Goal: Task Accomplishment & Management: Use online tool/utility

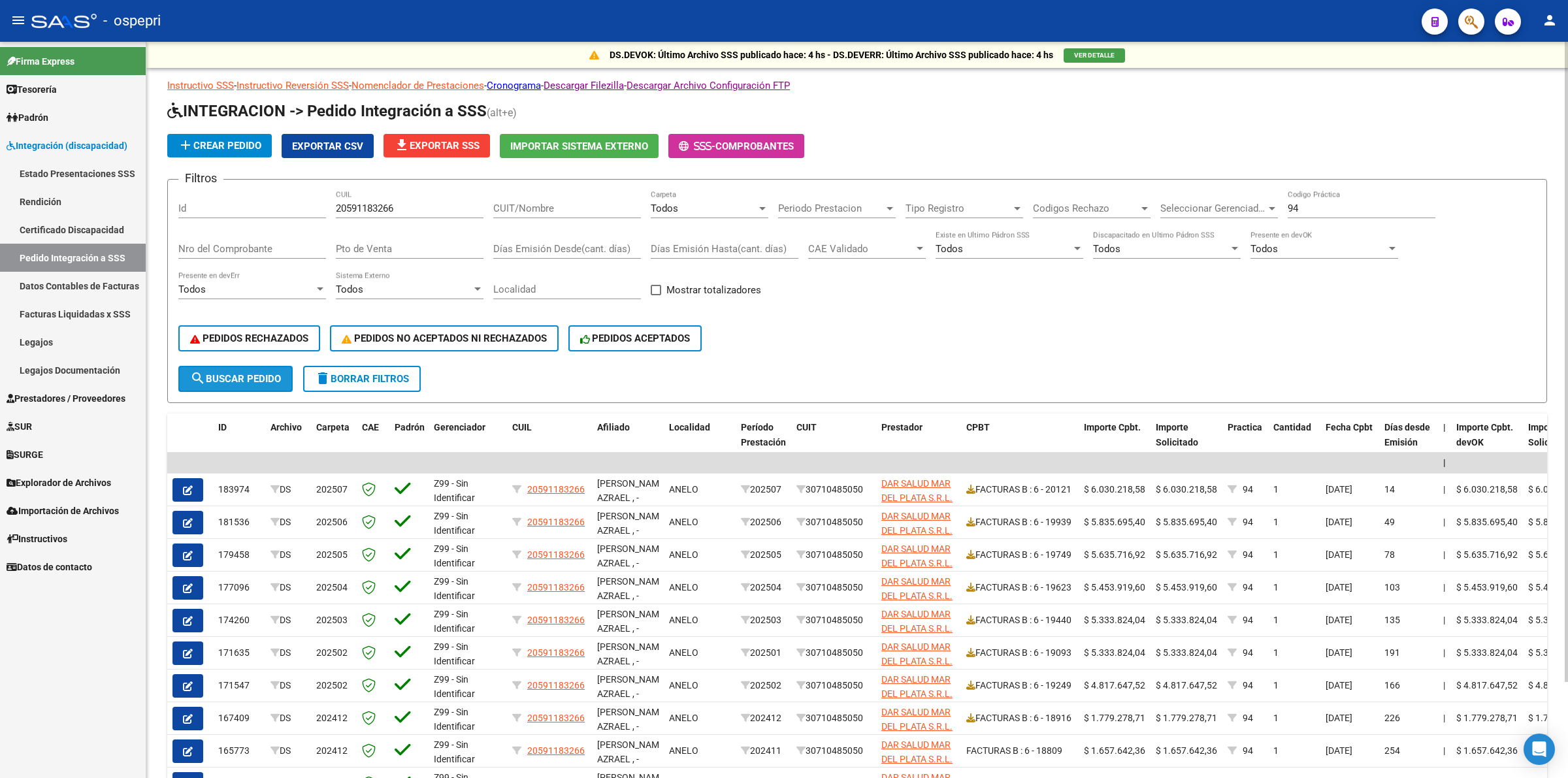
click at [231, 374] on span "search Buscar Pedido" at bounding box center [236, 379] width 91 height 12
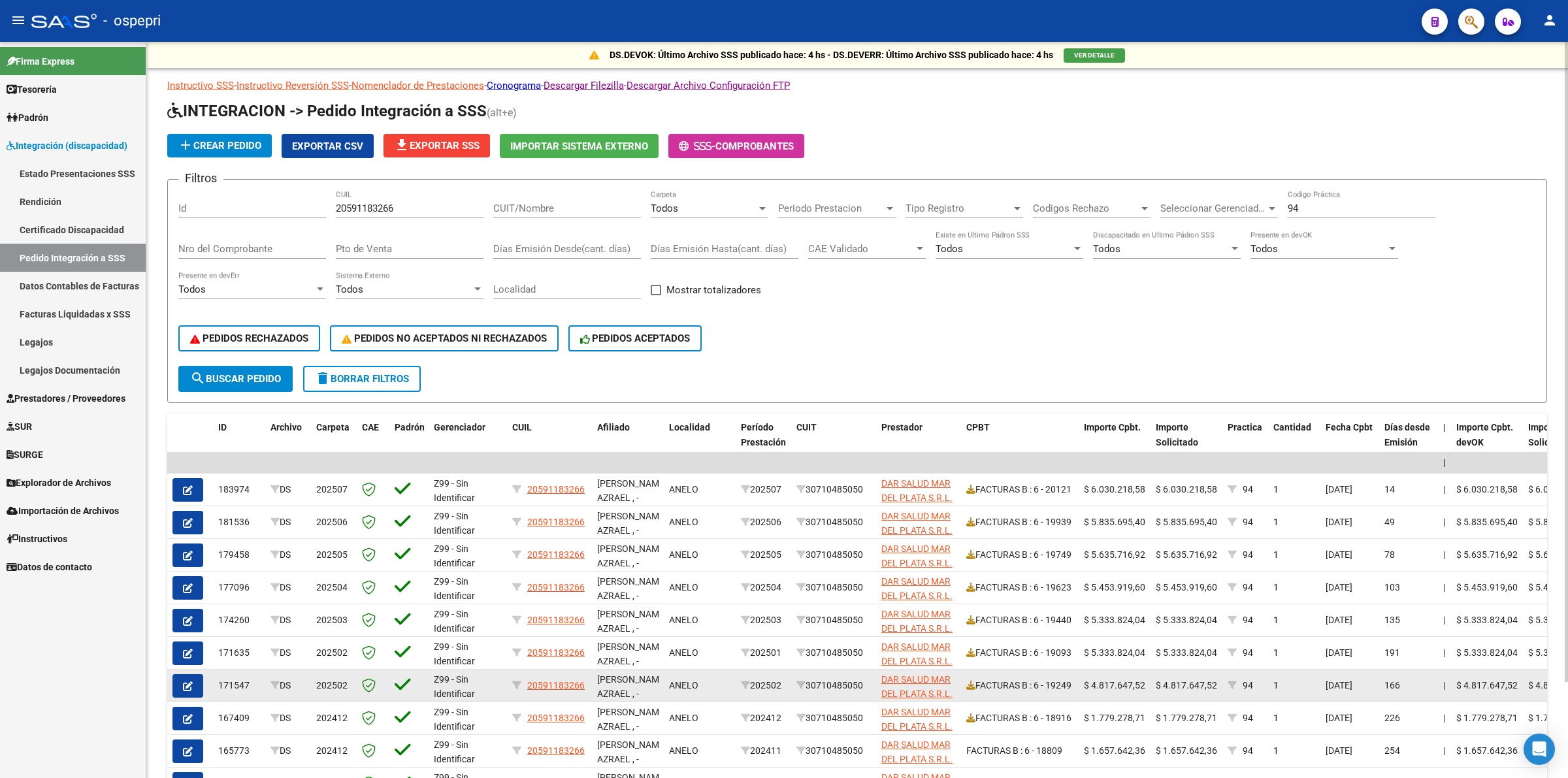
click at [196, 679] on button "button" at bounding box center [188, 686] width 31 height 23
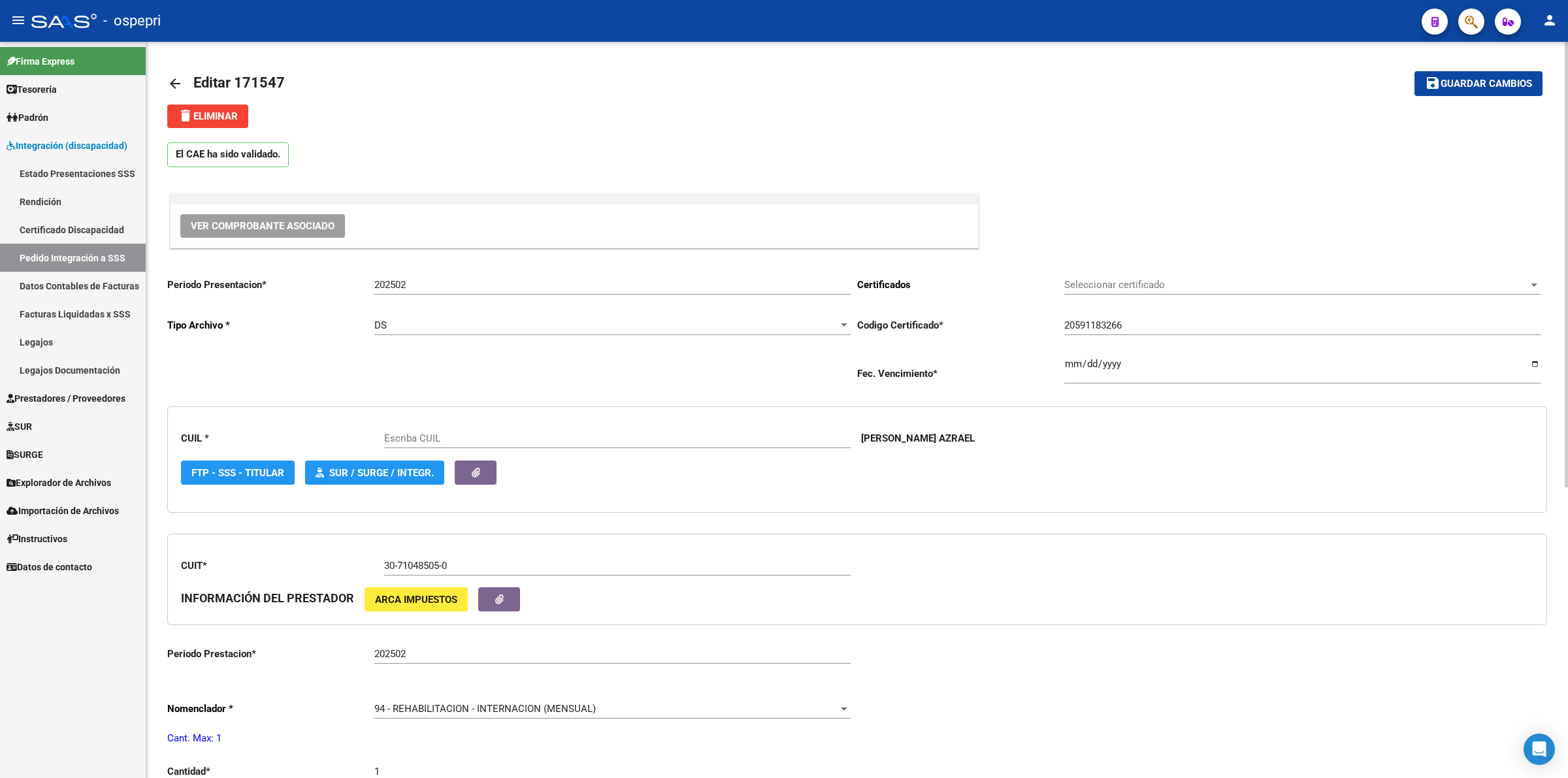
click at [264, 224] on span "Ver Comprobante Asociado" at bounding box center [263, 226] width 144 height 12
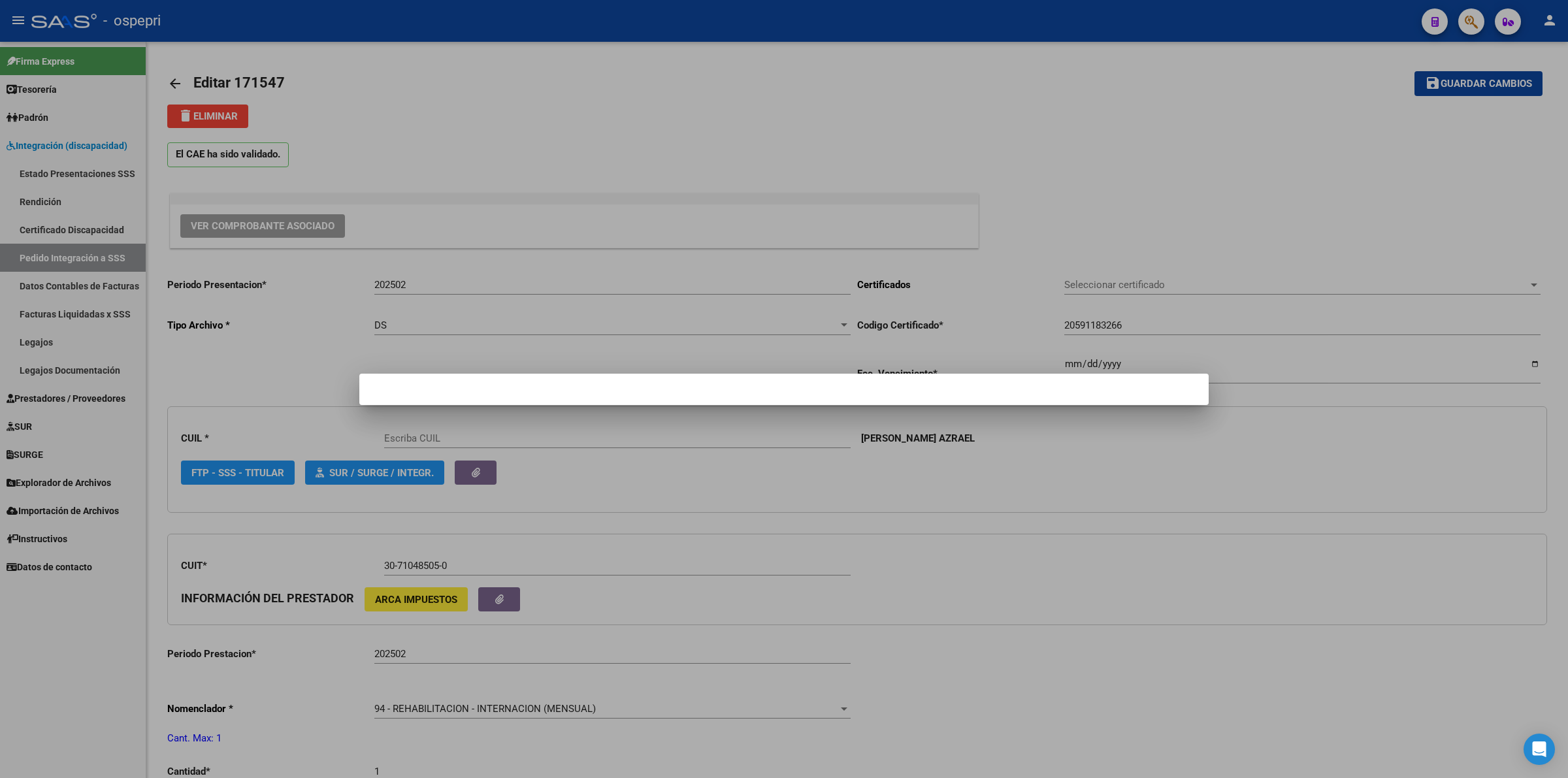
type input "20591183266"
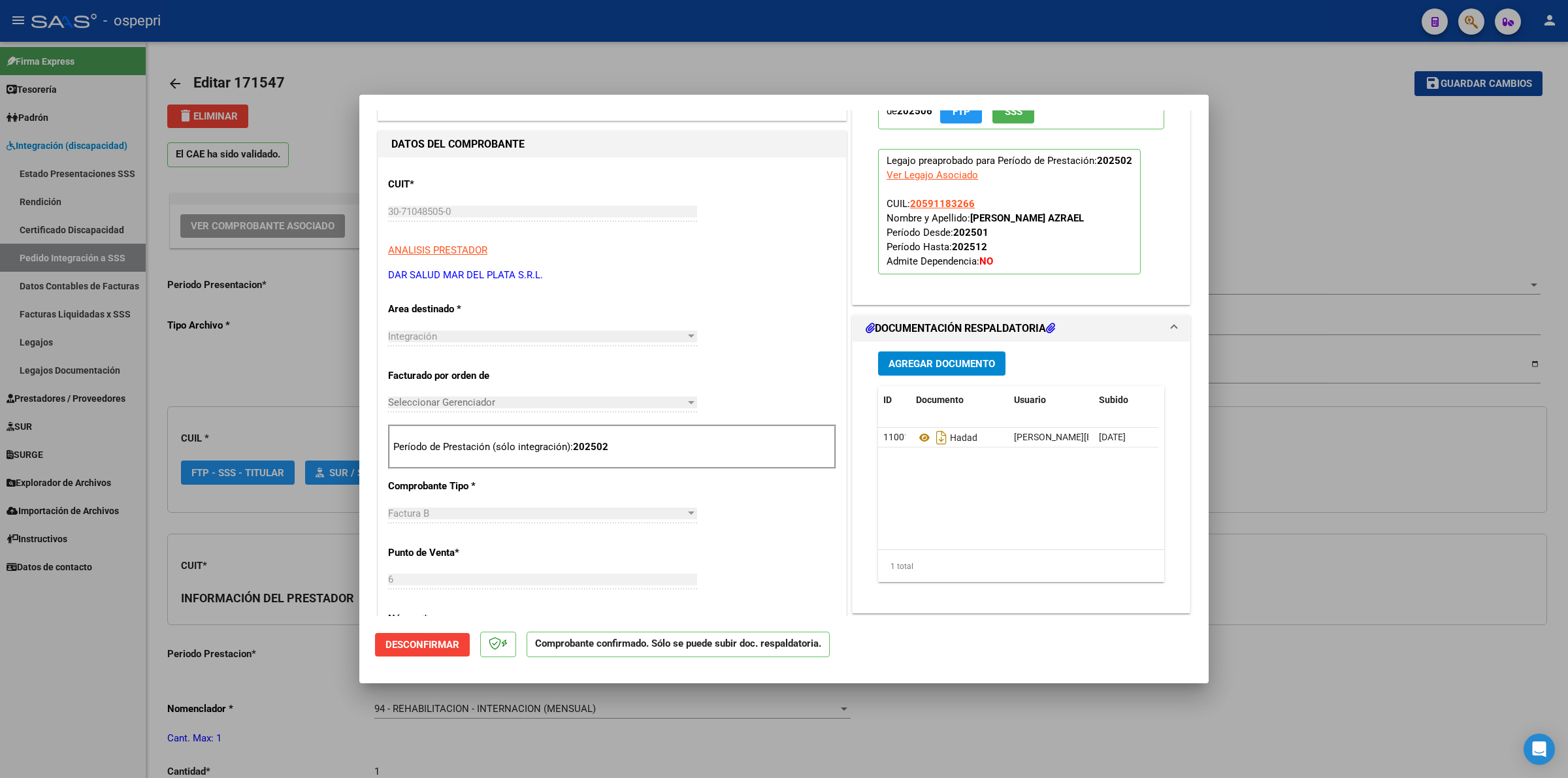
scroll to position [327, 0]
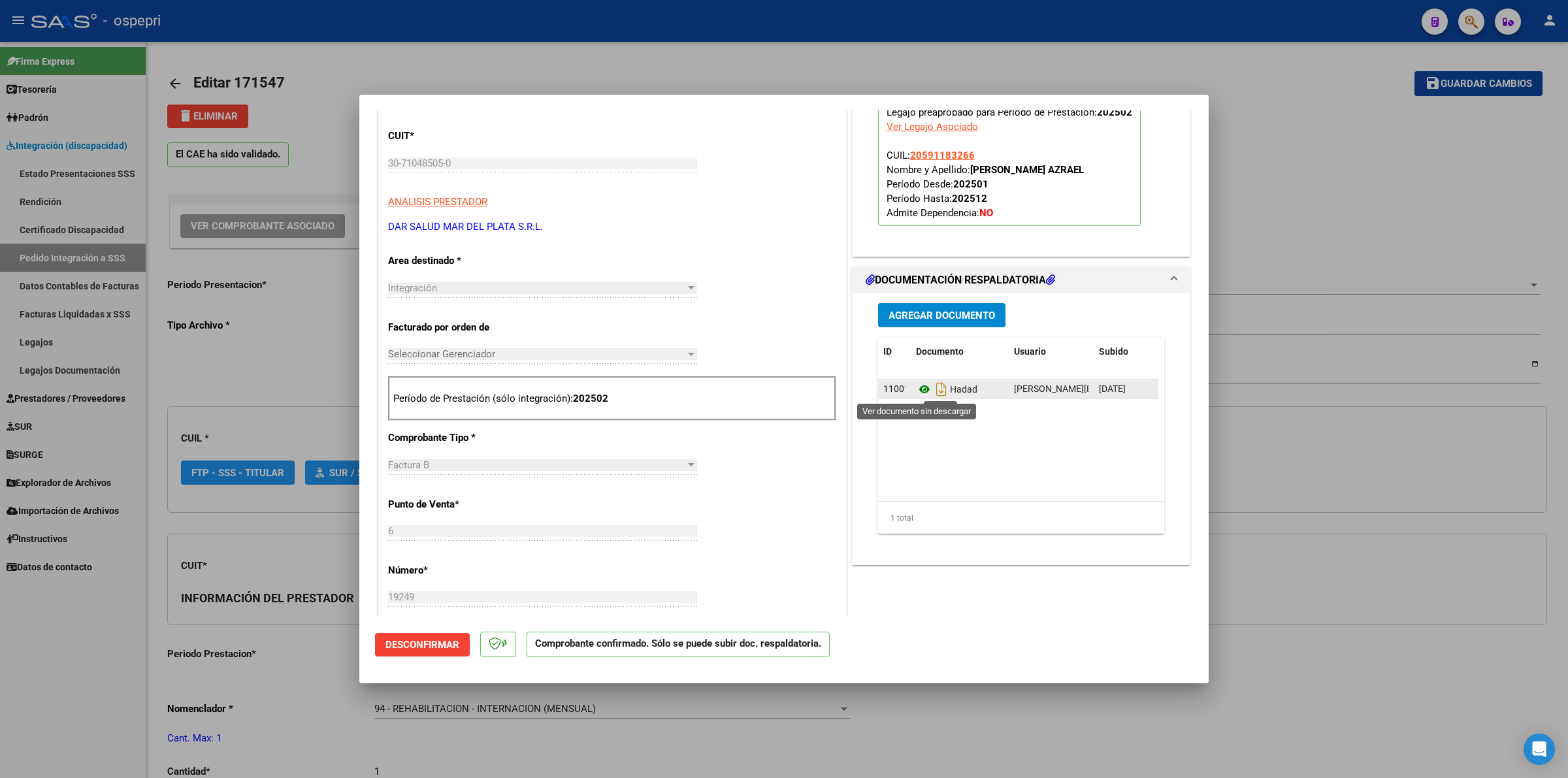
click at [916, 392] on icon at bounding box center [924, 389] width 17 height 15
type input "$ 0,00"
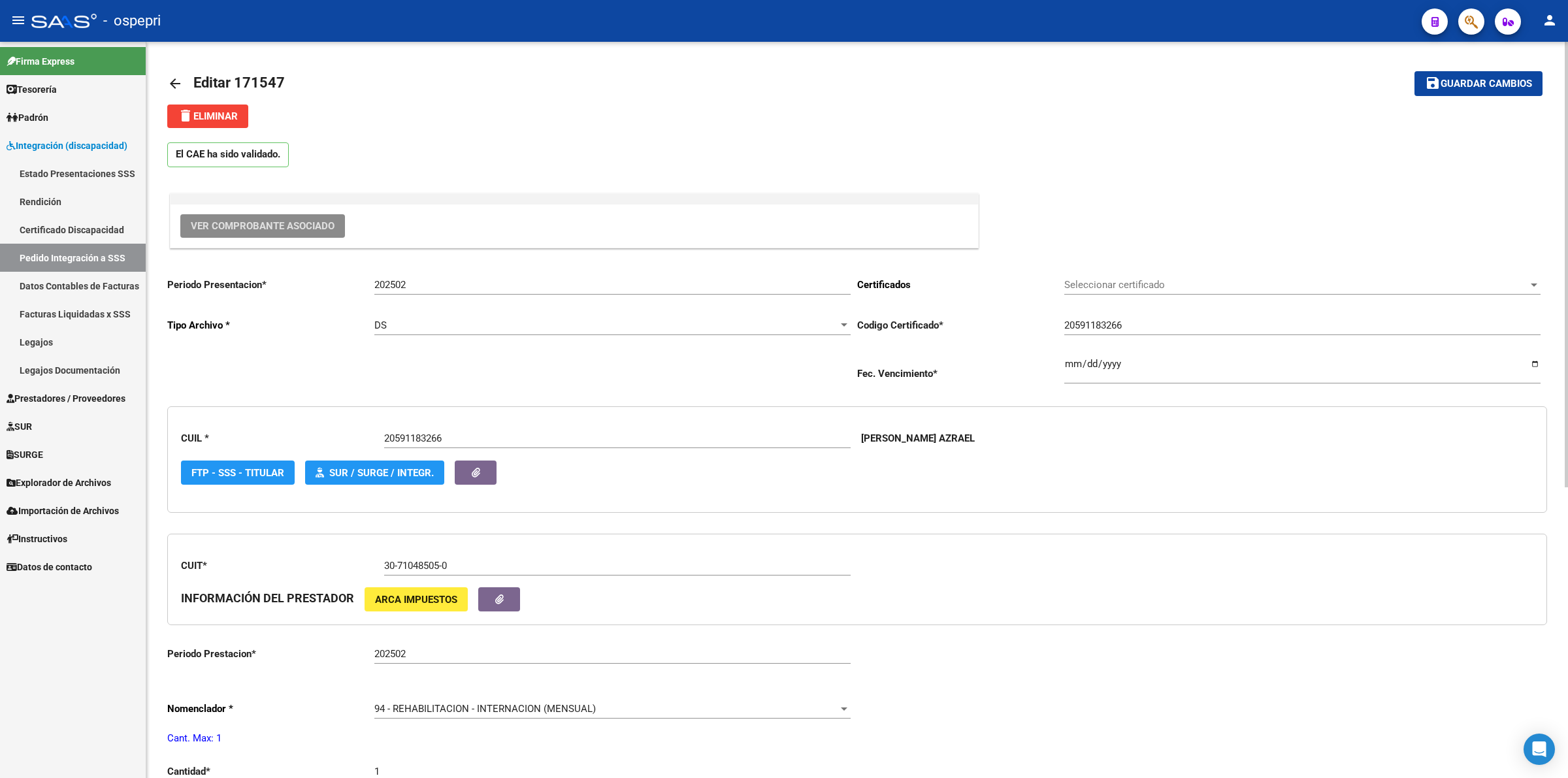
click at [175, 95] on link "arrow_back" at bounding box center [181, 84] width 26 height 31
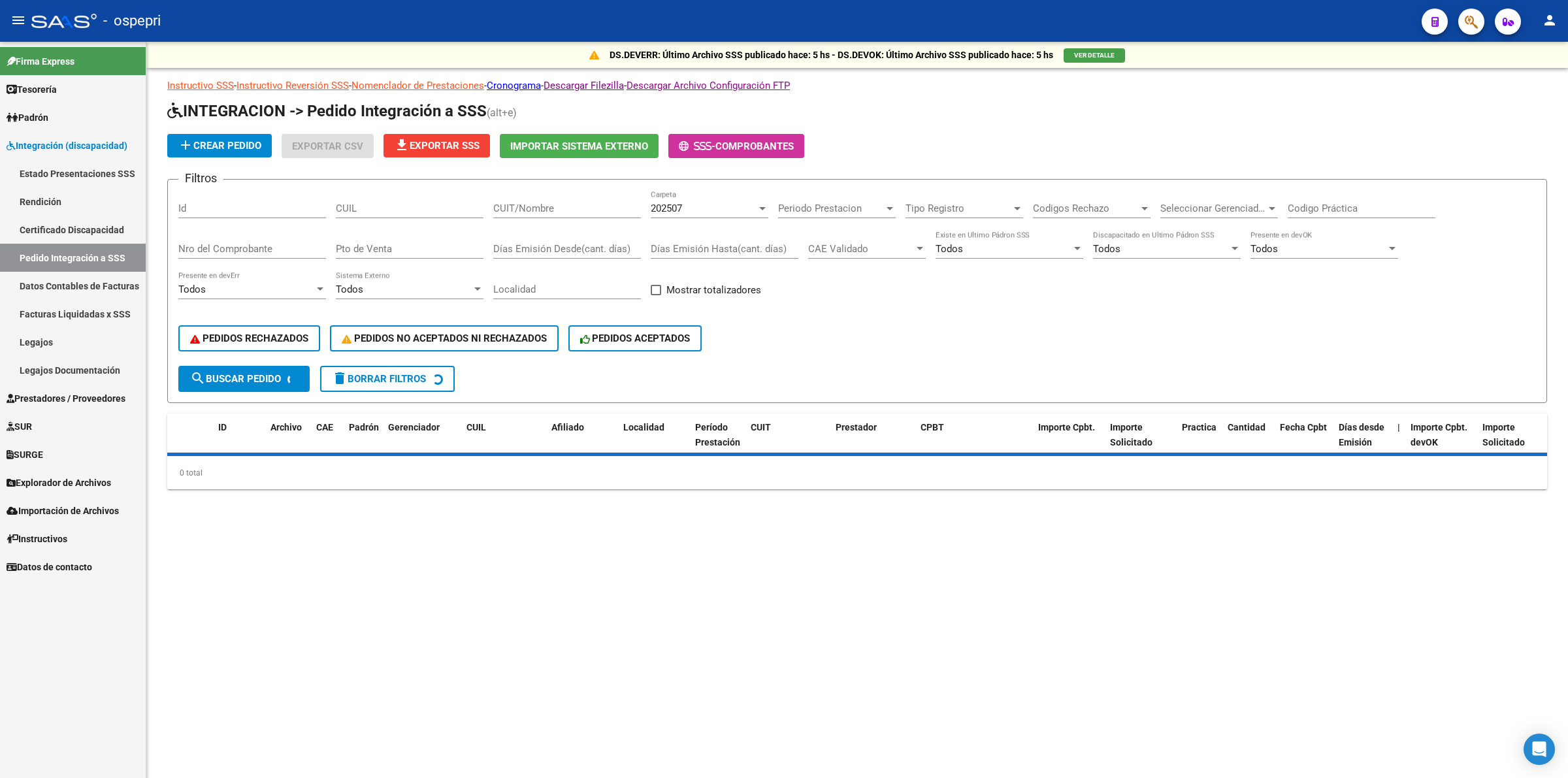
click at [413, 208] on input "CUIL" at bounding box center [409, 208] width 148 height 12
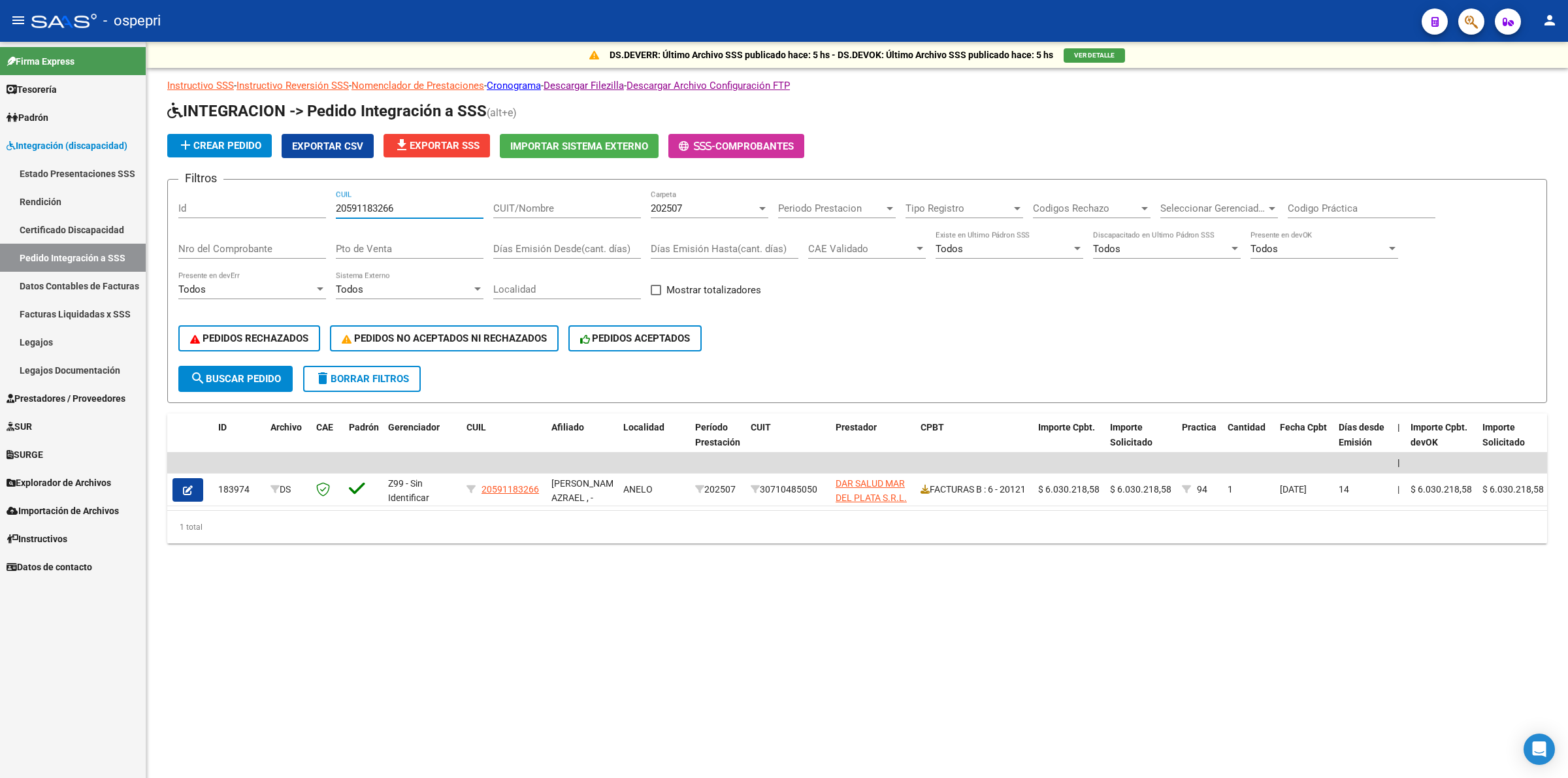
type input "20591183266"
click at [686, 206] on div "202507" at bounding box center [703, 208] width 106 height 12
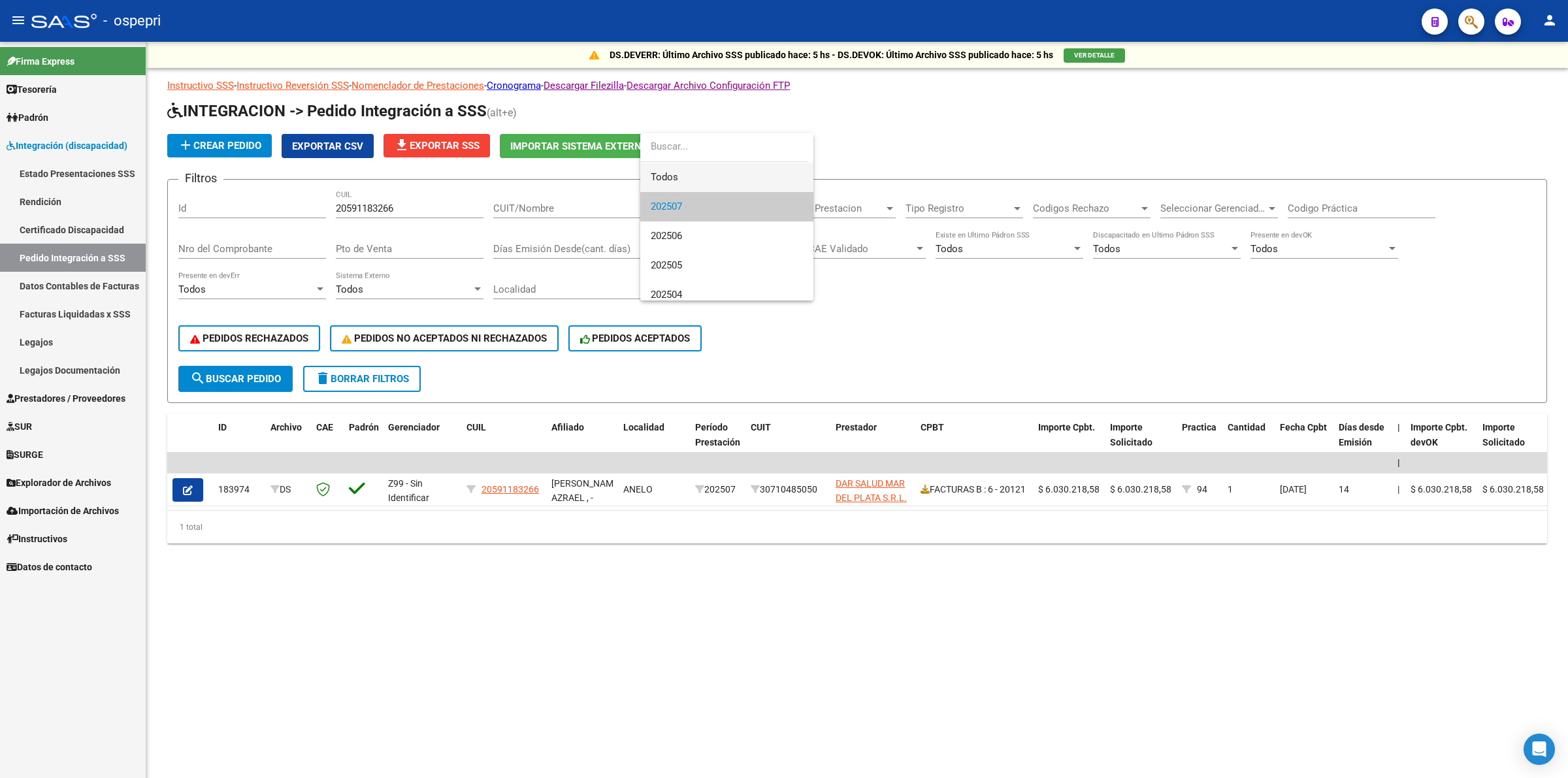
click at [696, 183] on span "Todos" at bounding box center [726, 178] width 152 height 29
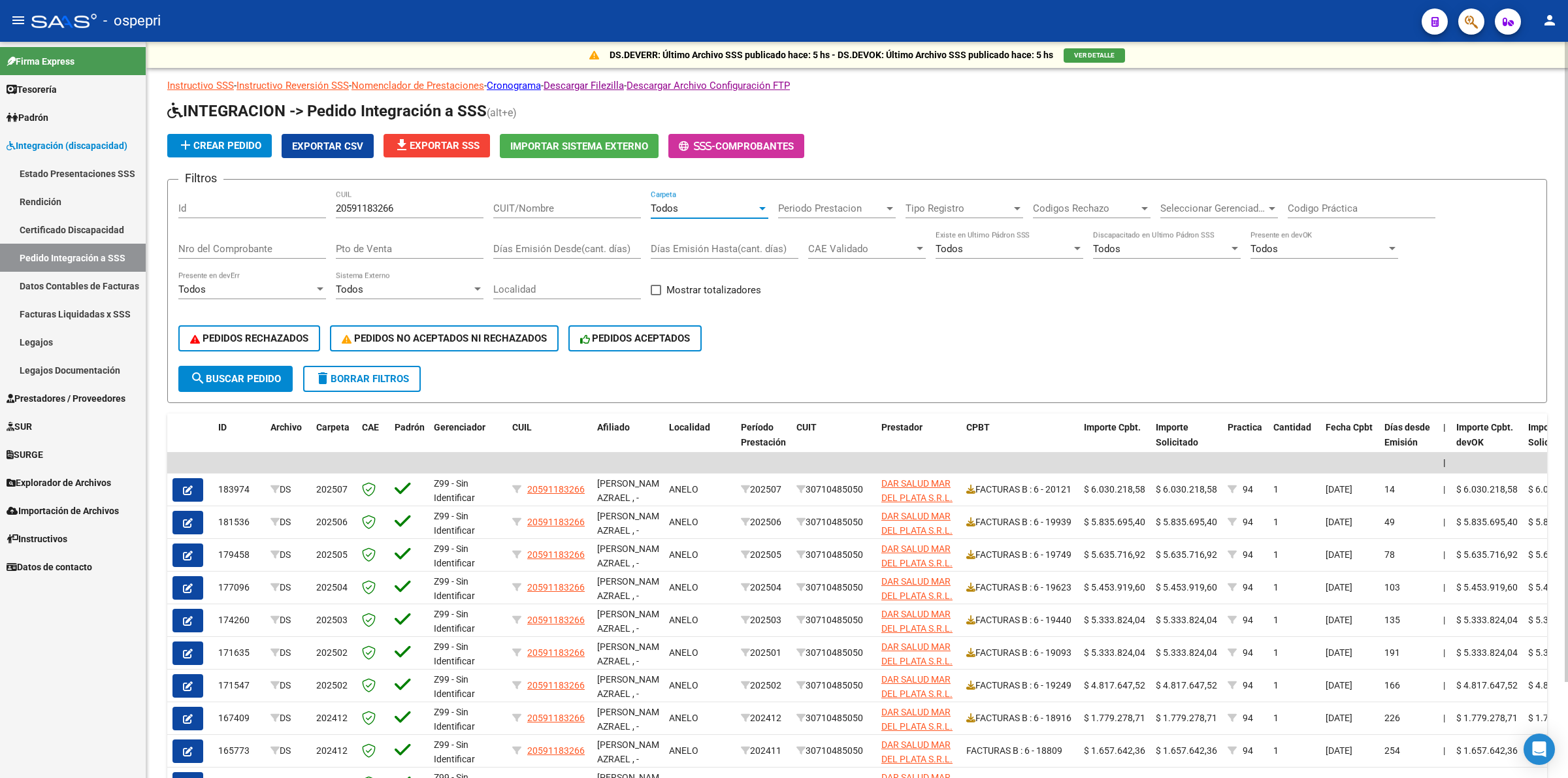
click at [269, 373] on span "search Buscar Pedido" at bounding box center [236, 379] width 91 height 12
click at [1310, 194] on div "Codigo Práctica" at bounding box center [1361, 204] width 148 height 28
click at [1318, 199] on div "Codigo Práctica" at bounding box center [1361, 204] width 148 height 28
type input "94"
click at [229, 373] on span "search Buscar Pedido" at bounding box center [236, 379] width 91 height 12
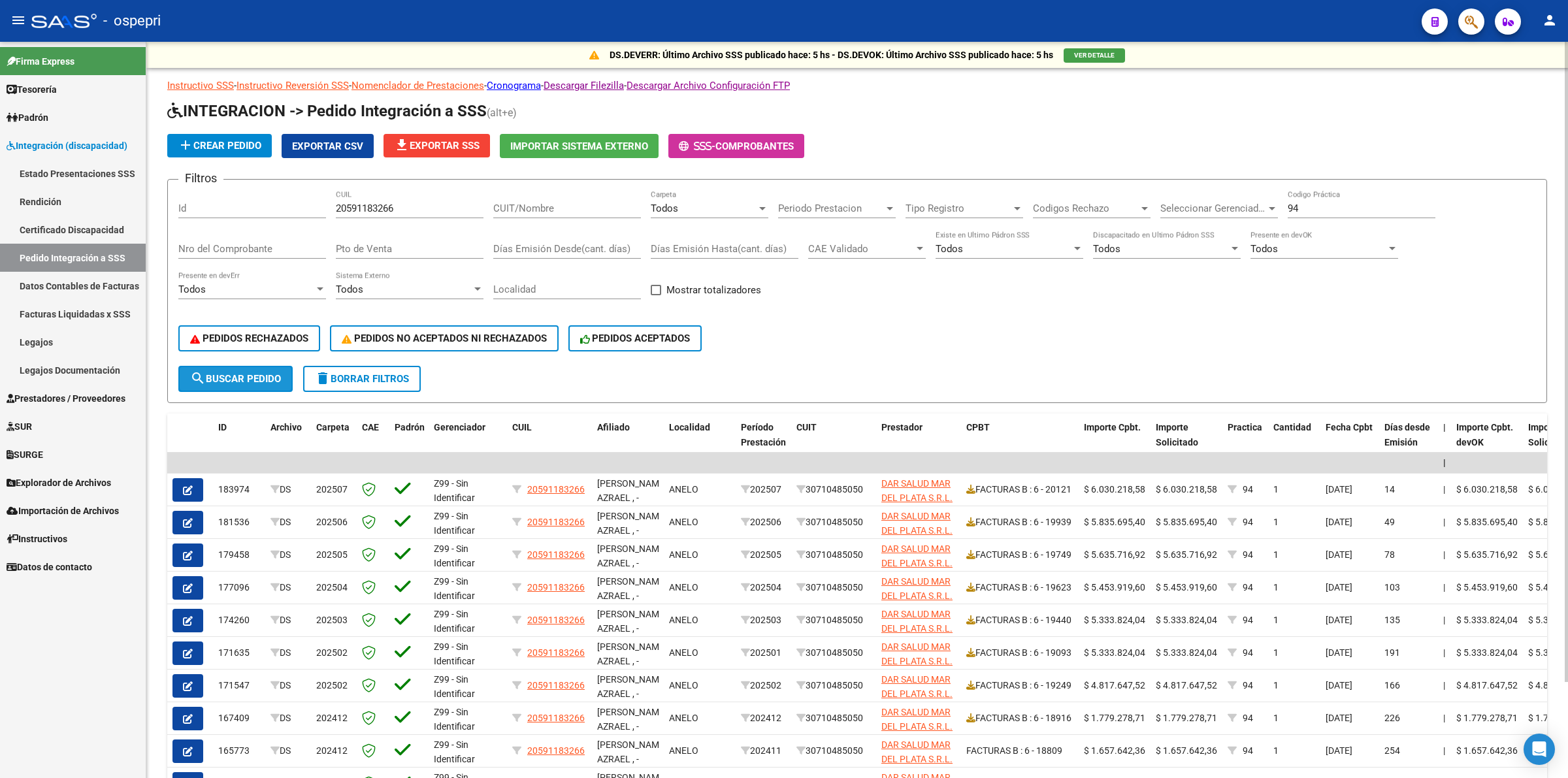
click at [227, 373] on span "search Buscar Pedido" at bounding box center [236, 379] width 91 height 12
click at [193, 550] on button "button" at bounding box center [188, 555] width 31 height 23
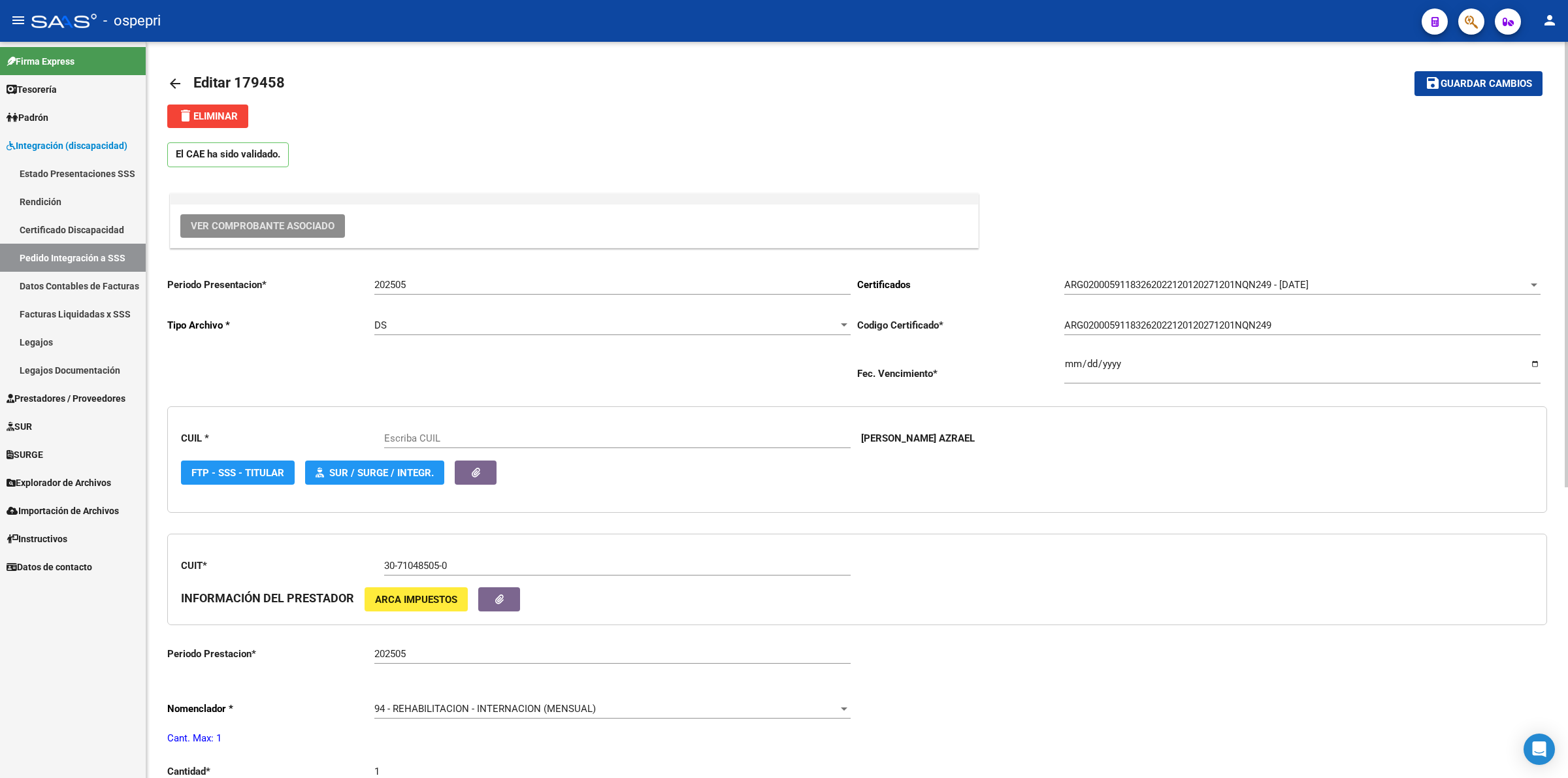
click at [262, 232] on button "Ver Comprobante Asociado" at bounding box center [263, 226] width 164 height 23
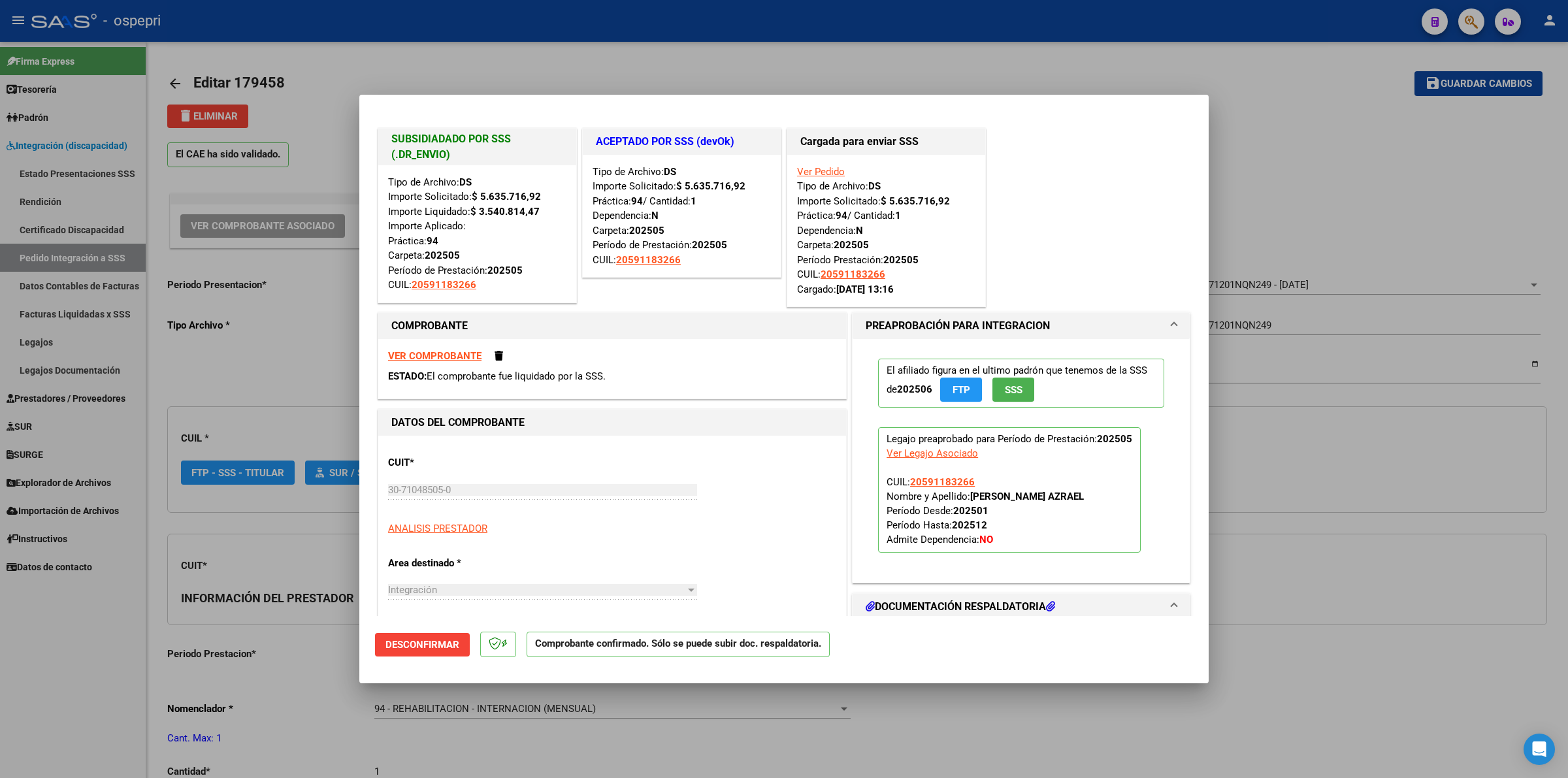
type input "20591183266"
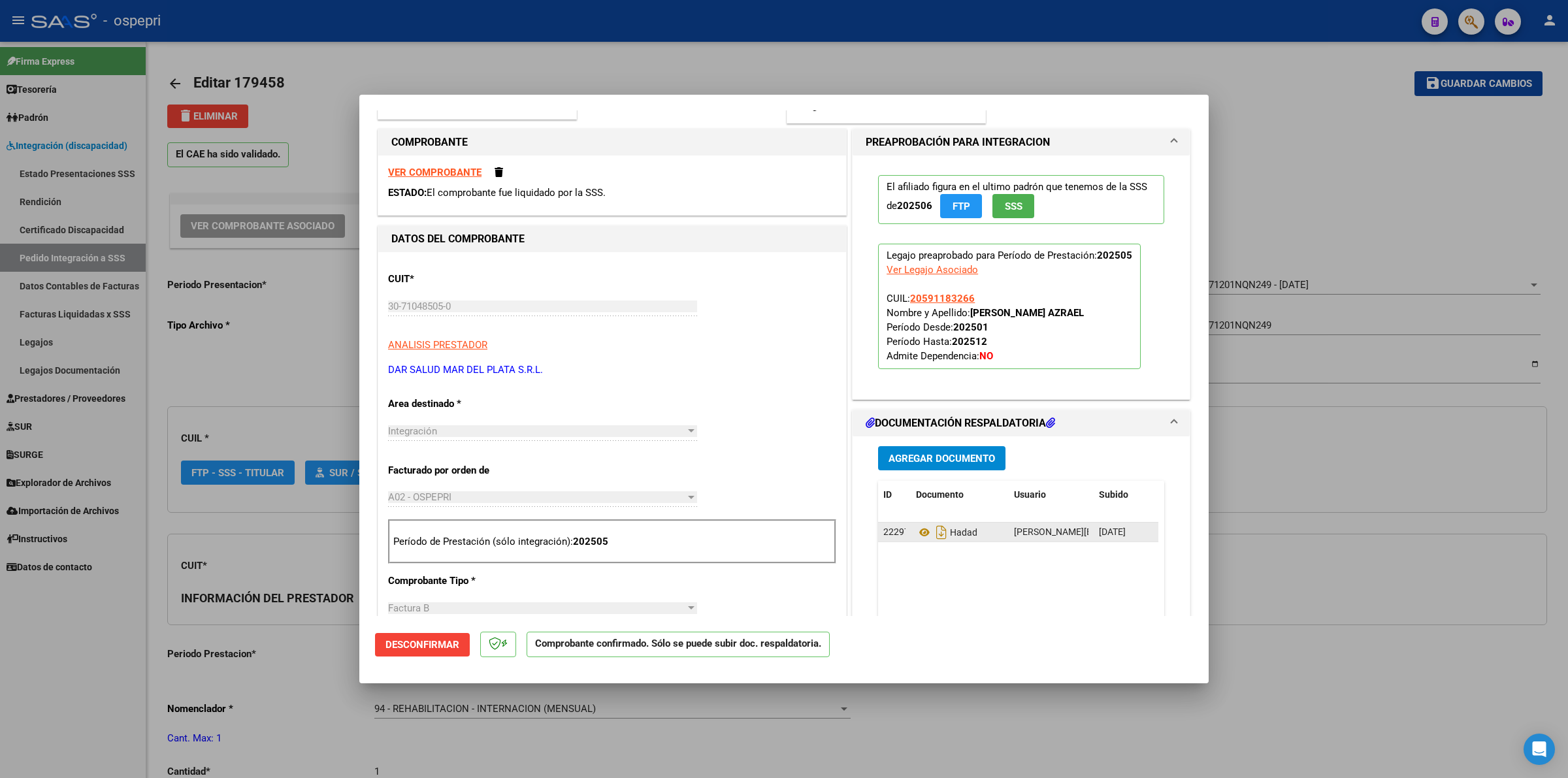
scroll to position [245, 0]
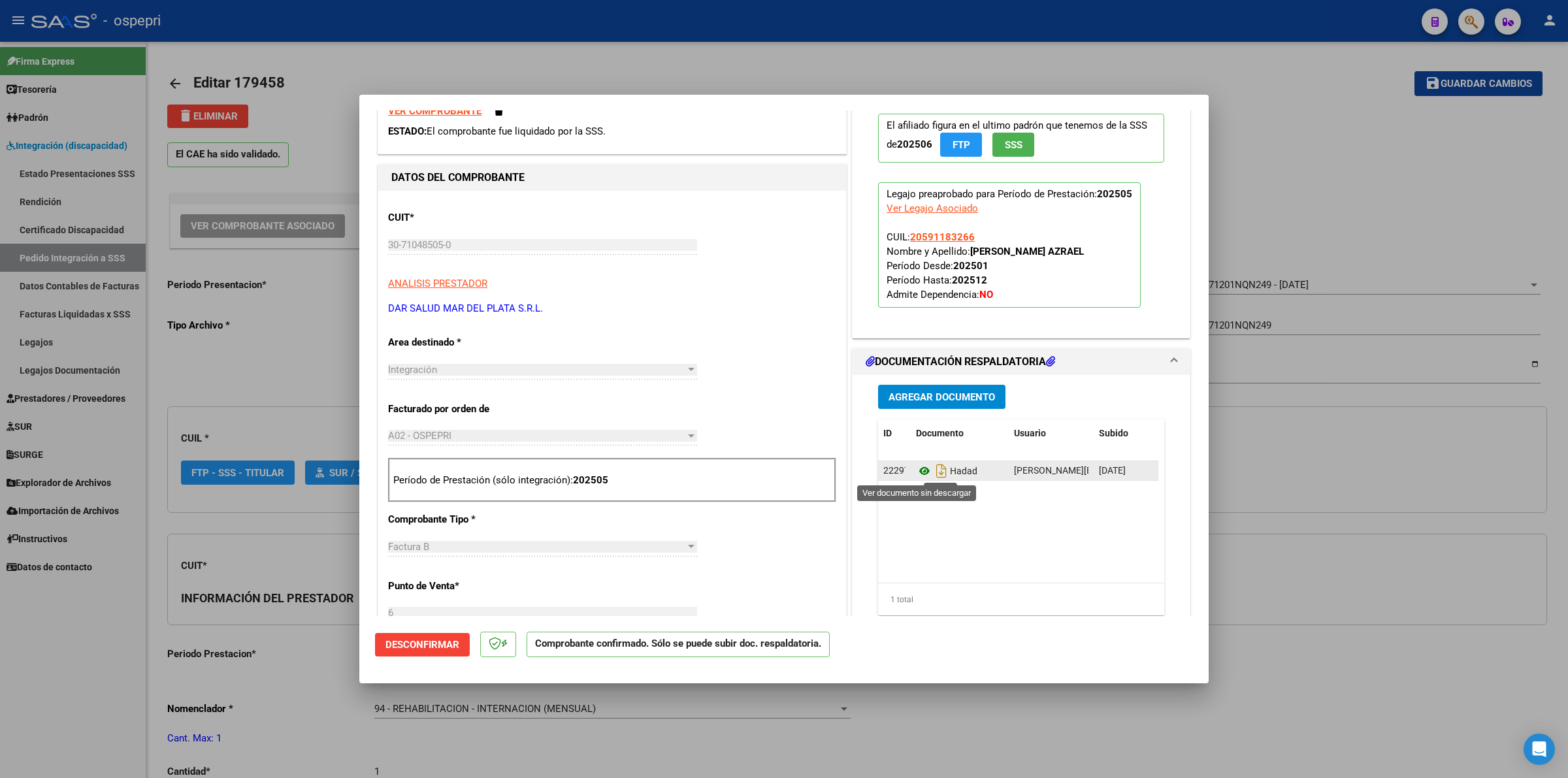
click at [918, 475] on icon at bounding box center [924, 470] width 17 height 15
type input "$ 0,00"
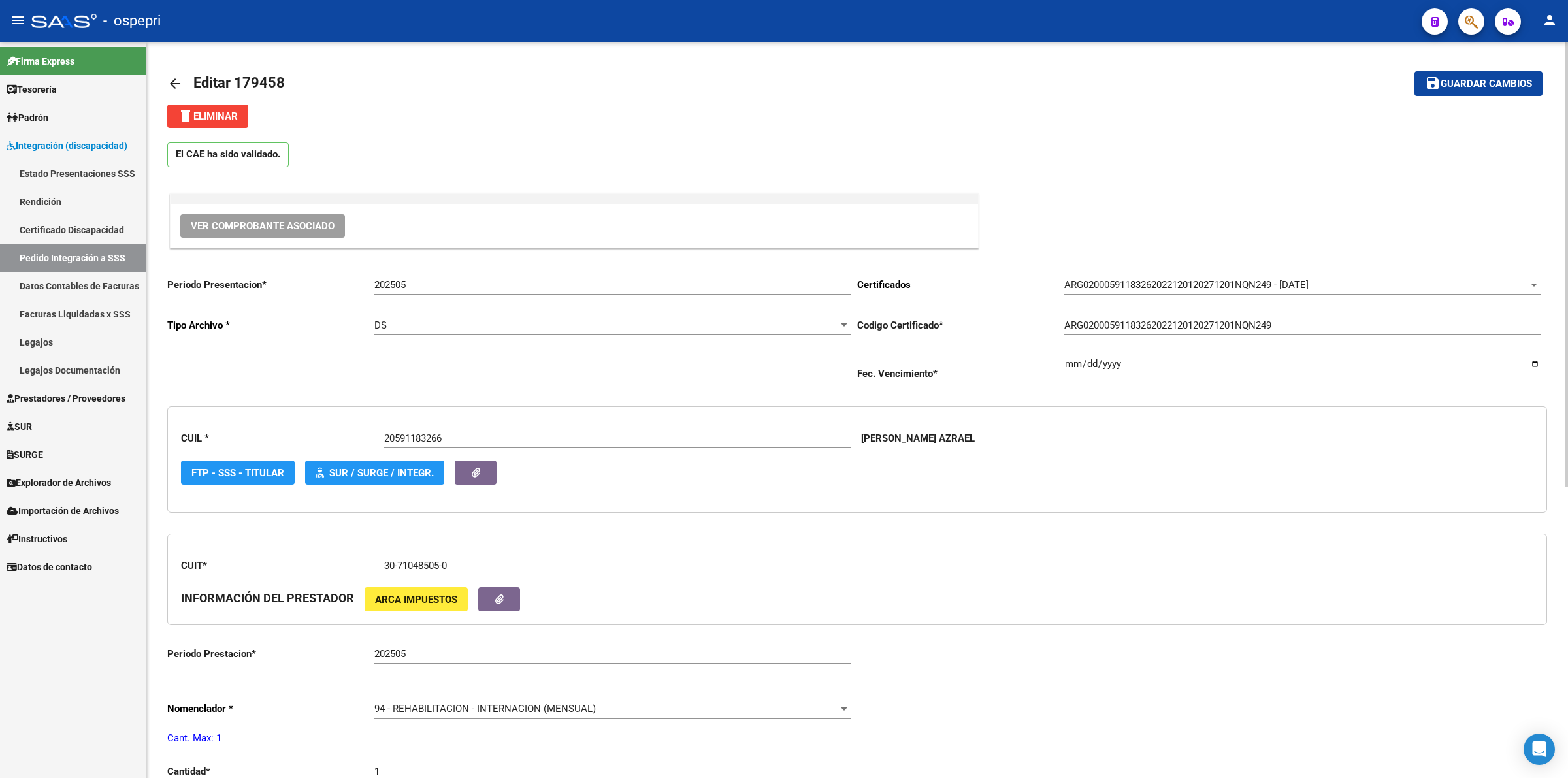
click at [177, 81] on mat-icon "arrow_back" at bounding box center [175, 83] width 15 height 15
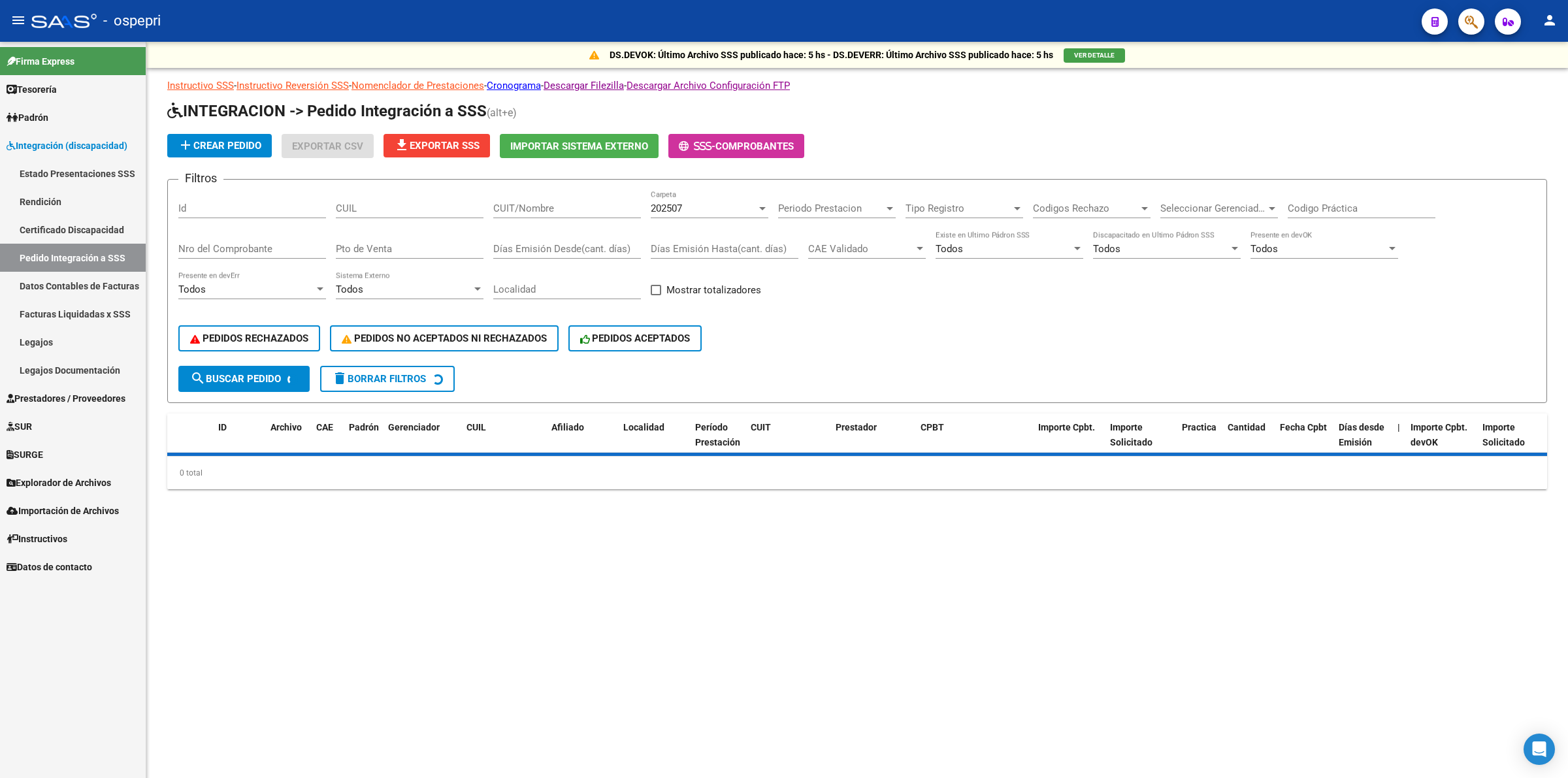
click at [386, 197] on div "CUIL" at bounding box center [409, 204] width 148 height 28
click at [396, 205] on div "CUIL" at bounding box center [409, 204] width 148 height 28
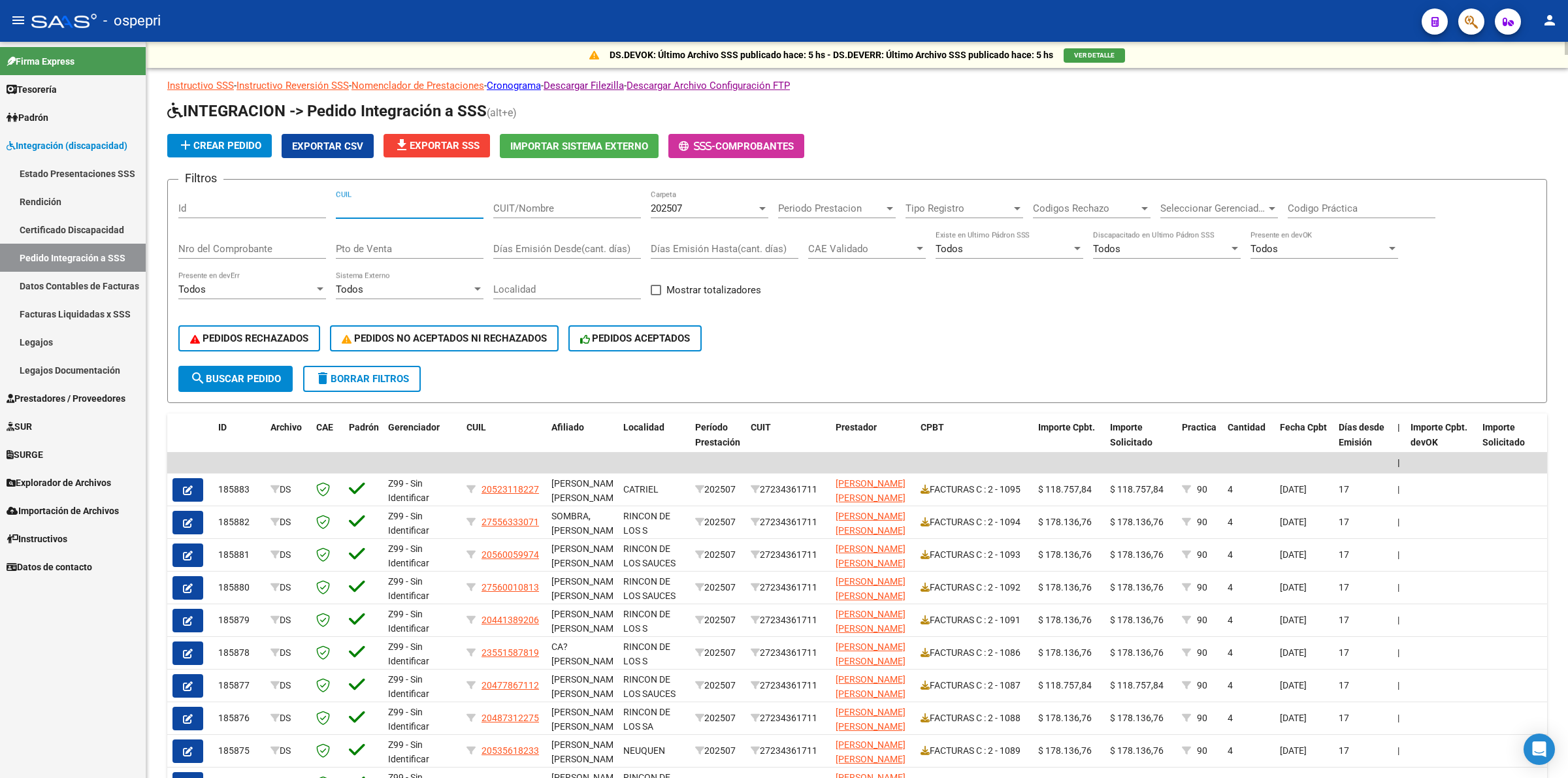
click at [396, 205] on input "CUIL" at bounding box center [409, 208] width 148 height 12
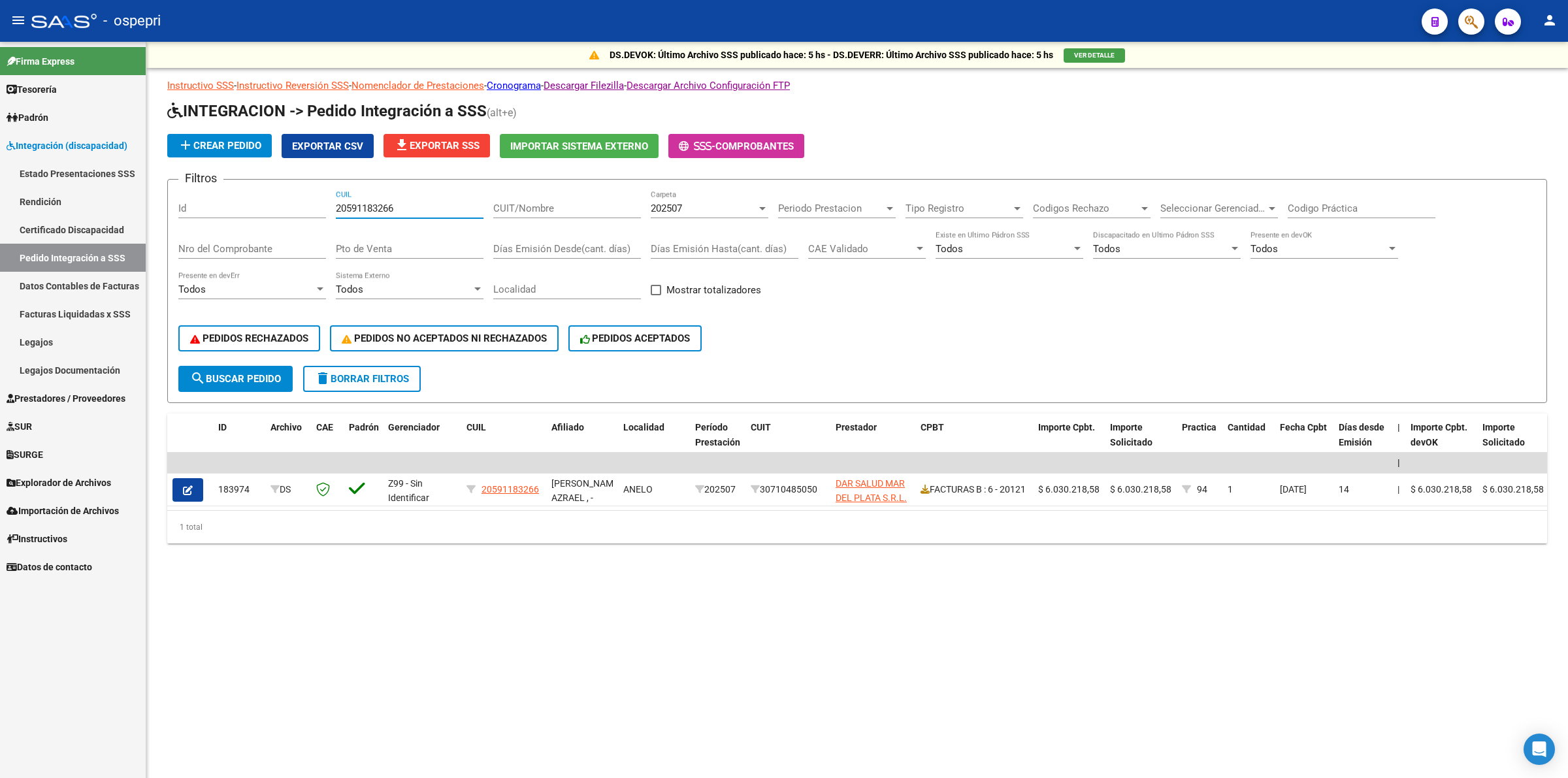
type input "20591183266"
click at [671, 211] on span "202507" at bounding box center [666, 208] width 32 height 12
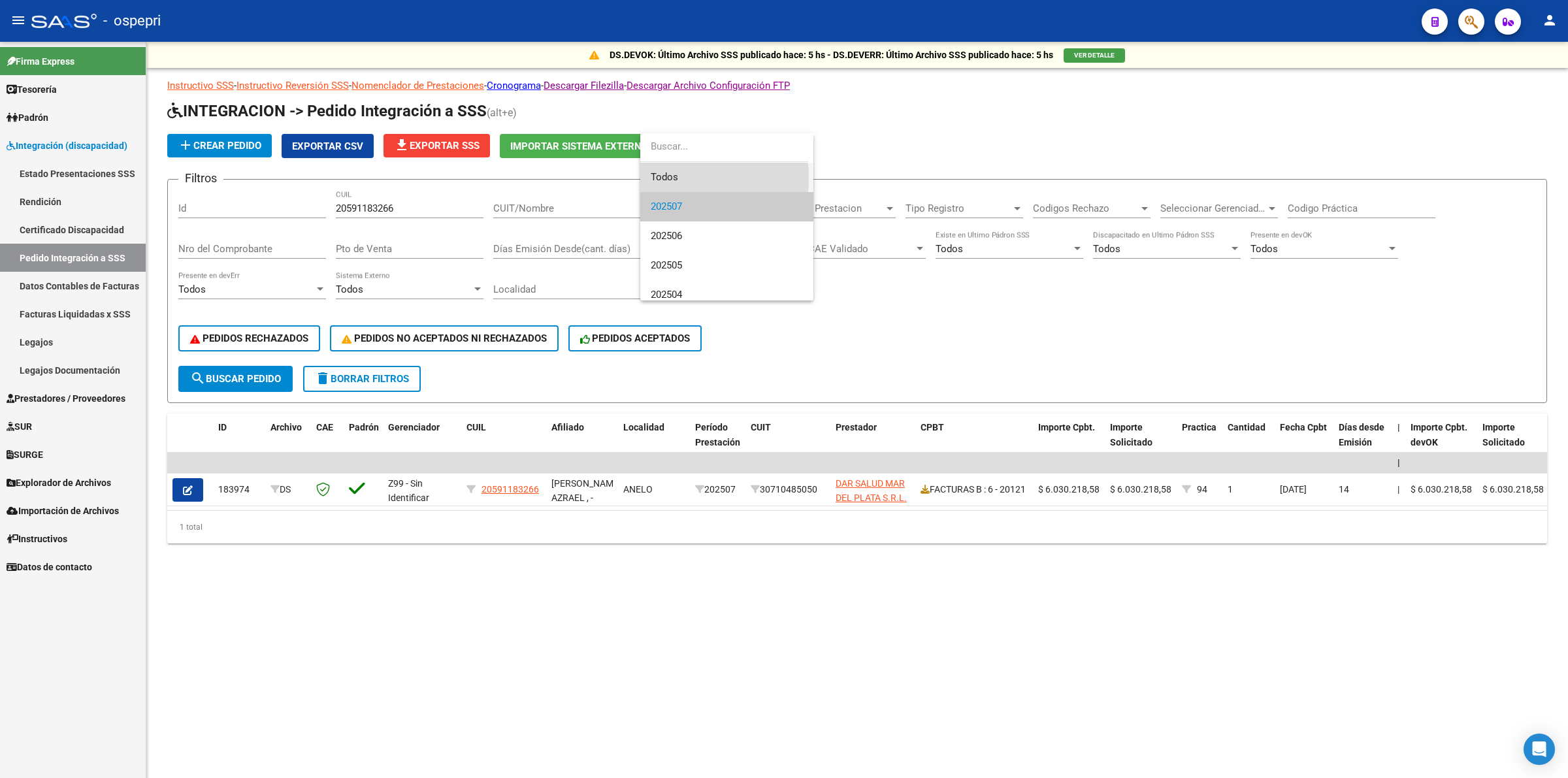
click at [674, 178] on span "Todos" at bounding box center [726, 178] width 152 height 29
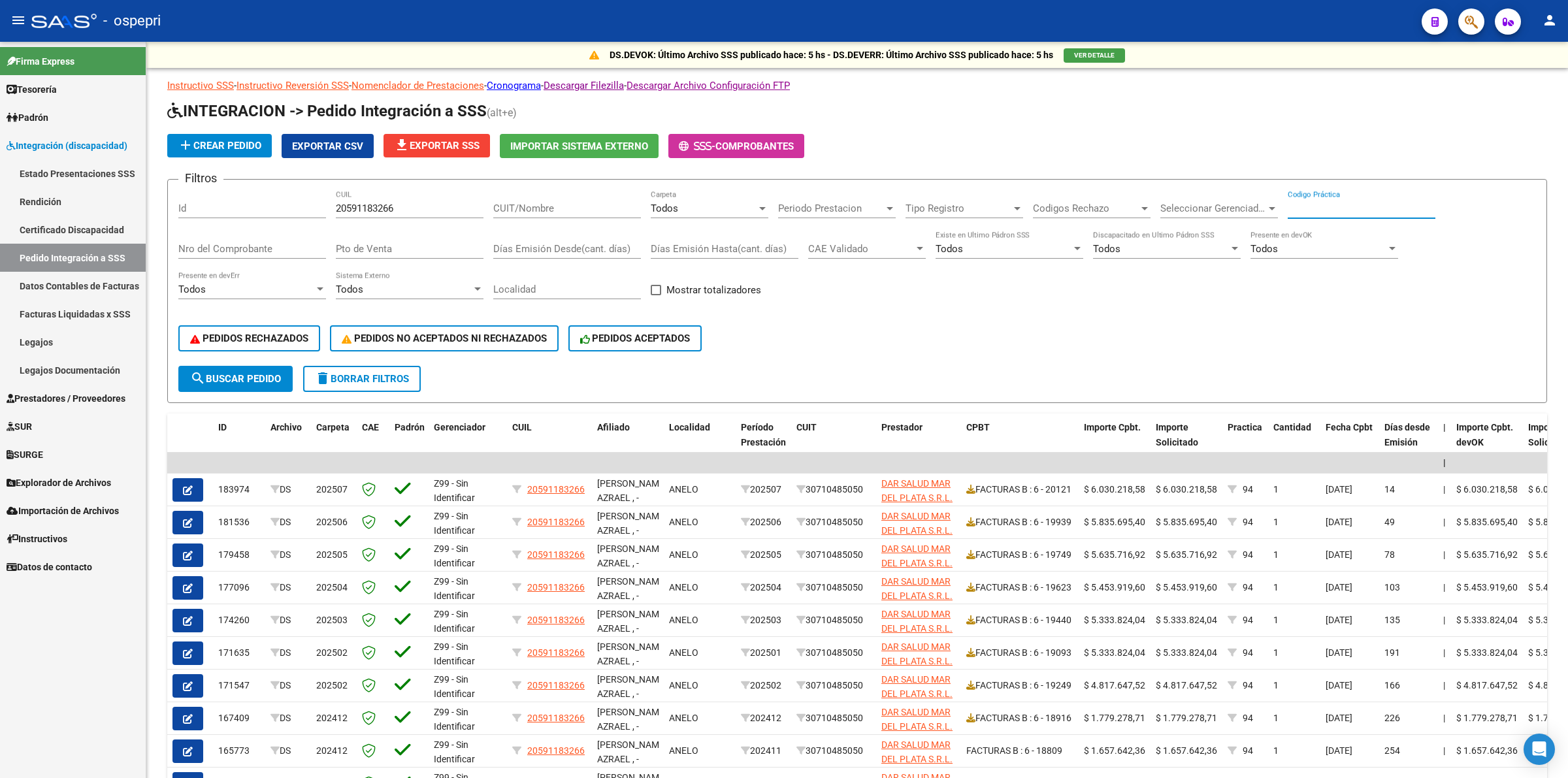
click at [1315, 206] on input "Codigo Práctica" at bounding box center [1361, 208] width 148 height 12
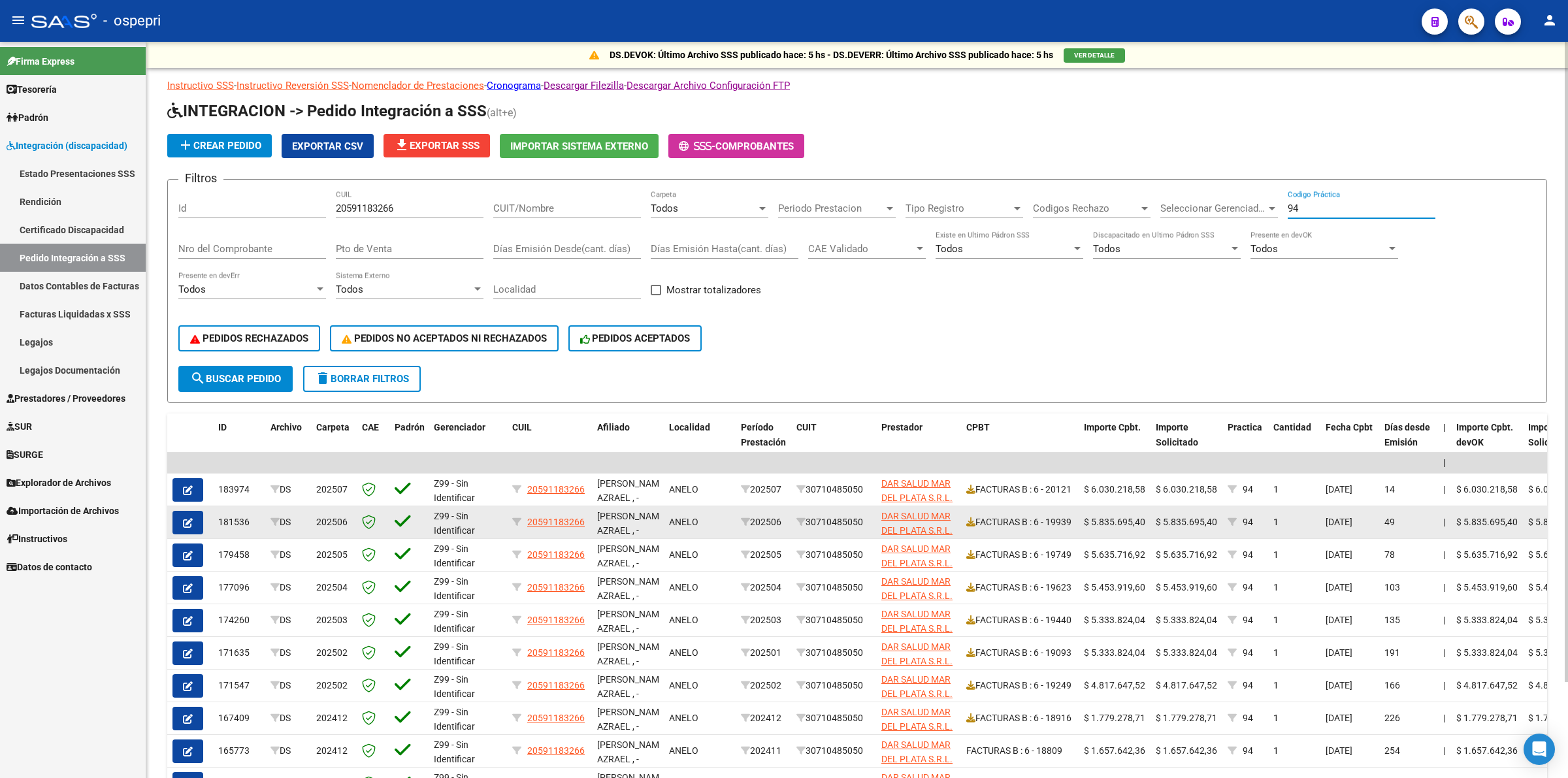
type input "94"
click at [185, 517] on span "button" at bounding box center [187, 523] width 10 height 12
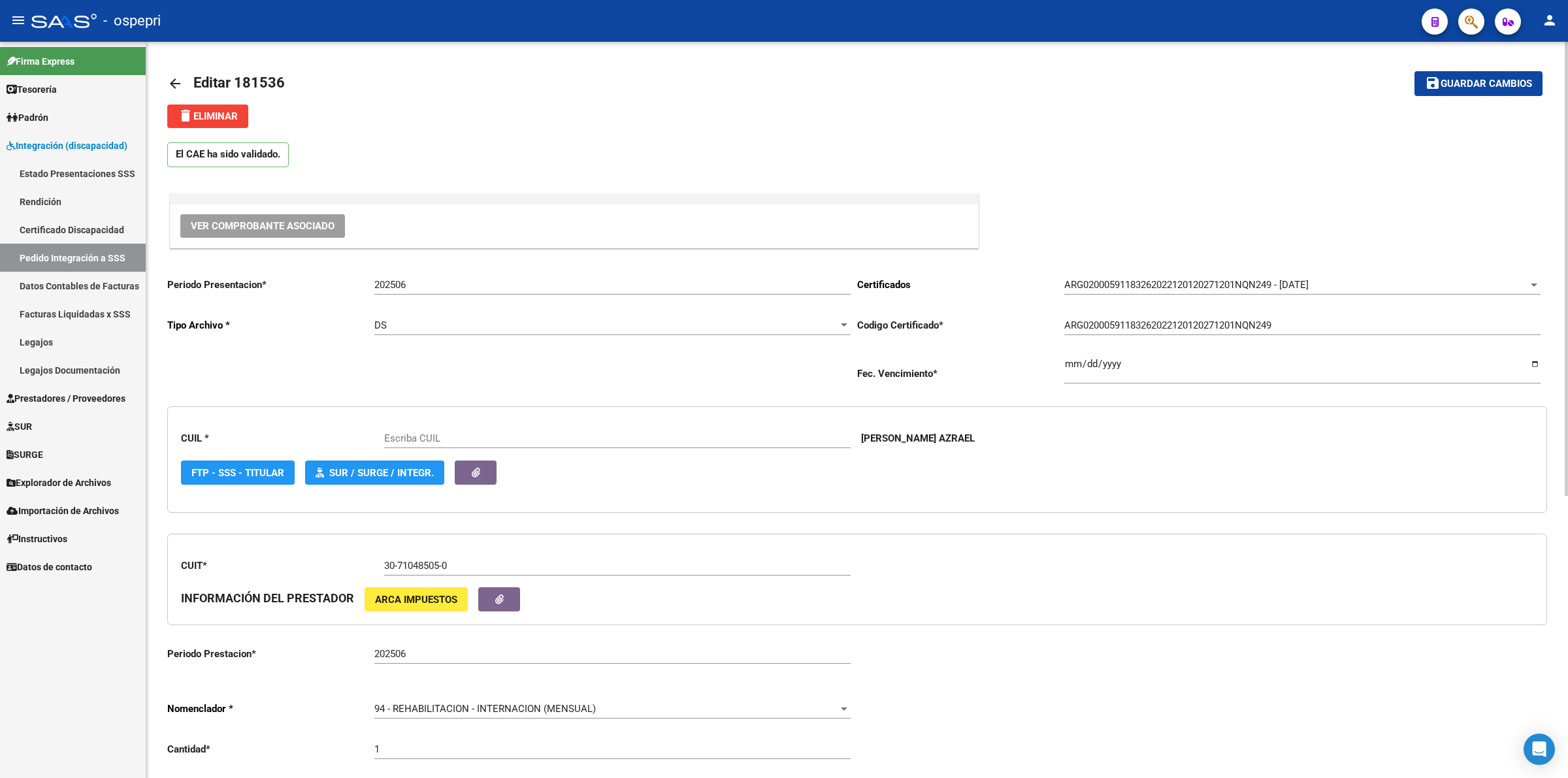
click at [282, 230] on span "Ver Comprobante Asociado" at bounding box center [263, 226] width 144 height 12
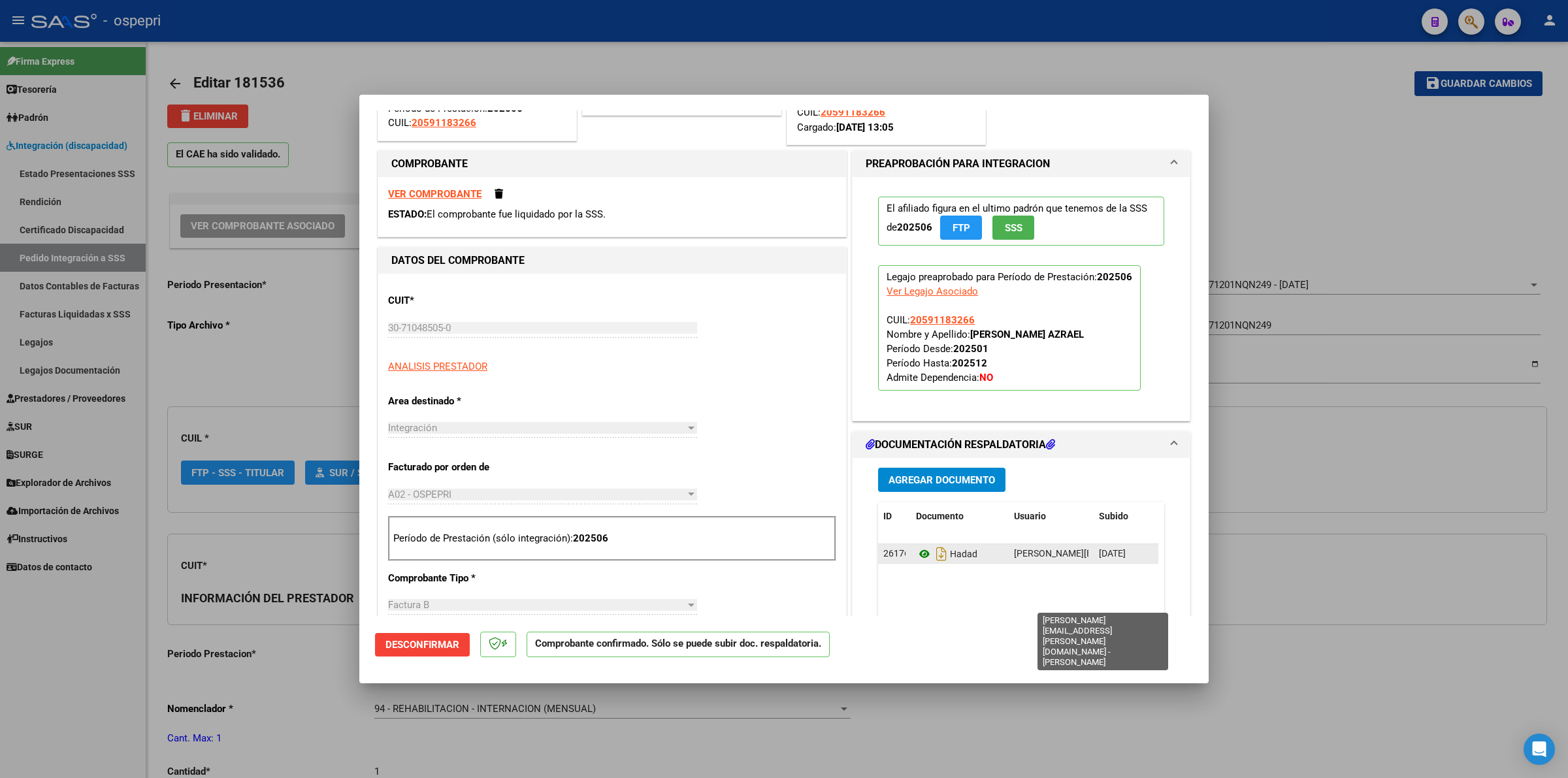
scroll to position [163, 0]
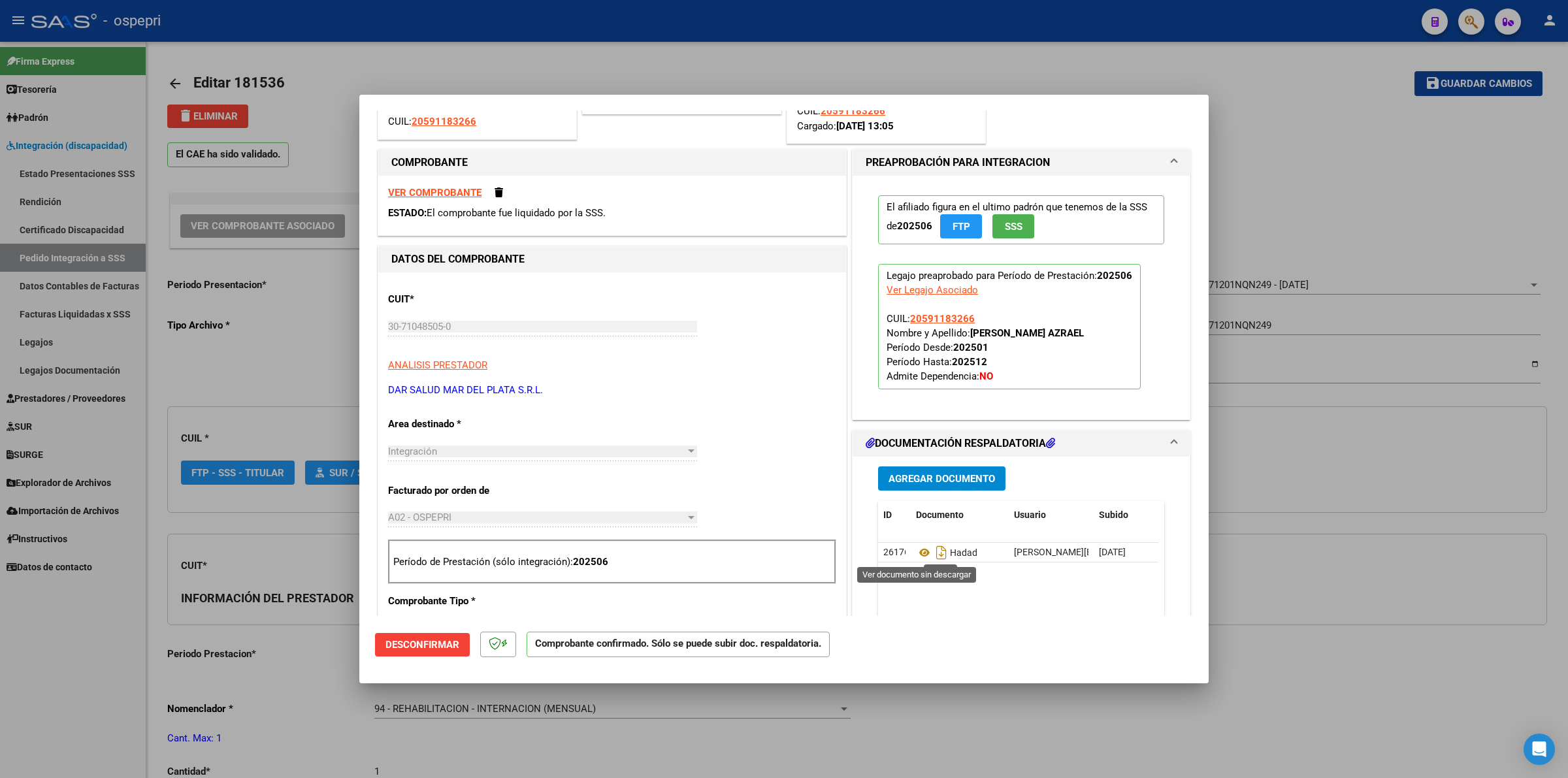
type input "20591183266"
click at [918, 553] on icon at bounding box center [924, 552] width 17 height 15
click at [916, 555] on icon at bounding box center [924, 552] width 17 height 15
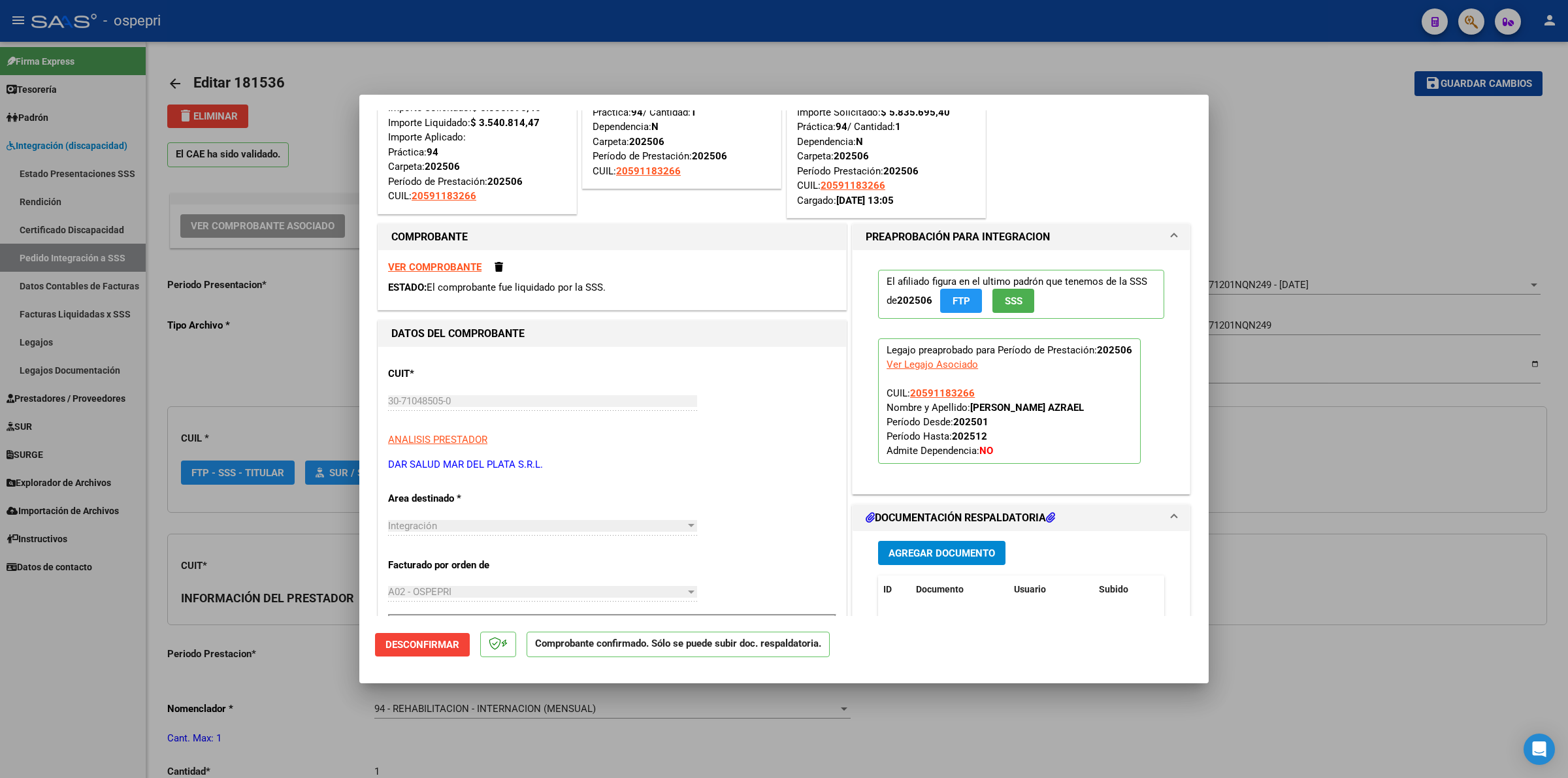
scroll to position [0, 0]
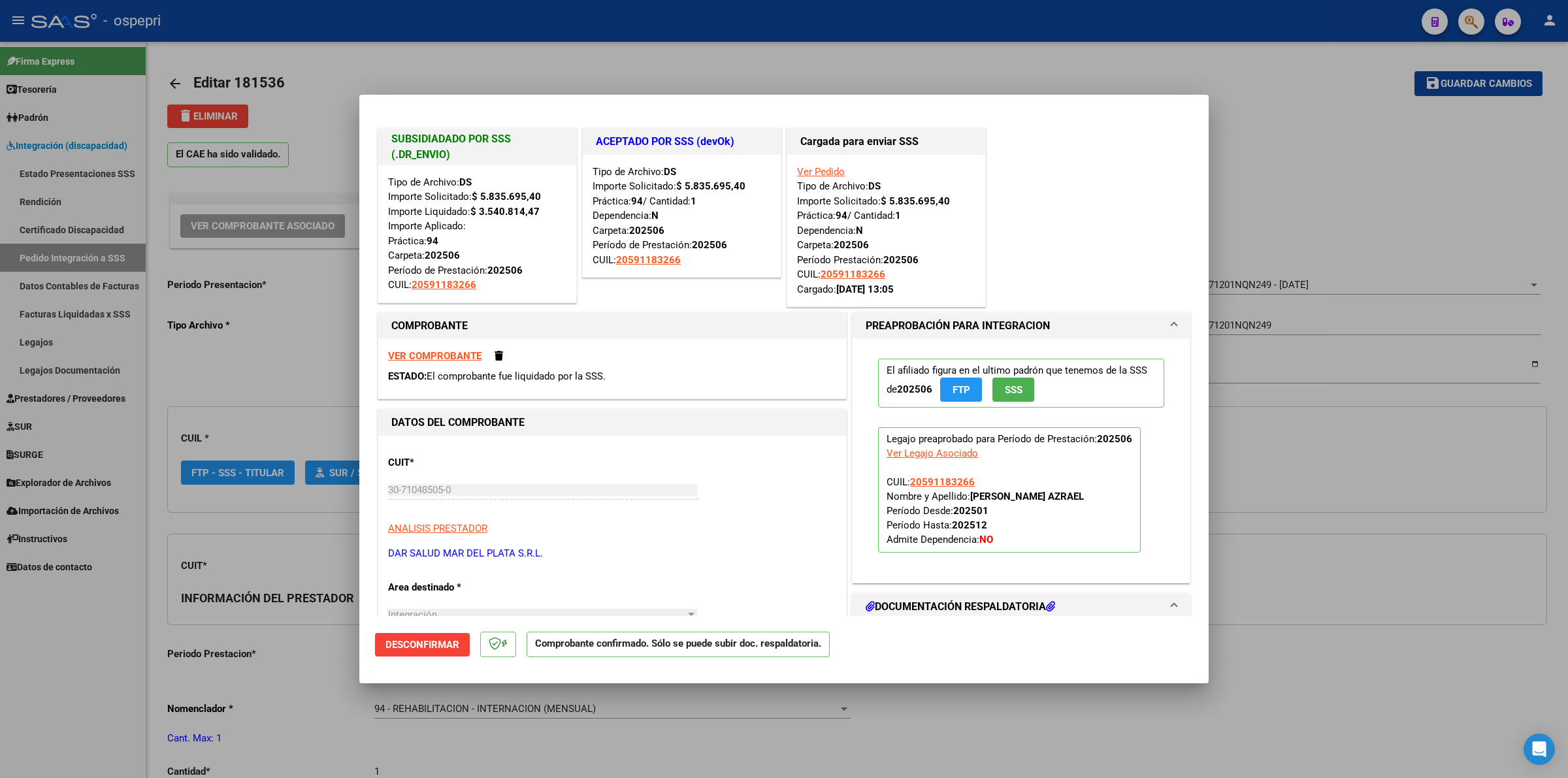
type input "$ 0,00"
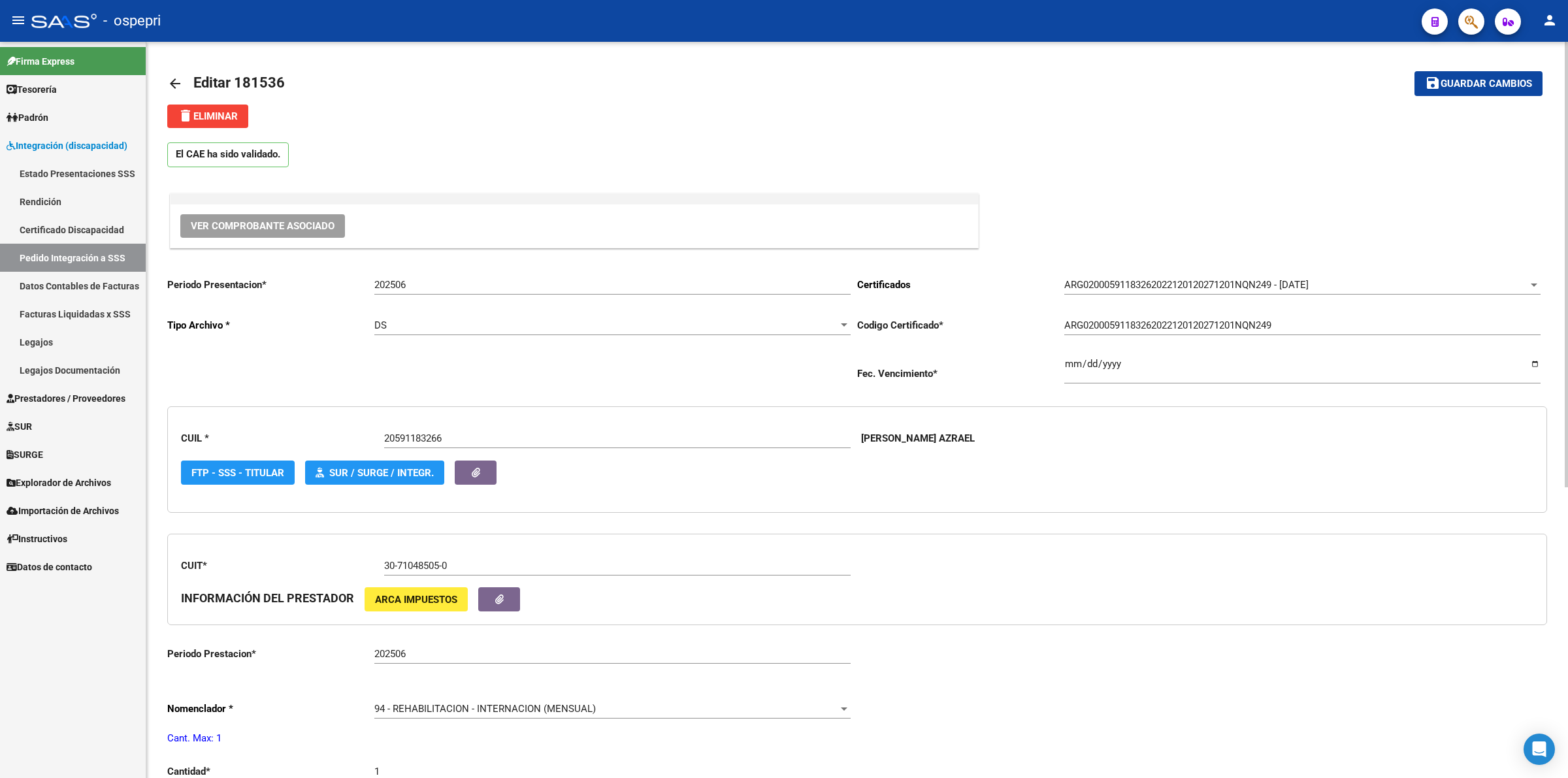
click at [173, 84] on mat-icon "arrow_back" at bounding box center [175, 83] width 15 height 15
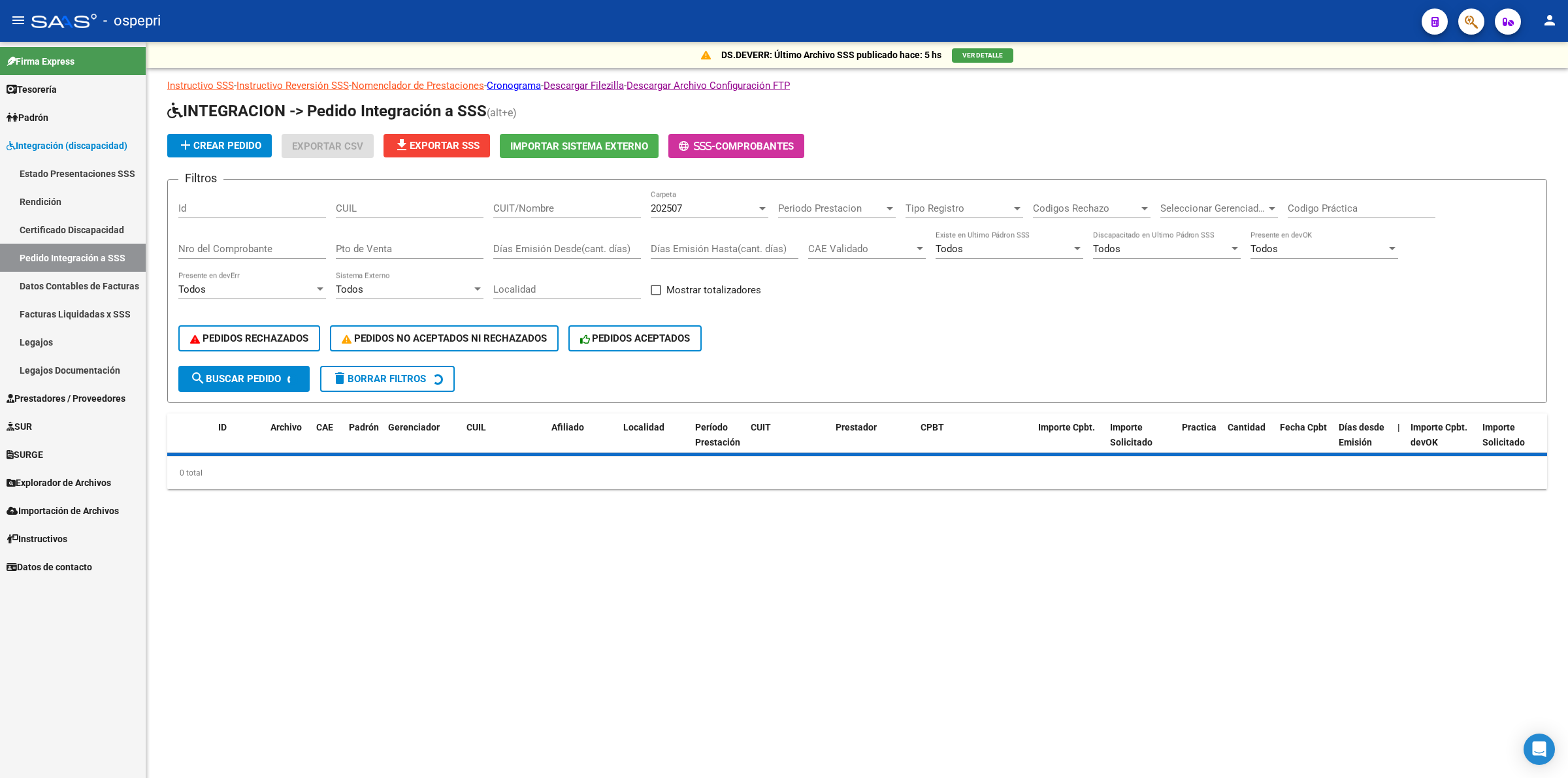
click at [412, 199] on div "CUIL" at bounding box center [409, 204] width 148 height 28
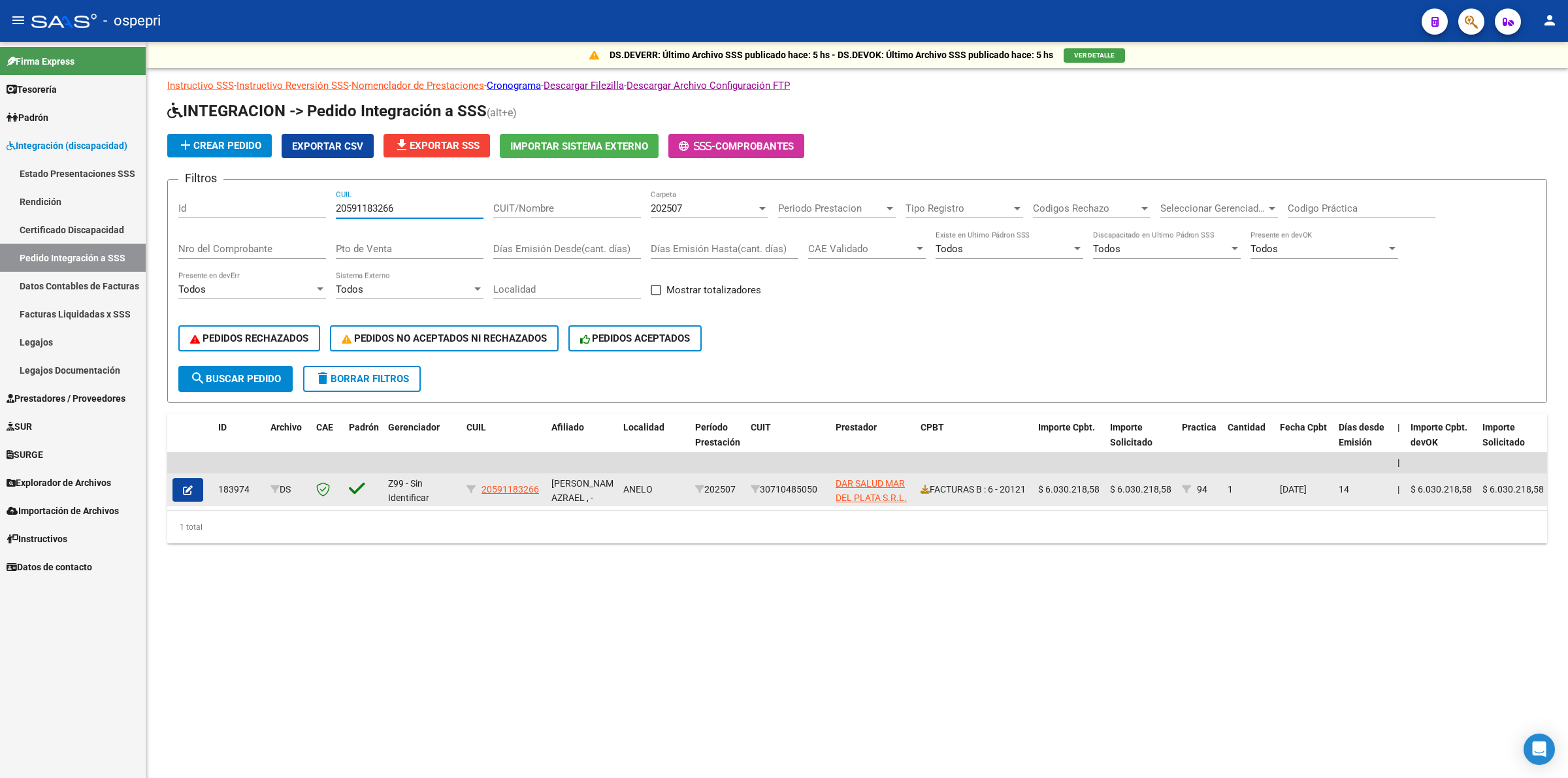
type input "20591183266"
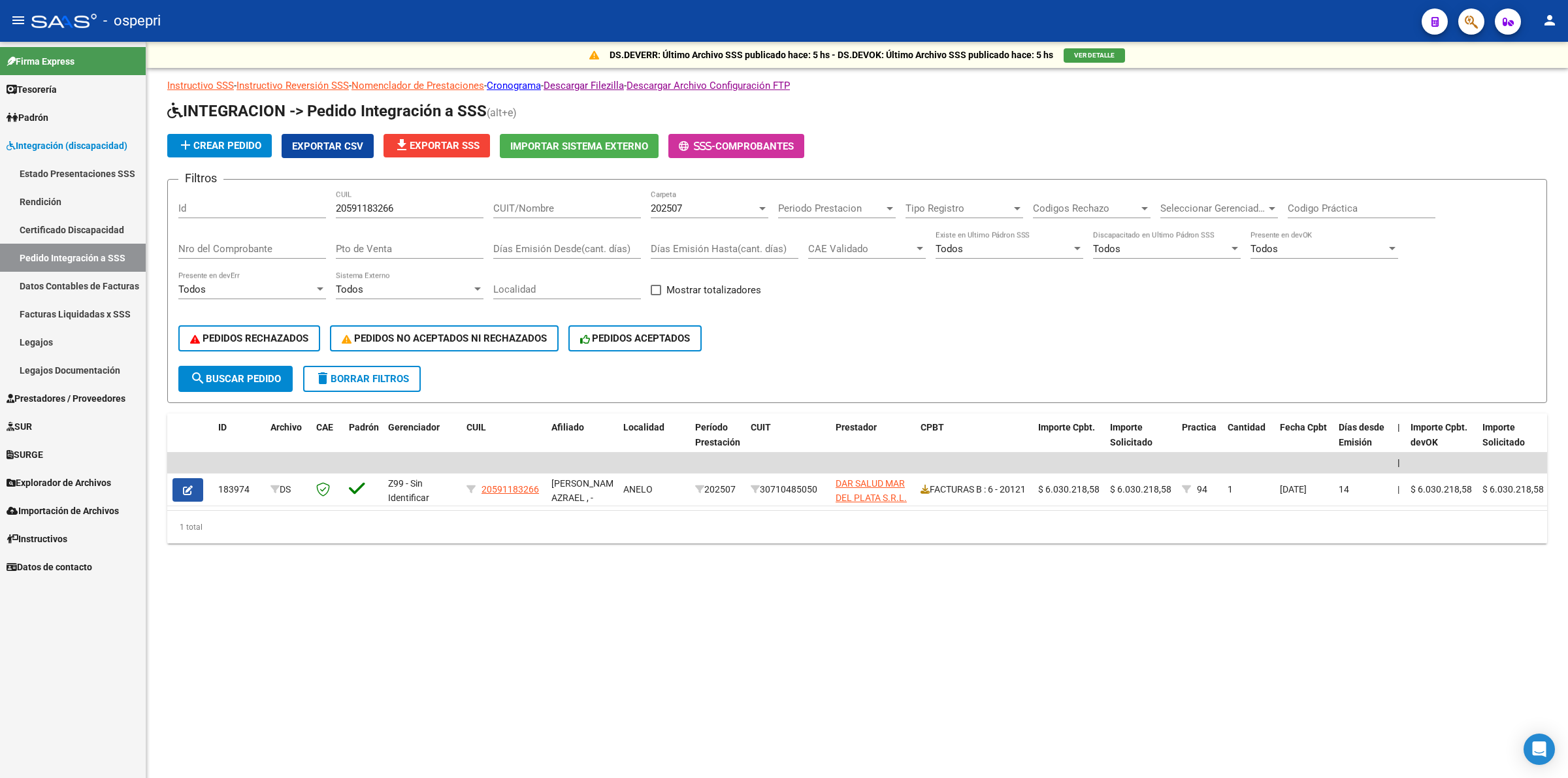
drag, startPoint x: 186, startPoint y: 484, endPoint x: 439, endPoint y: 471, distance: 253.3
click at [187, 485] on icon "button" at bounding box center [187, 490] width 10 height 10
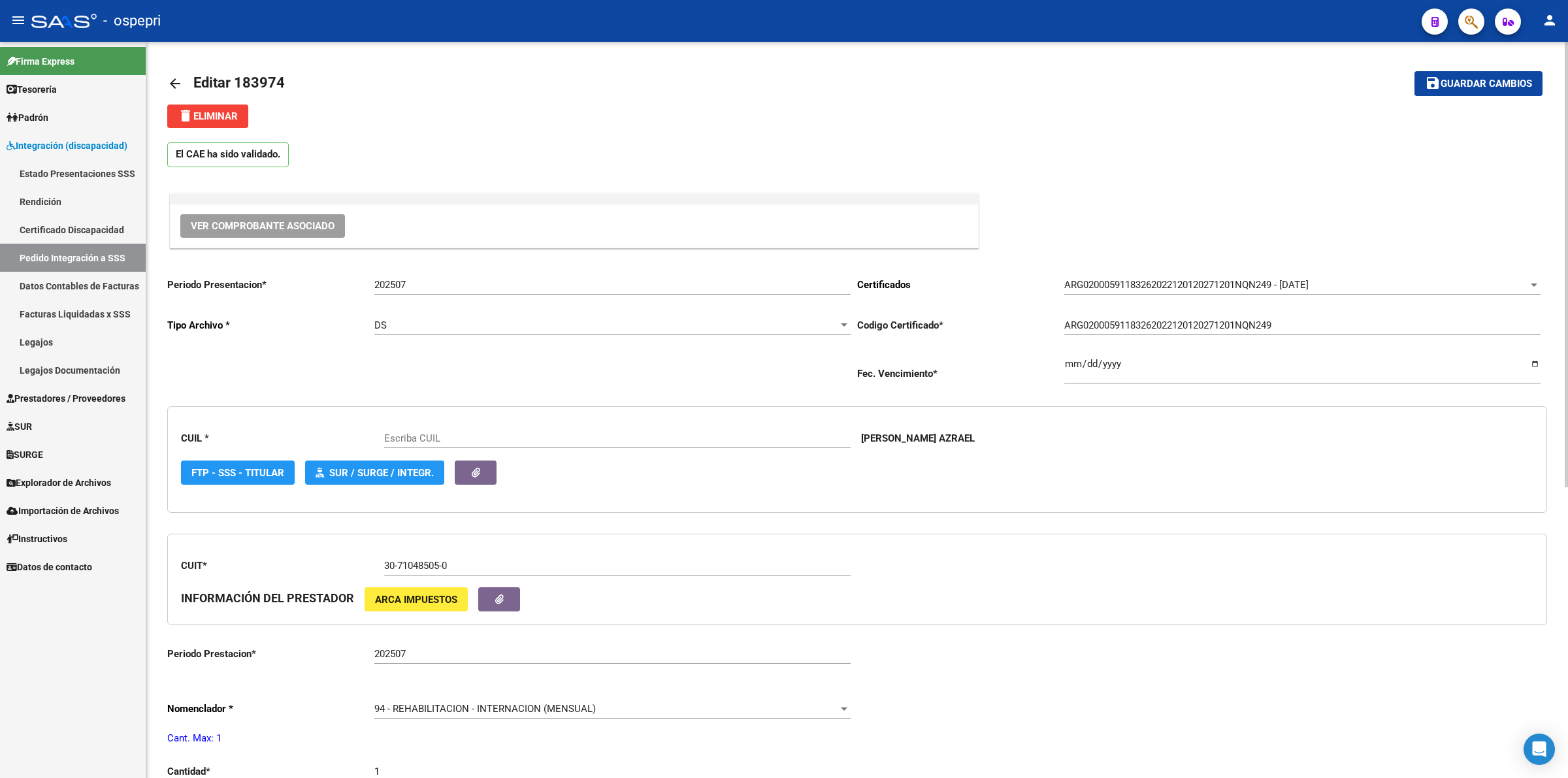
click at [282, 224] on span "Ver Comprobante Asociado" at bounding box center [263, 226] width 144 height 12
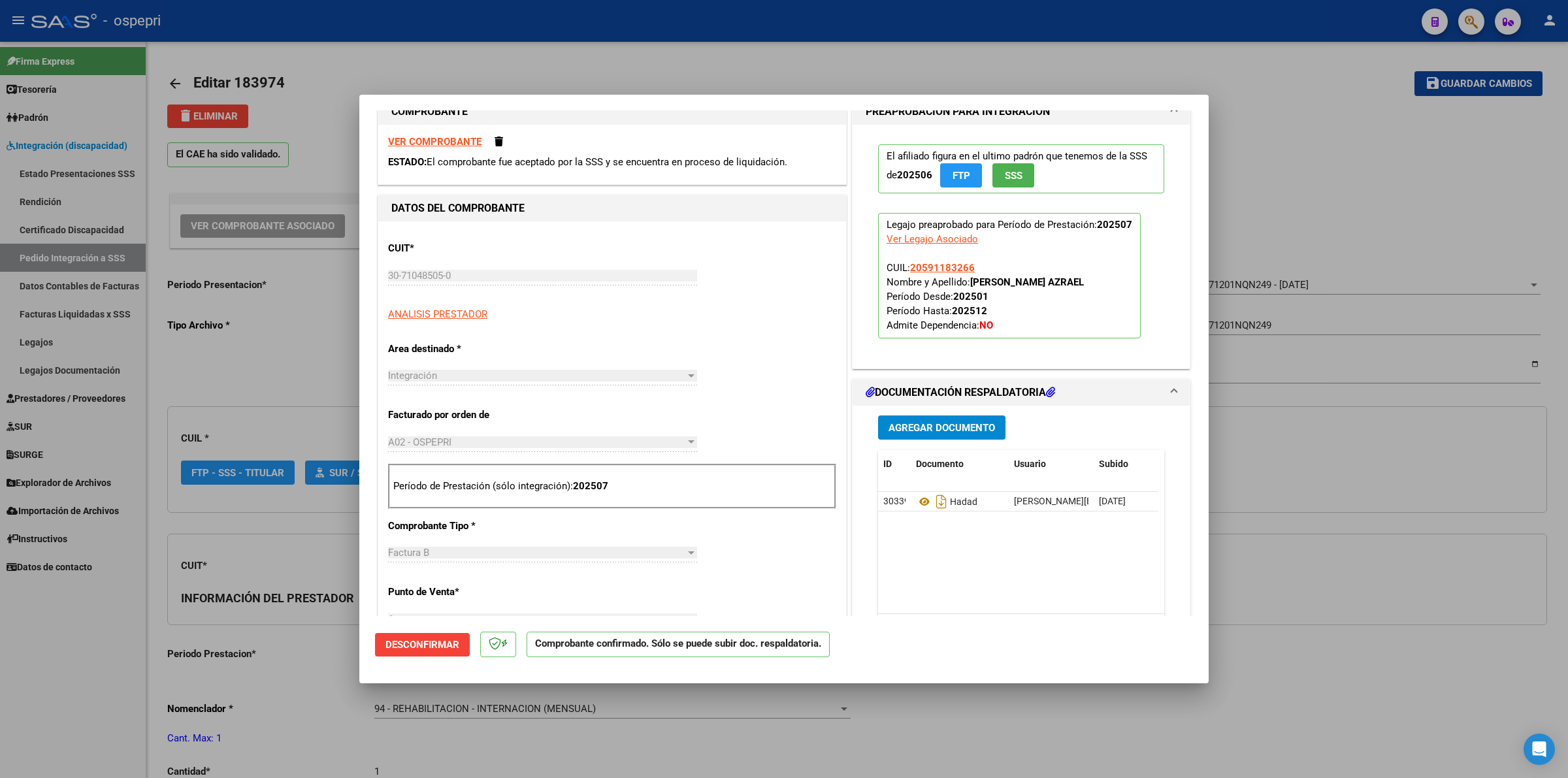
type input "20591183266"
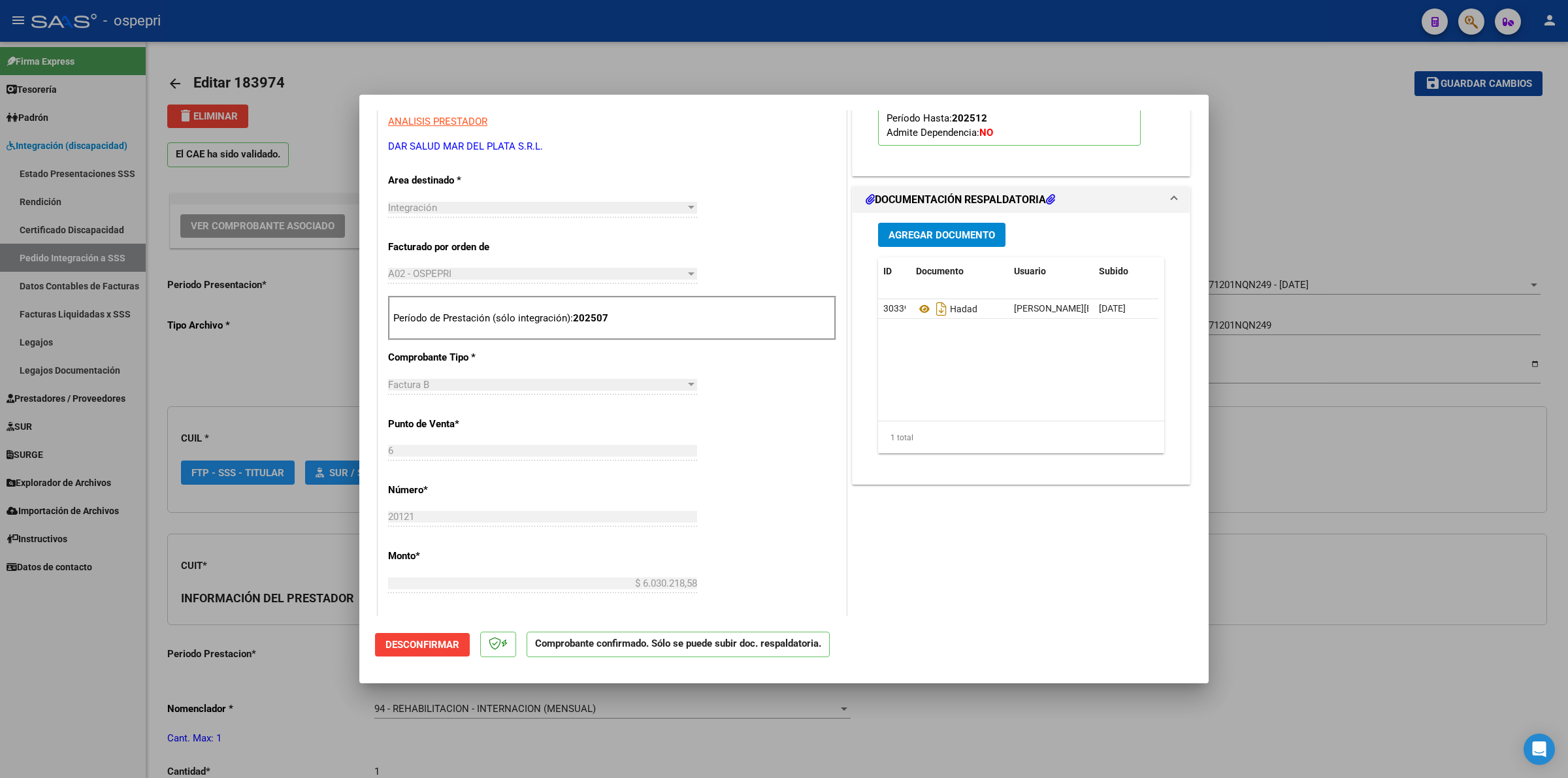
scroll to position [408, 0]
click at [916, 307] on icon at bounding box center [924, 307] width 17 height 15
type input "$ 0,00"
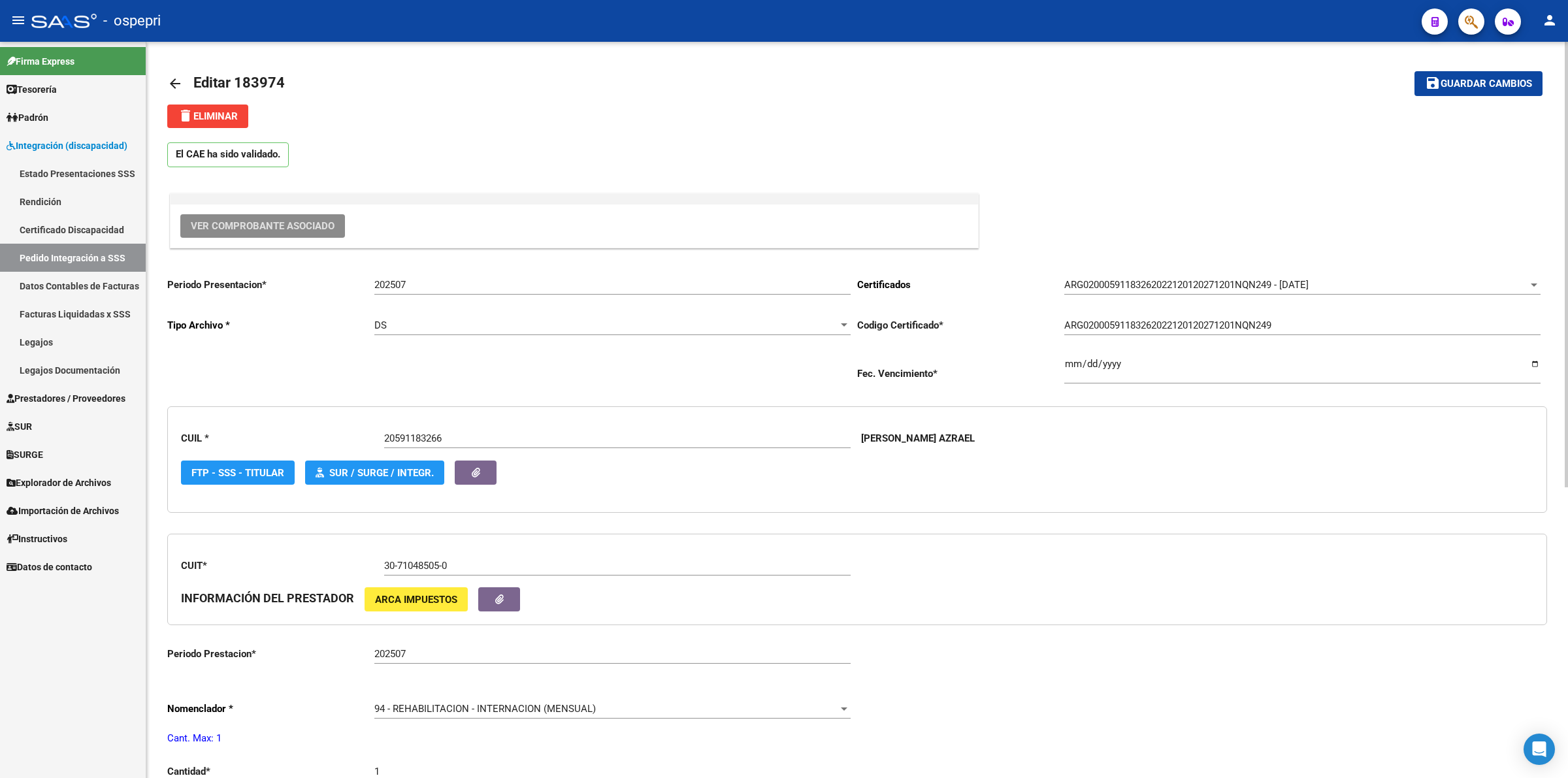
click at [173, 73] on link "arrow_back" at bounding box center [181, 84] width 26 height 31
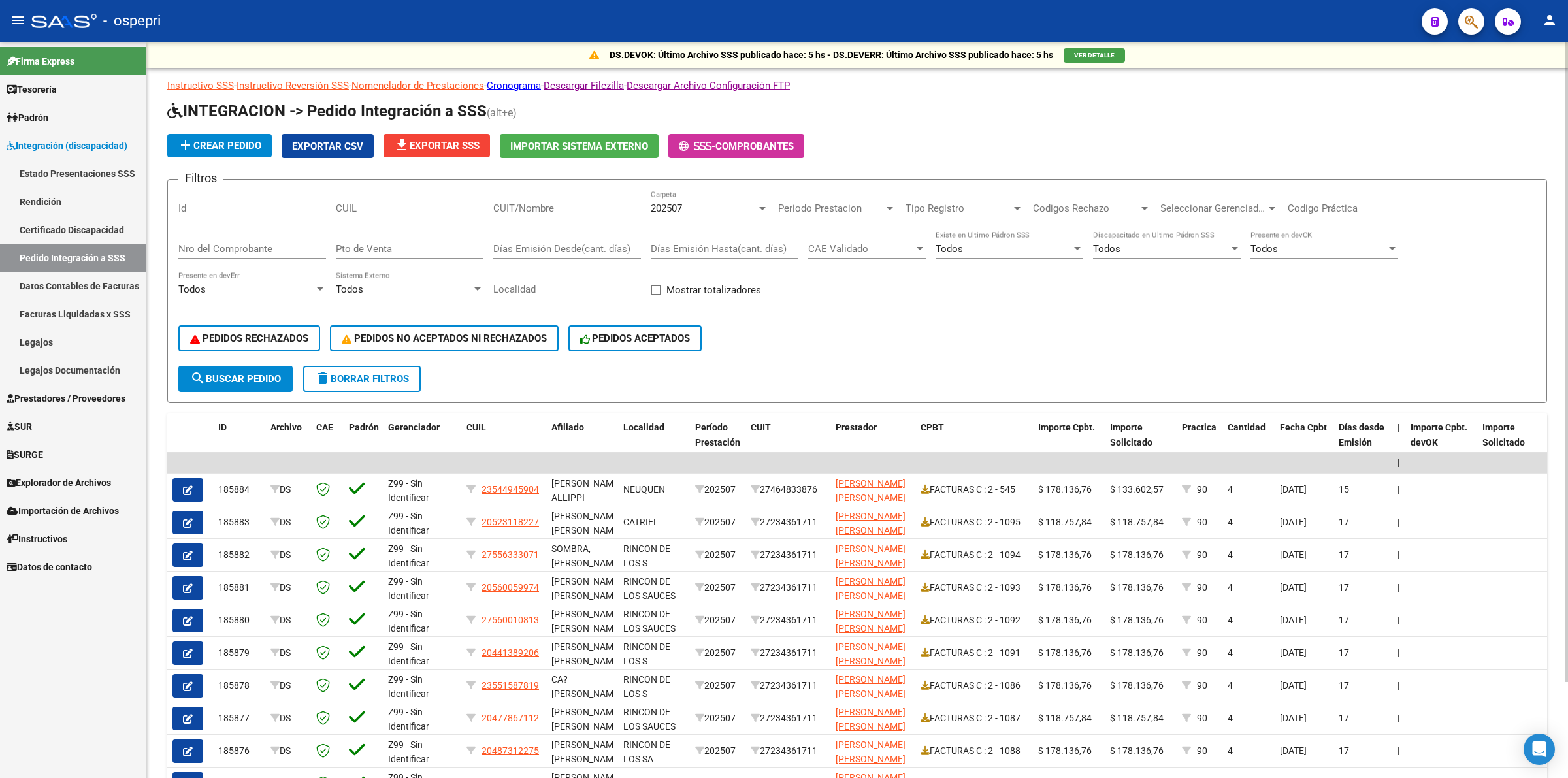
click at [468, 223] on div "CUIL" at bounding box center [409, 210] width 148 height 40
click at [471, 205] on input "CUIL" at bounding box center [409, 208] width 148 height 12
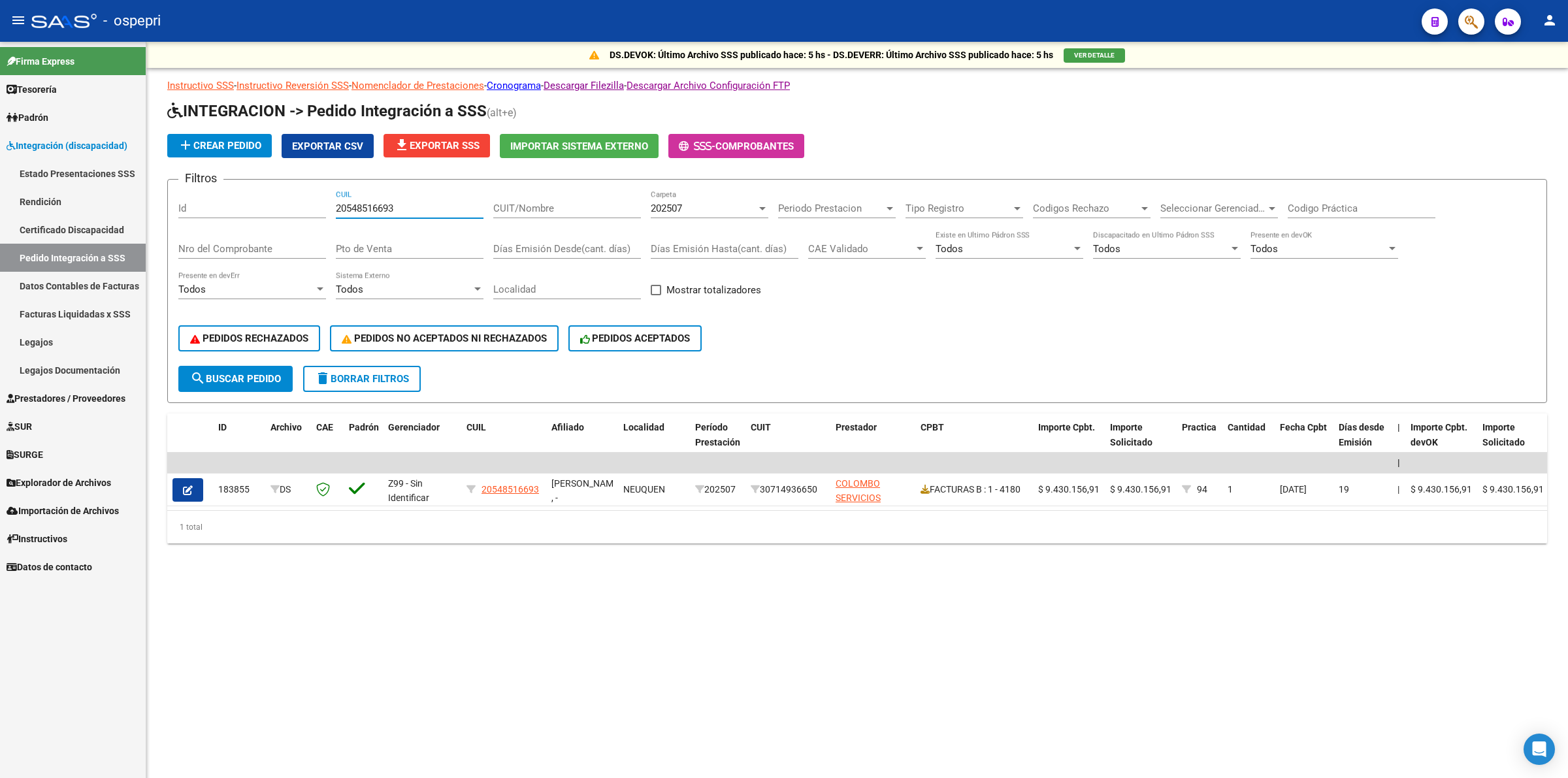
type input "20548516693"
click at [667, 209] on span "202507" at bounding box center [666, 208] width 32 height 12
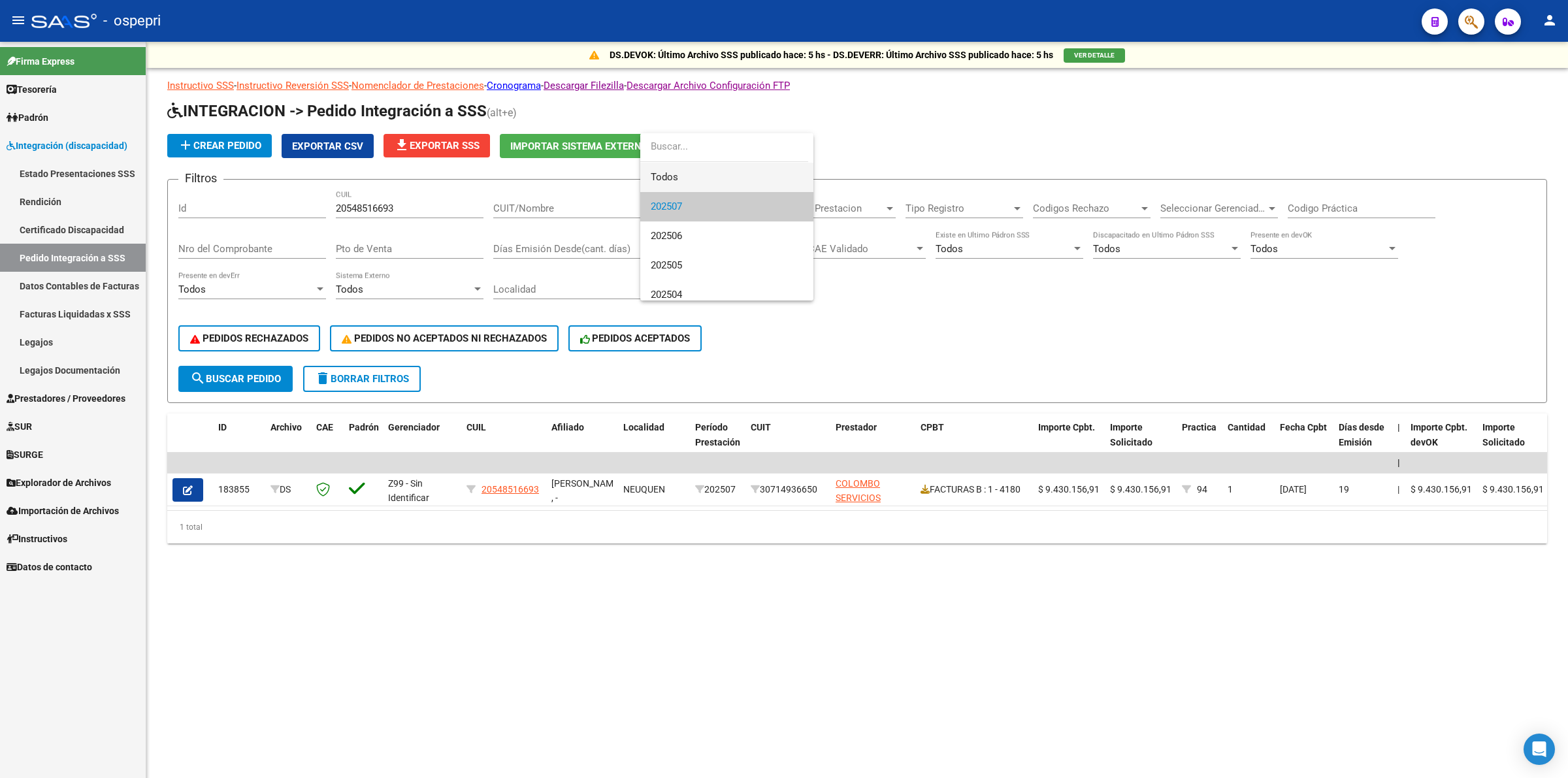
click at [670, 174] on span "Todos" at bounding box center [726, 178] width 152 height 29
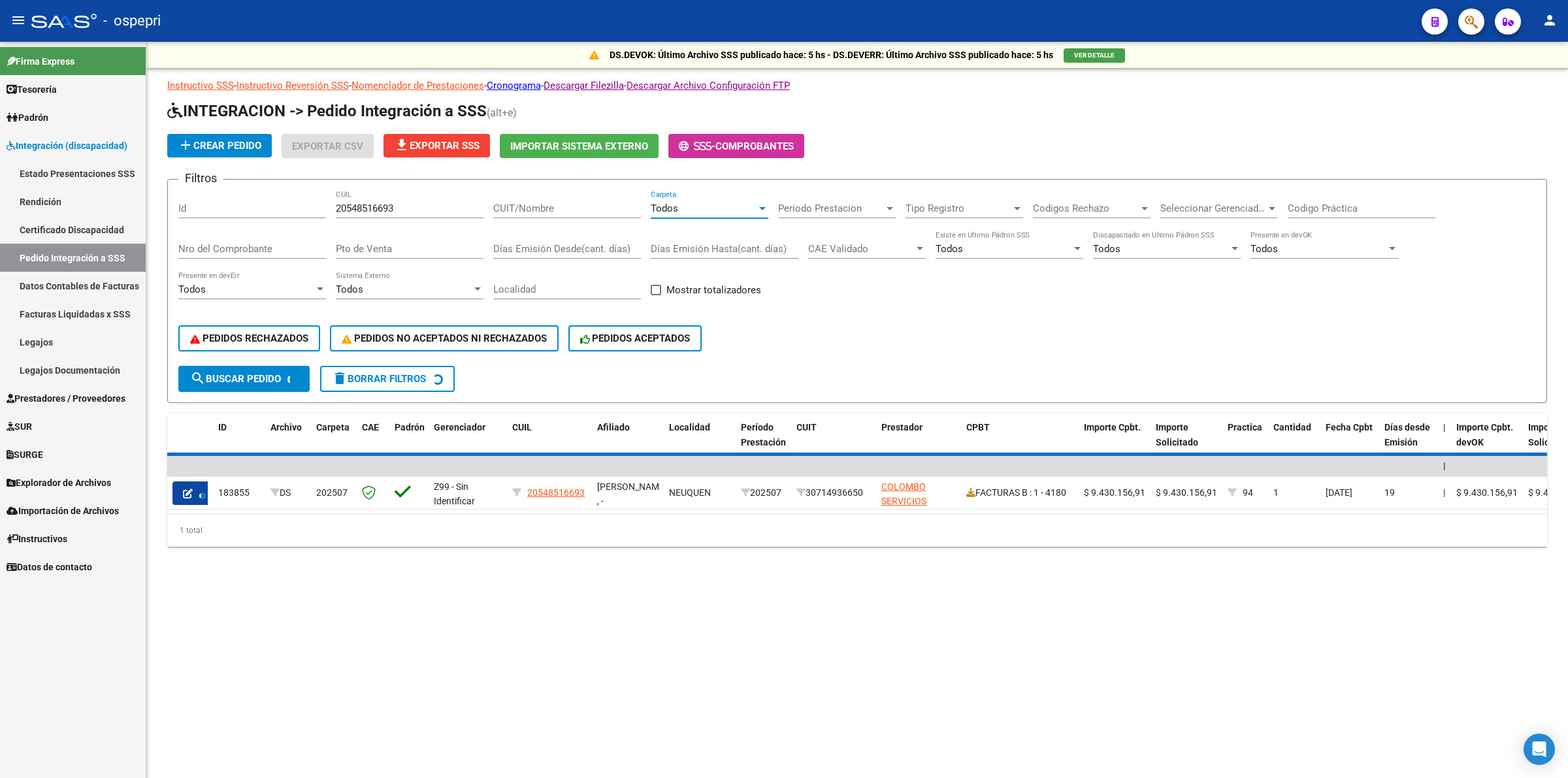
click at [1373, 204] on input "Codigo Práctica" at bounding box center [1361, 208] width 148 height 12
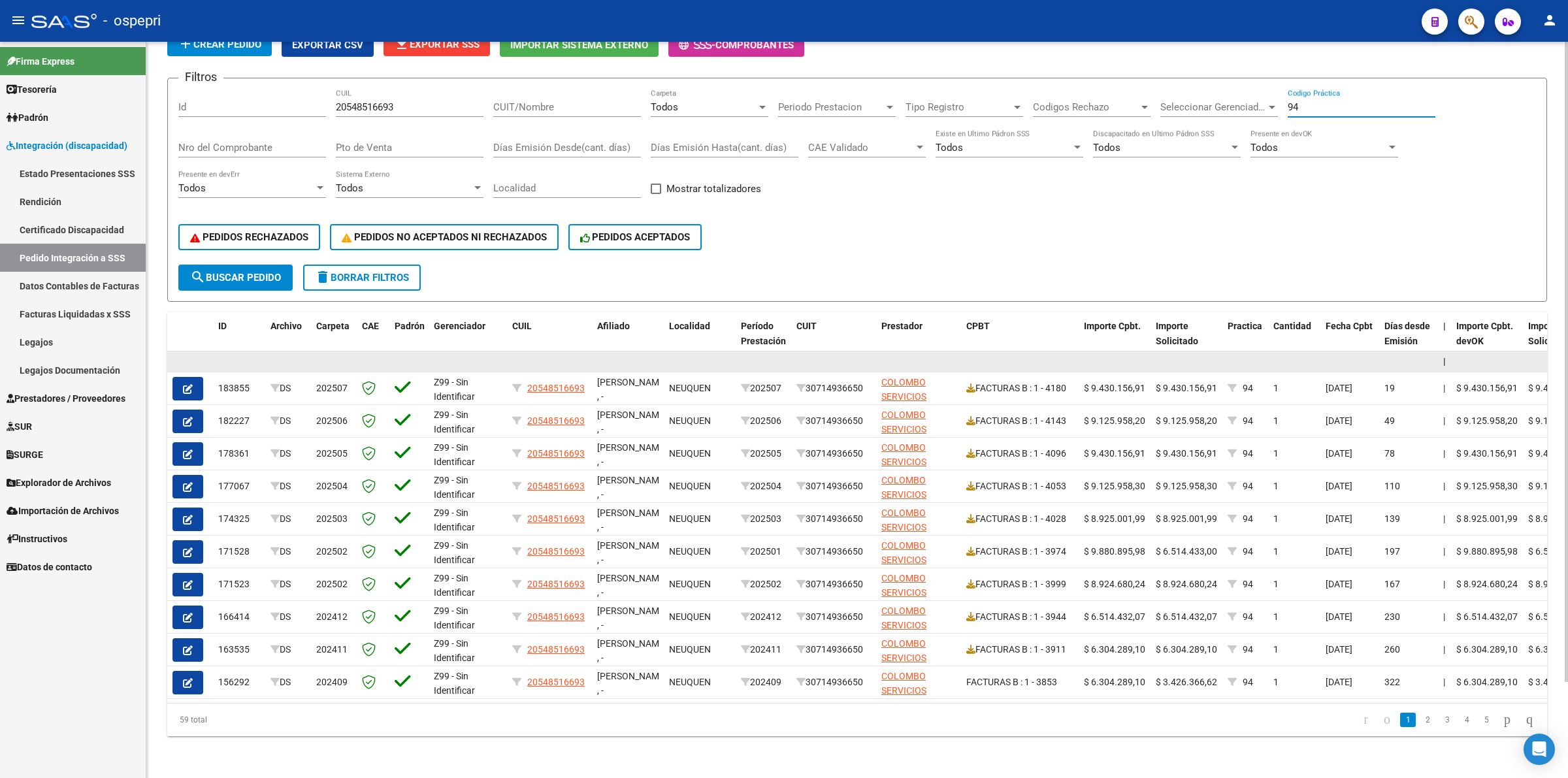
scroll to position [109, 0]
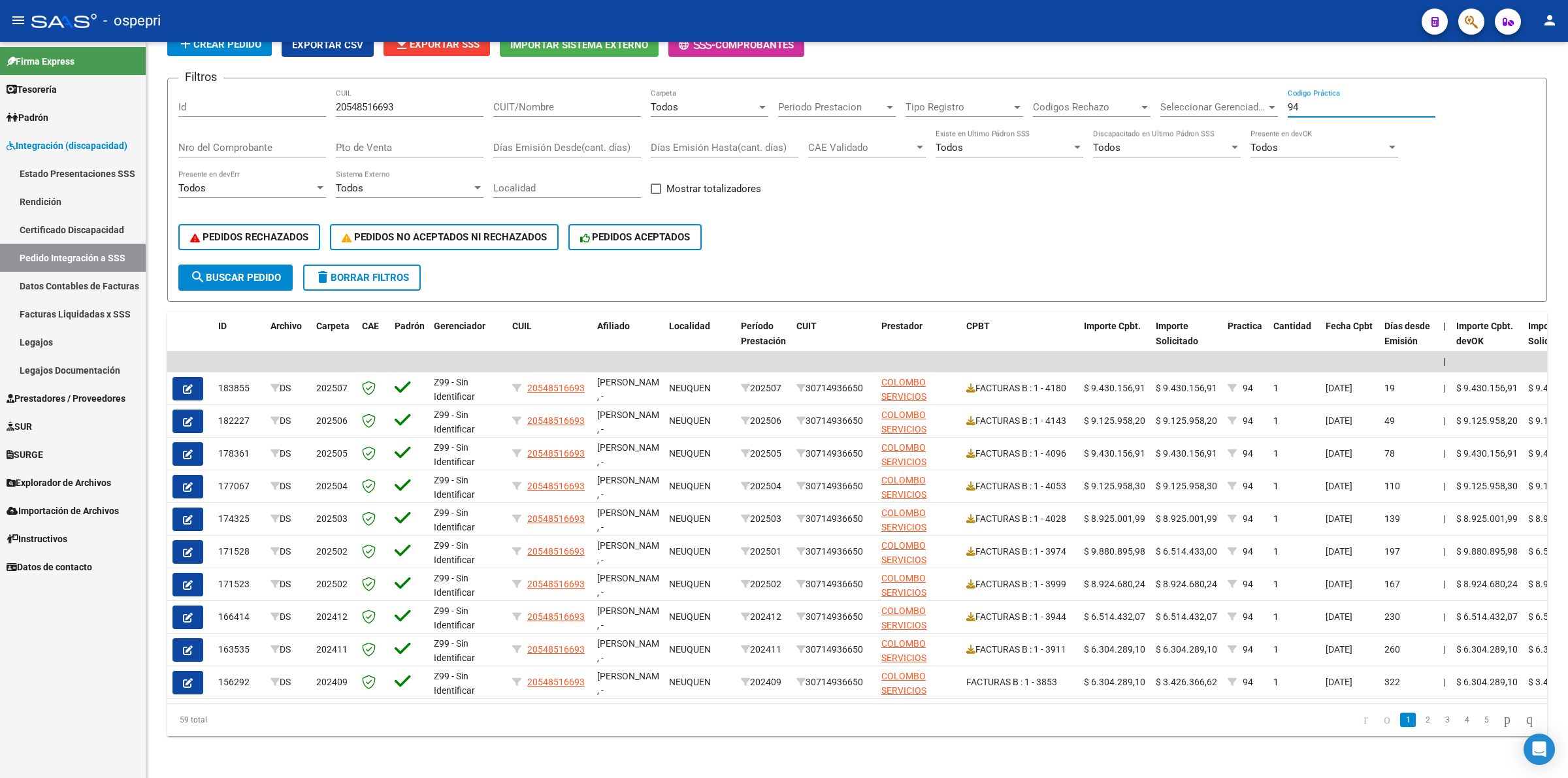
type input "94"
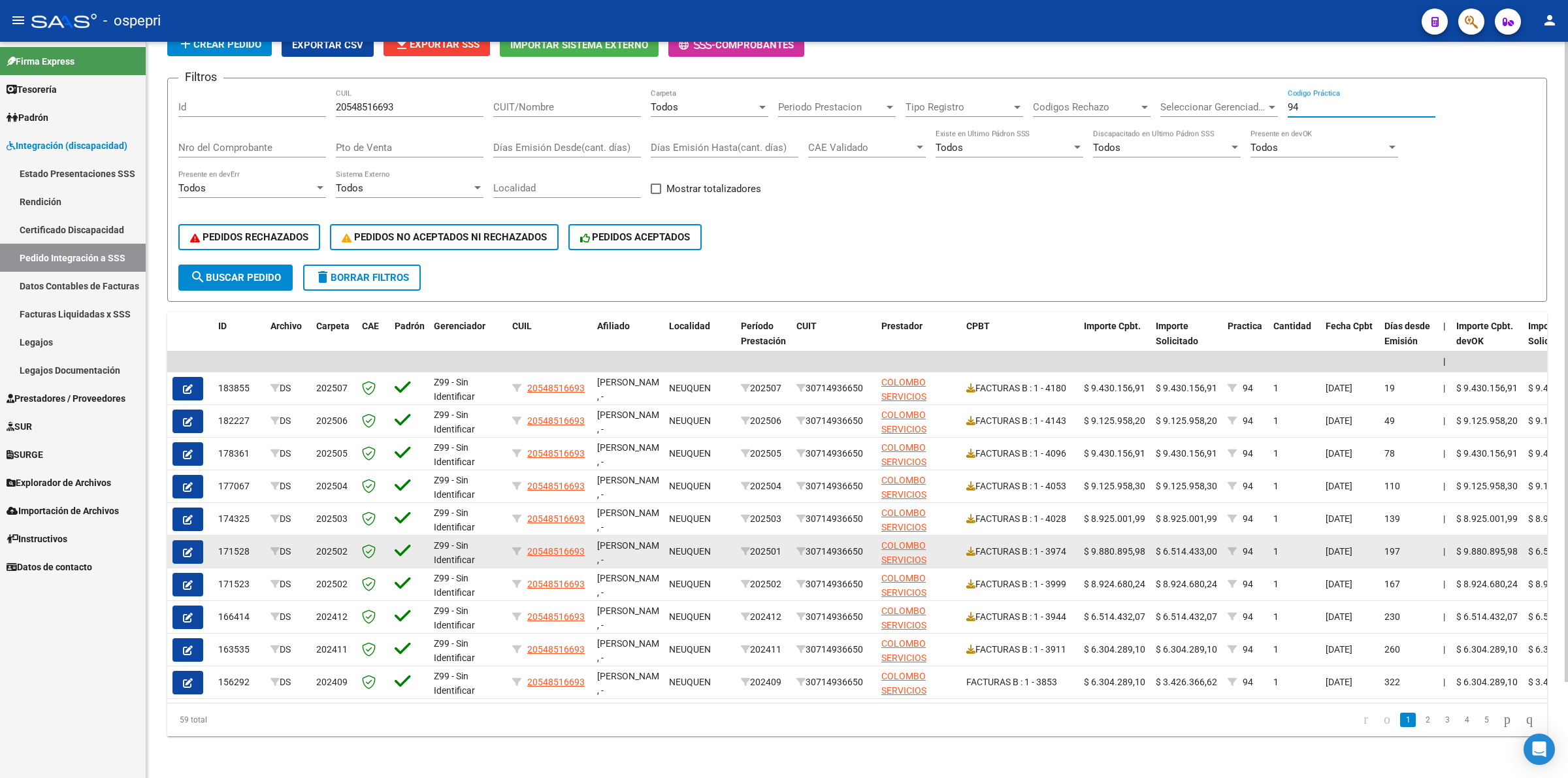
click at [192, 540] on button "button" at bounding box center [188, 552] width 31 height 23
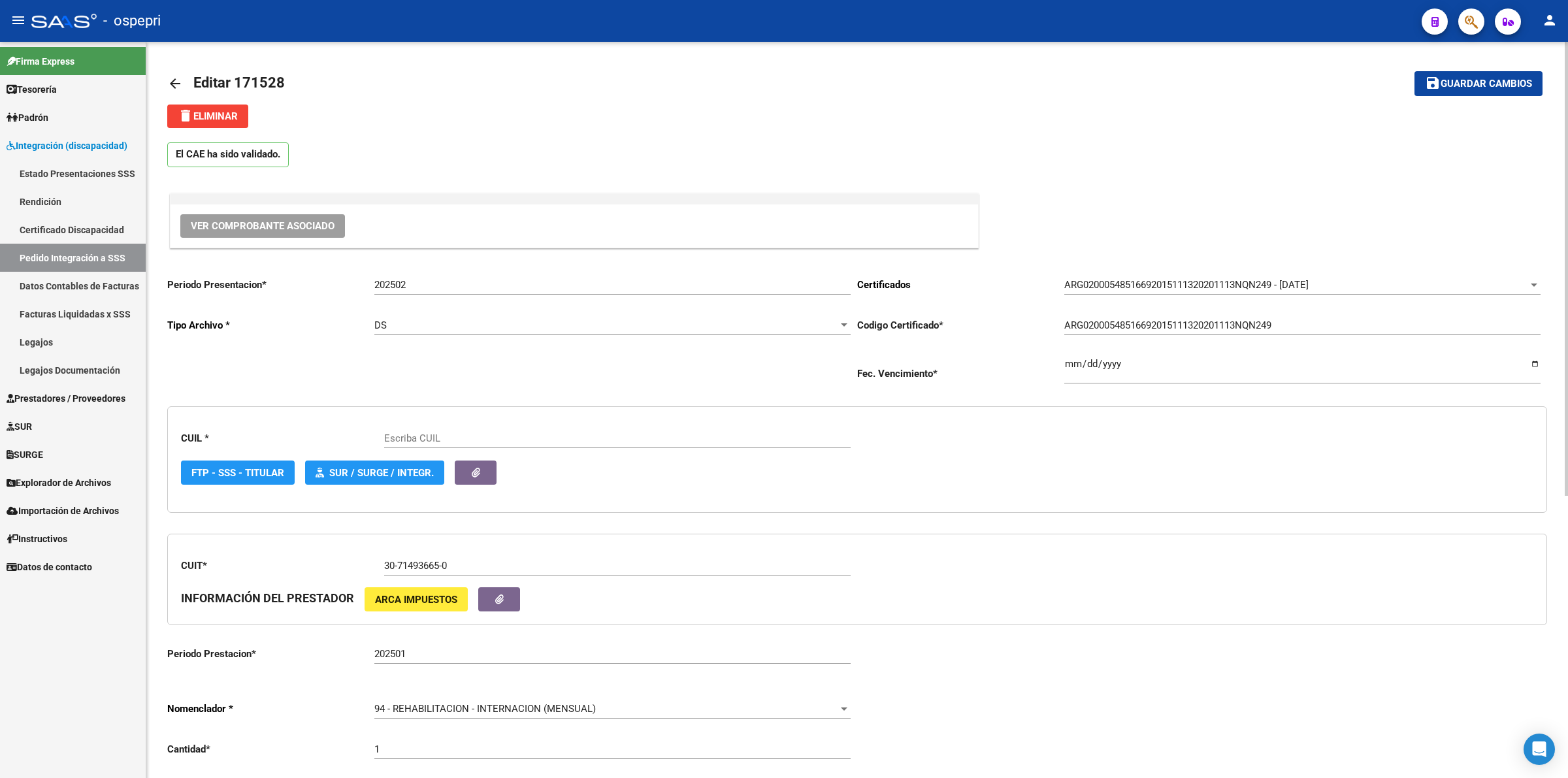
click at [314, 222] on span "Ver Comprobante Asociado" at bounding box center [263, 226] width 144 height 12
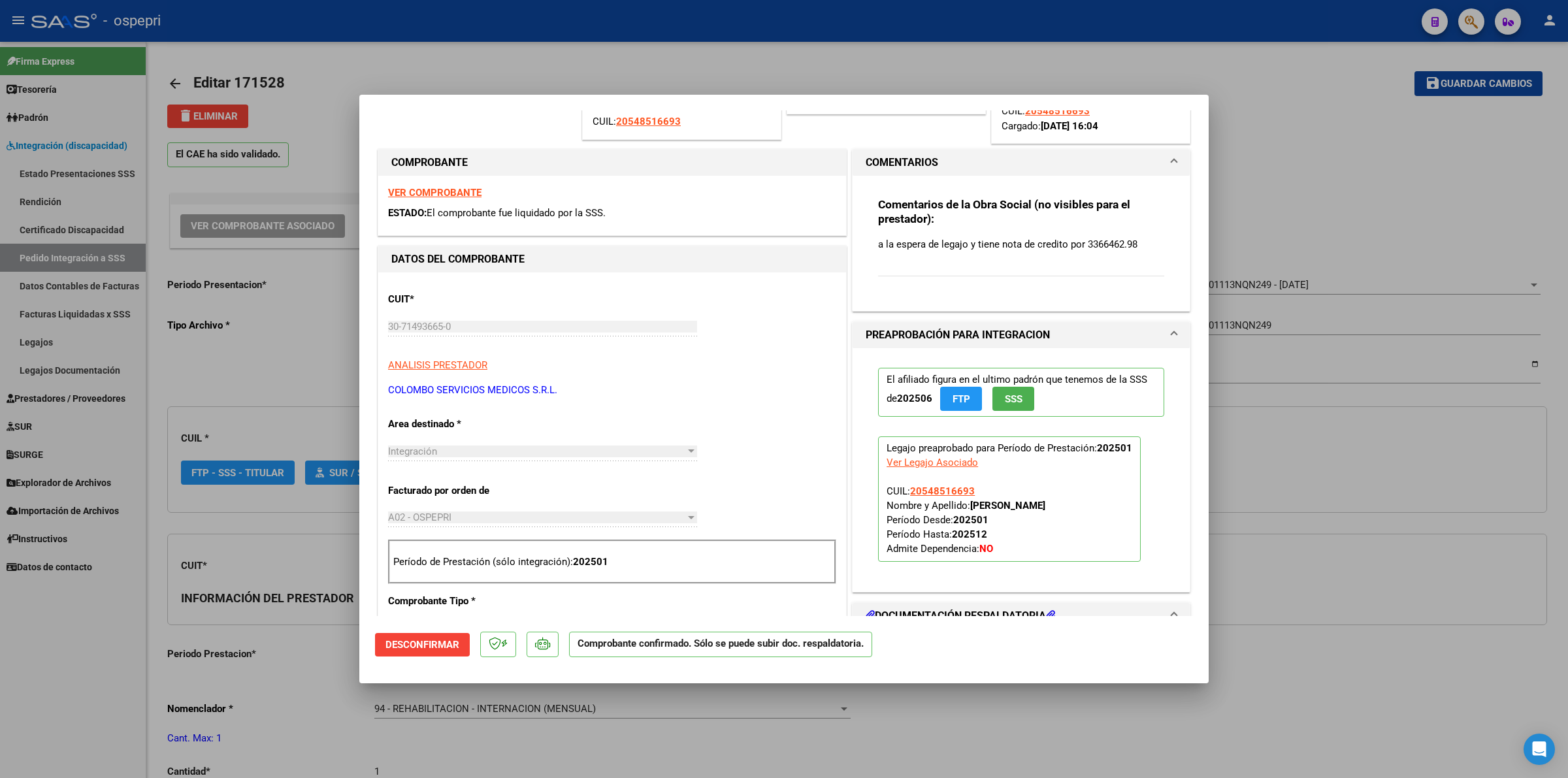
type input "20548516693"
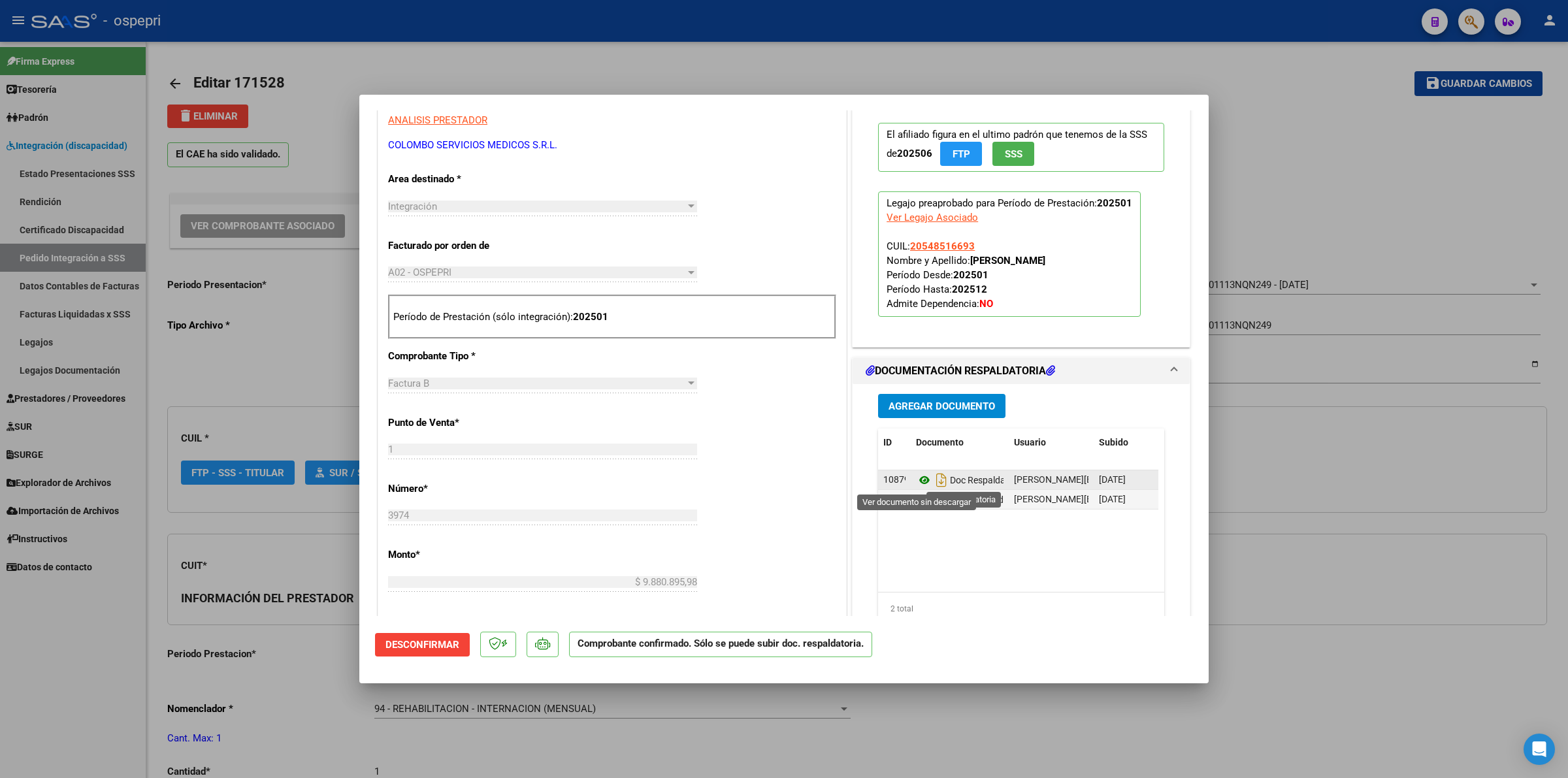
click at [918, 481] on icon at bounding box center [924, 479] width 17 height 15
click at [916, 500] on icon at bounding box center [924, 499] width 17 height 15
click at [918, 477] on icon at bounding box center [924, 479] width 17 height 15
type input "$ 0,00"
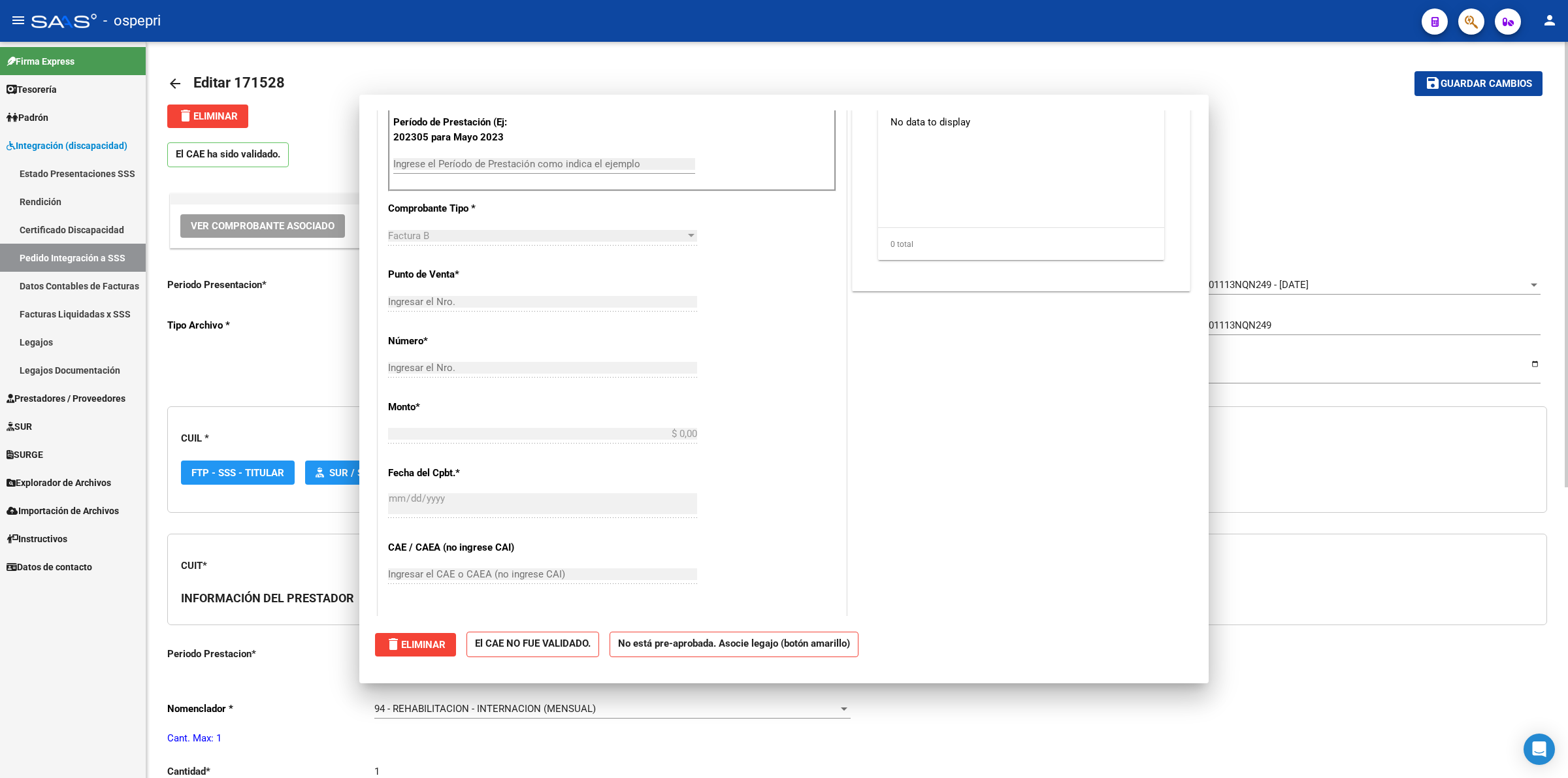
scroll to position [0, 0]
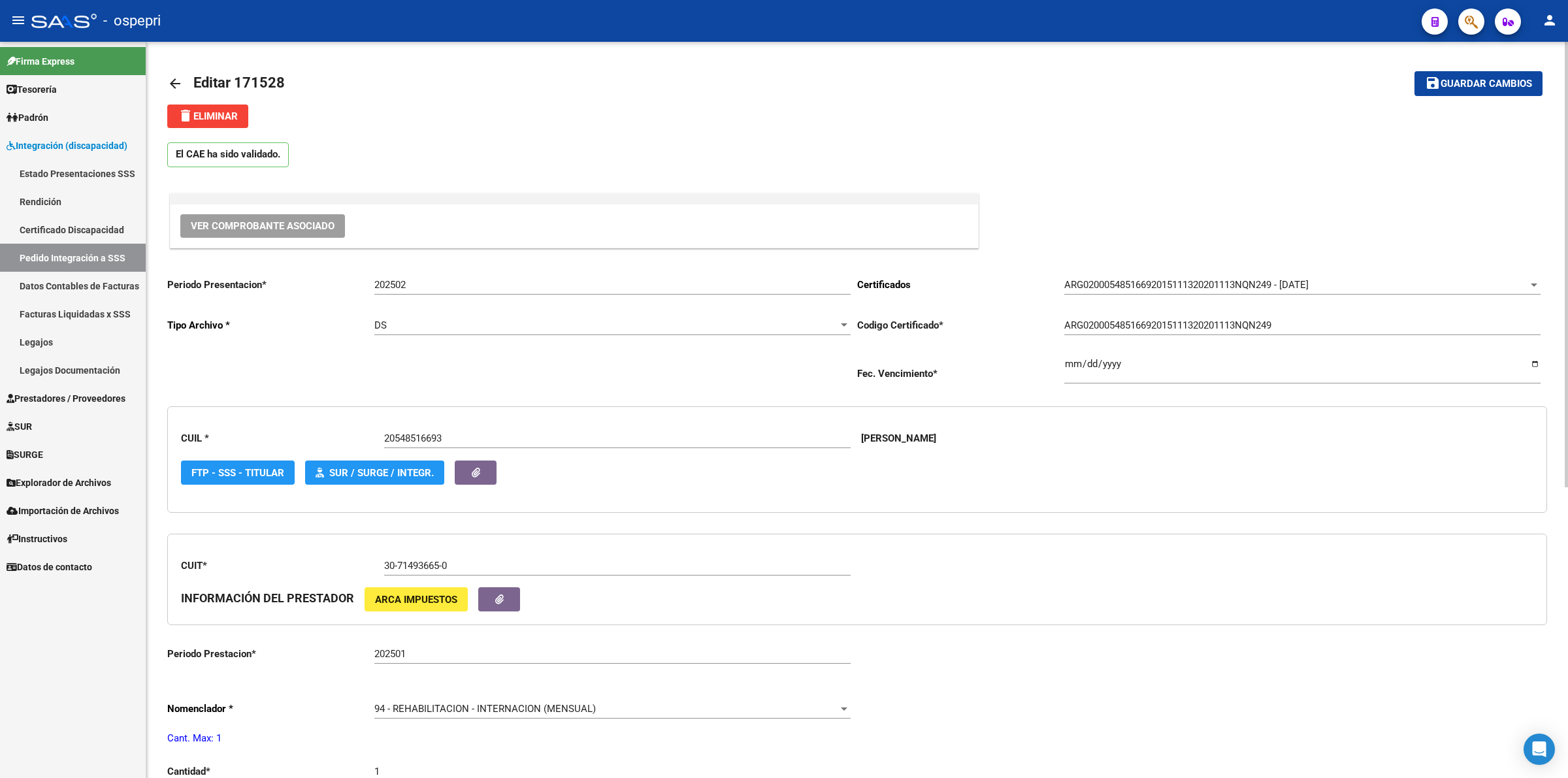
click at [175, 82] on mat-icon "arrow_back" at bounding box center [175, 83] width 15 height 15
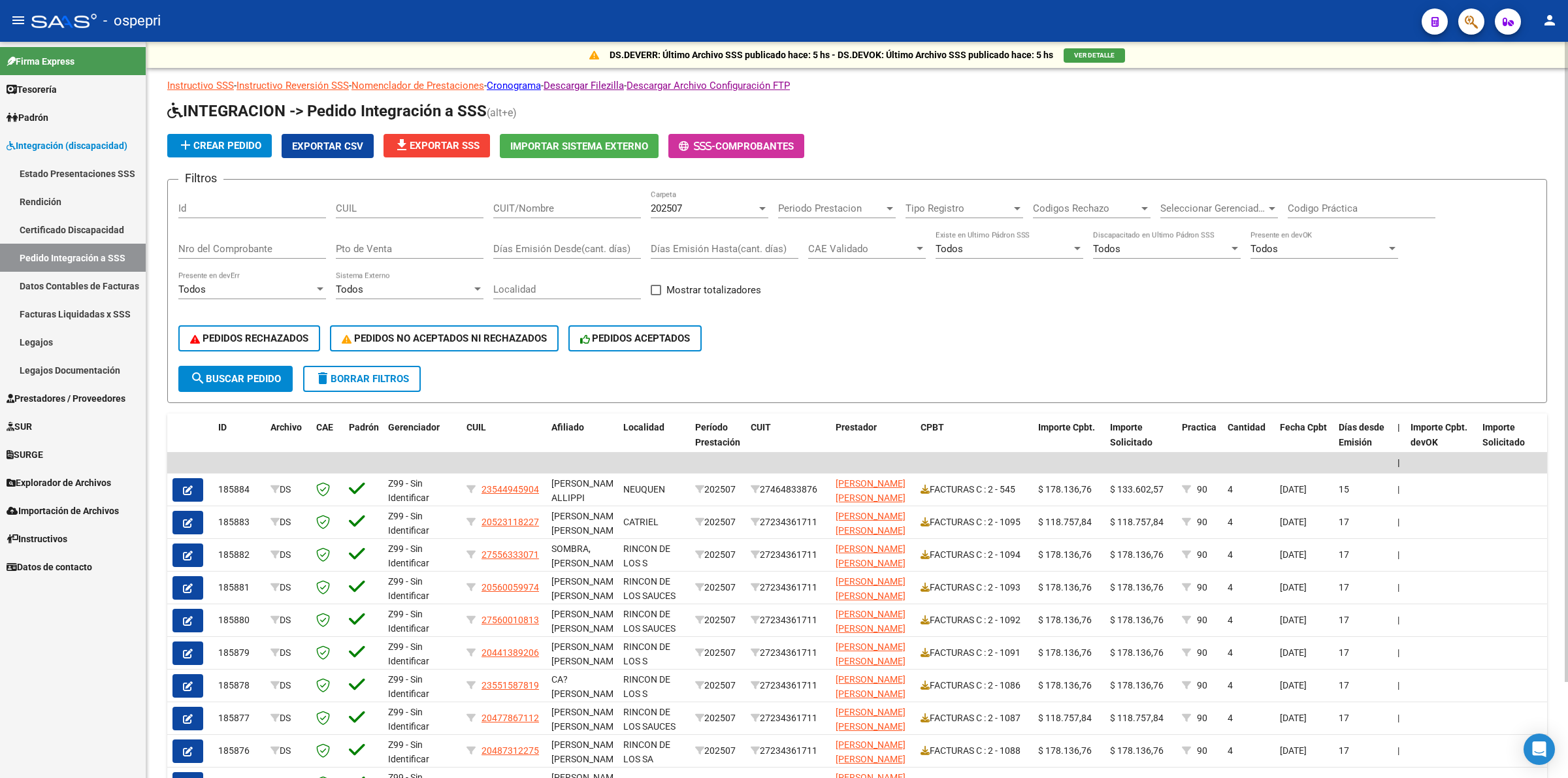
click at [363, 208] on input "CUIL" at bounding box center [409, 208] width 148 height 12
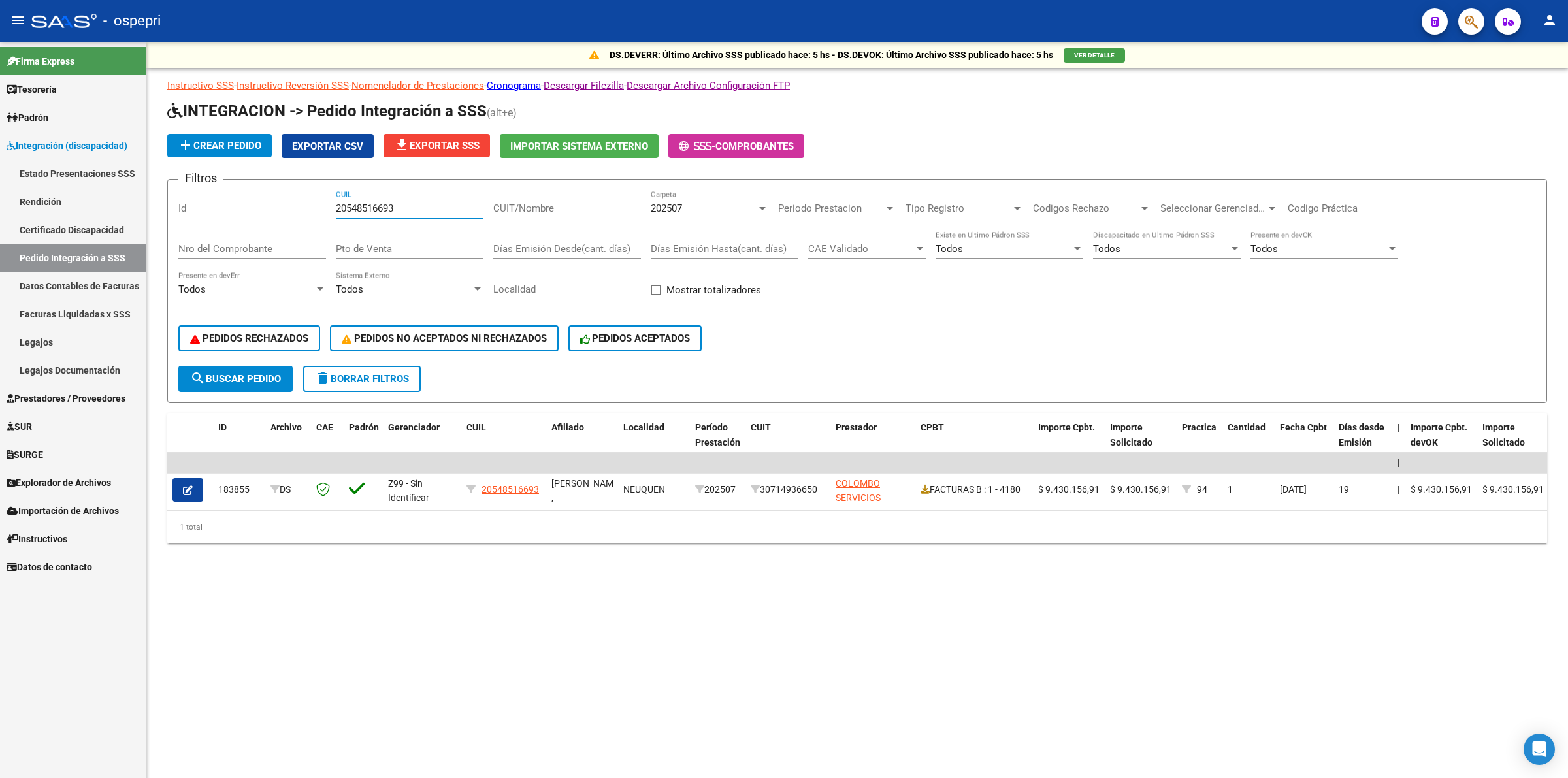
type input "20548516693"
click at [706, 198] on div "202507 Carpeta" at bounding box center [709, 204] width 117 height 28
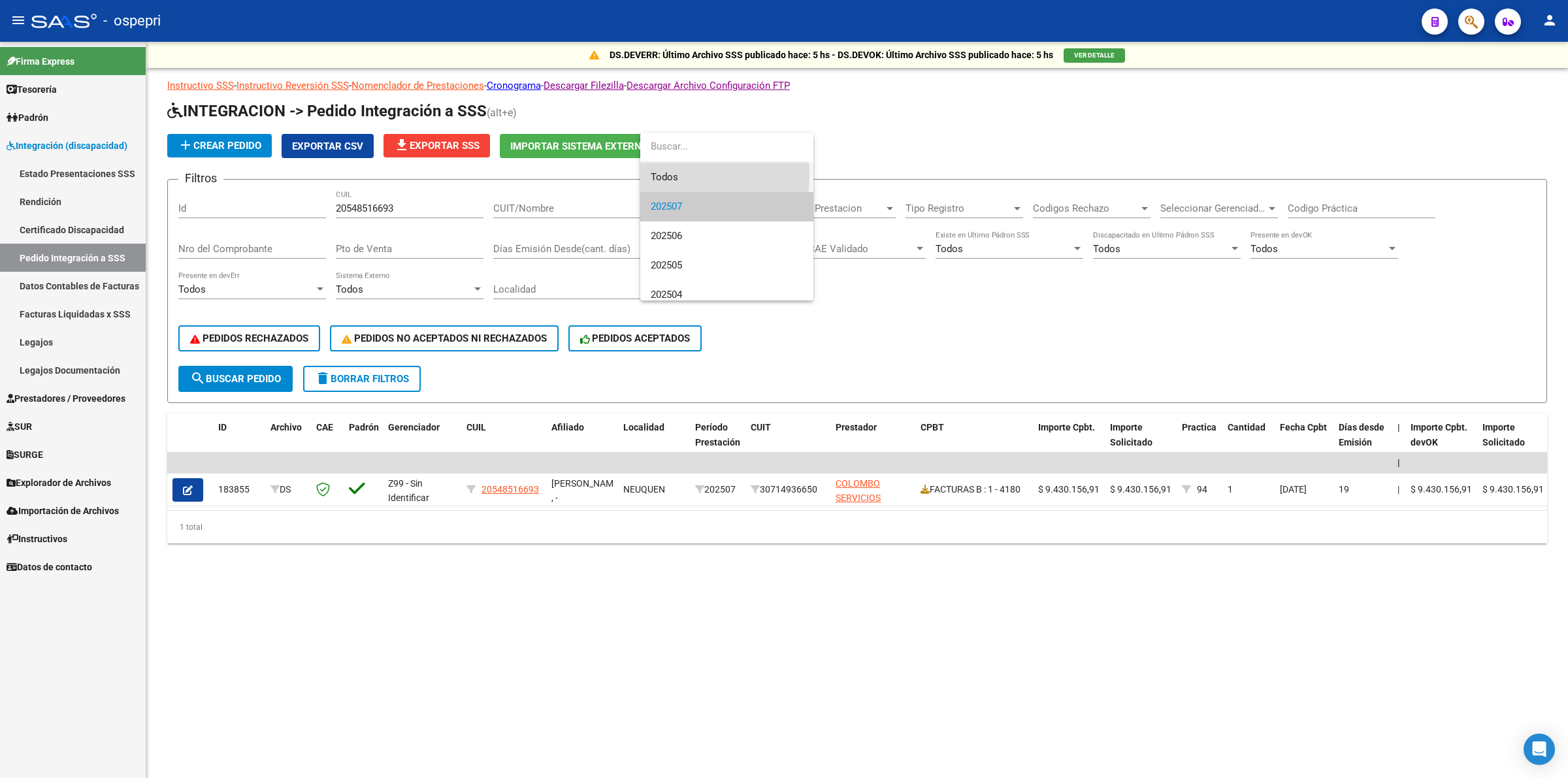
drag, startPoint x: 677, startPoint y: 175, endPoint x: 1047, endPoint y: 253, distance: 378.1
click at [678, 175] on span "Todos" at bounding box center [726, 178] width 152 height 29
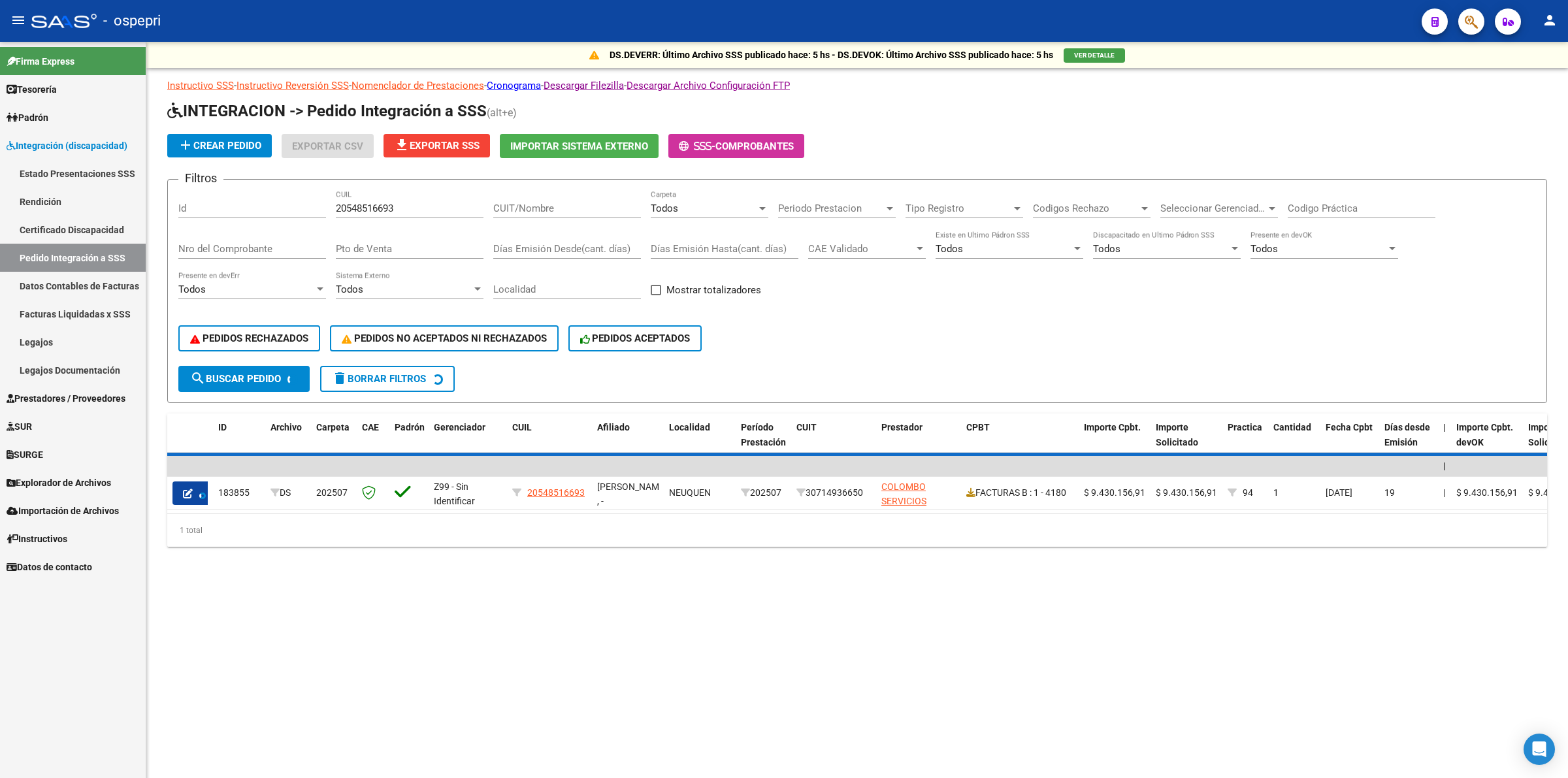
click at [1316, 199] on div "Codigo Práctica" at bounding box center [1361, 204] width 148 height 28
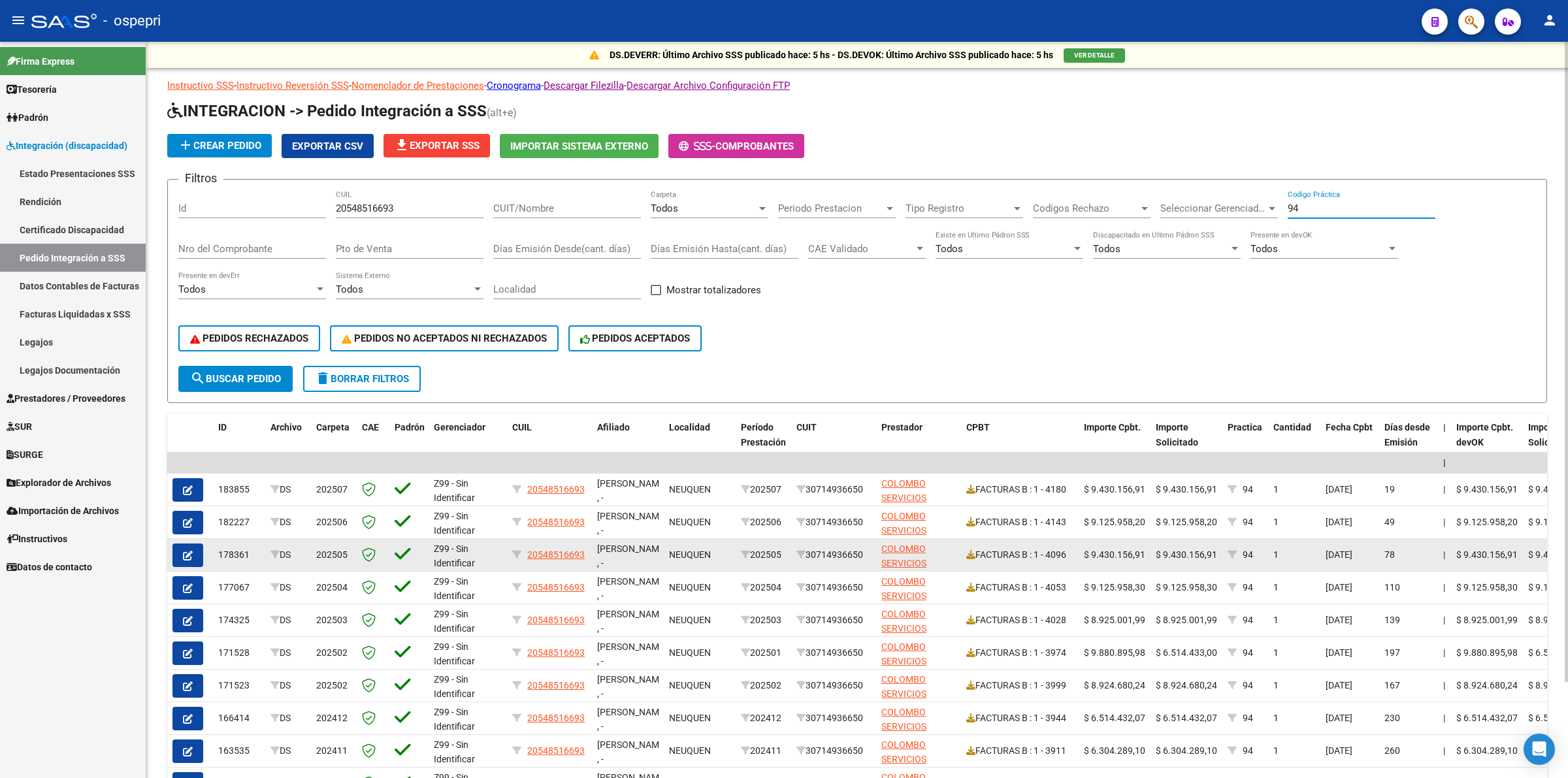
type input "94"
click at [197, 548] on button "button" at bounding box center [188, 555] width 31 height 23
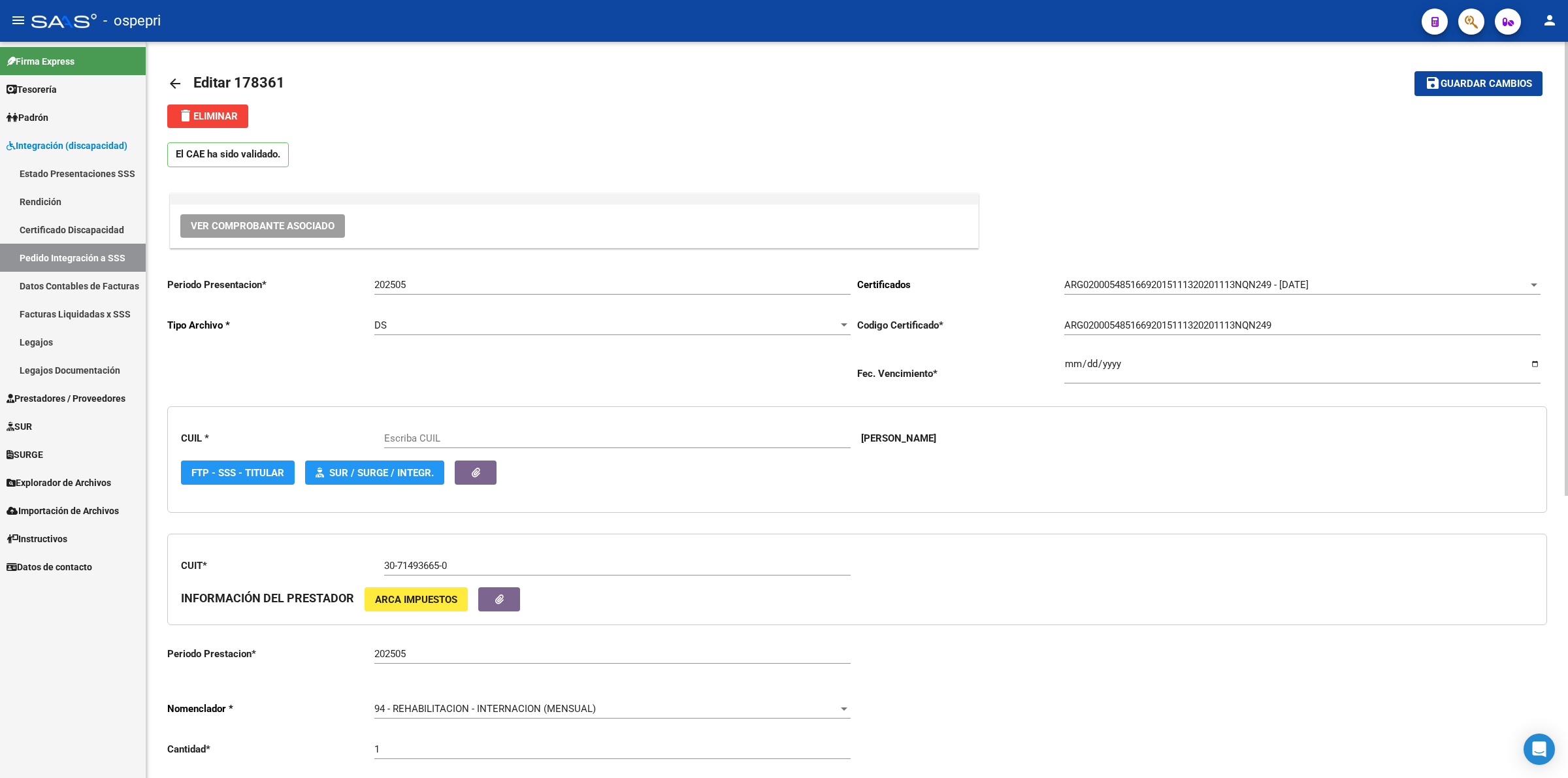
click at [300, 227] on span "Ver Comprobante Asociado" at bounding box center [263, 226] width 144 height 12
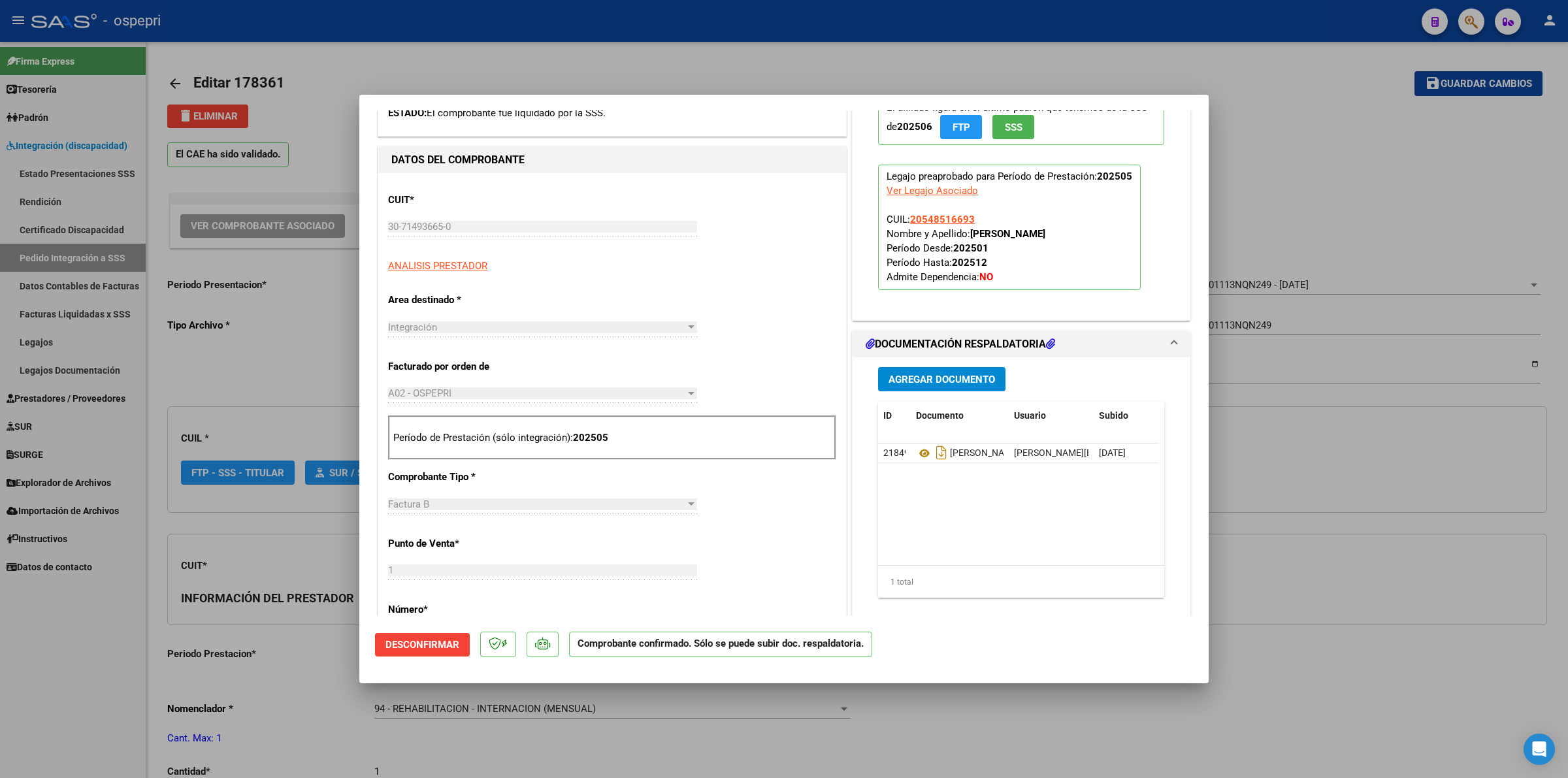
scroll to position [327, 0]
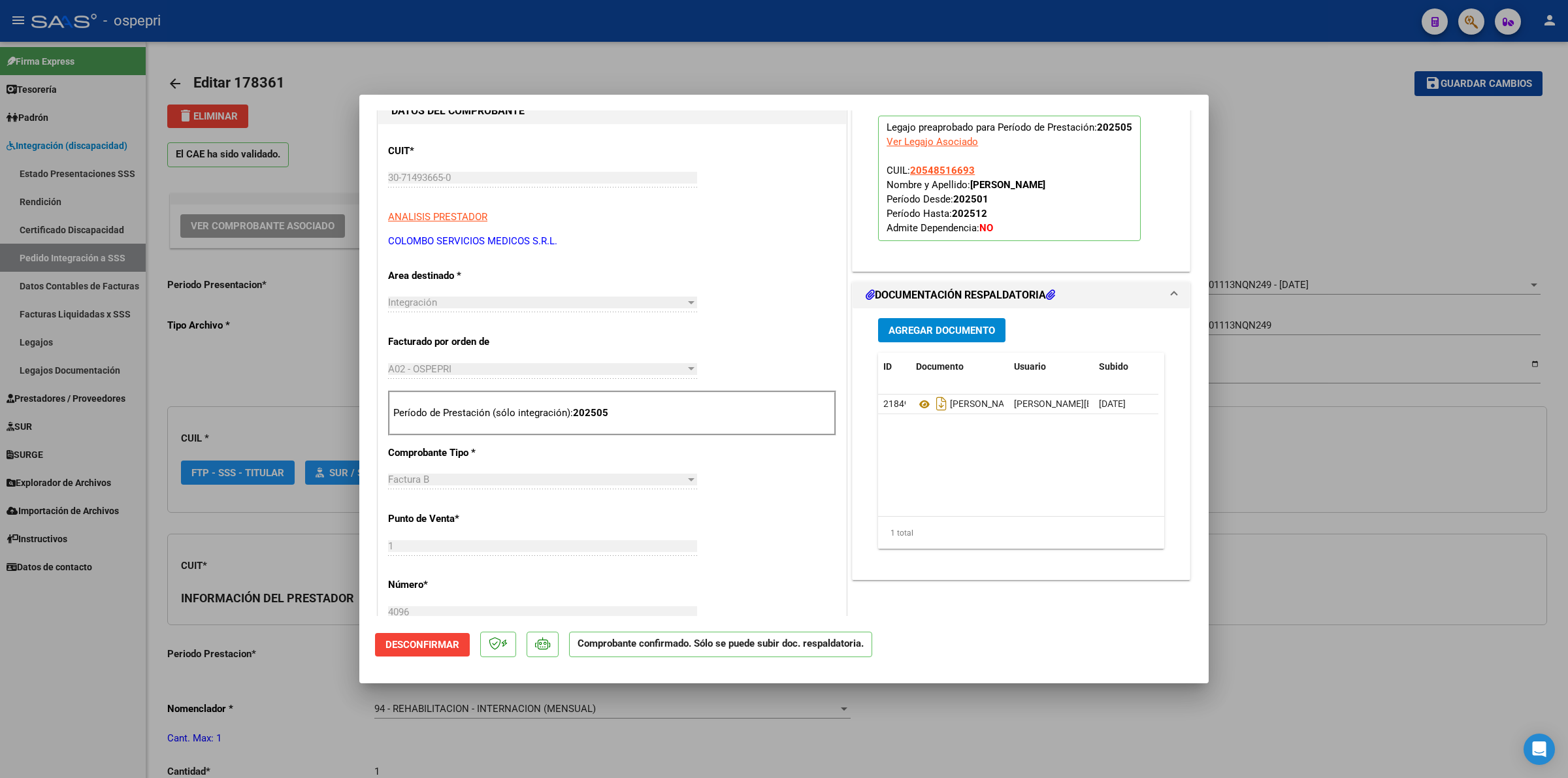
type input "20548516693"
click at [916, 404] on icon at bounding box center [924, 404] width 17 height 15
type input "$ 0,00"
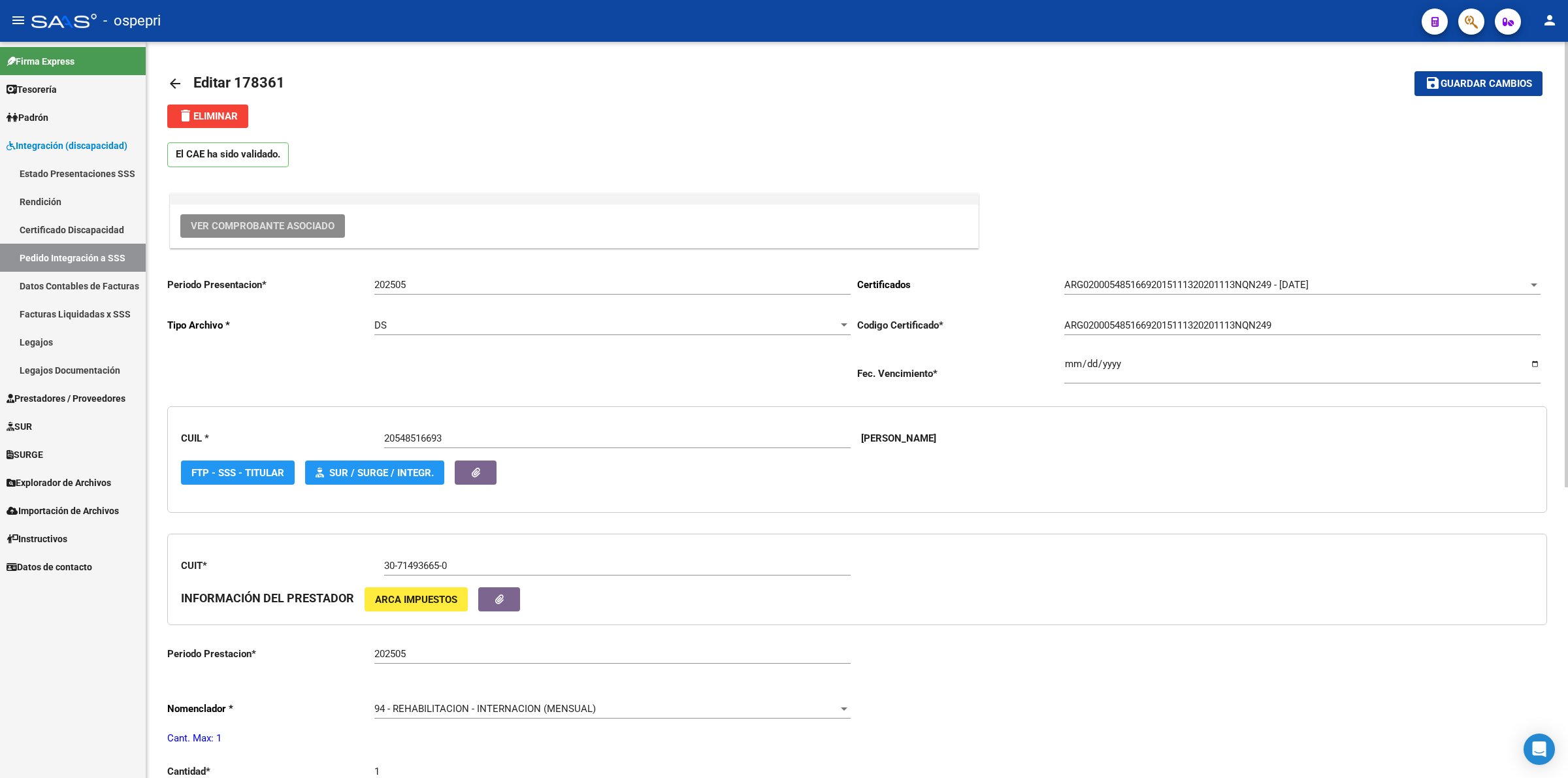
click at [174, 83] on mat-icon "arrow_back" at bounding box center [175, 83] width 15 height 15
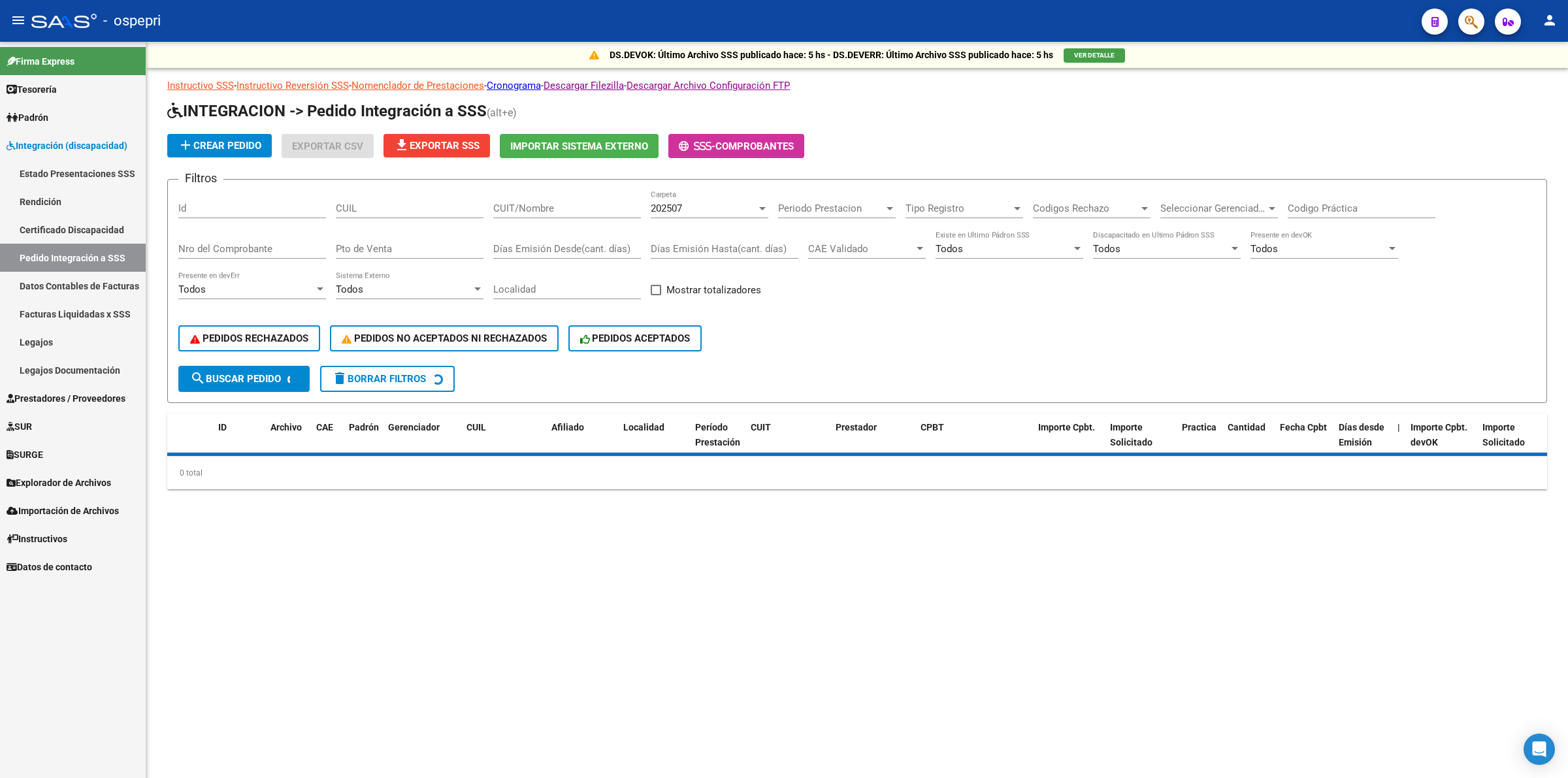
click at [400, 203] on input "CUIL" at bounding box center [409, 208] width 148 height 12
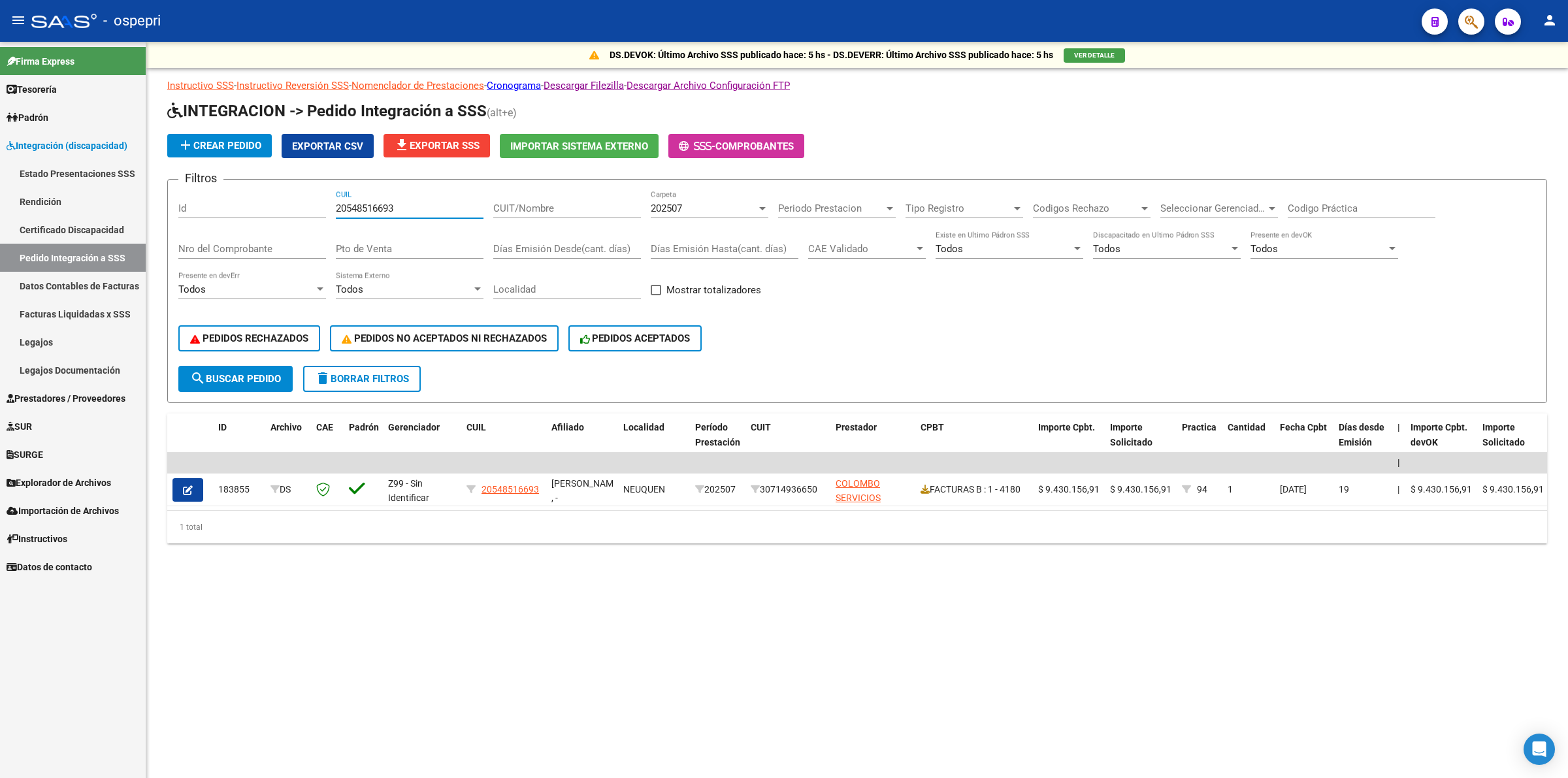
type input "20548516693"
click at [705, 206] on div "202507" at bounding box center [703, 208] width 106 height 12
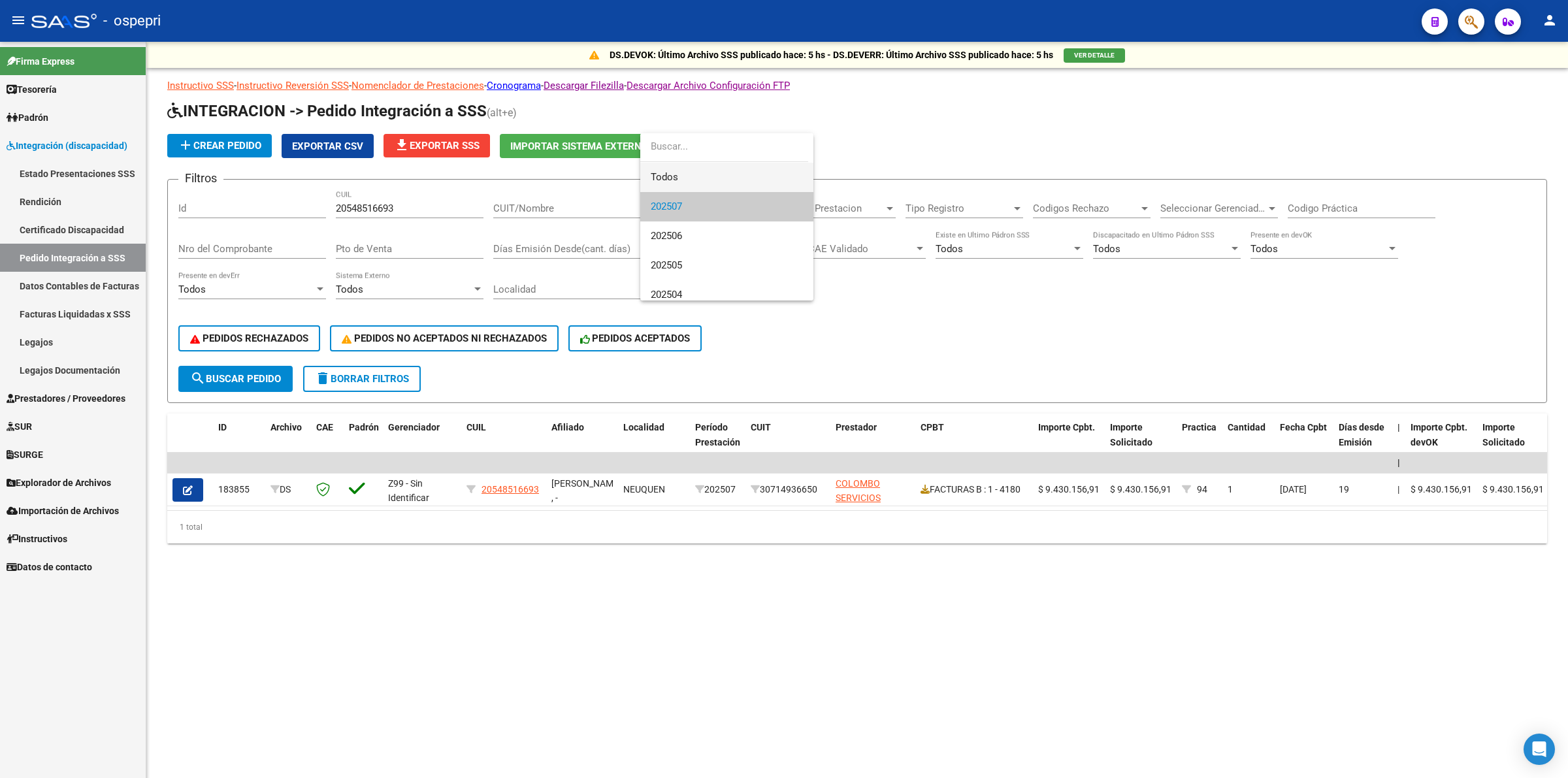
click at [700, 189] on span "Todos" at bounding box center [726, 178] width 152 height 29
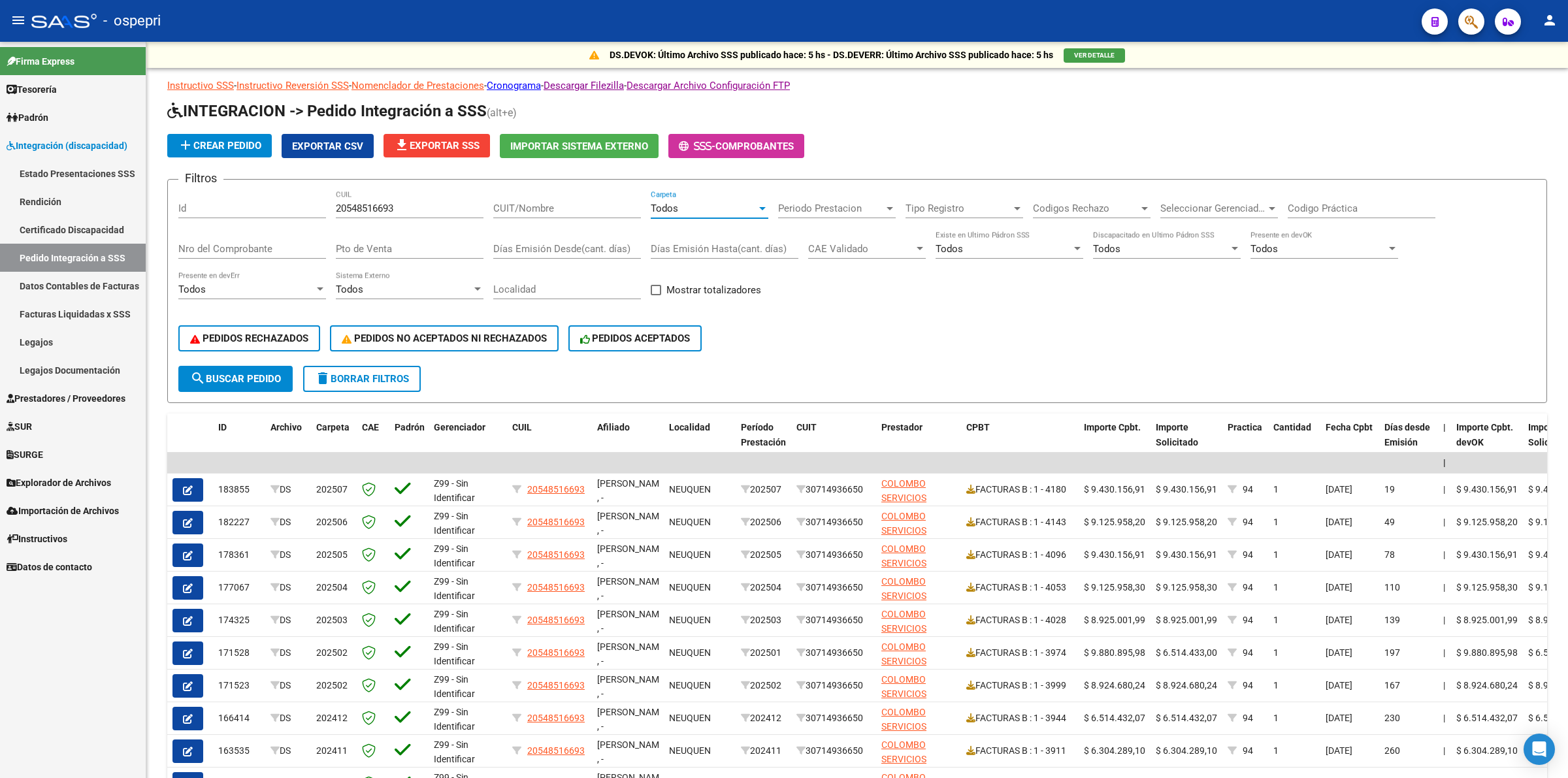
click at [189, 518] on icon "button" at bounding box center [187, 523] width 10 height 10
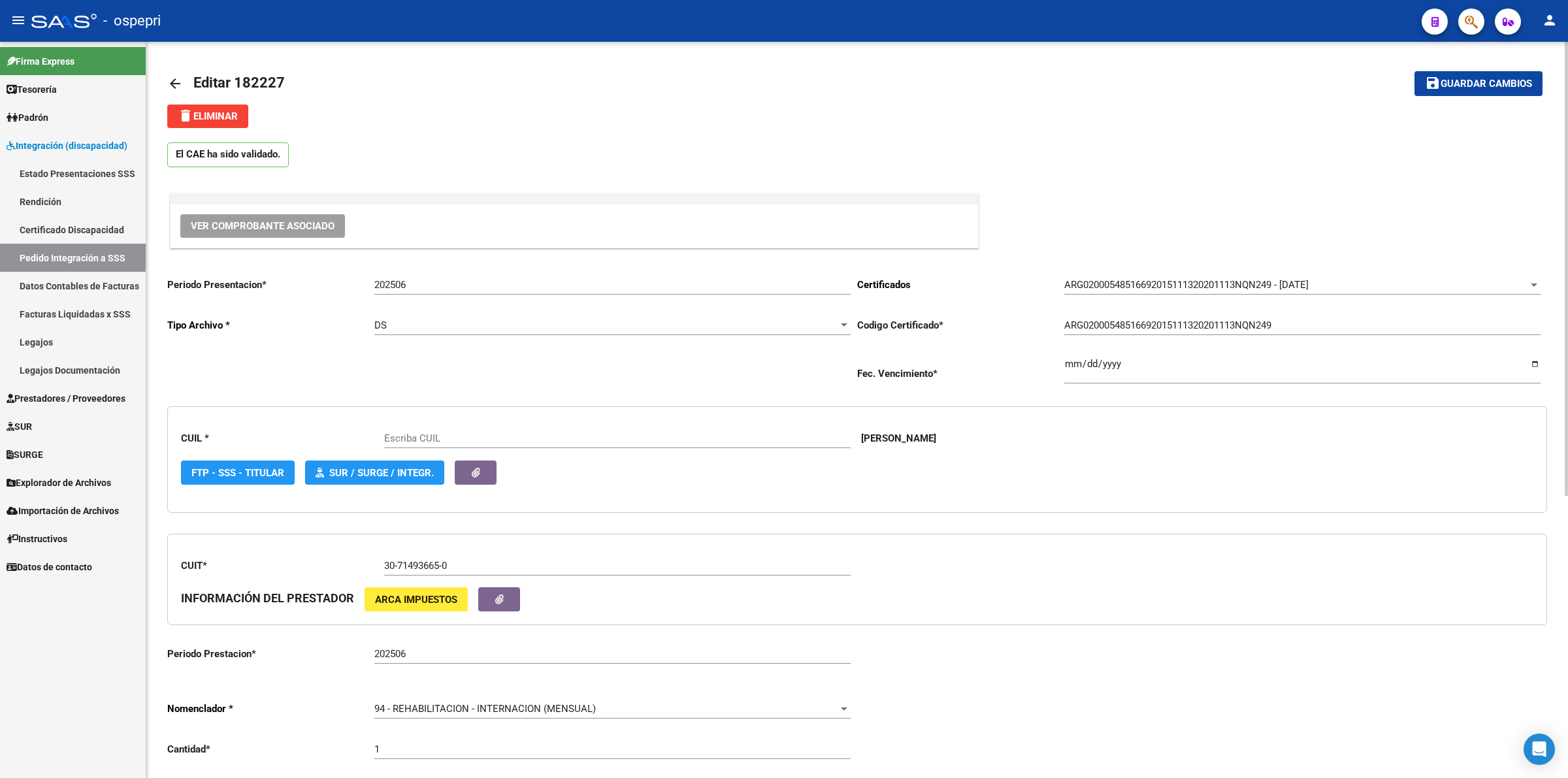
click at [321, 225] on span "Ver Comprobante Asociado" at bounding box center [263, 226] width 144 height 12
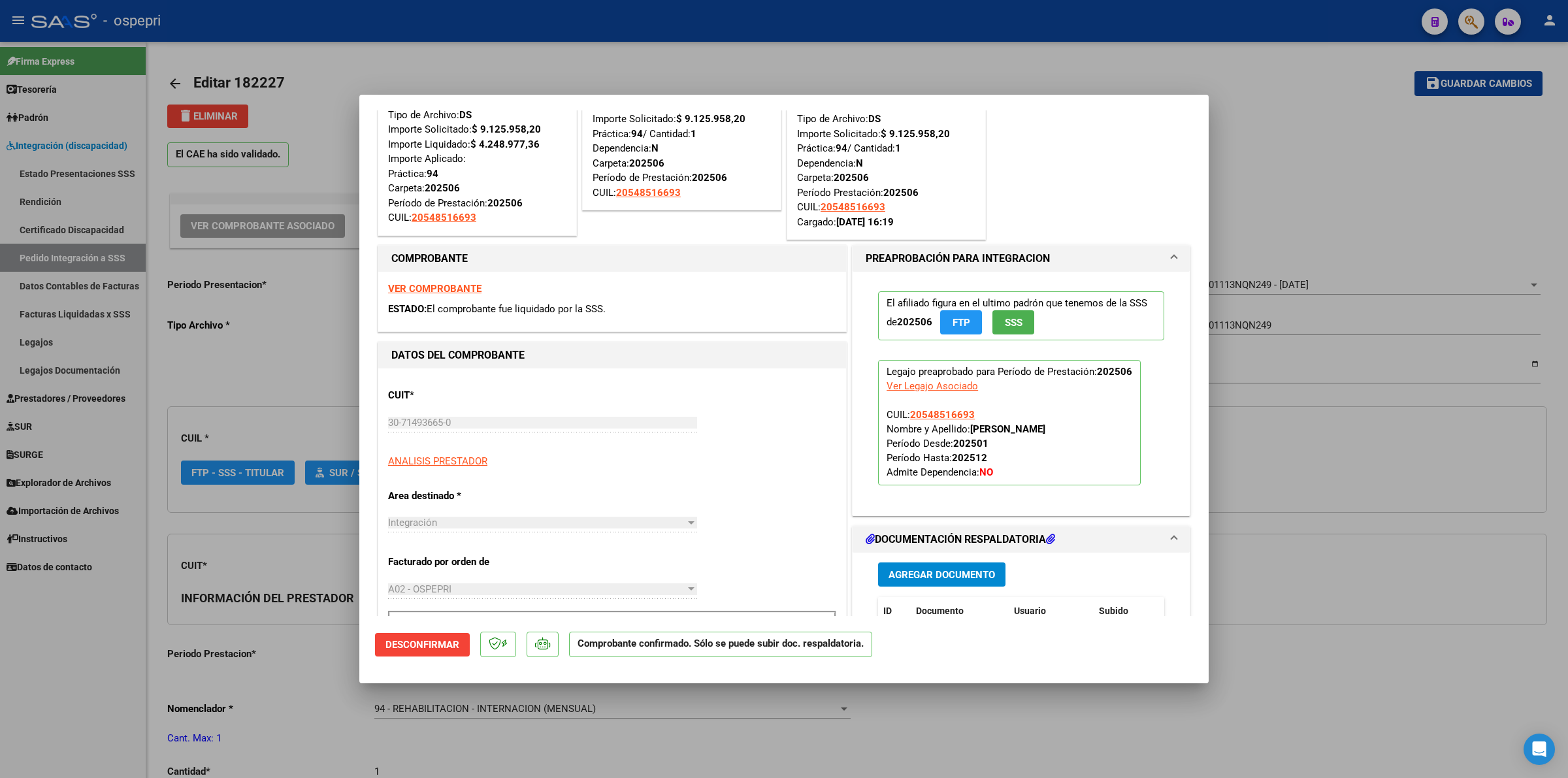
scroll to position [163, 0]
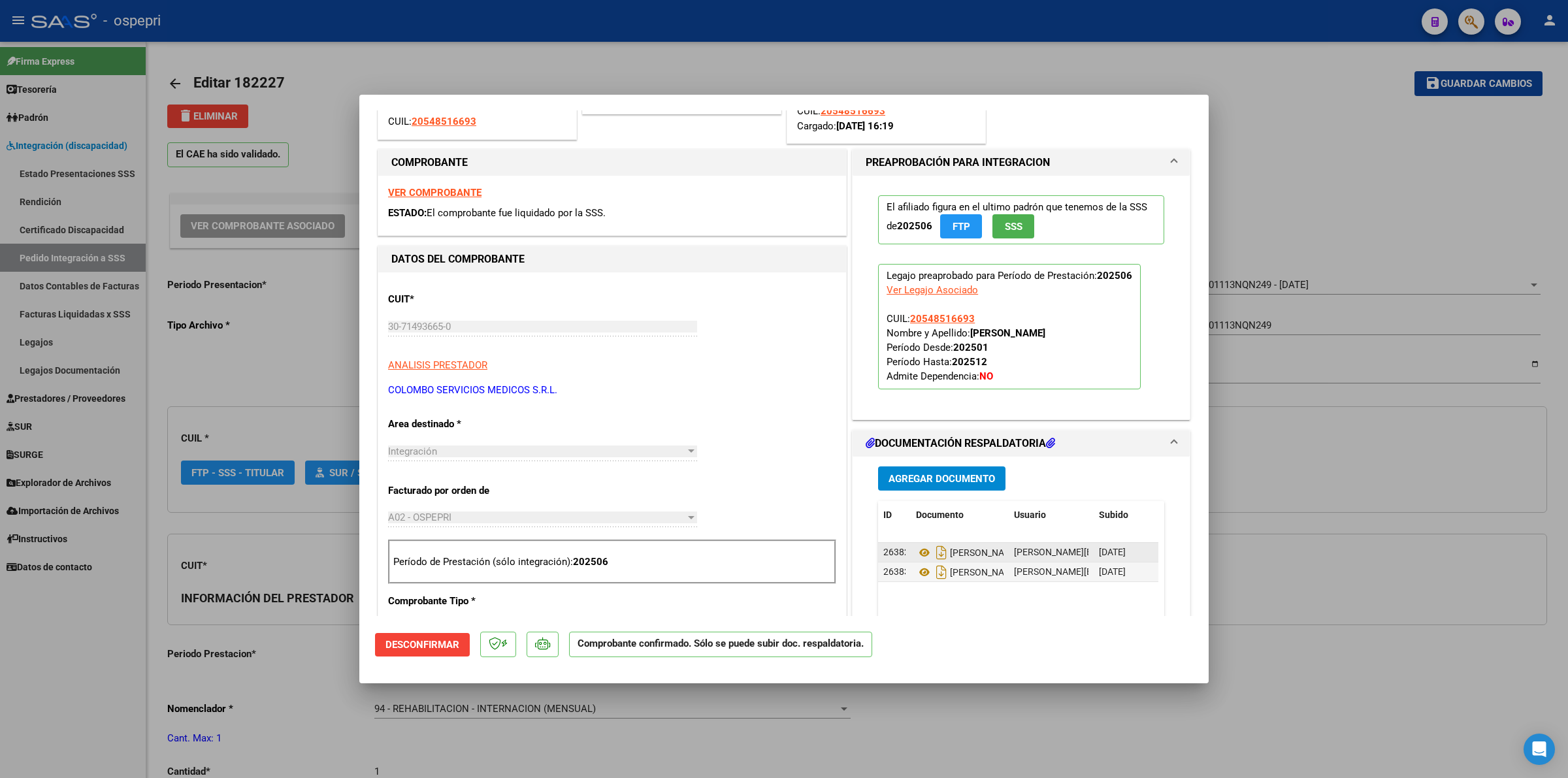
type input "20548516693"
click at [916, 555] on icon at bounding box center [924, 552] width 17 height 15
type input "$ 0,00"
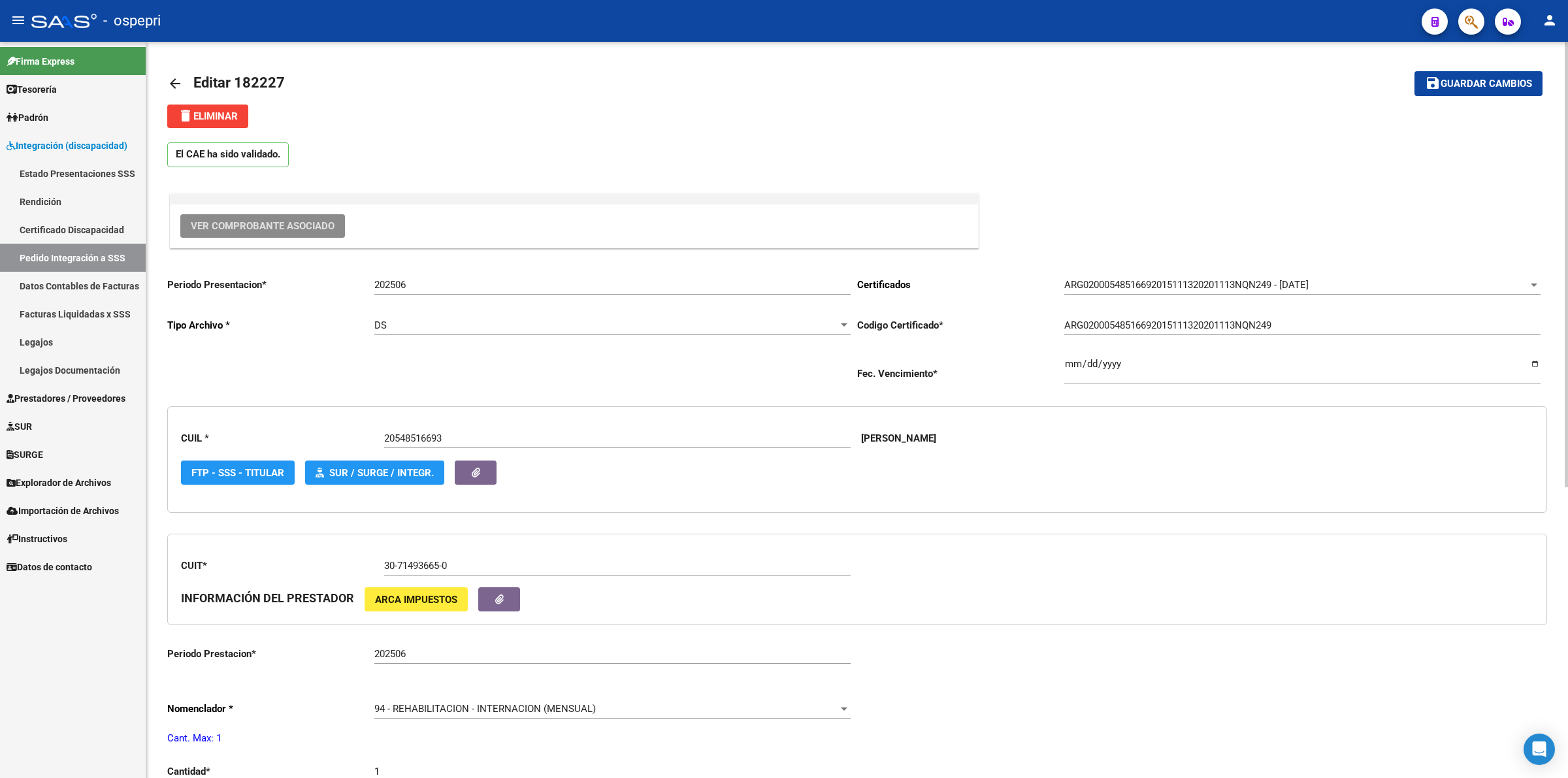
click at [172, 76] on mat-icon "arrow_back" at bounding box center [175, 83] width 15 height 15
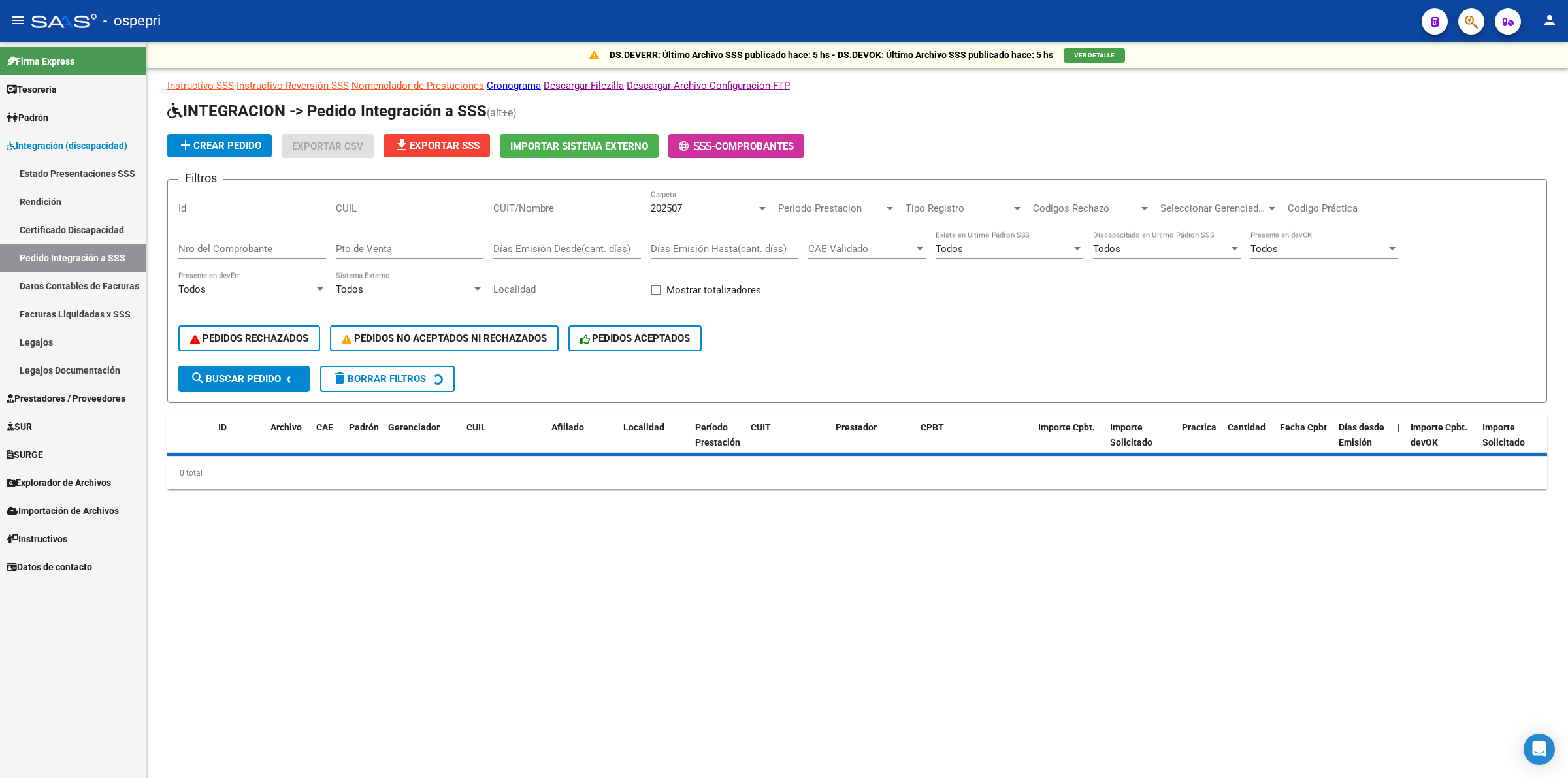
click at [432, 200] on div "CUIL" at bounding box center [409, 204] width 148 height 28
click at [432, 211] on input "CUIL" at bounding box center [409, 208] width 148 height 12
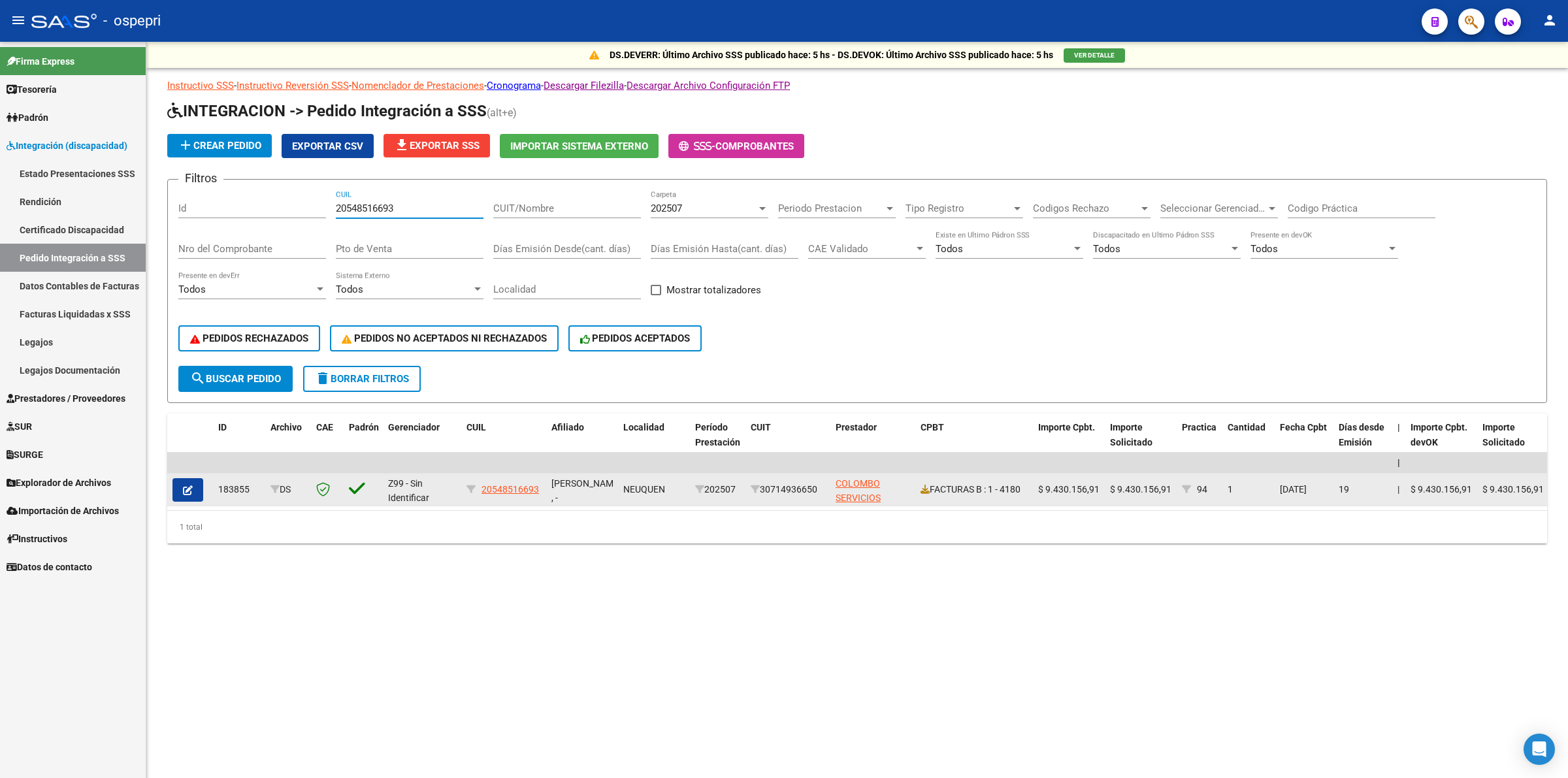
type input "20548516693"
click at [192, 489] on button "button" at bounding box center [188, 490] width 31 height 23
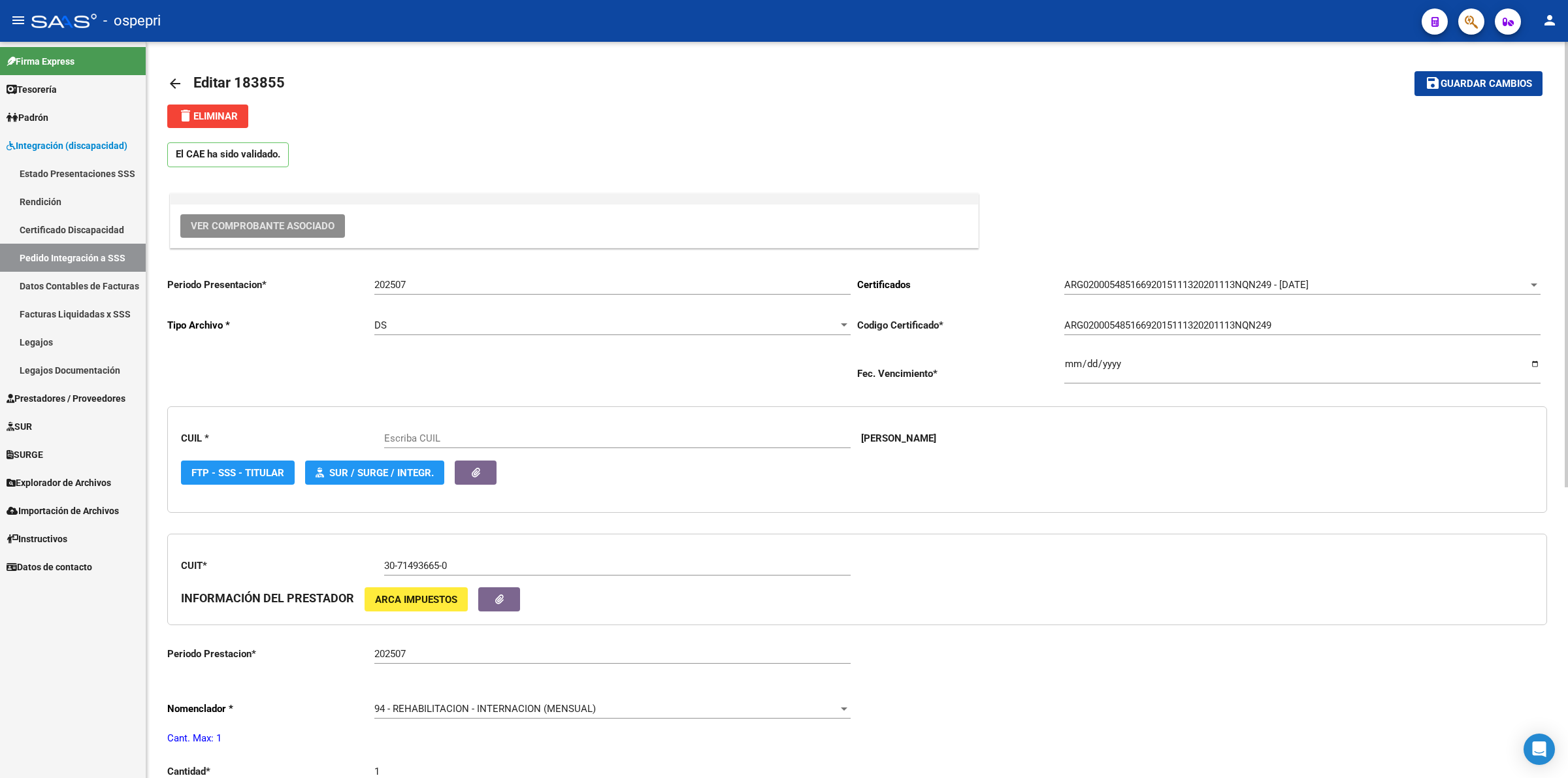
click at [288, 223] on span "Ver Comprobante Asociado" at bounding box center [263, 226] width 144 height 12
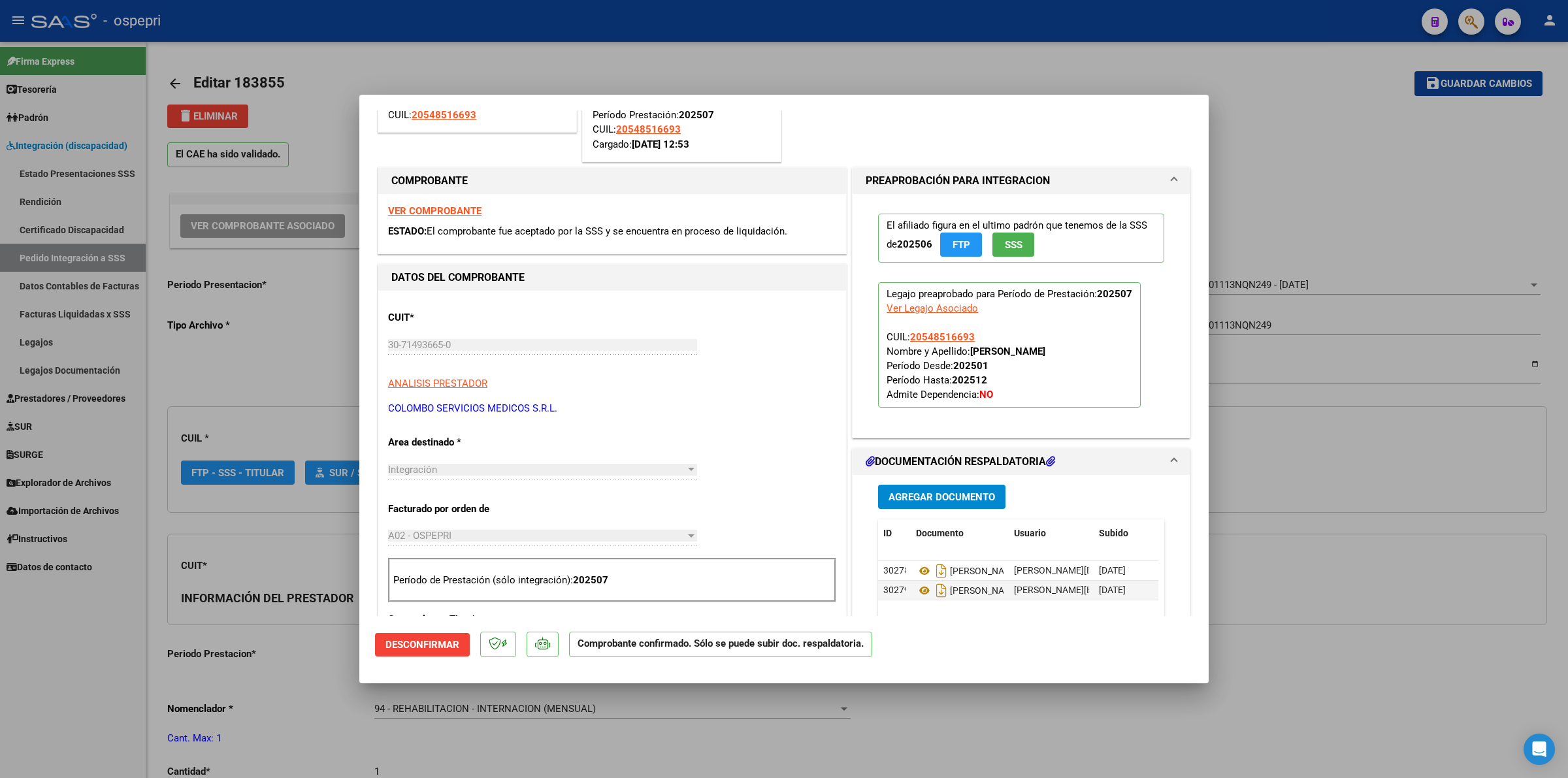
type input "20548516693"
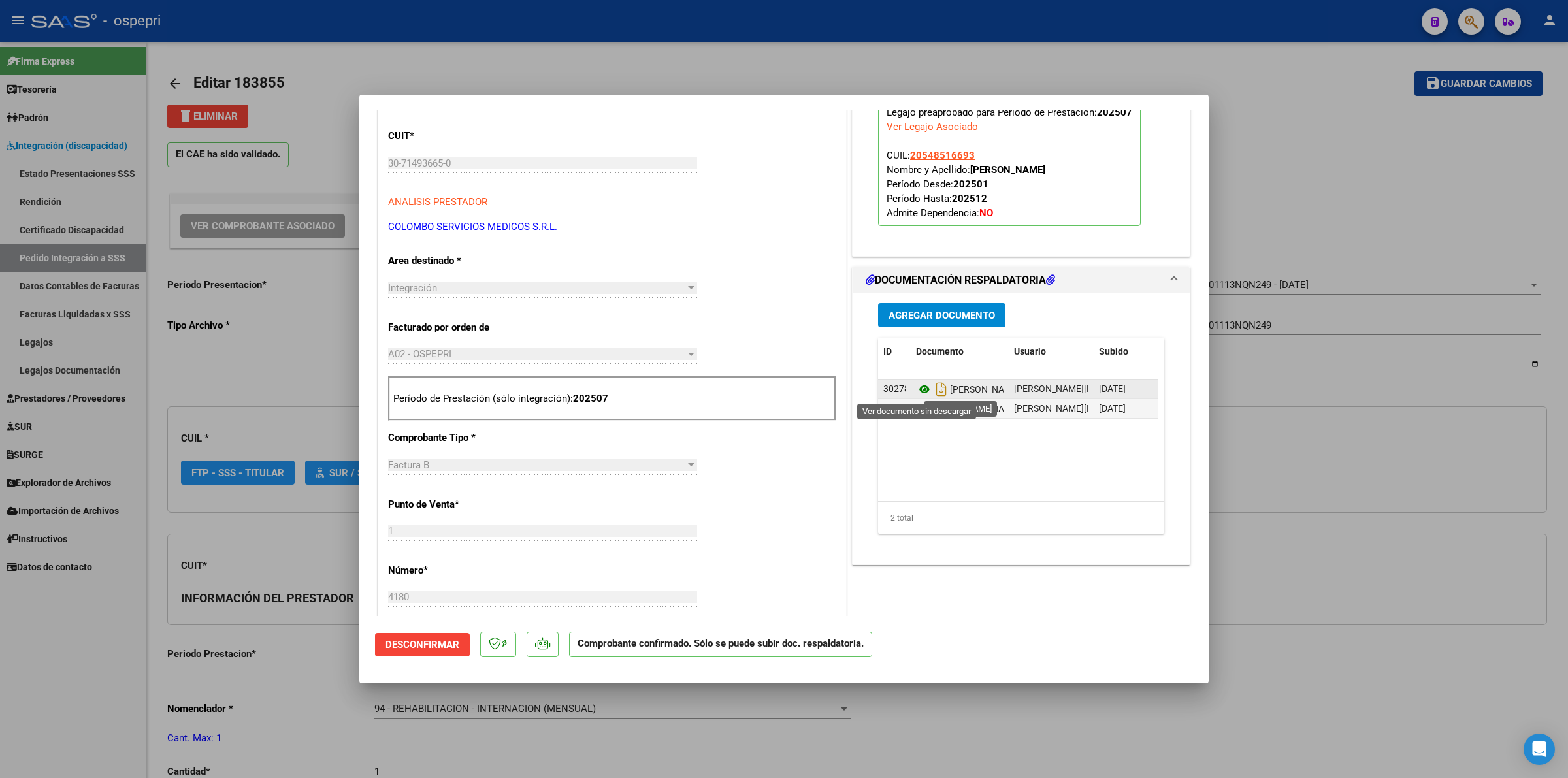
click at [920, 390] on icon at bounding box center [924, 389] width 17 height 15
type input "$ 0,00"
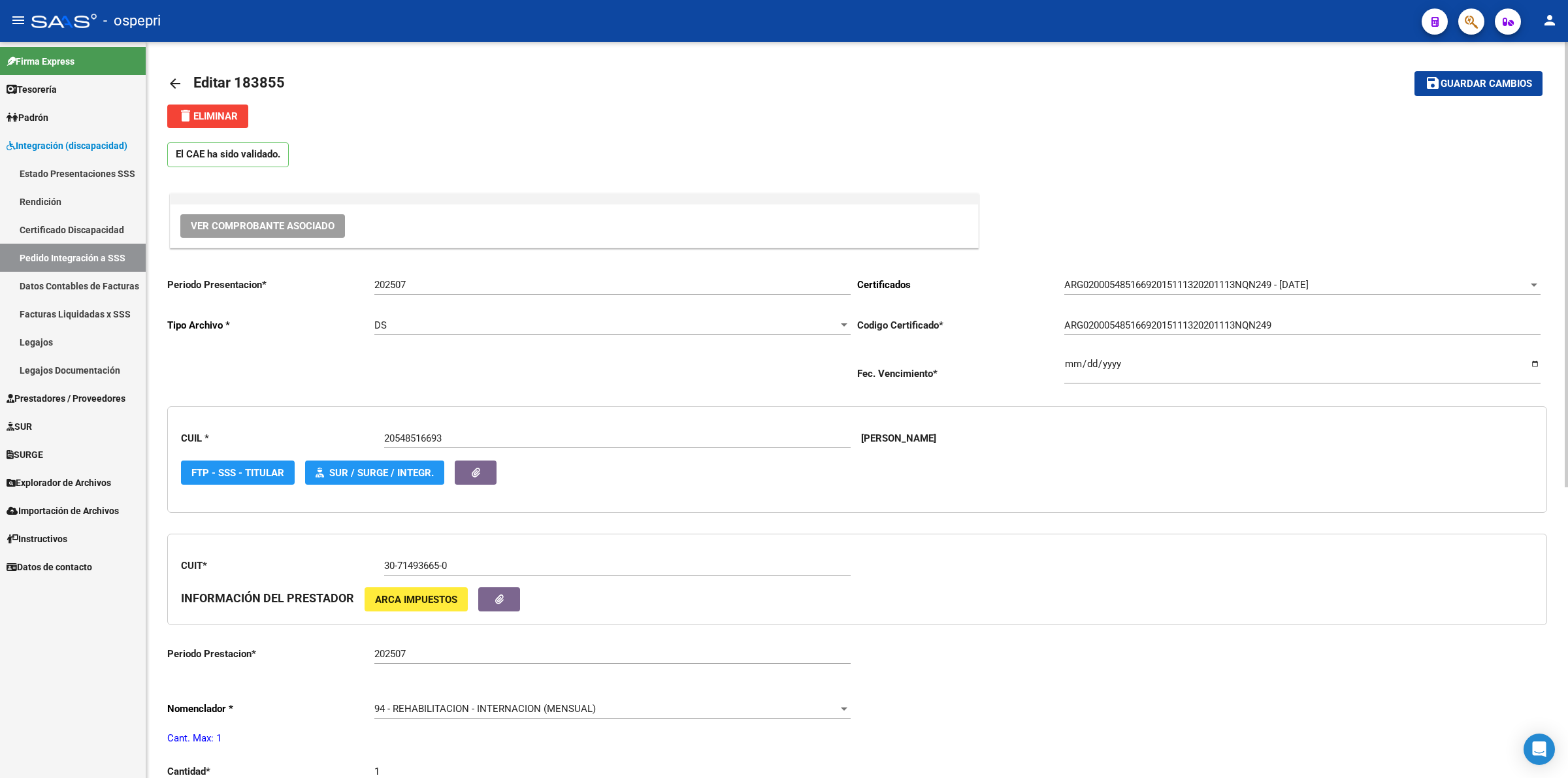
click at [171, 77] on mat-icon "arrow_back" at bounding box center [175, 83] width 15 height 15
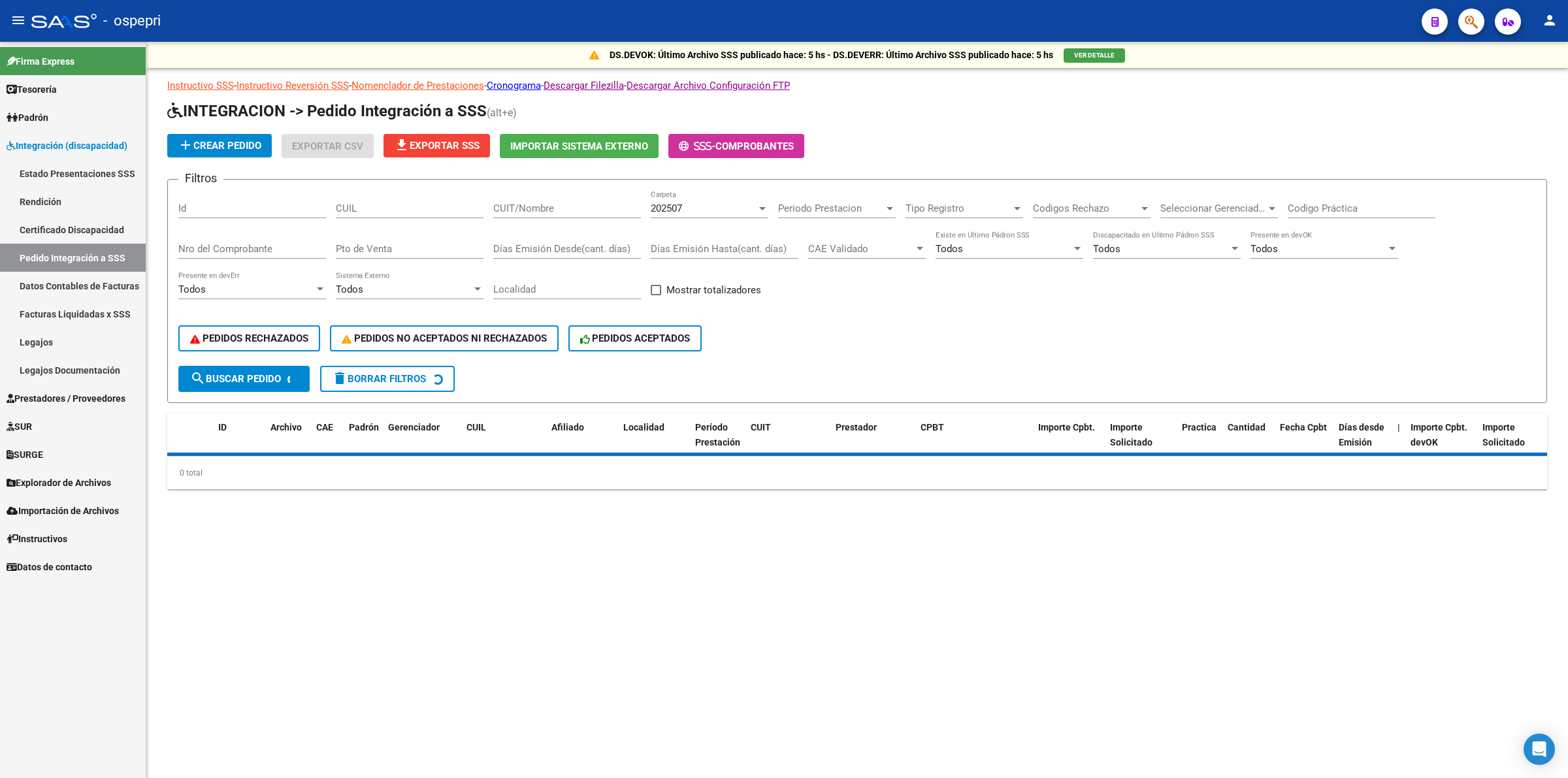
click at [422, 191] on div "CUIL" at bounding box center [409, 204] width 148 height 28
click at [426, 199] on div "CUIL" at bounding box center [409, 204] width 148 height 28
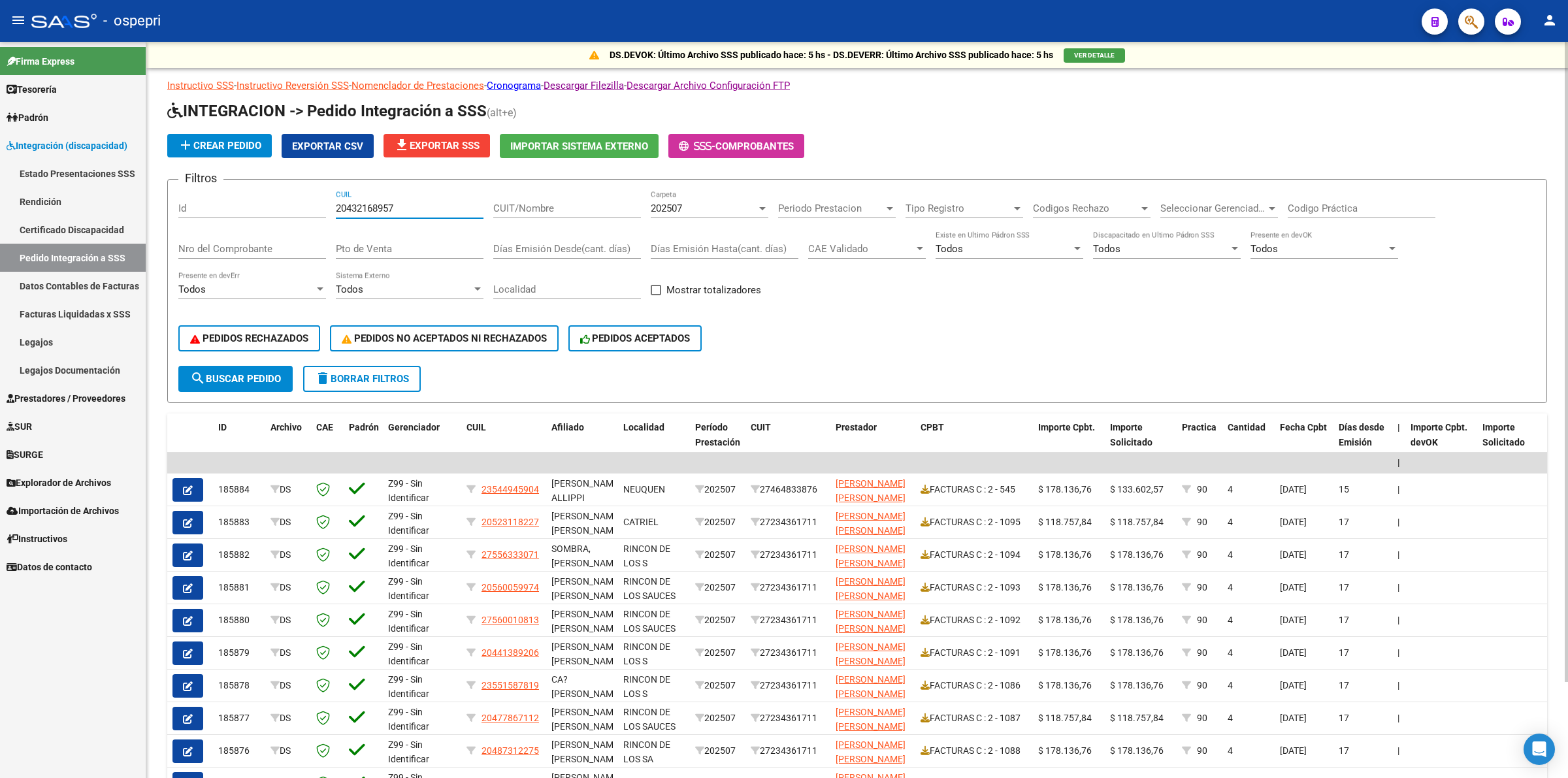
type input "20432168957"
click at [664, 203] on span "202507" at bounding box center [666, 208] width 32 height 12
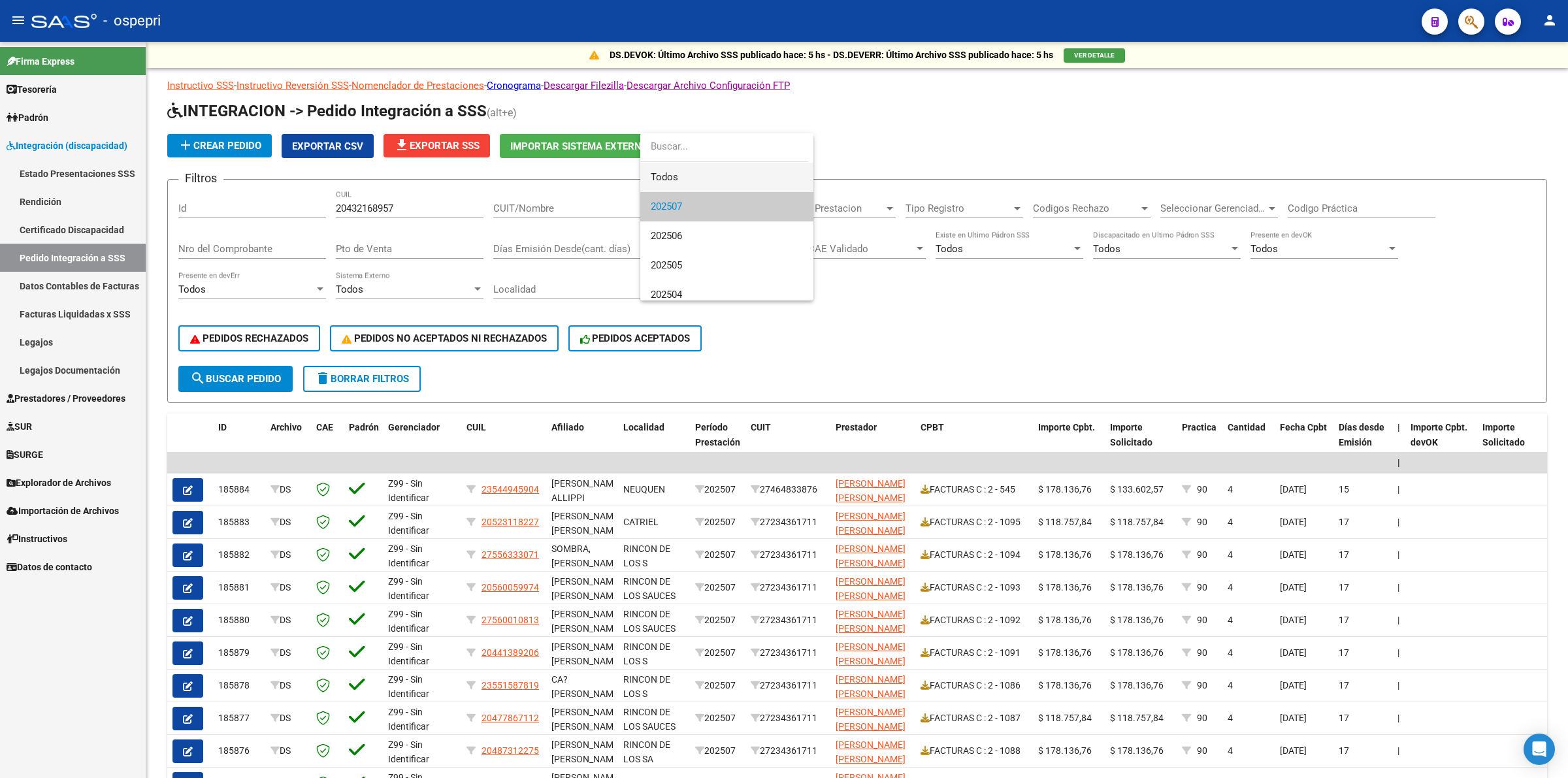
click at [669, 170] on span "Todos" at bounding box center [726, 178] width 152 height 29
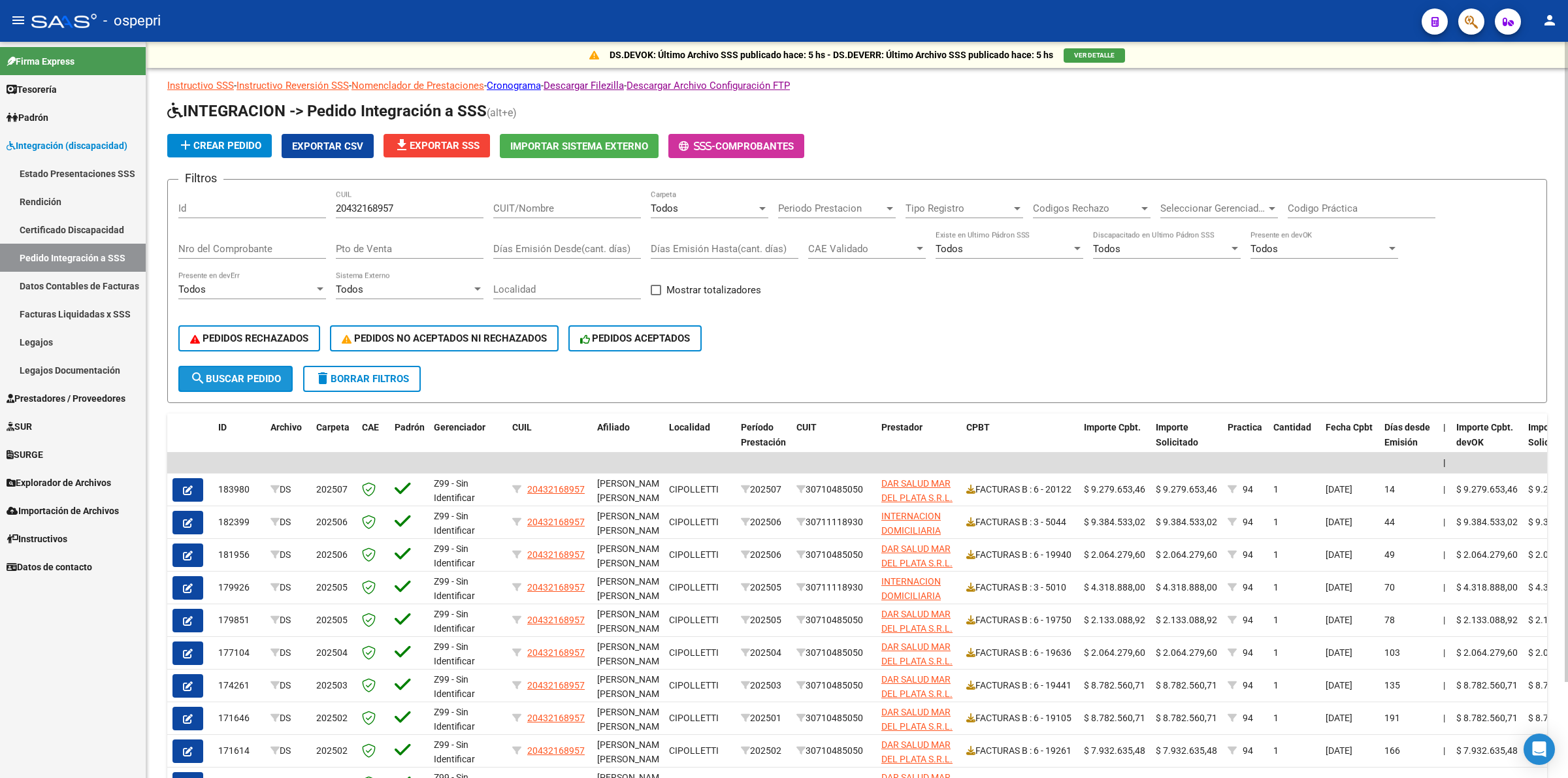
click at [240, 377] on span "search Buscar Pedido" at bounding box center [236, 379] width 91 height 12
click at [1318, 212] on input "Codigo Práctica" at bounding box center [1361, 208] width 148 height 12
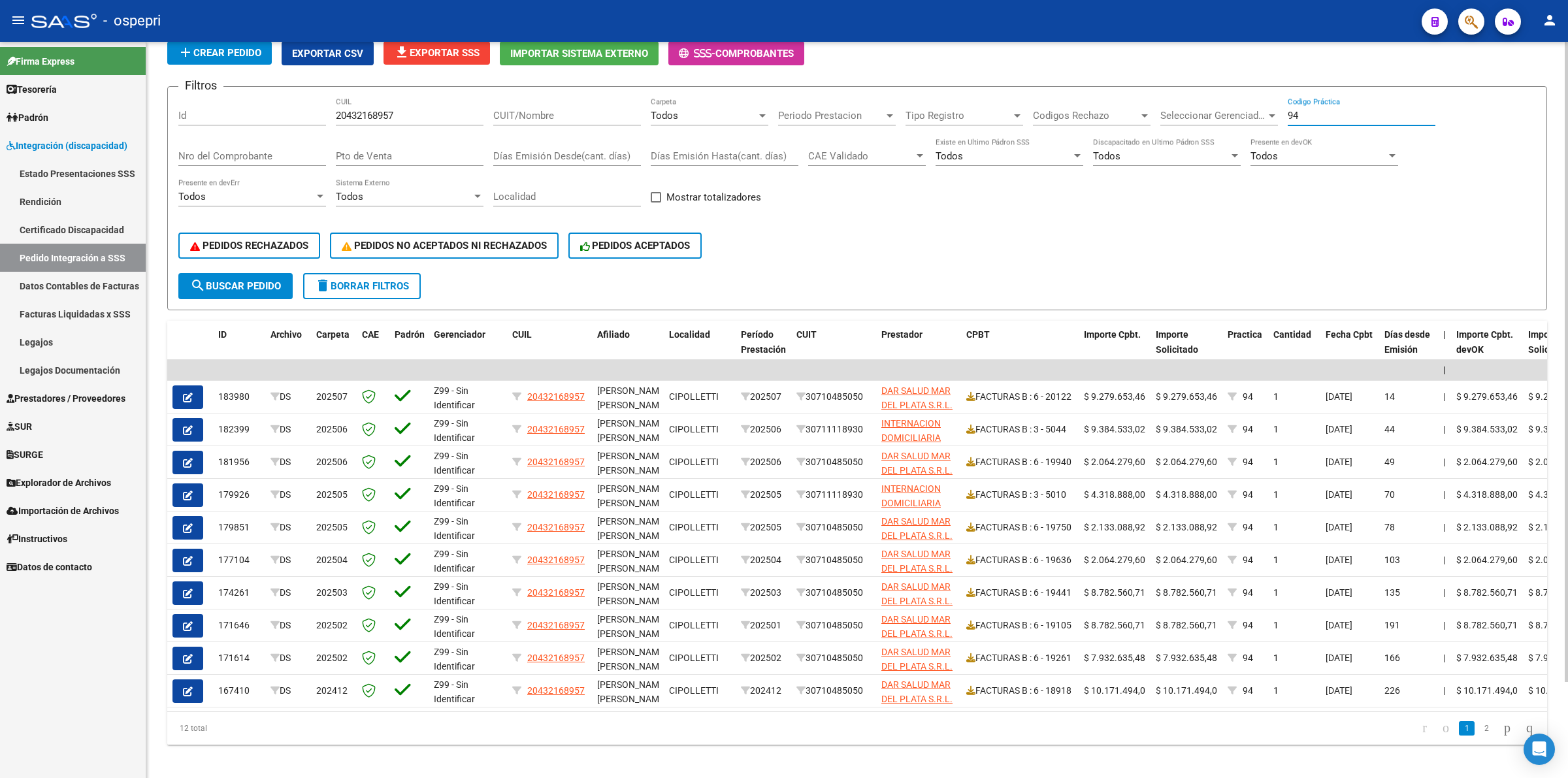
scroll to position [109, 0]
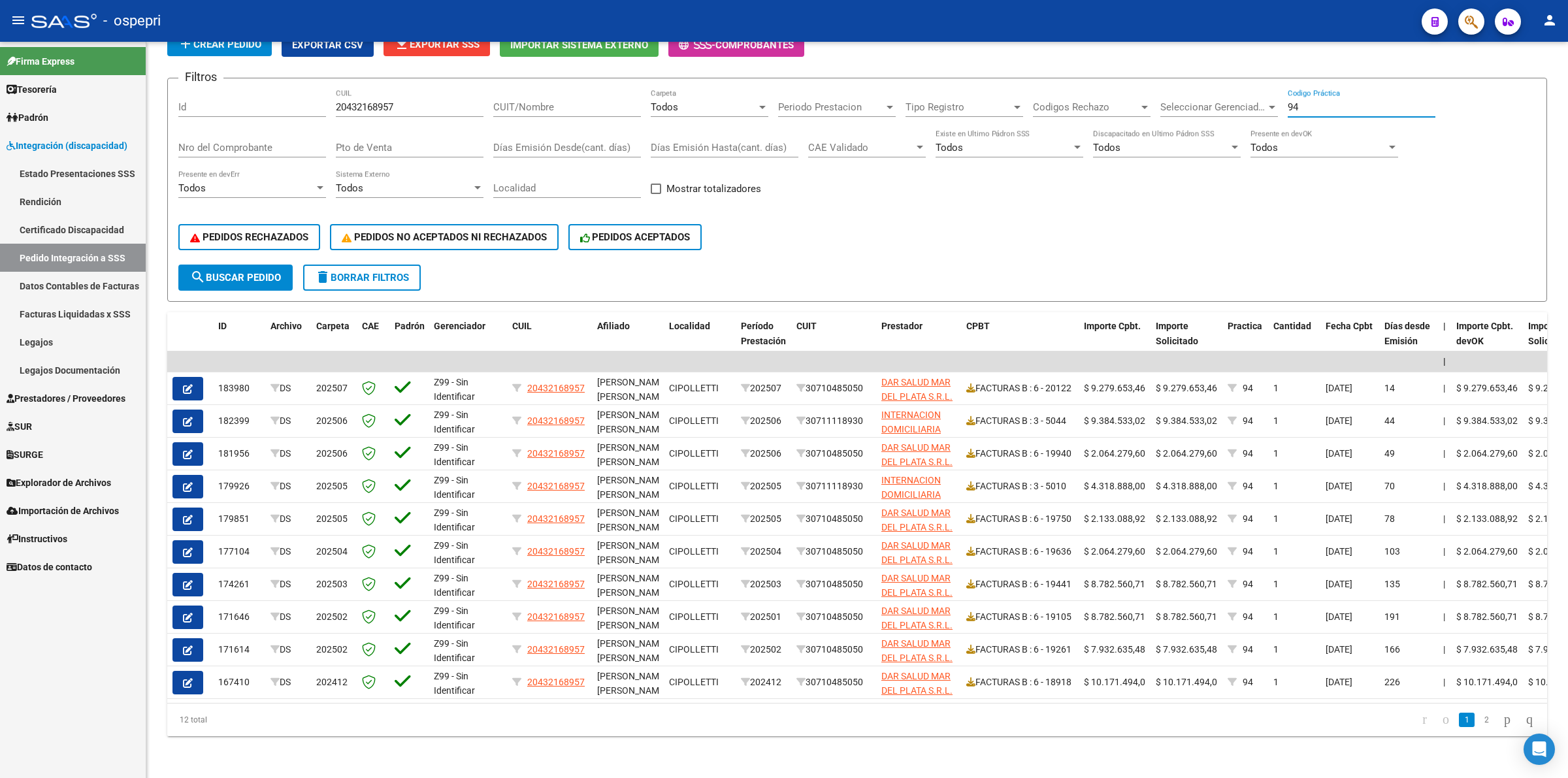
type input "94"
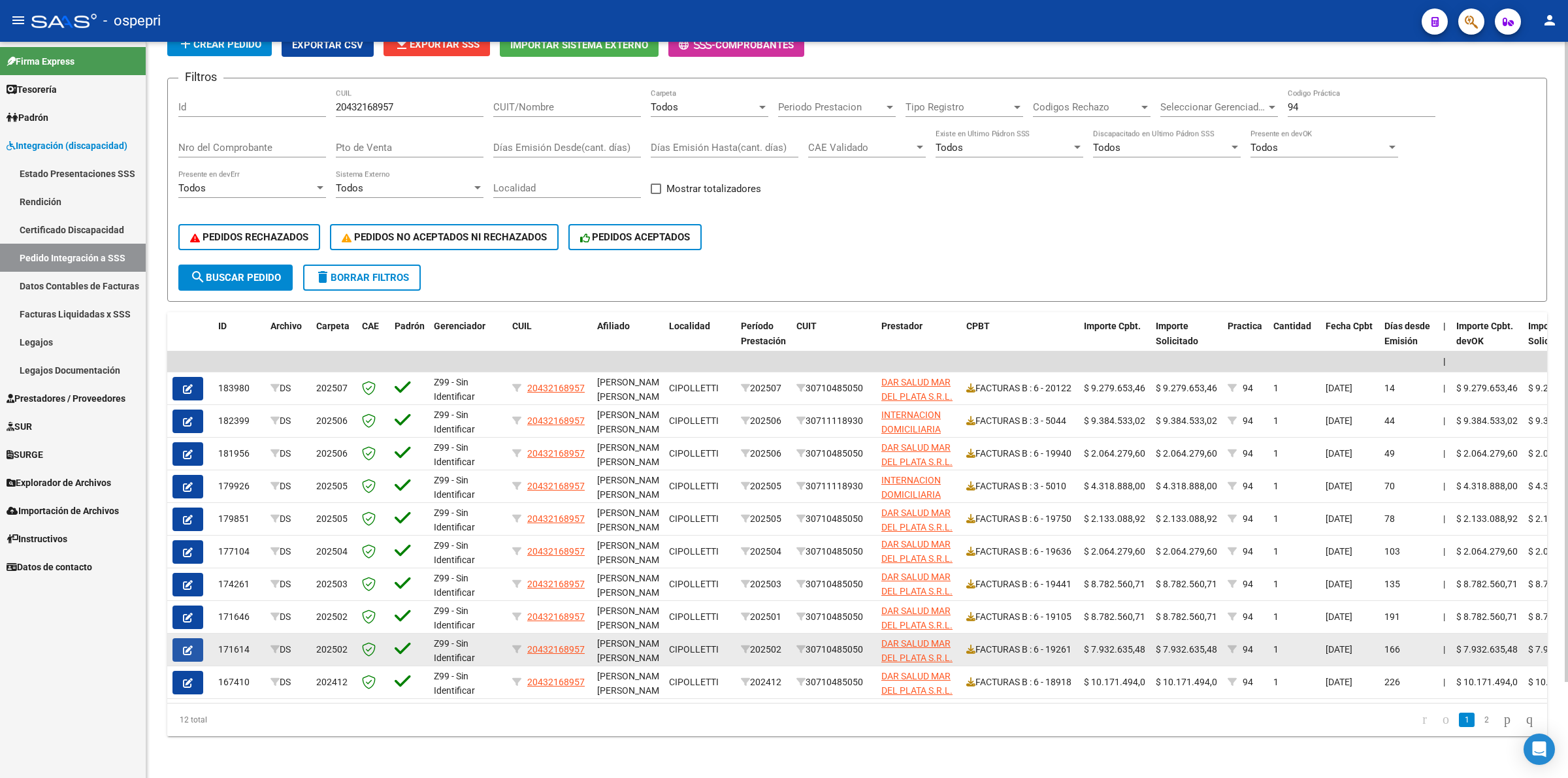
click at [193, 638] on button "button" at bounding box center [188, 650] width 31 height 23
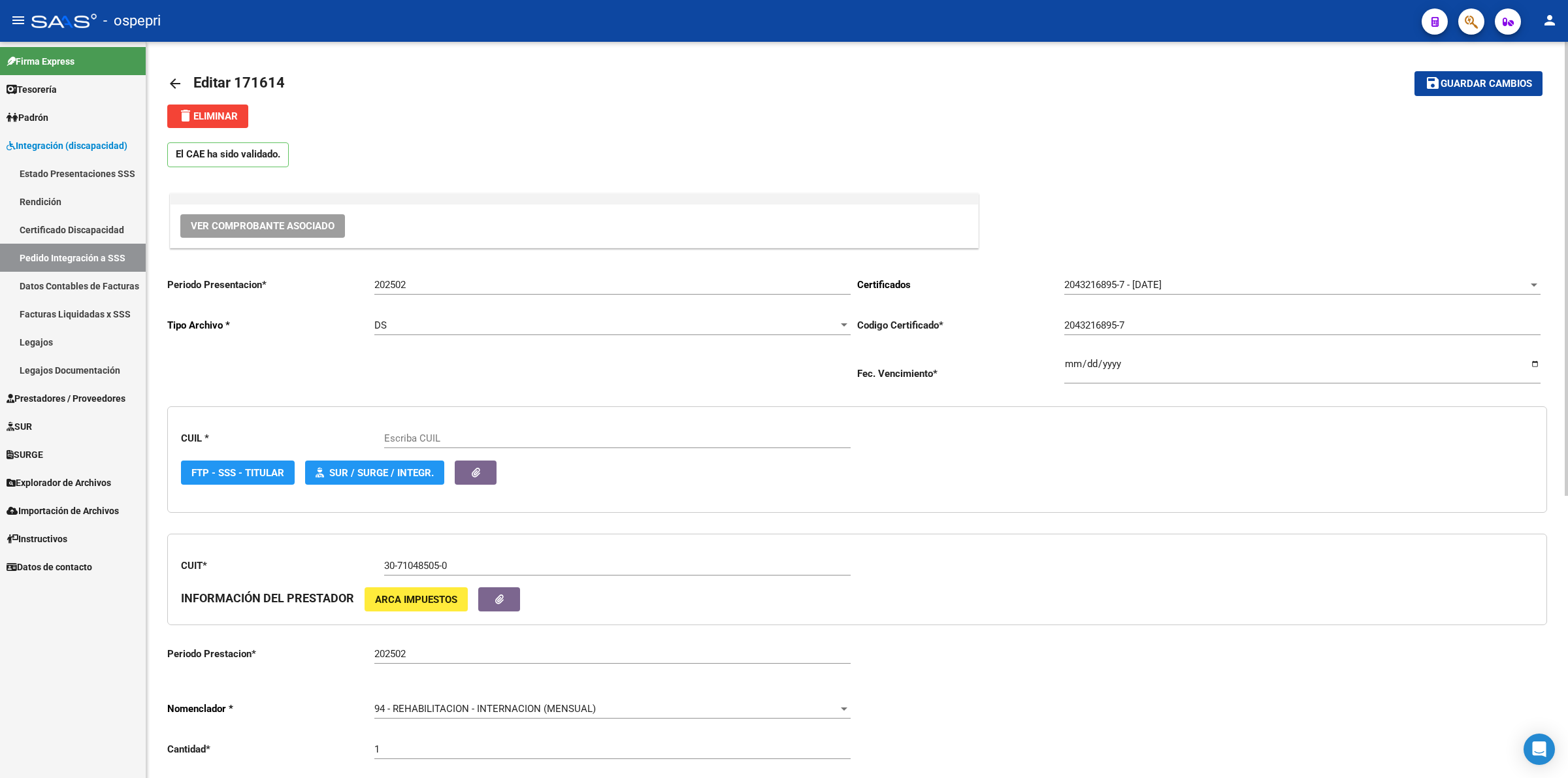
click at [322, 226] on span "Ver Comprobante Asociado" at bounding box center [263, 226] width 144 height 12
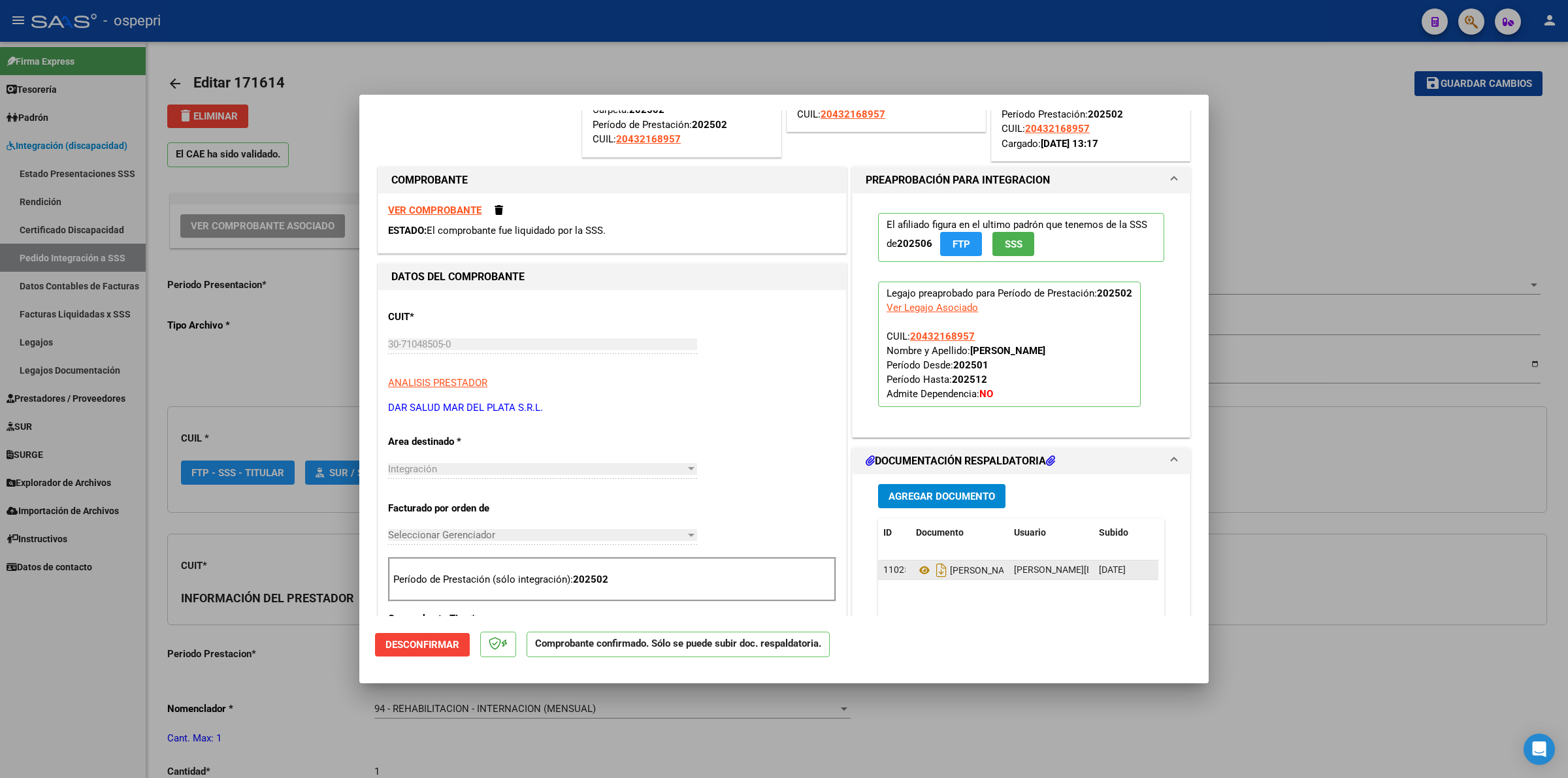
scroll to position [163, 0]
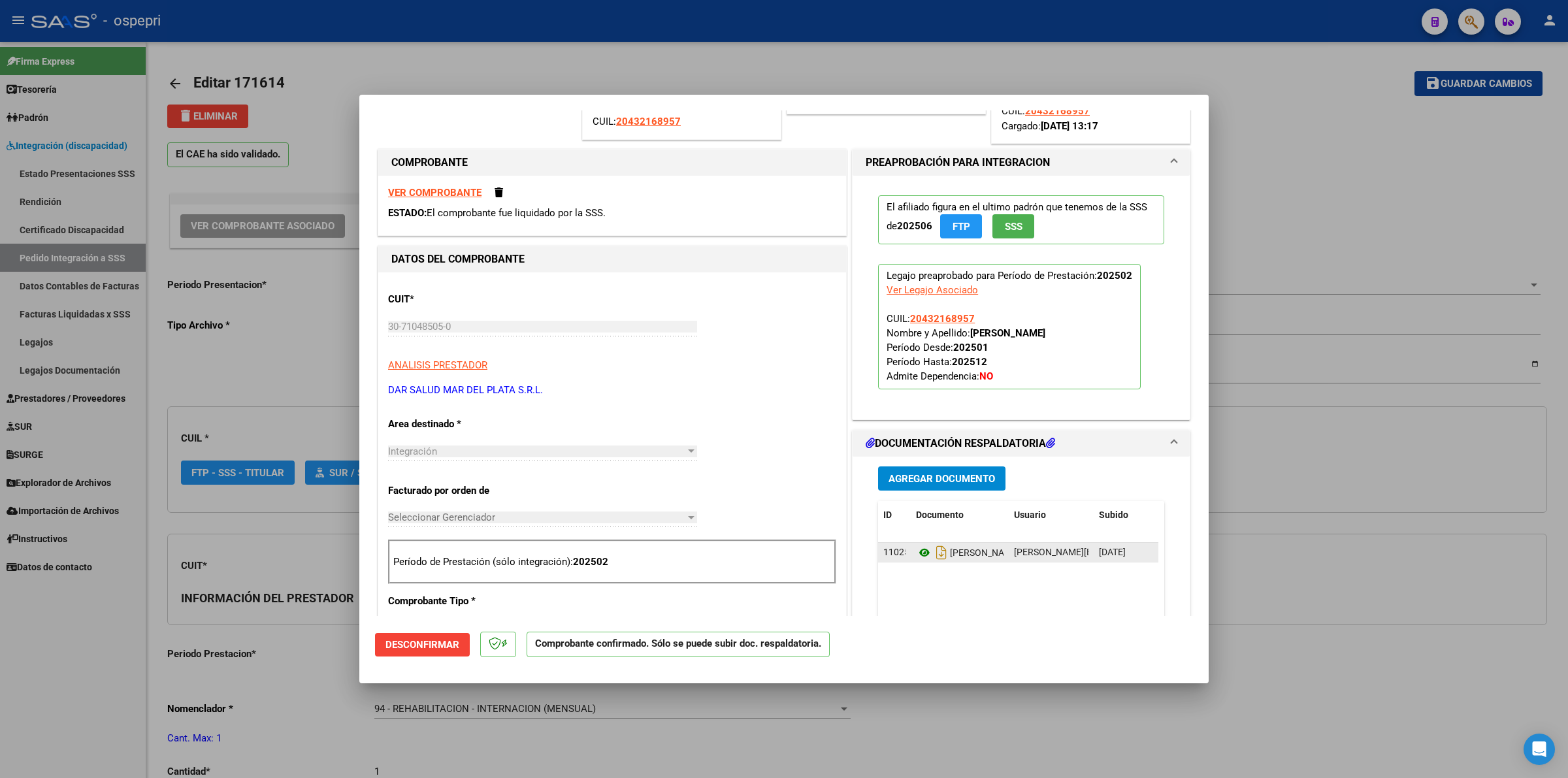
type input "20432168957"
click at [916, 556] on icon at bounding box center [924, 552] width 17 height 15
click at [916, 552] on icon at bounding box center [924, 552] width 17 height 15
type input "$ 0,00"
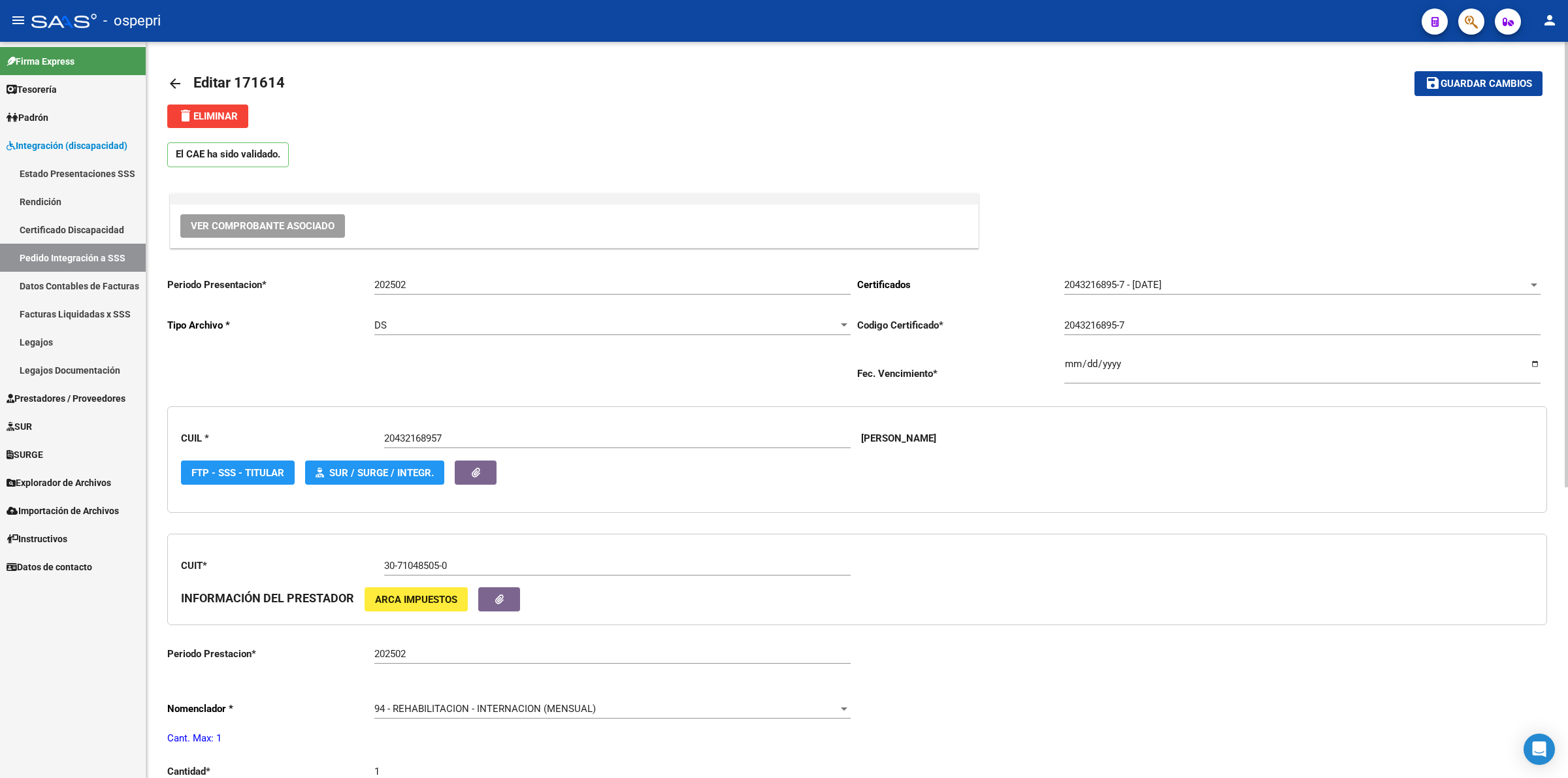
click at [175, 77] on mat-icon "arrow_back" at bounding box center [175, 83] width 15 height 15
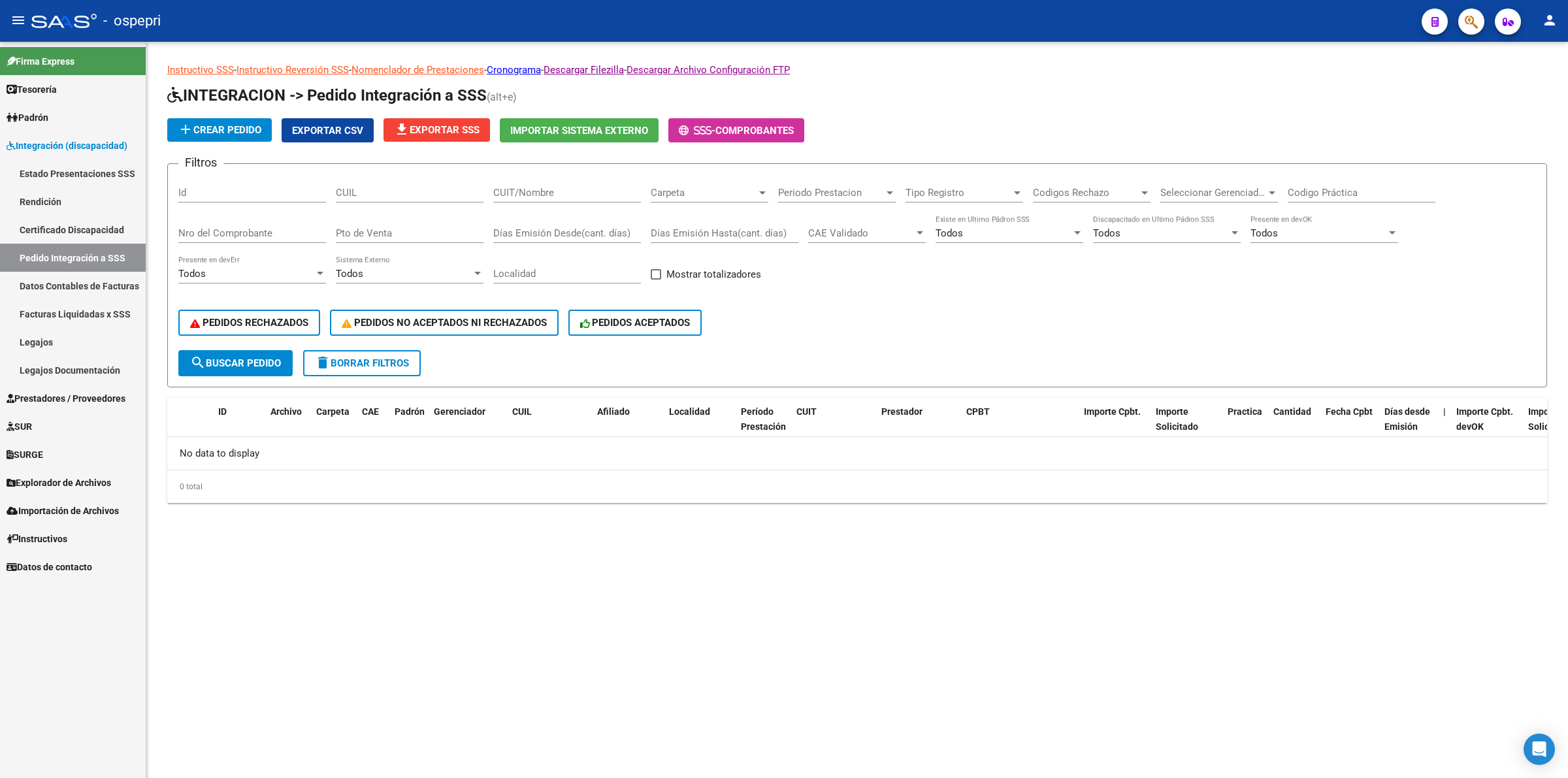
click at [400, 194] on input "CUIL" at bounding box center [409, 192] width 148 height 12
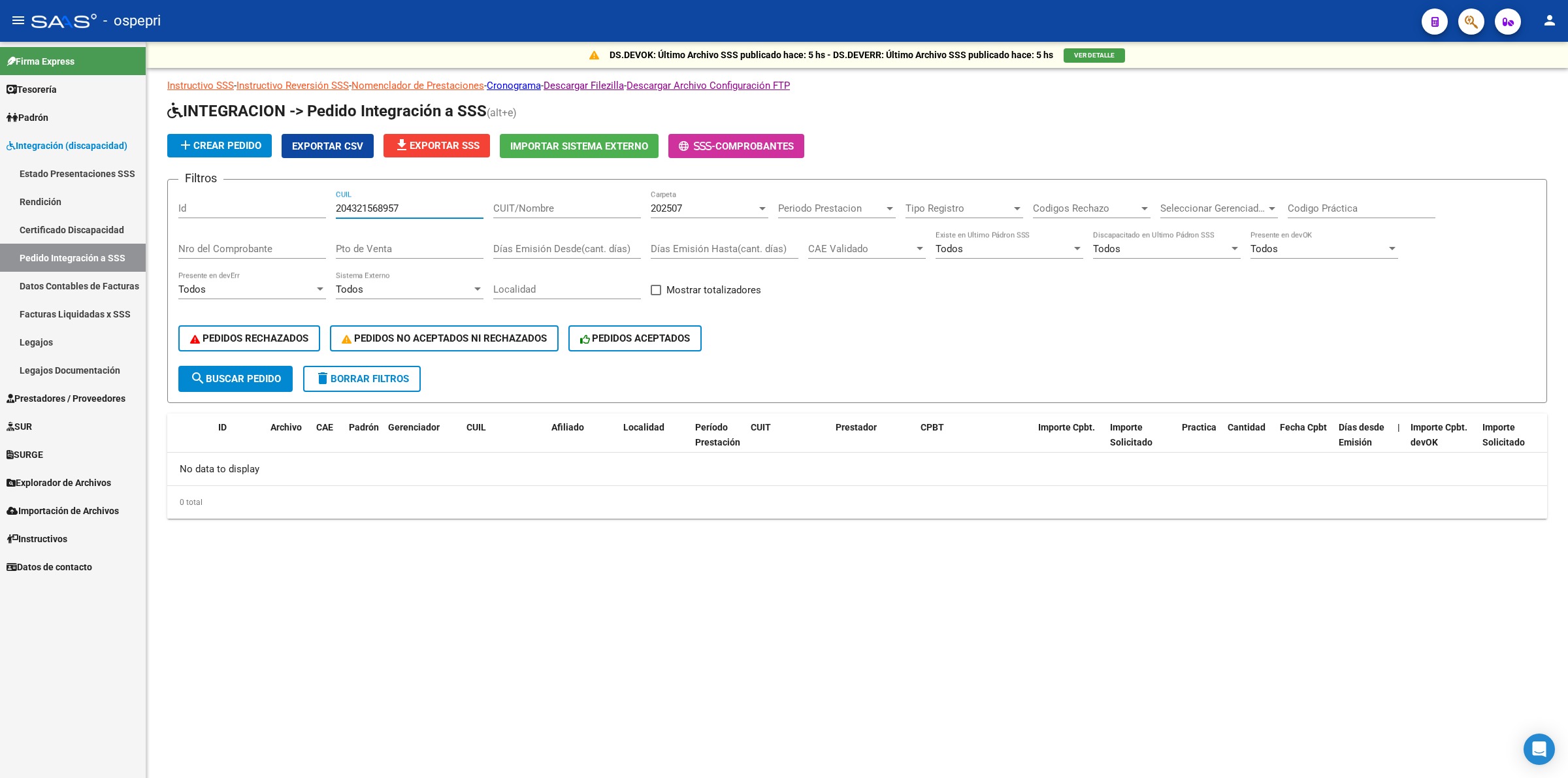
drag, startPoint x: 368, startPoint y: 196, endPoint x: 377, endPoint y: 205, distance: 12.7
click at [369, 196] on div "204321568957 CUIL" at bounding box center [409, 204] width 148 height 28
drag, startPoint x: 377, startPoint y: 205, endPoint x: 383, endPoint y: 219, distance: 15.2
click at [377, 207] on input "204321568957" at bounding box center [409, 208] width 148 height 12
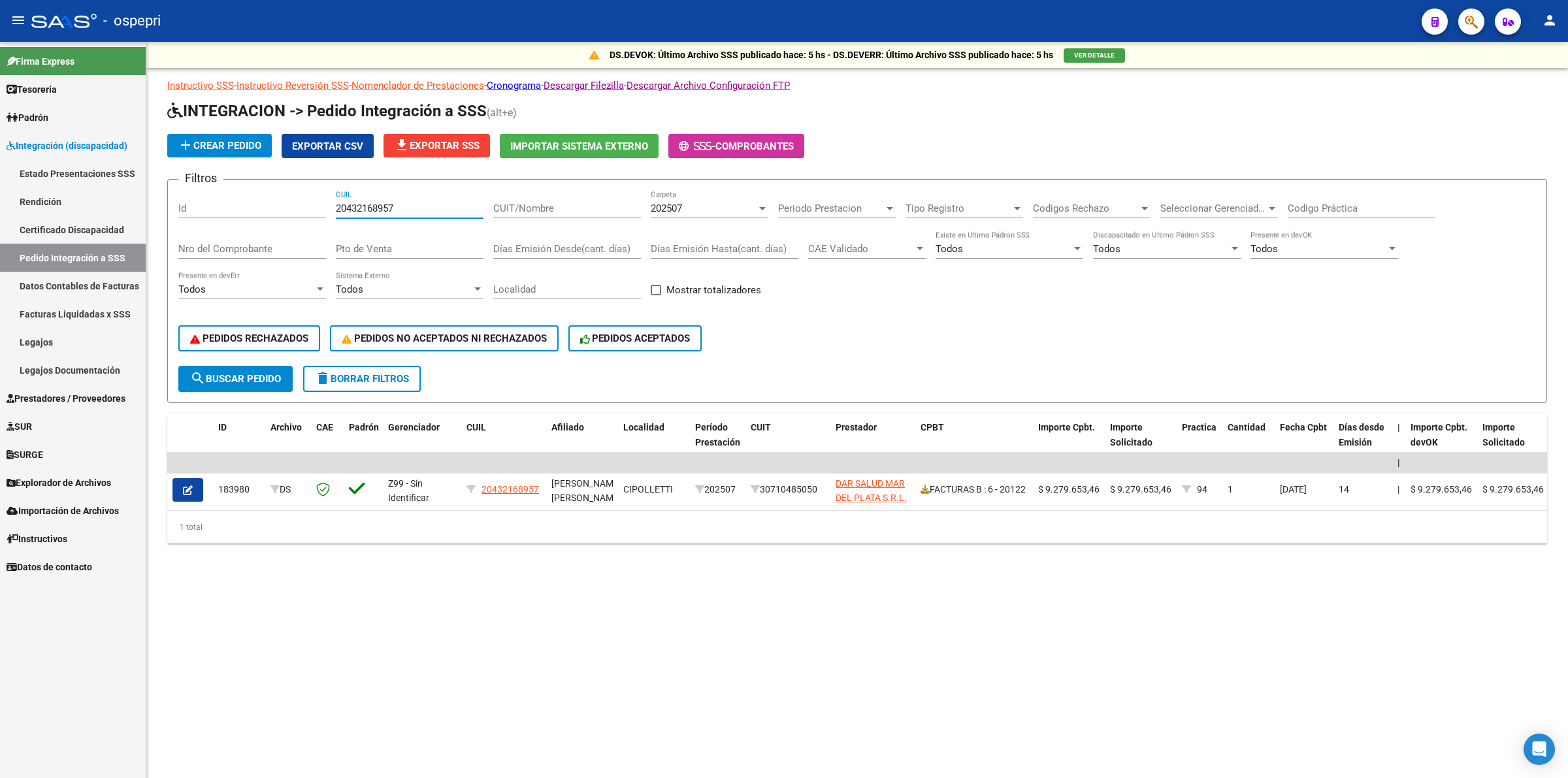
type input "20432168957"
click at [697, 193] on div "202507 Carpeta" at bounding box center [709, 204] width 117 height 28
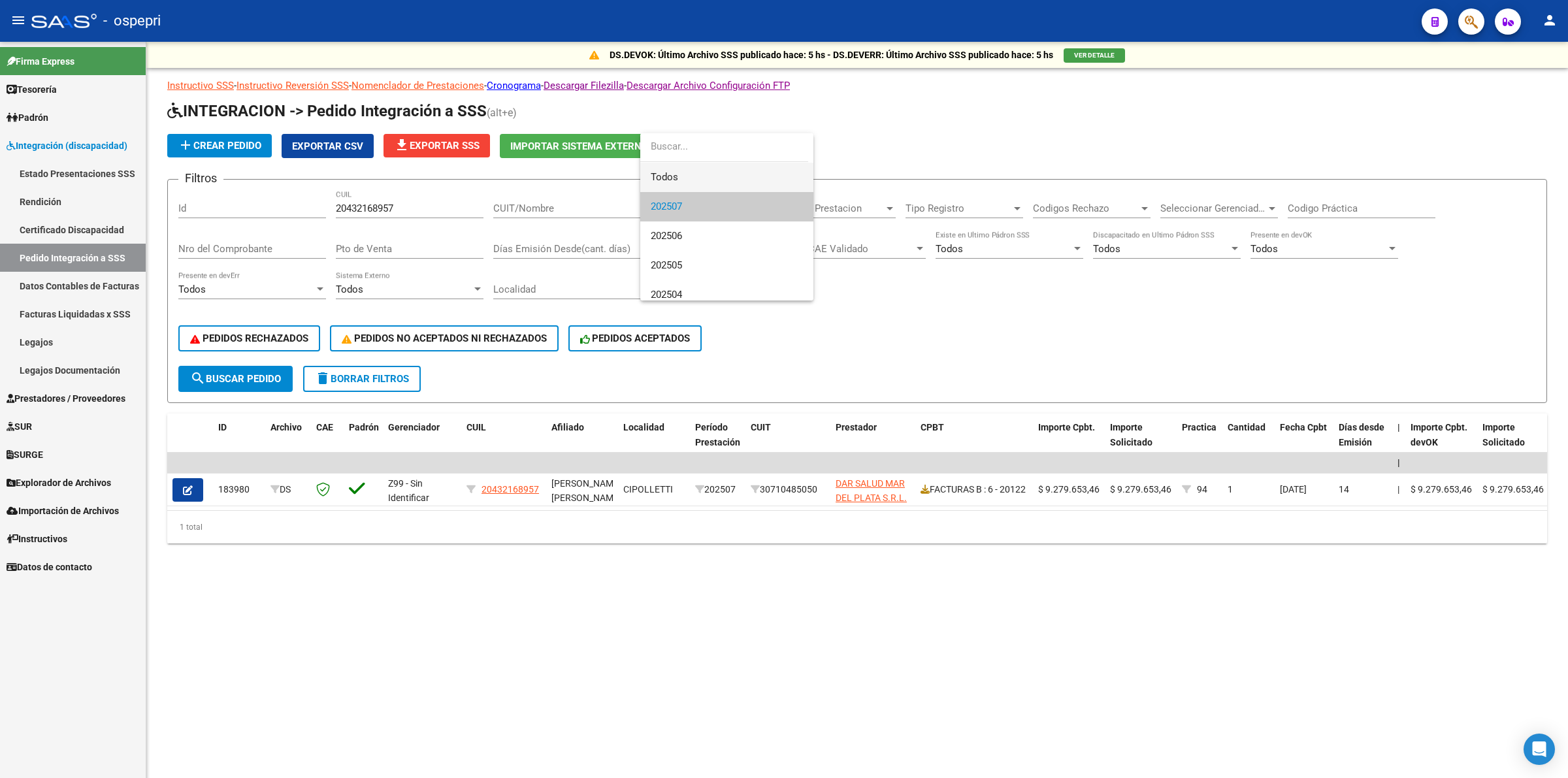
drag, startPoint x: 686, startPoint y: 173, endPoint x: 672, endPoint y: 203, distance: 33.1
click at [685, 173] on span "Todos" at bounding box center [726, 178] width 152 height 29
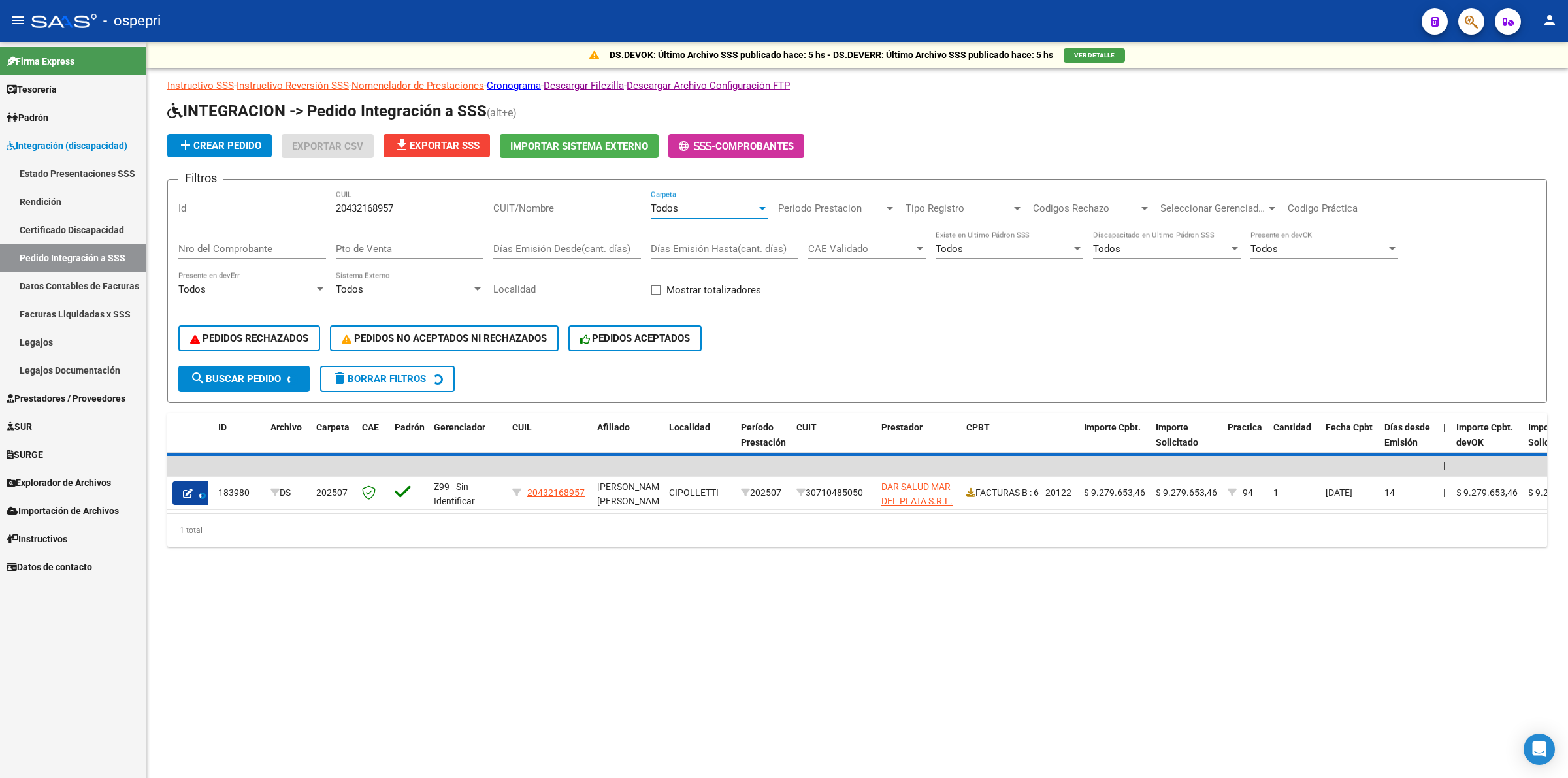
click at [262, 384] on button "search Buscar Pedido" at bounding box center [244, 379] width 131 height 26
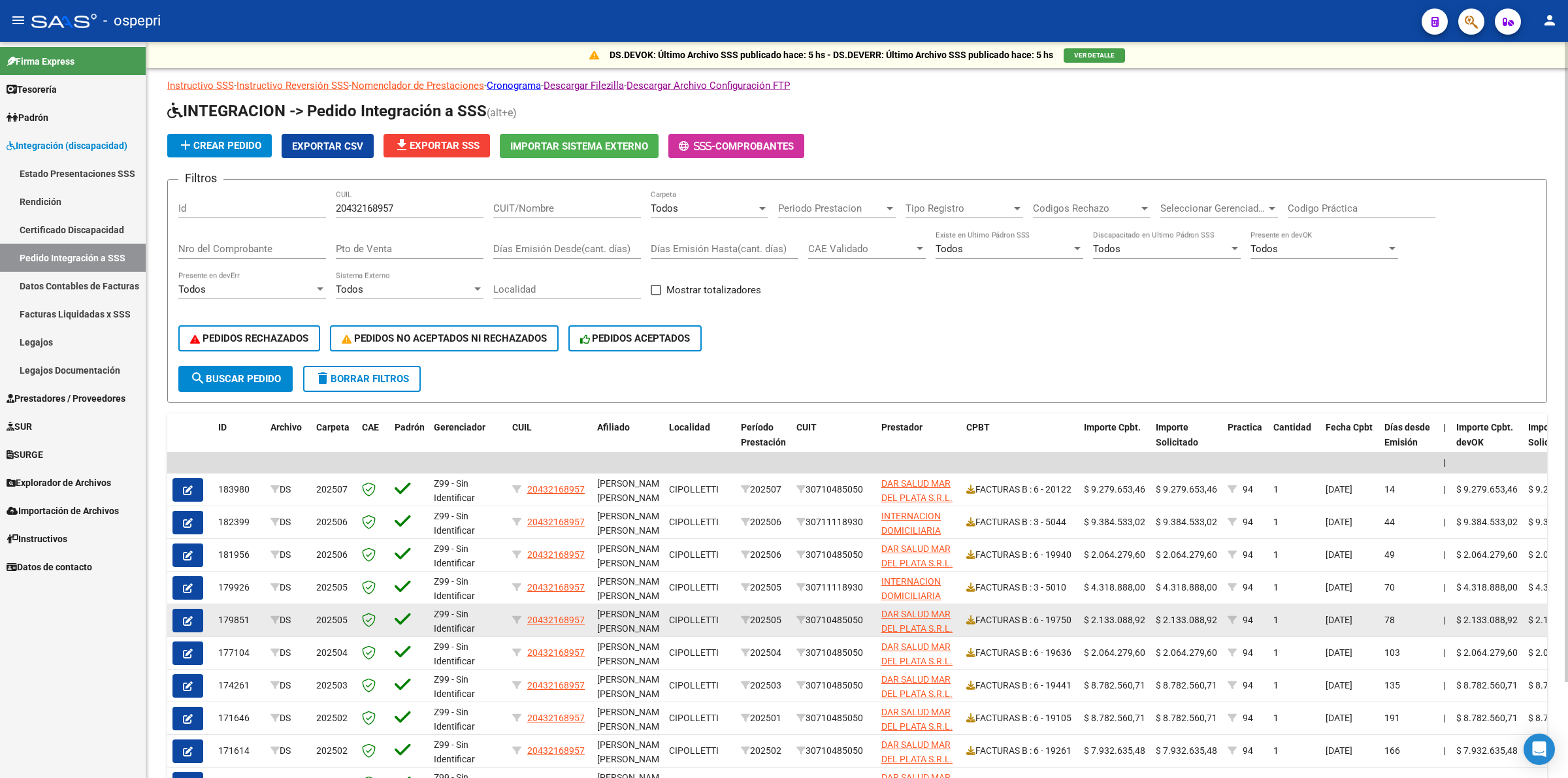
click at [198, 614] on button "button" at bounding box center [188, 620] width 31 height 23
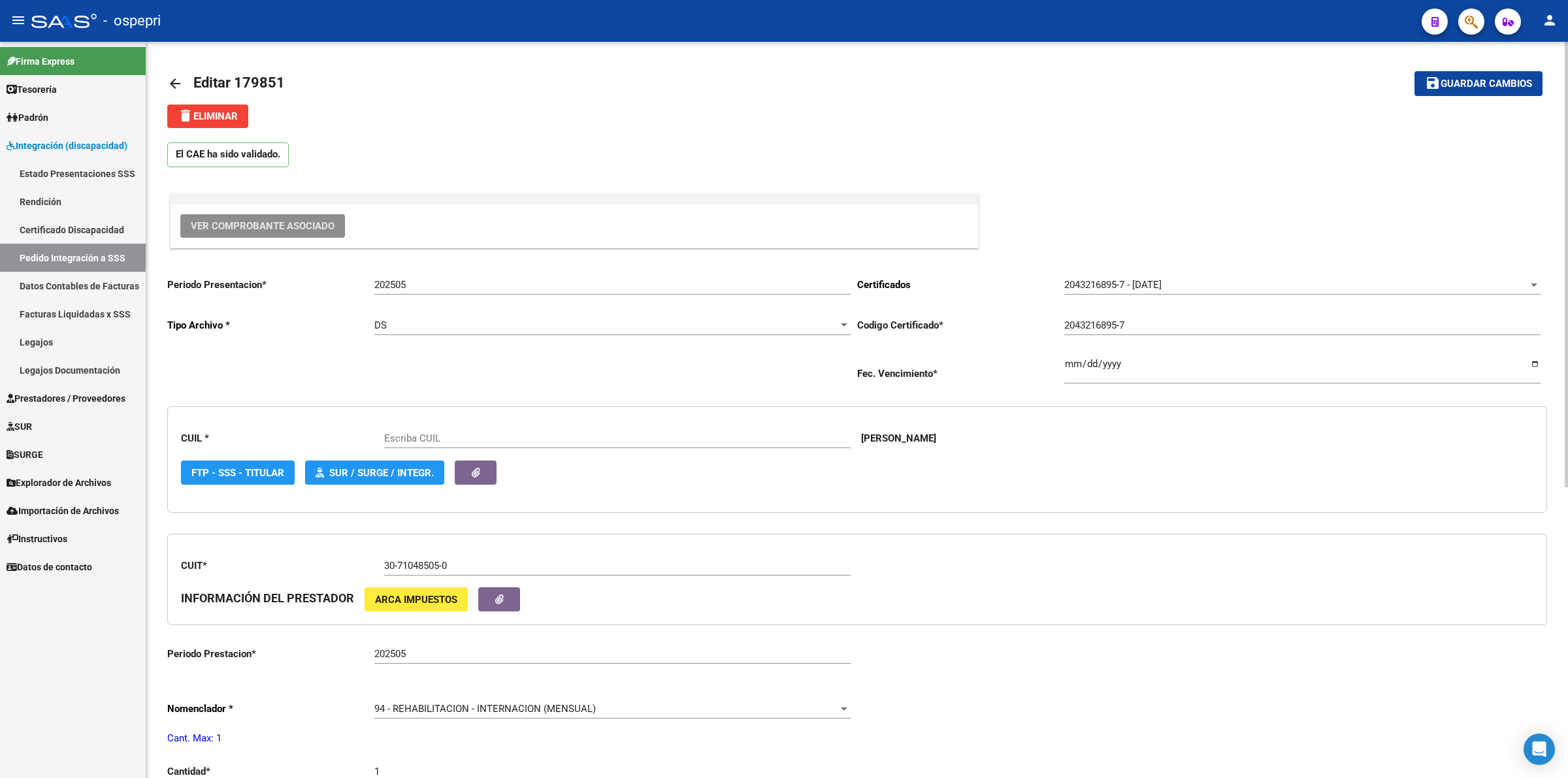
click at [275, 222] on span "Ver Comprobante Asociado" at bounding box center [263, 226] width 144 height 12
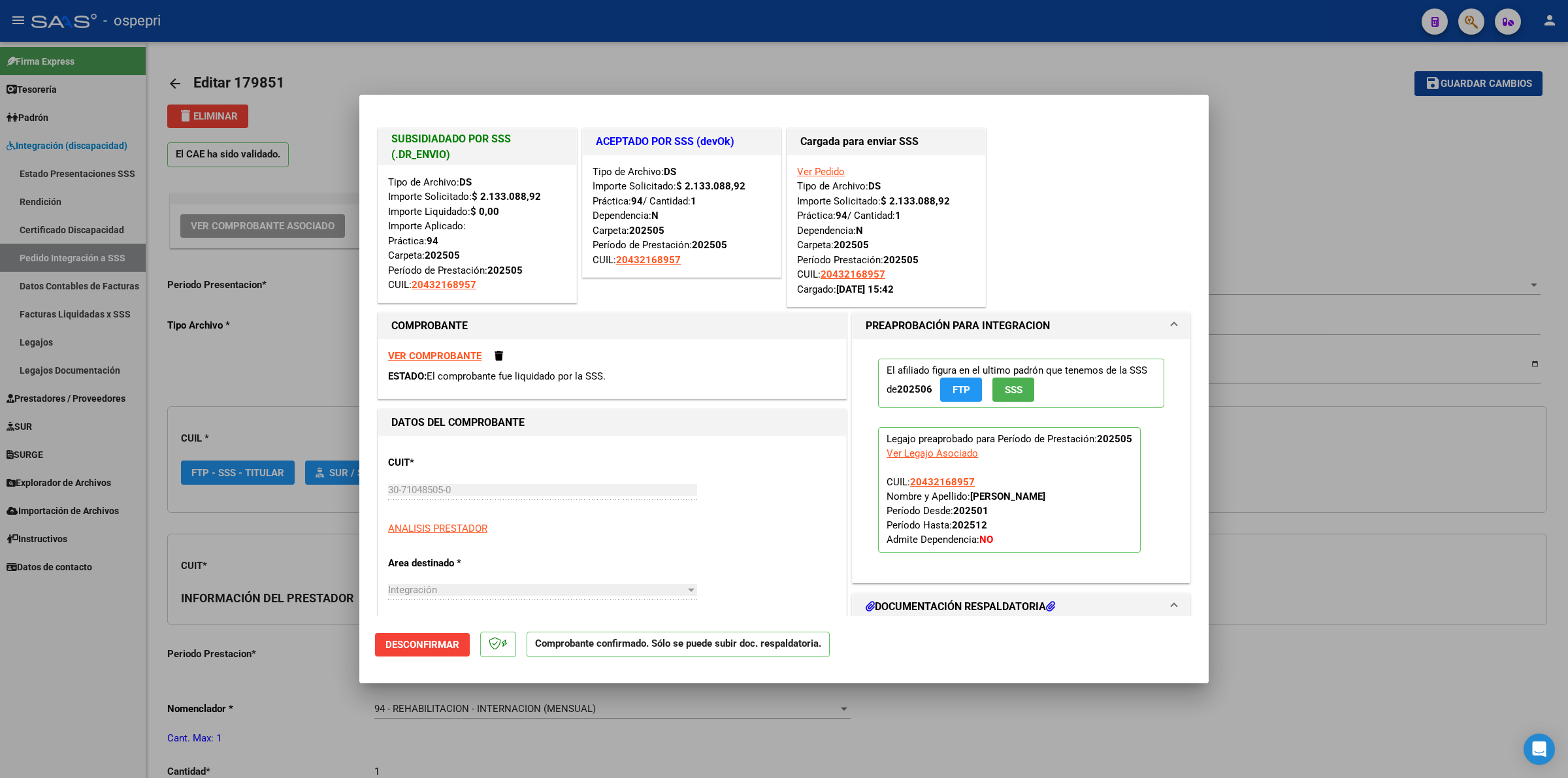
type input "20432168957"
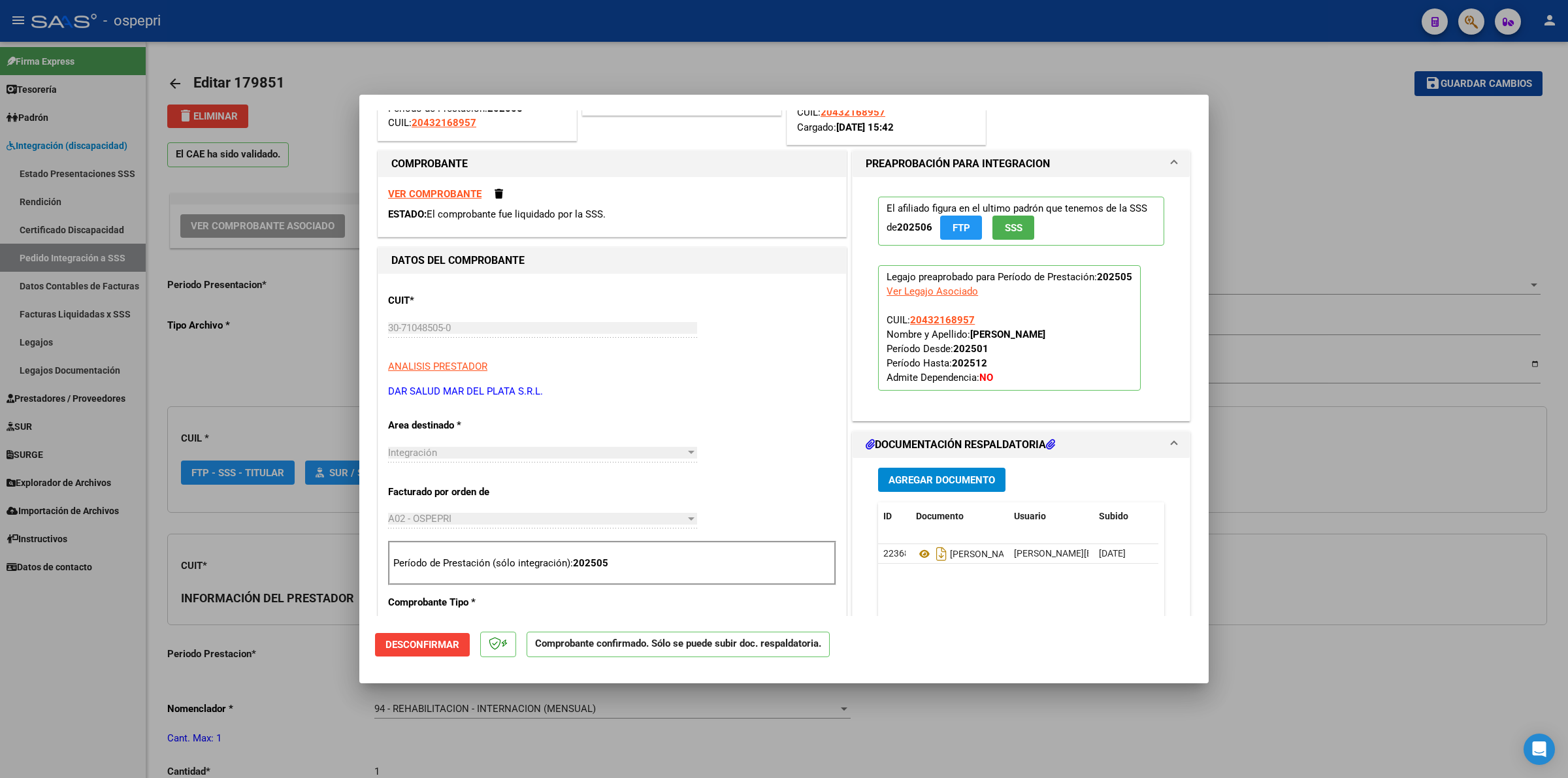
scroll to position [163, 0]
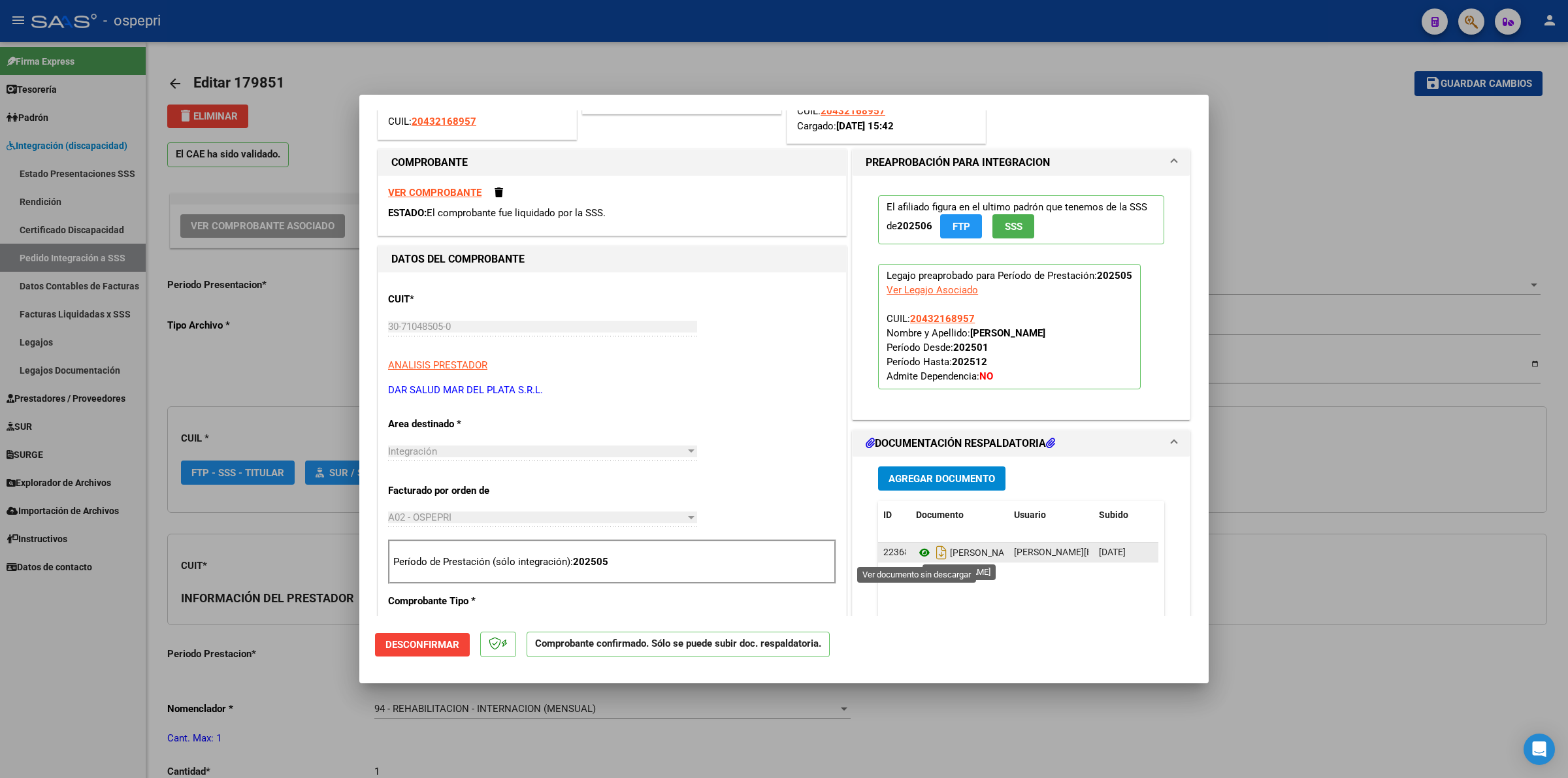
click at [916, 550] on icon at bounding box center [924, 552] width 17 height 15
type input "$ 0,00"
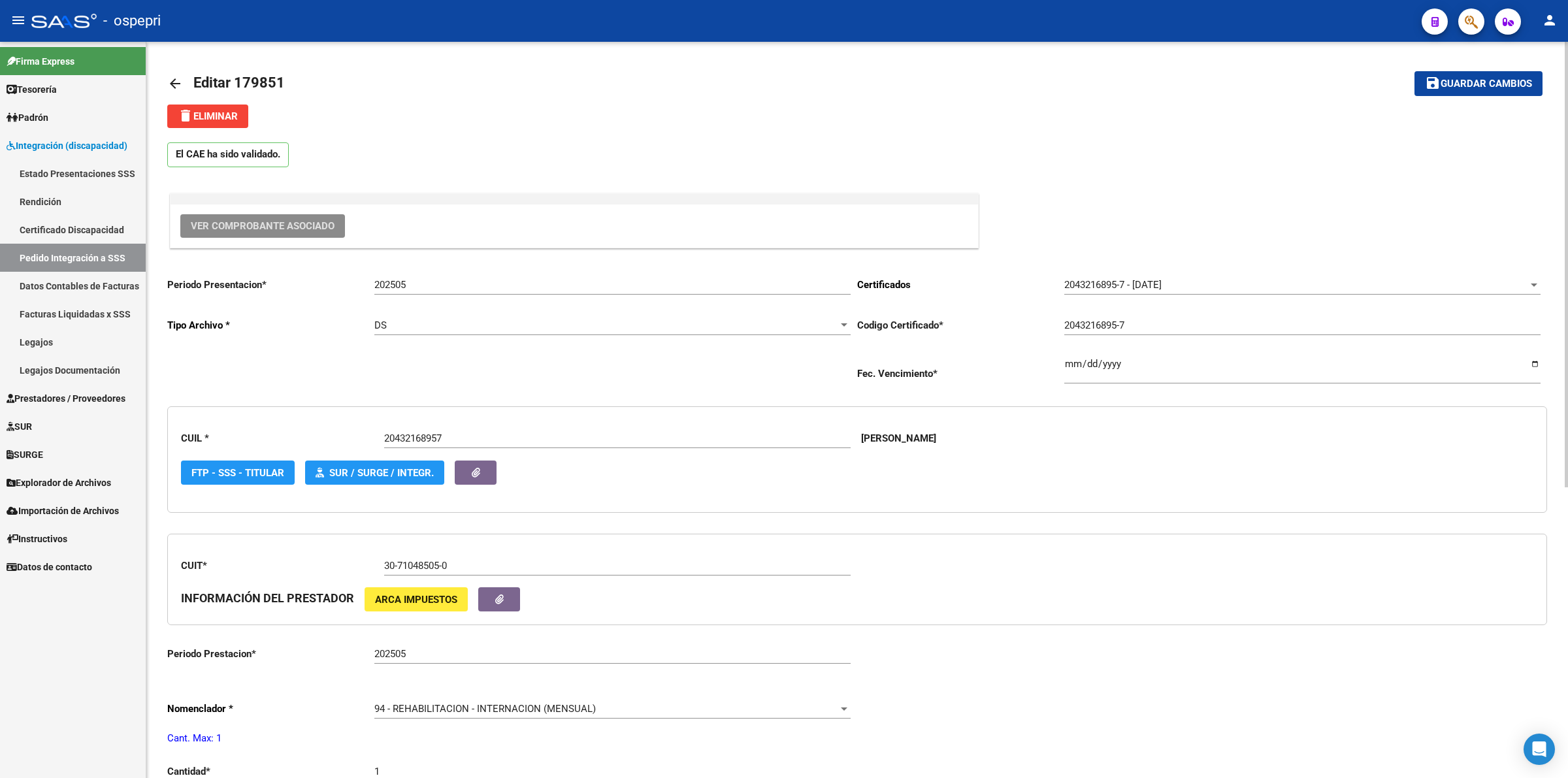
click at [167, 77] on mat-icon "arrow_back" at bounding box center [175, 83] width 15 height 15
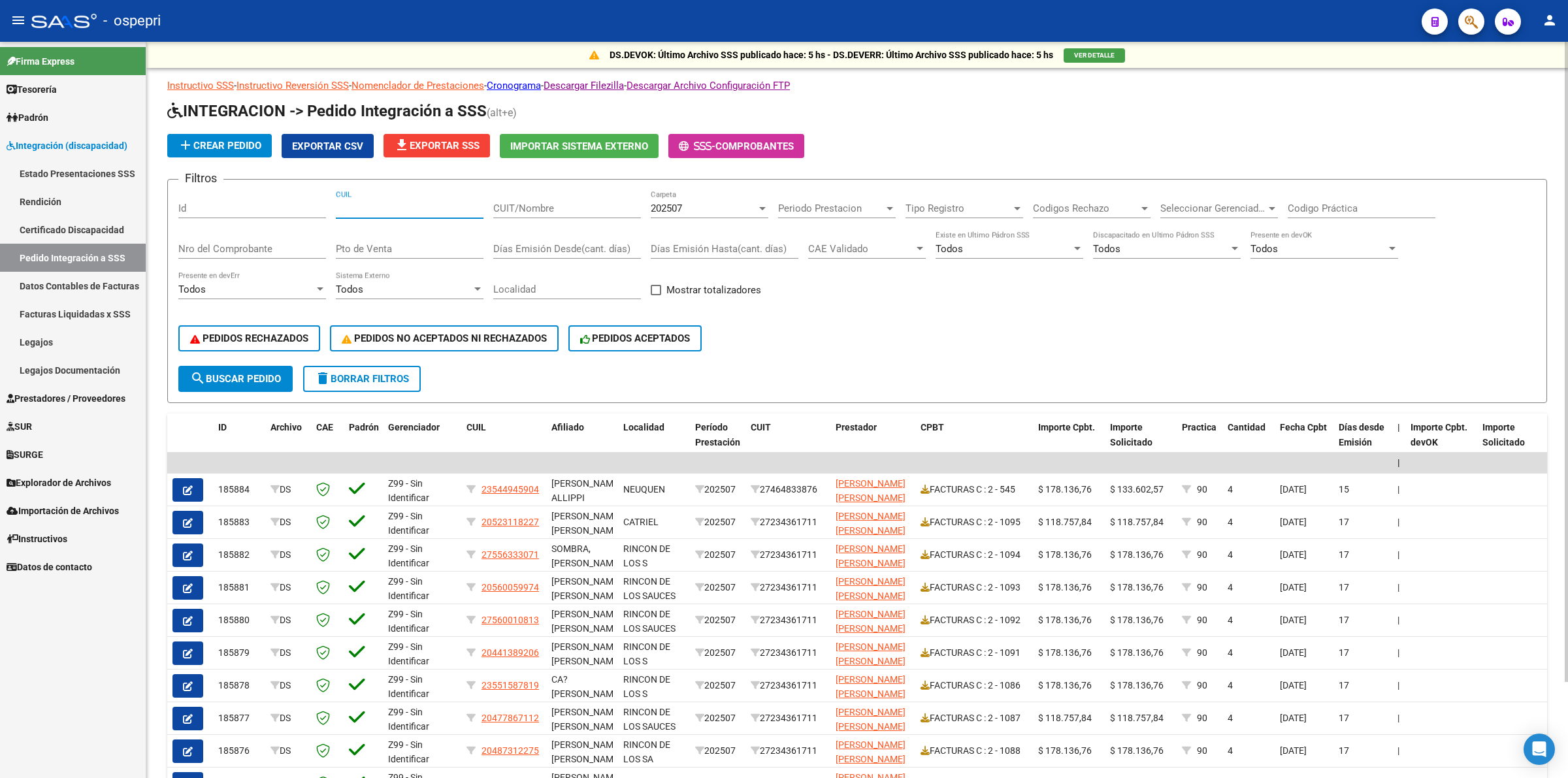
click at [341, 211] on input "CUIL" at bounding box center [409, 208] width 148 height 12
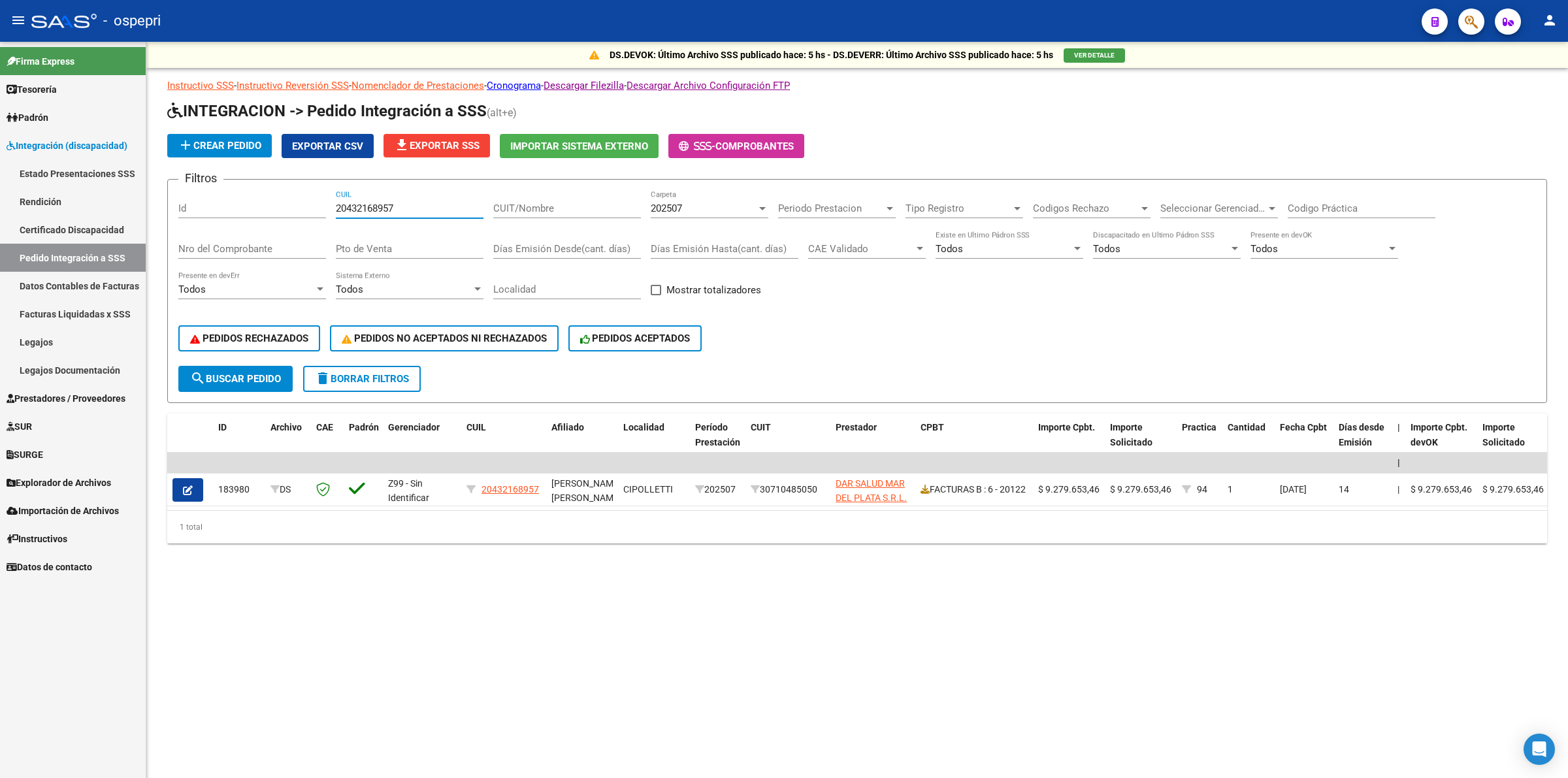
type input "20432168957"
click at [694, 211] on div "202507" at bounding box center [703, 208] width 106 height 12
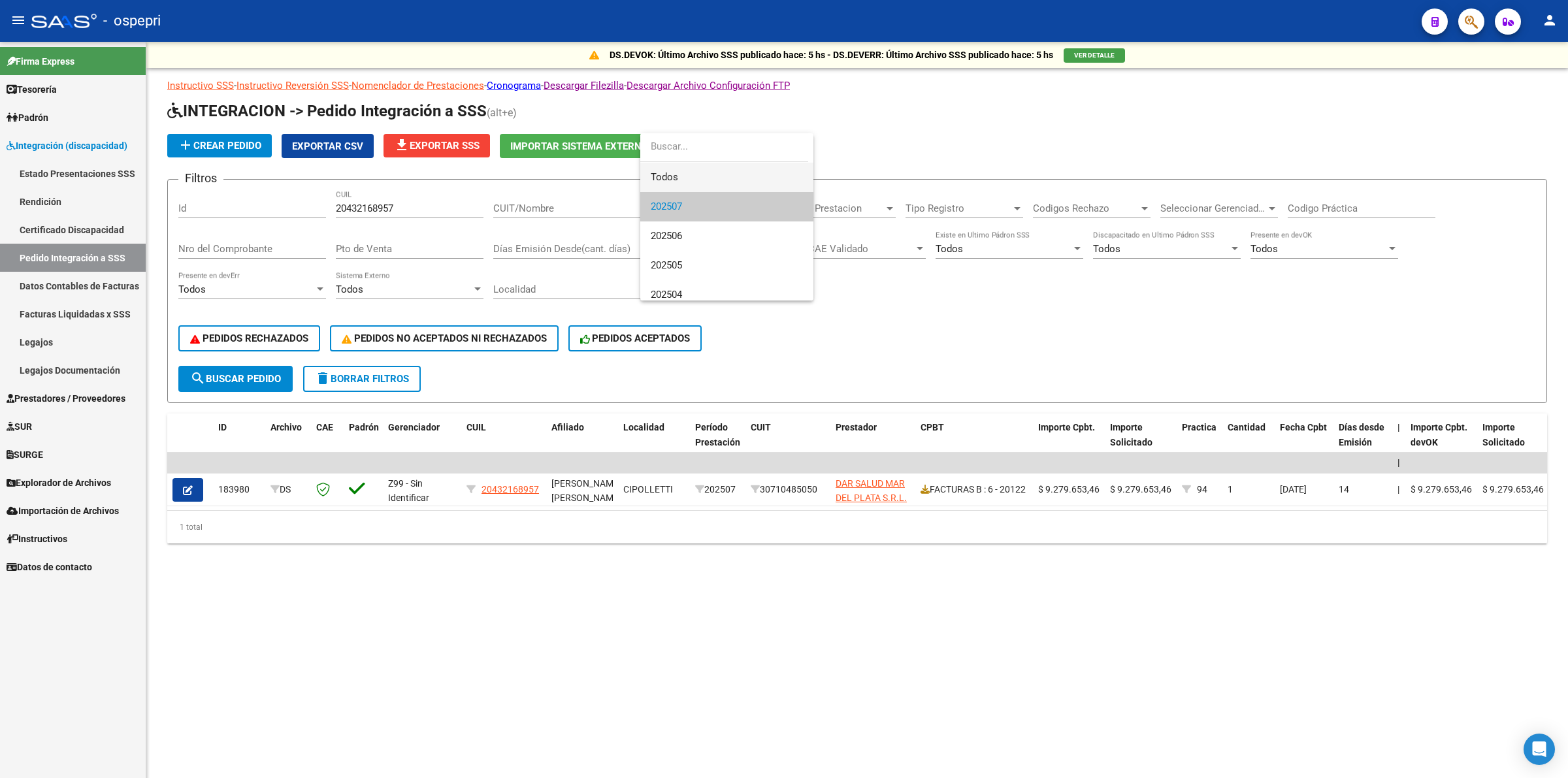
click at [706, 180] on span "Todos" at bounding box center [726, 178] width 152 height 29
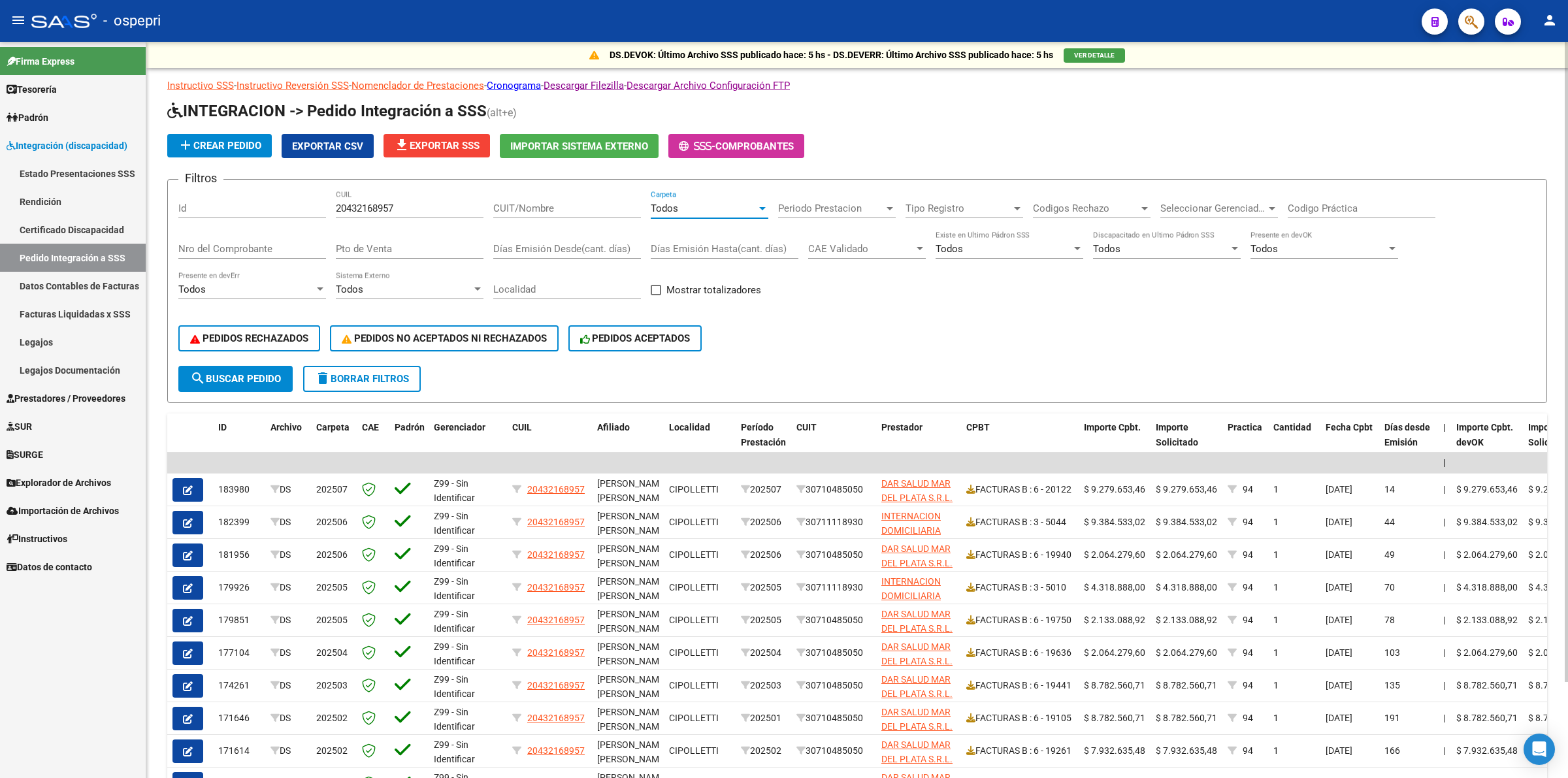
click at [266, 379] on span "search Buscar Pedido" at bounding box center [236, 379] width 91 height 12
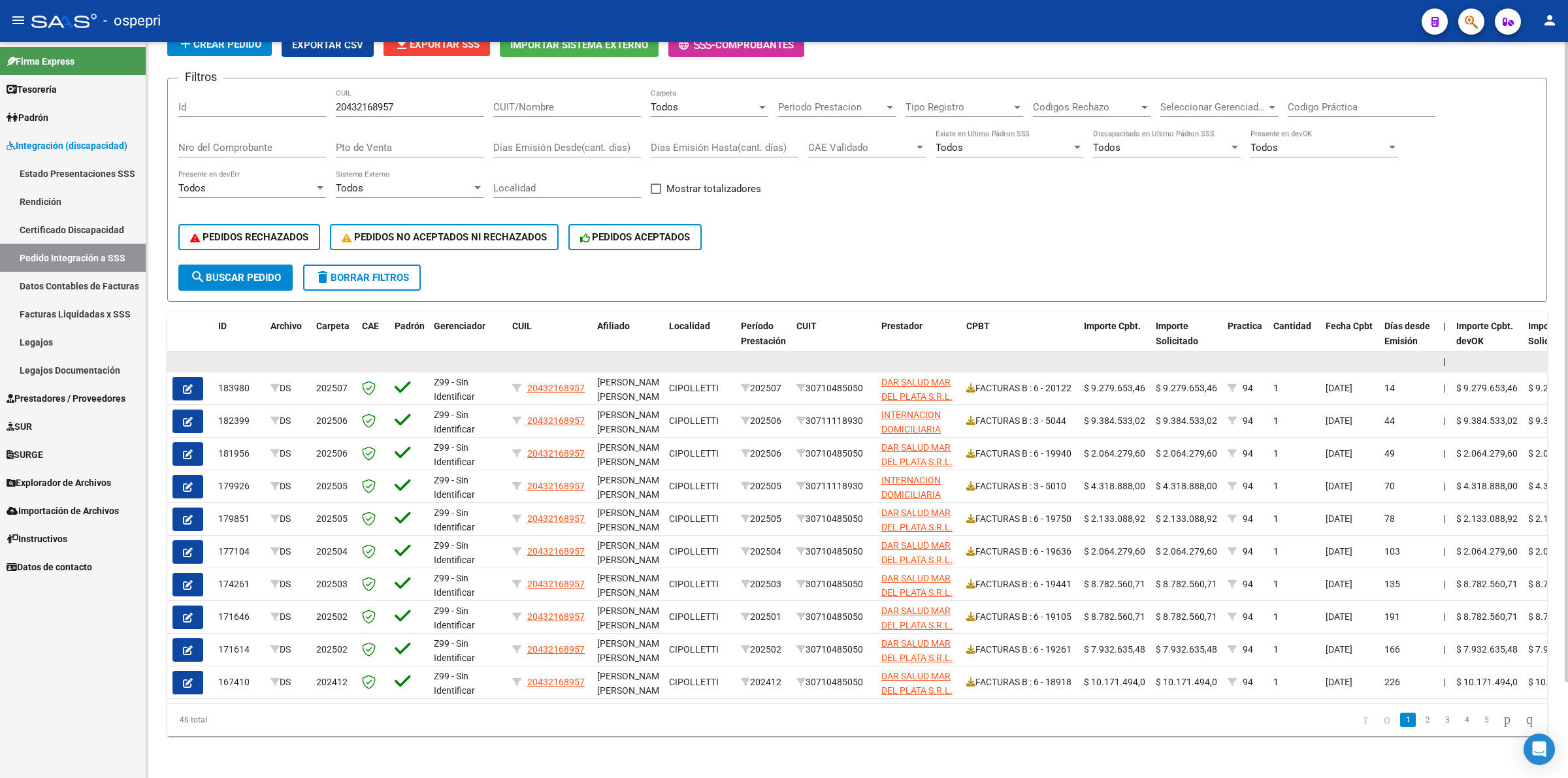
scroll to position [109, 0]
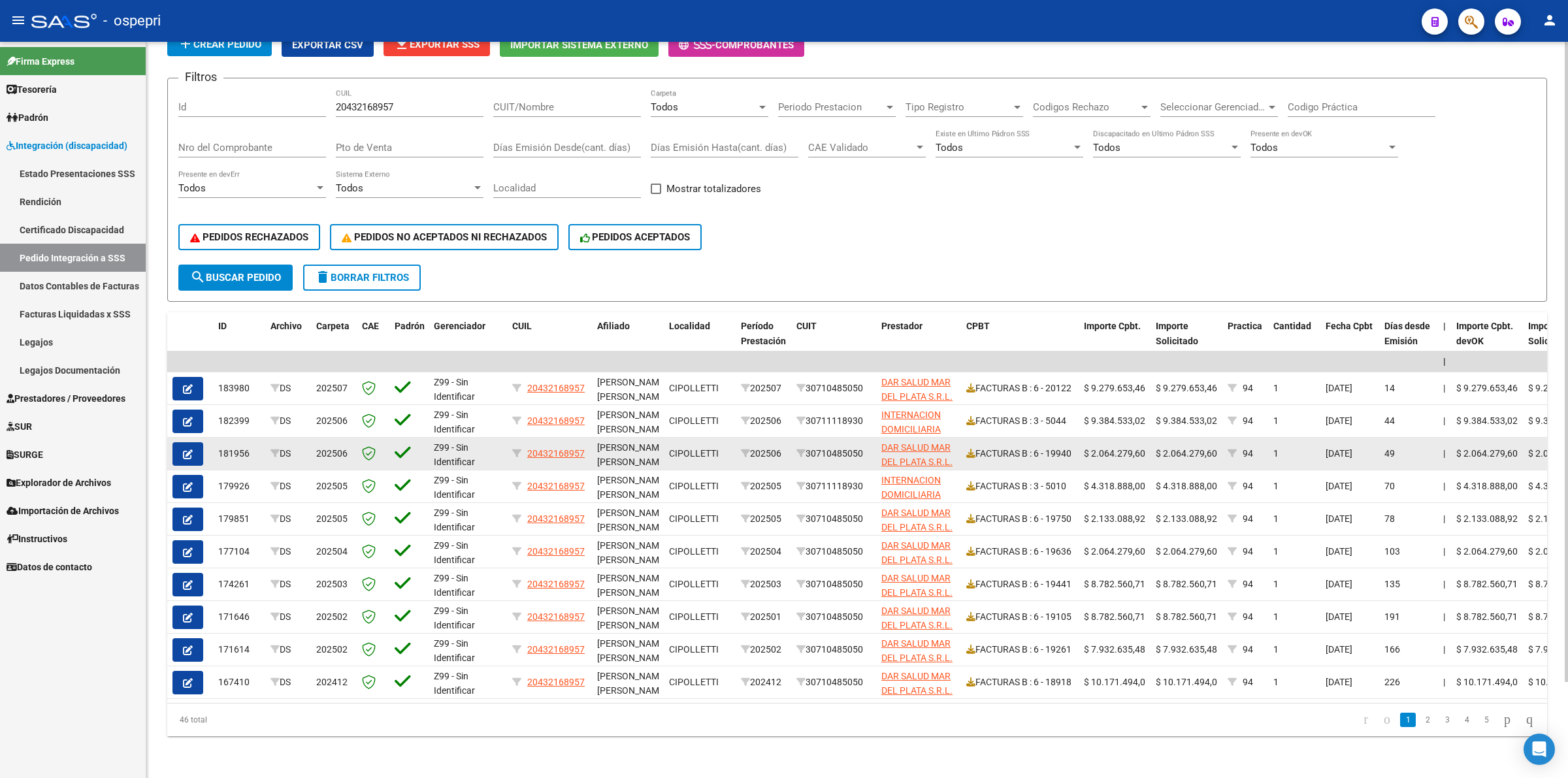
click at [192, 449] on icon "button" at bounding box center [187, 454] width 10 height 10
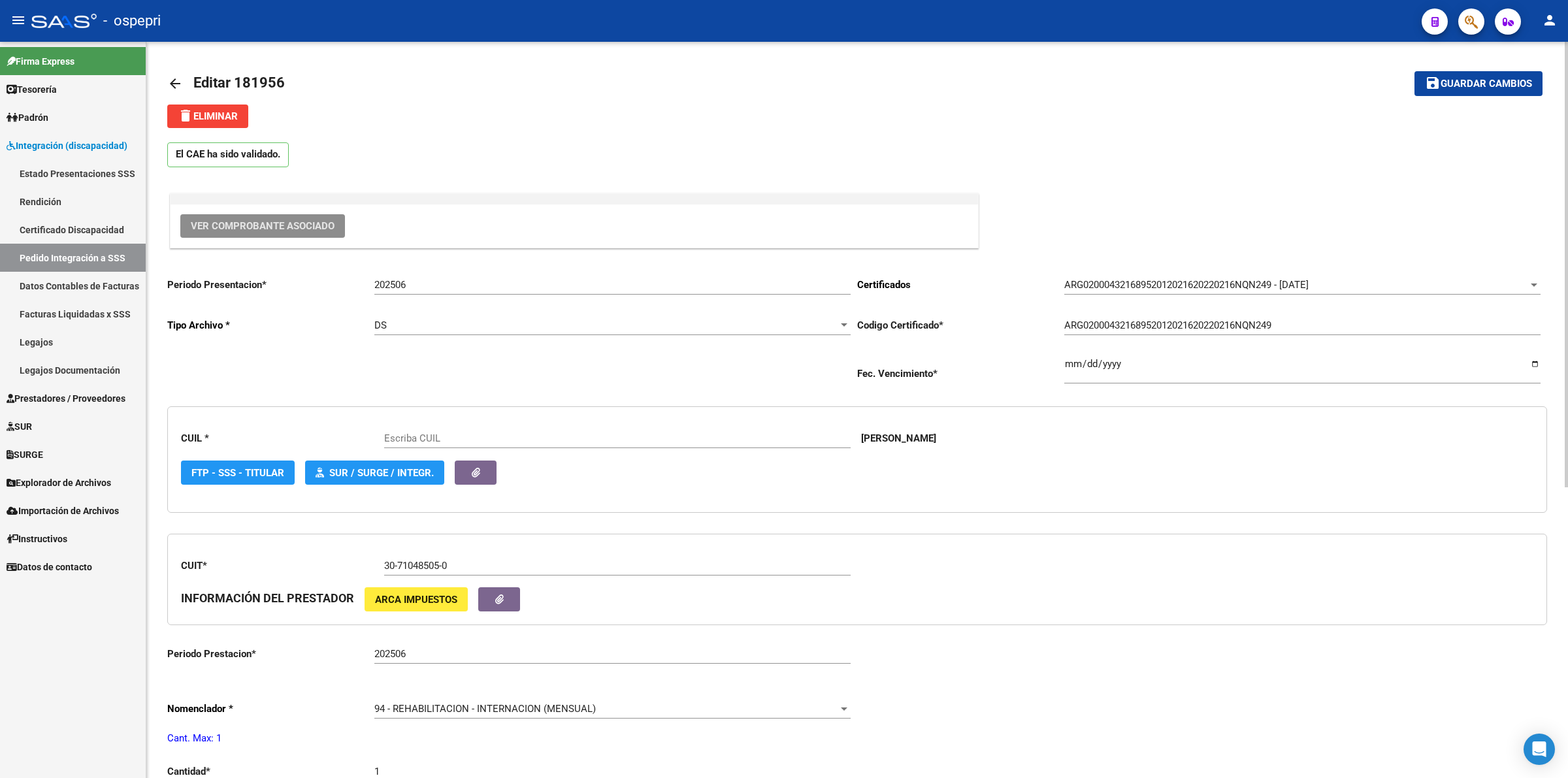
click at [281, 230] on span "Ver Comprobante Asociado" at bounding box center [263, 226] width 144 height 12
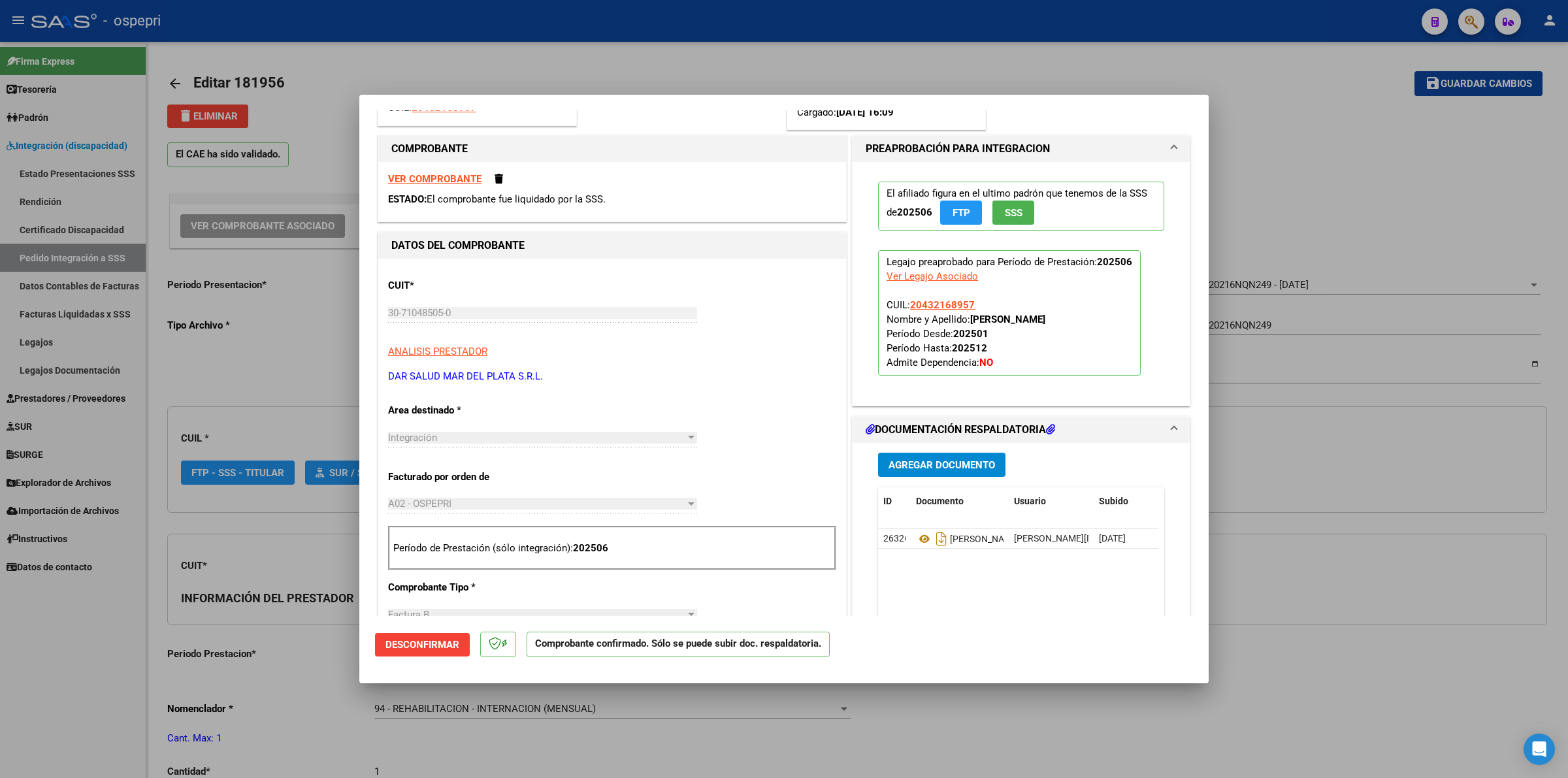
type input "20432168957"
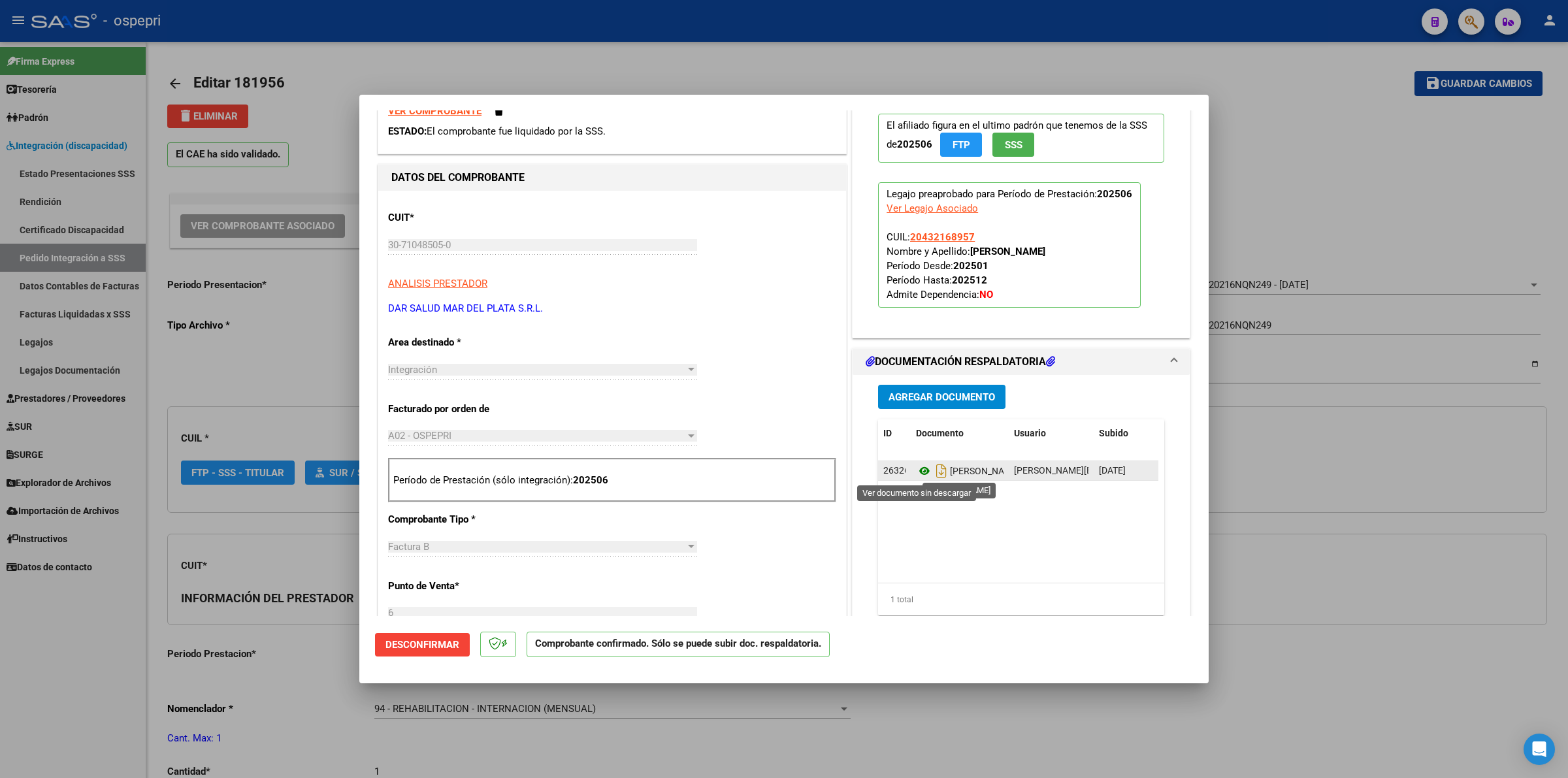
click at [922, 468] on icon at bounding box center [924, 470] width 17 height 15
type input "$ 0,00"
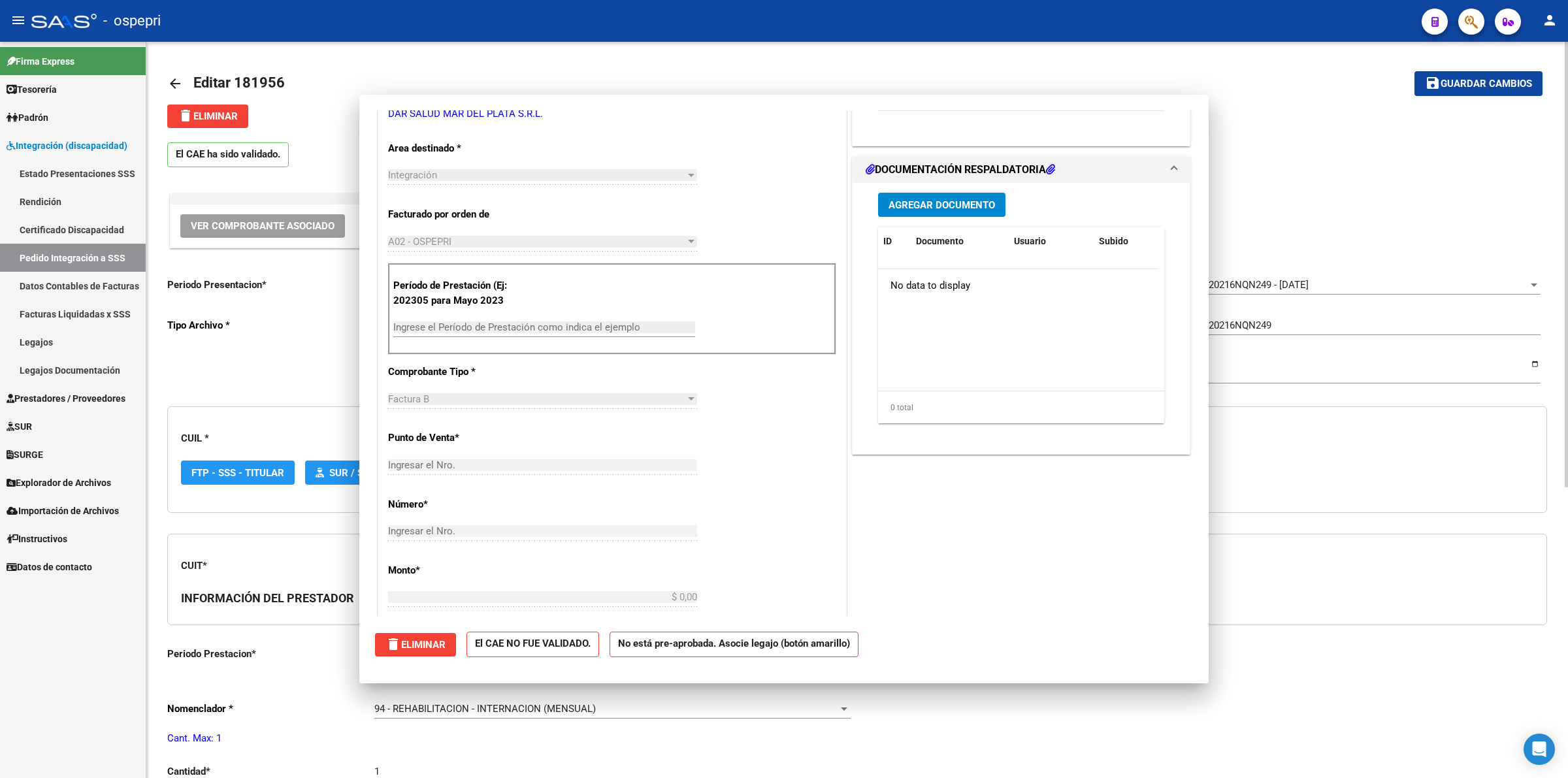
scroll to position [0, 0]
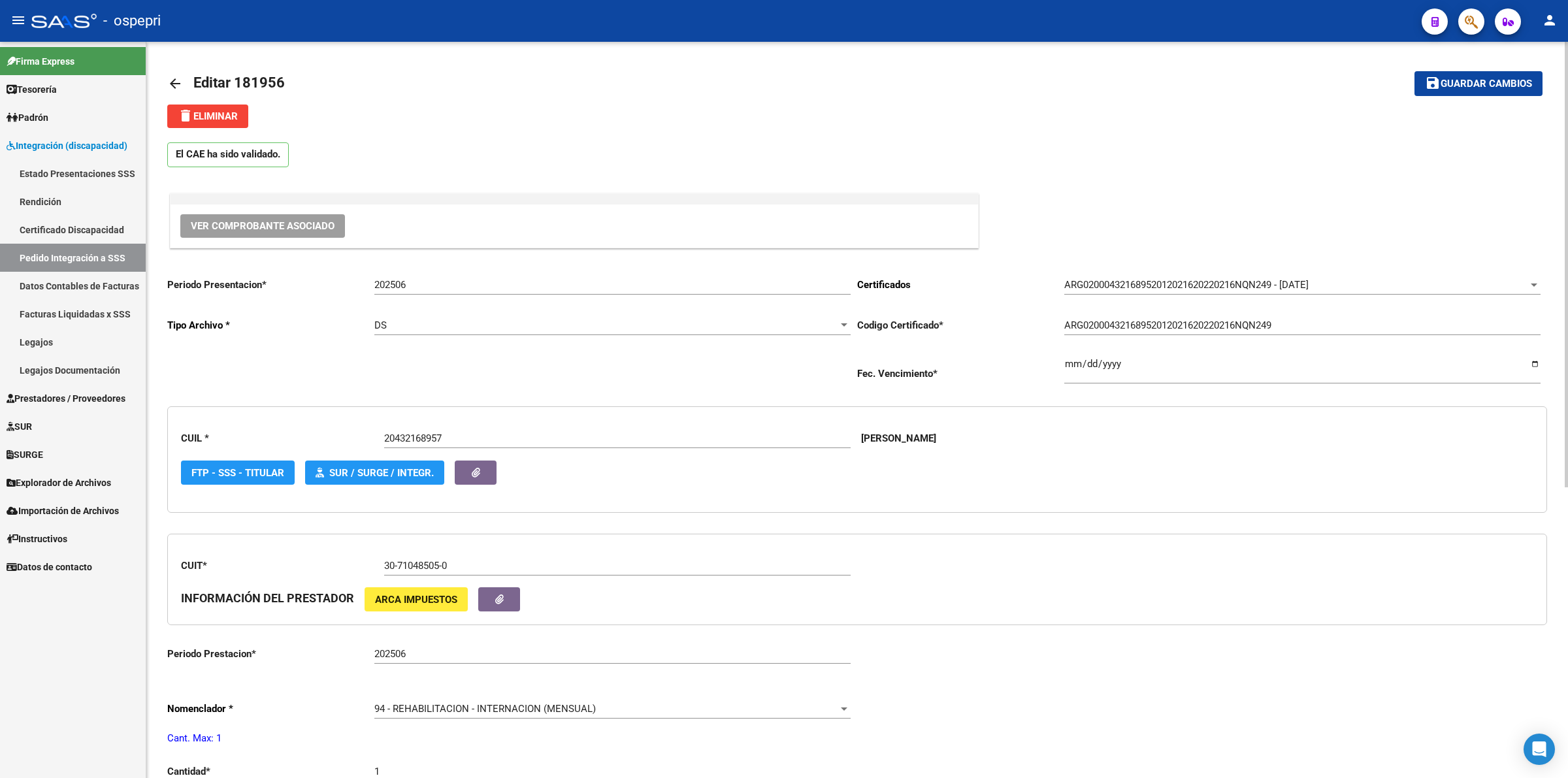
click at [175, 81] on mat-icon "arrow_back" at bounding box center [175, 83] width 15 height 15
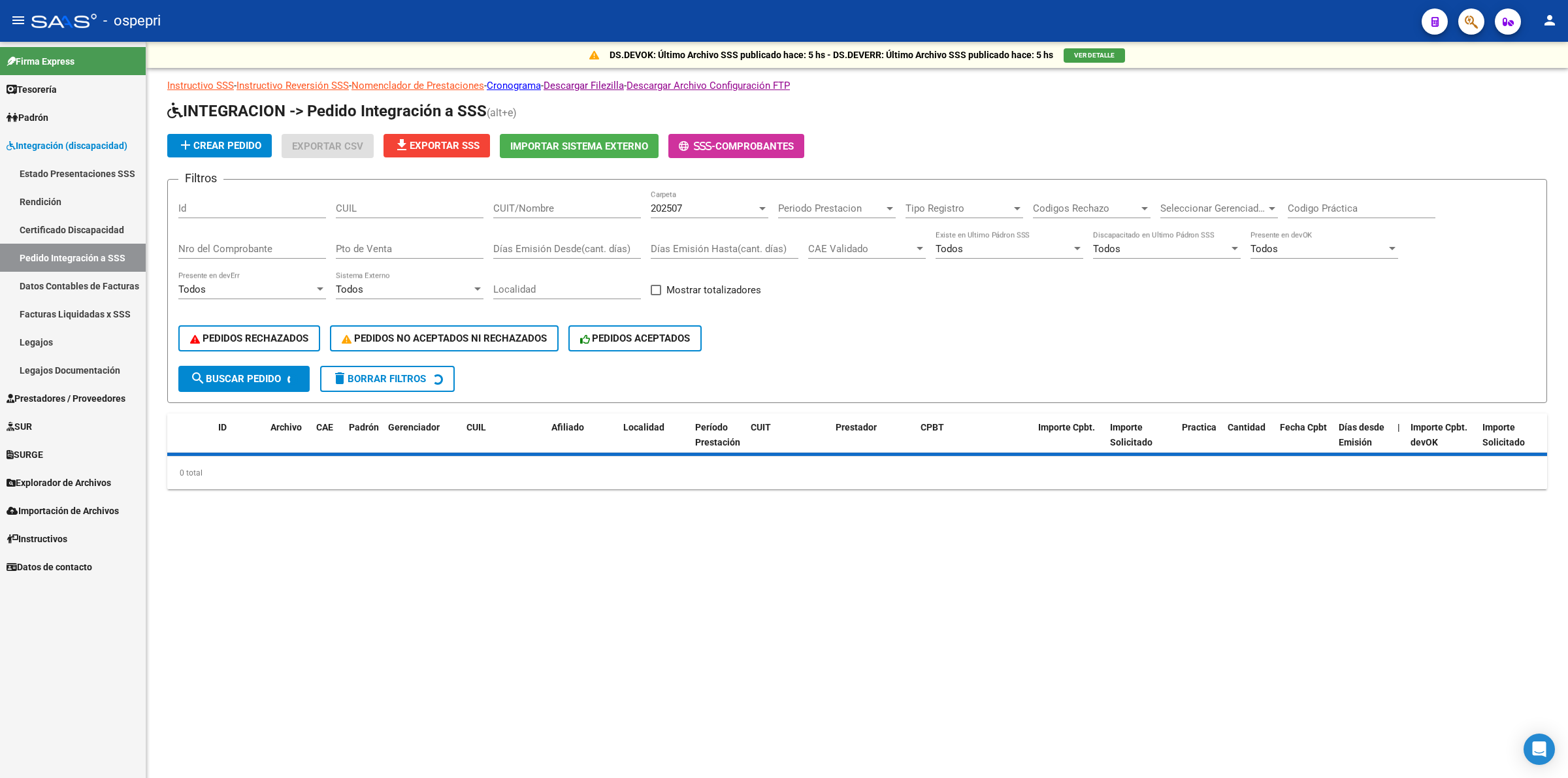
click at [412, 193] on div "CUIL" at bounding box center [409, 204] width 148 height 28
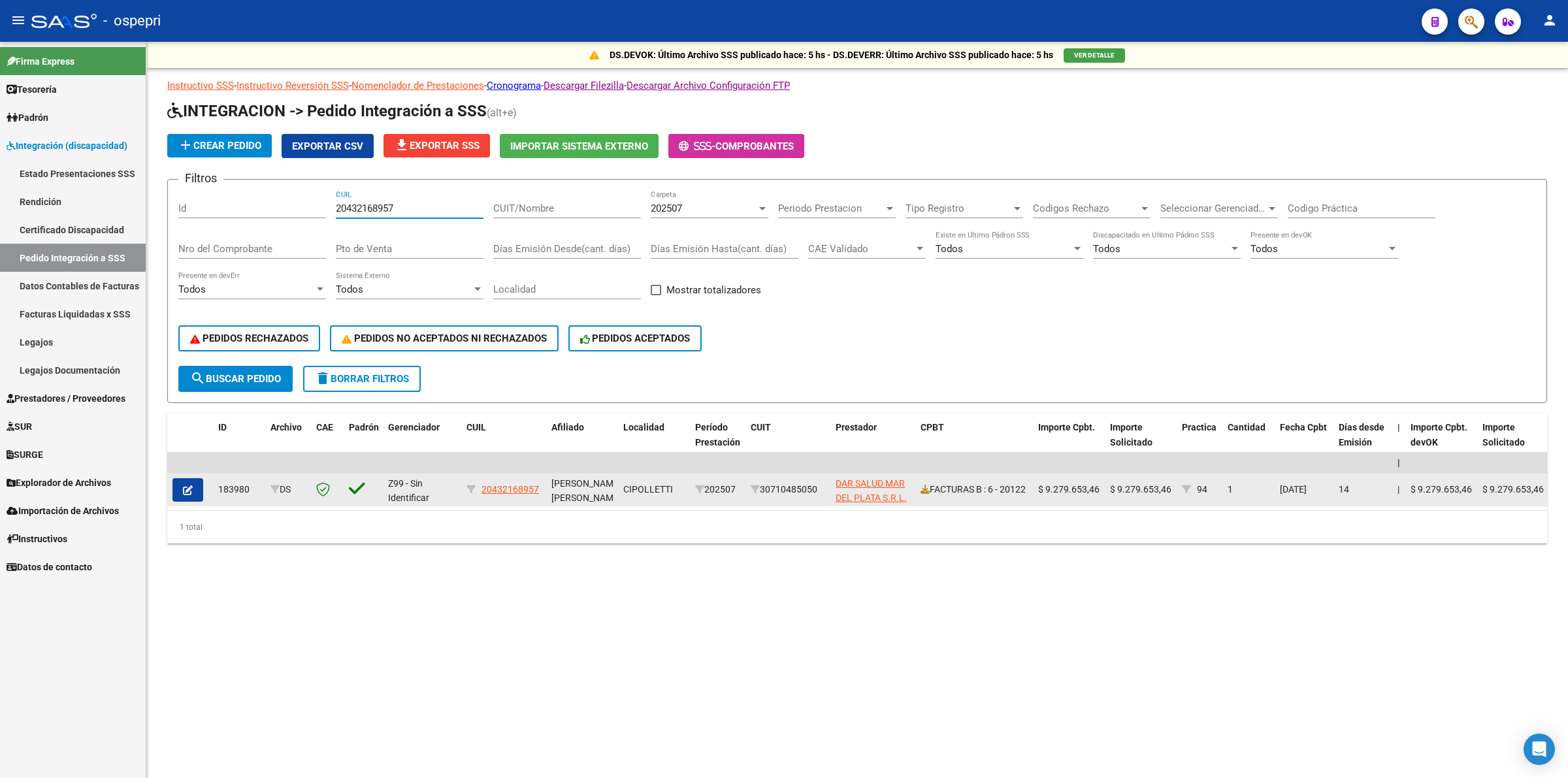
type input "20432168957"
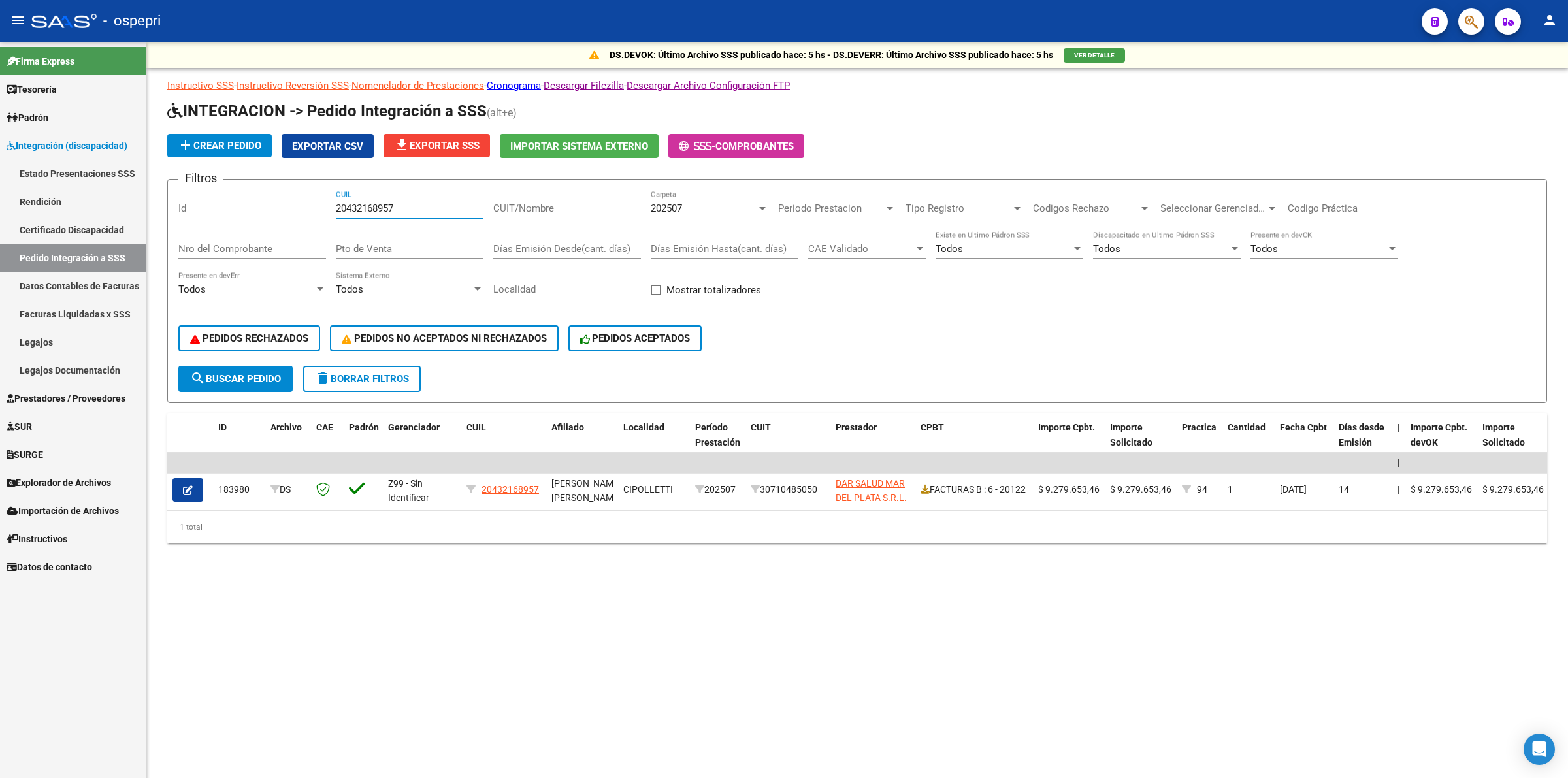
click at [178, 481] on button "button" at bounding box center [188, 490] width 31 height 23
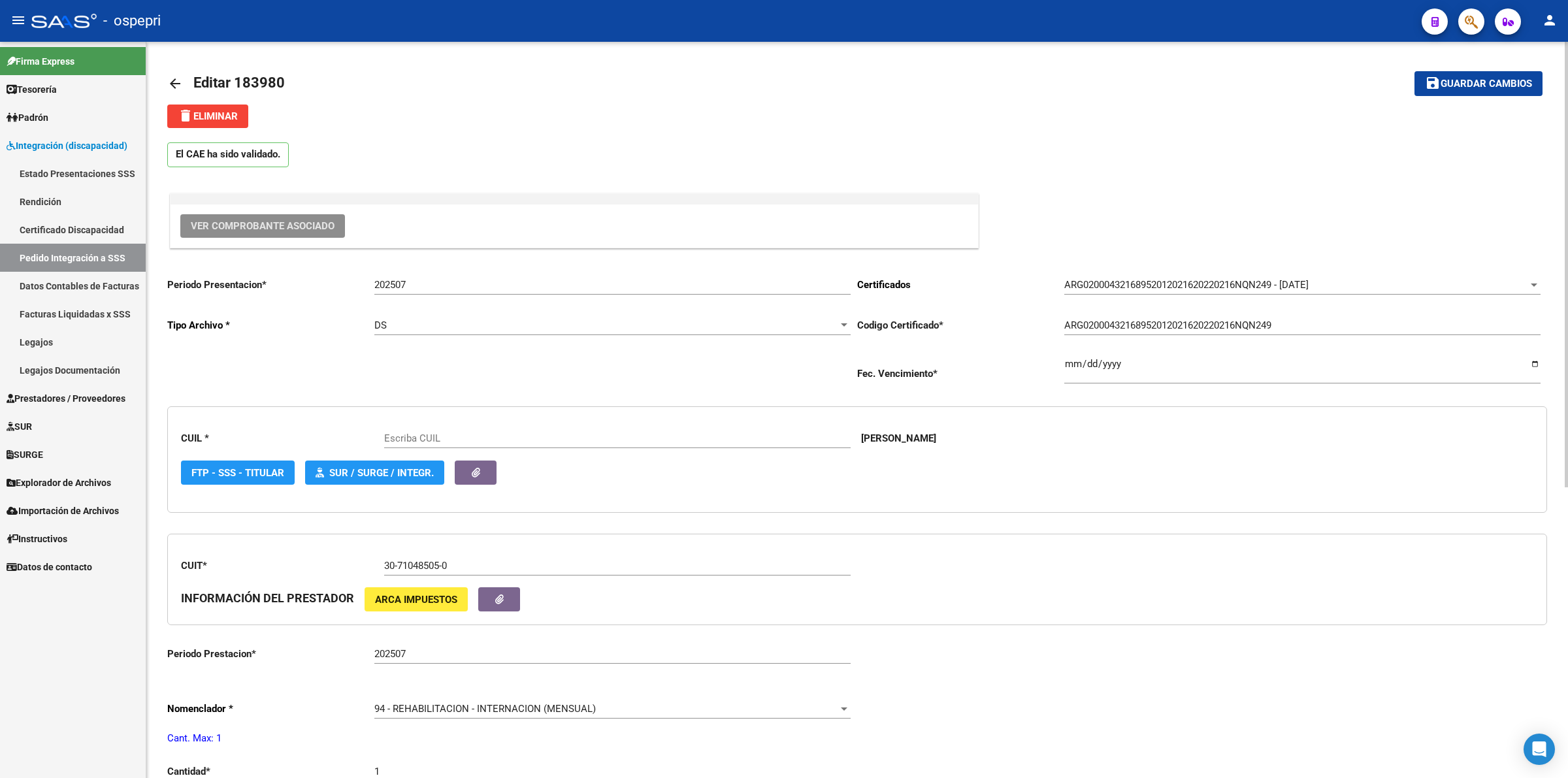
click at [253, 226] on span "Ver Comprobante Asociado" at bounding box center [263, 226] width 144 height 12
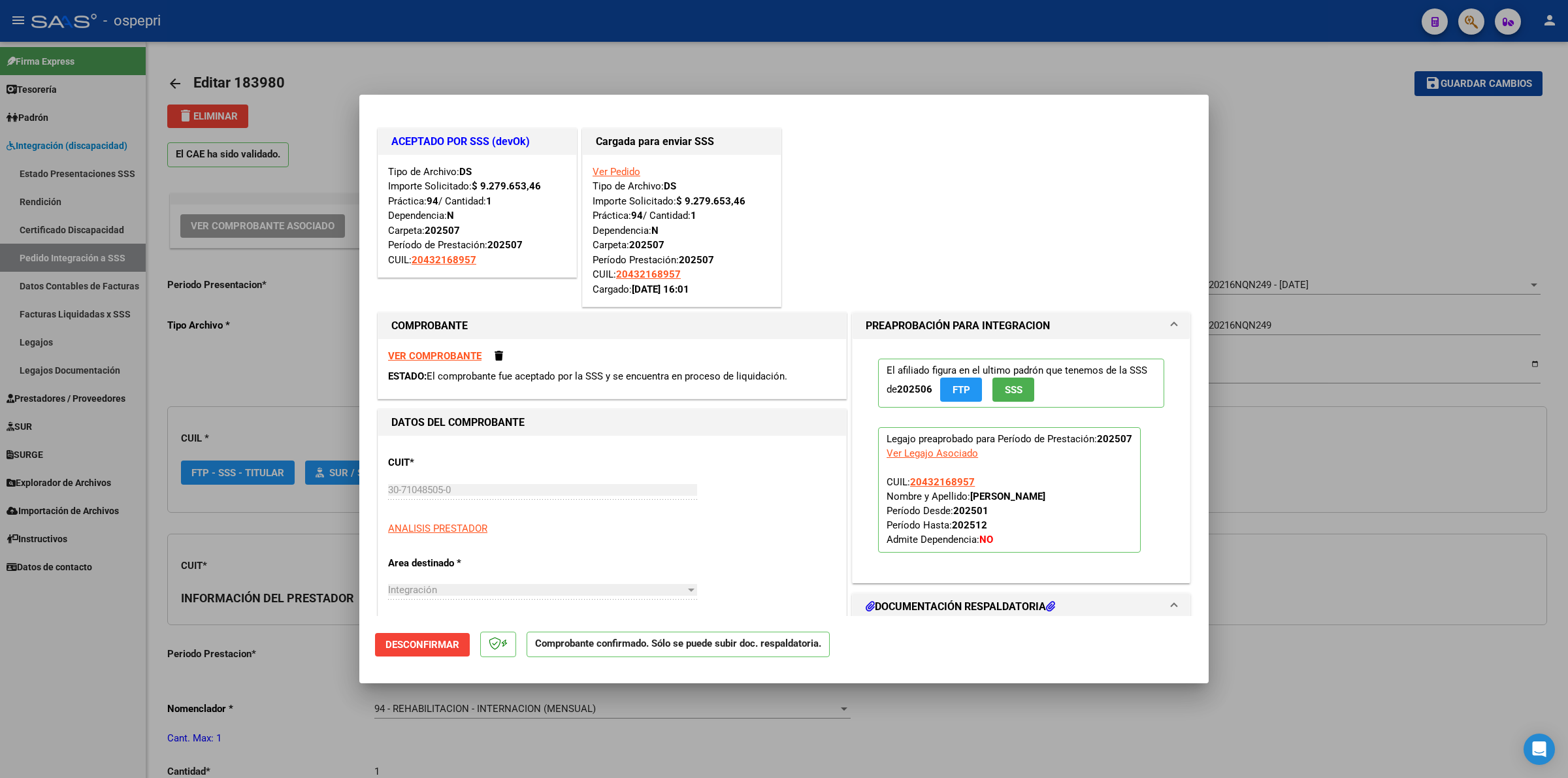
type input "20432168957"
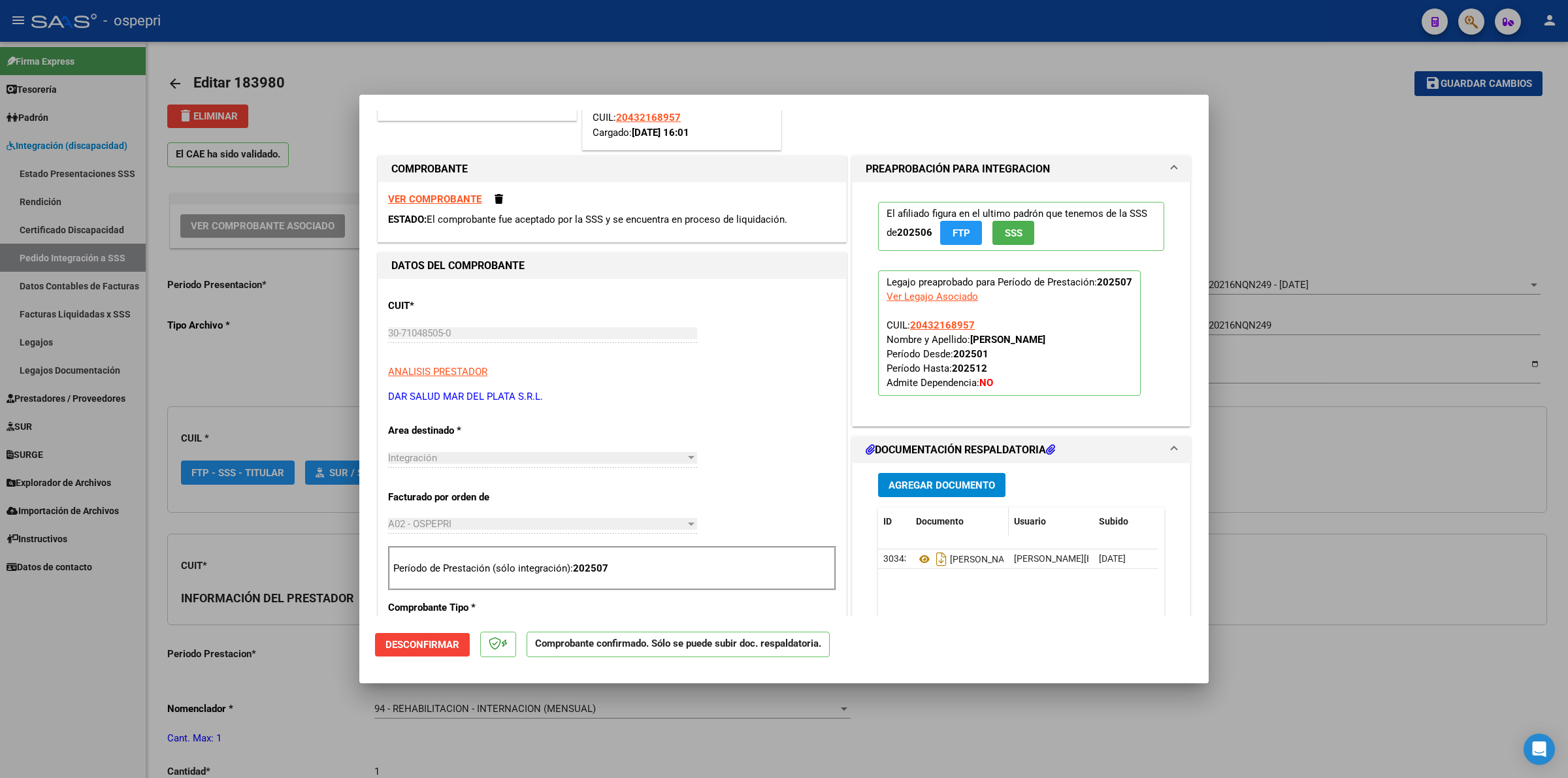
scroll to position [163, 0]
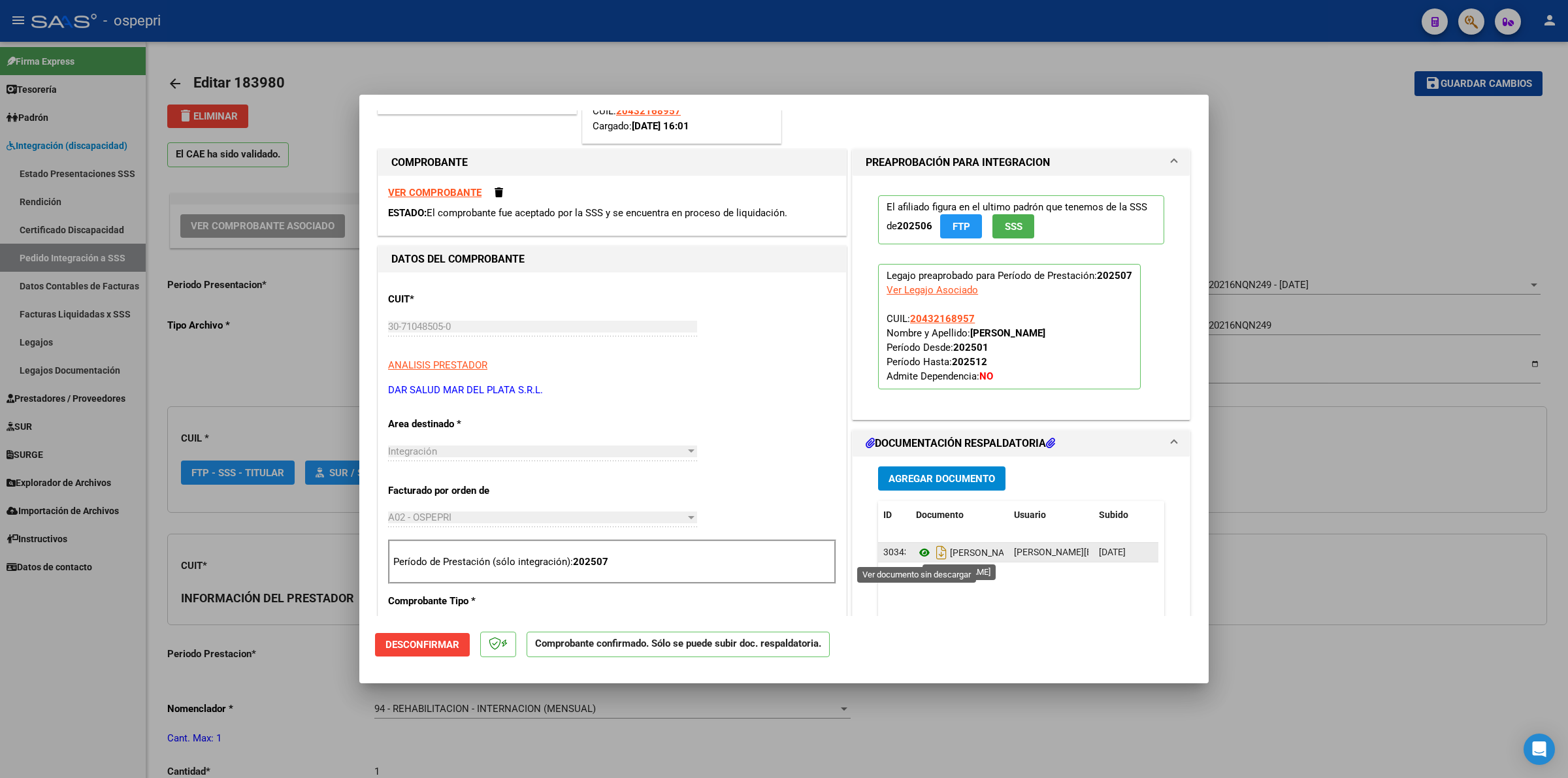
click at [918, 552] on icon at bounding box center [924, 552] width 17 height 15
type input "$ 0,00"
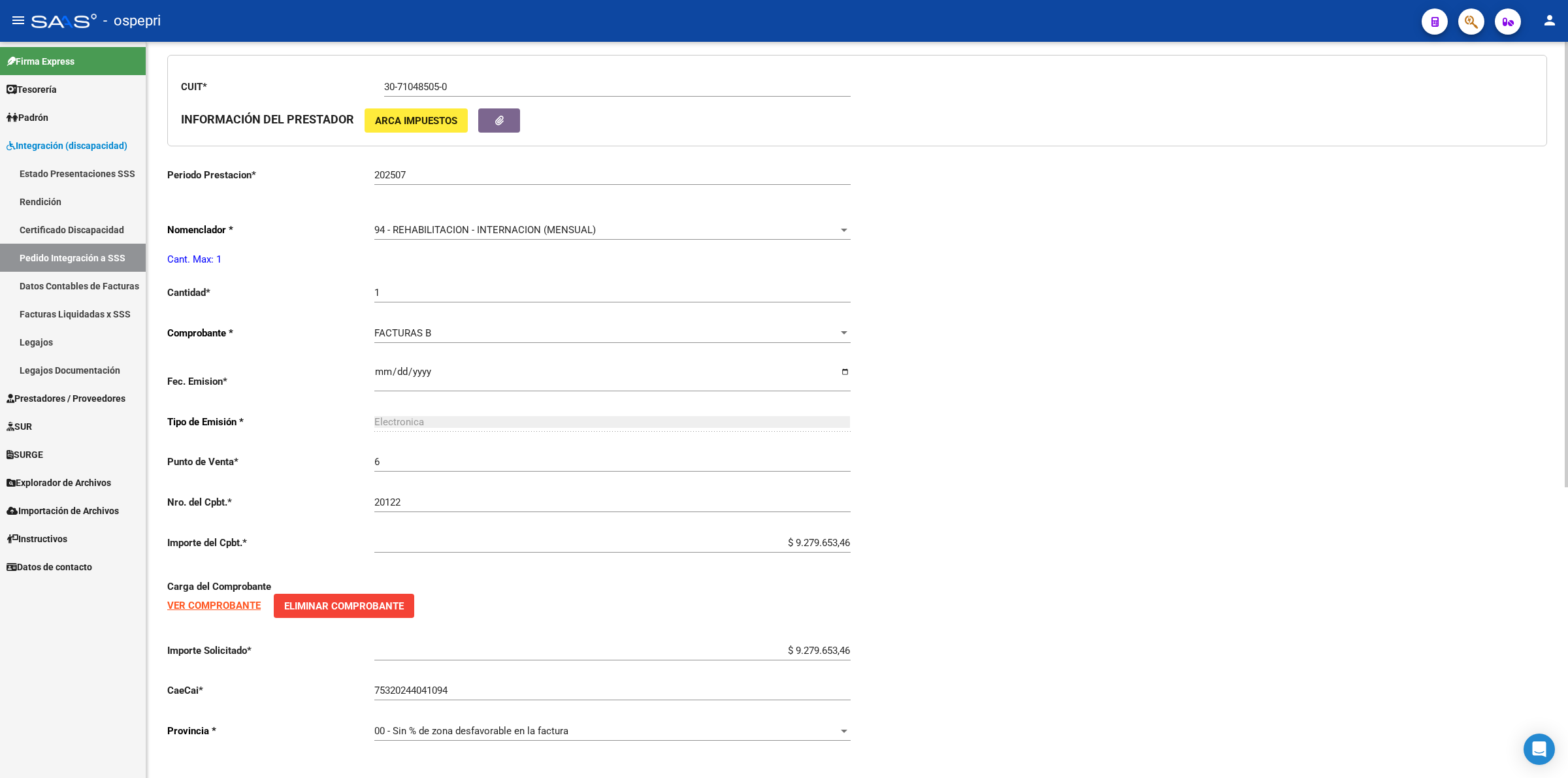
scroll to position [0, 0]
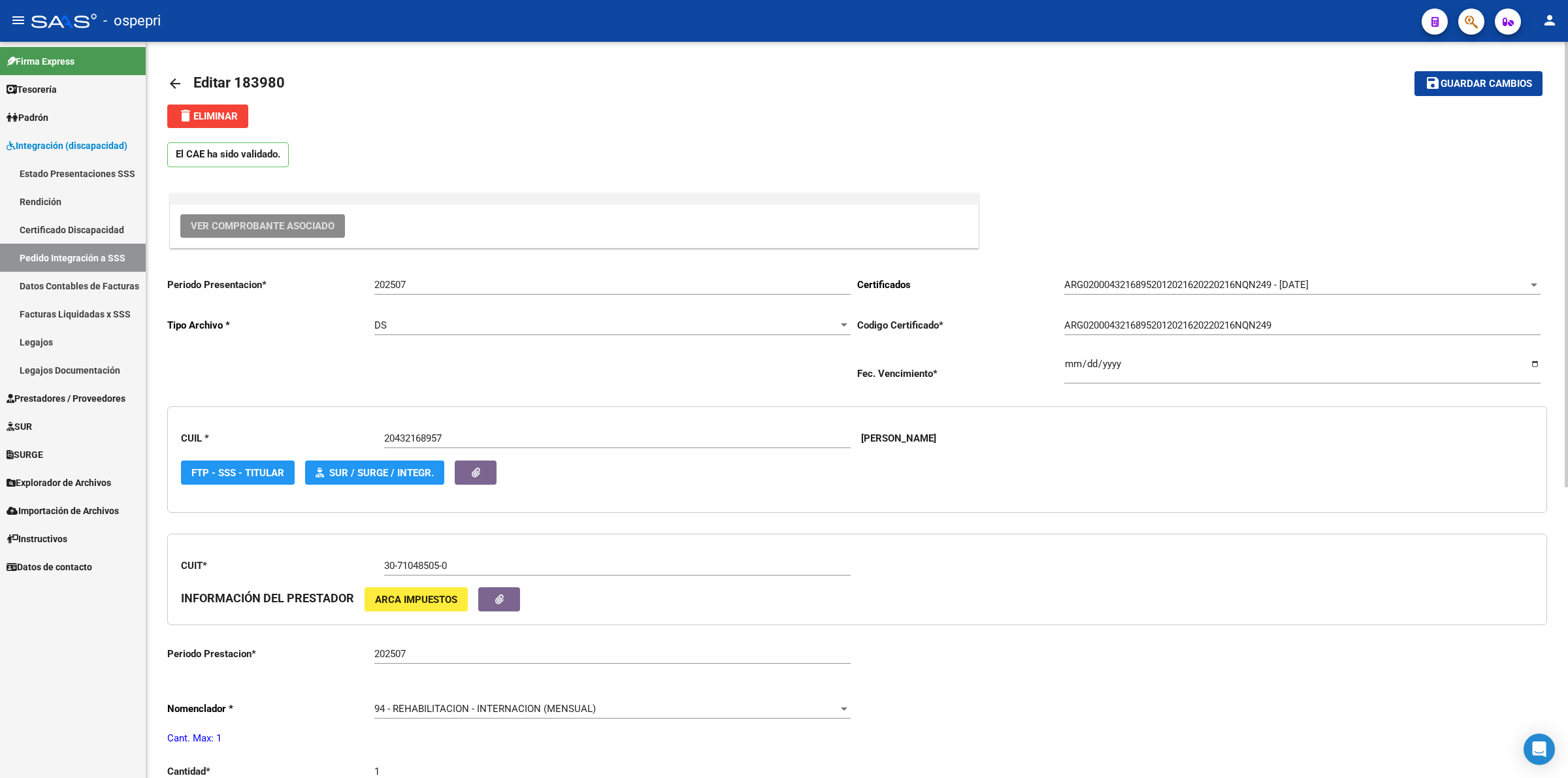
click at [169, 80] on mat-icon "arrow_back" at bounding box center [175, 83] width 15 height 15
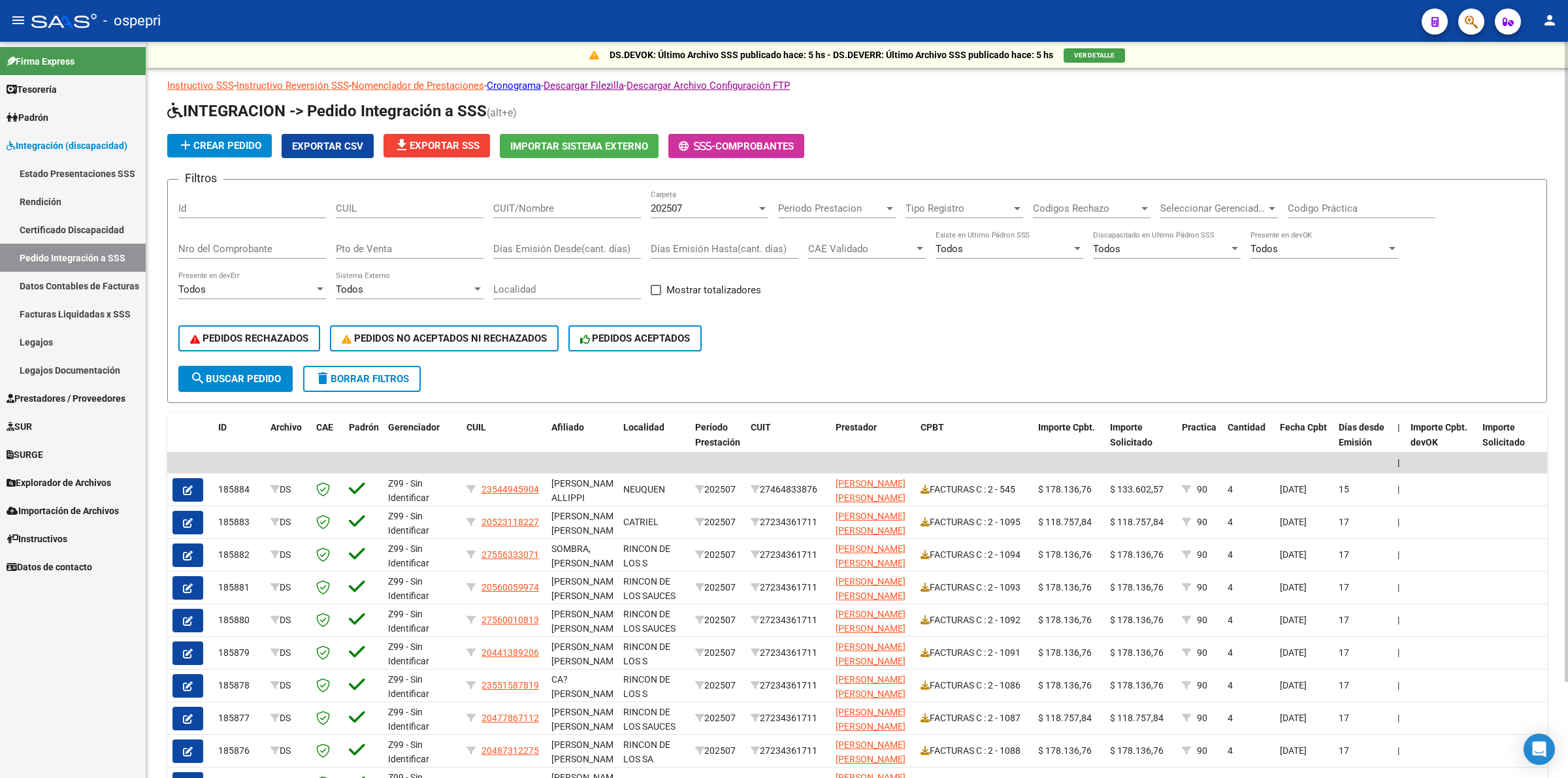
drag, startPoint x: 531, startPoint y: 204, endPoint x: 507, endPoint y: 207, distance: 24.2
click at [528, 204] on input "CUIT/Nombre" at bounding box center [567, 208] width 148 height 12
click at [423, 207] on input "CUIL" at bounding box center [409, 208] width 148 height 12
type input "20599612476"
click at [664, 204] on span "202507" at bounding box center [666, 208] width 32 height 12
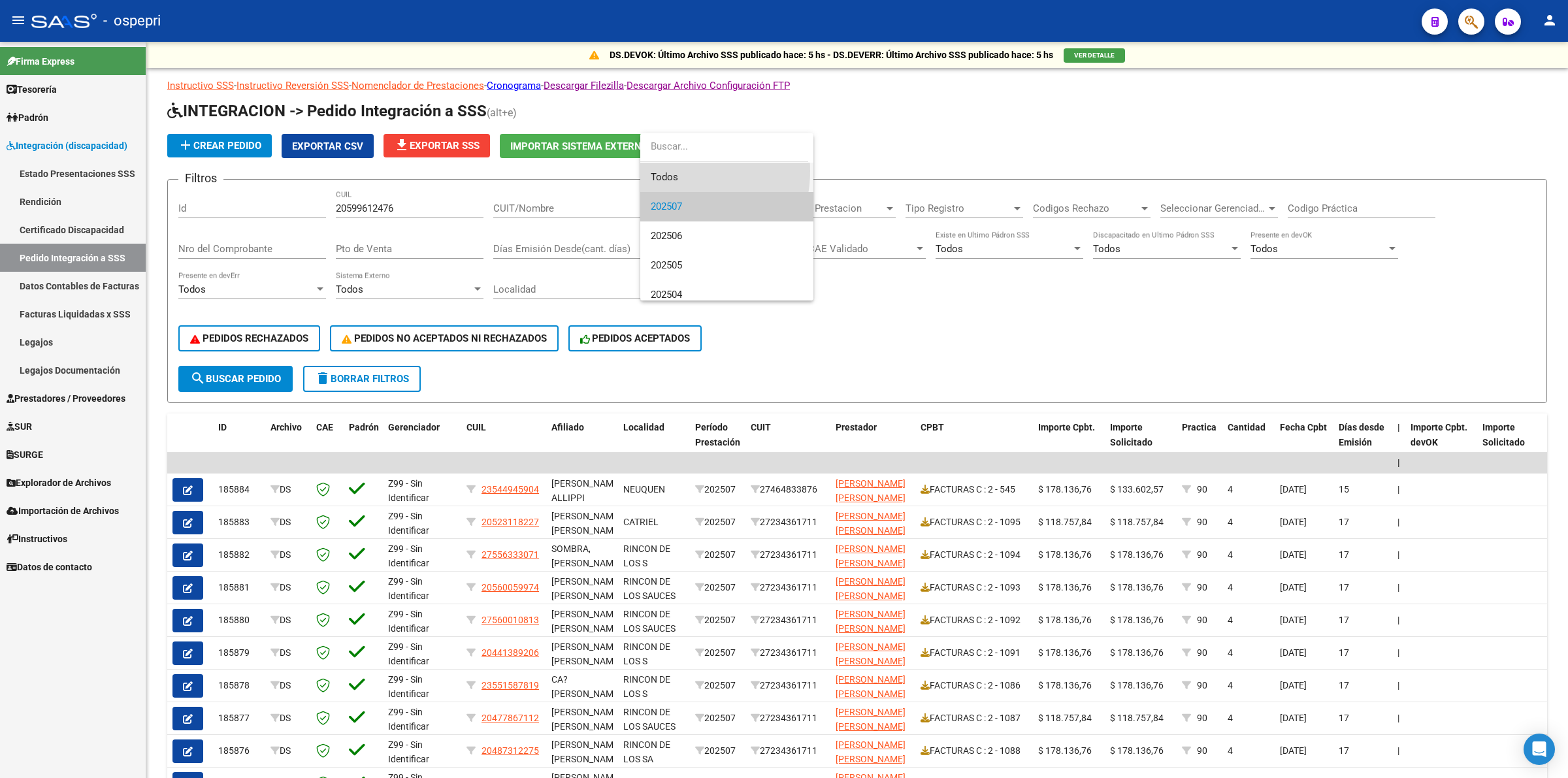
click at [678, 171] on span "Todos" at bounding box center [726, 178] width 152 height 29
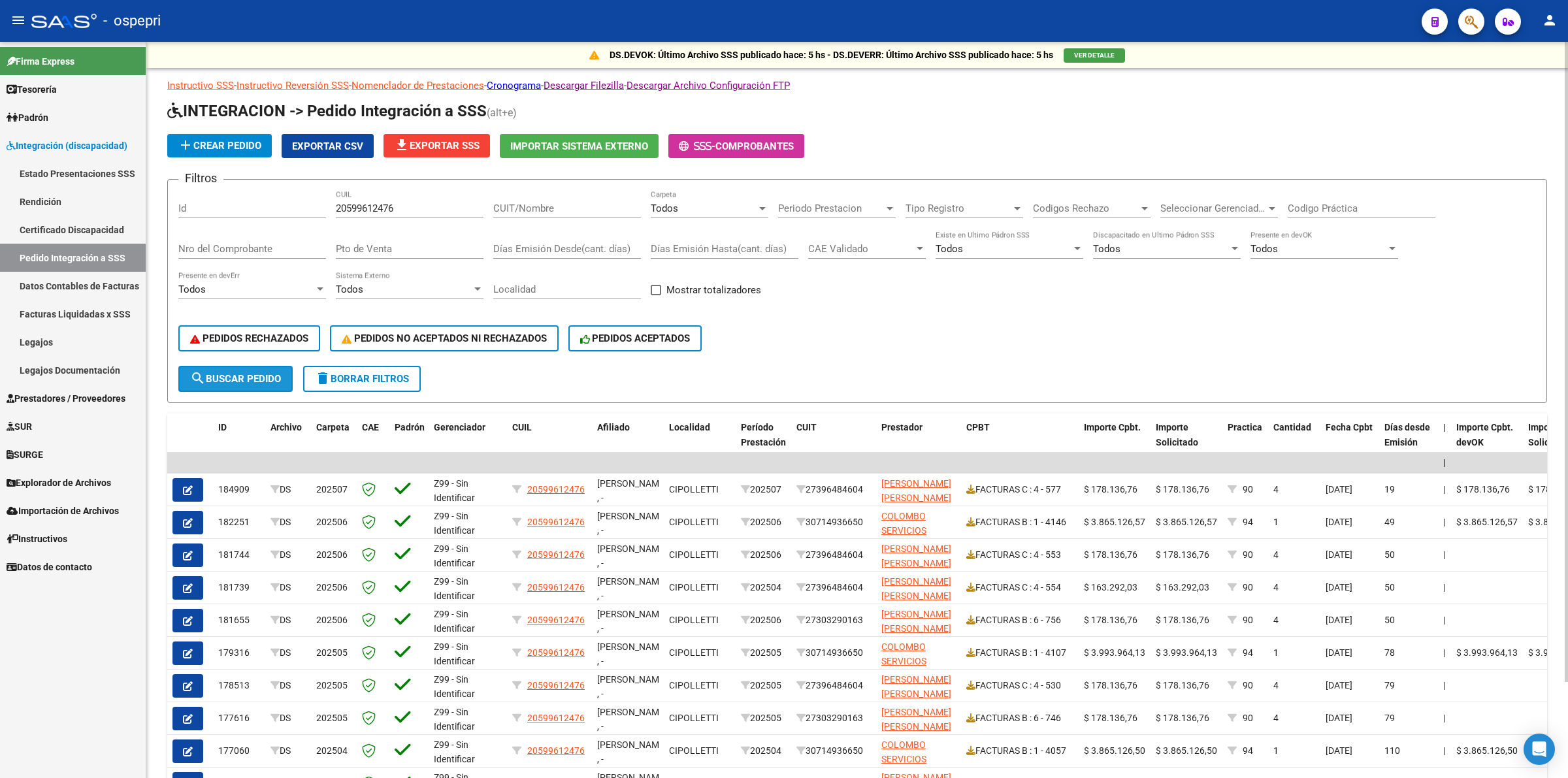
click at [275, 376] on span "search Buscar Pedido" at bounding box center [236, 379] width 91 height 12
click at [228, 366] on button "search Buscar Pedido" at bounding box center [236, 379] width 115 height 26
click at [1336, 208] on input "Codigo Práctica" at bounding box center [1361, 208] width 148 height 12
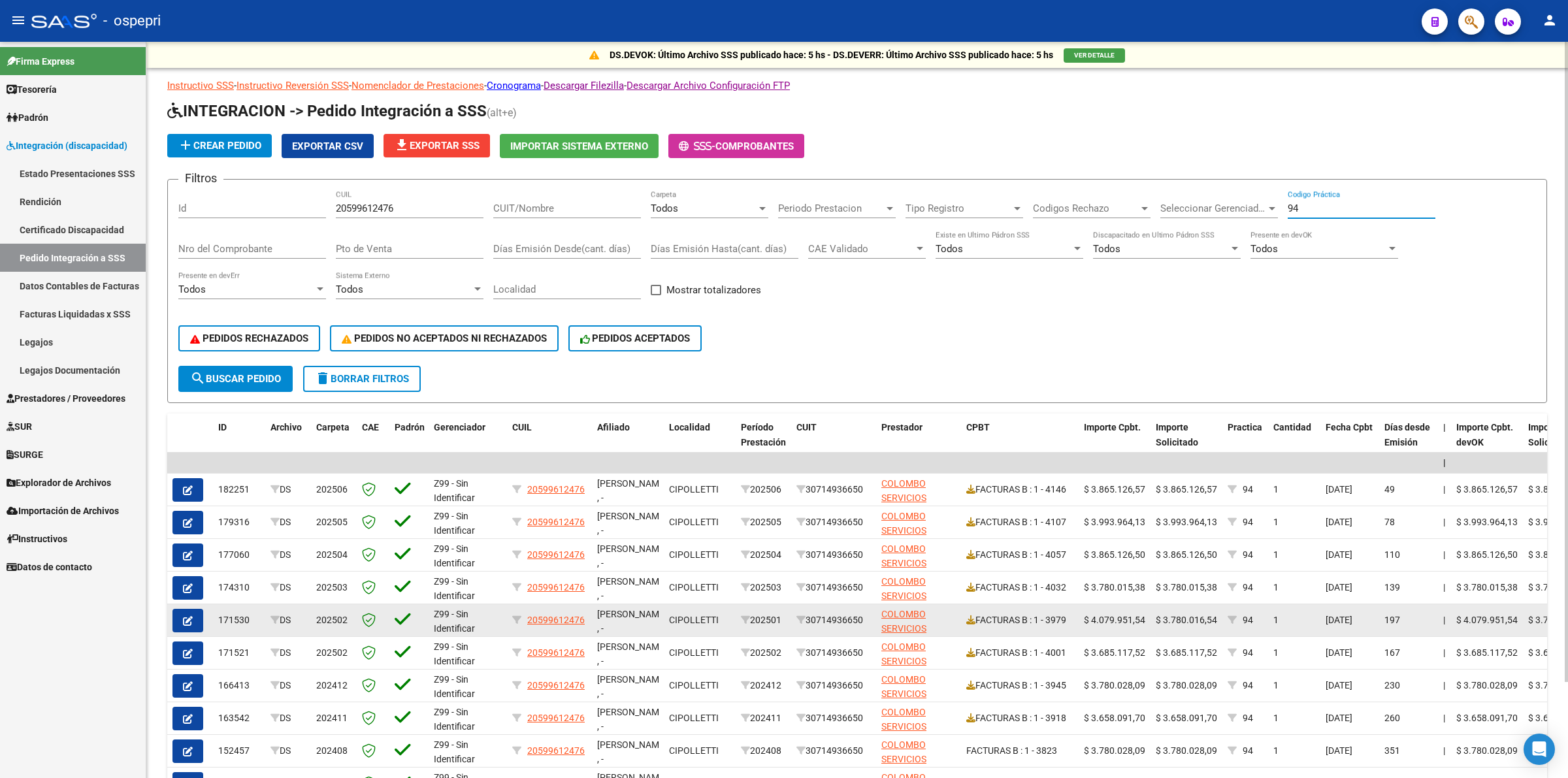
type input "94"
click at [178, 611] on button "button" at bounding box center [188, 620] width 31 height 23
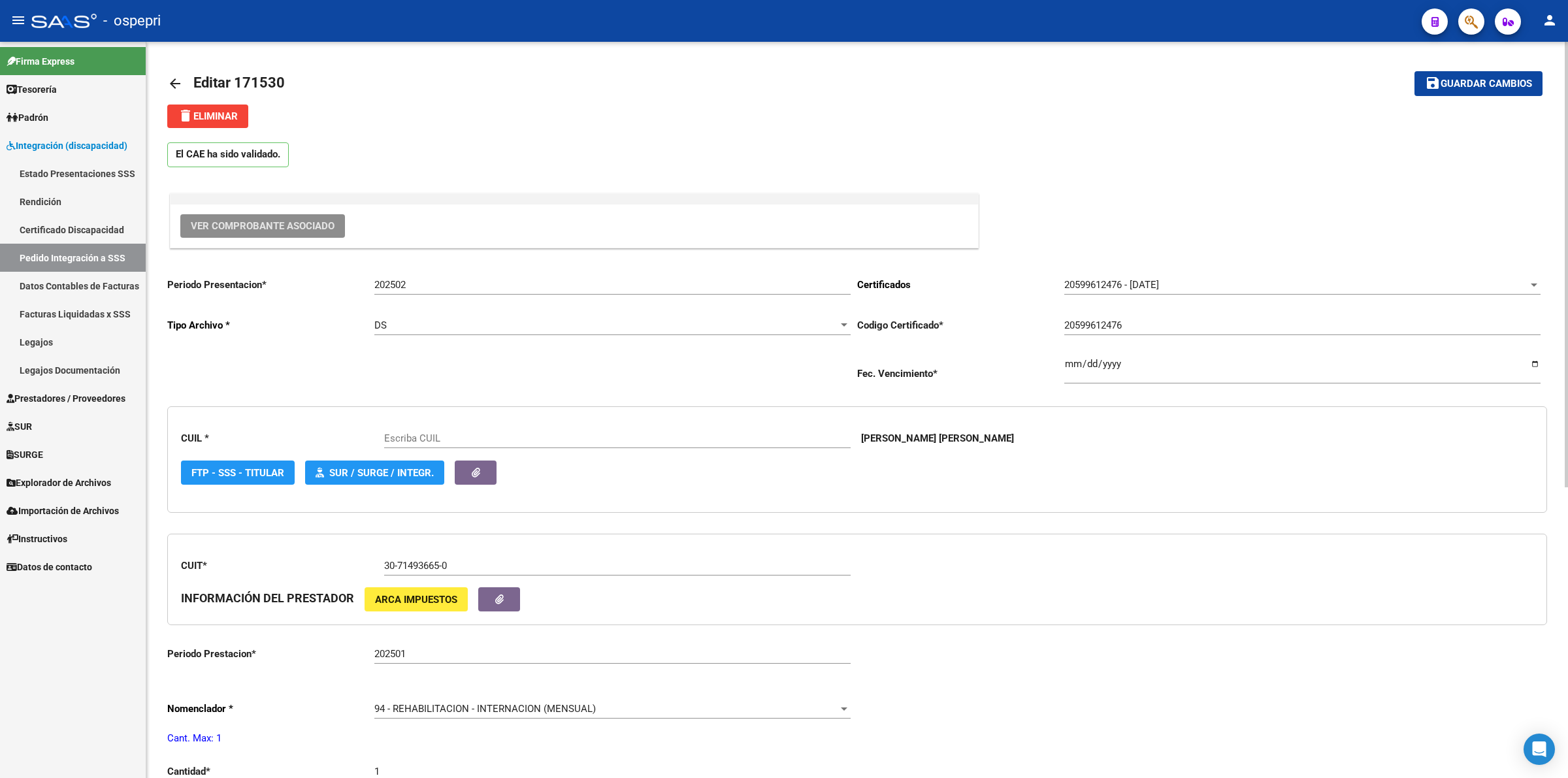
click at [301, 230] on span "Ver Comprobante Asociado" at bounding box center [263, 226] width 144 height 12
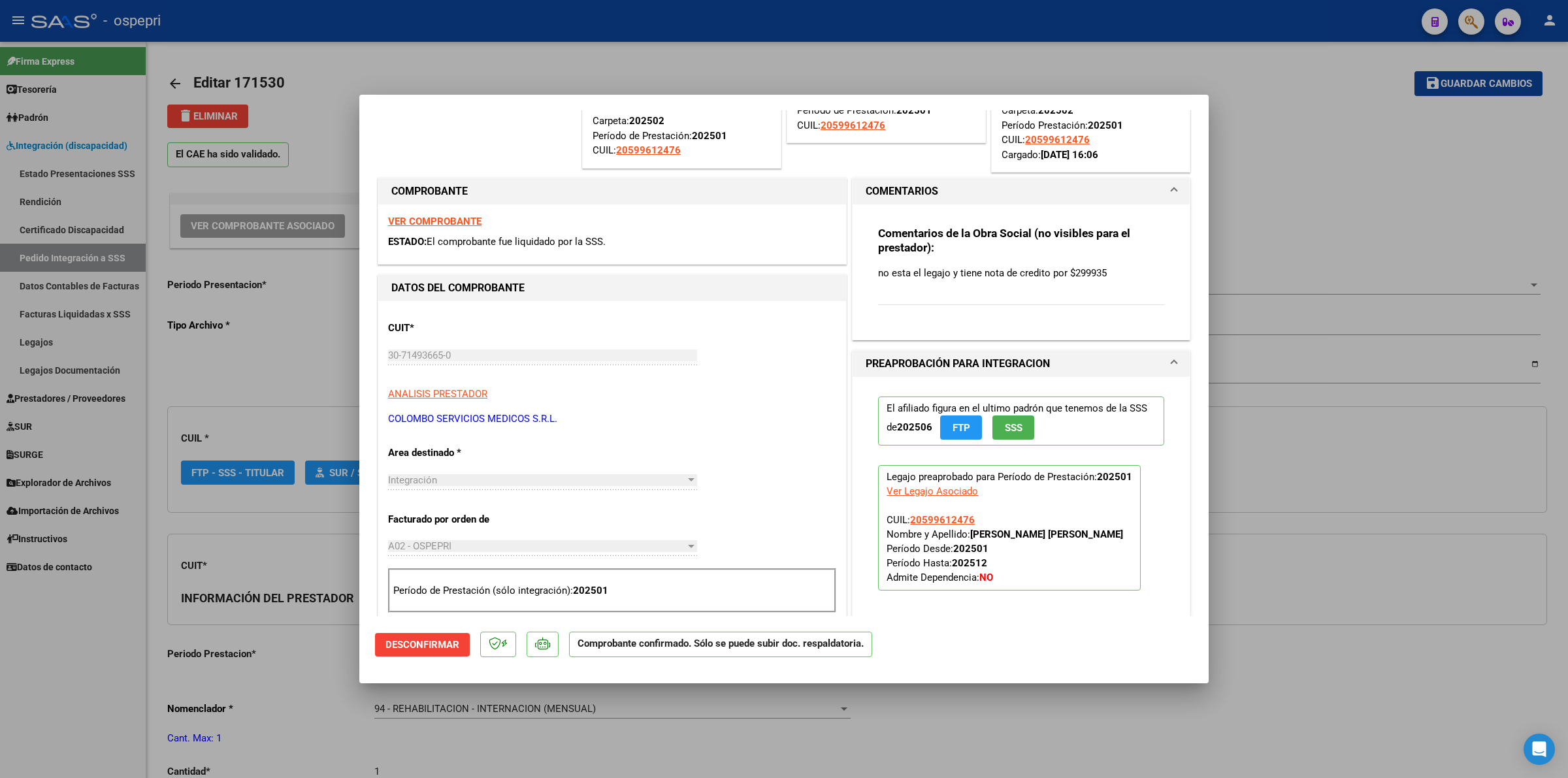
scroll to position [327, 0]
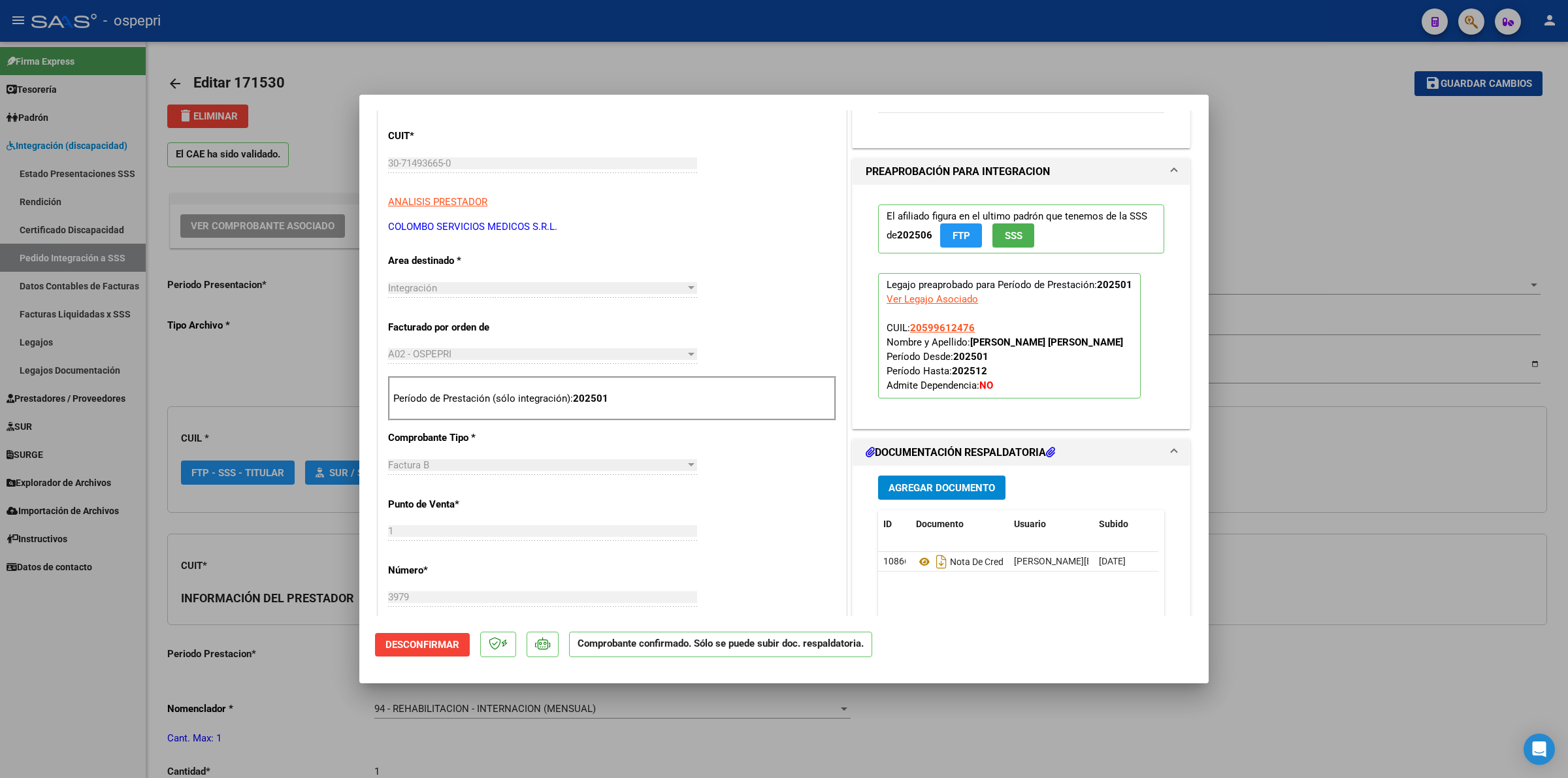
type input "20599612476"
type input "$ 0,00"
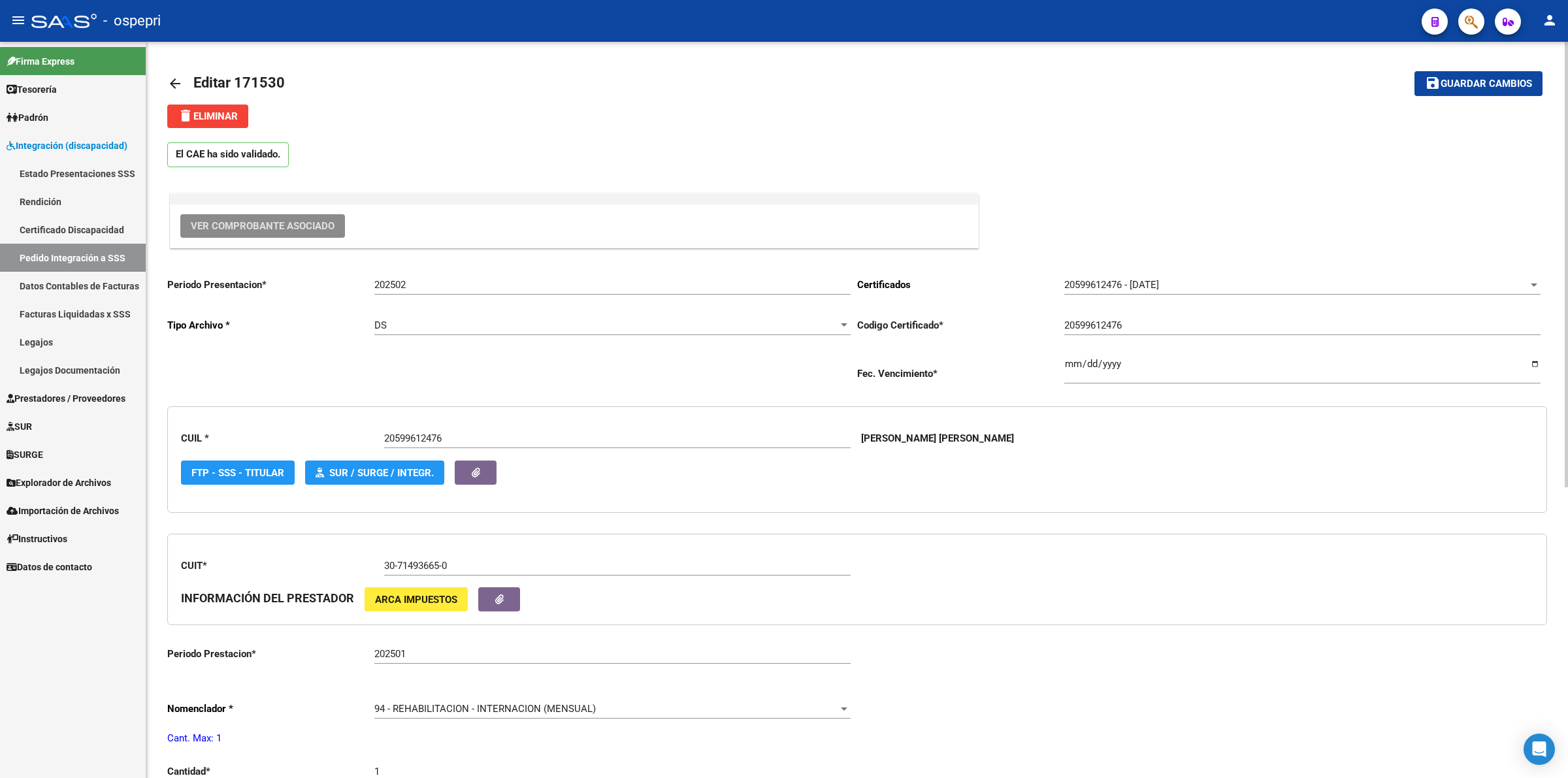
click at [181, 79] on mat-icon "arrow_back" at bounding box center [175, 83] width 15 height 15
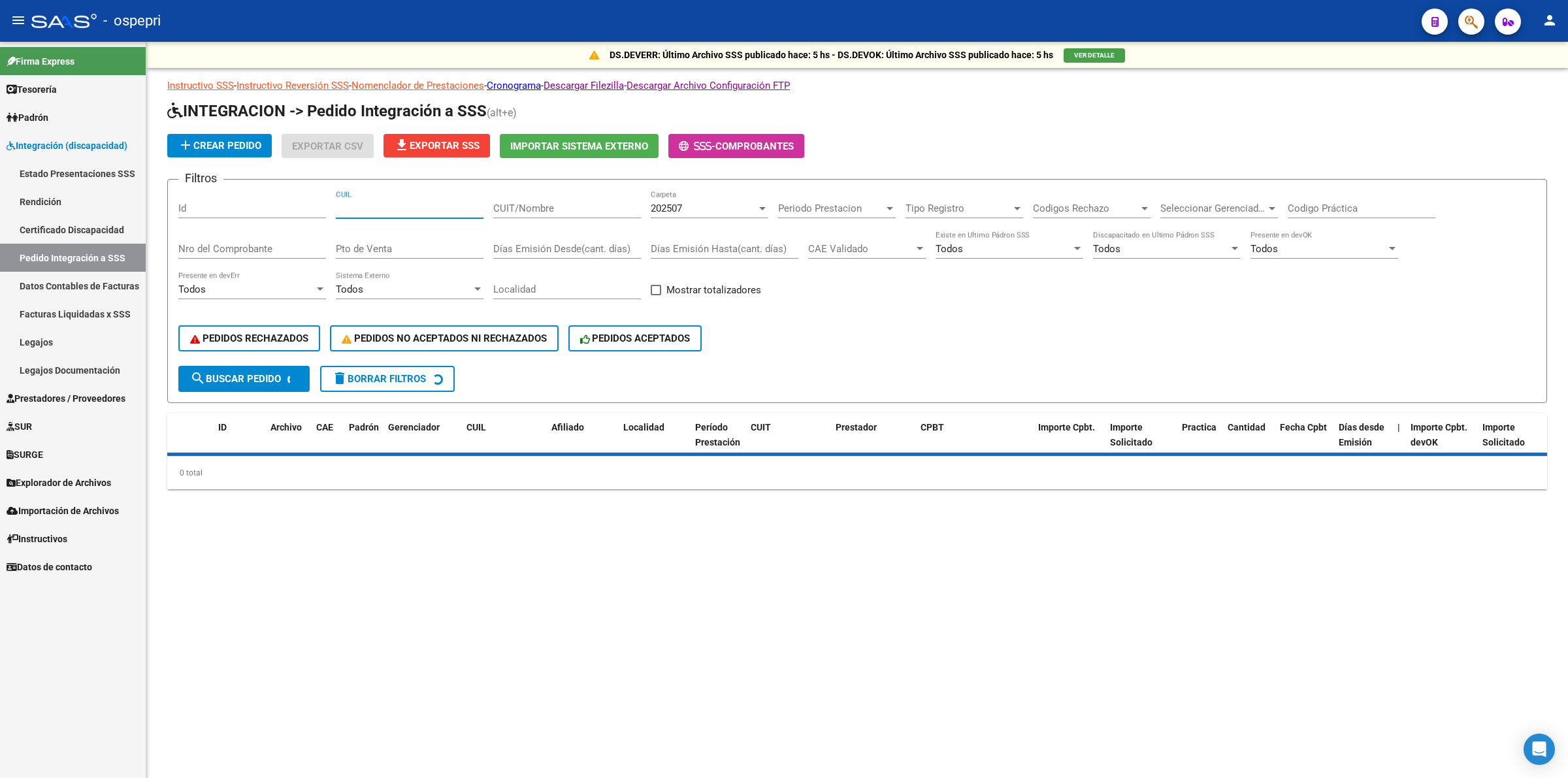
click at [402, 210] on input "CUIL" at bounding box center [409, 208] width 148 height 12
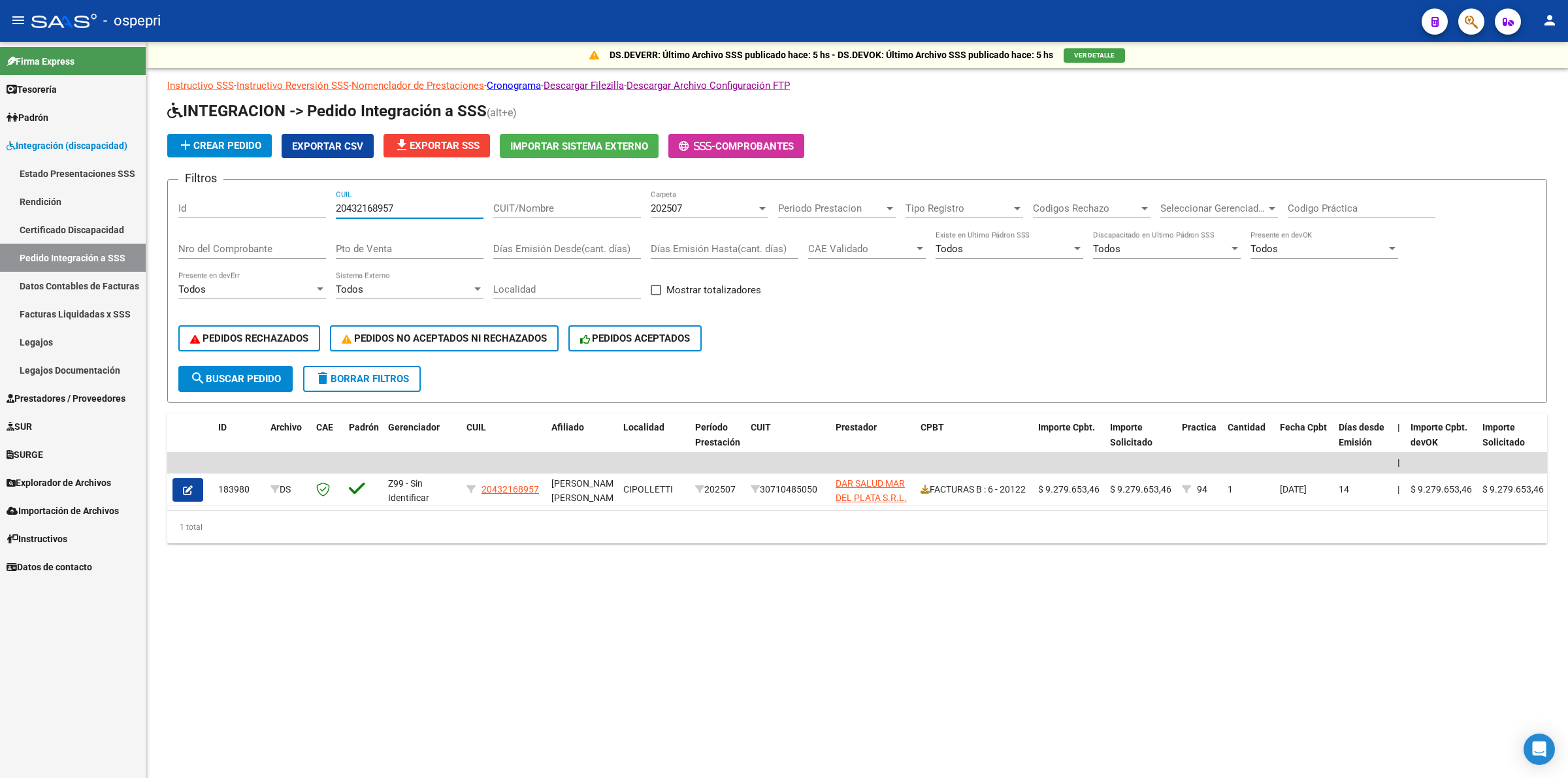
type input "20432168957"
click at [697, 205] on div "202507" at bounding box center [703, 208] width 106 height 12
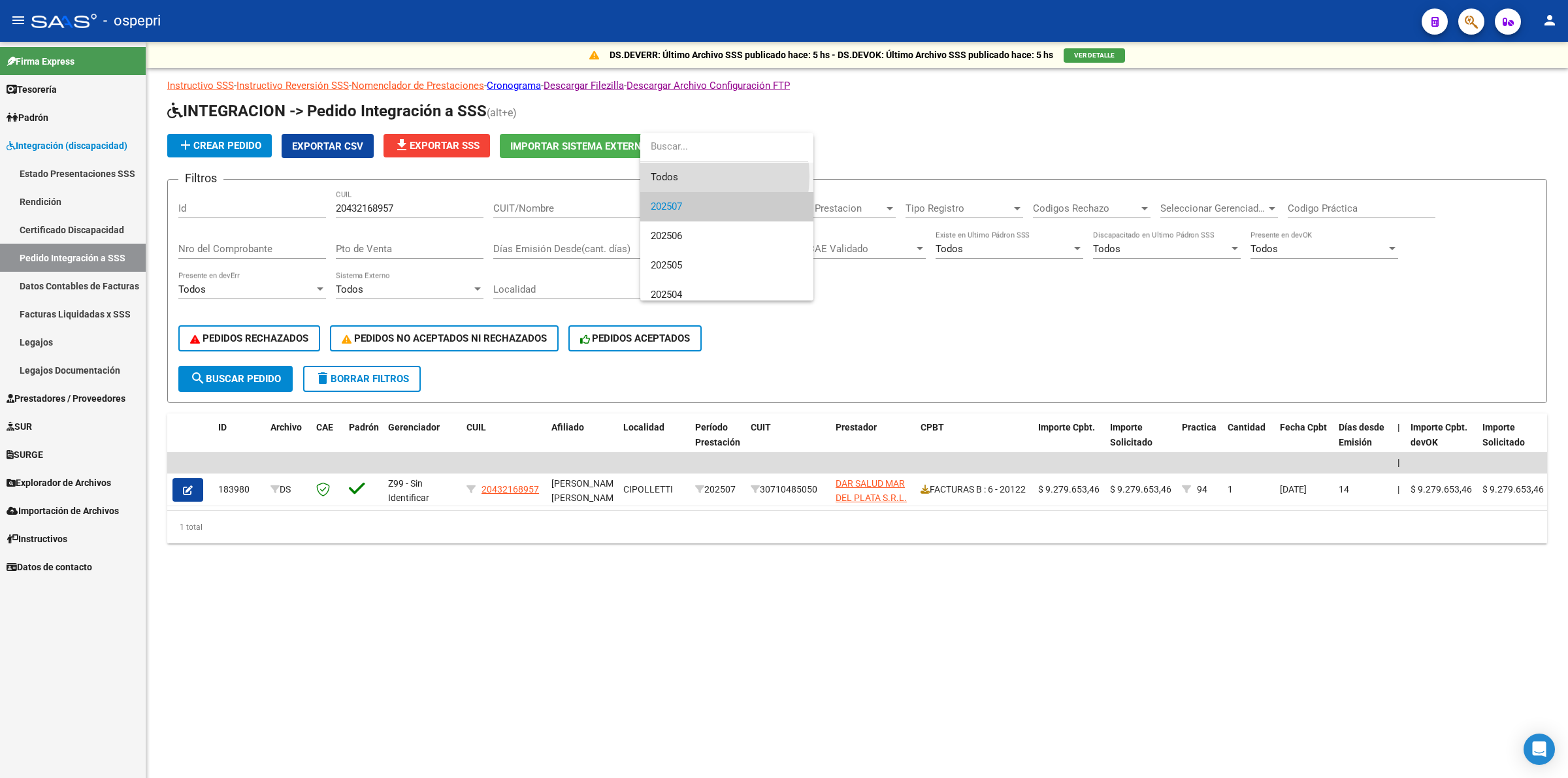
click at [688, 176] on span "Todos" at bounding box center [726, 178] width 152 height 29
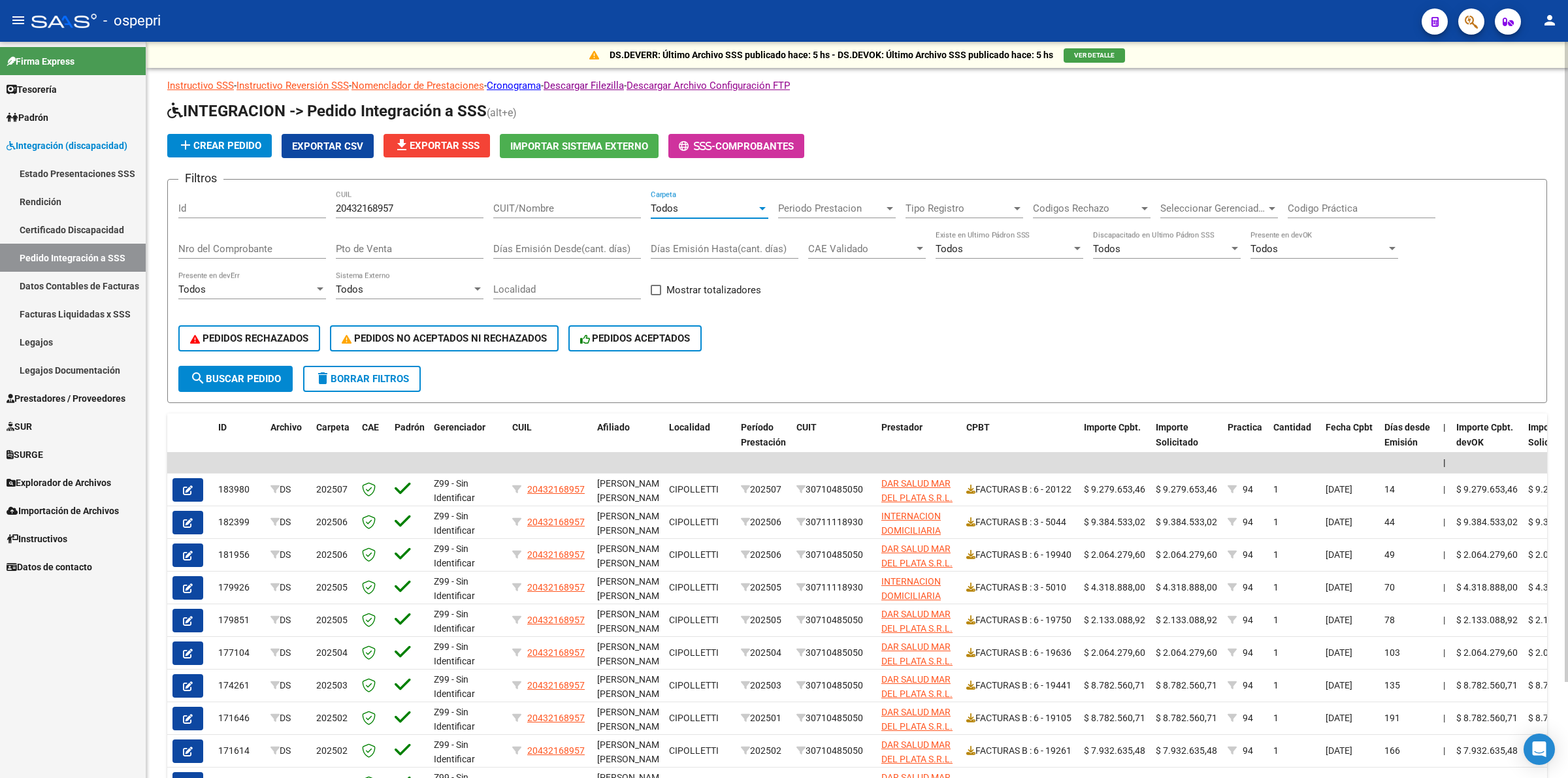
drag, startPoint x: 1329, startPoint y: 194, endPoint x: 1335, endPoint y: 208, distance: 15.2
click at [1331, 201] on div "Codigo Práctica" at bounding box center [1361, 204] width 148 height 28
click at [1335, 208] on input "Codigo Práctica" at bounding box center [1361, 208] width 148 height 12
type input "94"
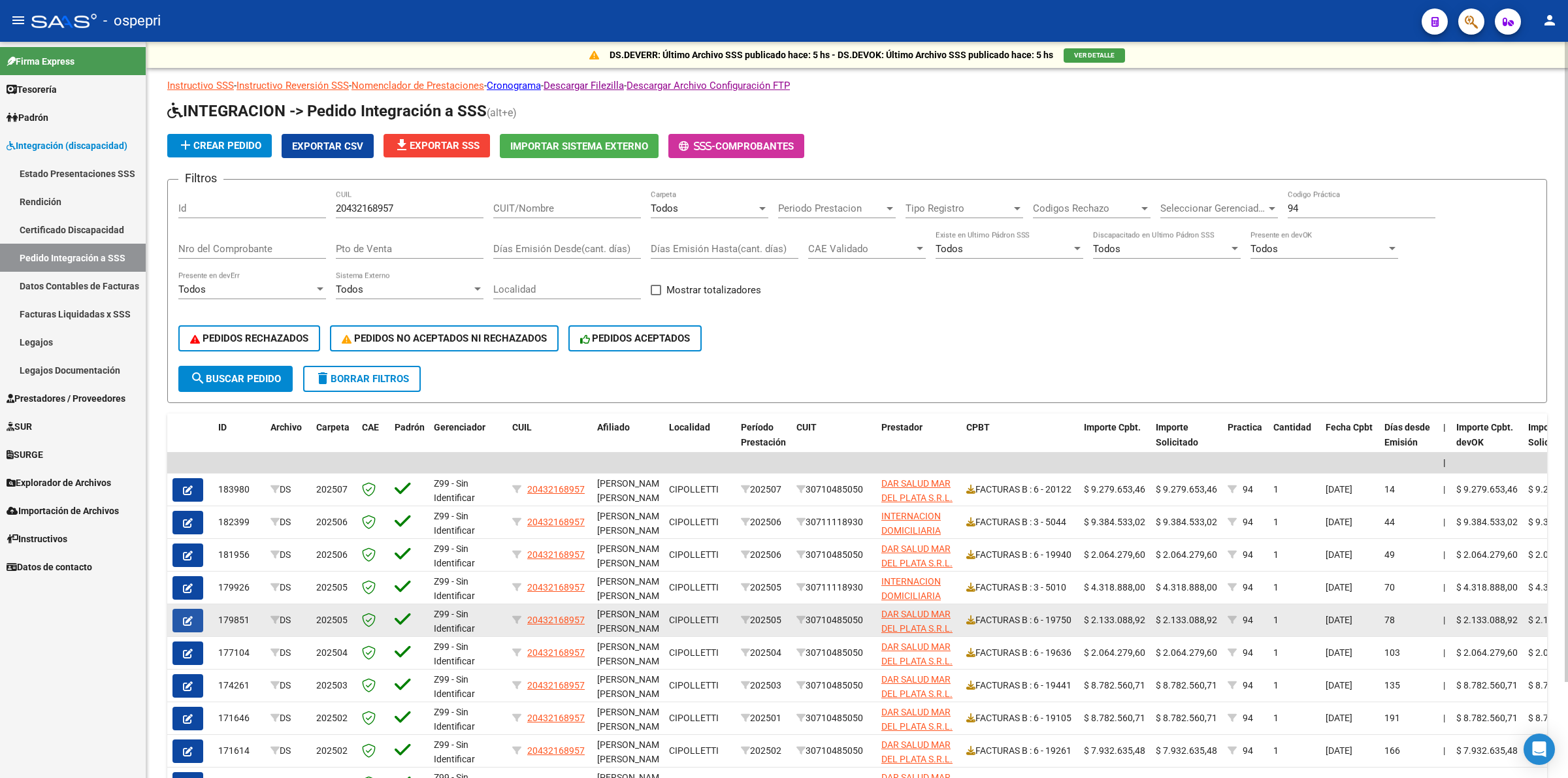
click at [191, 616] on icon "button" at bounding box center [187, 620] width 10 height 10
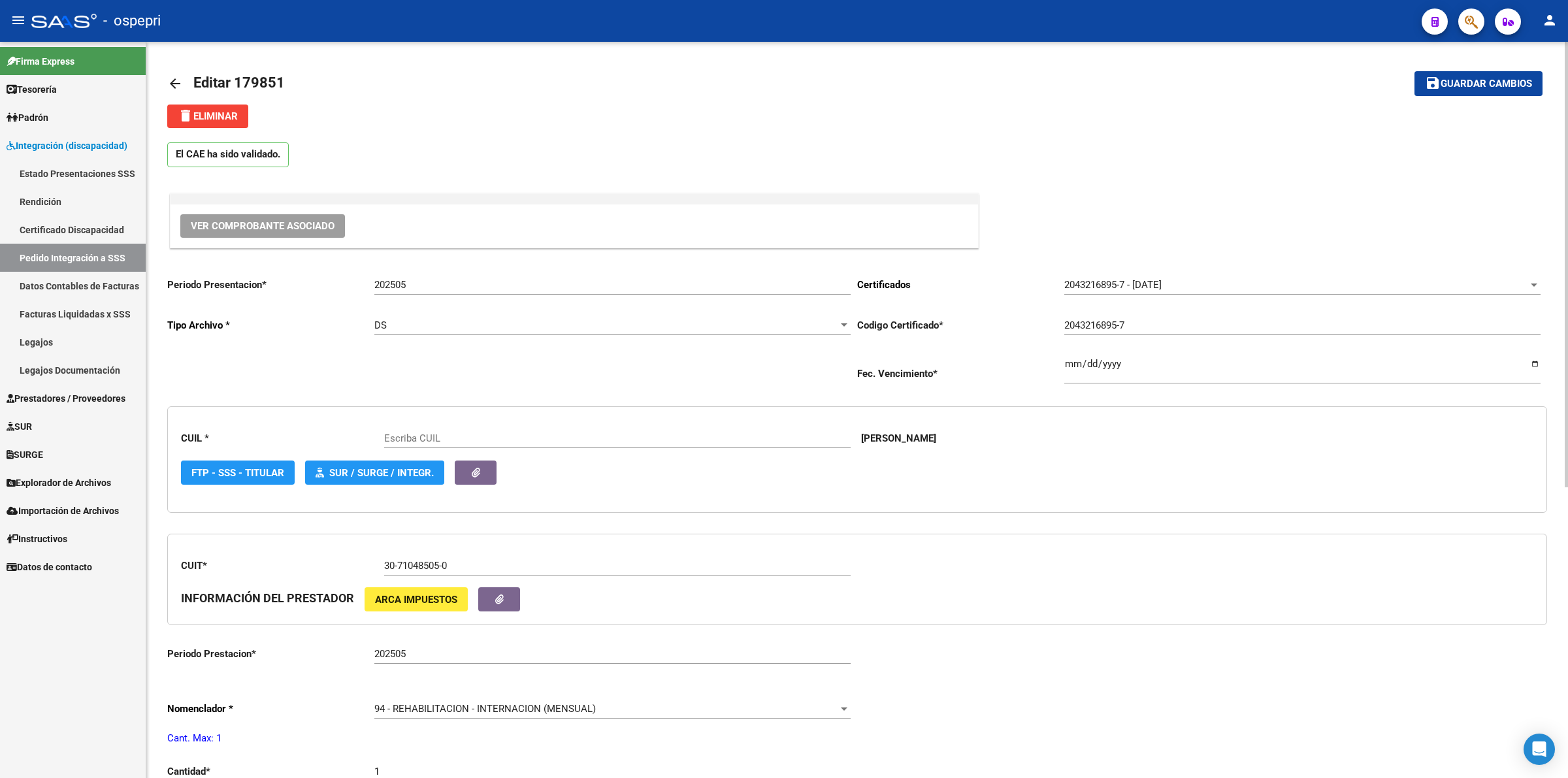
click at [259, 230] on span "Ver Comprobante Asociado" at bounding box center [263, 226] width 144 height 12
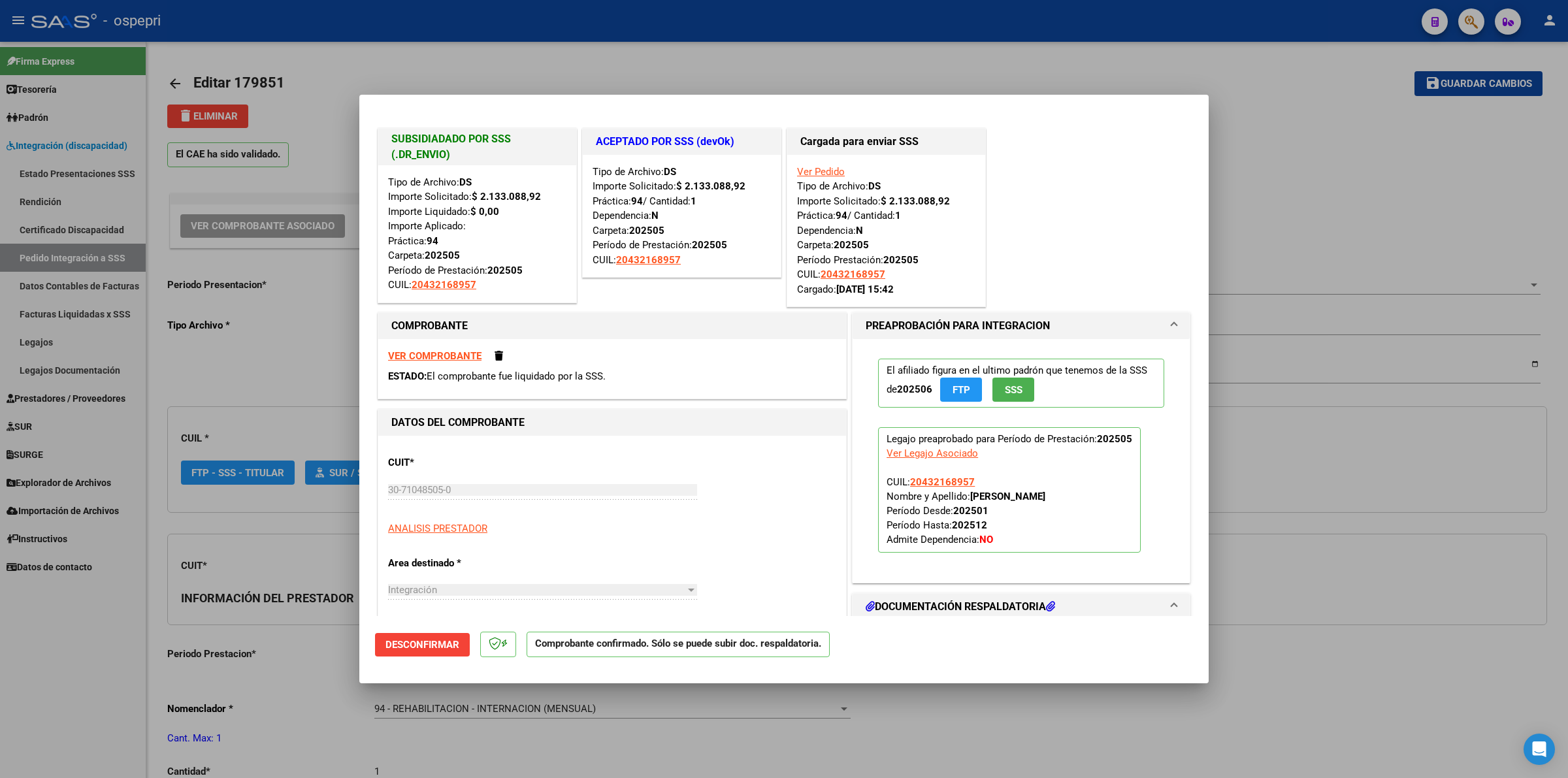
type input "20432168957"
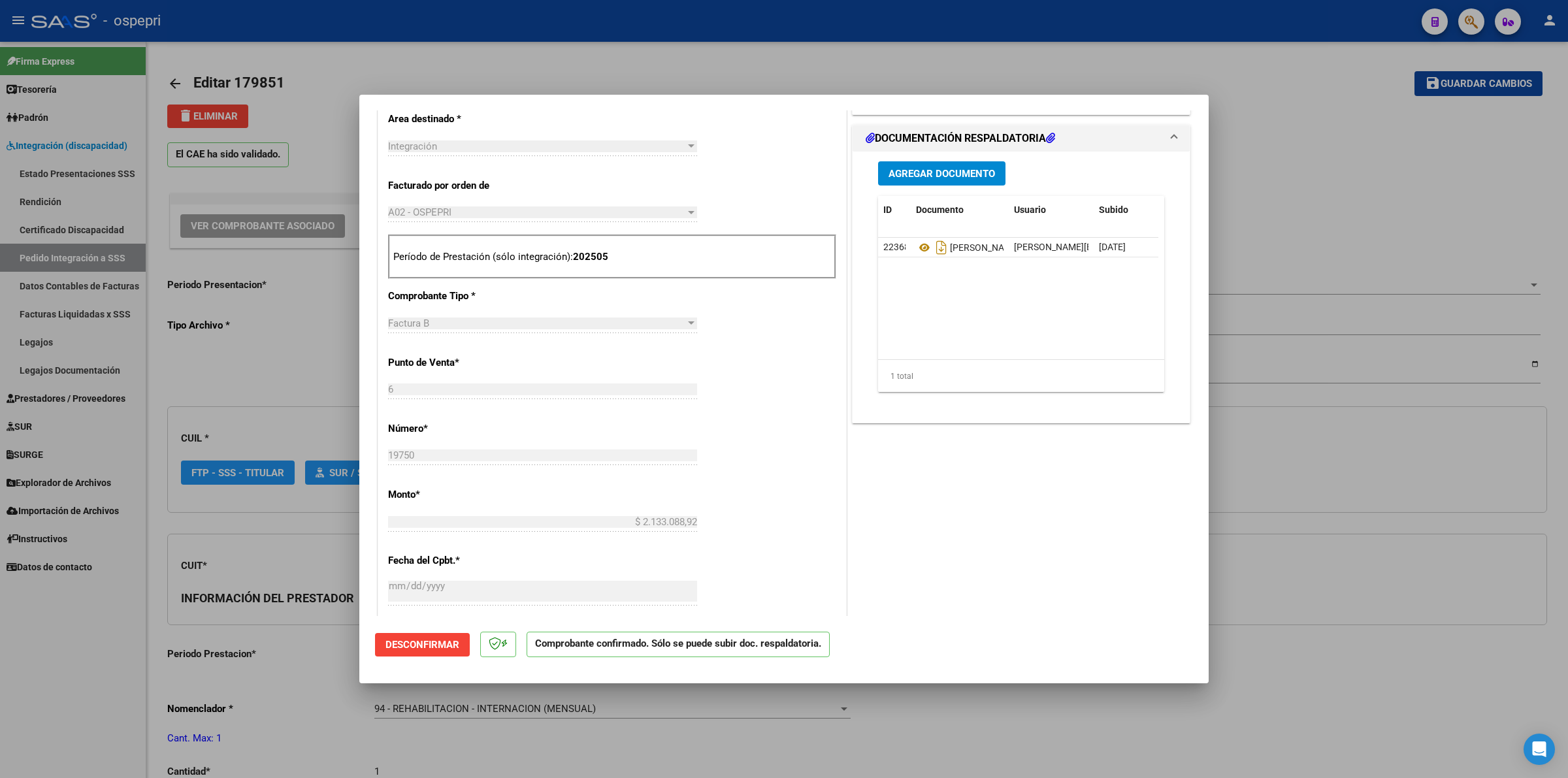
scroll to position [490, 0]
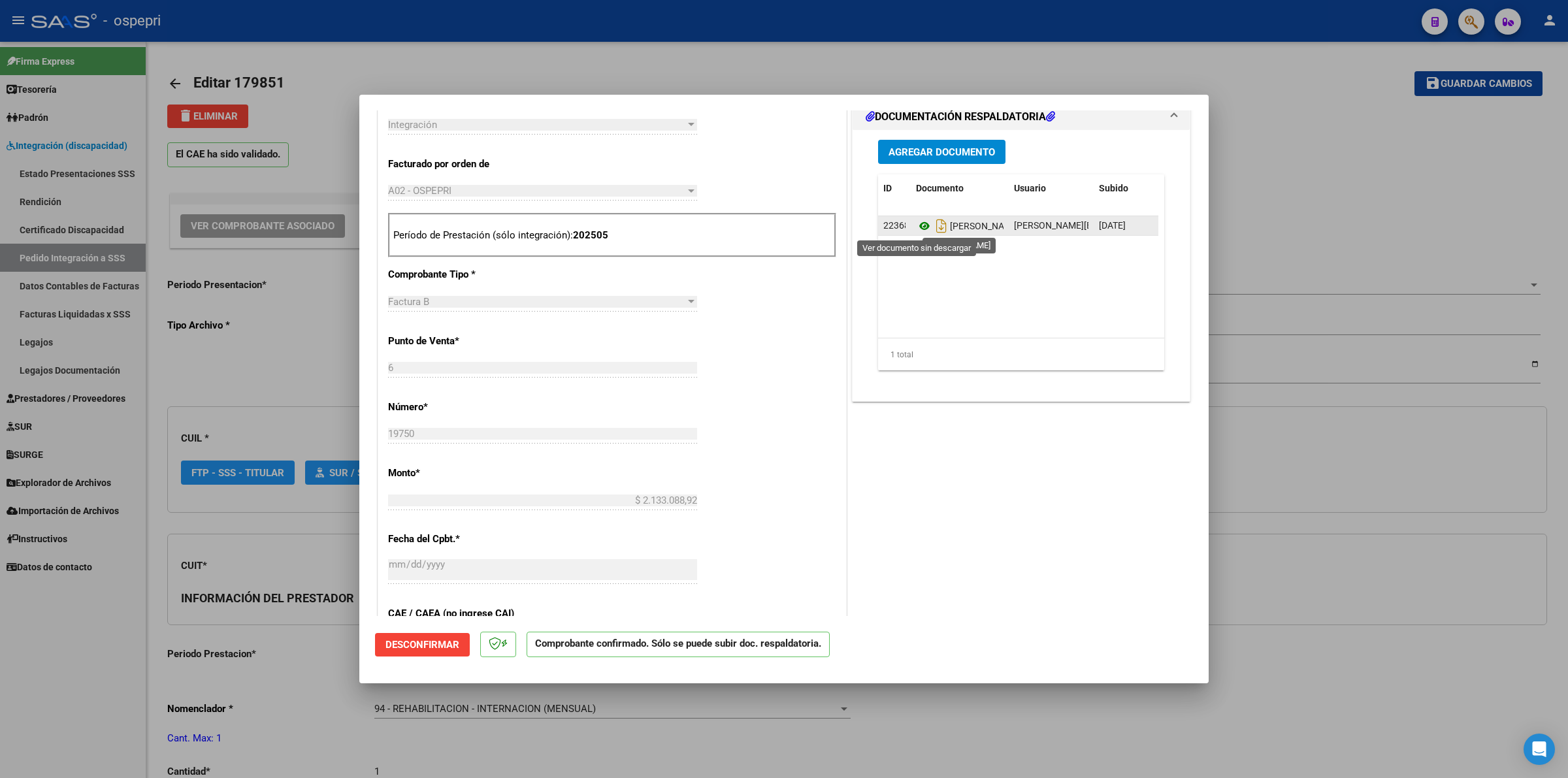
click at [916, 227] on icon at bounding box center [924, 225] width 17 height 15
type input "$ 0,00"
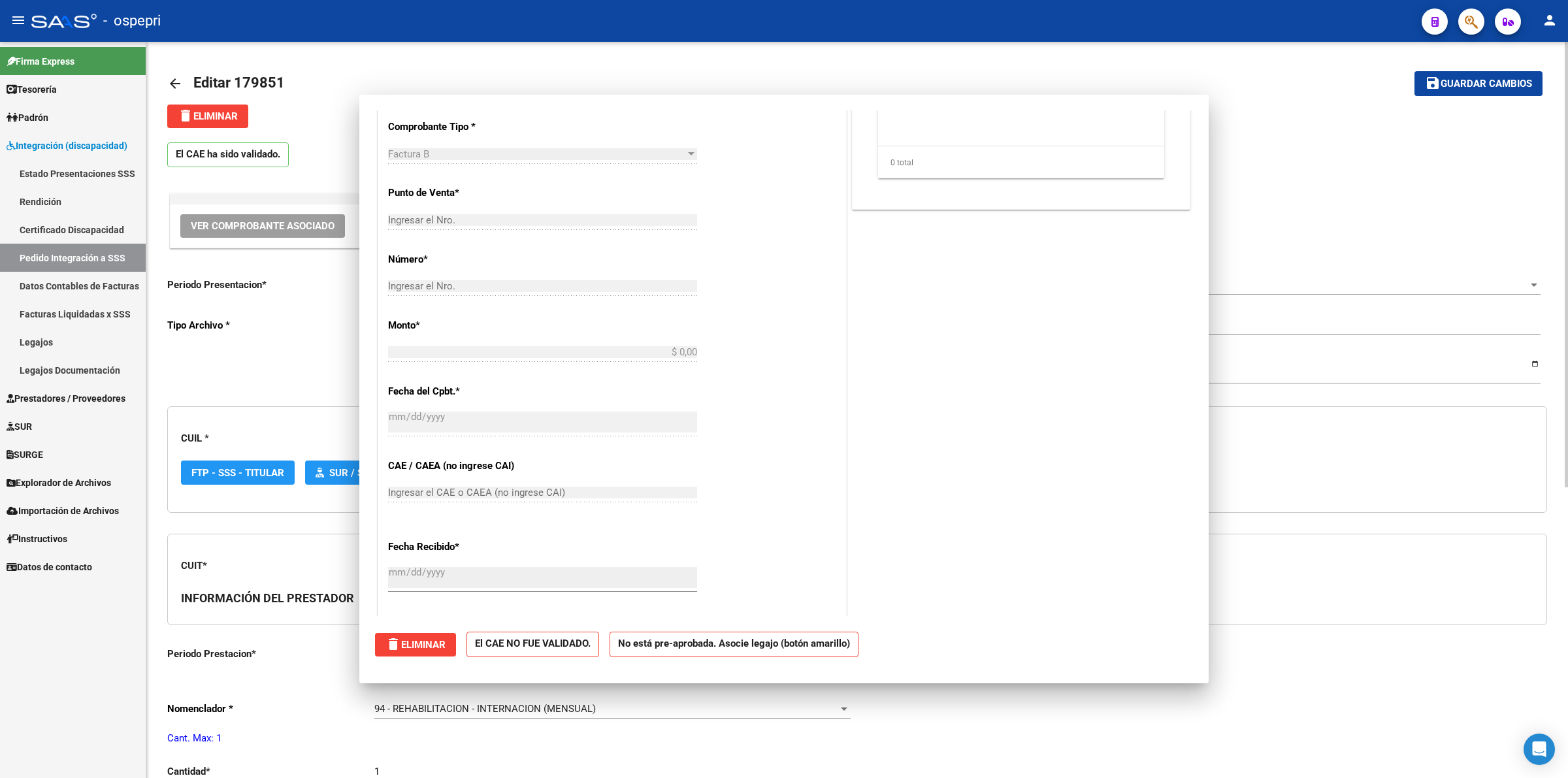
scroll to position [0, 0]
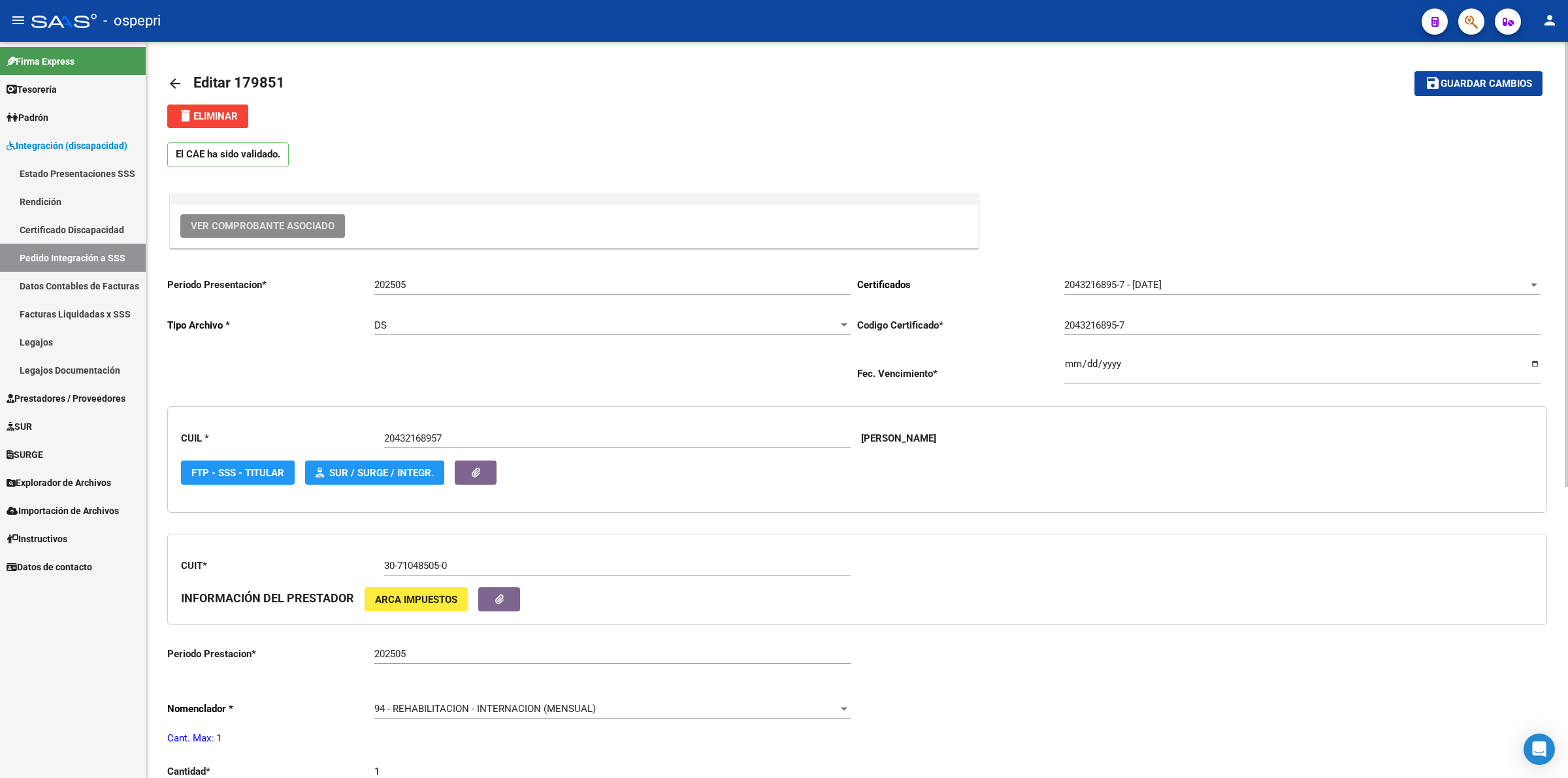
click at [184, 84] on link "arrow_back" at bounding box center [181, 84] width 26 height 31
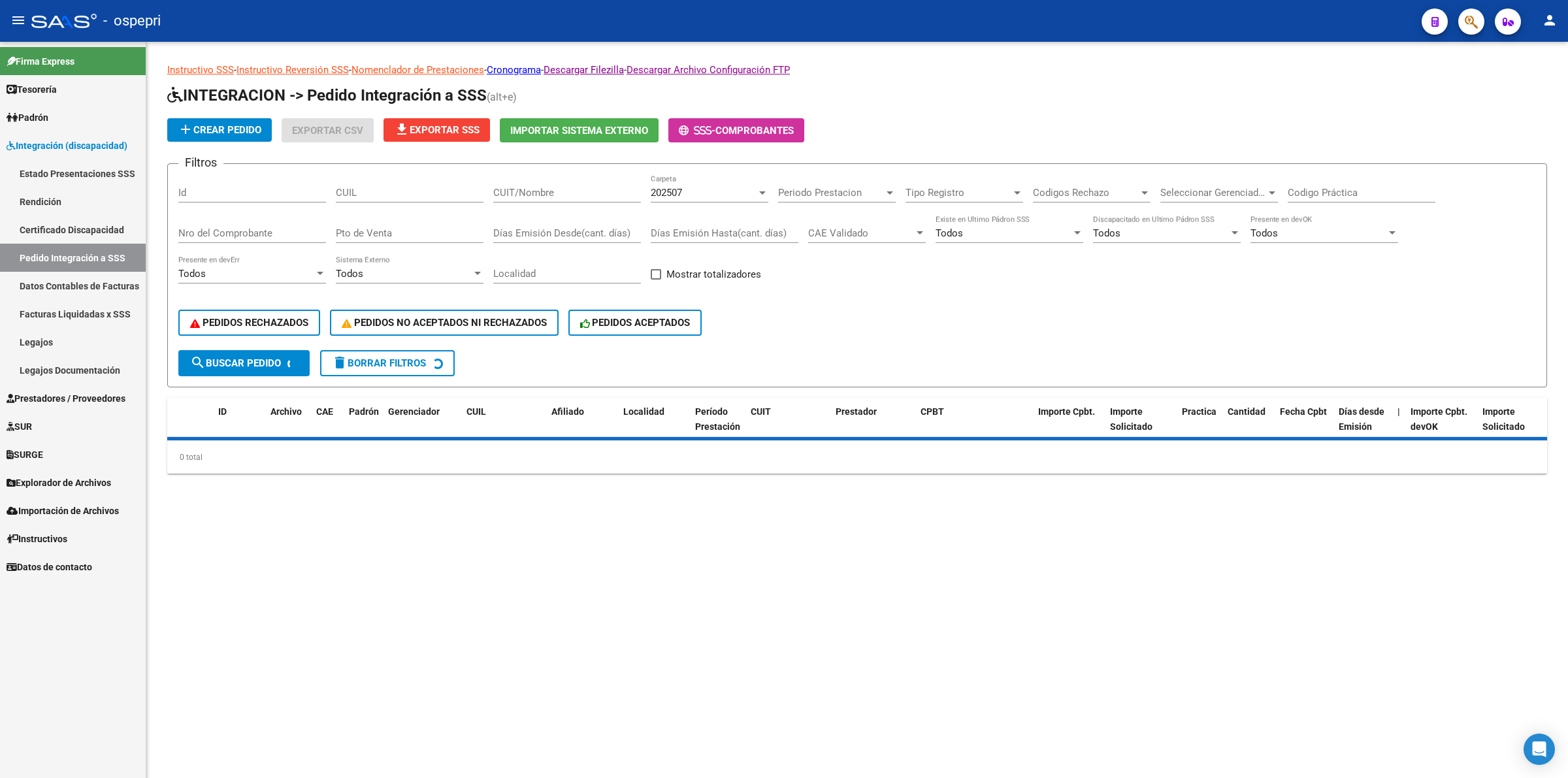
click at [432, 194] on div "CUIL" at bounding box center [409, 189] width 148 height 28
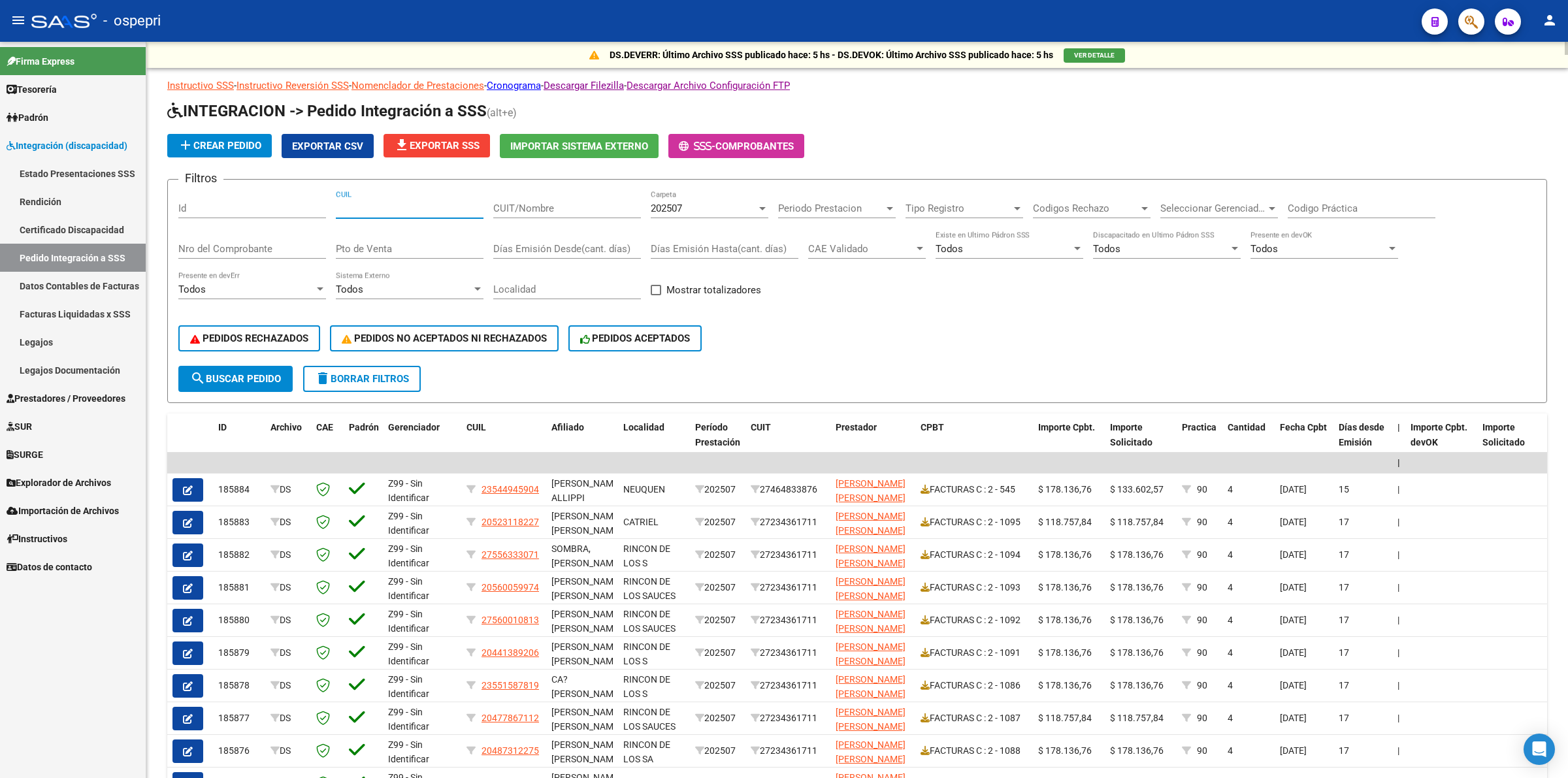
click at [436, 211] on input "CUIL" at bounding box center [409, 208] width 148 height 12
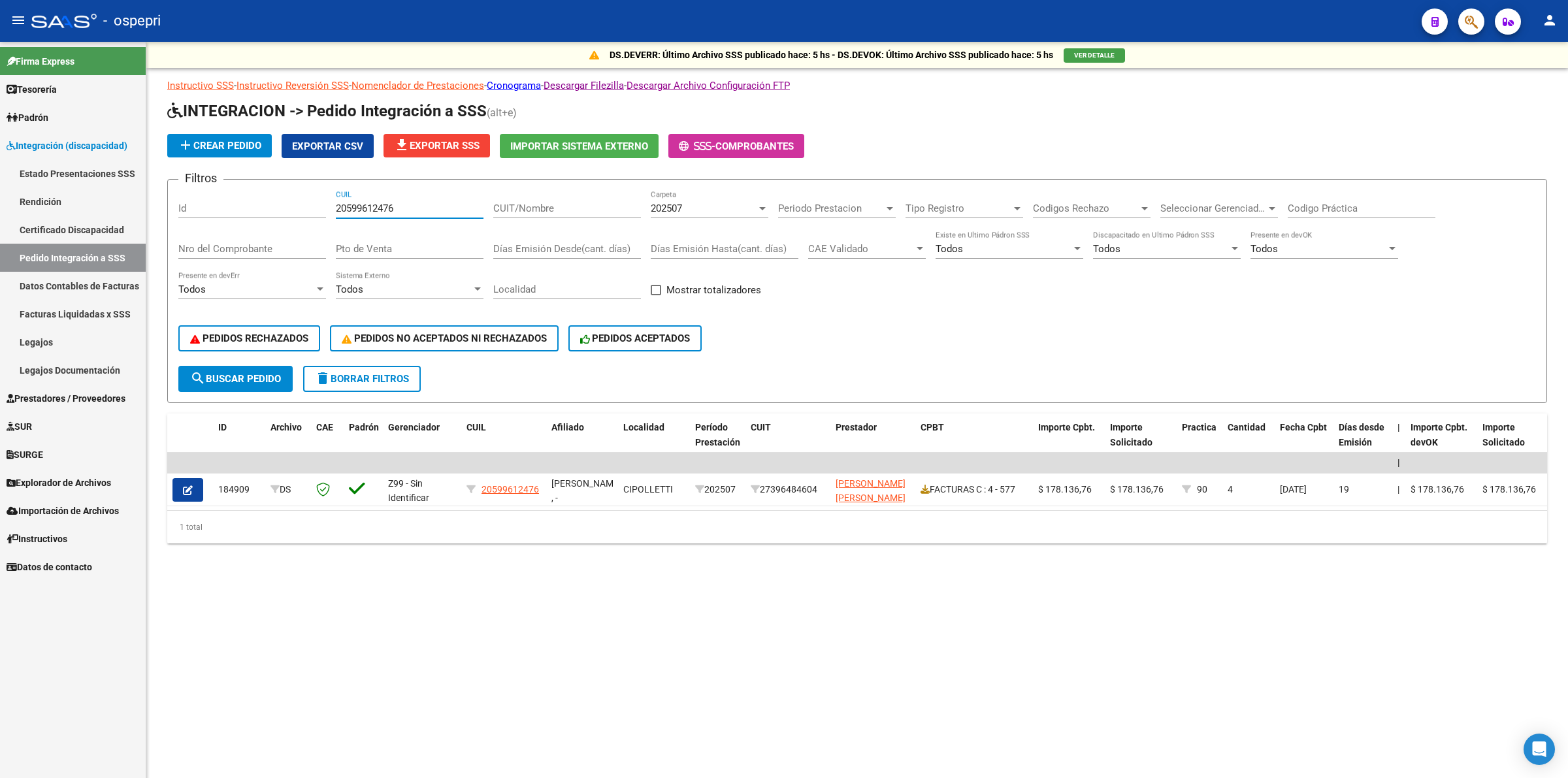
type input "20599612476"
click at [704, 206] on div "202507" at bounding box center [703, 208] width 106 height 12
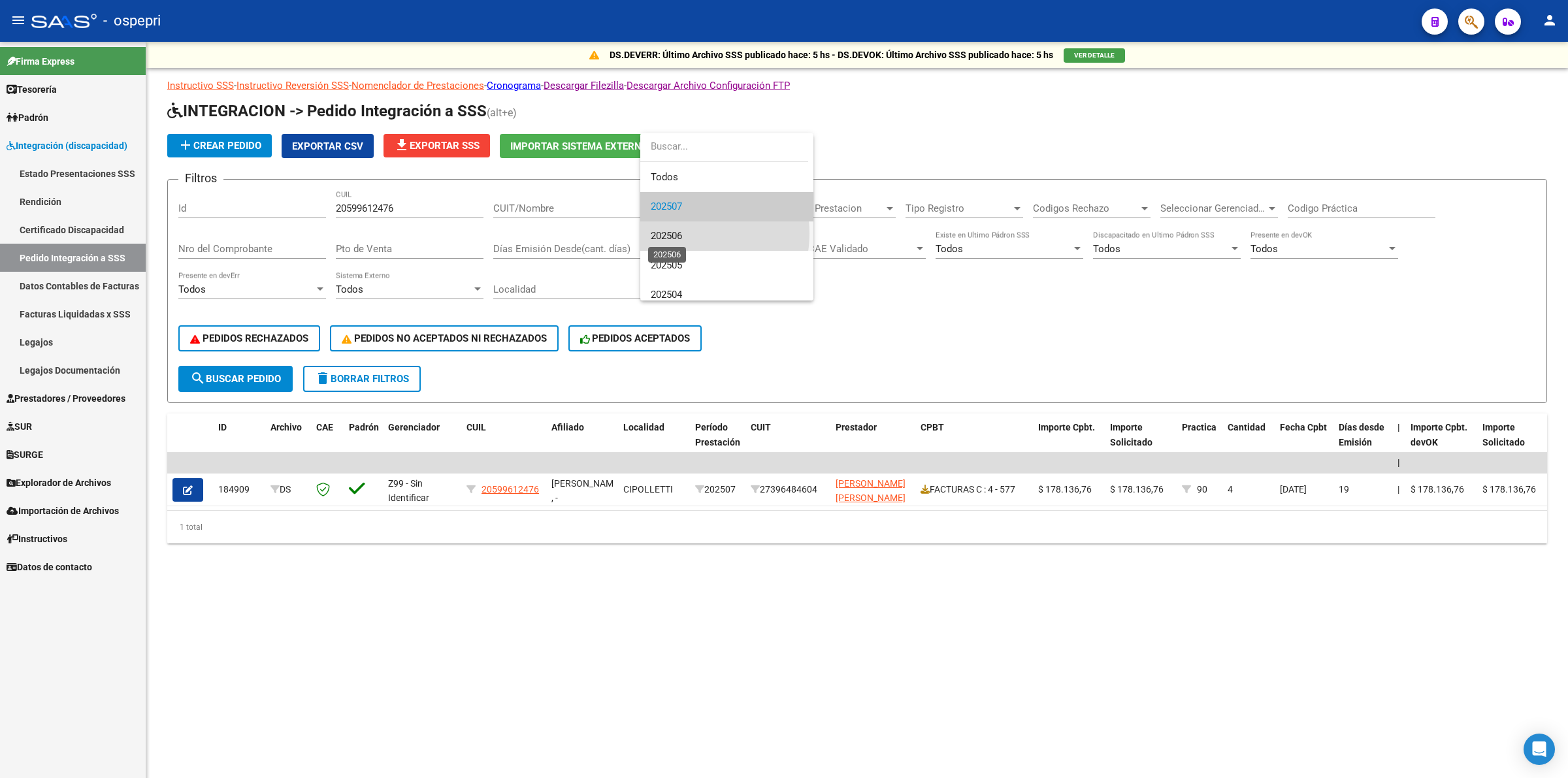
click at [677, 233] on span "202506" at bounding box center [666, 236] width 32 height 12
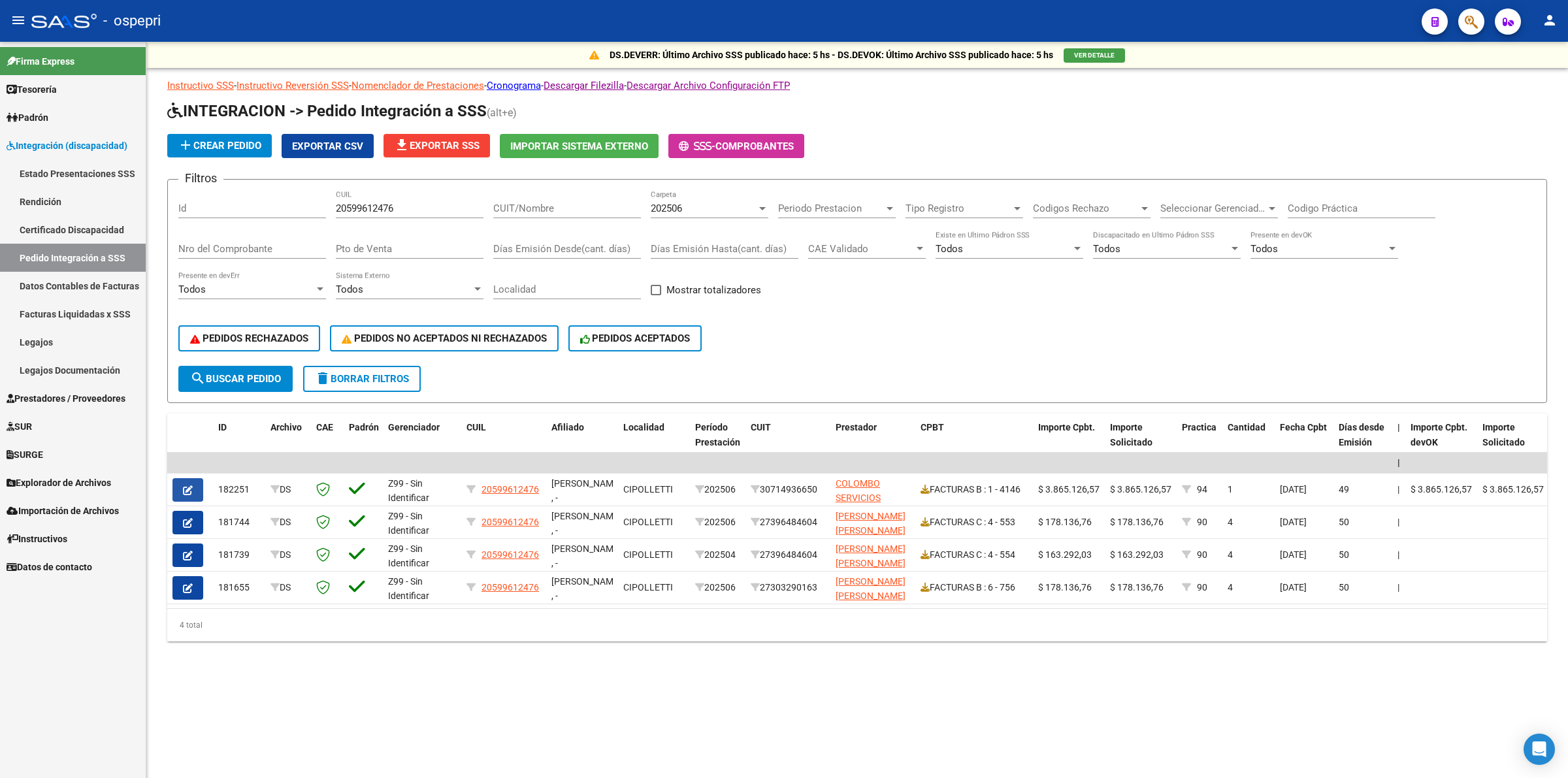
drag, startPoint x: 197, startPoint y: 493, endPoint x: 231, endPoint y: 460, distance: 47.4
click at [197, 492] on button "button" at bounding box center [188, 490] width 31 height 23
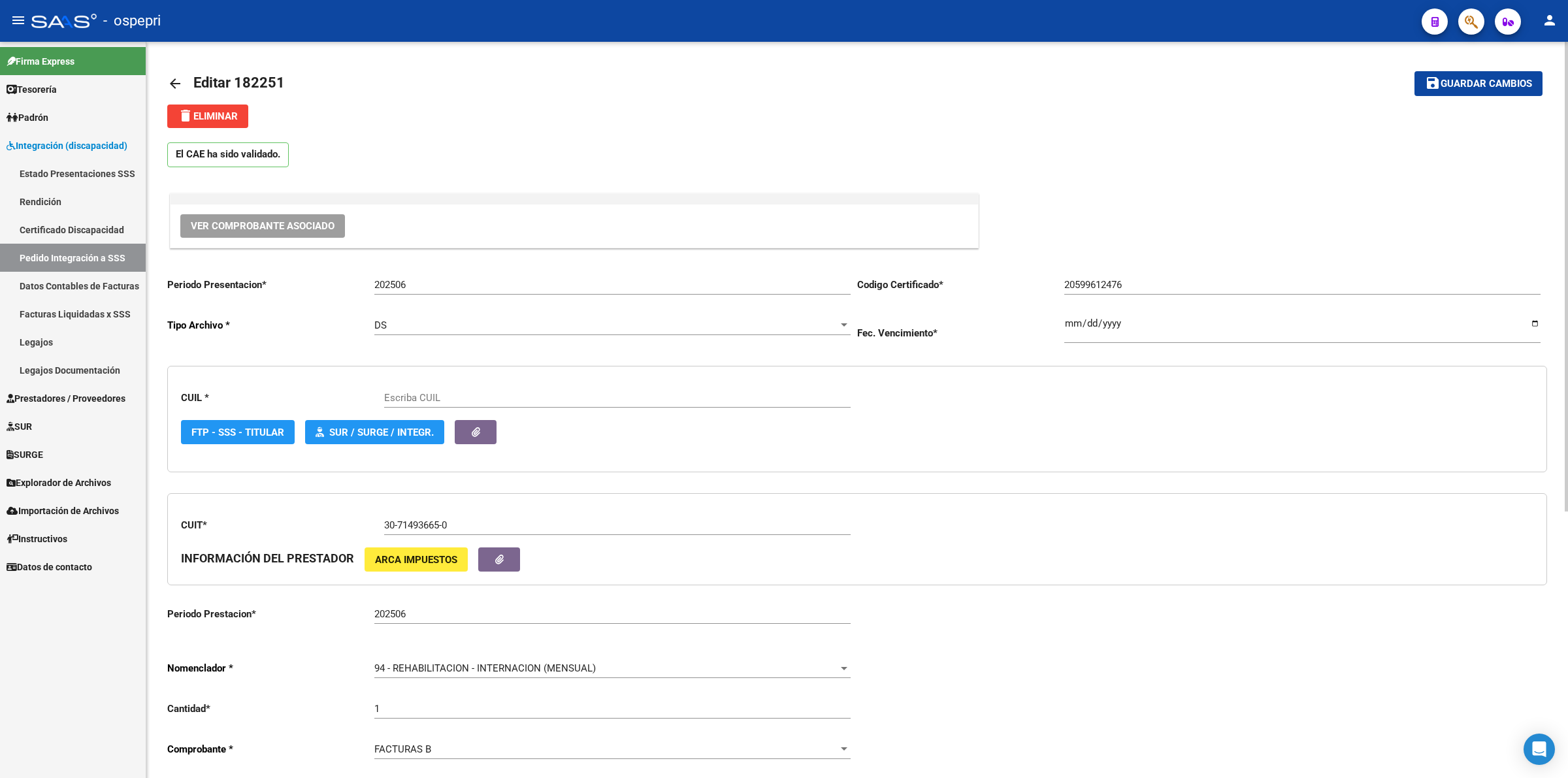
click at [275, 217] on button "Ver Comprobante Asociado" at bounding box center [263, 226] width 164 height 23
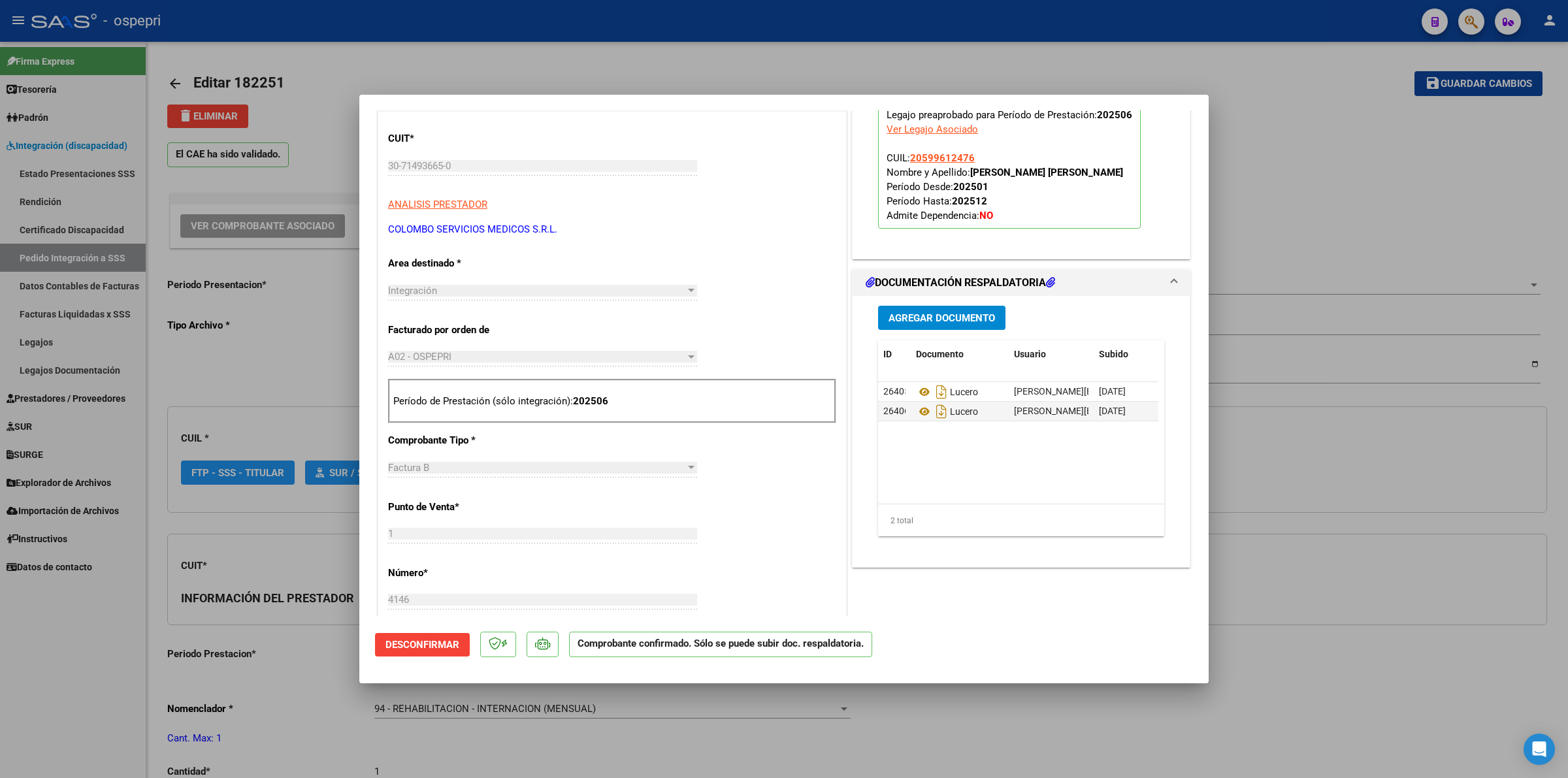
scroll to position [327, 0]
type input "20599612476"
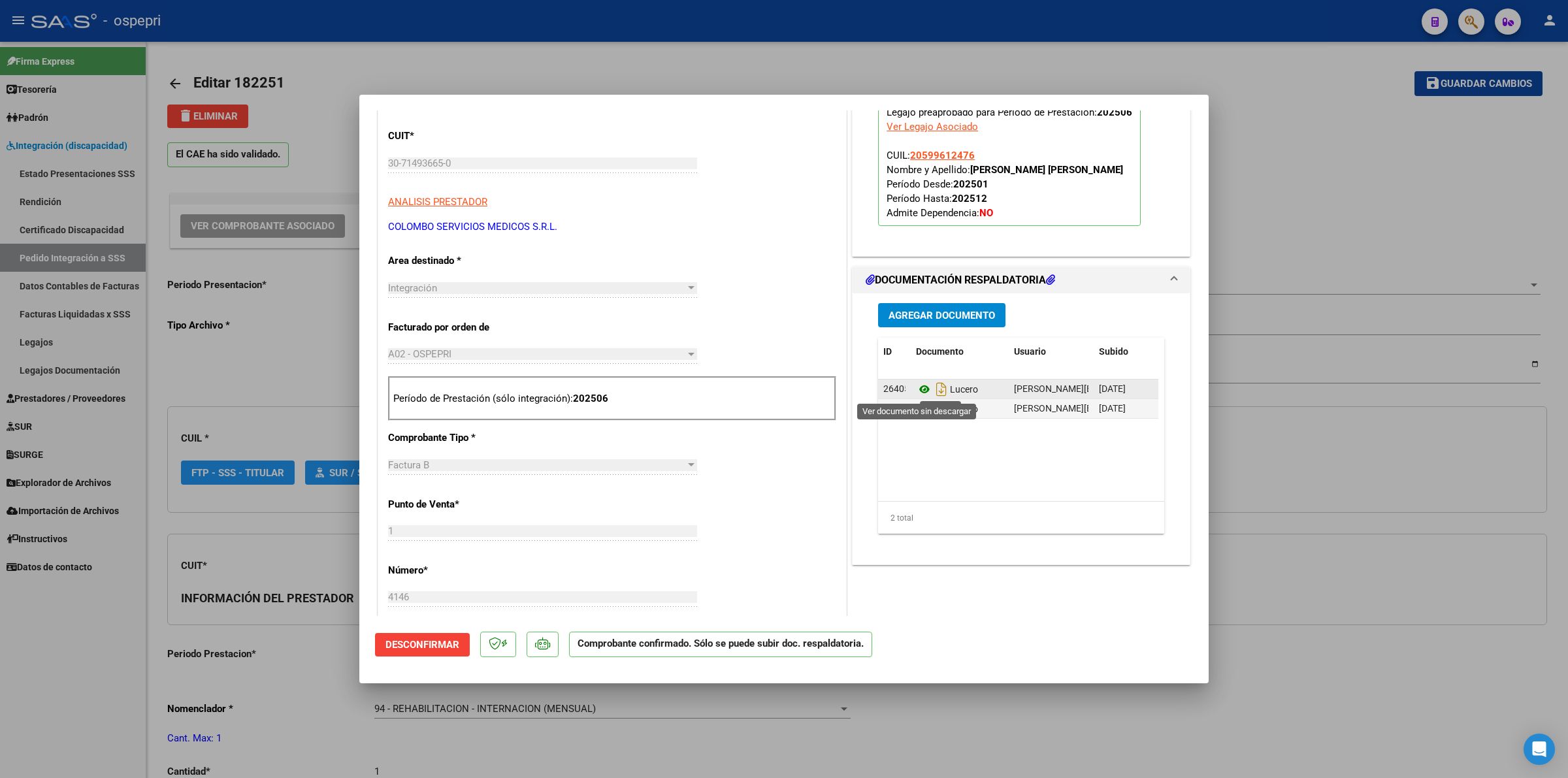
click at [916, 390] on icon at bounding box center [924, 389] width 17 height 15
type input "$ 0,00"
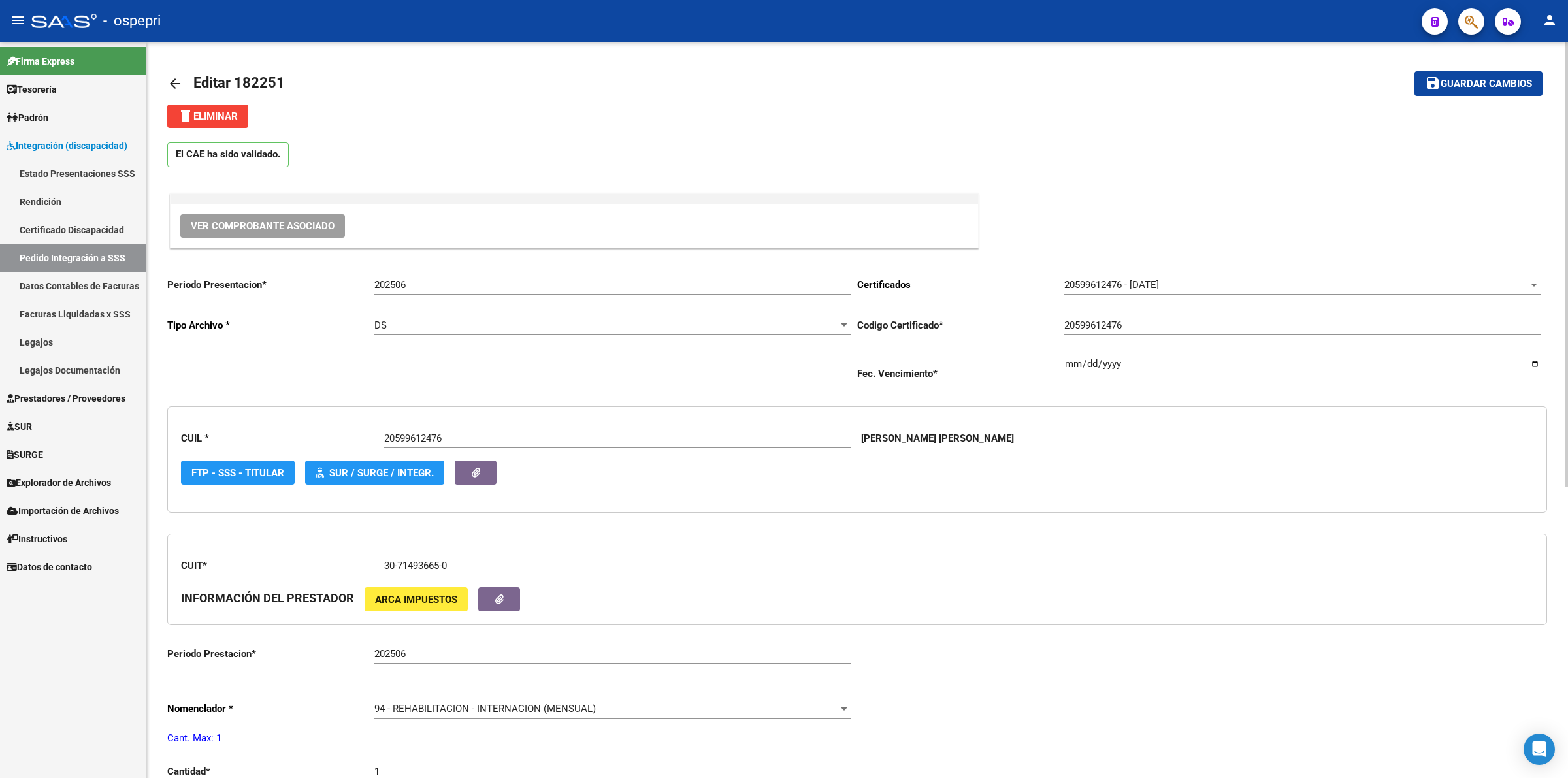
click at [178, 87] on mat-icon "arrow_back" at bounding box center [175, 83] width 15 height 15
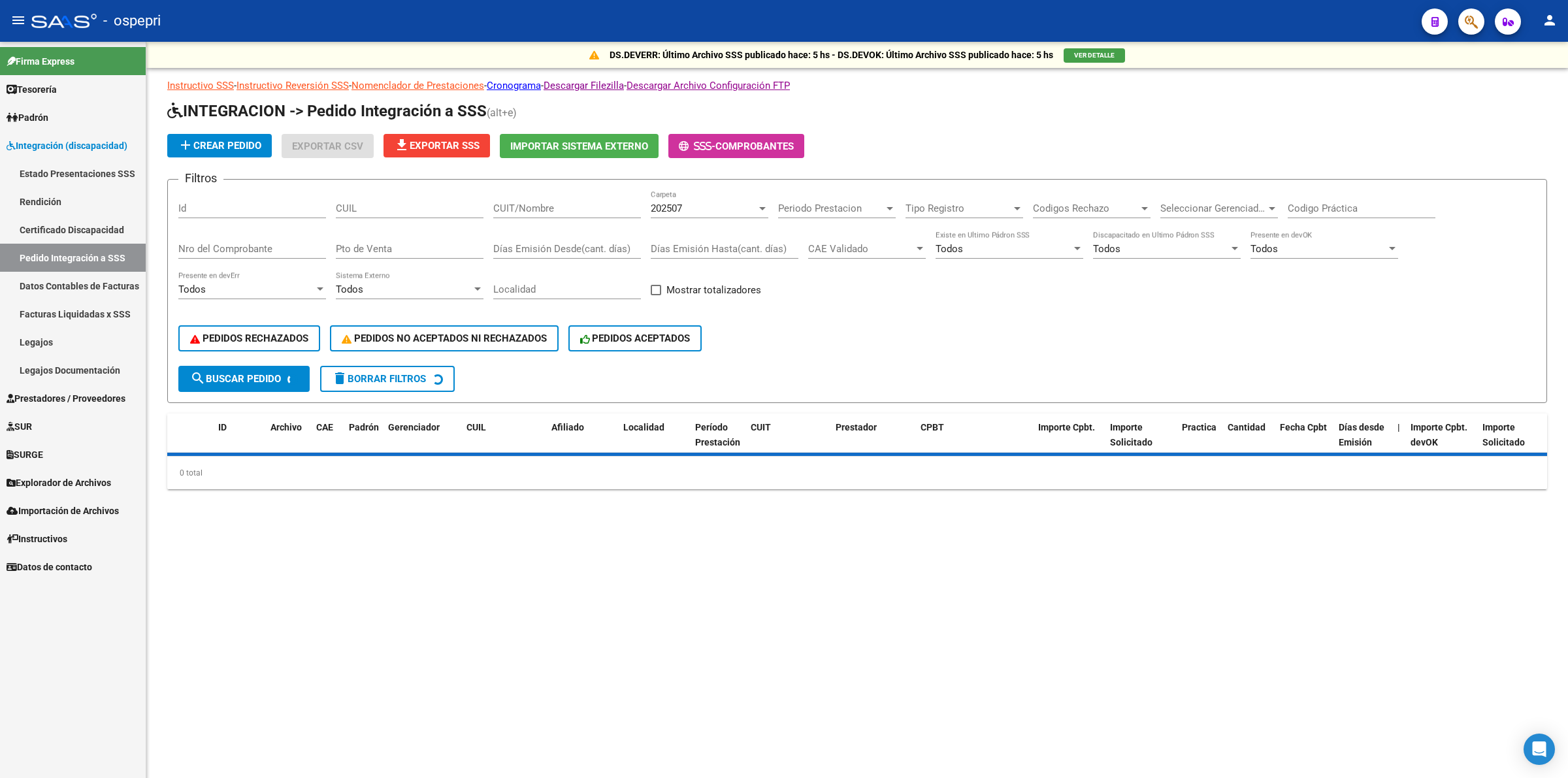
click at [380, 206] on input "CUIL" at bounding box center [409, 208] width 148 height 12
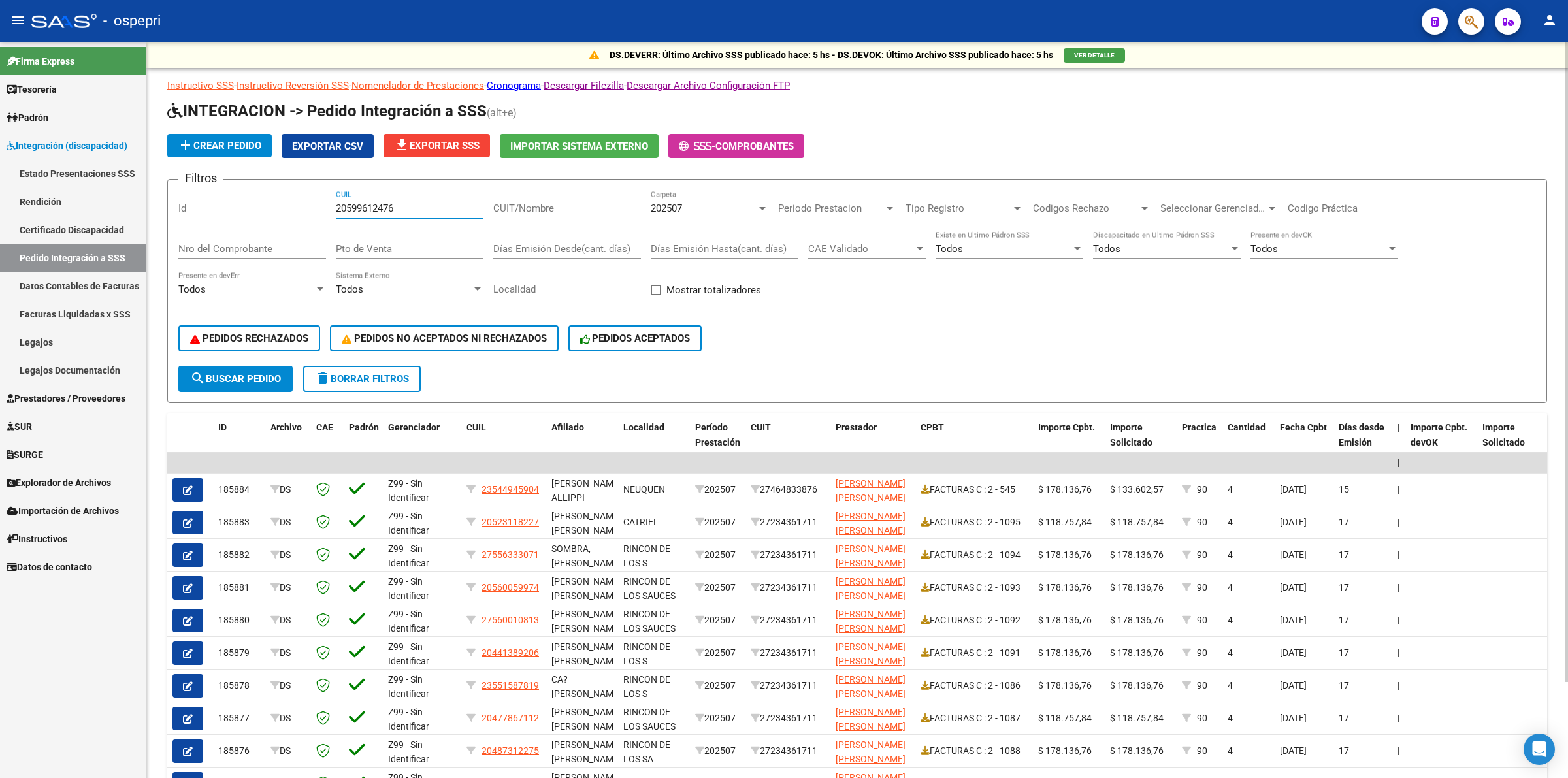
type input "20599612476"
click at [249, 376] on span "search Buscar Pedido" at bounding box center [236, 379] width 91 height 12
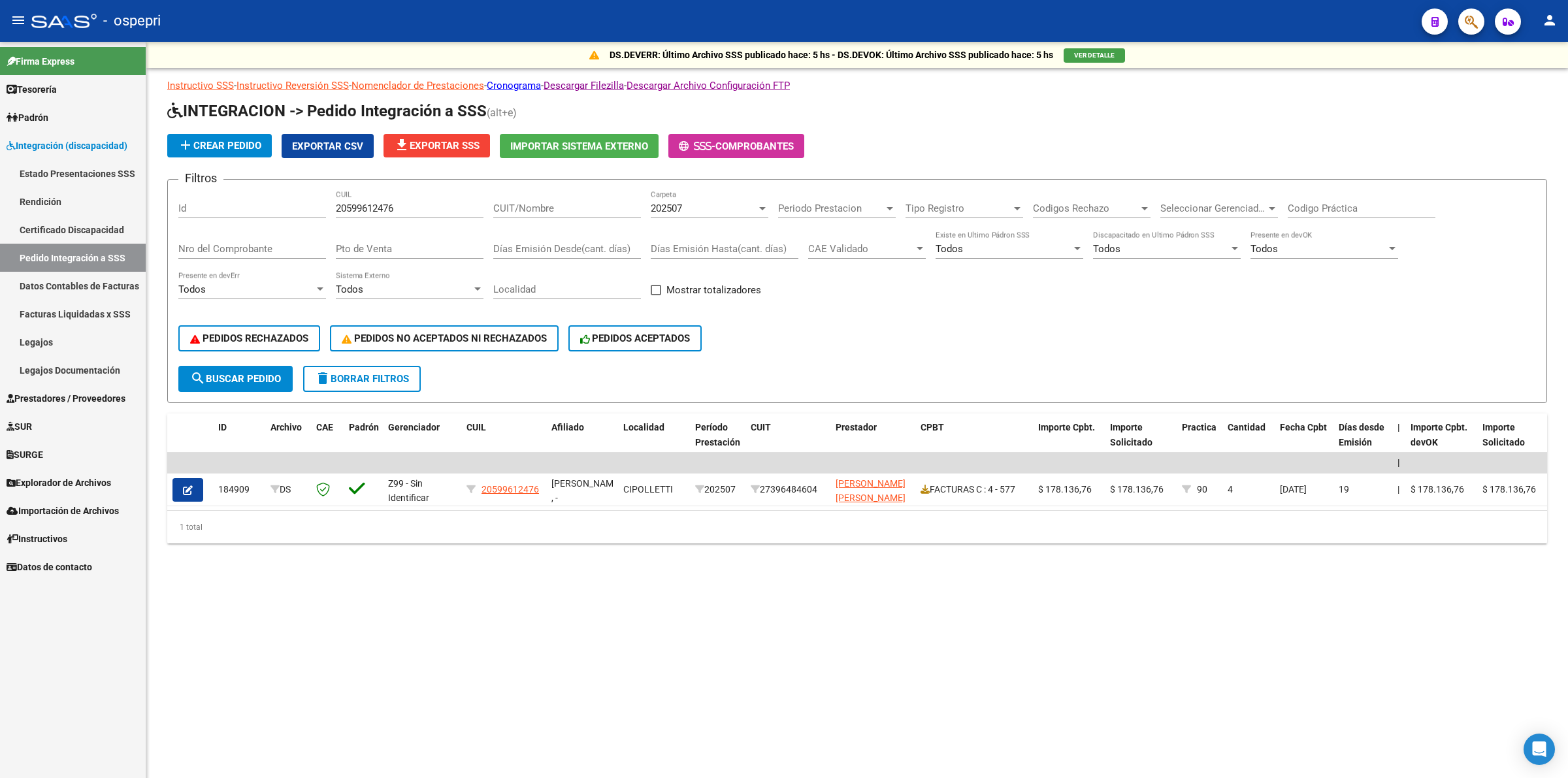
click at [1340, 206] on input "Codigo Práctica" at bounding box center [1361, 208] width 148 height 12
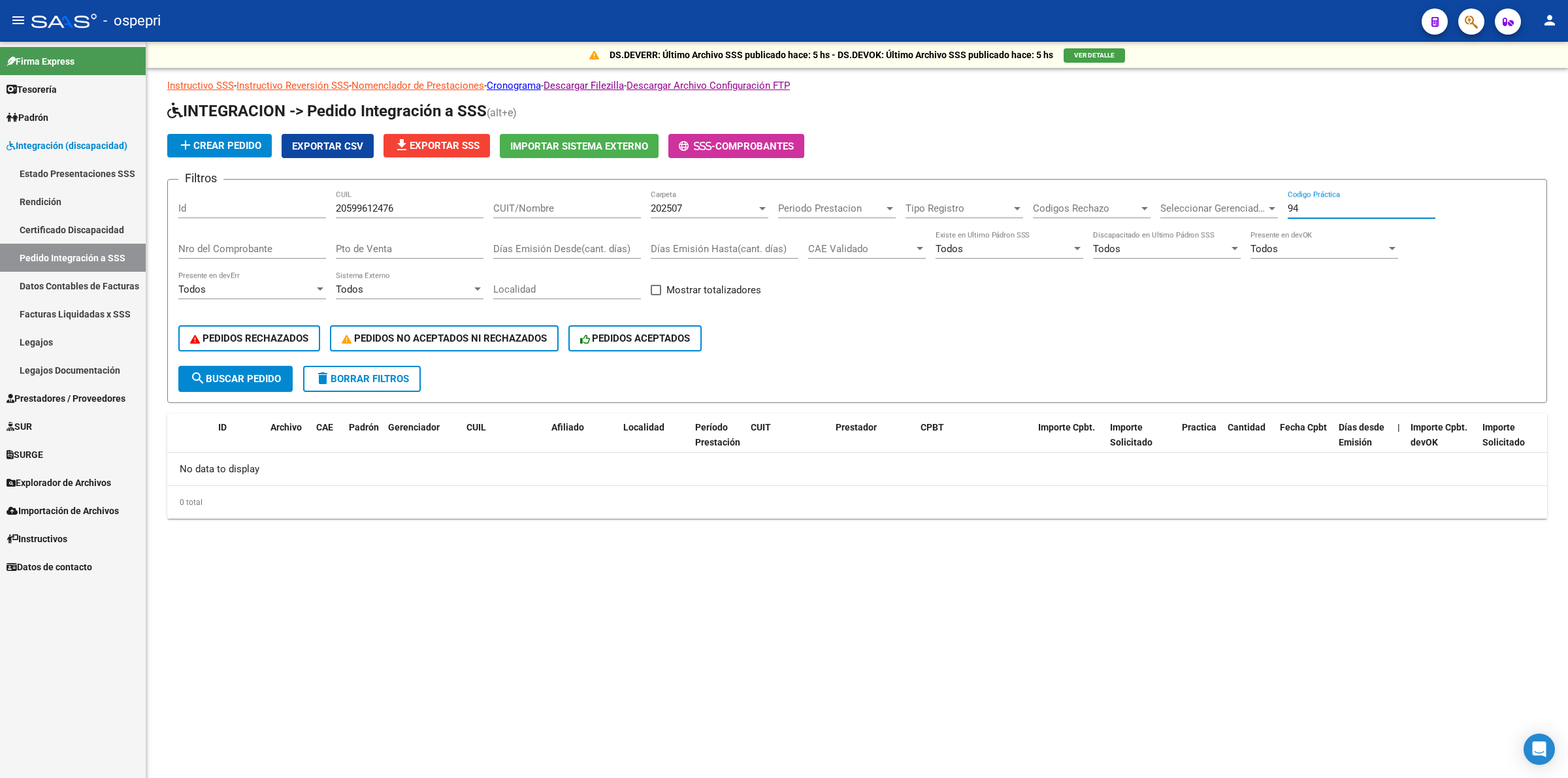
type input "94"
click at [709, 203] on div "202507" at bounding box center [703, 208] width 106 height 12
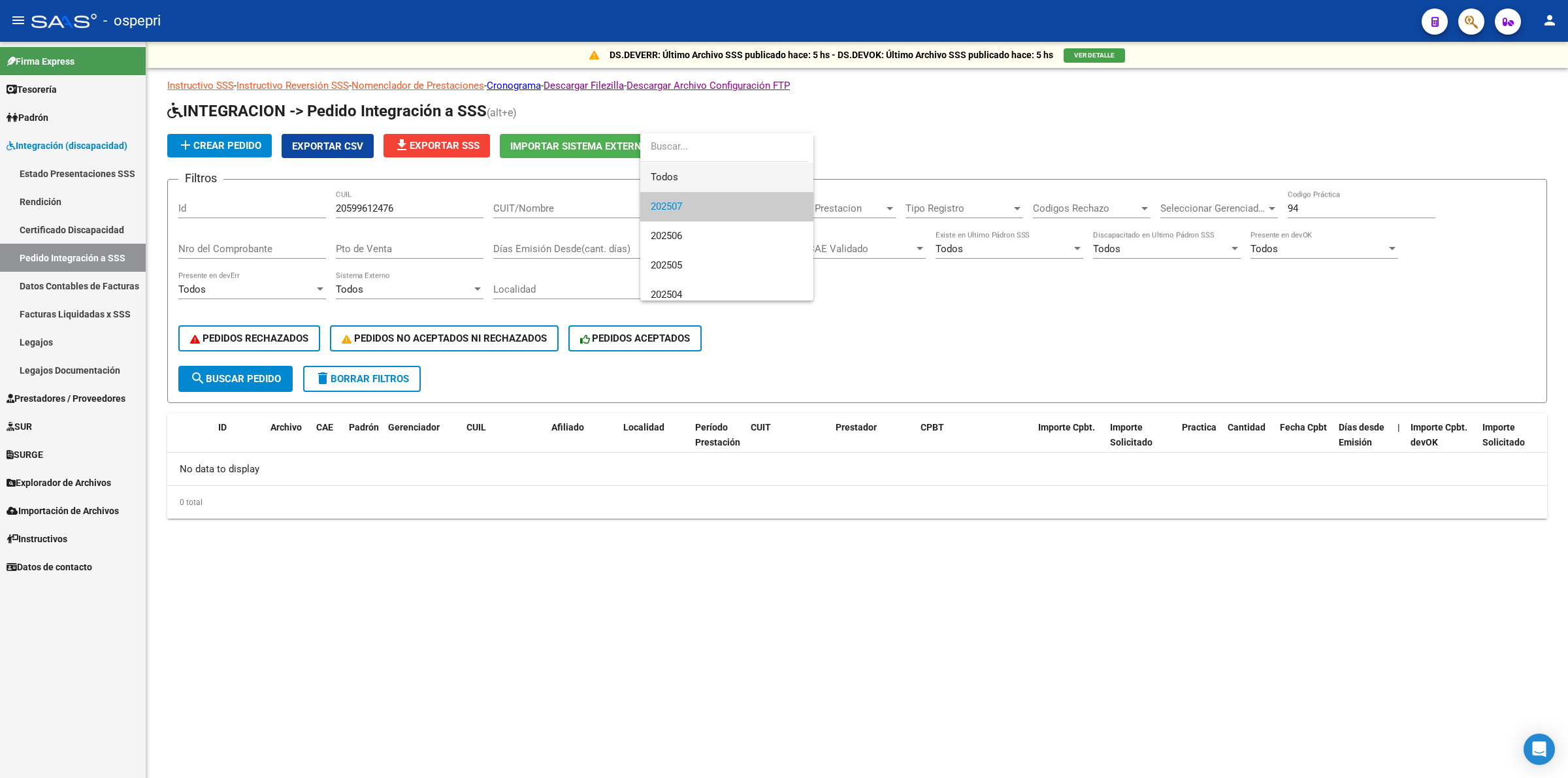
click at [691, 175] on span "Todos" at bounding box center [726, 178] width 152 height 29
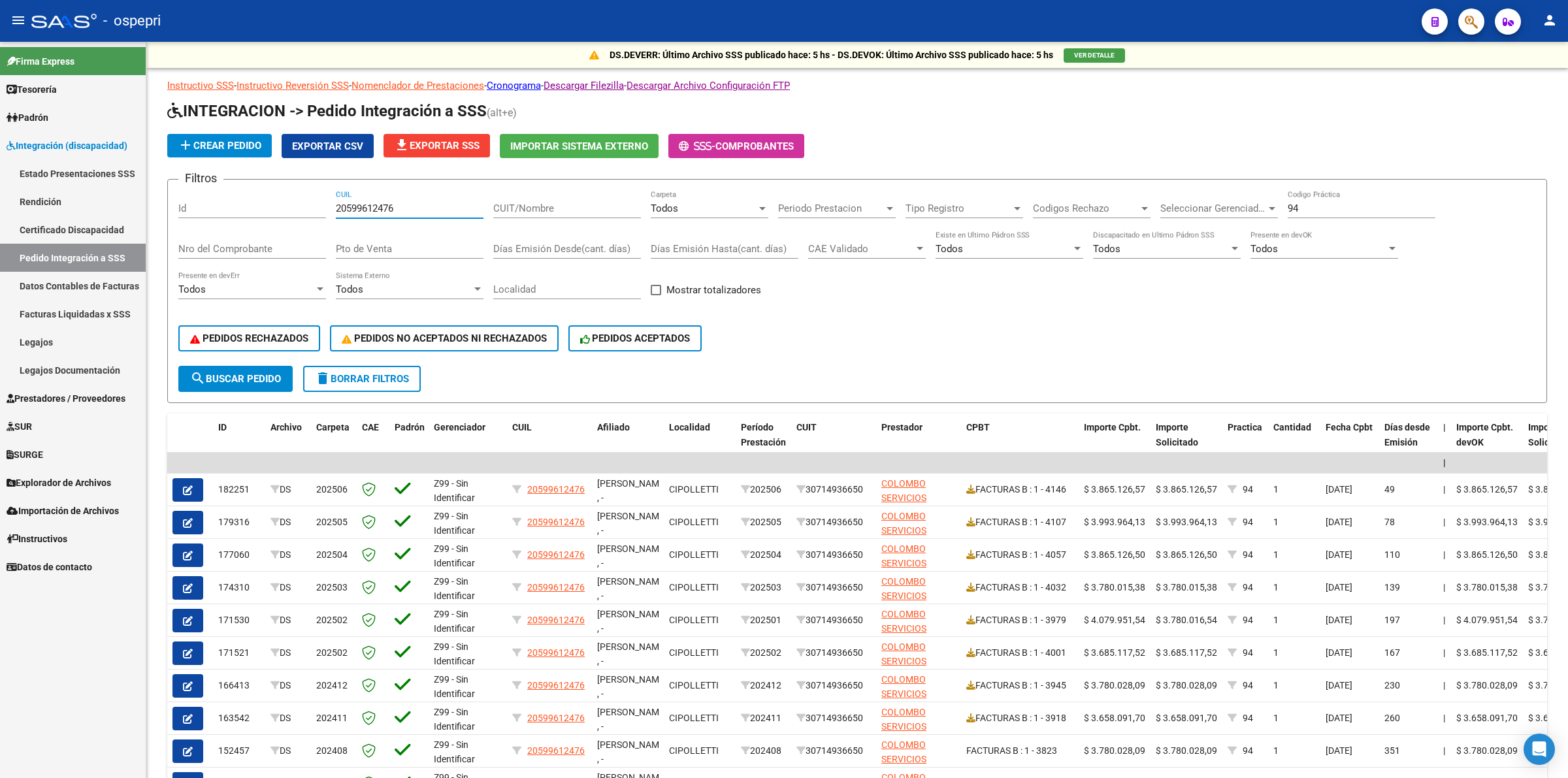
drag, startPoint x: 427, startPoint y: 207, endPoint x: 0, endPoint y: 204, distance: 427.0
click at [0, 205] on mat-sidenav-container "Firma Express Tesorería Extractos Procesados (csv) Extractos Originales (pdf) O…" at bounding box center [784, 410] width 1568 height 736
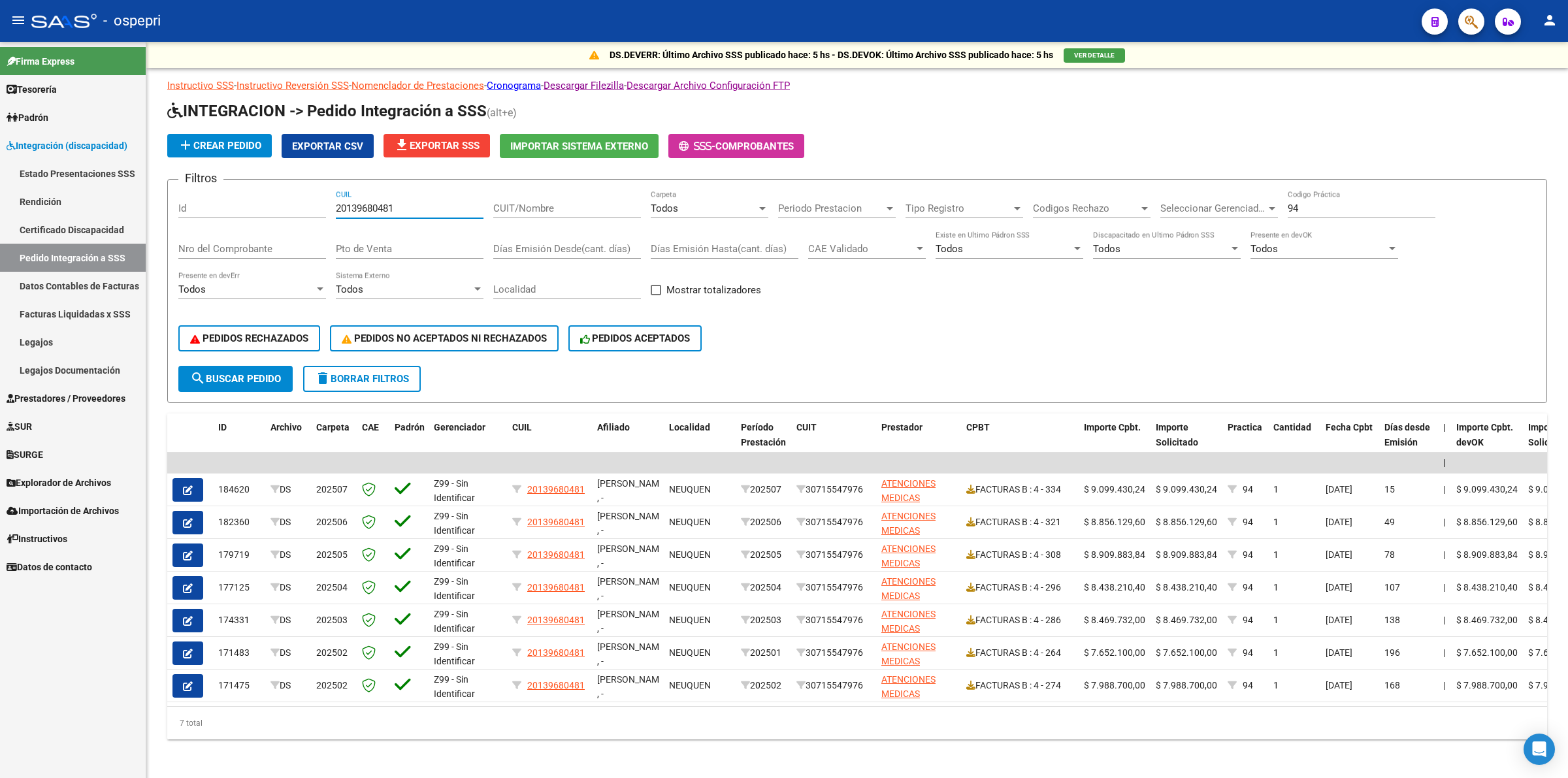
type input "20139680481"
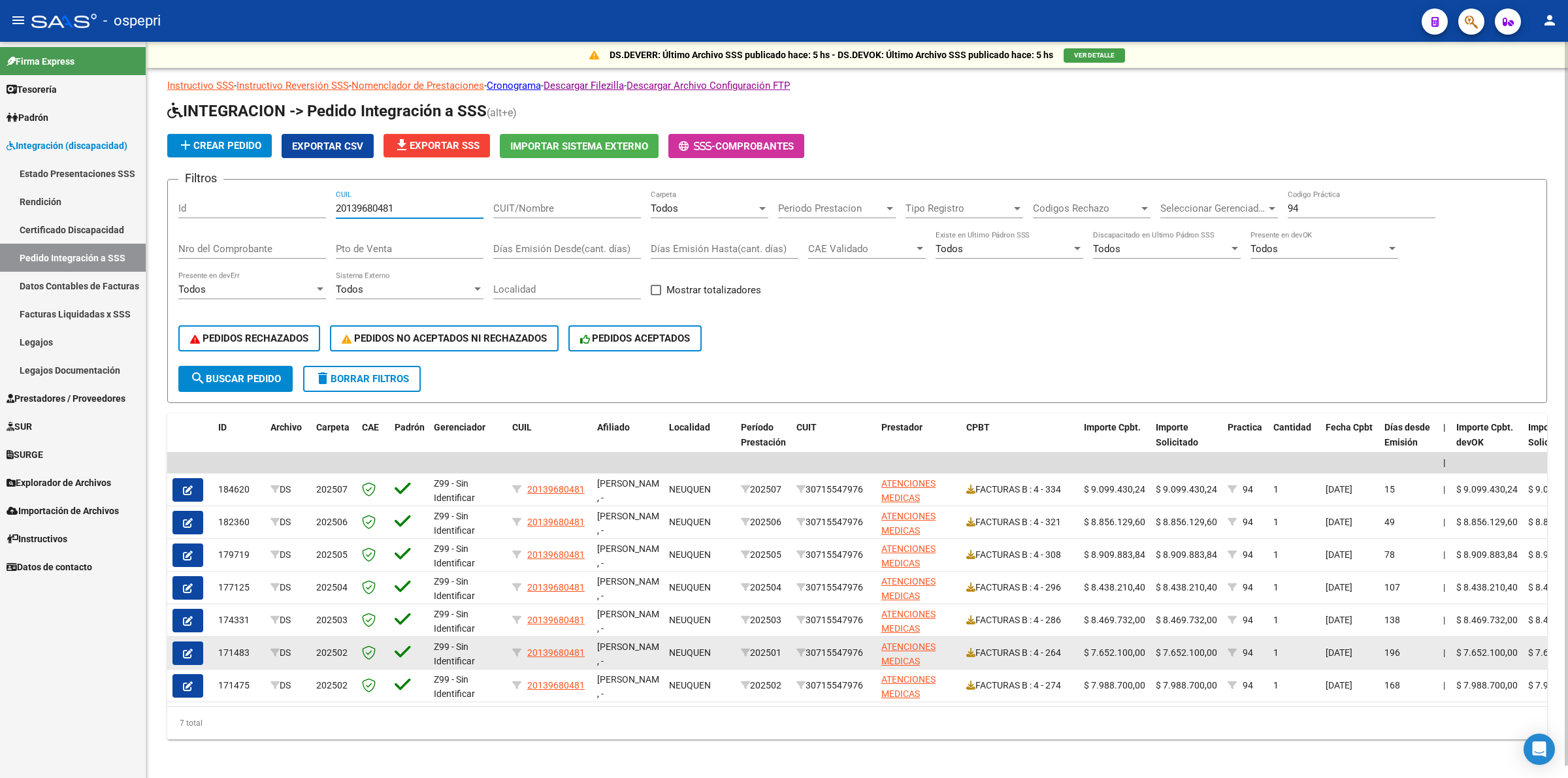
click at [192, 641] on button "button" at bounding box center [188, 653] width 31 height 23
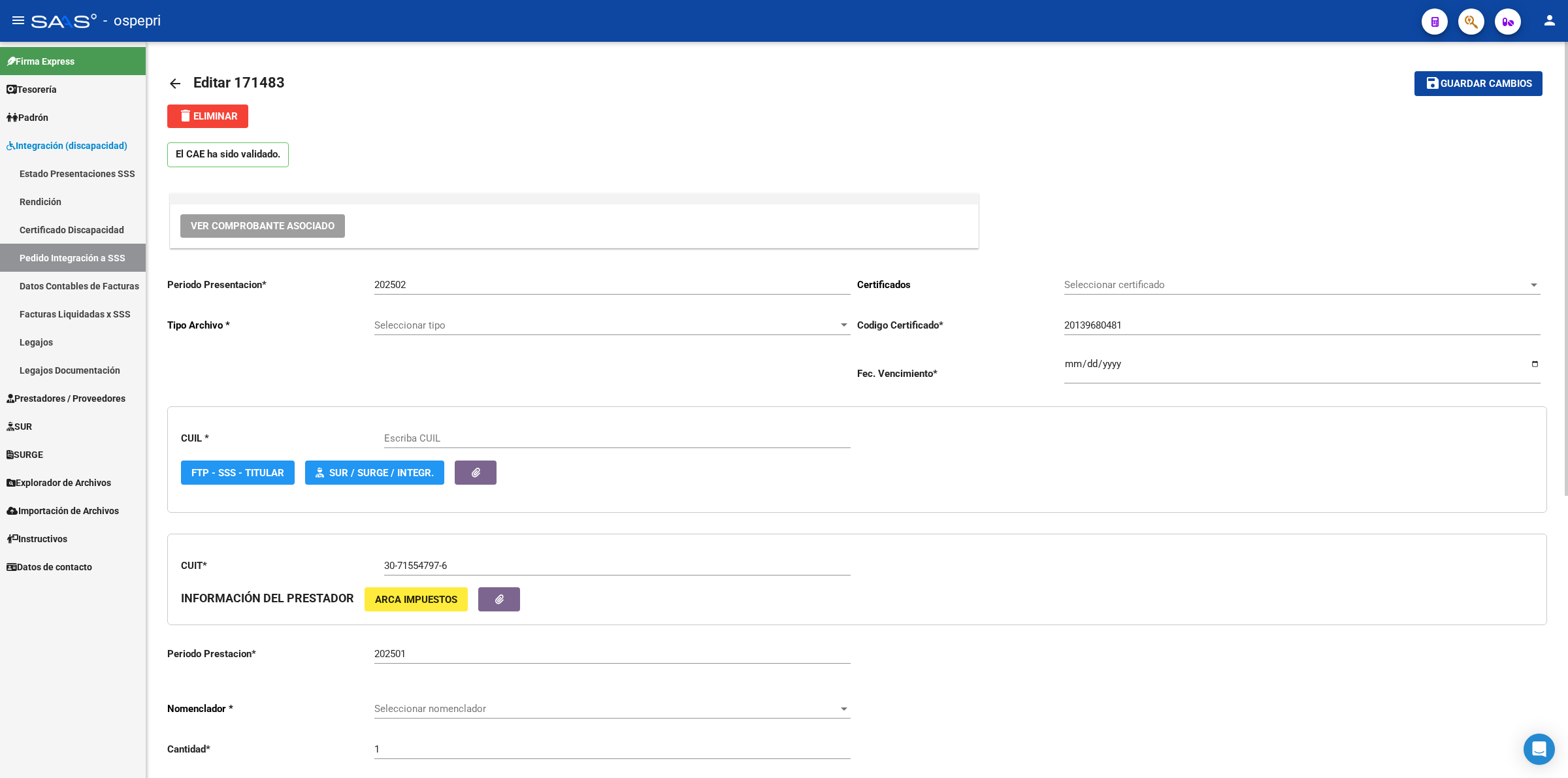
drag, startPoint x: 283, startPoint y: 227, endPoint x: 291, endPoint y: 228, distance: 8.1
click at [291, 228] on span "Ver Comprobante Asociado" at bounding box center [263, 226] width 144 height 12
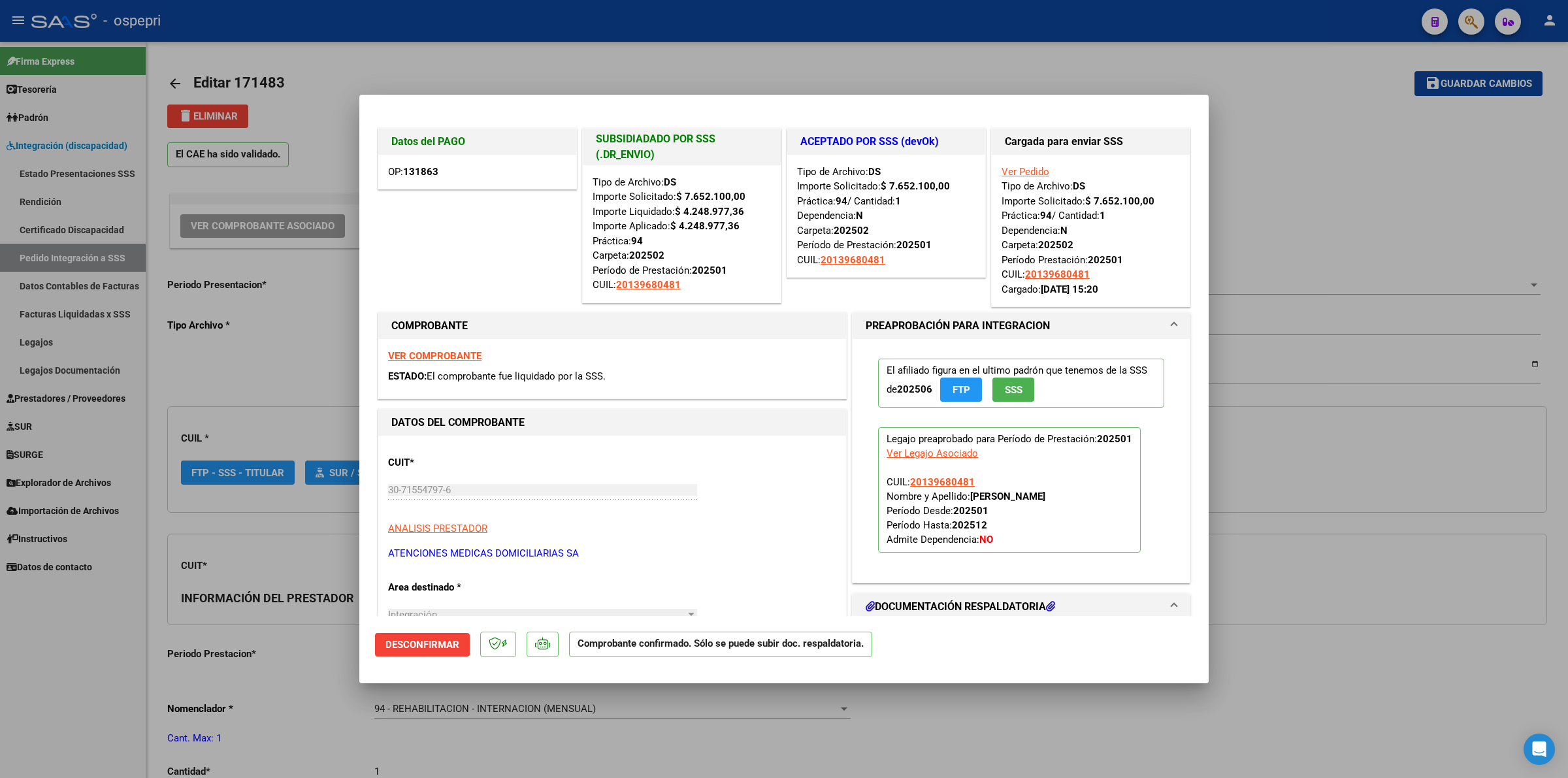
type input "20139680481"
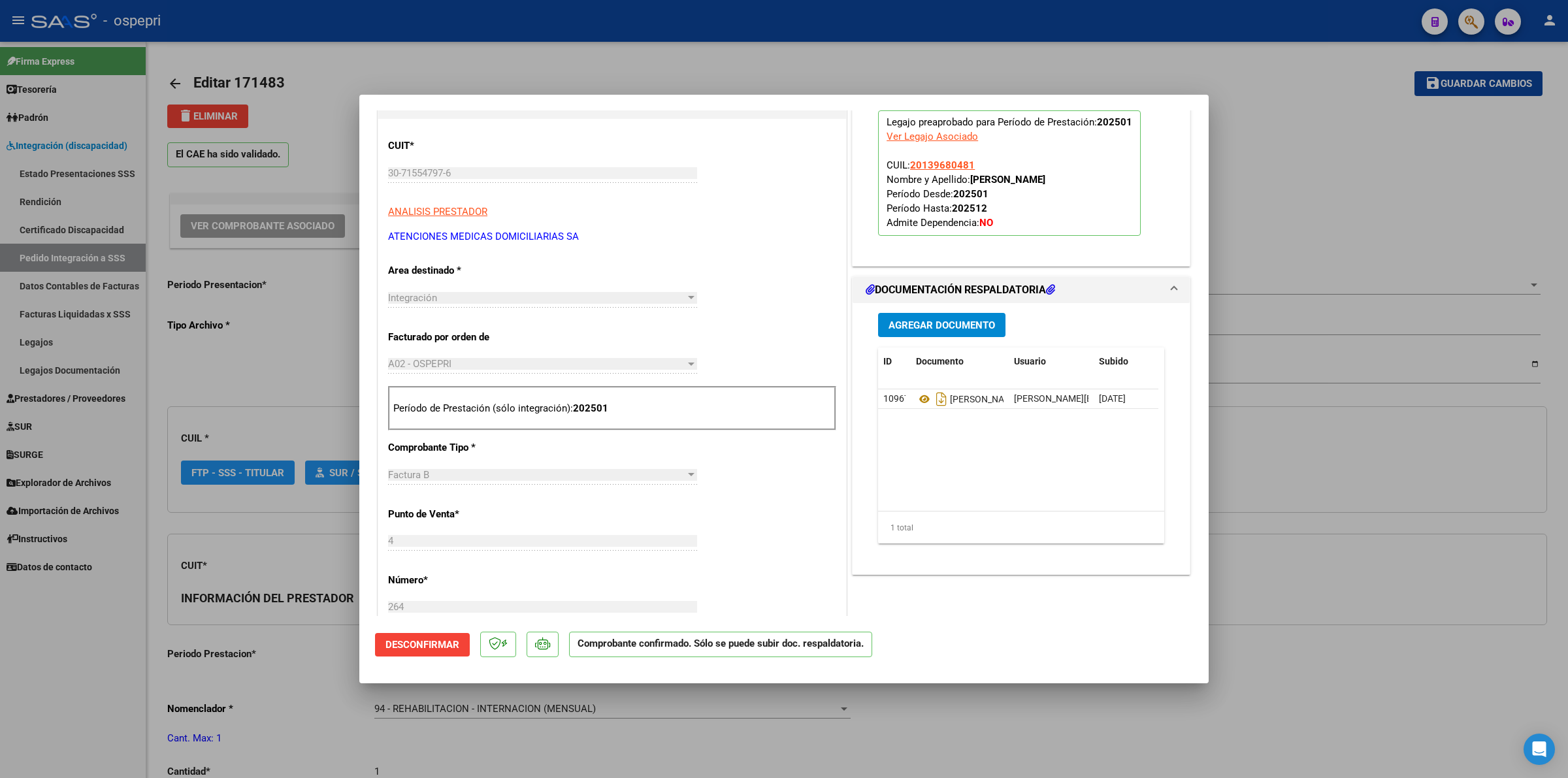
scroll to position [327, 0]
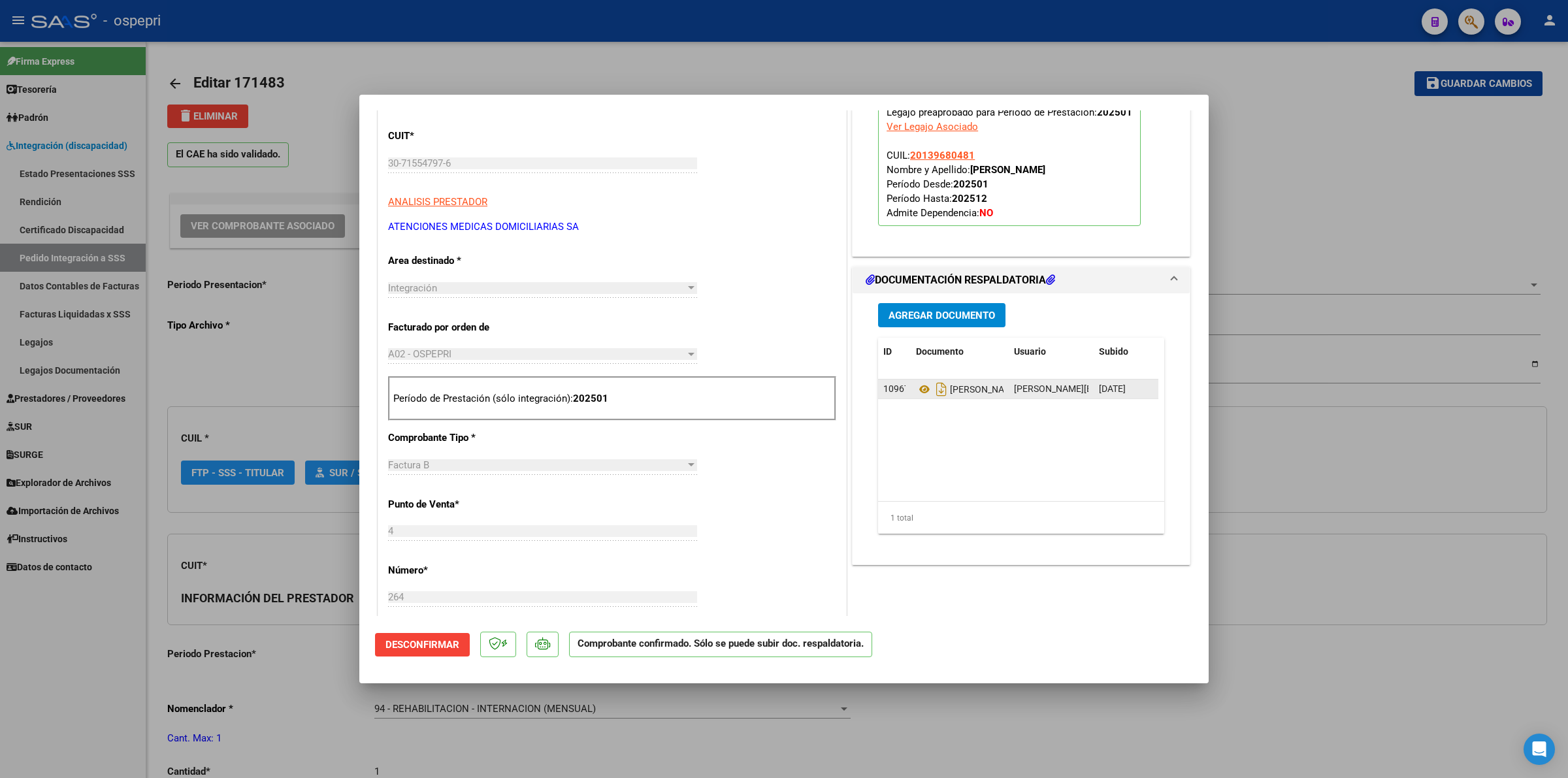
click at [910, 389] on datatable-body-cell "Marin" at bounding box center [959, 389] width 98 height 19
click at [916, 390] on icon at bounding box center [924, 389] width 17 height 15
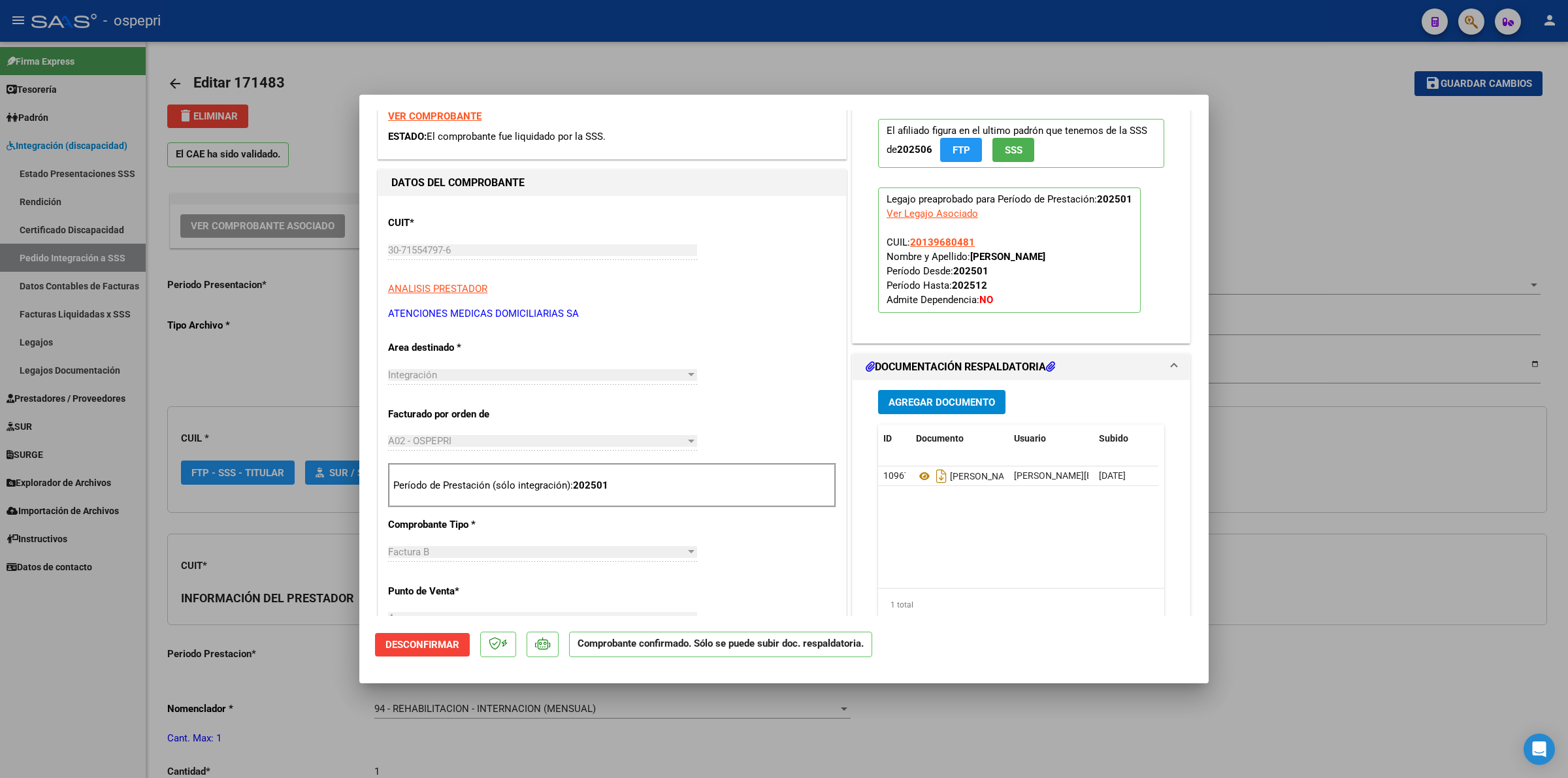
scroll to position [245, 0]
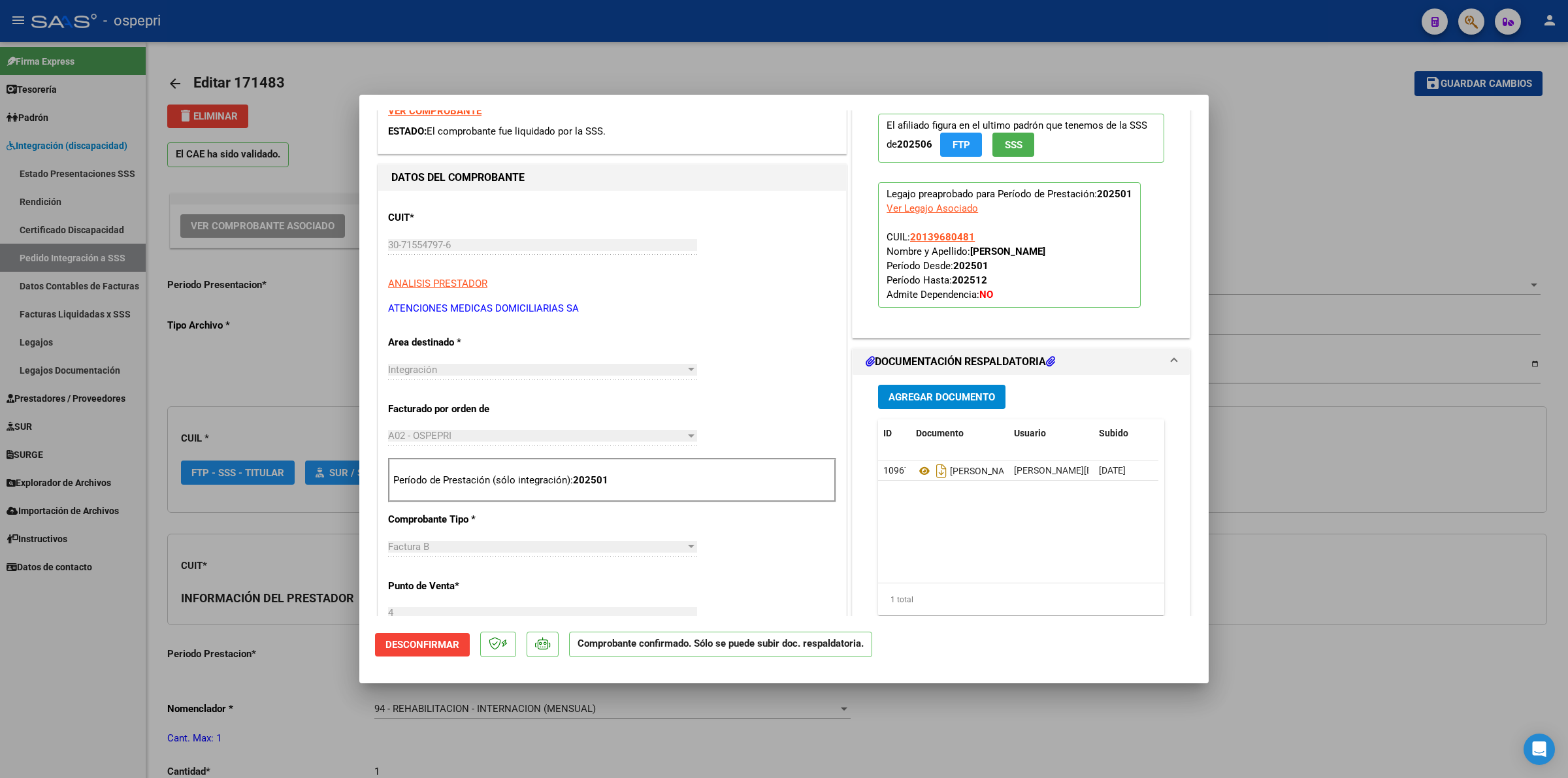
type input "$ 0,00"
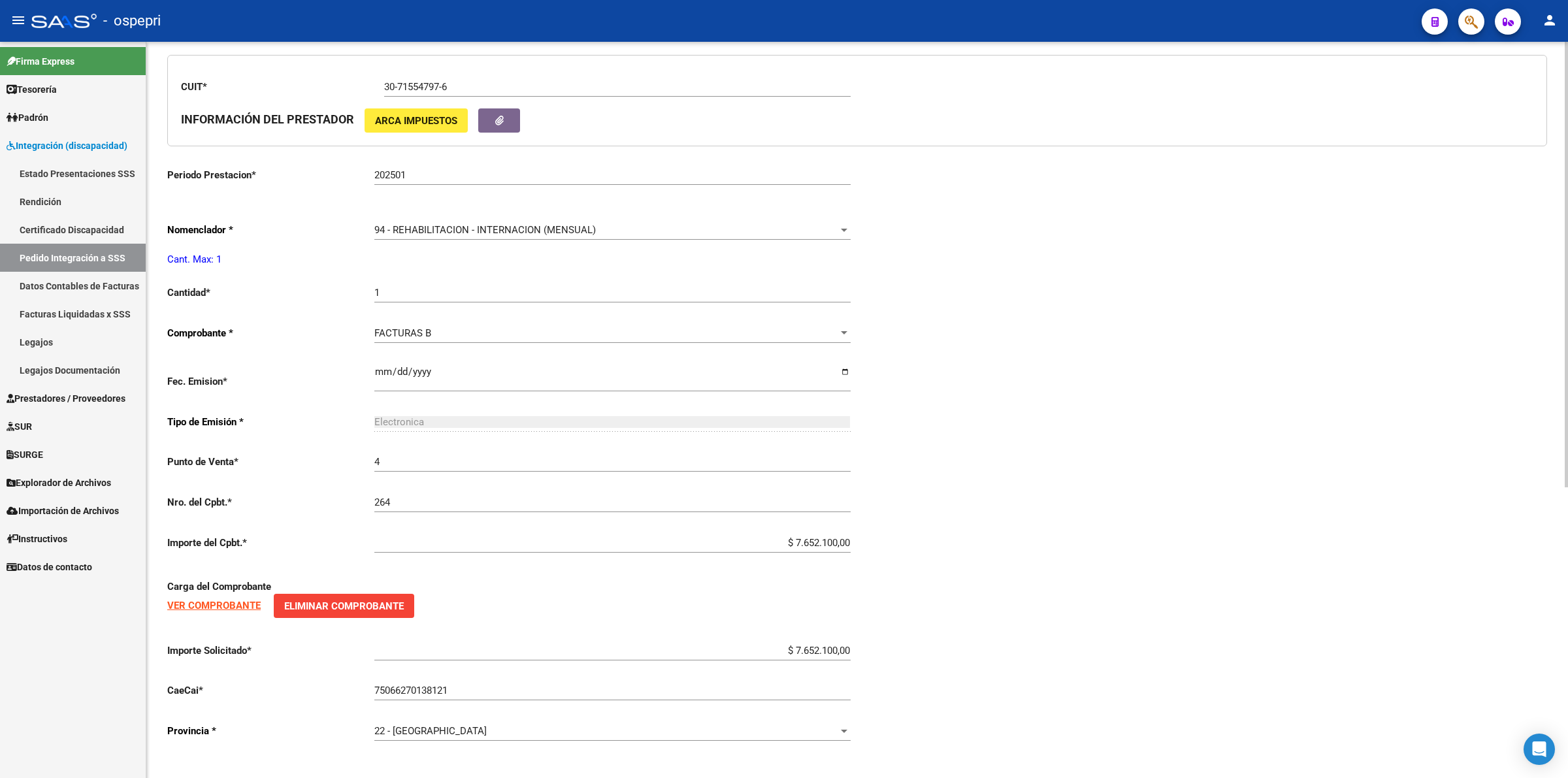
scroll to position [0, 0]
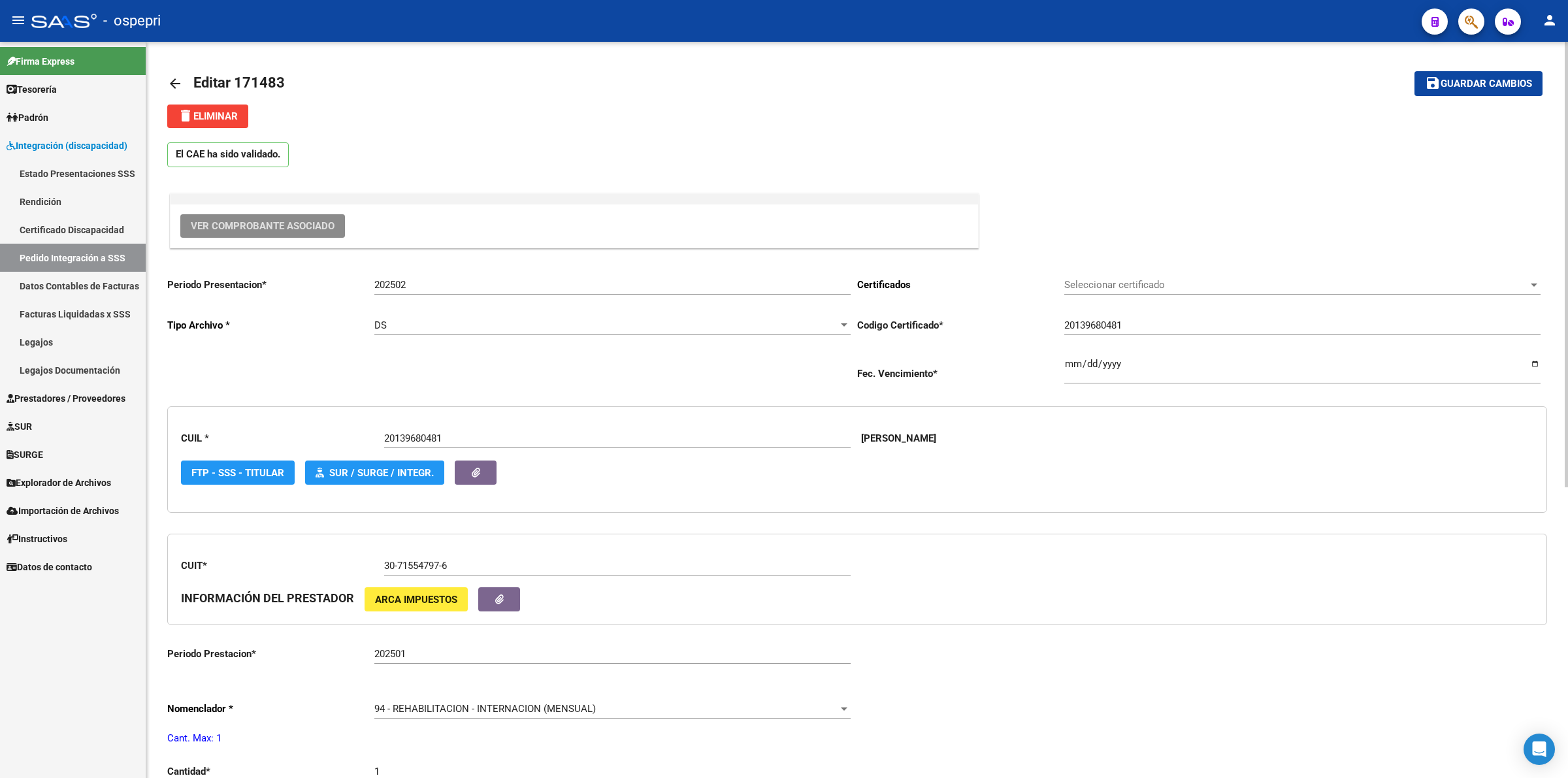
click at [309, 228] on span "Ver Comprobante Asociado" at bounding box center [263, 226] width 144 height 12
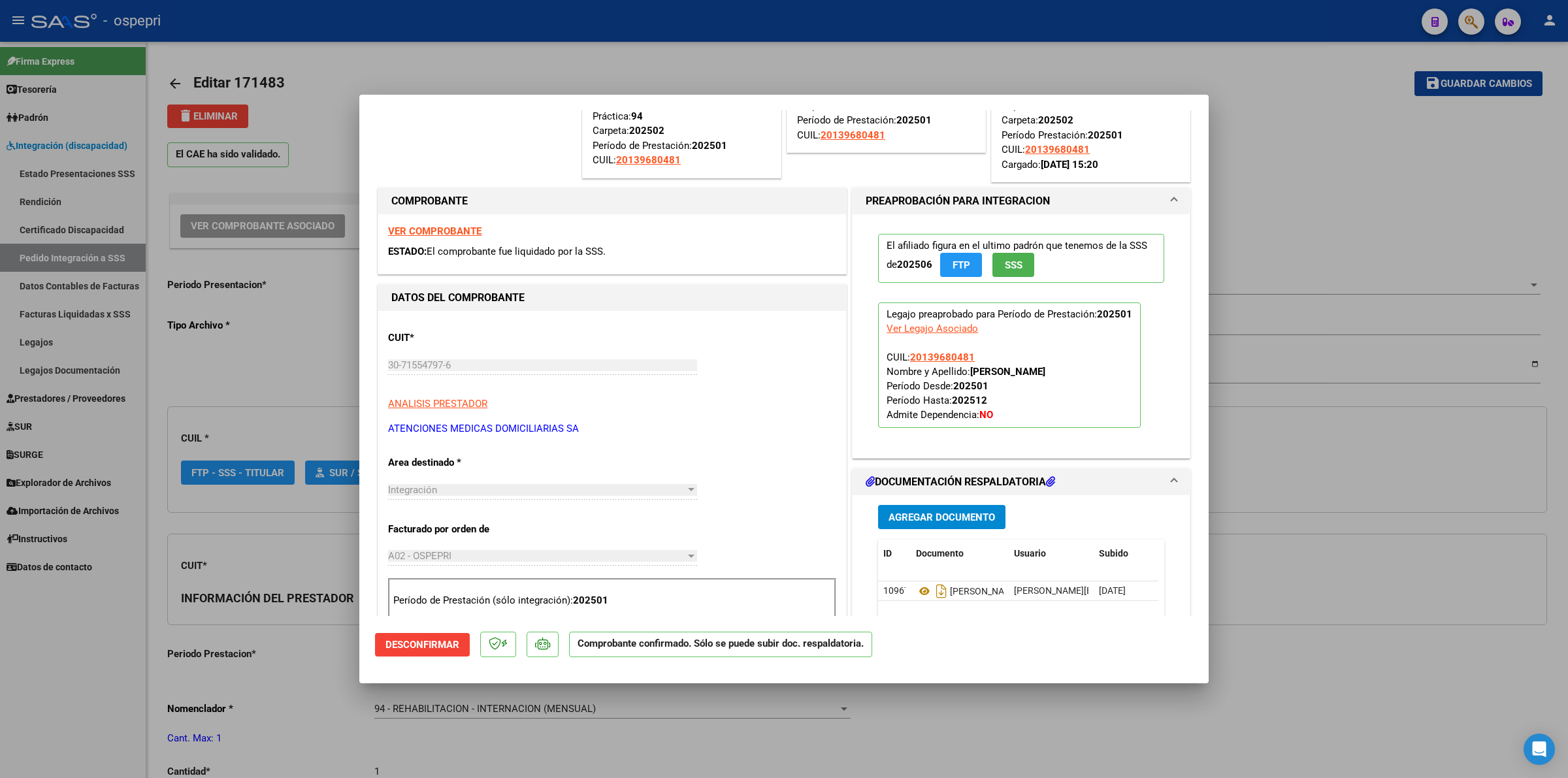
scroll to position [245, 0]
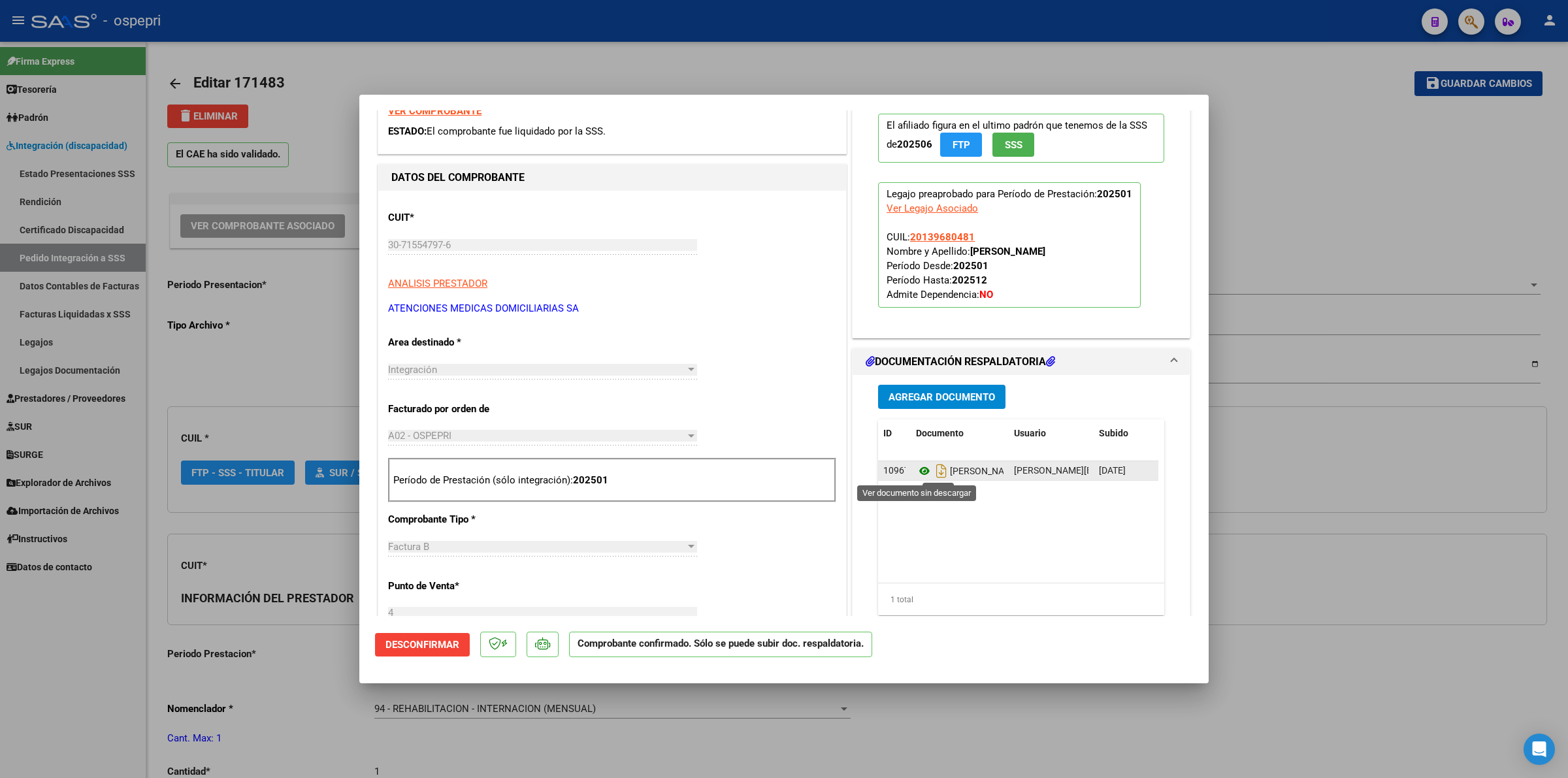
click at [916, 471] on icon at bounding box center [924, 470] width 17 height 15
type input "$ 0,00"
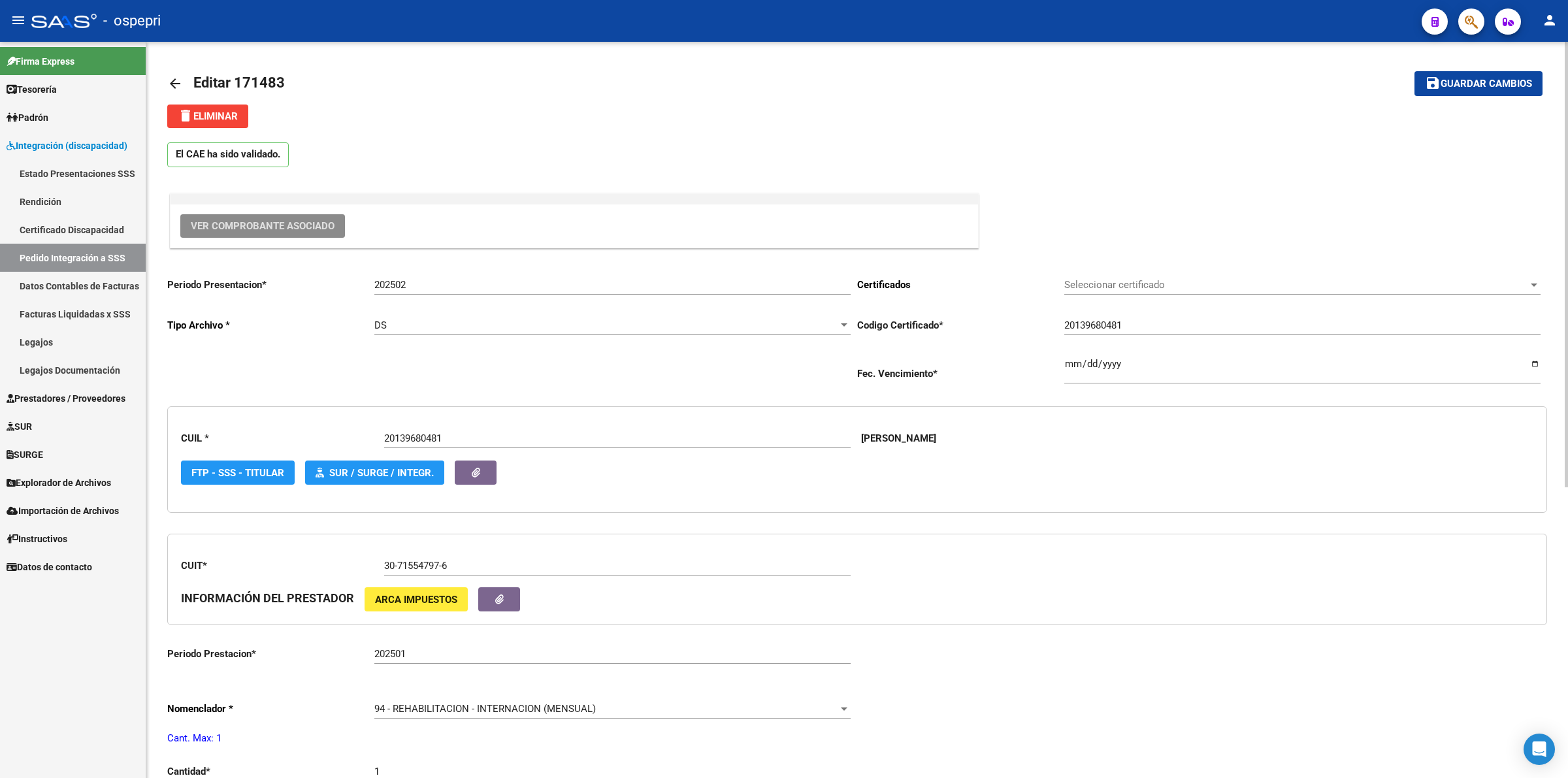
click at [170, 83] on mat-icon "arrow_back" at bounding box center [175, 83] width 15 height 15
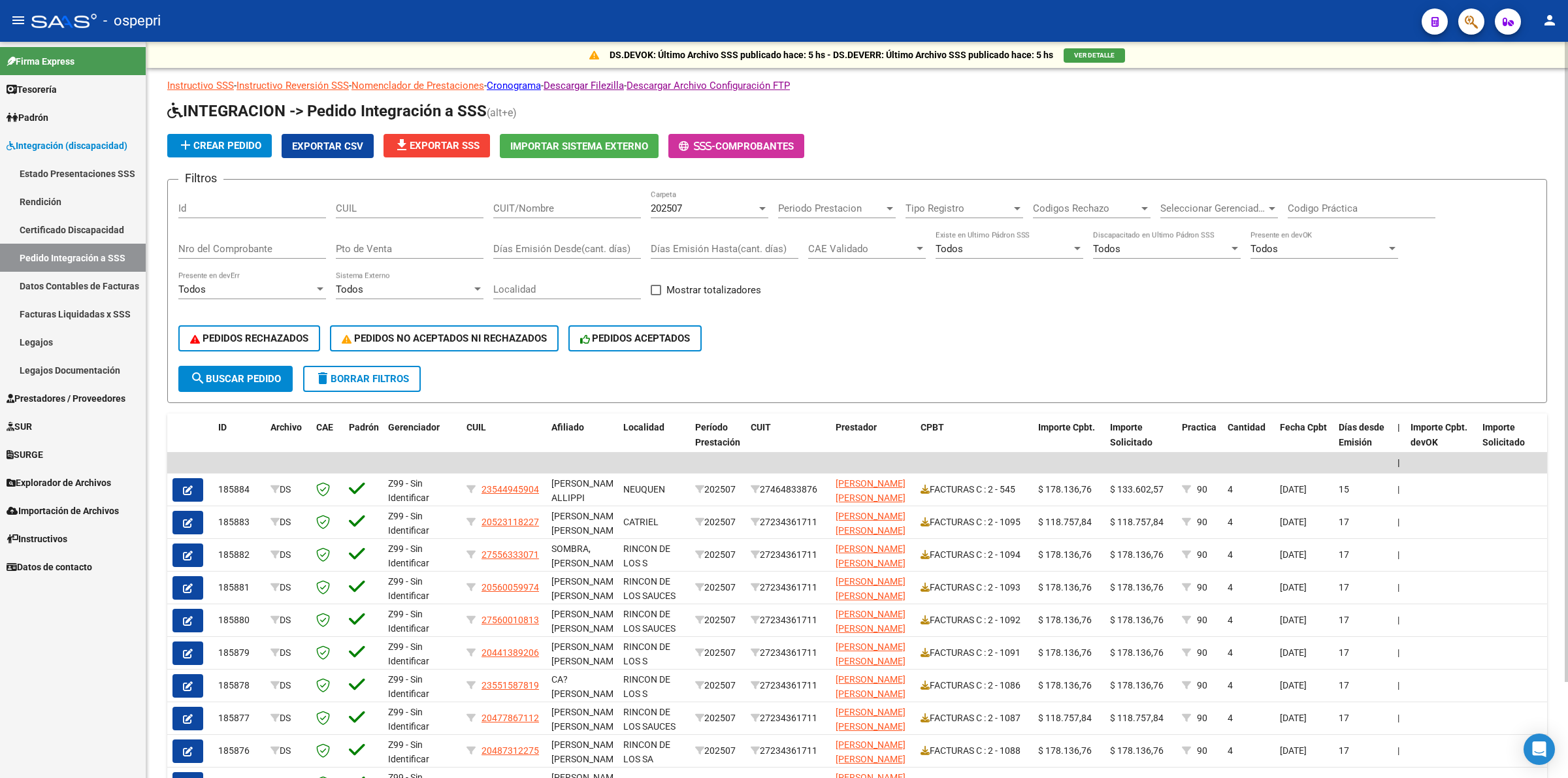
drag, startPoint x: 407, startPoint y: 216, endPoint x: 403, endPoint y: 207, distance: 9.8
click at [405, 211] on div "CUIL" at bounding box center [409, 204] width 148 height 28
click at [403, 206] on input "CUIL" at bounding box center [409, 208] width 148 height 12
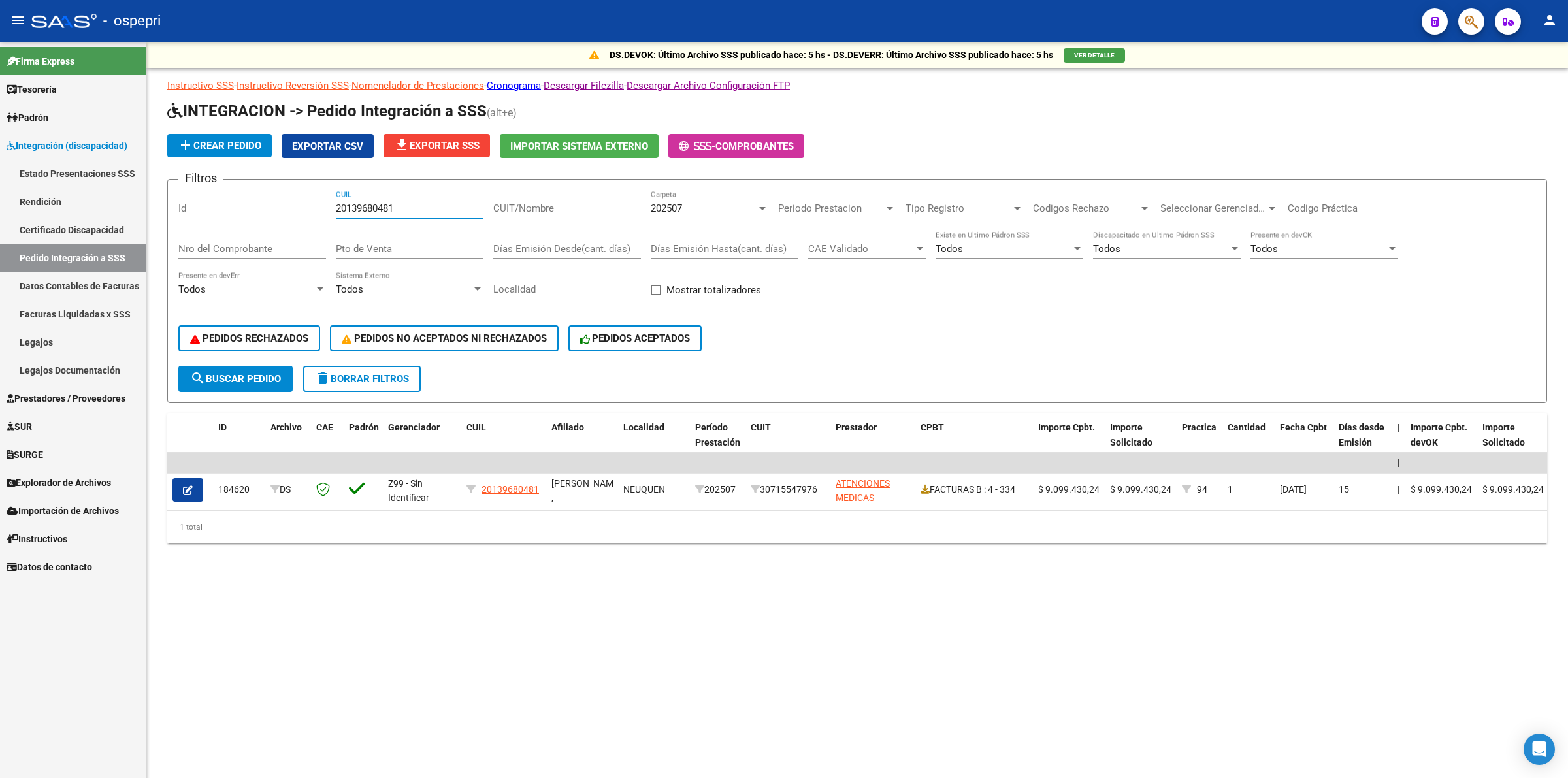
type input "20139680481"
click at [697, 200] on div "202507 Carpeta" at bounding box center [709, 204] width 117 height 28
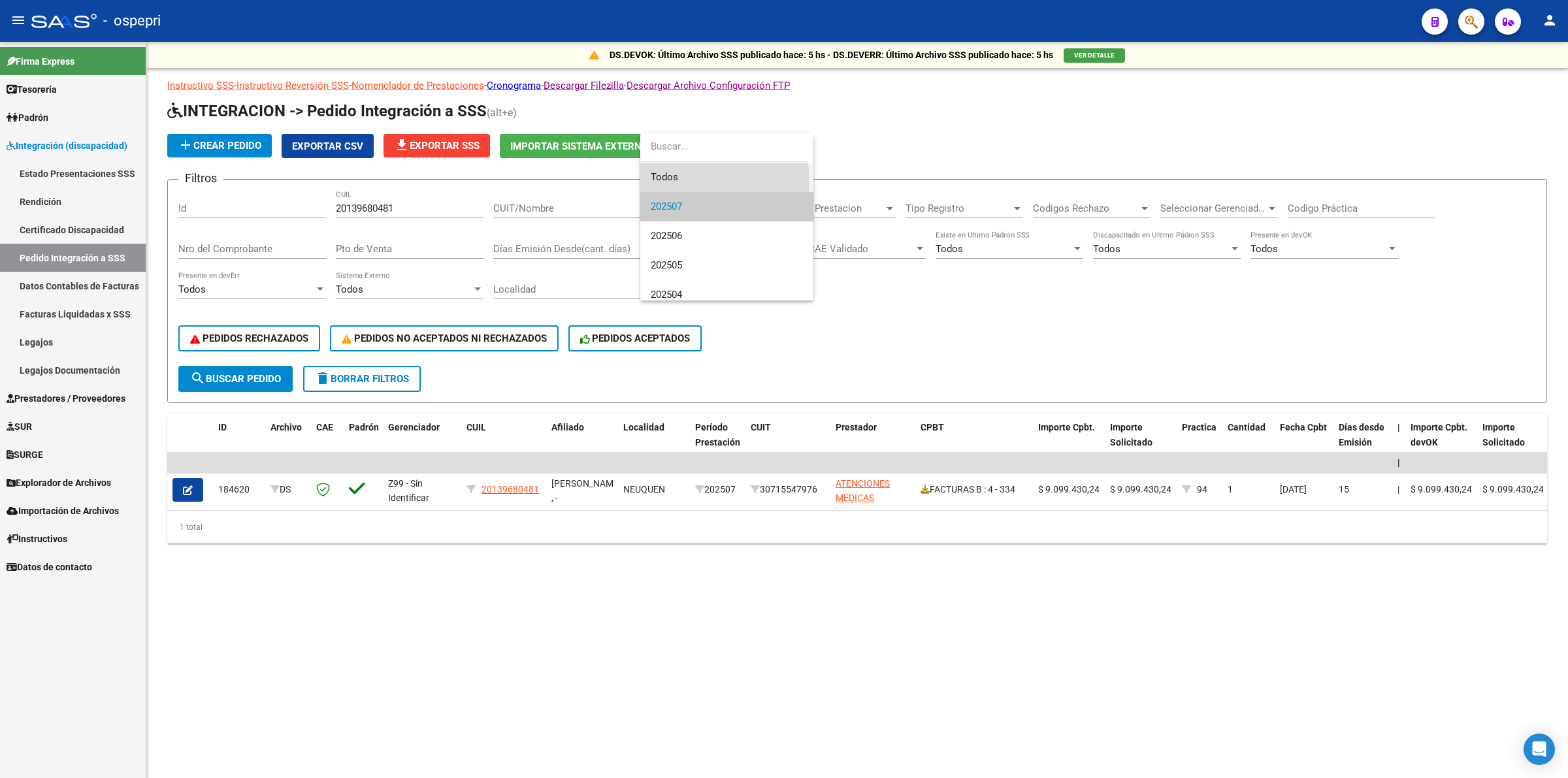
click at [688, 181] on span "Todos" at bounding box center [726, 178] width 152 height 29
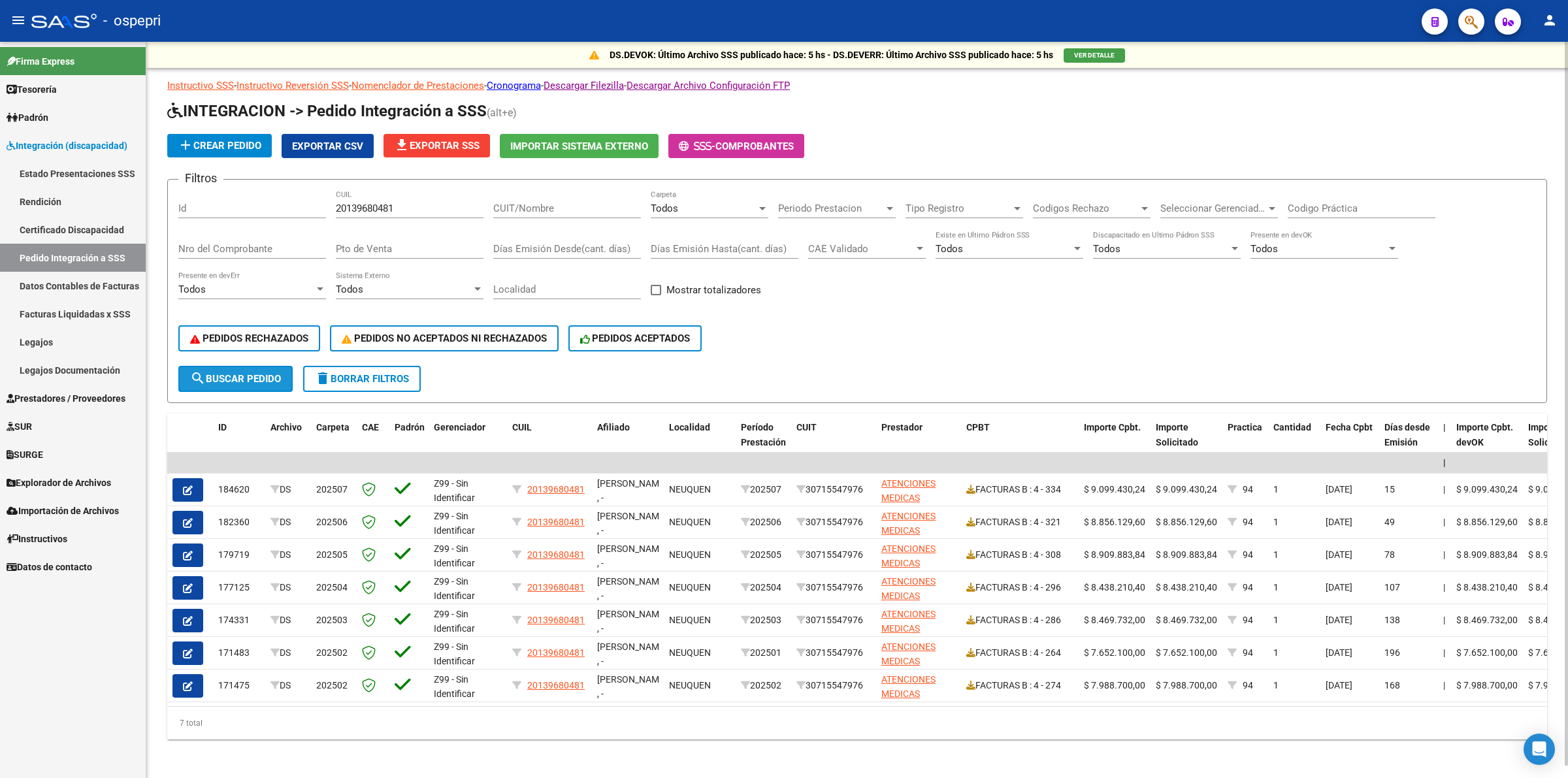
click at [262, 374] on span "search Buscar Pedido" at bounding box center [236, 379] width 91 height 12
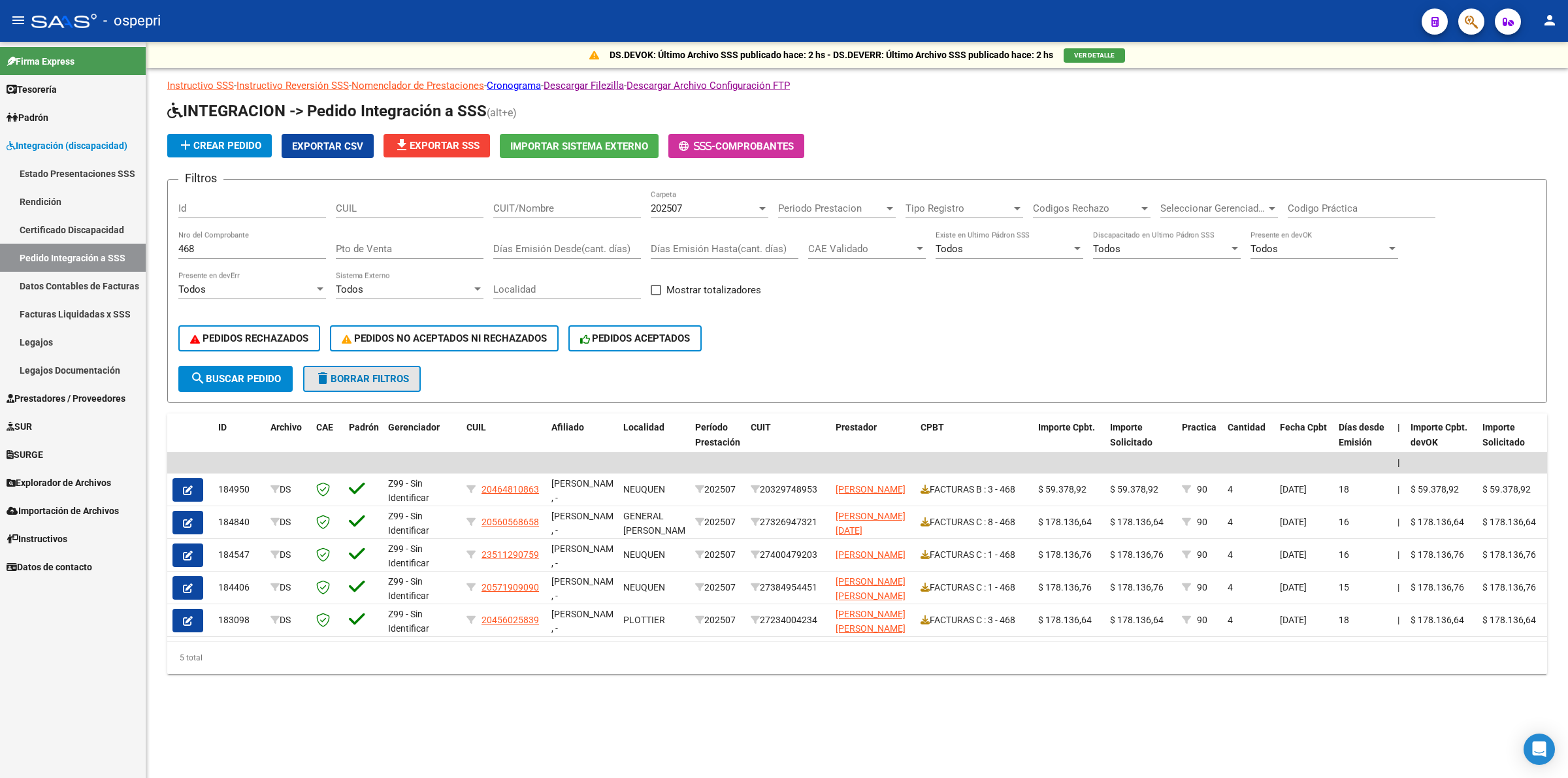
click at [399, 374] on span "delete Borrar Filtros" at bounding box center [362, 379] width 94 height 12
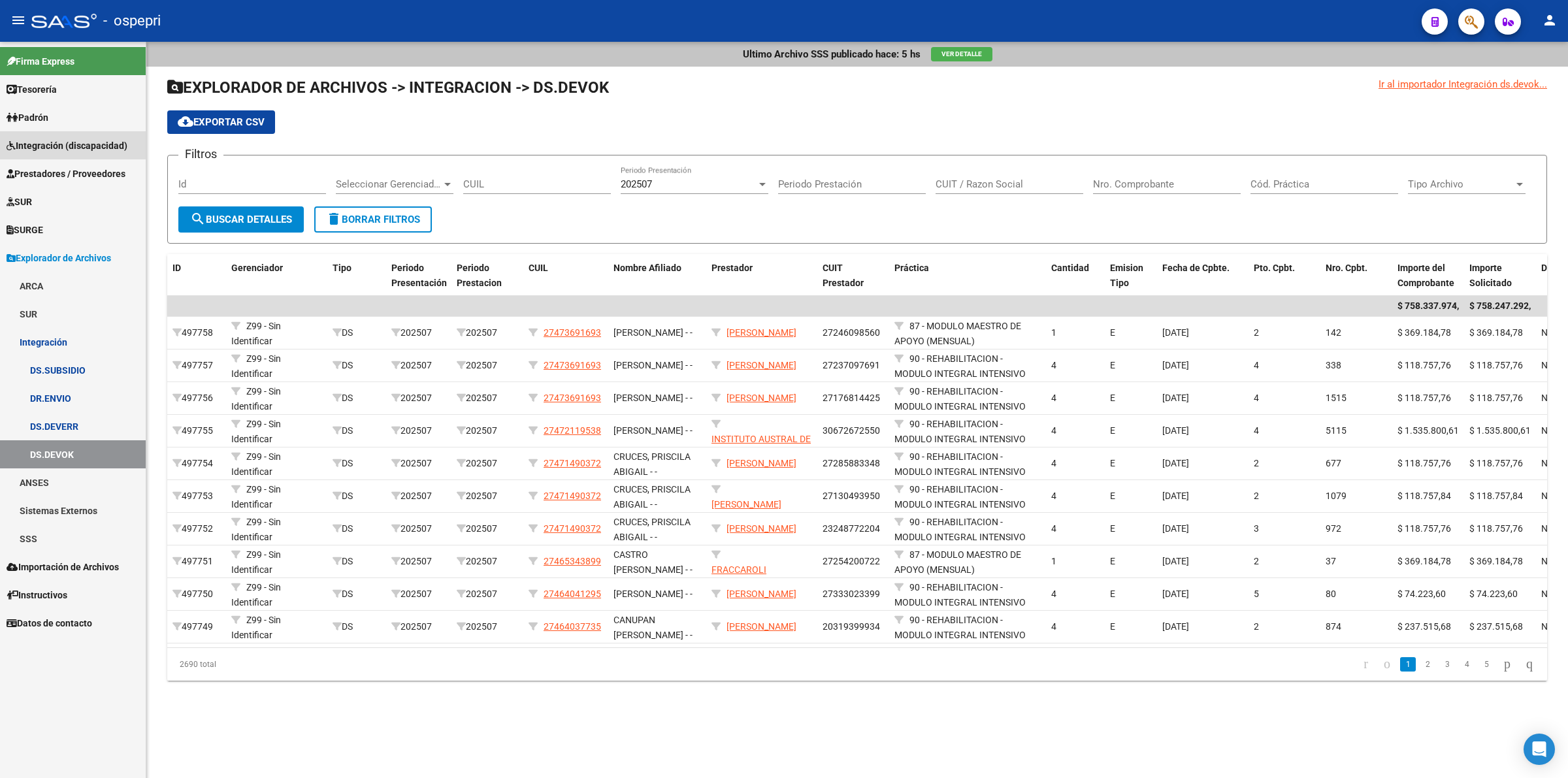
click at [73, 157] on link "Integración (discapacidad)" at bounding box center [73, 145] width 145 height 28
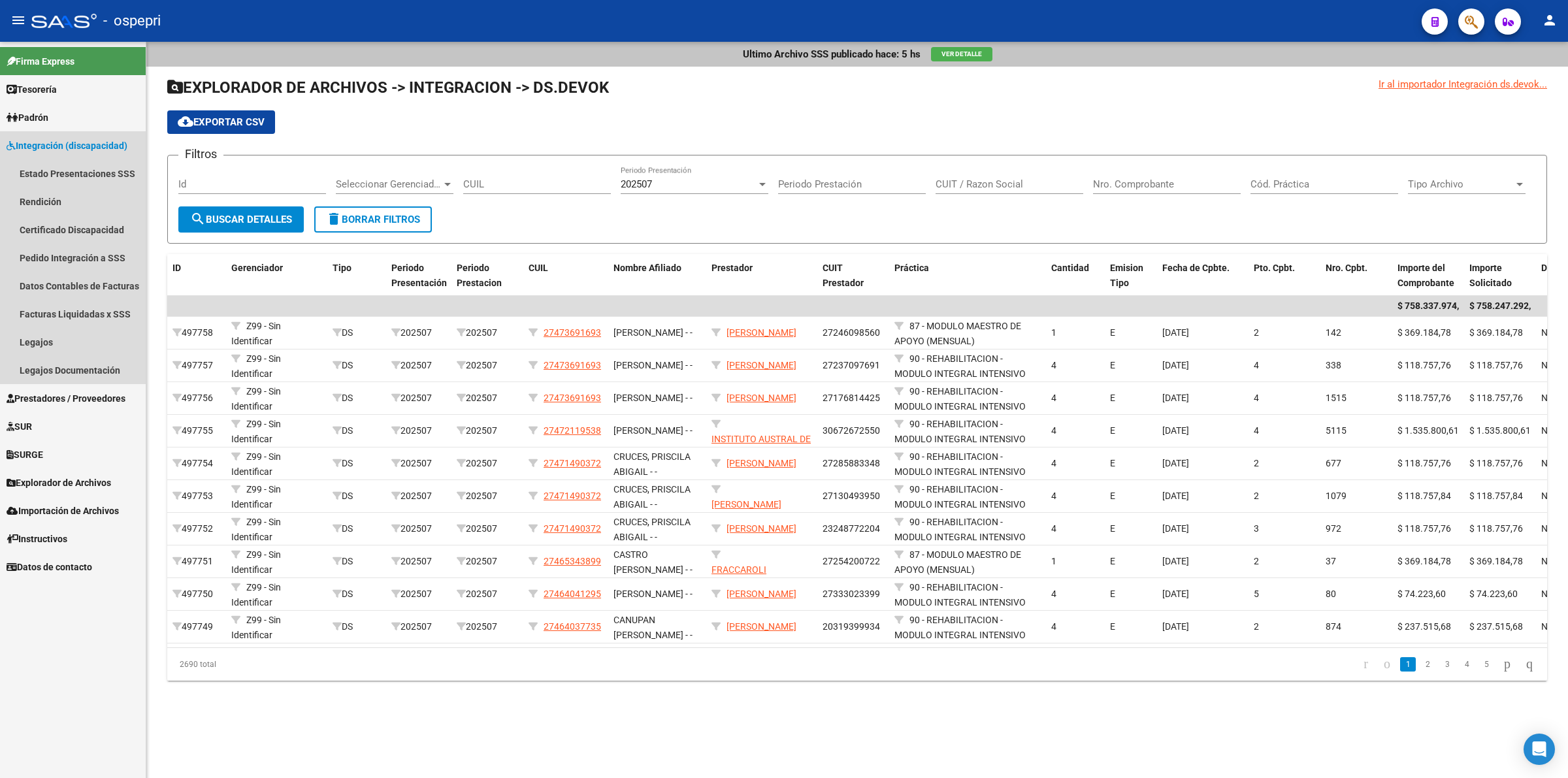
click at [84, 148] on span "Integración (discapacidad)" at bounding box center [67, 146] width 121 height 15
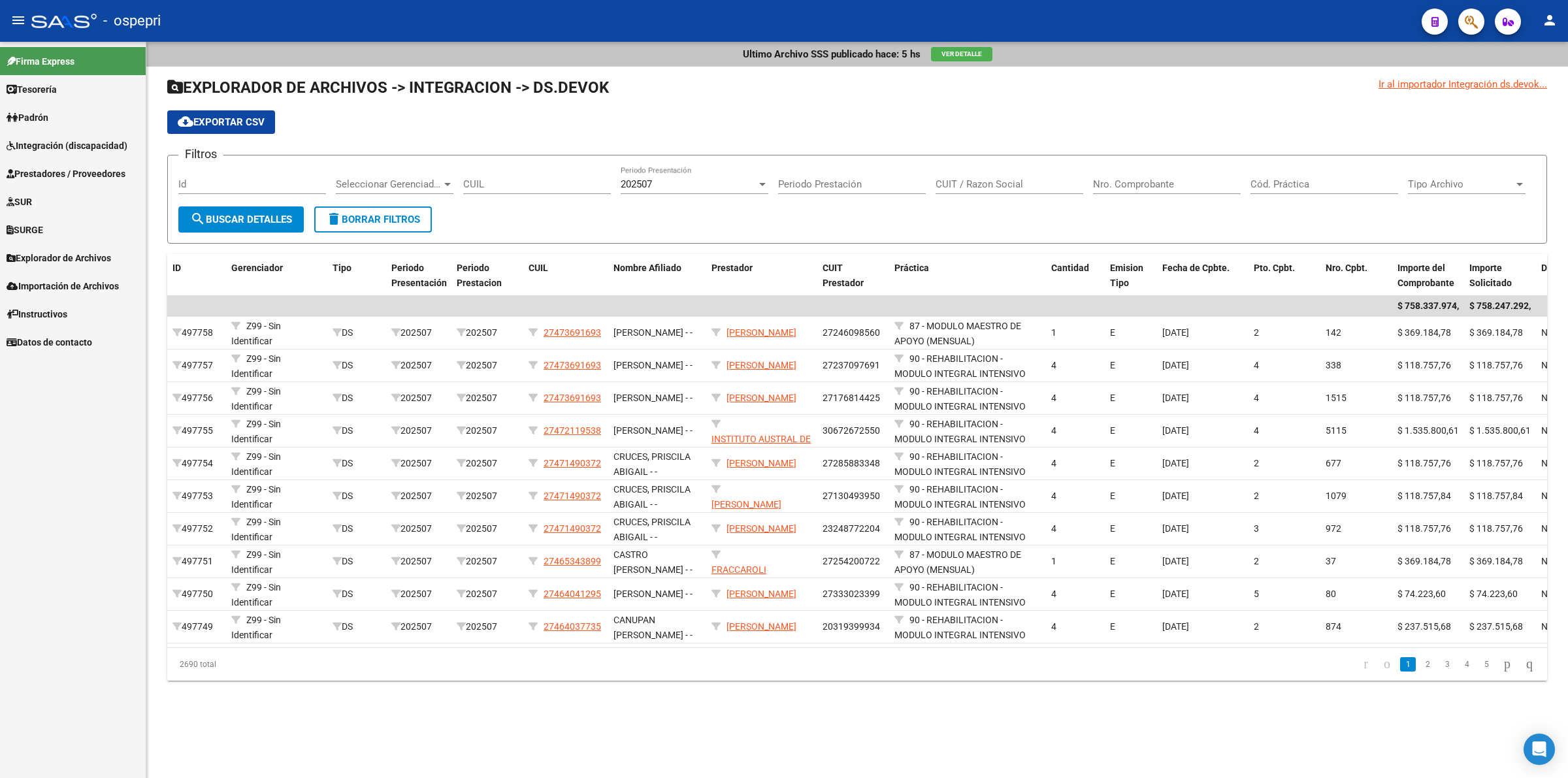
click at [86, 168] on span "Prestadores / Proveedores" at bounding box center [66, 174] width 119 height 15
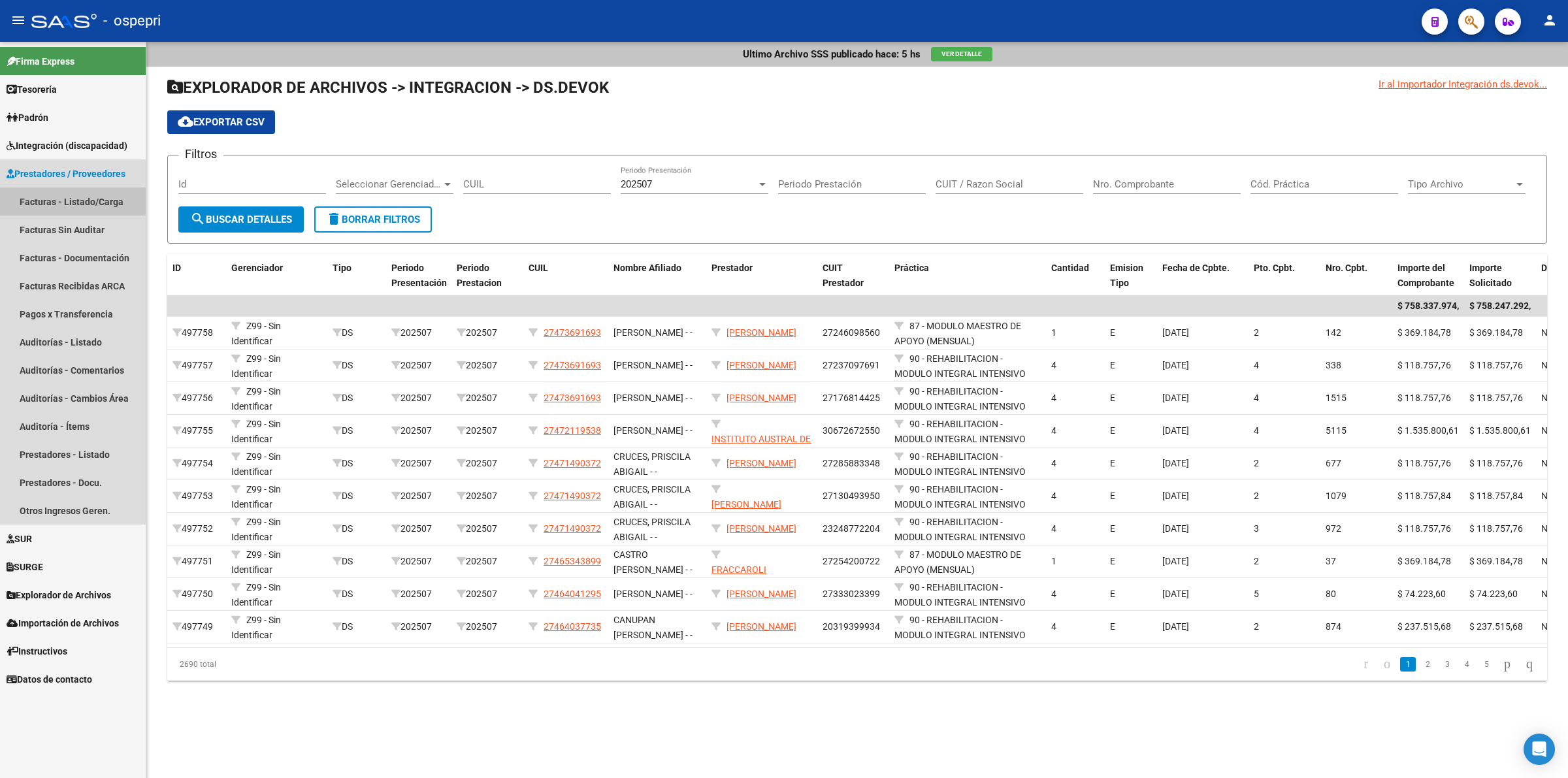
click at [92, 187] on link "Facturas - Listado/Carga" at bounding box center [73, 201] width 145 height 28
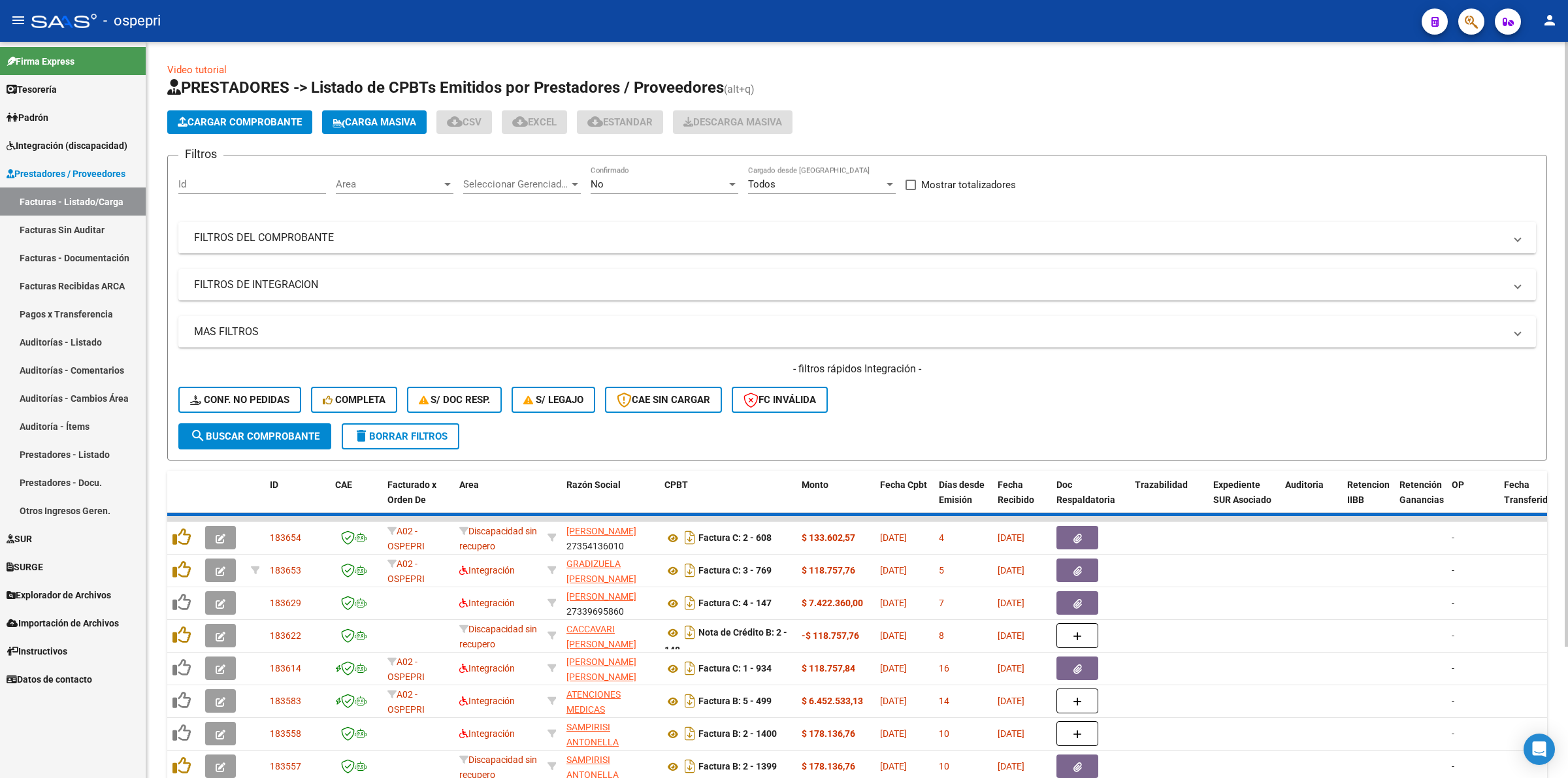
click at [318, 244] on mat-expansion-panel-header "FILTROS DEL COMPROBANTE" at bounding box center [857, 238] width 1357 height 32
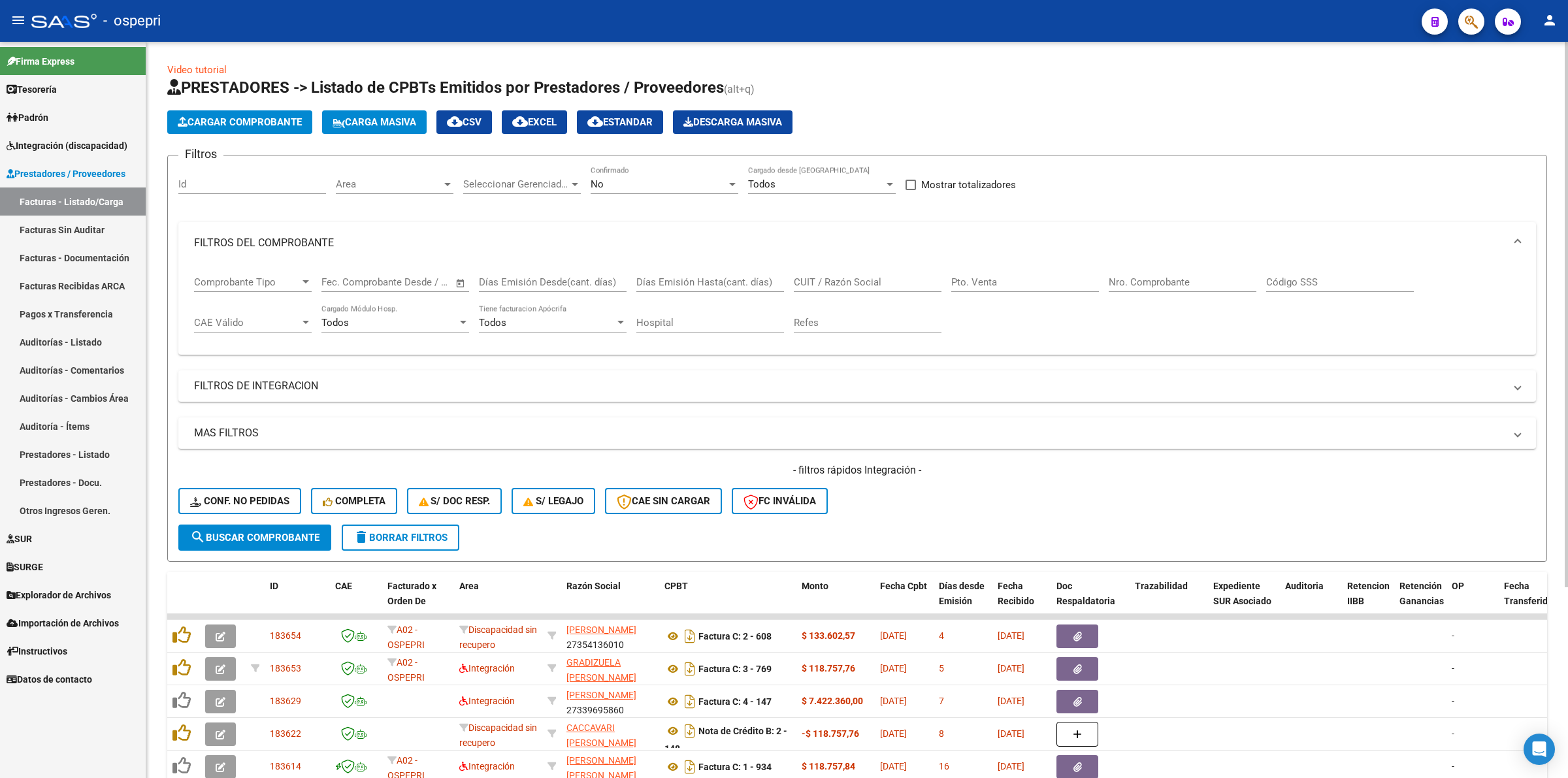
click at [1216, 279] on input "Nro. Comprobante" at bounding box center [1182, 282] width 148 height 12
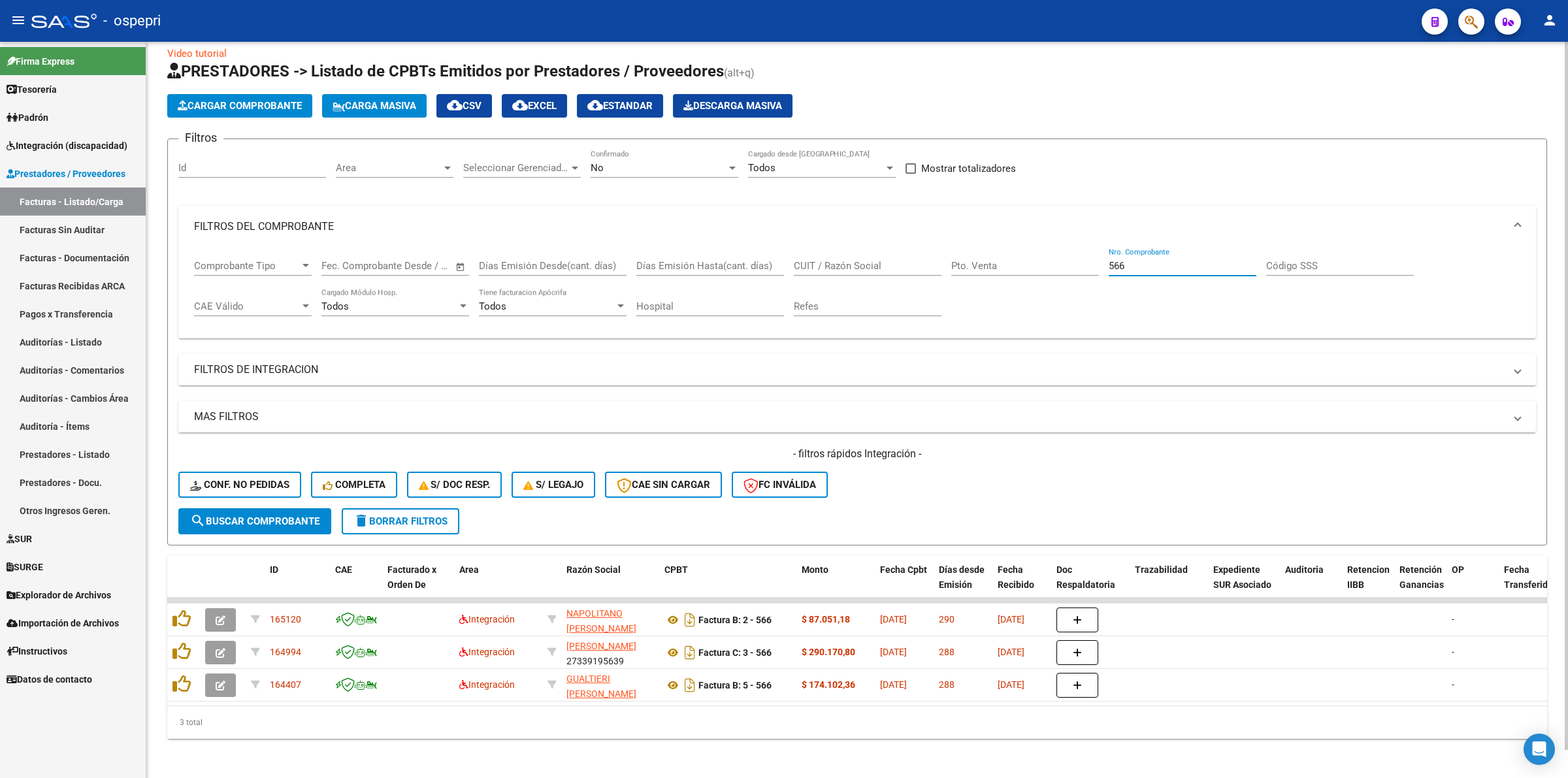
scroll to position [28, 0]
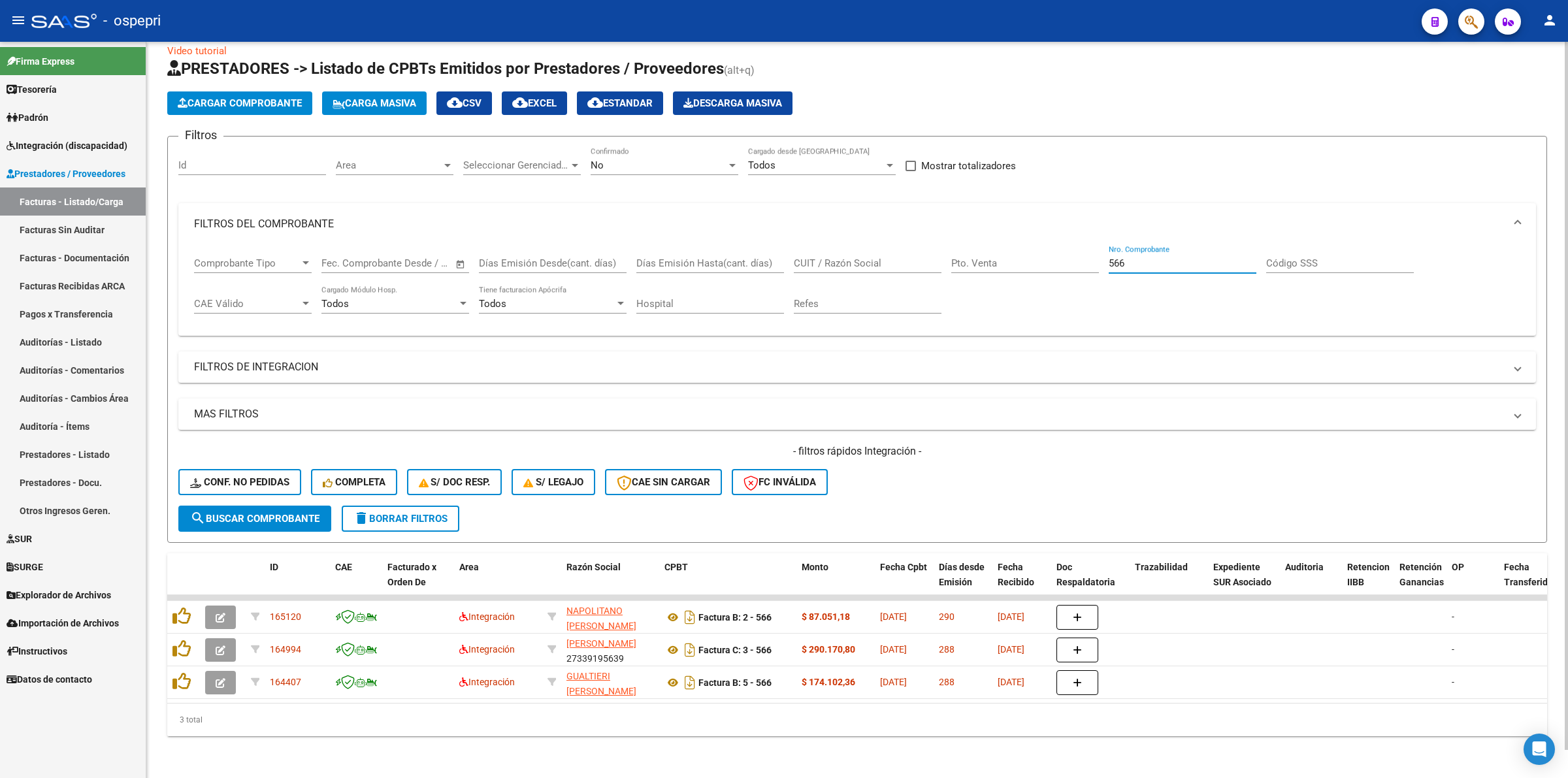
type input "566"
click at [854, 258] on input "CUIT / Razón Social" at bounding box center [867, 263] width 148 height 12
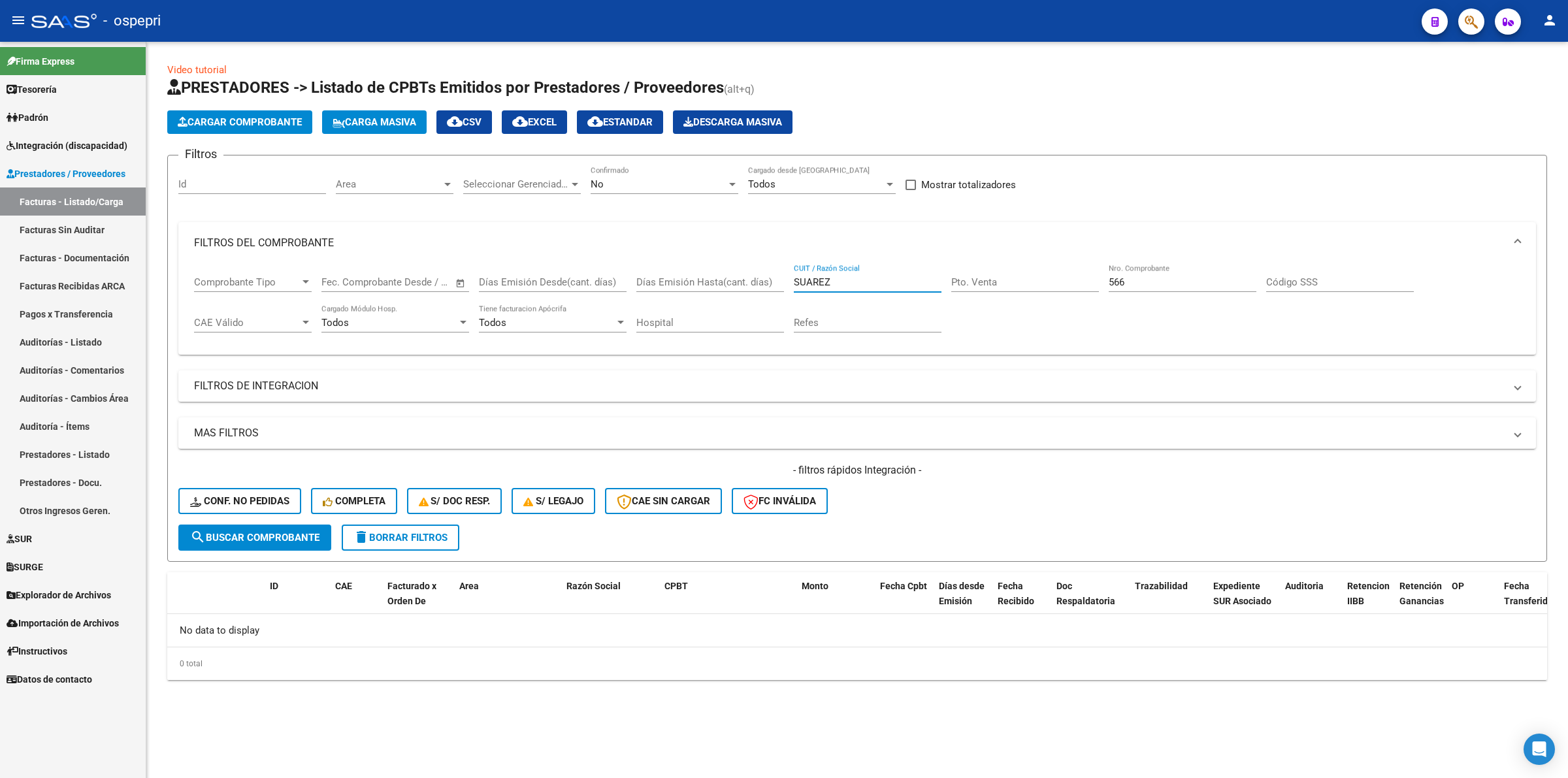
scroll to position [0, 0]
type input "SUAREZ"
click at [596, 193] on div "No Confirmado" at bounding box center [664, 186] width 148 height 40
click at [601, 188] on span "No" at bounding box center [597, 184] width 13 height 12
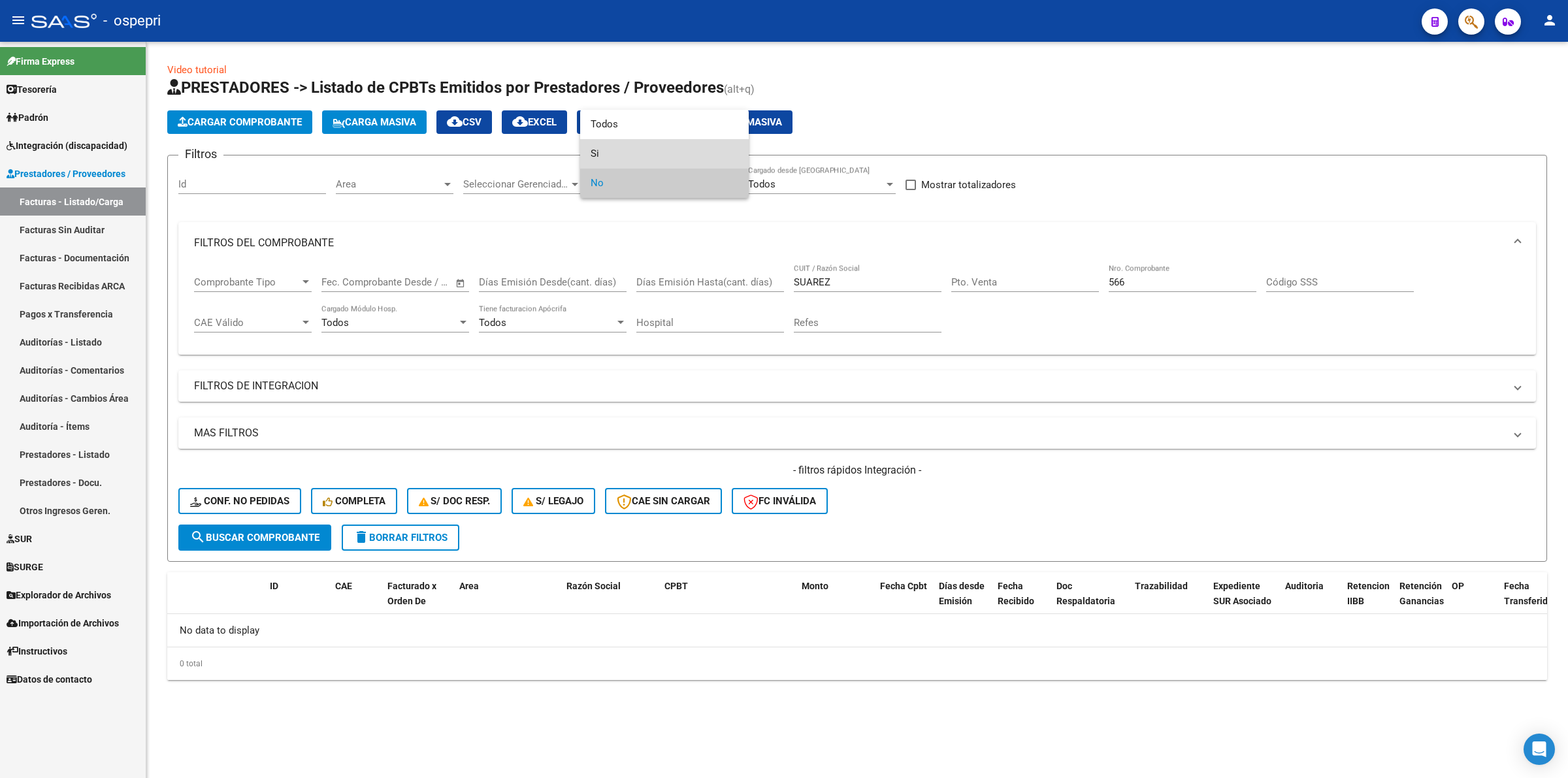
drag, startPoint x: 608, startPoint y: 155, endPoint x: 595, endPoint y: 170, distance: 19.8
click at [608, 155] on span "Si" at bounding box center [664, 154] width 148 height 29
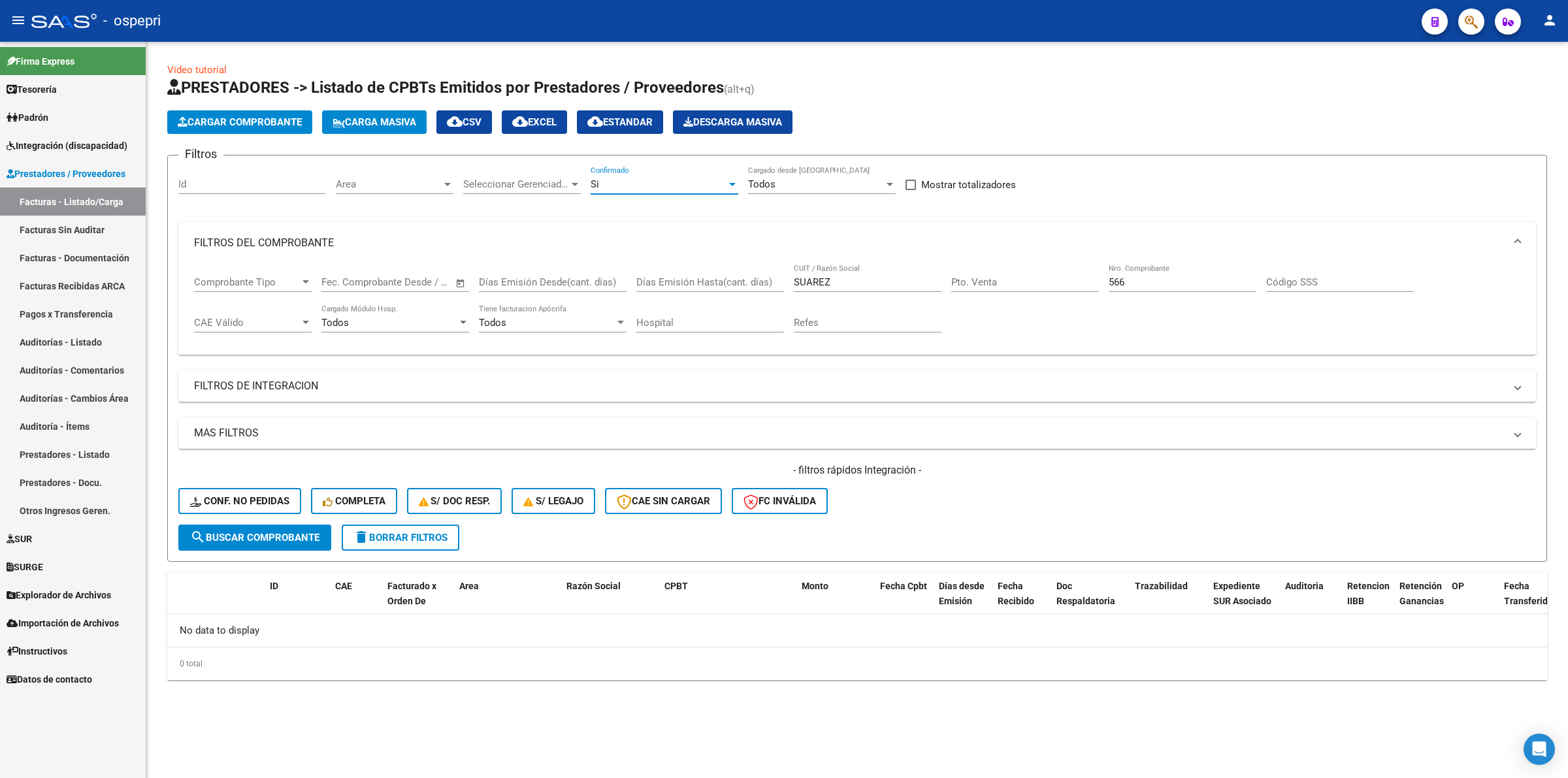
drag, startPoint x: 269, startPoint y: 548, endPoint x: 269, endPoint y: 537, distance: 11.0
click at [269, 546] on form "Filtros Id Area Area Seleccionar Gerenciador Seleccionar Gerenciador Si Confirm…" at bounding box center [857, 358] width 1379 height 407
click at [271, 536] on span "search Buscar Comprobante" at bounding box center [255, 537] width 129 height 12
click at [639, 192] on div "Si Confirmado" at bounding box center [664, 180] width 148 height 28
click at [614, 217] on span "No" at bounding box center [664, 213] width 148 height 29
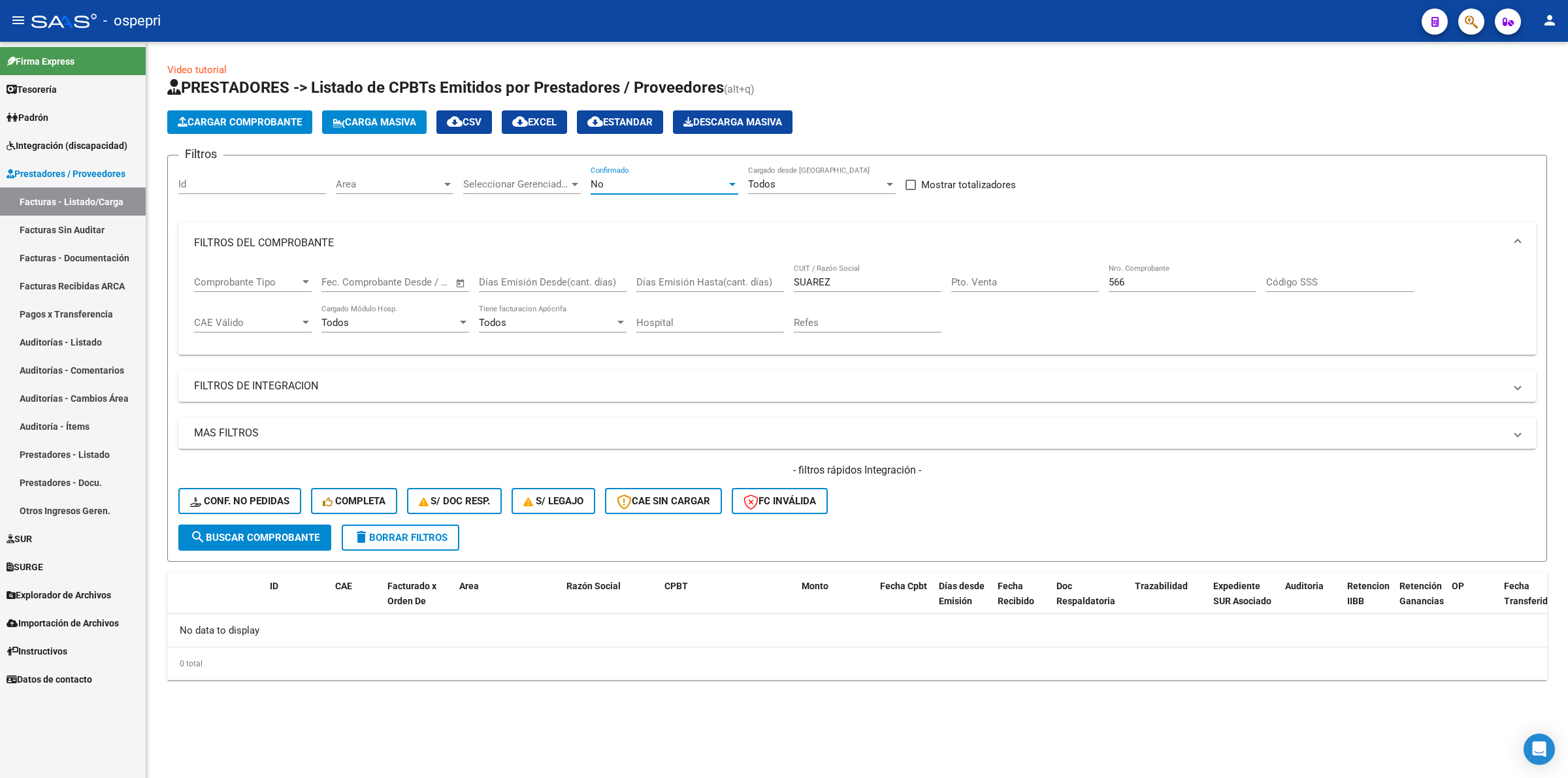
click at [276, 526] on button "search Buscar Comprobante" at bounding box center [255, 538] width 153 height 26
drag, startPoint x: 848, startPoint y: 284, endPoint x: 719, endPoint y: 282, distance: 129.0
click at [719, 282] on div "Comprobante Tipo Comprobante Tipo Start date – End date Fec. Comprobante Desde …" at bounding box center [857, 304] width 1326 height 81
drag, startPoint x: 236, startPoint y: 537, endPoint x: 387, endPoint y: 509, distance: 153.6
click at [236, 537] on span "search Buscar Comprobante" at bounding box center [255, 537] width 129 height 12
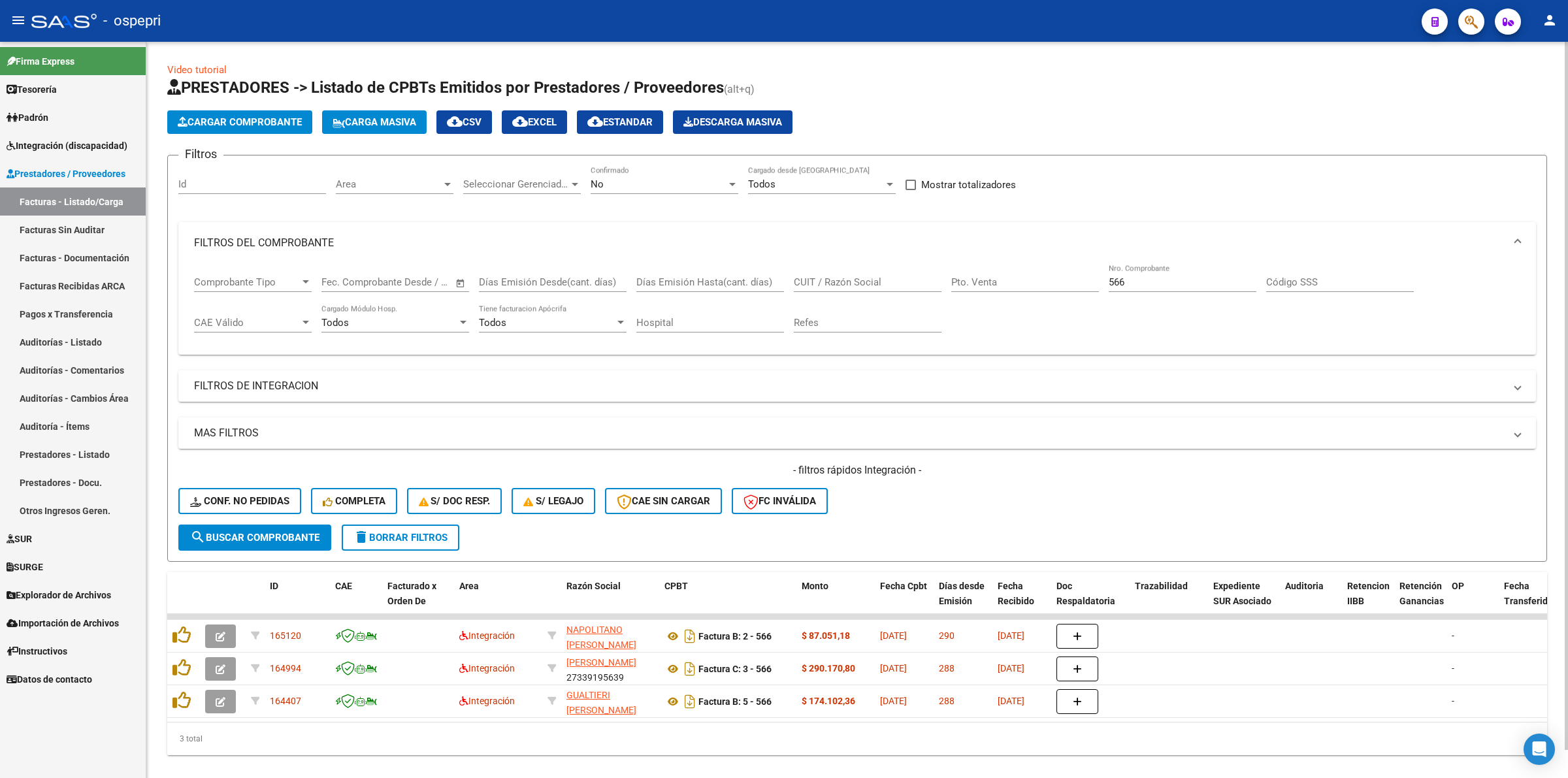
scroll to position [28, 0]
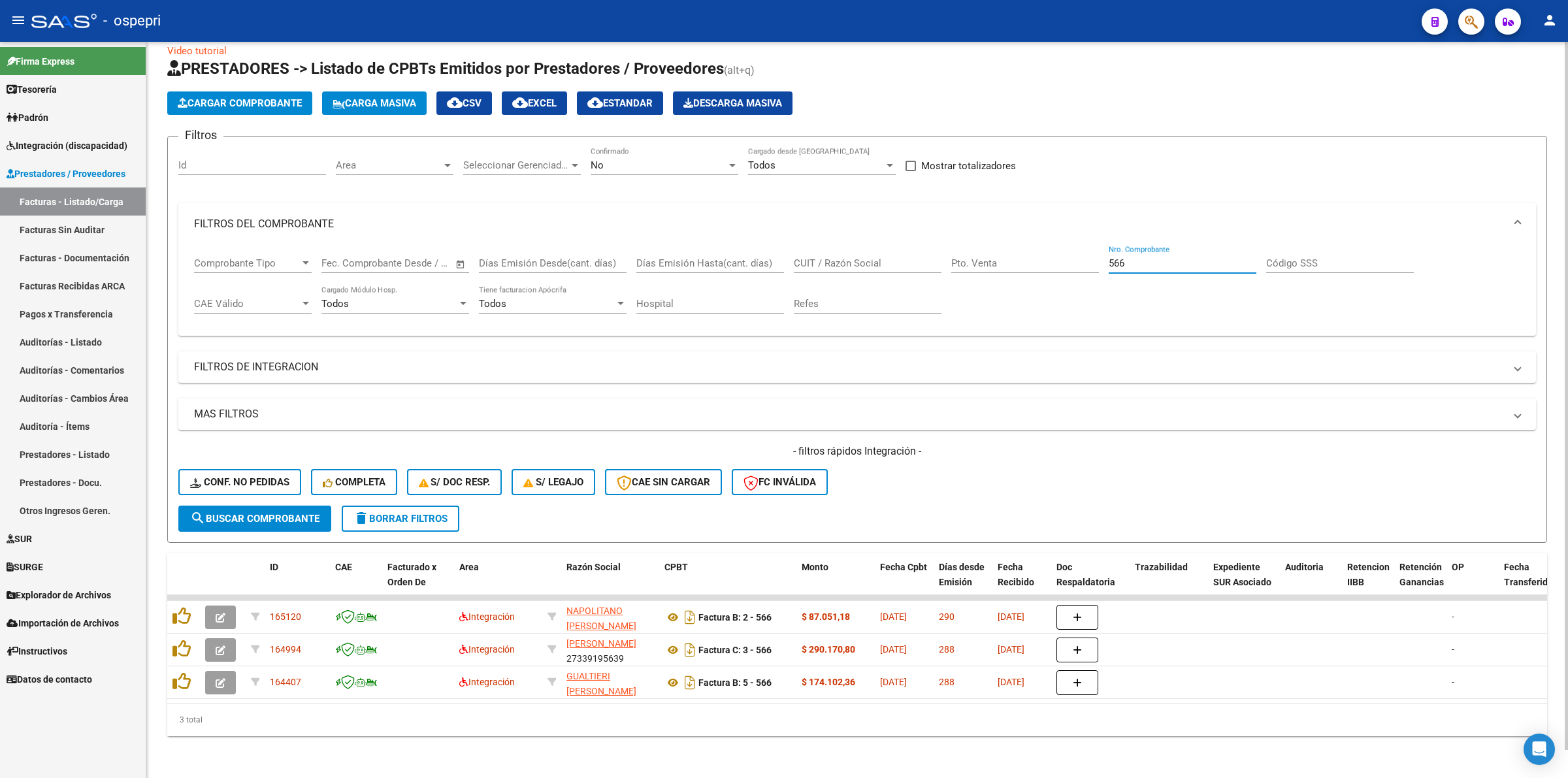
click at [1137, 258] on input "566" at bounding box center [1182, 263] width 148 height 12
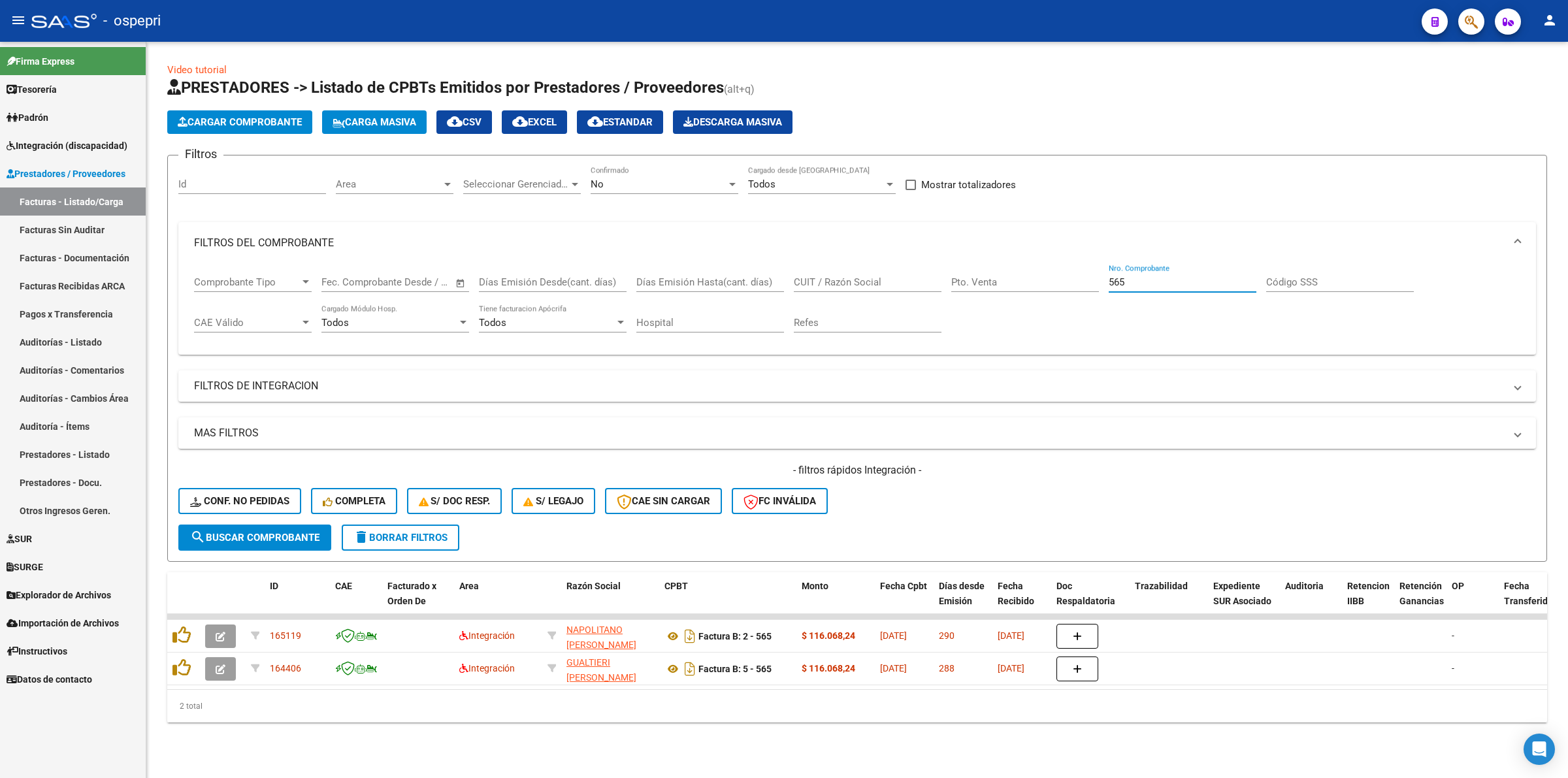
scroll to position [0, 0]
type input "565"
click at [606, 181] on div "No" at bounding box center [658, 184] width 136 height 12
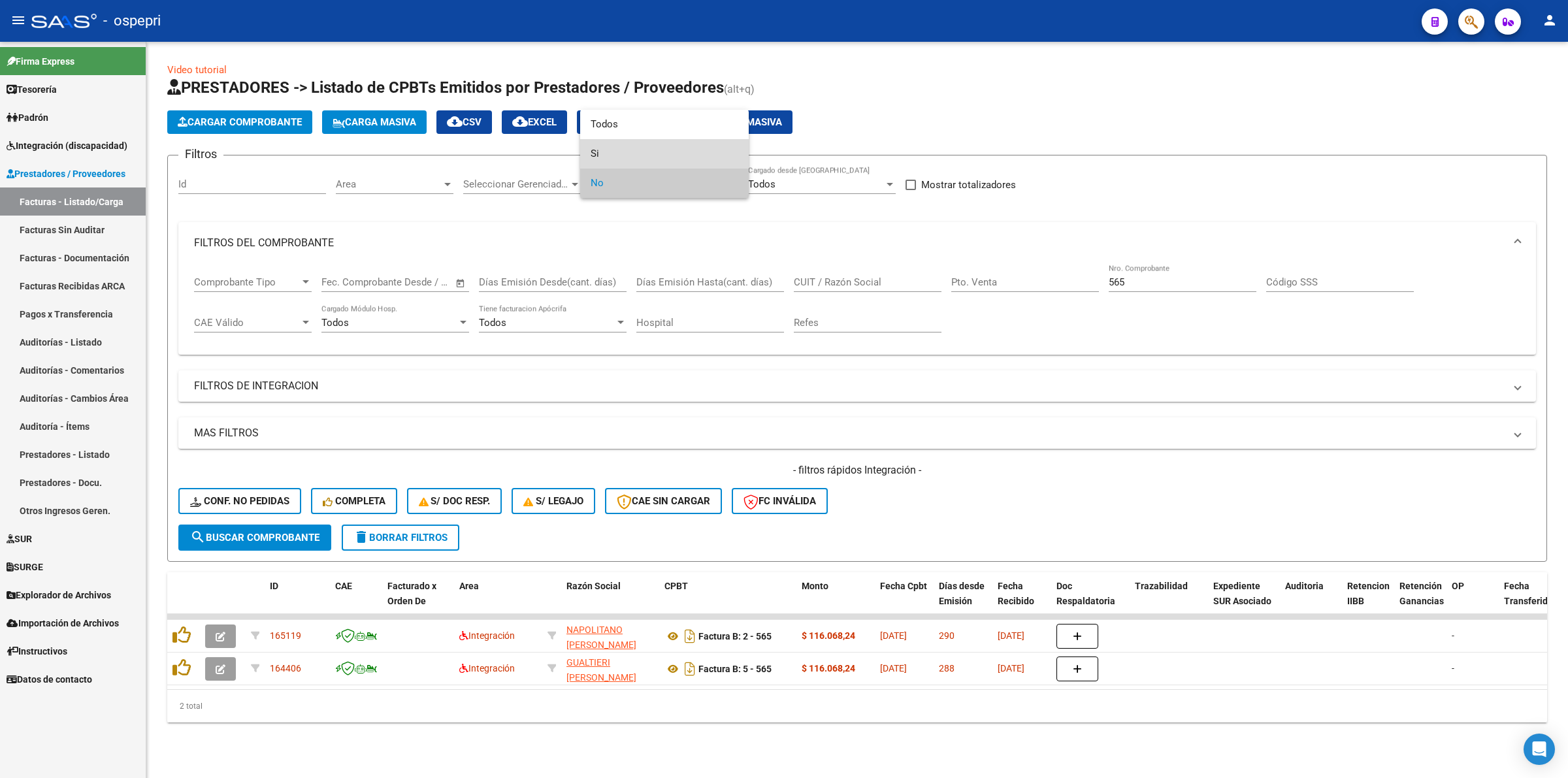
click at [609, 162] on span "Si" at bounding box center [664, 154] width 148 height 29
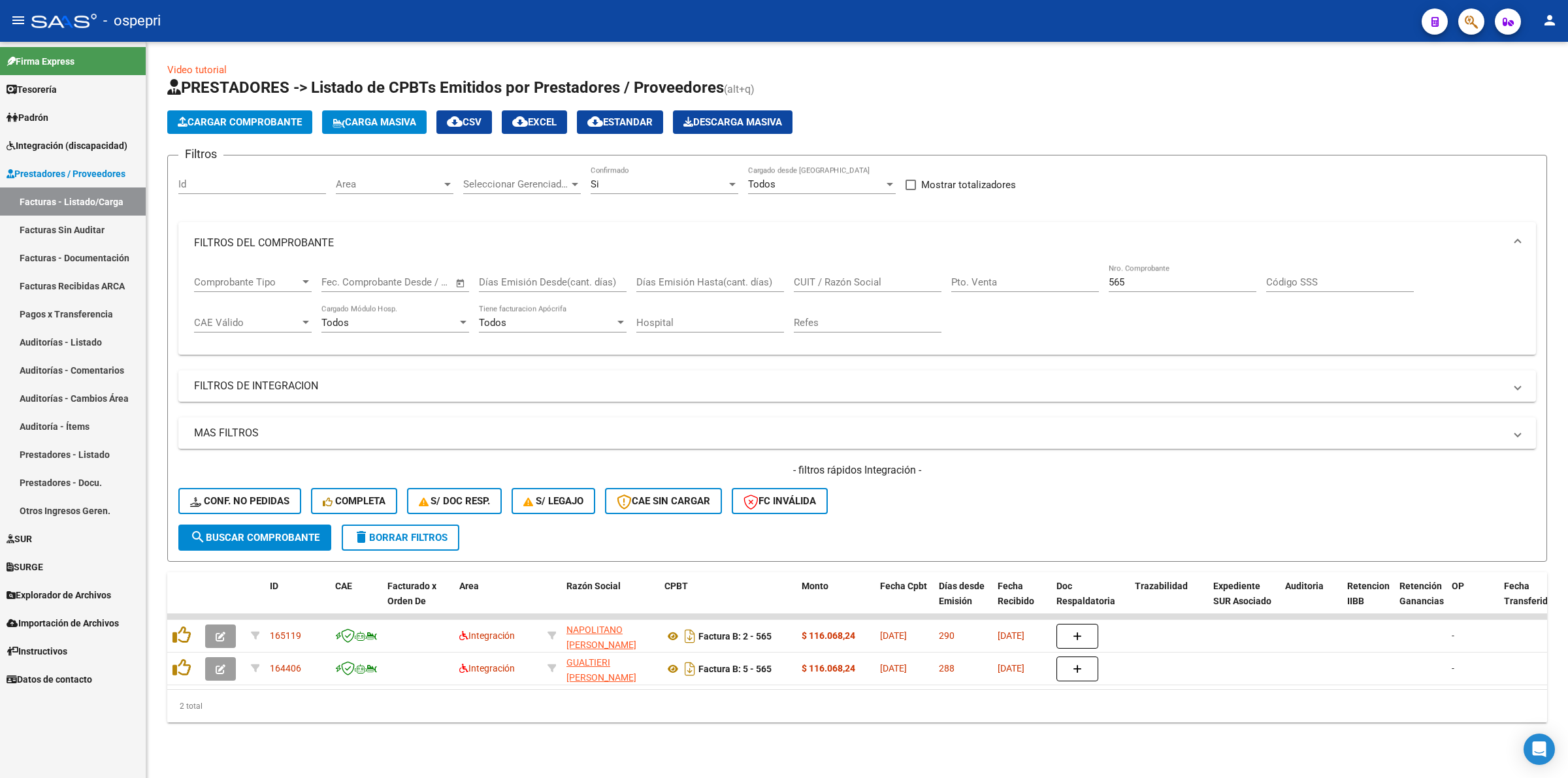
drag, startPoint x: 219, startPoint y: 517, endPoint x: 227, endPoint y: 534, distance: 18.8
click at [222, 523] on form "Filtros Id Area Area Seleccionar Gerenciador Seleccionar Gerenciador Si Confirm…" at bounding box center [857, 358] width 1379 height 407
click at [227, 534] on span "search Buscar Comprobante" at bounding box center [255, 537] width 129 height 12
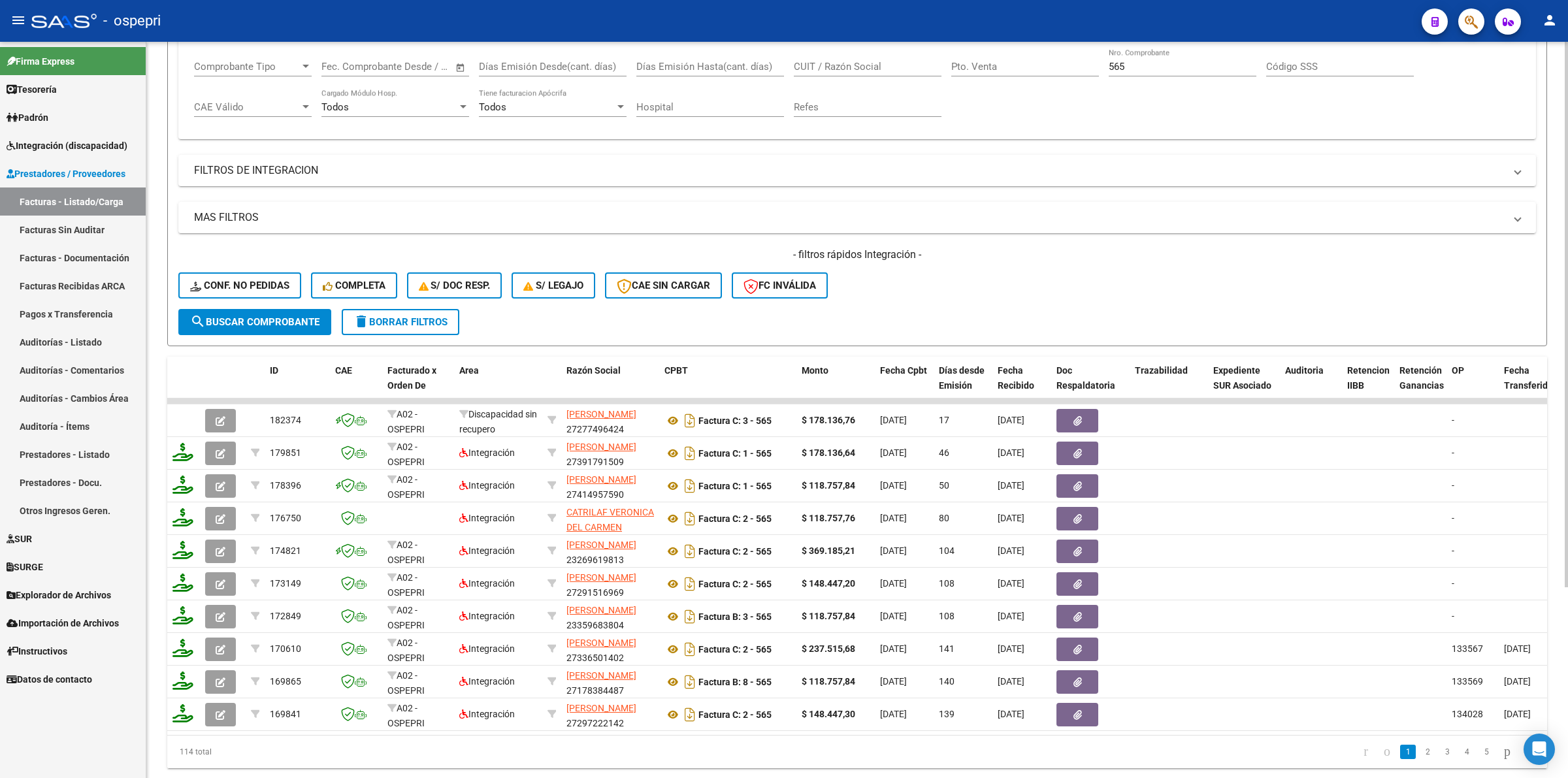
scroll to position [245, 0]
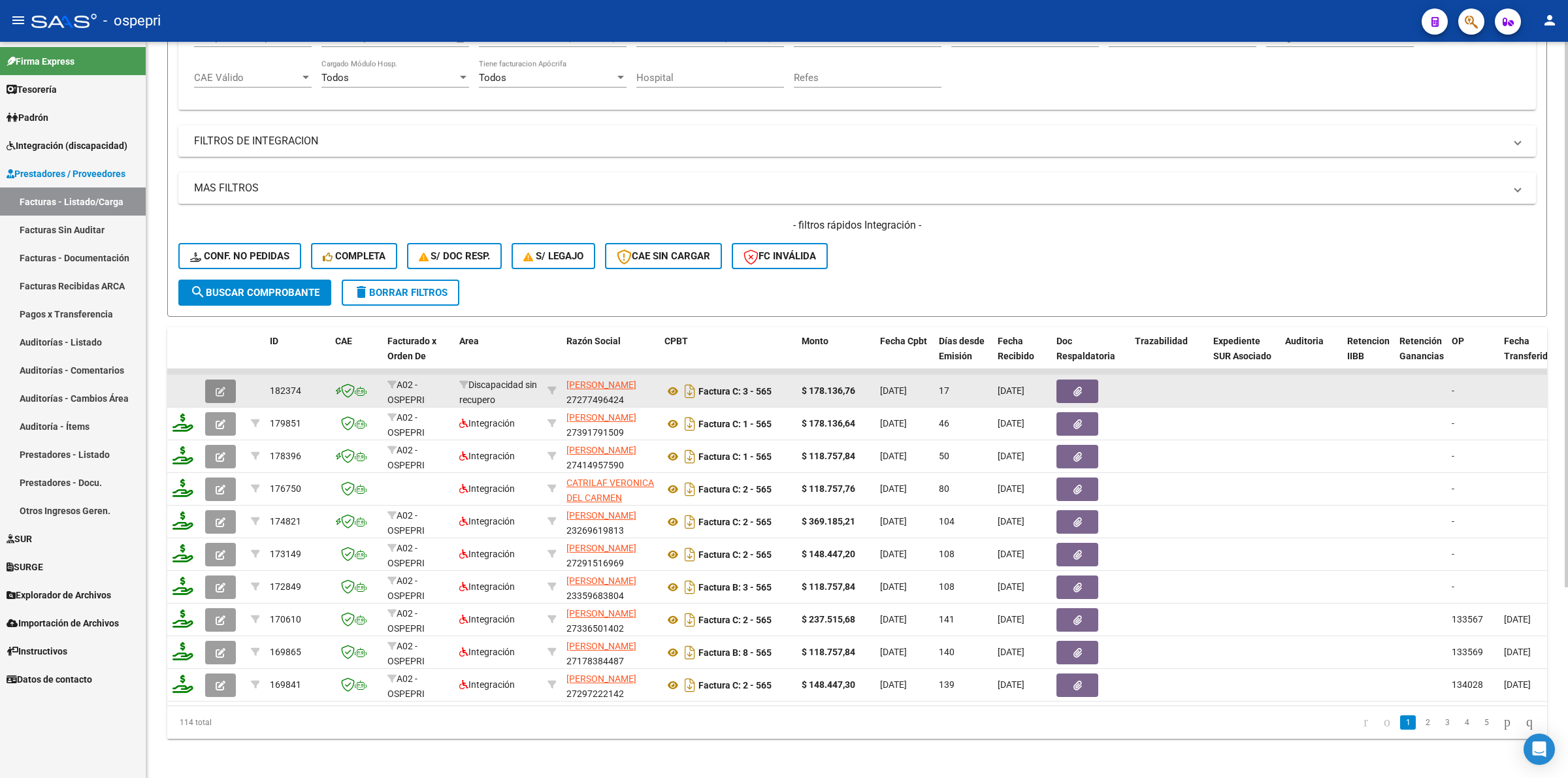
click at [226, 384] on button "button" at bounding box center [220, 391] width 31 height 23
click at [220, 387] on icon "button" at bounding box center [220, 391] width 10 height 10
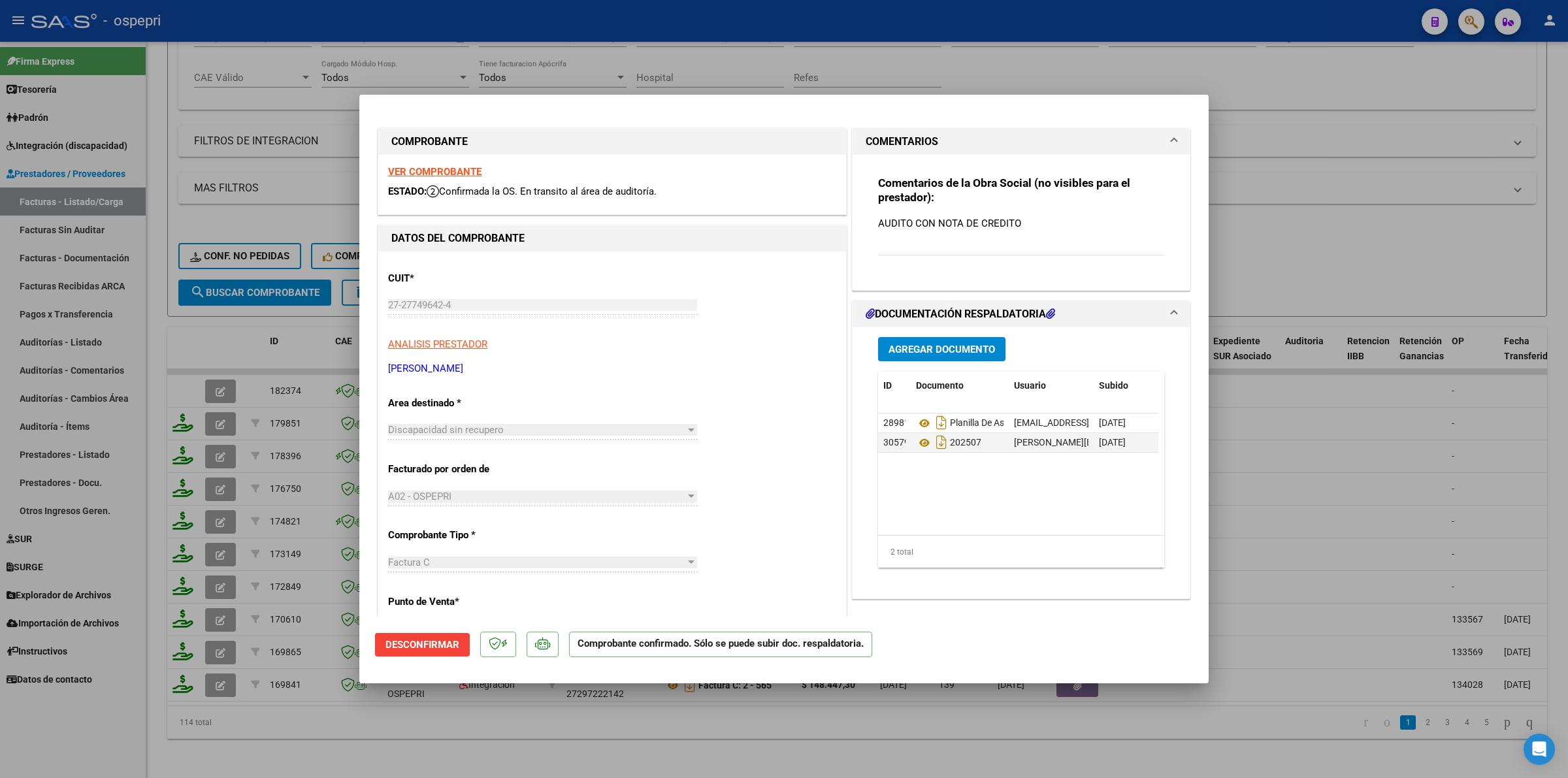
click at [444, 640] on span "Desconfirmar" at bounding box center [422, 644] width 74 height 12
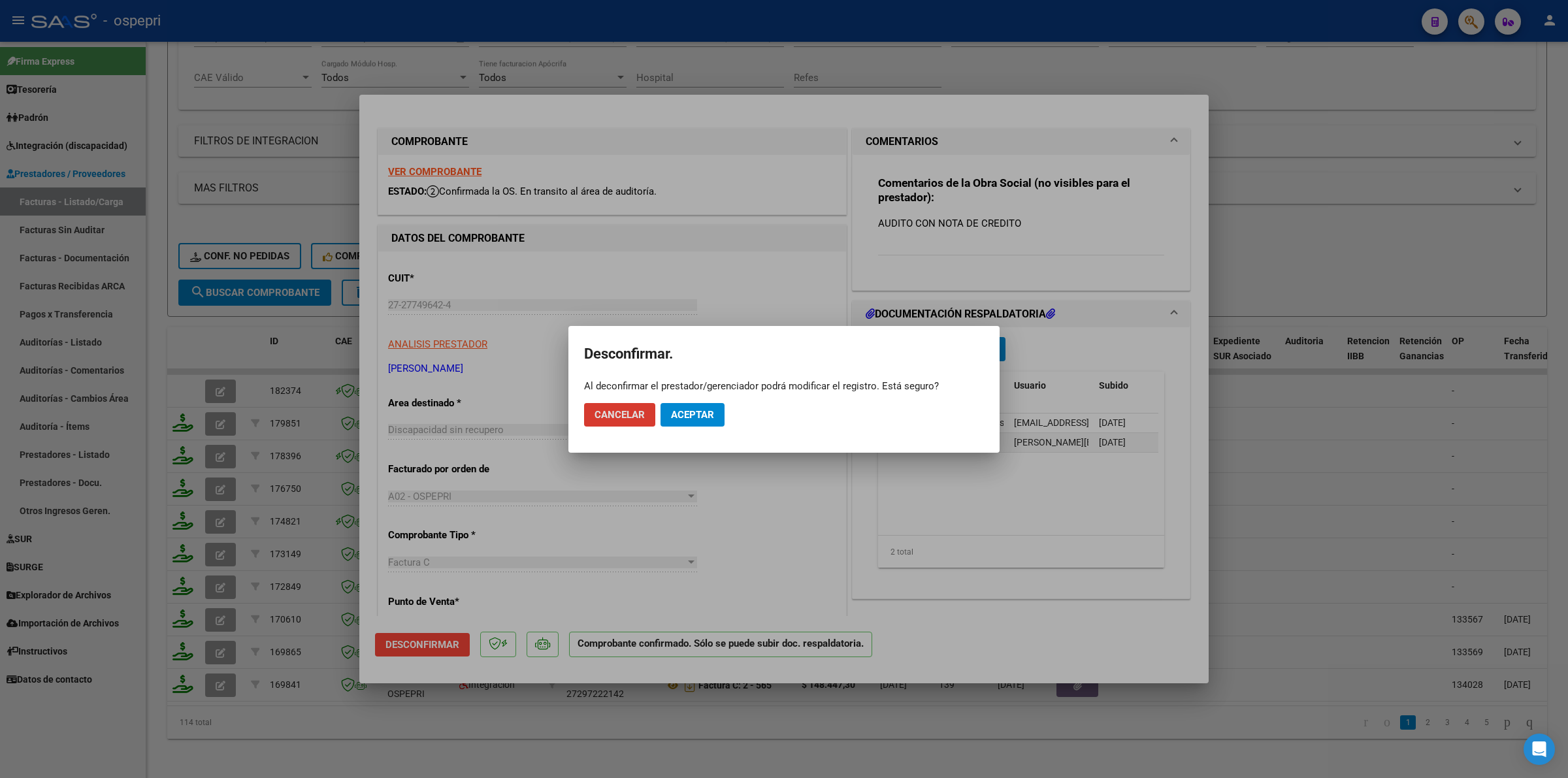
click at [703, 415] on span "Aceptar" at bounding box center [692, 415] width 43 height 12
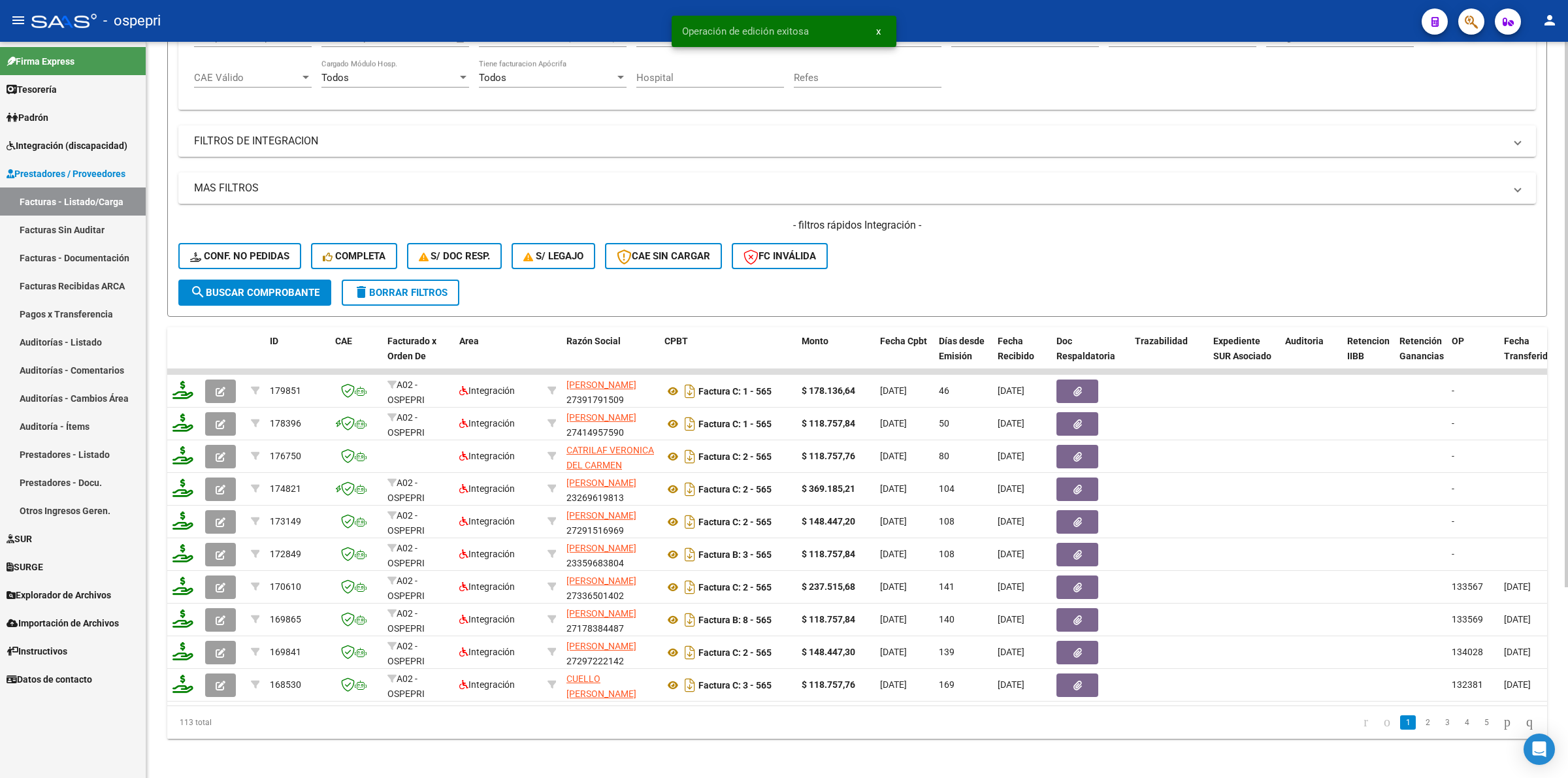
drag, startPoint x: 415, startPoint y: 282, endPoint x: 416, endPoint y: 289, distance: 7.1
click at [415, 283] on button "delete Borrar Filtros" at bounding box center [400, 293] width 117 height 26
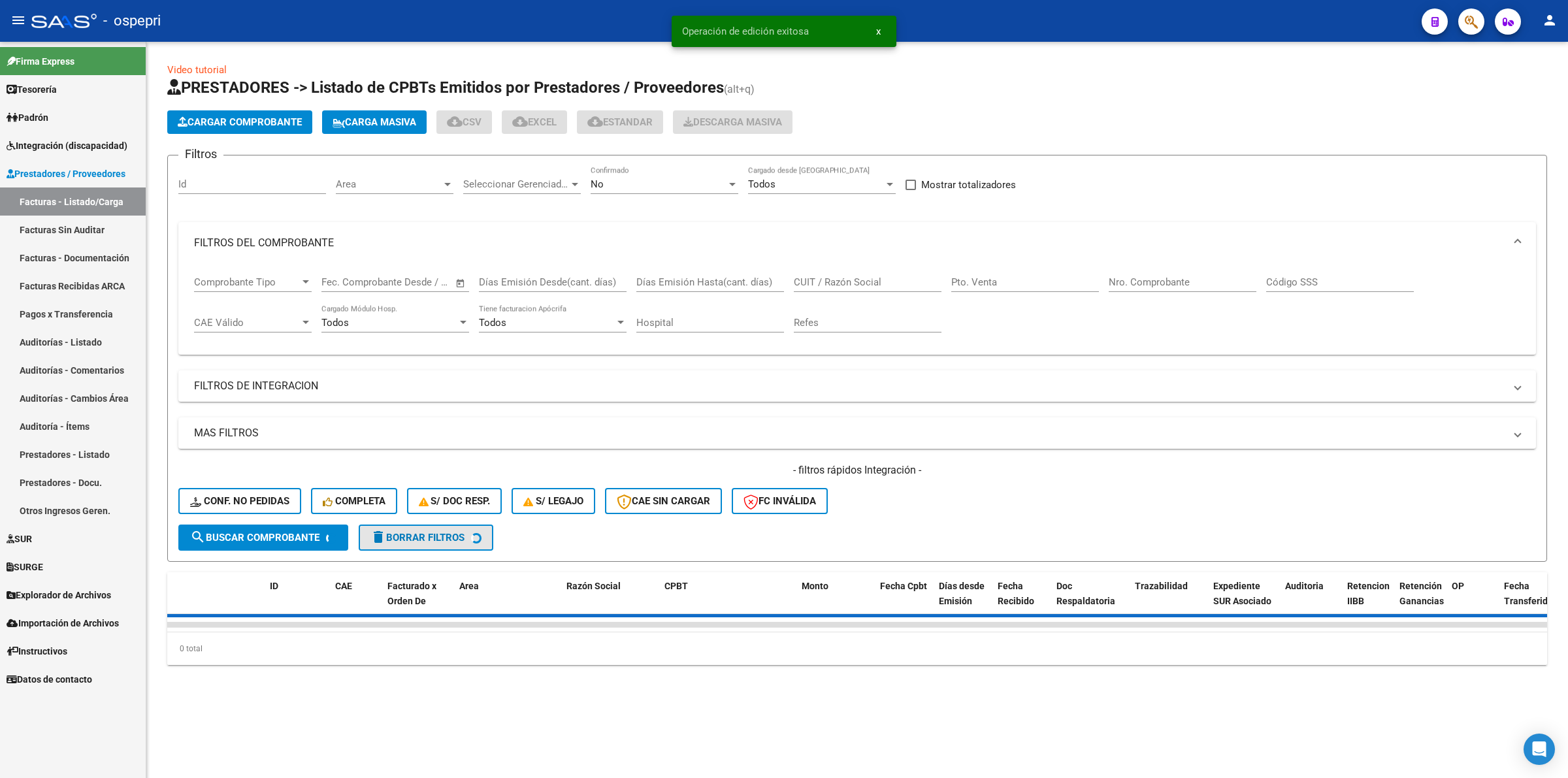
scroll to position [0, 0]
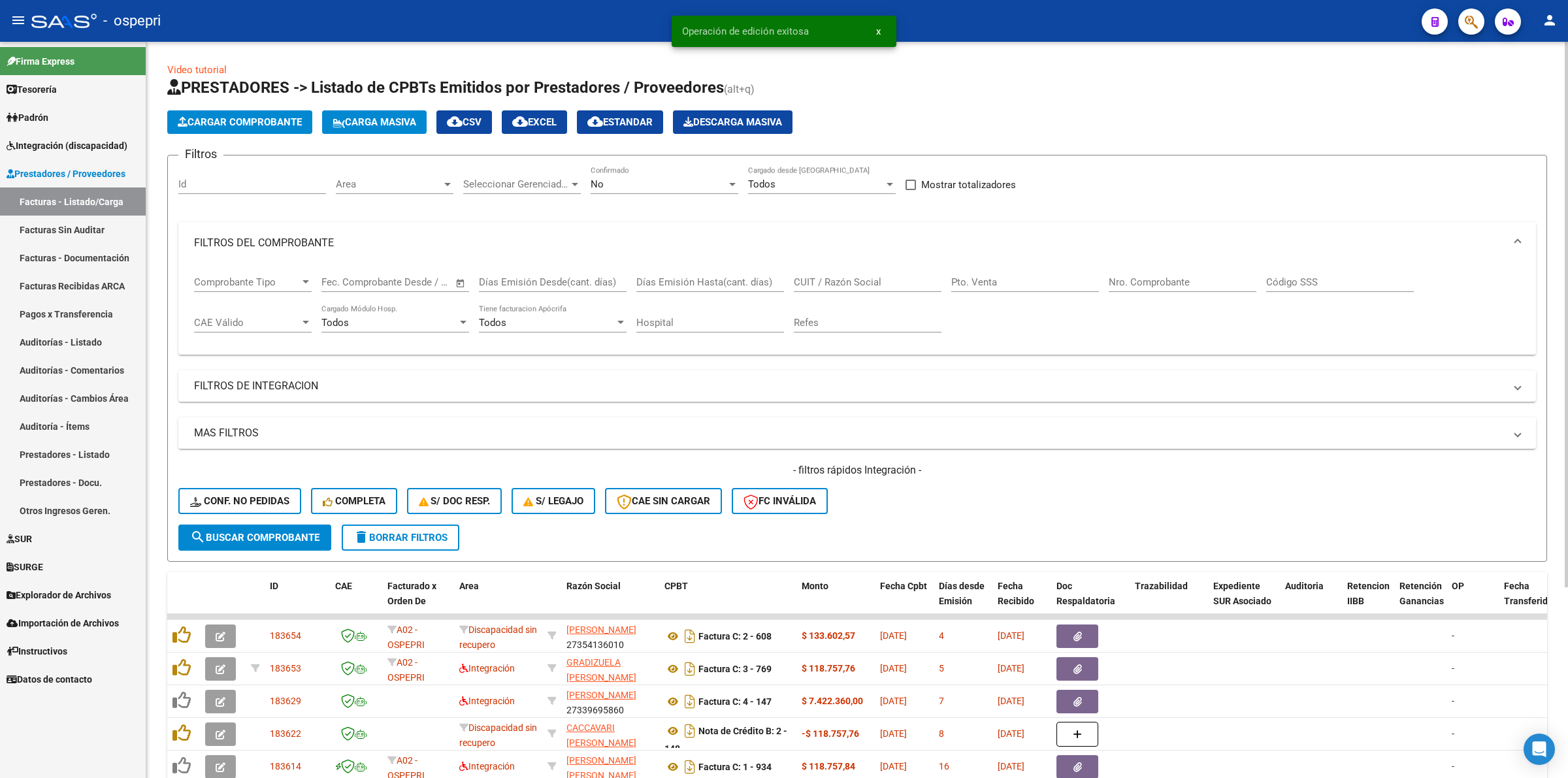
click at [1129, 279] on input "Nro. Comprobante" at bounding box center [1182, 282] width 148 height 12
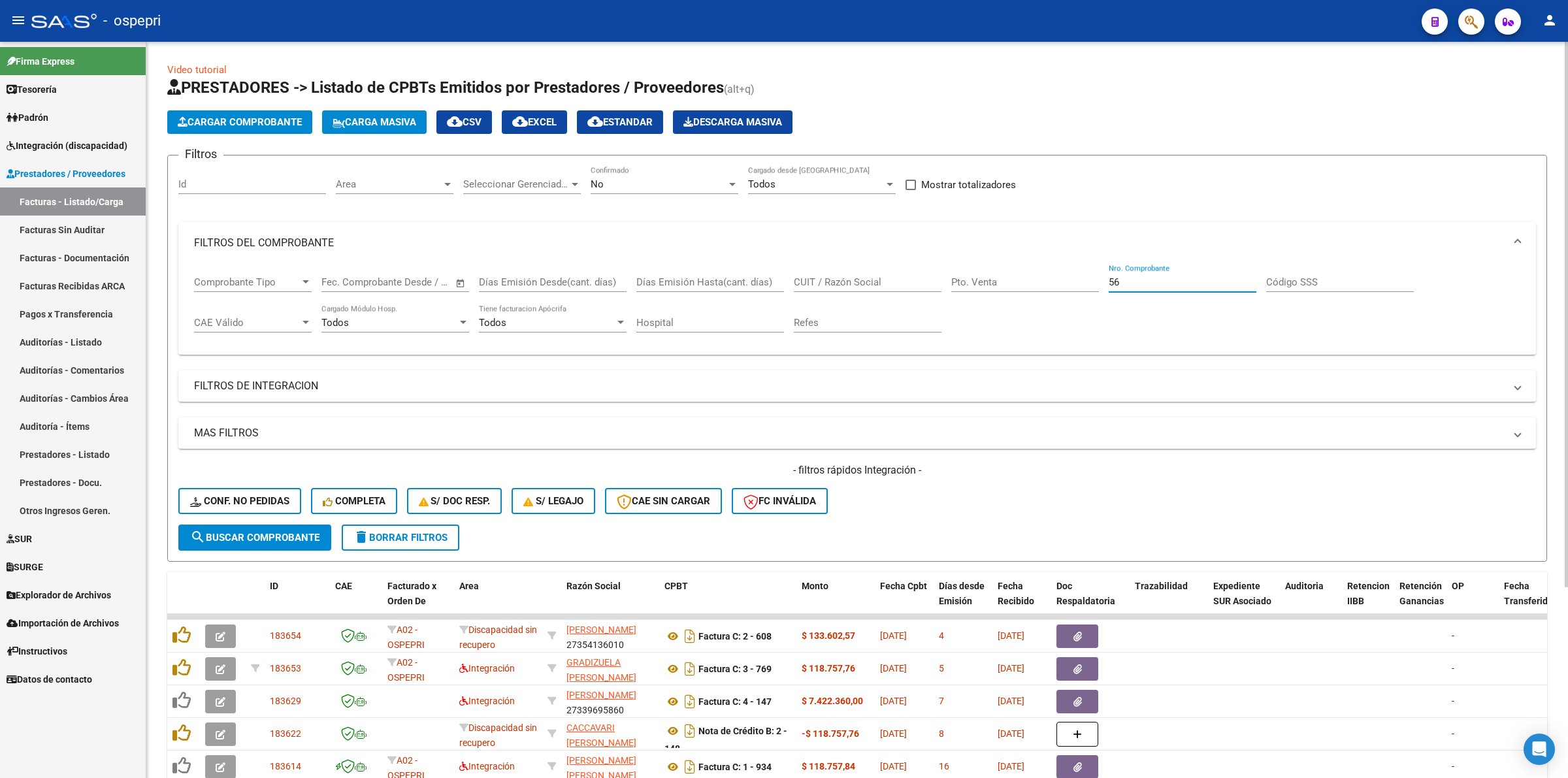
type input "565"
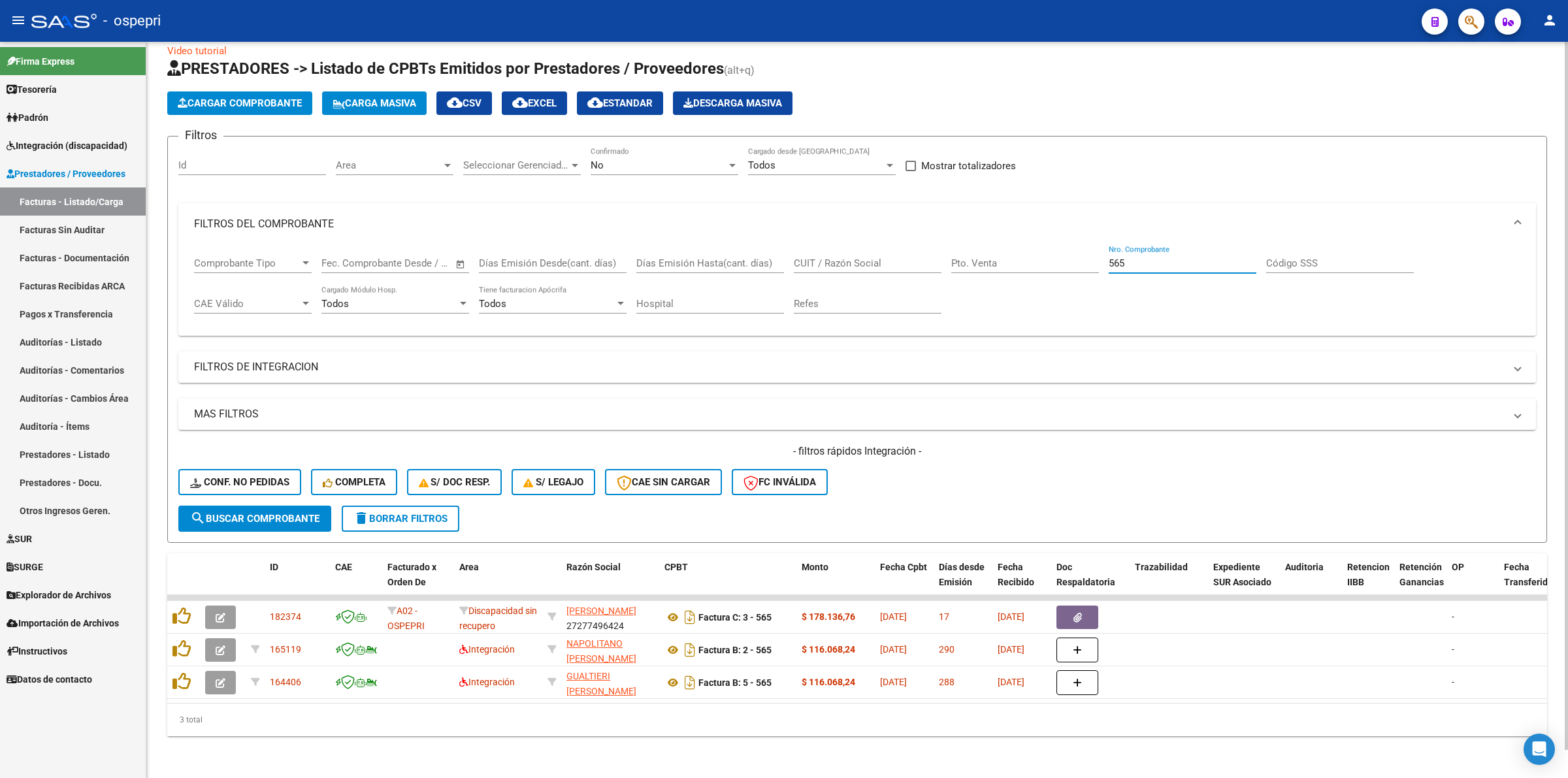
drag, startPoint x: 1128, startPoint y: 253, endPoint x: 1042, endPoint y: 253, distance: 86.0
click at [1042, 253] on div "Comprobante Tipo Comprobante Tipo Start date – End date Fec. Comprobante Desde …" at bounding box center [857, 286] width 1326 height 81
click at [413, 513] on button "delete Borrar Filtros" at bounding box center [400, 519] width 117 height 26
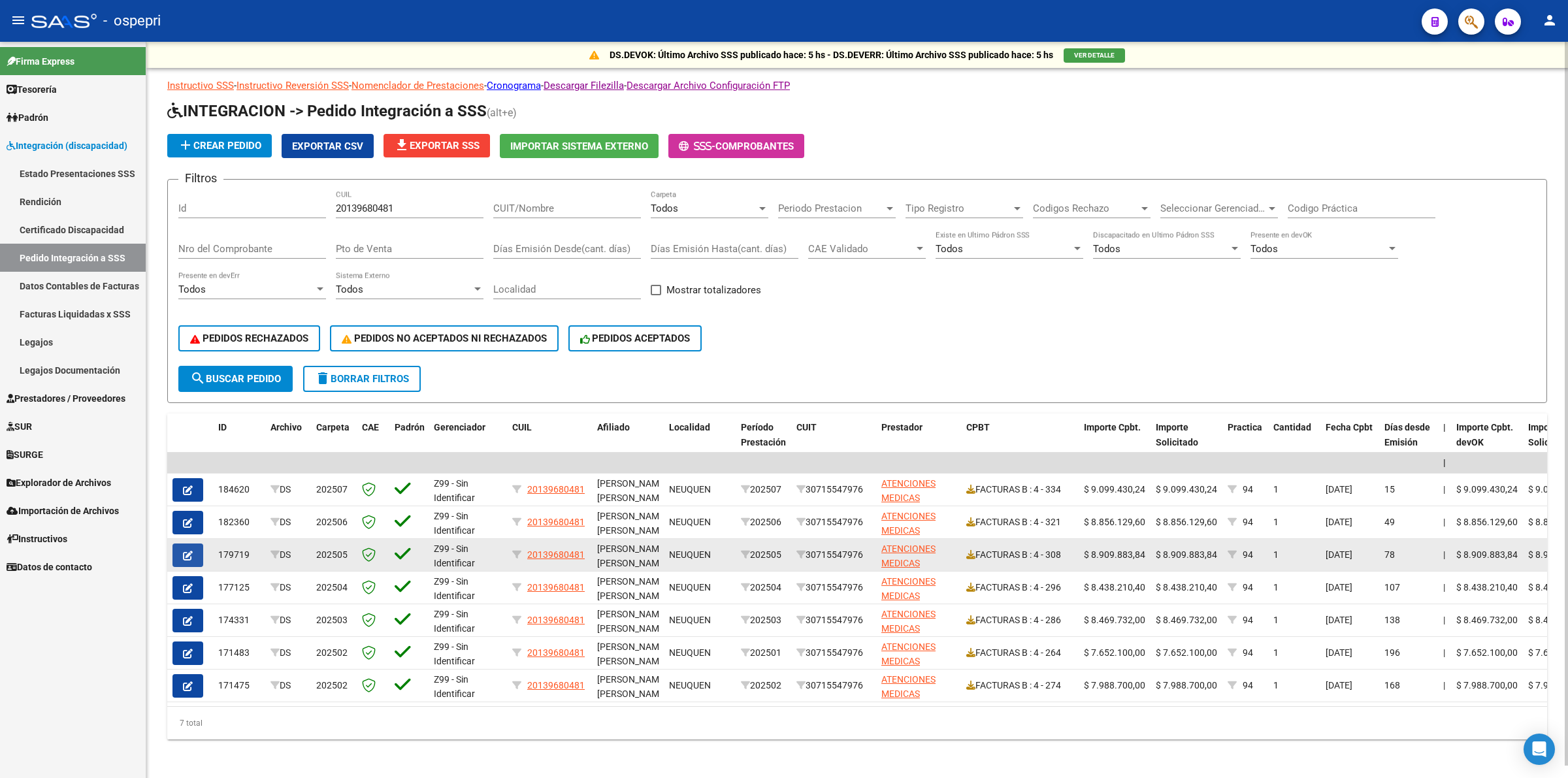
click at [180, 552] on button "button" at bounding box center [188, 555] width 31 height 23
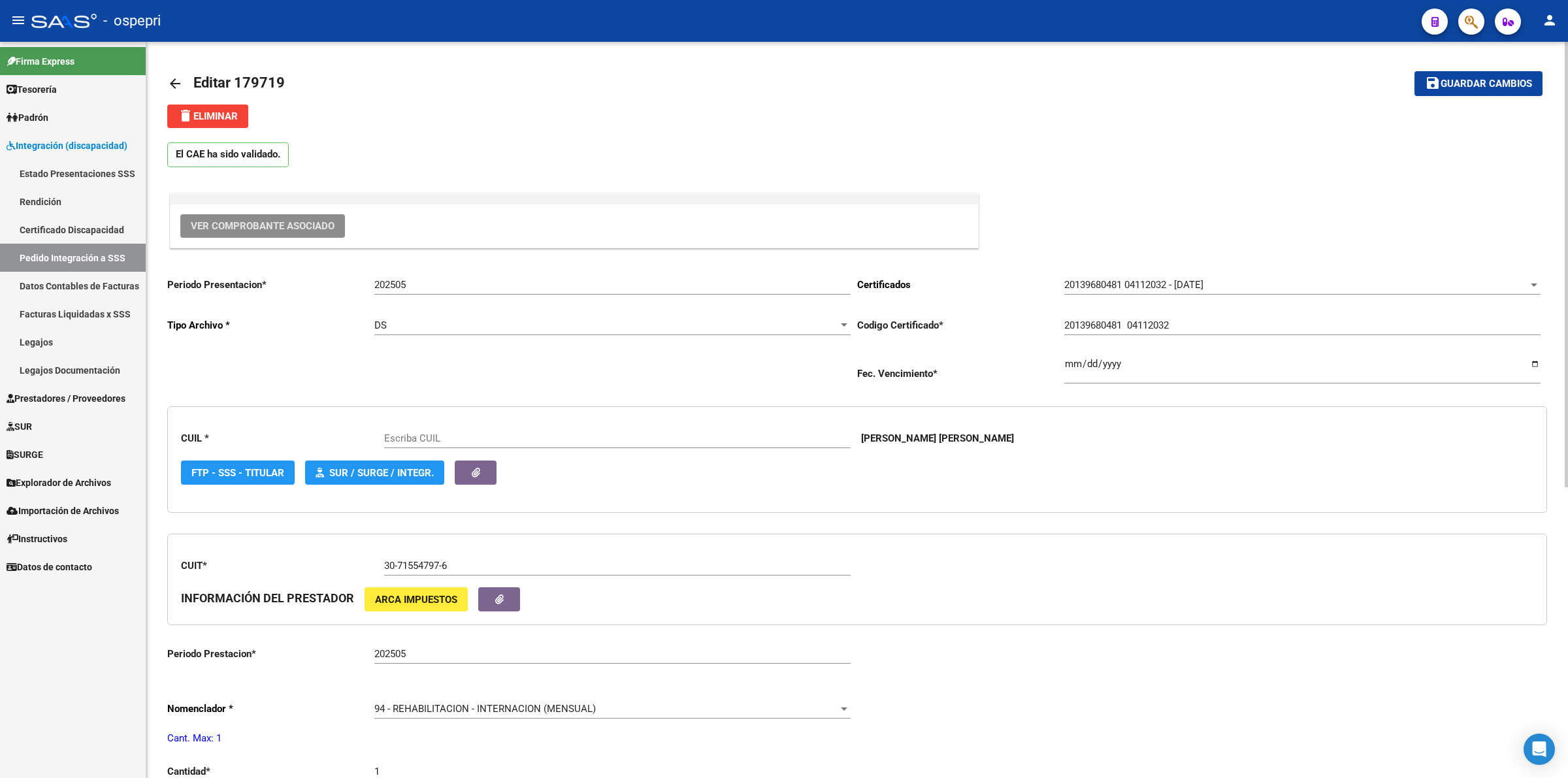
click at [191, 229] on span "Ver Comprobante Asociado" at bounding box center [263, 226] width 144 height 12
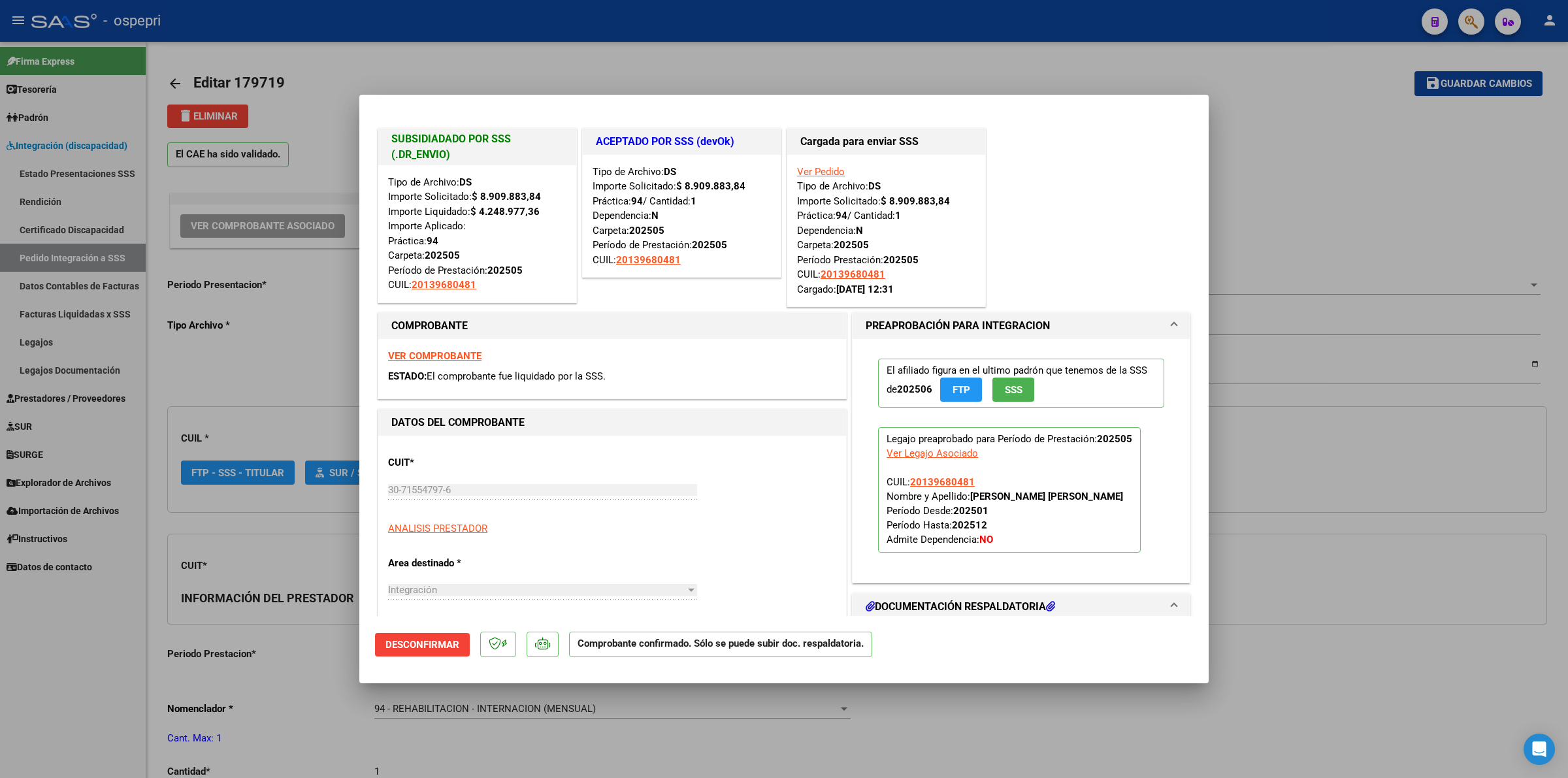
type input "20139680481"
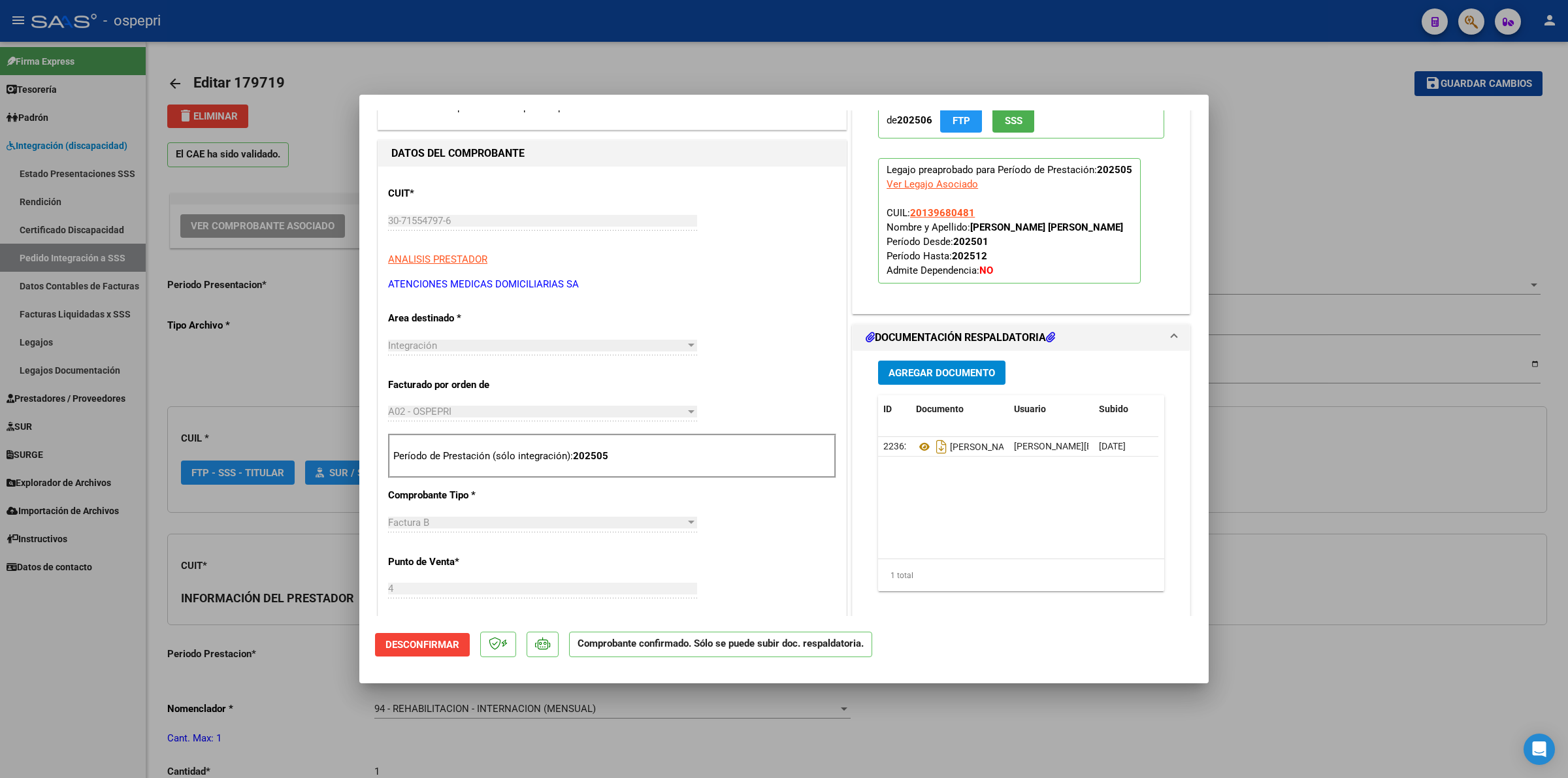
scroll to position [327, 0]
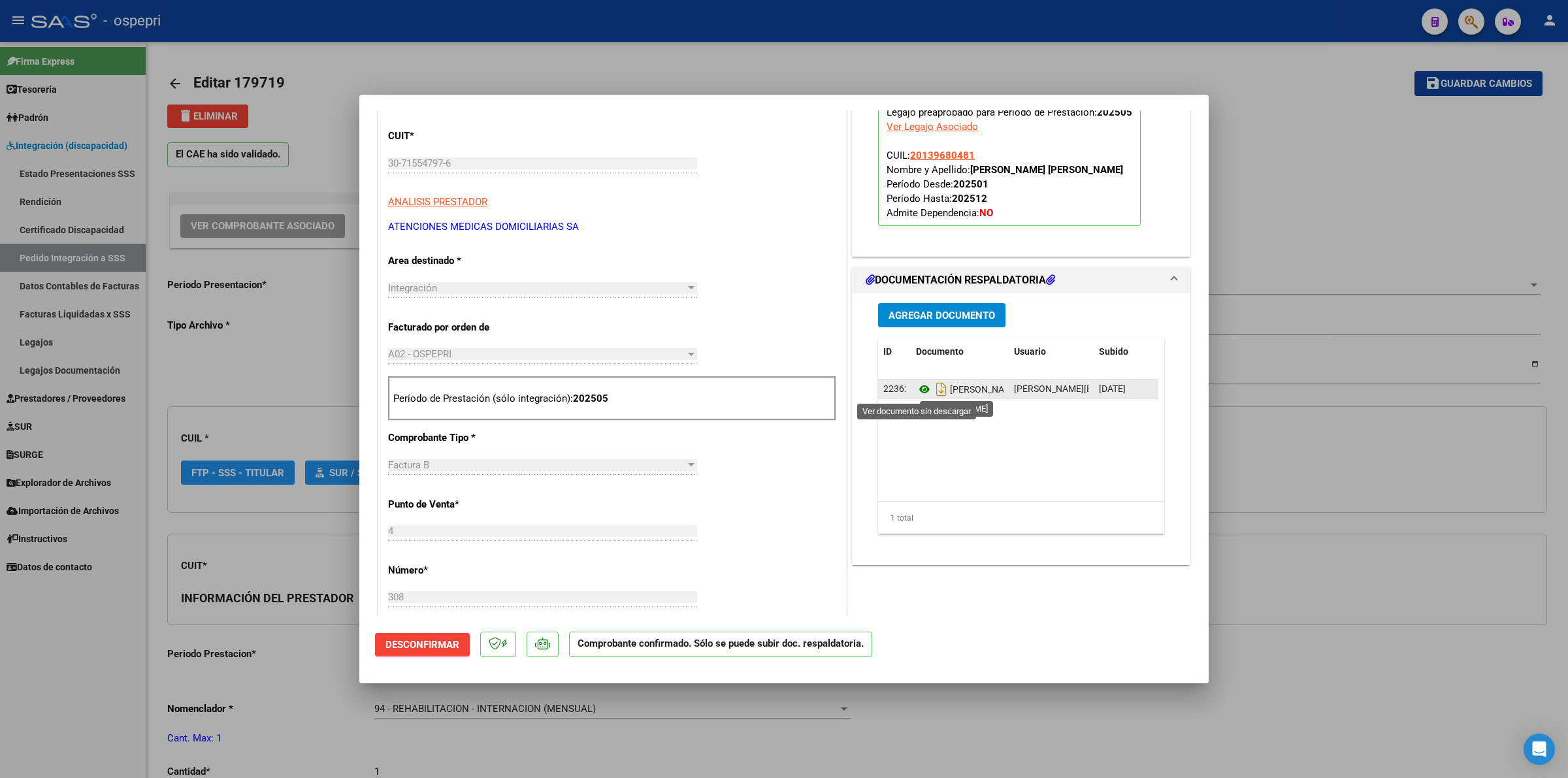
click at [916, 389] on icon at bounding box center [924, 389] width 17 height 15
type input "$ 0,00"
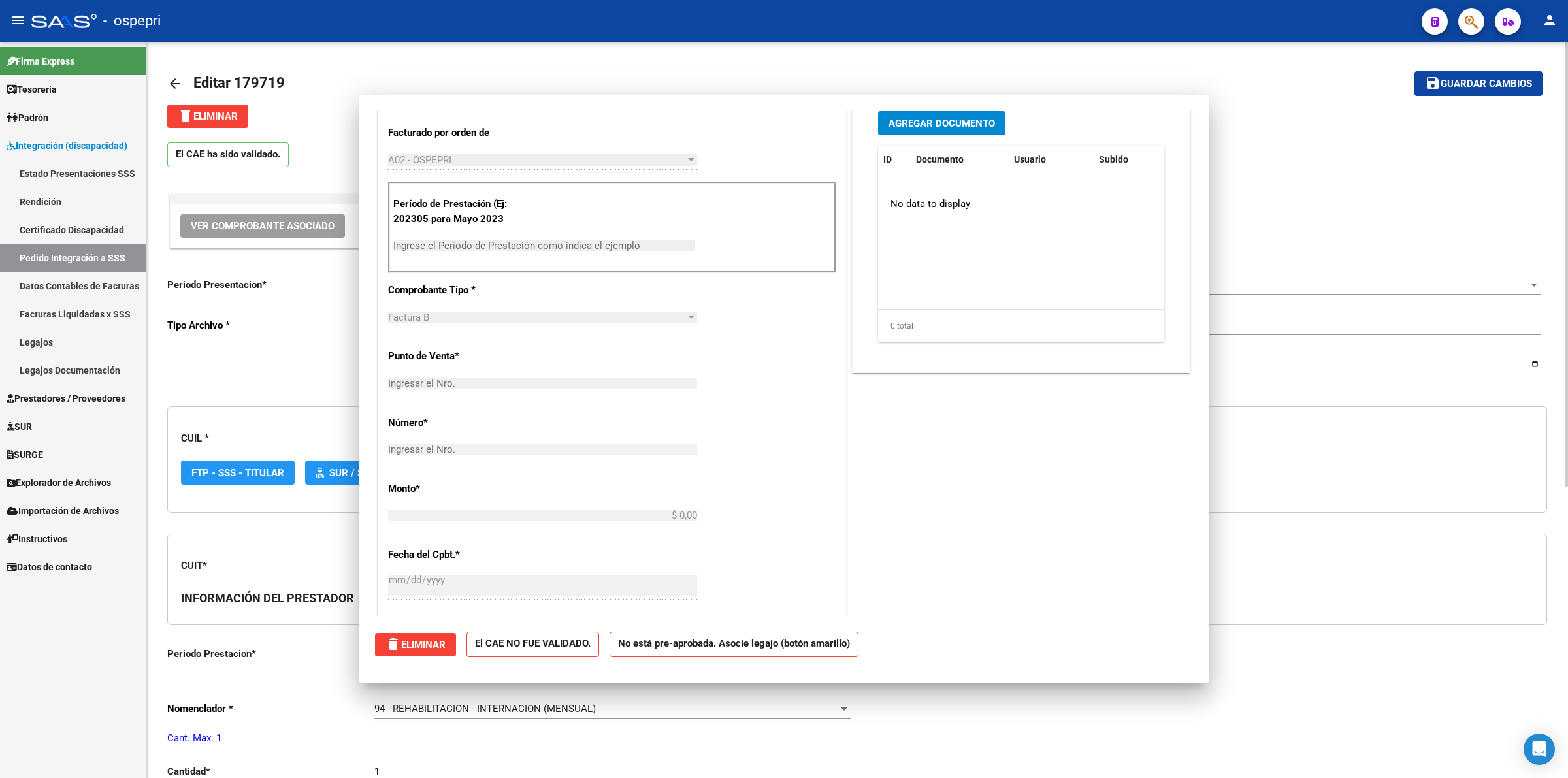
scroll to position [0, 0]
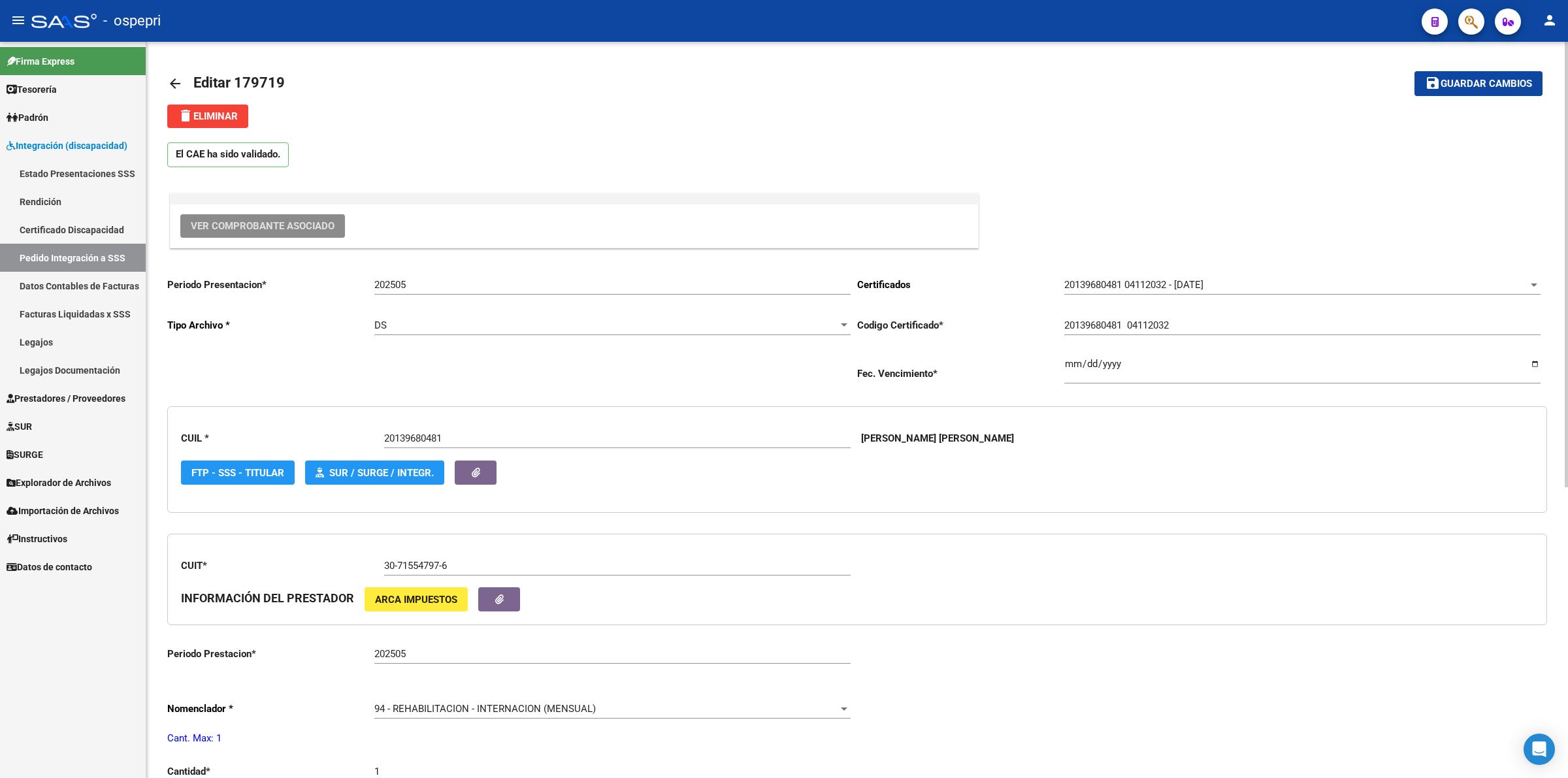
click at [170, 80] on mat-icon "arrow_back" at bounding box center [175, 83] width 15 height 15
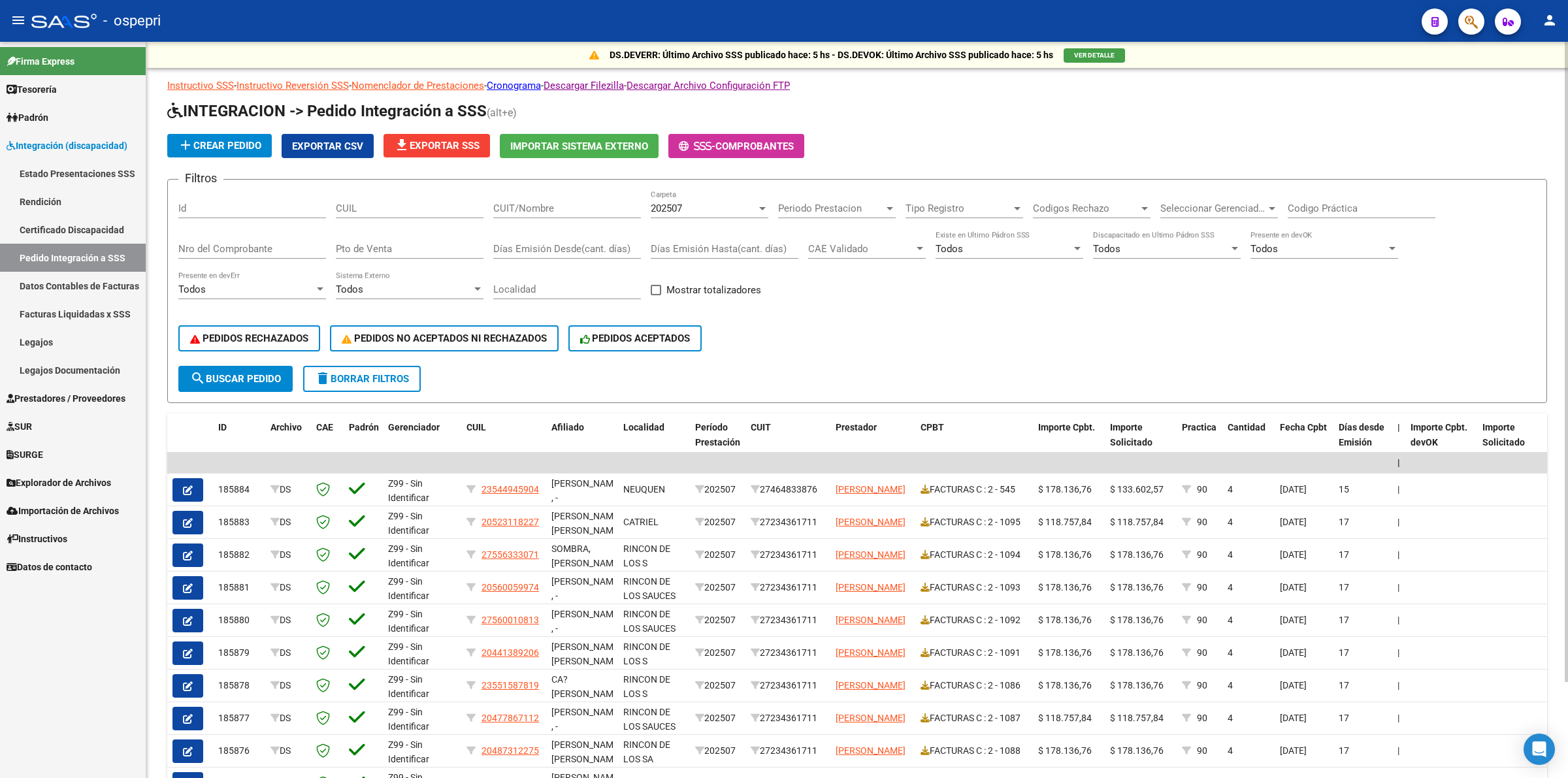
click at [391, 210] on input "CUIL" at bounding box center [409, 208] width 148 height 12
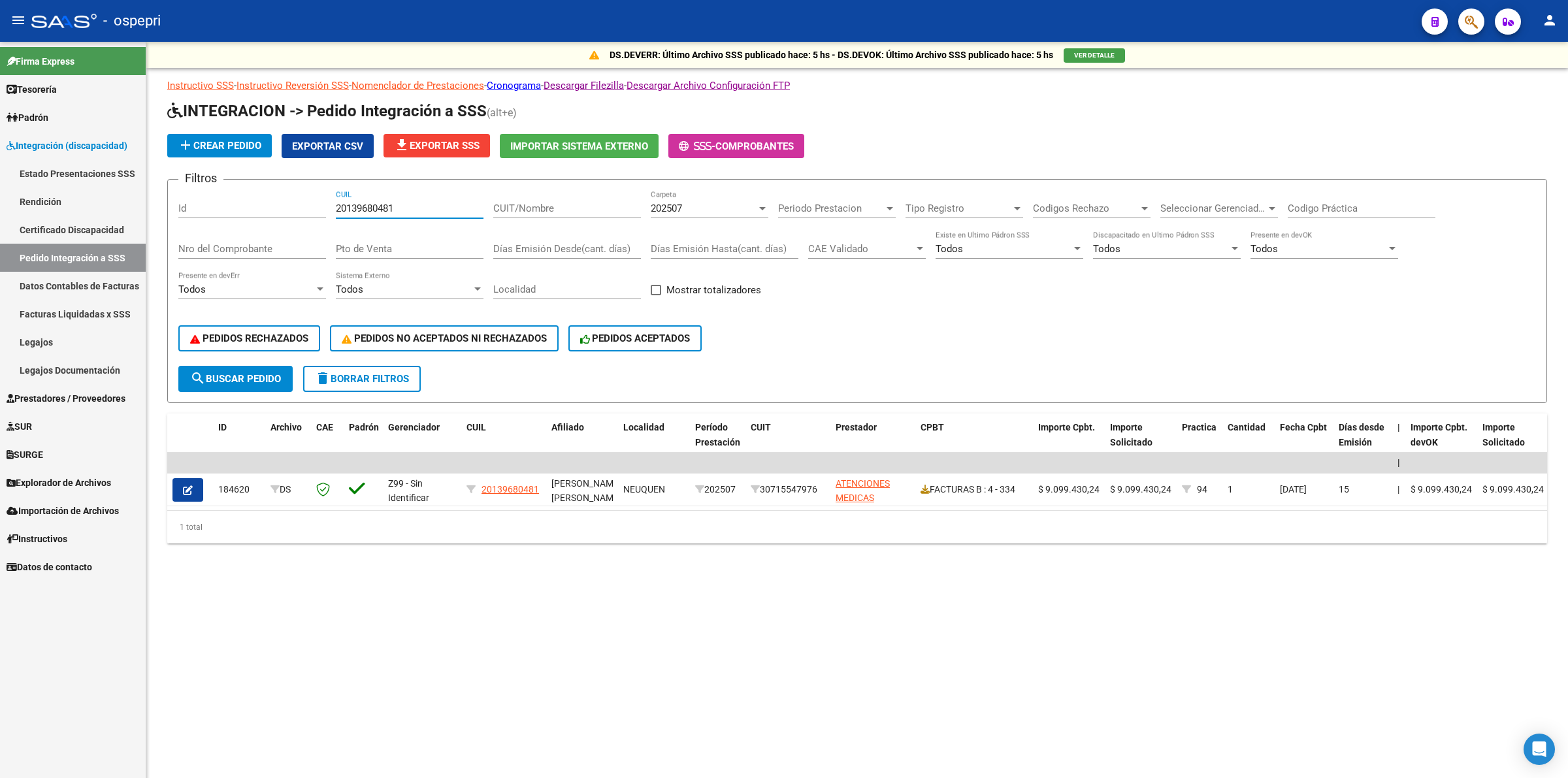
type input "20139680481"
click at [699, 204] on div "202507" at bounding box center [703, 208] width 106 height 12
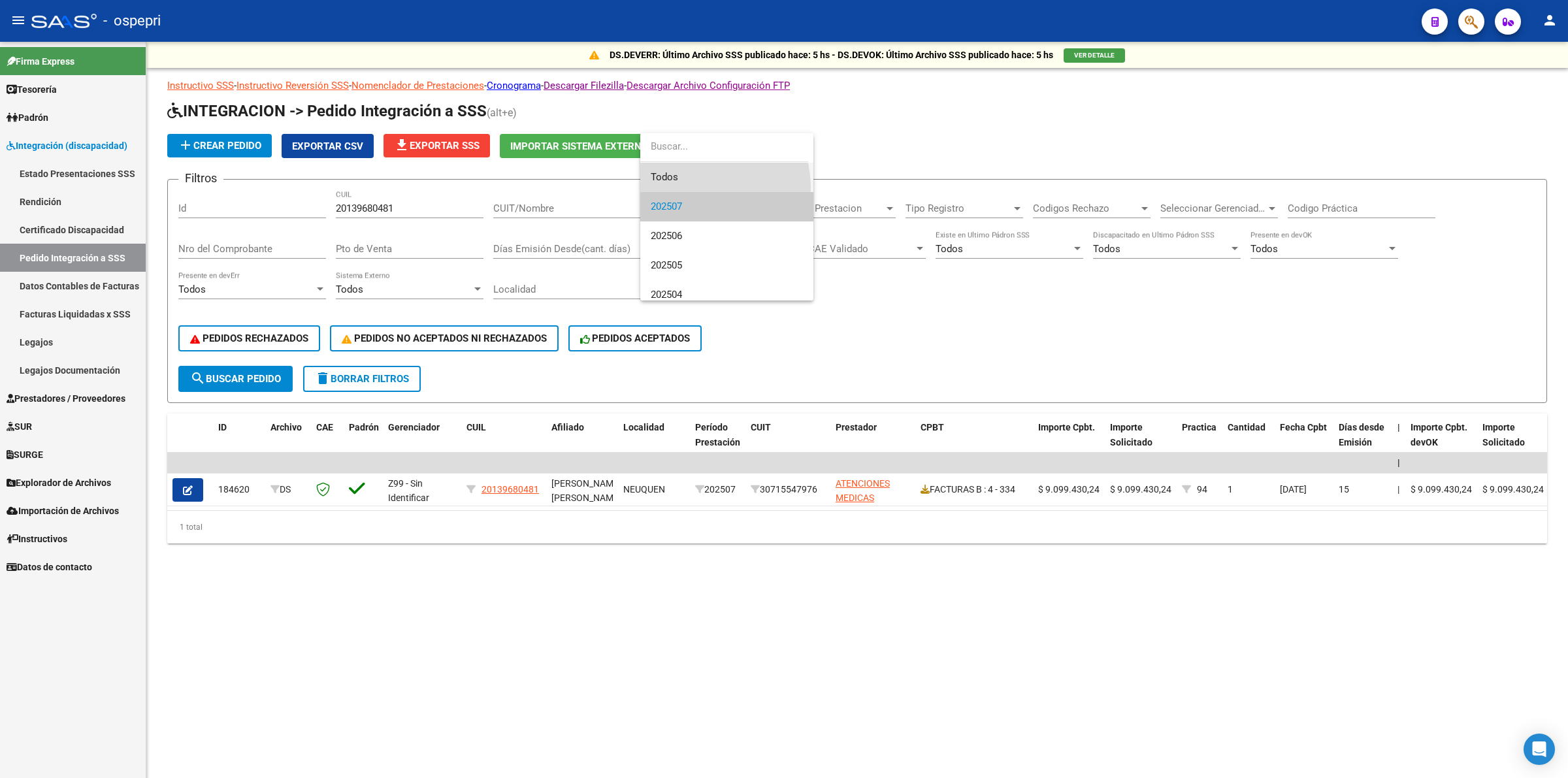
click at [696, 186] on span "Todos" at bounding box center [726, 178] width 152 height 29
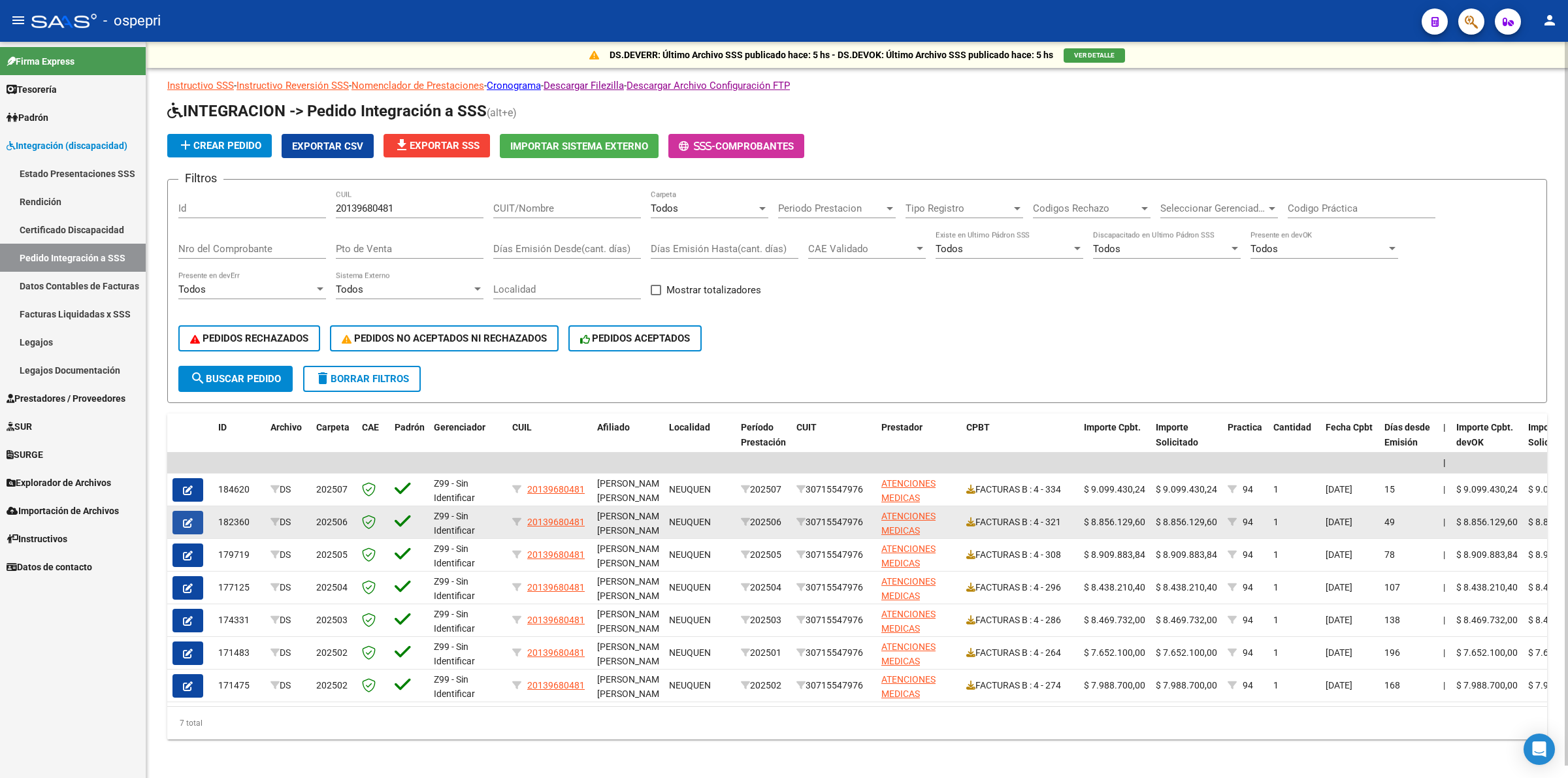
click at [177, 514] on button "button" at bounding box center [188, 523] width 31 height 23
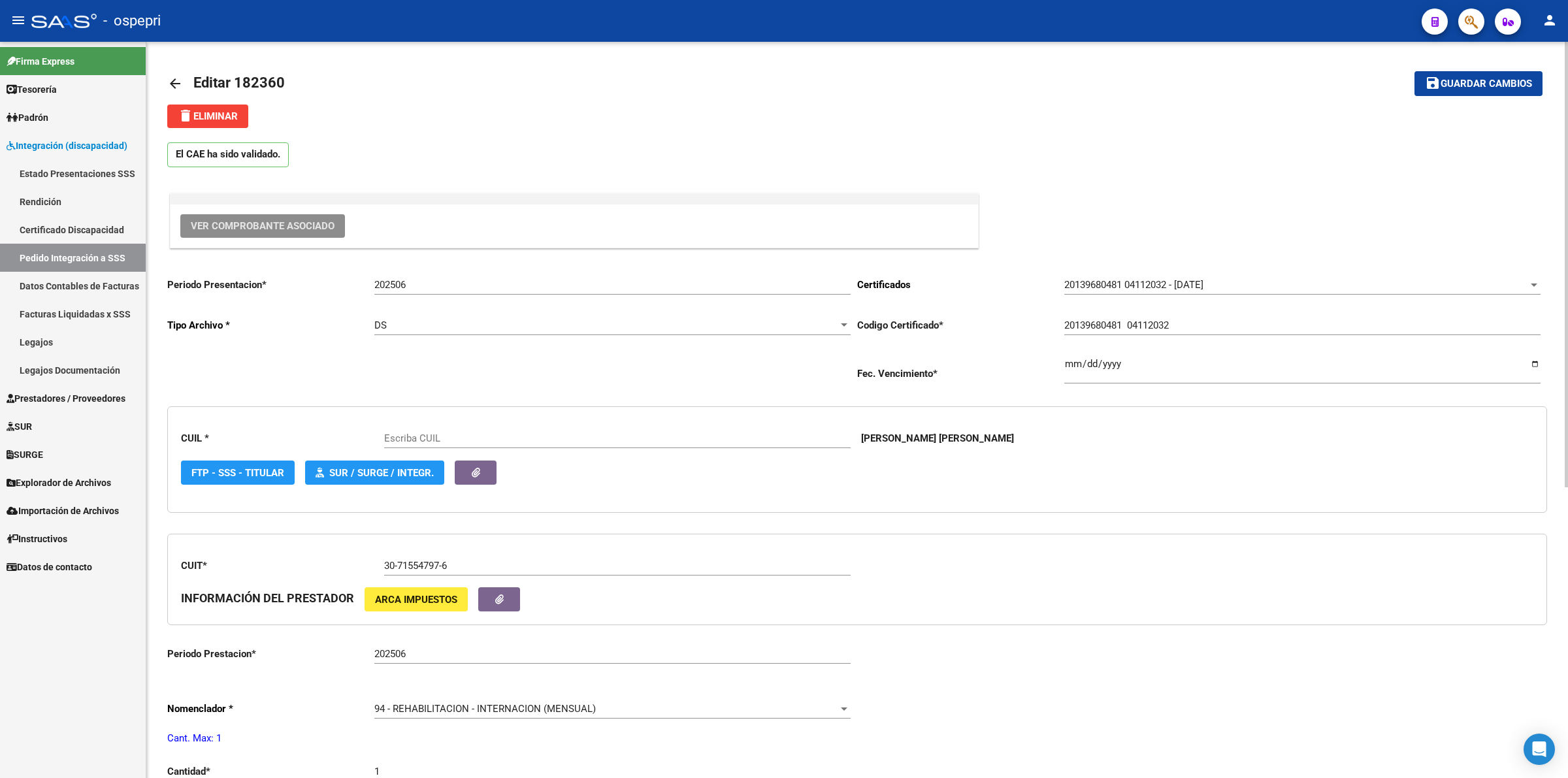
click at [283, 221] on span "Ver Comprobante Asociado" at bounding box center [263, 226] width 144 height 12
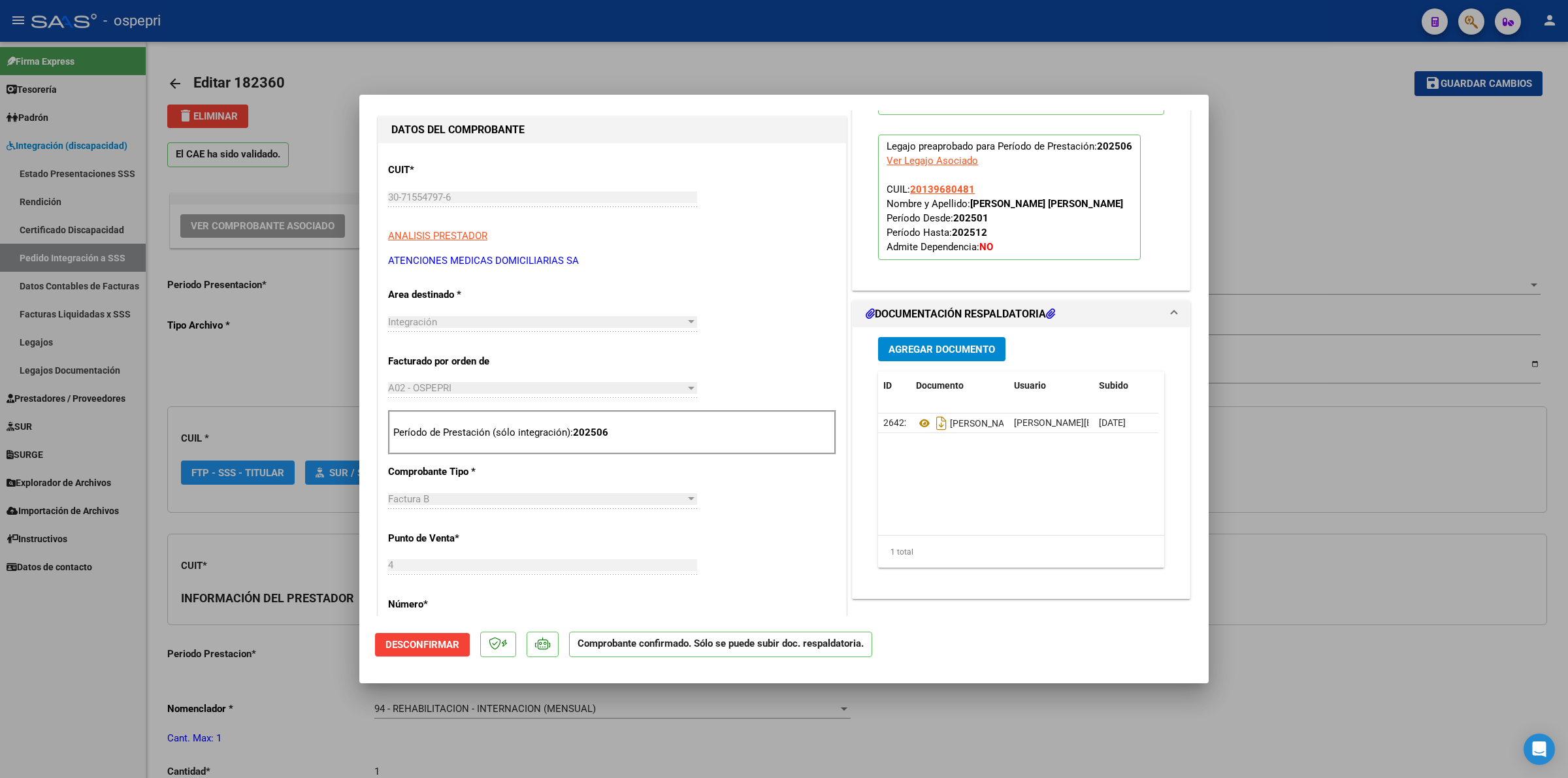
scroll to position [327, 0]
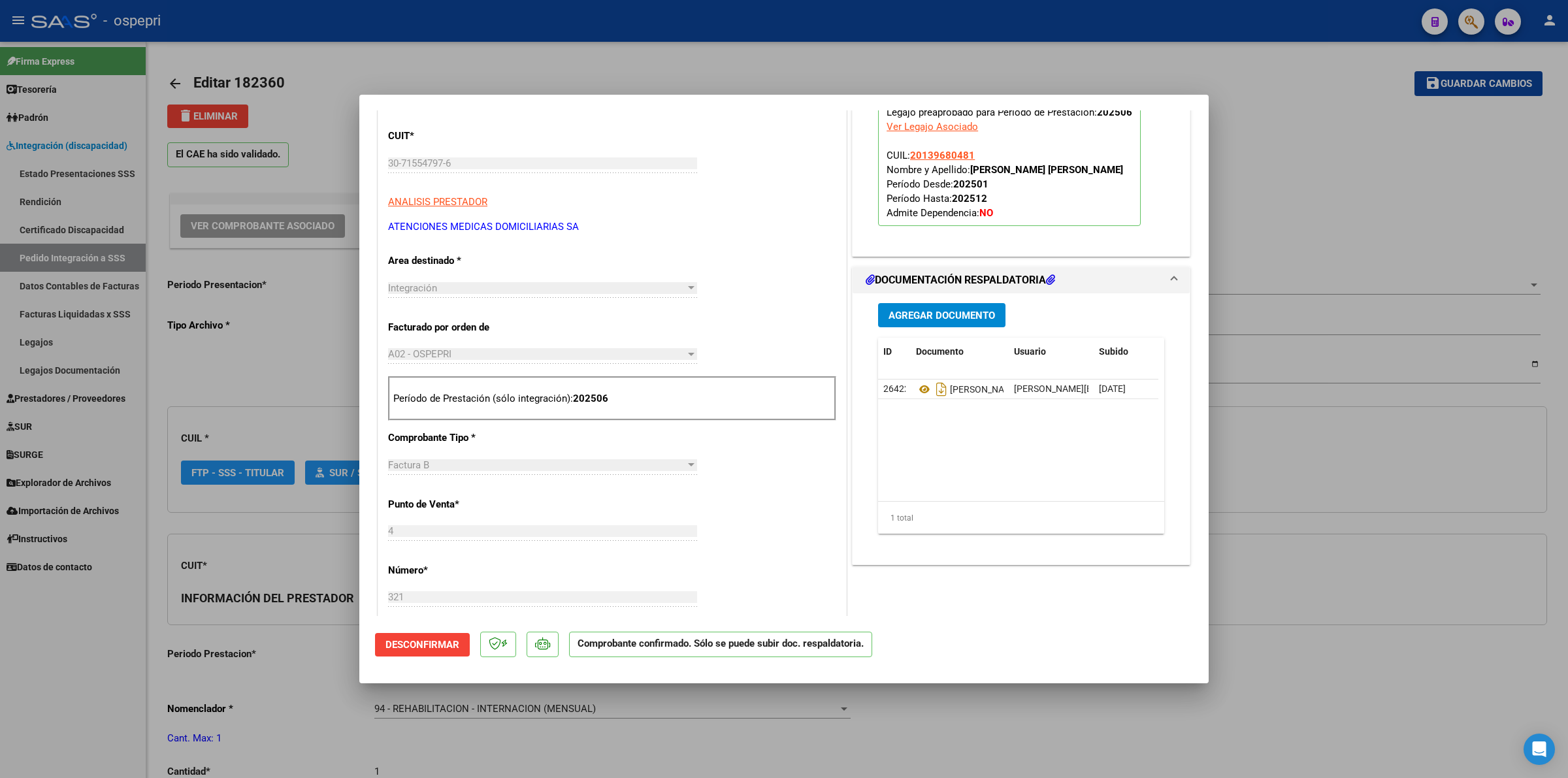
type input "20139680481"
click at [921, 390] on icon at bounding box center [924, 389] width 17 height 15
type input "$ 0,00"
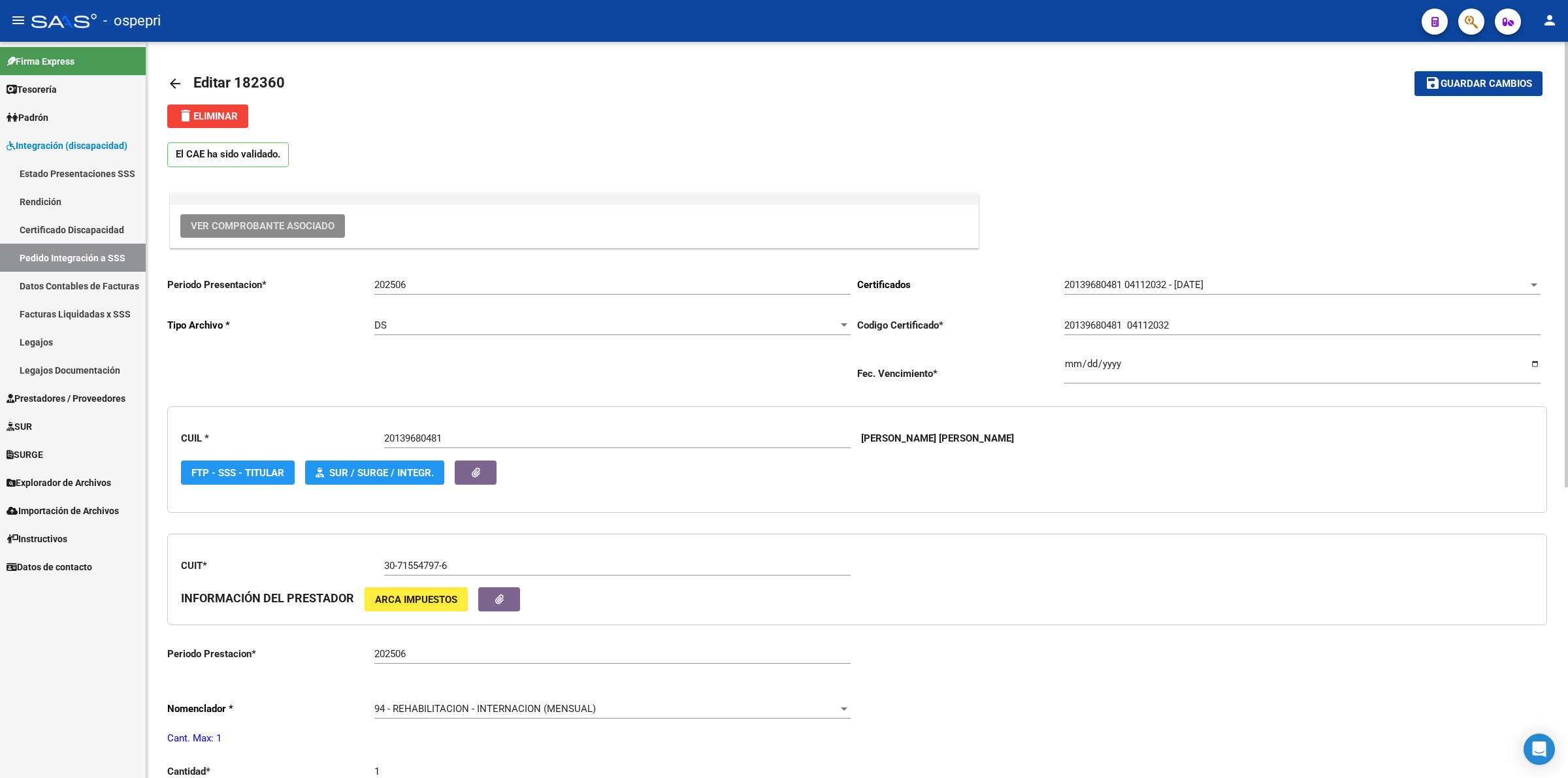
click at [171, 69] on link "arrow_back" at bounding box center [181, 84] width 26 height 31
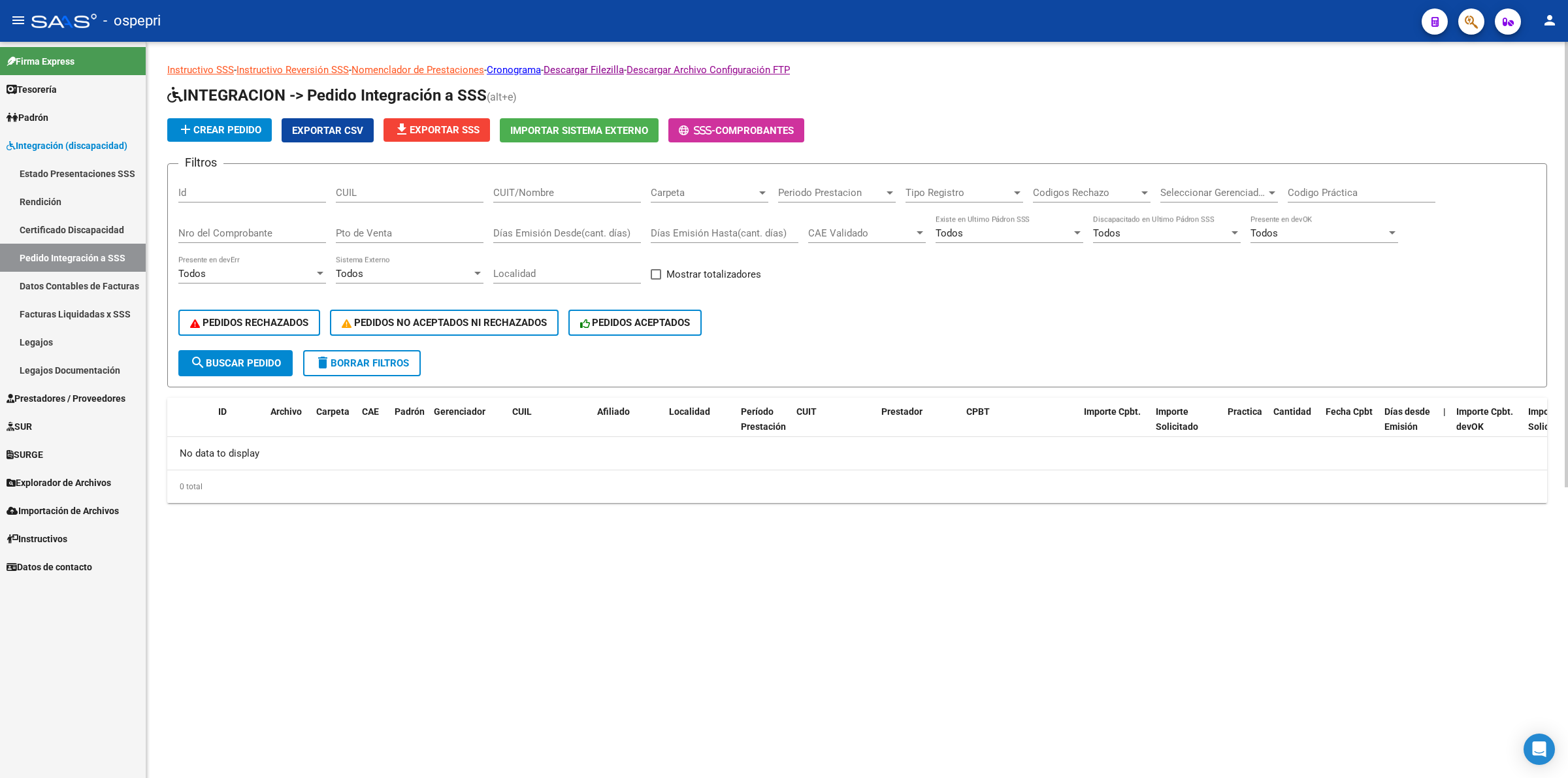
click at [178, 81] on div "Instructivo SSS - Instructivo Reversión SSS - Nomenclador de Prestaciones - Cro…" at bounding box center [857, 283] width 1379 height 440
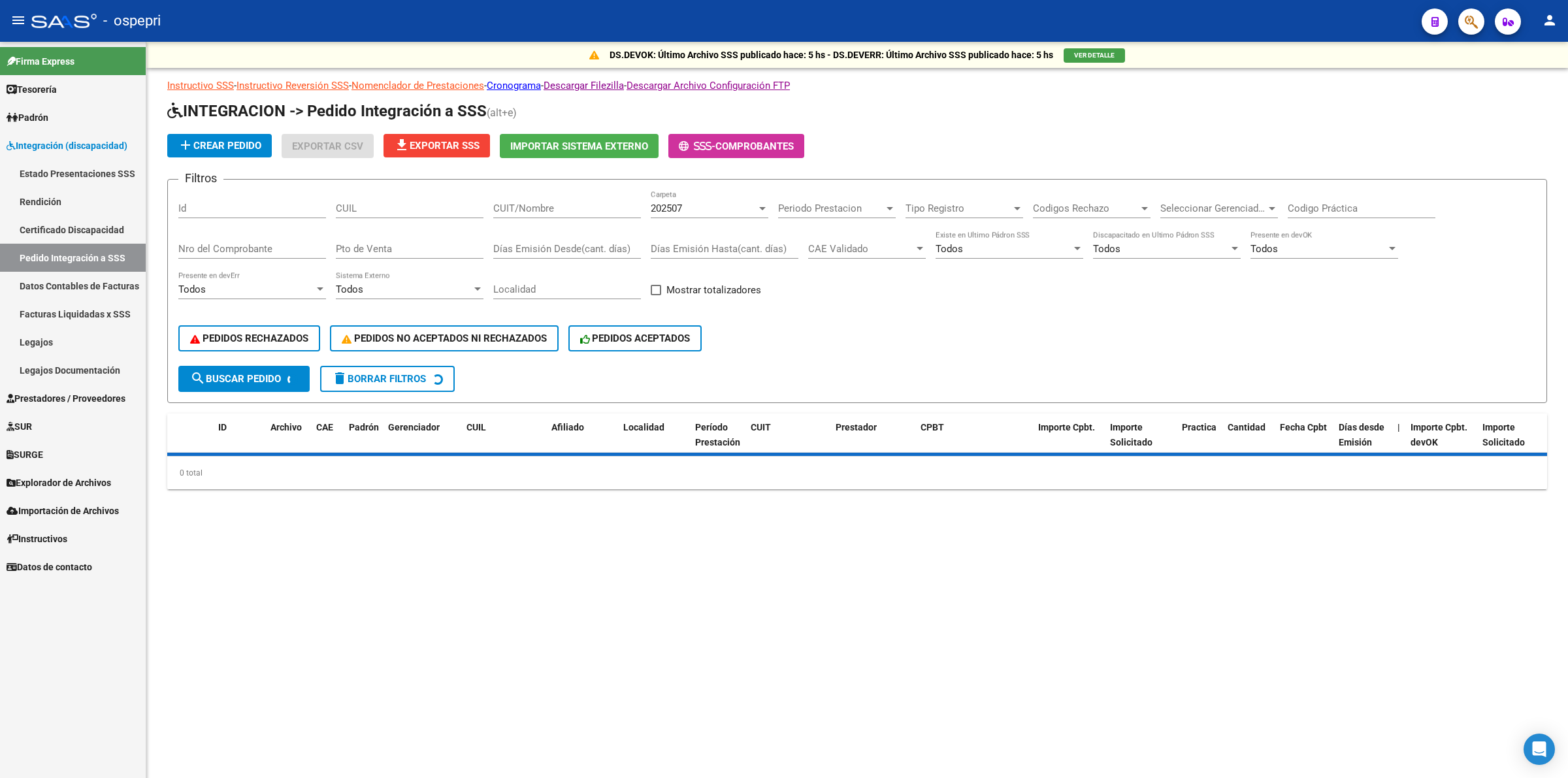
click at [379, 209] on input "CUIL" at bounding box center [409, 208] width 148 height 12
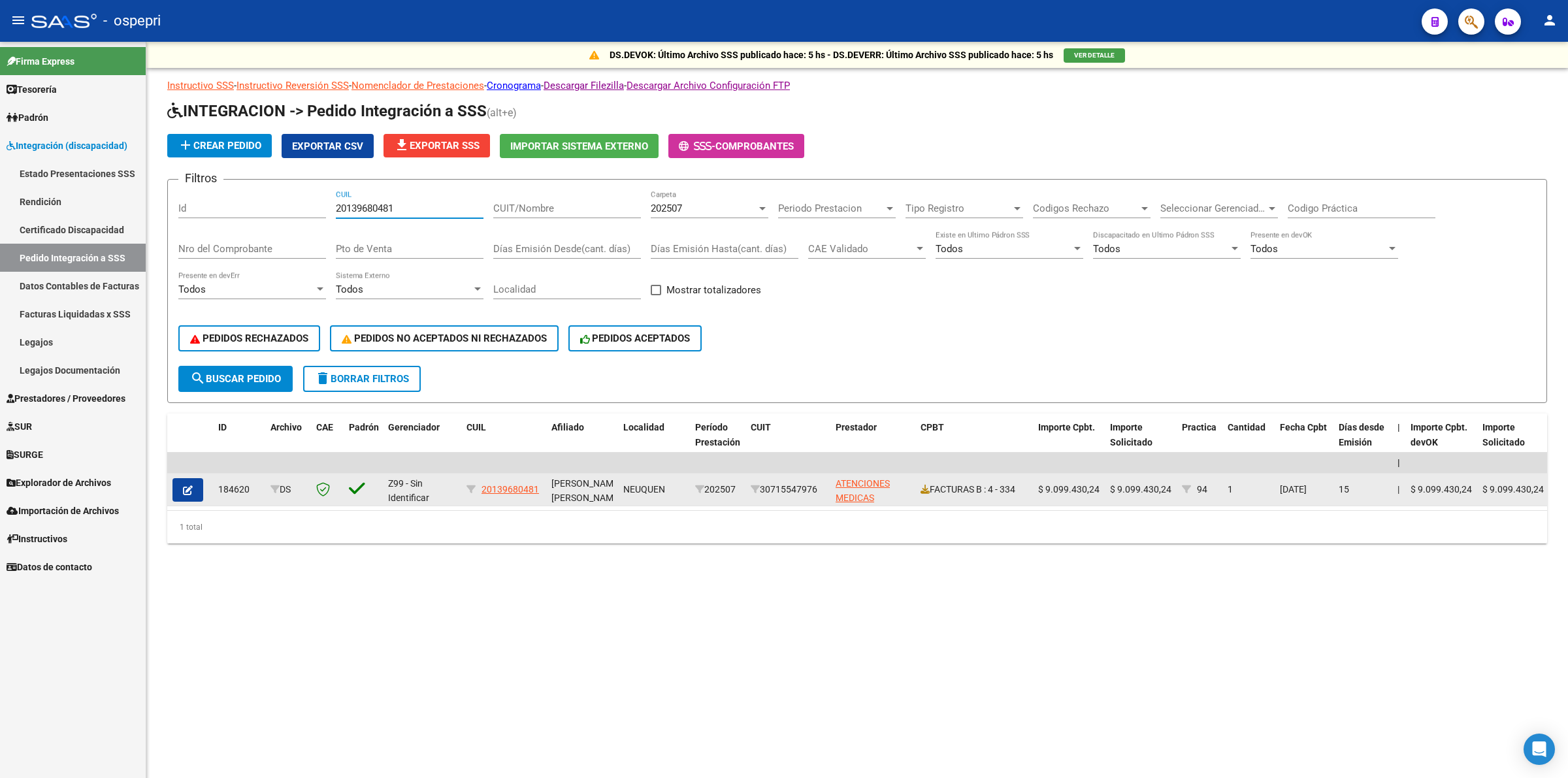
type input "20139680481"
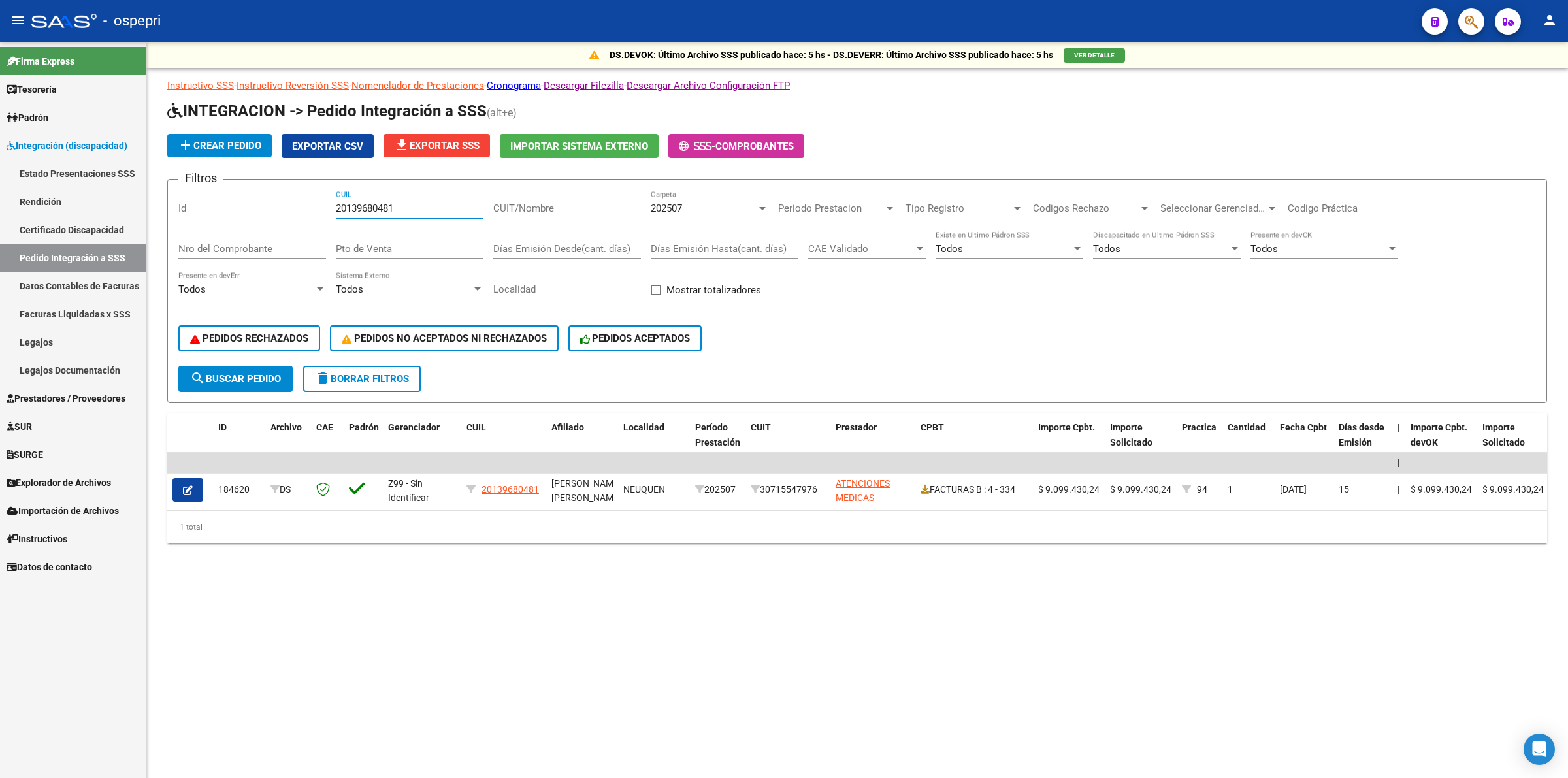
click at [201, 492] on button "button" at bounding box center [188, 490] width 31 height 23
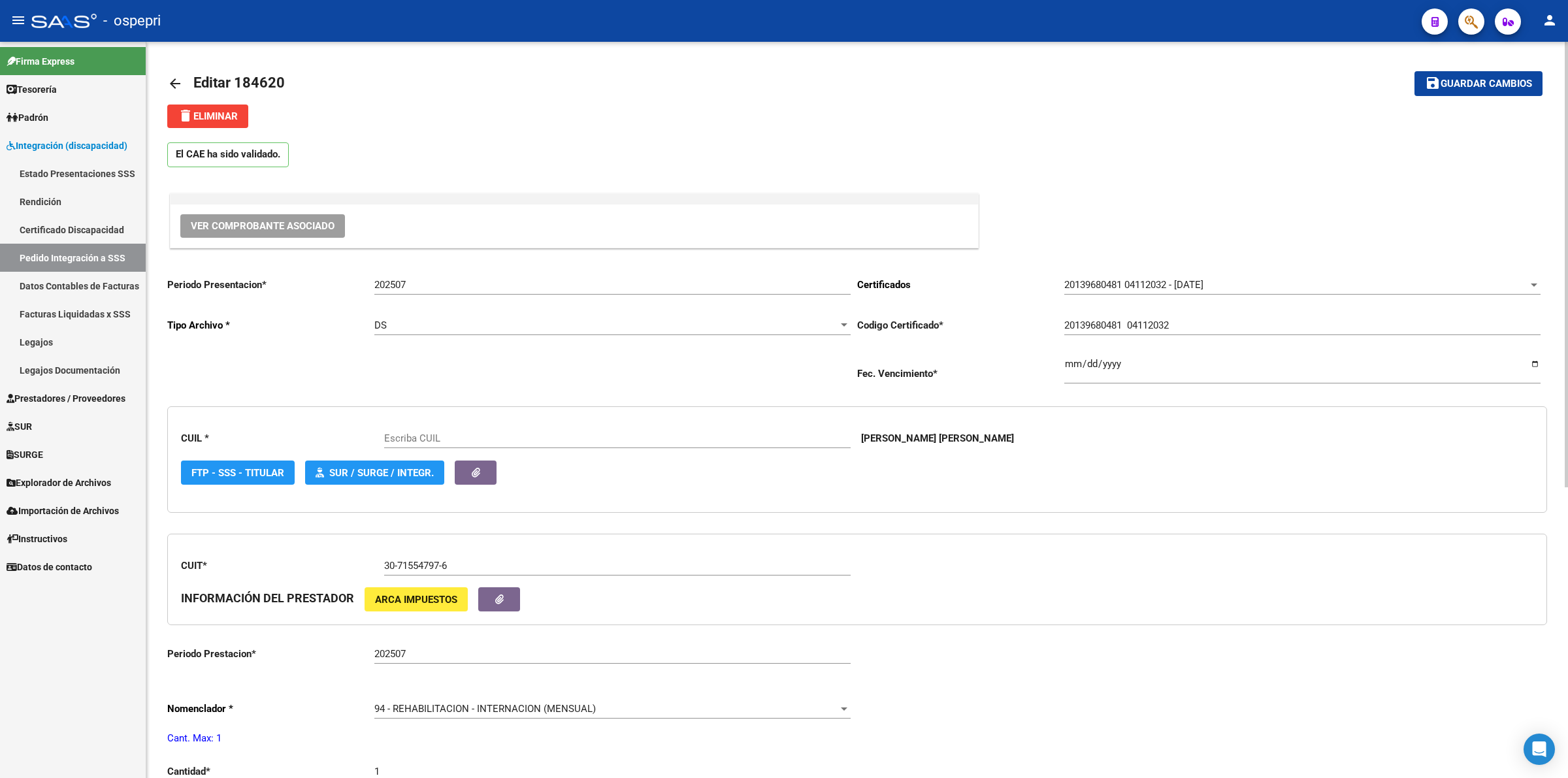
click at [252, 222] on span "Ver Comprobante Asociado" at bounding box center [263, 226] width 144 height 12
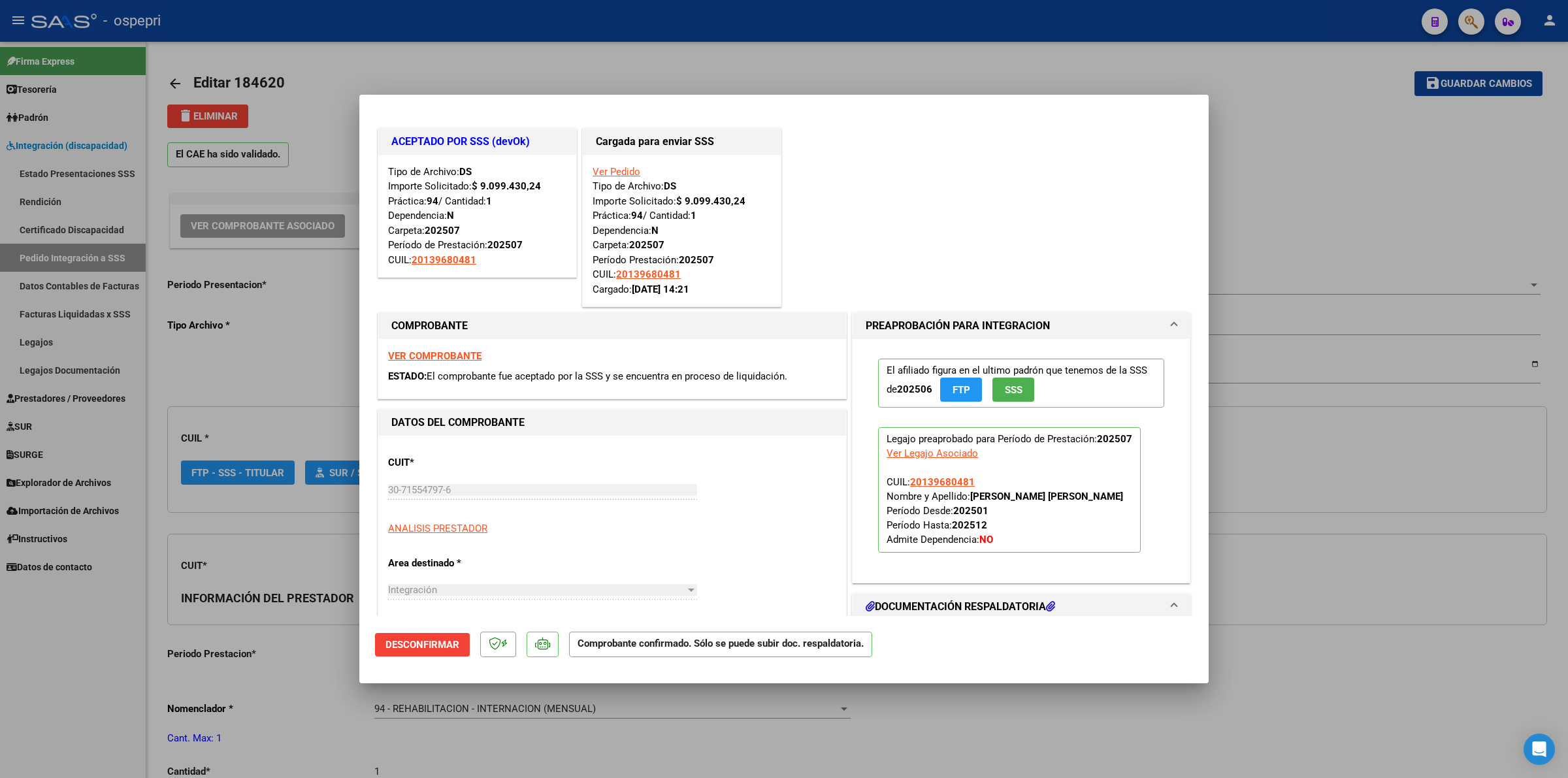
type input "20139680481"
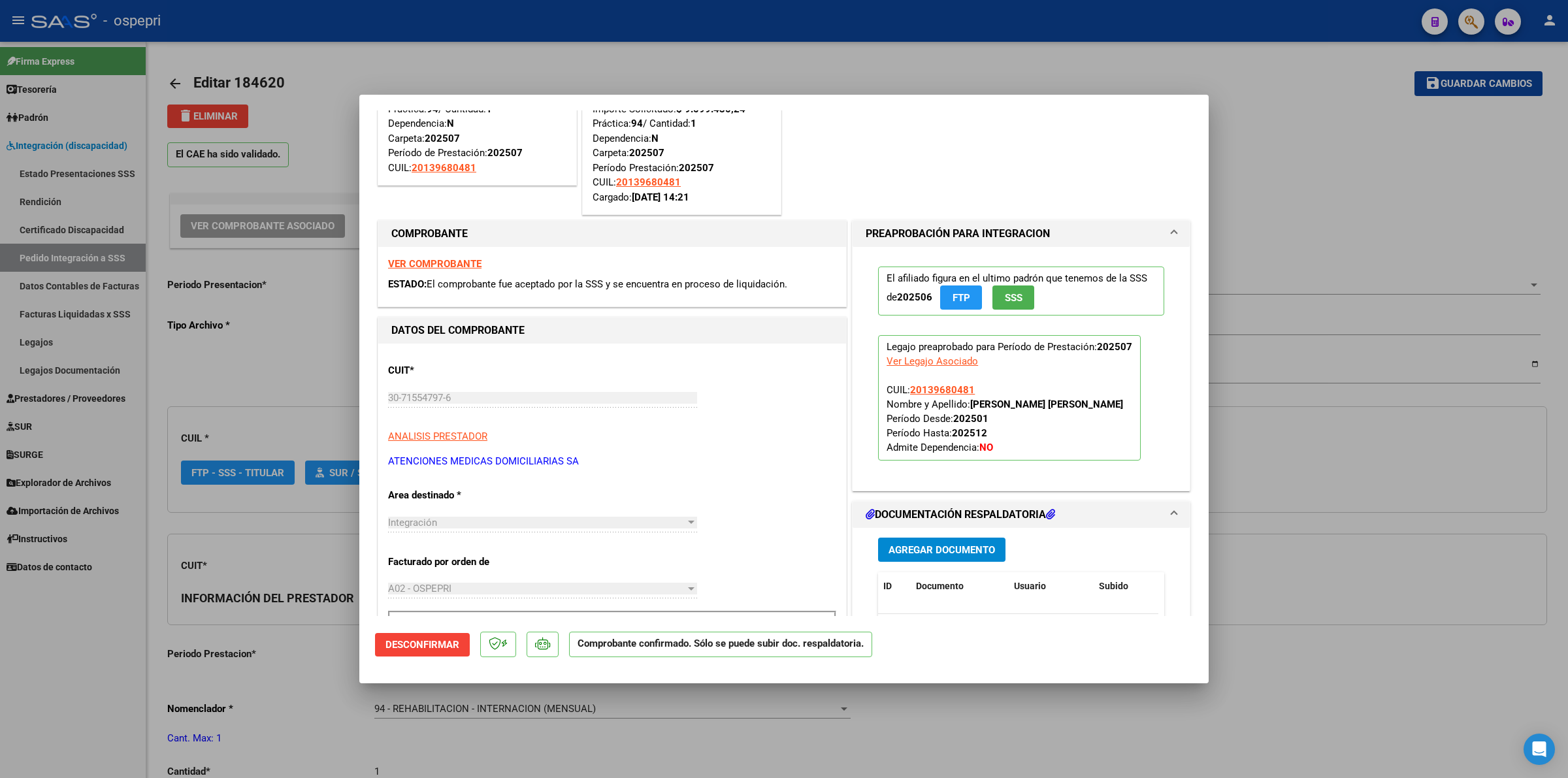
scroll to position [245, 0]
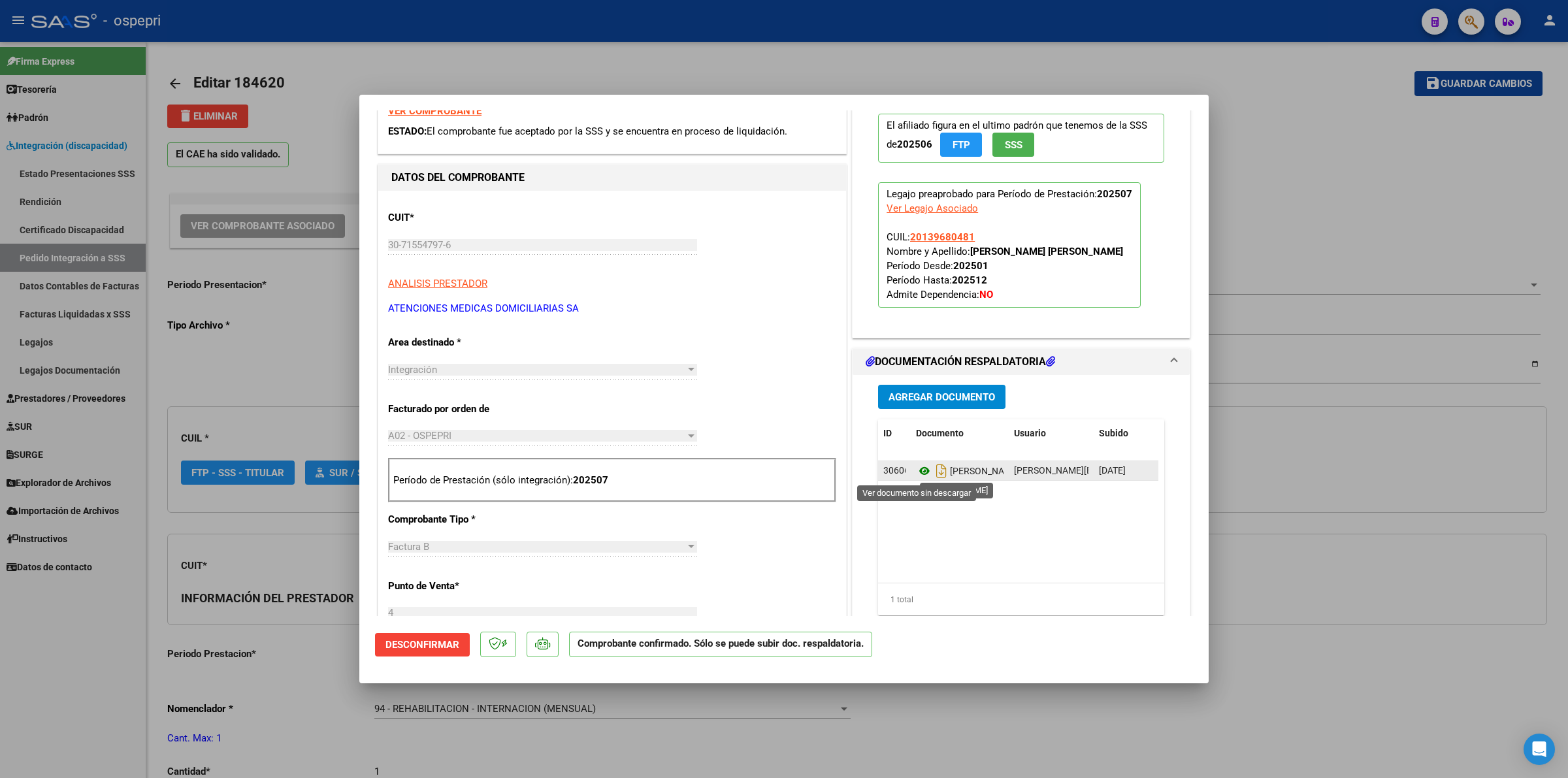
click at [918, 469] on icon at bounding box center [924, 470] width 17 height 15
type input "$ 0,00"
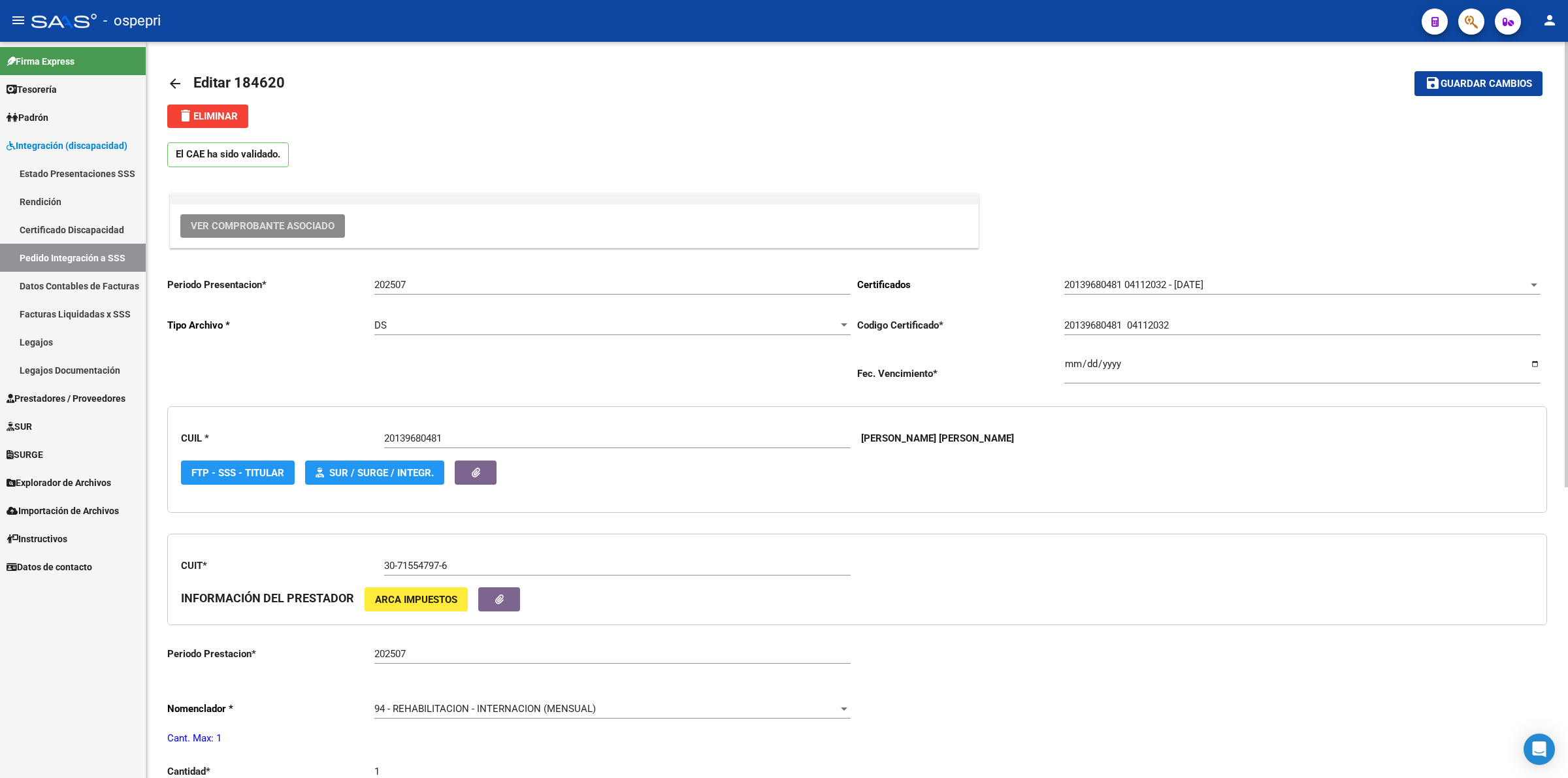
click at [177, 79] on mat-icon "arrow_back" at bounding box center [175, 83] width 15 height 15
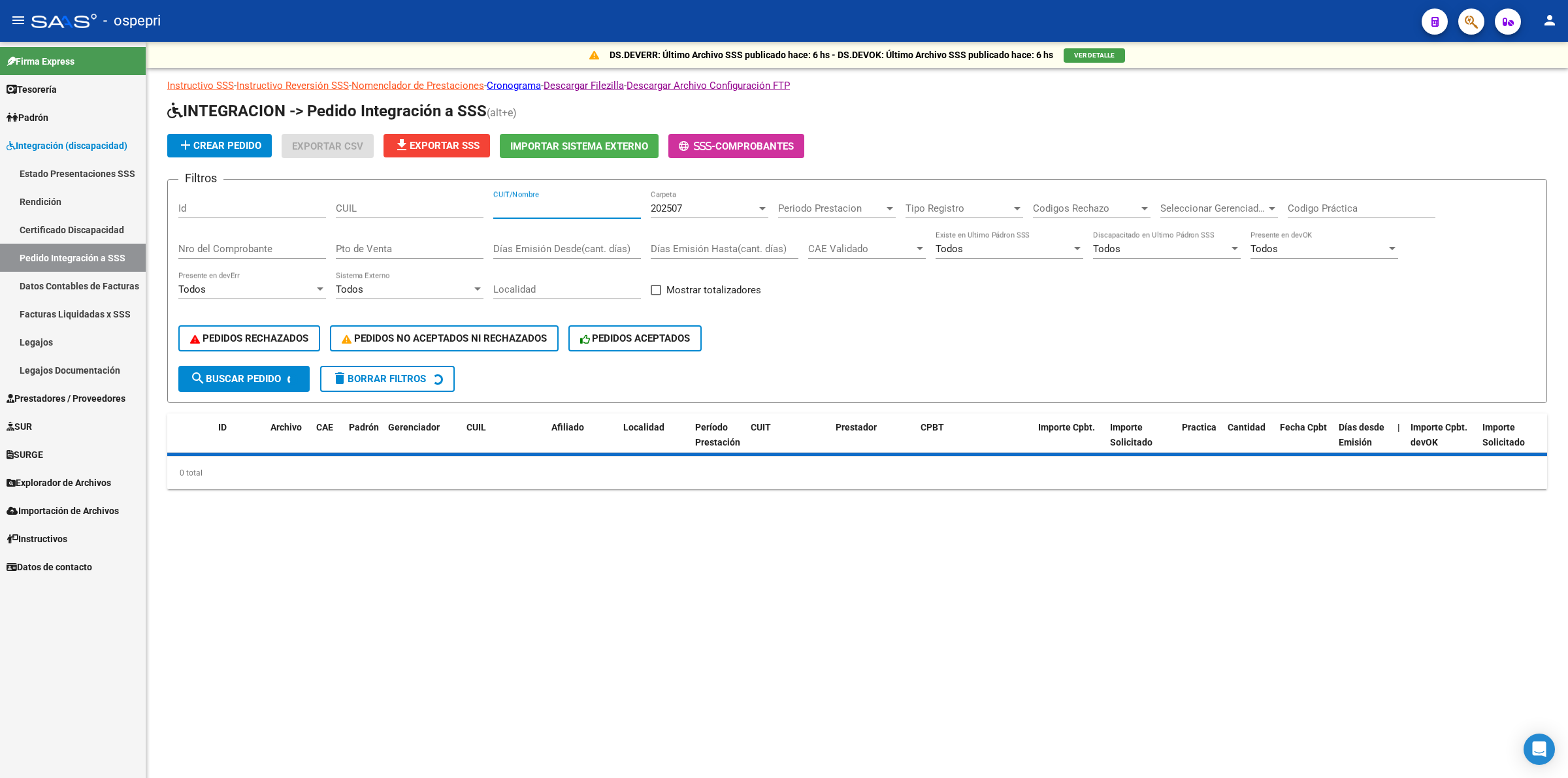
drag, startPoint x: 518, startPoint y: 207, endPoint x: 521, endPoint y: 199, distance: 8.5
click at [519, 205] on input "CUIT/Nombre" at bounding box center [567, 208] width 148 height 12
click at [521, 199] on div "CUIT/Nombre" at bounding box center [567, 204] width 148 height 28
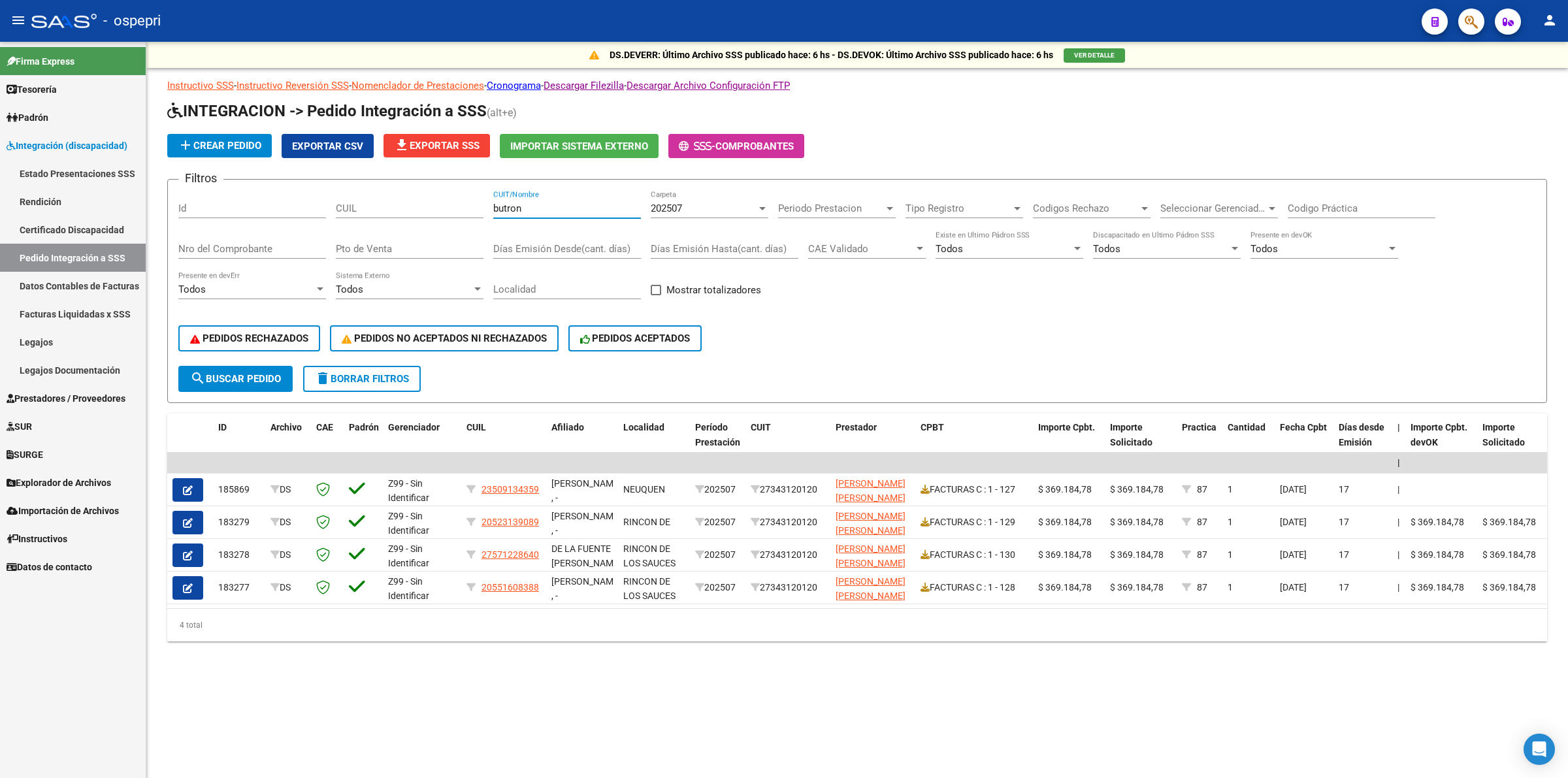
type input "butron"
click at [244, 367] on button "search Buscar Pedido" at bounding box center [236, 379] width 115 height 26
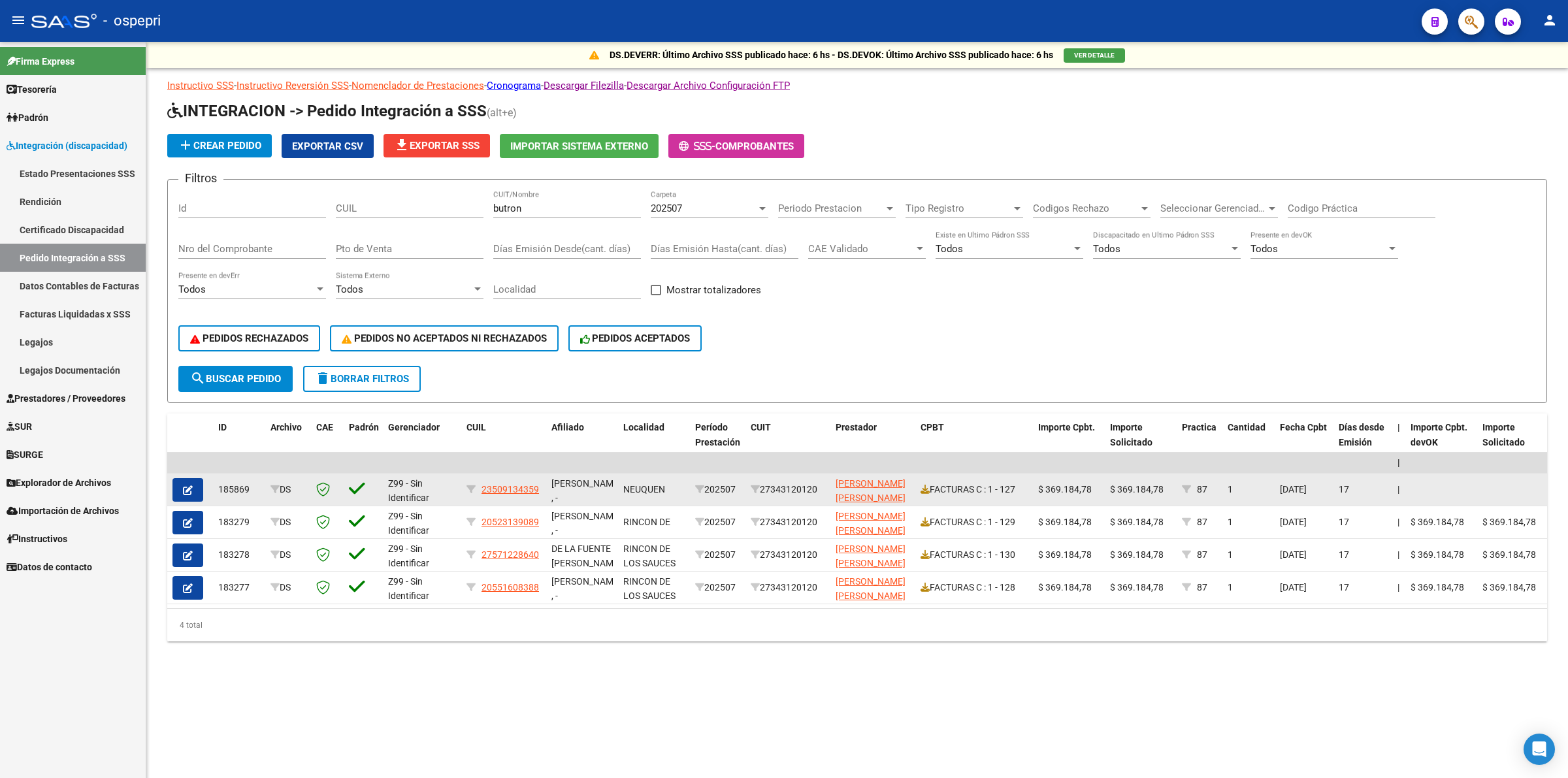
click at [185, 478] on button "button" at bounding box center [188, 490] width 31 height 23
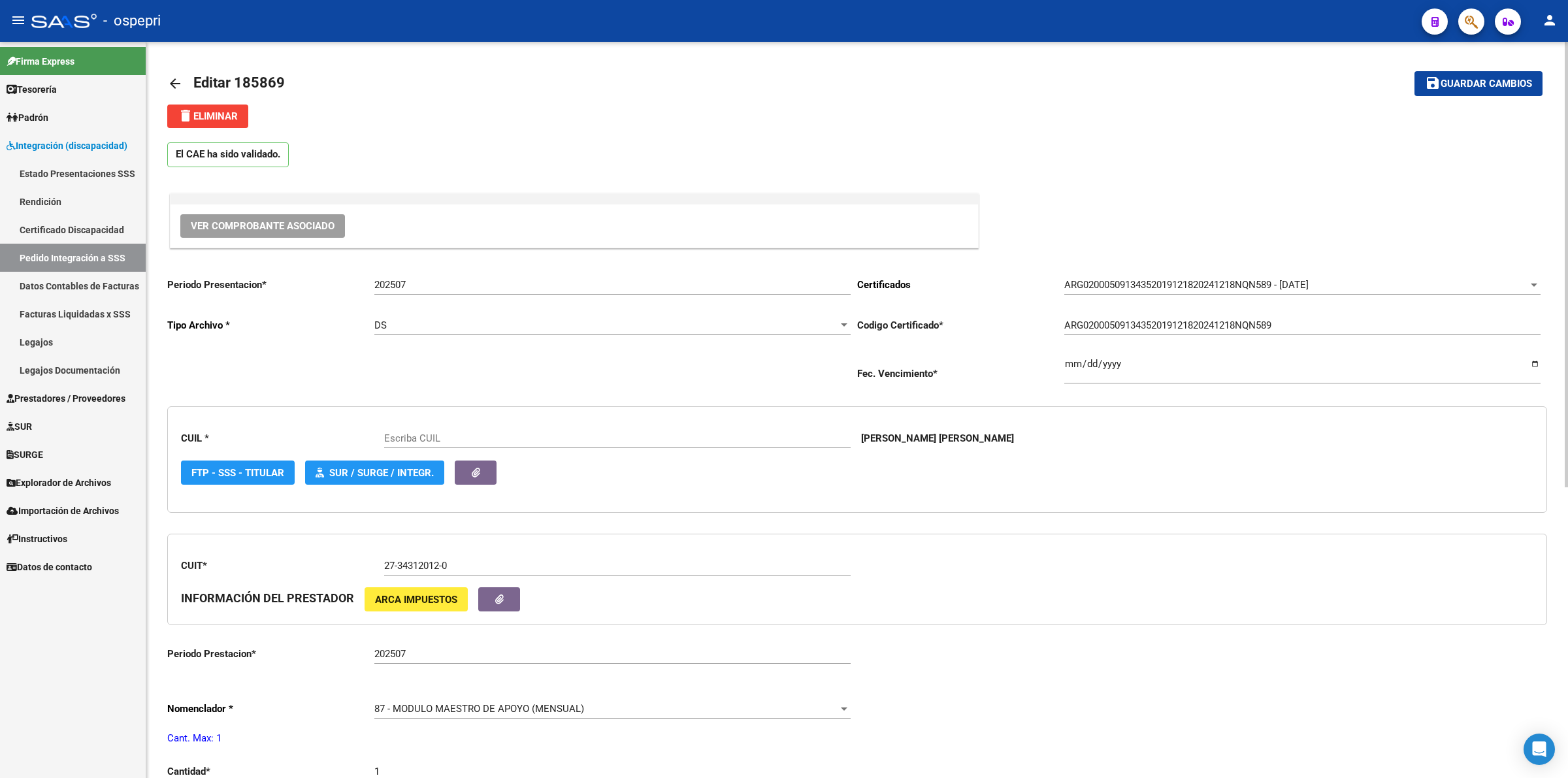
type input "23509134359"
click at [225, 227] on span "Ver Comprobante Asociado" at bounding box center [263, 226] width 144 height 12
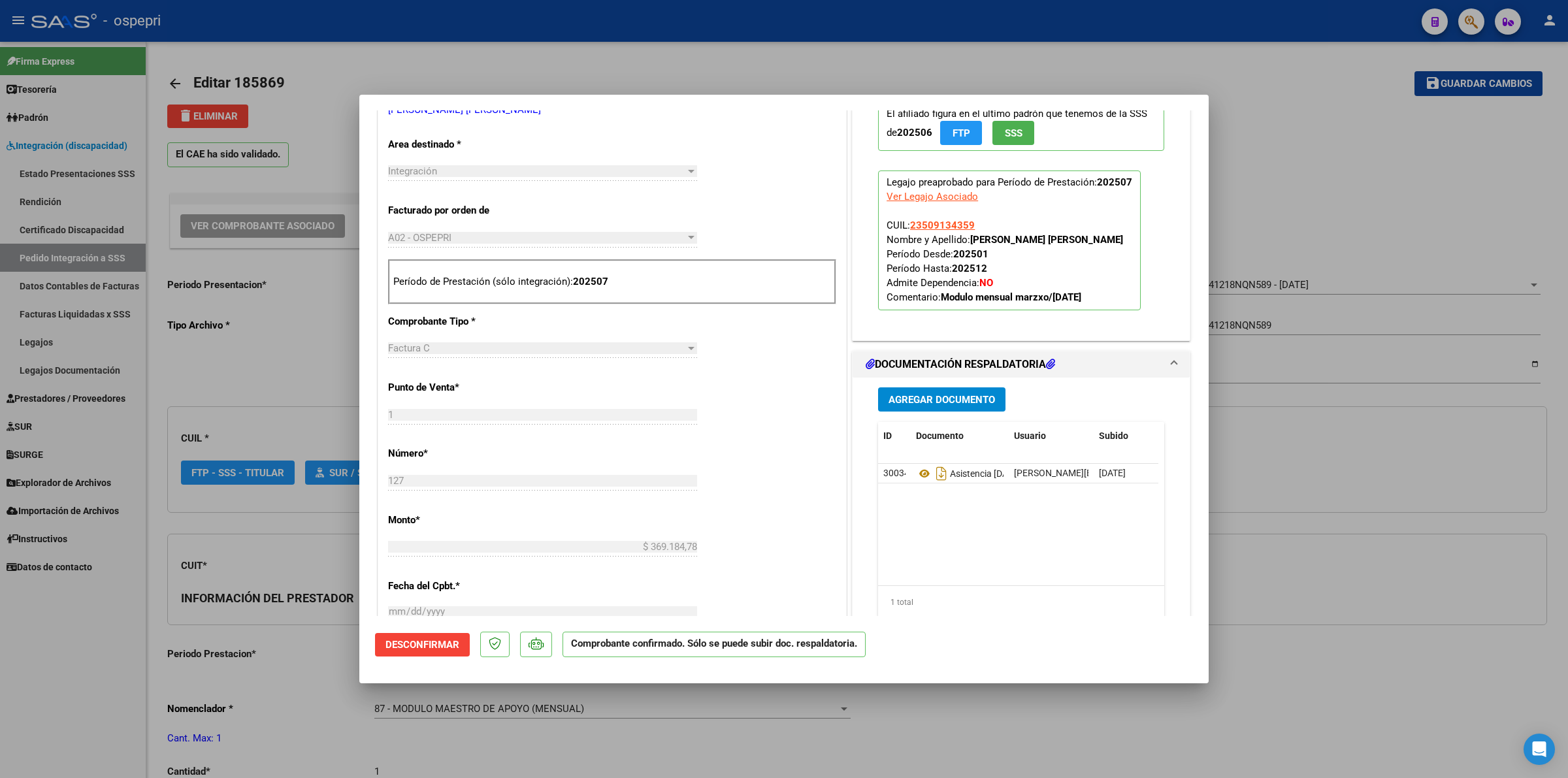
scroll to position [490, 0]
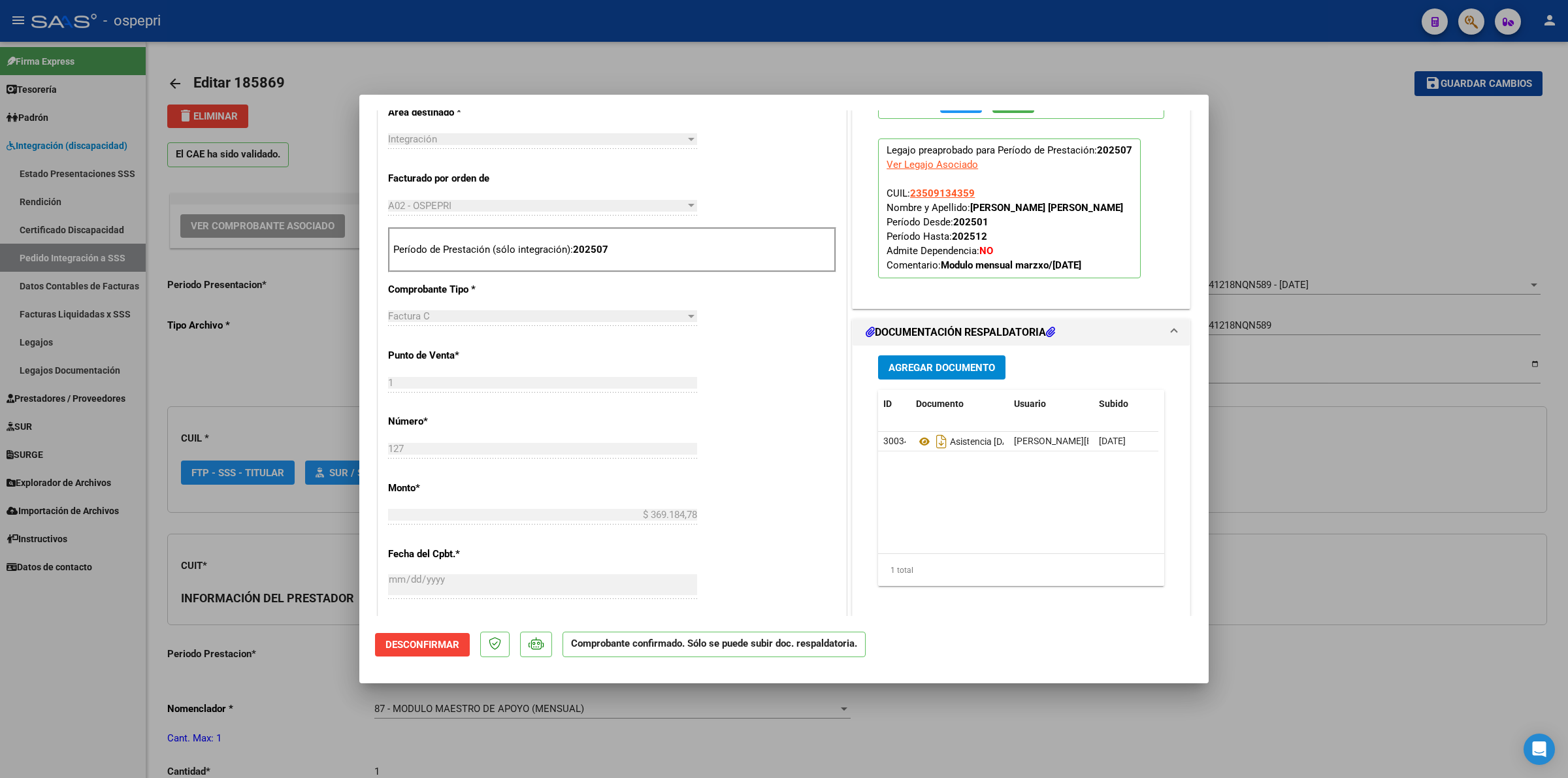
type input "$ 0,00"
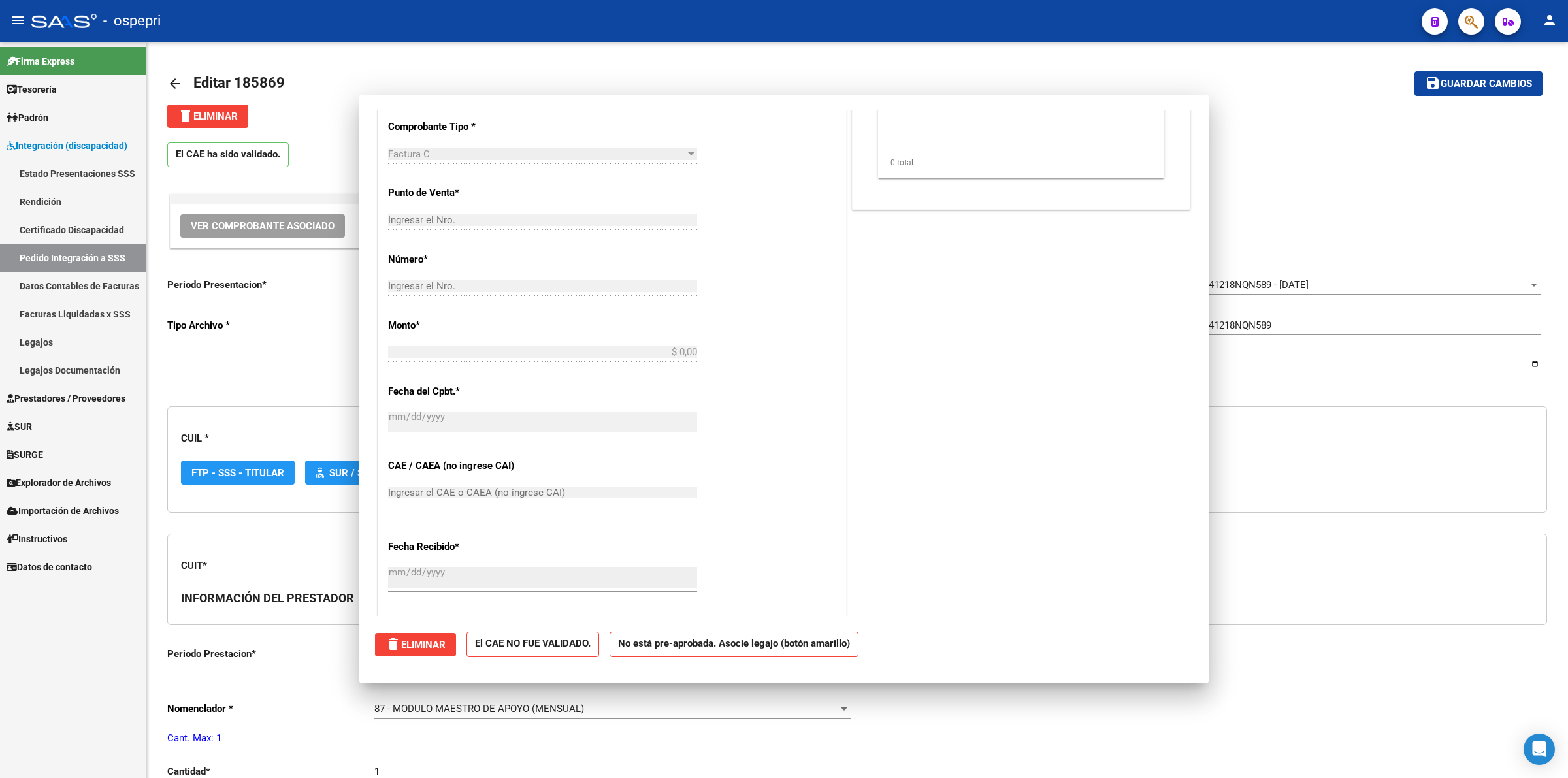
scroll to position [0, 0]
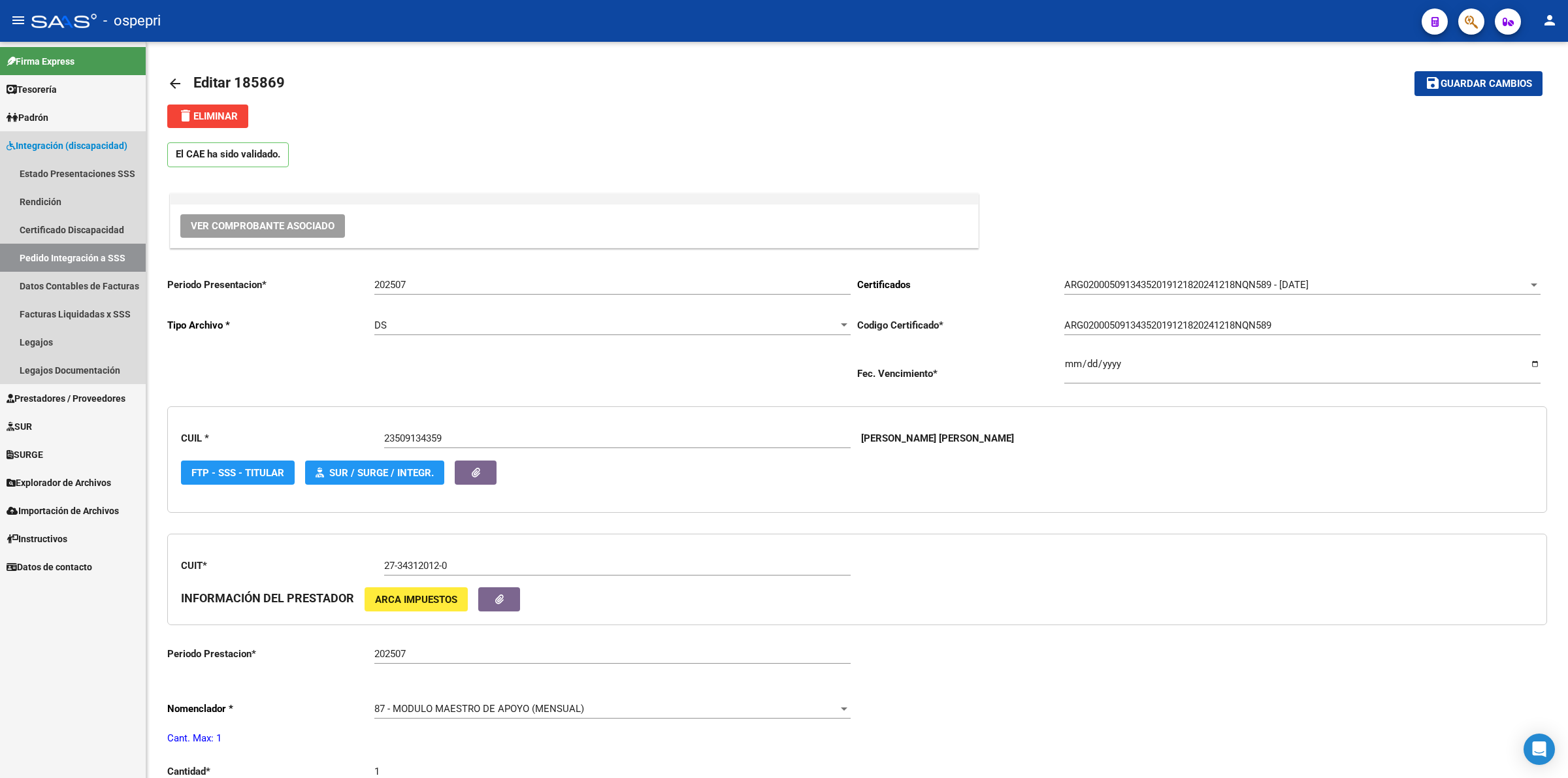
click at [68, 252] on link "Pedido Integración a SSS" at bounding box center [73, 258] width 145 height 28
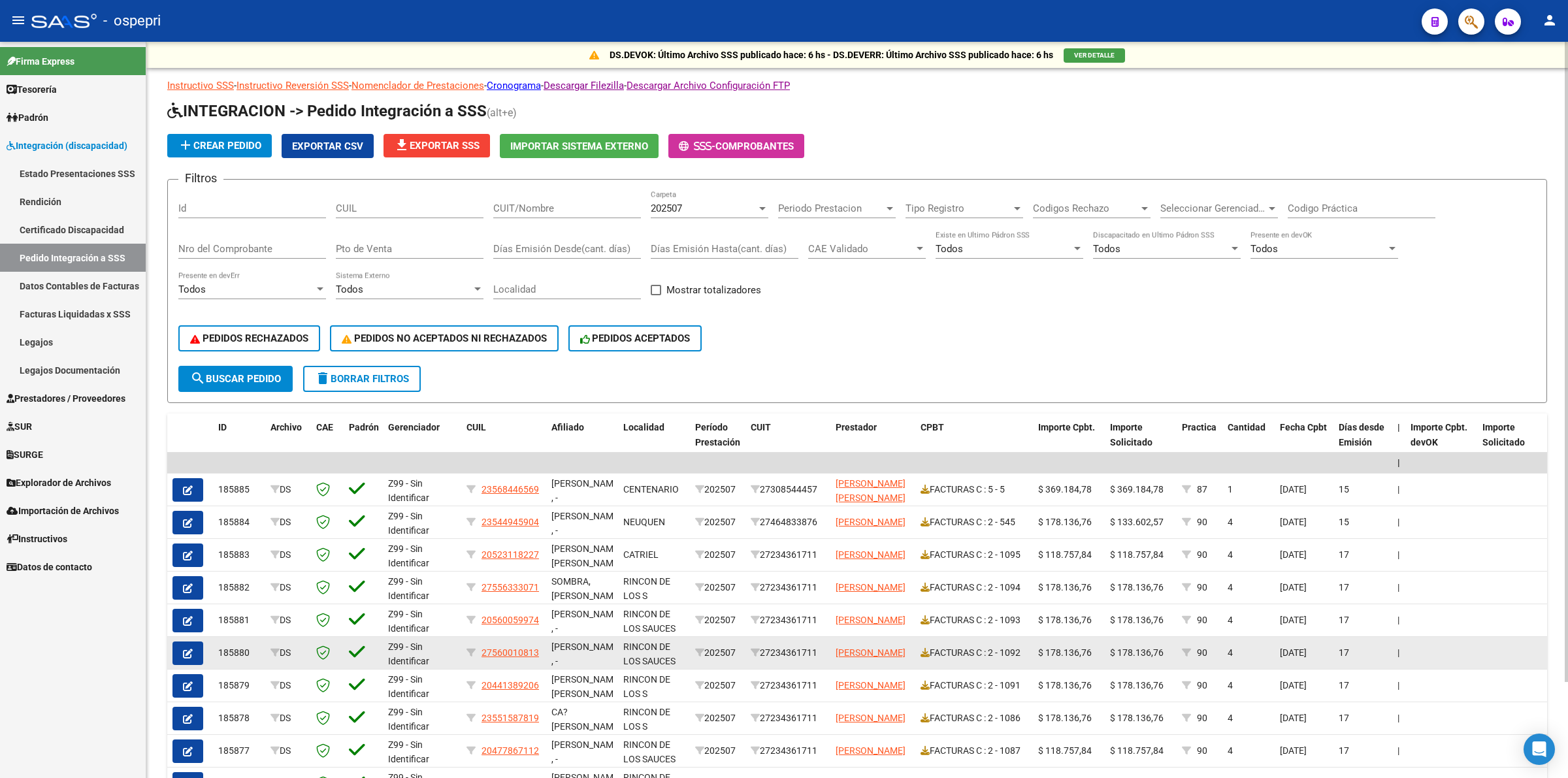
scroll to position [109, 0]
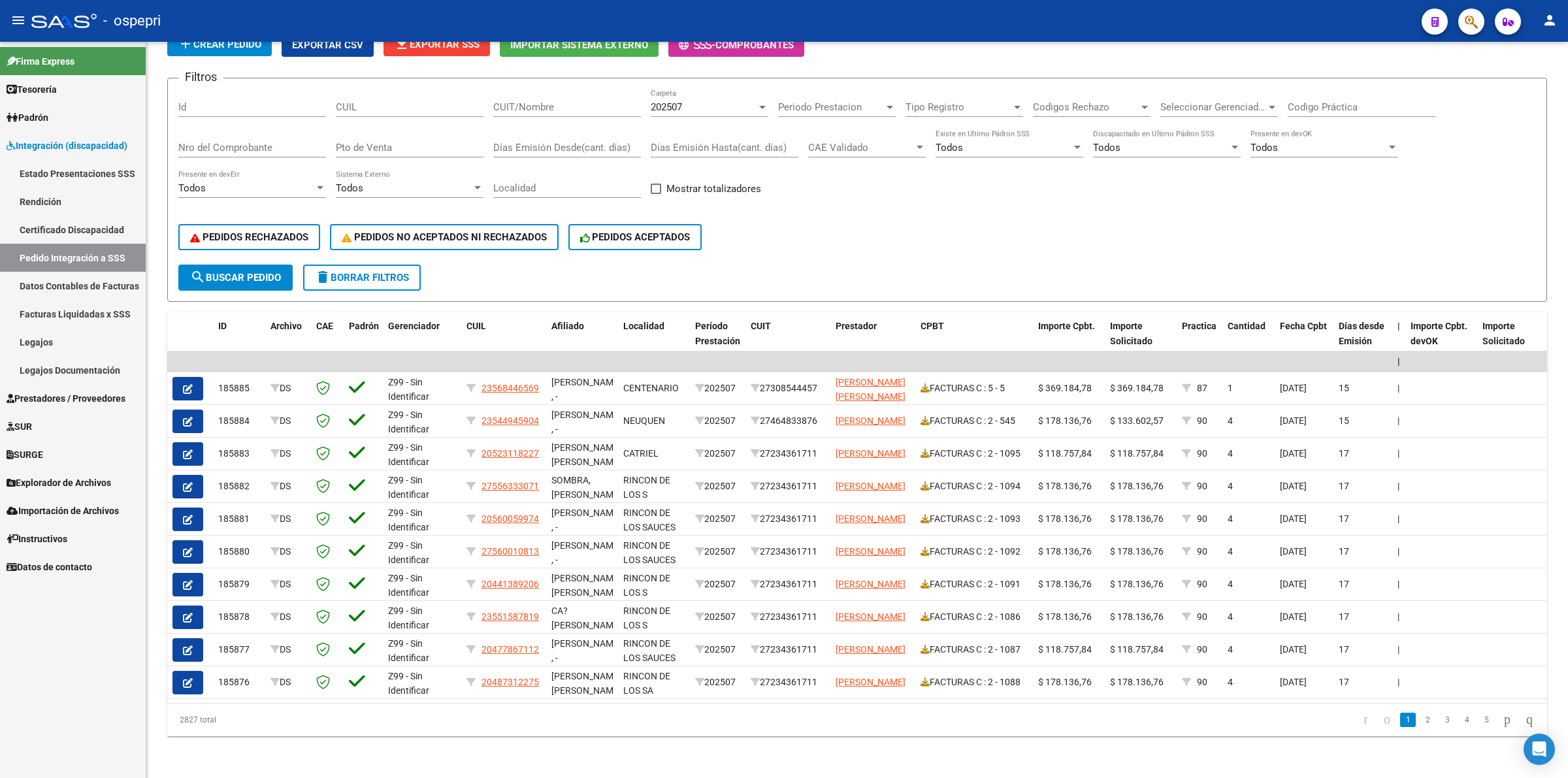
click at [96, 393] on span "Prestadores / Proveedores" at bounding box center [66, 399] width 119 height 15
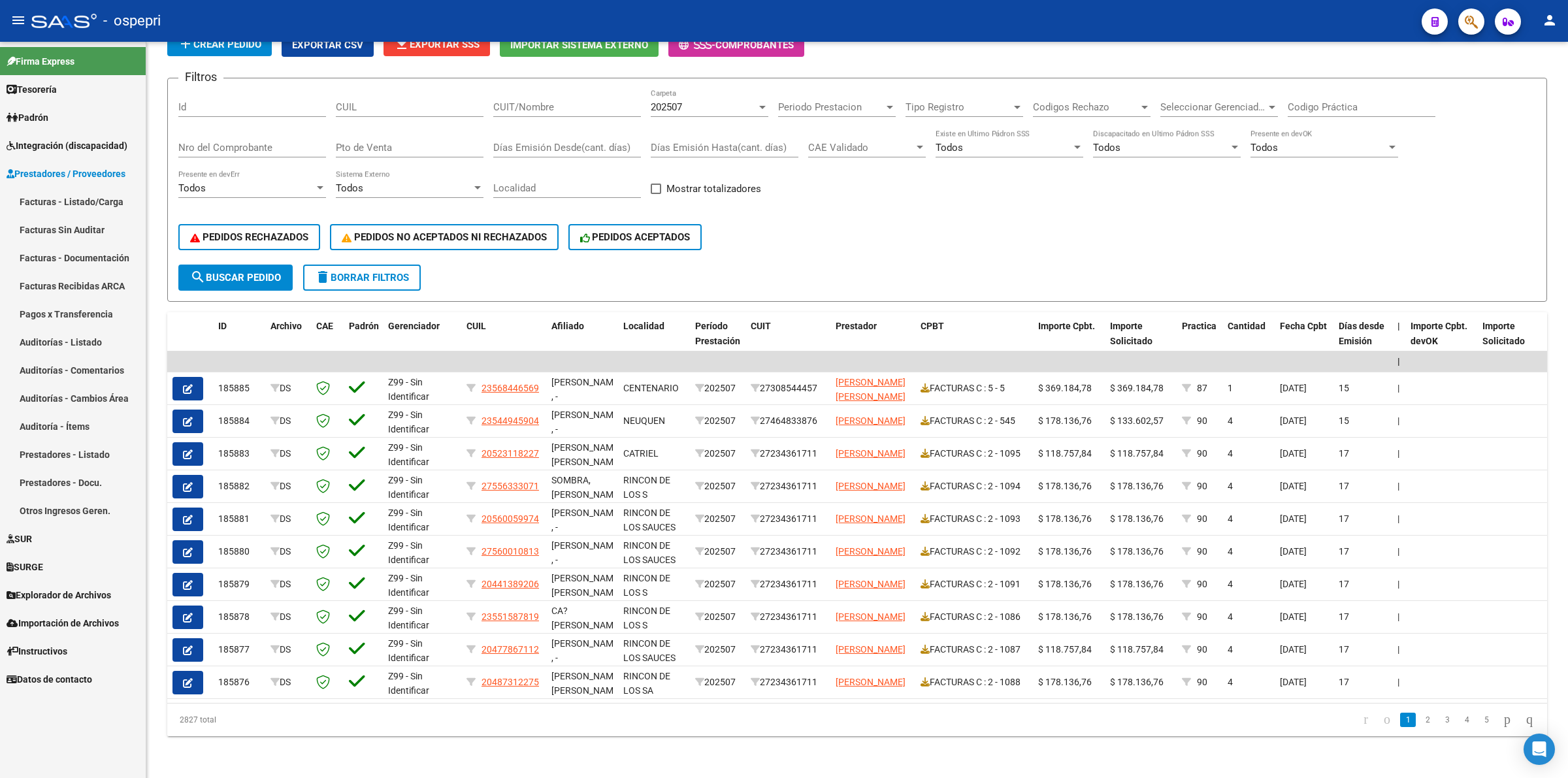
click at [101, 192] on link "Facturas - Listado/Carga" at bounding box center [73, 201] width 145 height 28
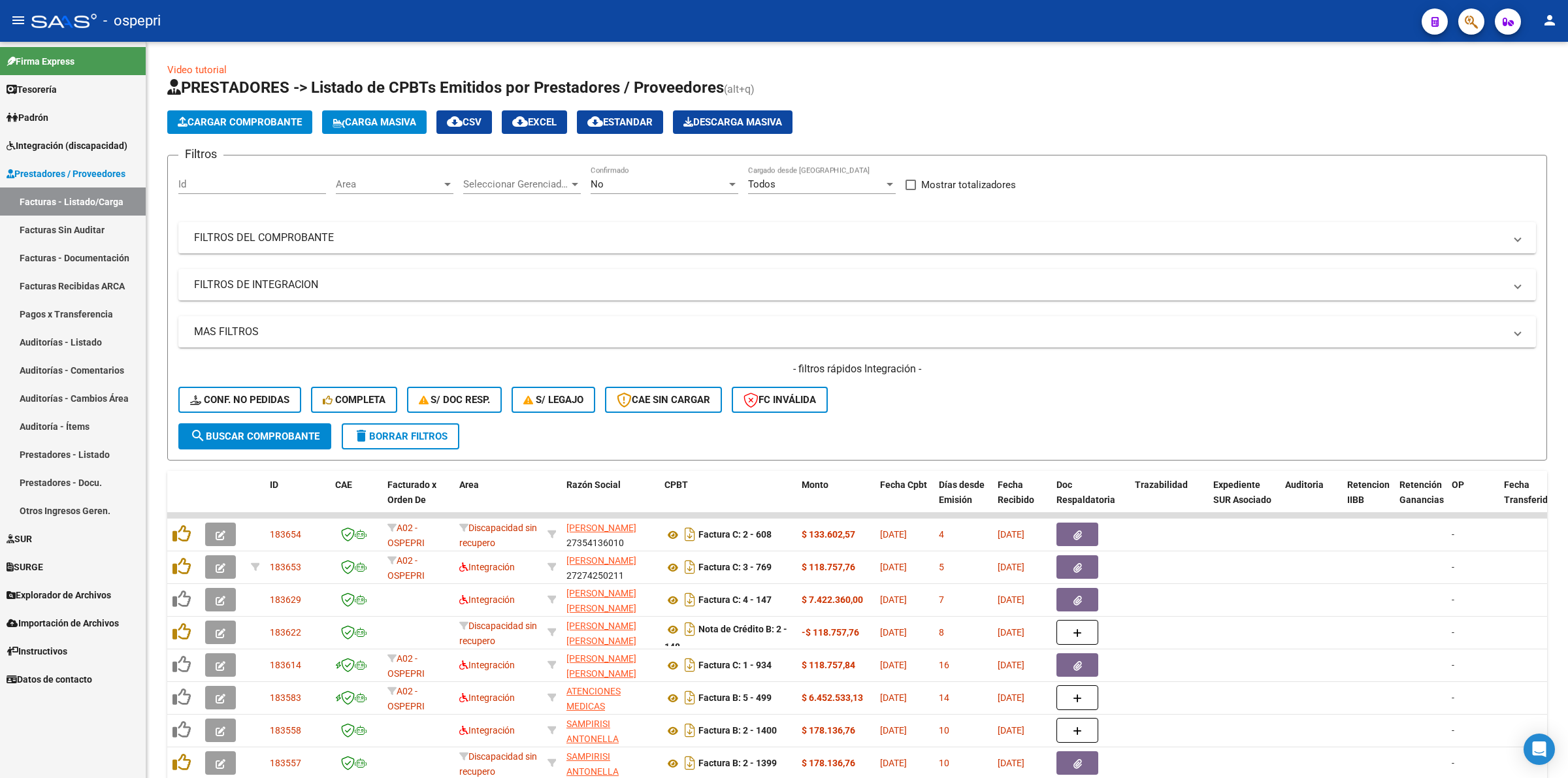
scroll to position [157, 0]
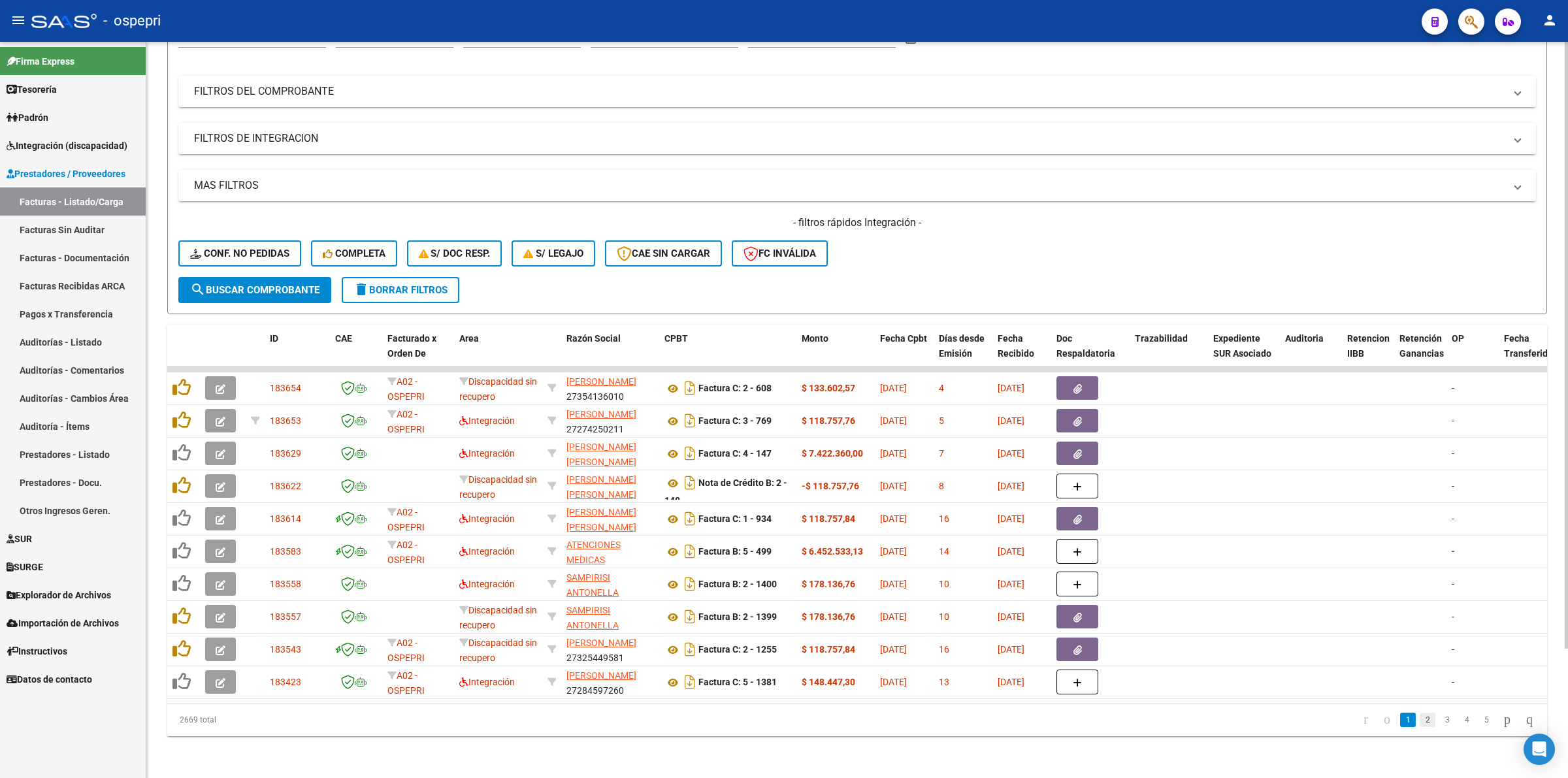
click at [1421, 723] on link "2" at bounding box center [1427, 720] width 15 height 15
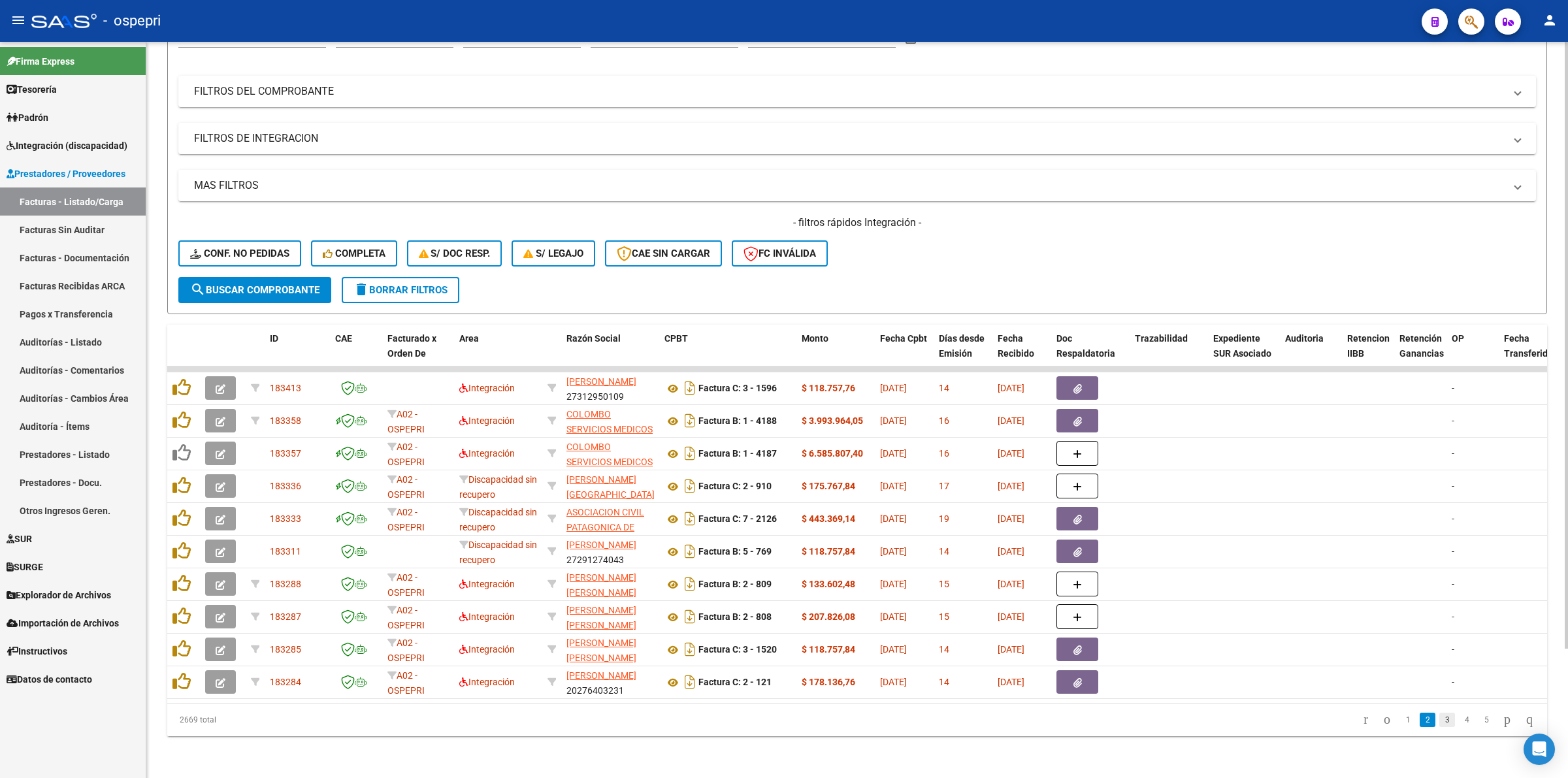
click at [1439, 714] on link "3" at bounding box center [1446, 720] width 15 height 15
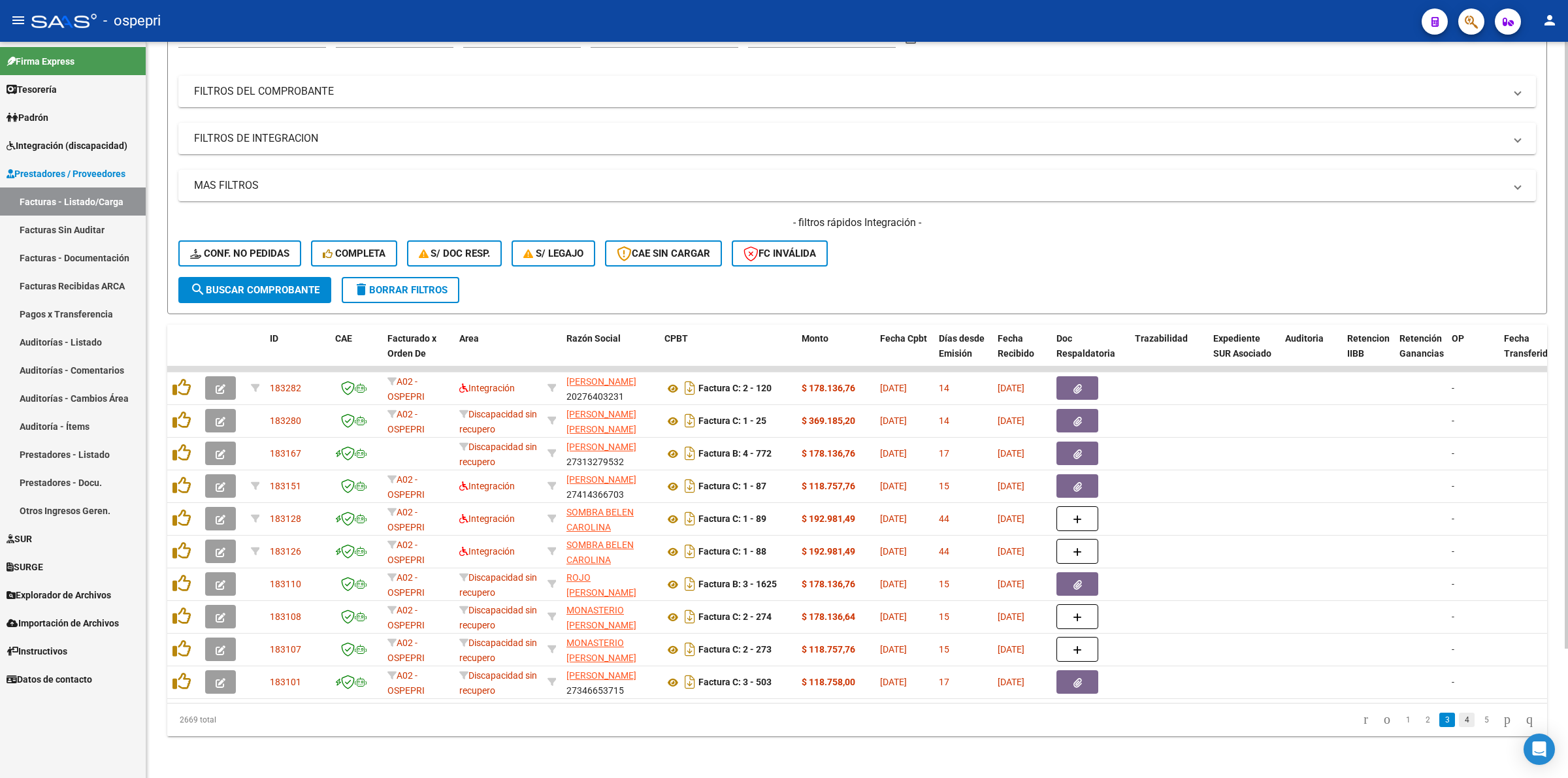
click at [1459, 720] on link "4" at bounding box center [1466, 720] width 15 height 15
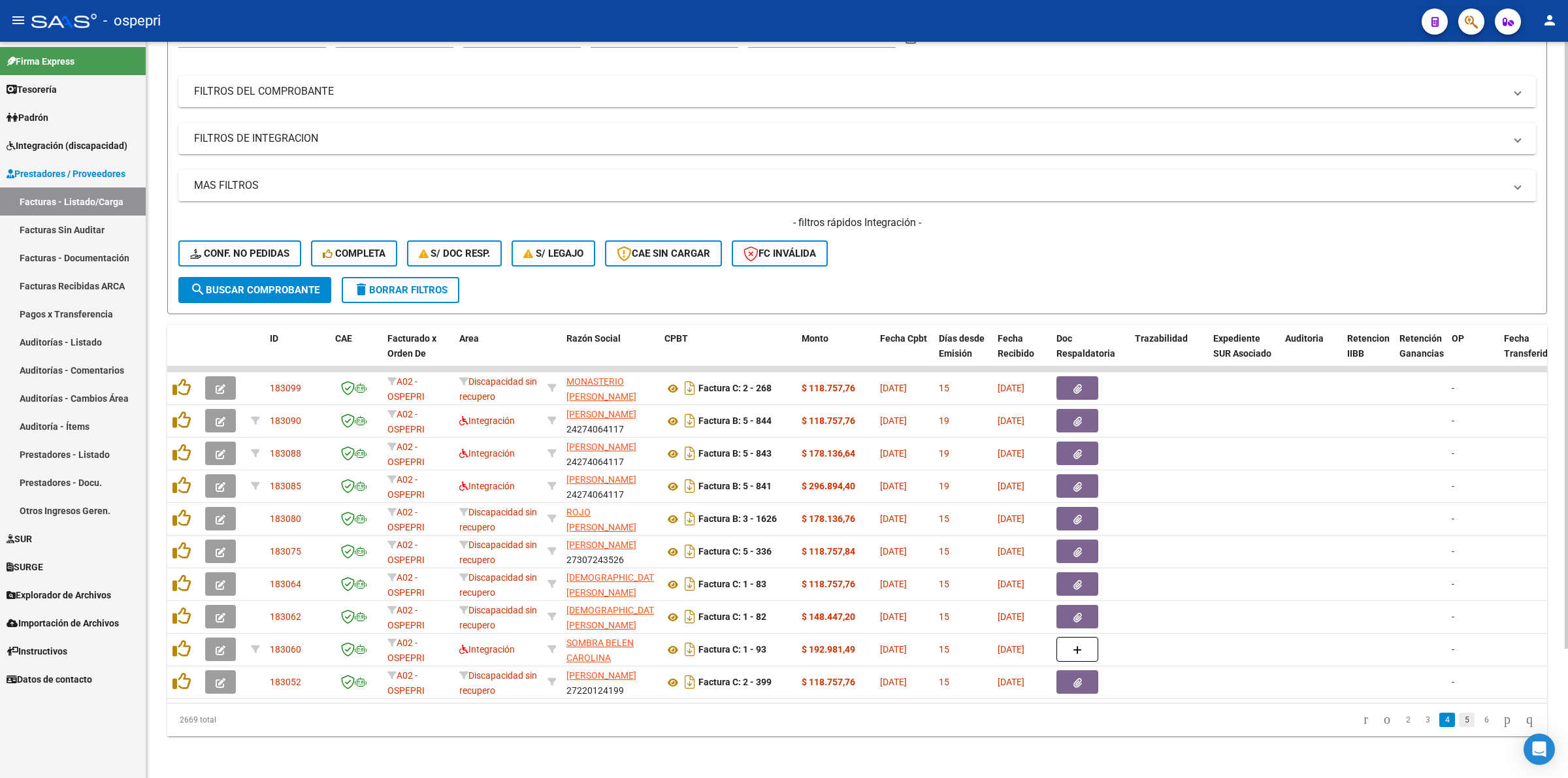
click at [1459, 716] on link "5" at bounding box center [1466, 720] width 15 height 15
click at [1459, 716] on link "6" at bounding box center [1466, 720] width 15 height 15
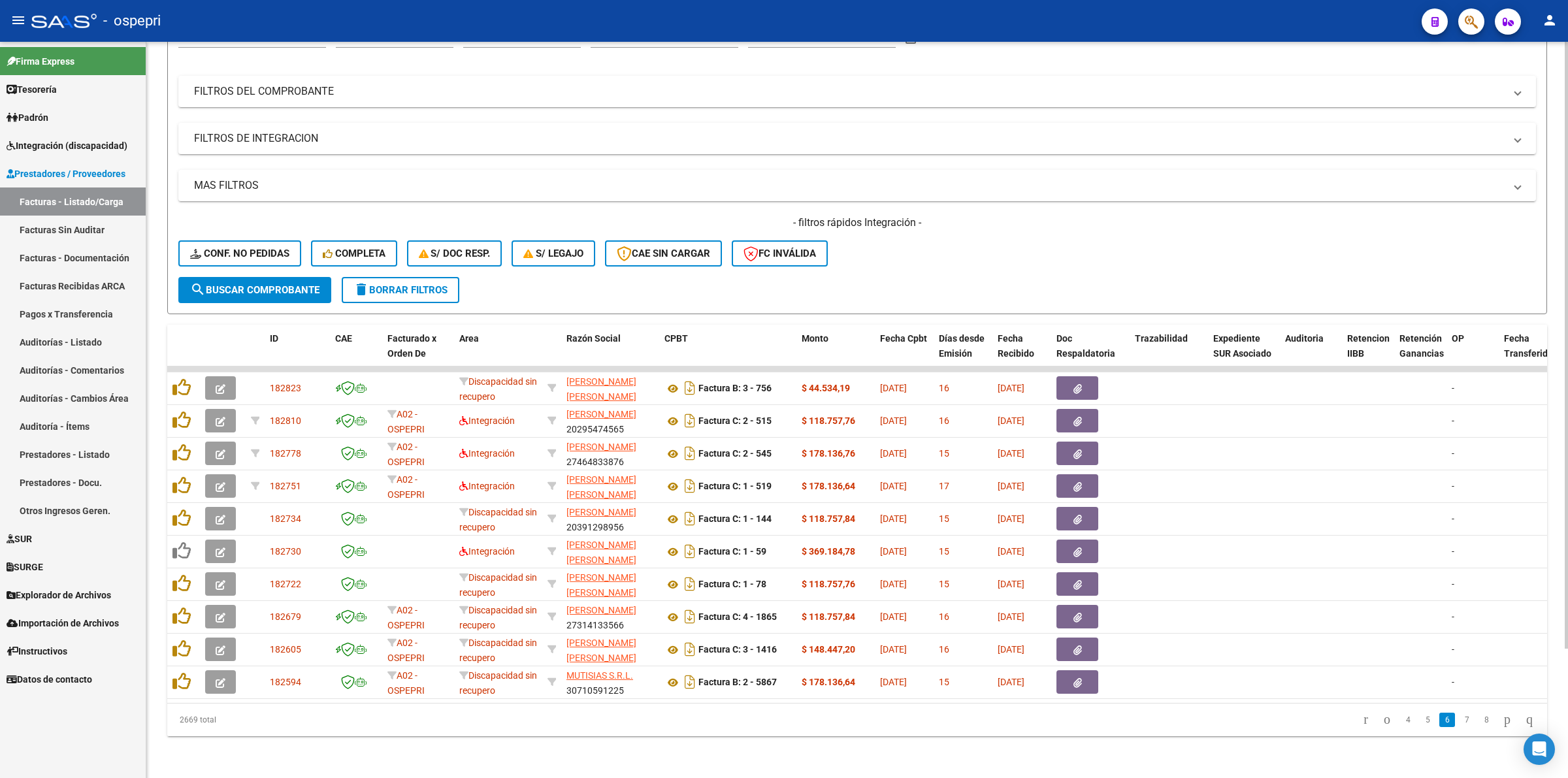
click at [1459, 717] on link "7" at bounding box center [1466, 720] width 15 height 15
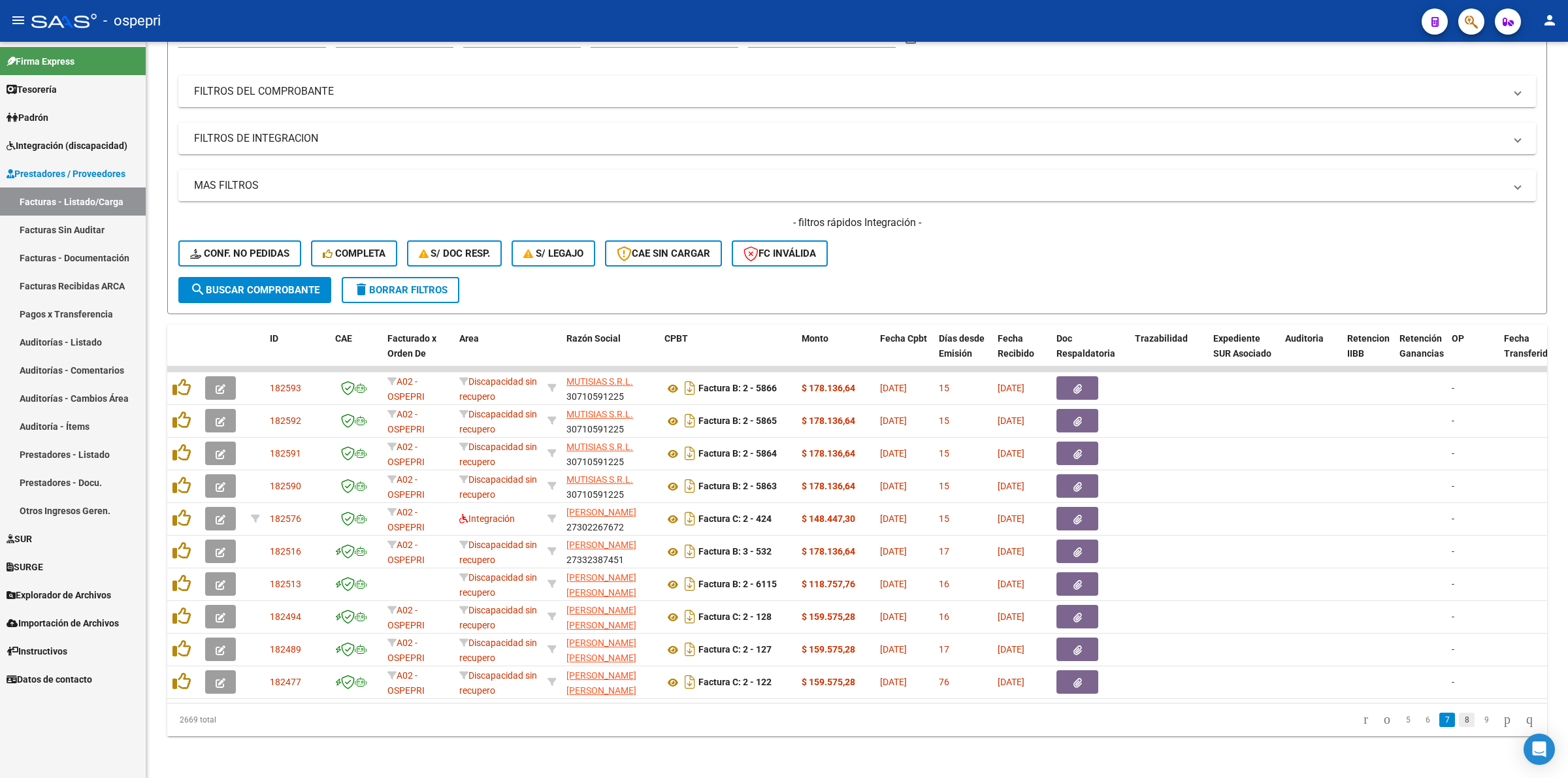
click at [1459, 721] on link "8" at bounding box center [1466, 720] width 15 height 15
click at [1457, 719] on link "9" at bounding box center [1464, 720] width 15 height 15
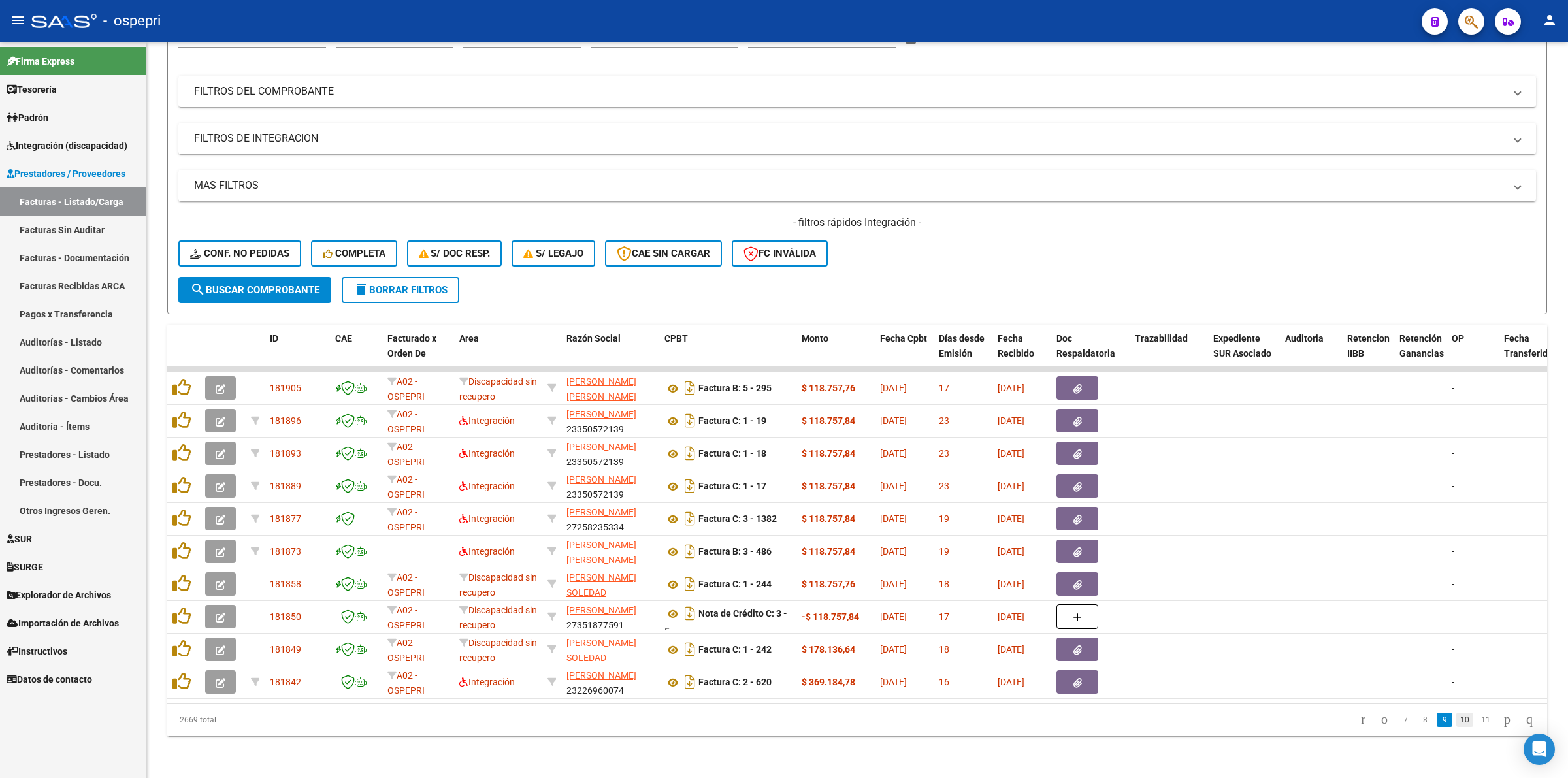
click at [1456, 717] on link "10" at bounding box center [1464, 720] width 17 height 15
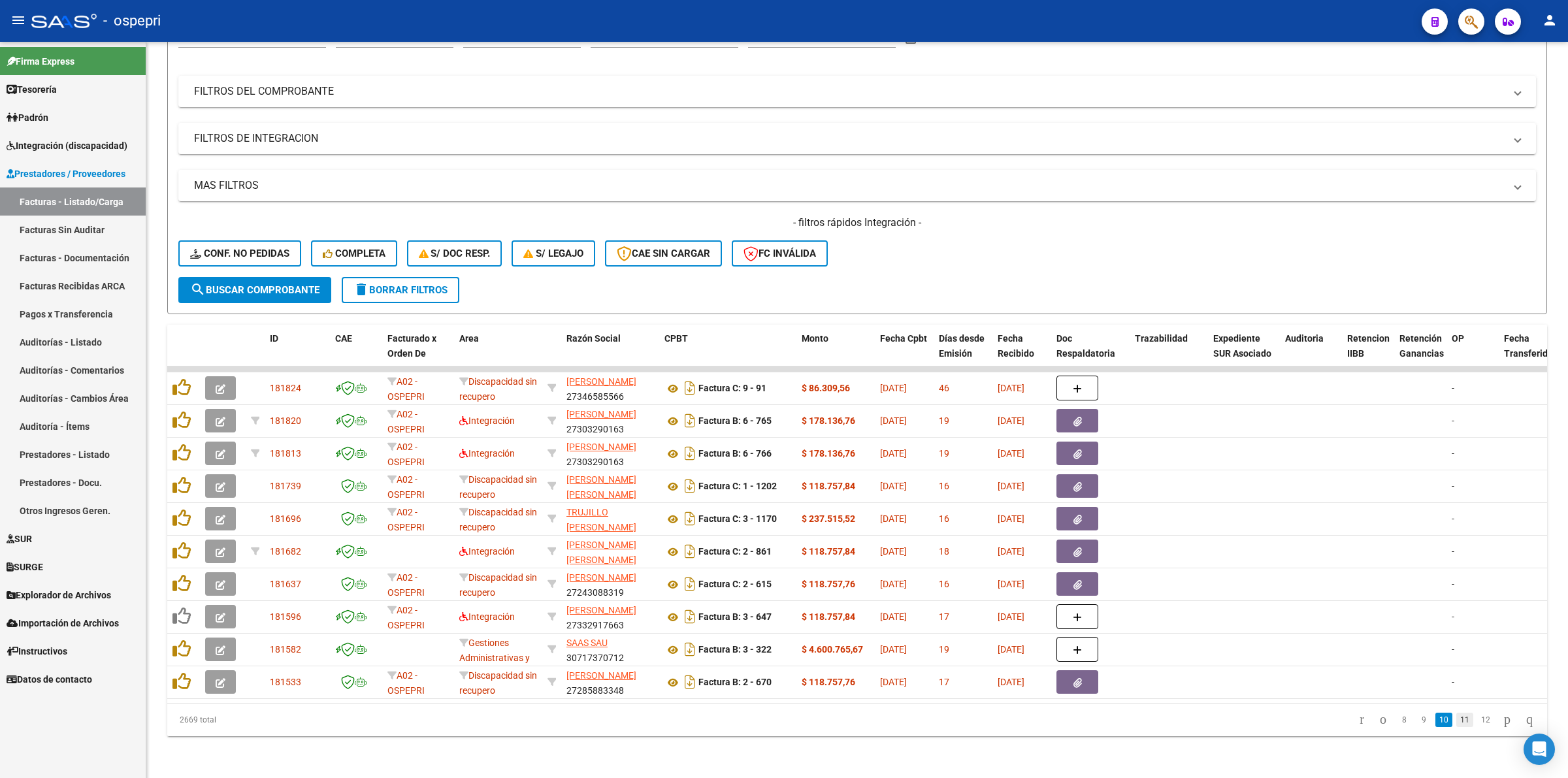
click at [1460, 719] on link "11" at bounding box center [1464, 720] width 17 height 15
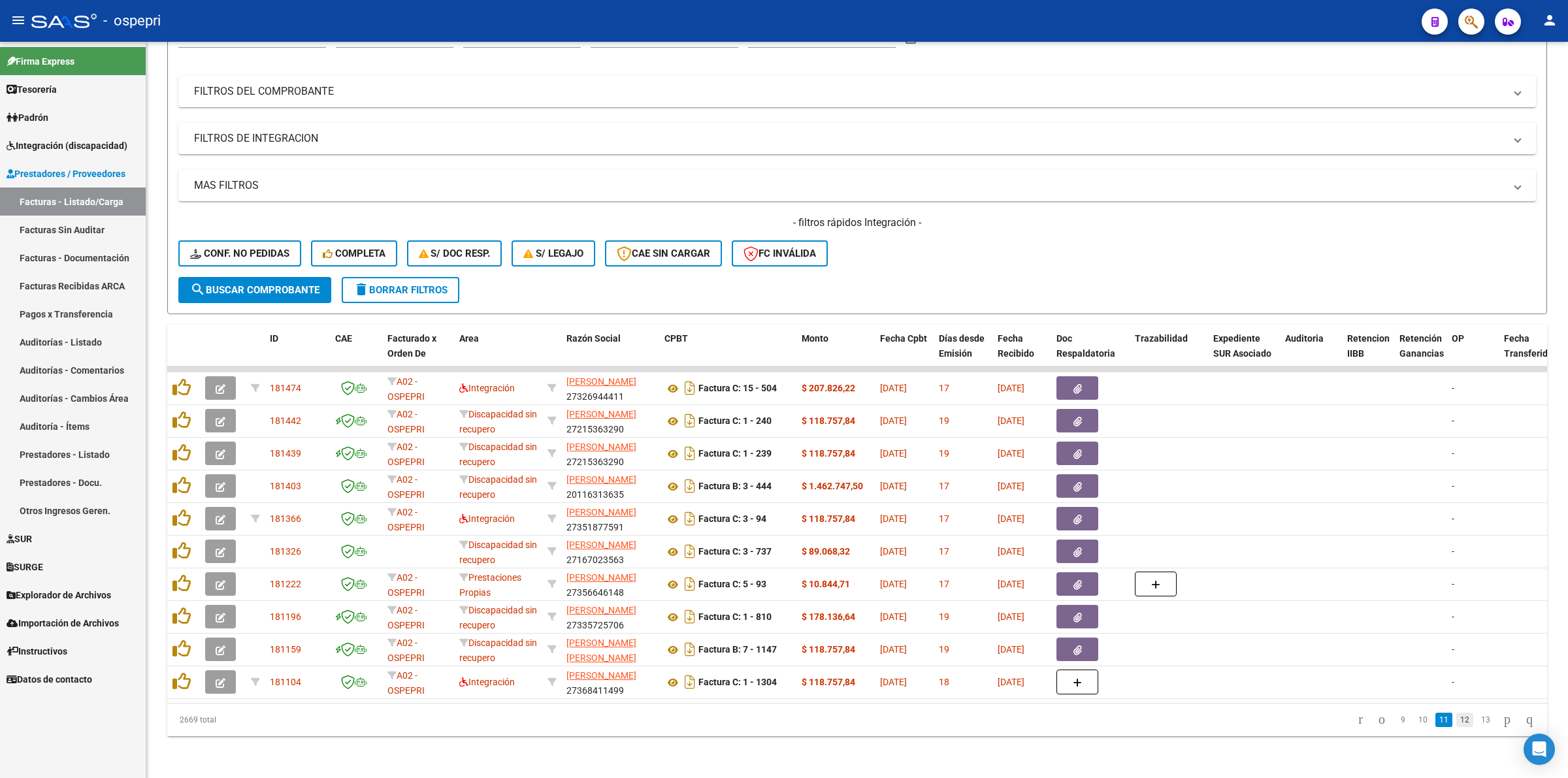
click at [1460, 713] on link "12" at bounding box center [1464, 720] width 17 height 15
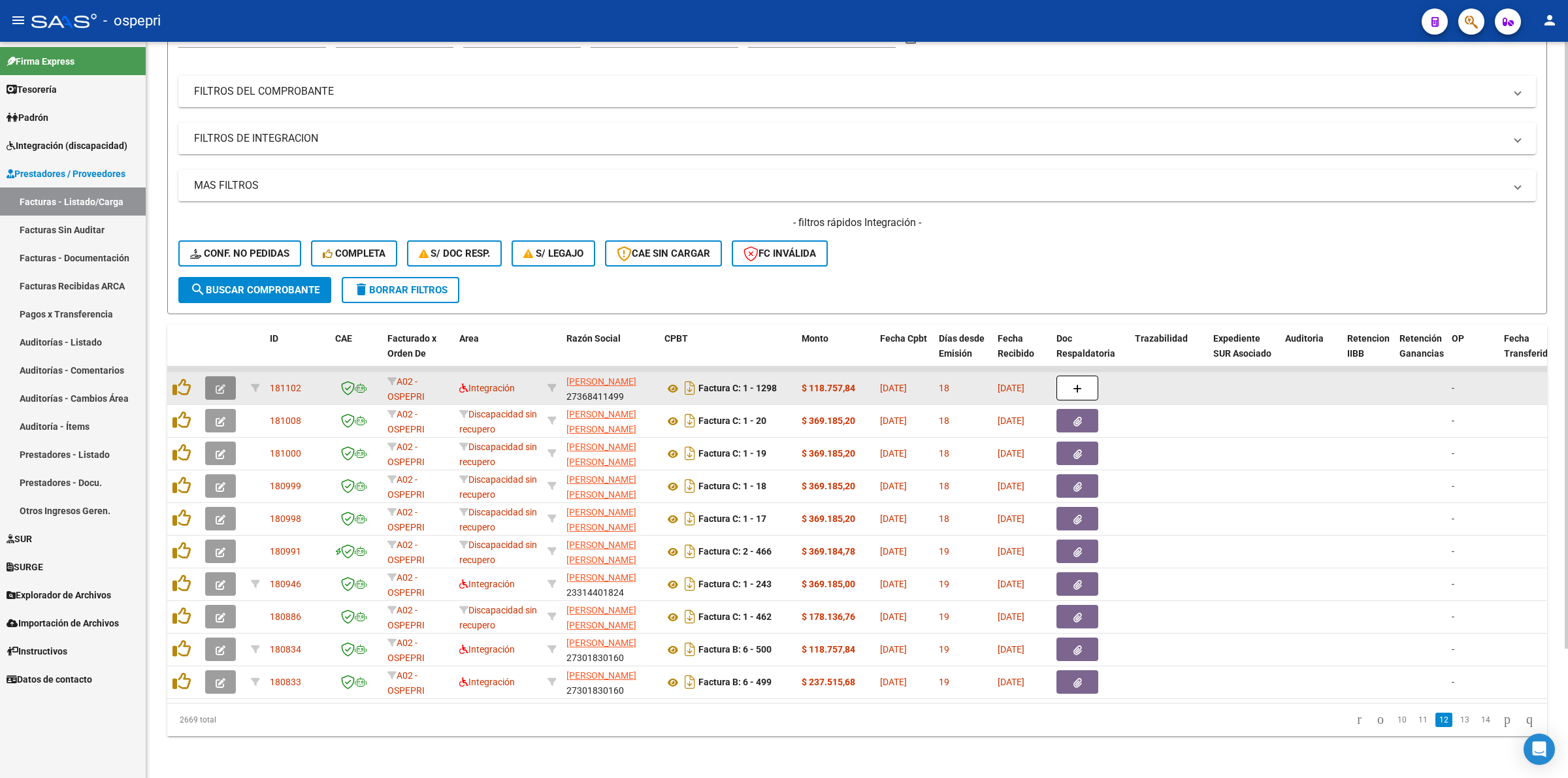
click at [217, 377] on button "button" at bounding box center [220, 388] width 31 height 23
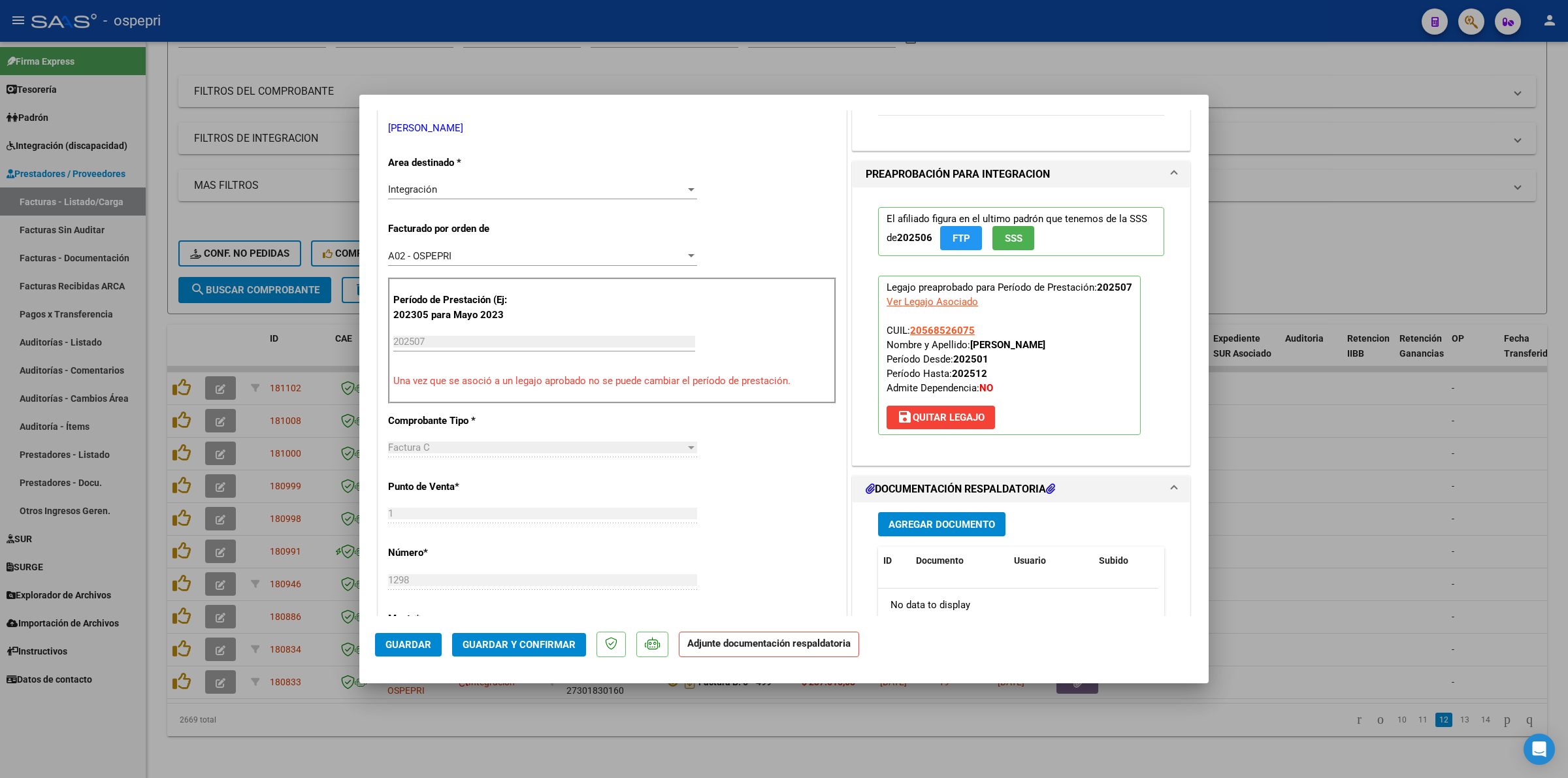
scroll to position [327, 0]
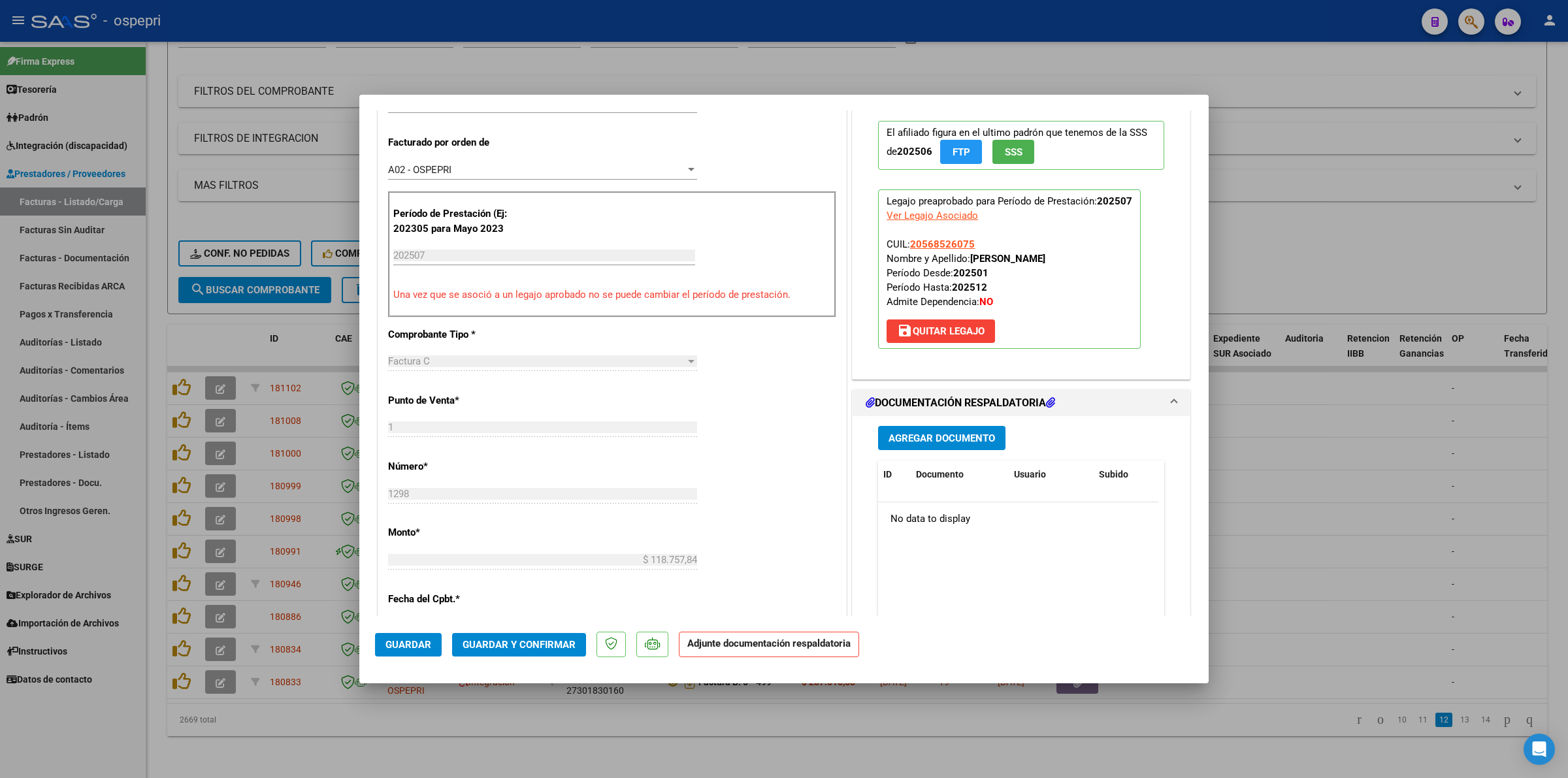
type input "$ 0,00"
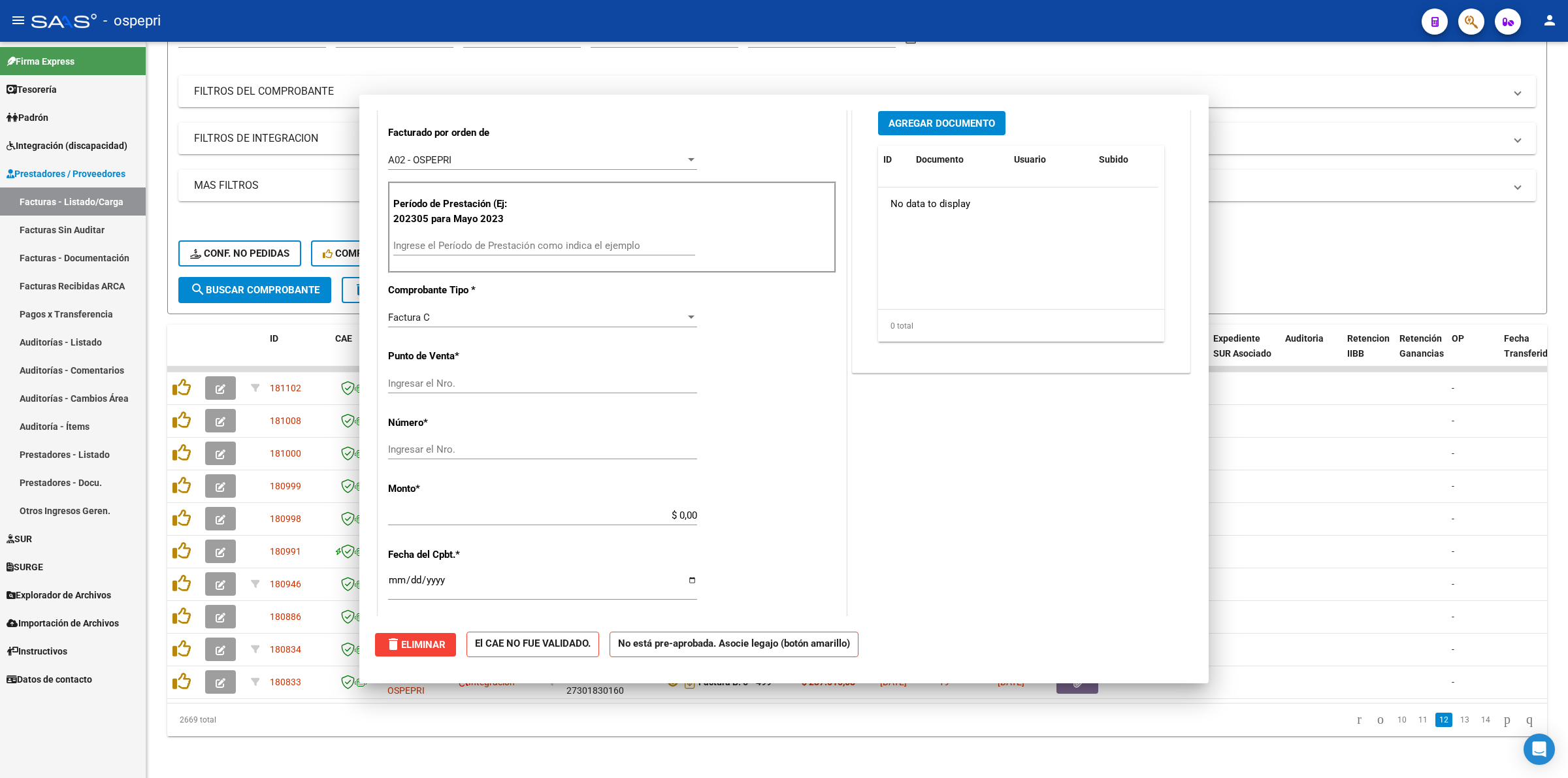
scroll to position [317, 0]
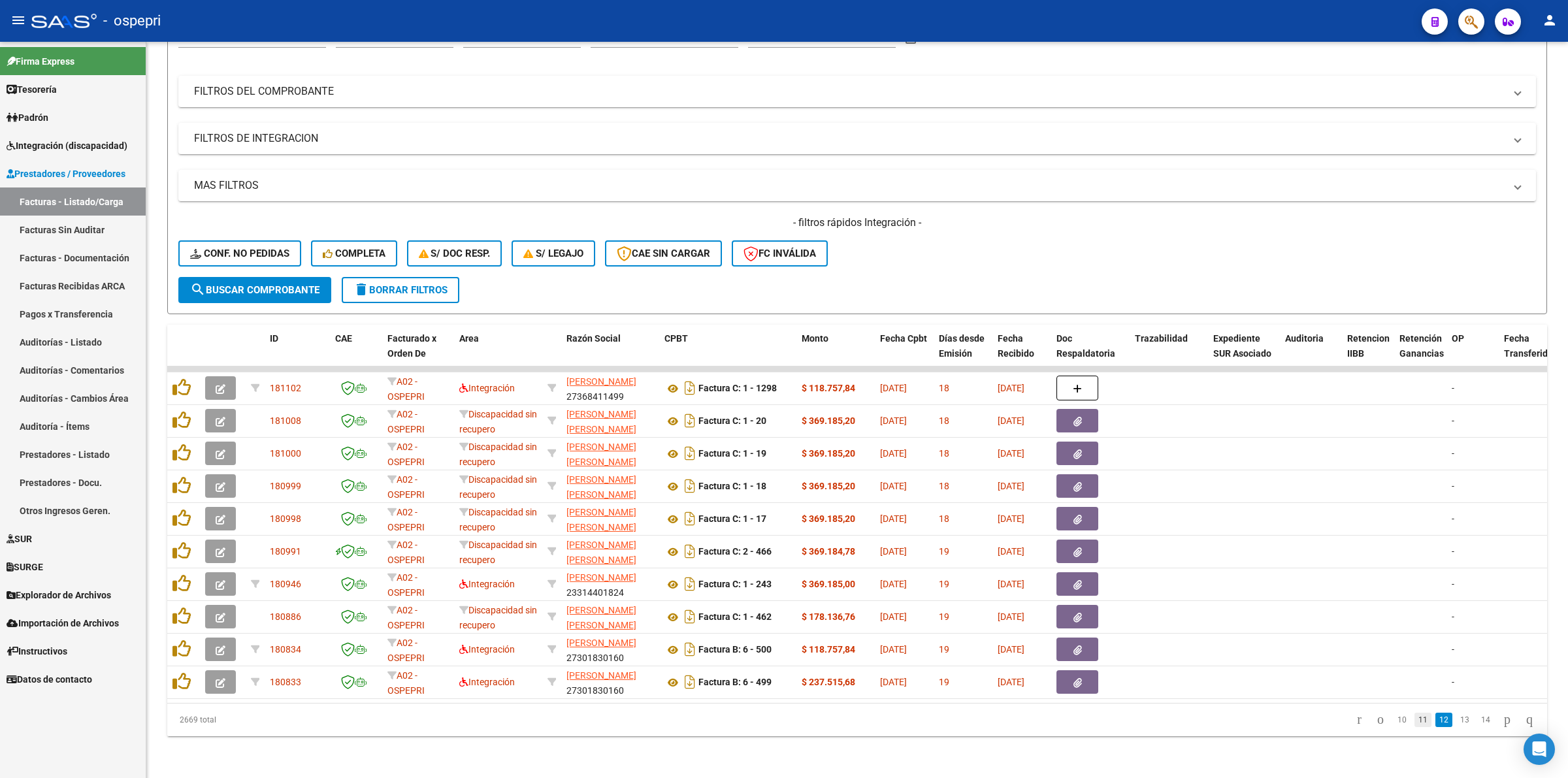
click at [1418, 726] on link "11" at bounding box center [1422, 720] width 17 height 15
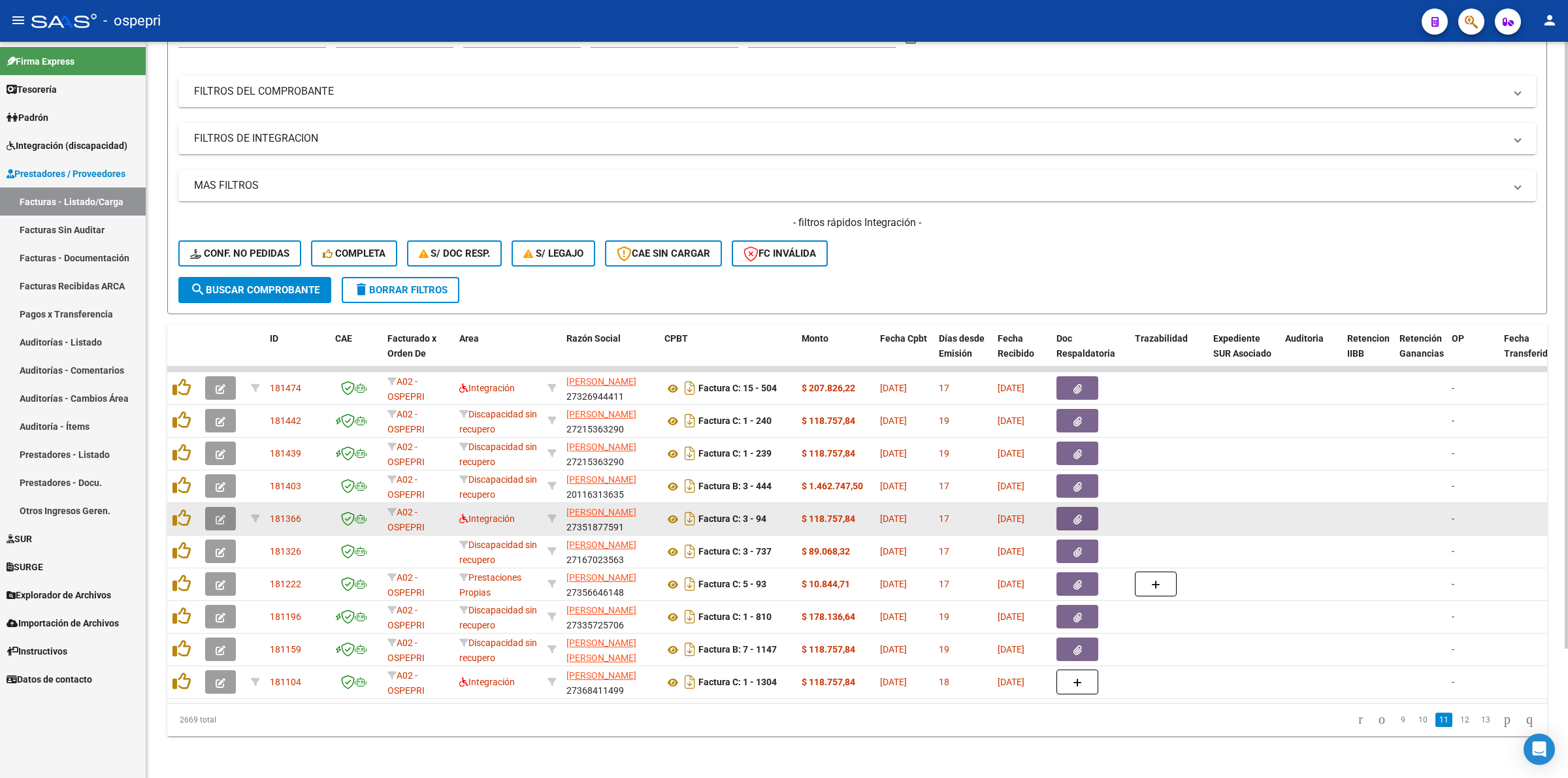
click at [220, 515] on icon "button" at bounding box center [220, 519] width 10 height 10
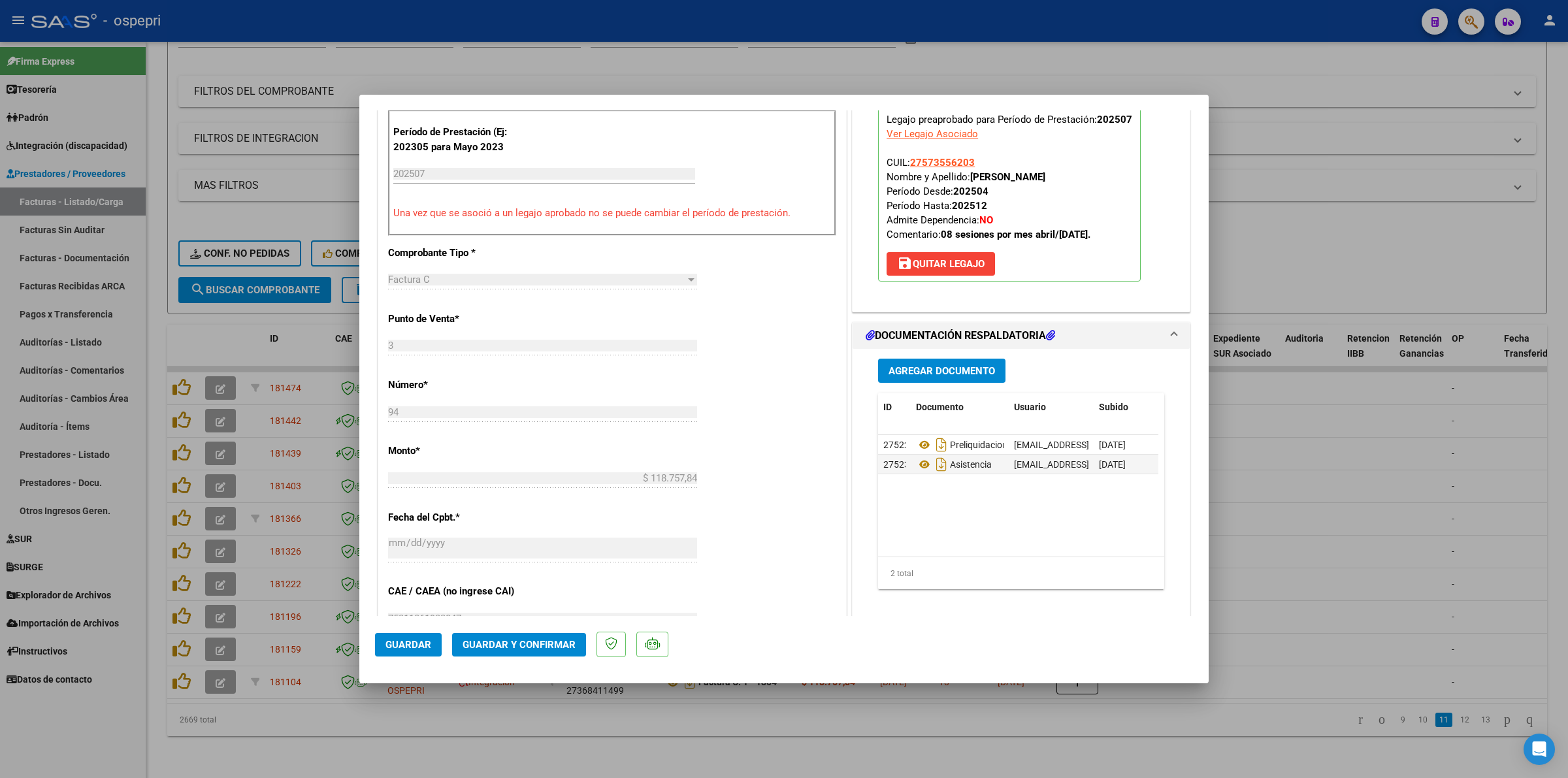
scroll to position [0, 0]
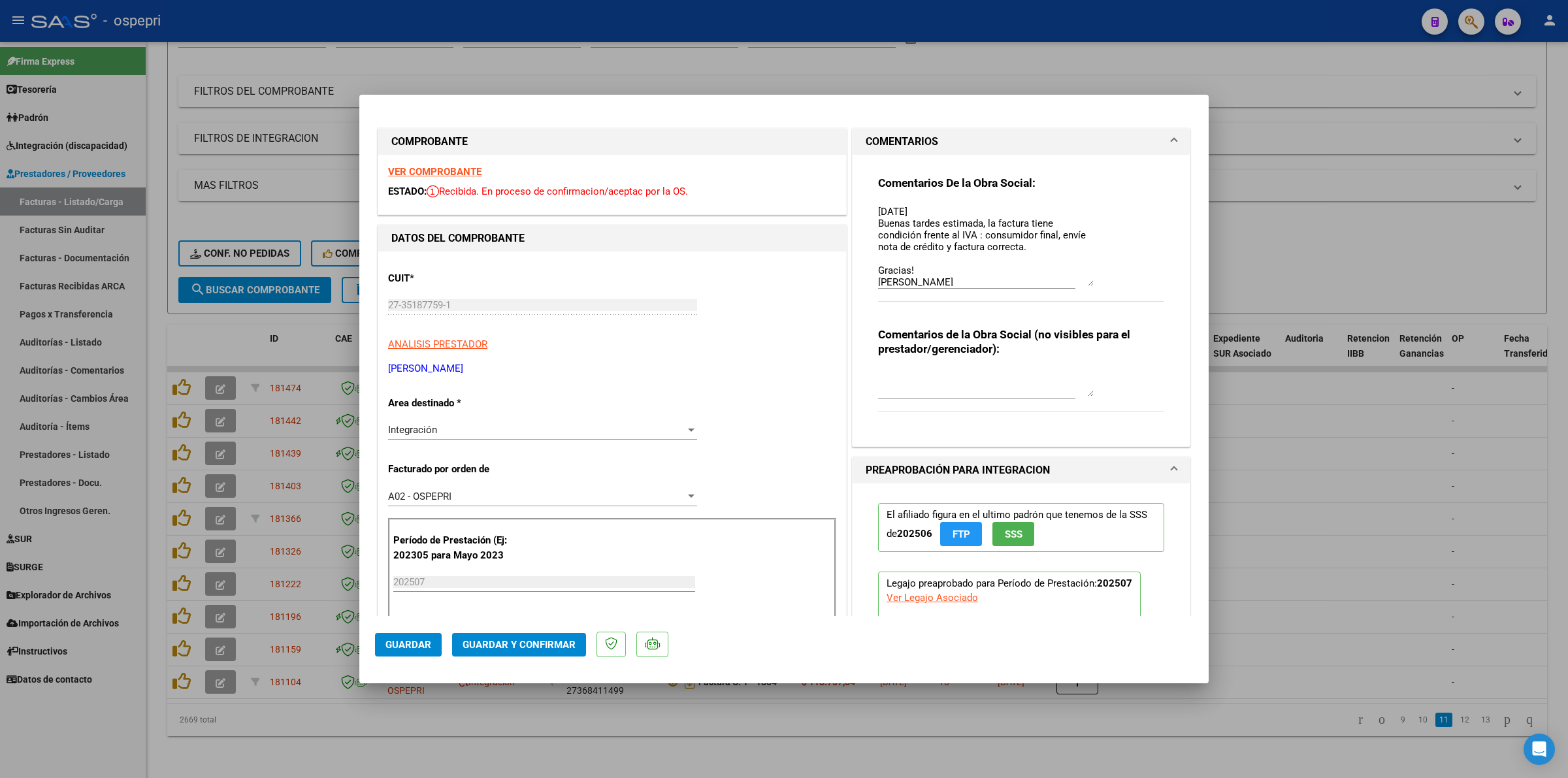
drag, startPoint x: 1082, startPoint y: 221, endPoint x: 1082, endPoint y: 323, distance: 102.0
click at [1082, 286] on textarea "04/08/25 Buenas tardes estimada, la factura tiene condición frente al IVA : con…" at bounding box center [986, 245] width 216 height 81
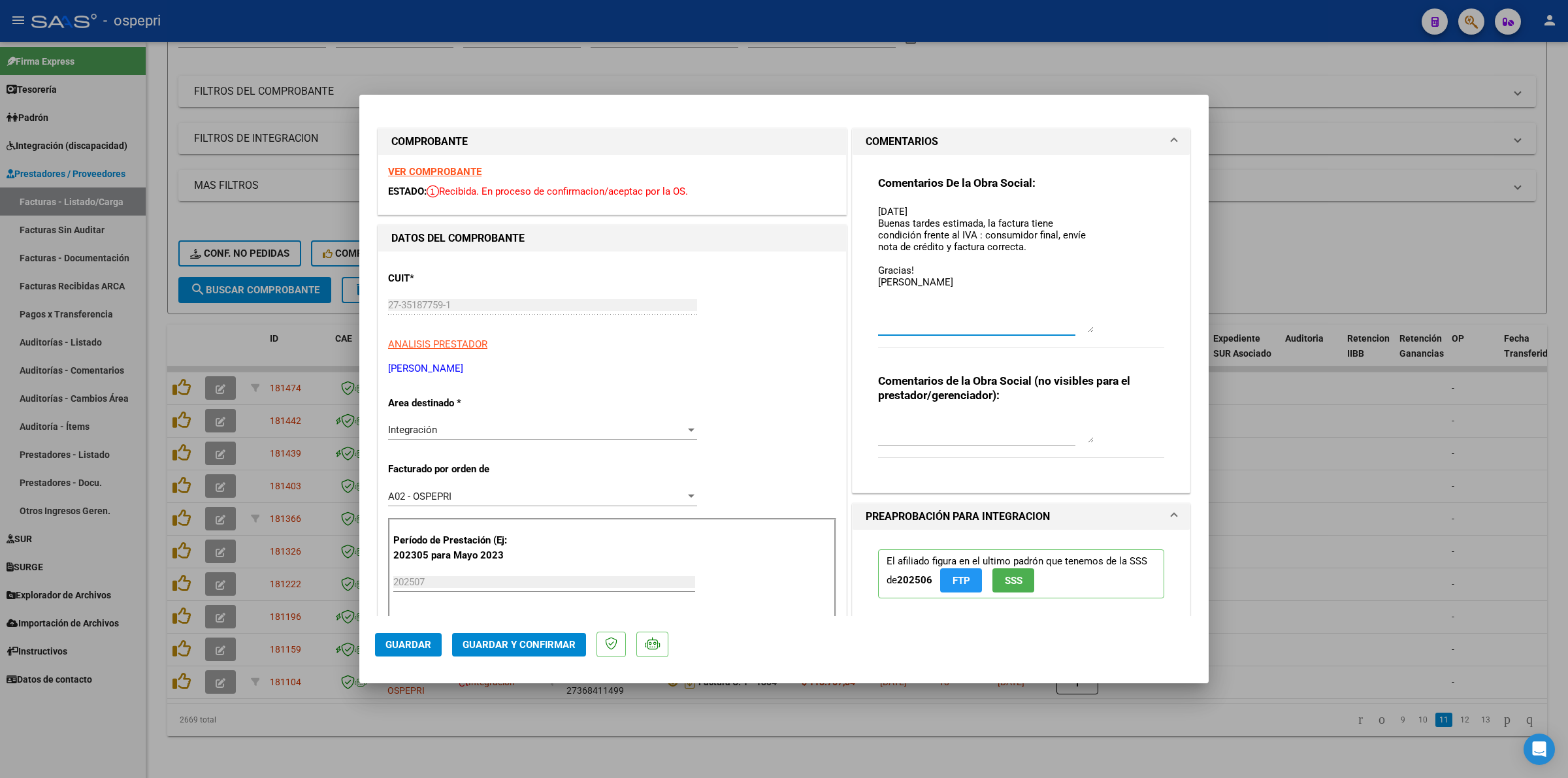
type input "$ 0,00"
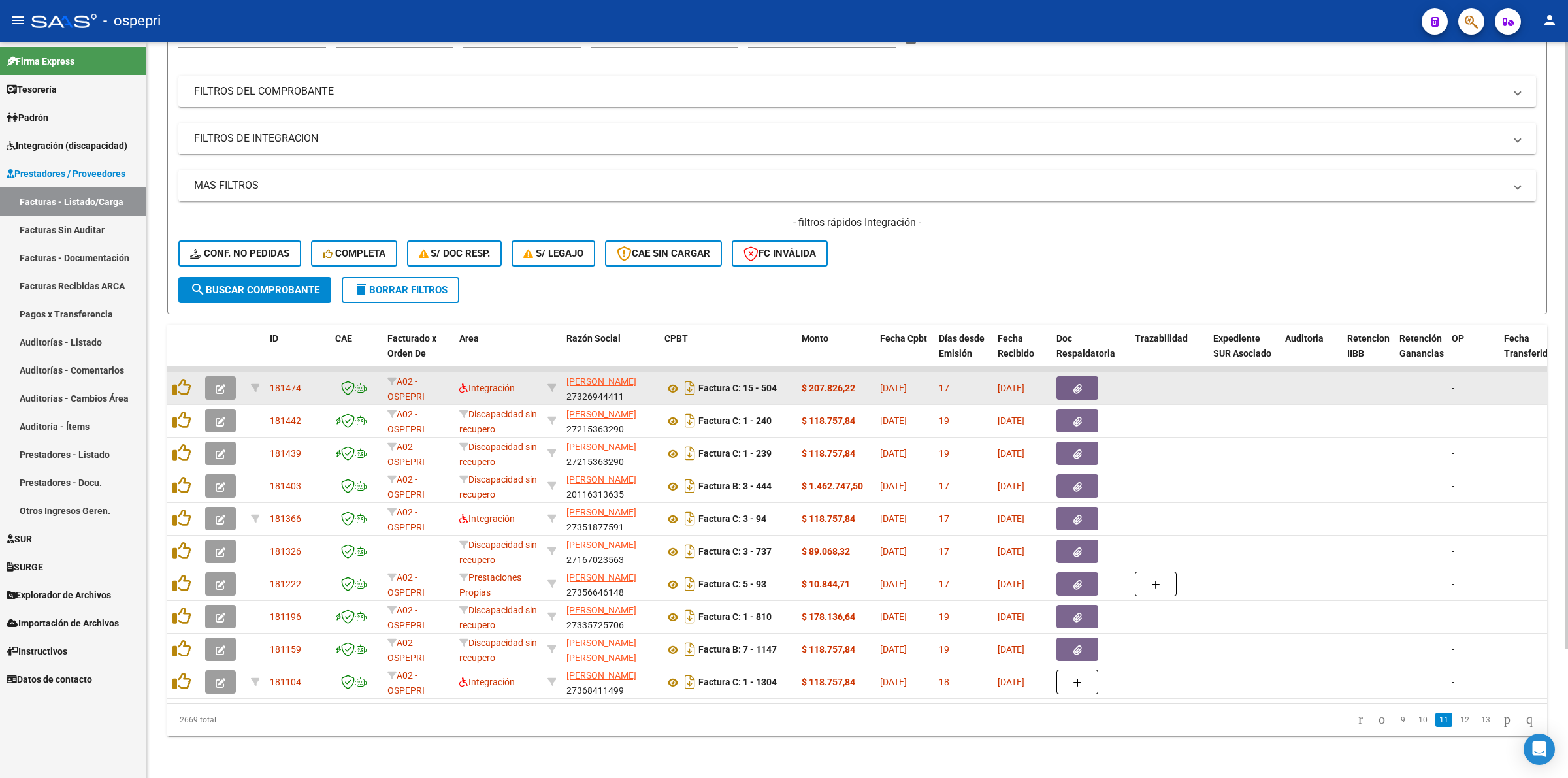
click at [224, 377] on button "button" at bounding box center [220, 388] width 31 height 23
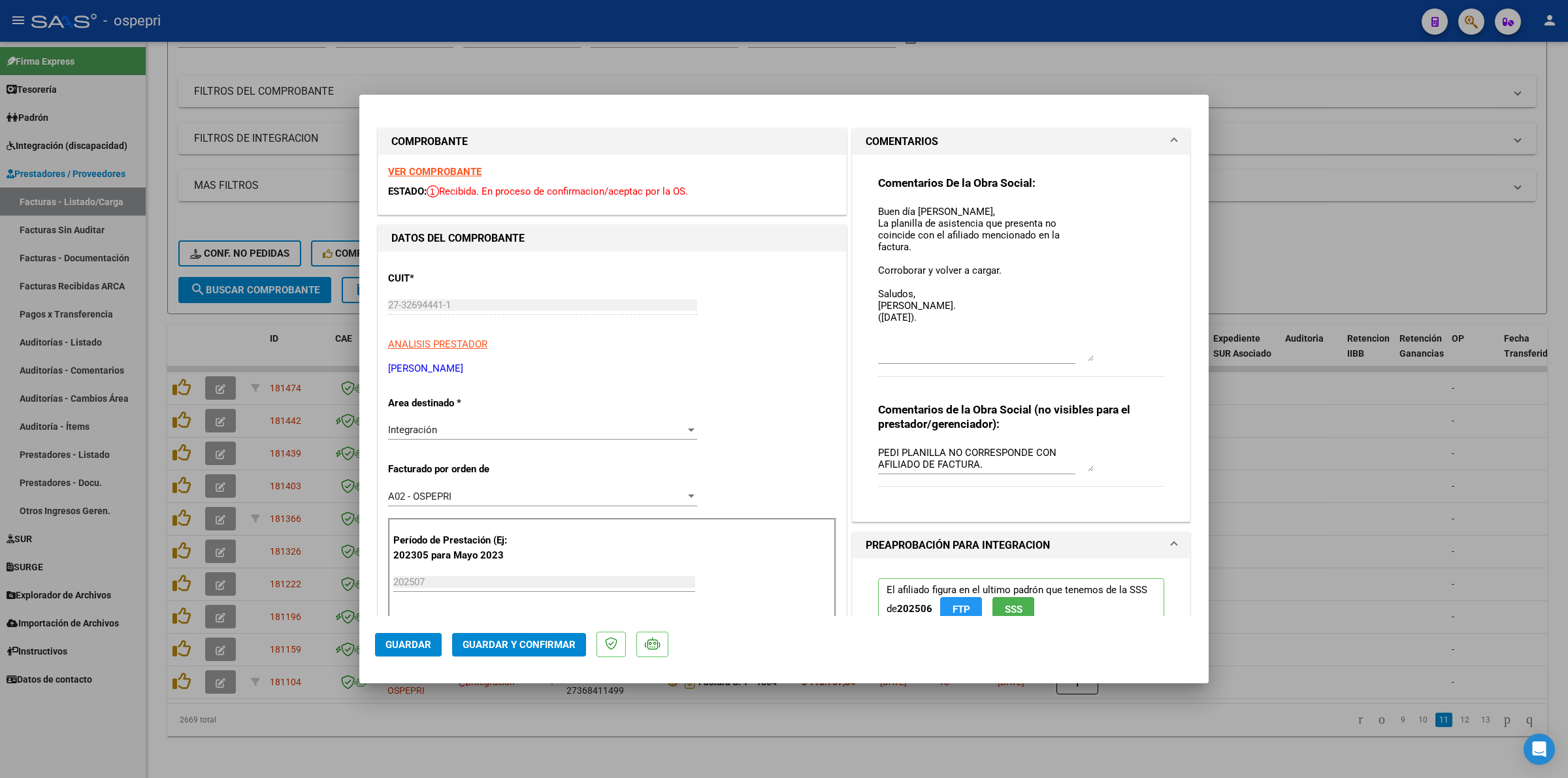
drag, startPoint x: 1086, startPoint y: 219, endPoint x: 1093, endPoint y: 366, distance: 147.2
click at [1092, 349] on div "Comentarios De la Obra Social: Buen día Julieta, La planilla de asistencia que …" at bounding box center [1021, 283] width 286 height 215
type input "$ 0,00"
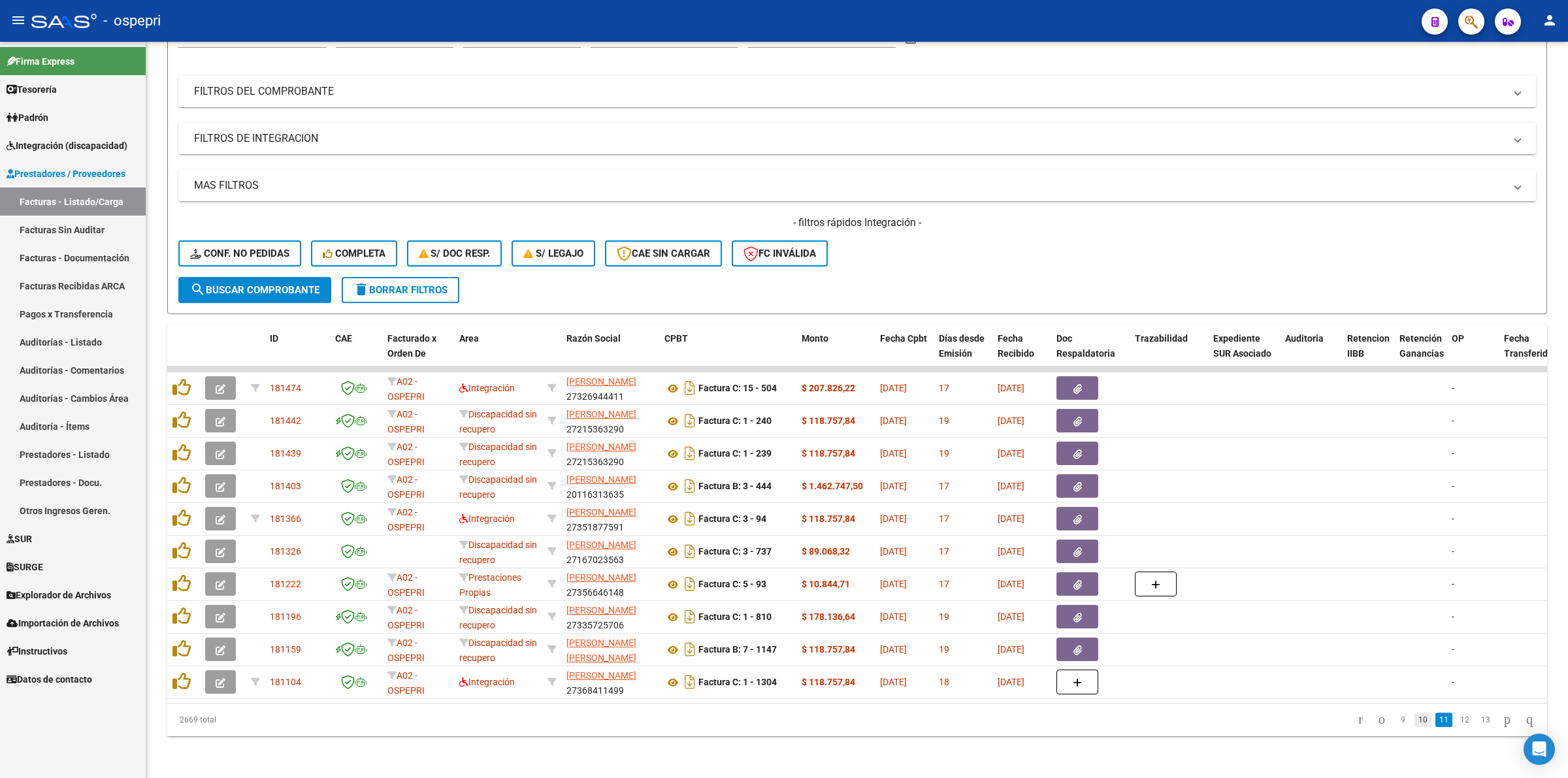
click at [1414, 714] on link "10" at bounding box center [1422, 720] width 17 height 15
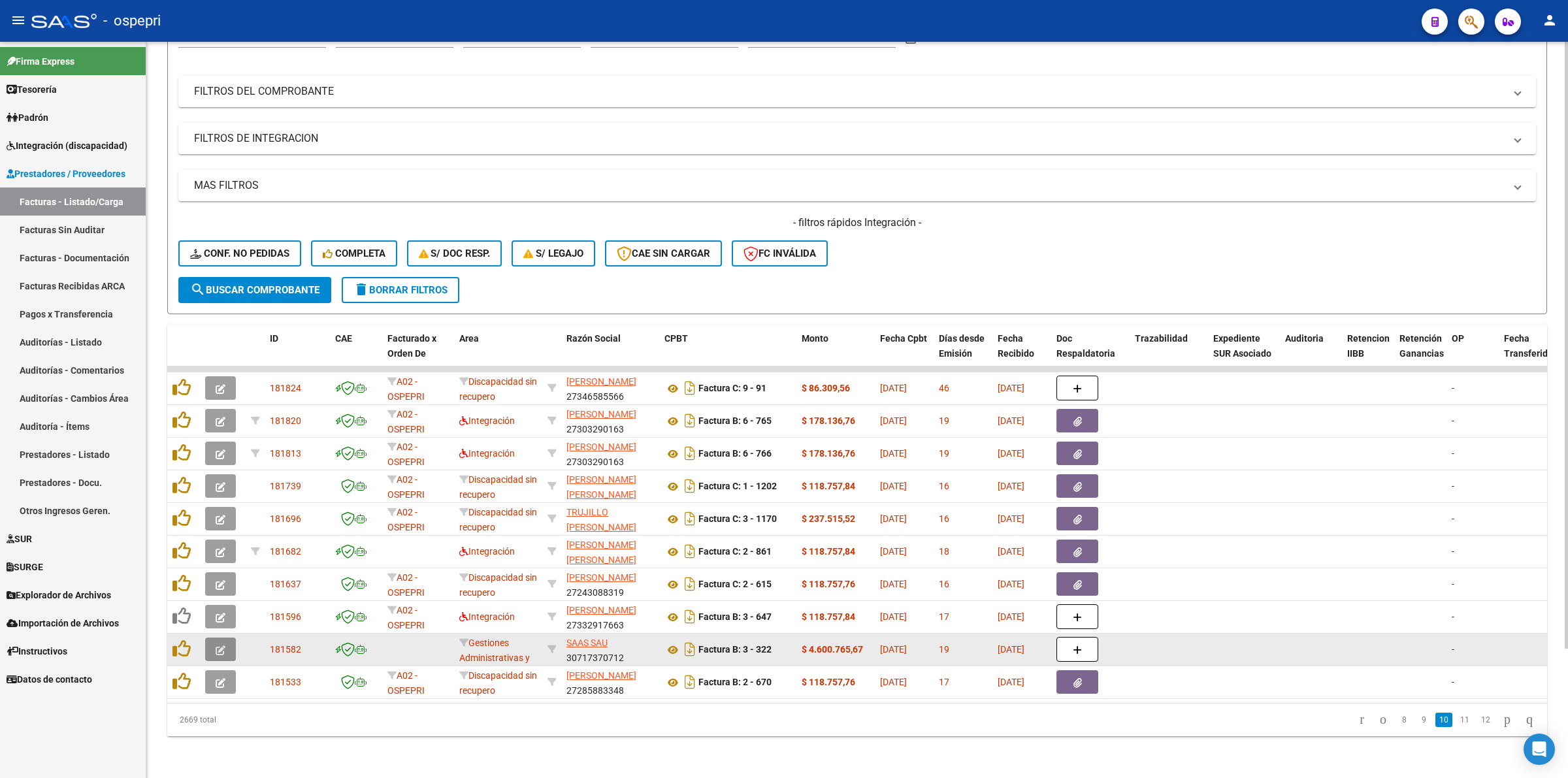
click at [216, 645] on icon "button" at bounding box center [220, 650] width 10 height 10
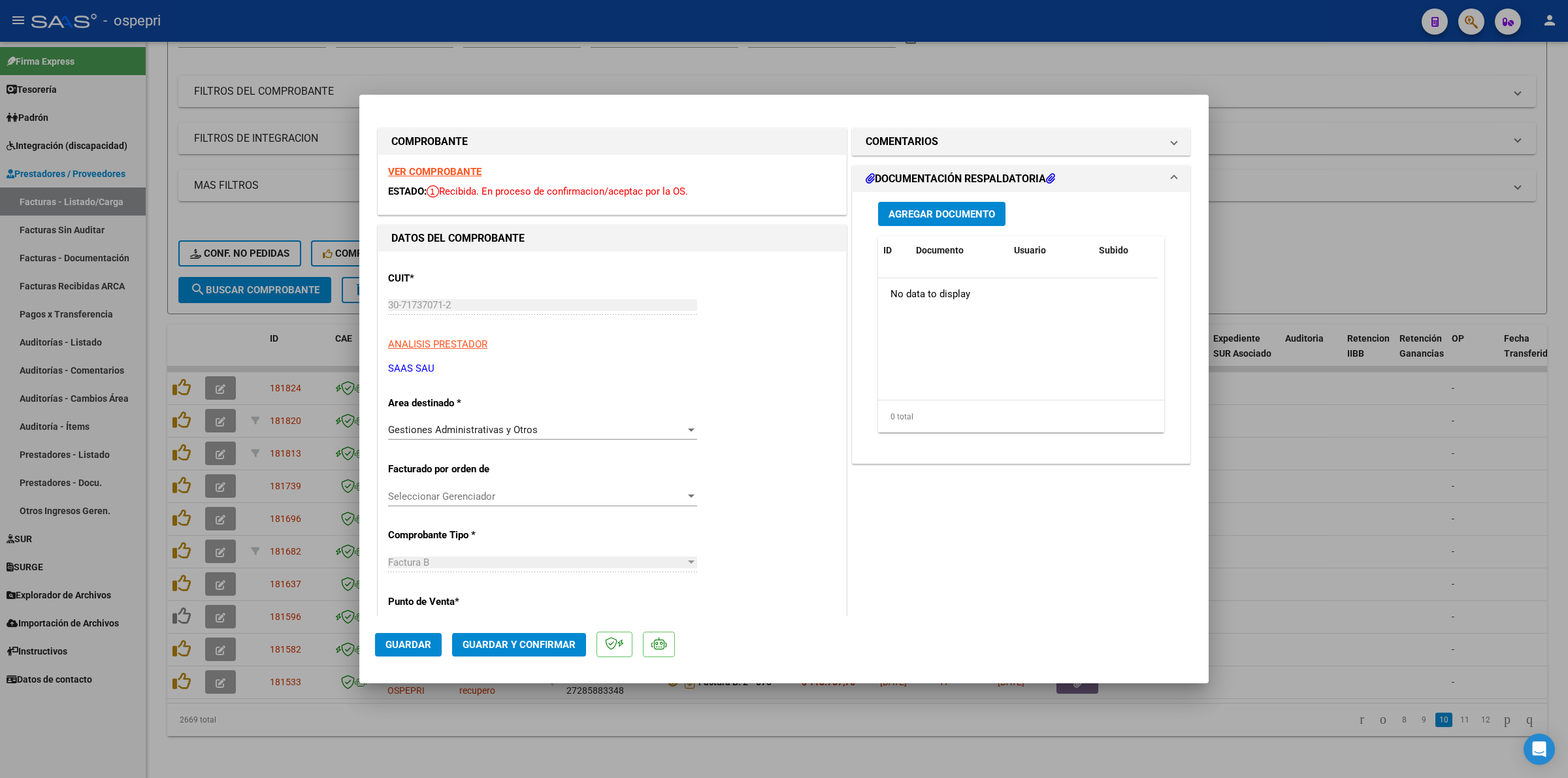
click at [464, 164] on div "VER COMPROBANTE ESTADO: Recibida. En proceso de confirmacion/aceptac por la OS." at bounding box center [611, 184] width 468 height 59
click at [465, 171] on strong "VER COMPROBANTE" at bounding box center [435, 172] width 93 height 12
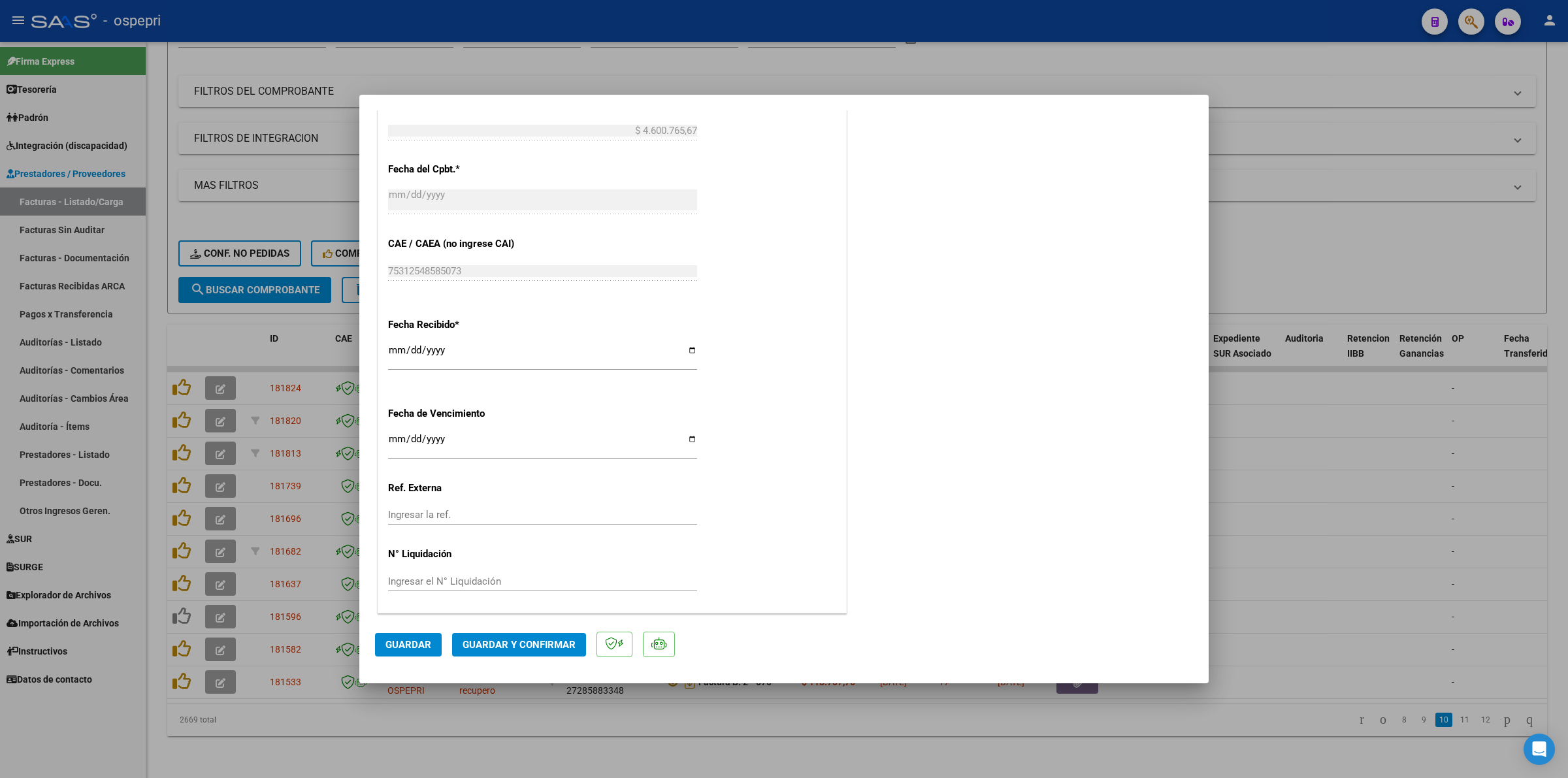
type input "$ 0,00"
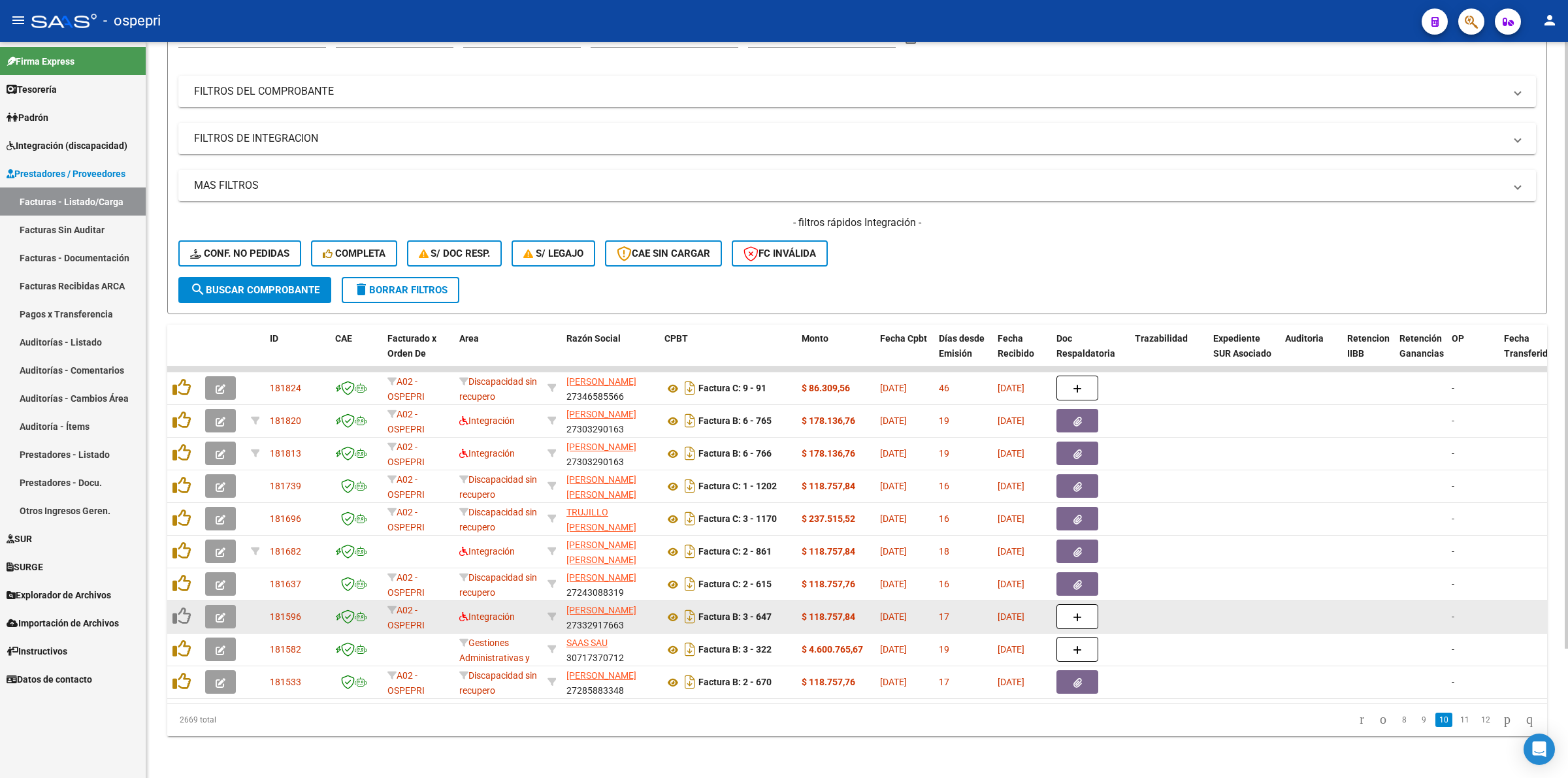
click at [216, 613] on icon "button" at bounding box center [220, 617] width 10 height 10
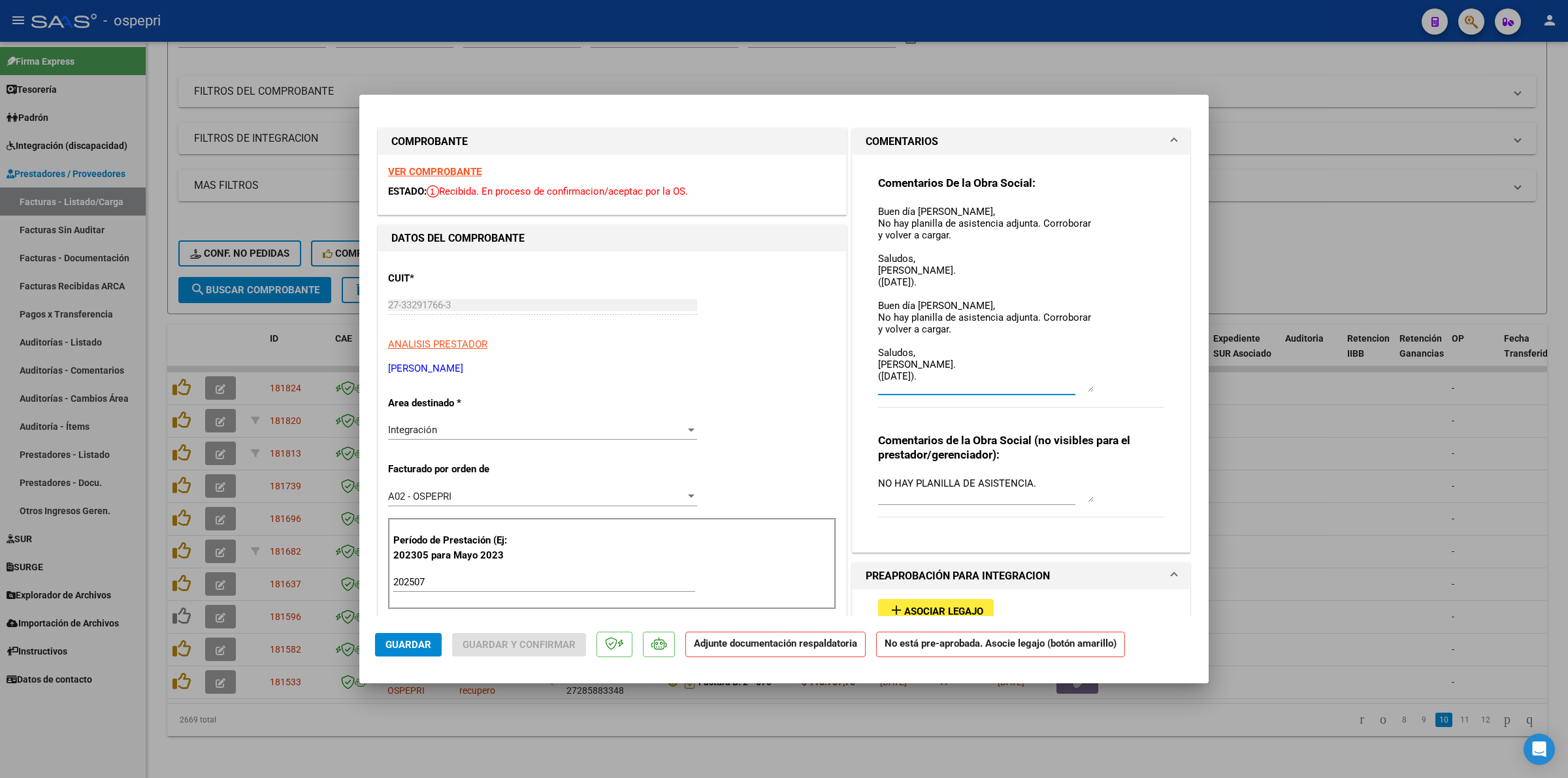
scroll to position [0, 0]
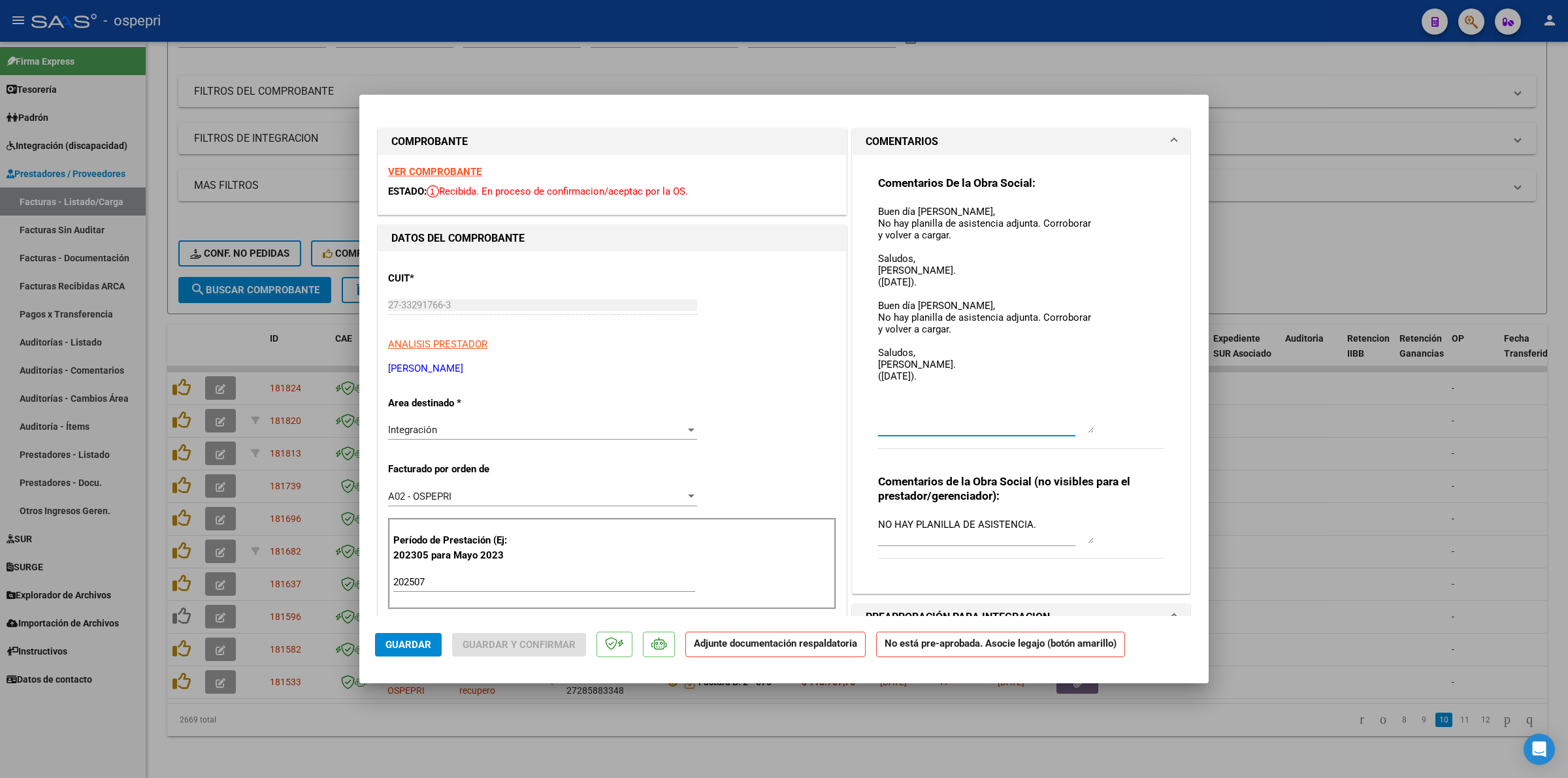
drag, startPoint x: 1078, startPoint y: 219, endPoint x: 1123, endPoint y: 421, distance: 207.0
click at [1123, 421] on div "Comentarios De la Obra Social: Buen día Anabella, No hay planilla de asistencia…" at bounding box center [1021, 319] width 286 height 287
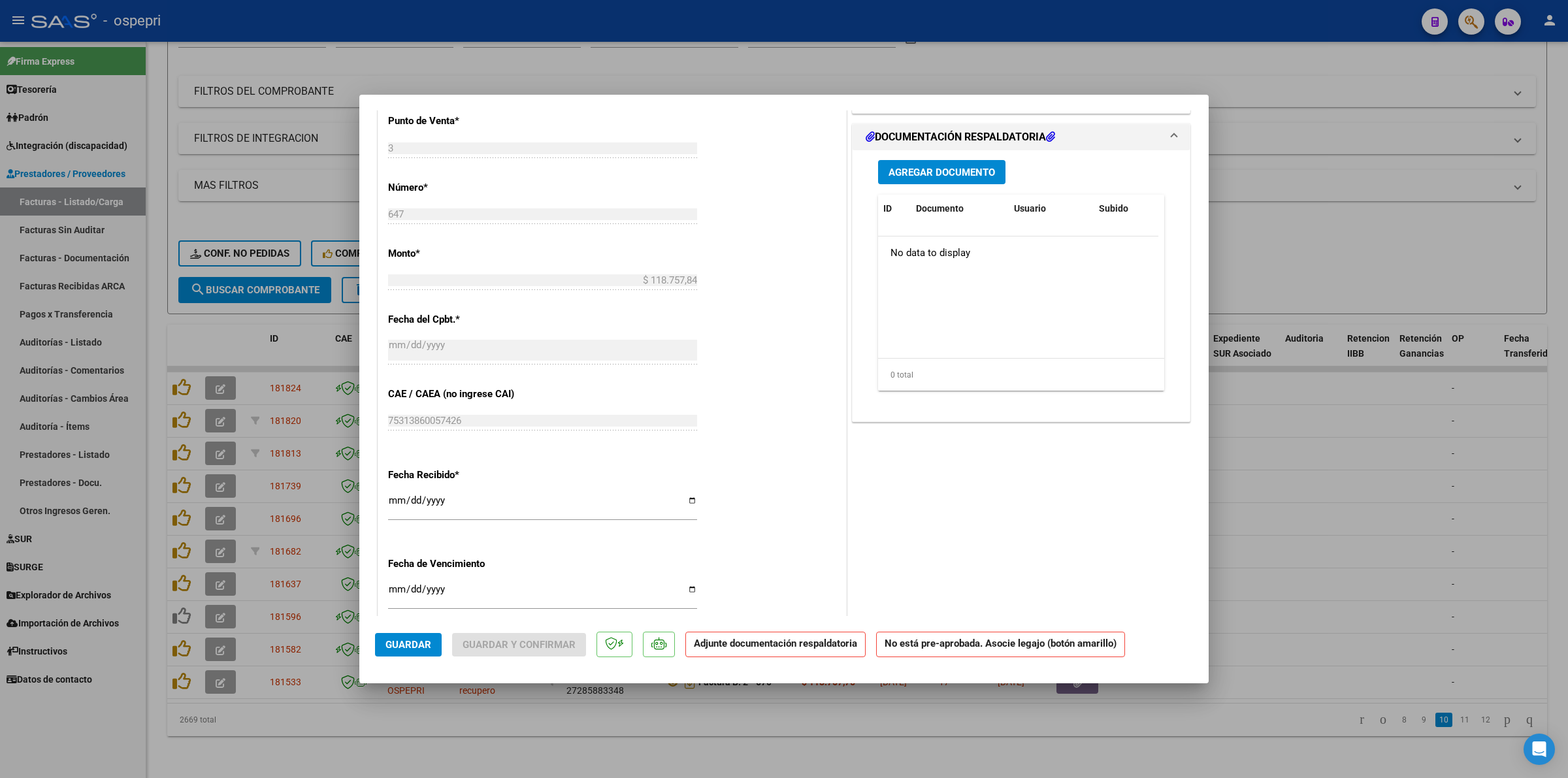
type input "$ 0,00"
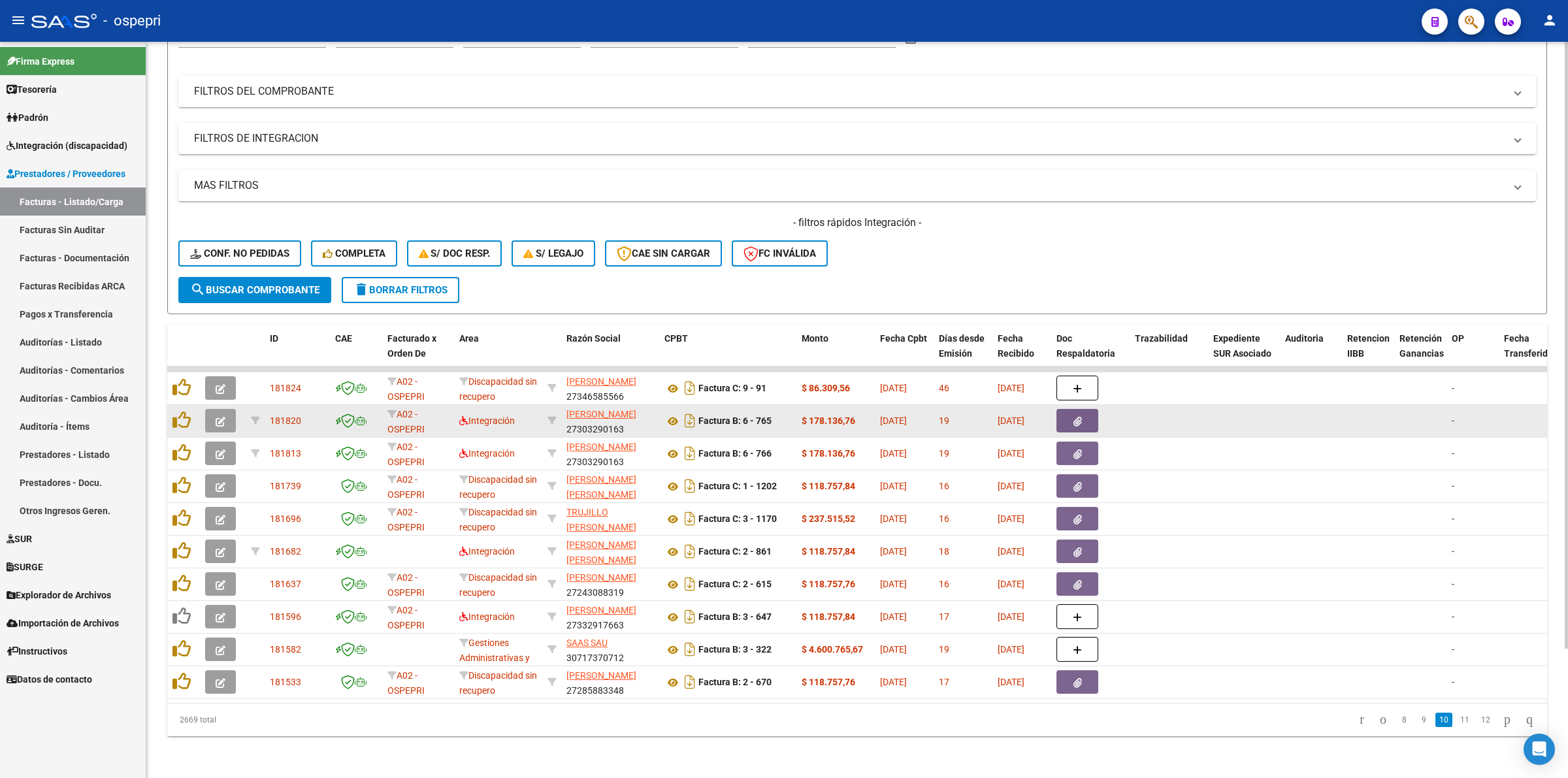
click at [219, 417] on icon "button" at bounding box center [220, 421] width 10 height 10
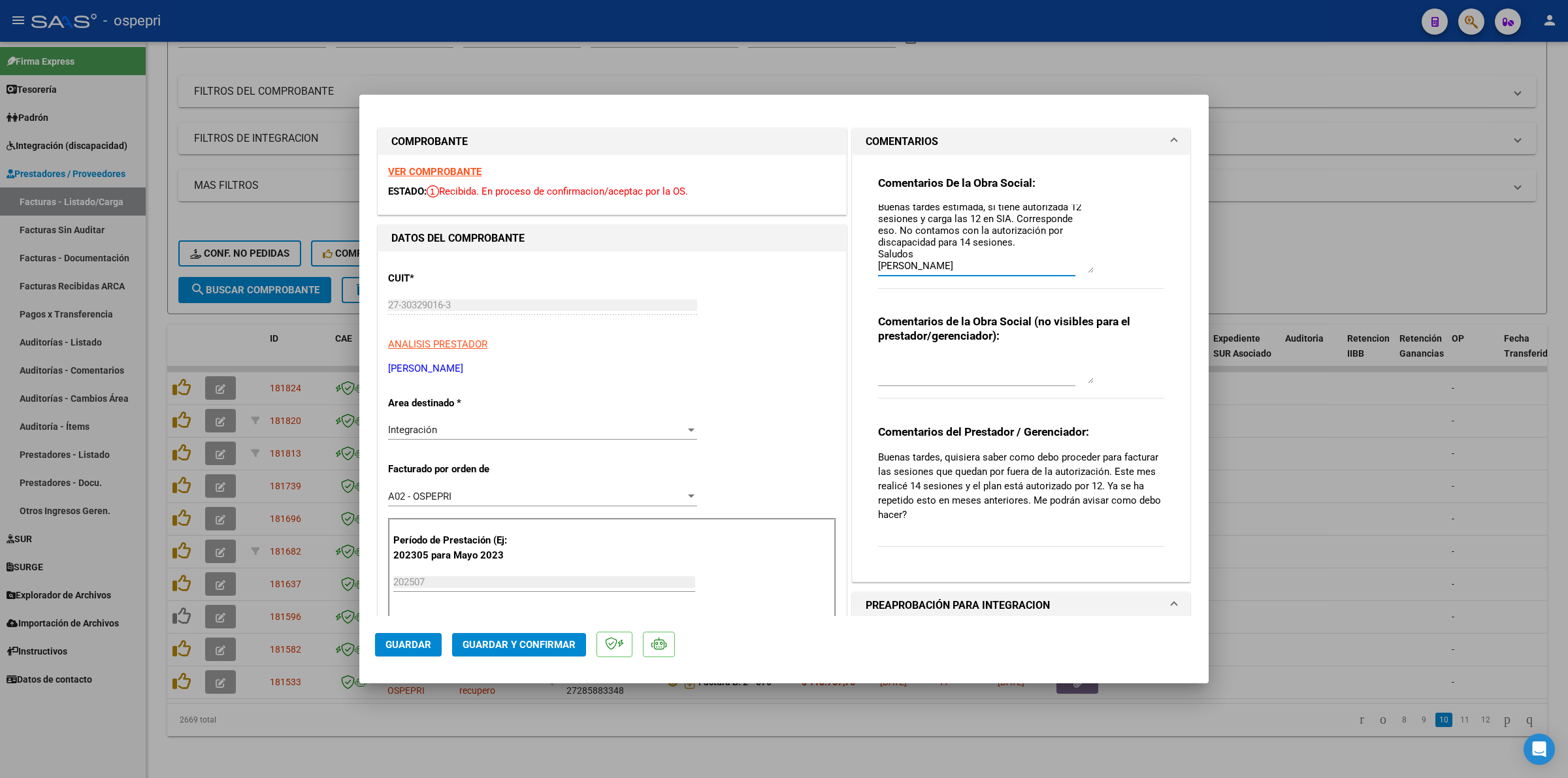
scroll to position [0, 0]
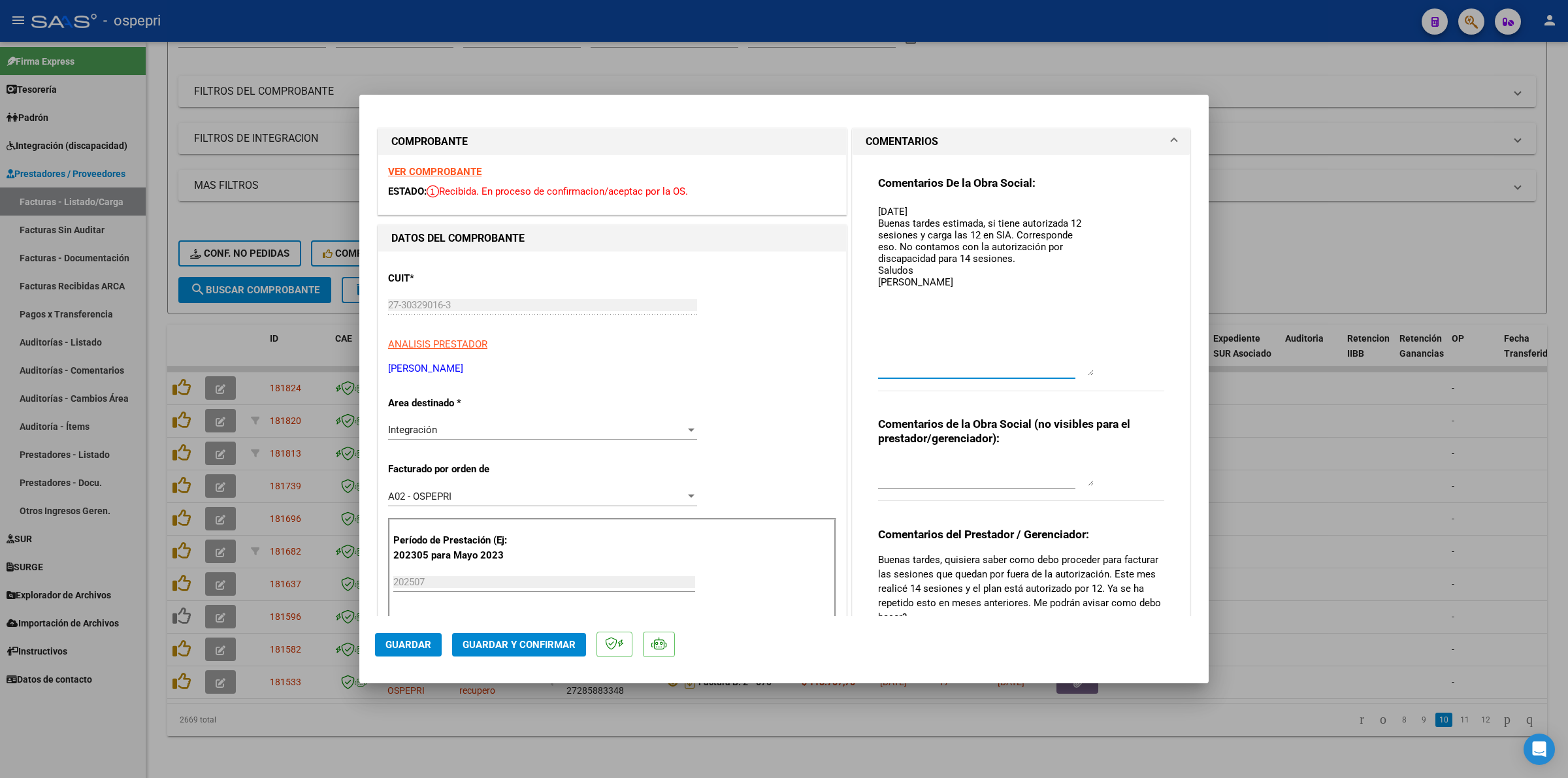
drag, startPoint x: 1086, startPoint y: 227, endPoint x: 1076, endPoint y: 372, distance: 145.3
click at [1076, 372] on textarea "07/08/25 Buenas tardes estimada, si tiene autorizada 12 sesiones y carga las 12…" at bounding box center [986, 290] width 216 height 171
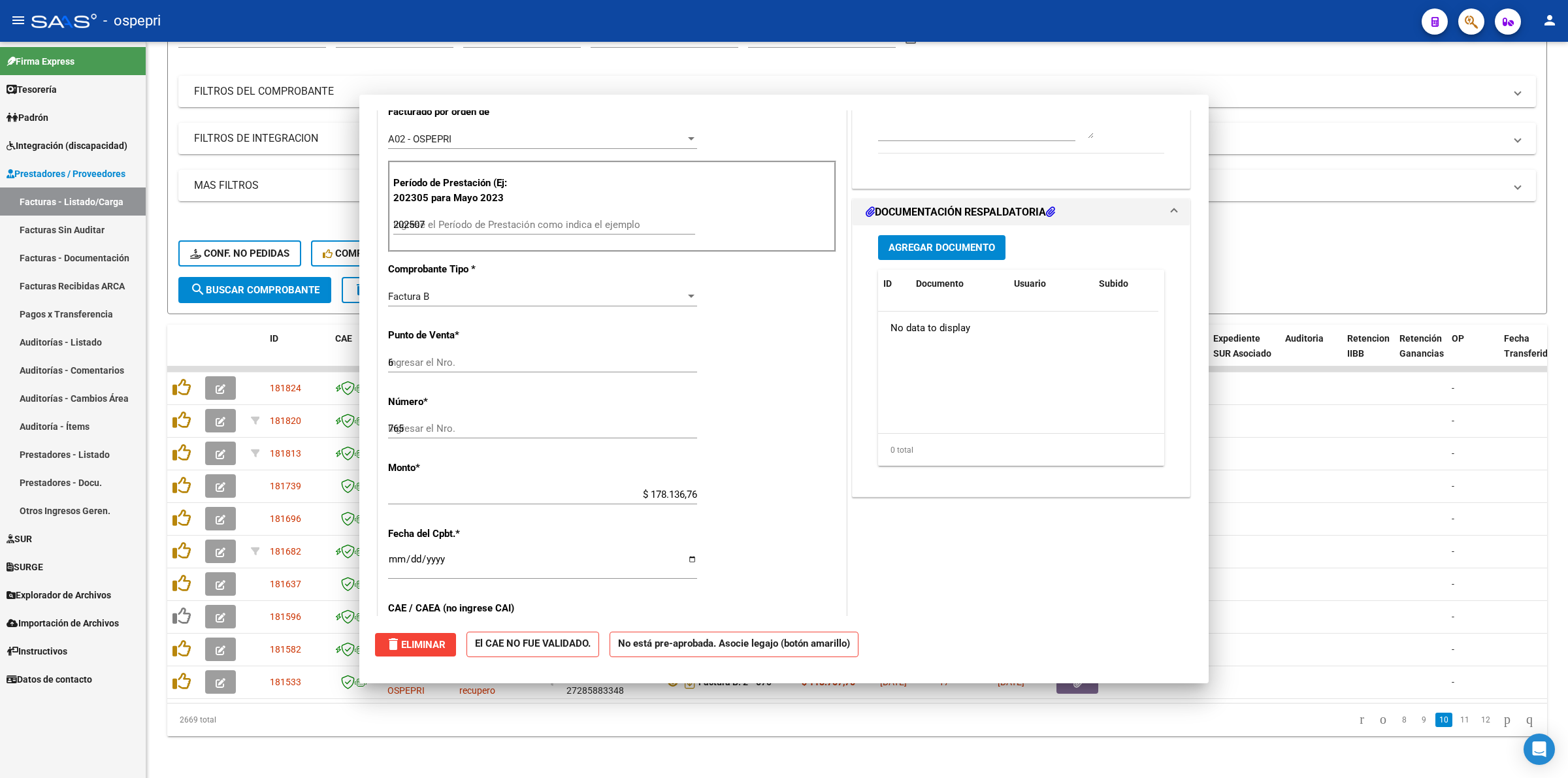
type input "$ 0,00"
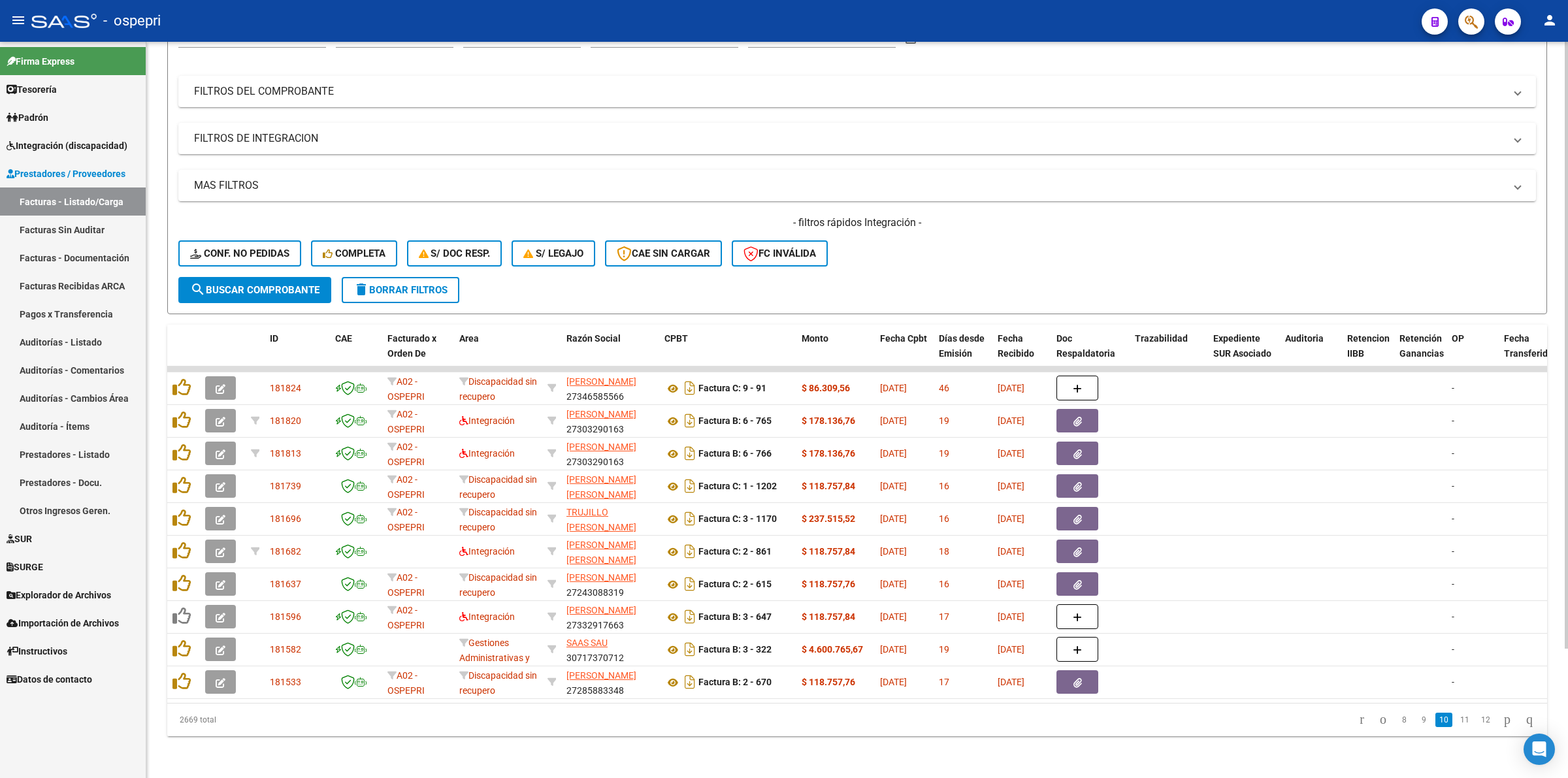
drag, startPoint x: 249, startPoint y: 214, endPoint x: 255, endPoint y: 237, distance: 23.8
click at [250, 222] on div "- filtros rápidos Integración - Conf. no pedidas Completa S/ Doc Resp. S/ legaj…" at bounding box center [857, 247] width 1357 height 62
click at [255, 247] on span "Conf. no pedidas" at bounding box center [239, 253] width 99 height 12
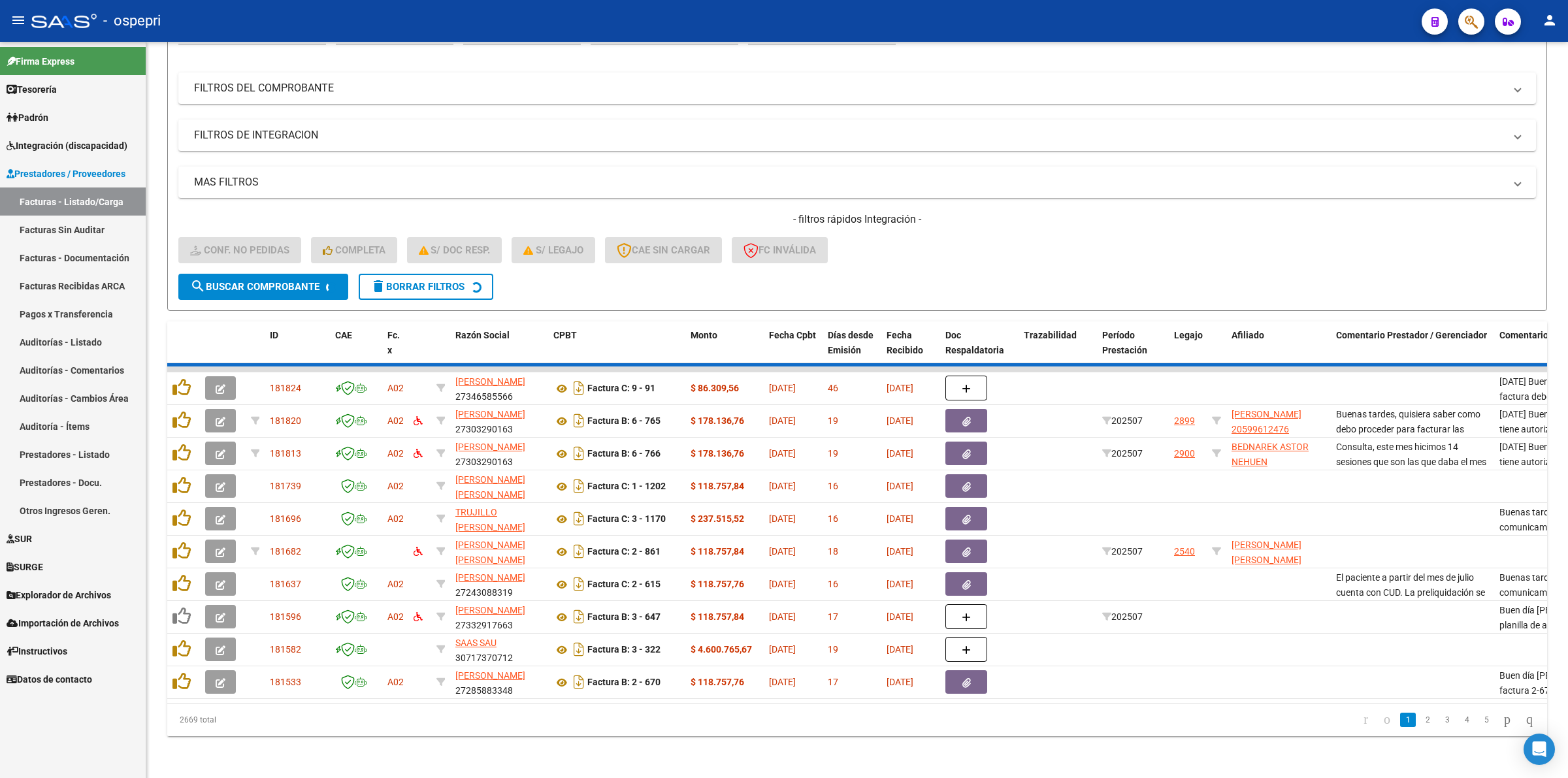
click at [99, 140] on span "Integración (discapacidad)" at bounding box center [67, 146] width 121 height 15
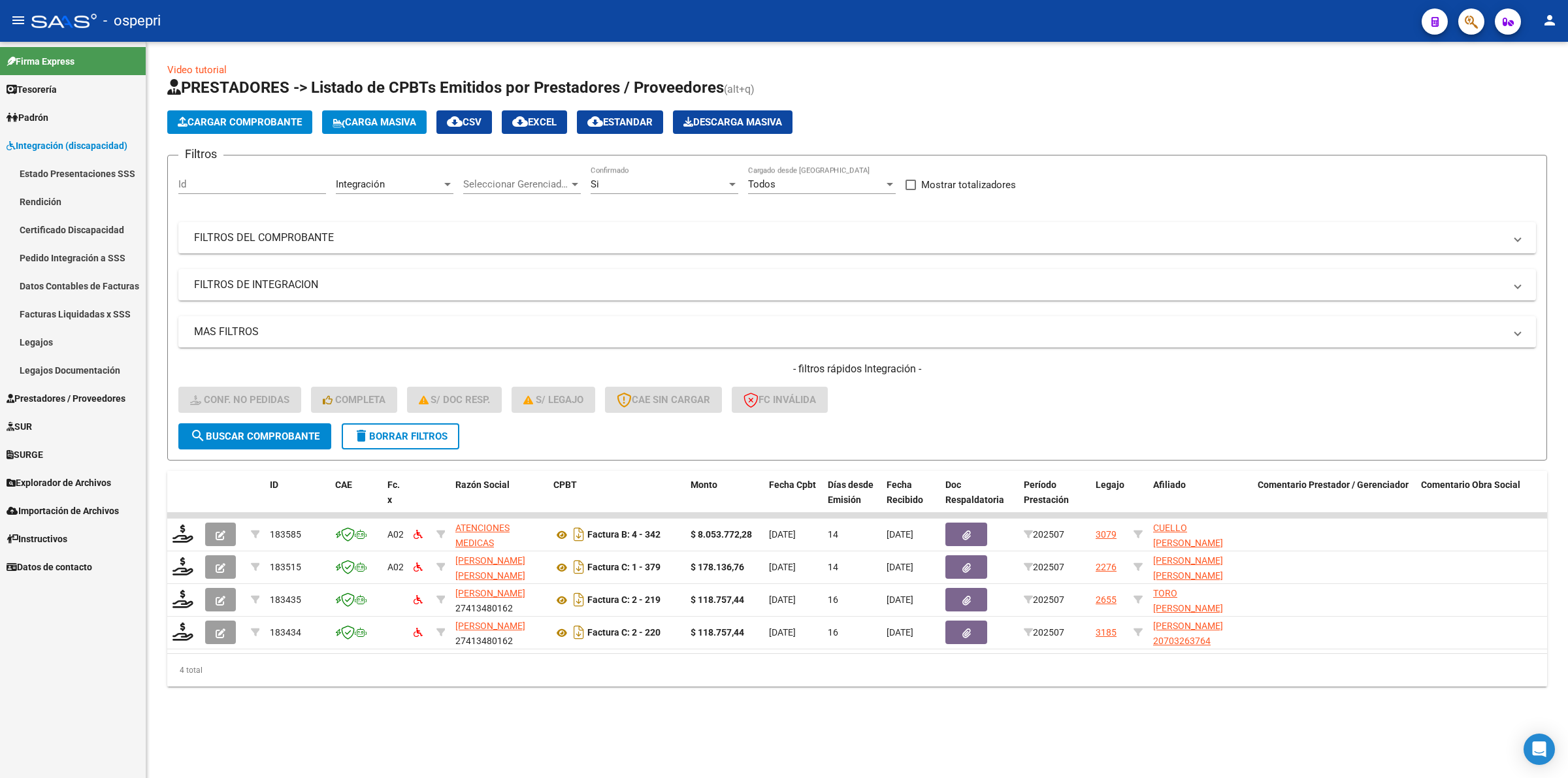
scroll to position [0, 0]
drag, startPoint x: 93, startPoint y: 259, endPoint x: 155, endPoint y: 279, distance: 65.1
click at [93, 258] on link "Pedido Integración a SSS" at bounding box center [73, 258] width 145 height 28
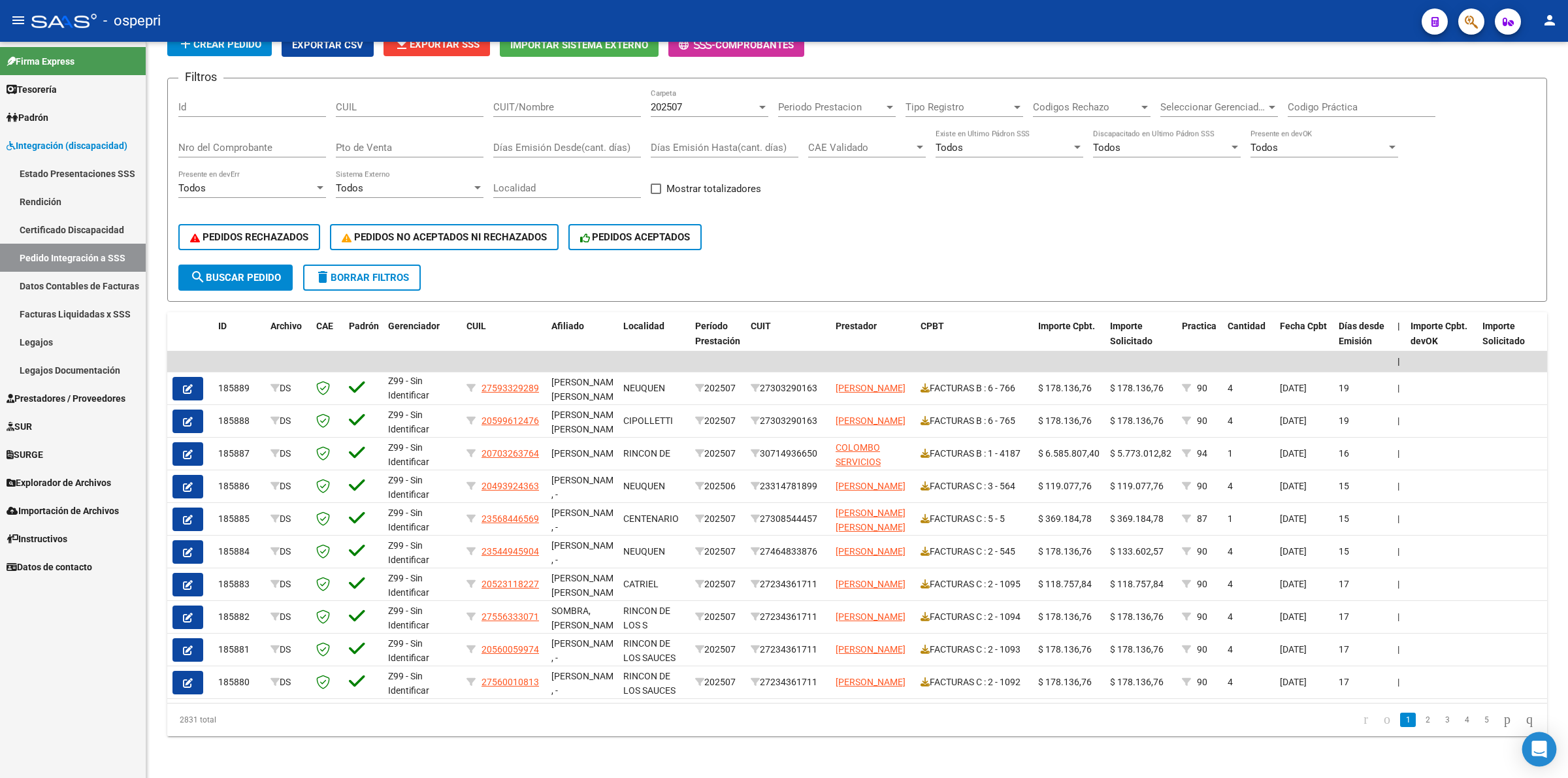
click at [1532, 760] on div "Open Intercom Messenger" at bounding box center [1539, 749] width 35 height 34
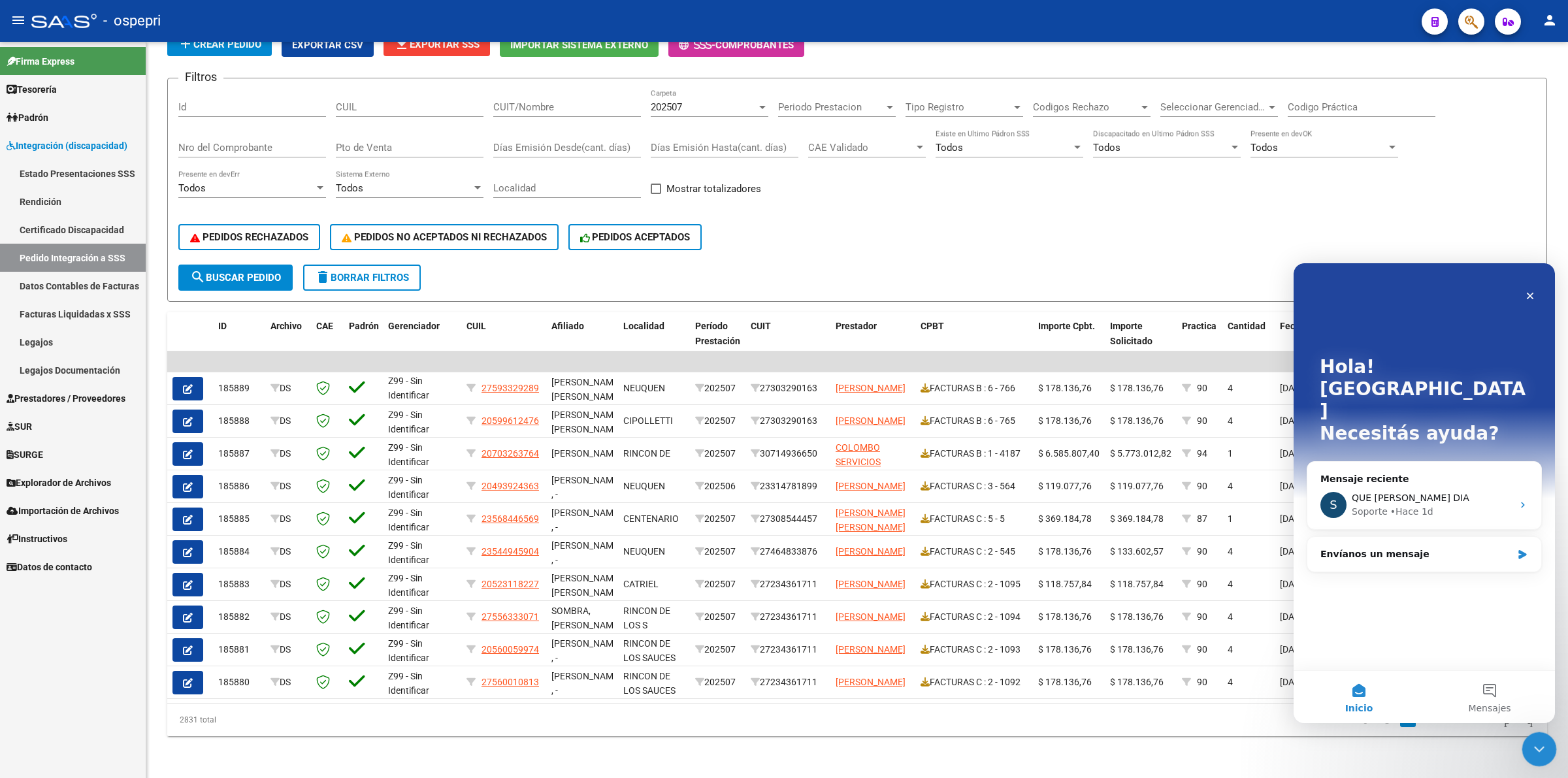
click at [1538, 746] on icon "Cerrar Intercom Messenger" at bounding box center [1536, 746] width 15 height 15
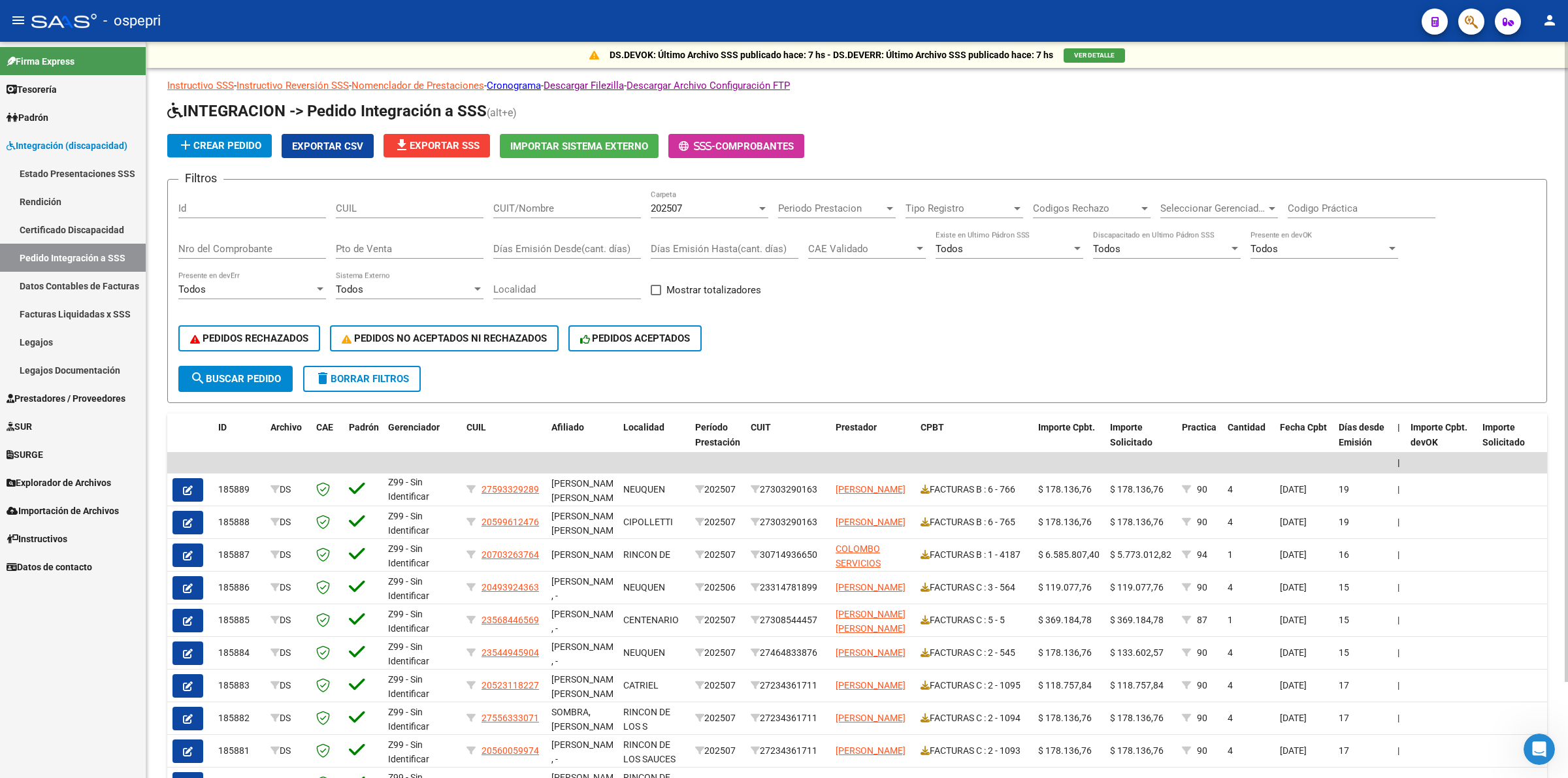
click at [673, 198] on div "202507 Carpeta" at bounding box center [709, 204] width 117 height 28
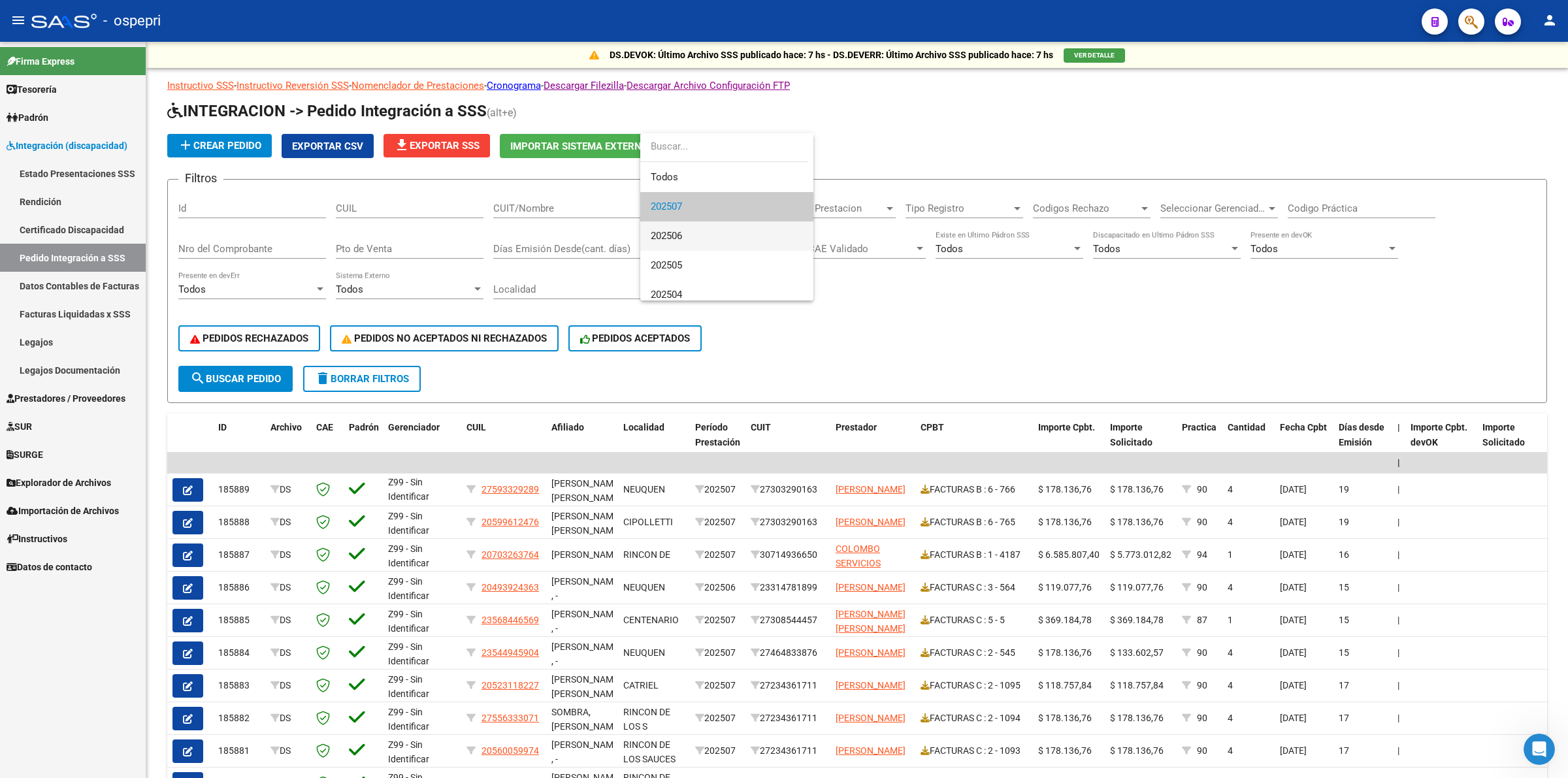
click at [678, 223] on span "202506" at bounding box center [726, 236] width 152 height 29
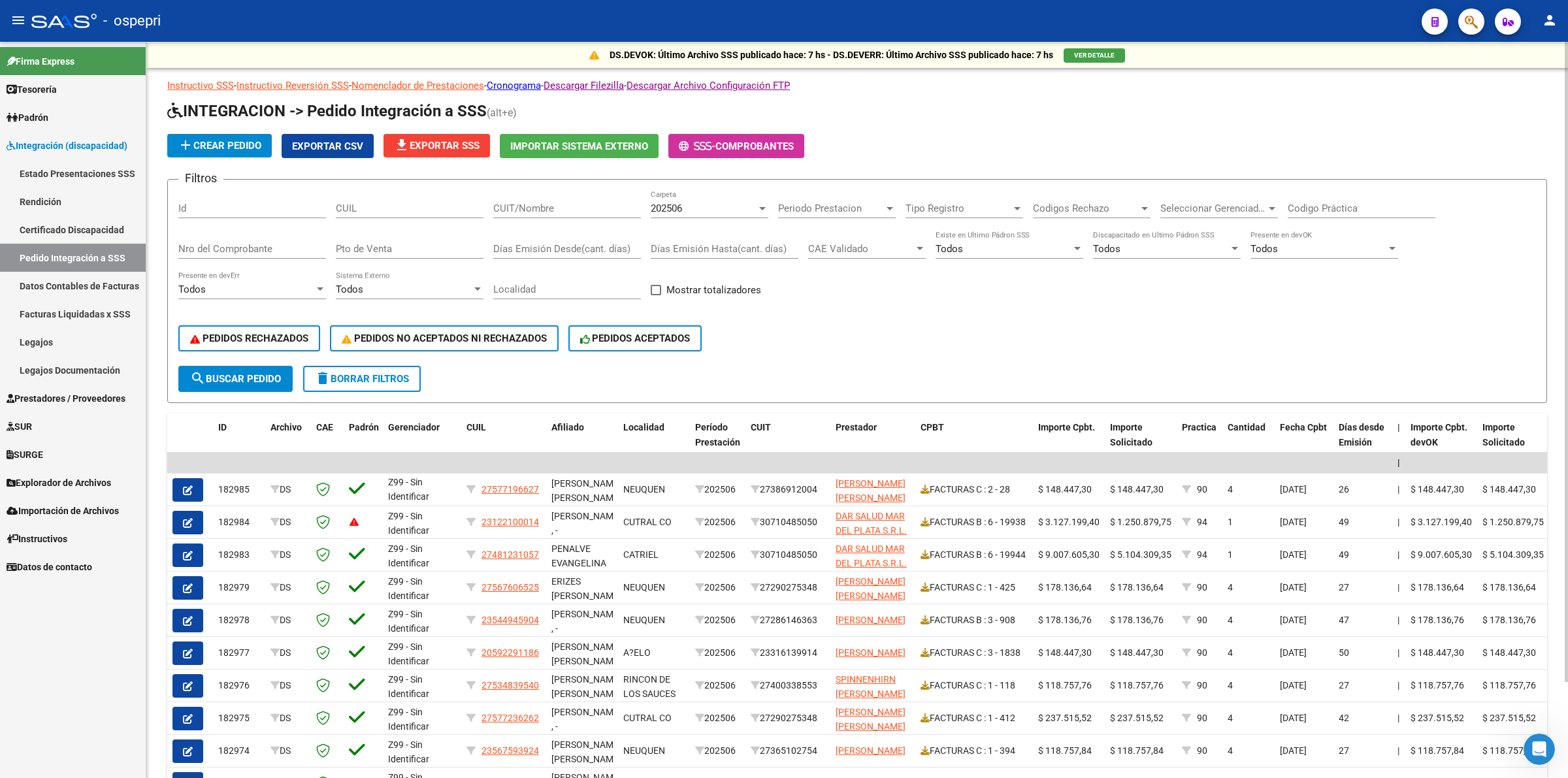
click at [676, 214] on div "202506 Carpeta" at bounding box center [709, 204] width 117 height 28
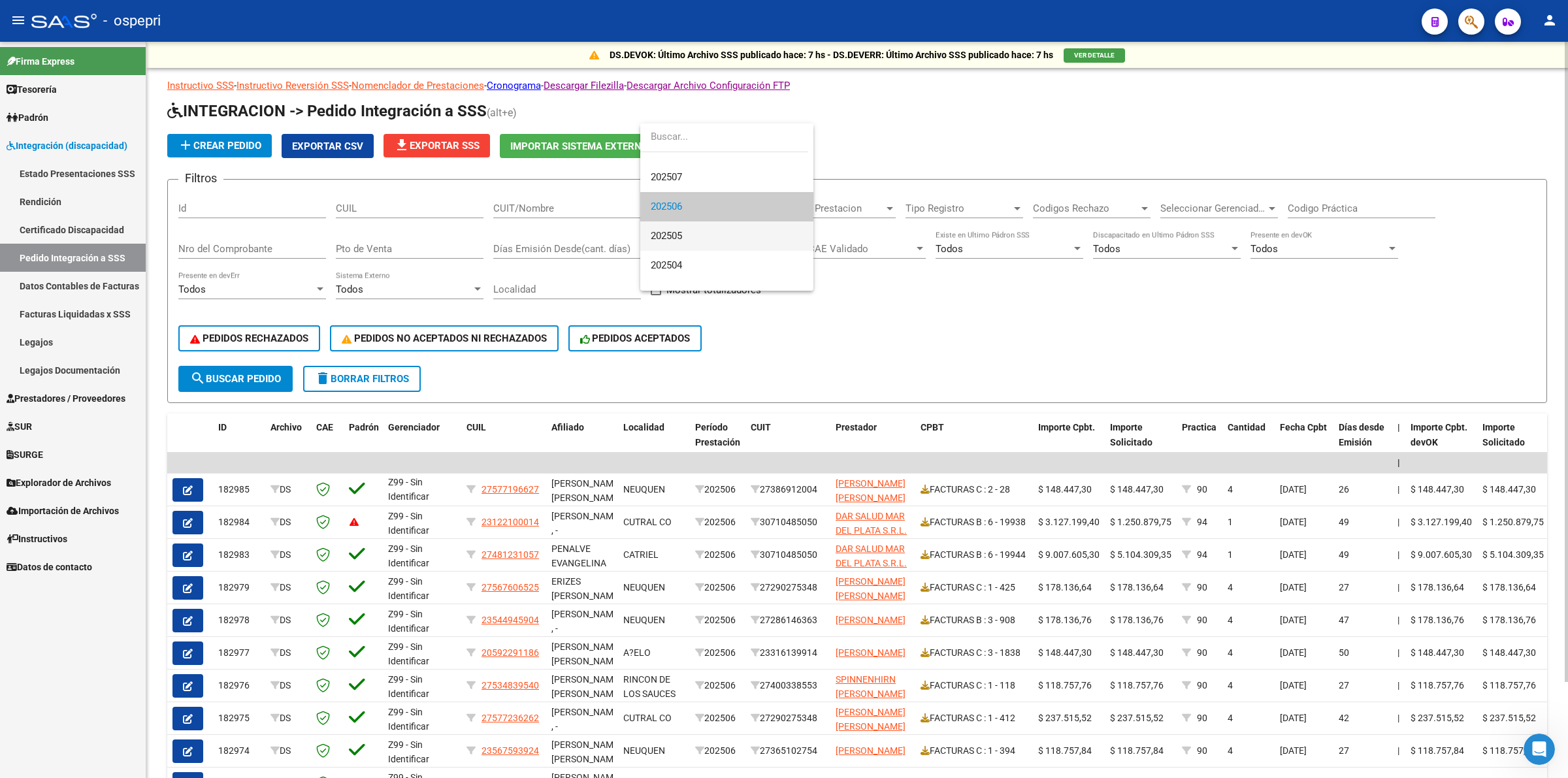
click at [686, 239] on span "202505" at bounding box center [726, 236] width 152 height 29
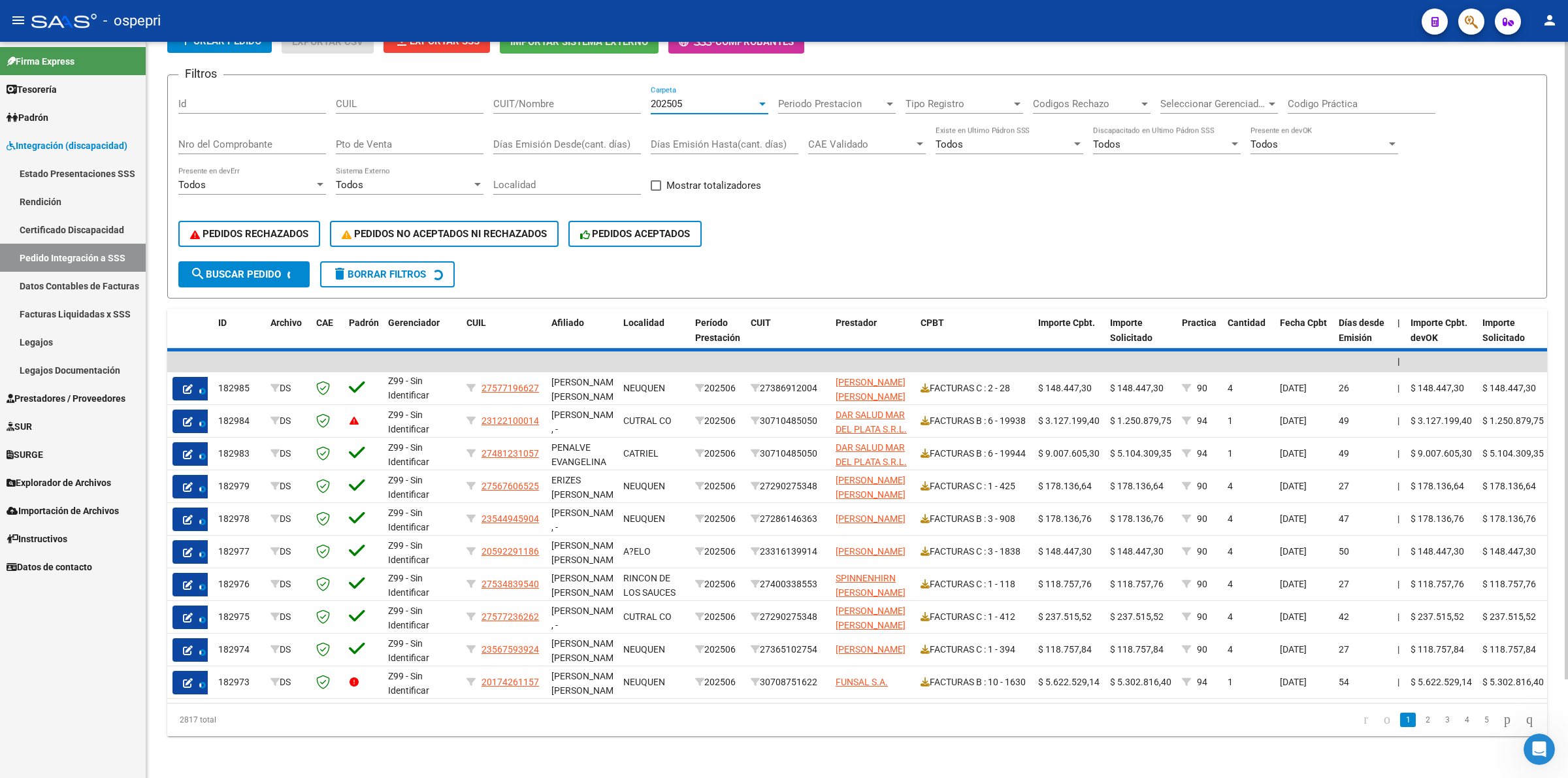
scroll to position [109, 0]
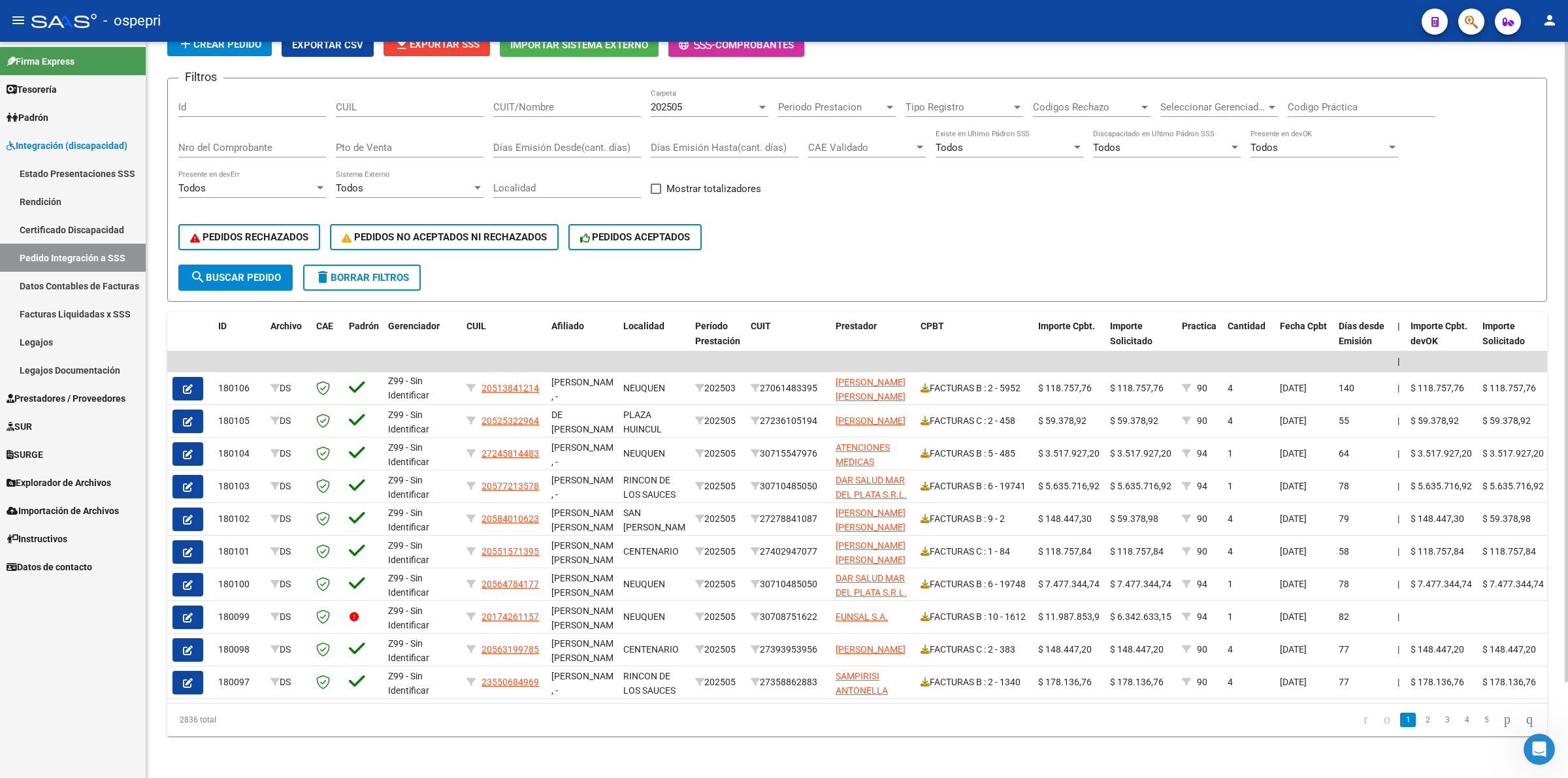
click at [707, 104] on div "202505 Carpeta" at bounding box center [709, 103] width 117 height 28
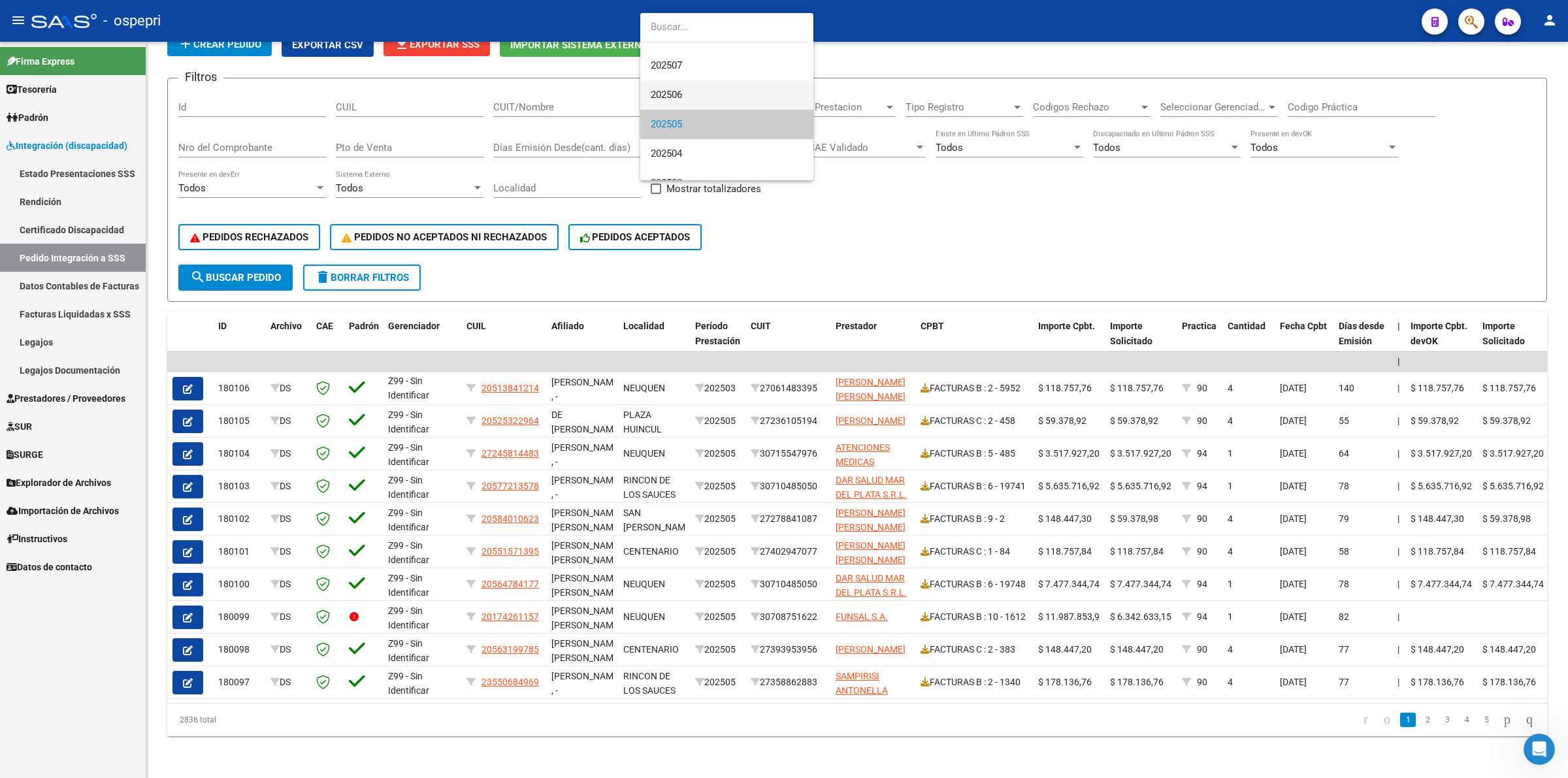
scroll to position [0, 0]
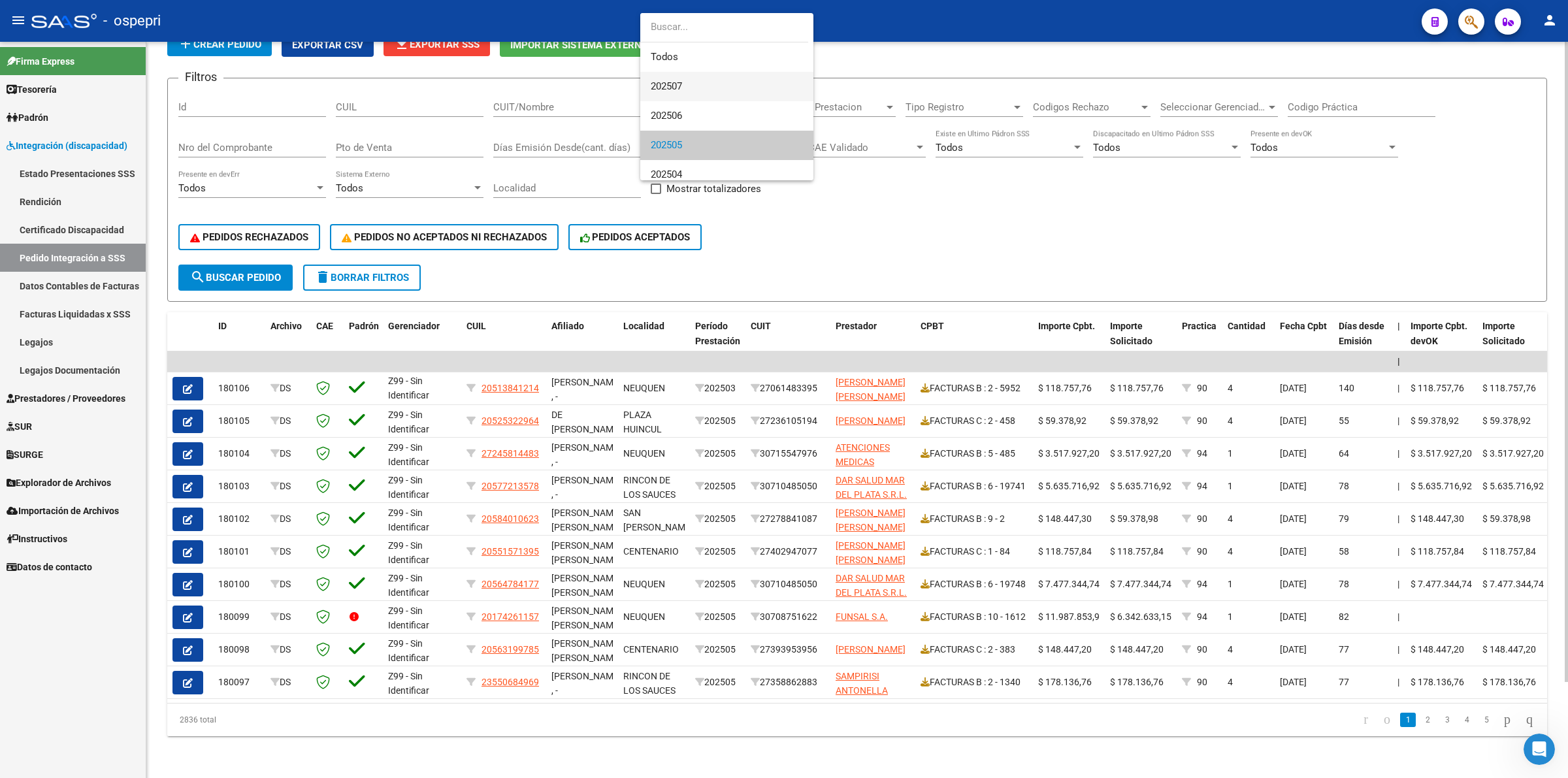
drag, startPoint x: 701, startPoint y: 73, endPoint x: 707, endPoint y: 80, distance: 9.2
click at [703, 73] on span "202507" at bounding box center [726, 87] width 152 height 29
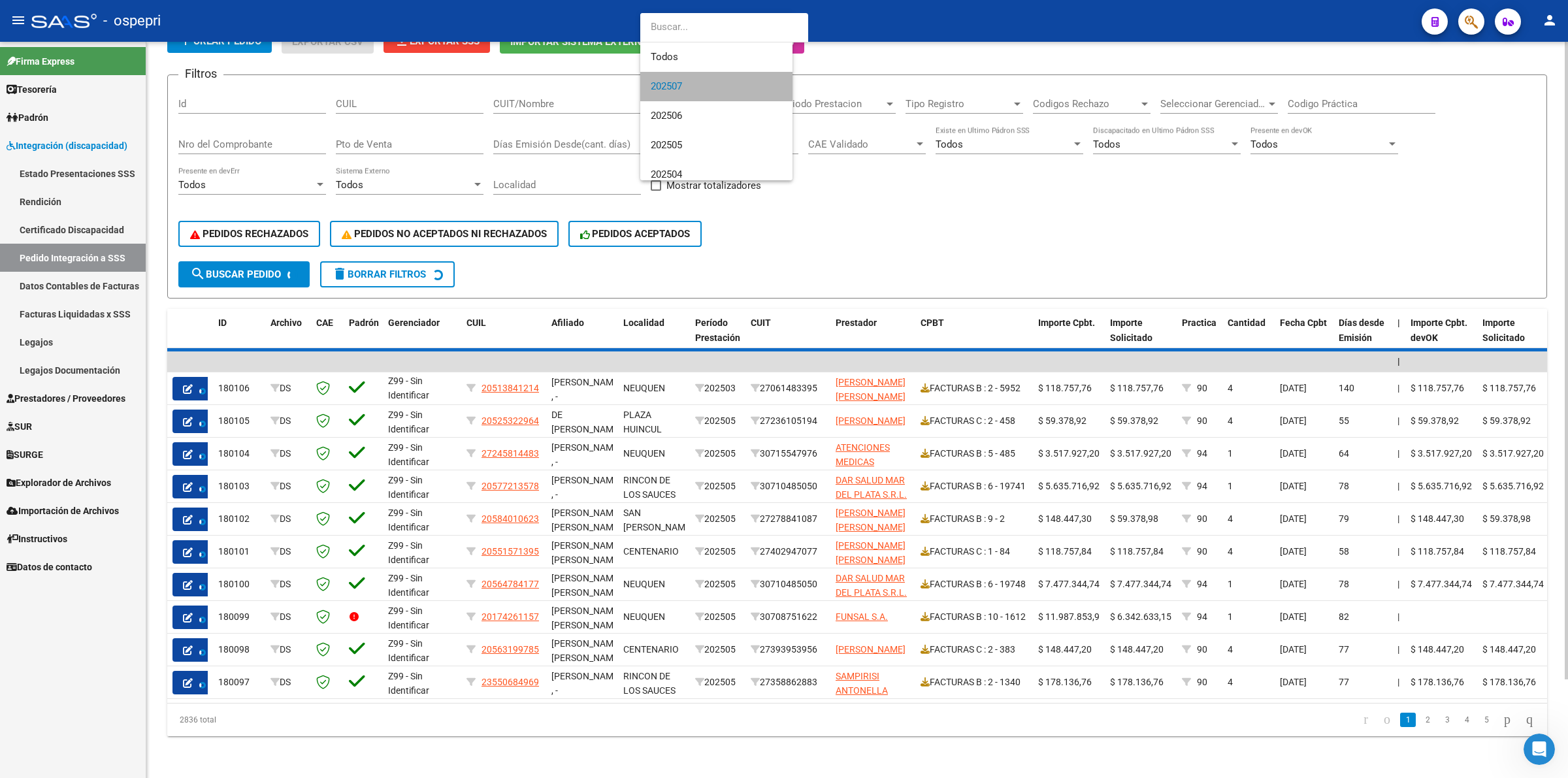
click at [708, 86] on div "202507 Carpeta" at bounding box center [709, 100] width 117 height 28
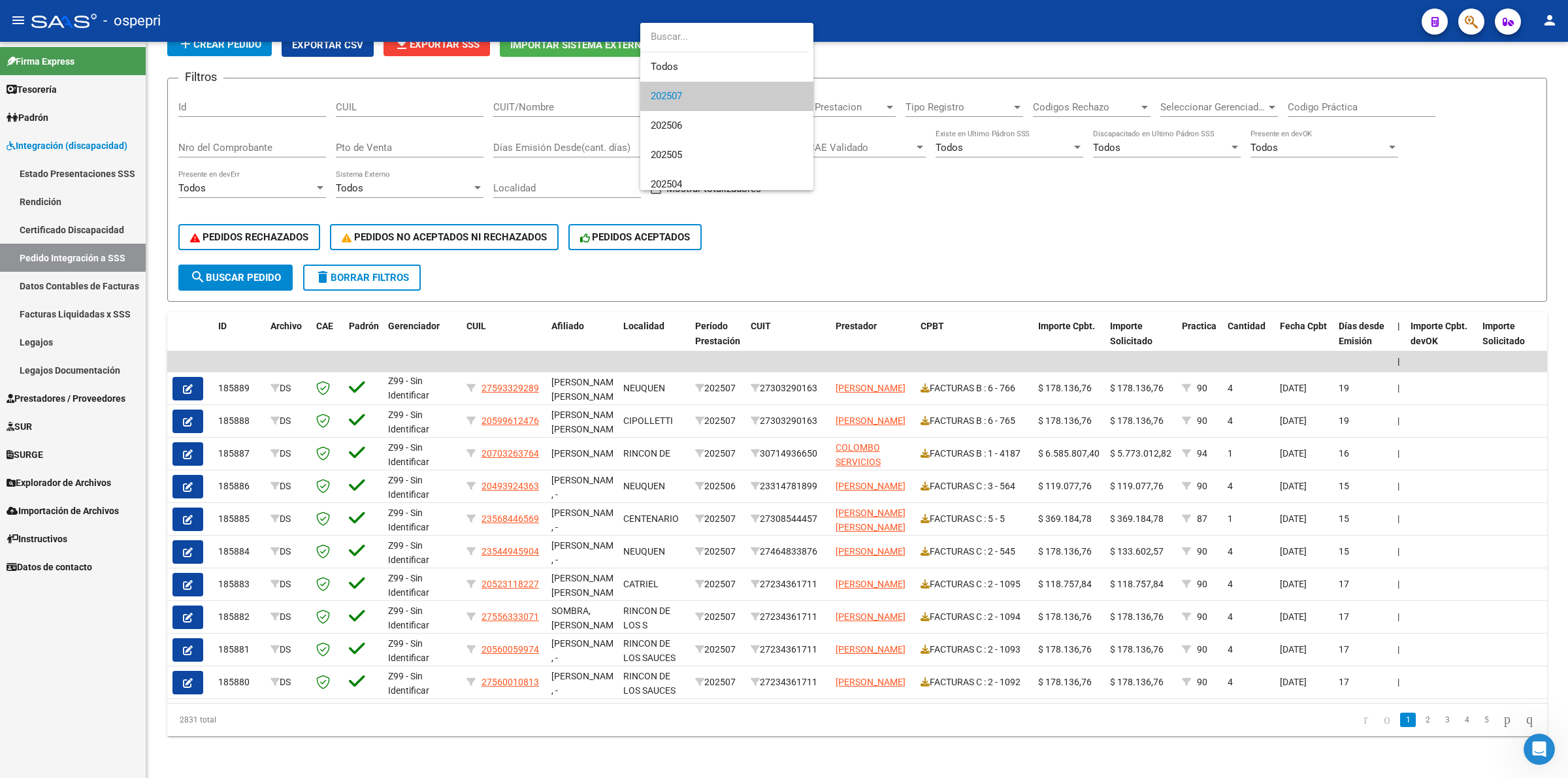
drag, startPoint x: 48, startPoint y: 418, endPoint x: 48, endPoint y: 402, distance: 16.0
click at [48, 408] on div at bounding box center [784, 389] width 1568 height 778
click at [48, 401] on span "Prestadores / Proveedores" at bounding box center [66, 399] width 119 height 15
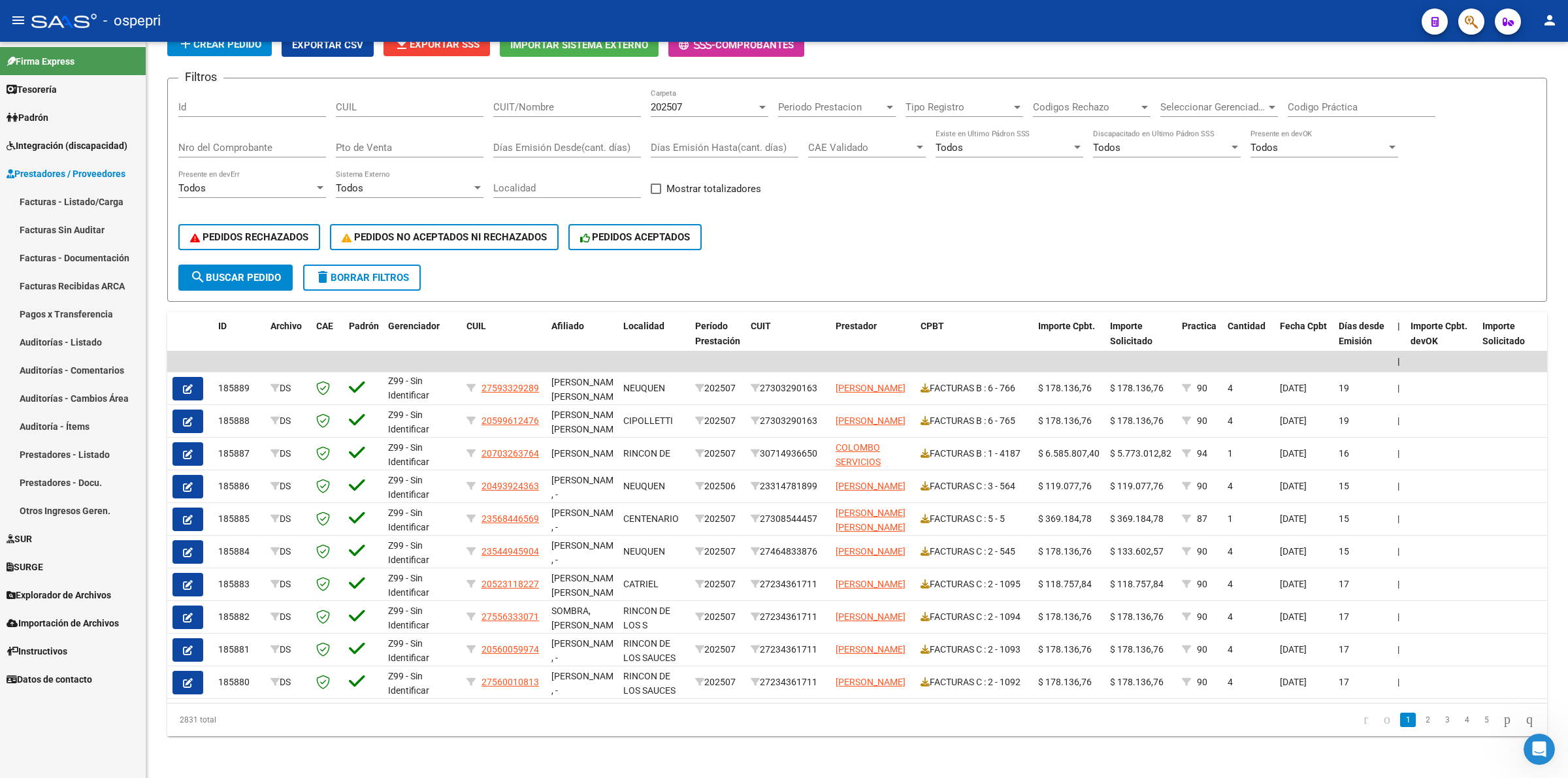
click at [70, 204] on link "Facturas - Listado/Carga" at bounding box center [73, 201] width 145 height 28
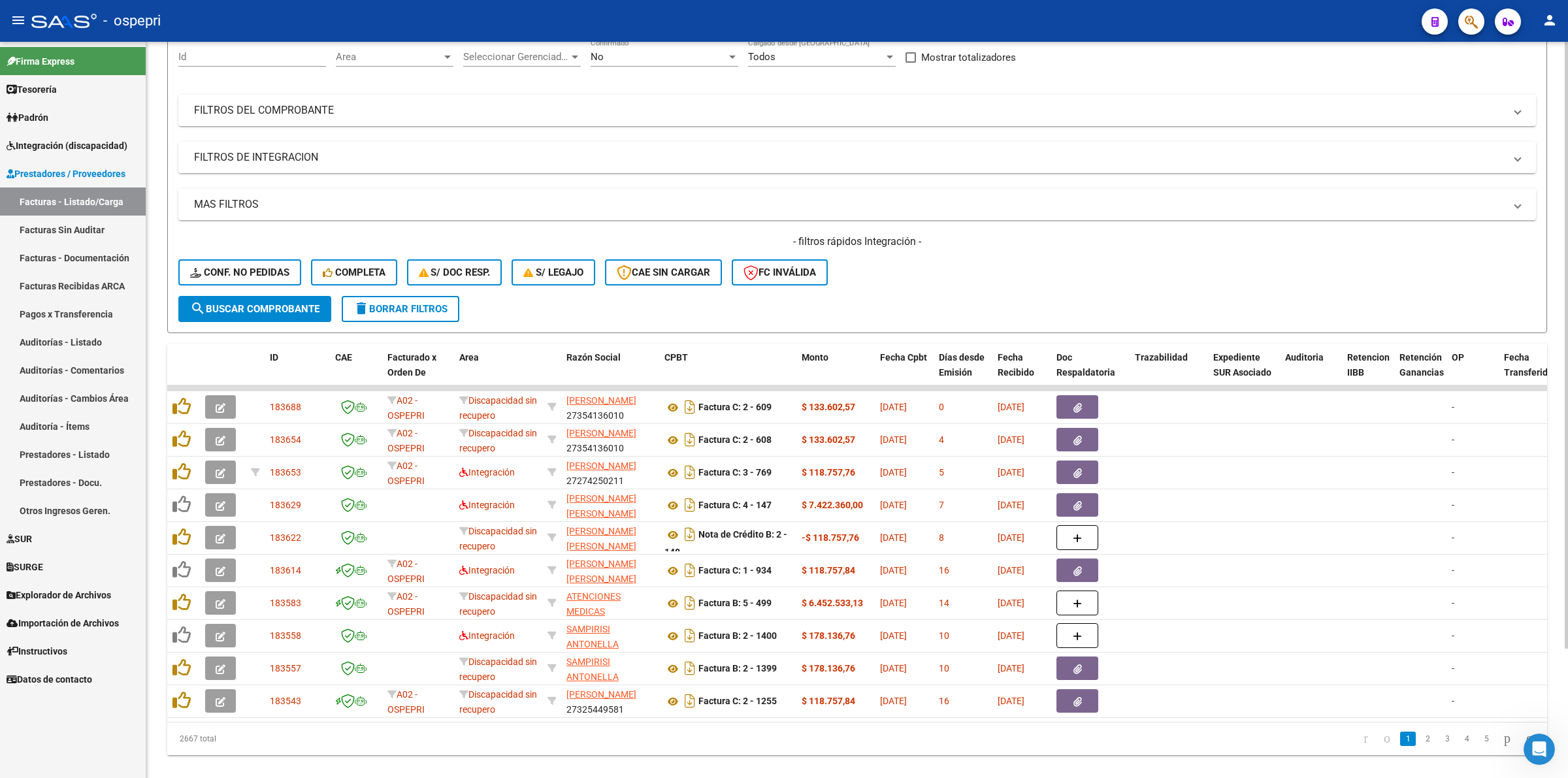
scroll to position [157, 0]
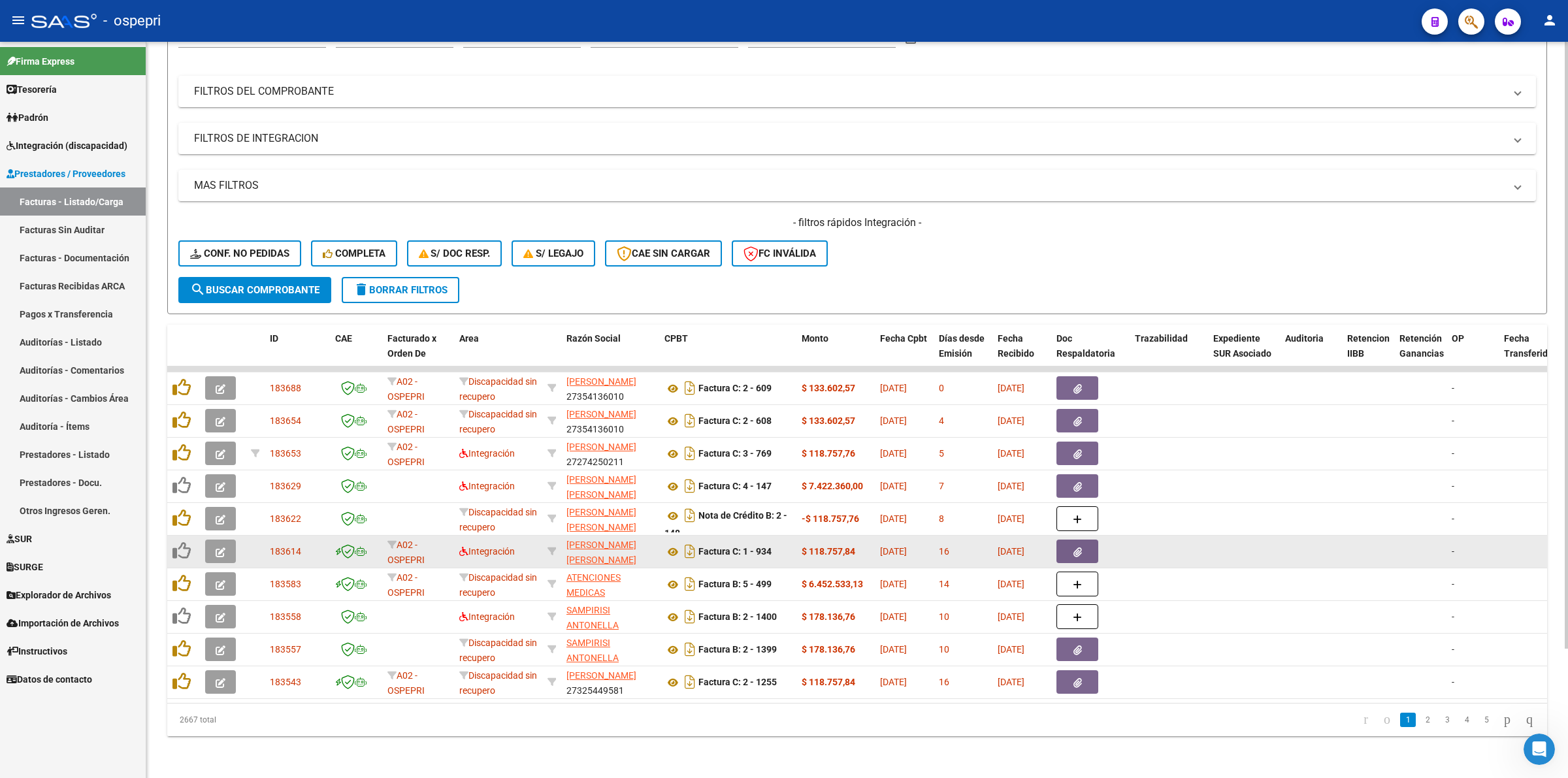
click at [216, 548] on icon "button" at bounding box center [220, 552] width 10 height 10
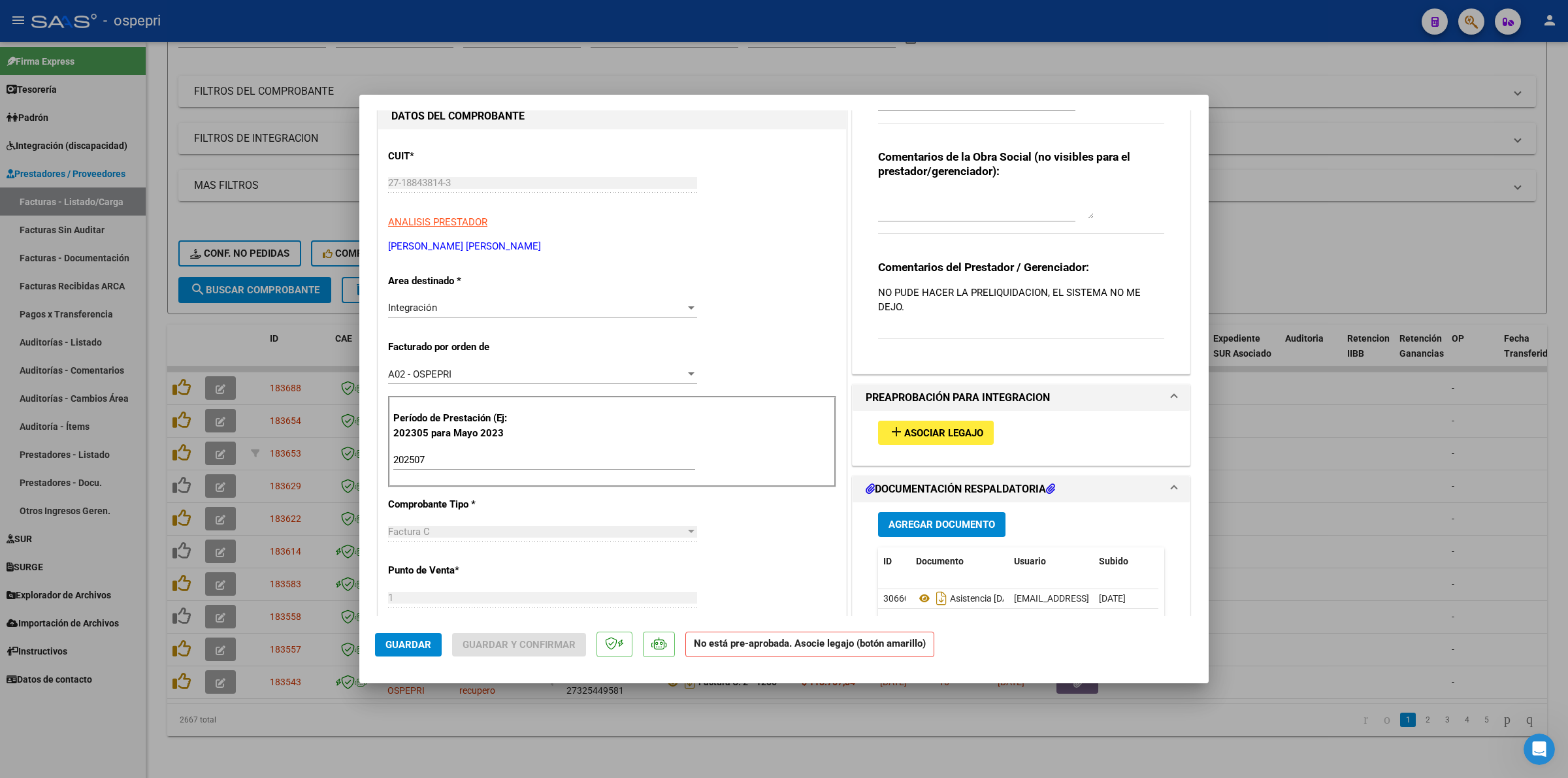
scroll to position [0, 0]
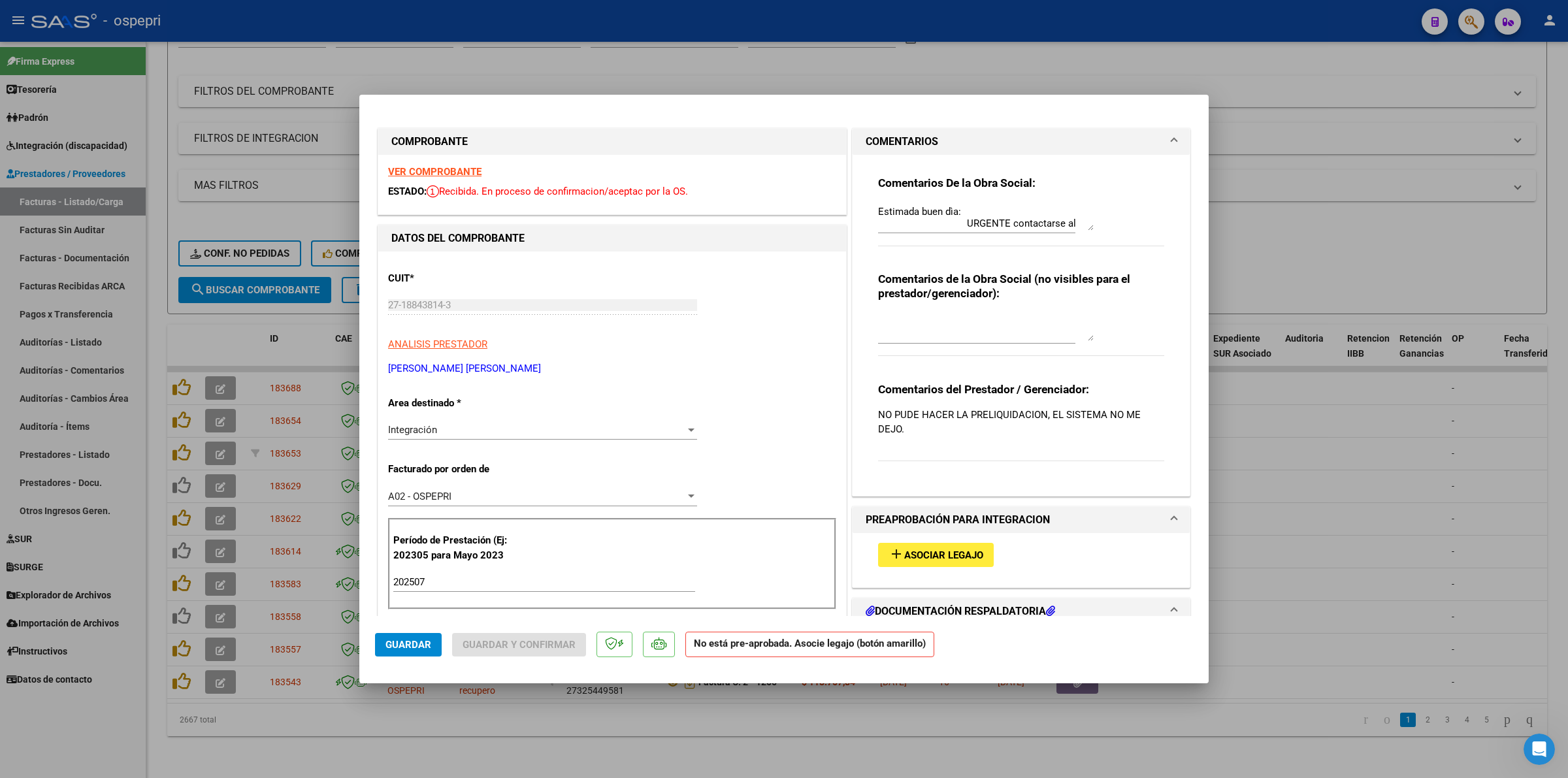
type input "$ 0,00"
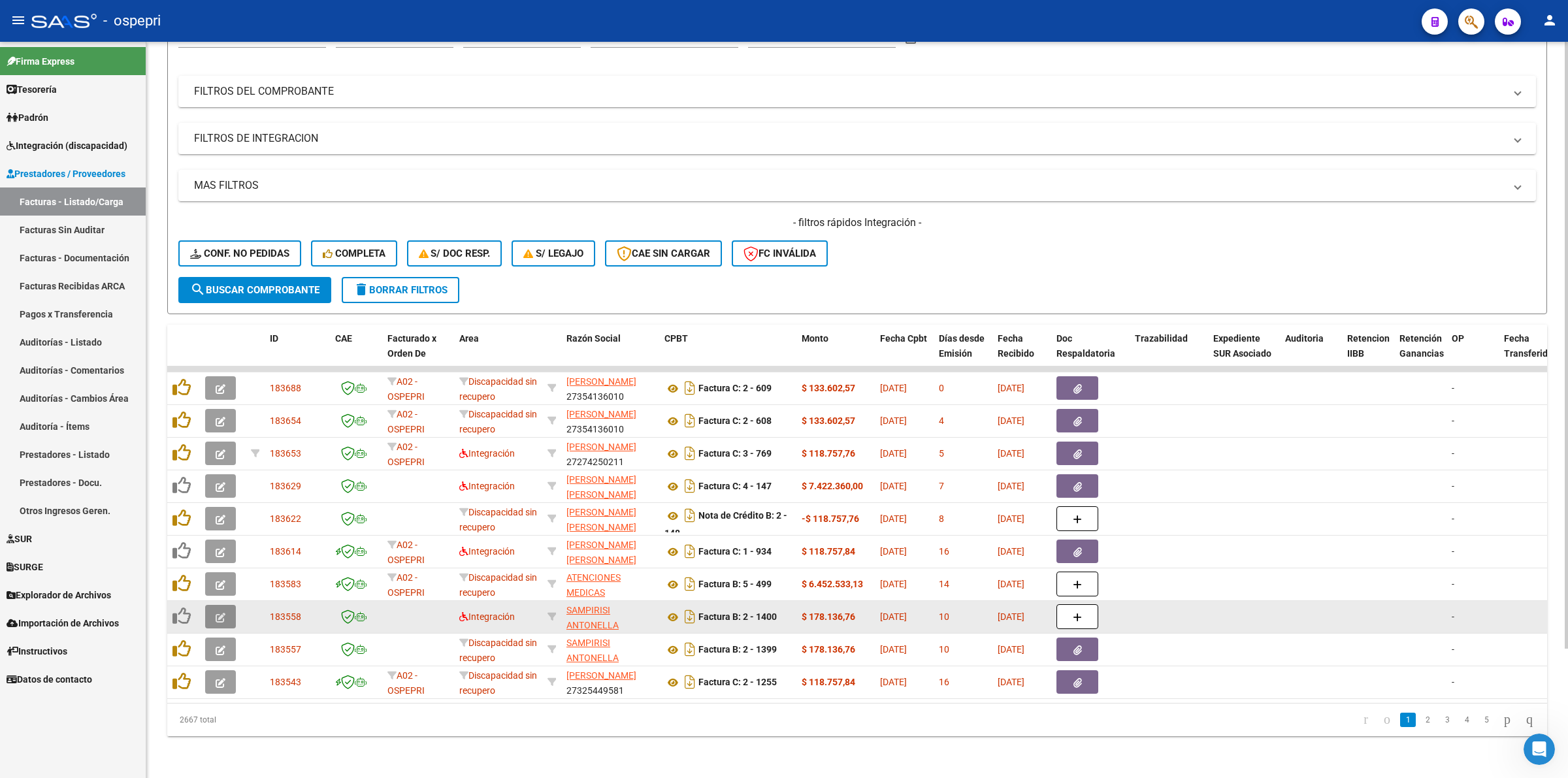
click at [213, 605] on button "button" at bounding box center [220, 617] width 31 height 23
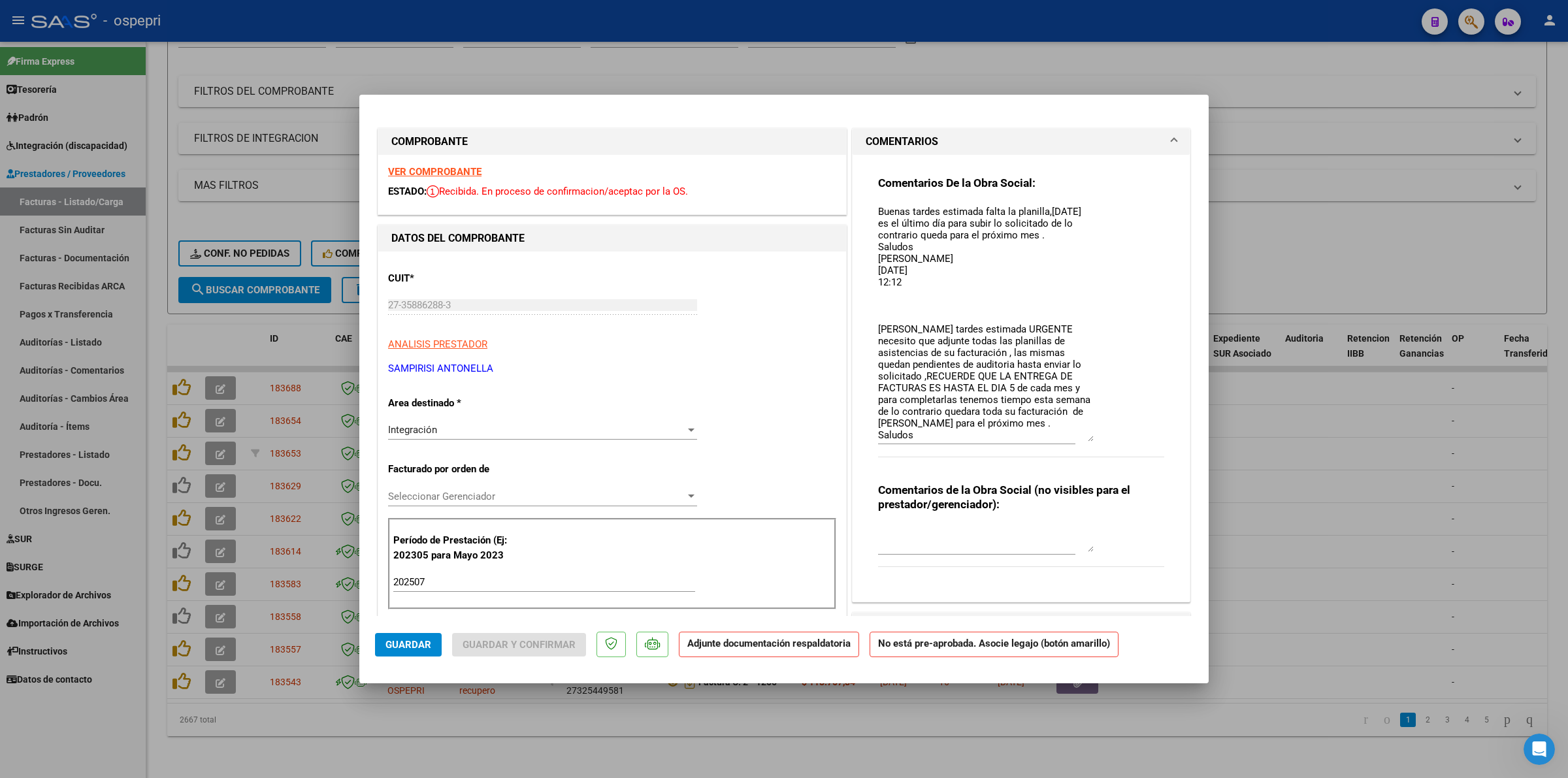
drag, startPoint x: 1080, startPoint y: 225, endPoint x: 1130, endPoint y: 436, distance: 216.8
click at [1130, 436] on div "Comentarios De la Obra Social: Buenas tardes estimada falta la planilla,hoy es …" at bounding box center [1021, 323] width 286 height 295
type input "$ 0,00"
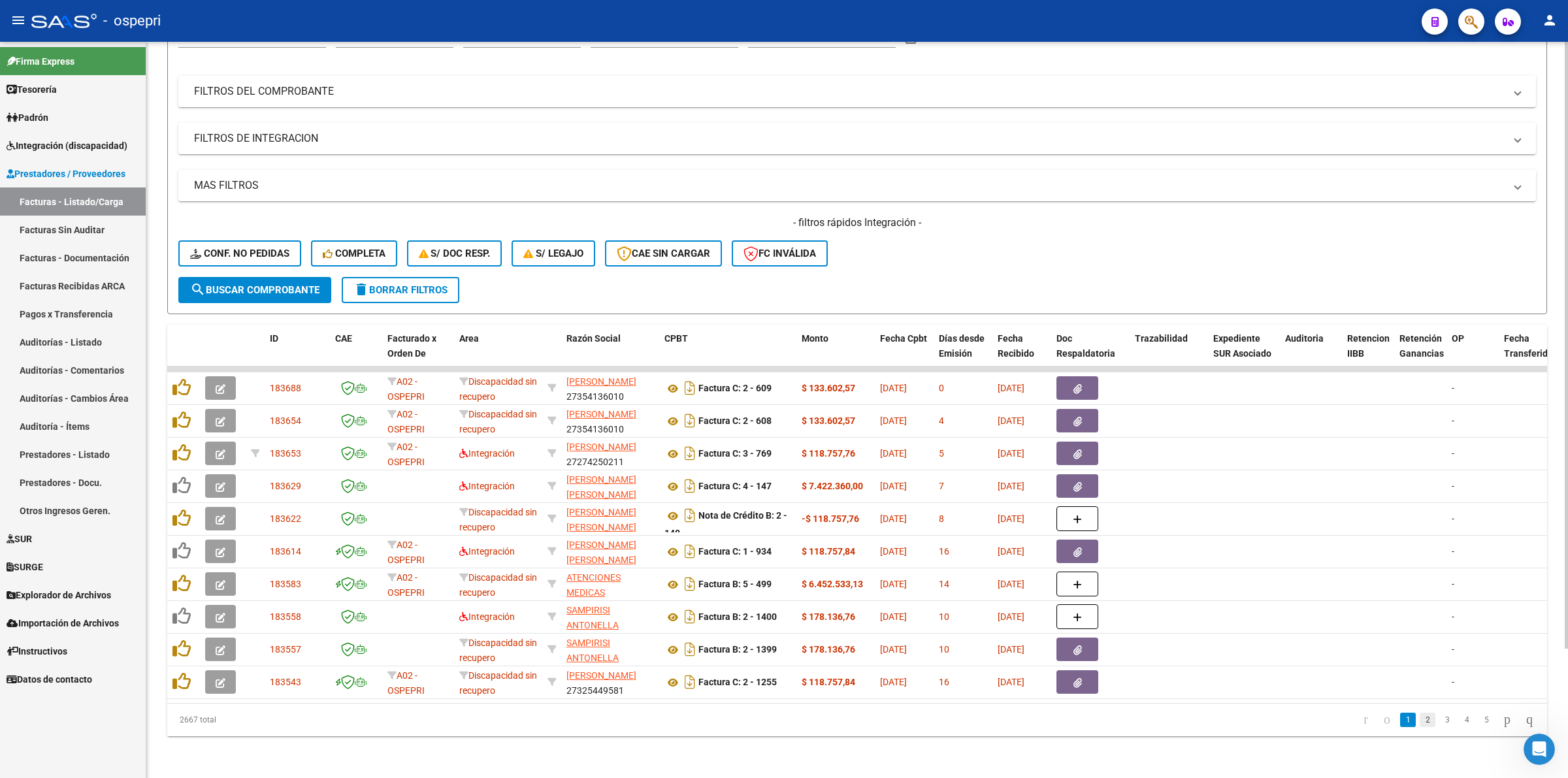
click at [1420, 720] on link "2" at bounding box center [1427, 720] width 15 height 15
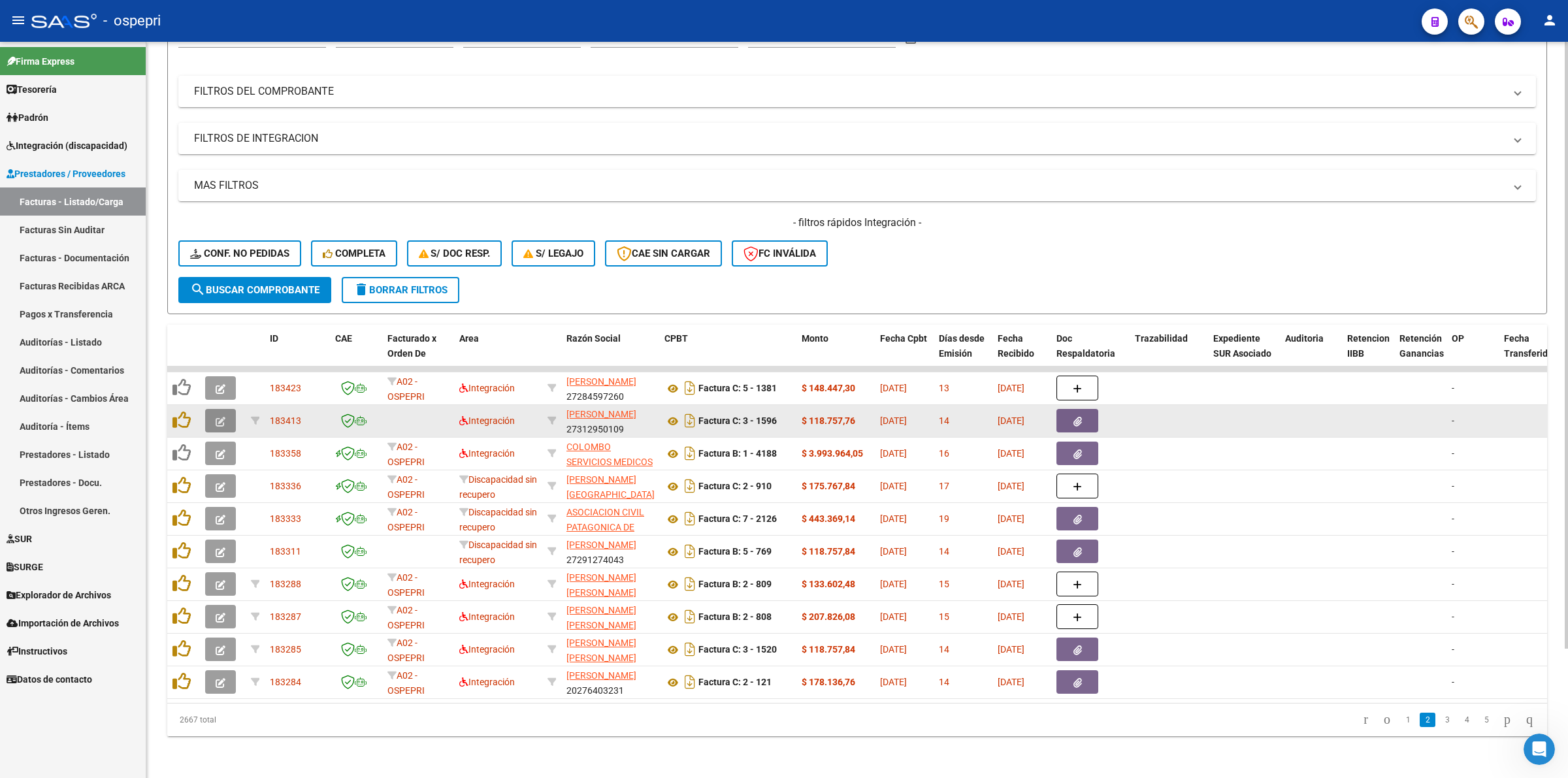
click at [225, 409] on button "button" at bounding box center [220, 421] width 31 height 23
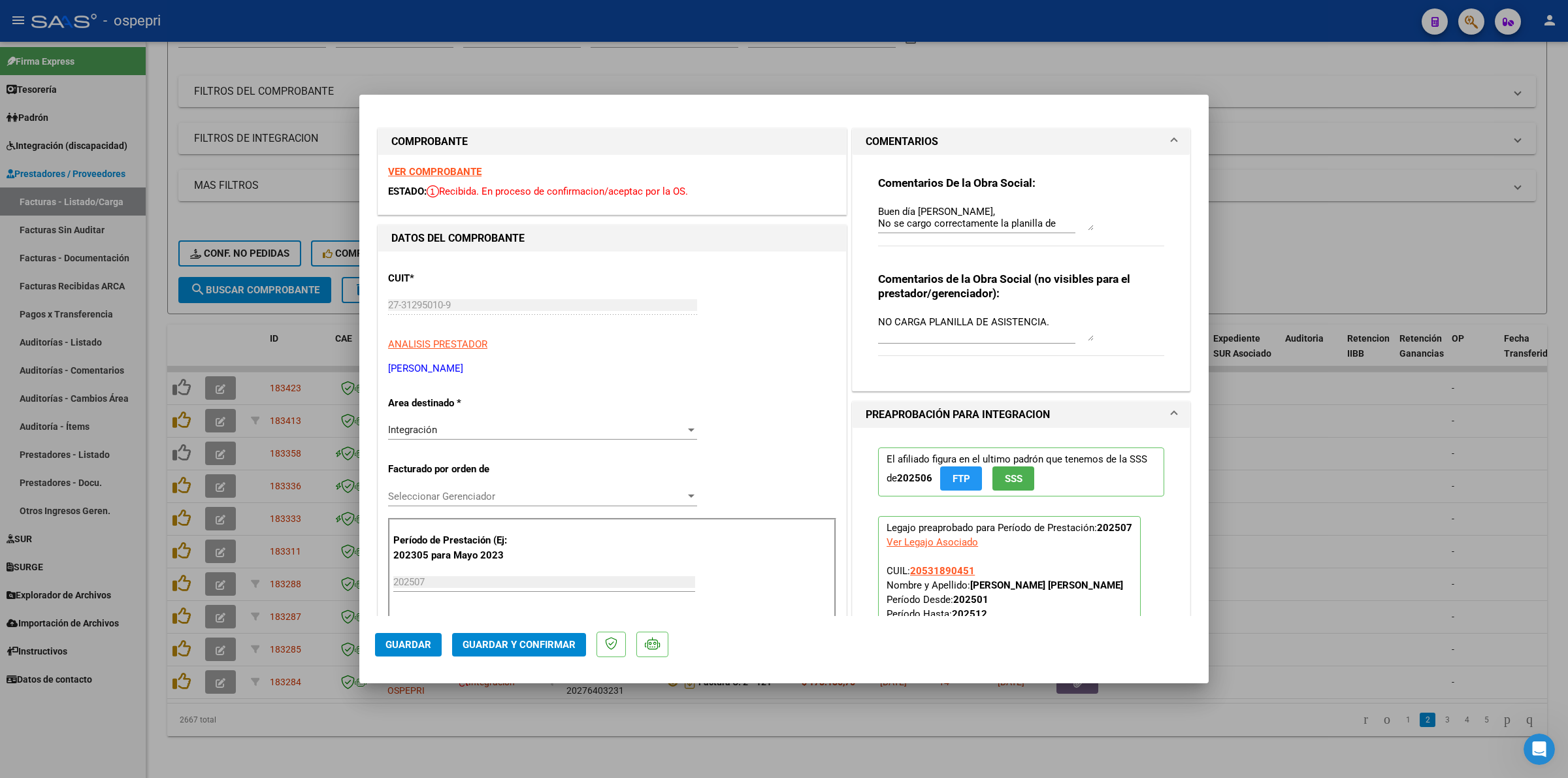
click at [1086, 222] on div "Comentarios De la Obra Social: Buen día Yanina, No se cargo correctamente la pl…" at bounding box center [1021, 217] width 286 height 84
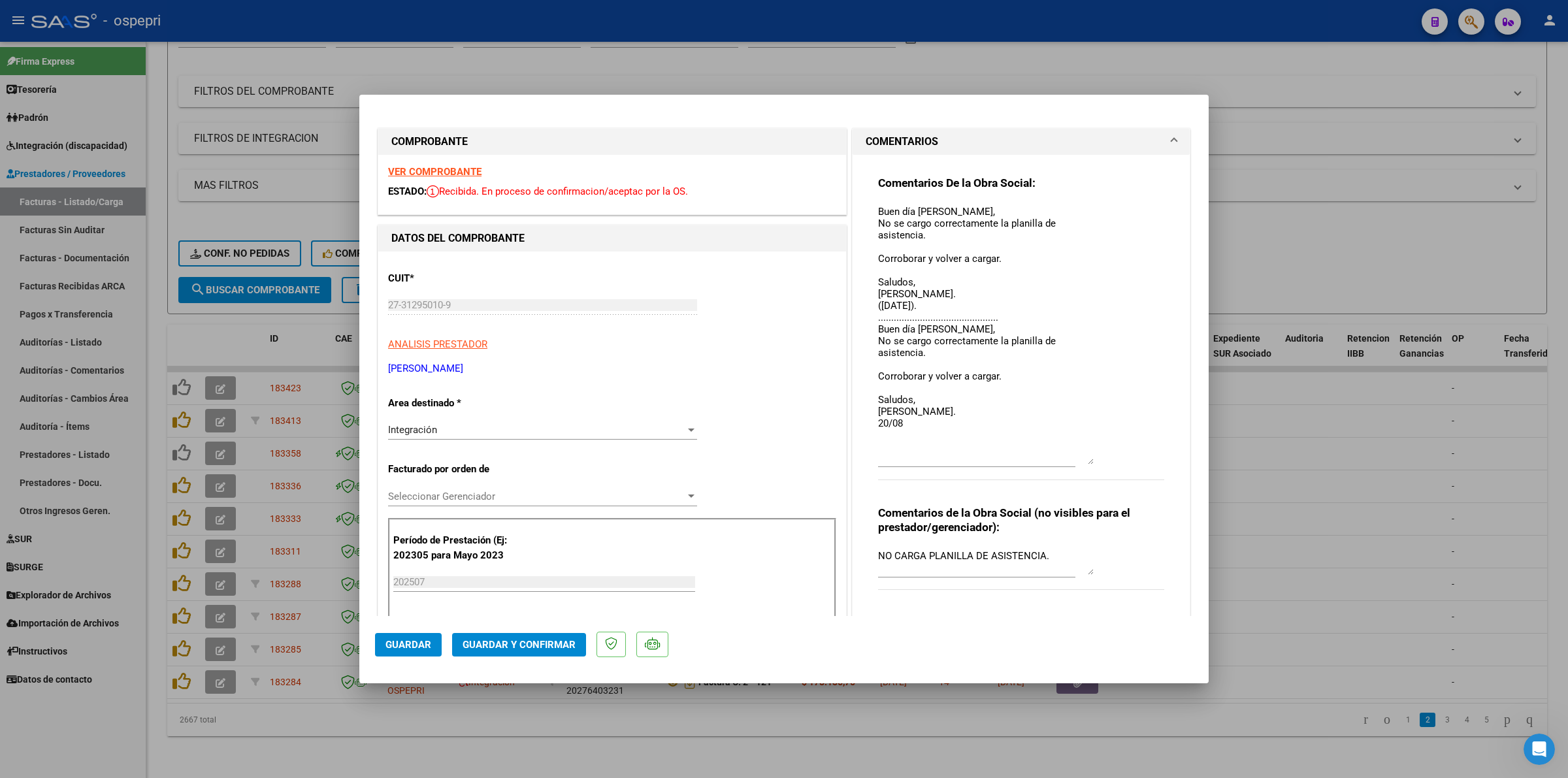
drag, startPoint x: 1082, startPoint y: 219, endPoint x: 1099, endPoint y: 454, distance: 235.6
click at [1099, 454] on div "Comentarios De la Obra Social: Buen día Yanina, No se cargo correctamente la pl…" at bounding box center [1021, 334] width 286 height 318
type input "$ 0,00"
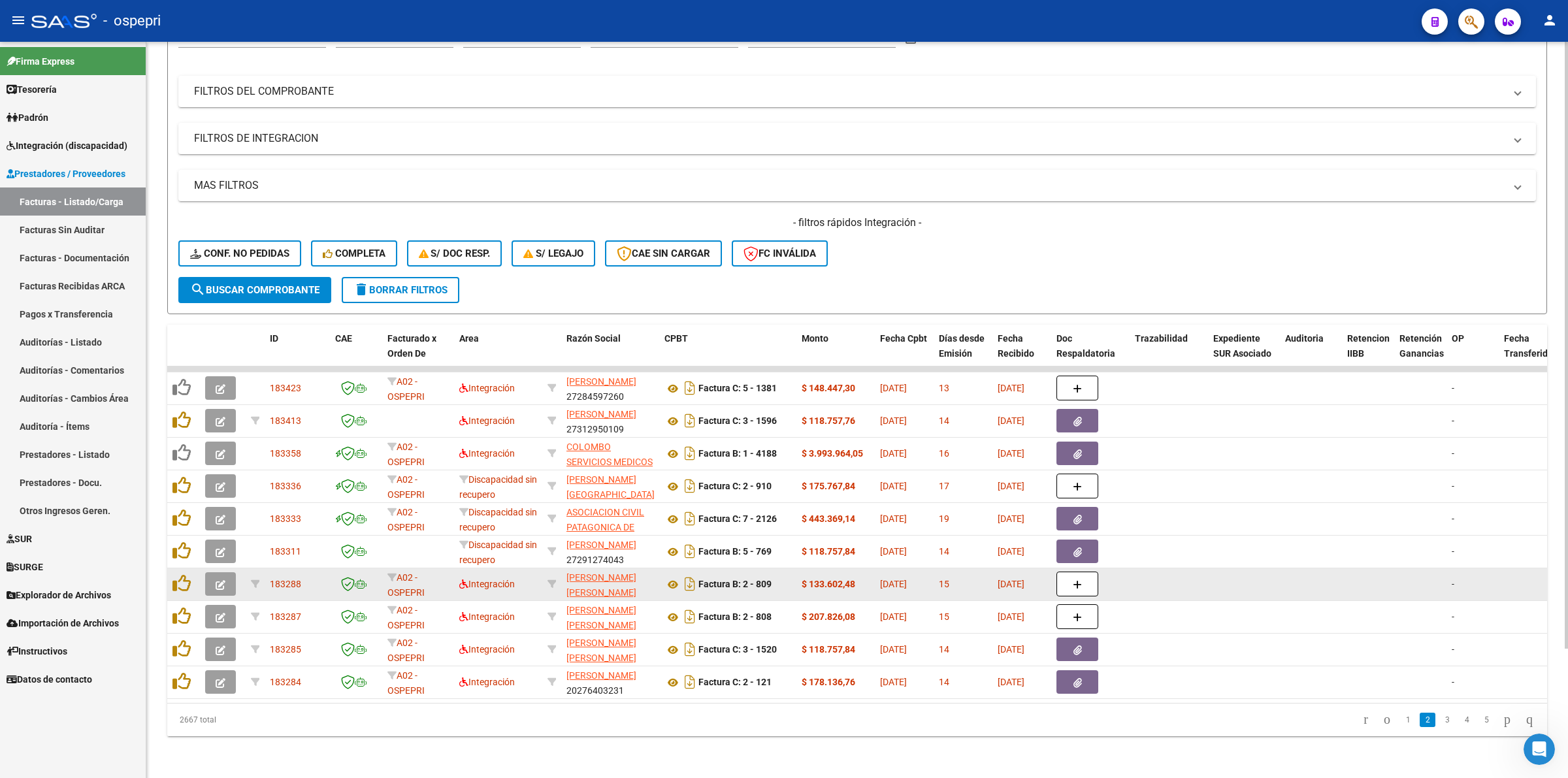
click at [216, 580] on icon "button" at bounding box center [220, 584] width 10 height 10
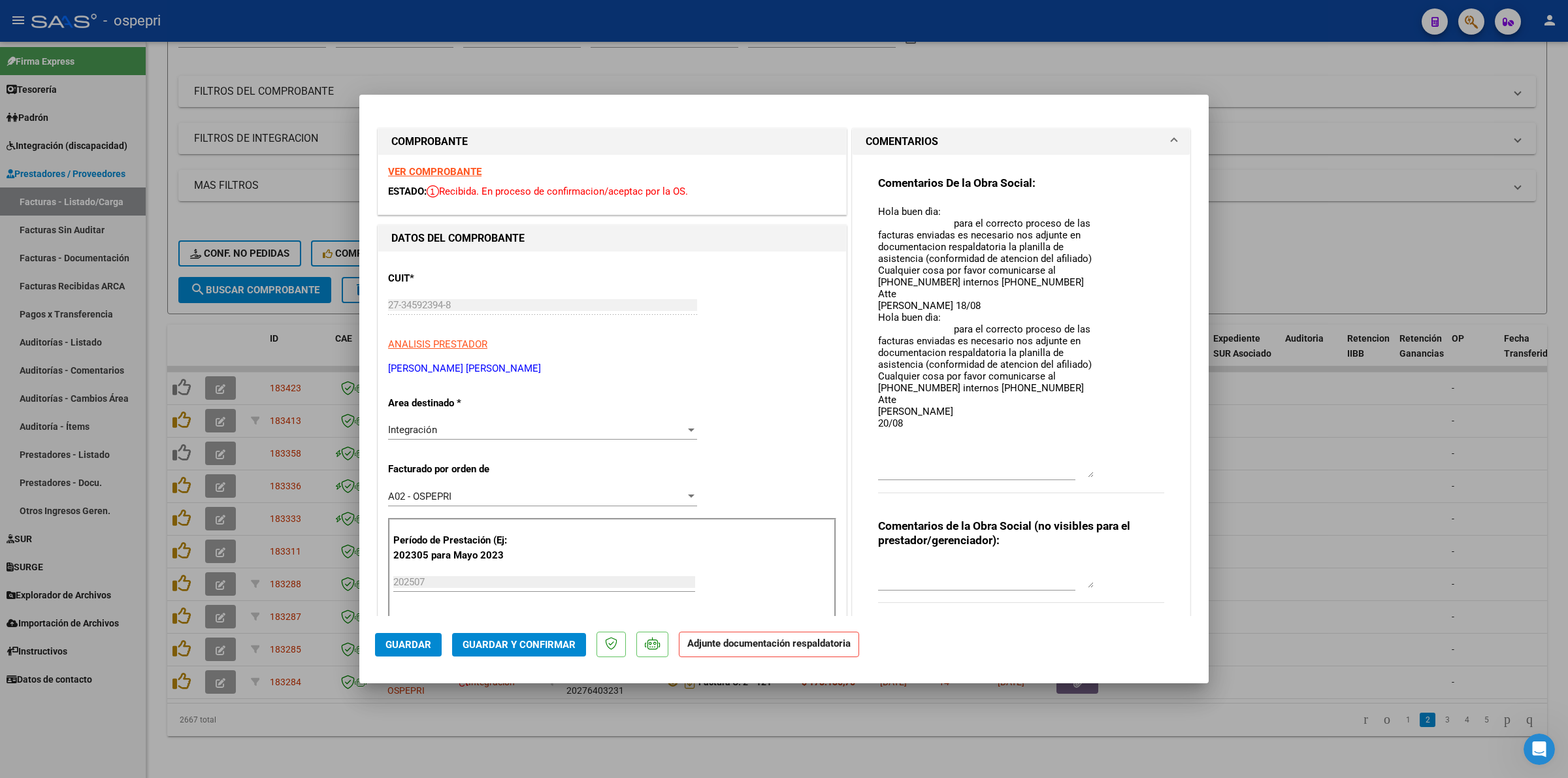
drag, startPoint x: 1080, startPoint y: 225, endPoint x: 1106, endPoint y: 472, distance: 248.4
click at [1106, 472] on div "Comentarios De la Obra Social: Hola buen dìa: para el correcto proceso de las f…" at bounding box center [1021, 341] width 286 height 331
type input "$ 0,00"
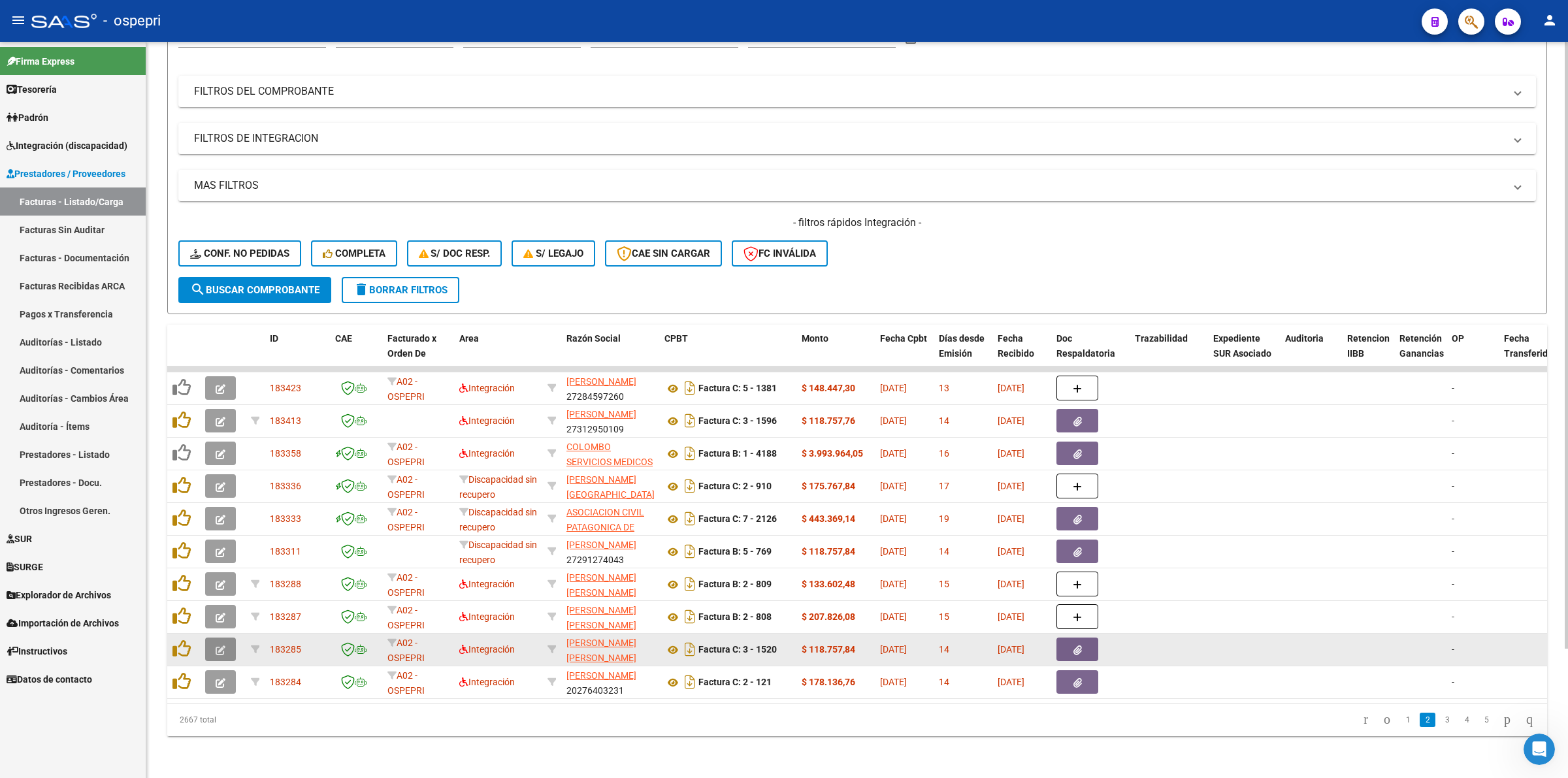
click at [216, 645] on icon "button" at bounding box center [220, 650] width 10 height 10
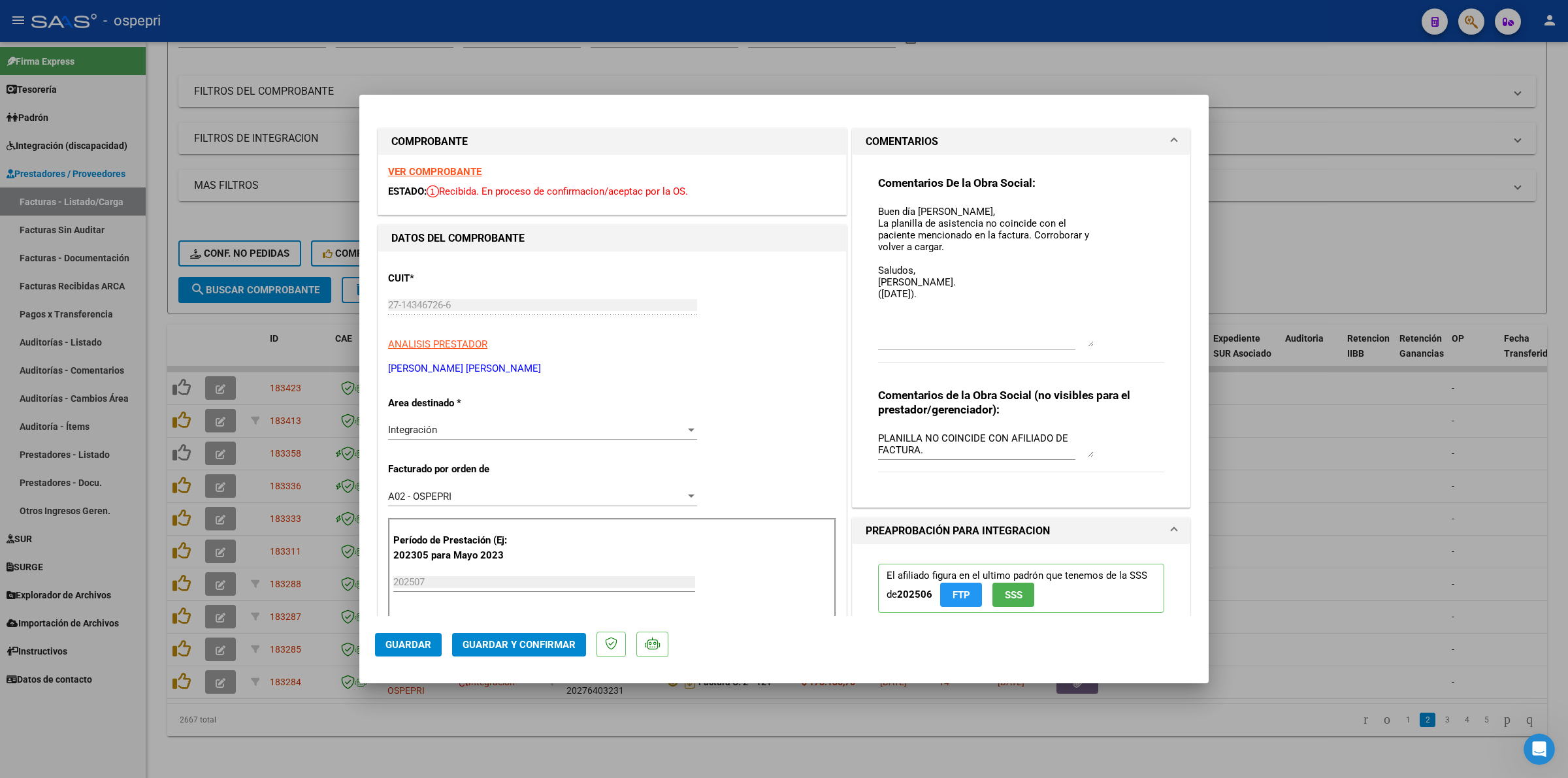
drag, startPoint x: 1084, startPoint y: 220, endPoint x: 1083, endPoint y: 337, distance: 117.0
click at [1083, 337] on textarea "Buen día Nora, La planilla de asistencia no coincide con el paciente mencionado…" at bounding box center [986, 276] width 216 height 142
type input "$ 0,00"
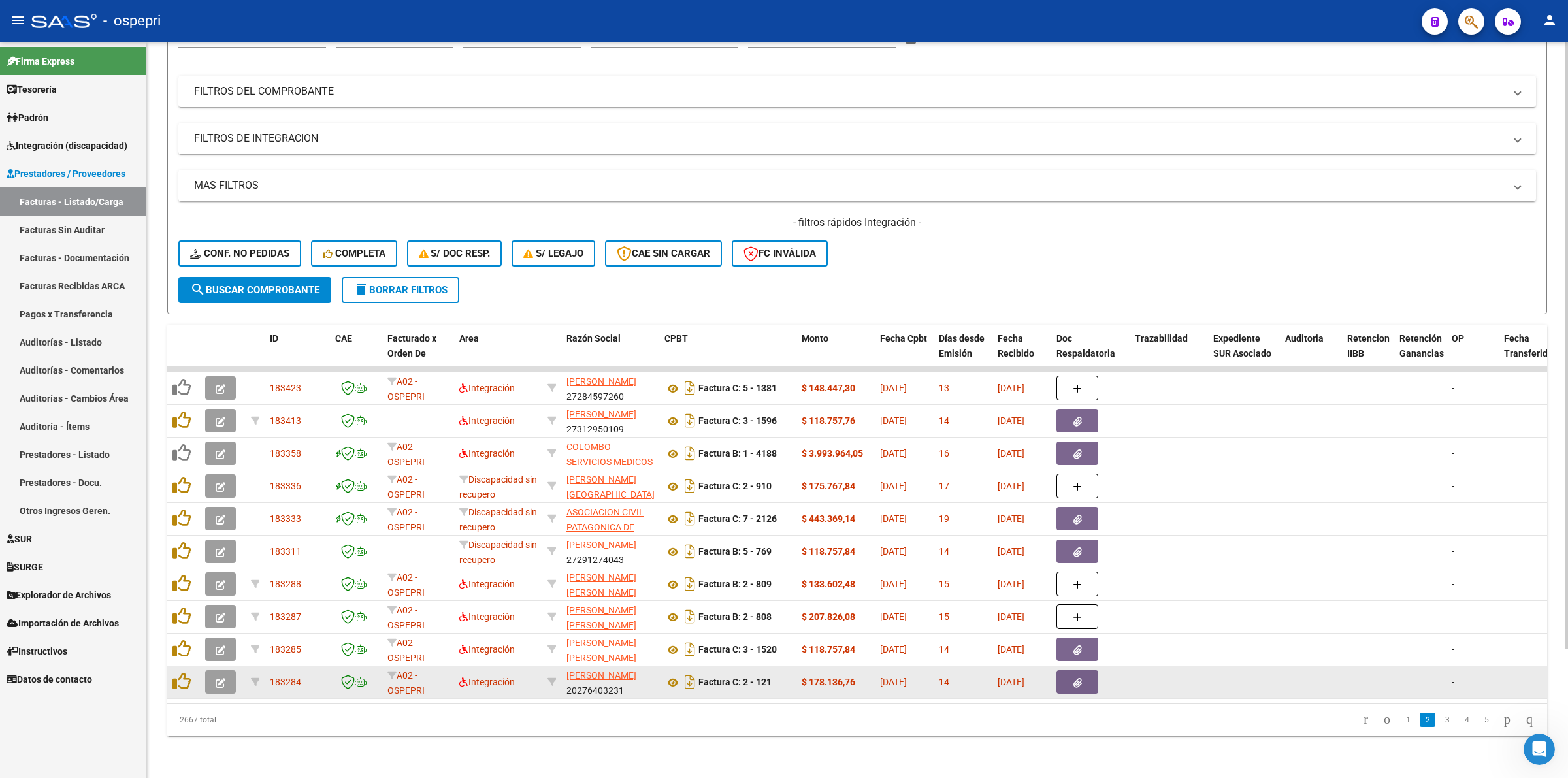
click at [206, 672] on button "button" at bounding box center [220, 682] width 31 height 23
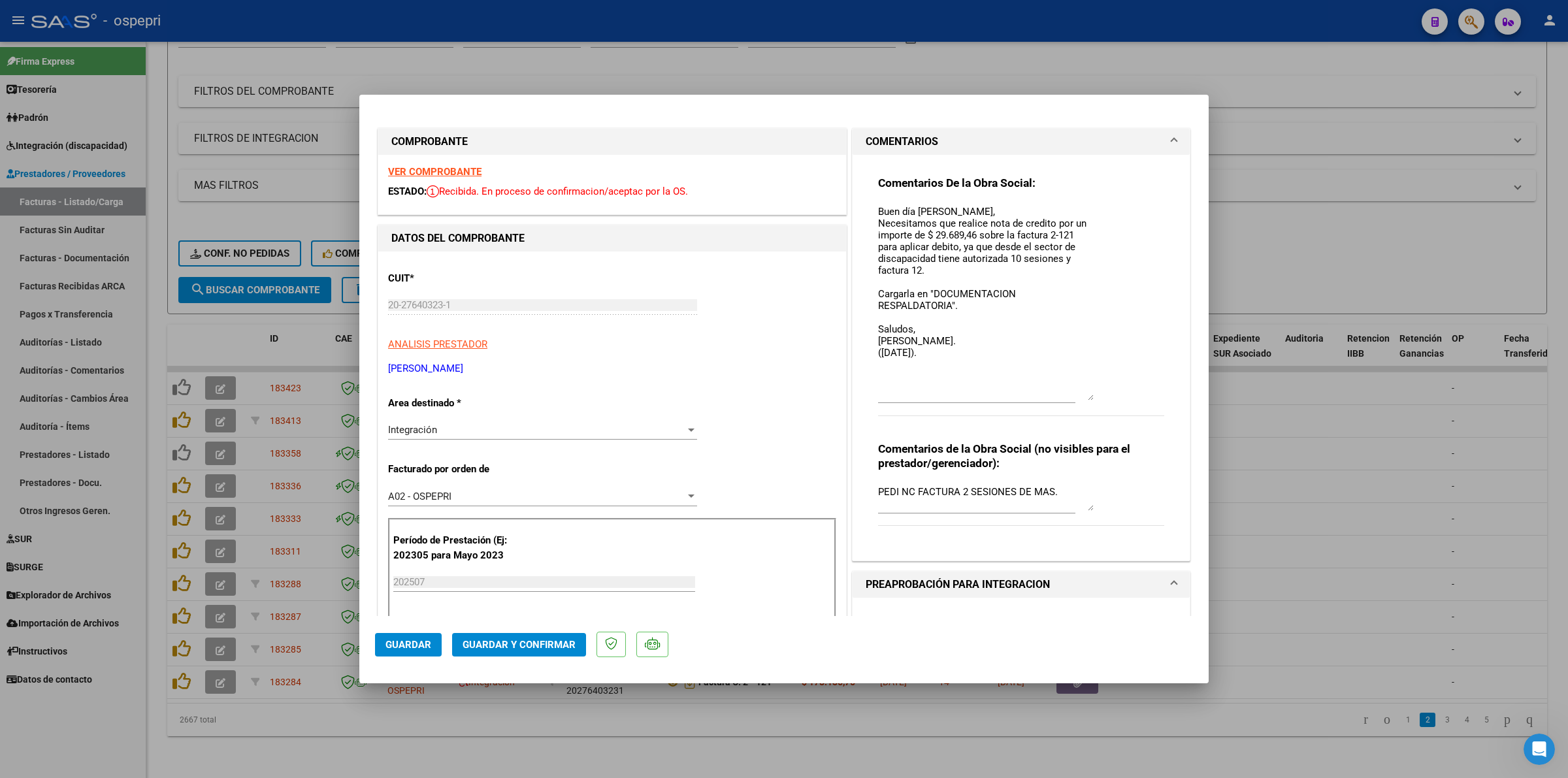
drag, startPoint x: 1084, startPoint y: 224, endPoint x: 1084, endPoint y: 394, distance: 170.0
click at [1084, 394] on textarea "Buen día Andres, Necesitamos que realice nota de credito por un importe de $ 29…" at bounding box center [986, 302] width 216 height 196
type input "$ 0,00"
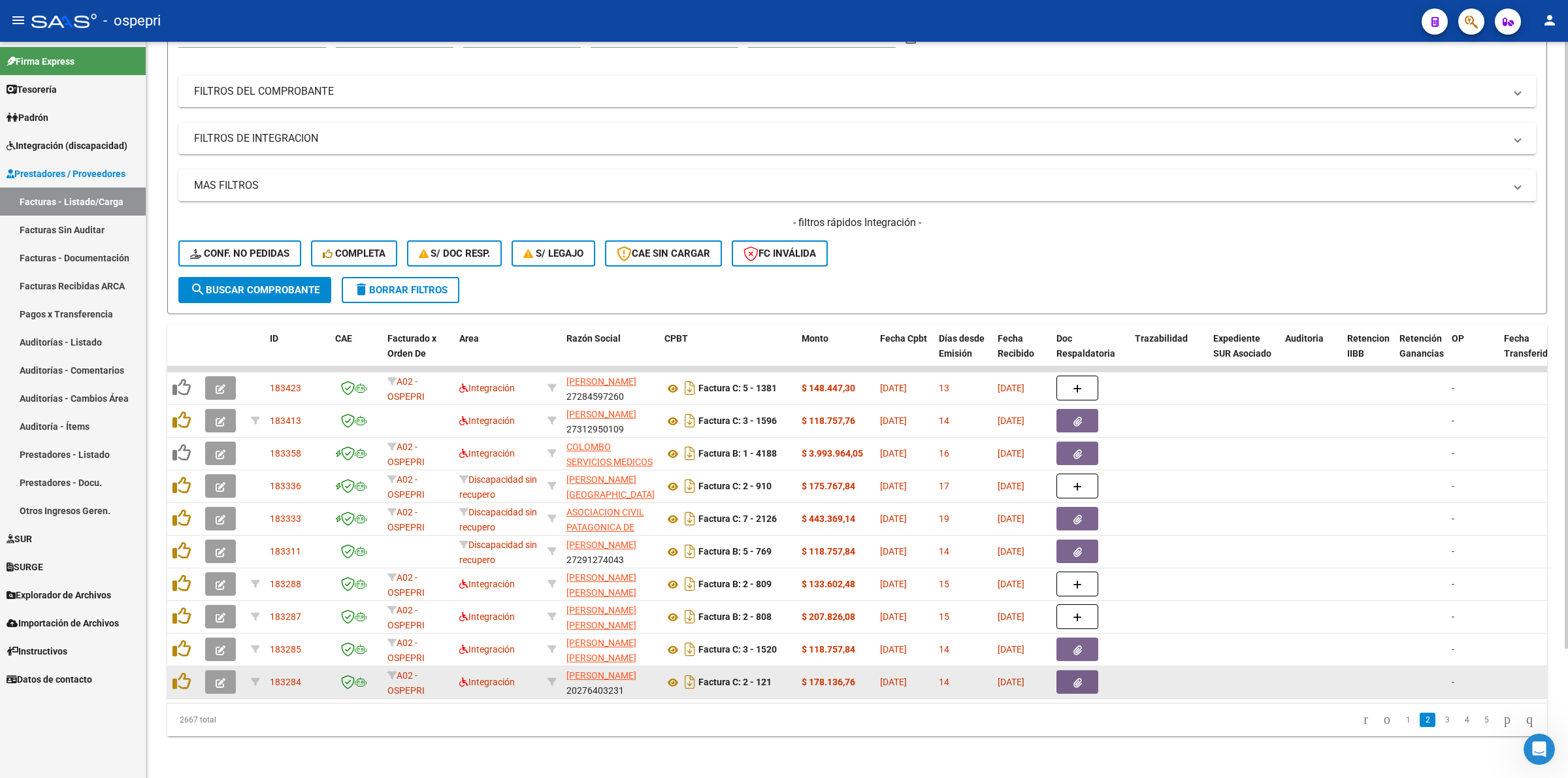
click at [220, 670] on button "button" at bounding box center [220, 682] width 31 height 23
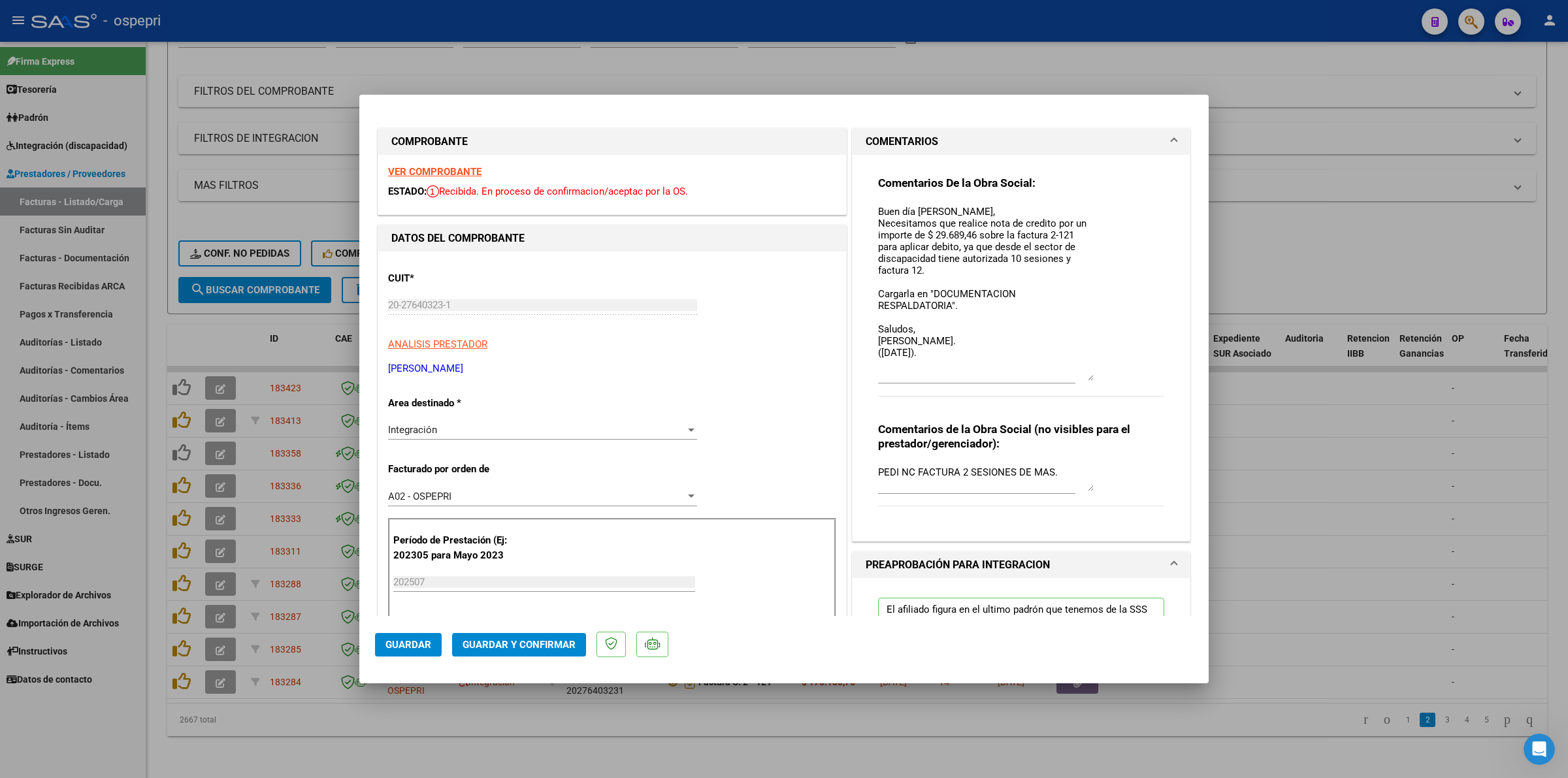
drag, startPoint x: 1084, startPoint y: 221, endPoint x: 1089, endPoint y: 371, distance: 150.1
click at [1089, 371] on div "Comentarios De la Obra Social: Buen día Andres, Necesitamos que realice nota de…" at bounding box center [1021, 292] width 286 height 234
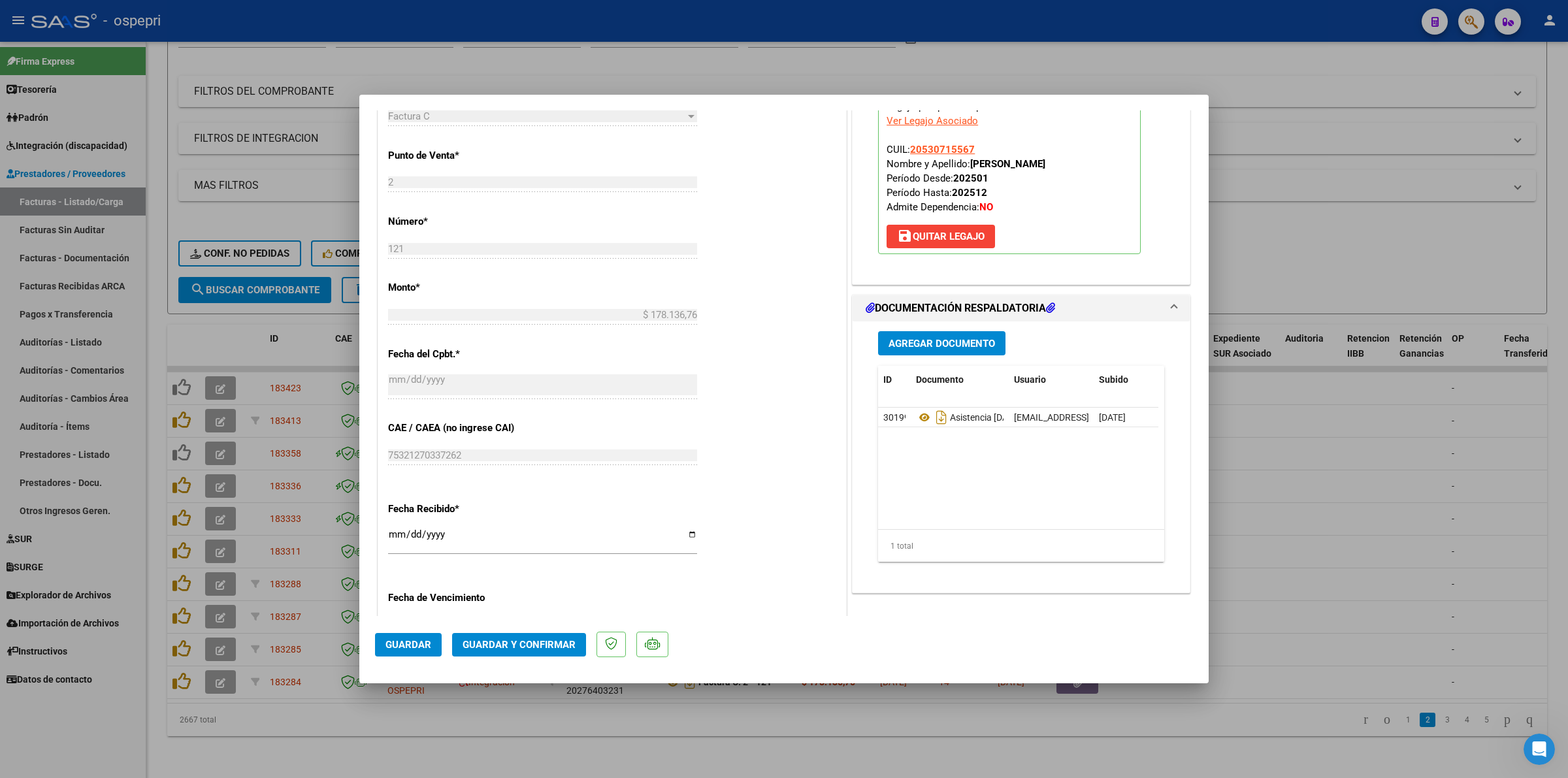
type input "$ 0,00"
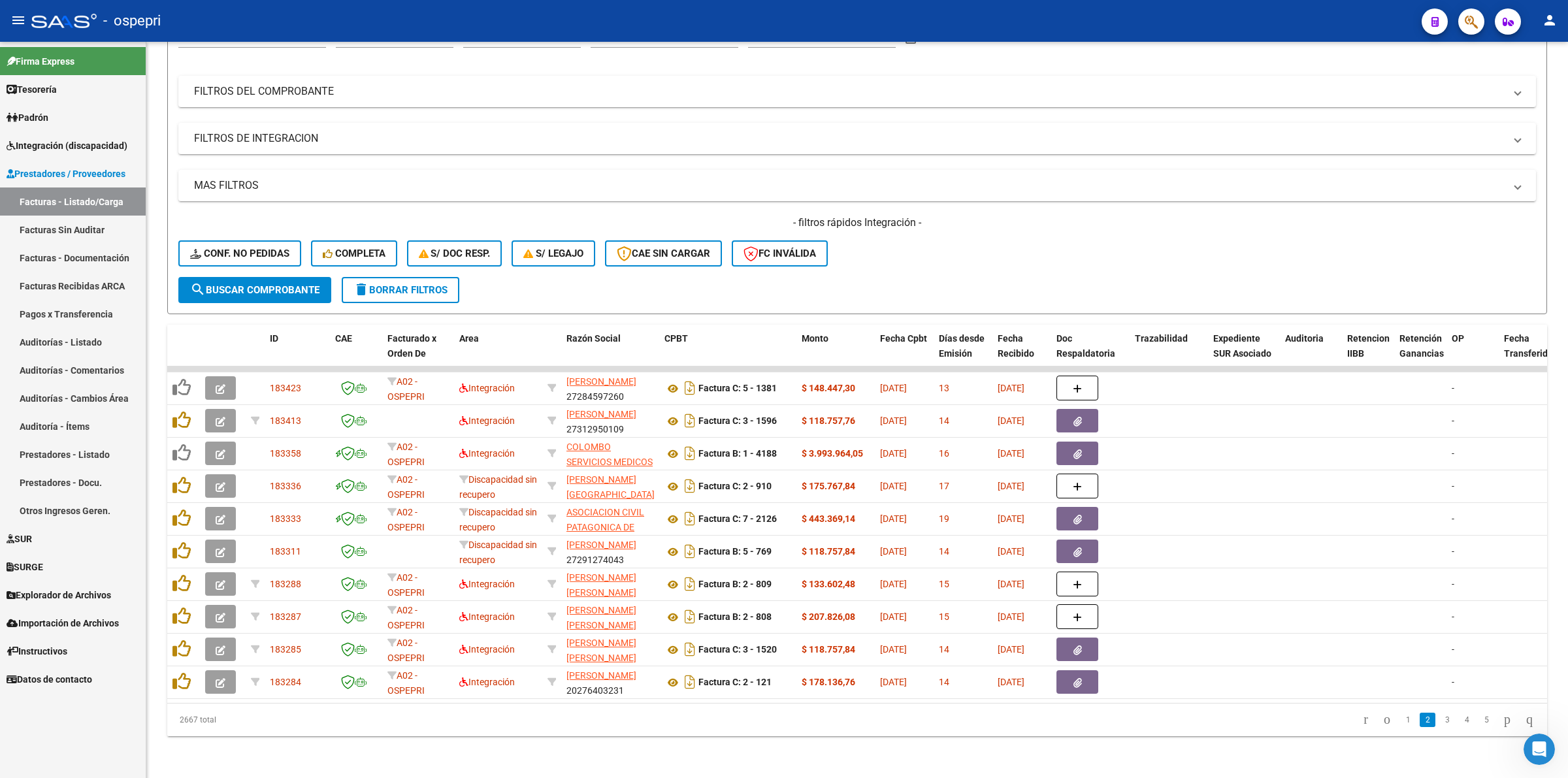
click at [1439, 719] on link "3" at bounding box center [1446, 720] width 15 height 15
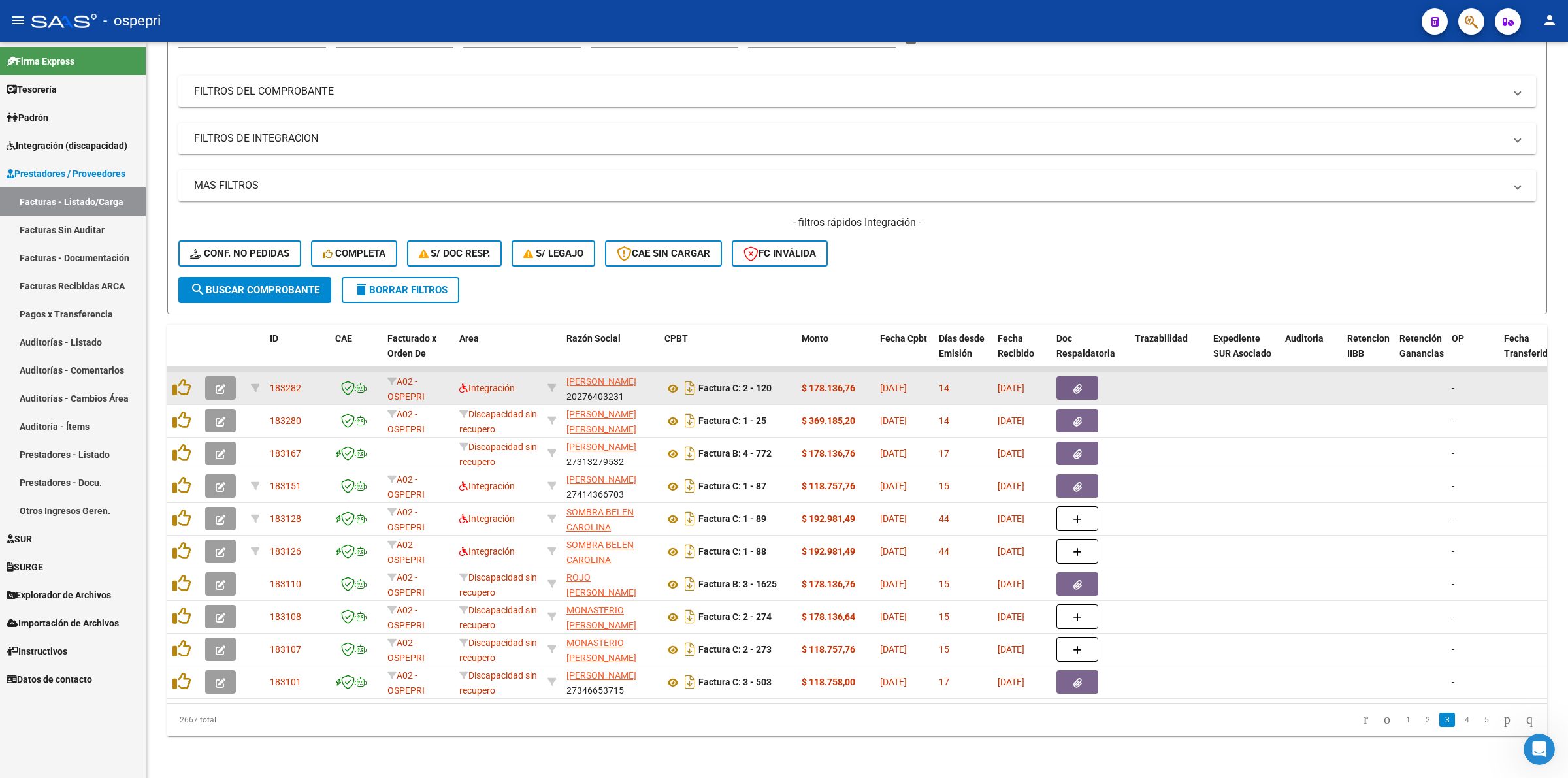
click at [217, 384] on icon "button" at bounding box center [220, 388] width 10 height 10
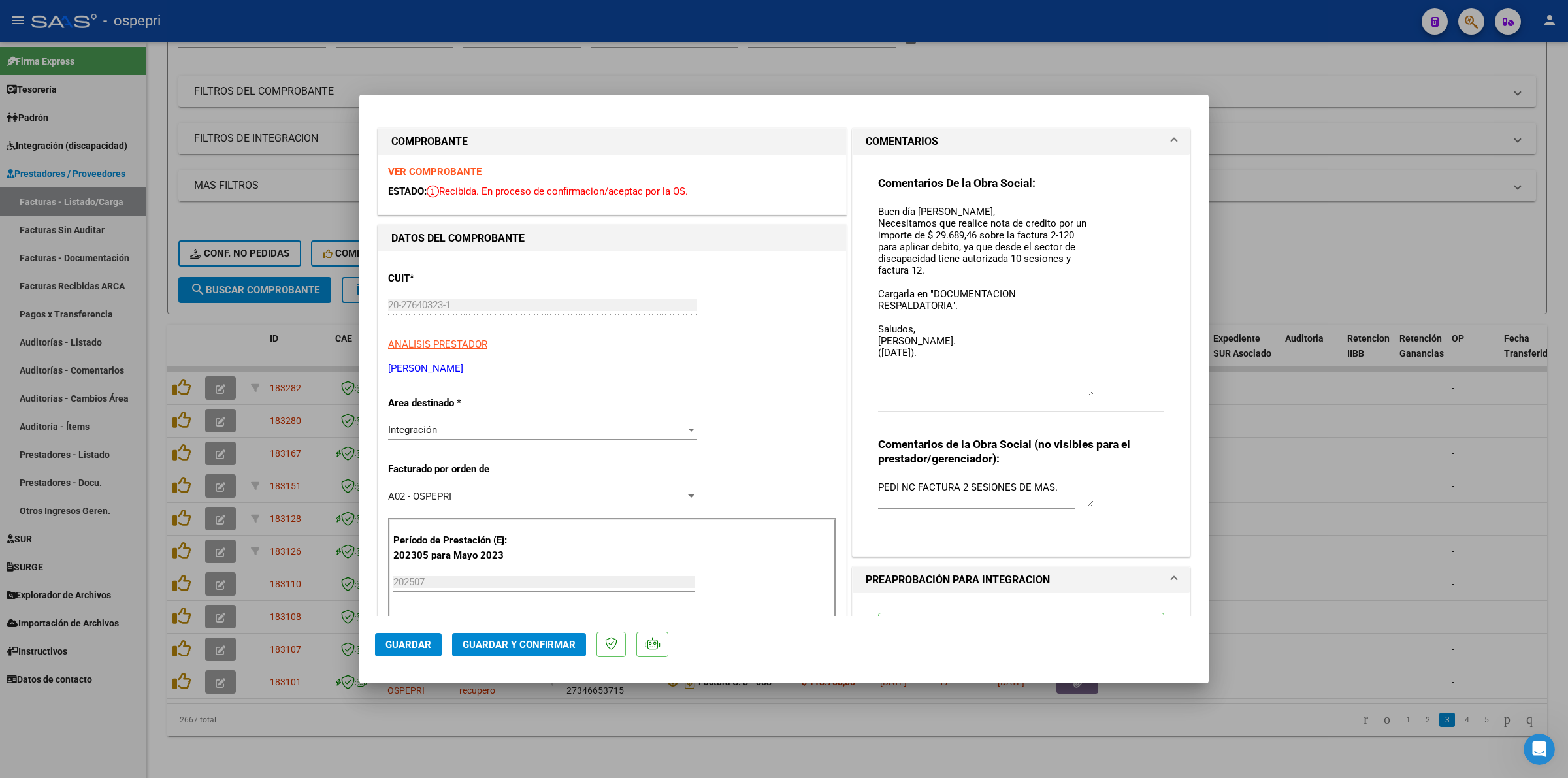
drag, startPoint x: 1082, startPoint y: 221, endPoint x: 1117, endPoint y: 386, distance: 168.7
click at [1117, 386] on div "Comentarios De la Obra Social: Buen día Andres, Necesitamos que realice nota de…" at bounding box center [1021, 300] width 286 height 250
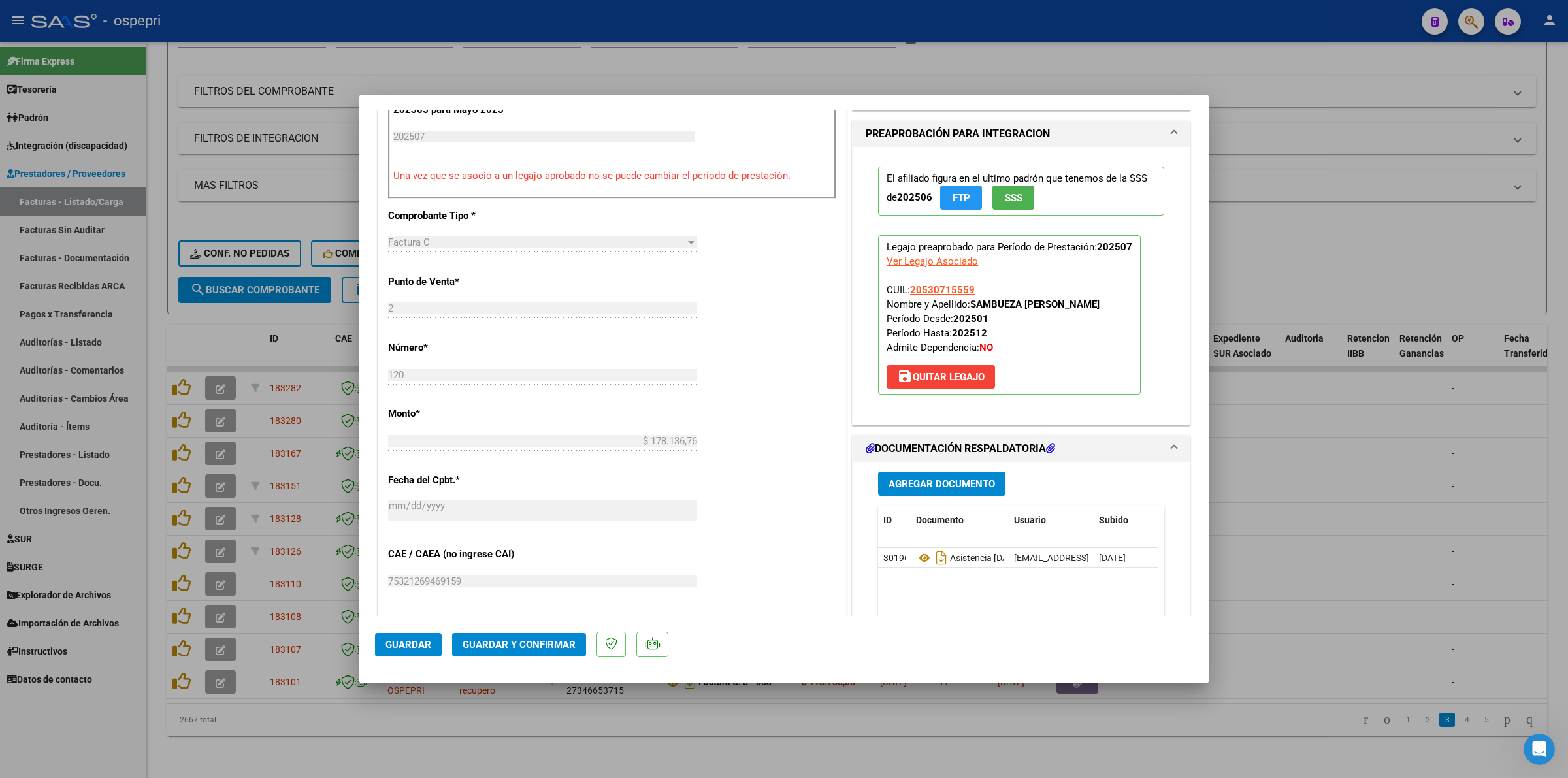
scroll to position [490, 0]
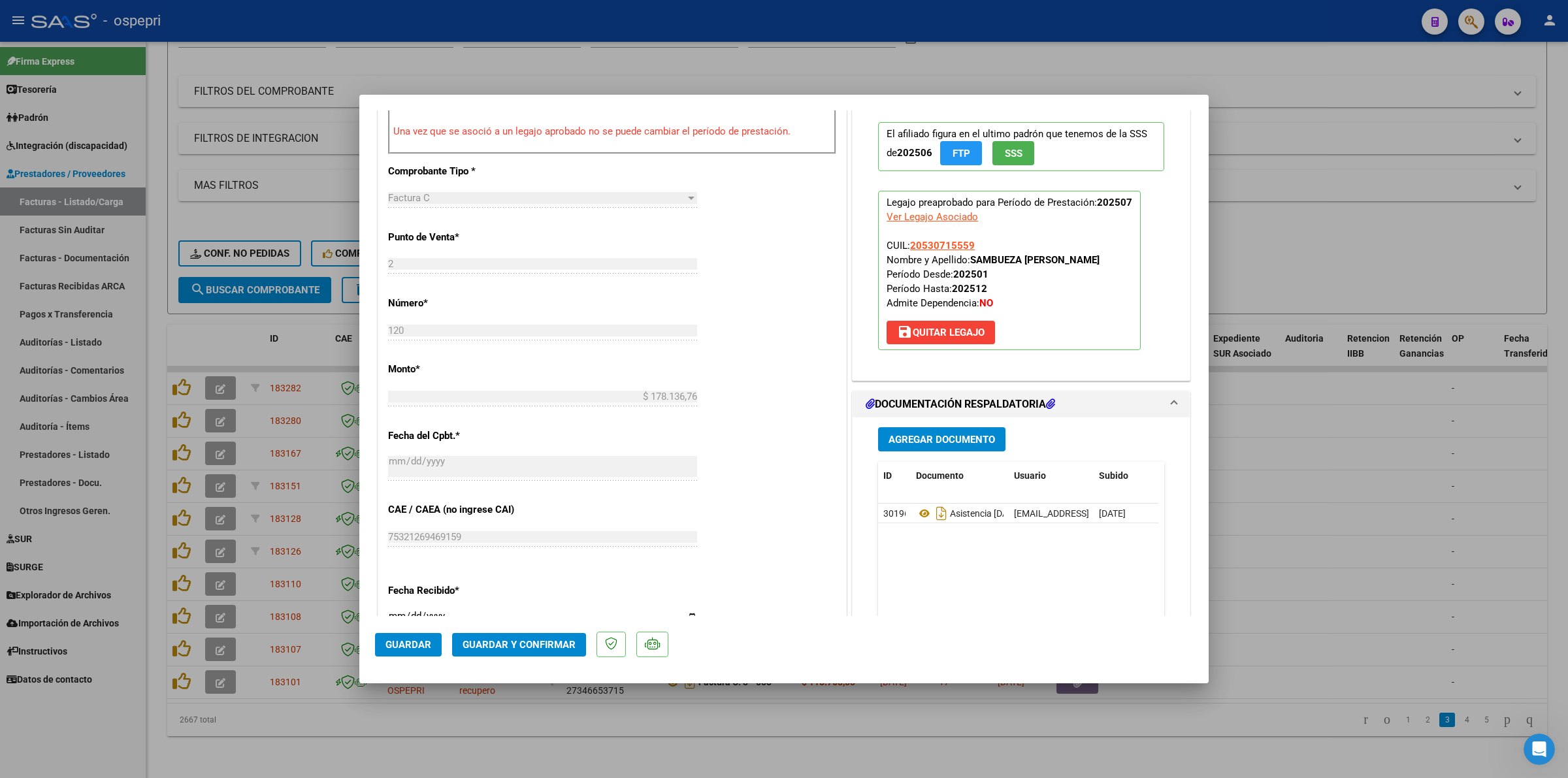
type input "$ 0,00"
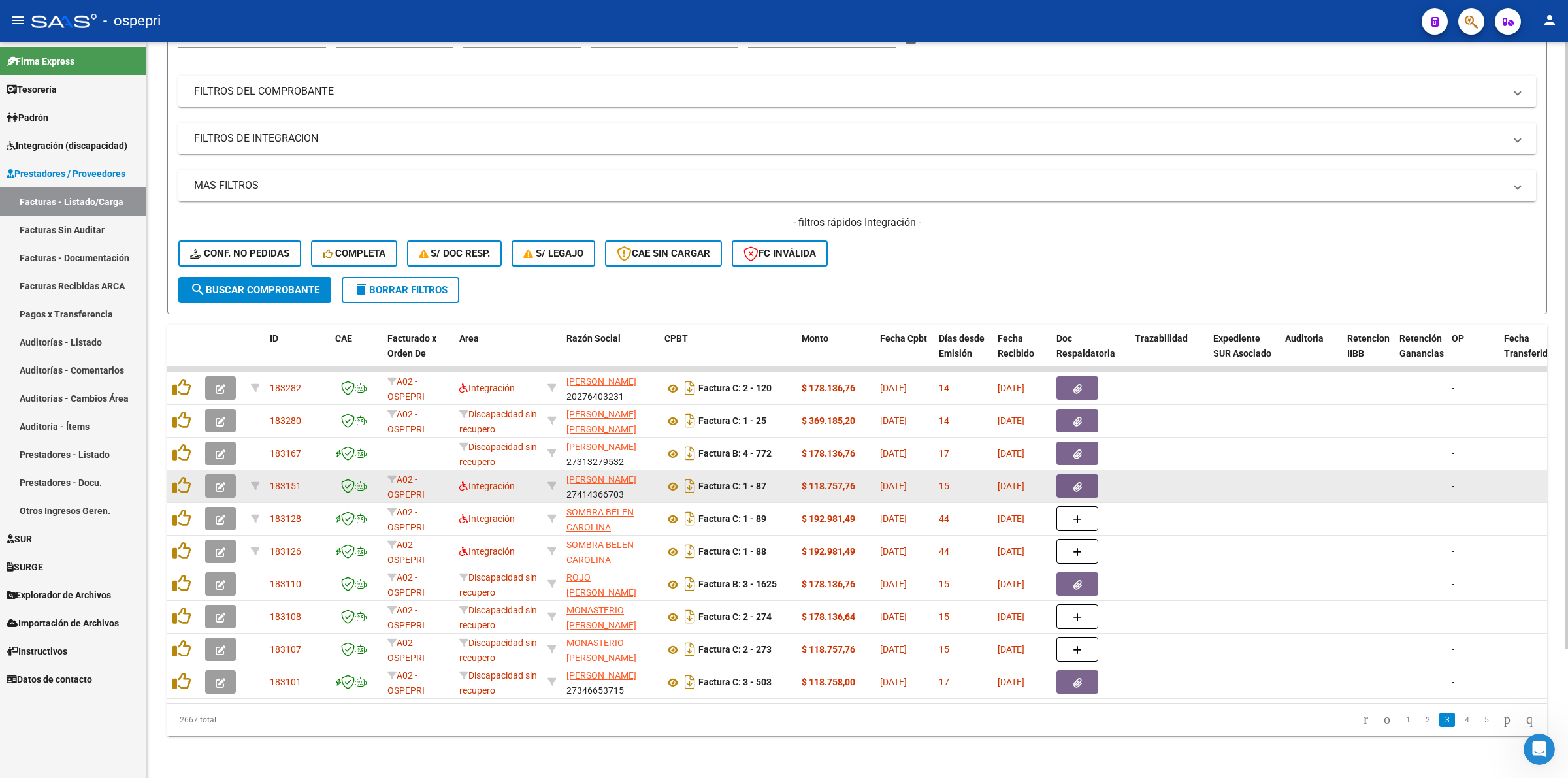
click at [222, 474] on button "button" at bounding box center [220, 486] width 31 height 23
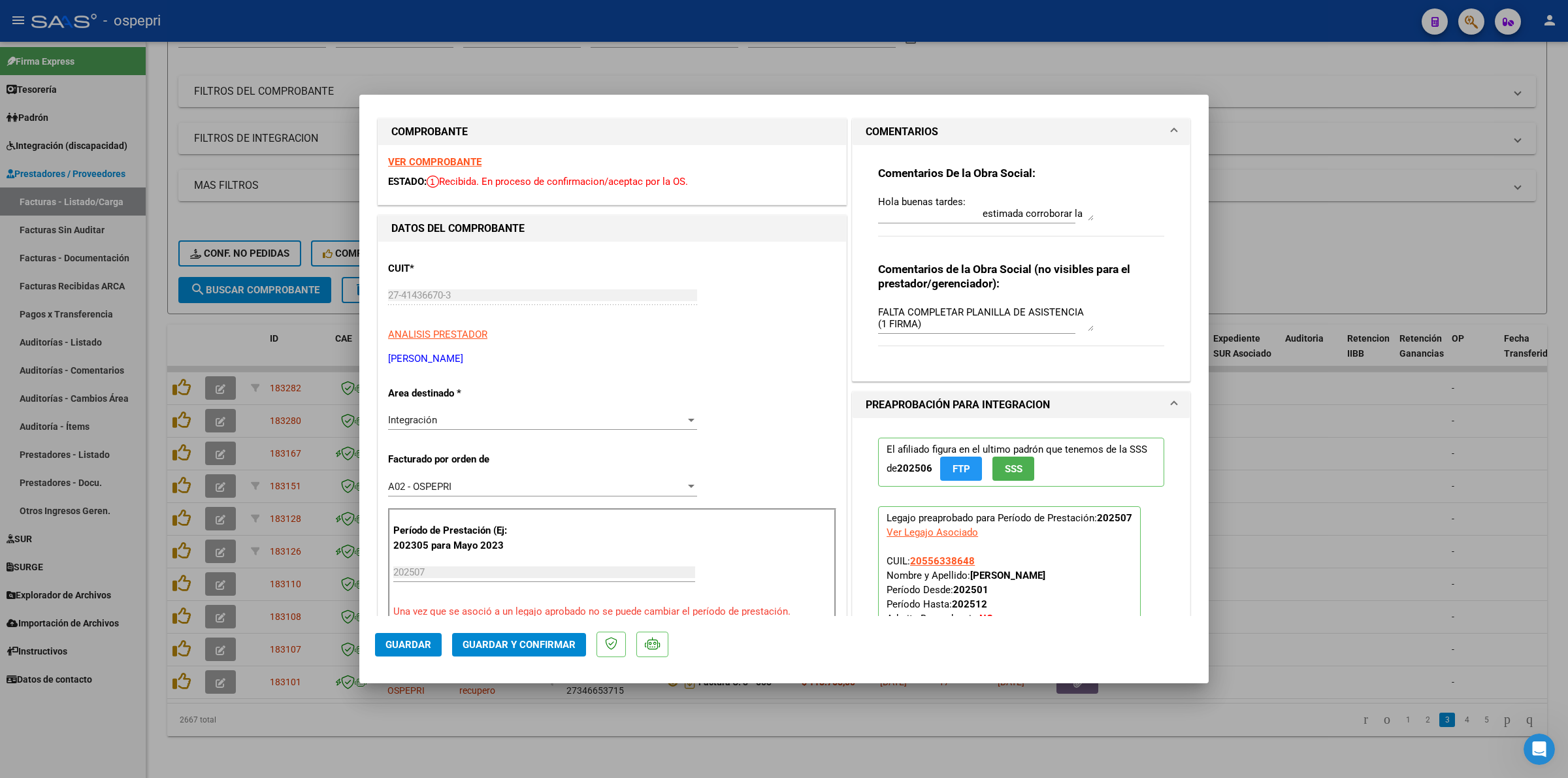
scroll to position [0, 0]
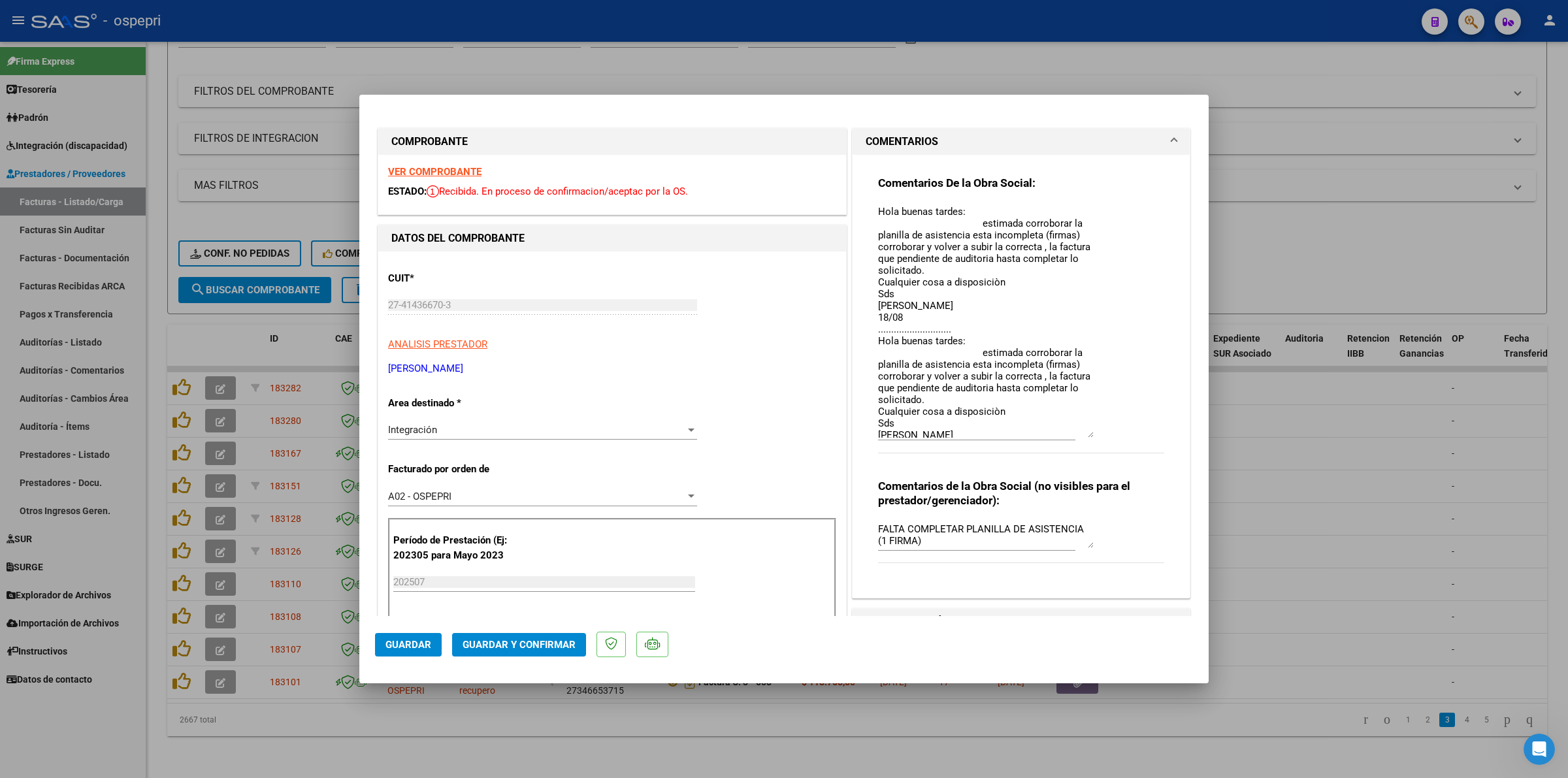
drag, startPoint x: 1083, startPoint y: 225, endPoint x: 1091, endPoint y: 432, distance: 207.2
click at [1091, 432] on div "Comentarios De la Obra Social: Hola buenas tardes: estimada corroborar la plani…" at bounding box center [1021, 321] width 286 height 291
type input "$ 0,00"
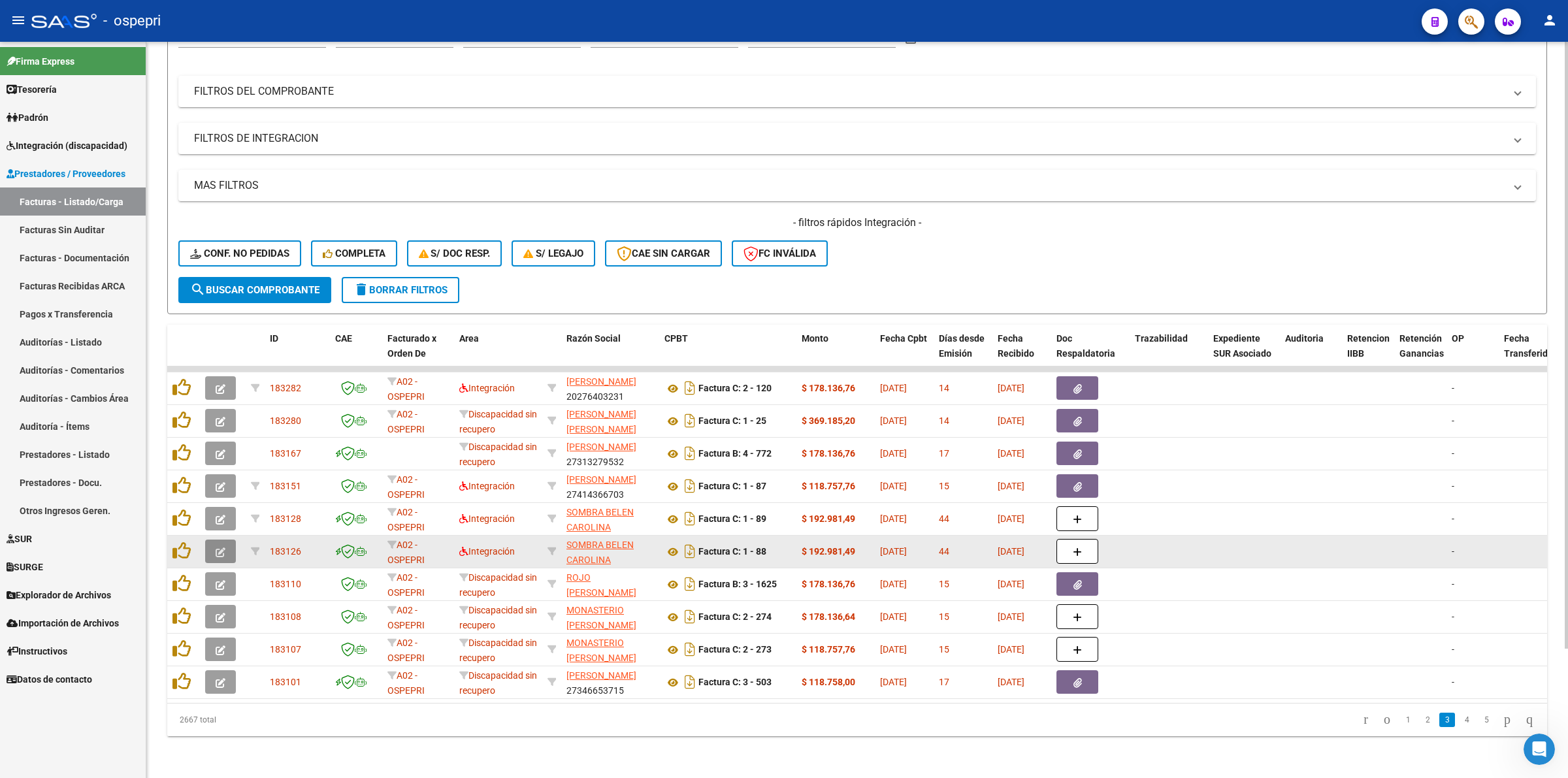
click at [212, 539] on button "button" at bounding box center [220, 551] width 31 height 23
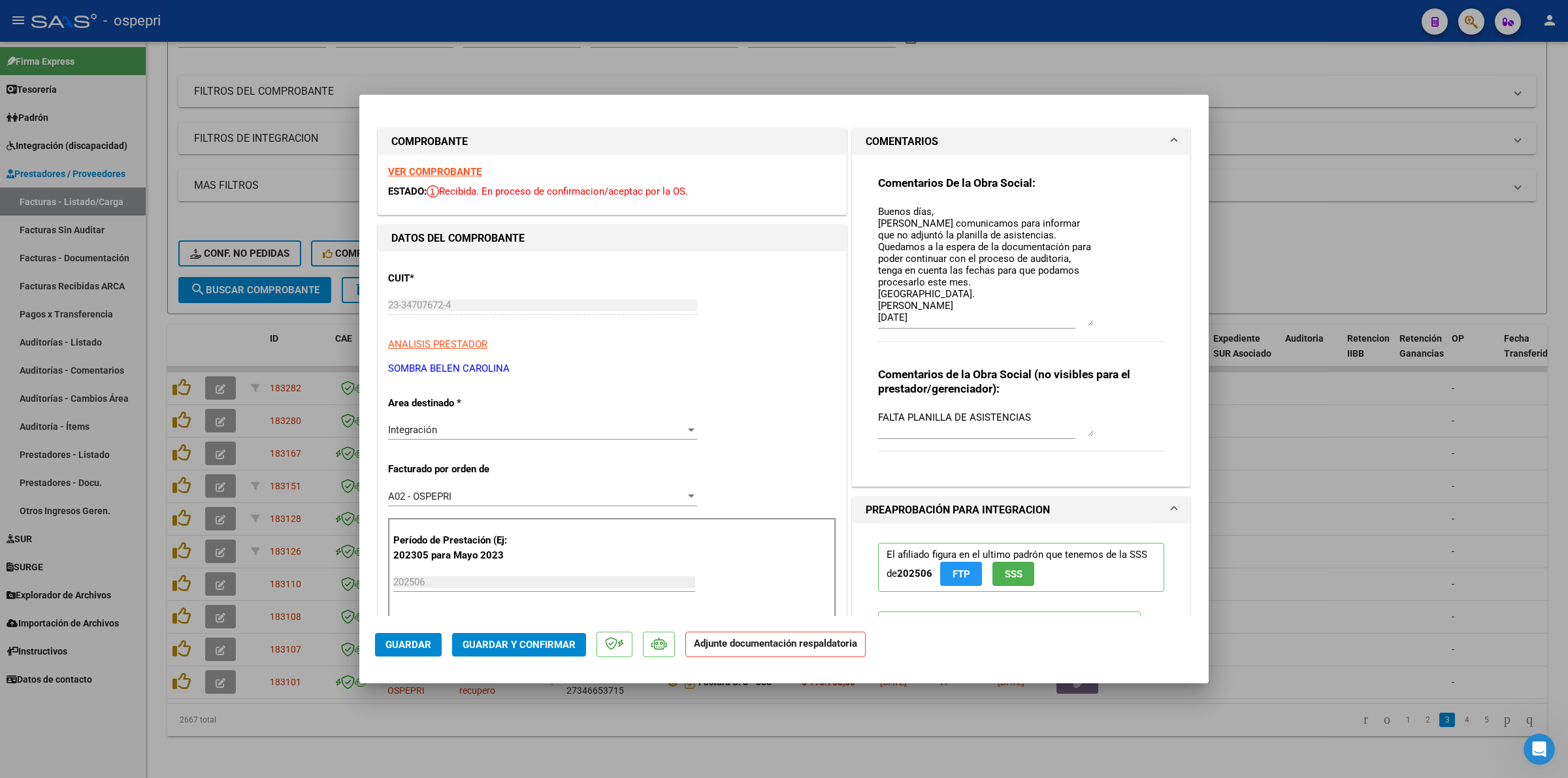
drag, startPoint x: 1085, startPoint y: 228, endPoint x: 1085, endPoint y: 324, distance: 96.0
click at [1085, 324] on textarea "Buenos días, Nos comunicamos para informar que no adjuntó la planilla de asiste…" at bounding box center [986, 266] width 216 height 122
type input "$ 0,00"
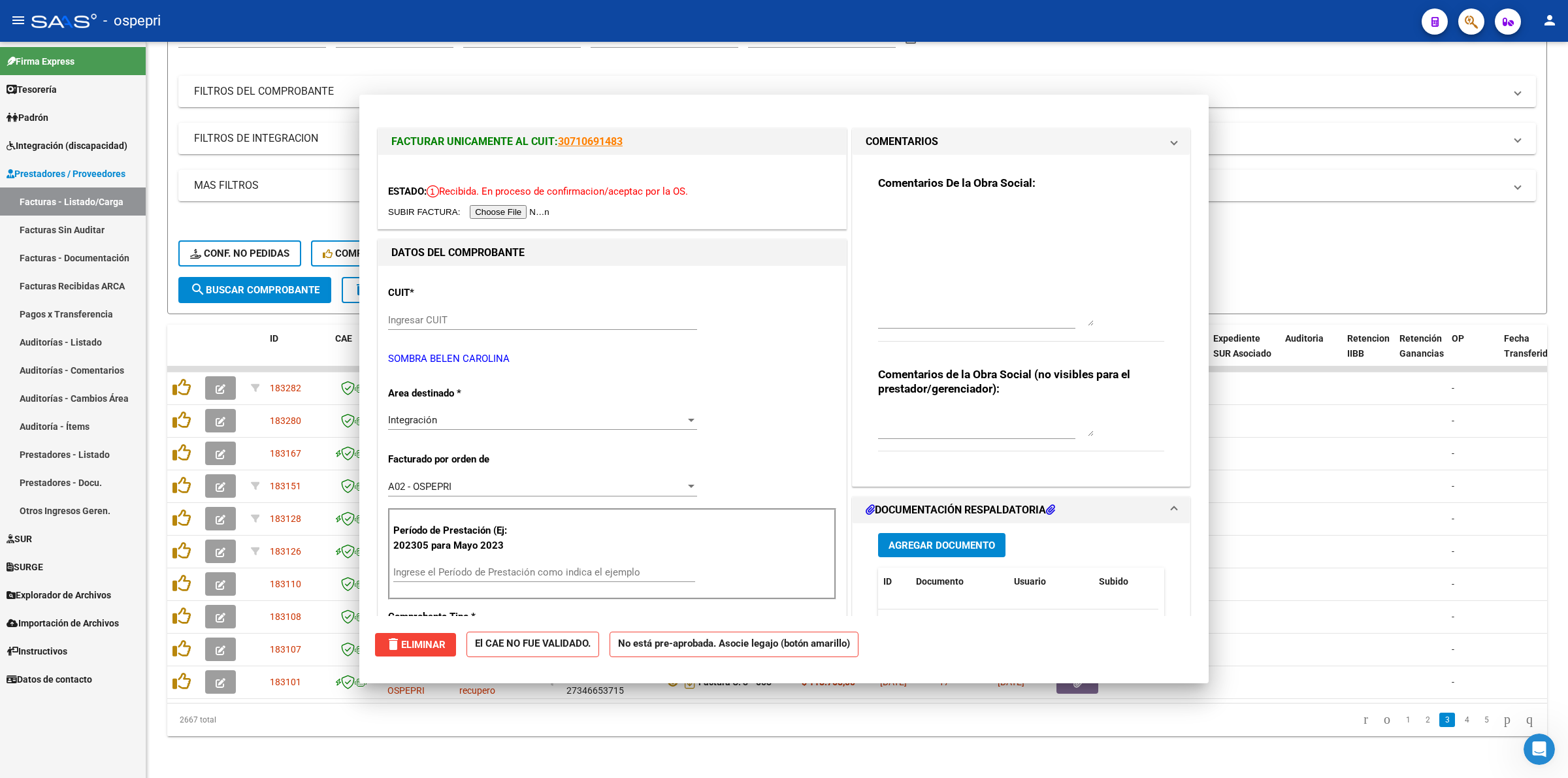
scroll to position [0, 0]
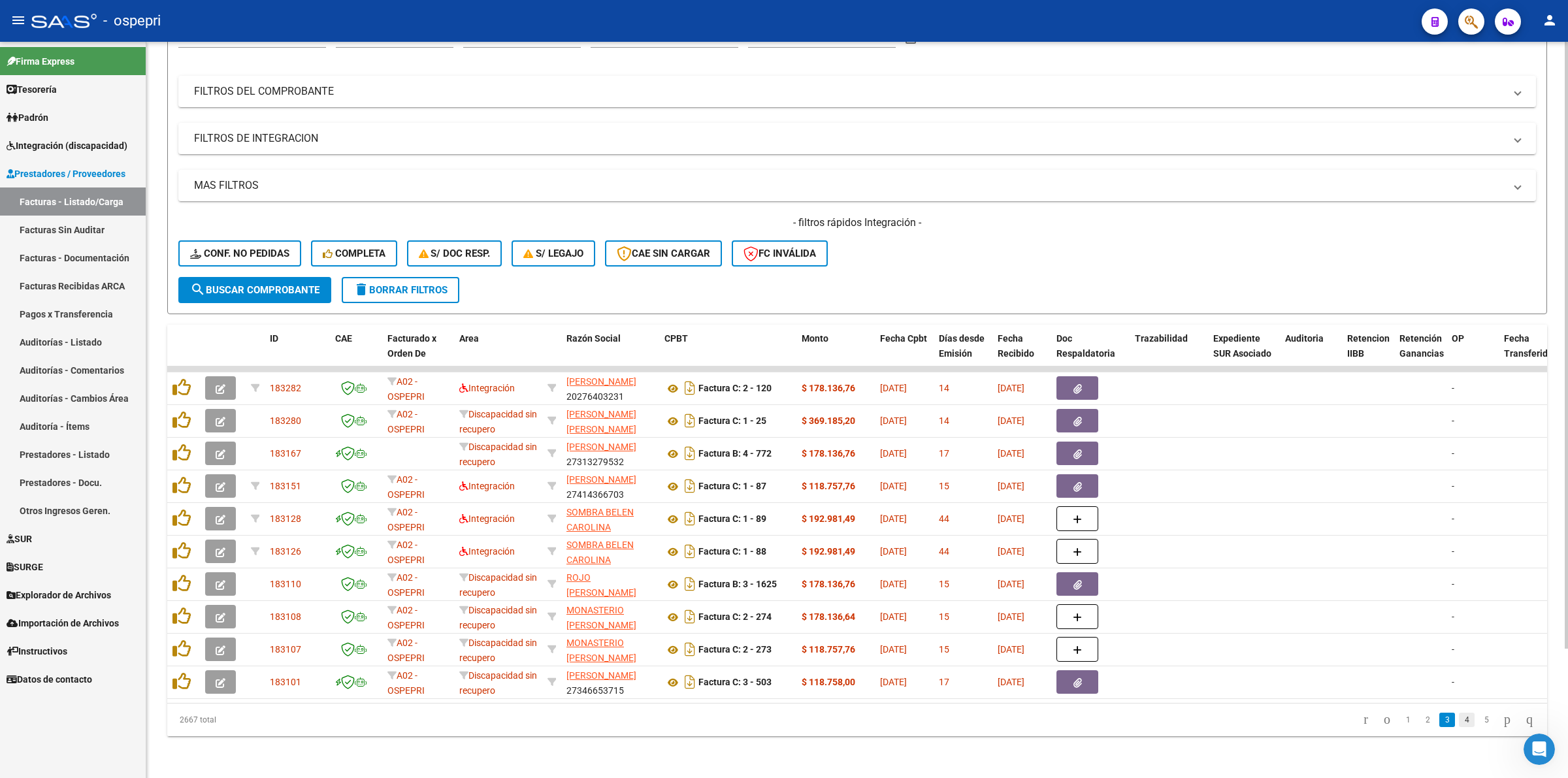
click at [1459, 717] on link "4" at bounding box center [1466, 720] width 15 height 15
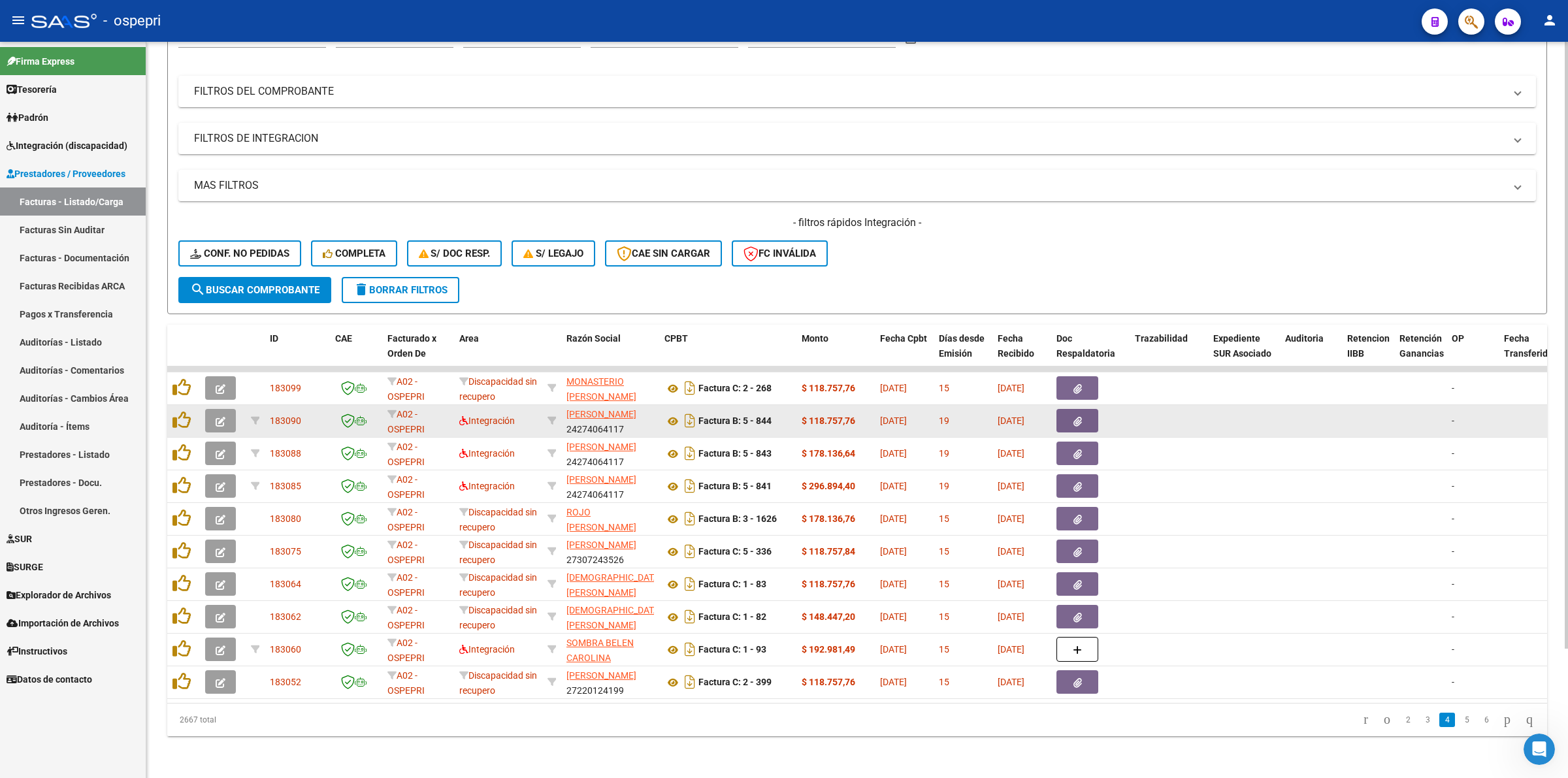
click at [219, 417] on icon "button" at bounding box center [220, 421] width 10 height 10
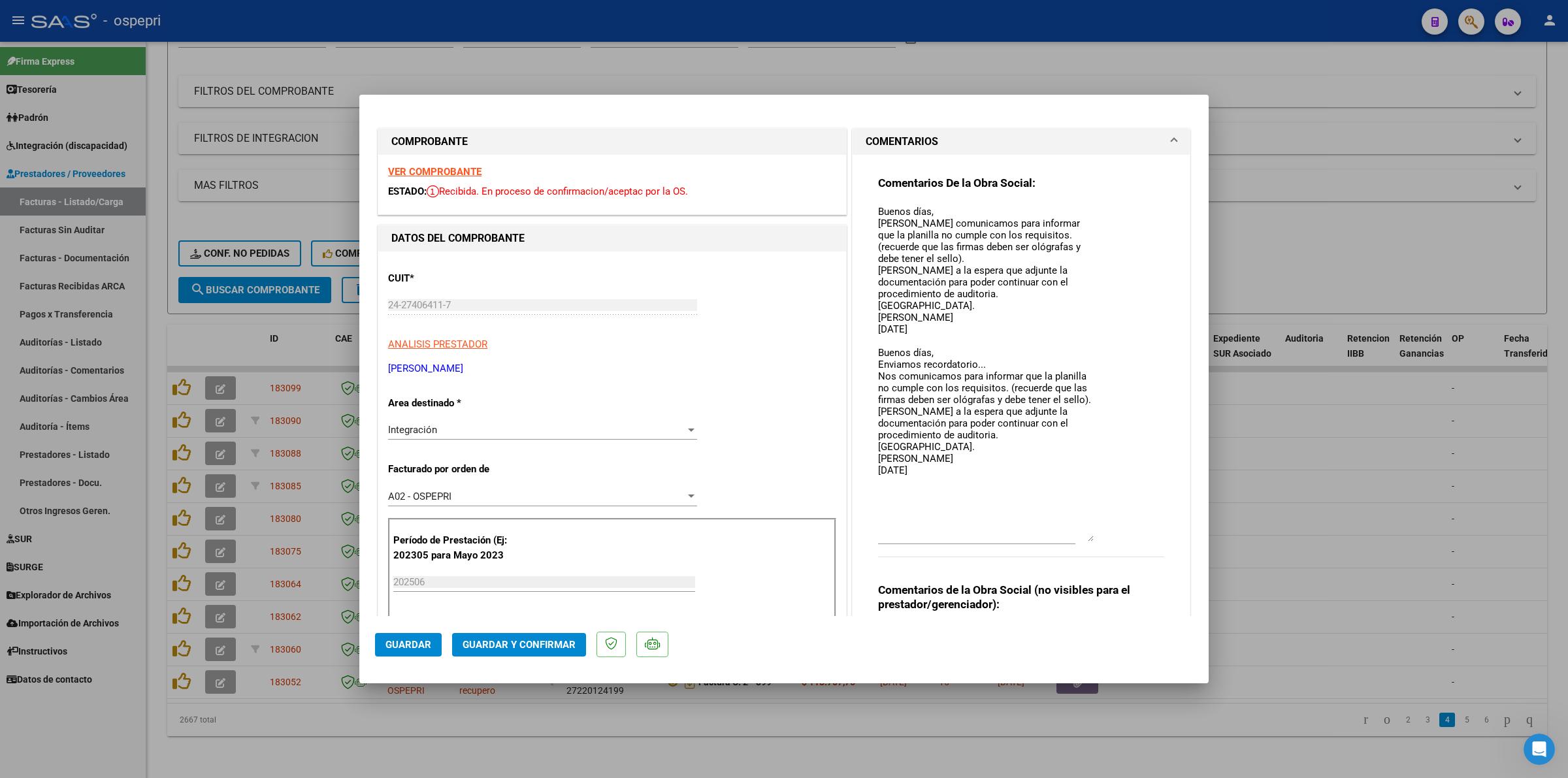
drag, startPoint x: 1078, startPoint y: 221, endPoint x: 1095, endPoint y: 531, distance: 310.5
click at [1095, 531] on div "Comentarios De la Obra Social: Buenos días, Nos comunicamos para informar que l…" at bounding box center [1021, 373] width 286 height 395
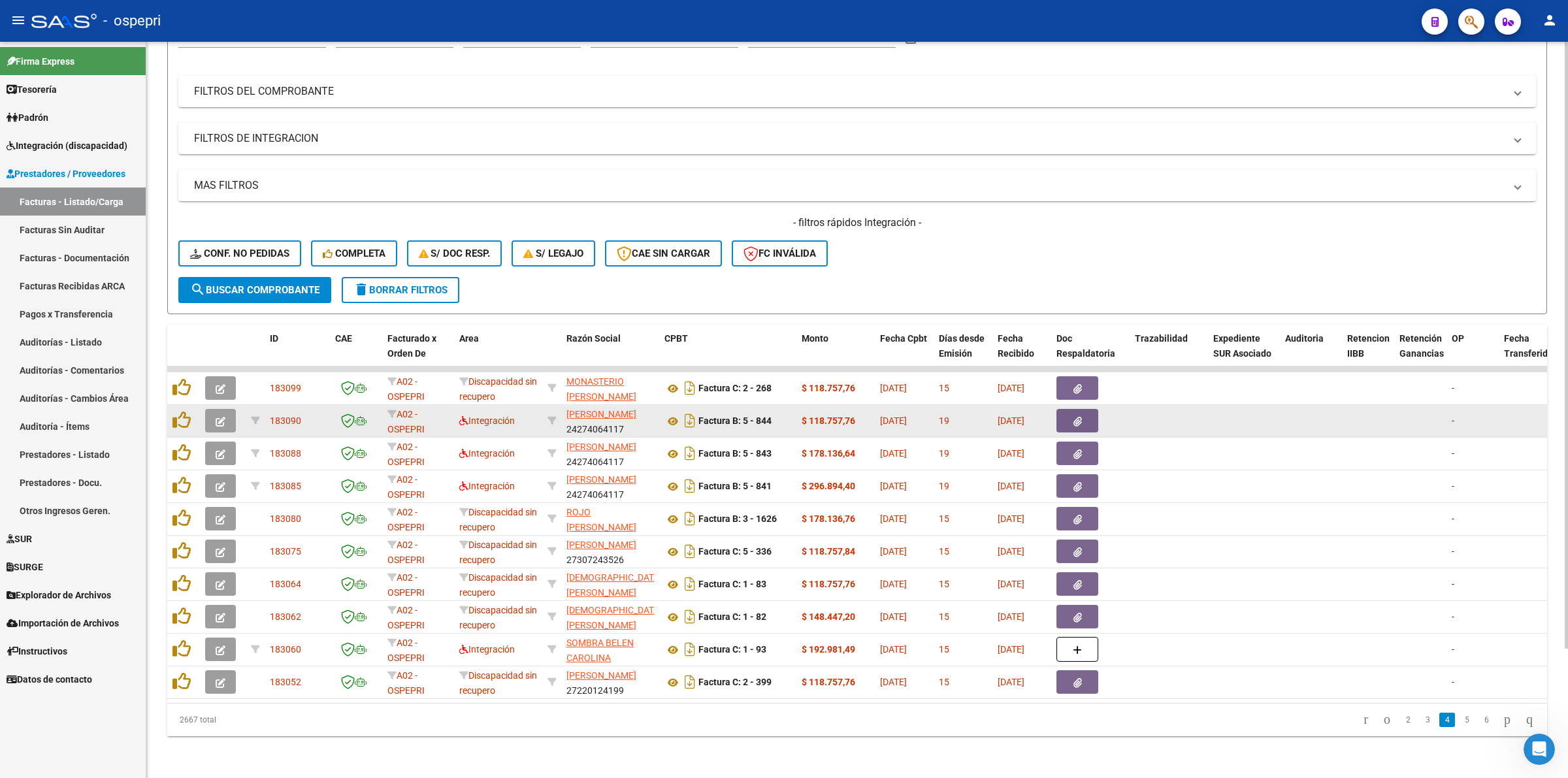
click at [217, 417] on icon "button" at bounding box center [220, 421] width 10 height 10
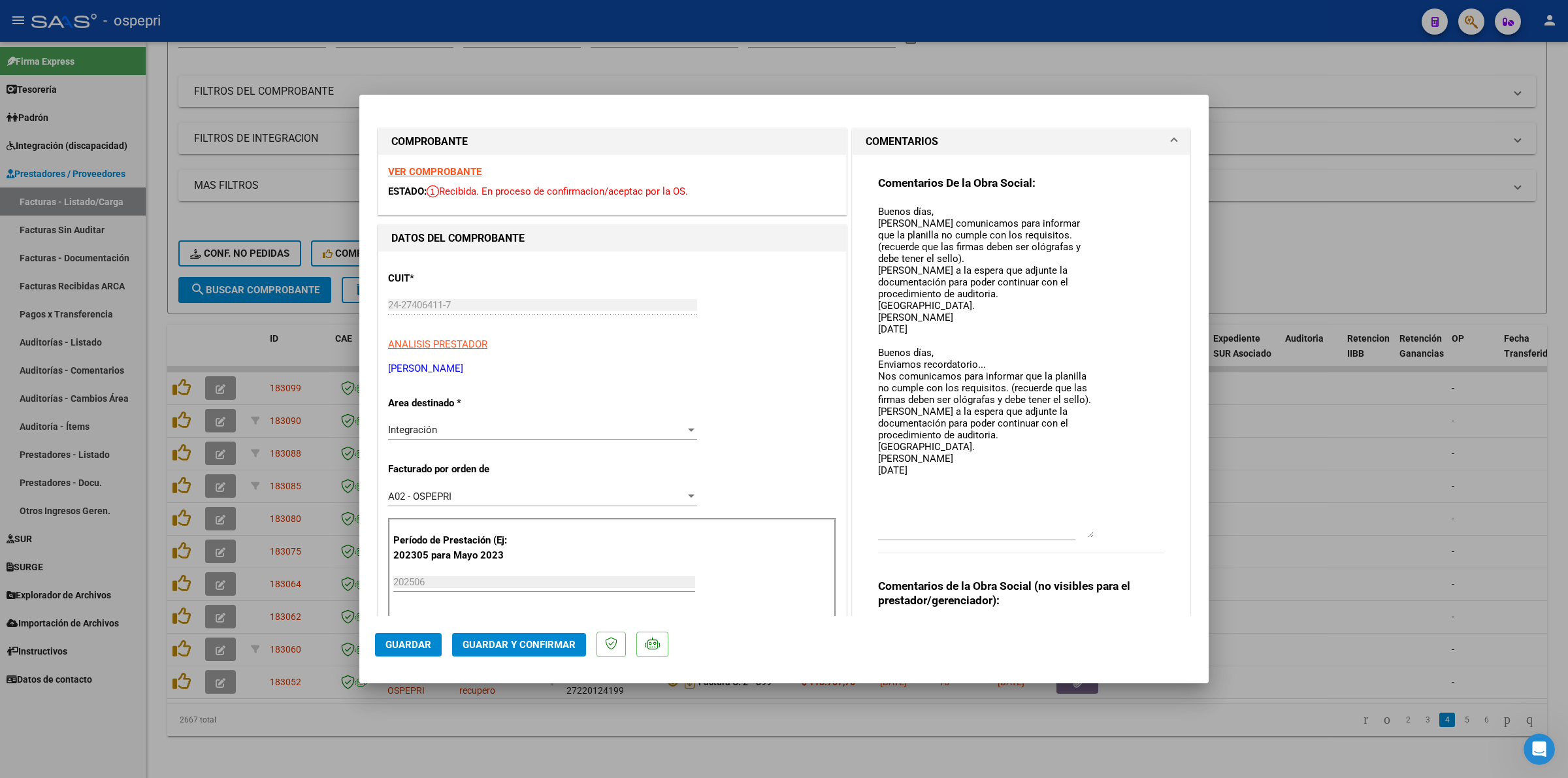
drag, startPoint x: 1079, startPoint y: 227, endPoint x: 1093, endPoint y: 534, distance: 307.3
click at [1093, 534] on div "Comentarios De la Obra Social: Buenos días, Nos comunicamos para informar que l…" at bounding box center [1021, 371] width 286 height 391
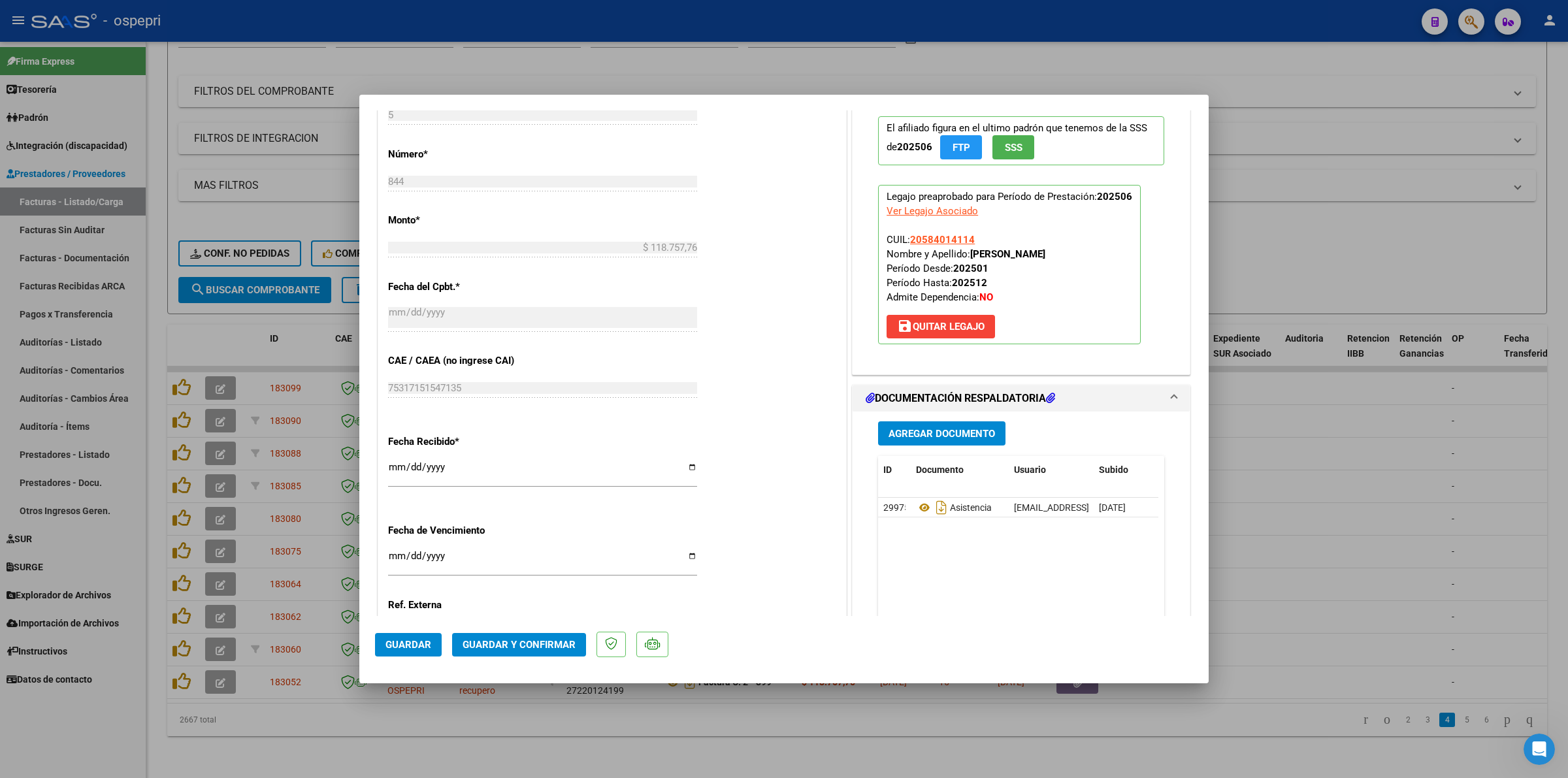
scroll to position [756, 0]
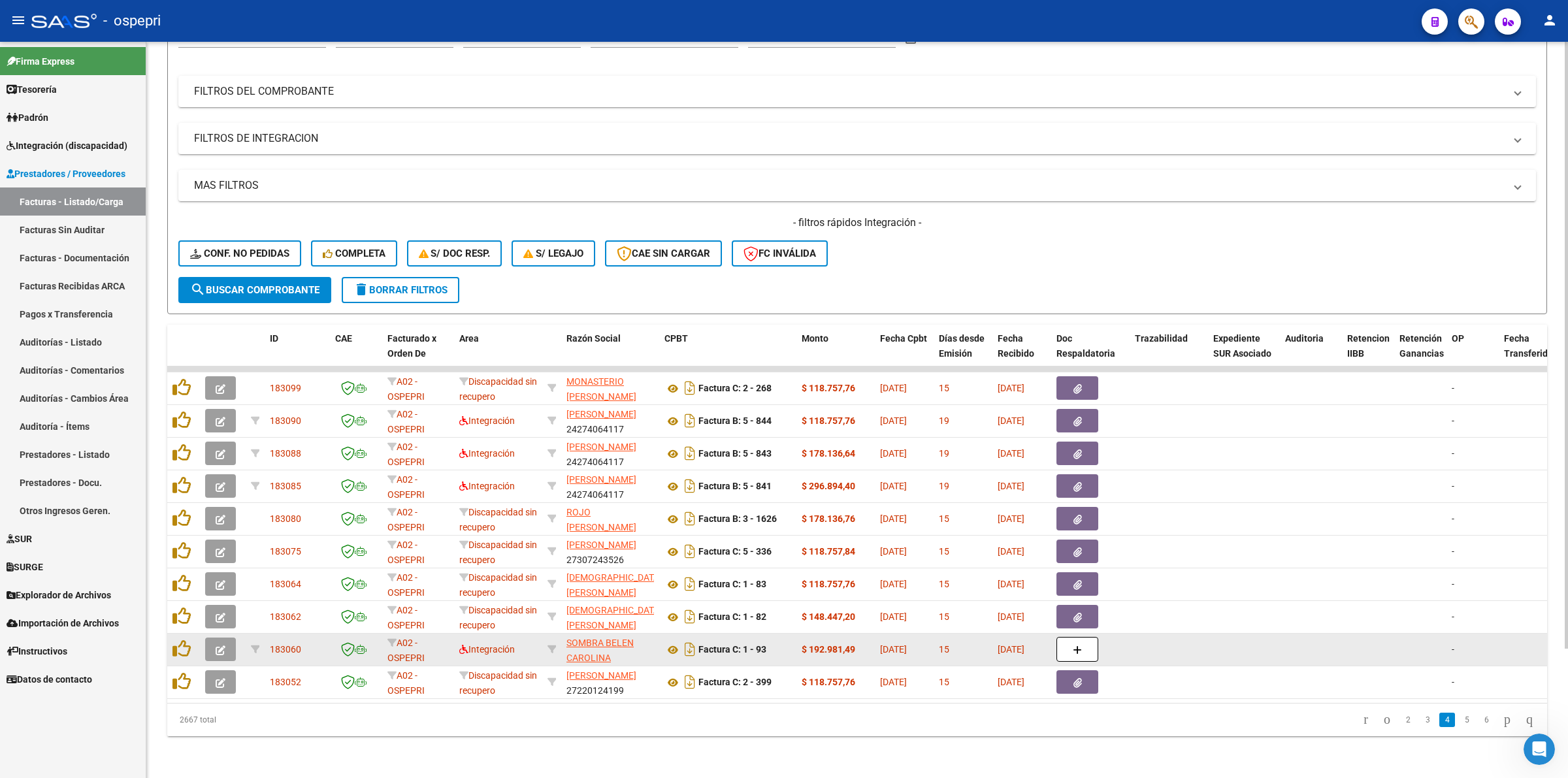
click at [226, 637] on button "button" at bounding box center [220, 649] width 31 height 23
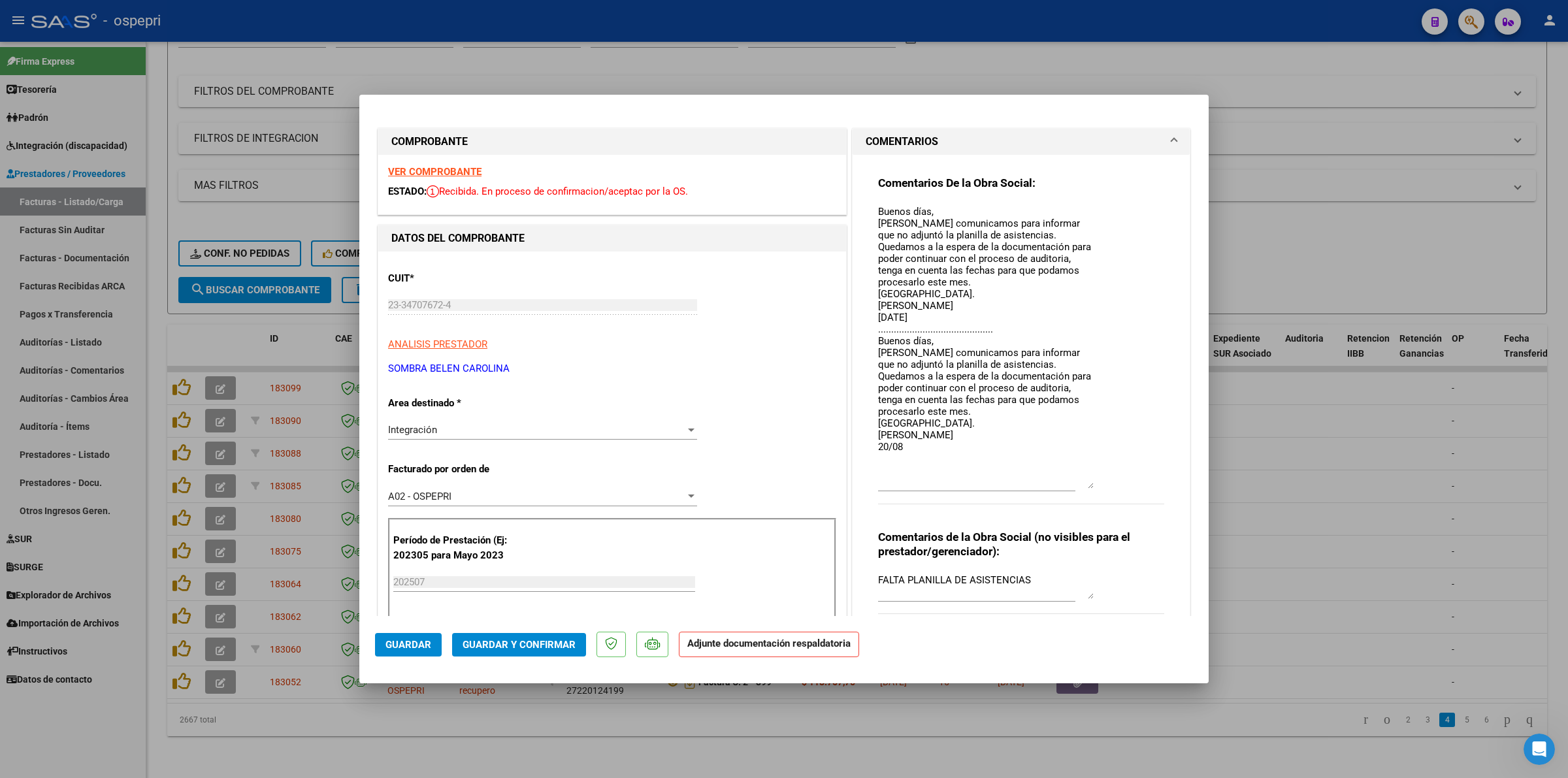
drag, startPoint x: 1082, startPoint y: 222, endPoint x: 1128, endPoint y: 481, distance: 263.1
click at [1128, 481] on div "Comentarios De la Obra Social: Buenos días, Nos comunicamos para informar que n…" at bounding box center [1021, 346] width 286 height 342
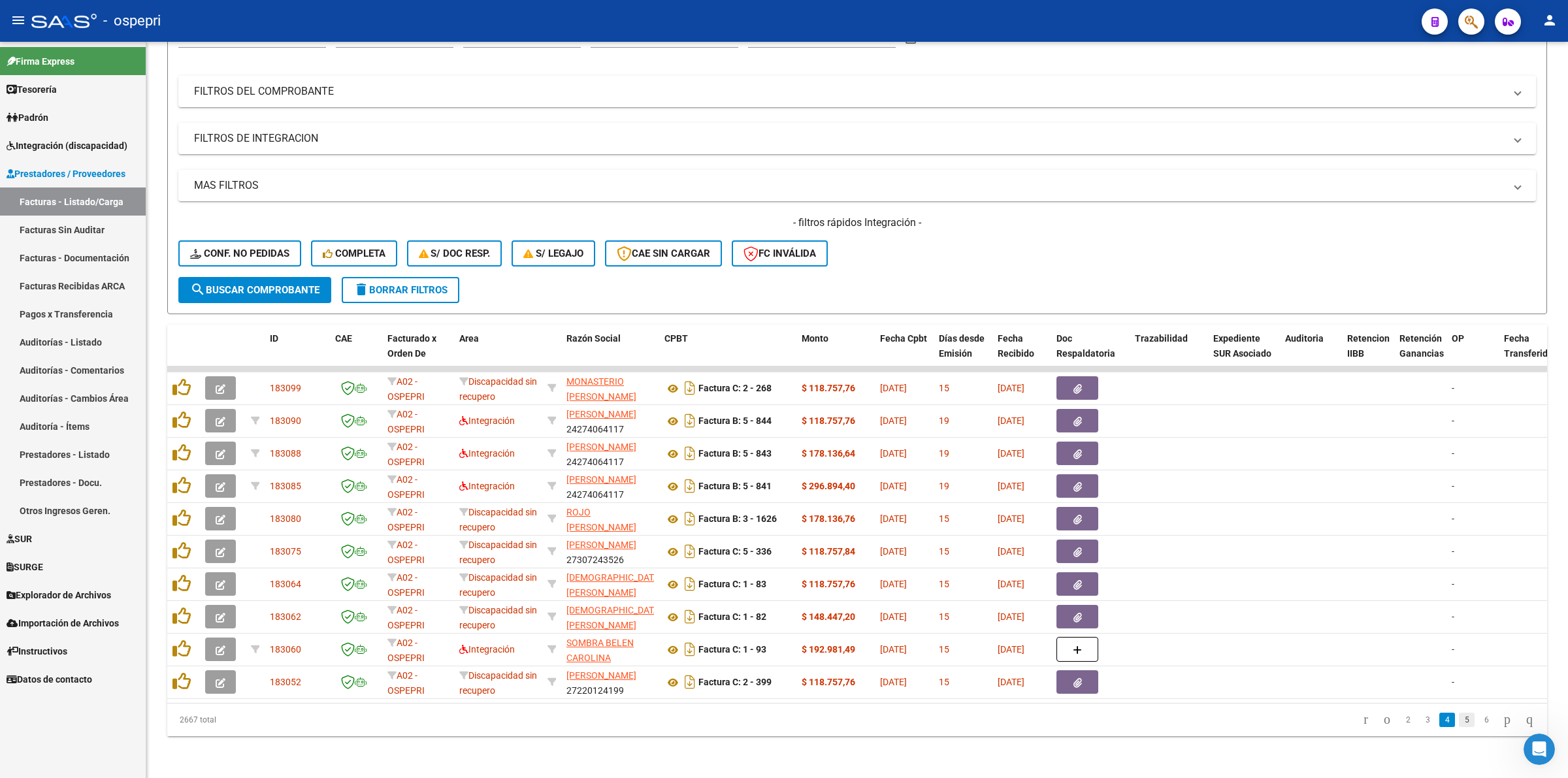
click at [1459, 719] on link "5" at bounding box center [1466, 720] width 15 height 15
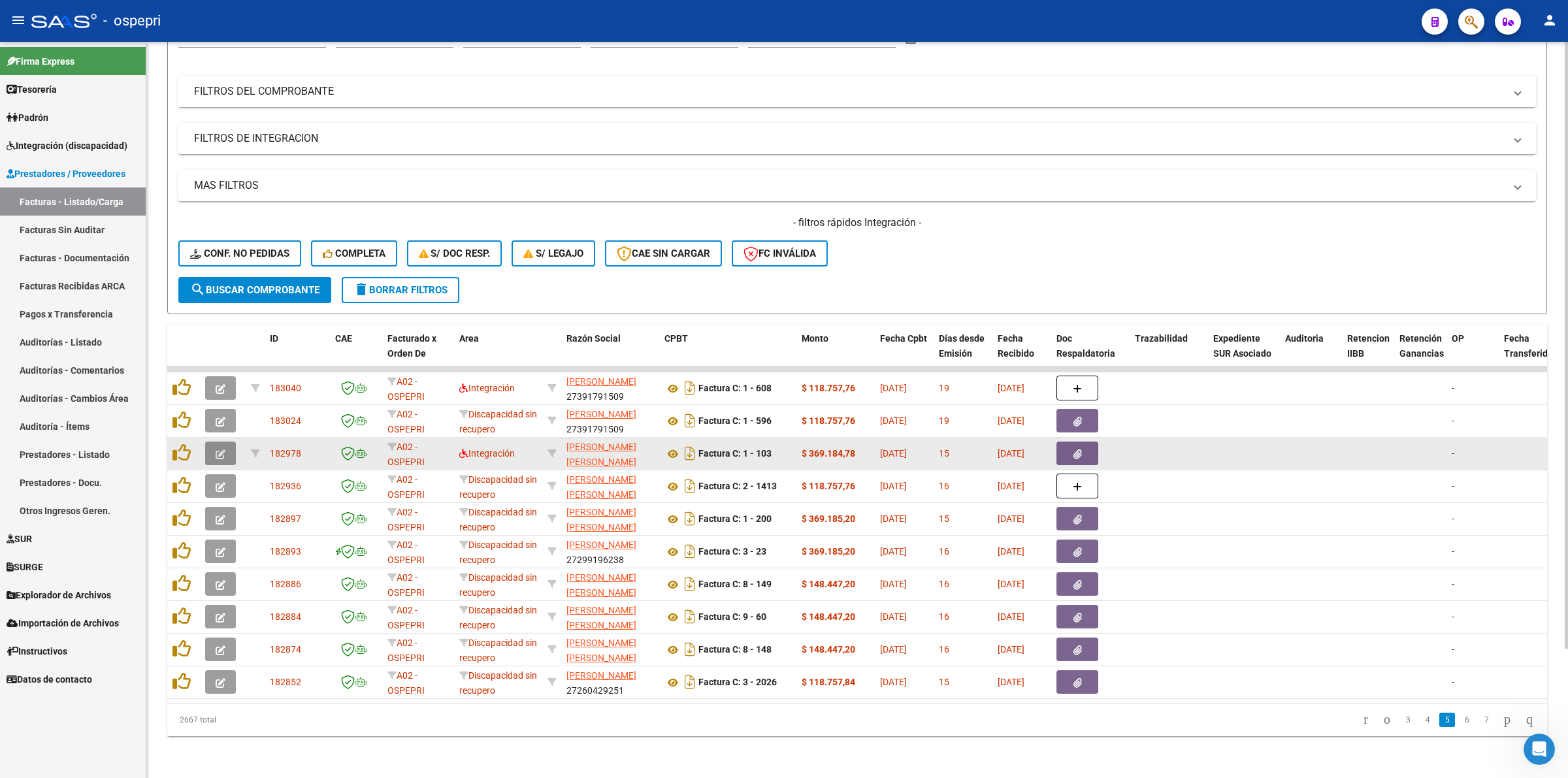
click at [214, 442] on button "button" at bounding box center [220, 454] width 31 height 23
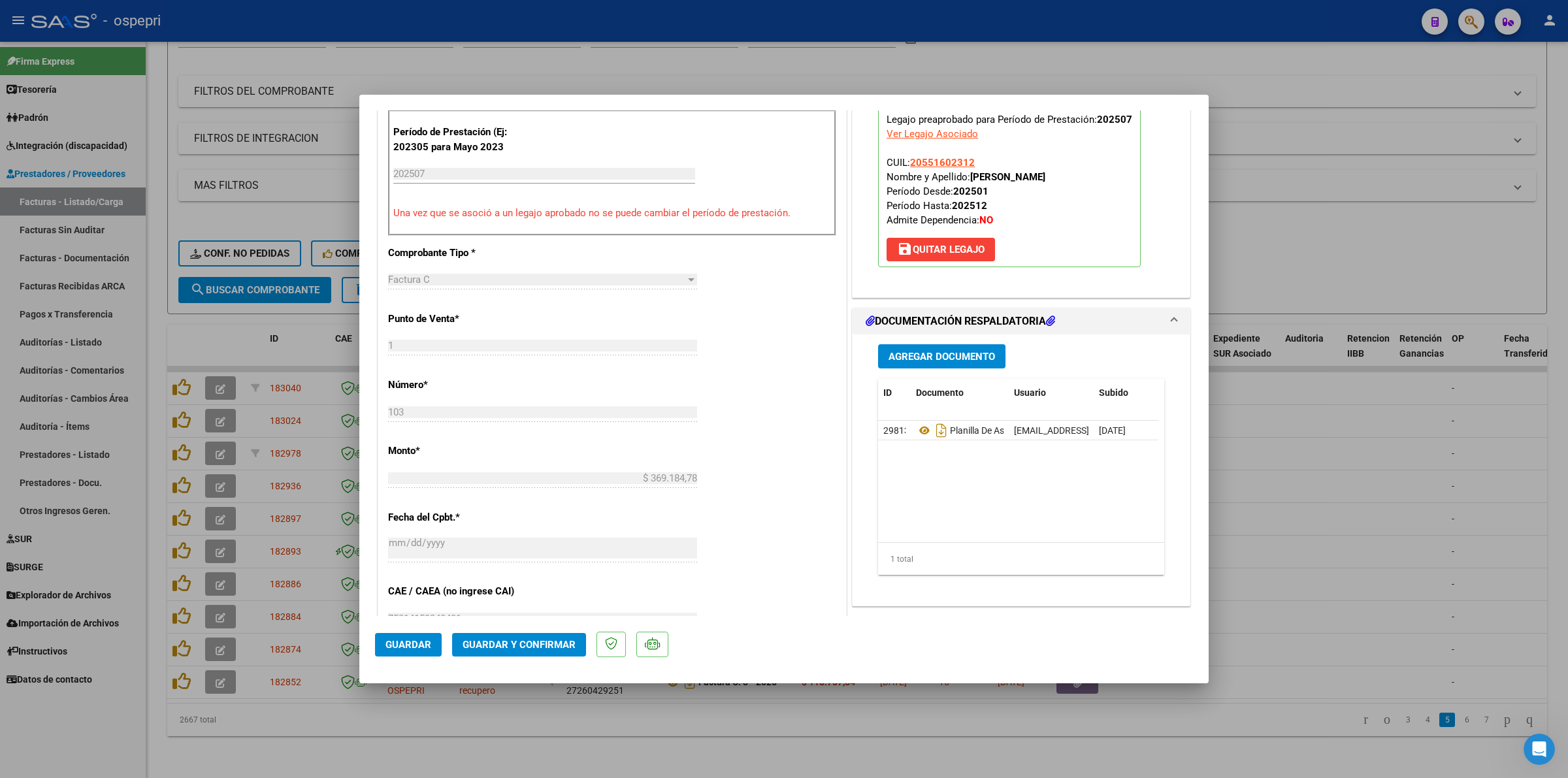
scroll to position [0, 0]
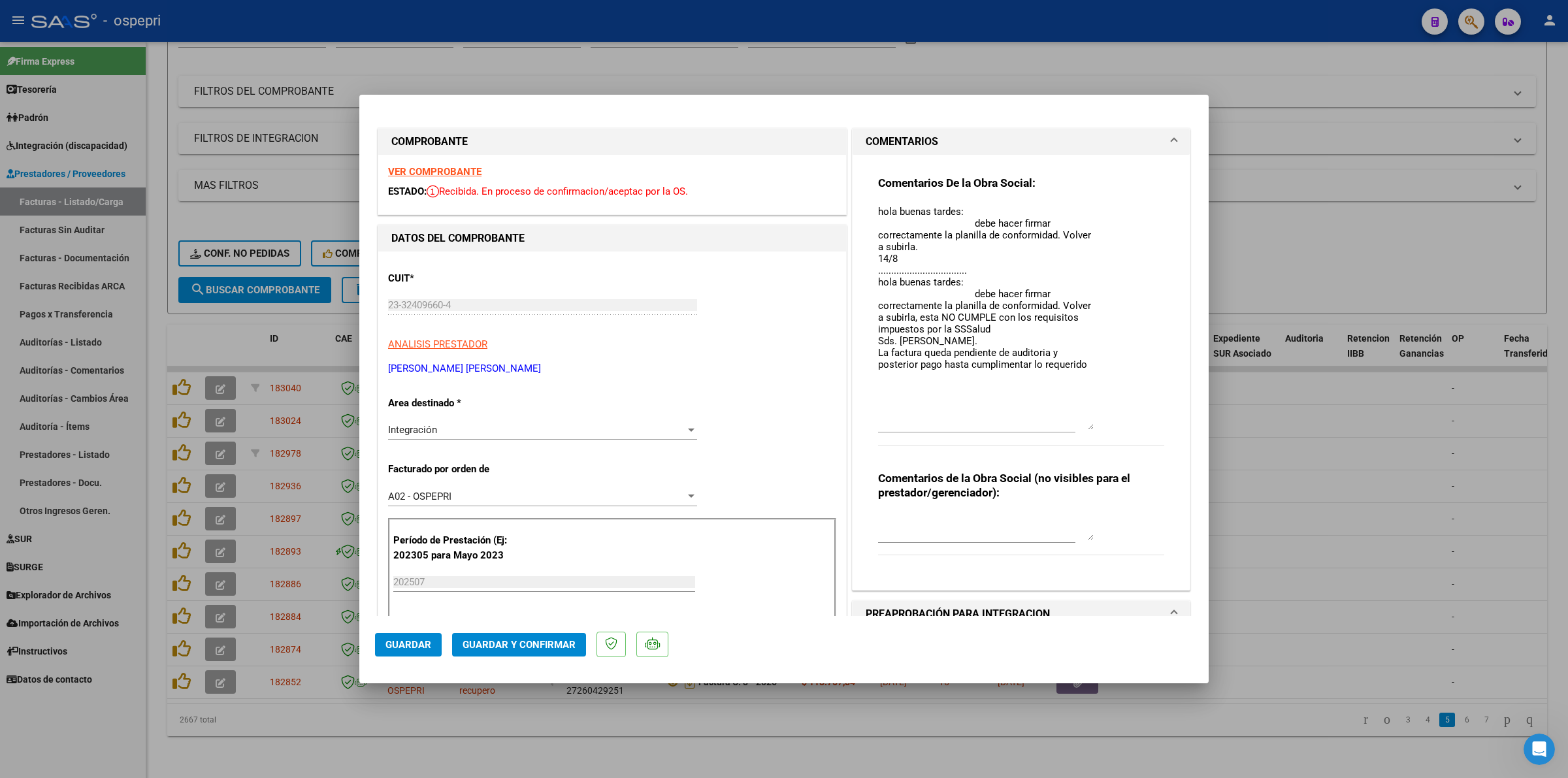
drag, startPoint x: 1076, startPoint y: 221, endPoint x: 1105, endPoint y: 425, distance: 206.1
click at [1105, 425] on div "Comentarios De la Obra Social: hola buenas tardes: debe hacer firmar correctame…" at bounding box center [1021, 317] width 286 height 283
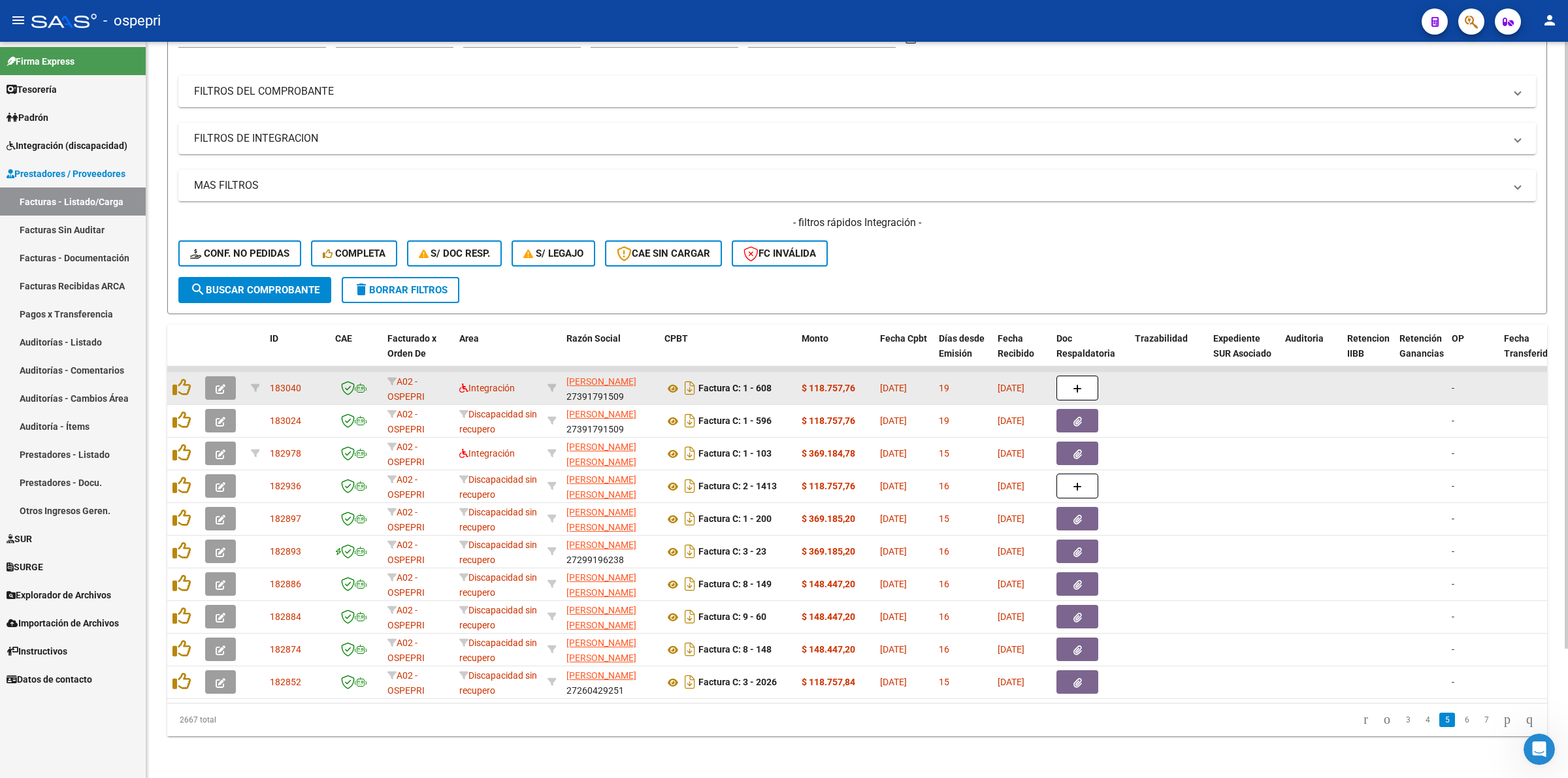
click at [213, 377] on button "button" at bounding box center [220, 388] width 31 height 23
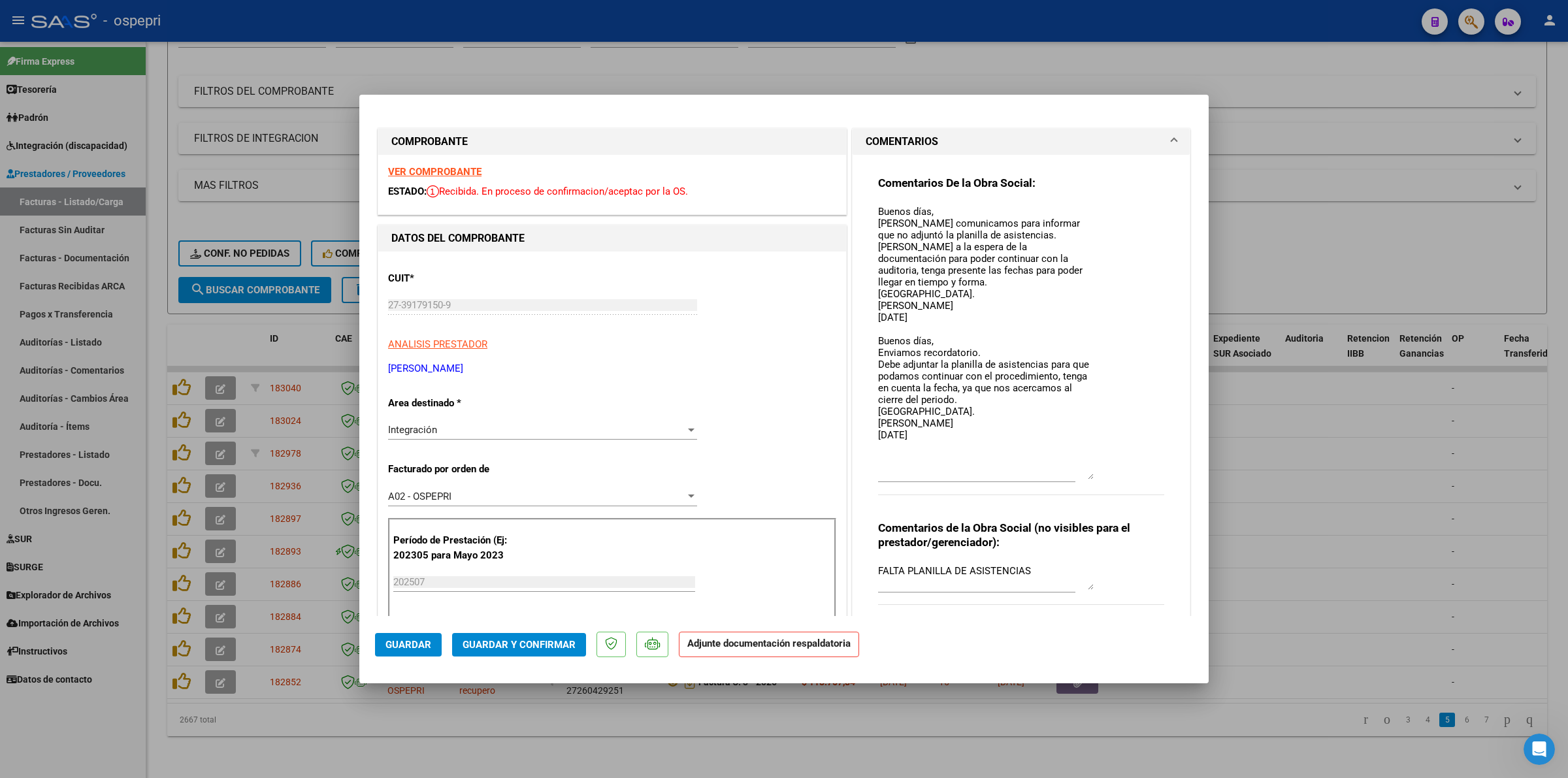
drag, startPoint x: 1082, startPoint y: 220, endPoint x: 1098, endPoint y: 469, distance: 249.5
click at [1098, 469] on div "Comentarios De la Obra Social: Buenos días, Nos comunicamos para informar que n…" at bounding box center [1021, 342] width 286 height 333
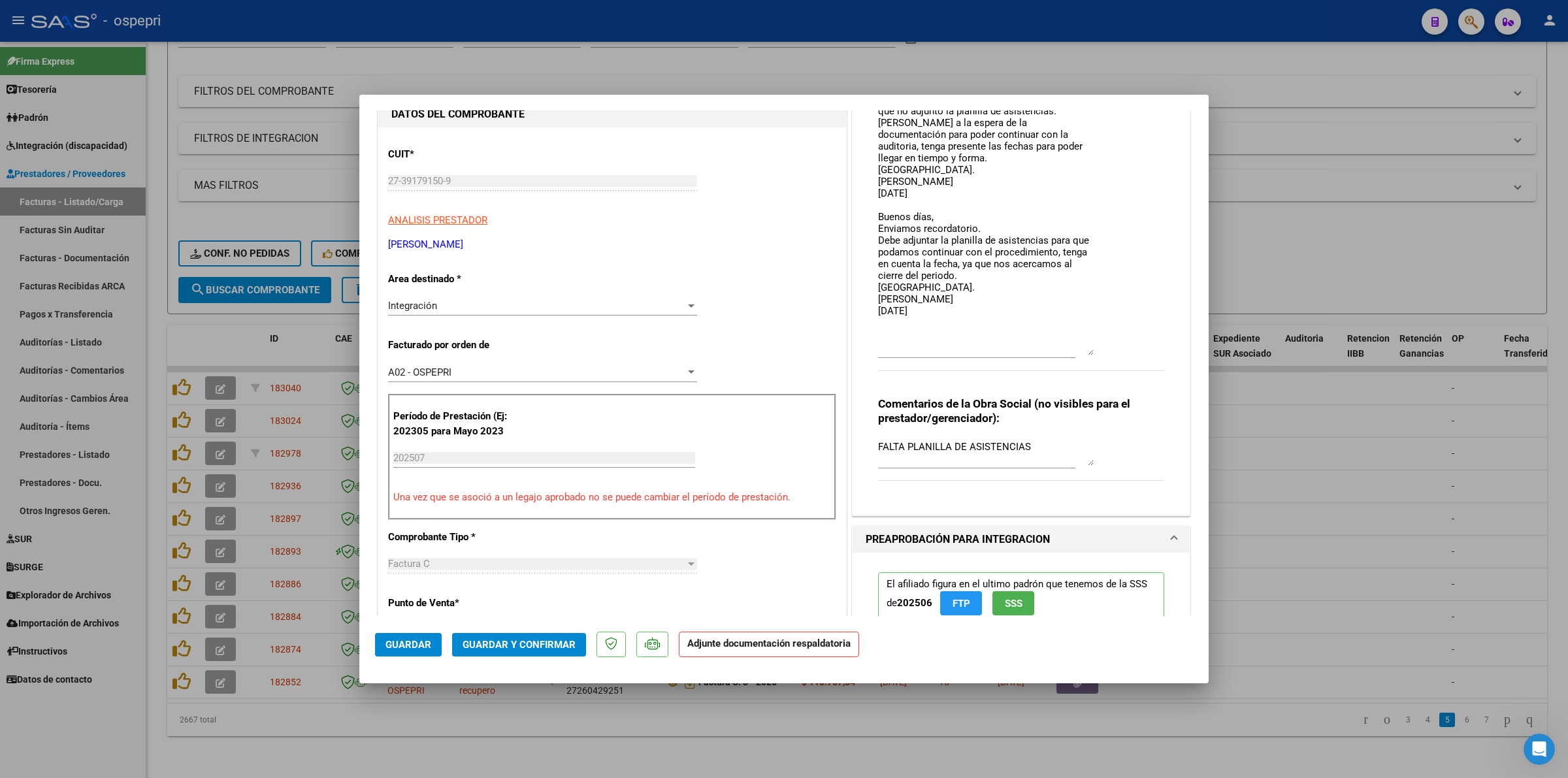
scroll to position [245, 0]
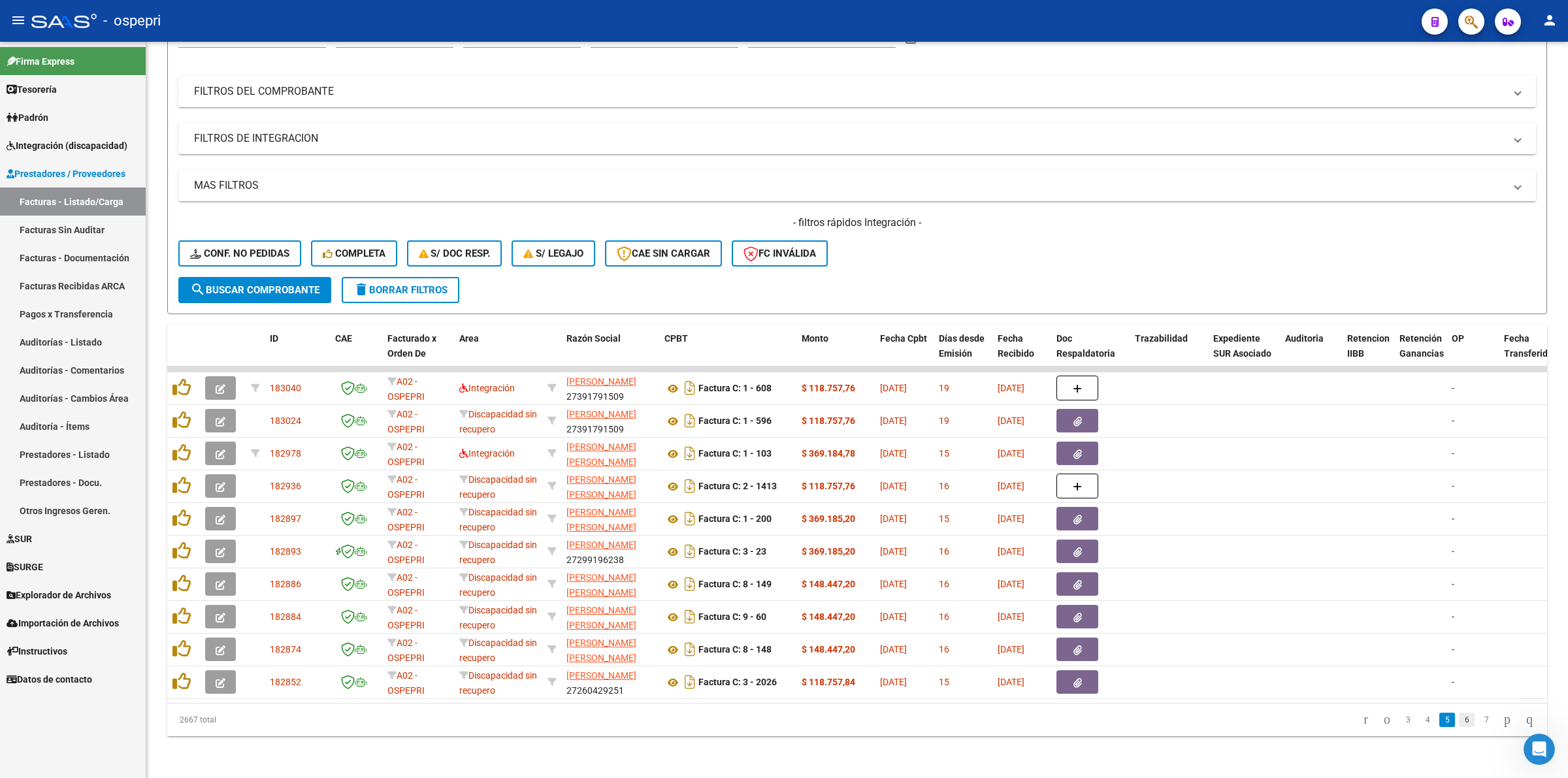
click at [1459, 721] on link "6" at bounding box center [1466, 720] width 15 height 15
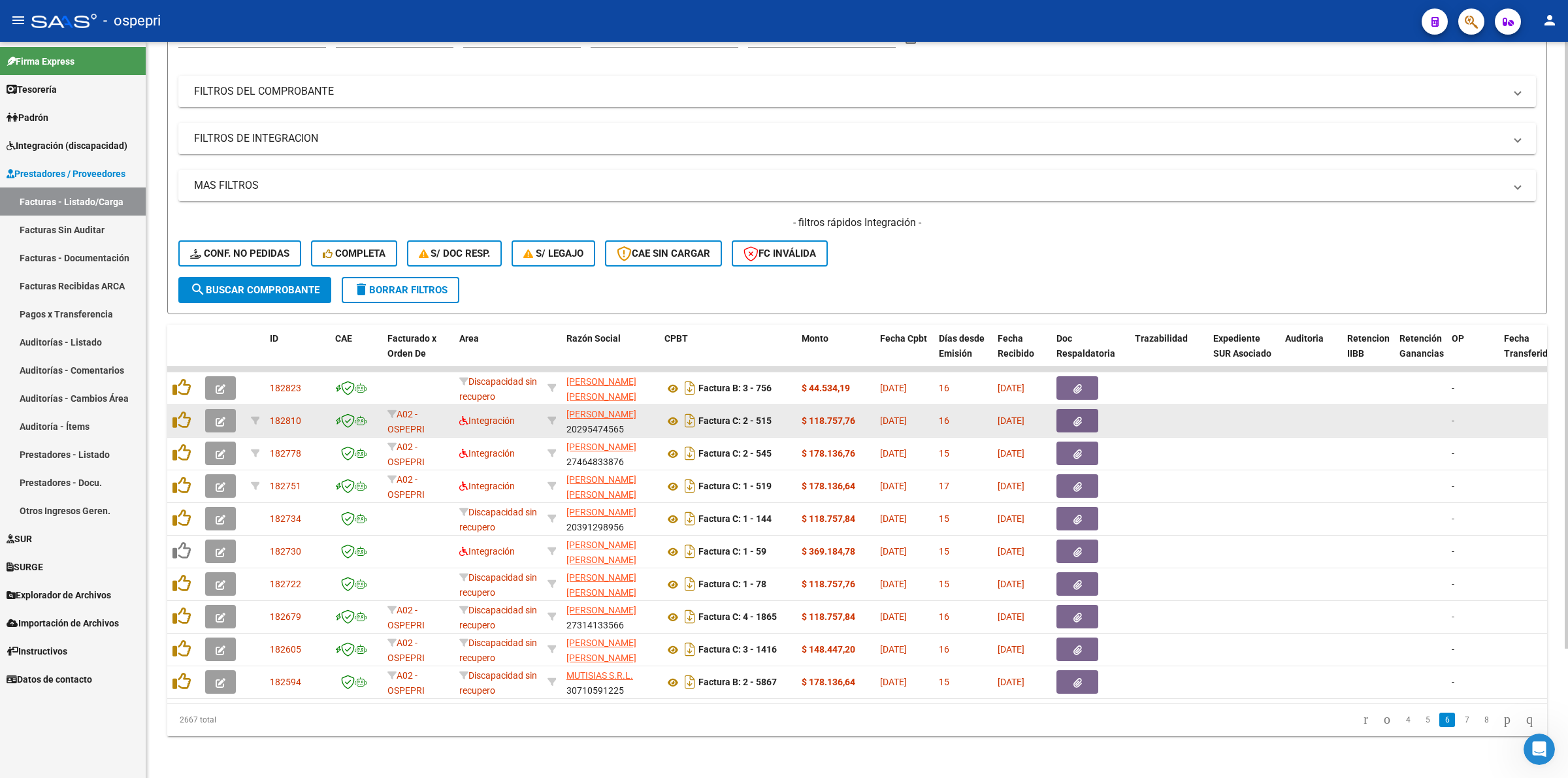
click at [217, 415] on button "button" at bounding box center [220, 421] width 31 height 23
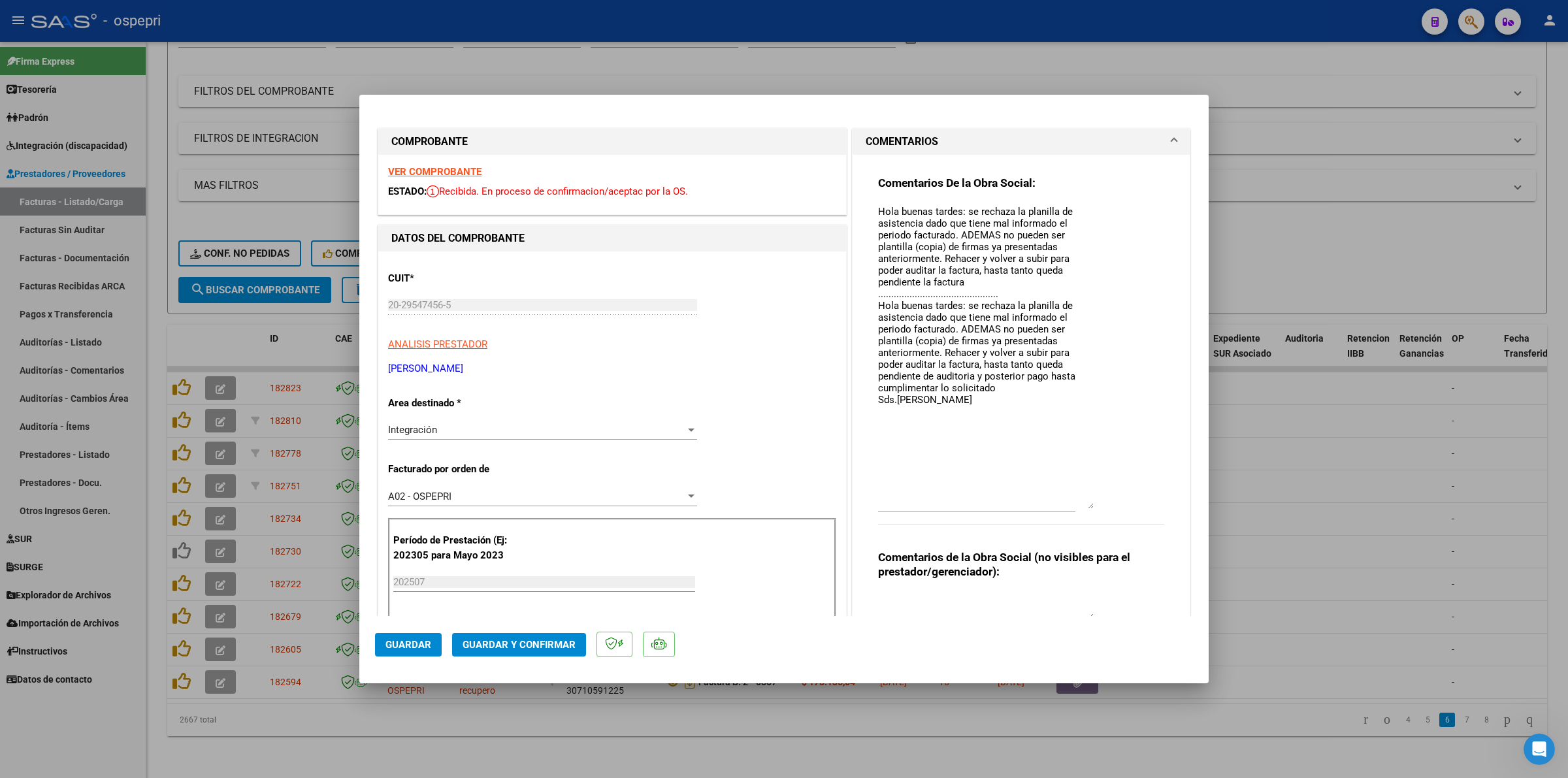
drag, startPoint x: 1083, startPoint y: 226, endPoint x: 1088, endPoint y: 504, distance: 278.0
click at [1088, 504] on div "Comentarios De la Obra Social: Hola buenas tardes: se rechaza la planilla de as…" at bounding box center [1021, 357] width 286 height 363
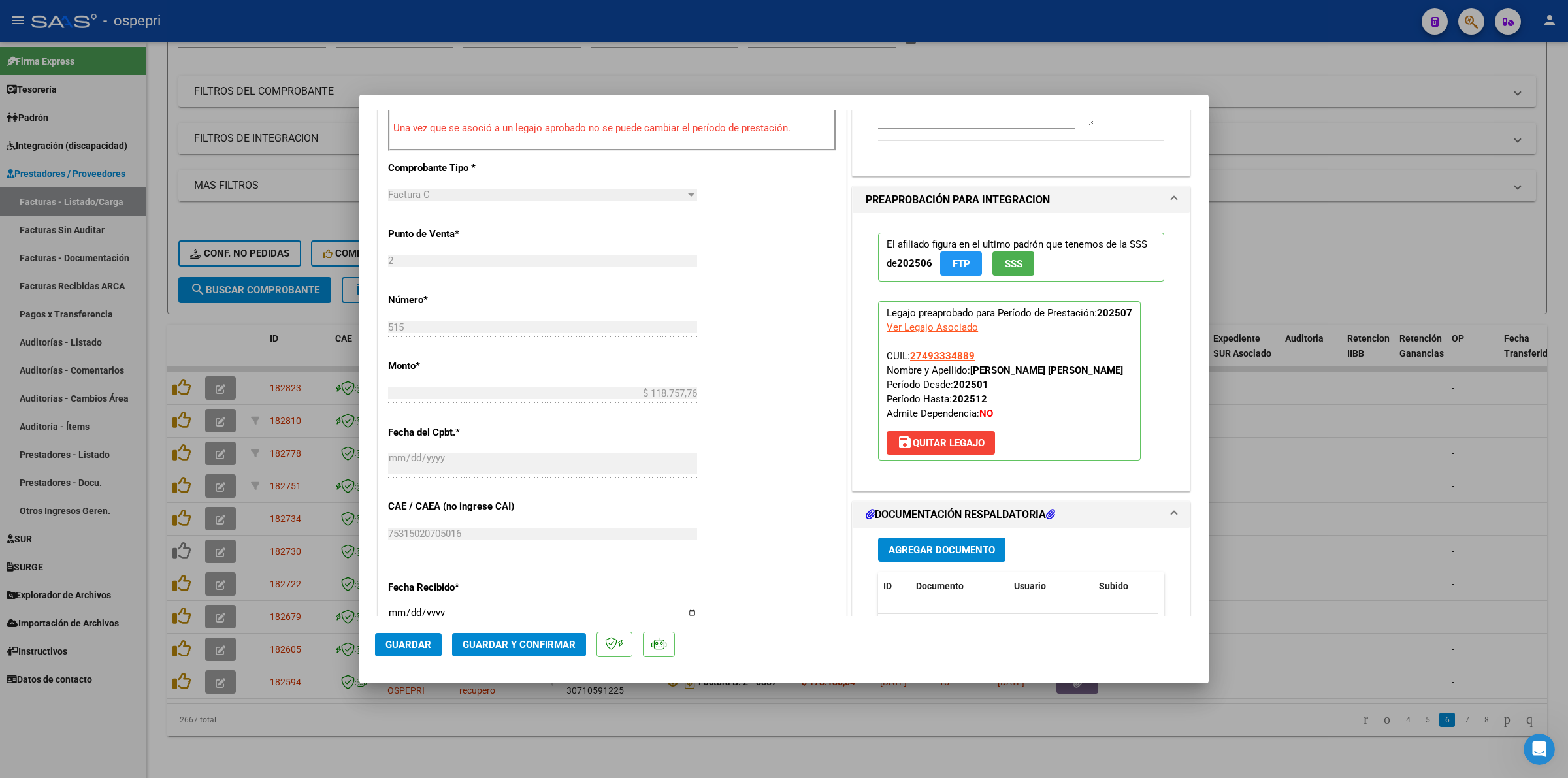
scroll to position [572, 0]
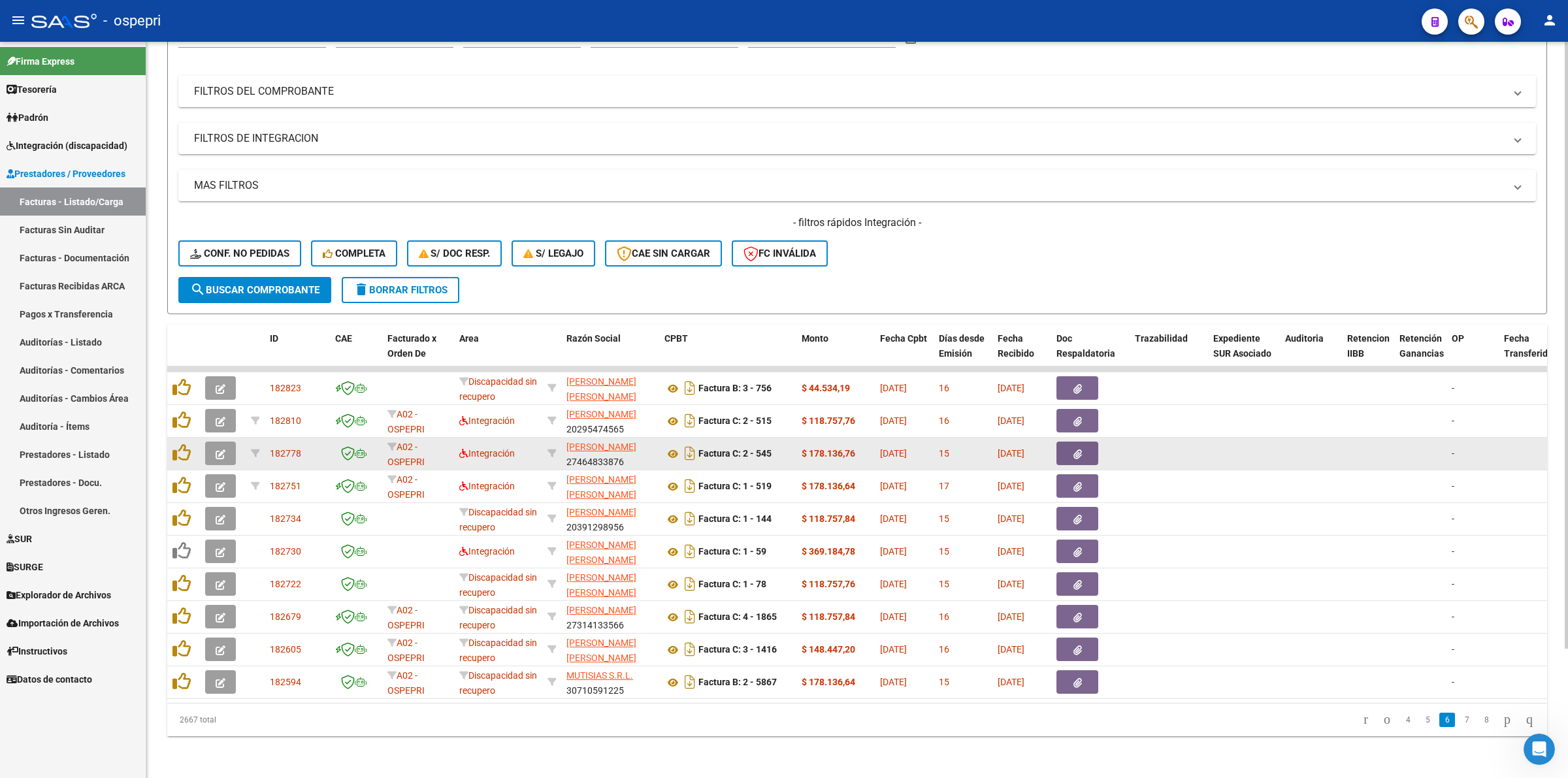
click at [228, 444] on button "button" at bounding box center [220, 454] width 31 height 23
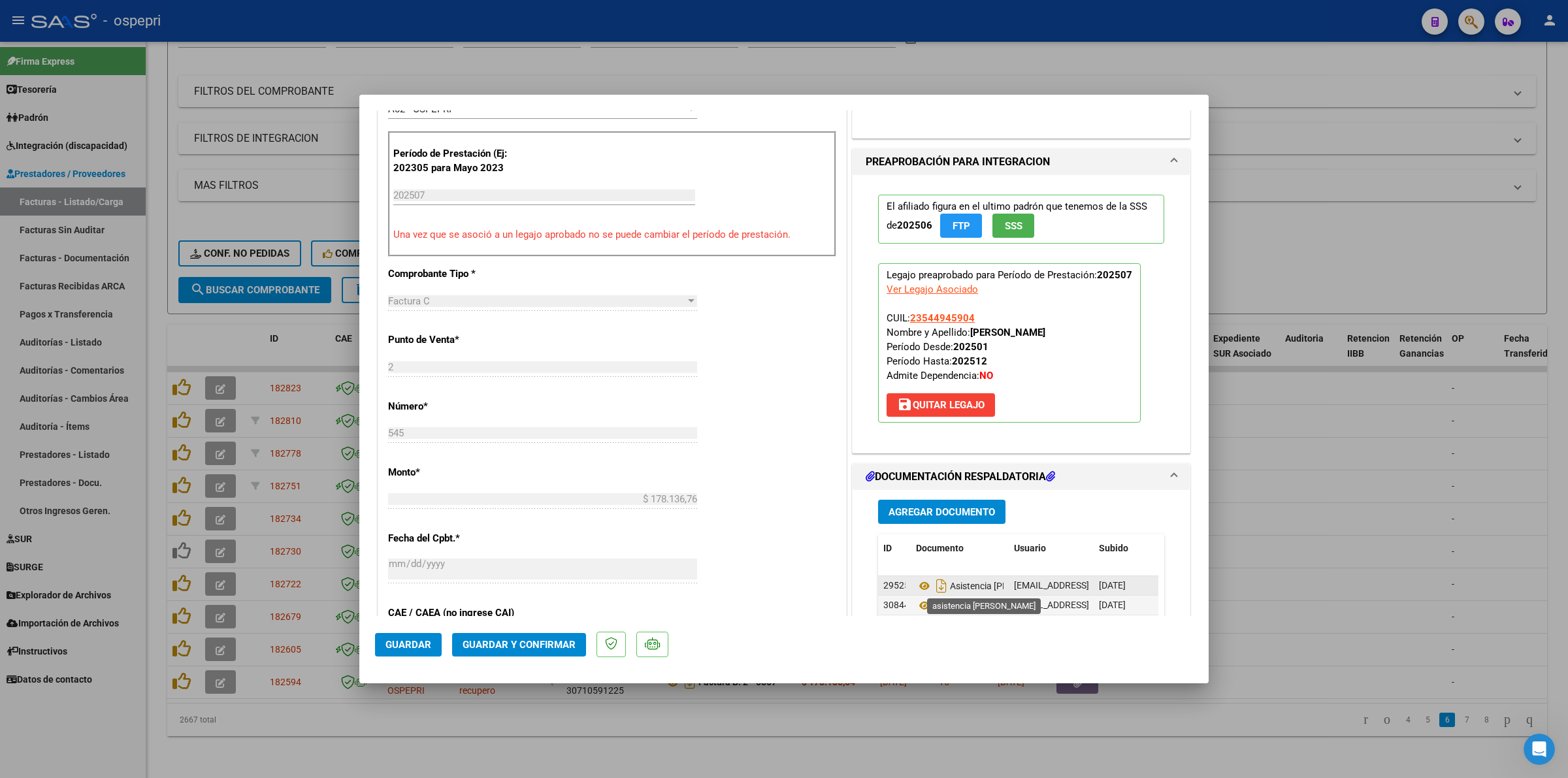
scroll to position [735, 0]
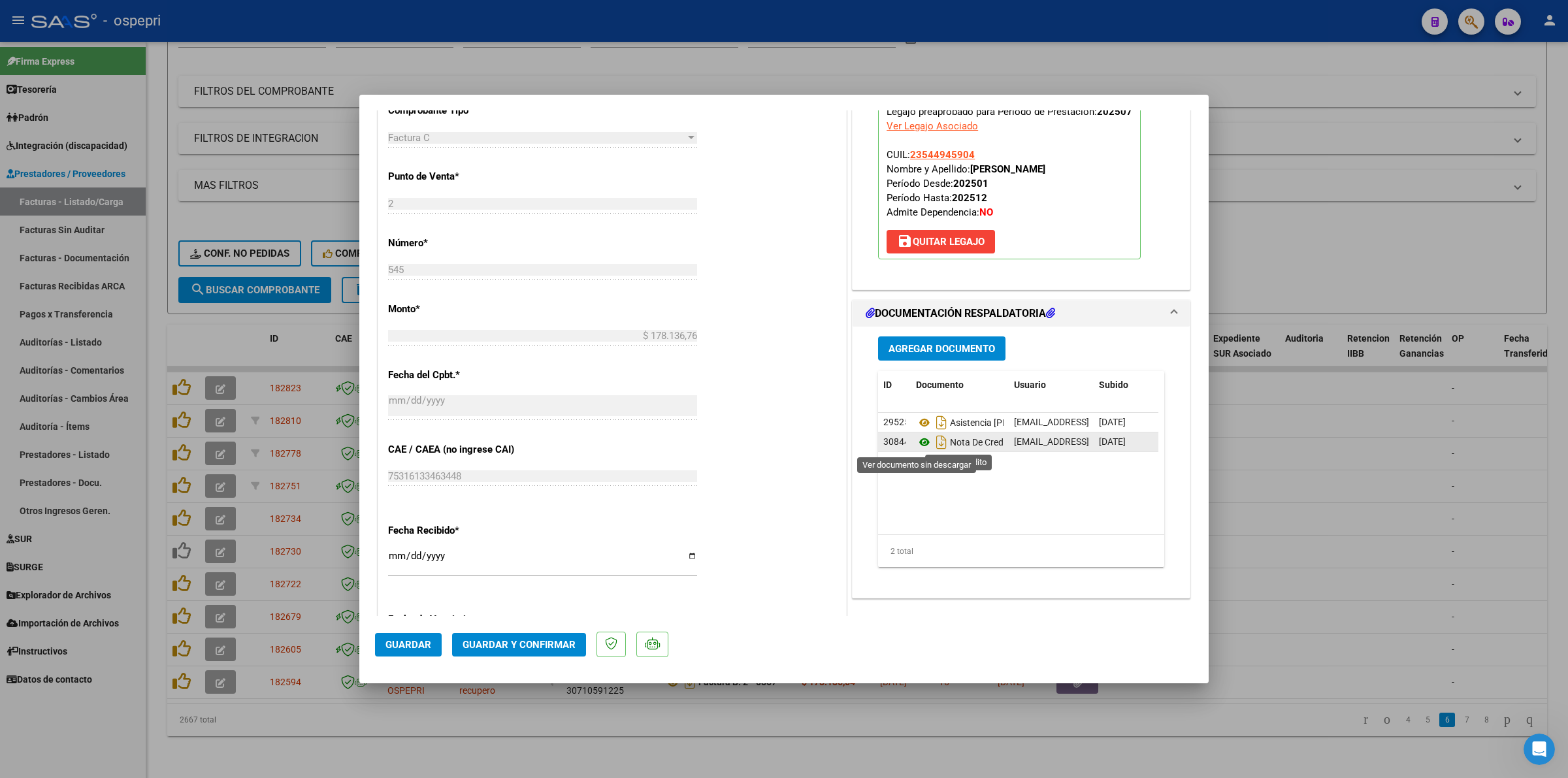
click at [916, 442] on icon at bounding box center [924, 442] width 17 height 15
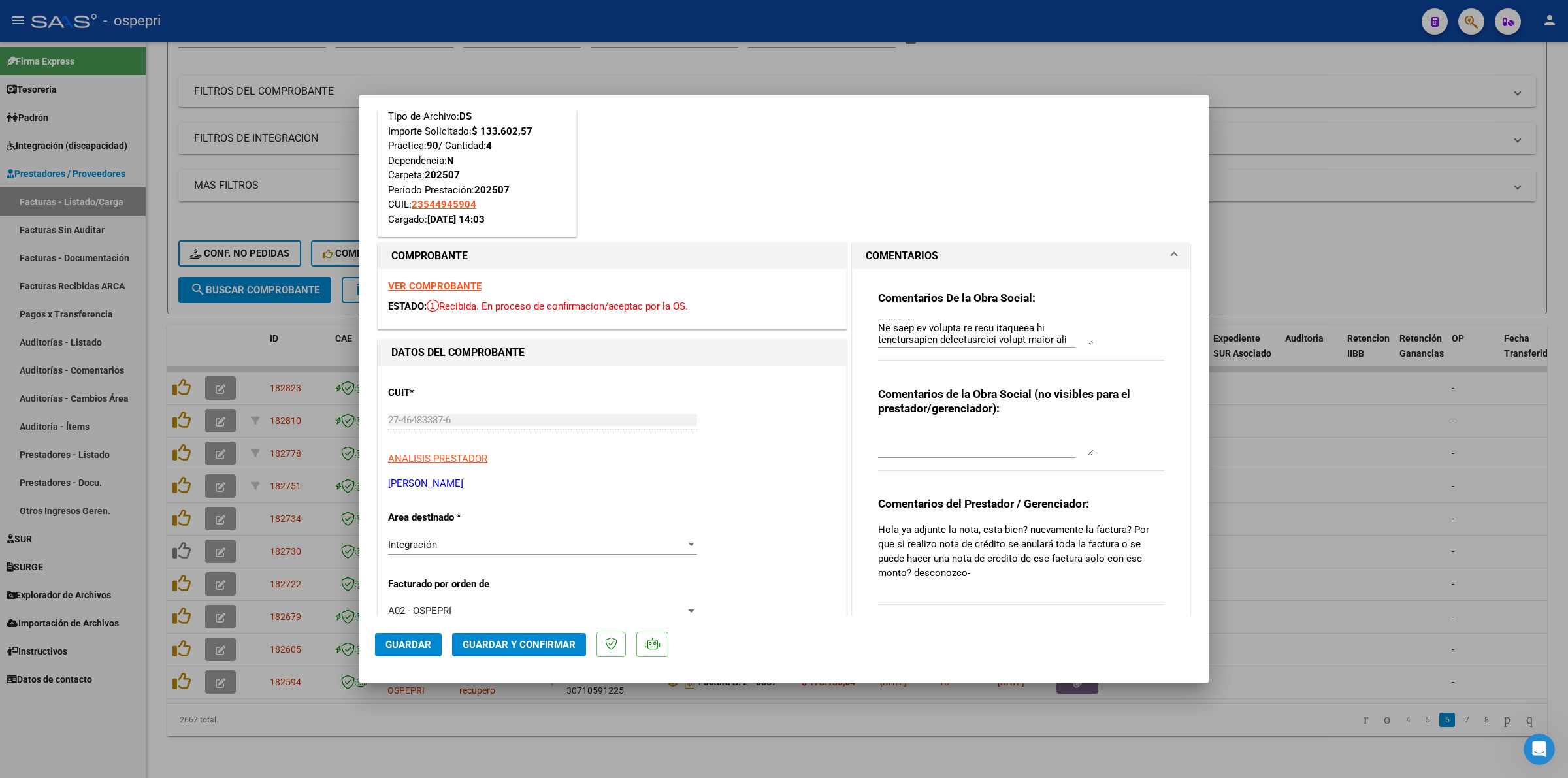
scroll to position [0, 0]
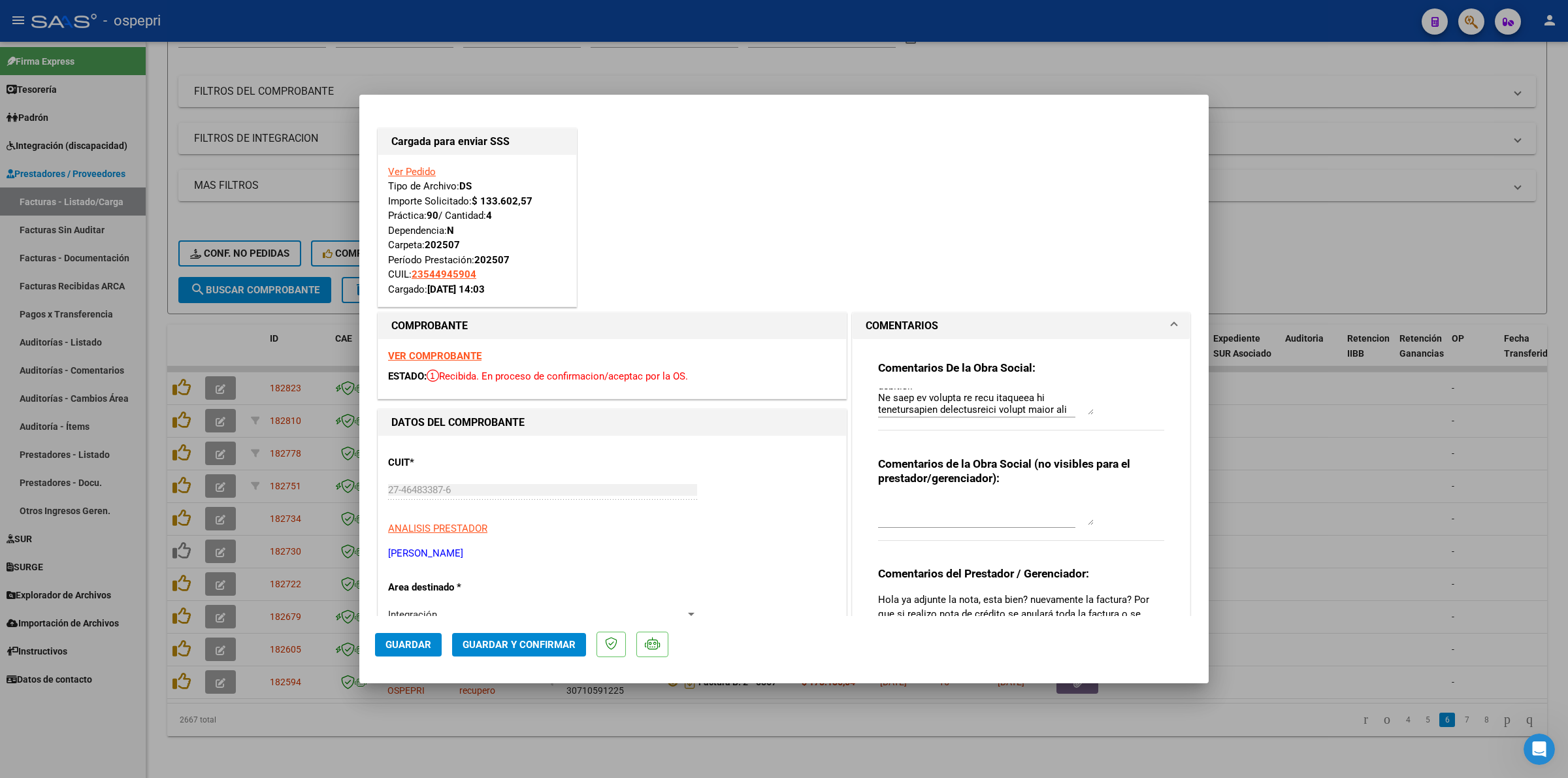
drag, startPoint x: 1086, startPoint y: 407, endPoint x: 1097, endPoint y: 476, distance: 69.9
click at [1099, 483] on div "Comentarios De la Obra Social: Comentarios de la Obra Social (no visibles para …" at bounding box center [1021, 519] width 305 height 360
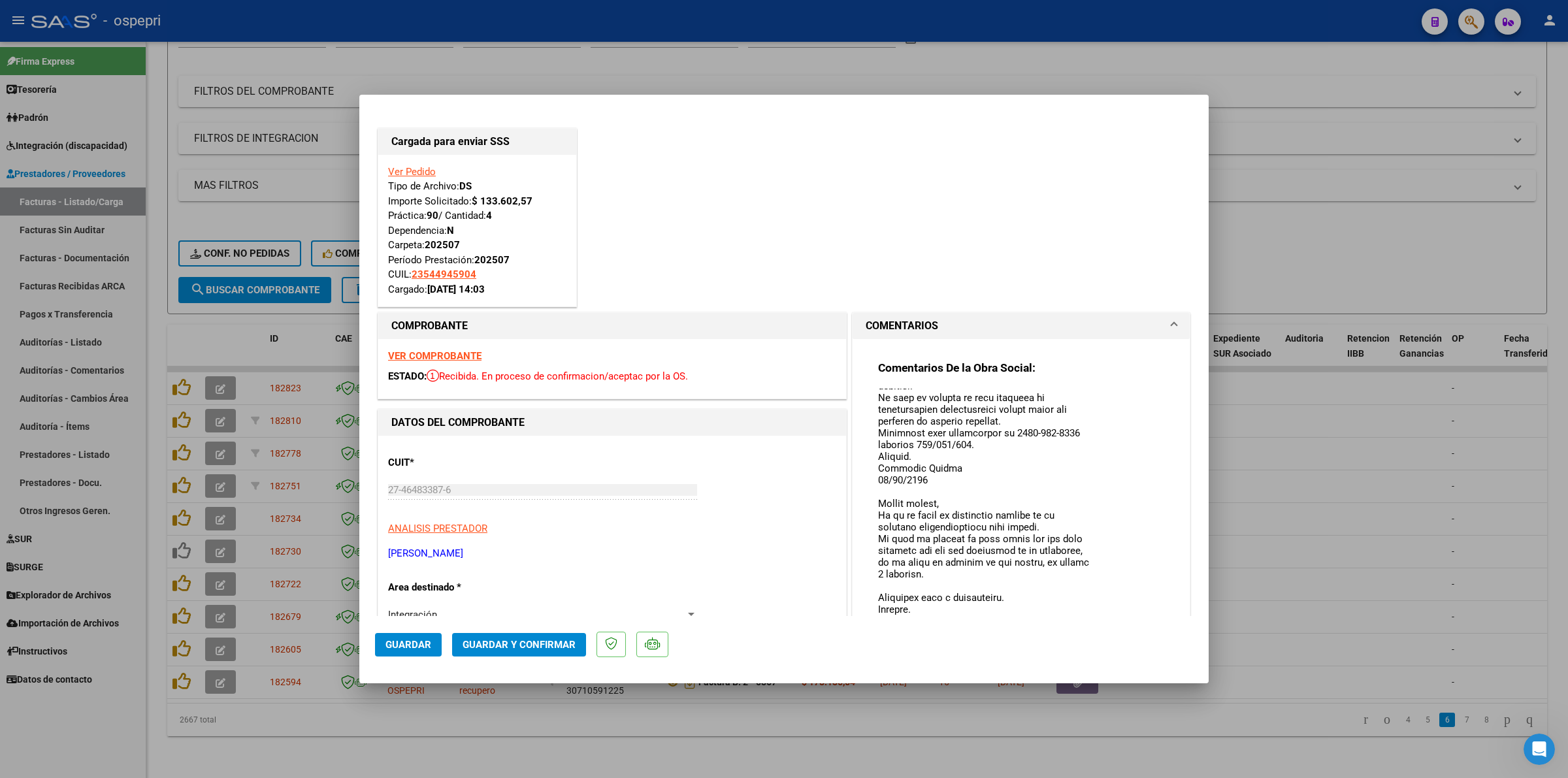
drag, startPoint x: 1094, startPoint y: 449, endPoint x: 1093, endPoint y: 603, distance: 154.0
click at [1105, 614] on div "Comentarios De la Obra Social:" at bounding box center [1021, 507] width 286 height 294
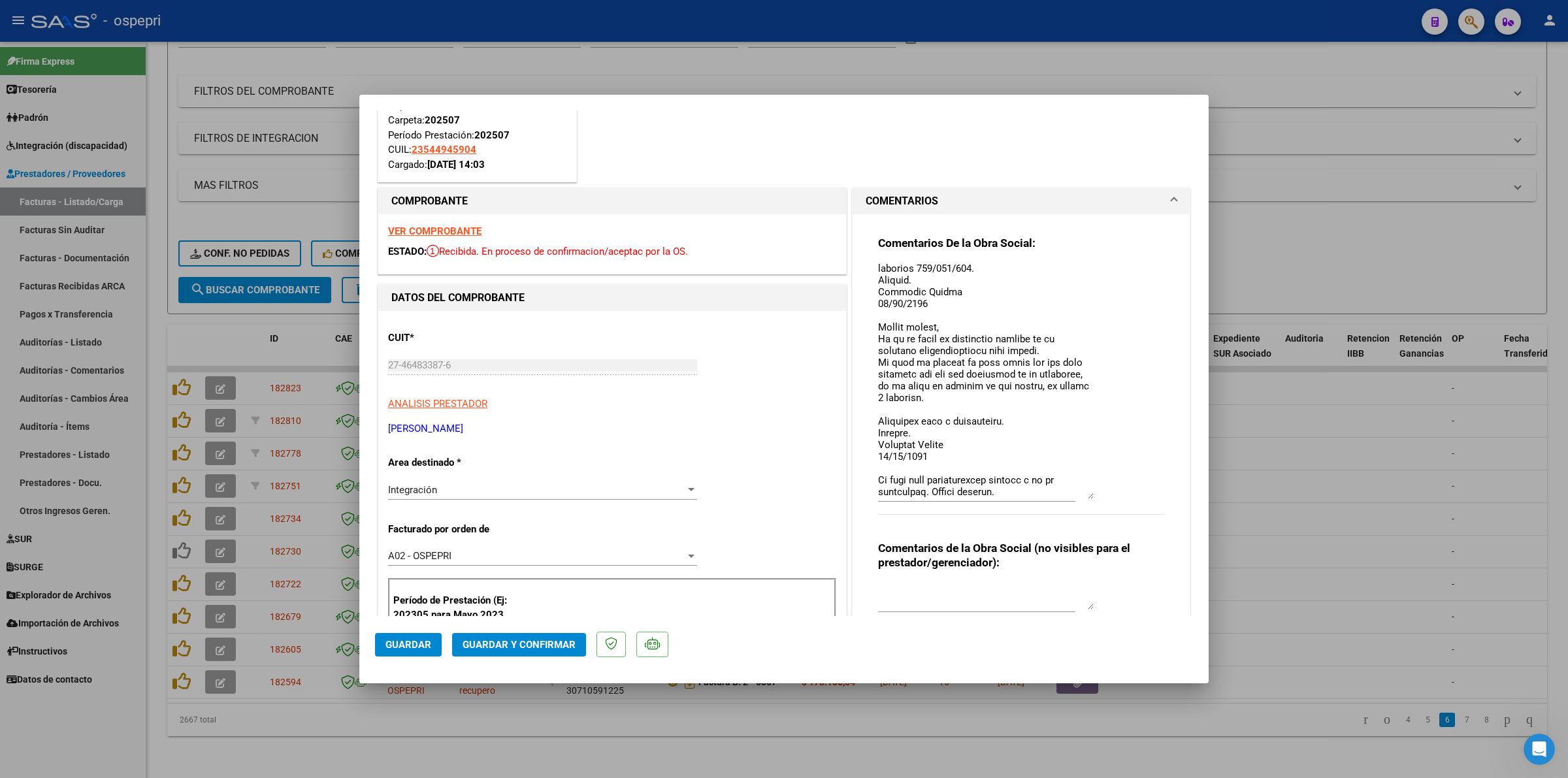
scroll to position [163, 0]
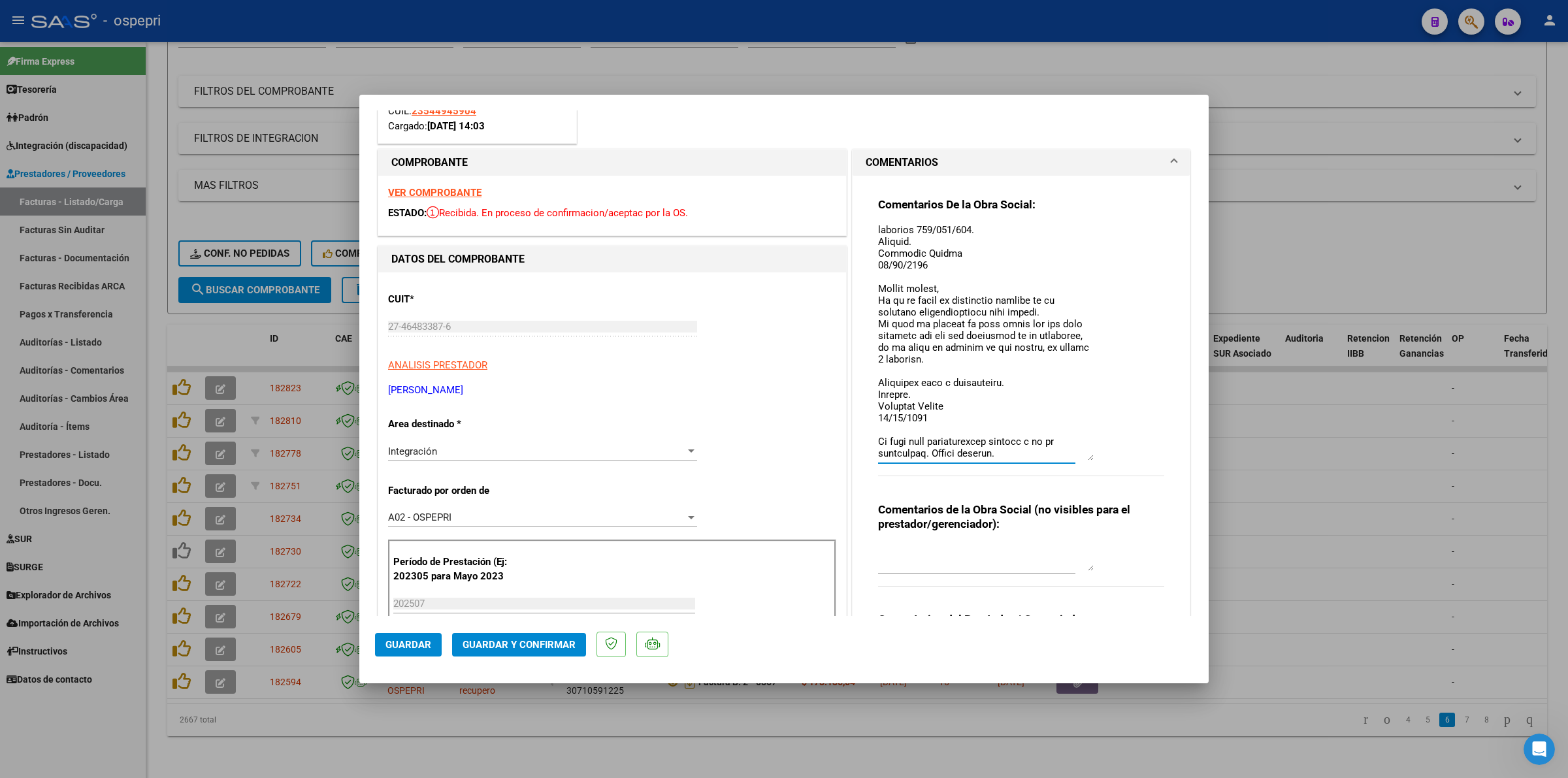
click at [1043, 459] on textarea at bounding box center [986, 343] width 216 height 235
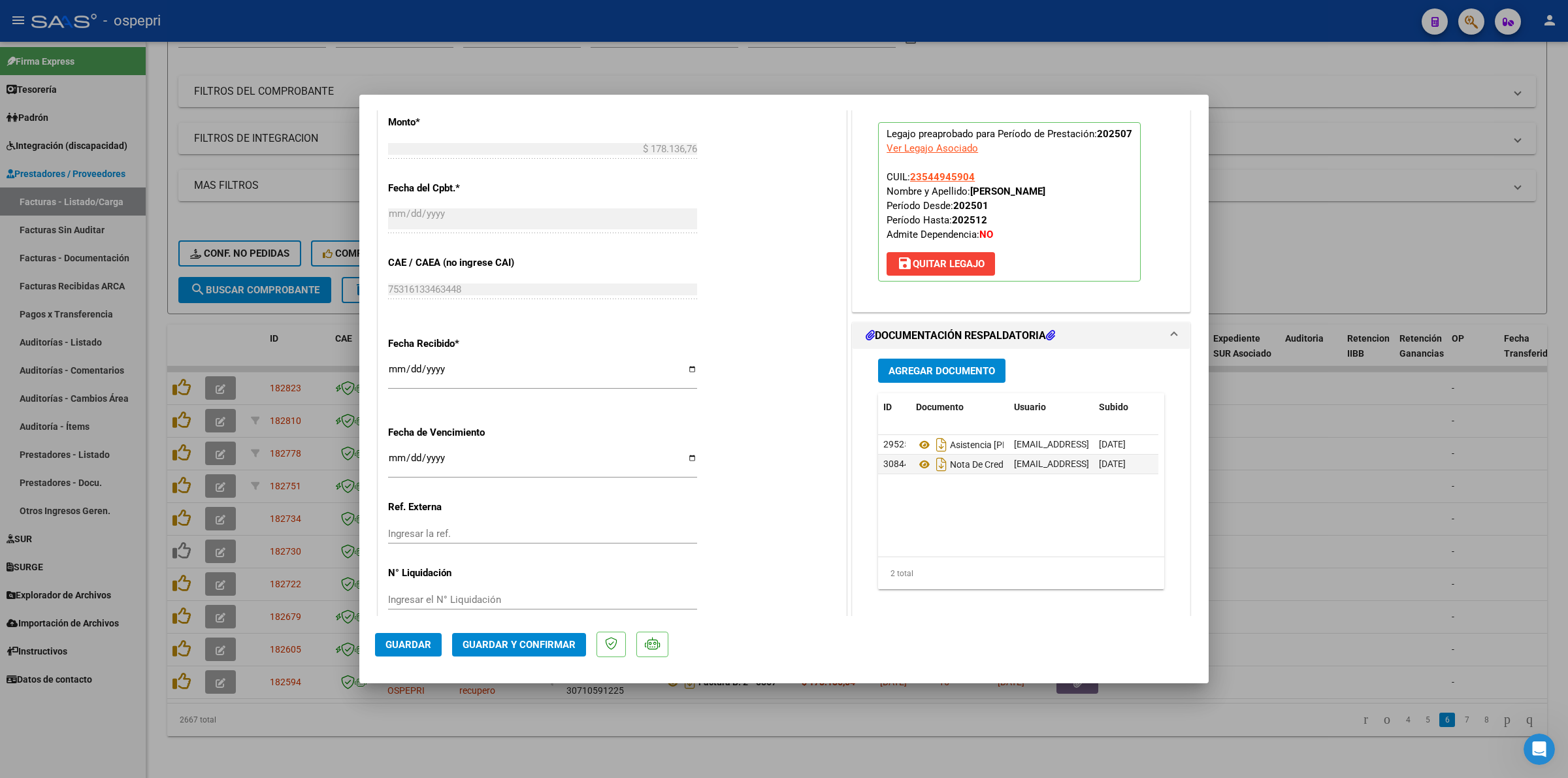
scroll to position [941, 0]
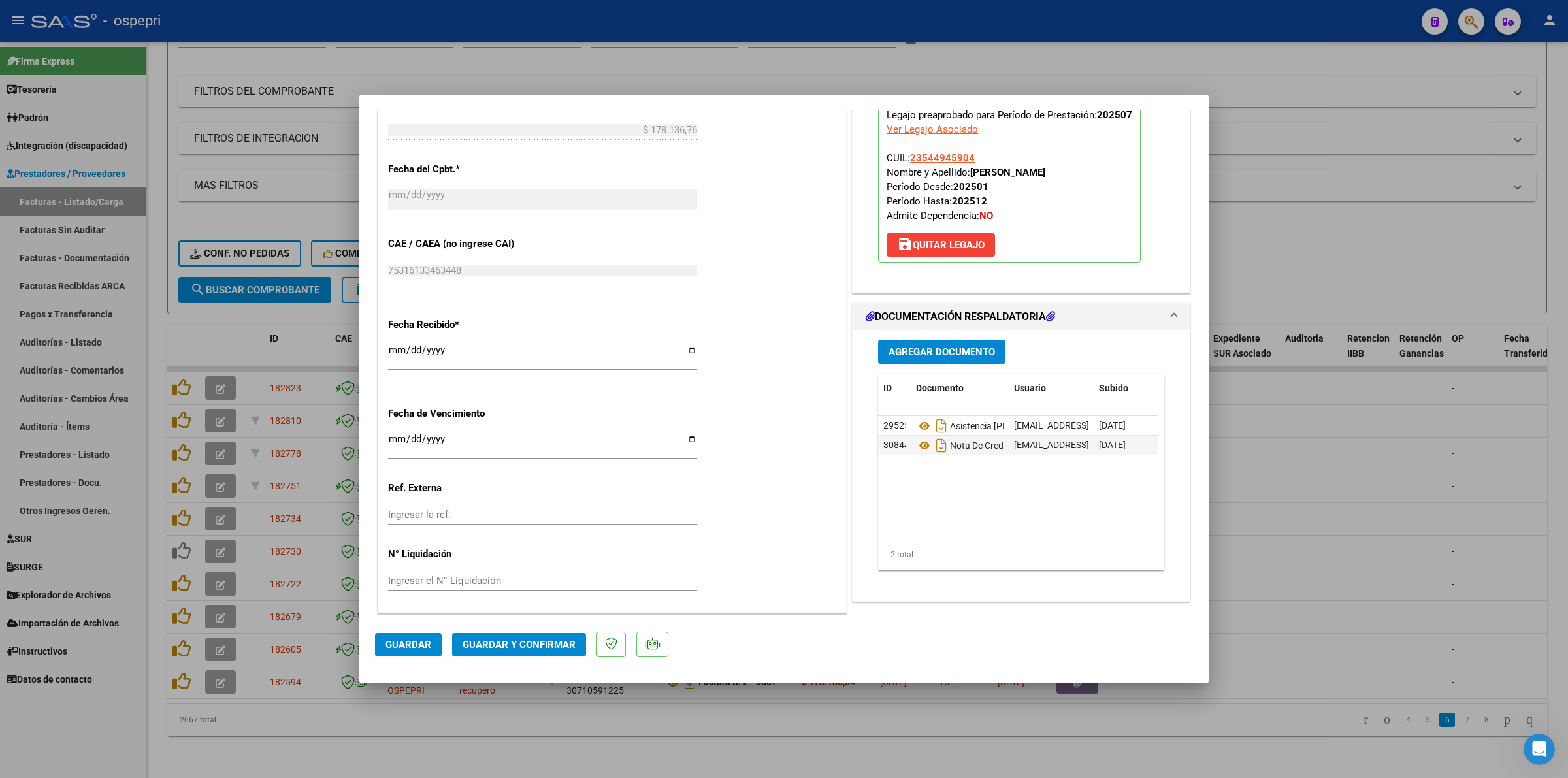
click at [516, 636] on button "Guardar y Confirmar" at bounding box center [519, 644] width 134 height 23
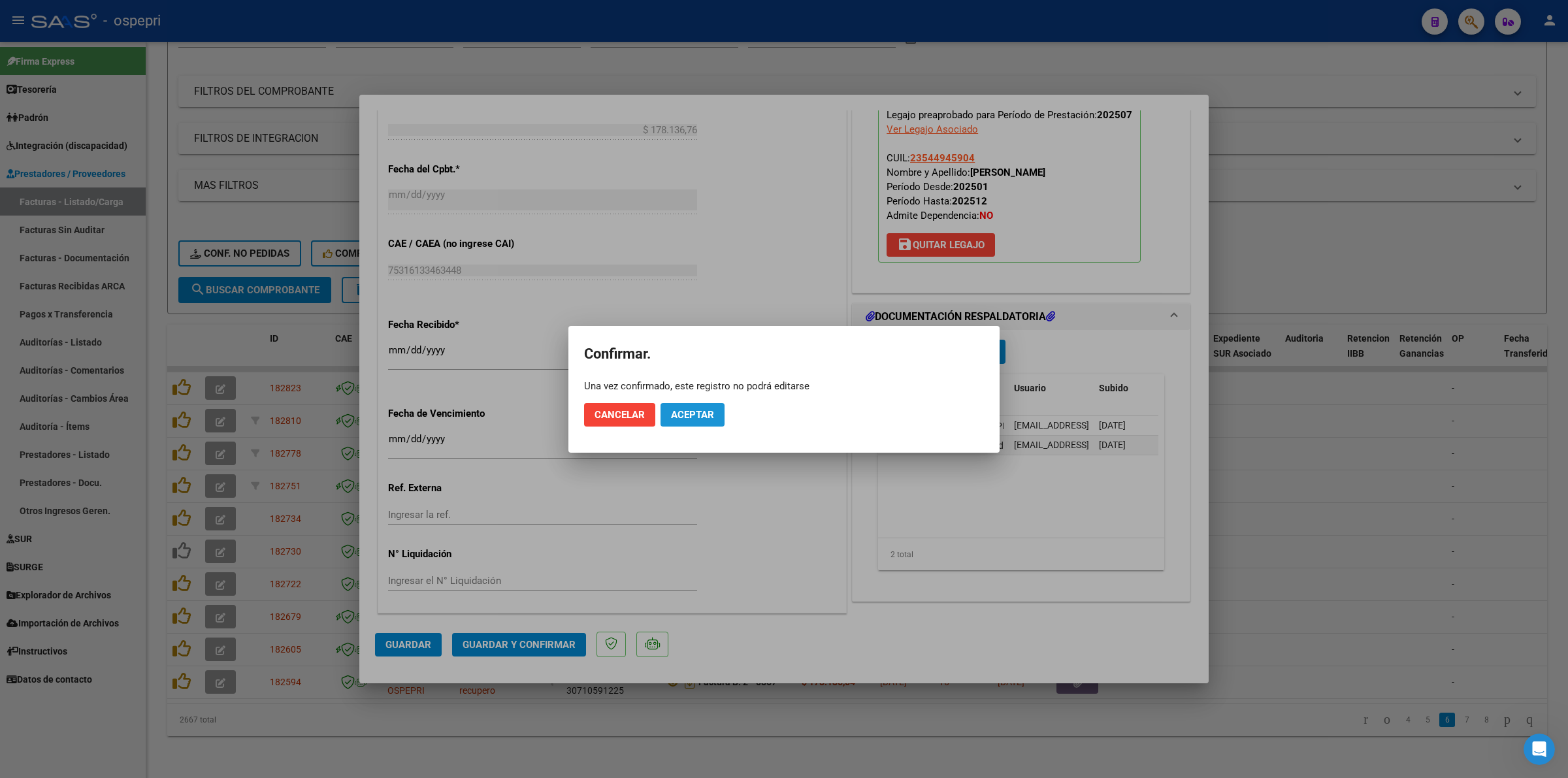
click at [703, 409] on span "Aceptar" at bounding box center [692, 415] width 43 height 12
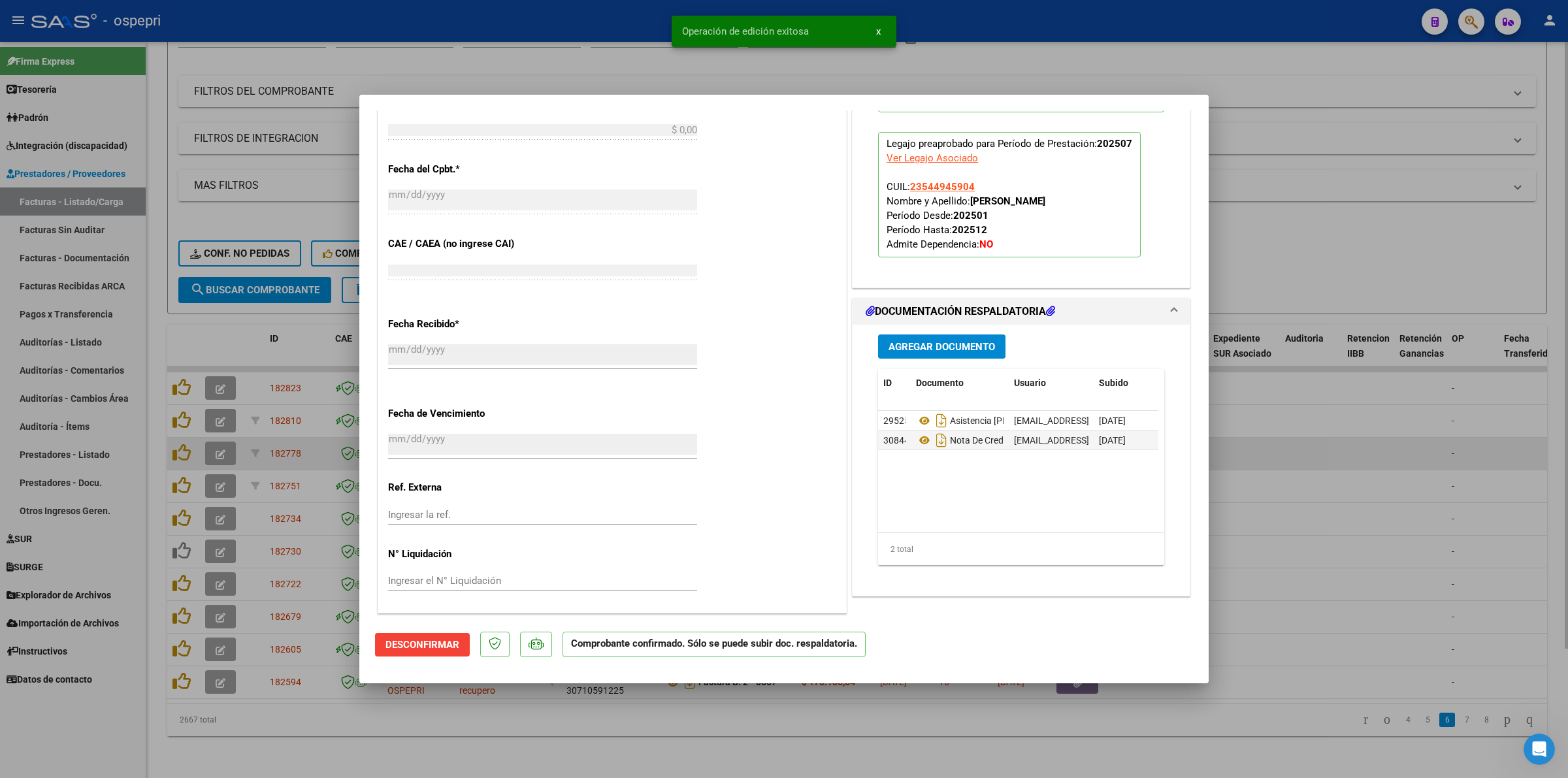
scroll to position [0, 0]
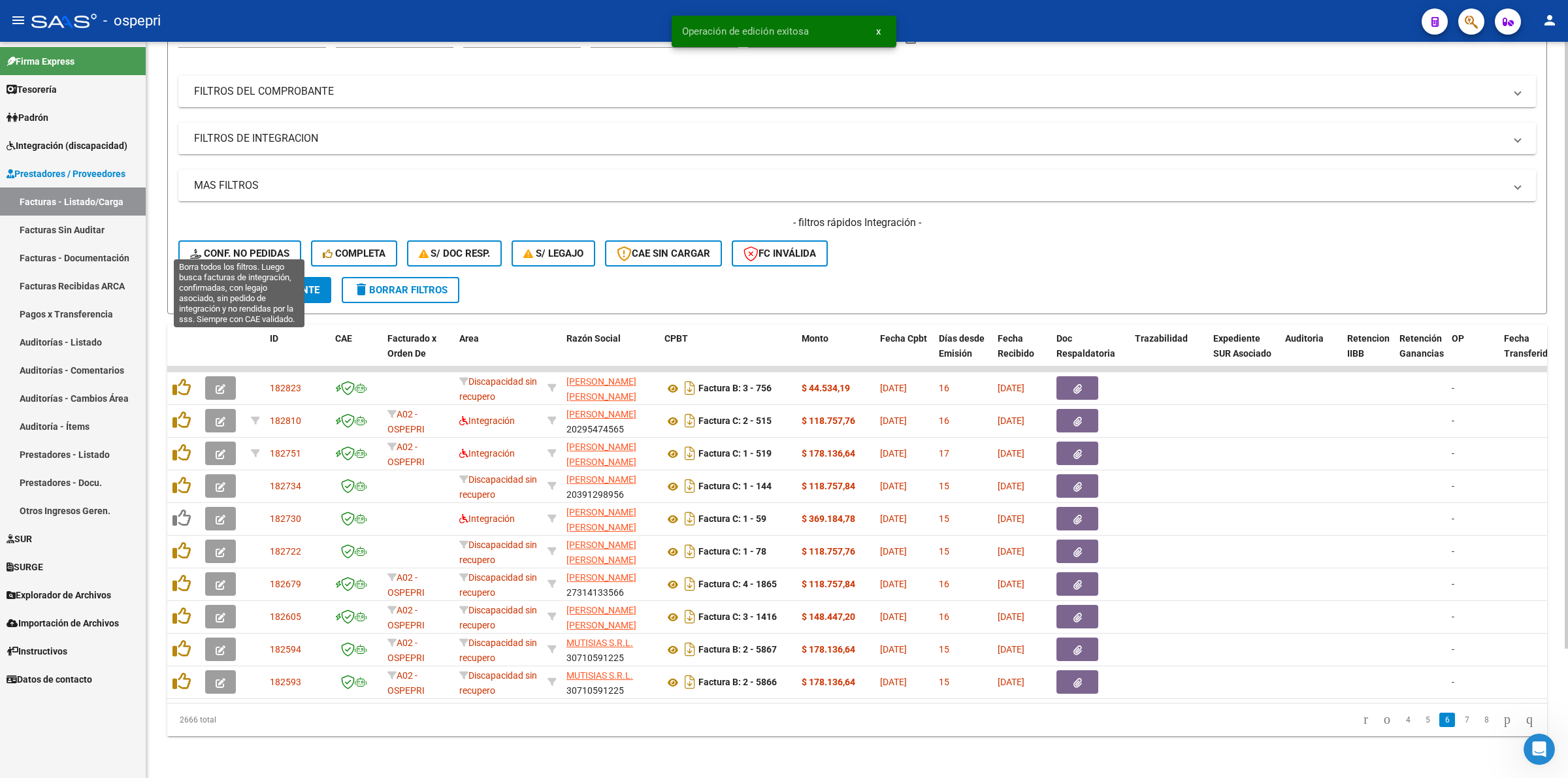
click at [247, 247] on span "Conf. no pedidas" at bounding box center [239, 253] width 99 height 12
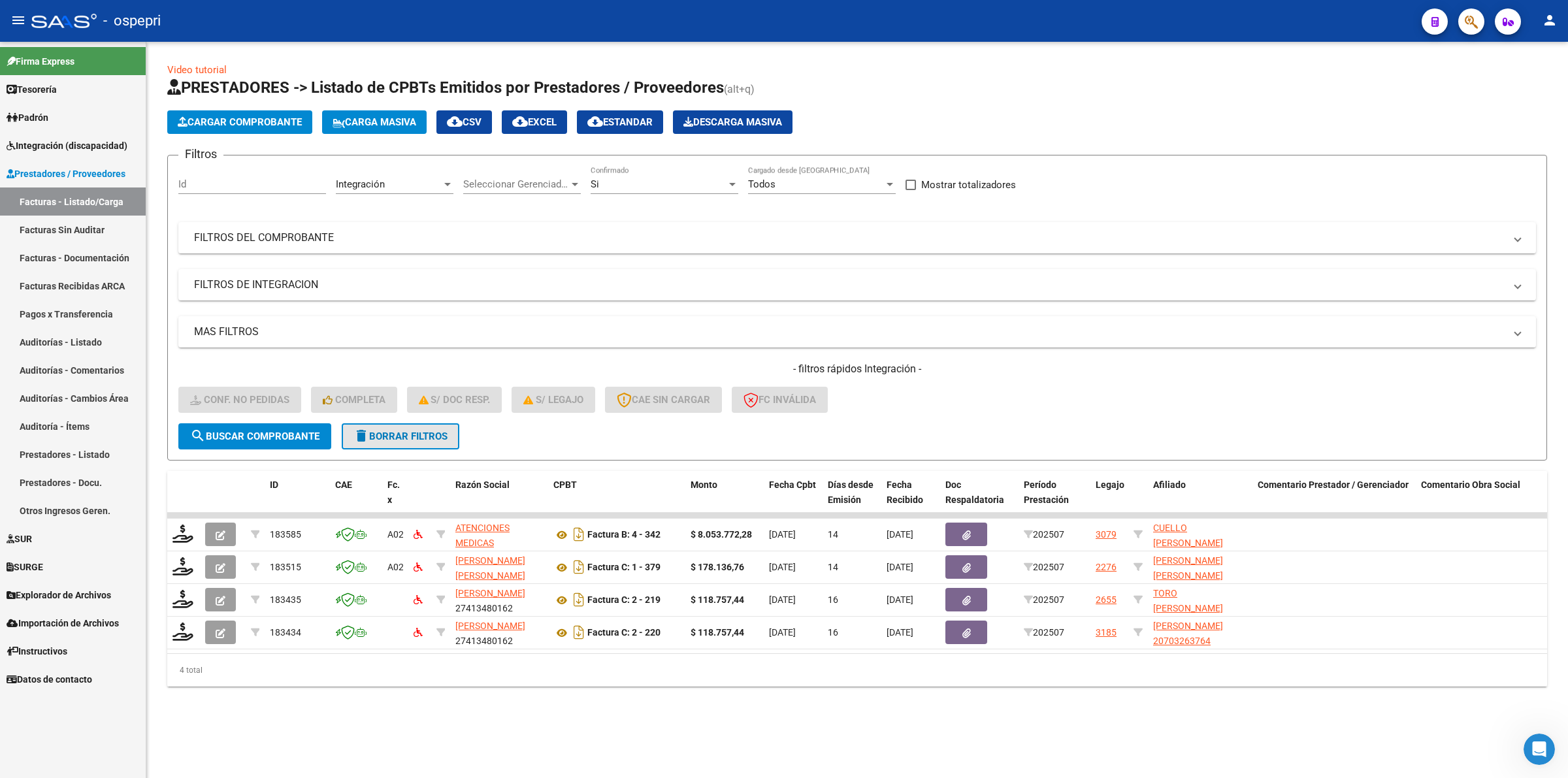
click at [415, 435] on span "delete Borrar Filtros" at bounding box center [400, 436] width 94 height 12
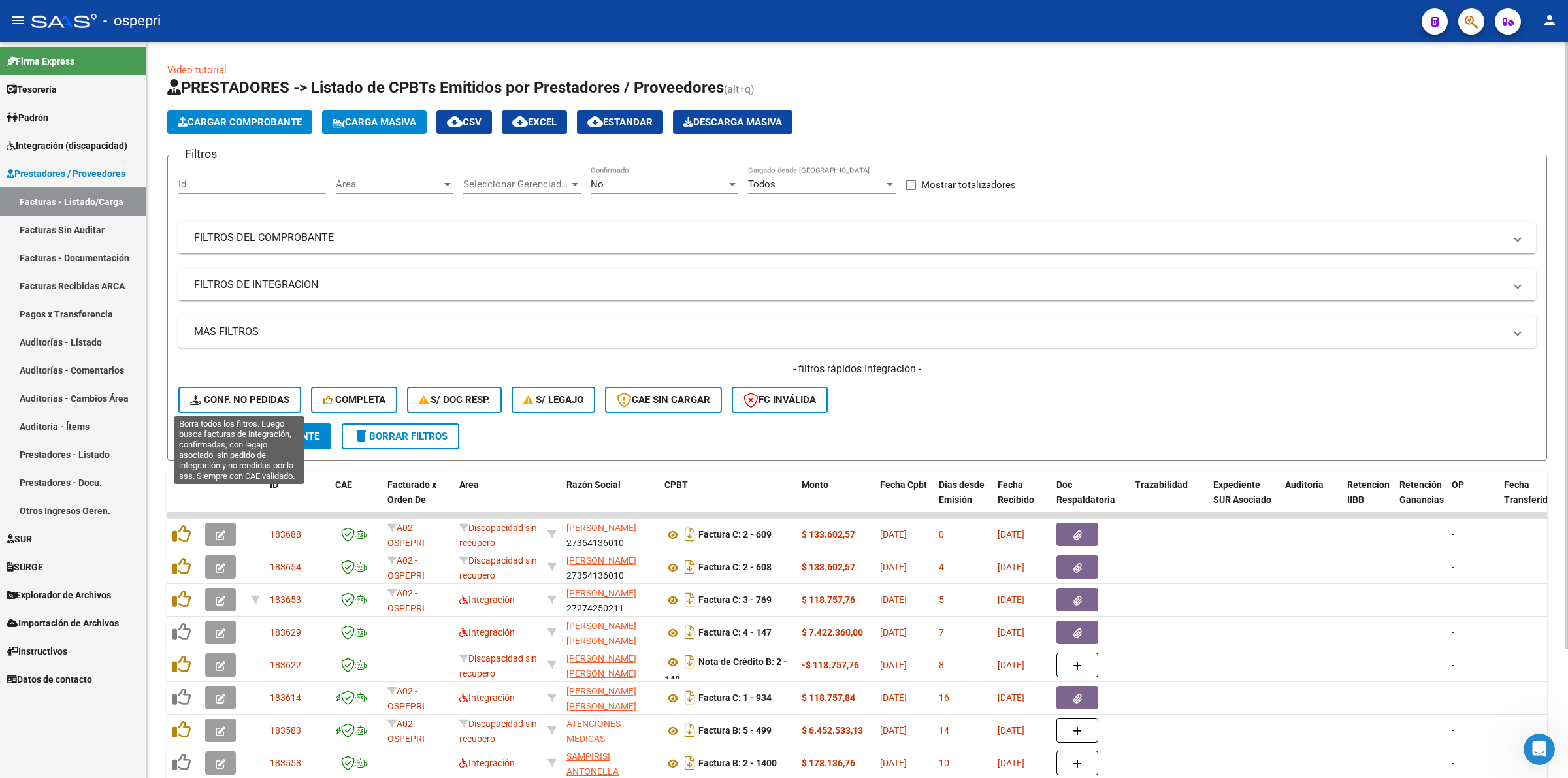
click at [265, 401] on span "Conf. no pedidas" at bounding box center [239, 400] width 99 height 12
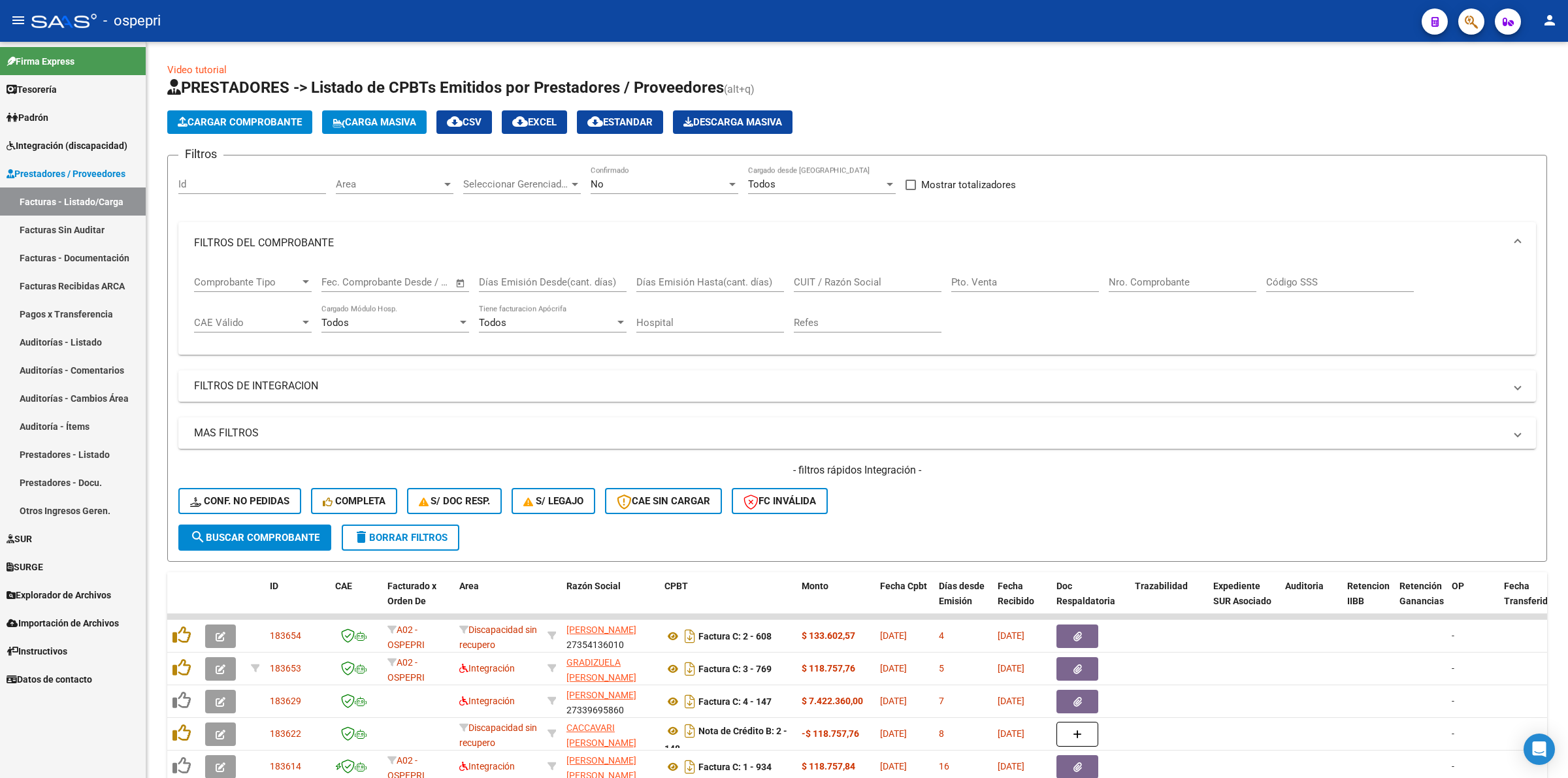
scroll to position [257, 0]
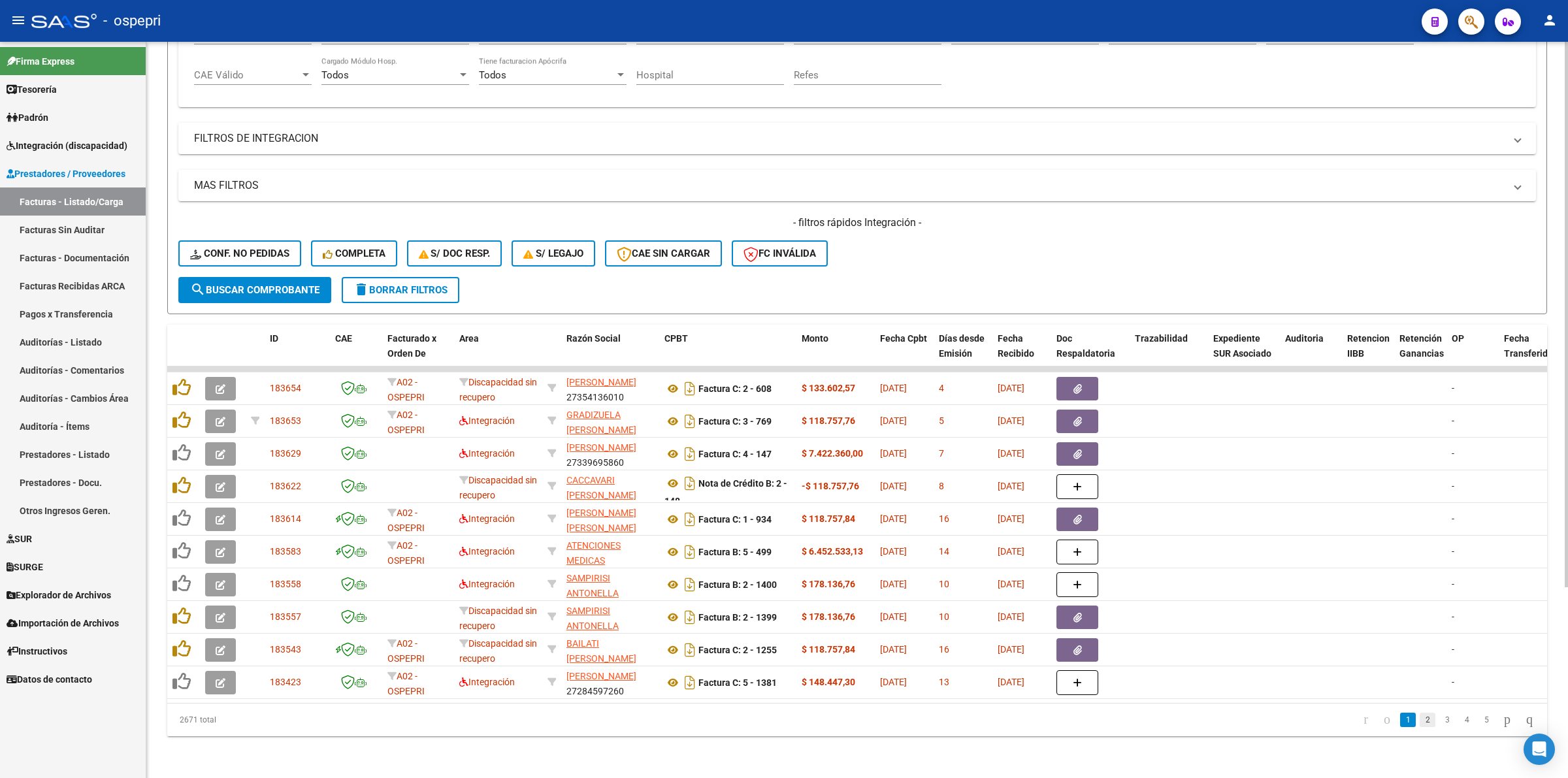
click at [1420, 726] on link "2" at bounding box center [1427, 720] width 15 height 15
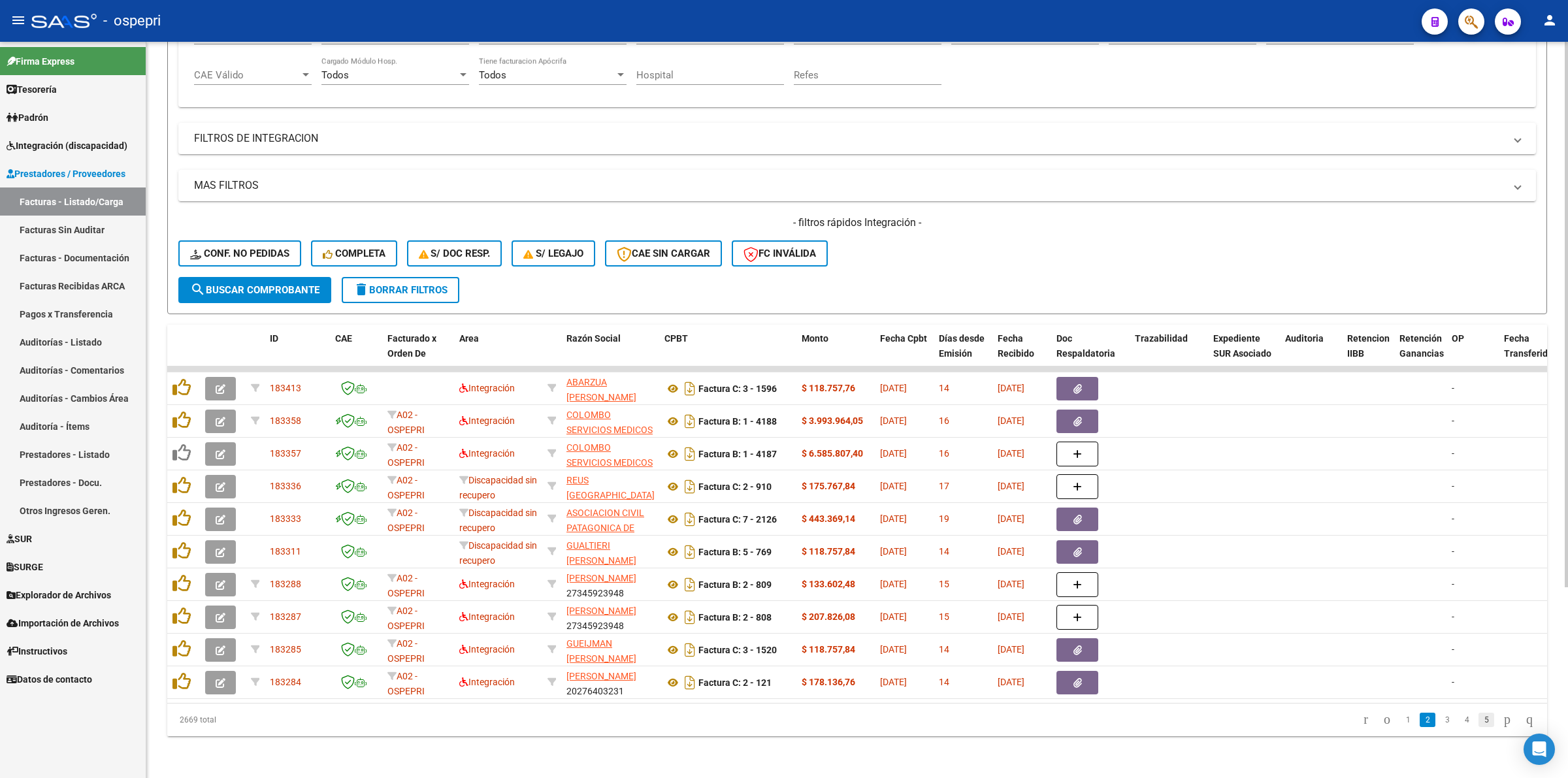
click at [1478, 719] on link "5" at bounding box center [1486, 720] width 15 height 15
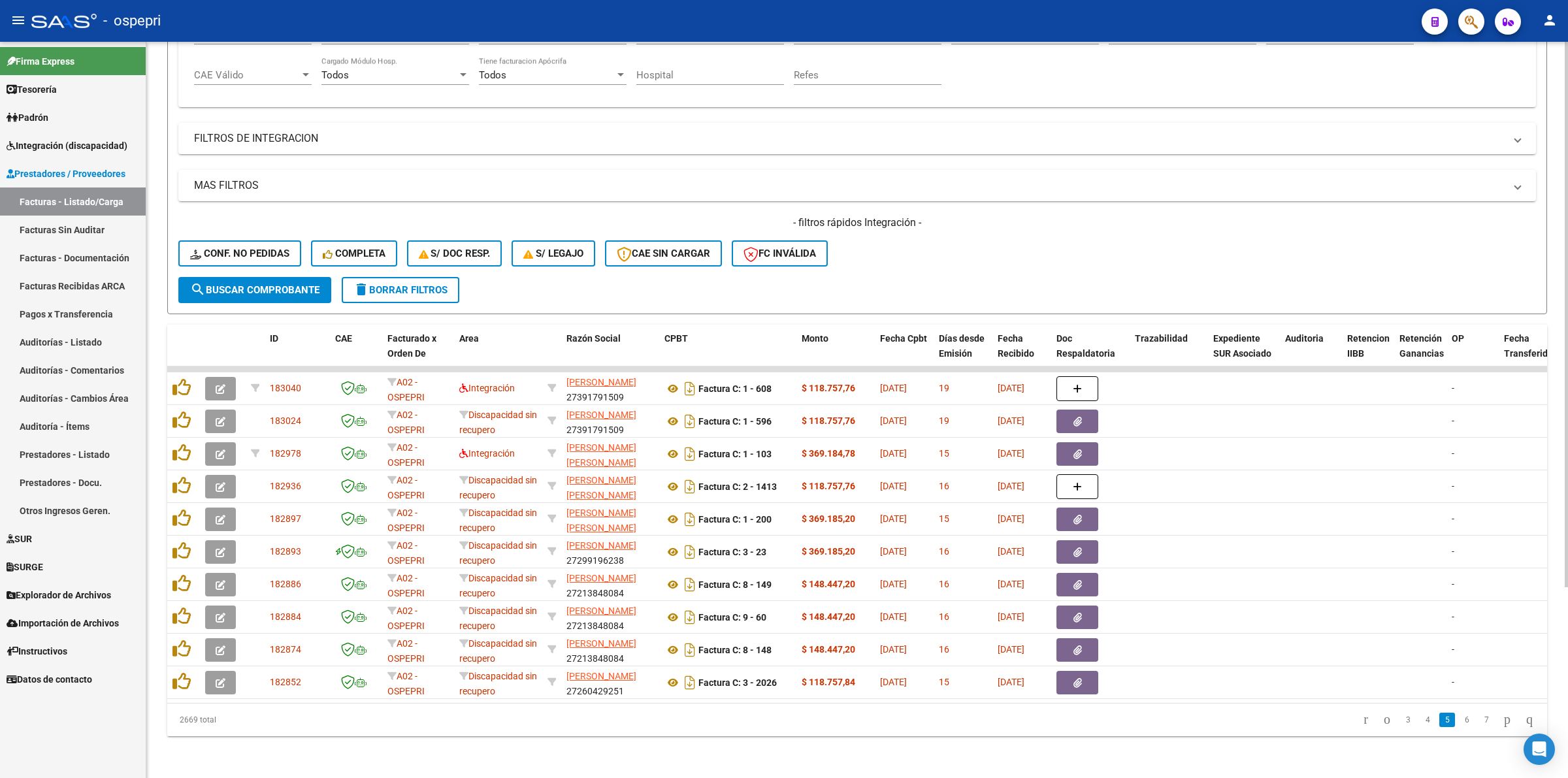
click at [1478, 722] on link "7" at bounding box center [1486, 720] width 15 height 15
click at [1478, 726] on link "9" at bounding box center [1486, 720] width 15 height 15
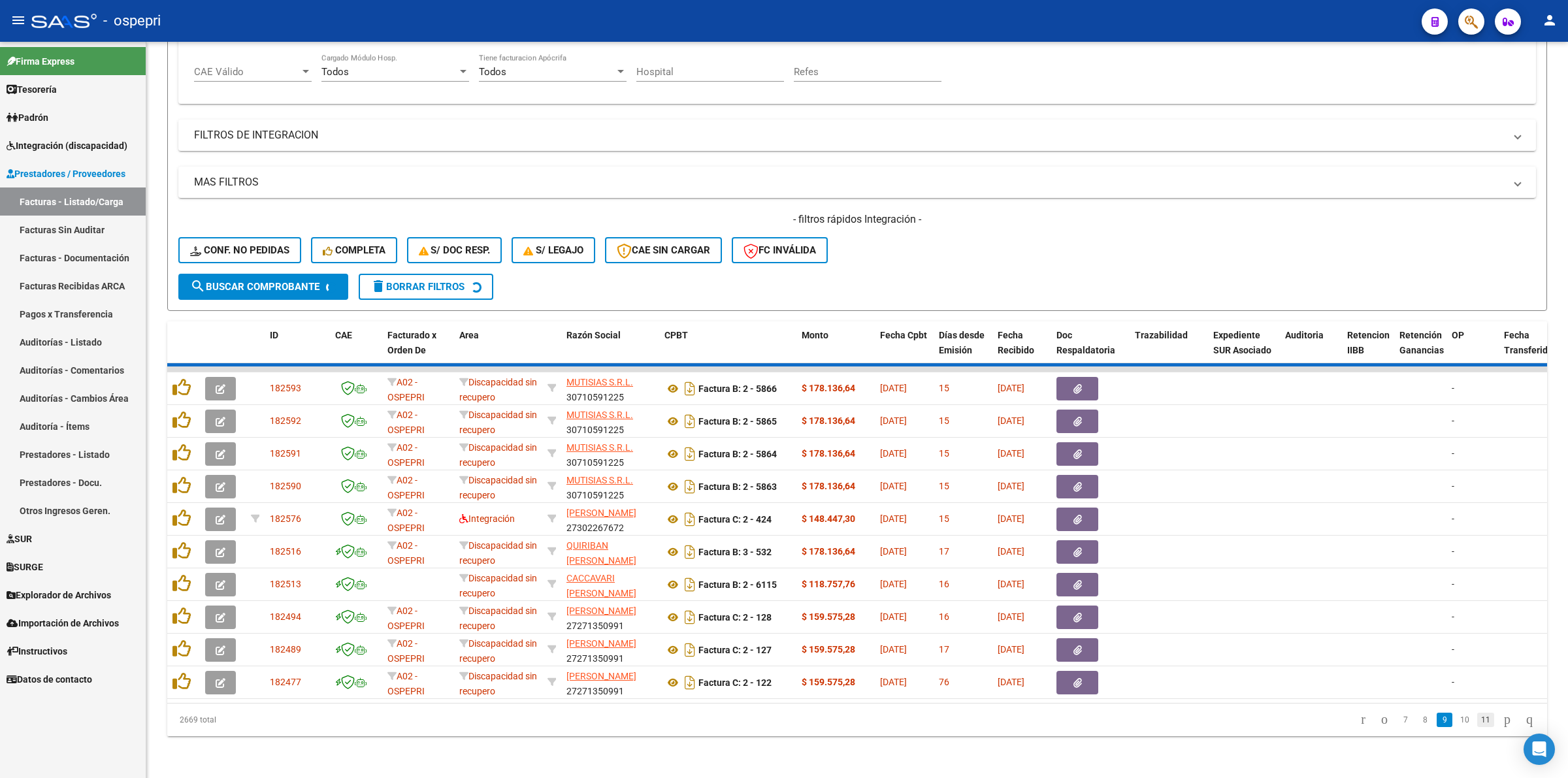
click at [1477, 726] on link "11" at bounding box center [1485, 720] width 17 height 15
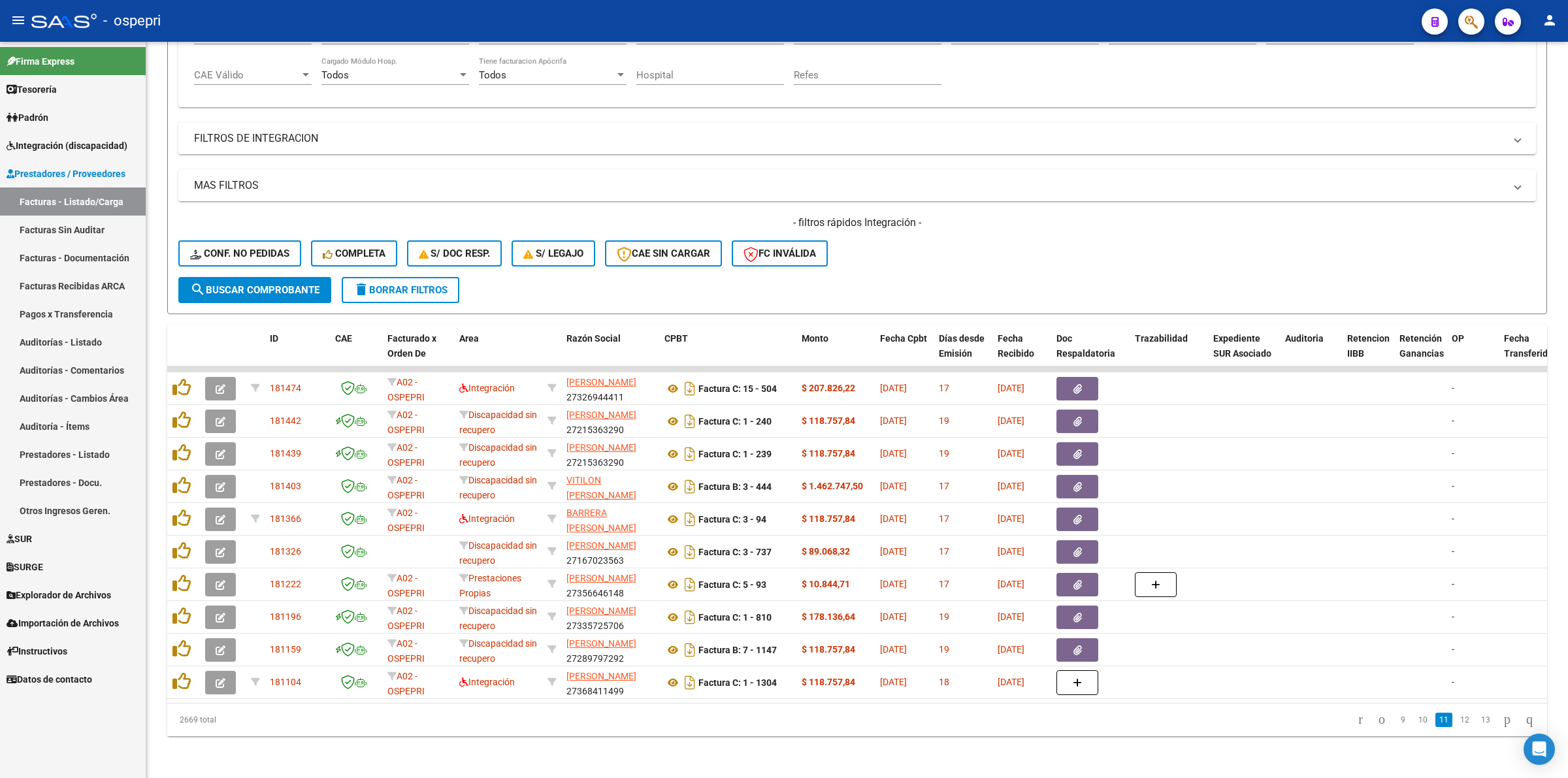
click at [1477, 726] on link "13" at bounding box center [1485, 720] width 17 height 15
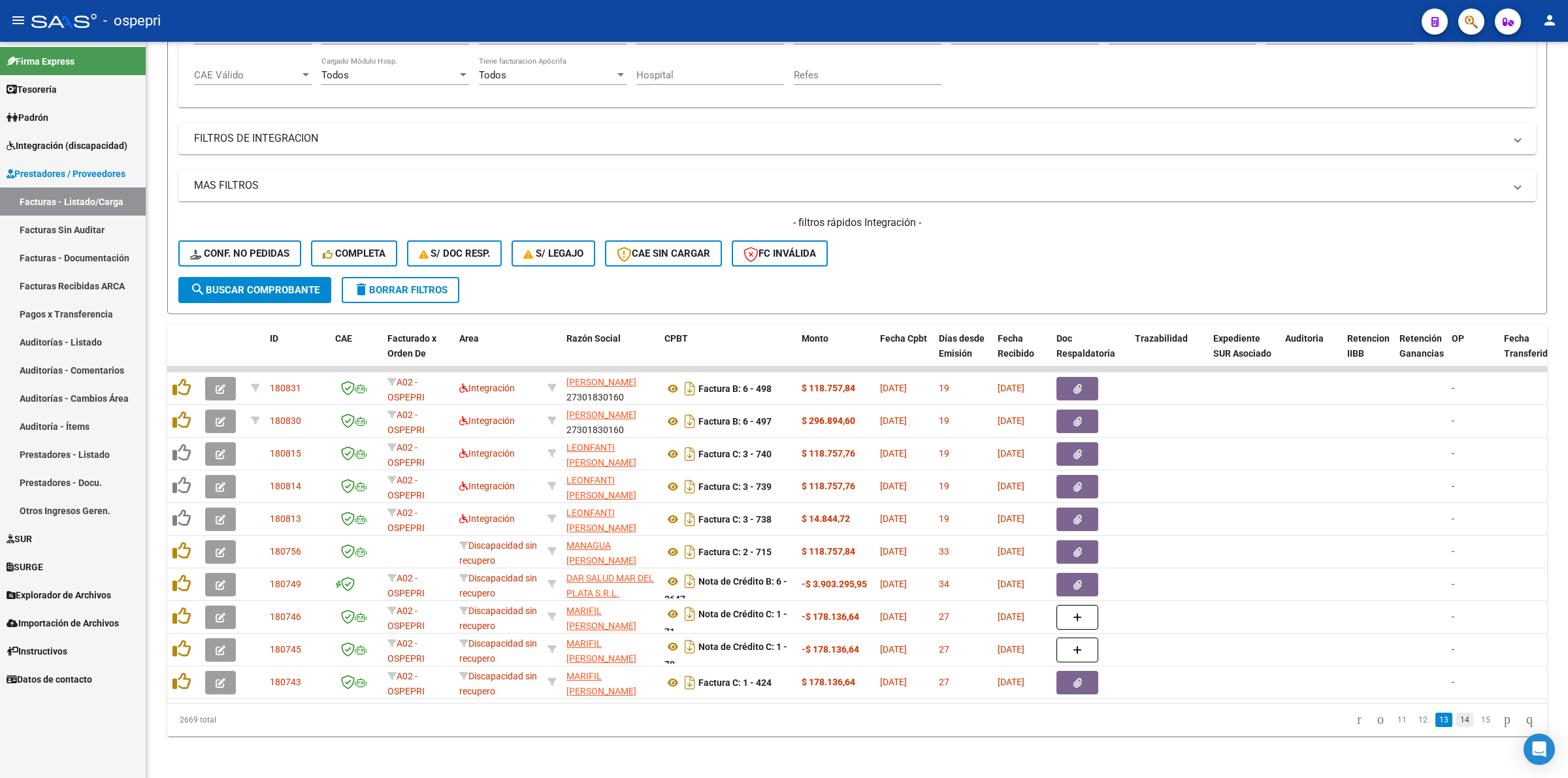
click at [1456, 722] on link "14" at bounding box center [1464, 720] width 17 height 15
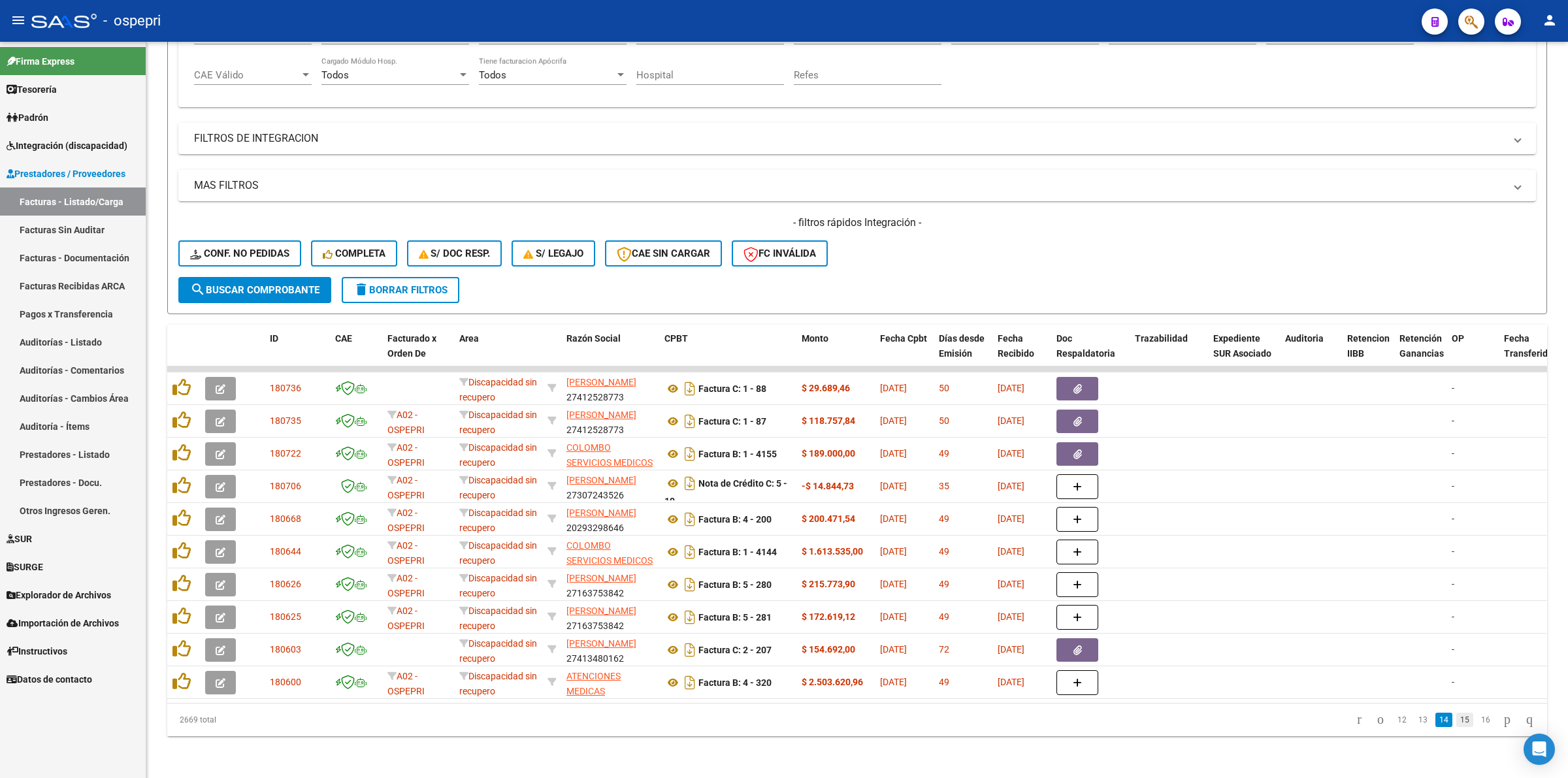
click at [1456, 719] on link "15" at bounding box center [1464, 720] width 17 height 15
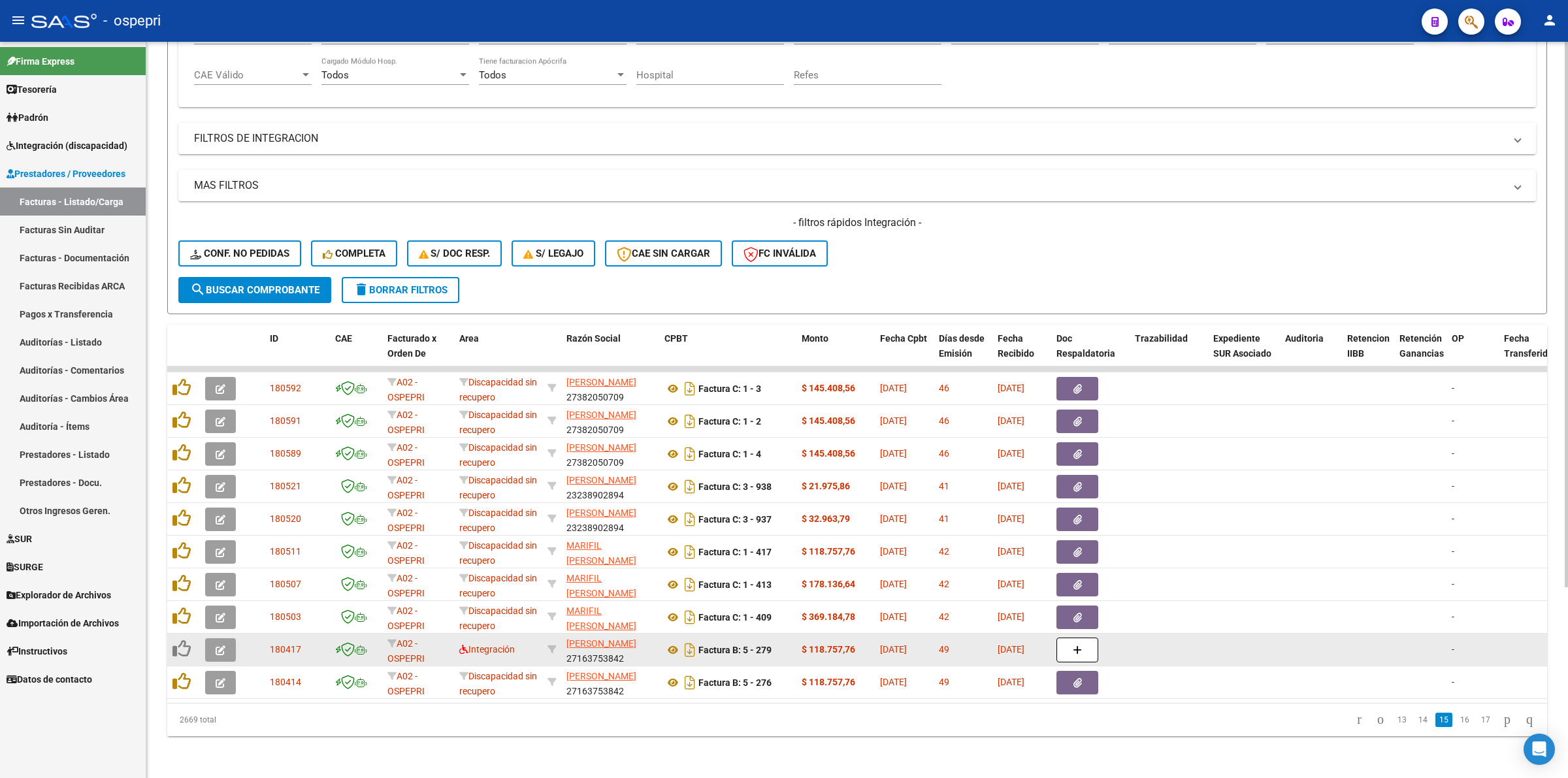
click at [220, 645] on icon "button" at bounding box center [220, 650] width 10 height 10
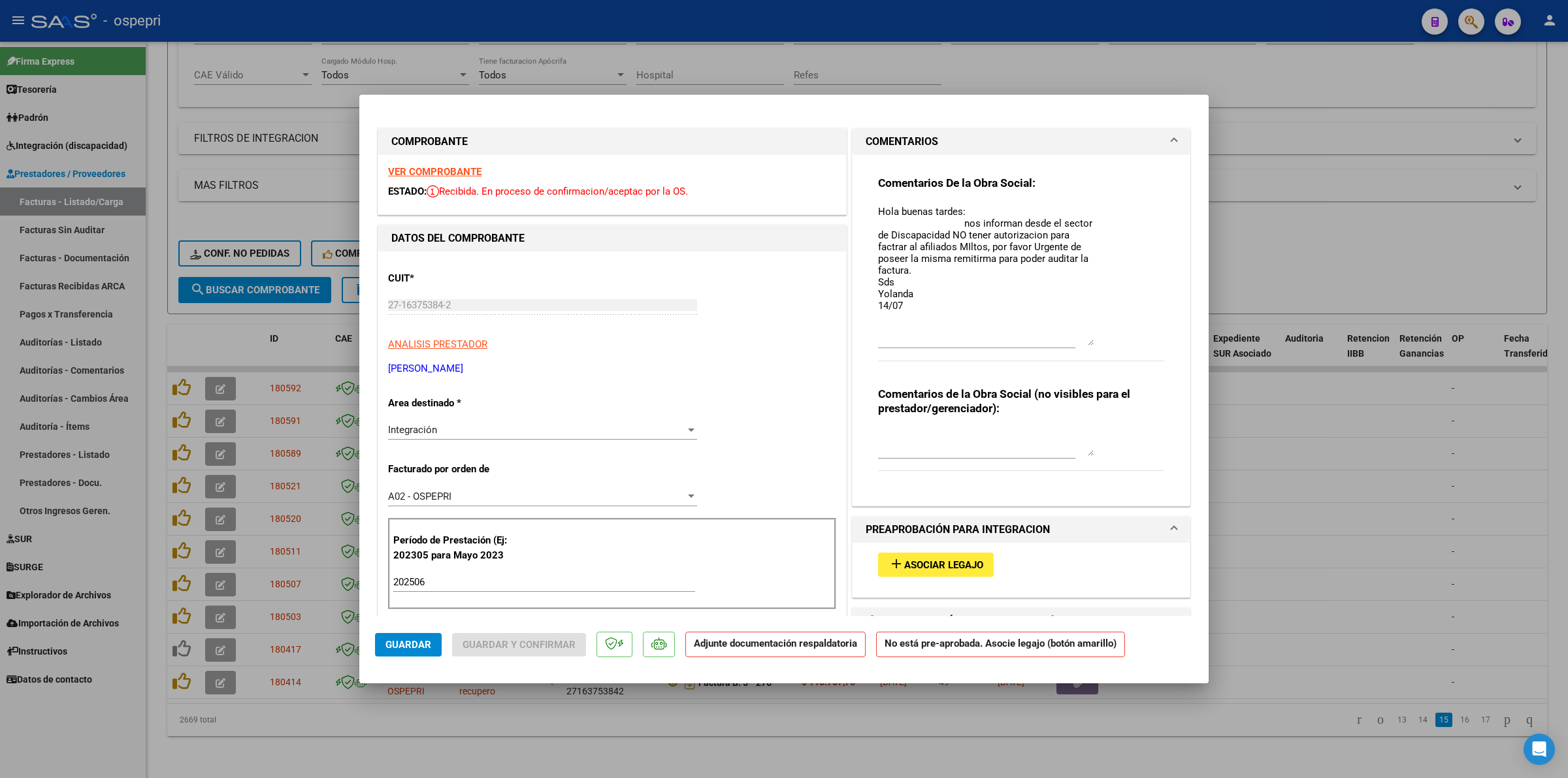
drag, startPoint x: 1086, startPoint y: 223, endPoint x: 1092, endPoint y: 338, distance: 115.2
click at [1092, 338] on div "Comentarios De la Obra Social: Hola buenas tardes: nos informan desde el sector…" at bounding box center [1021, 275] width 286 height 199
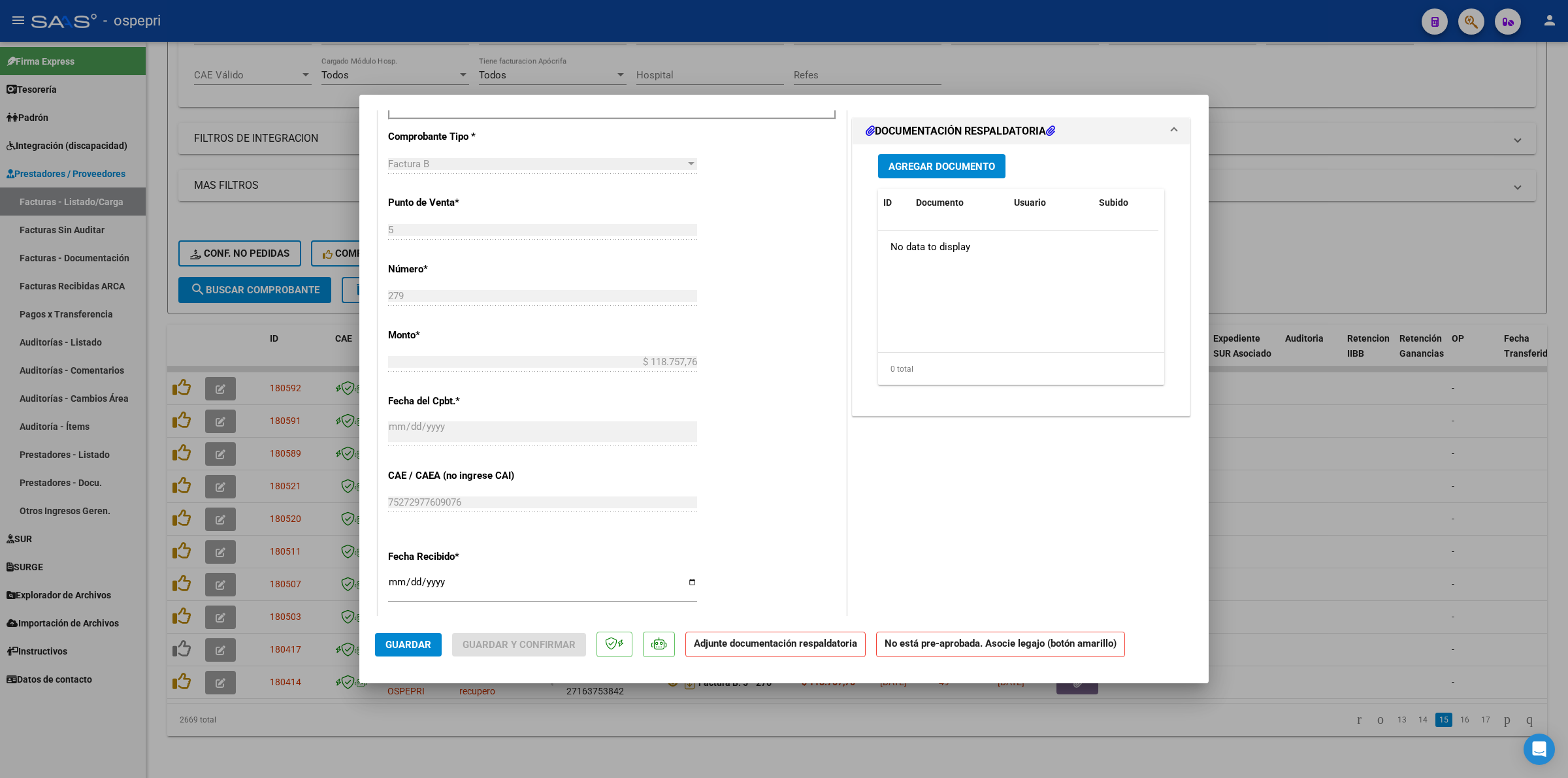
scroll to position [0, 0]
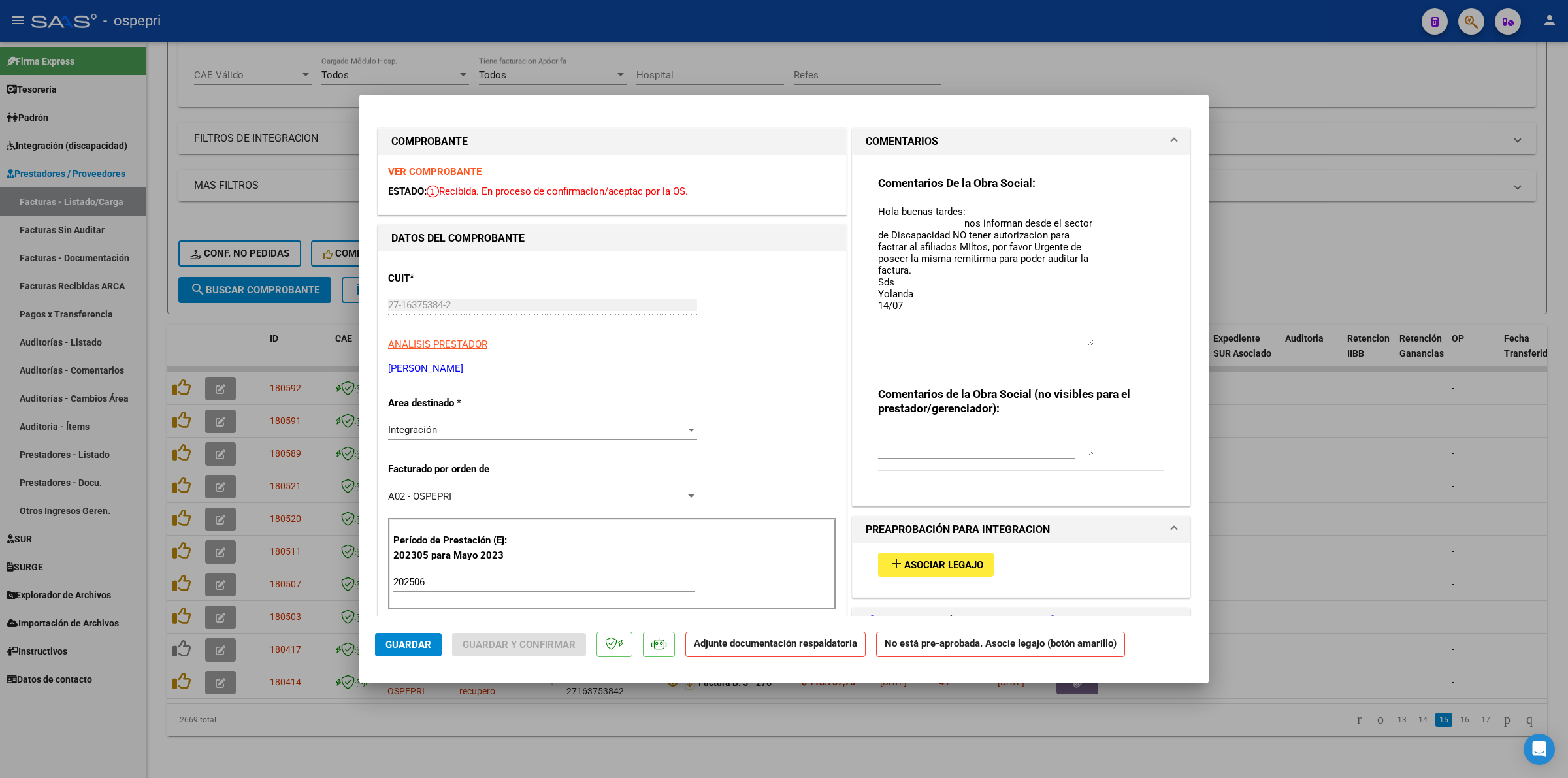
type input "$ 0,00"
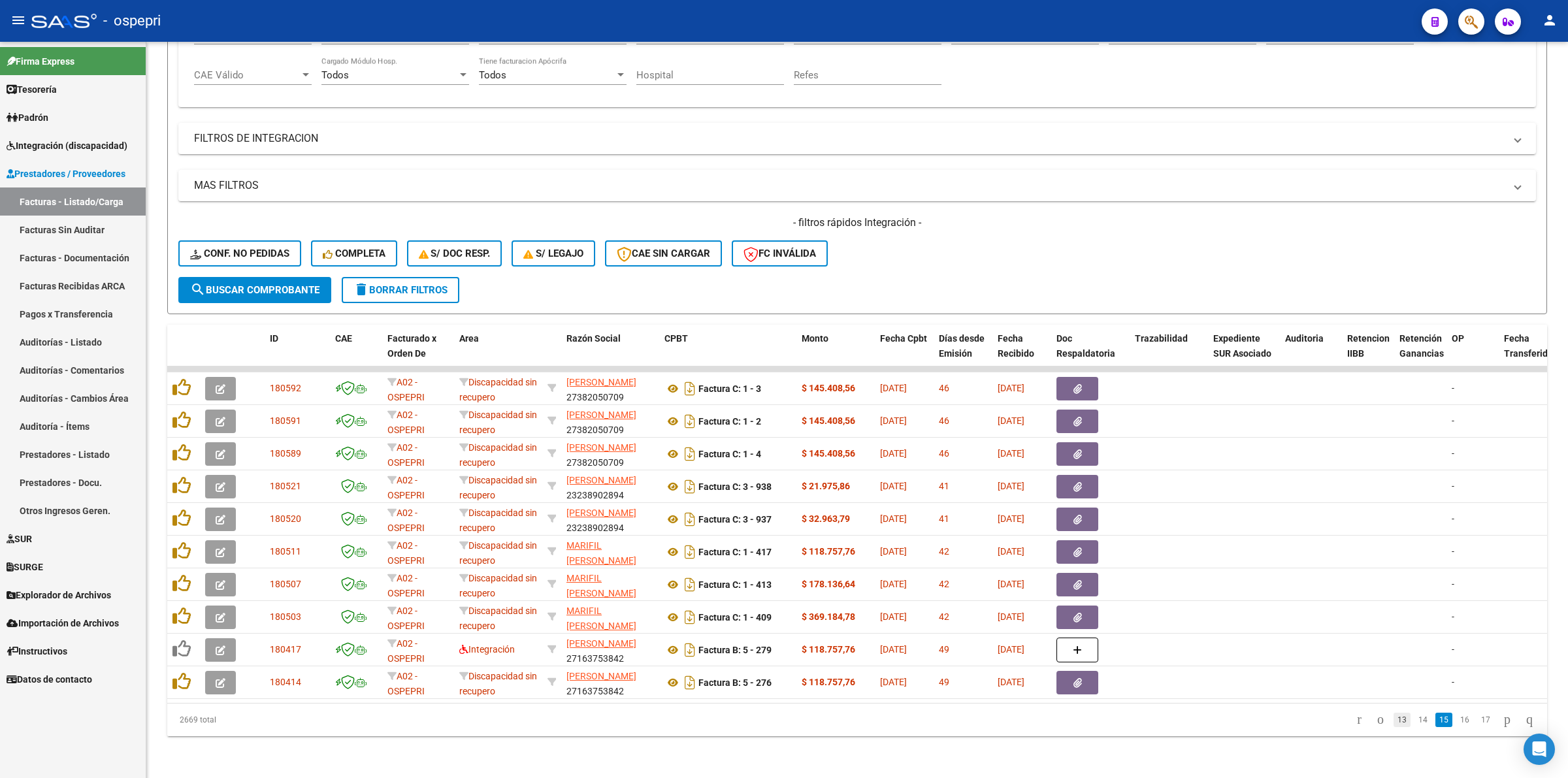
click at [1393, 721] on link "13" at bounding box center [1401, 720] width 17 height 15
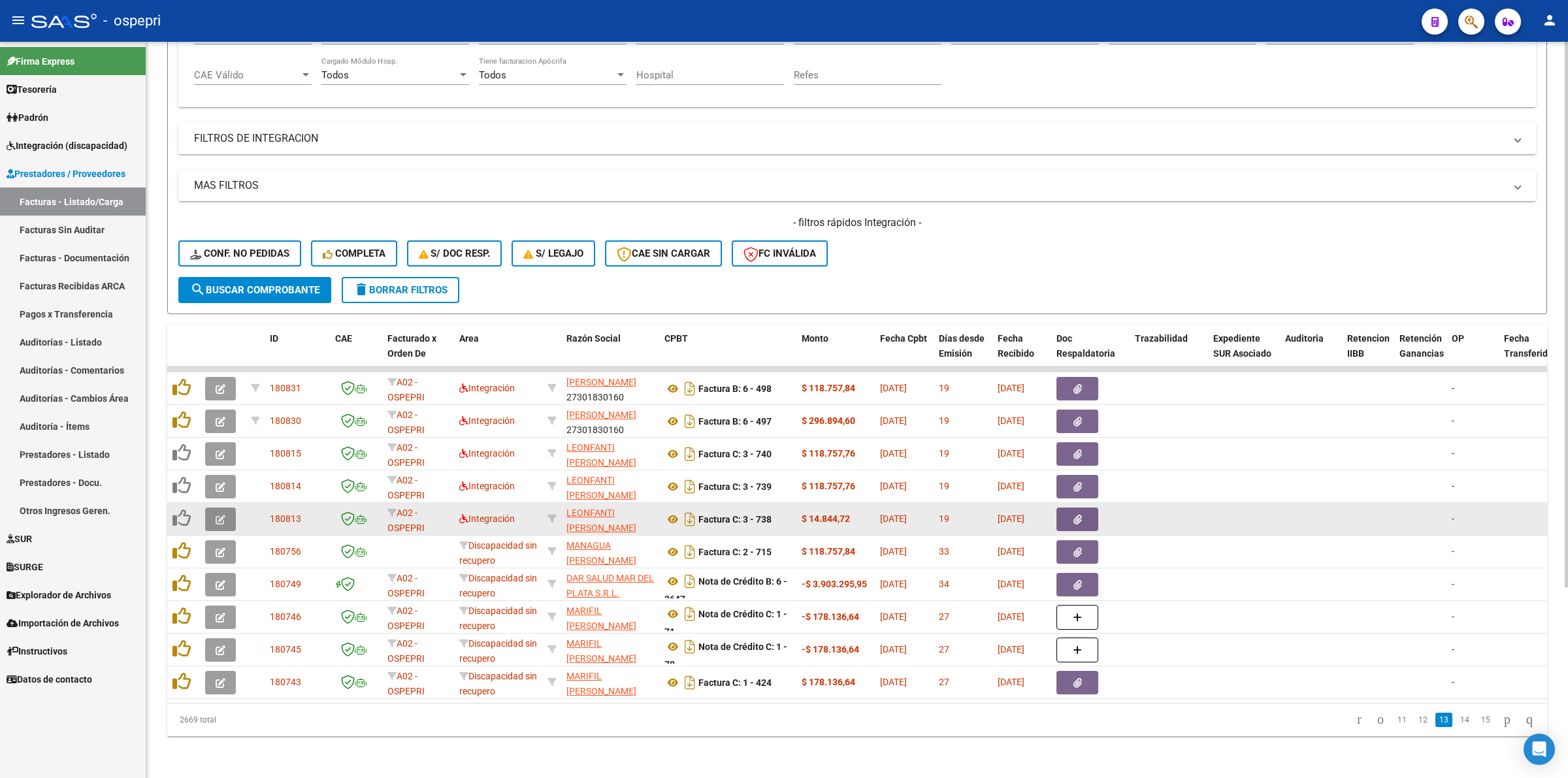
click at [216, 515] on icon "button" at bounding box center [220, 519] width 10 height 10
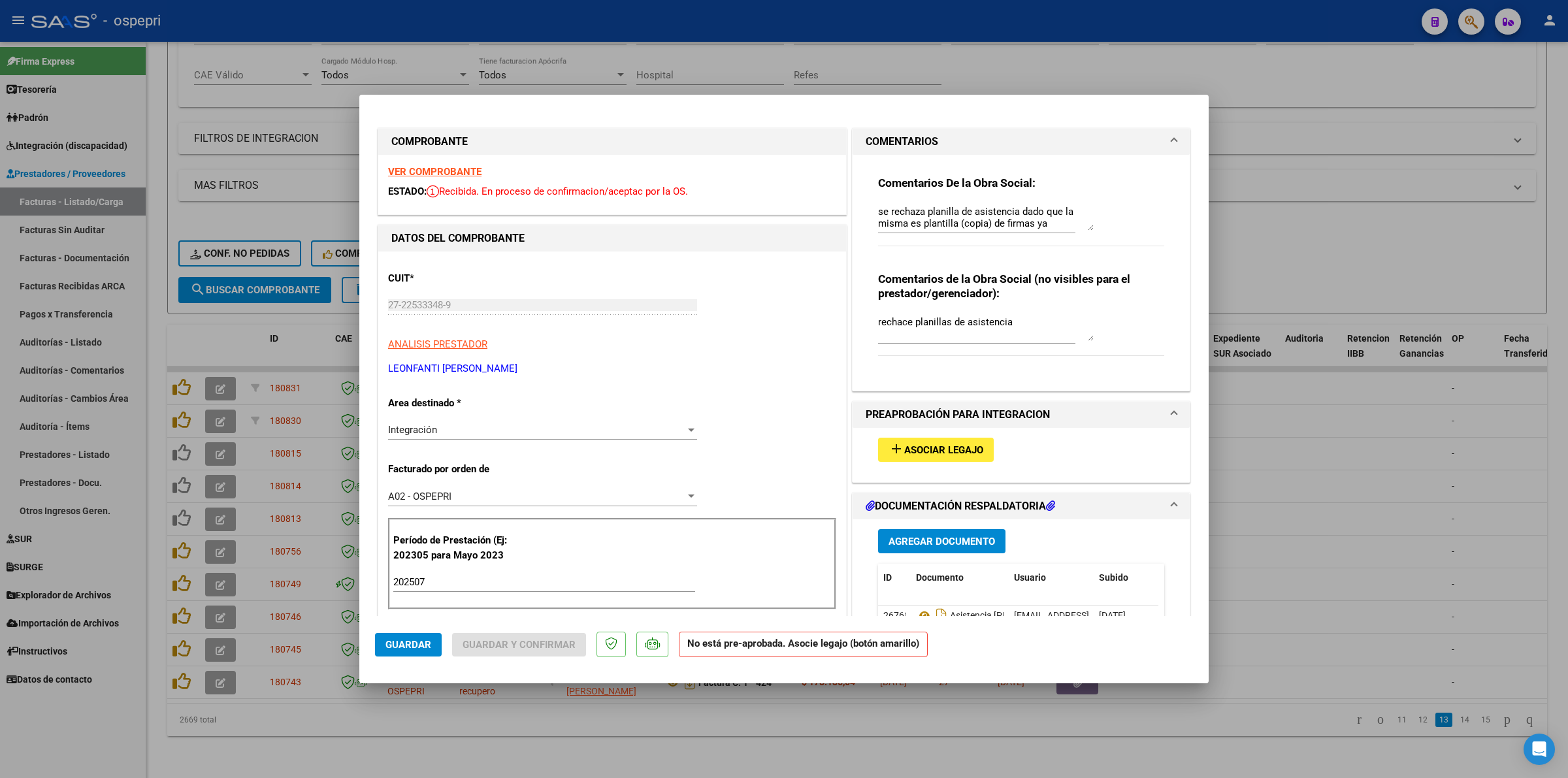
type input "$ 0,00"
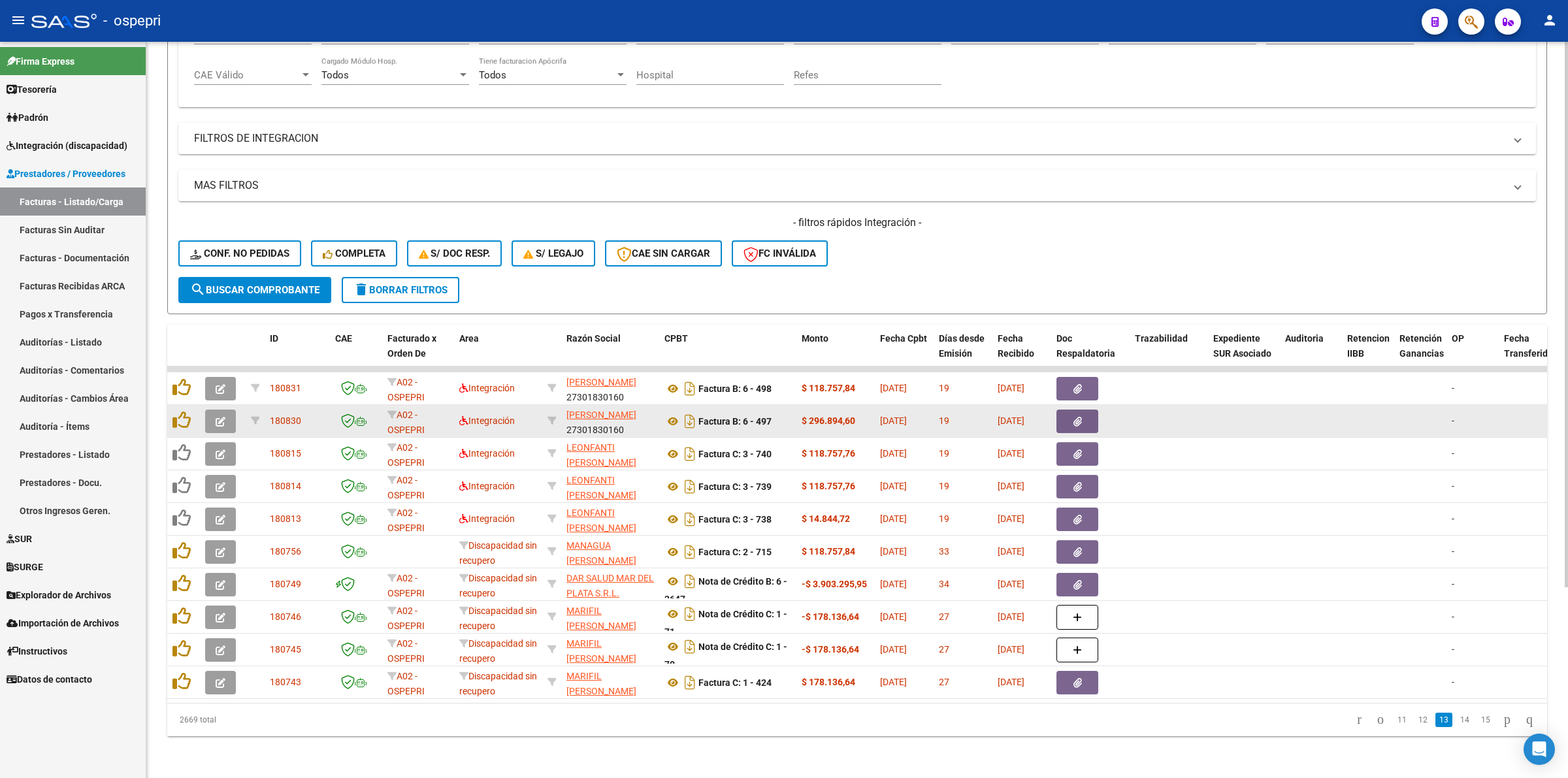
click at [222, 415] on button "button" at bounding box center [220, 421] width 31 height 23
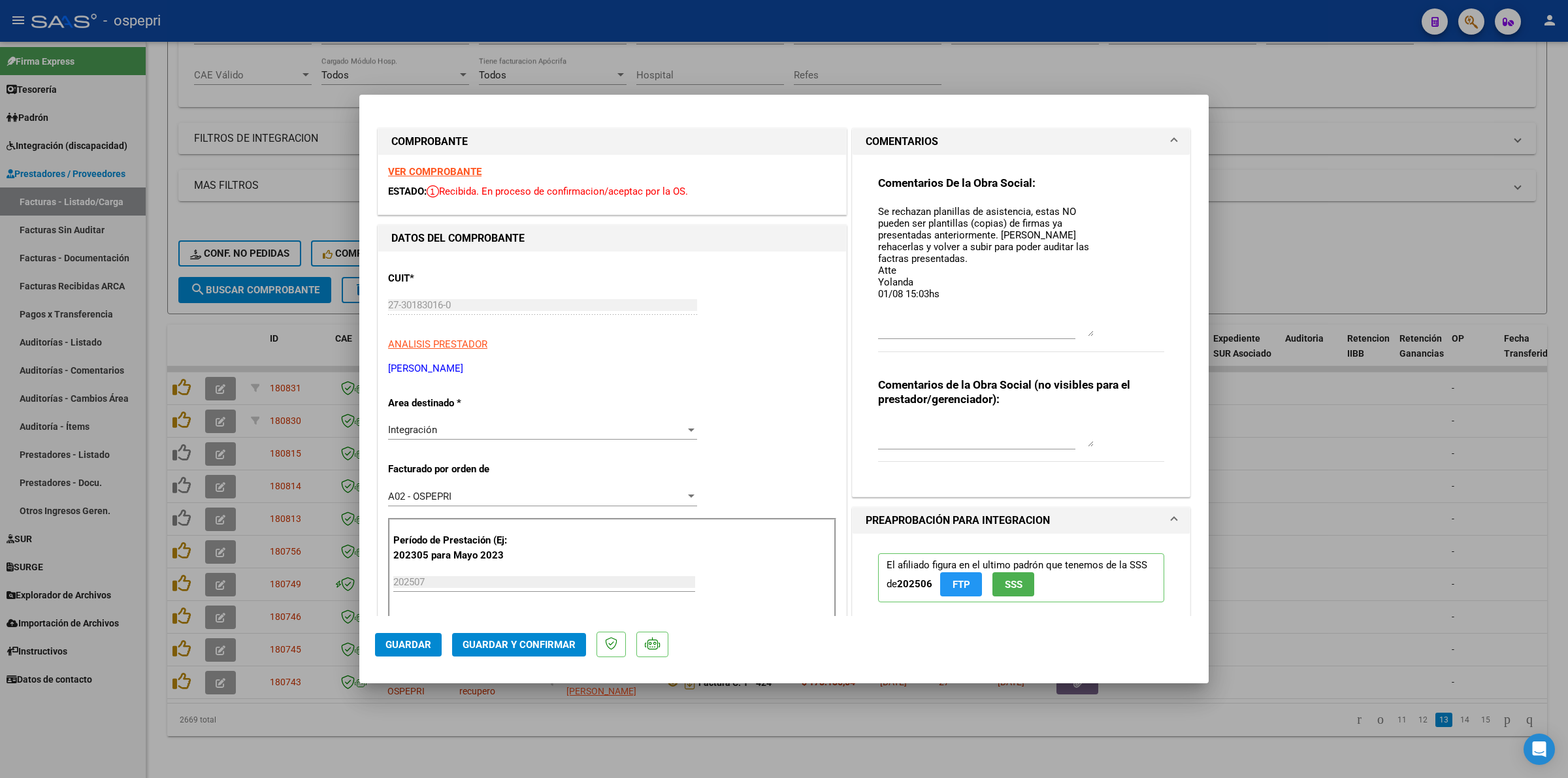
drag, startPoint x: 1086, startPoint y: 222, endPoint x: 1106, endPoint y: 328, distance: 107.9
click at [1106, 328] on div "Comentarios De la Obra Social: Se rechazan planillas de asistencia, estas NO pu…" at bounding box center [1021, 270] width 286 height 190
type input "$ 0,00"
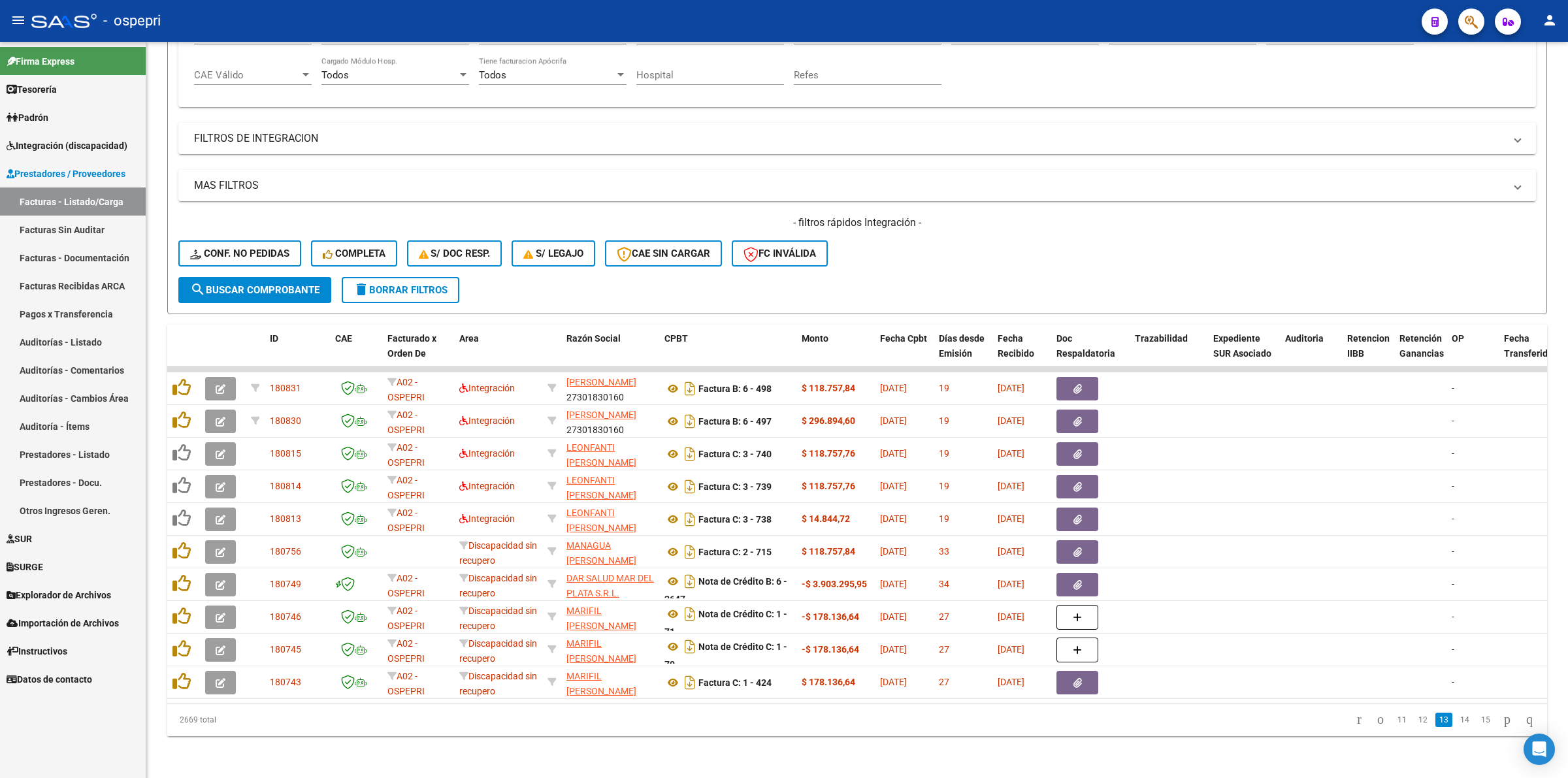
click at [83, 145] on span "Integración (discapacidad)" at bounding box center [67, 146] width 121 height 15
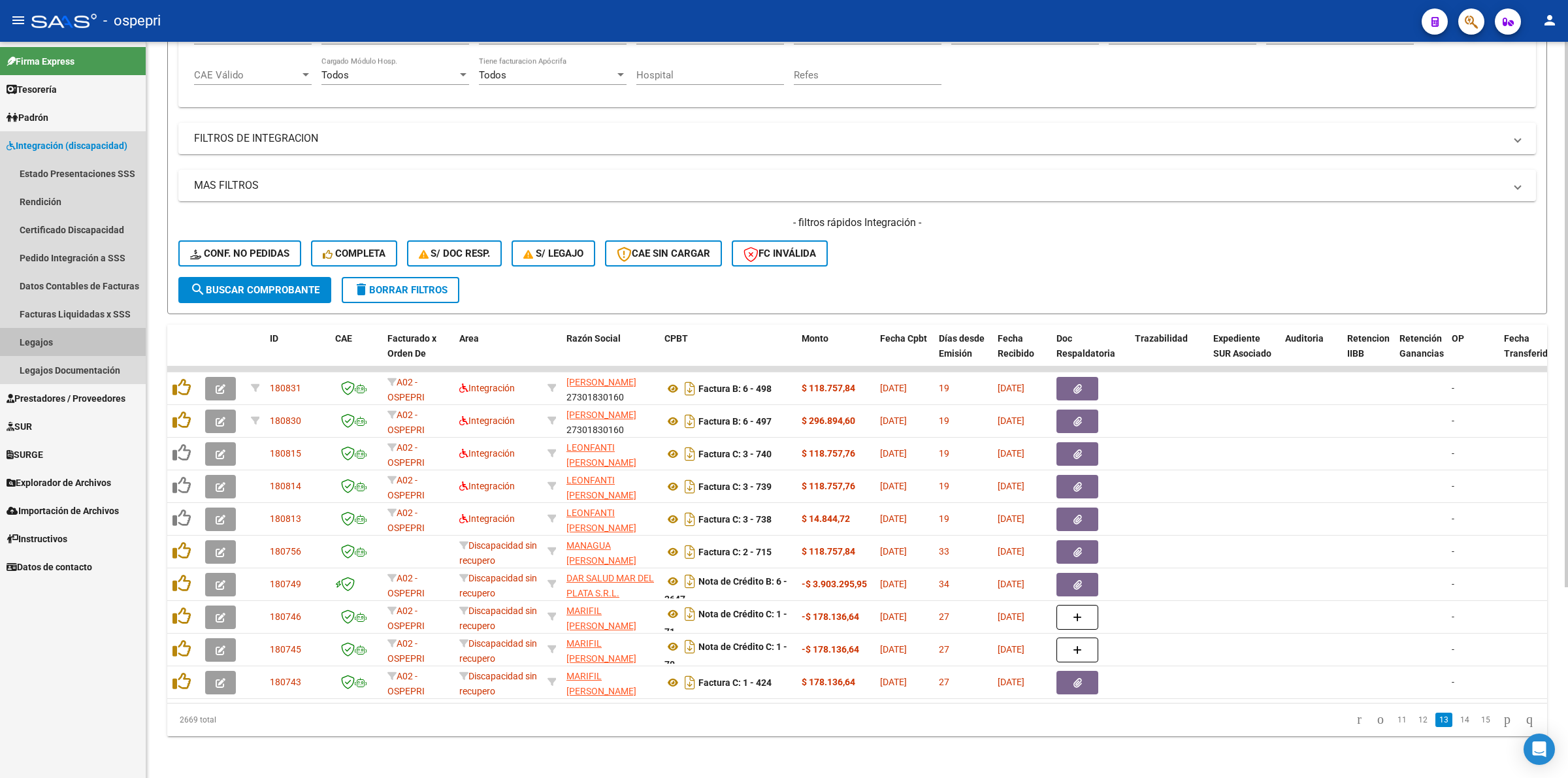
drag, startPoint x: 86, startPoint y: 341, endPoint x: 299, endPoint y: 266, distance: 225.8
click at [86, 341] on link "Legajos" at bounding box center [73, 342] width 145 height 28
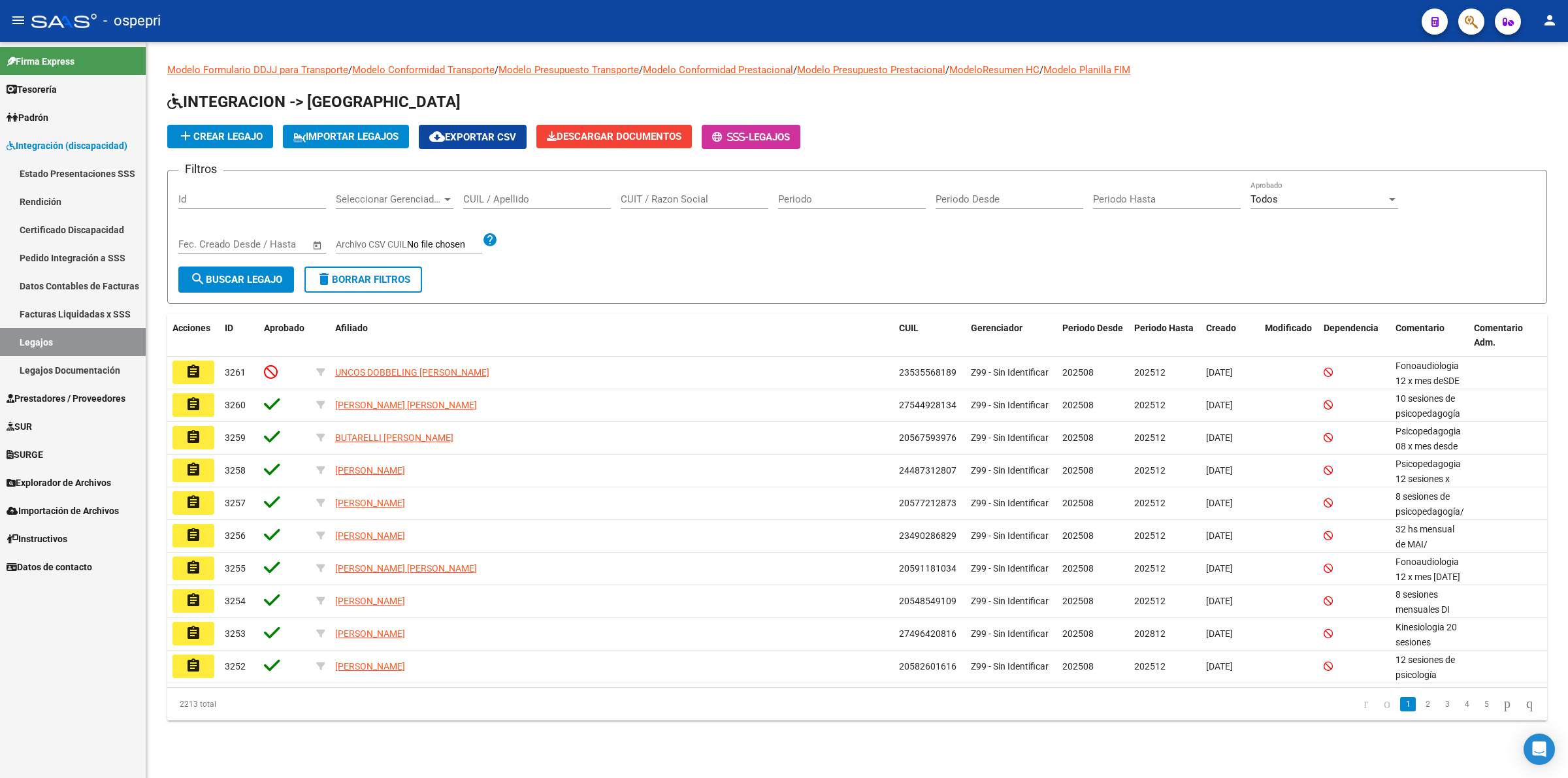
click at [467, 196] on input "CUIL / Apellido" at bounding box center [537, 199] width 148 height 12
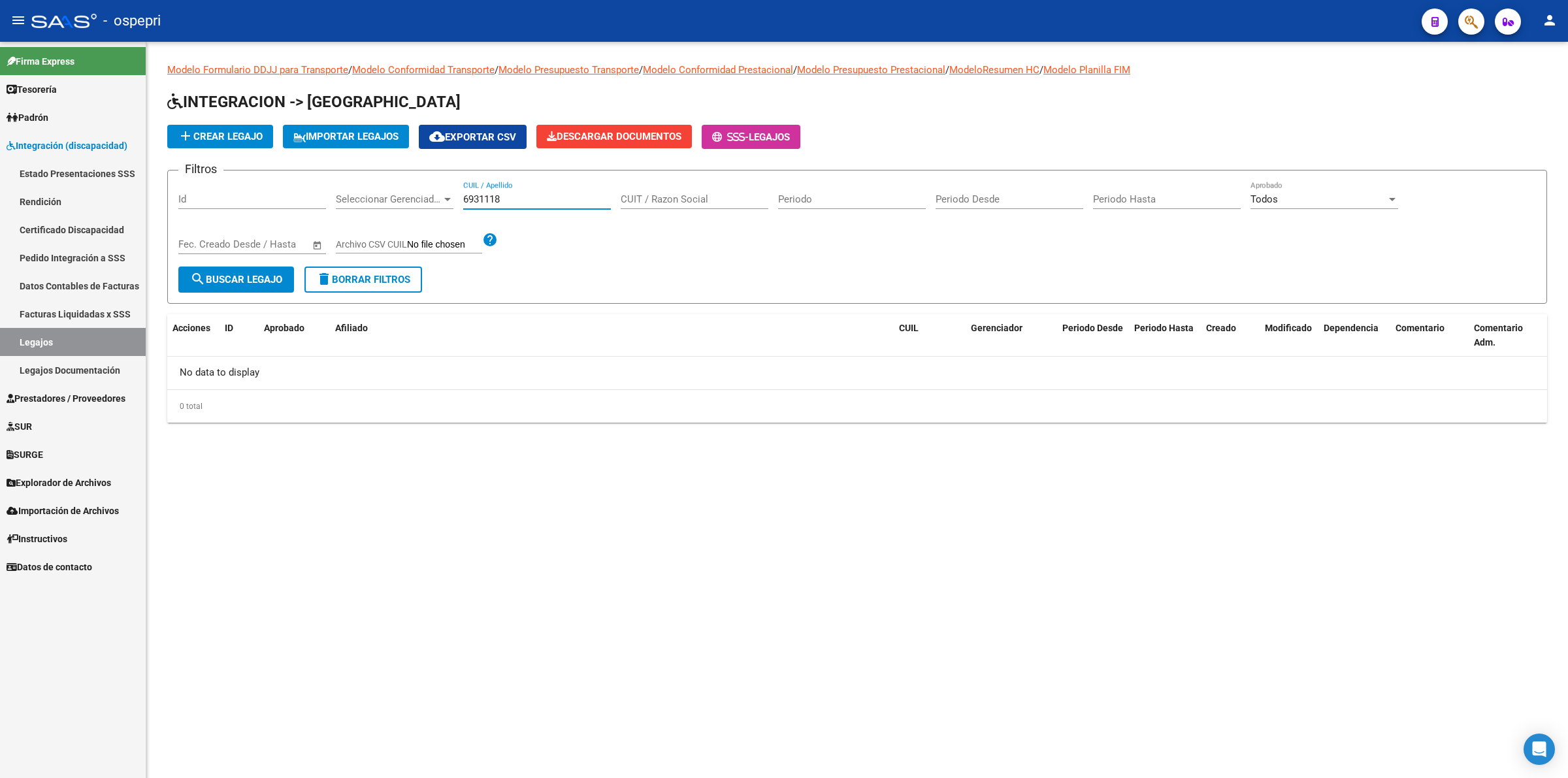
drag, startPoint x: 519, startPoint y: 201, endPoint x: 139, endPoint y: 203, distance: 380.0
click at [139, 203] on mat-sidenav-container "Firma Express Tesorería Extractos Procesados (csv) Extractos Originales (pdf) O…" at bounding box center [784, 410] width 1568 height 736
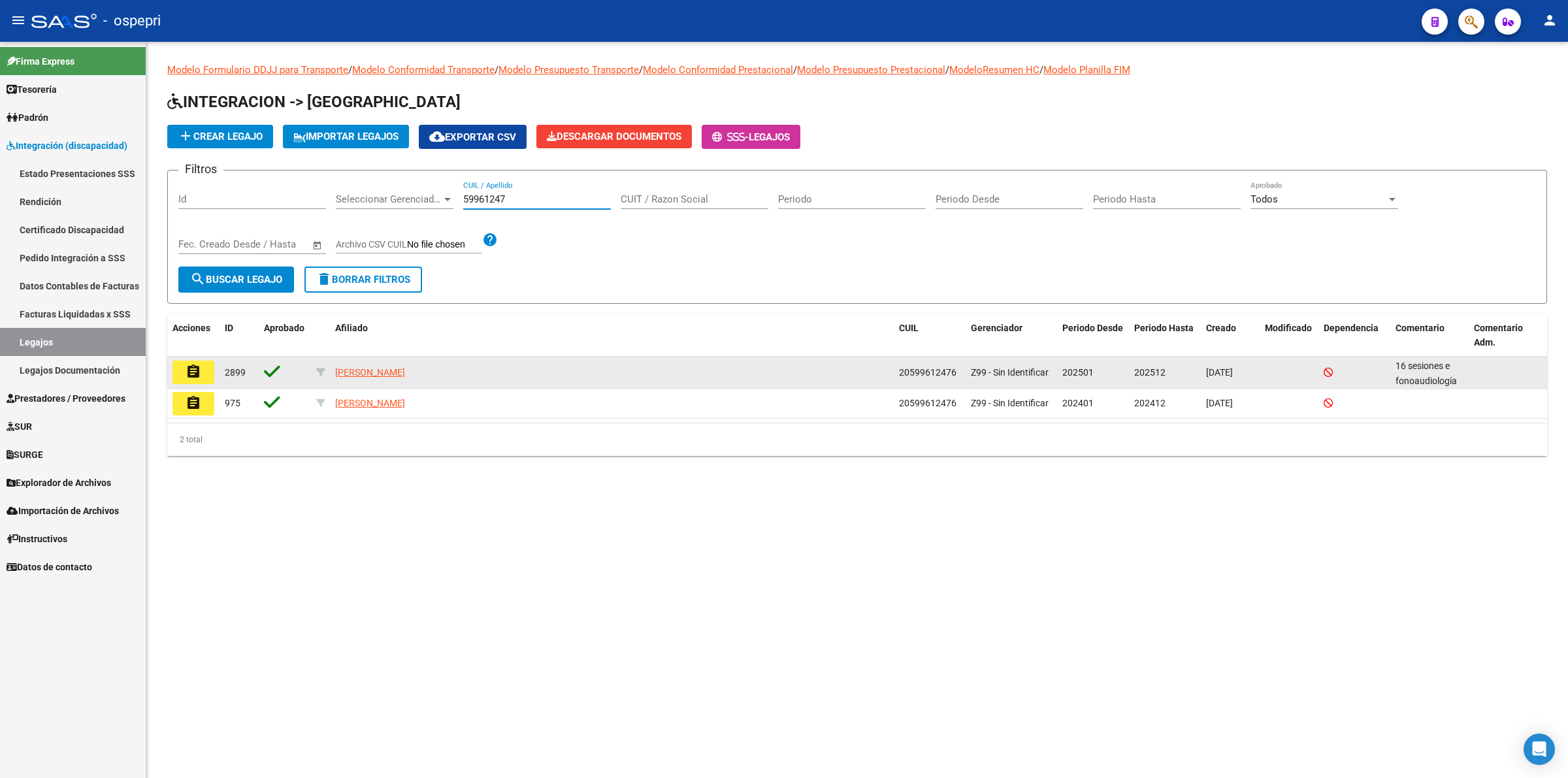
type input "59961247"
click at [192, 373] on mat-icon "assignment" at bounding box center [193, 371] width 15 height 15
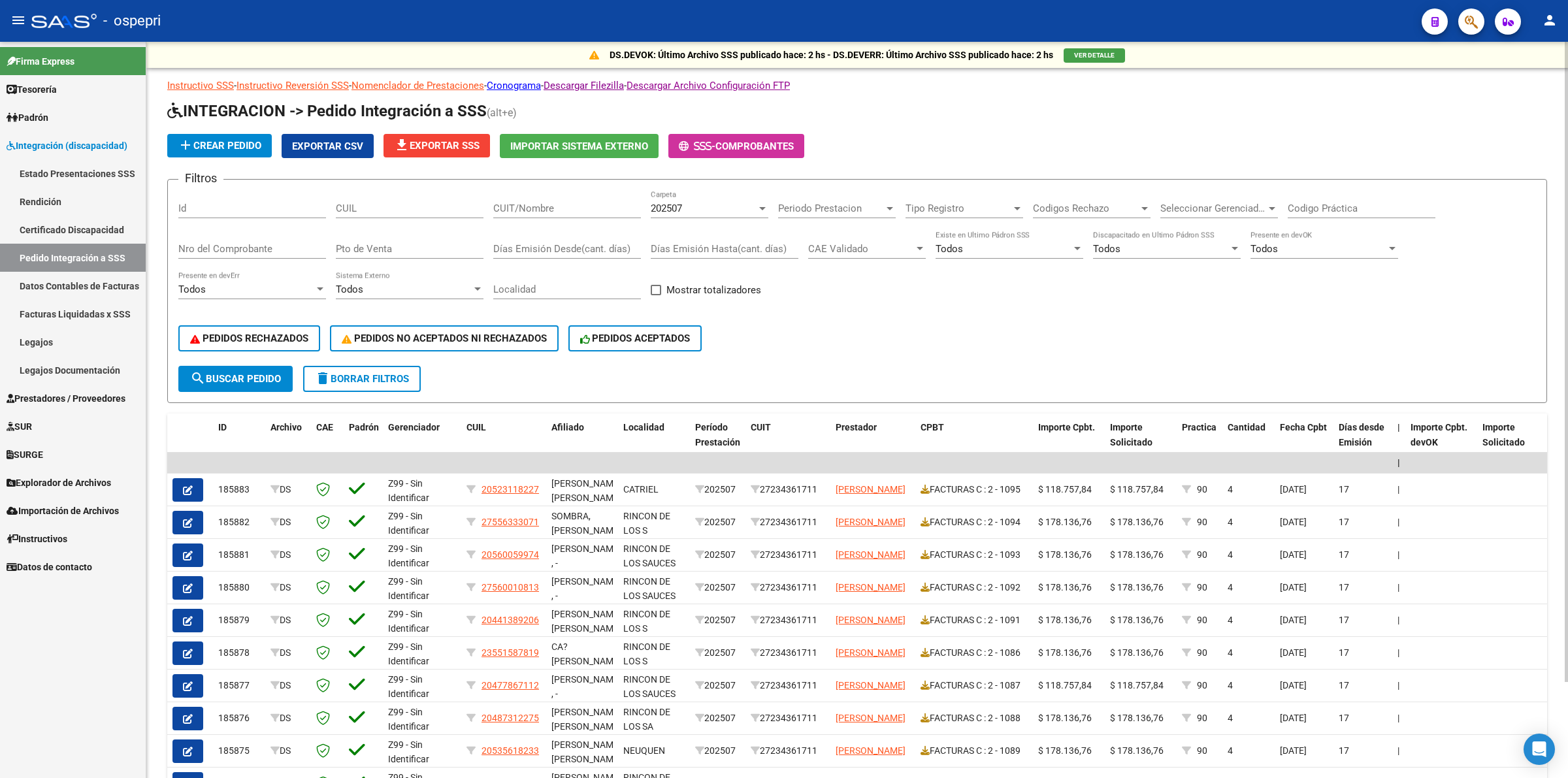
click at [531, 210] on input "CUIT/Nombre" at bounding box center [567, 208] width 148 height 12
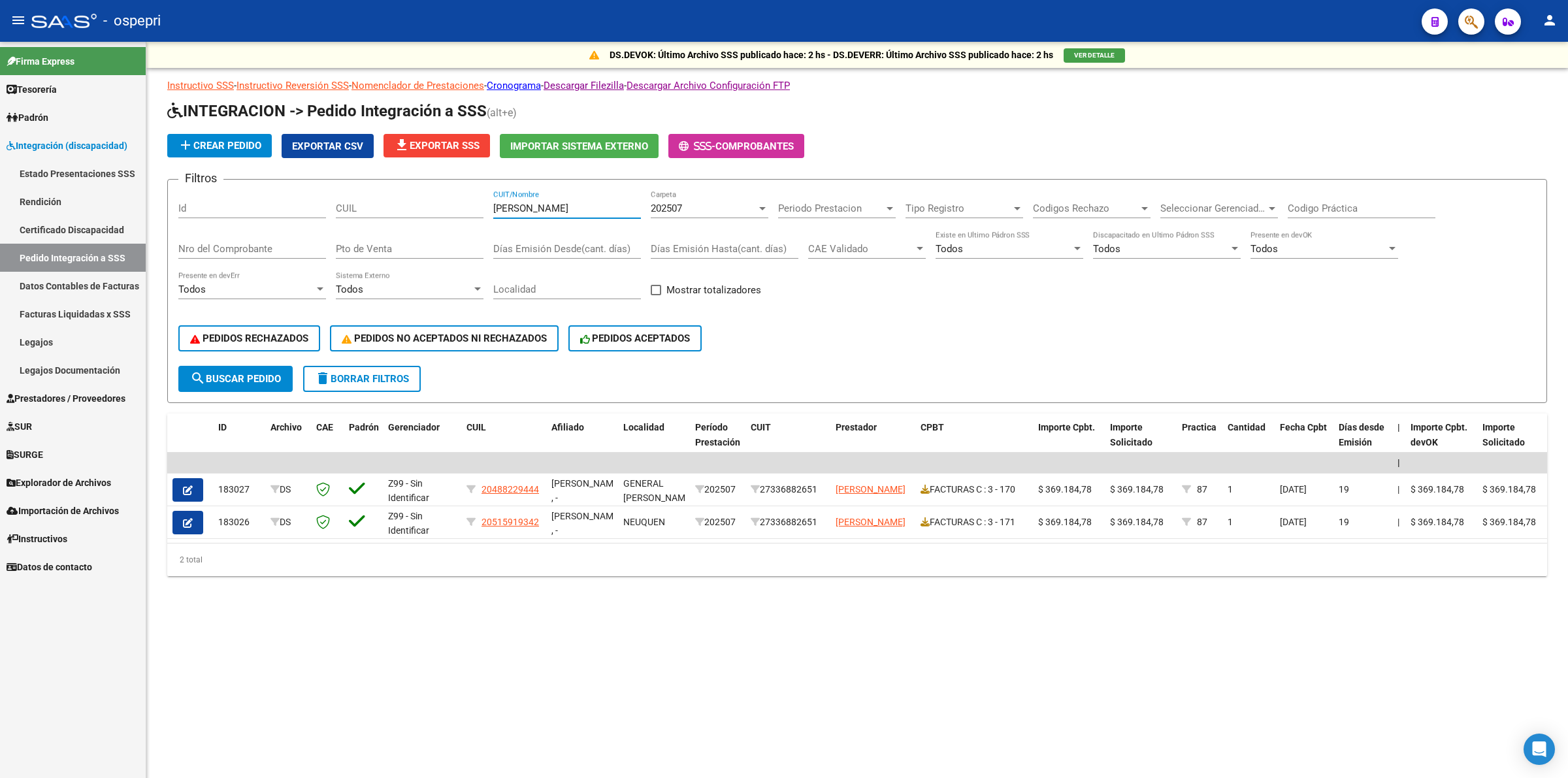
type input "[PERSON_NAME]"
click at [48, 405] on span "Prestadores / Proveedores" at bounding box center [66, 399] width 119 height 15
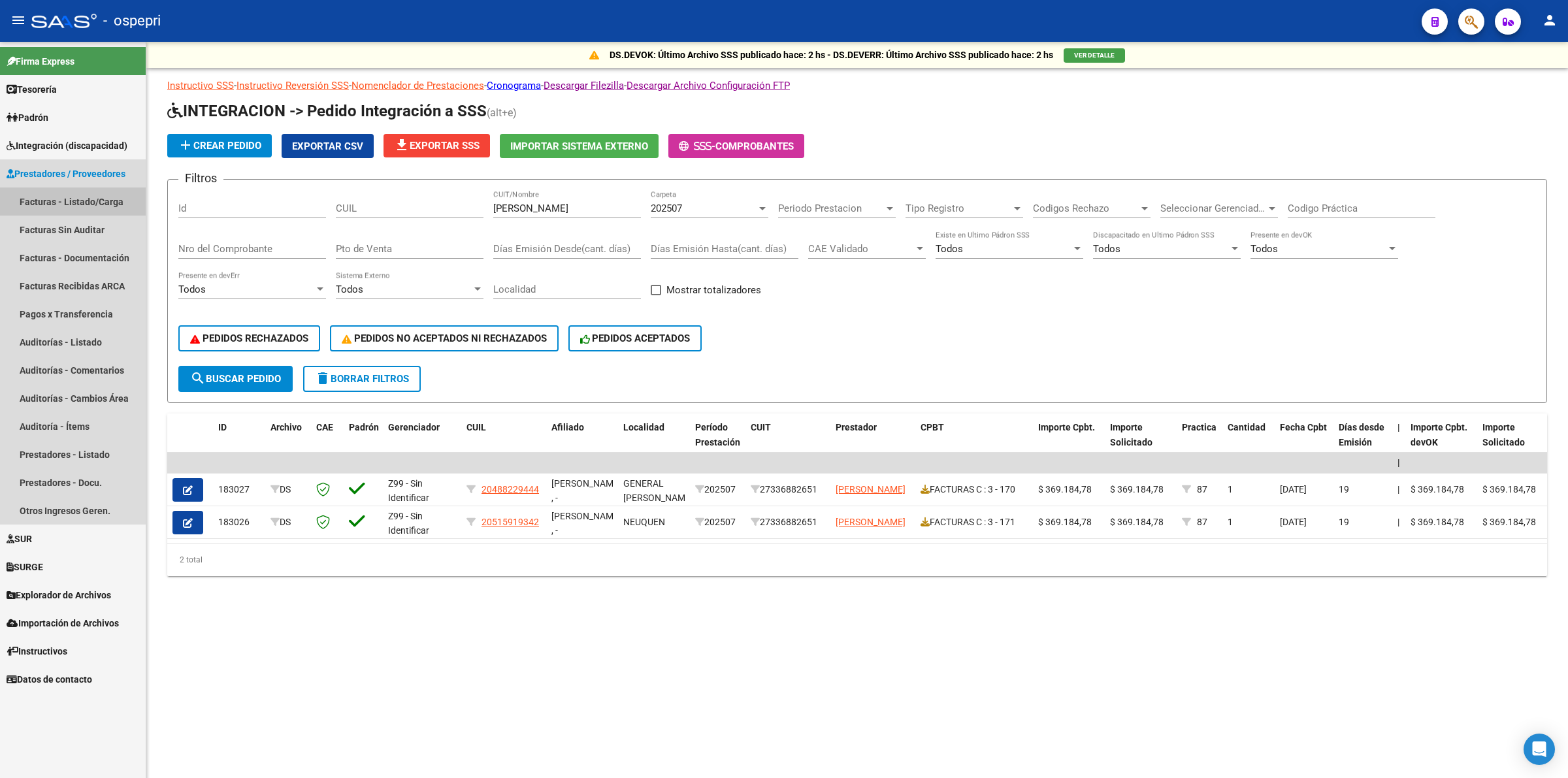
click at [115, 199] on link "Facturas - Listado/Carga" at bounding box center [73, 201] width 145 height 28
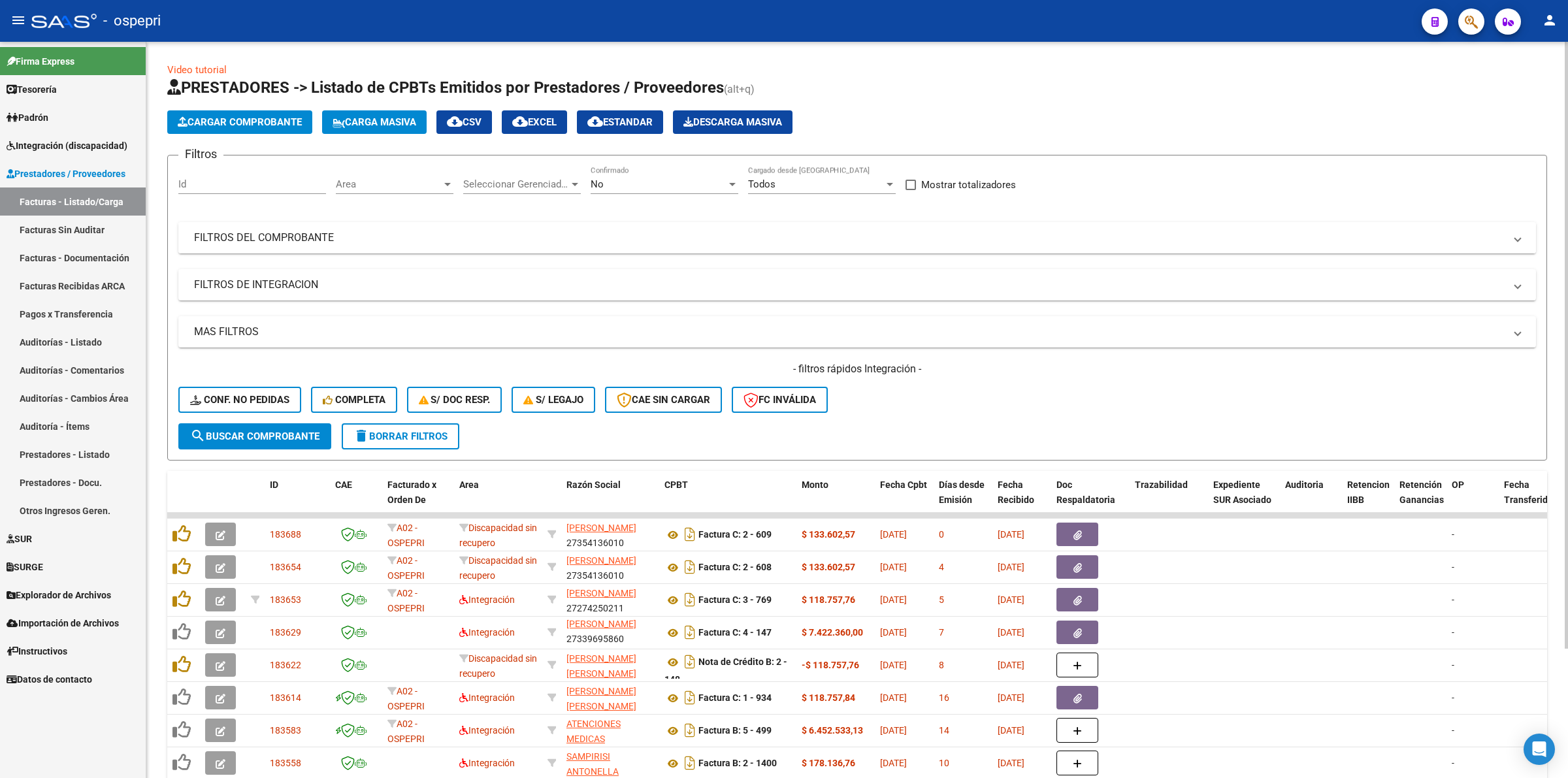
click at [222, 239] on mat-panel-title "FILTROS DEL COMPROBANTE" at bounding box center [849, 238] width 1310 height 15
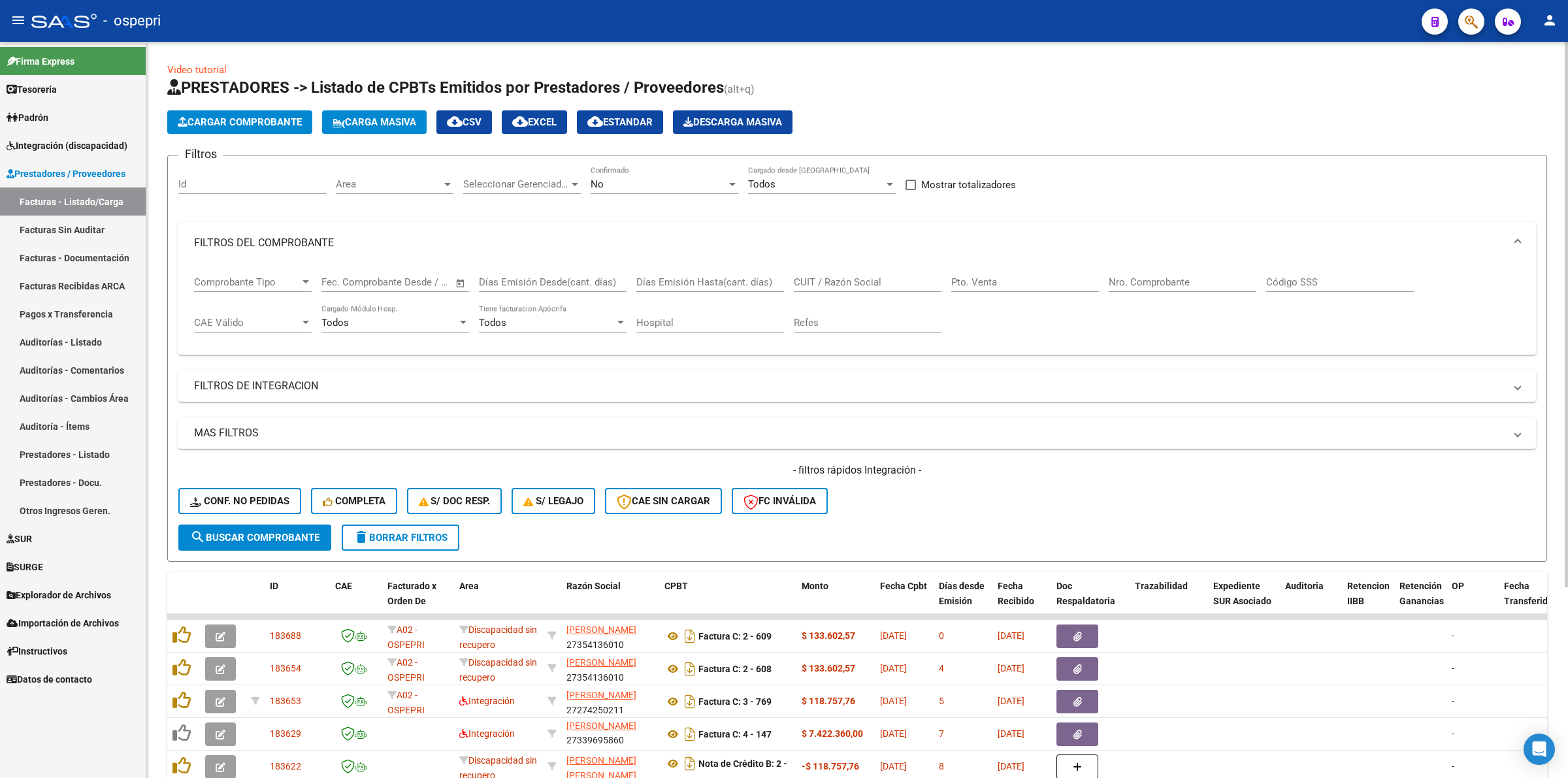
click at [883, 278] on input "CUIT / Razón Social" at bounding box center [867, 282] width 148 height 12
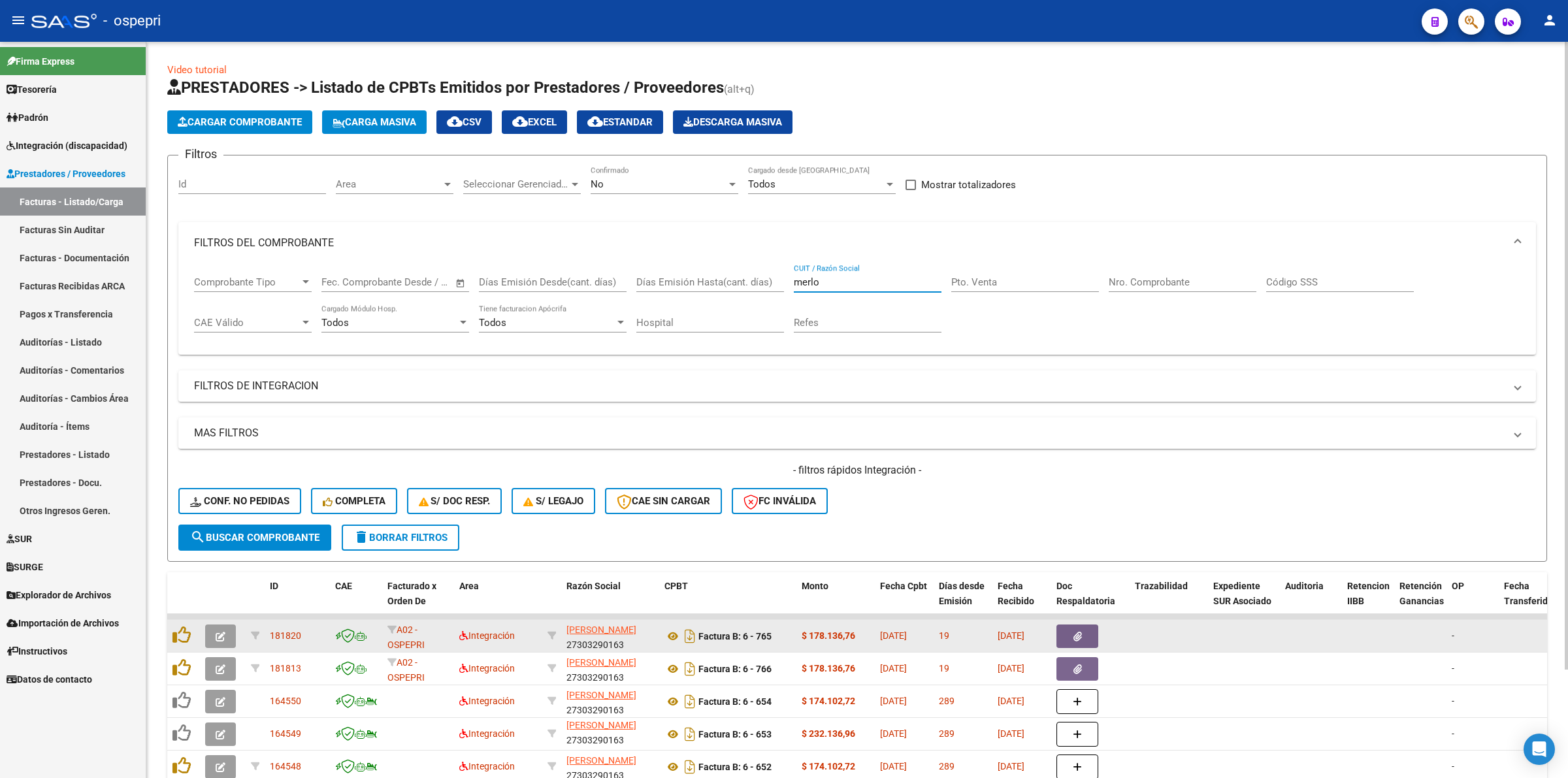
type input "merlo"
click at [216, 625] on button "button" at bounding box center [220, 636] width 31 height 23
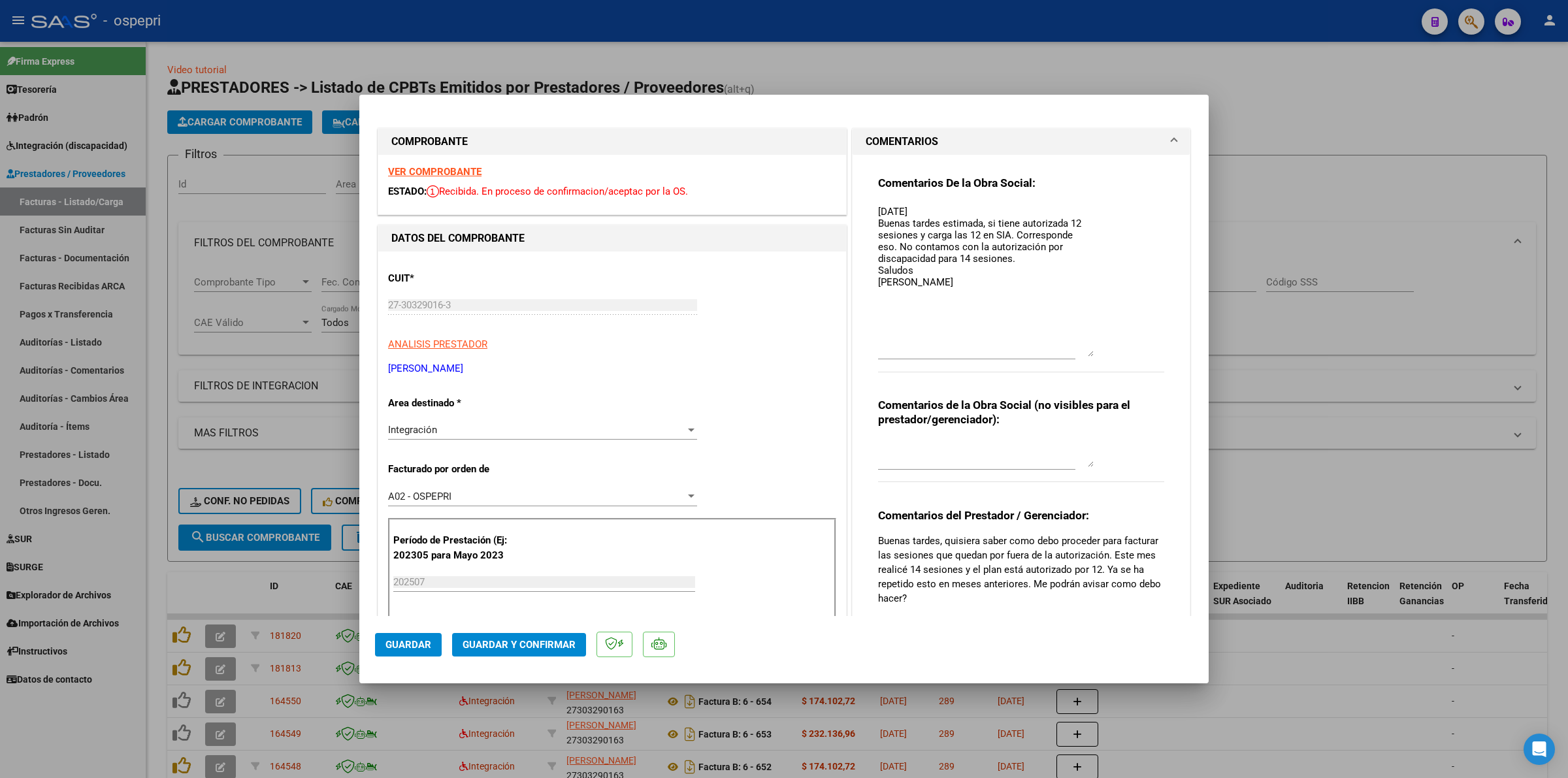
drag, startPoint x: 1080, startPoint y: 223, endPoint x: 1076, endPoint y: 349, distance: 126.1
click at [1076, 349] on textarea "[DATE] Buenas tardes estimada, si tiene autorizada 12 sesiones y carga las 12 e…" at bounding box center [986, 280] width 216 height 152
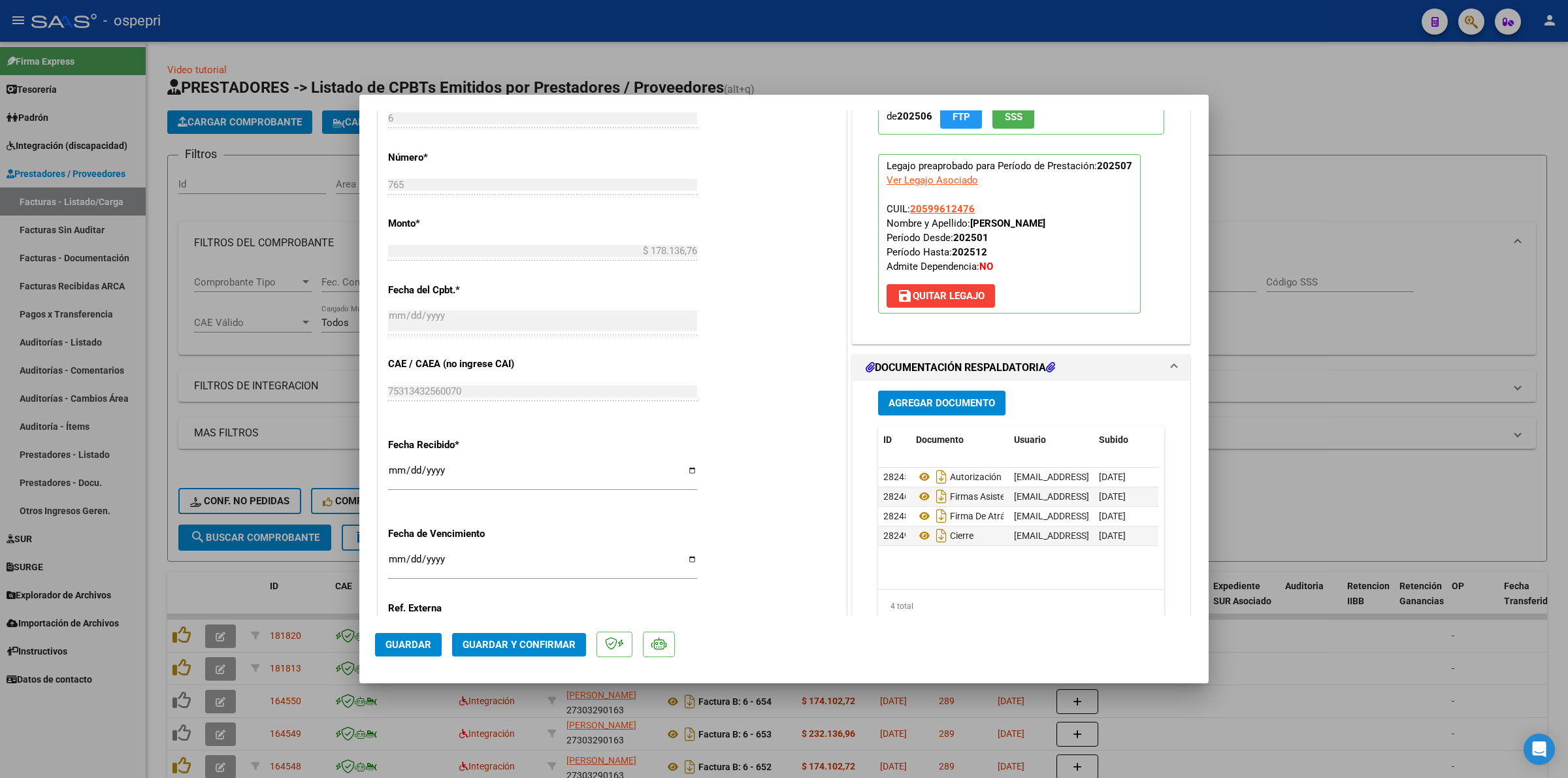
scroll to position [735, 0]
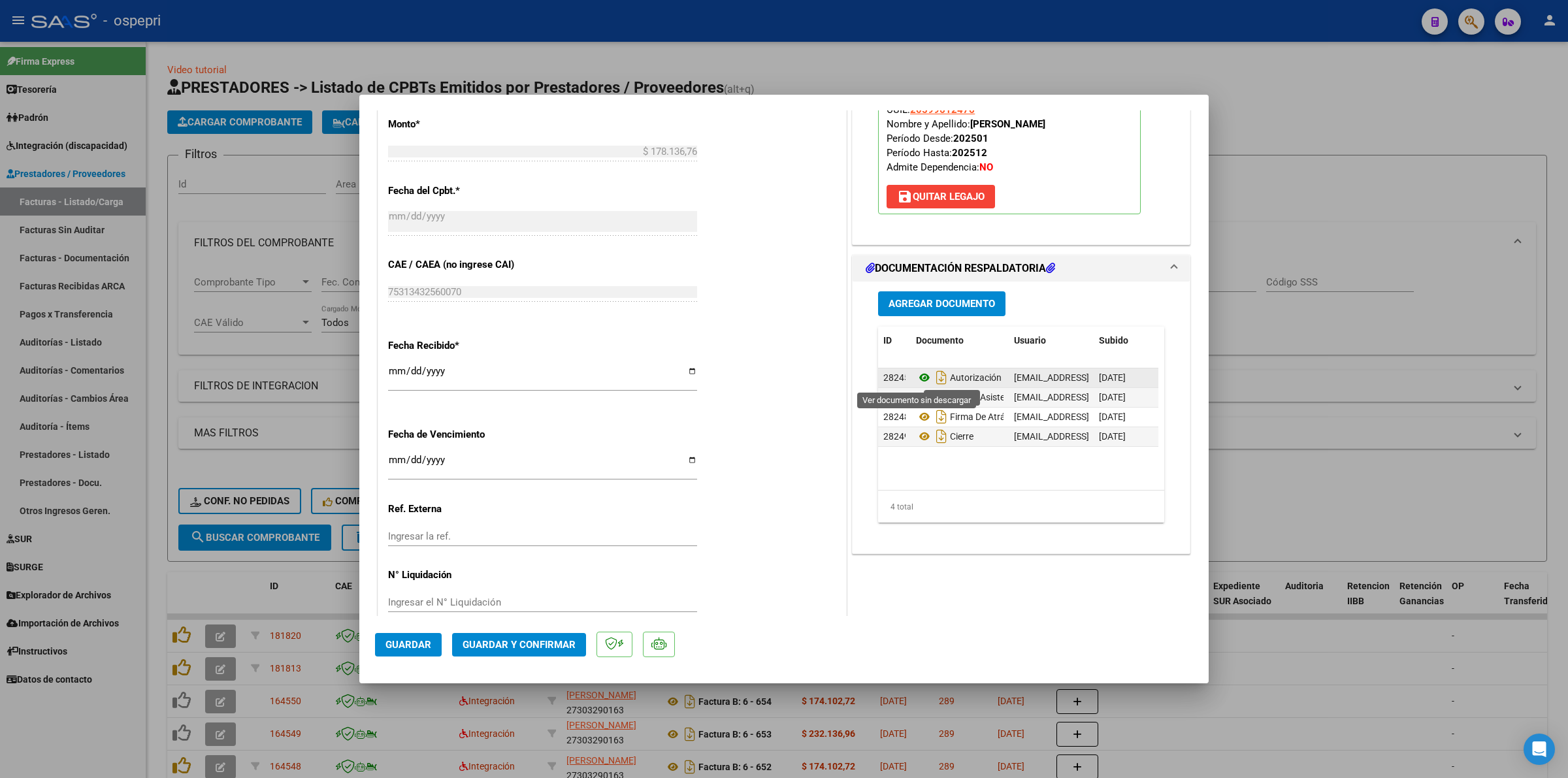
click at [916, 379] on icon at bounding box center [924, 377] width 17 height 15
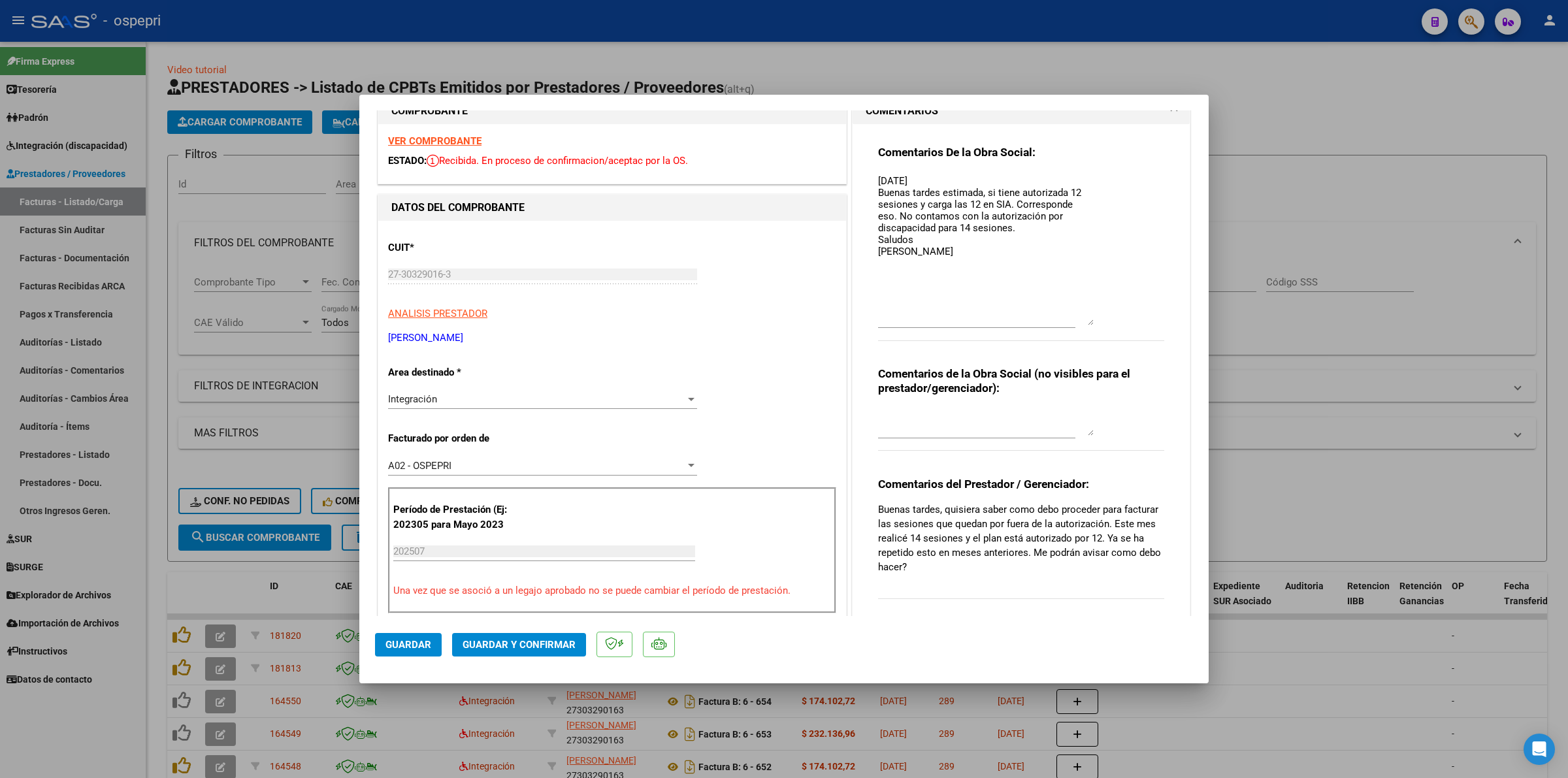
scroll to position [0, 0]
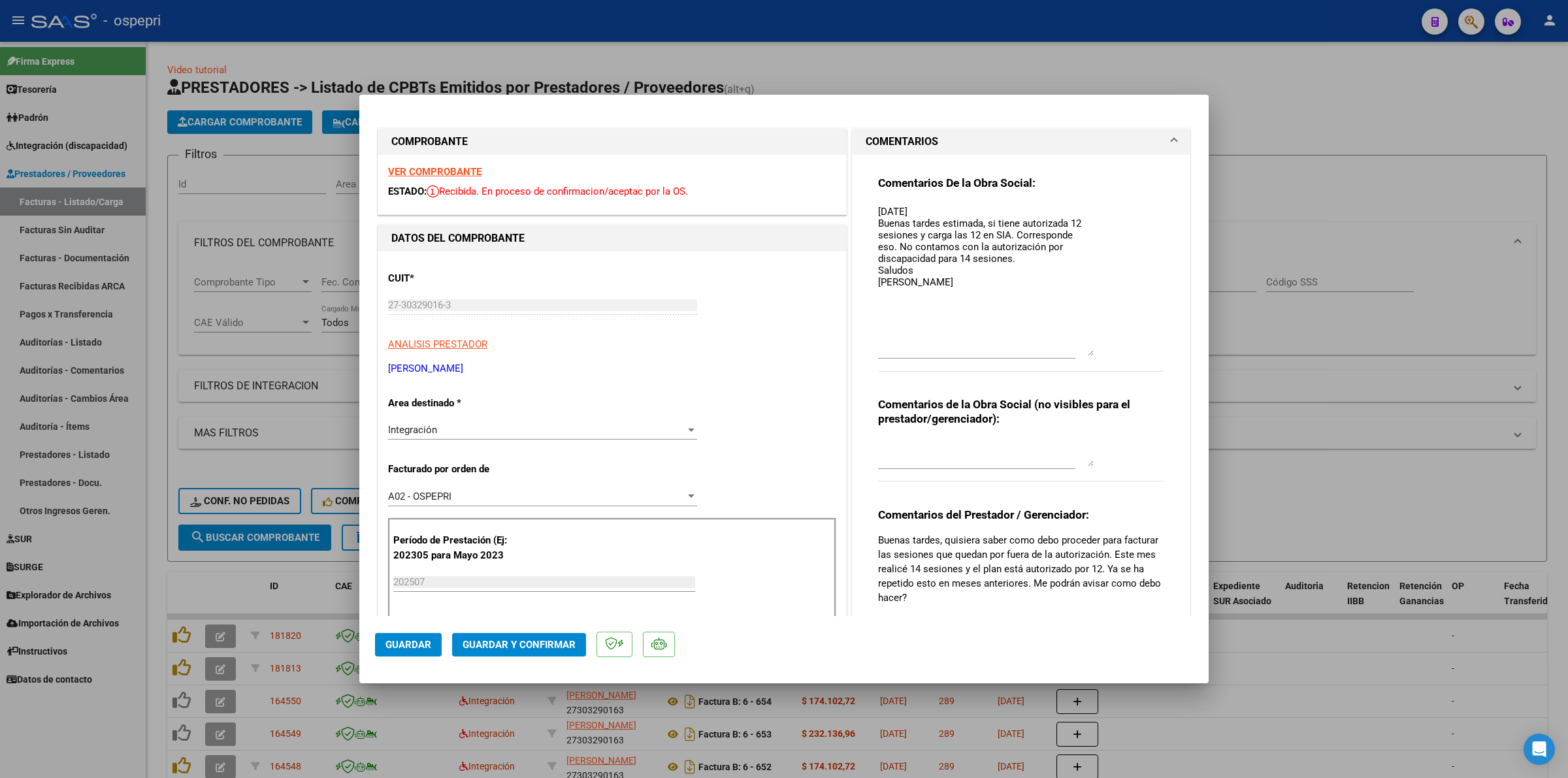
click at [435, 168] on strong "VER COMPROBANTE" at bounding box center [435, 172] width 93 height 12
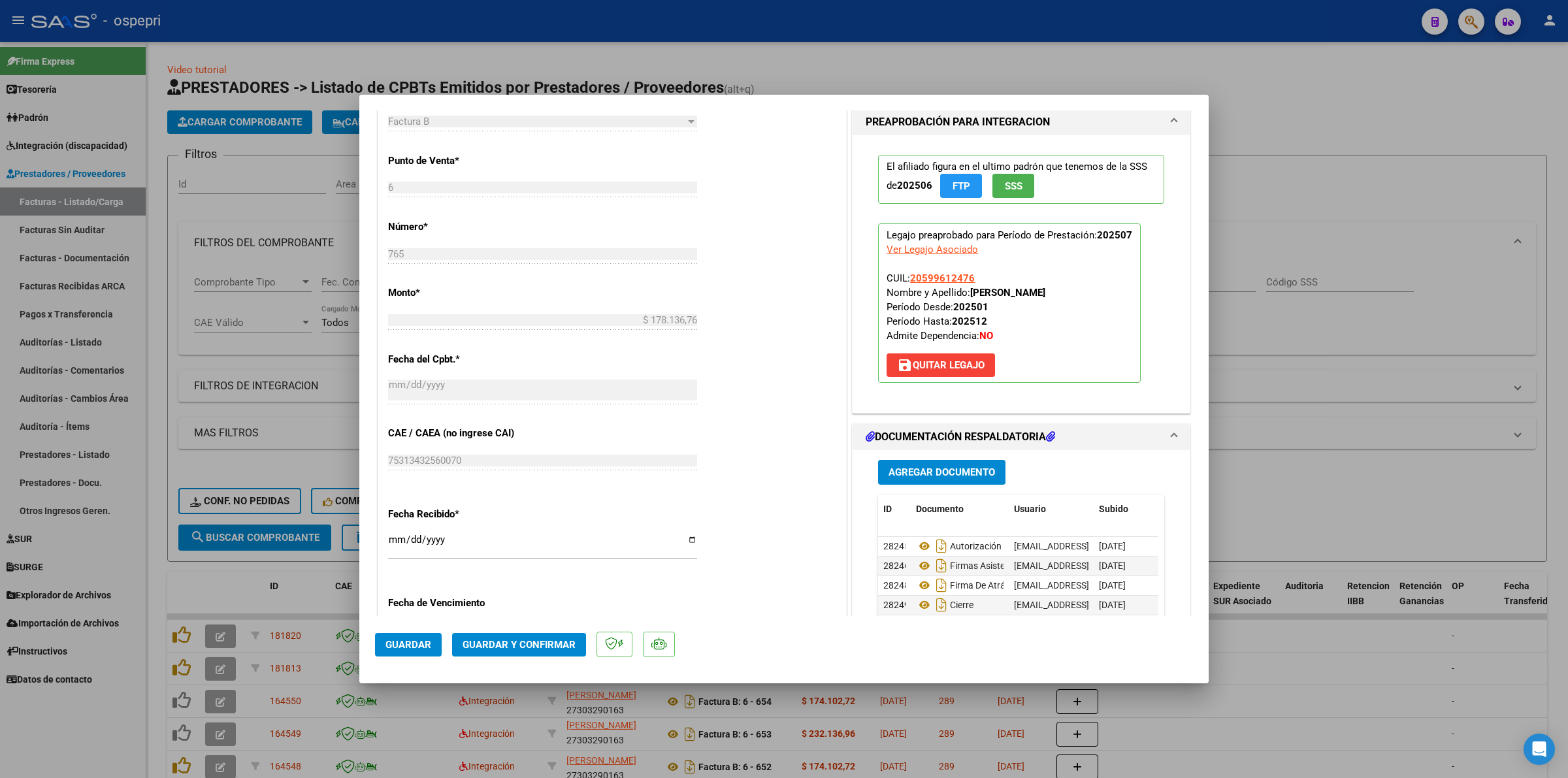
scroll to position [572, 0]
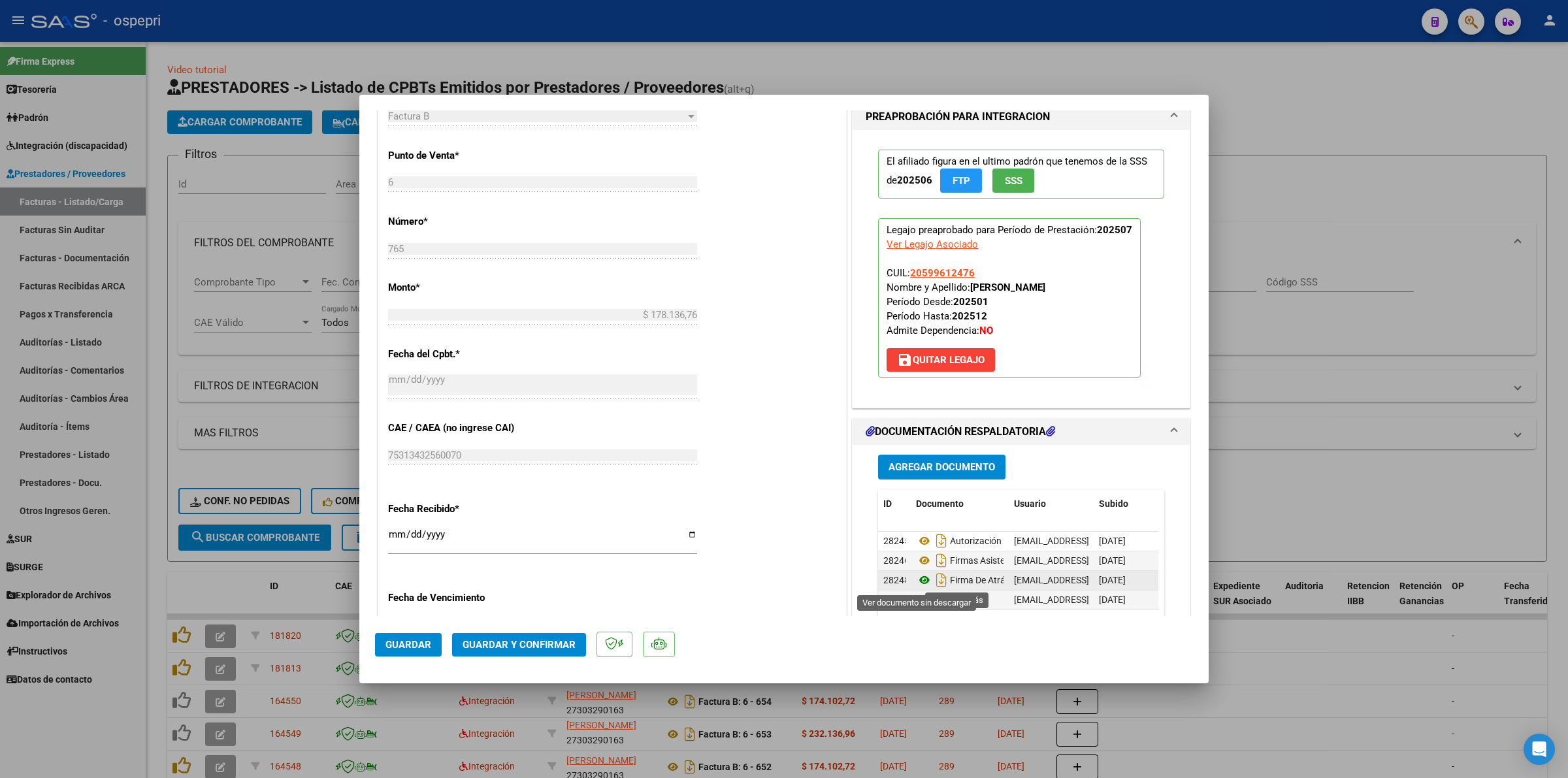
click at [921, 578] on icon at bounding box center [924, 579] width 17 height 15
click at [916, 553] on icon at bounding box center [924, 560] width 17 height 15
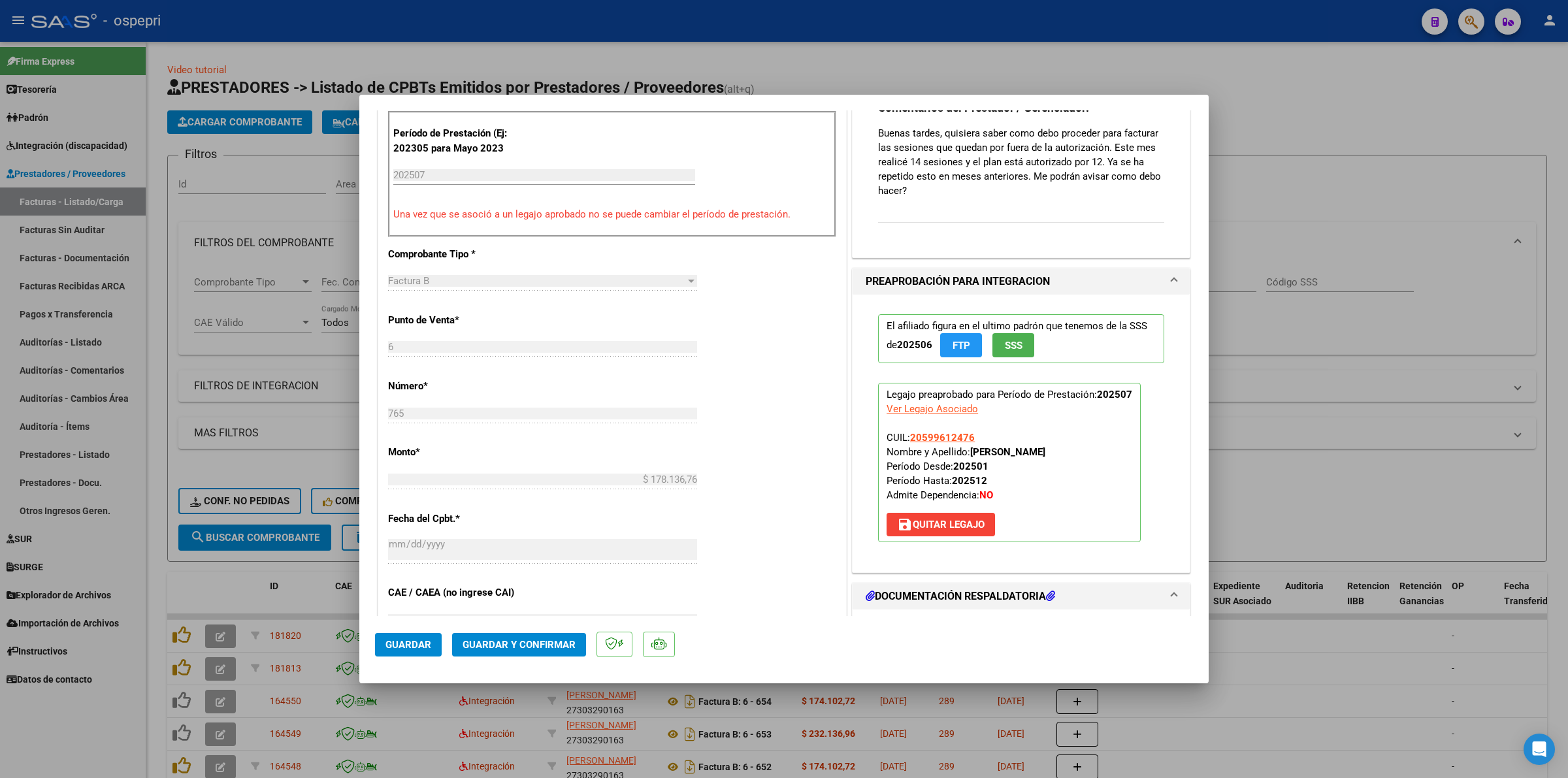
scroll to position [408, 0]
click at [540, 645] on span "Guardar y Confirmar" at bounding box center [519, 644] width 113 height 12
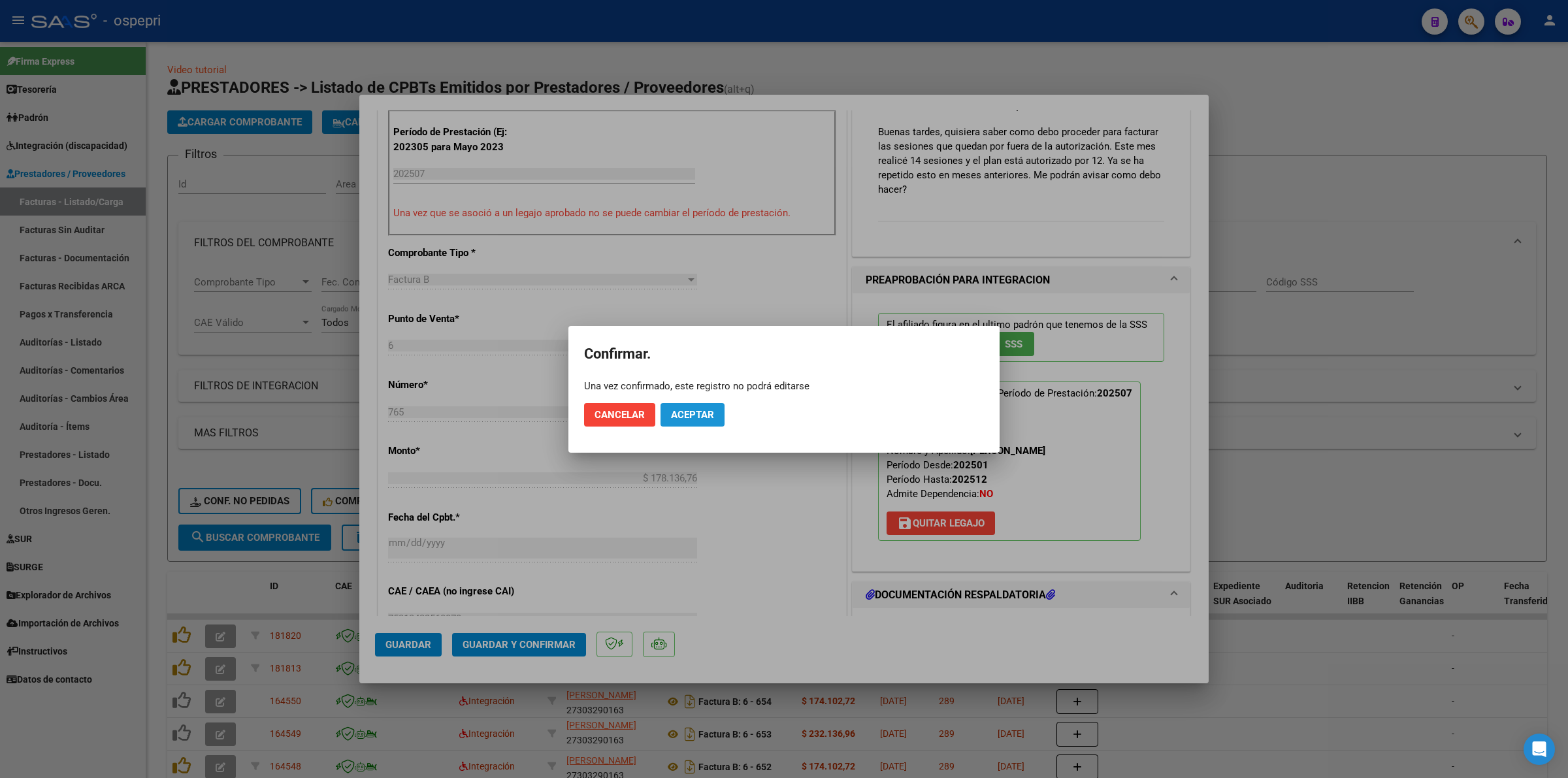
click at [685, 409] on span "Aceptar" at bounding box center [692, 415] width 43 height 12
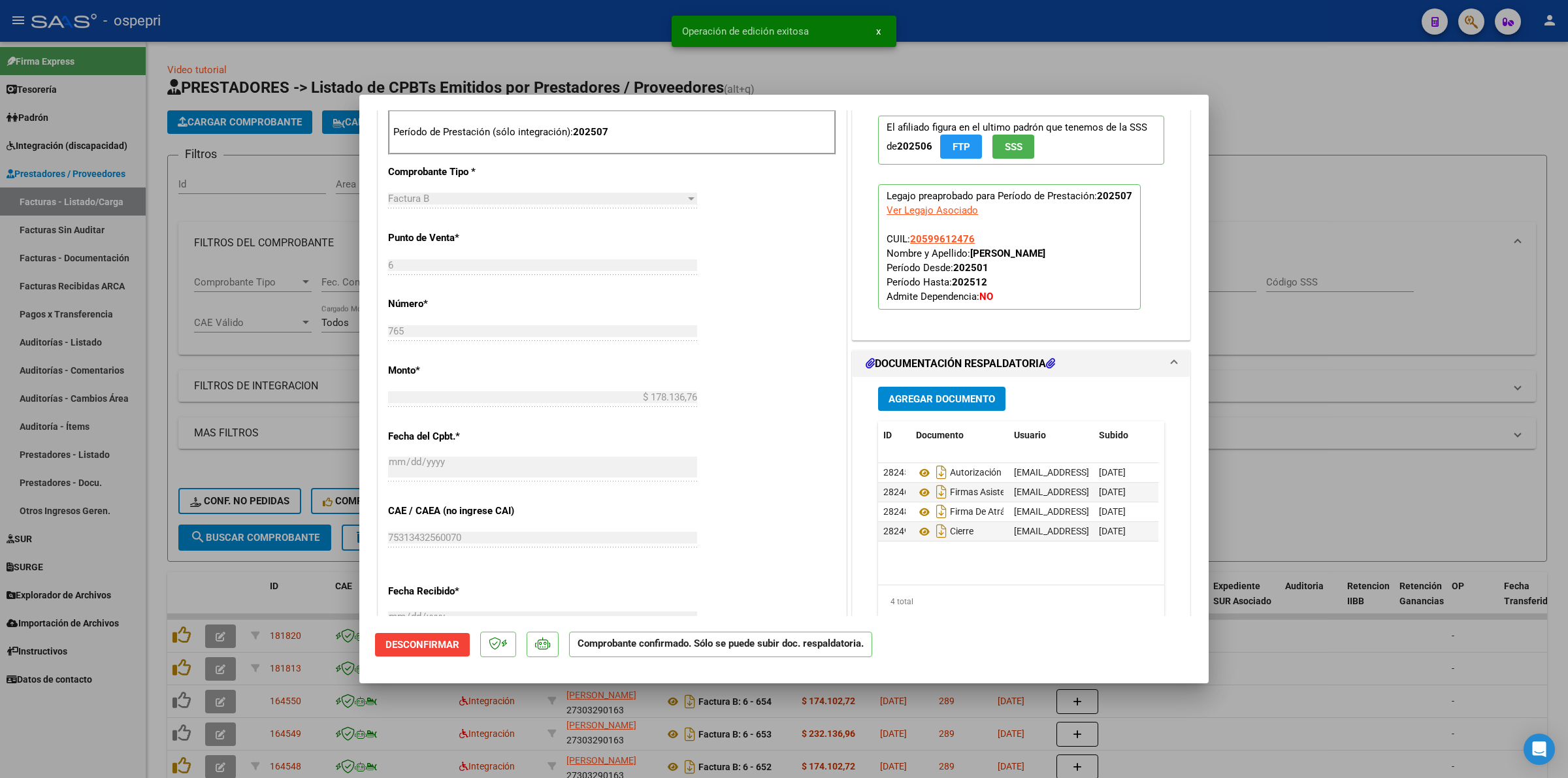
type input "$ 0,00"
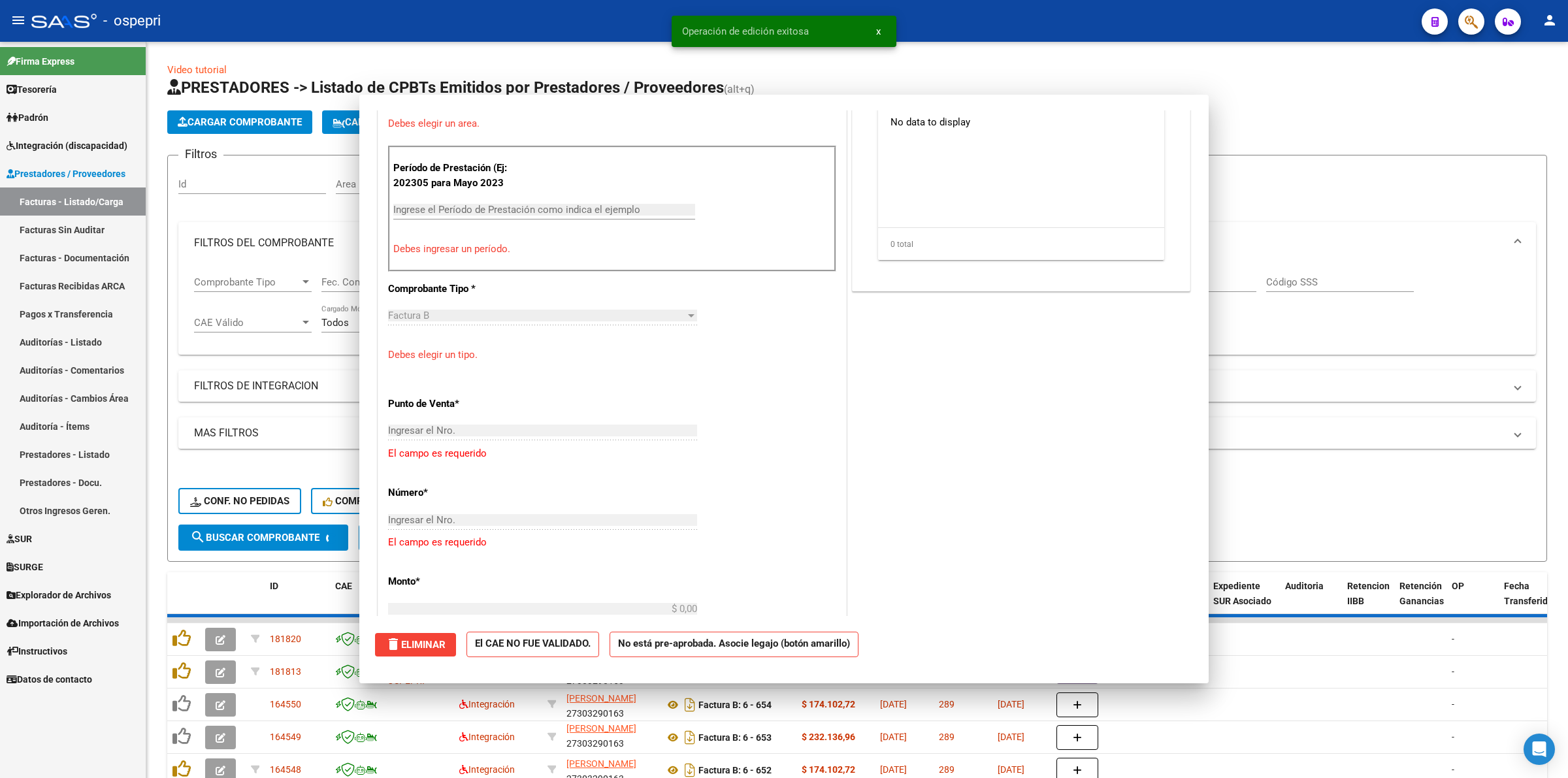
scroll to position [431, 0]
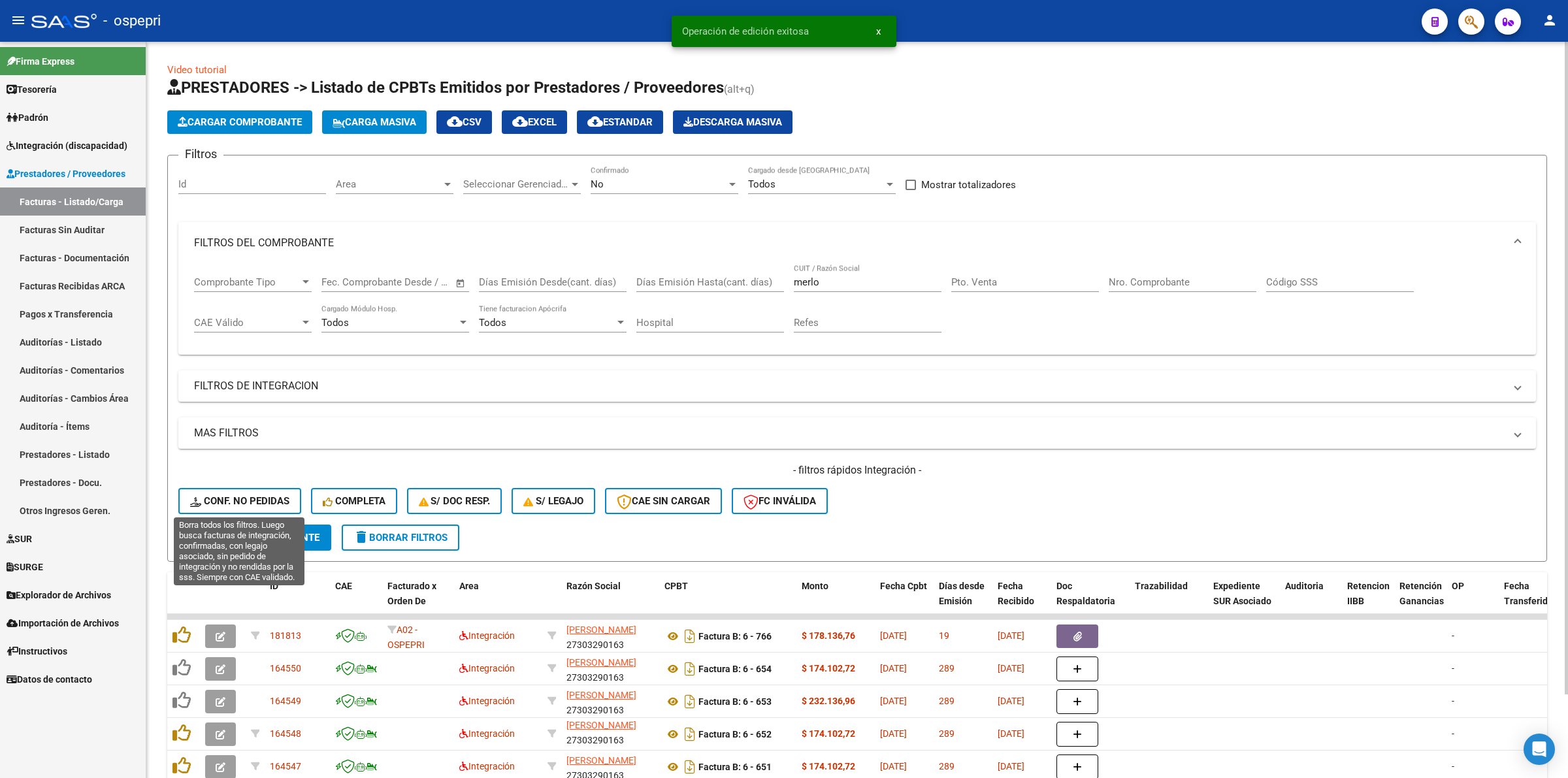
click at [253, 498] on span "Conf. no pedidas" at bounding box center [239, 501] width 99 height 12
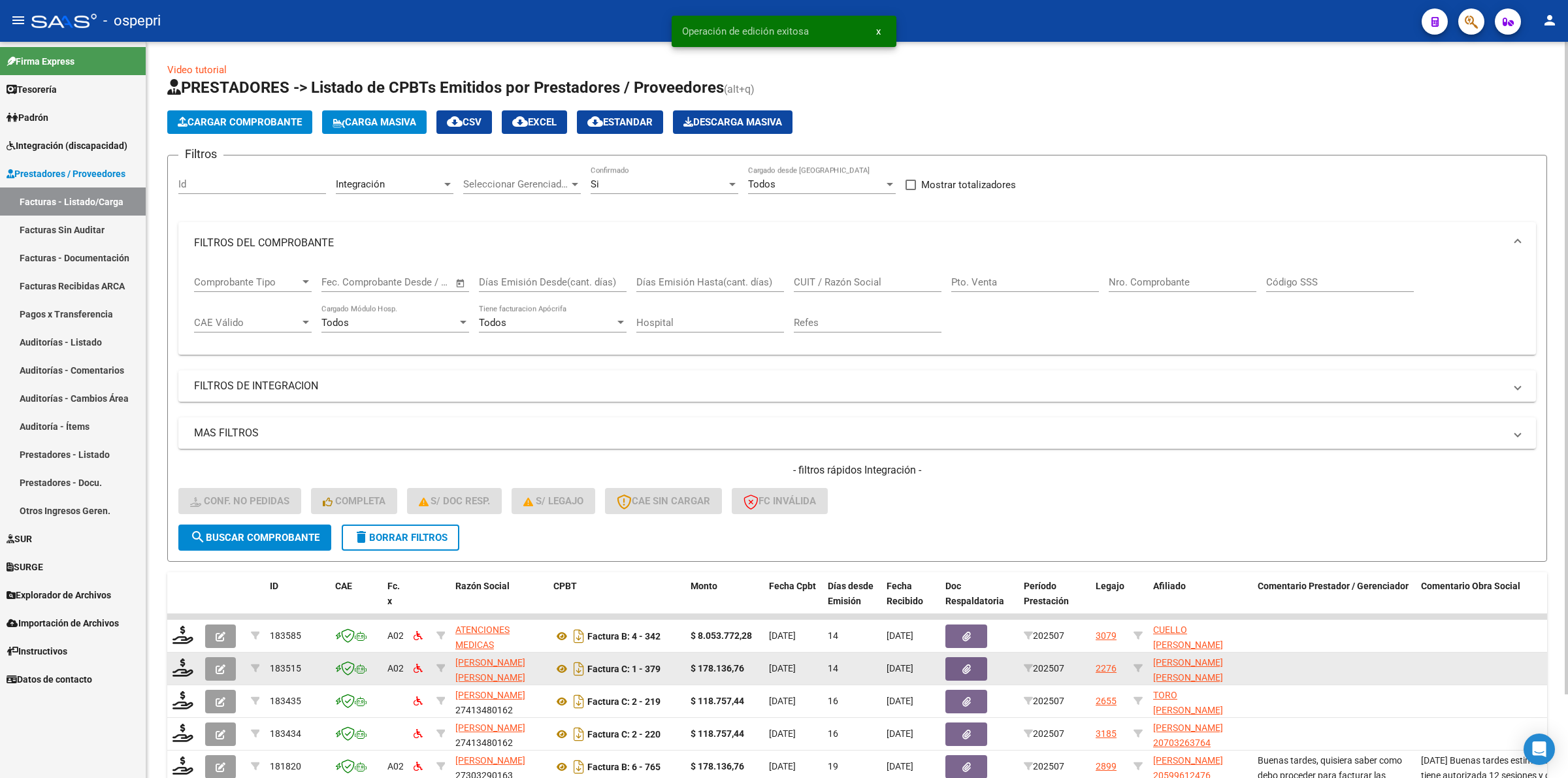
scroll to position [93, 0]
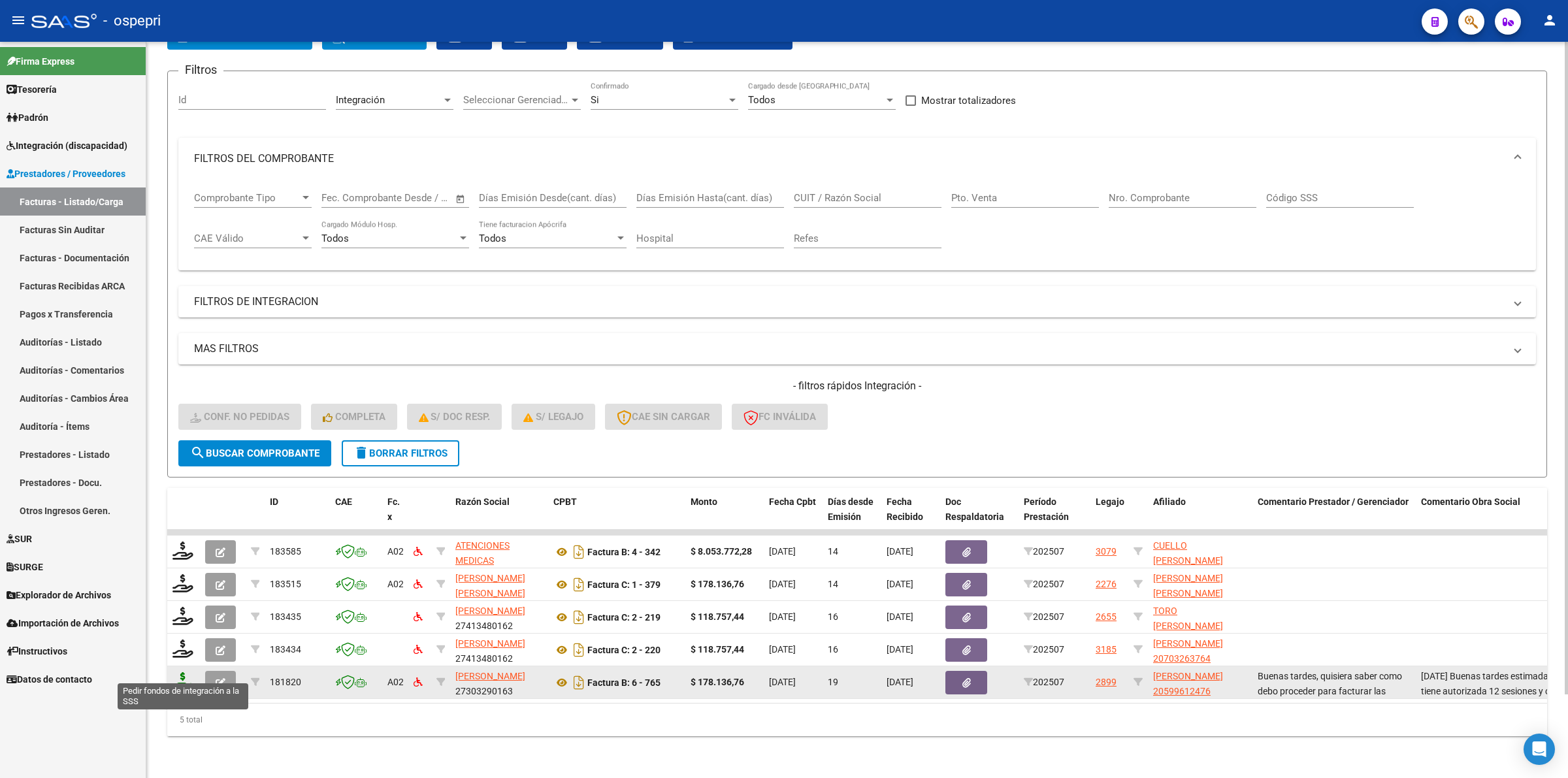
click at [181, 672] on icon at bounding box center [183, 681] width 21 height 18
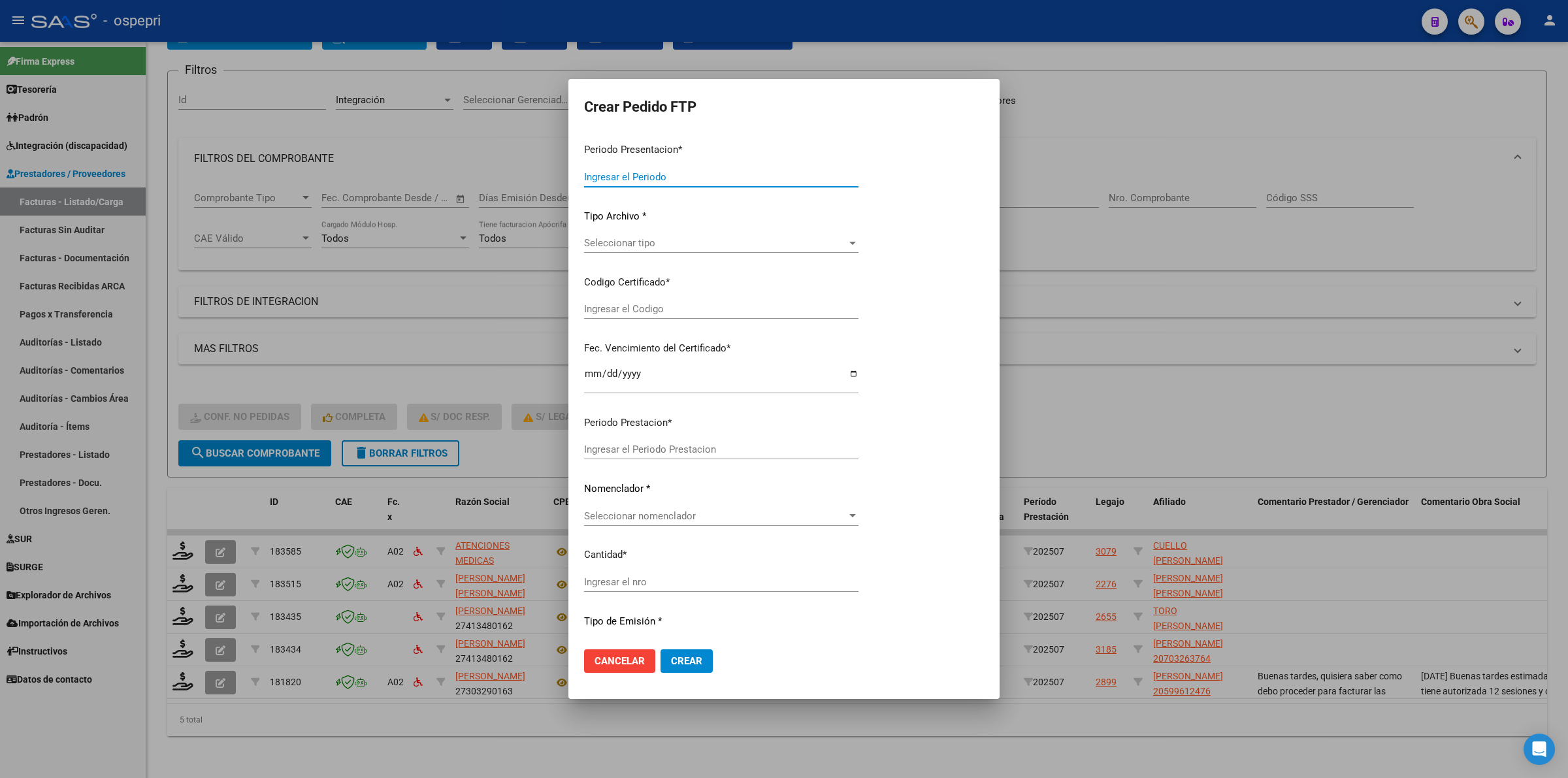
type input "202507"
type input "$ 178.136,76"
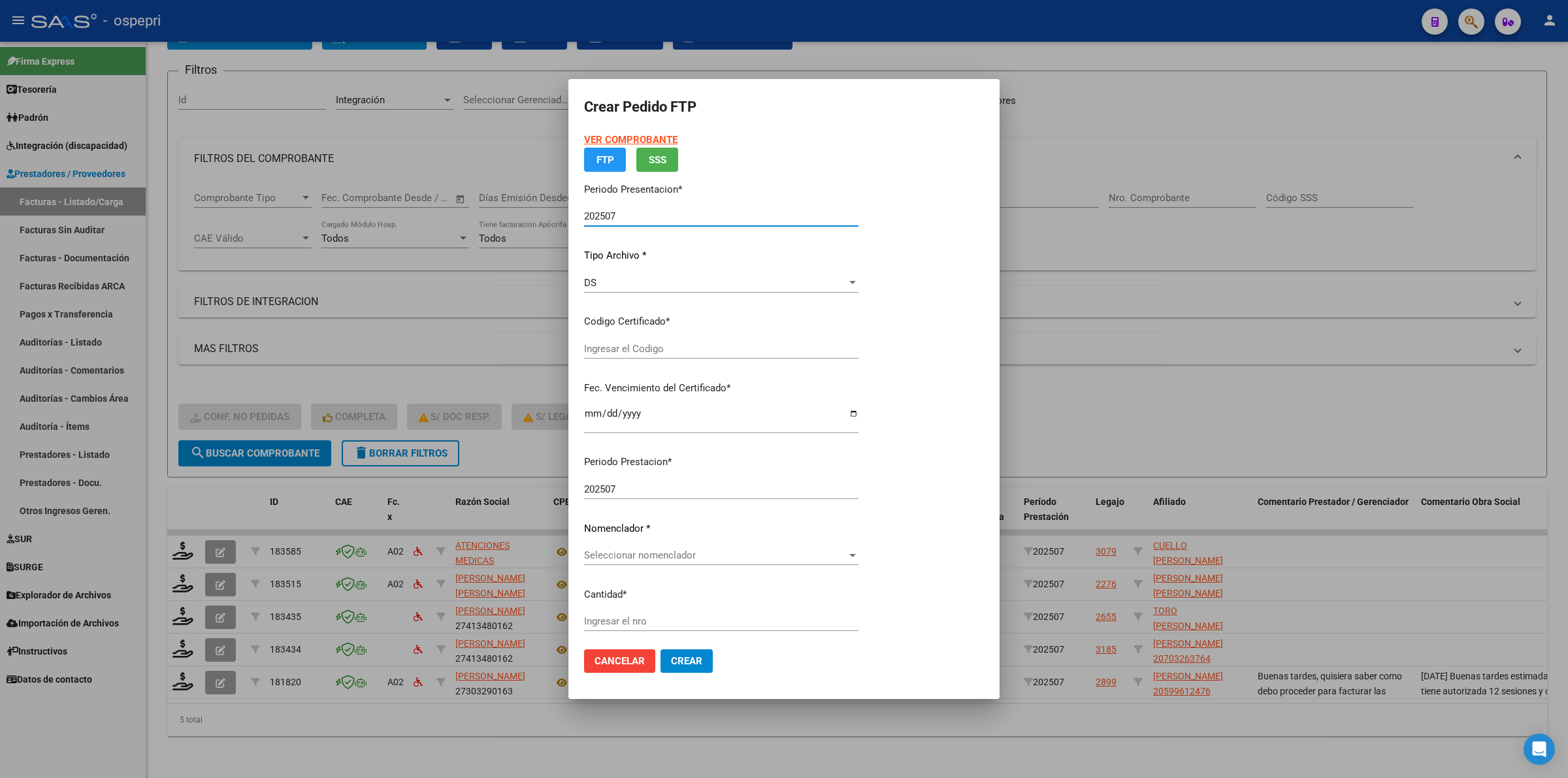
type input "20599612476"
type input "2028-05-17"
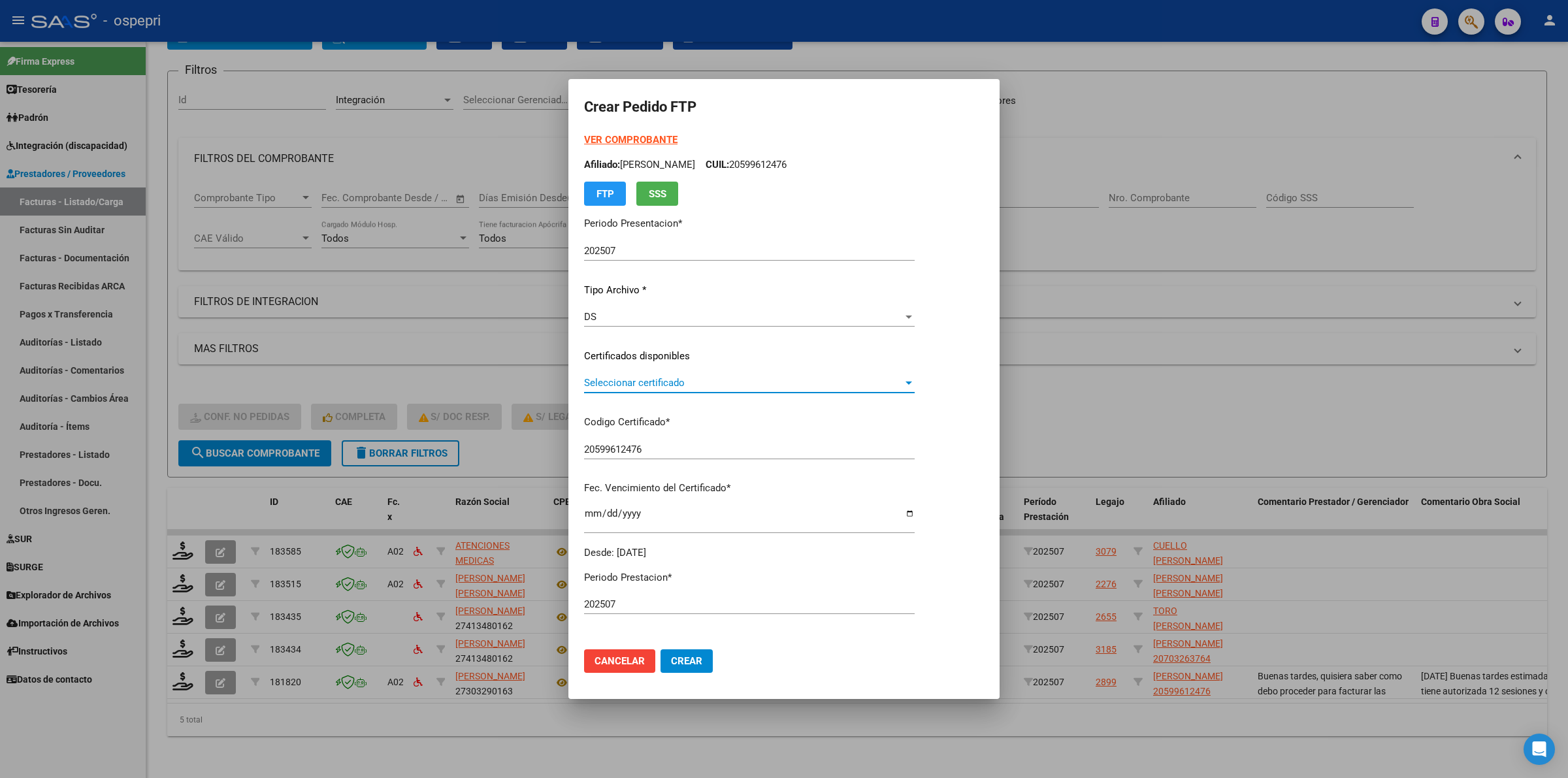
click at [615, 382] on span "Seleccionar certificado" at bounding box center [744, 382] width 319 height 12
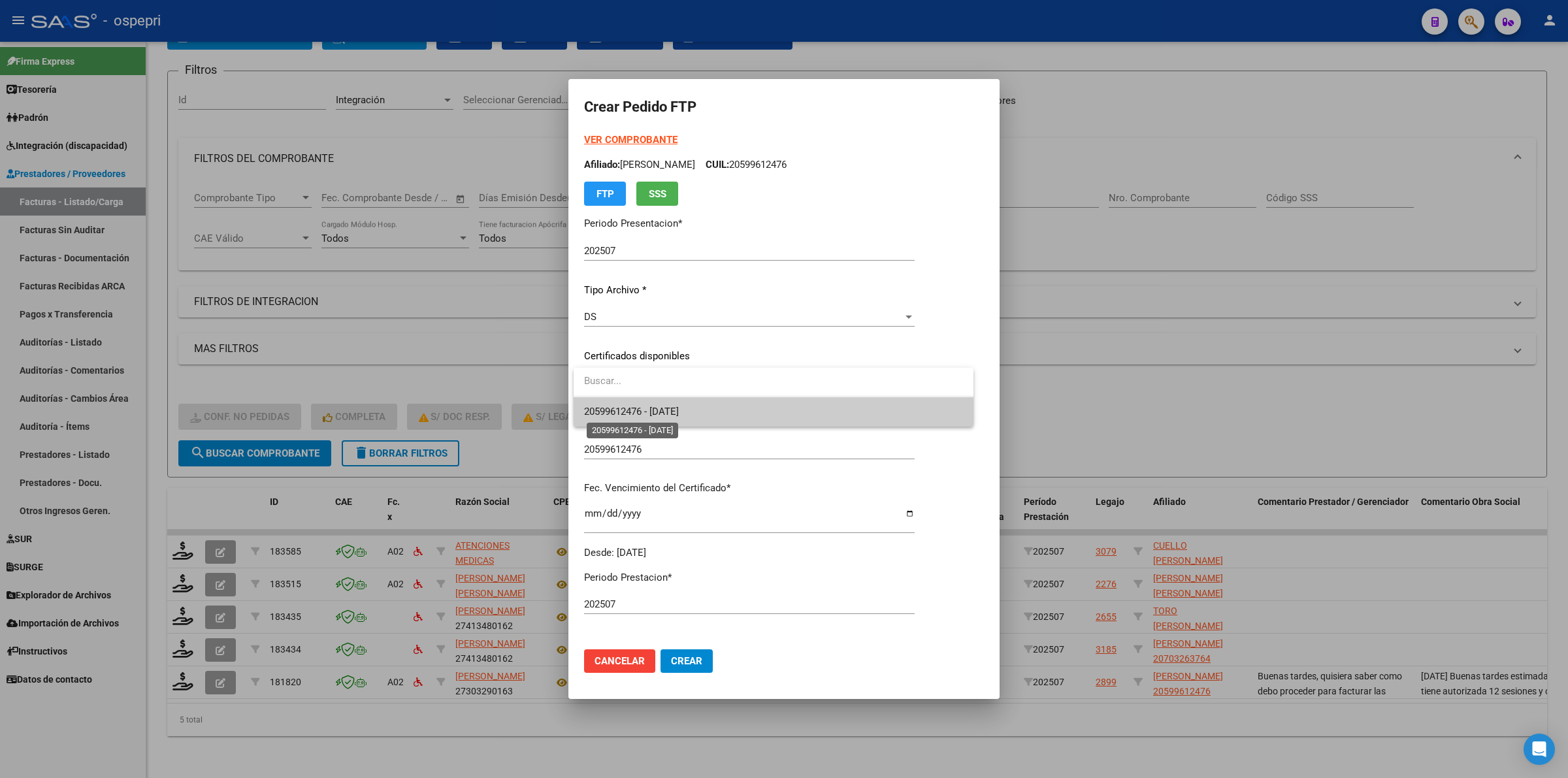
click at [628, 409] on span "20599612476 - 2028-05-17" at bounding box center [631, 412] width 95 height 12
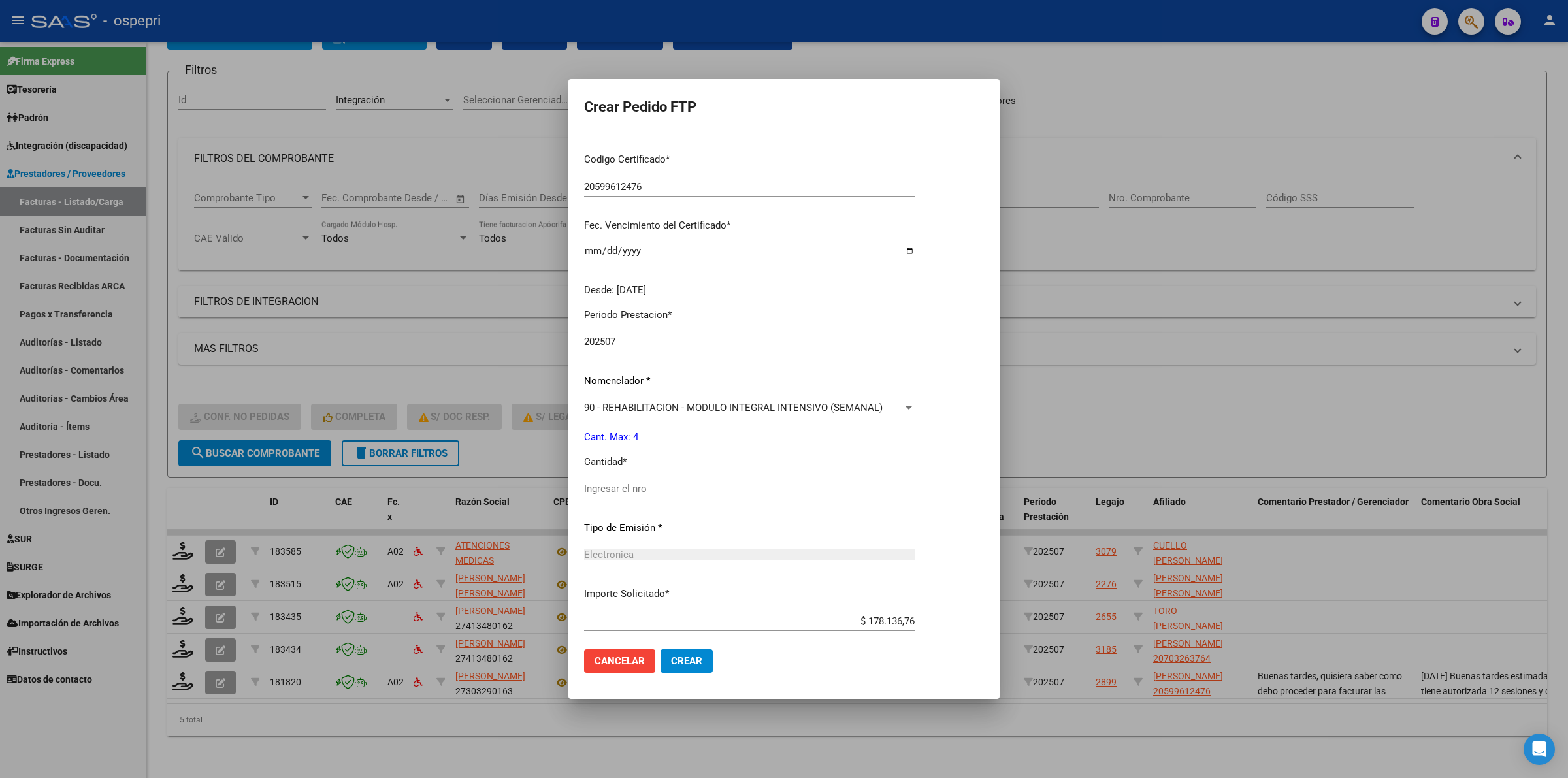
scroll to position [327, 0]
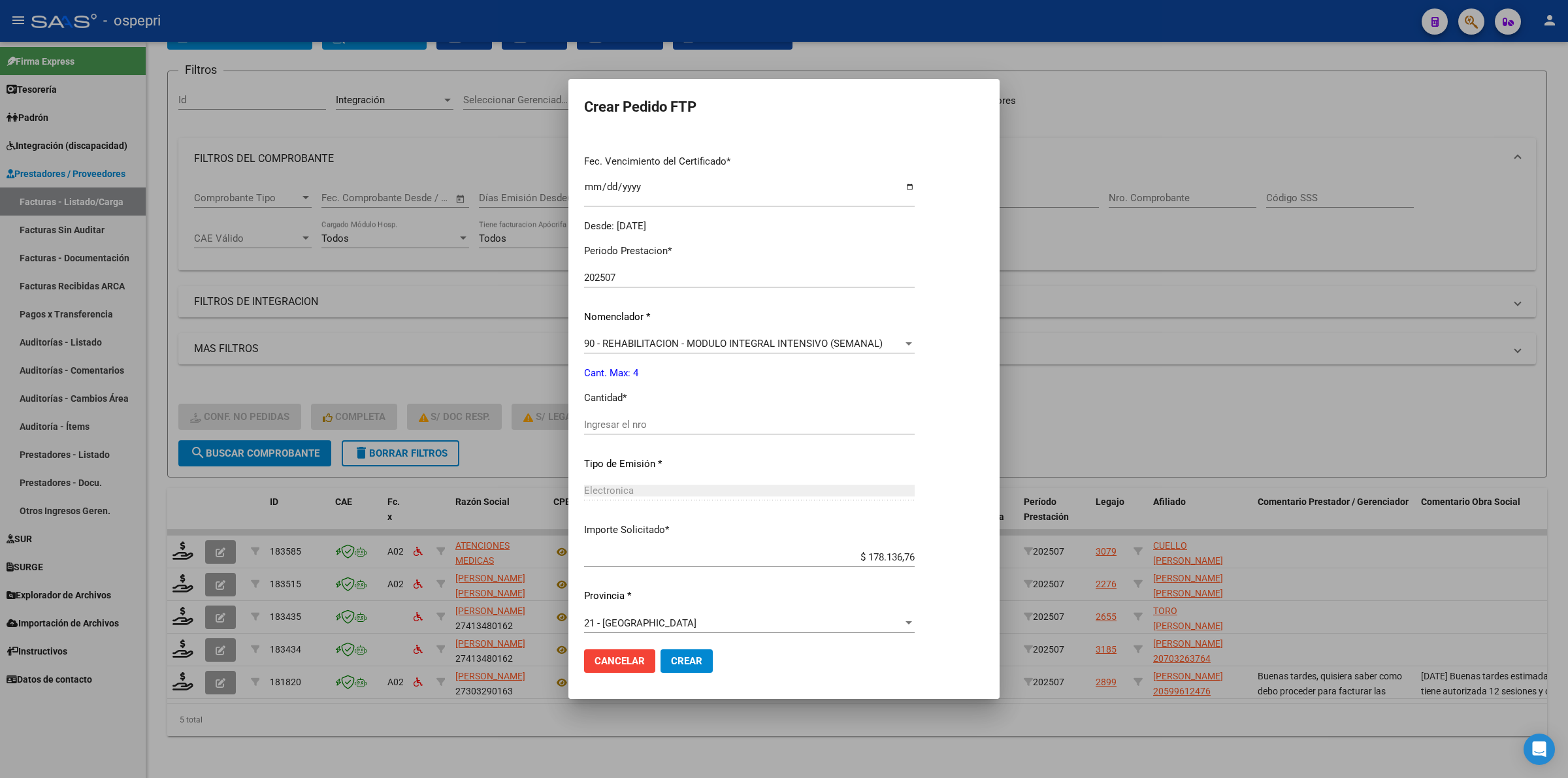
click at [645, 419] on input "Ingresar el nro" at bounding box center [749, 424] width 330 height 12
type input "4"
click at [685, 661] on span "Crear" at bounding box center [686, 661] width 32 height 12
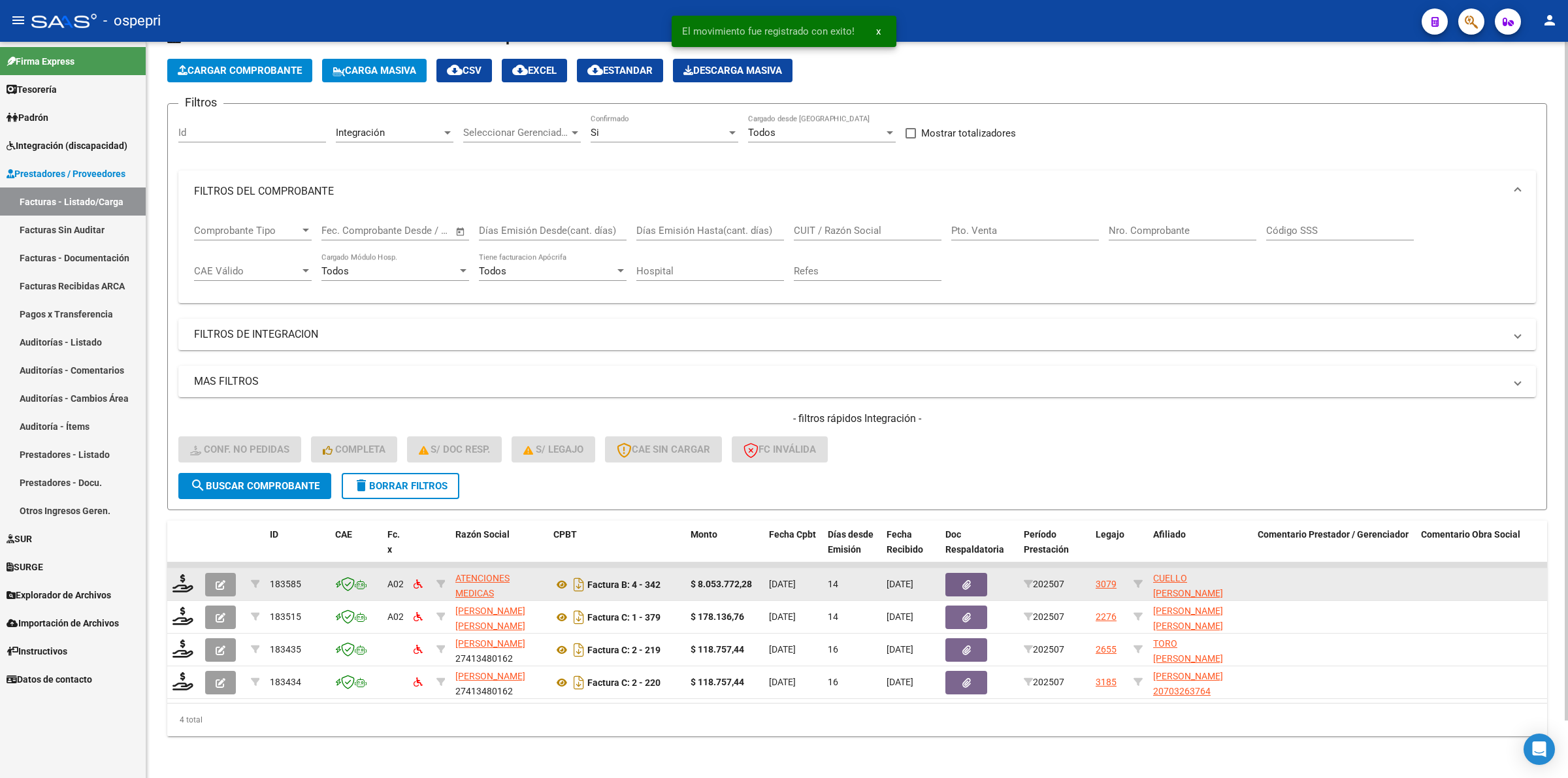
scroll to position [61, 0]
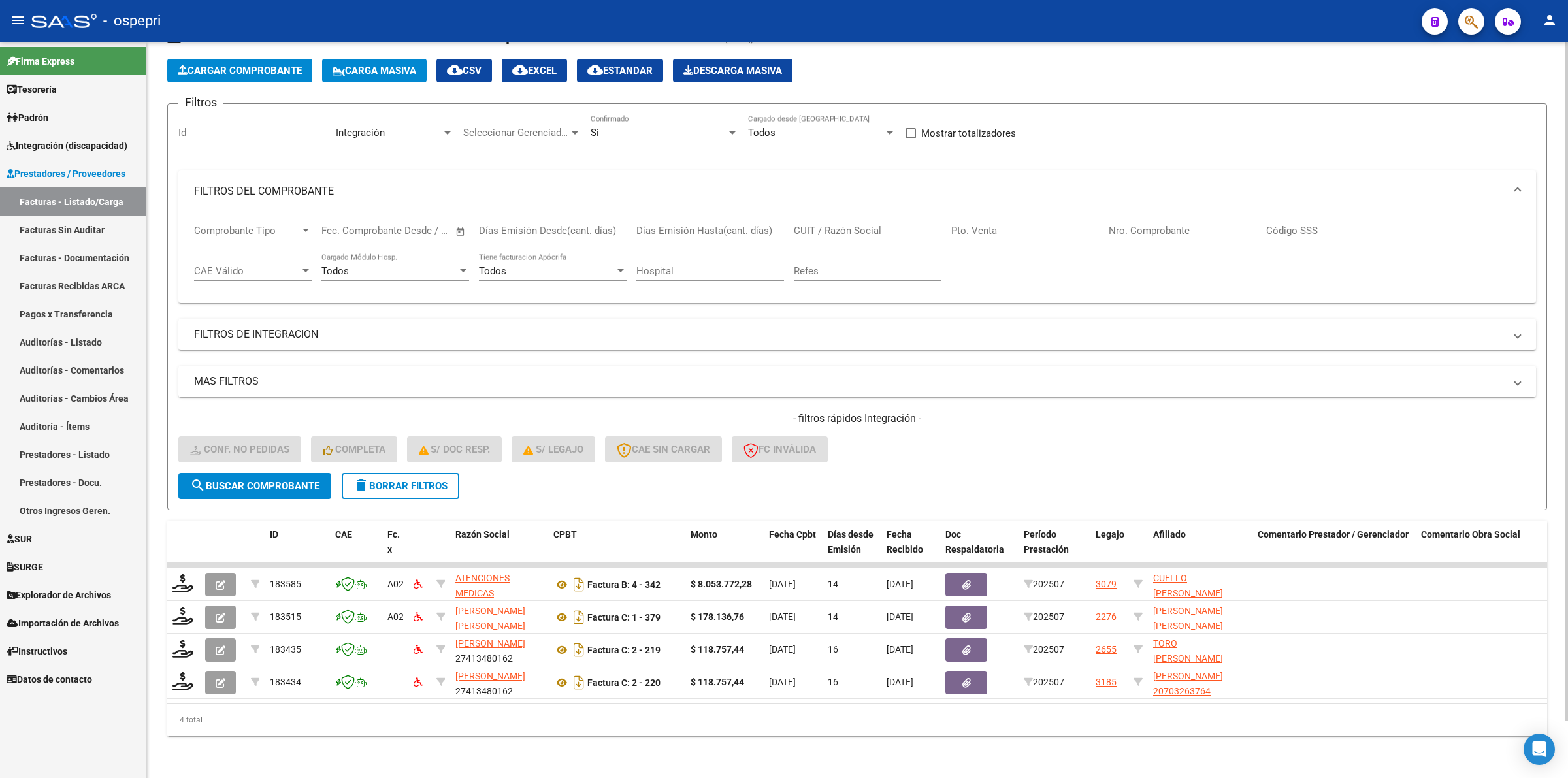
click at [441, 480] on span "delete Borrar Filtros" at bounding box center [400, 486] width 94 height 12
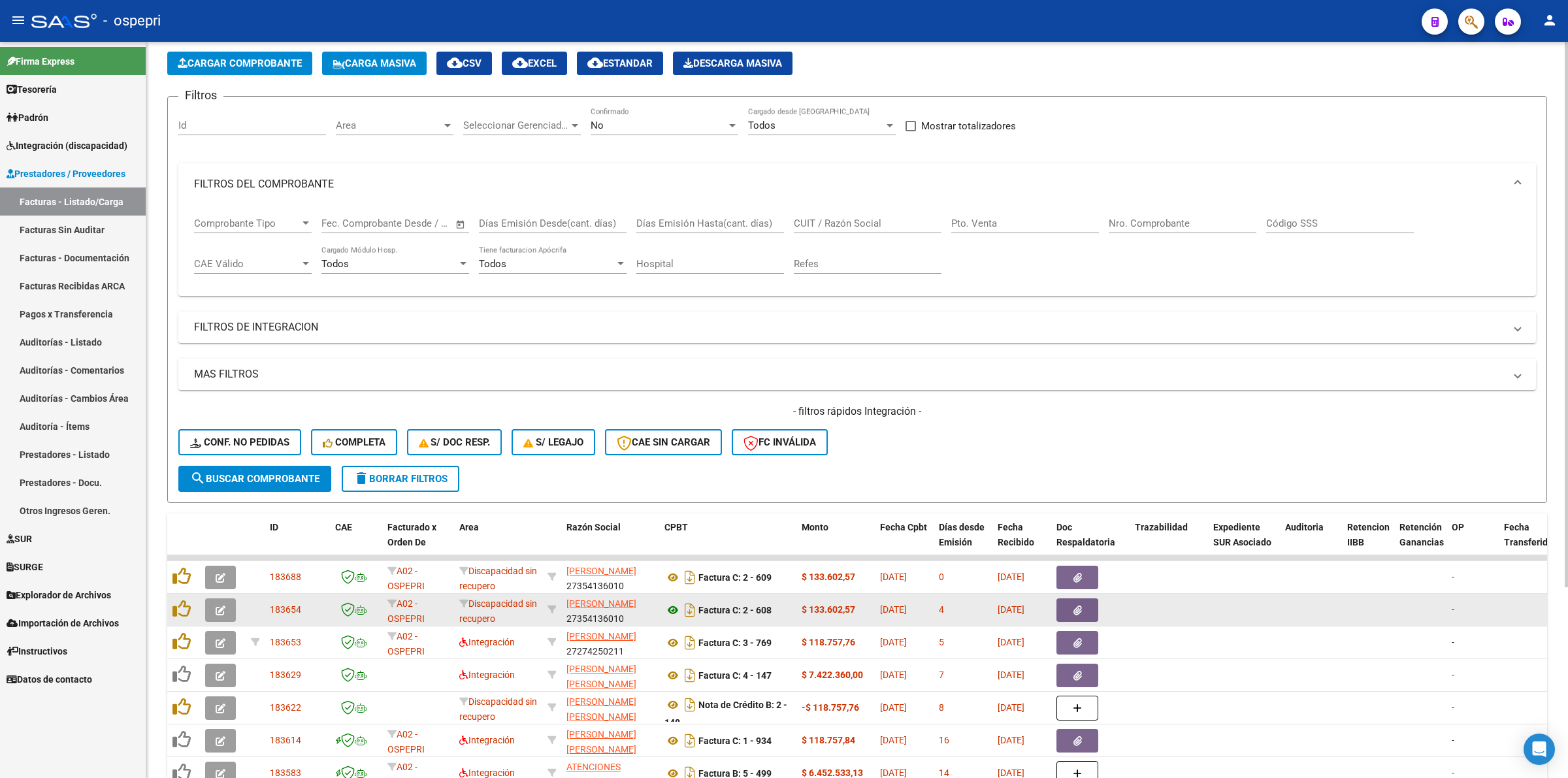
scroll to position [257, 0]
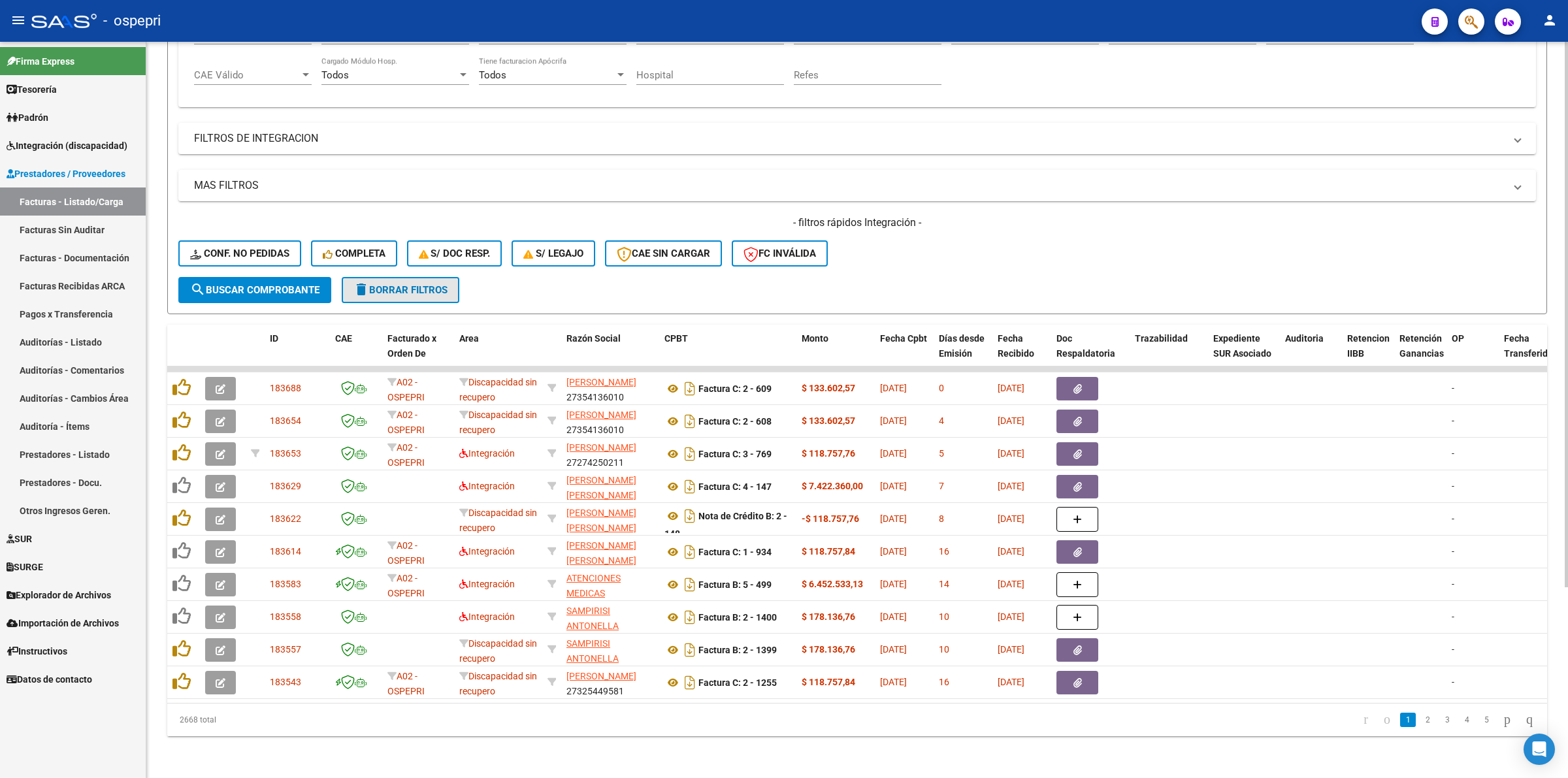
click at [412, 284] on span "delete Borrar Filtros" at bounding box center [400, 290] width 94 height 12
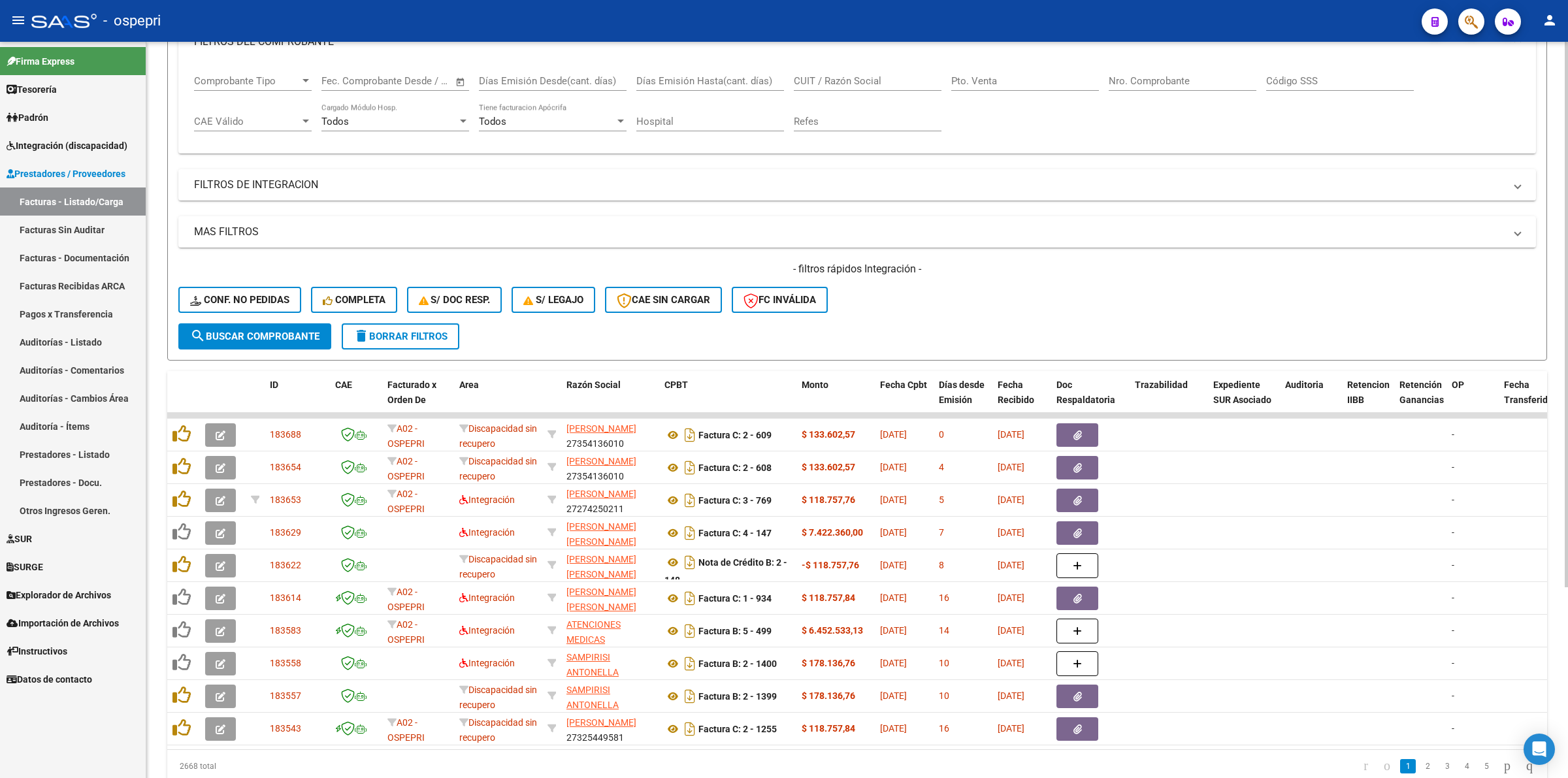
scroll to position [245, 0]
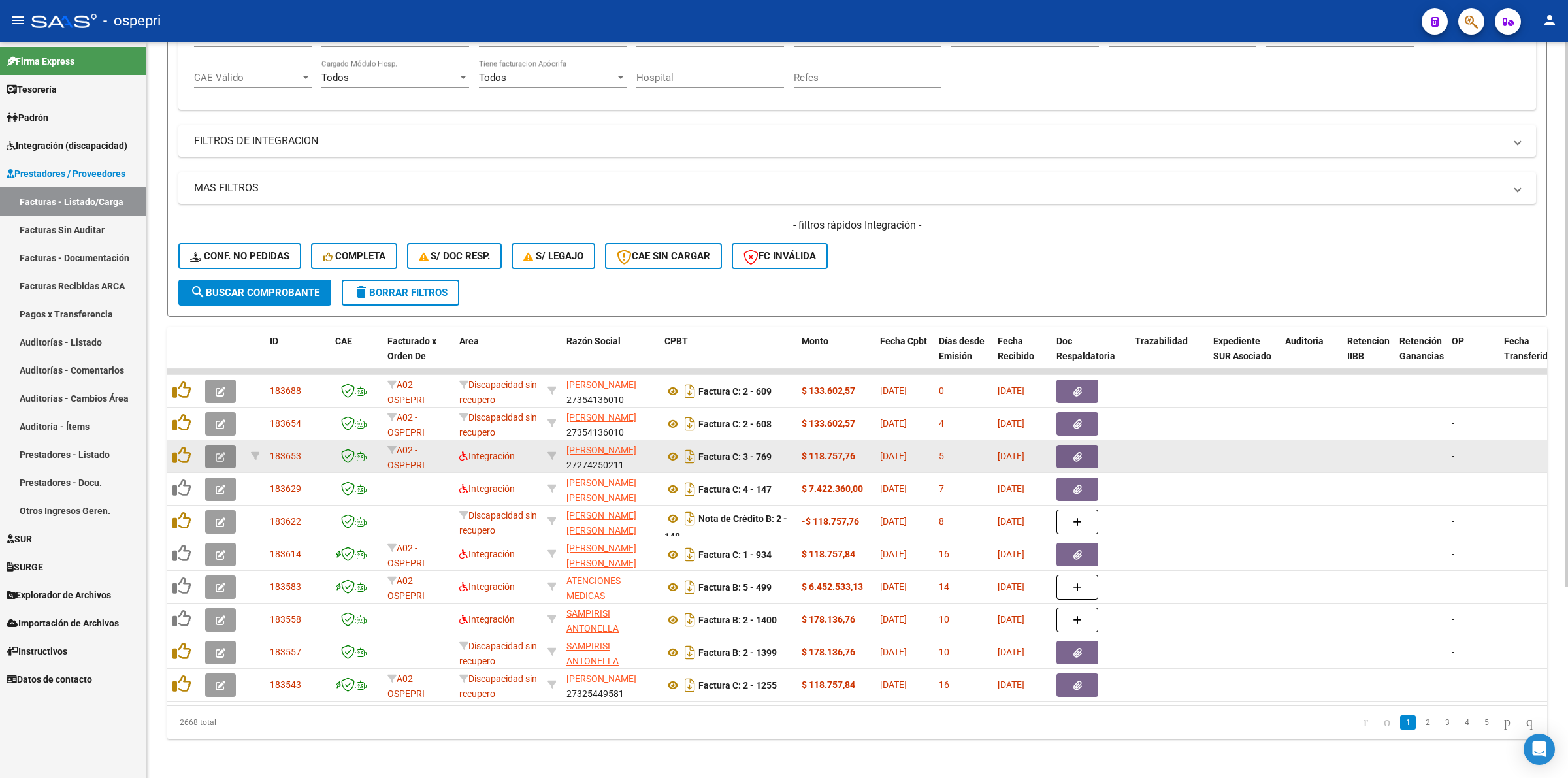
click at [226, 454] on button "button" at bounding box center [220, 457] width 31 height 23
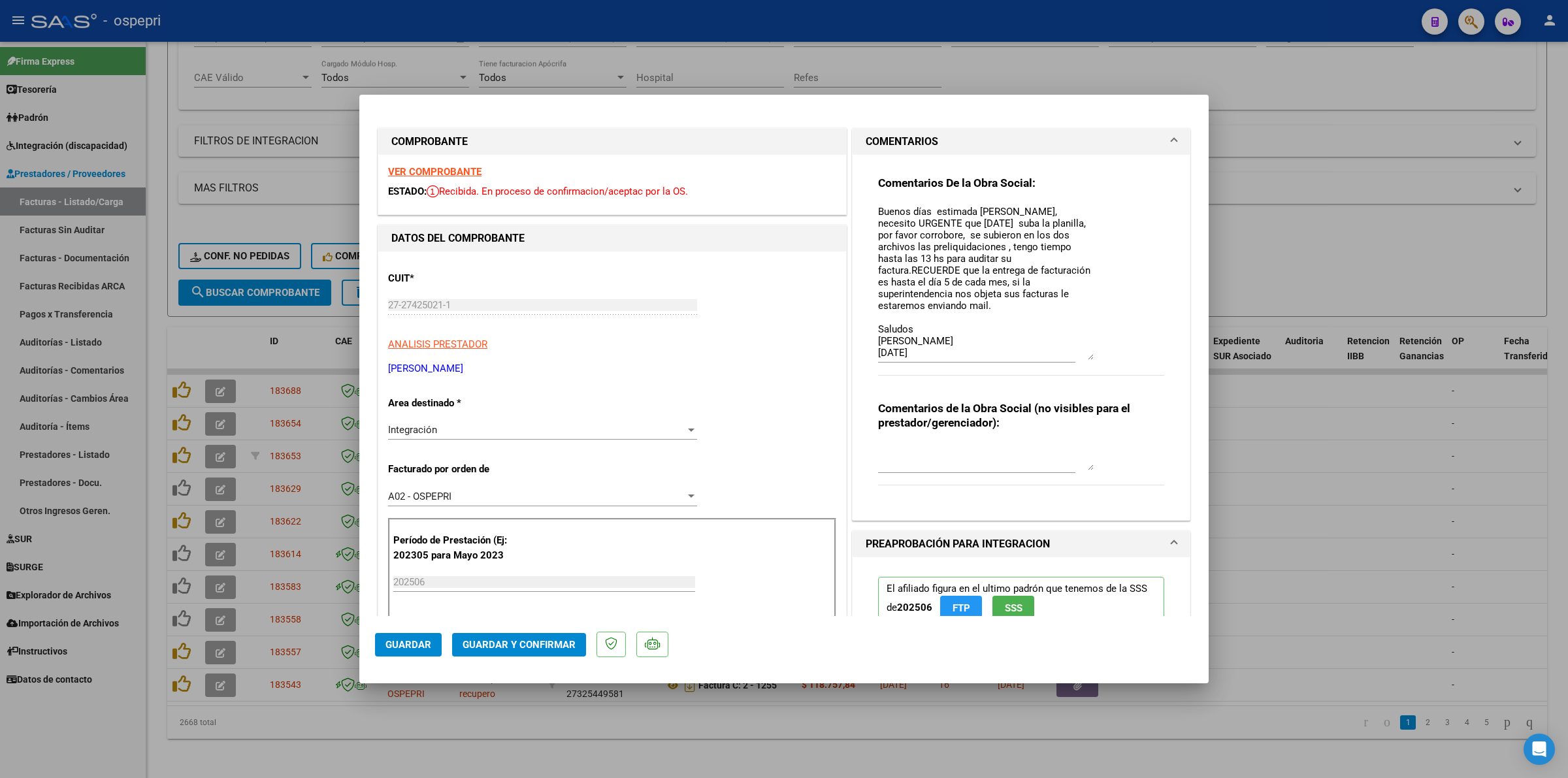
drag, startPoint x: 1082, startPoint y: 224, endPoint x: 1122, endPoint y: 354, distance: 136.0
click at [1122, 354] on div "Comentarios De la Obra Social: Buenos días estimada Melisa, necesito URGENTE qu…" at bounding box center [1021, 282] width 286 height 214
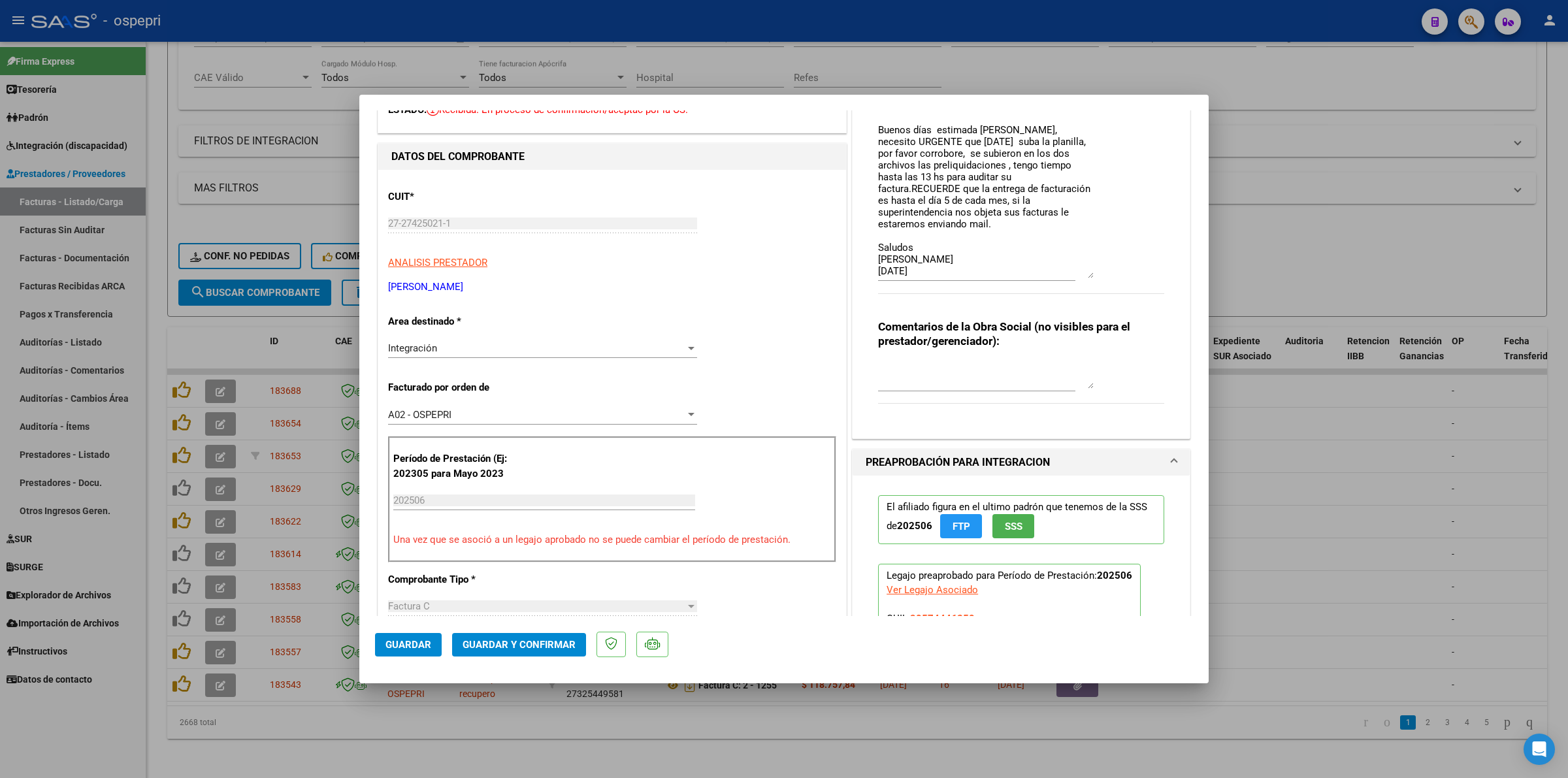
scroll to position [0, 0]
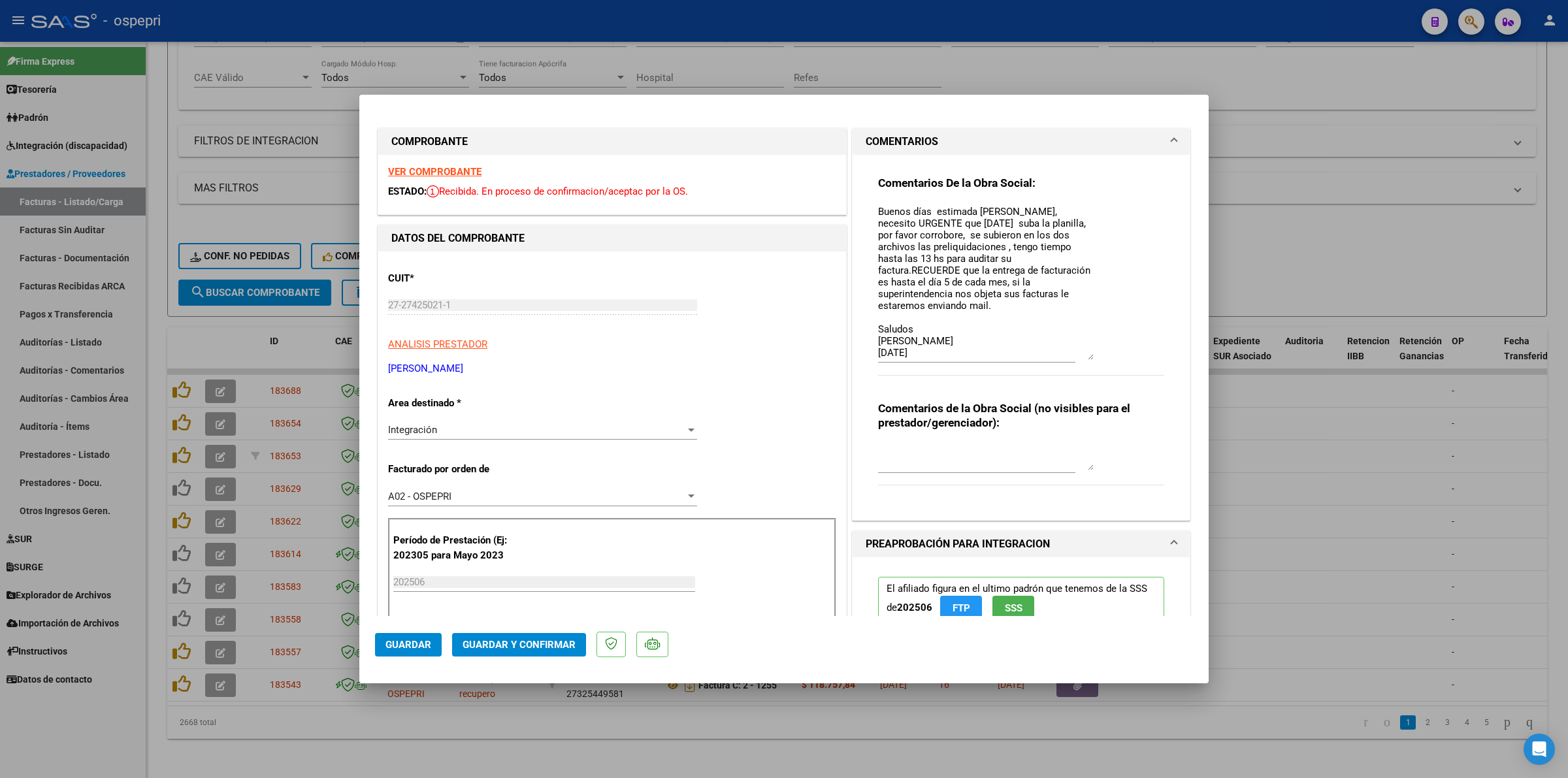
type input "$ 0,00"
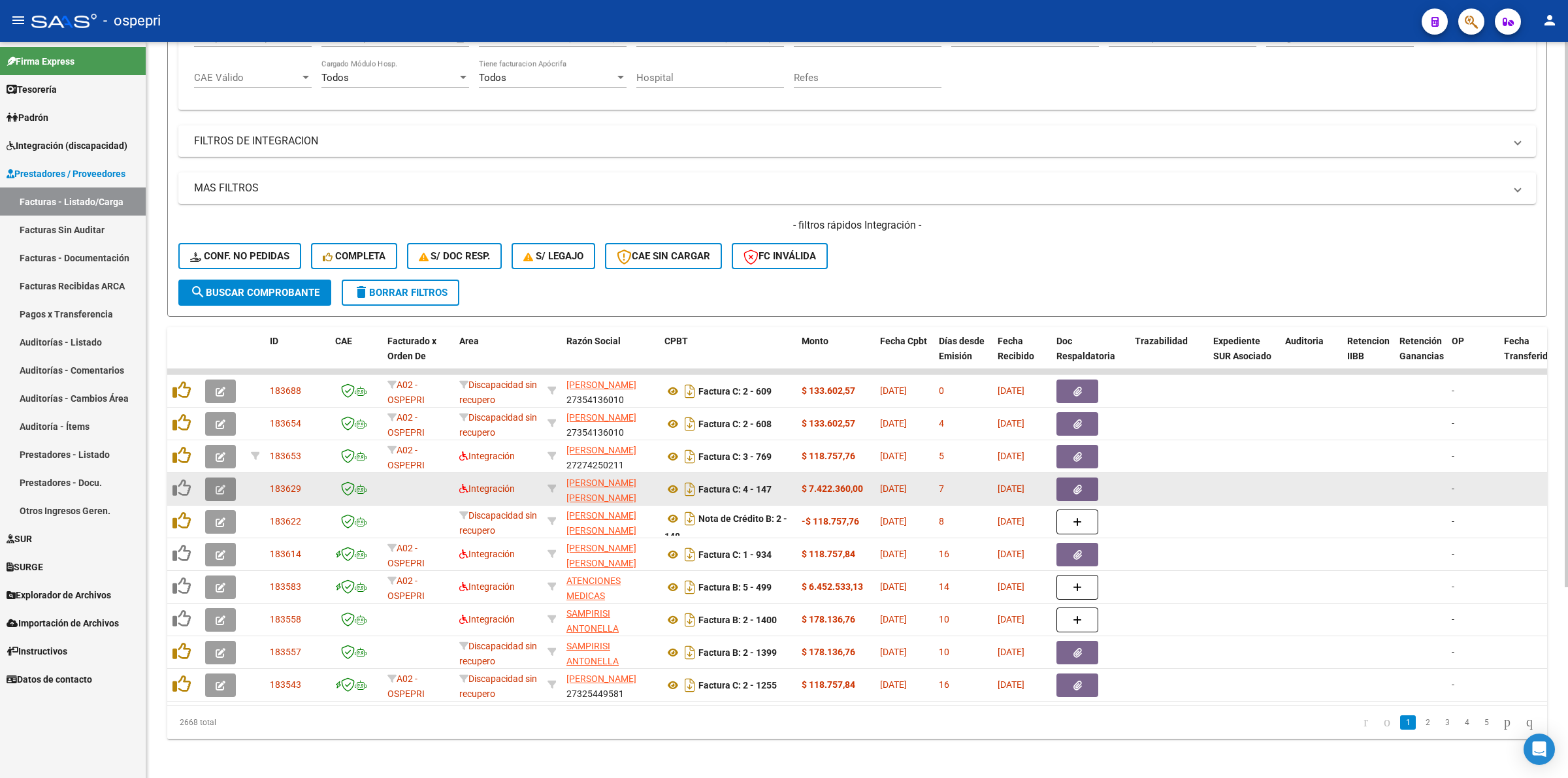
click at [224, 484] on icon "button" at bounding box center [220, 489] width 10 height 10
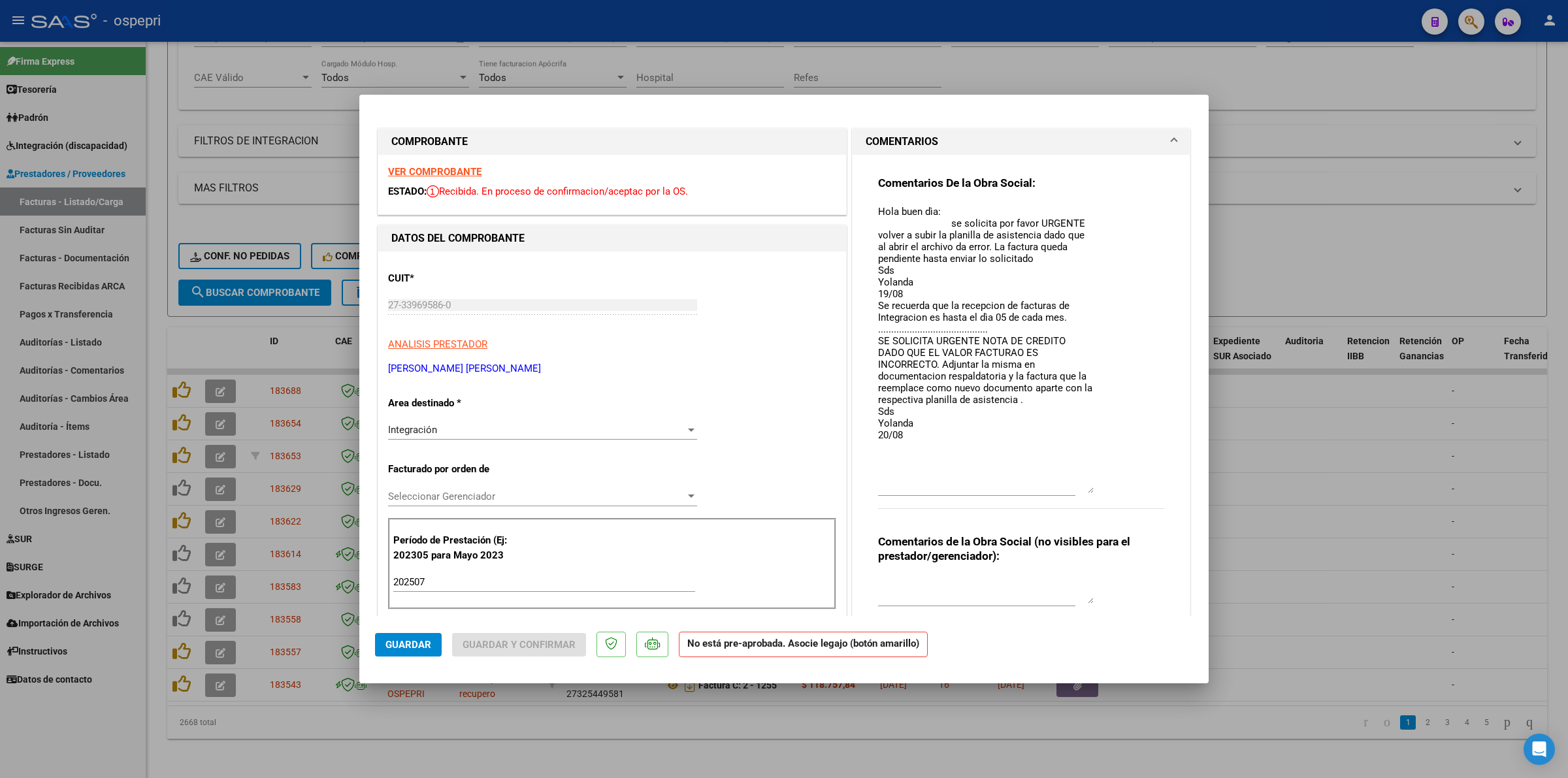
drag, startPoint x: 1080, startPoint y: 222, endPoint x: 1091, endPoint y: 484, distance: 262.2
click at [1091, 484] on div "Comentarios De la Obra Social: Hola buen dìa: se solicita por favor URGENTE vol…" at bounding box center [1021, 349] width 286 height 346
type input "$ 0,00"
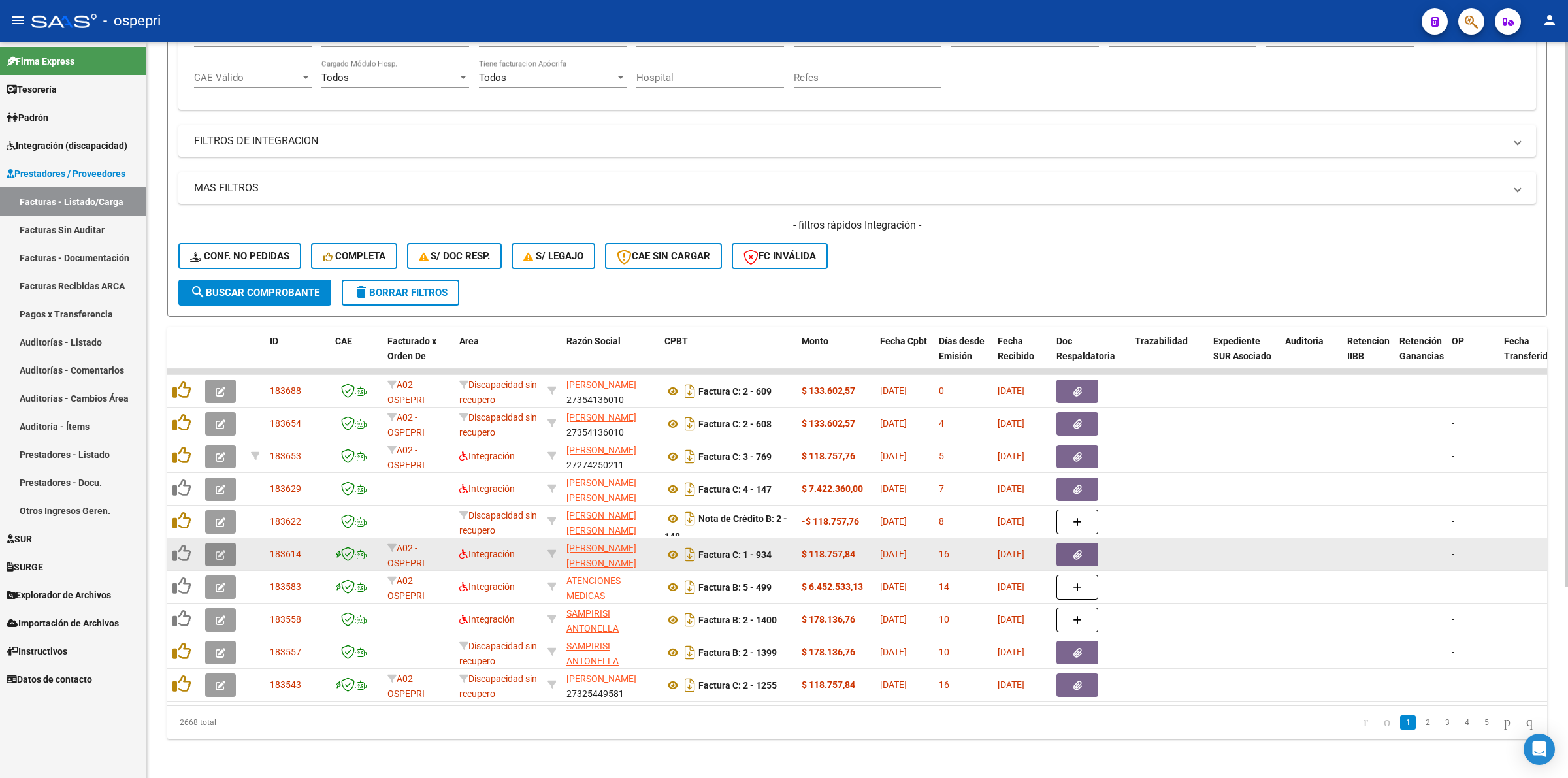
click at [219, 550] on icon "button" at bounding box center [220, 554] width 10 height 10
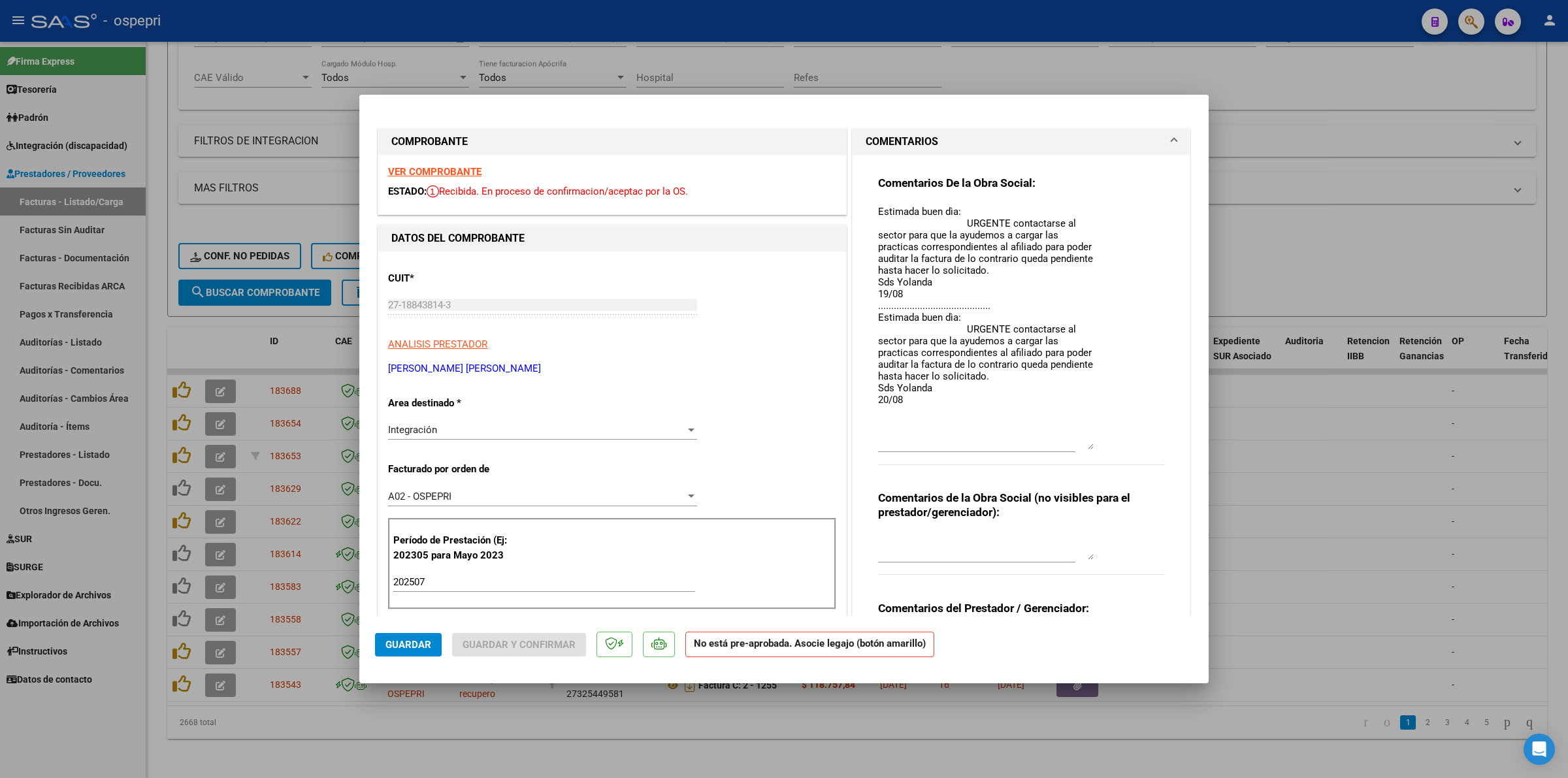
drag, startPoint x: 1079, startPoint y: 226, endPoint x: 1127, endPoint y: 435, distance: 214.4
click at [1127, 435] on div "Comentarios De la Obra Social: Estimada buen dìa: URGENTE contactarse al sector…" at bounding box center [1021, 327] width 286 height 303
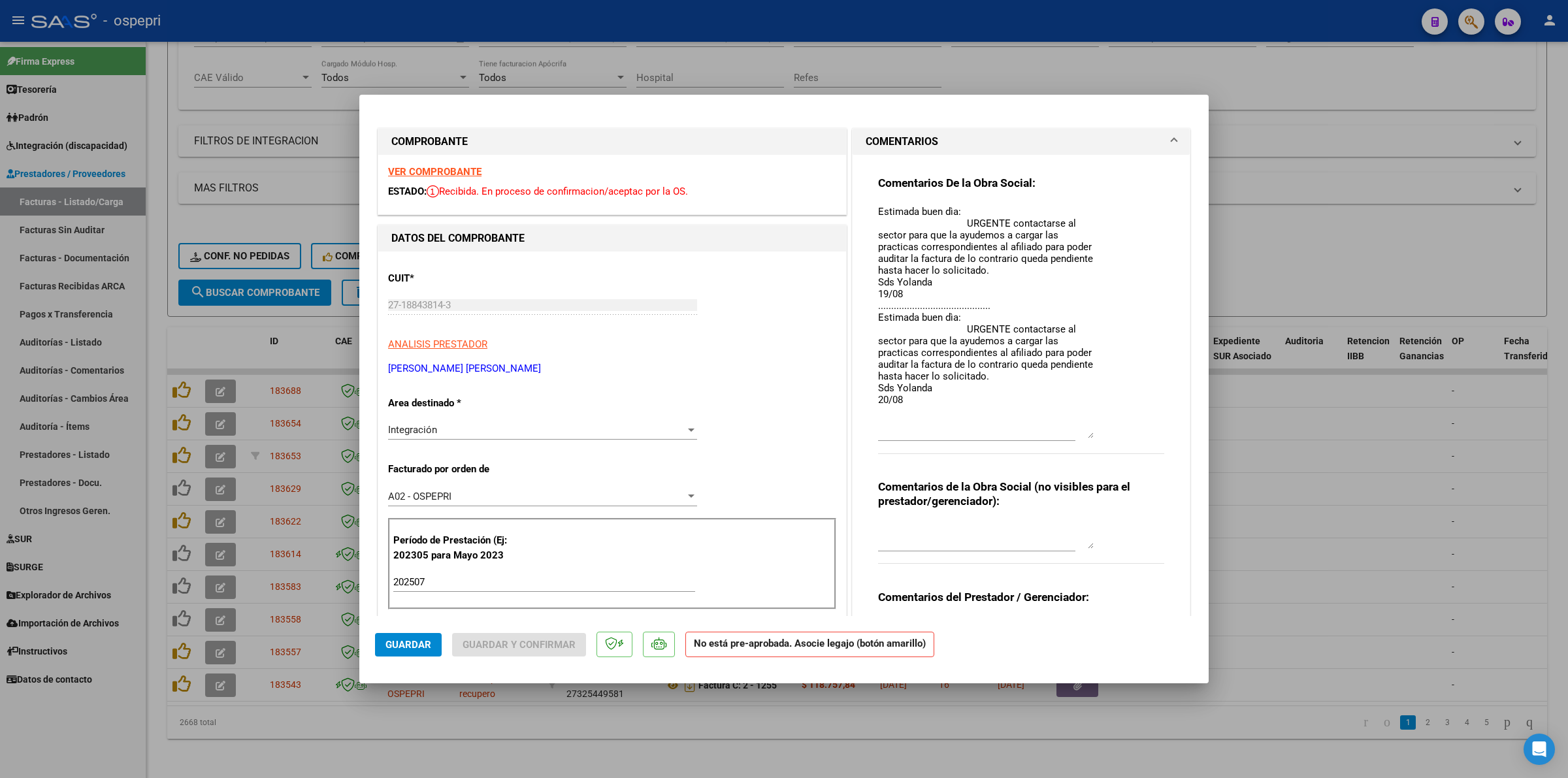
type input "$ 0,00"
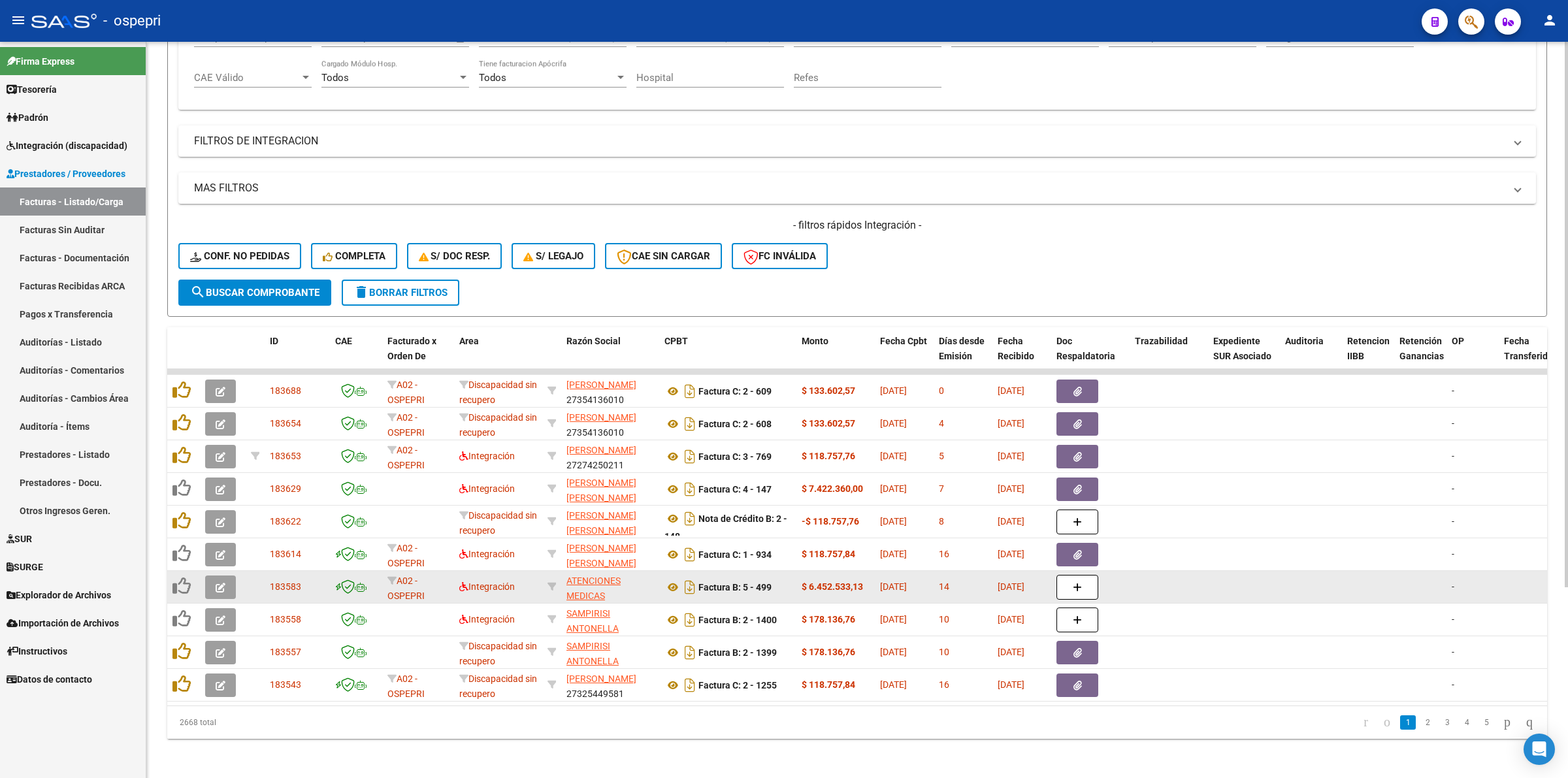
click at [219, 583] on icon "button" at bounding box center [220, 587] width 10 height 10
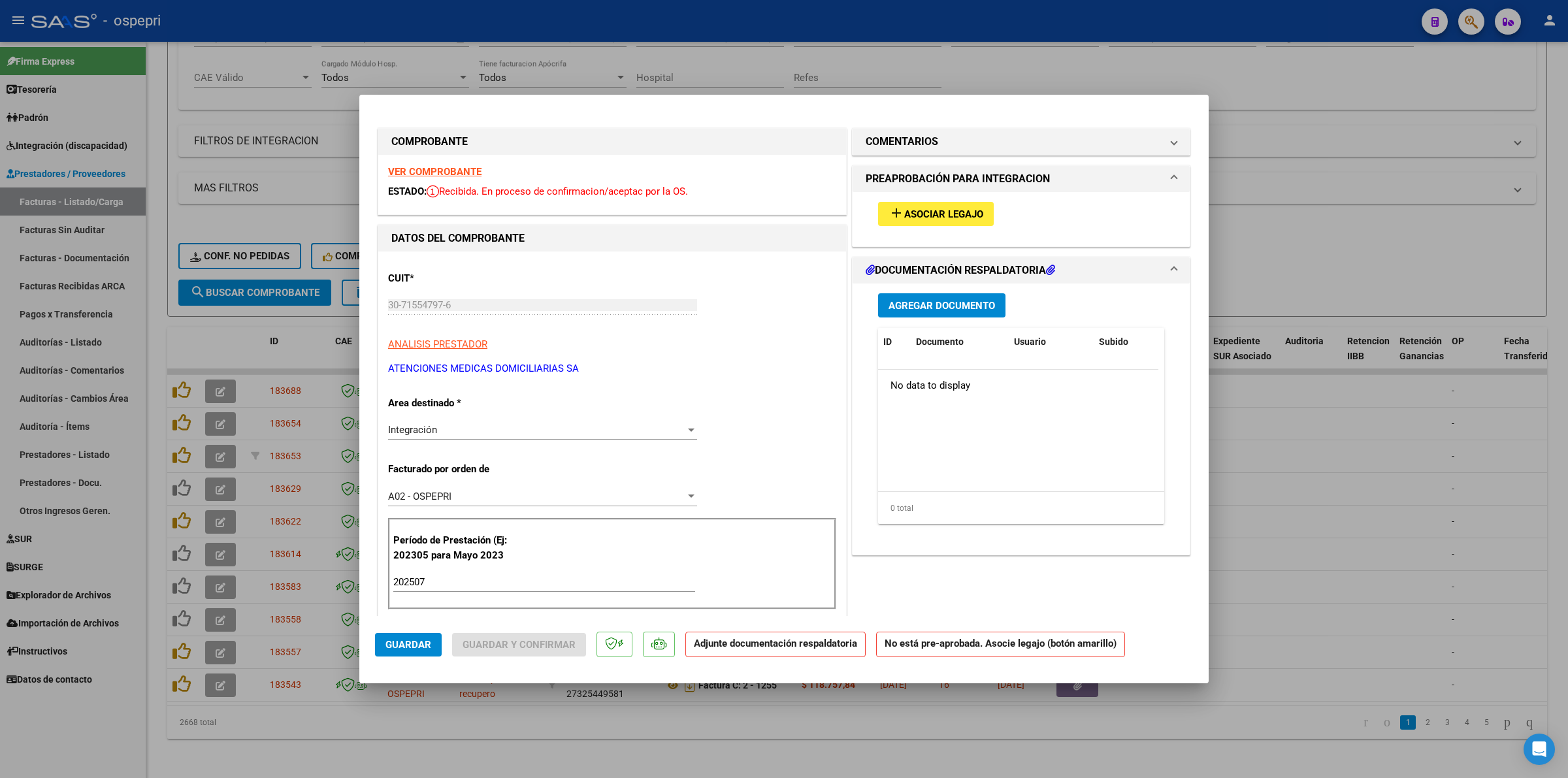
click at [436, 170] on strong "VER COMPROBANTE" at bounding box center [435, 172] width 93 height 12
click at [408, 428] on span "Integración" at bounding box center [413, 429] width 49 height 12
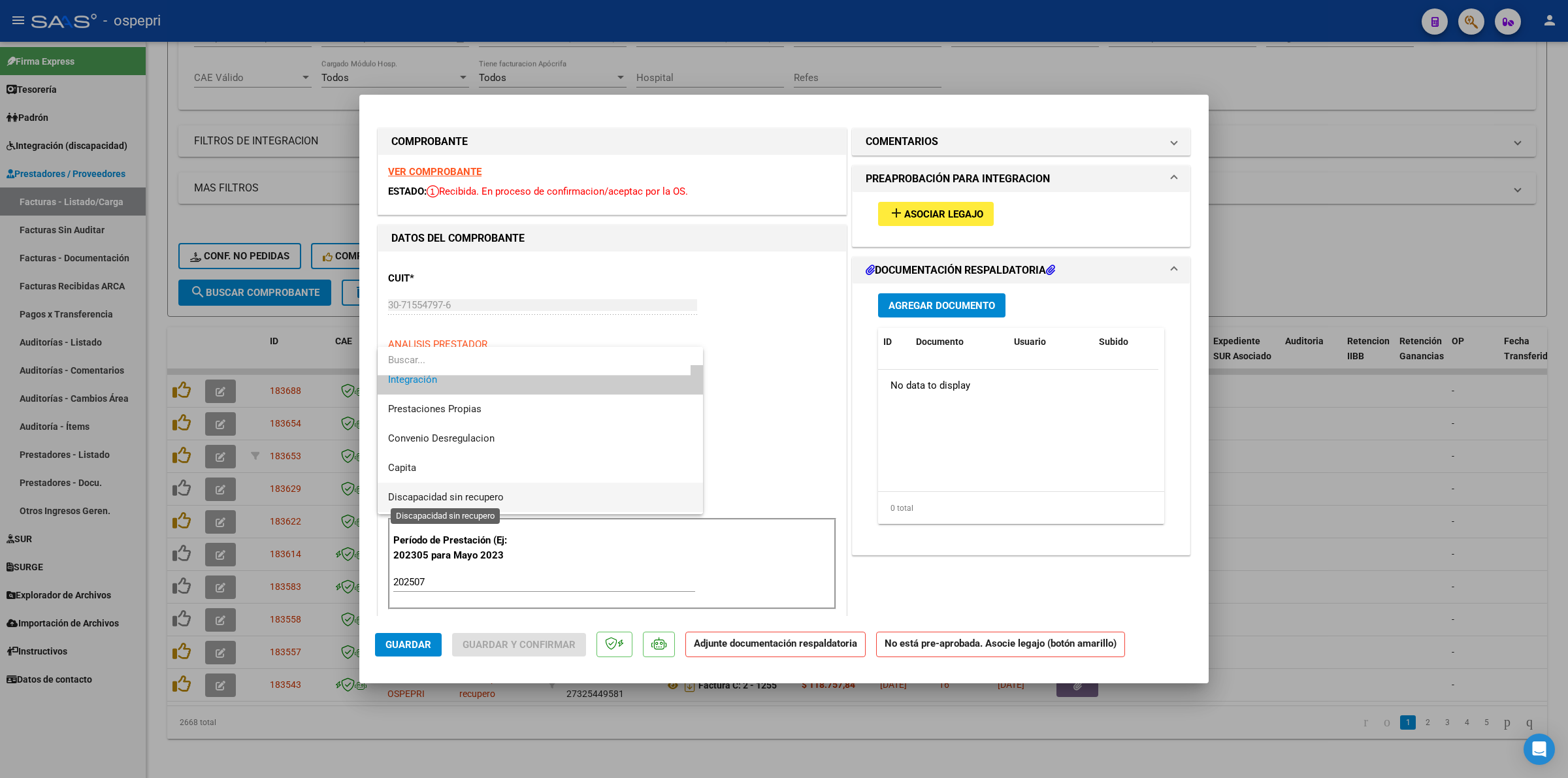
scroll to position [126, 0]
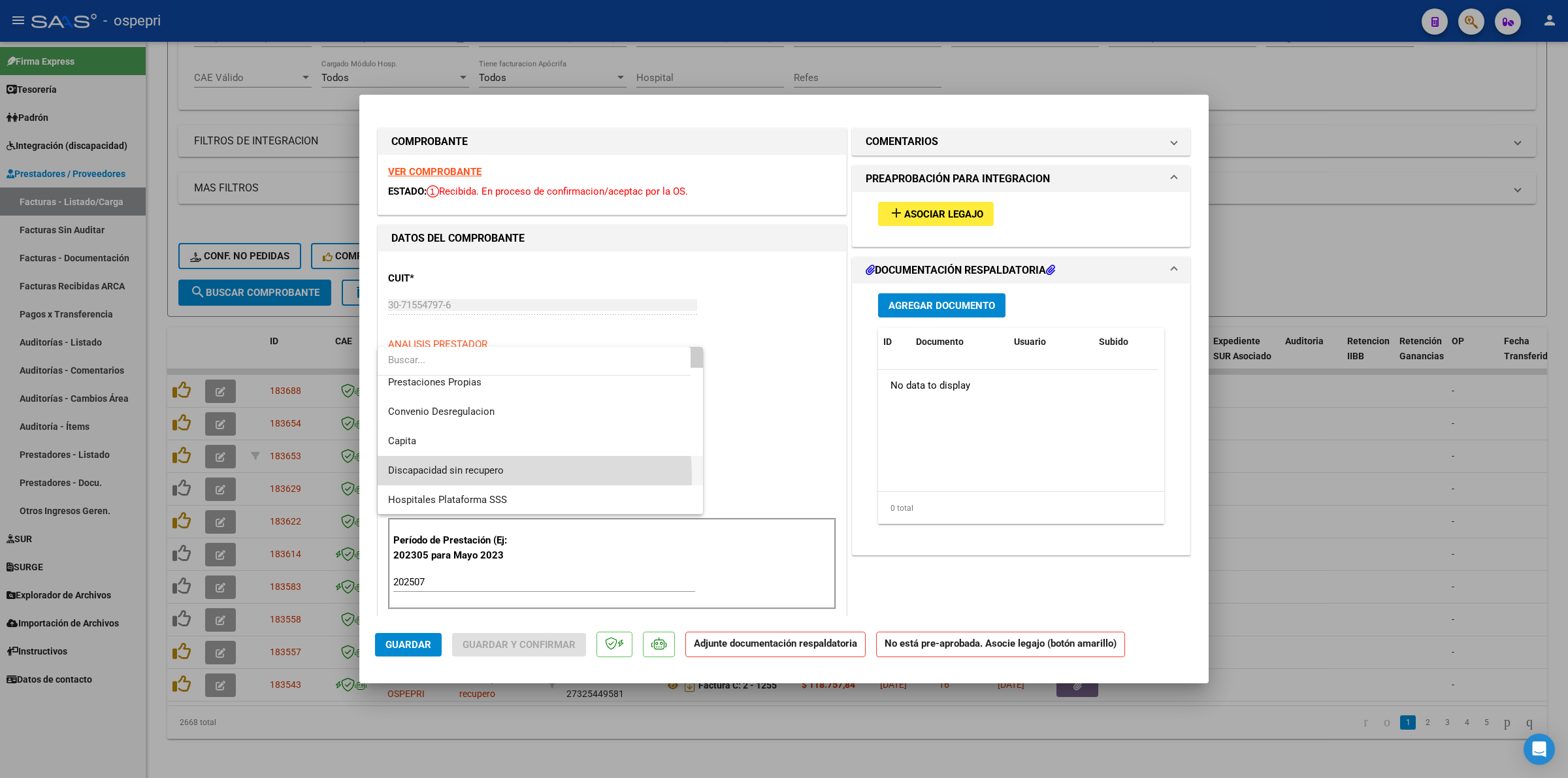
click at [439, 477] on span "Discapacidad sin recupero" at bounding box center [540, 470] width 305 height 29
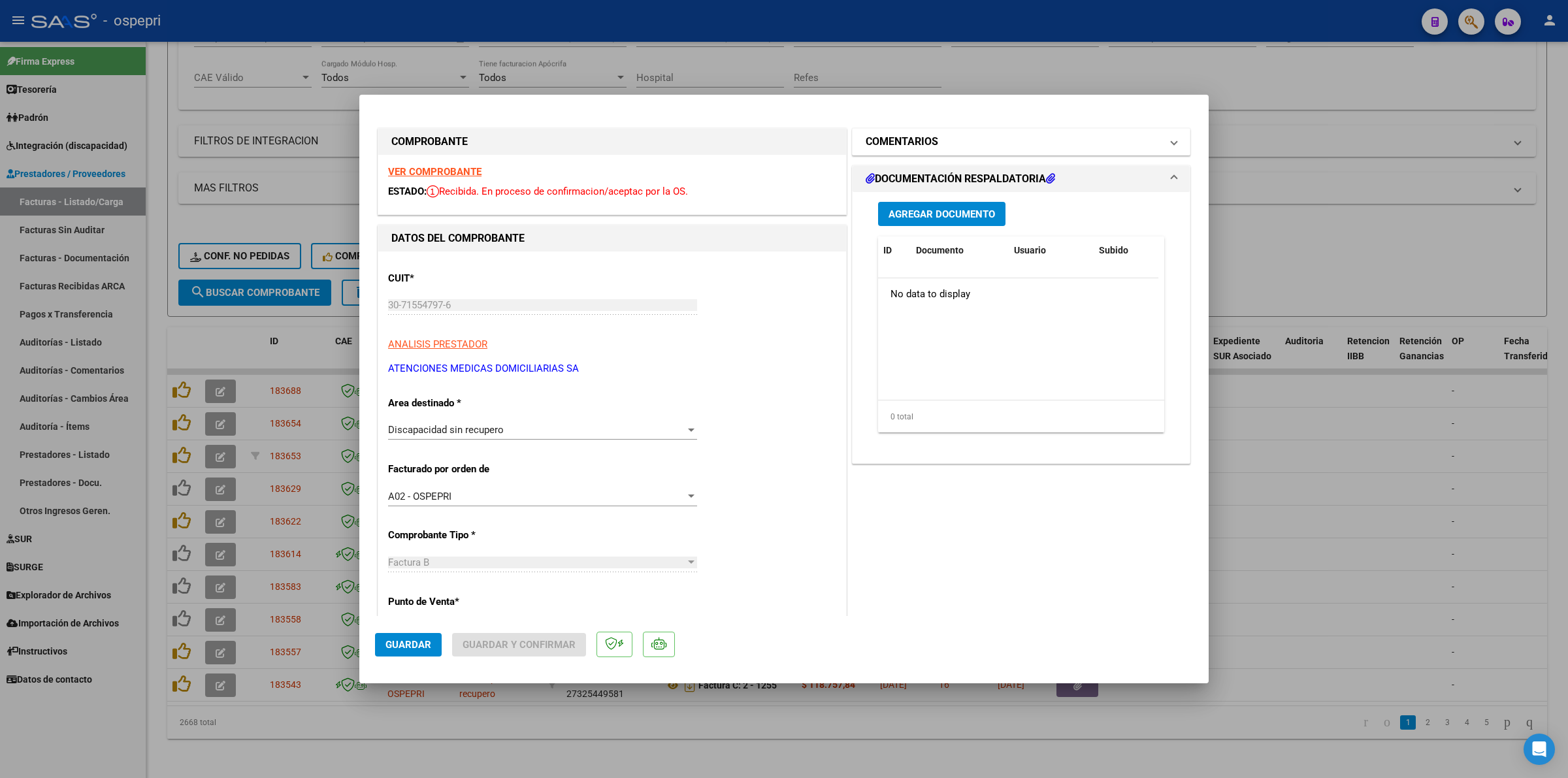
click at [924, 135] on h1 "COMENTARIOS" at bounding box center [901, 141] width 73 height 15
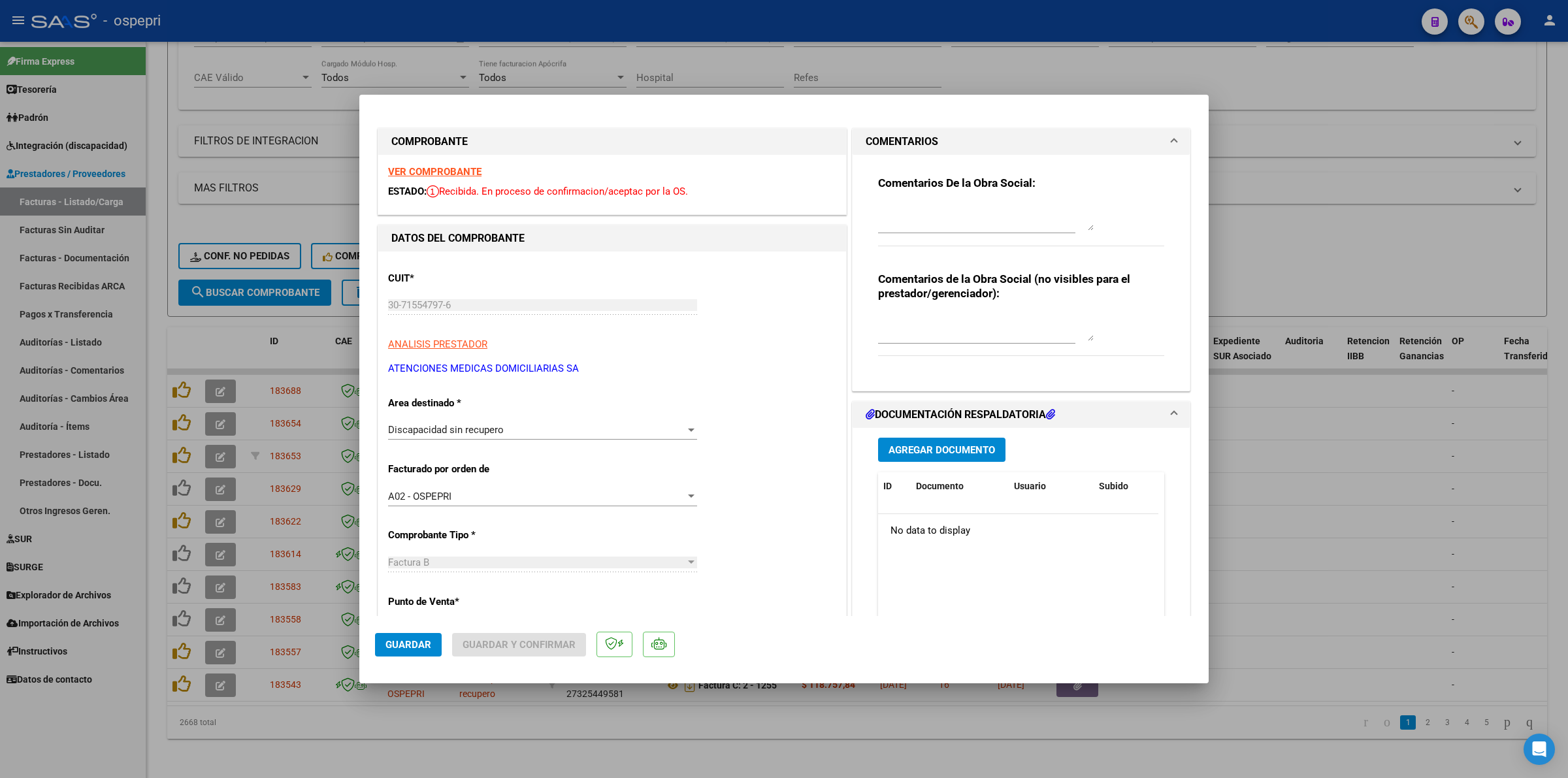
click at [954, 214] on textarea at bounding box center [986, 218] width 216 height 26
type textarea "no es disca"
click at [404, 639] on span "Guardar" at bounding box center [408, 644] width 46 height 12
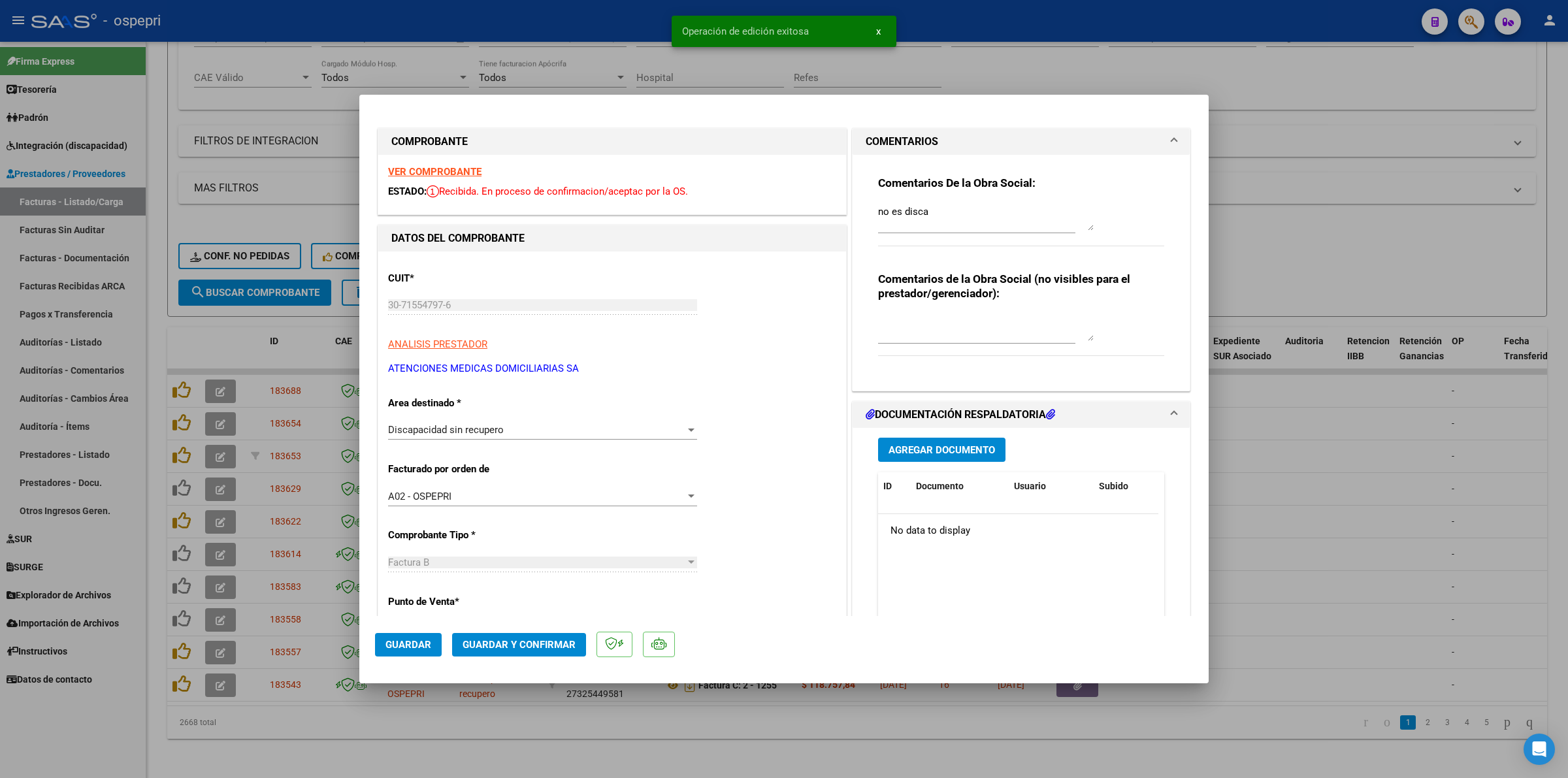
type input "$ 0,00"
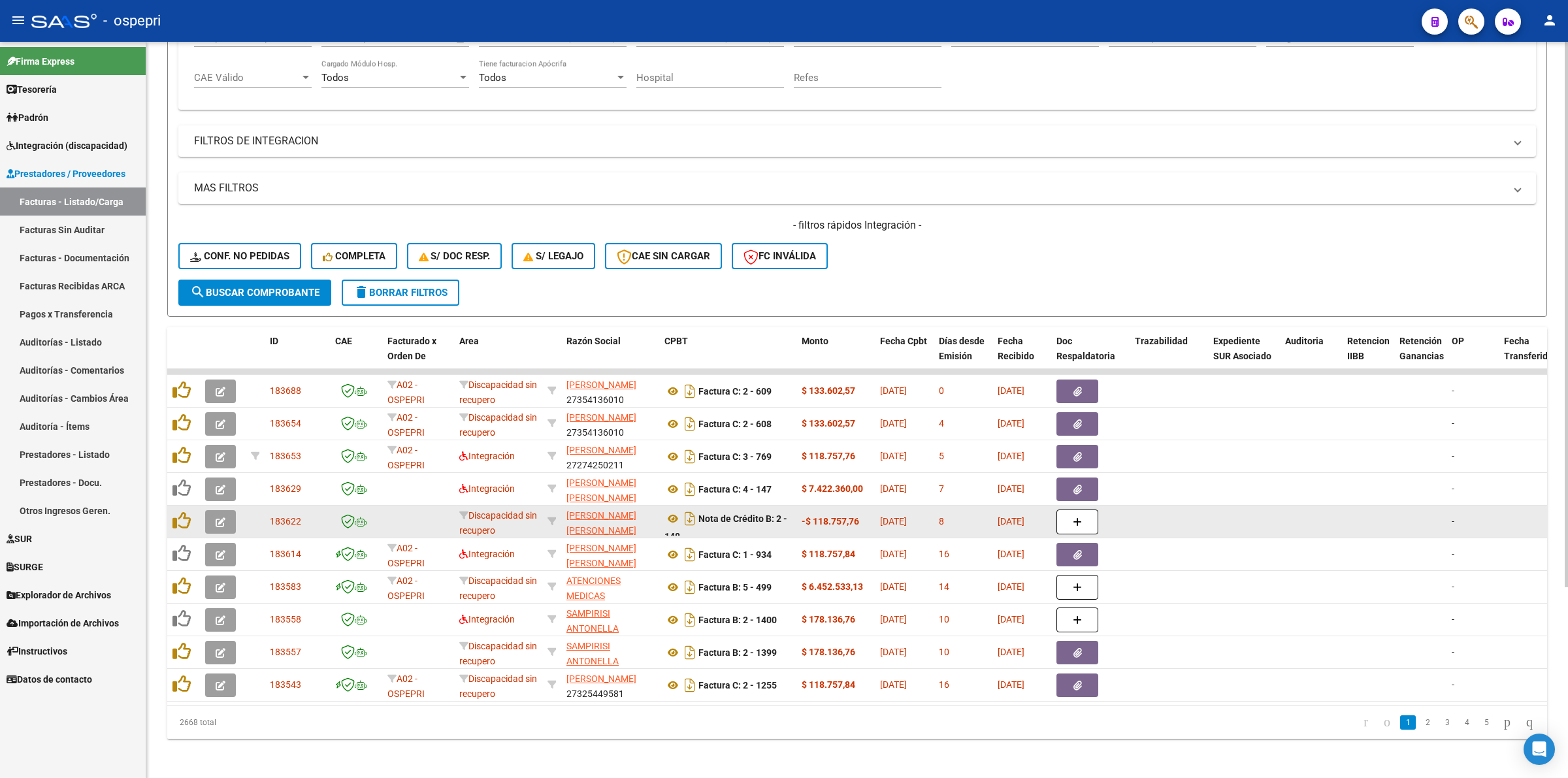
click at [223, 517] on icon "button" at bounding box center [220, 522] width 10 height 10
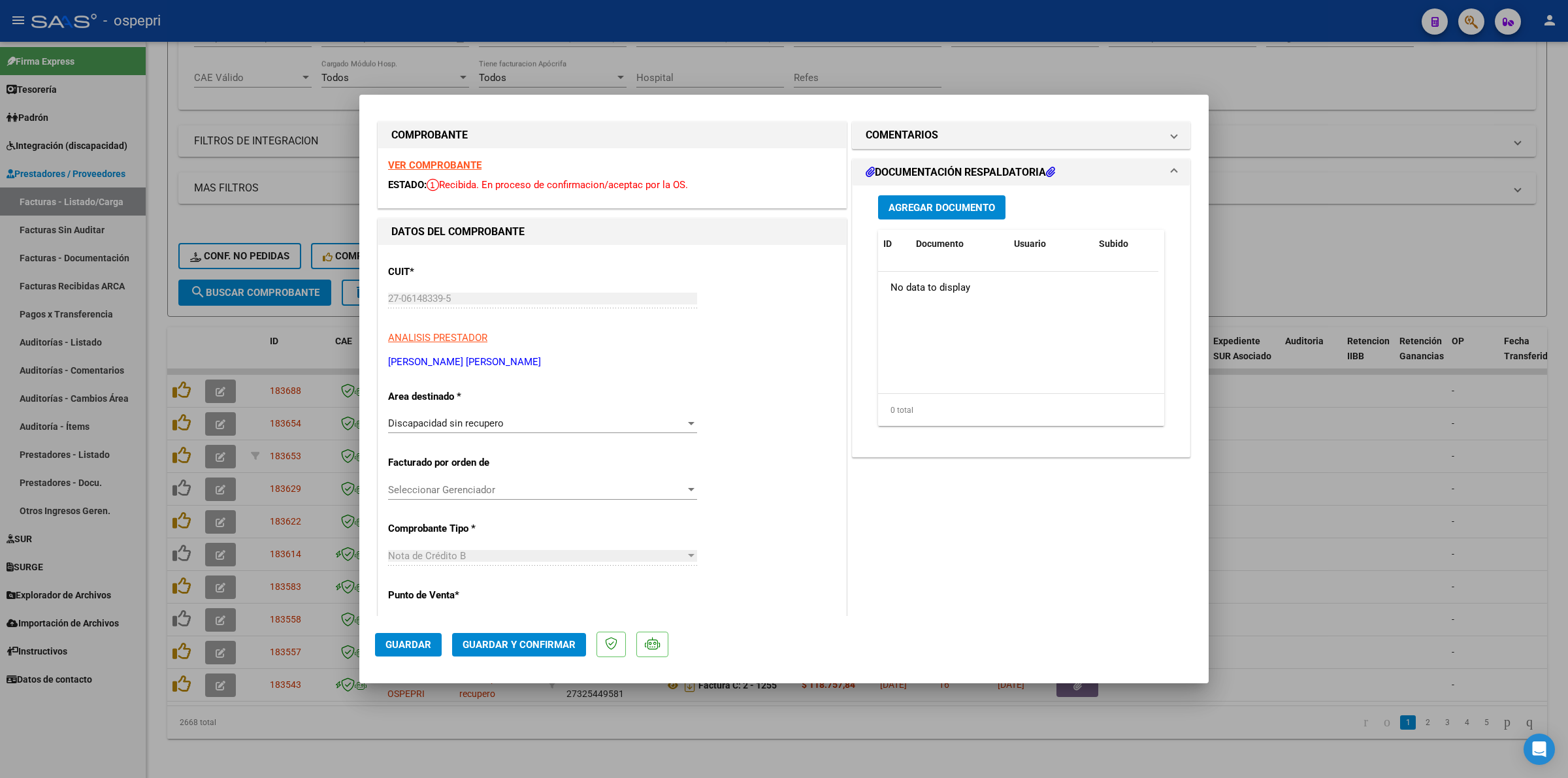
scroll to position [0, 0]
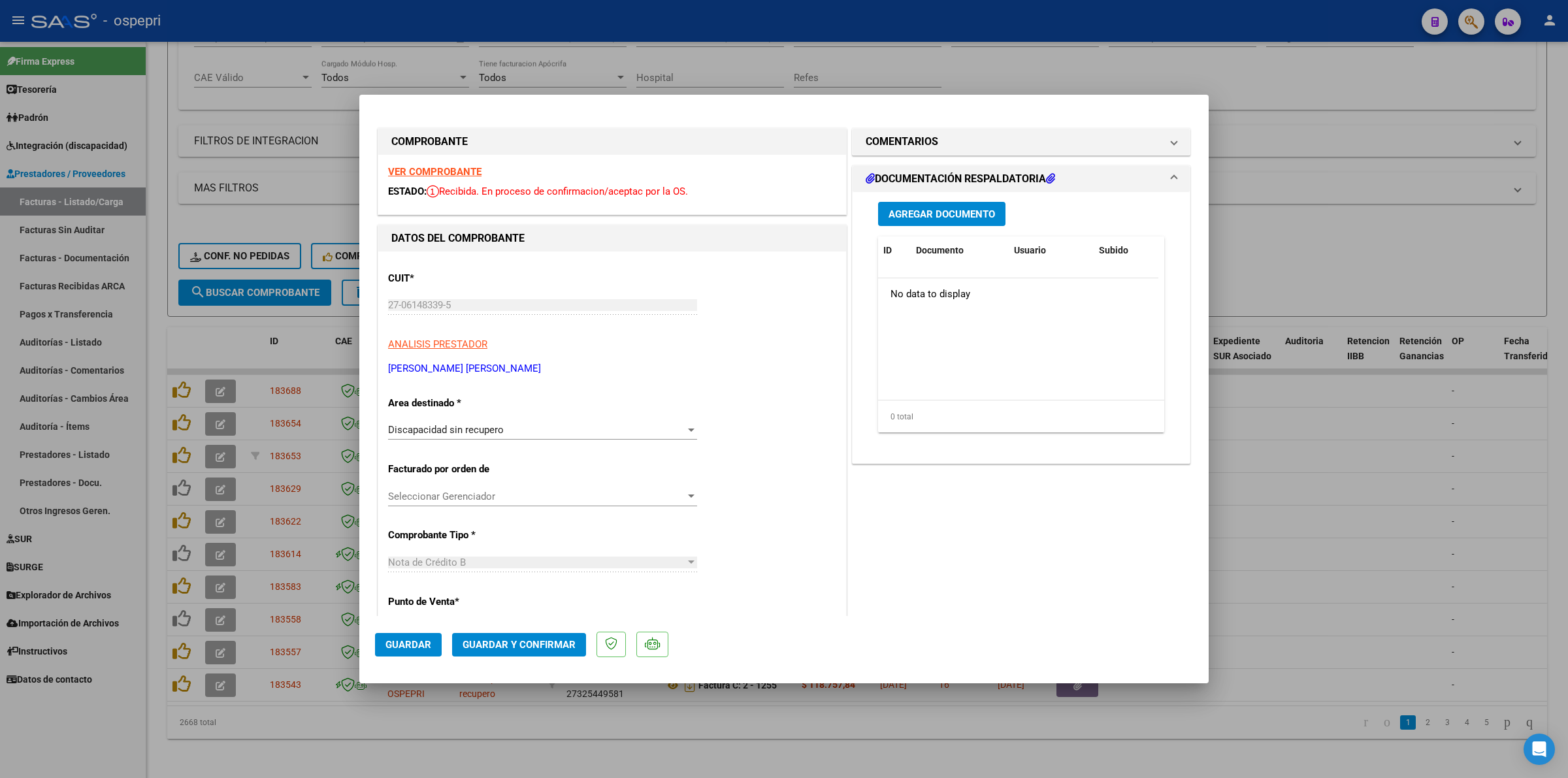
click at [438, 170] on strong "VER COMPROBANTE" at bounding box center [435, 172] width 93 height 12
type input "$ 0,00"
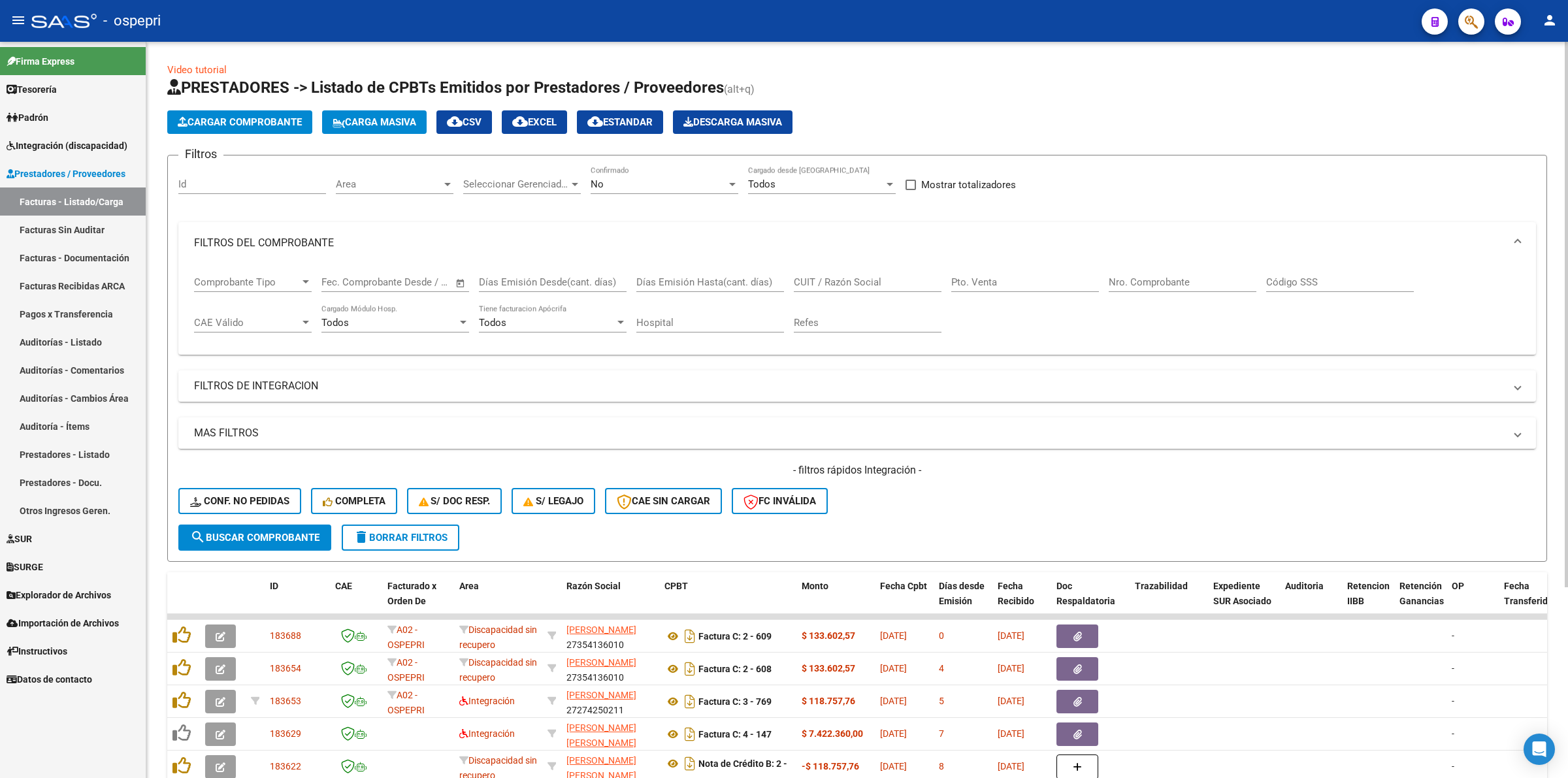
click at [1173, 273] on div "Nro. Comprobante" at bounding box center [1182, 277] width 148 height 28
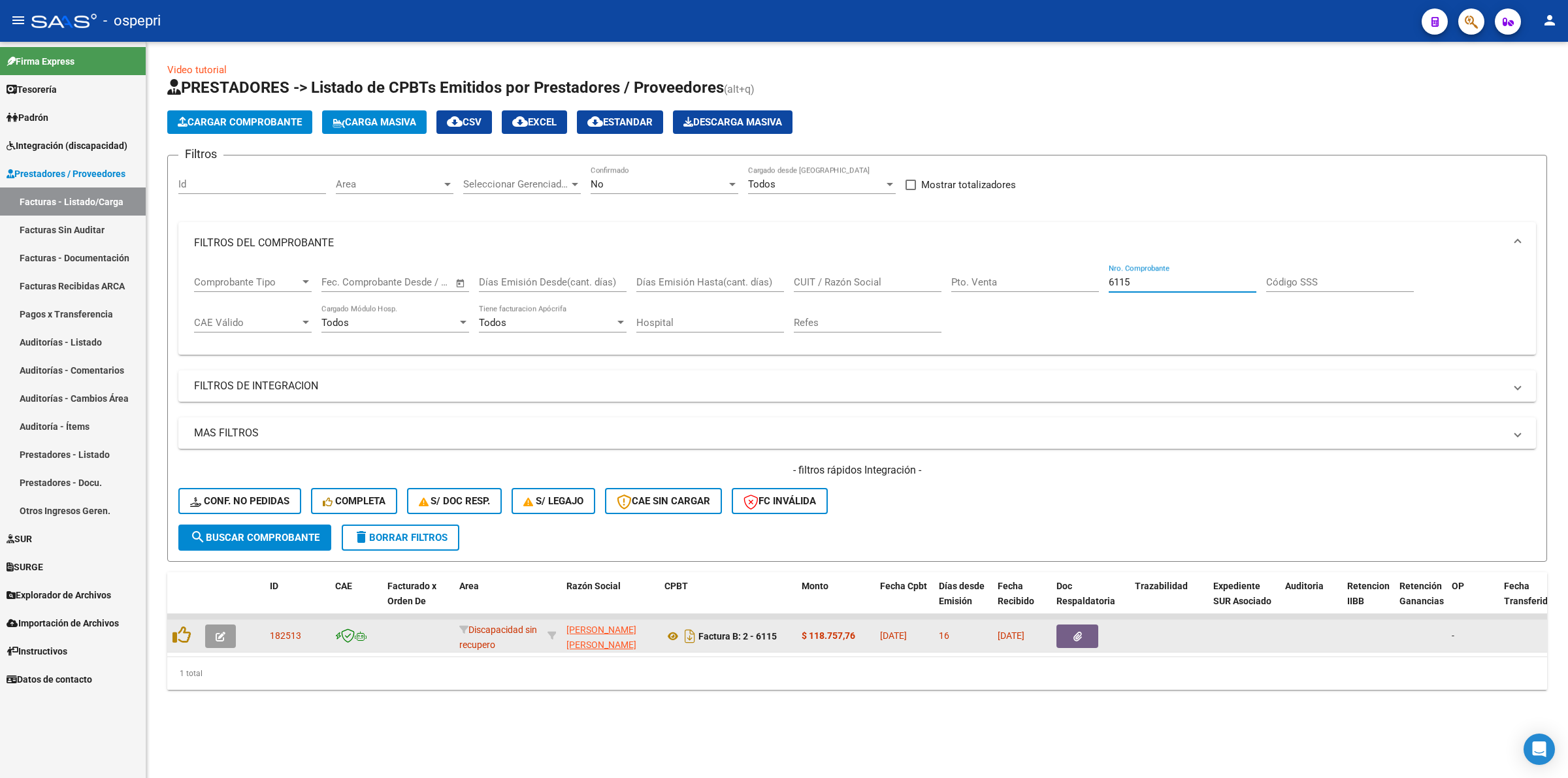
type input "6115"
click at [207, 630] on button "button" at bounding box center [220, 636] width 31 height 23
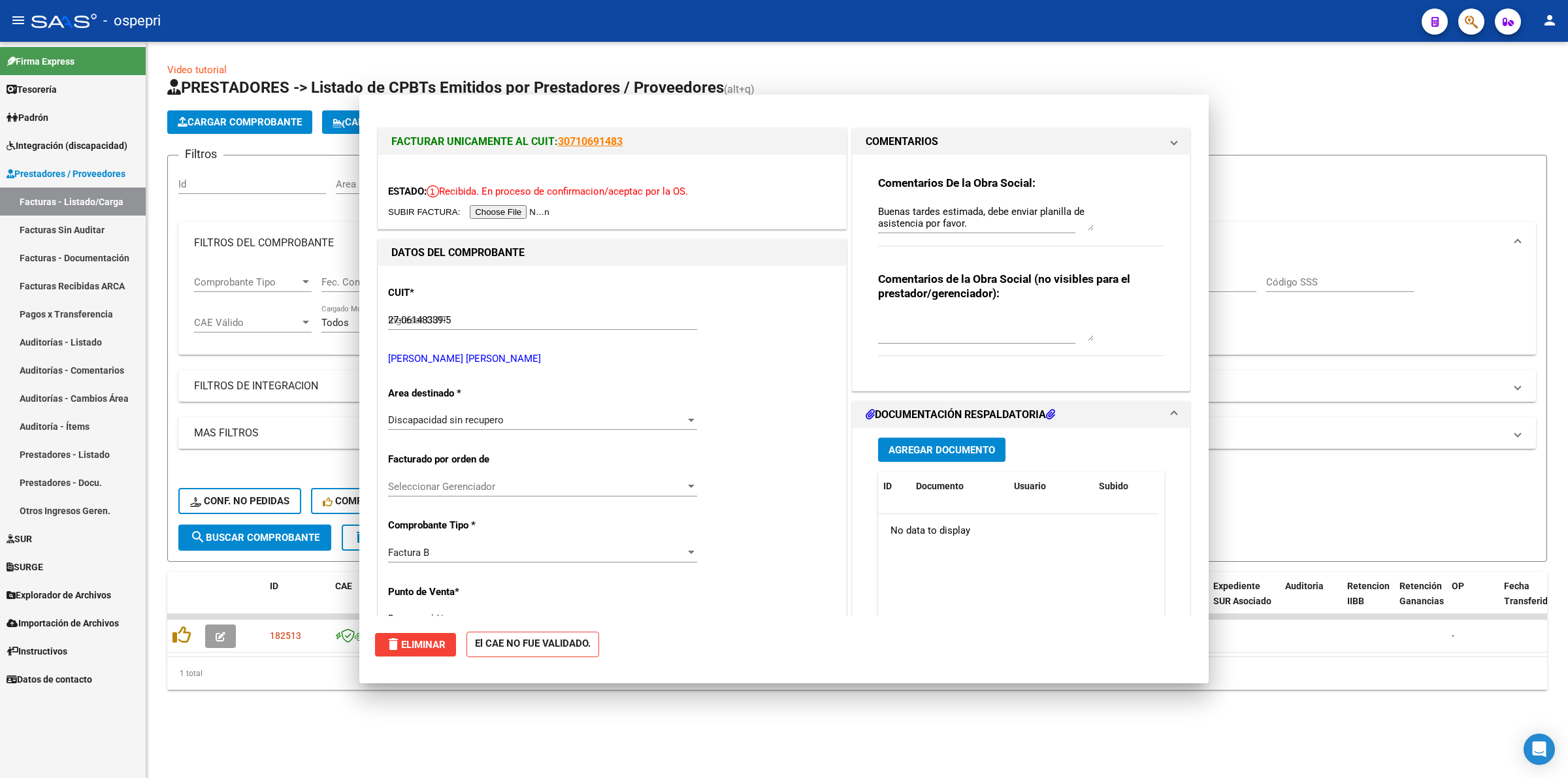
type input "$ 0,00"
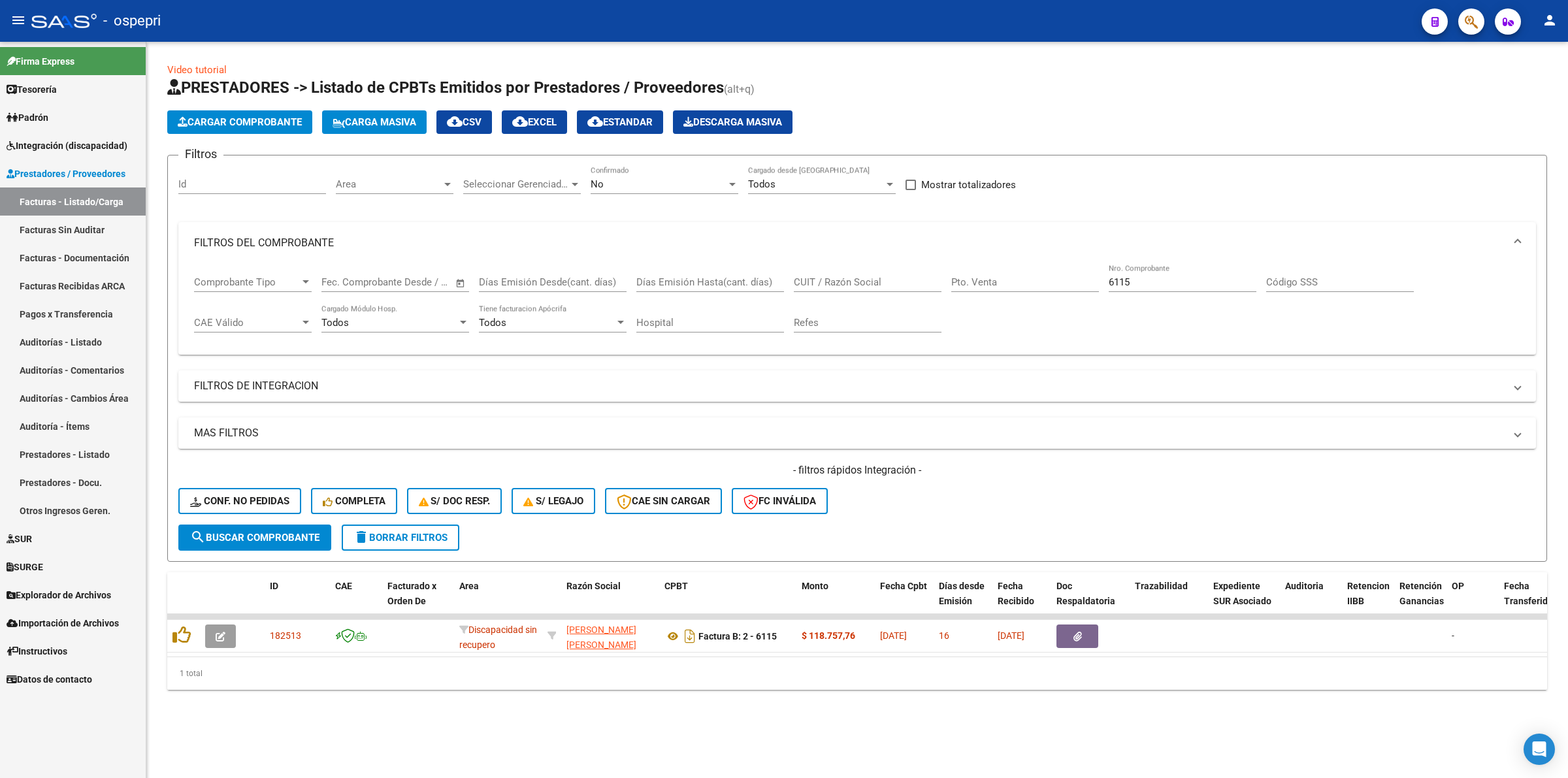
click at [377, 537] on span "delete Borrar Filtros" at bounding box center [400, 537] width 94 height 12
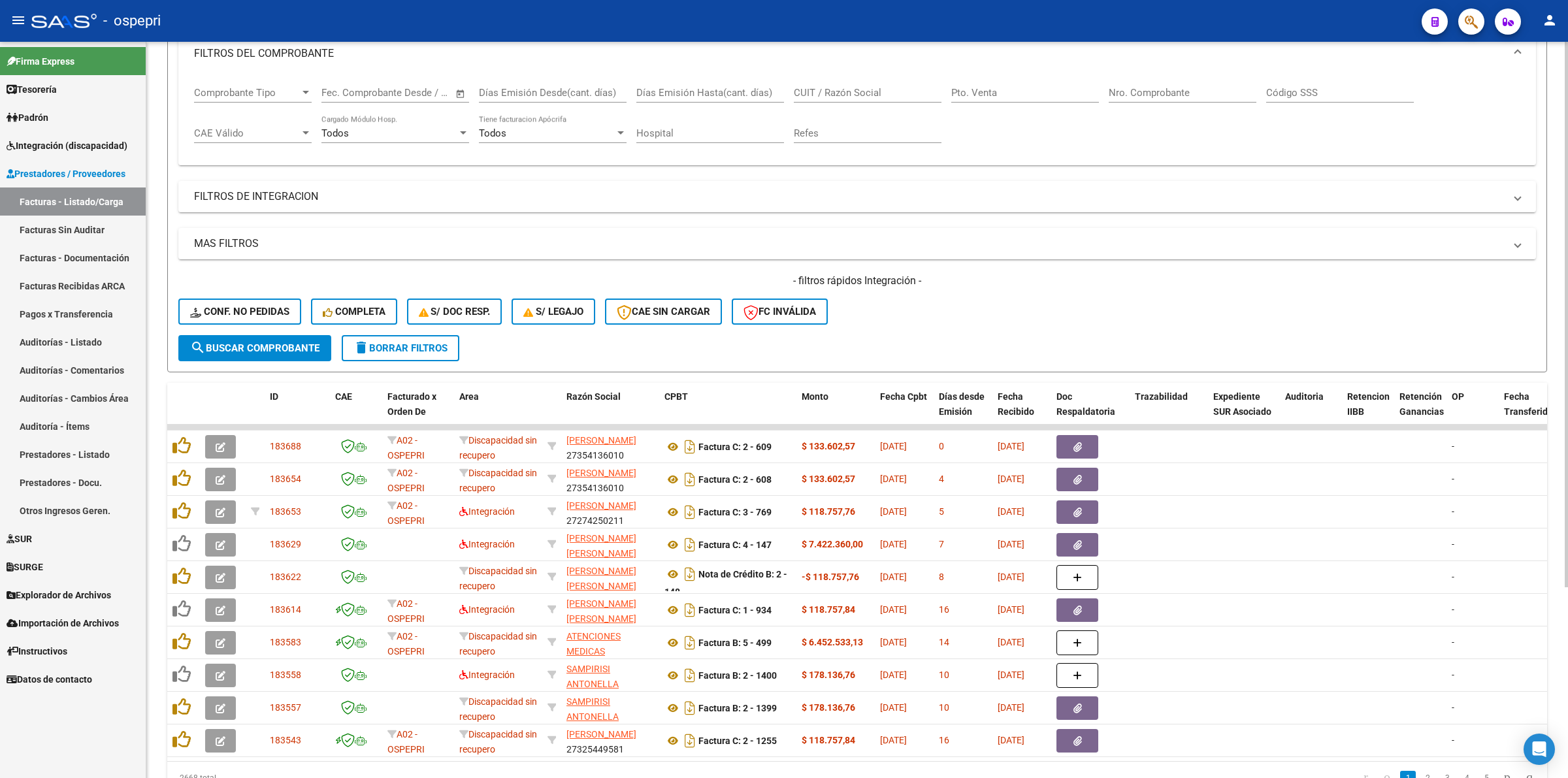
scroll to position [257, 0]
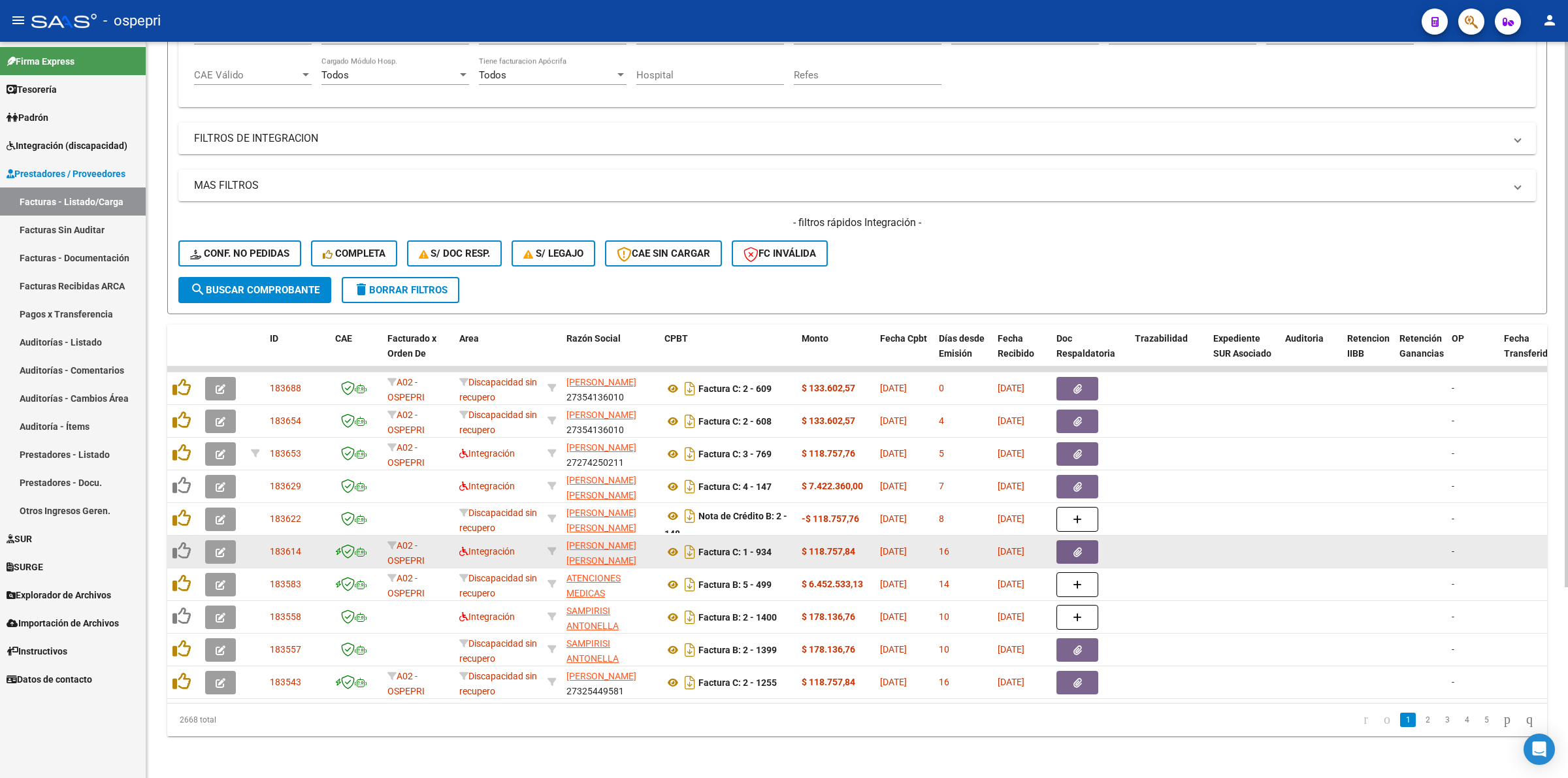
click at [228, 540] on button "button" at bounding box center [220, 552] width 31 height 23
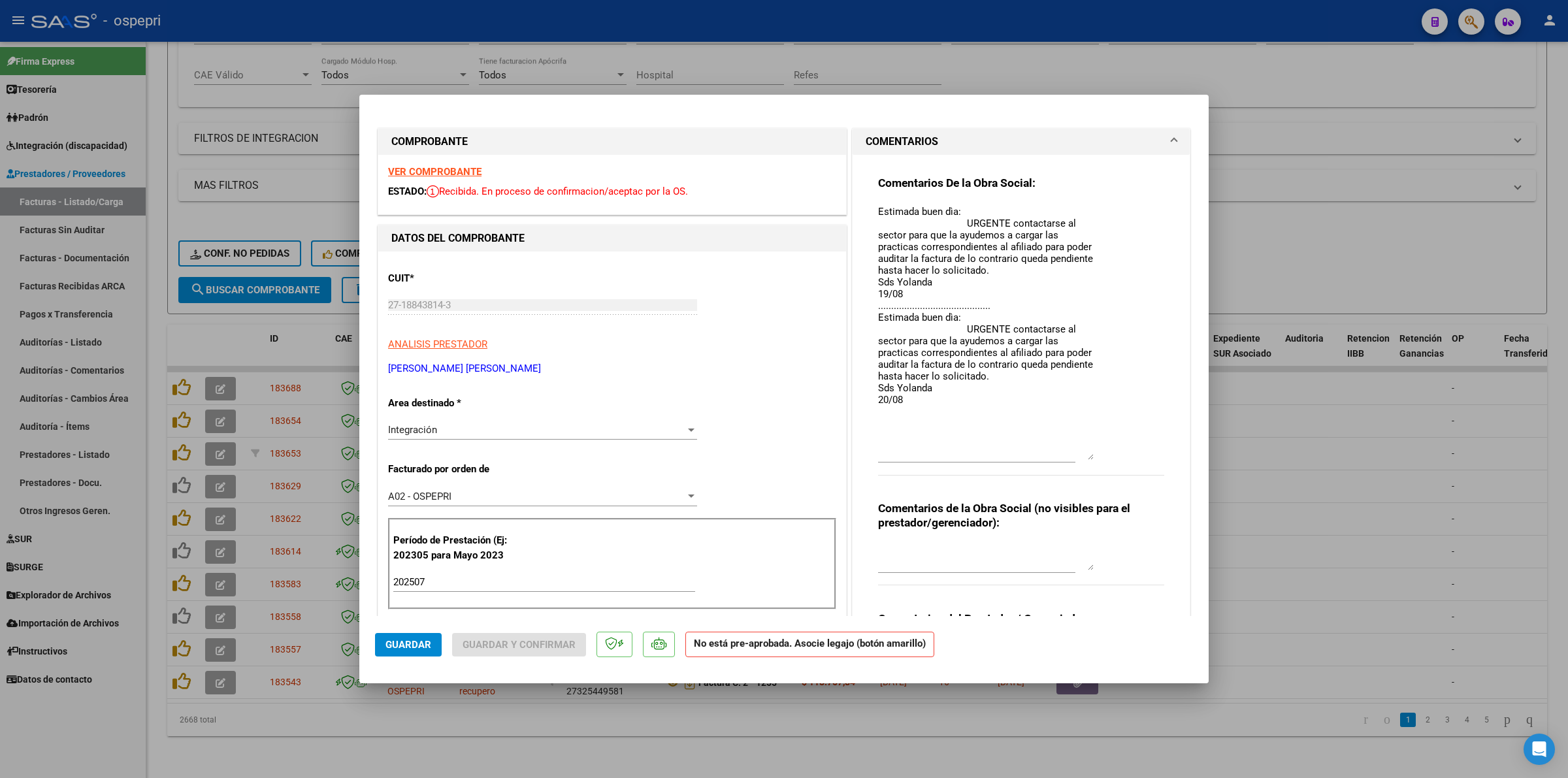
drag, startPoint x: 1081, startPoint y: 223, endPoint x: 1121, endPoint y: 453, distance: 233.5
click at [1121, 453] on div "Comentarios De la Obra Social: Estimada buen dìa: URGENTE contactarse al sector…" at bounding box center [1021, 332] width 286 height 313
type input "$ 0,00"
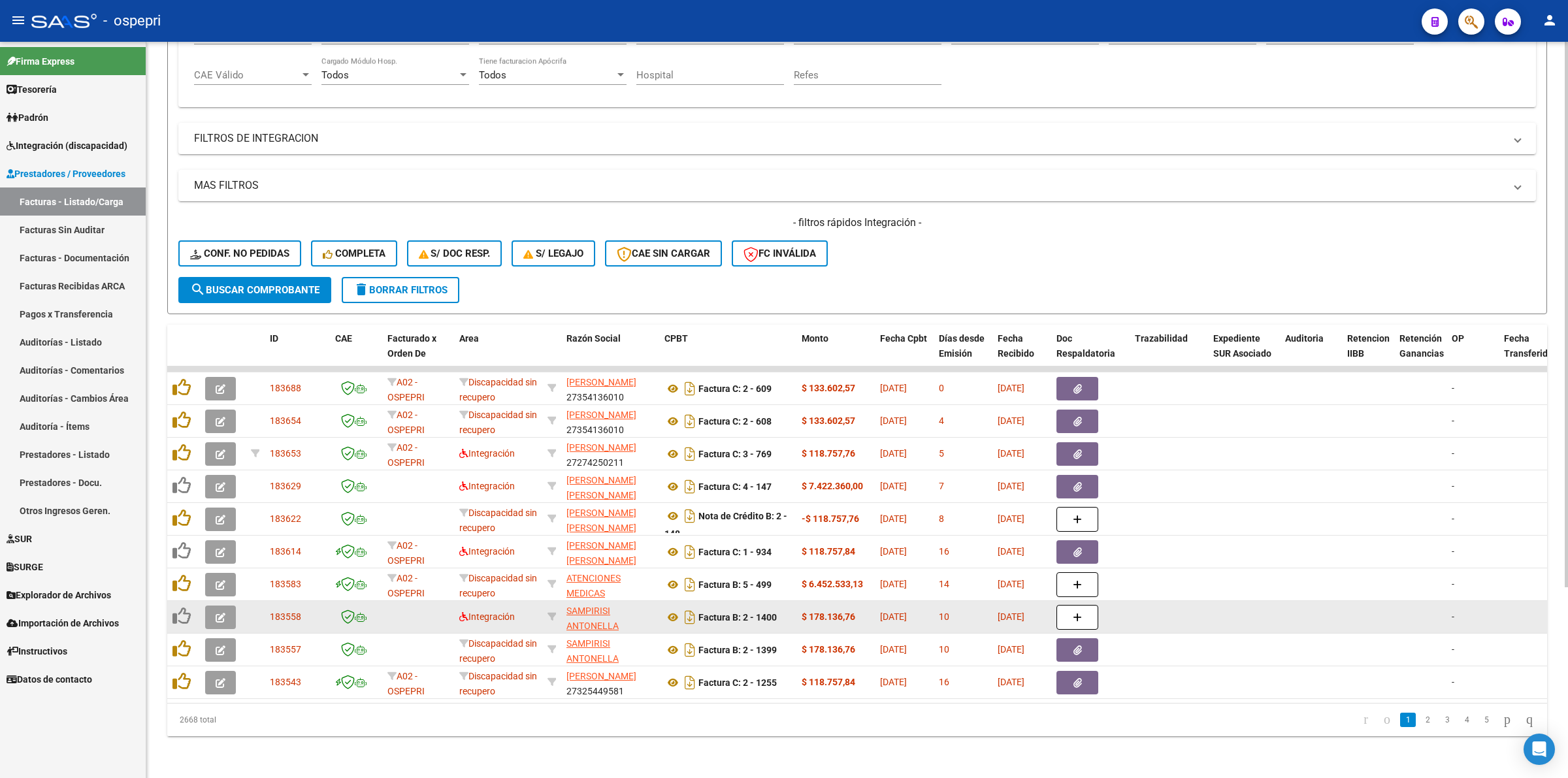
click at [228, 606] on button "button" at bounding box center [220, 617] width 31 height 23
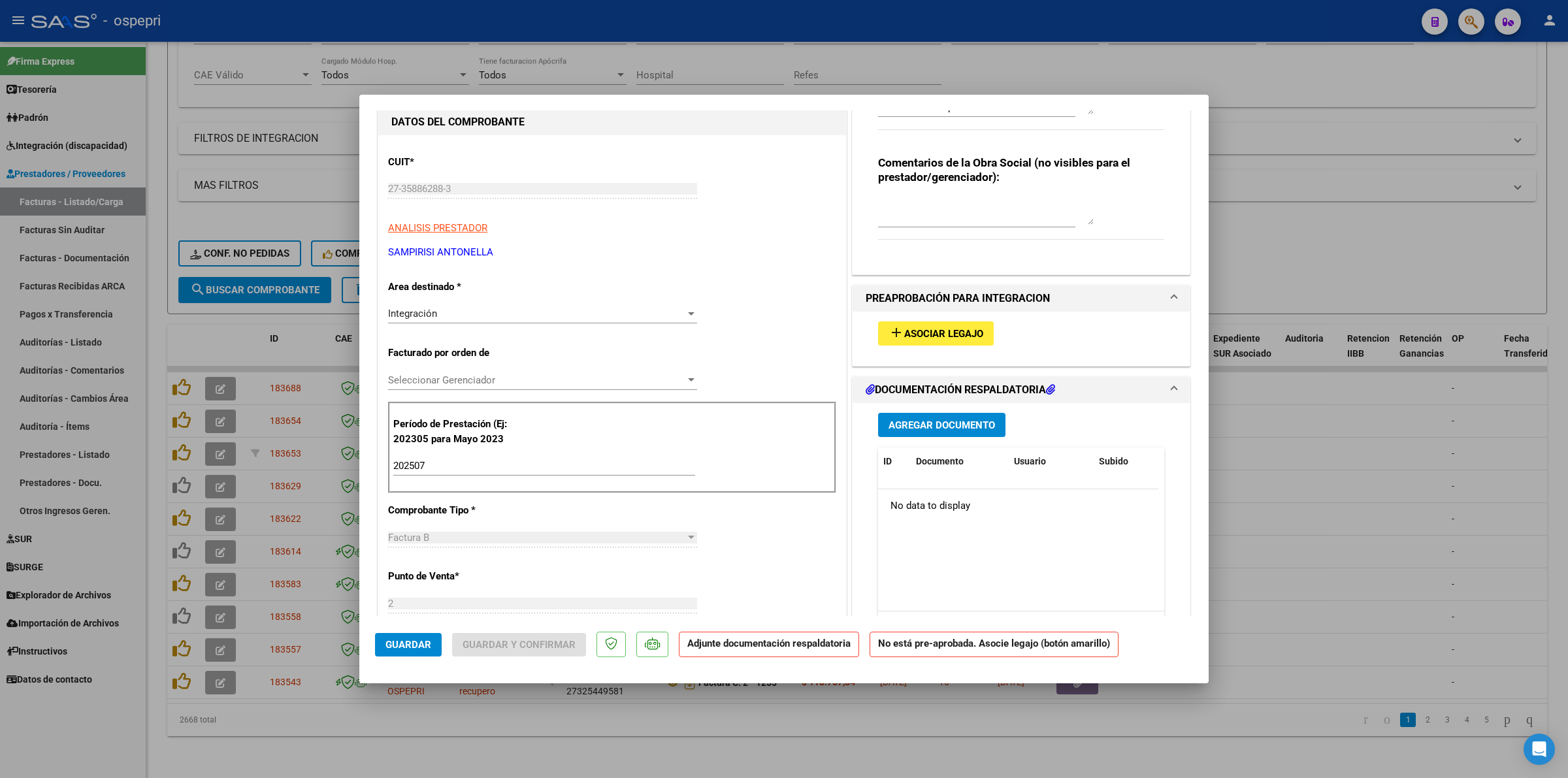
scroll to position [0, 0]
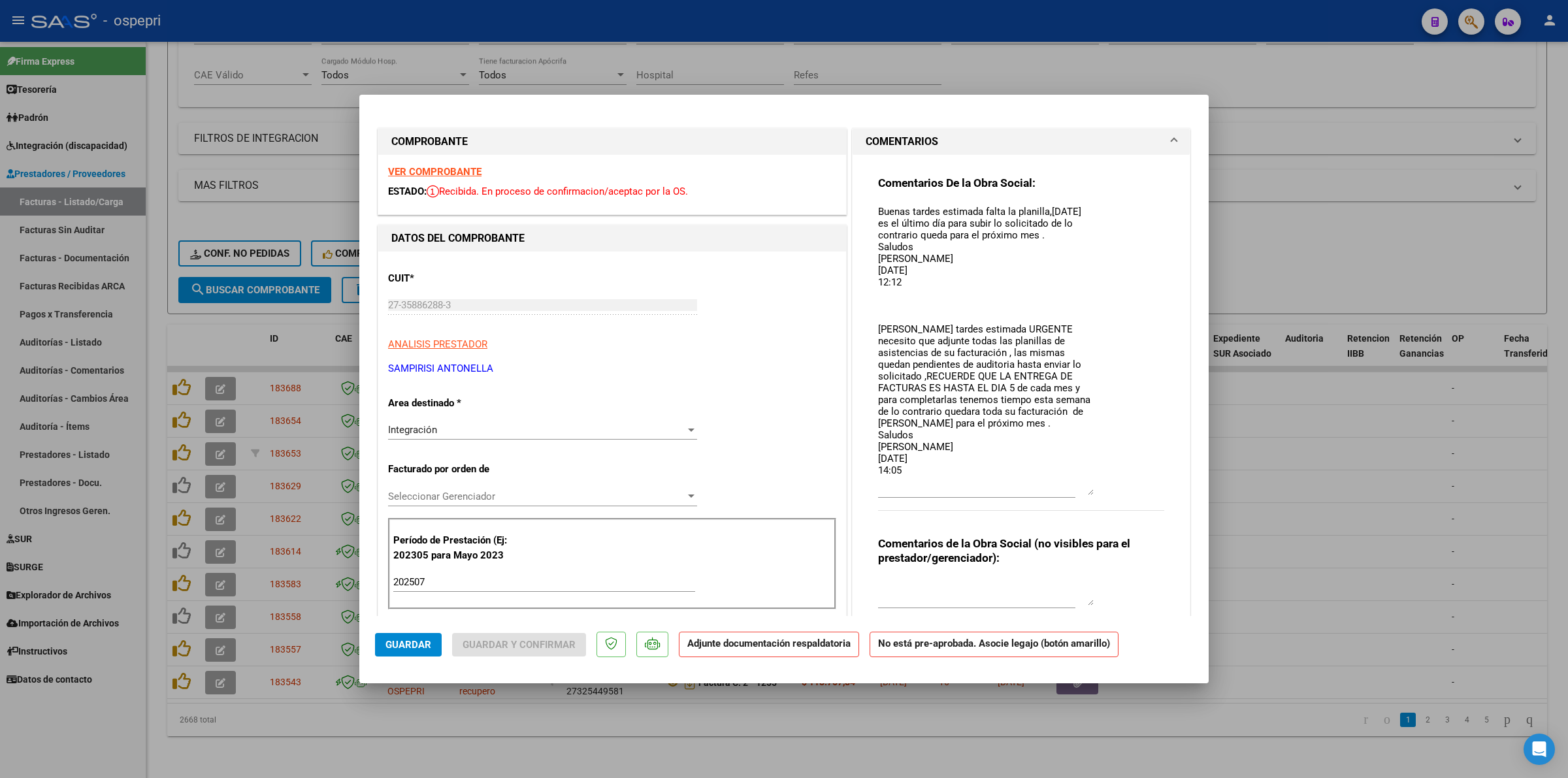
drag, startPoint x: 1080, startPoint y: 227, endPoint x: 1137, endPoint y: 491, distance: 270.1
click at [1137, 491] on div "Comentarios De la Obra Social: Buenas tardes estimada falta la planilla,hoy es …" at bounding box center [1021, 349] width 286 height 349
type input "$ 0,00"
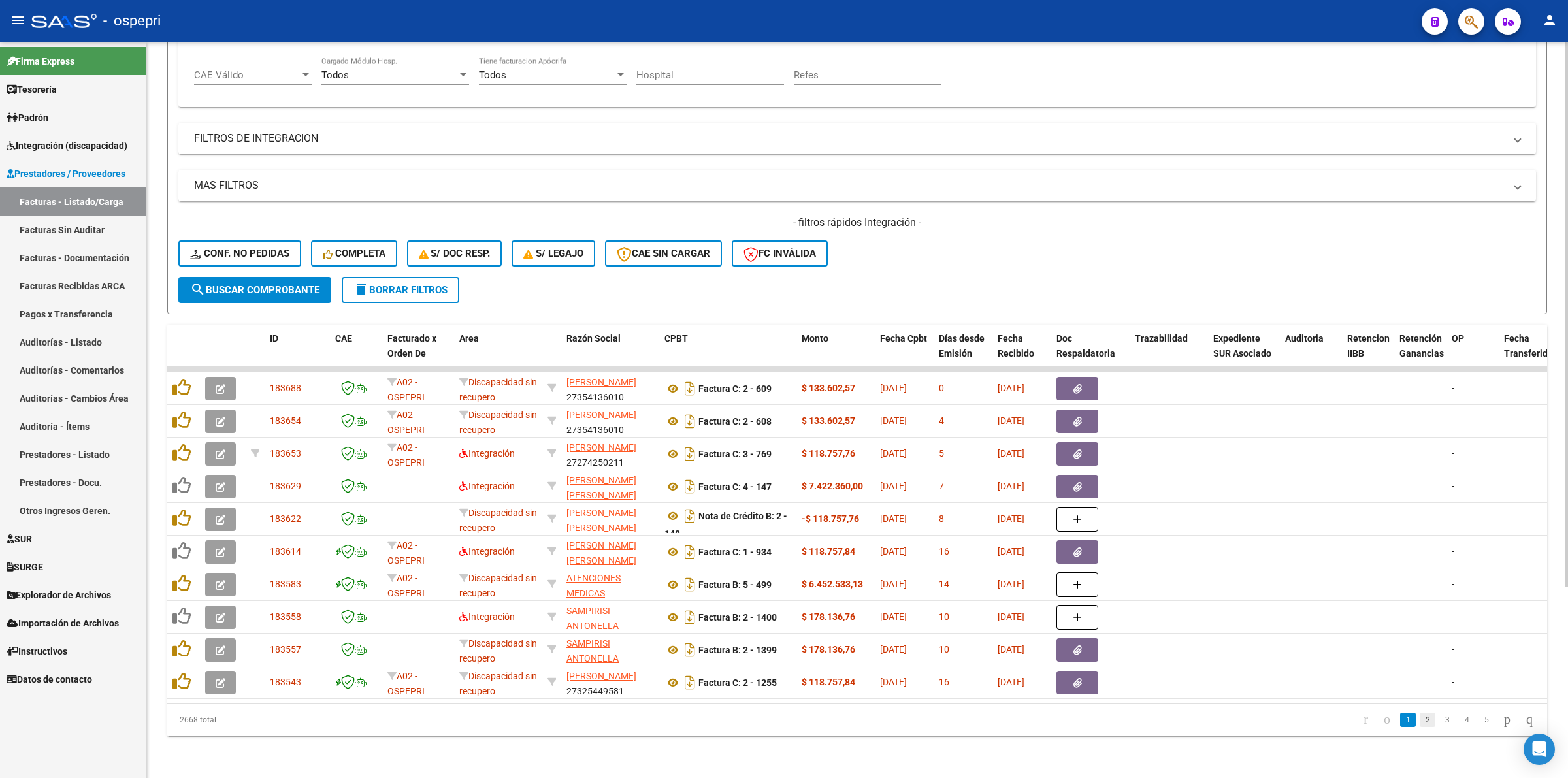
click at [1420, 719] on link "2" at bounding box center [1427, 720] width 15 height 15
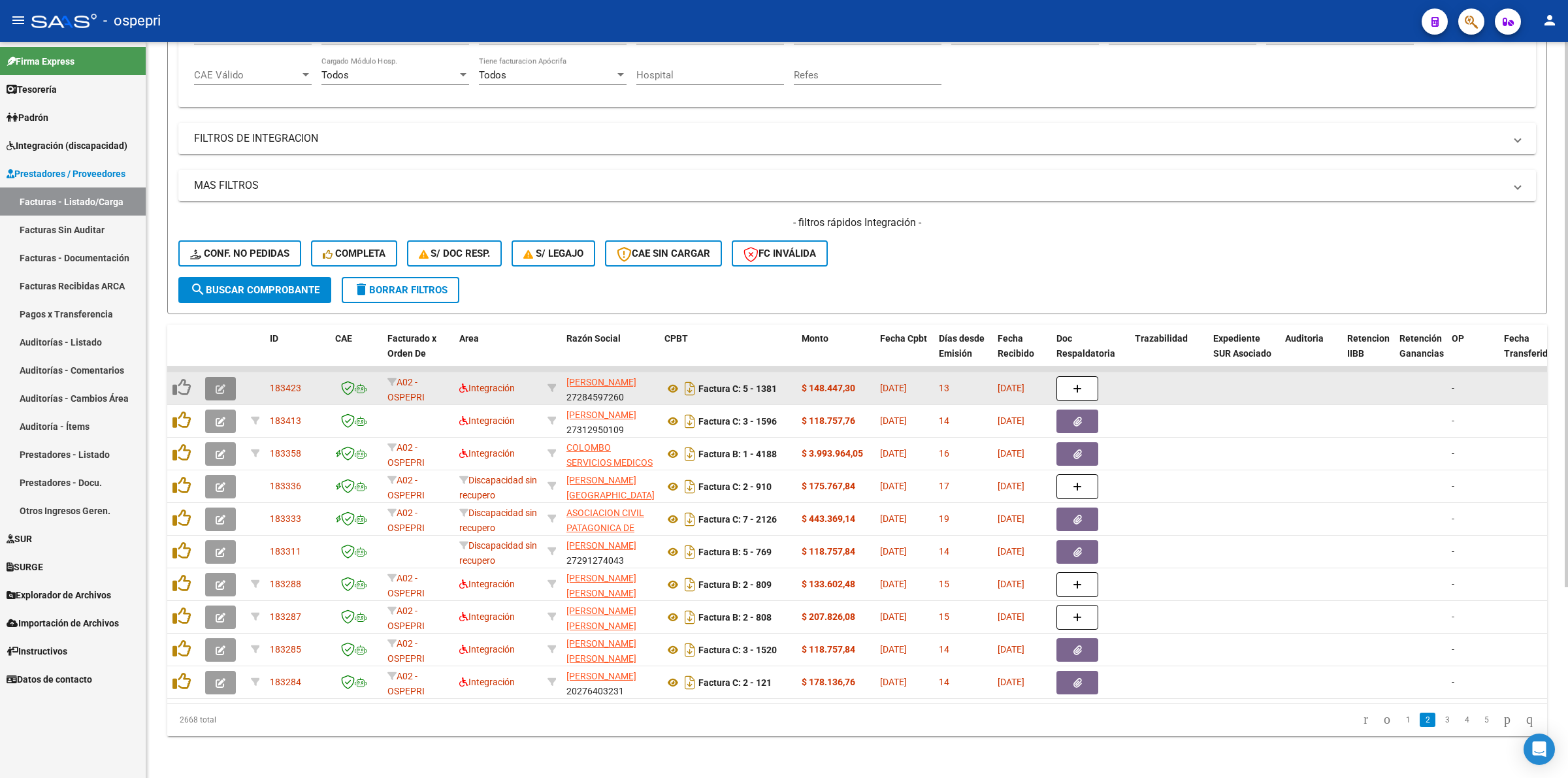
click at [219, 384] on icon "button" at bounding box center [220, 388] width 10 height 10
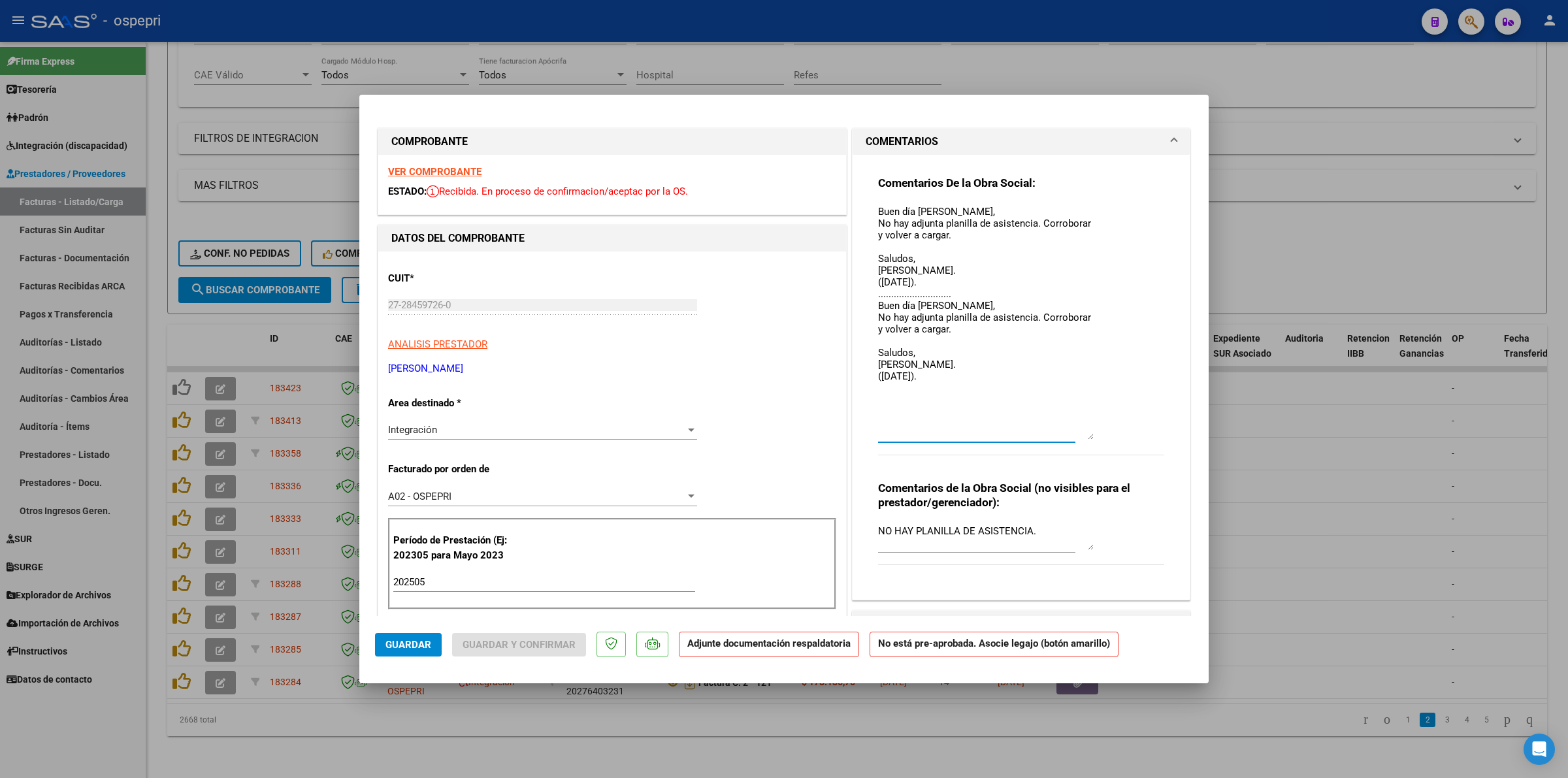
drag, startPoint x: 1081, startPoint y: 228, endPoint x: 1122, endPoint y: 436, distance: 212.0
click at [1122, 436] on div "Comentarios De la Obra Social: Buen día Nancy, No hay adjunta planilla de asist…" at bounding box center [1021, 322] width 286 height 294
type input "$ 0,00"
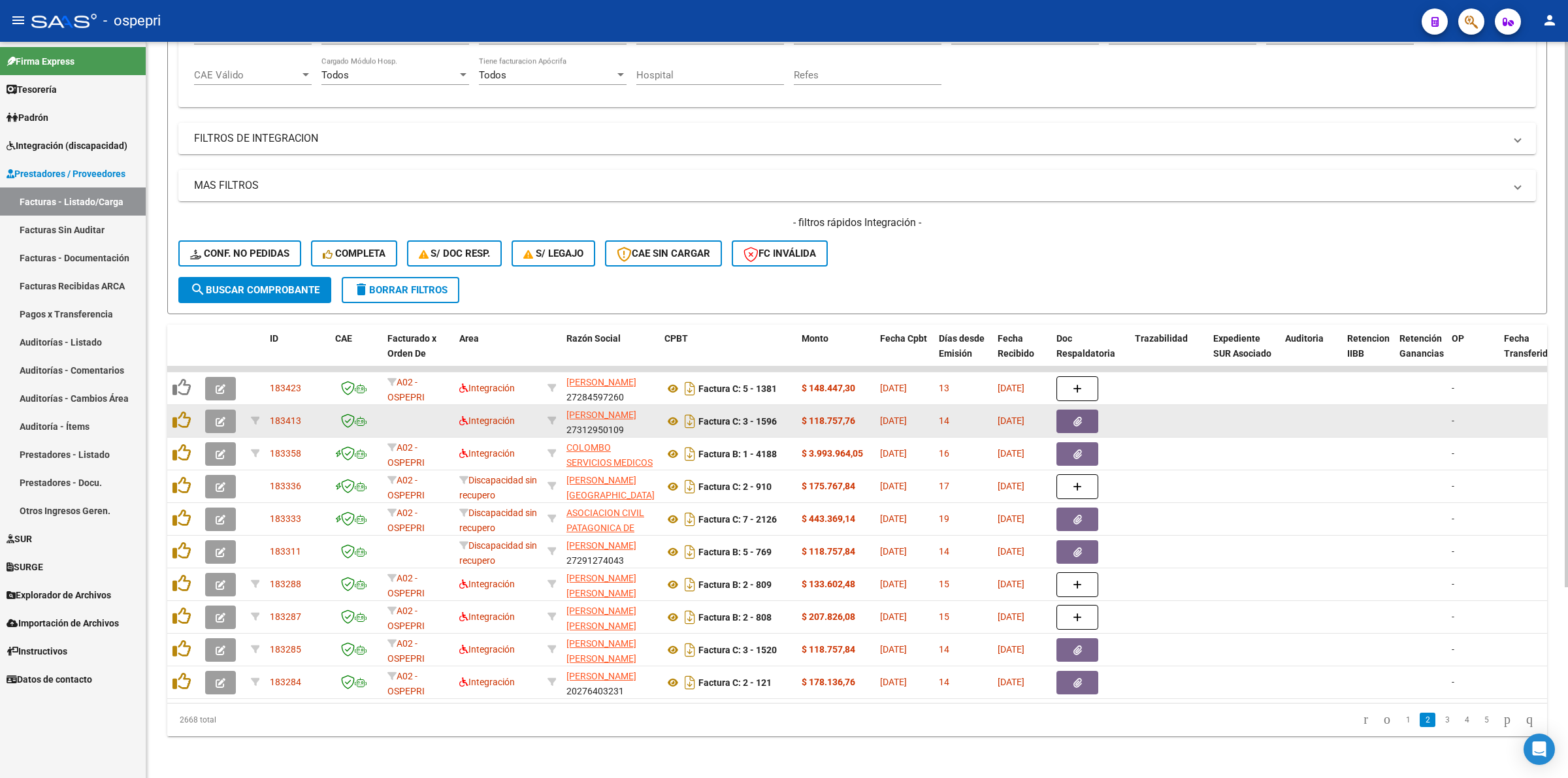
click at [222, 417] on icon "button" at bounding box center [220, 421] width 10 height 10
click at [222, 410] on button "button" at bounding box center [220, 421] width 31 height 23
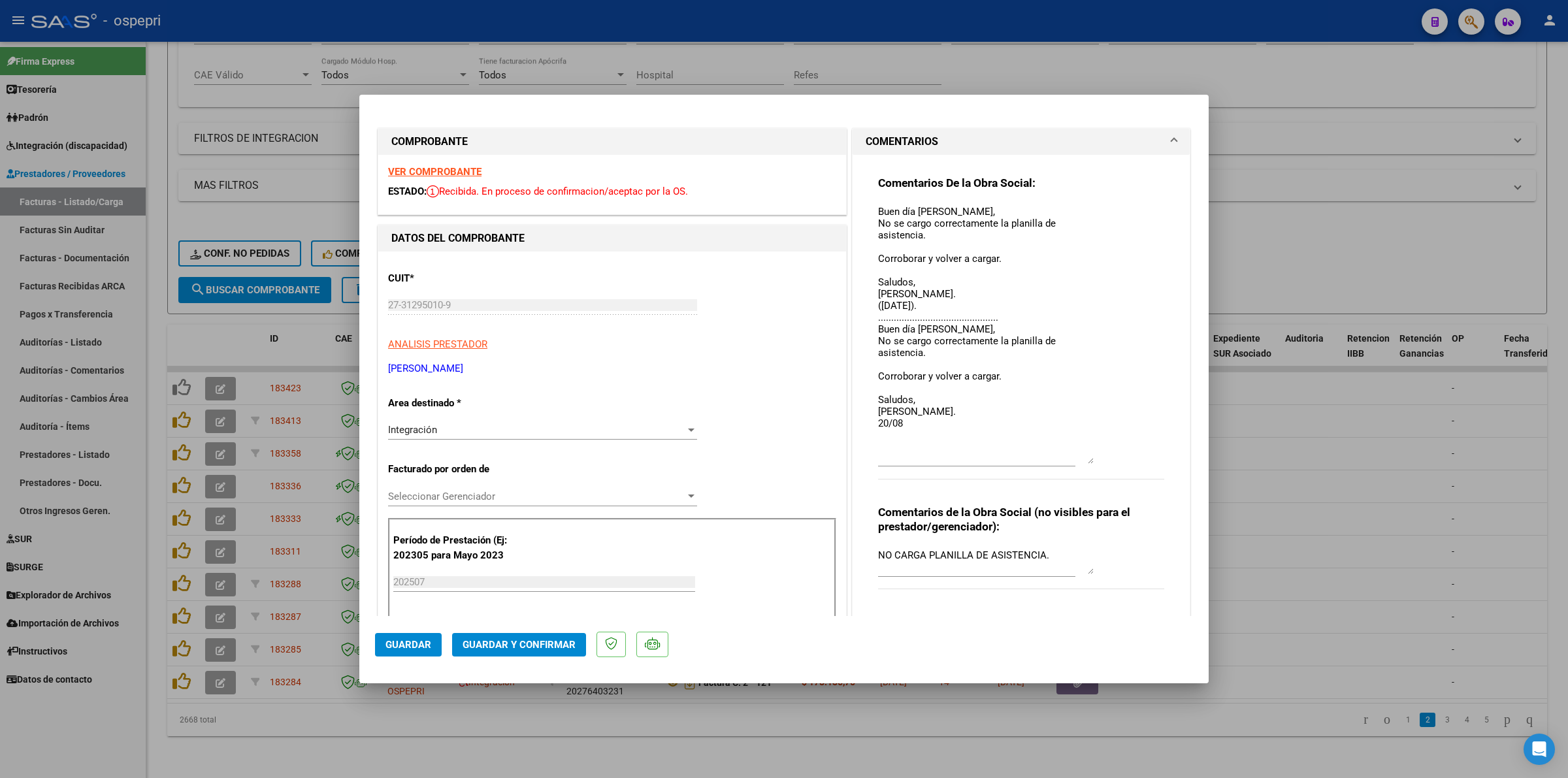
drag, startPoint x: 1082, startPoint y: 223, endPoint x: 1084, endPoint y: 457, distance: 234.0
click at [1084, 457] on textarea "Buen día Yanina, No se cargo correctamente la planilla de asistencia. Corrobora…" at bounding box center [986, 334] width 216 height 259
type input "$ 0,00"
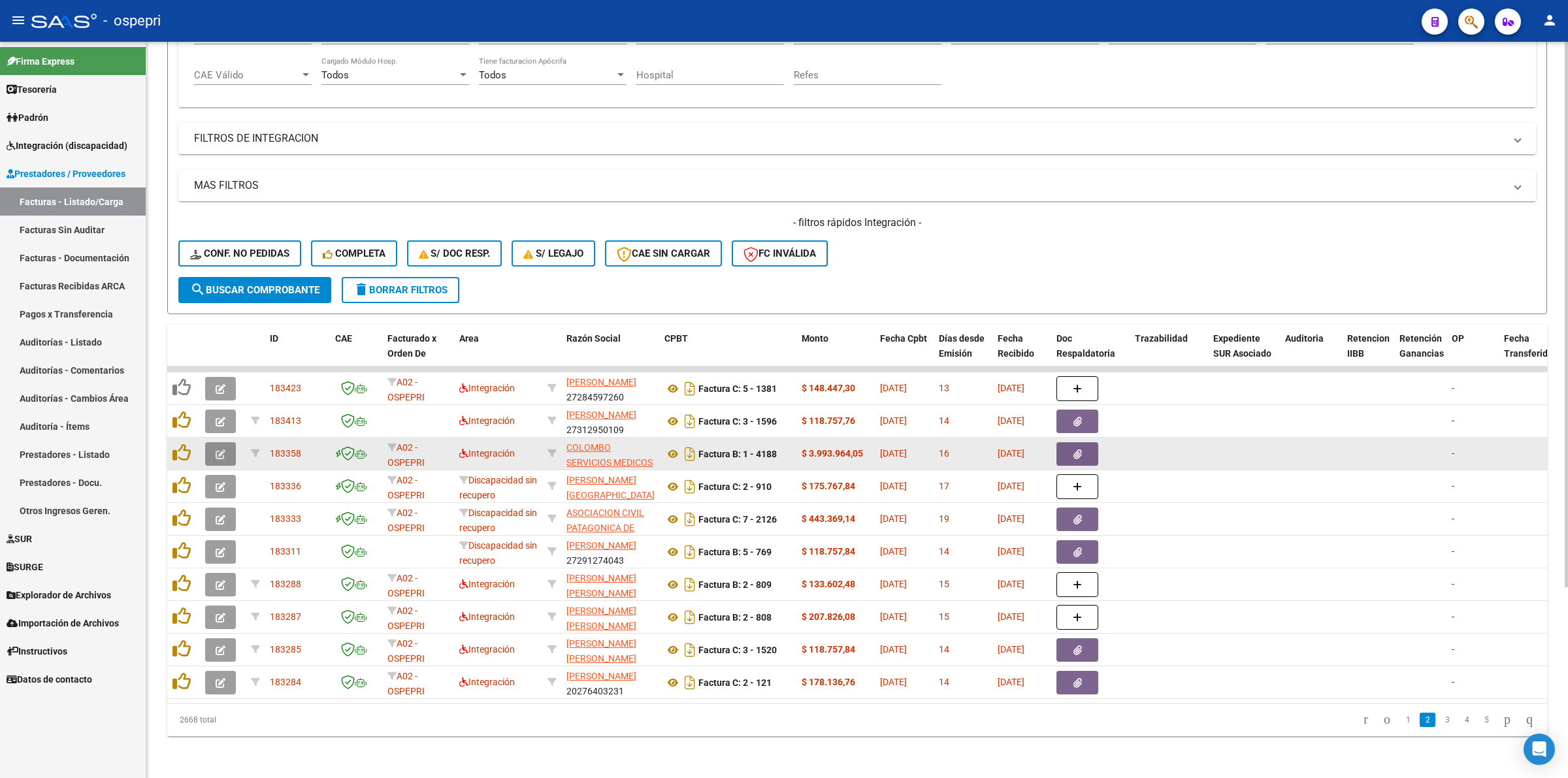
click at [234, 444] on button "button" at bounding box center [220, 454] width 31 height 23
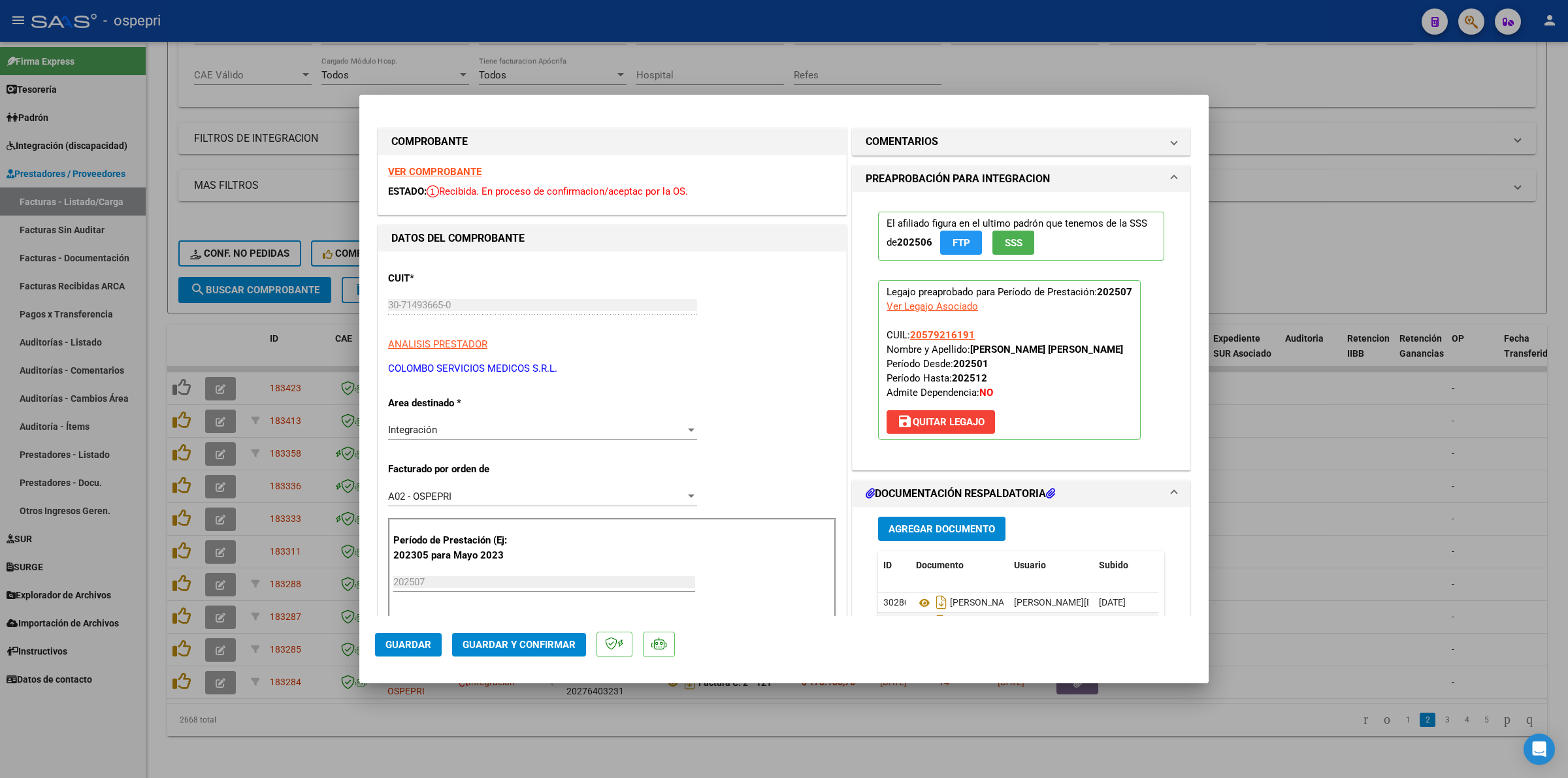
click at [419, 171] on strong "VER COMPROBANTE" at bounding box center [435, 172] width 93 height 12
click at [469, 172] on strong "VER COMPROBANTE" at bounding box center [435, 172] width 93 height 12
type input "$ 0,00"
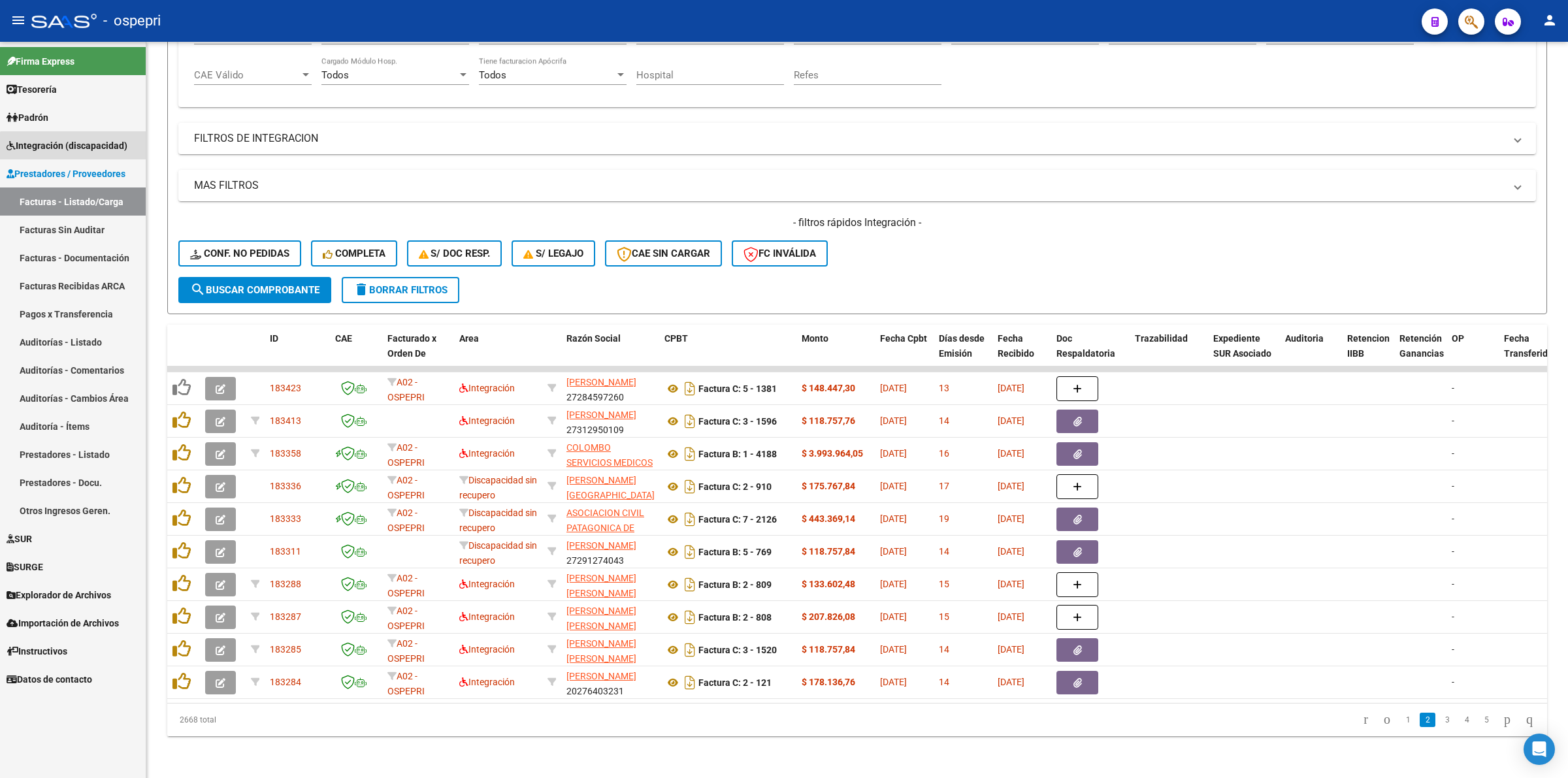
click at [75, 157] on link "Integración (discapacidad)" at bounding box center [73, 145] width 145 height 28
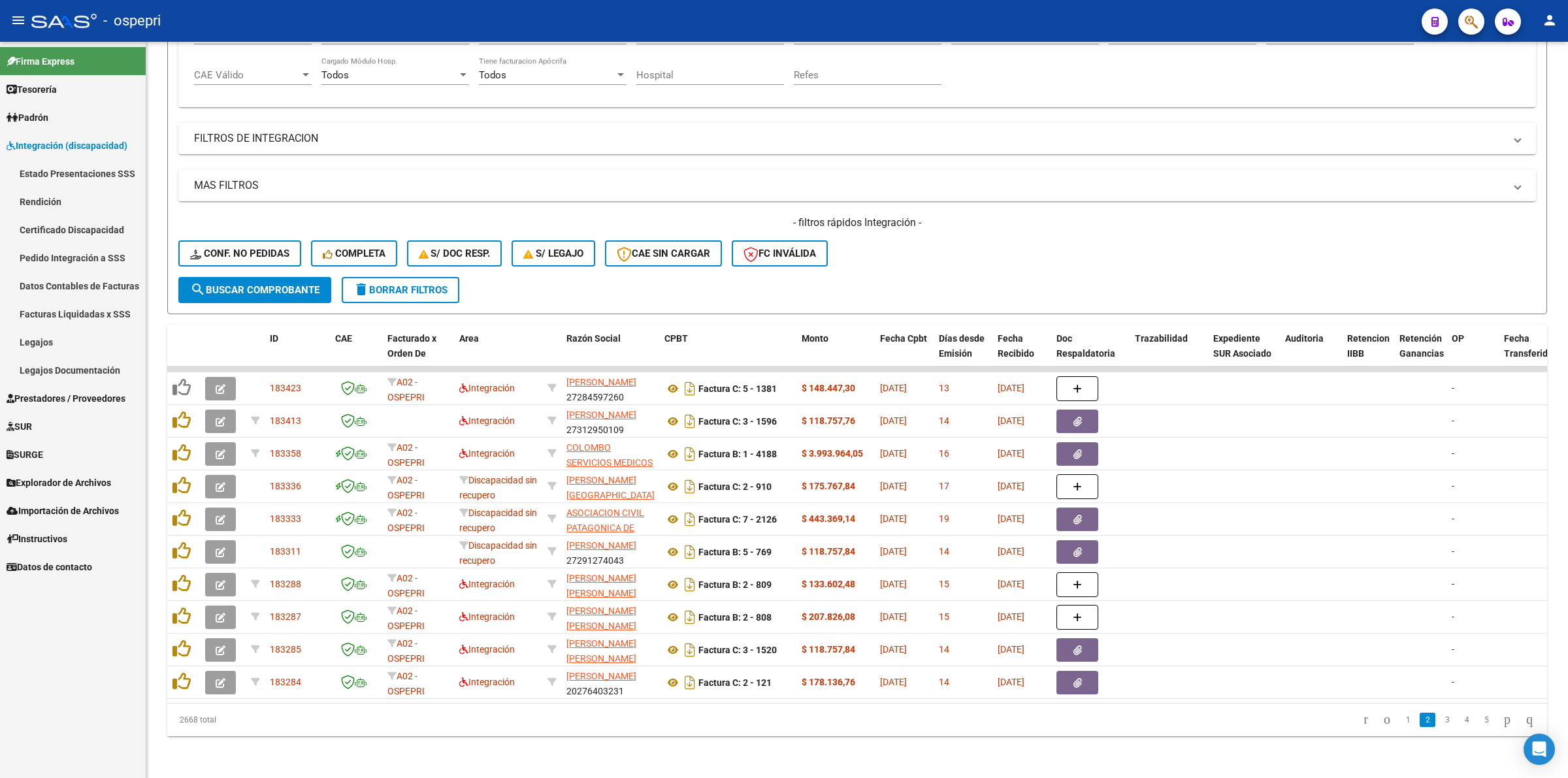
click at [57, 256] on link "Pedido Integración a SSS" at bounding box center [73, 258] width 145 height 28
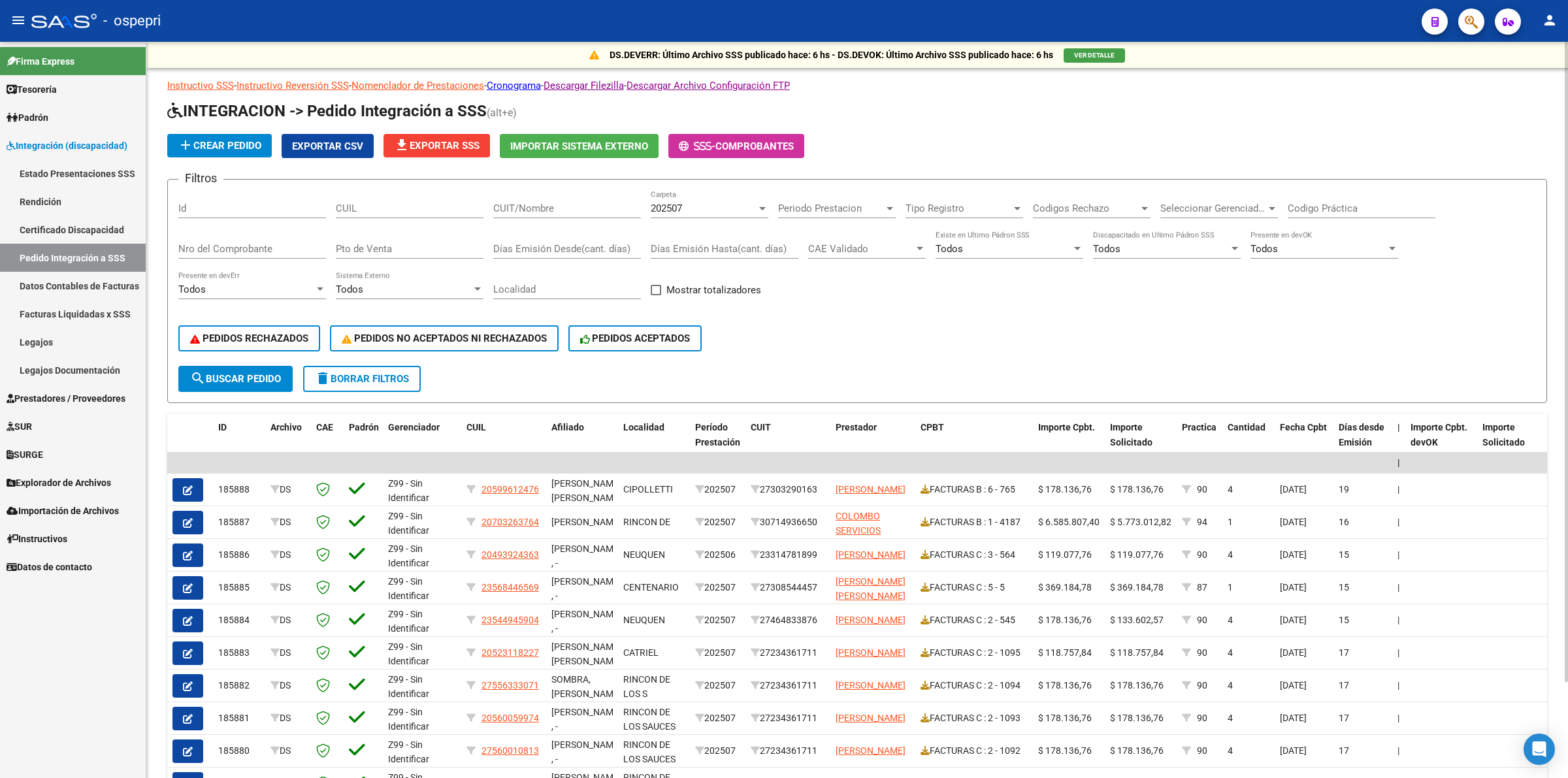
click at [252, 252] on div "Nro del Comprobante" at bounding box center [252, 244] width 148 height 28
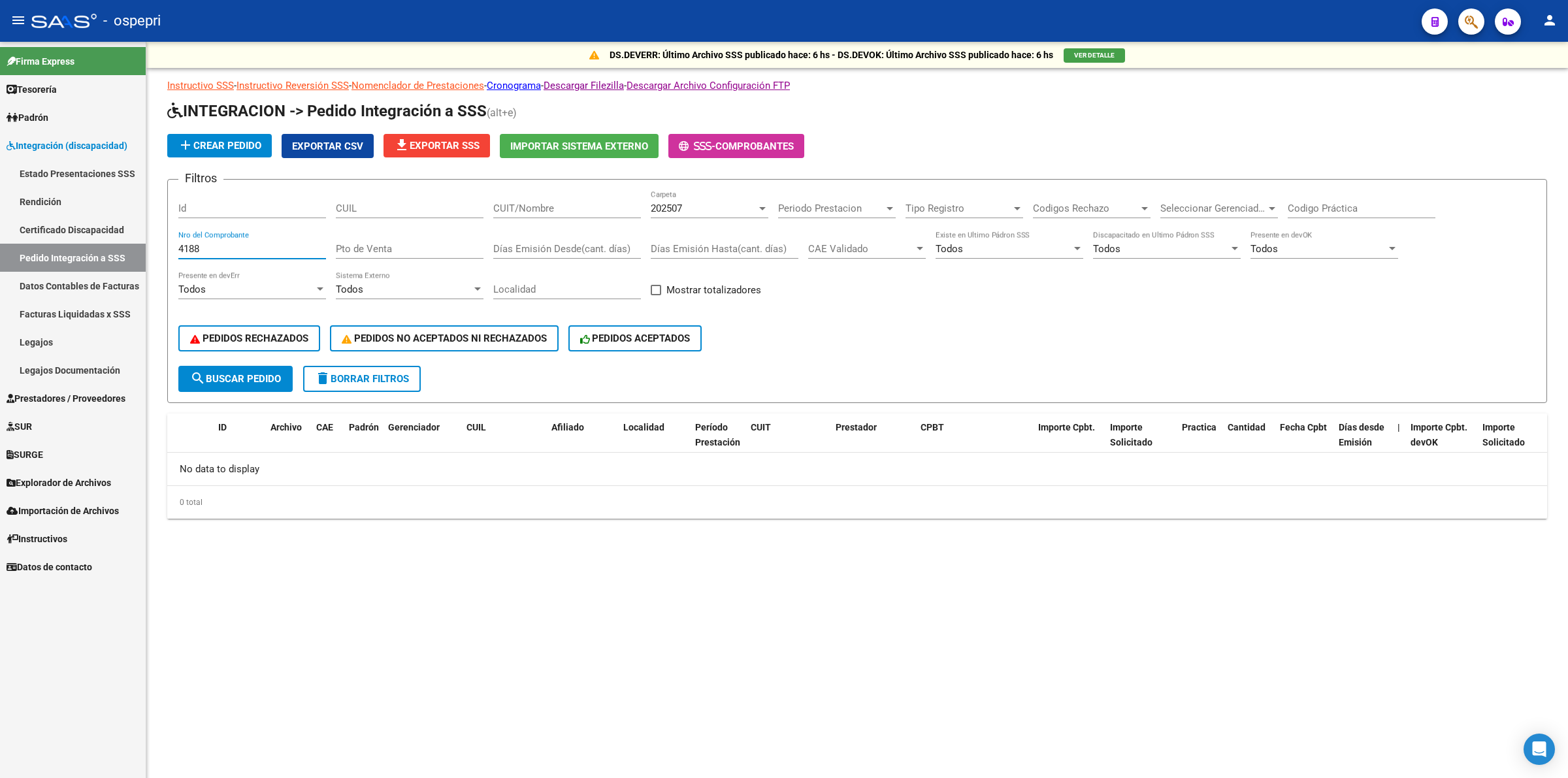
type input "4188"
click at [222, 373] on span "search Buscar Pedido" at bounding box center [236, 379] width 91 height 12
click at [41, 393] on span "Prestadores / Proveedores" at bounding box center [66, 399] width 119 height 15
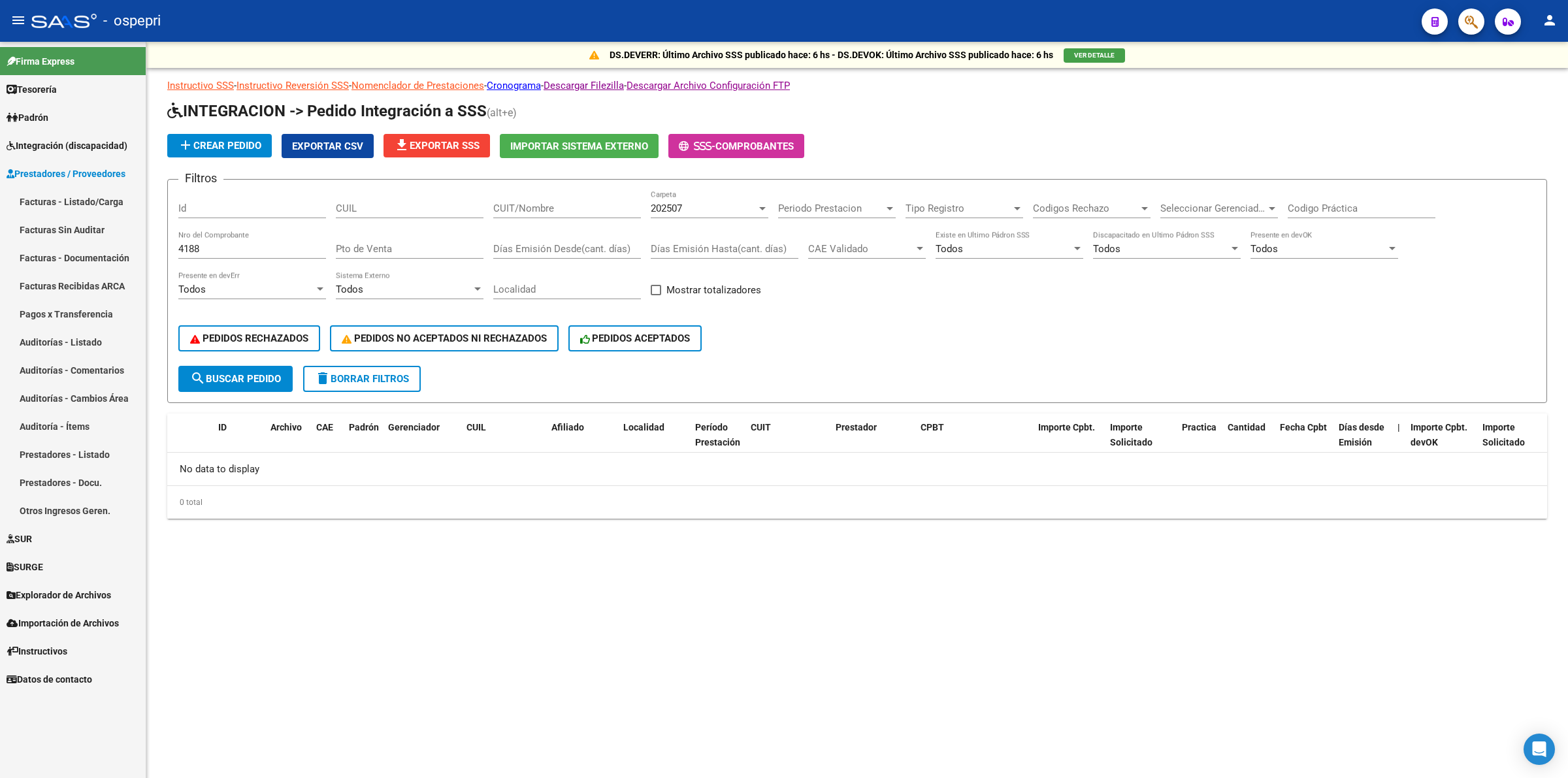
click at [43, 208] on link "Facturas - Listado/Carga" at bounding box center [73, 201] width 145 height 28
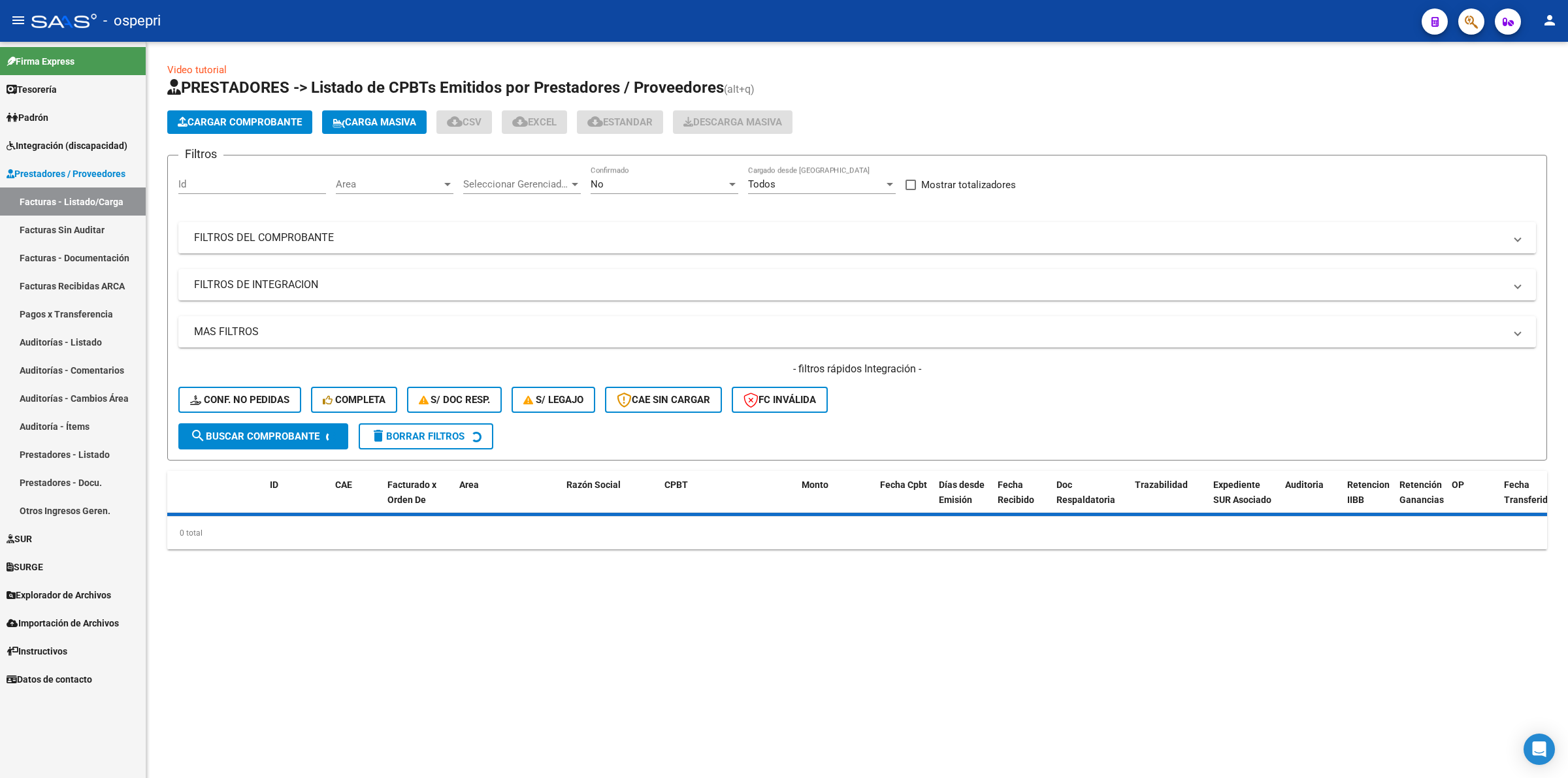
click at [286, 233] on mat-panel-title "FILTROS DEL COMPROBANTE" at bounding box center [849, 238] width 1310 height 15
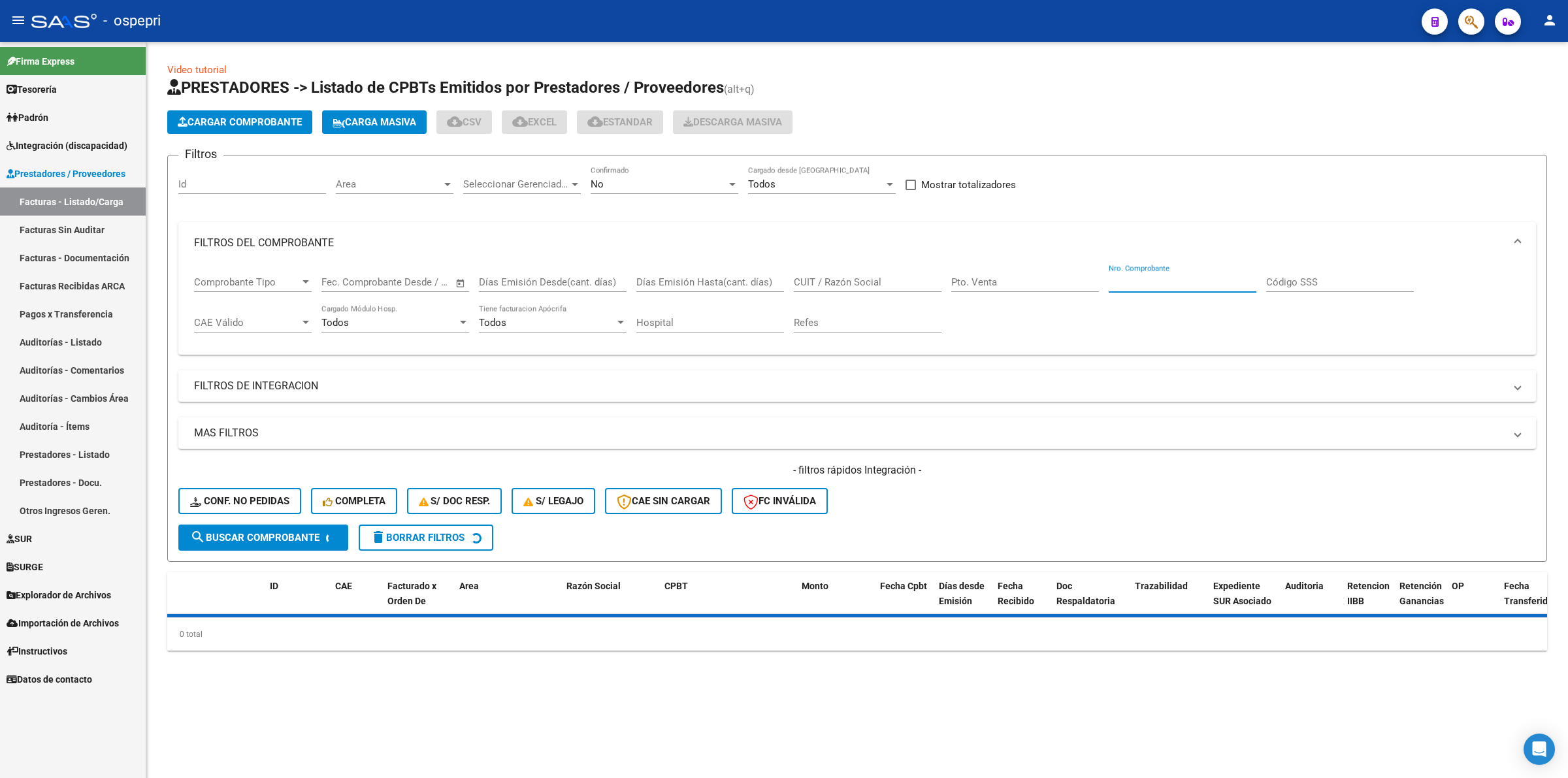
click at [1131, 282] on input "Nro. Comprobante" at bounding box center [1182, 282] width 148 height 12
type input "4188"
click at [1158, 282] on input "4188" at bounding box center [1182, 282] width 148 height 12
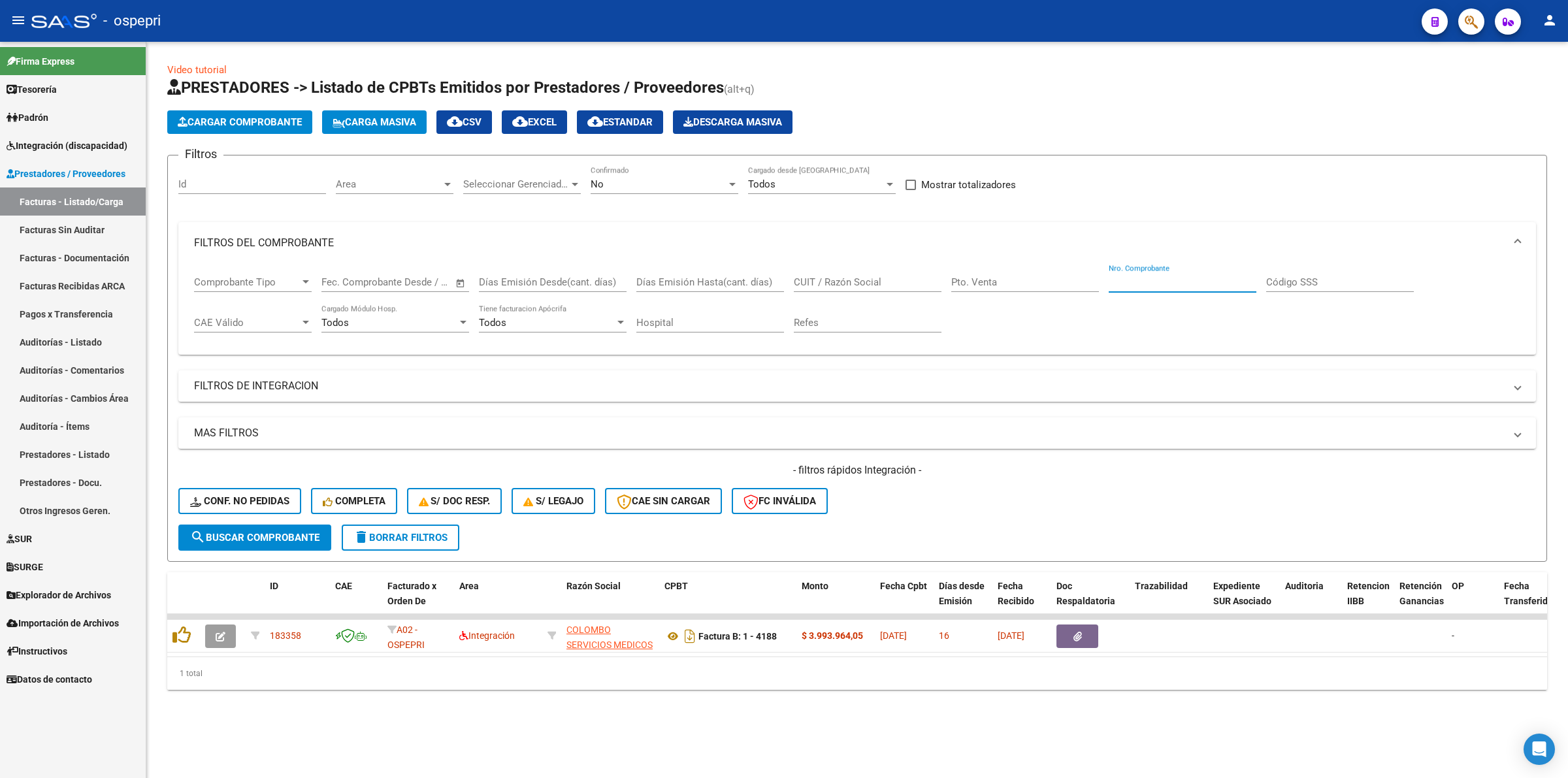
click at [1122, 282] on input "Nro. Comprobante" at bounding box center [1182, 282] width 148 height 12
type input "4188"
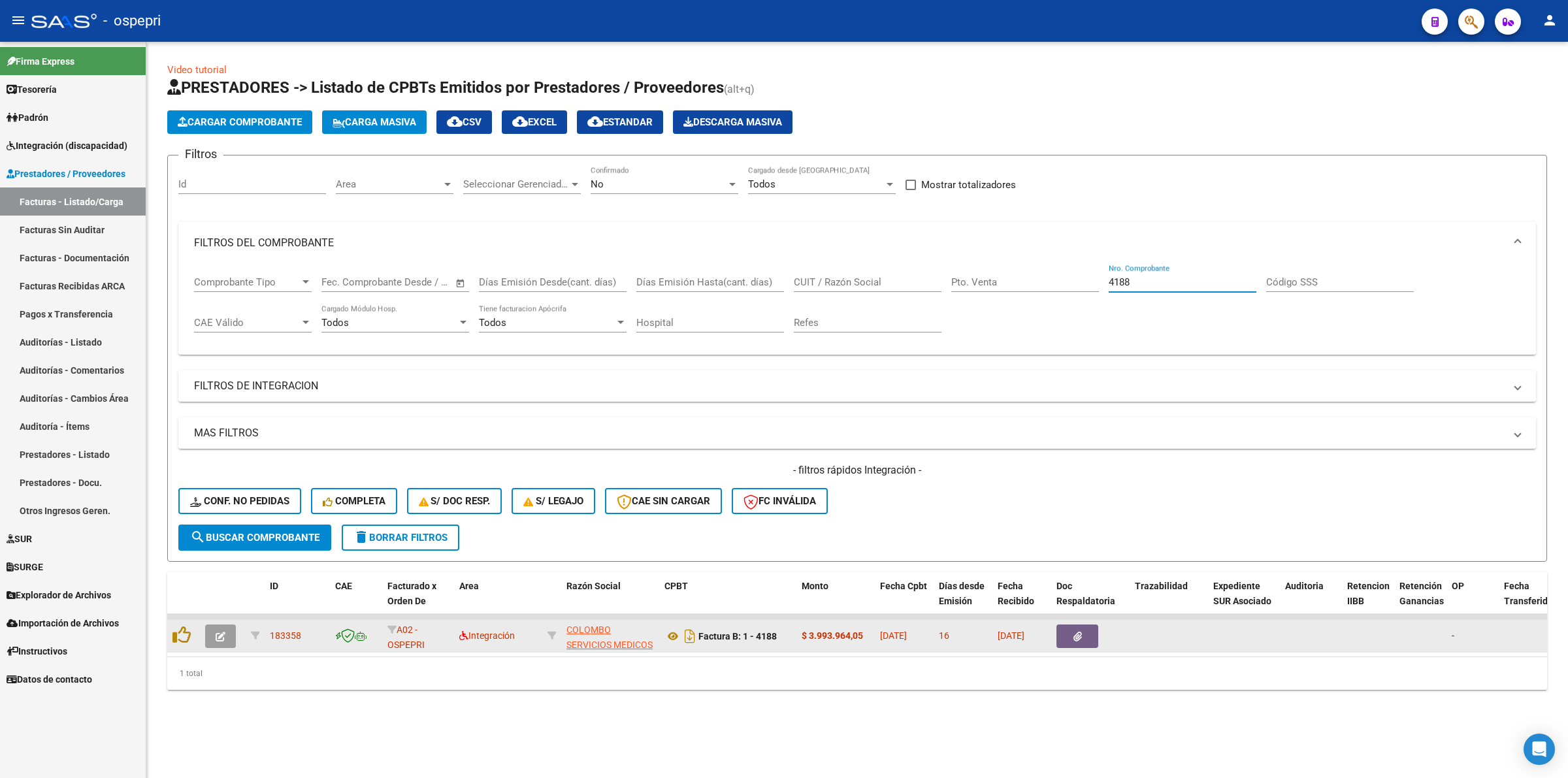
click at [211, 625] on button "button" at bounding box center [220, 636] width 31 height 23
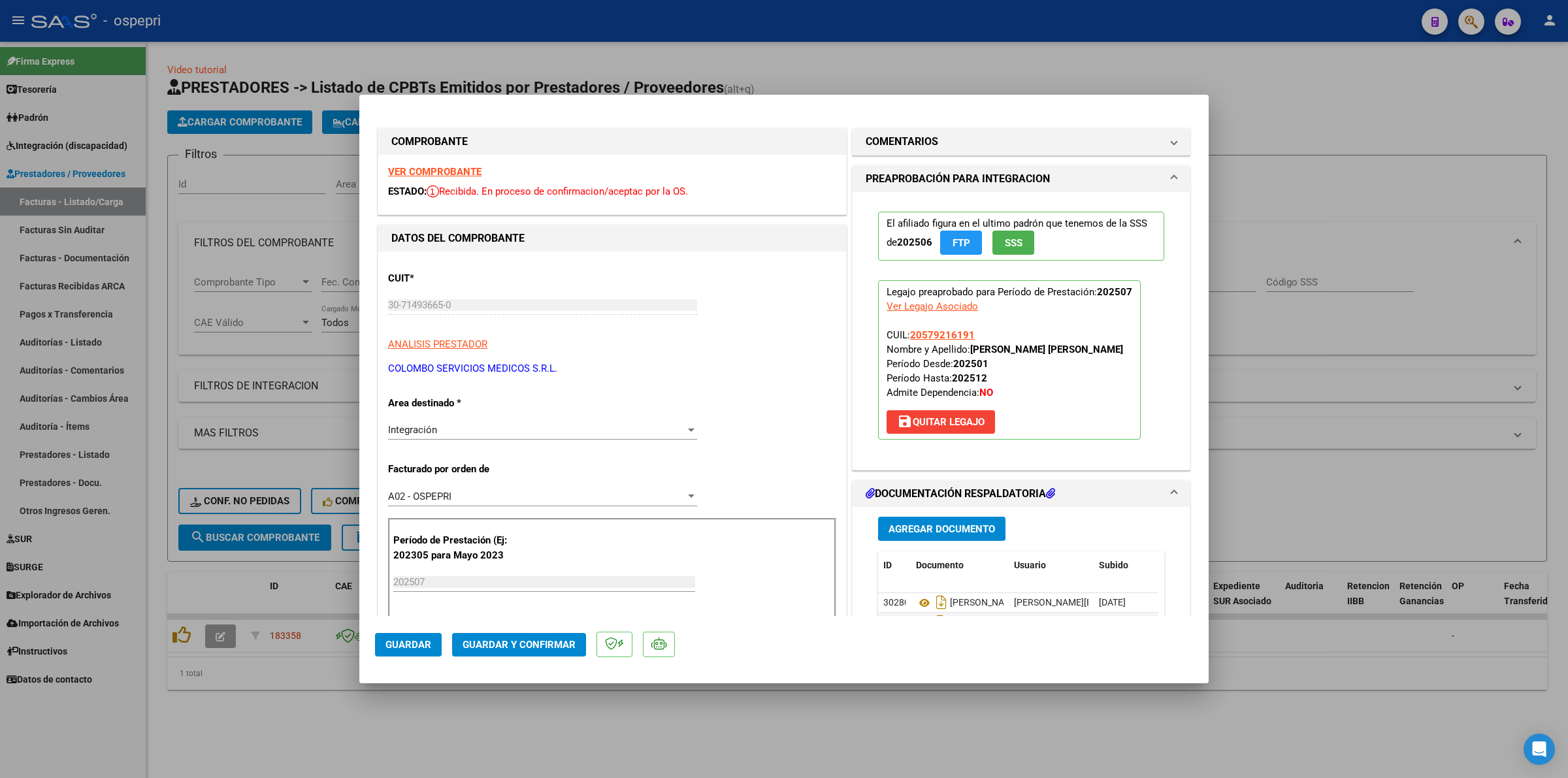
click at [471, 170] on strong "VER COMPROBANTE" at bounding box center [435, 172] width 93 height 12
click at [968, 424] on span "save Quitar Legajo" at bounding box center [940, 422] width 87 height 12
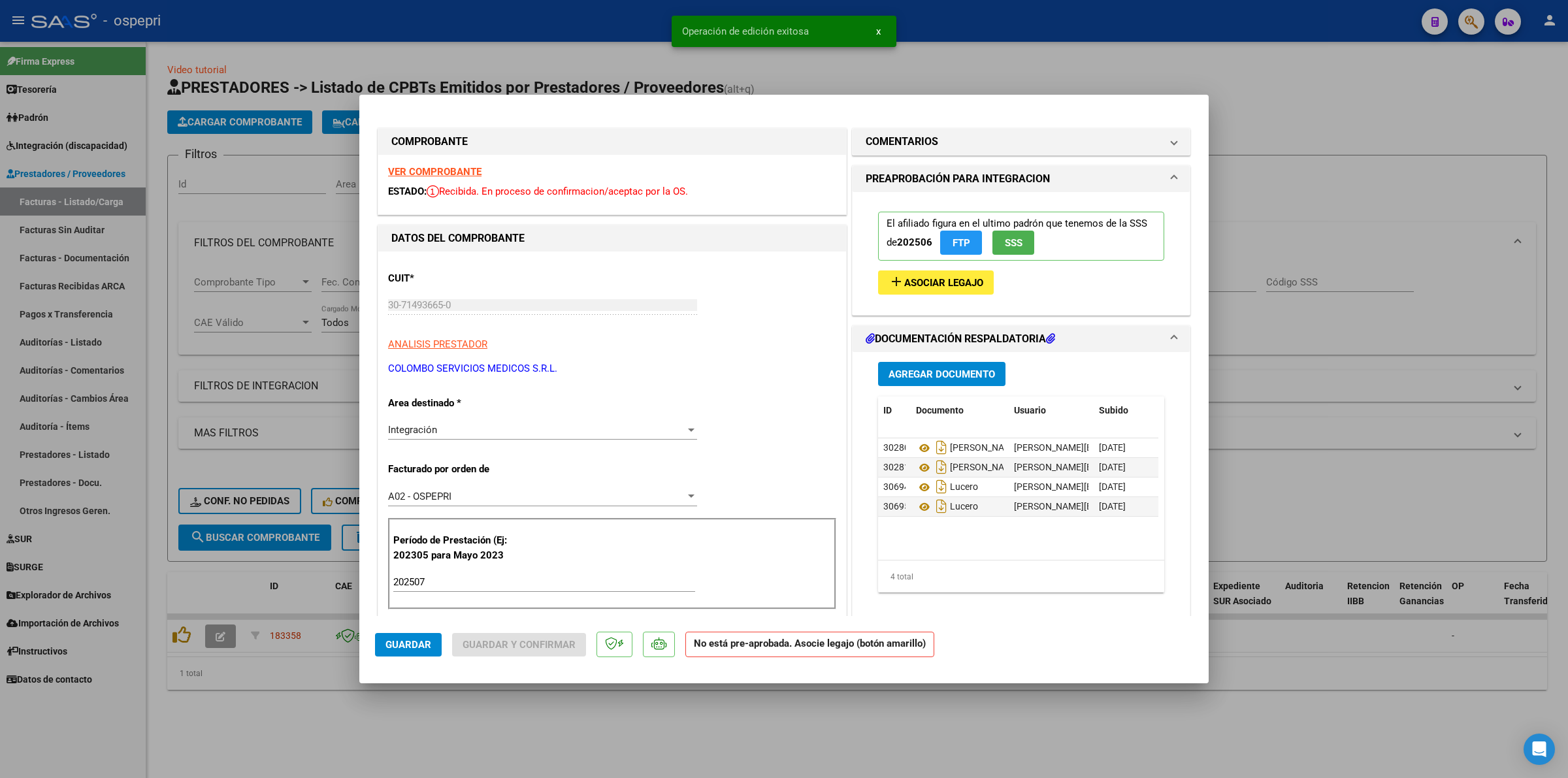
click at [396, 639] on span "Guardar" at bounding box center [408, 644] width 46 height 12
type input "$ 0,00"
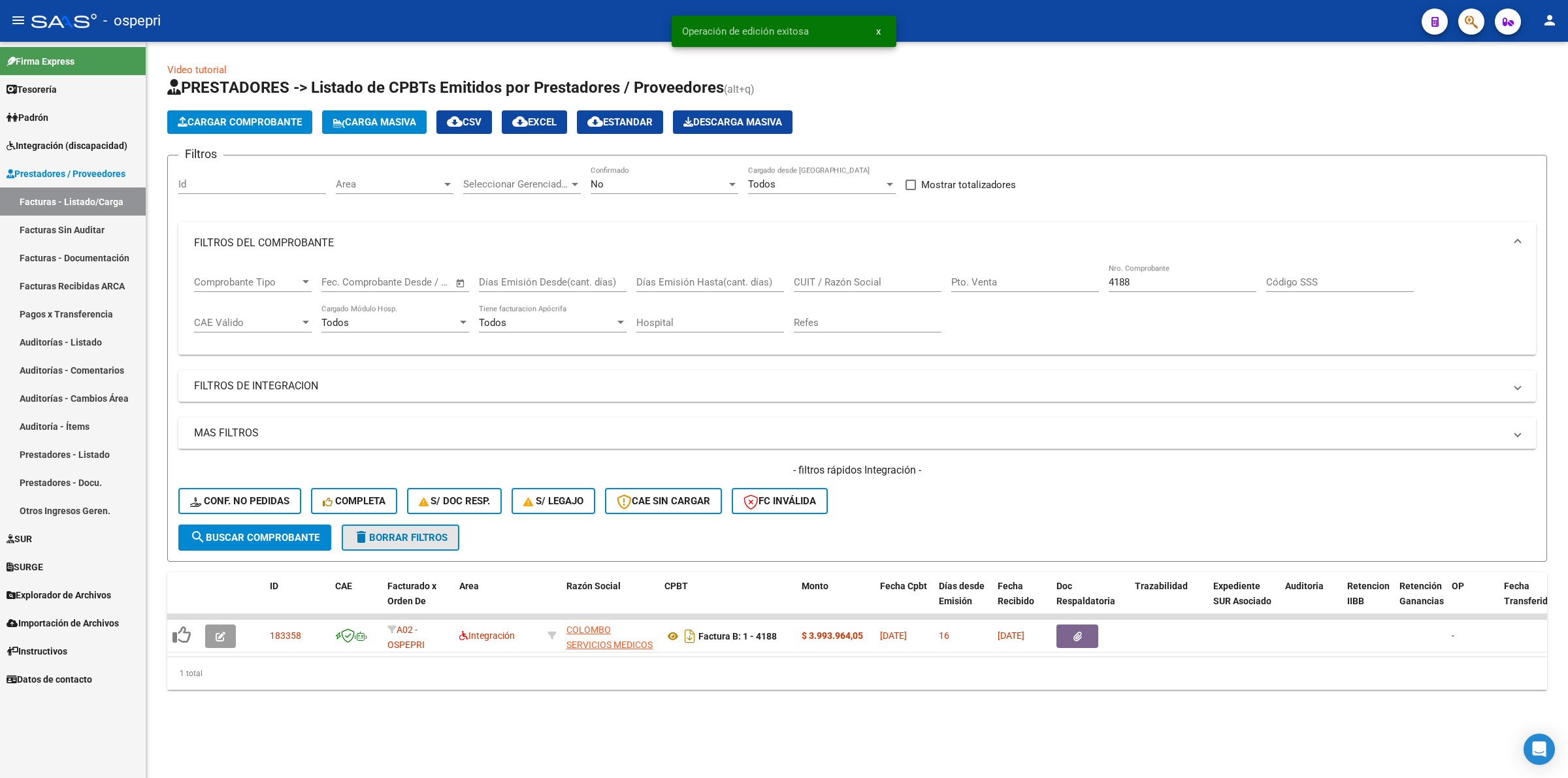
click at [400, 533] on span "delete Borrar Filtros" at bounding box center [400, 537] width 94 height 12
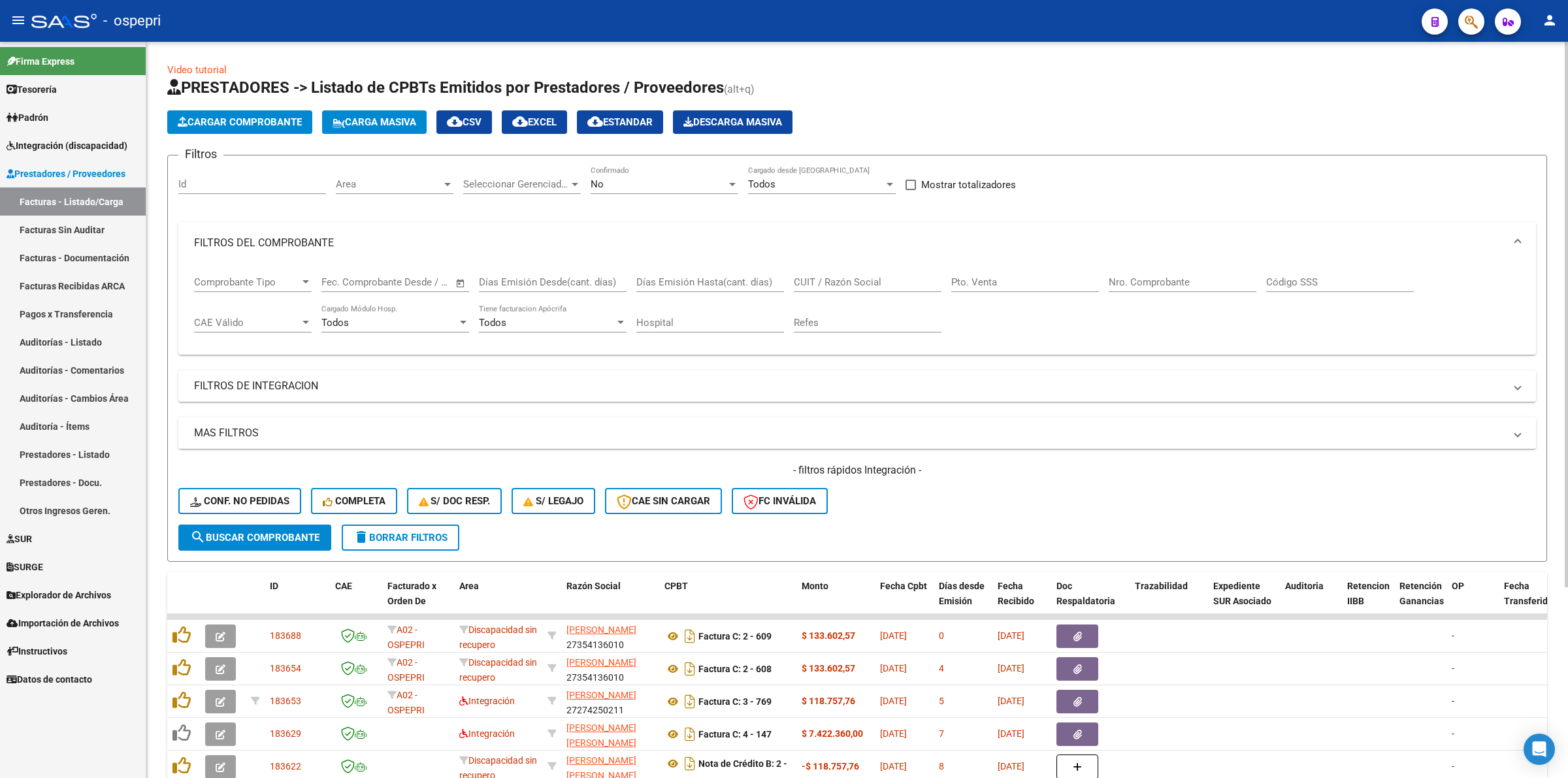
click at [840, 276] on input "CUIT / Razón Social" at bounding box center [867, 282] width 148 height 12
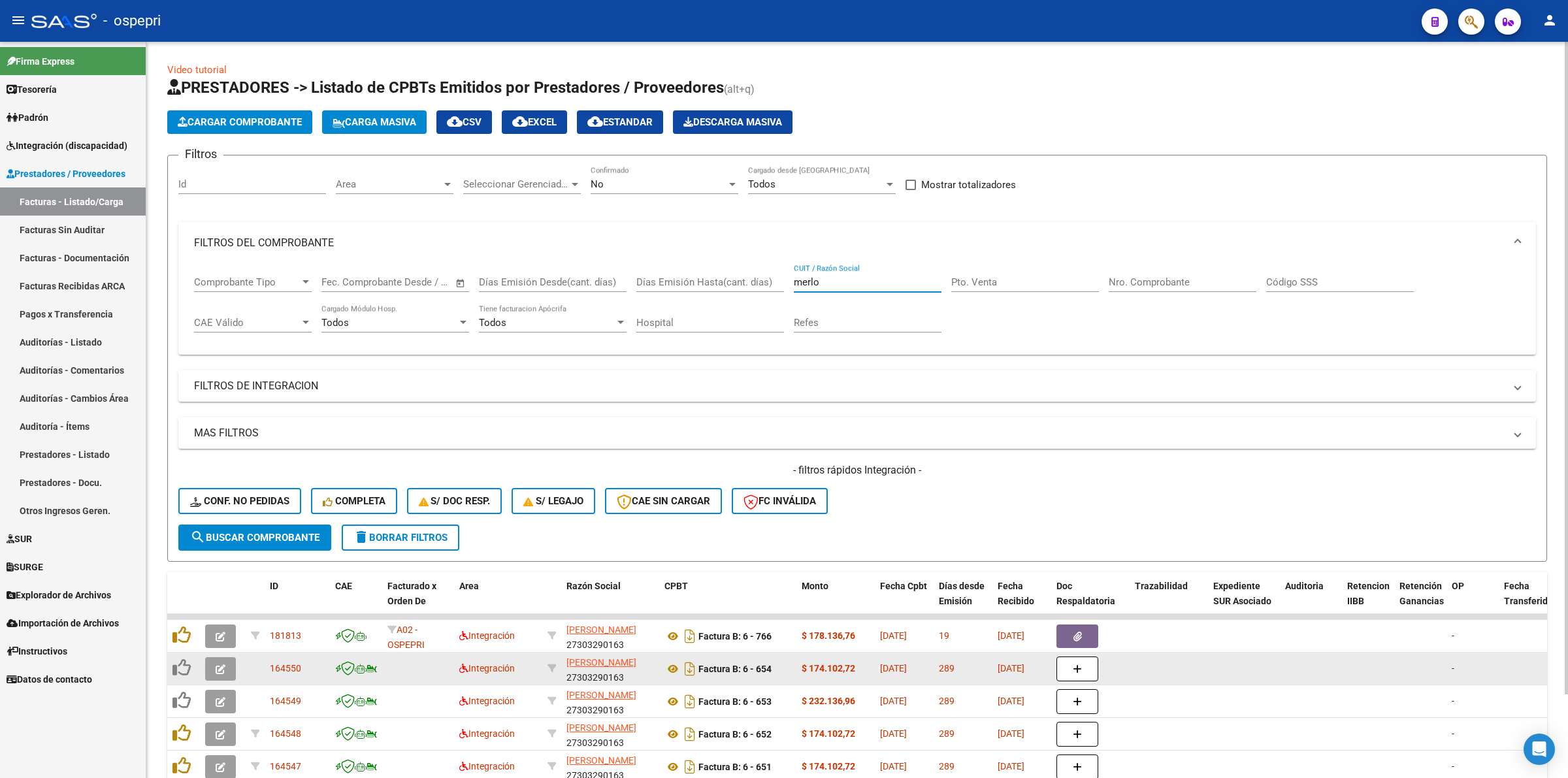
scroll to position [81, 0]
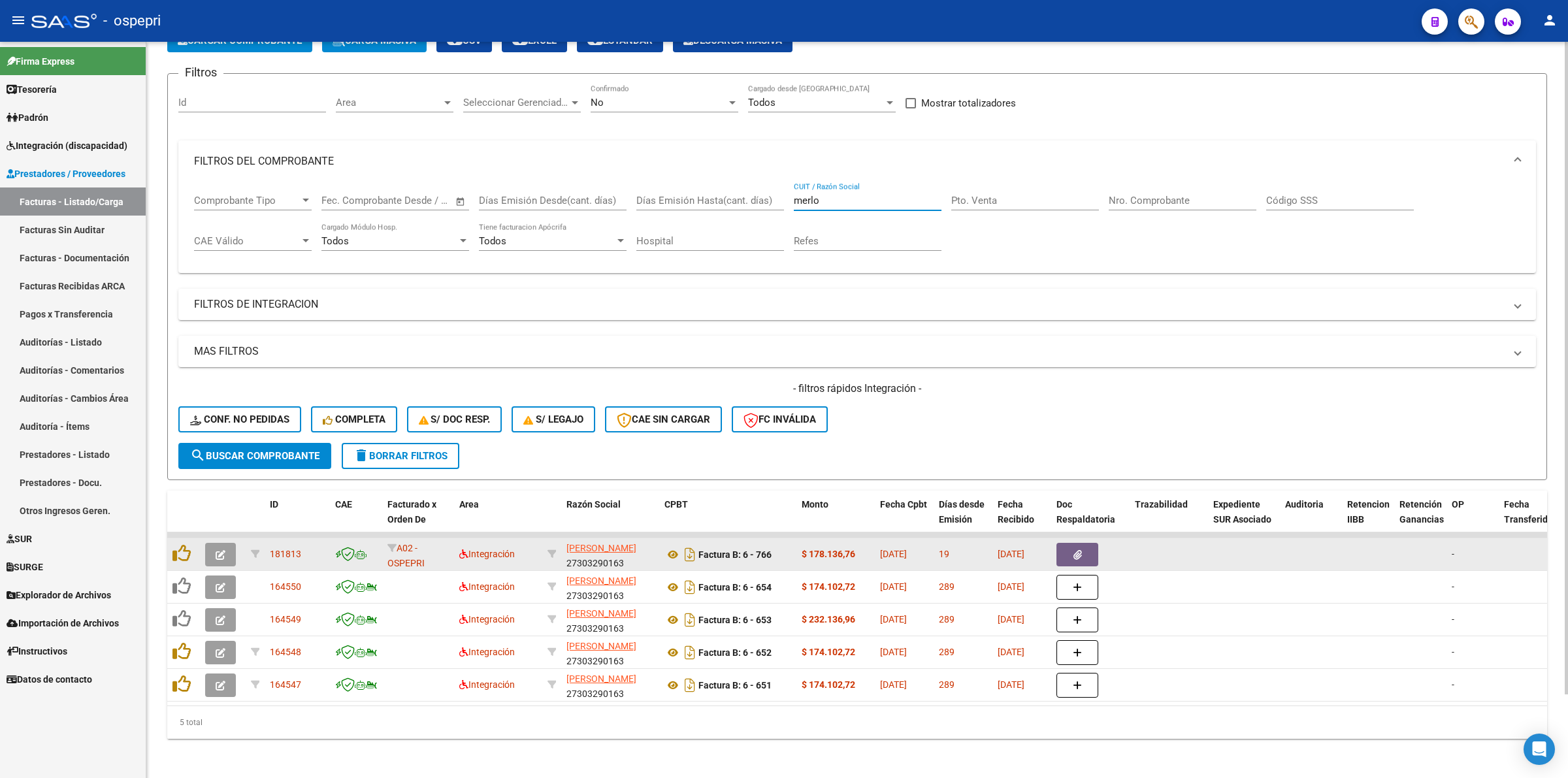
type input "merlo"
click at [217, 550] on icon "button" at bounding box center [220, 554] width 10 height 10
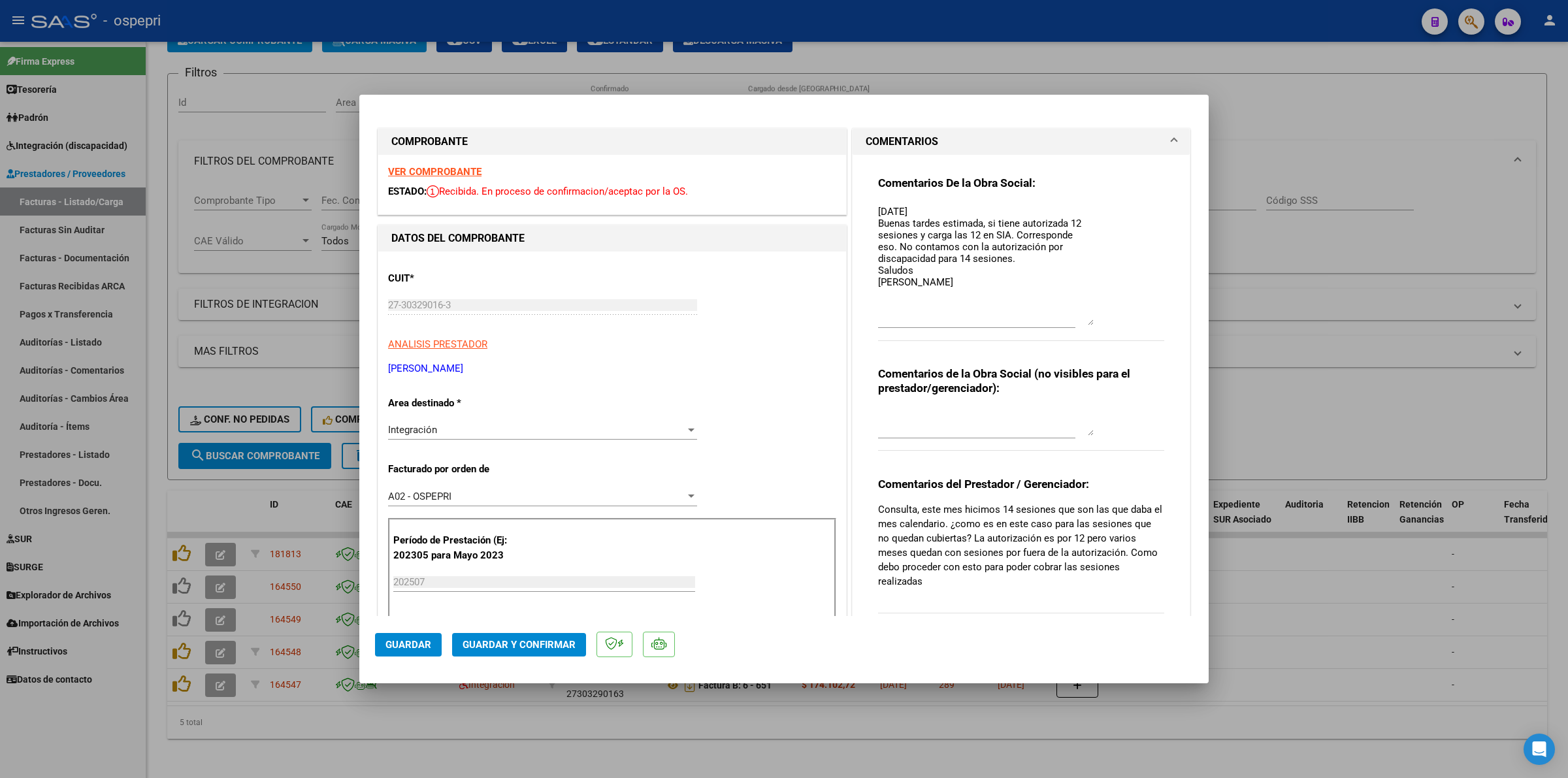
drag, startPoint x: 1085, startPoint y: 219, endPoint x: 1098, endPoint y: 311, distance: 92.9
click at [1099, 311] on div "Comentarios De la Obra Social: 07/08/25 Buenas tardes estimada, si tiene autori…" at bounding box center [1021, 265] width 286 height 179
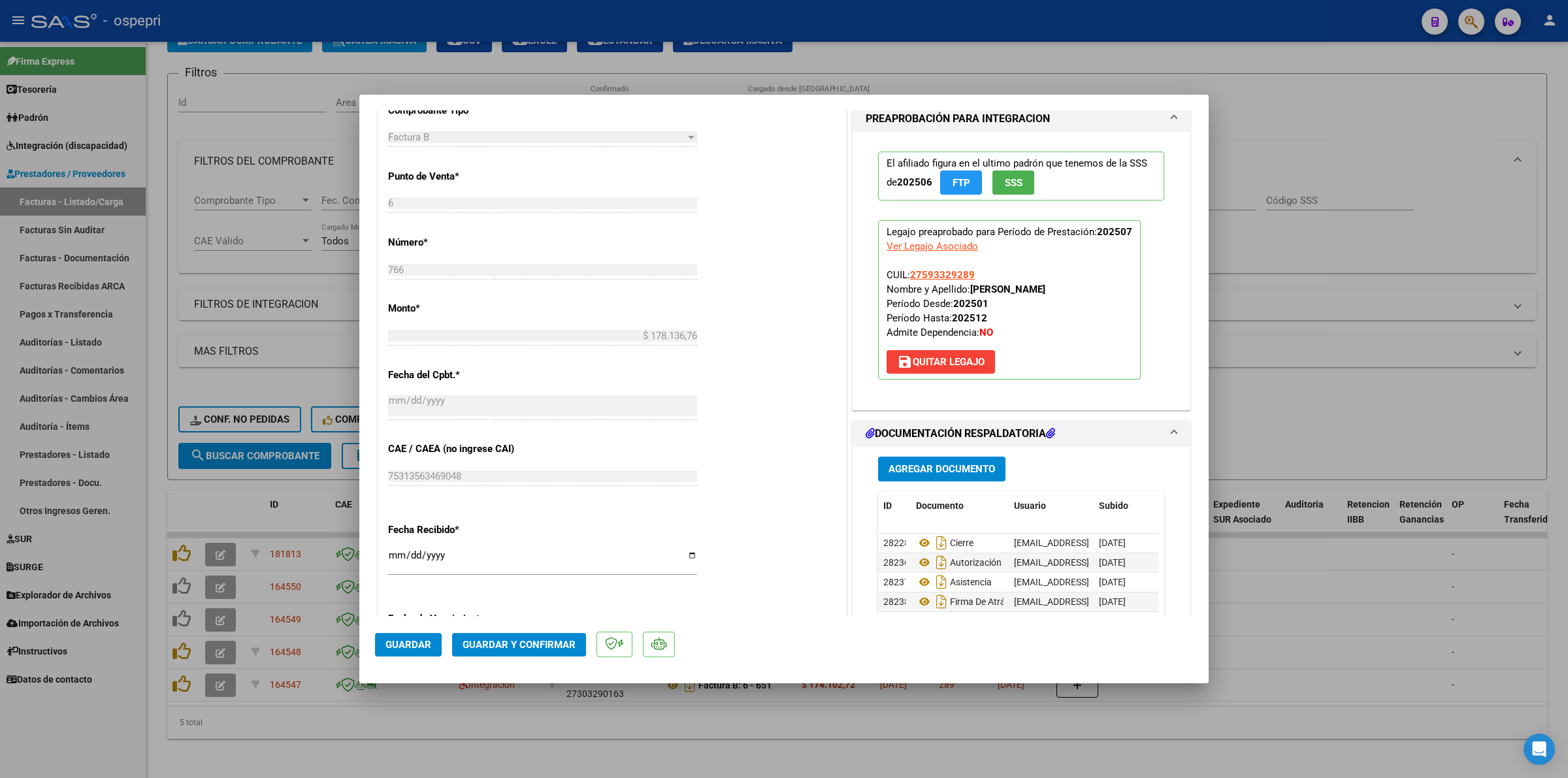
scroll to position [572, 0]
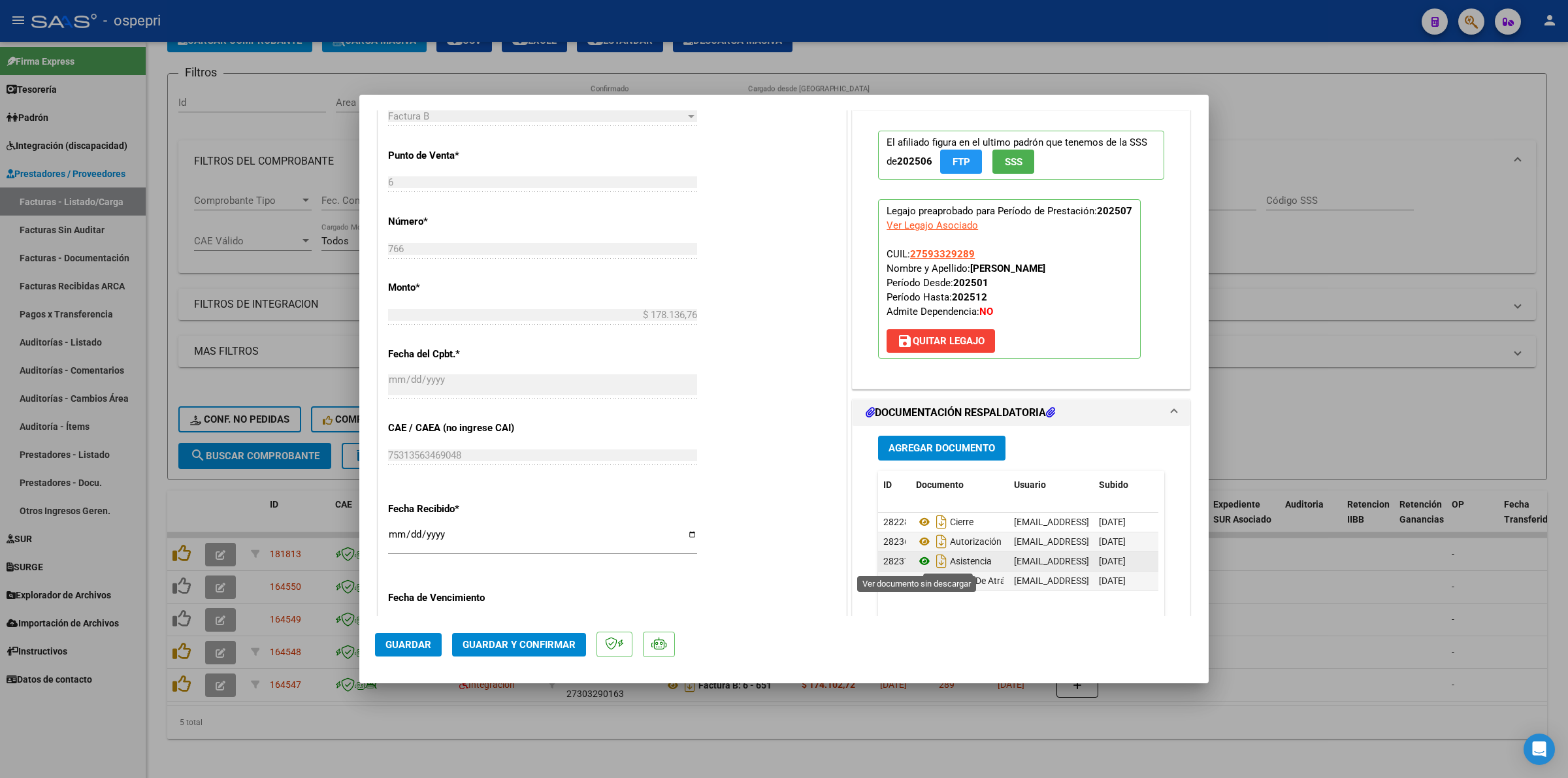
click at [920, 560] on icon at bounding box center [924, 561] width 17 height 15
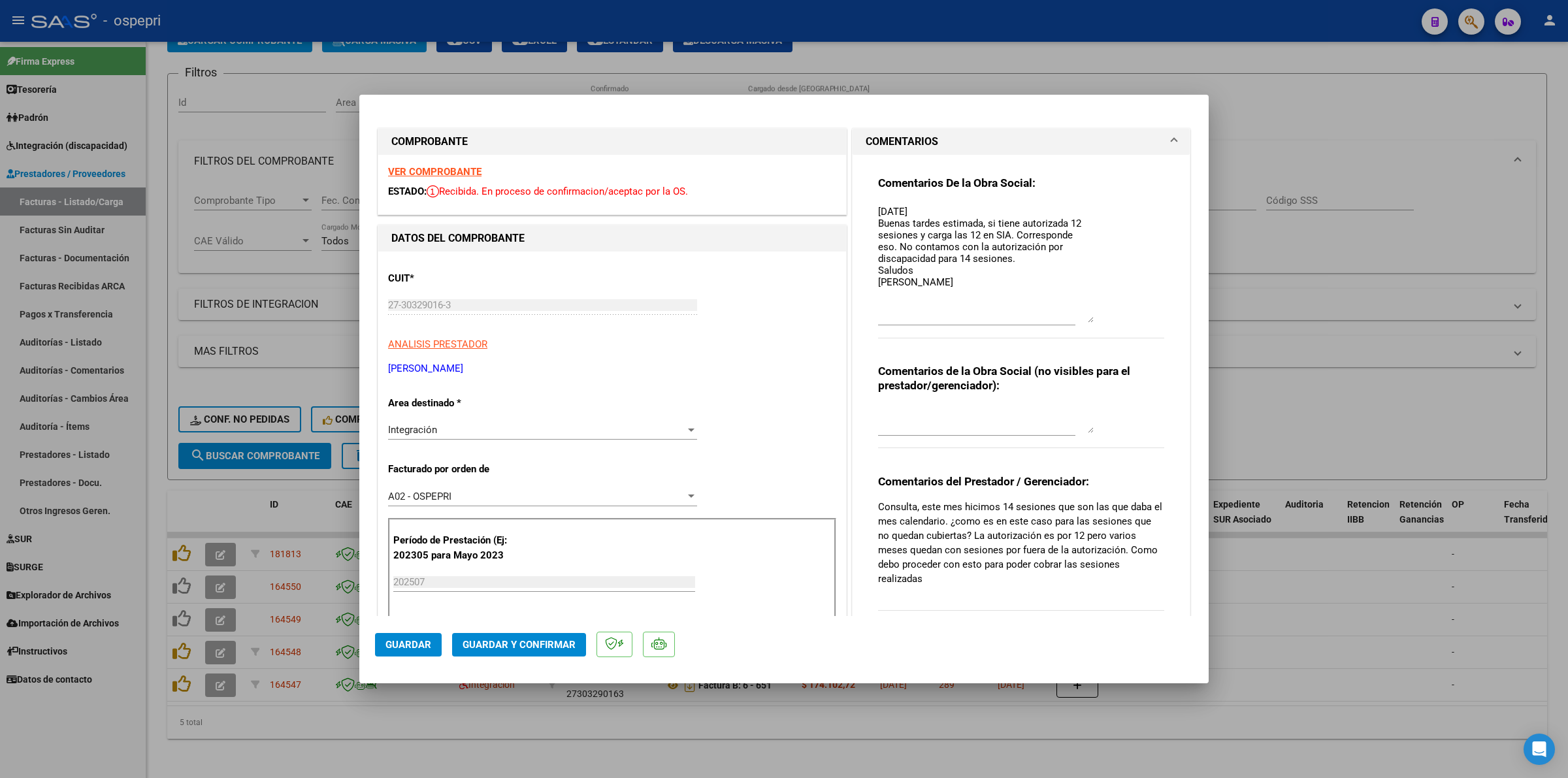
click at [472, 174] on strong "VER COMPROBANTE" at bounding box center [435, 172] width 93 height 12
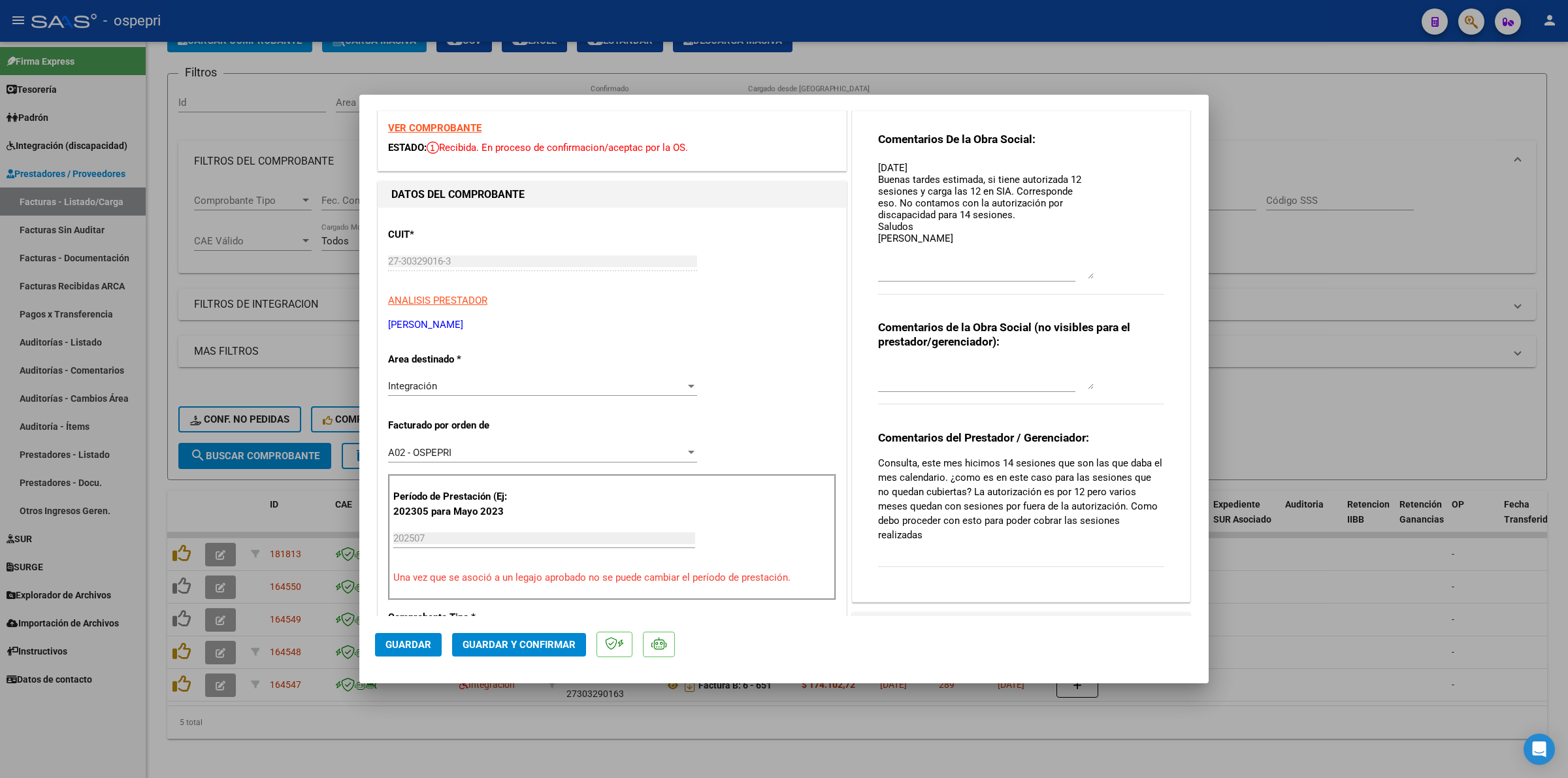
scroll to position [81, 0]
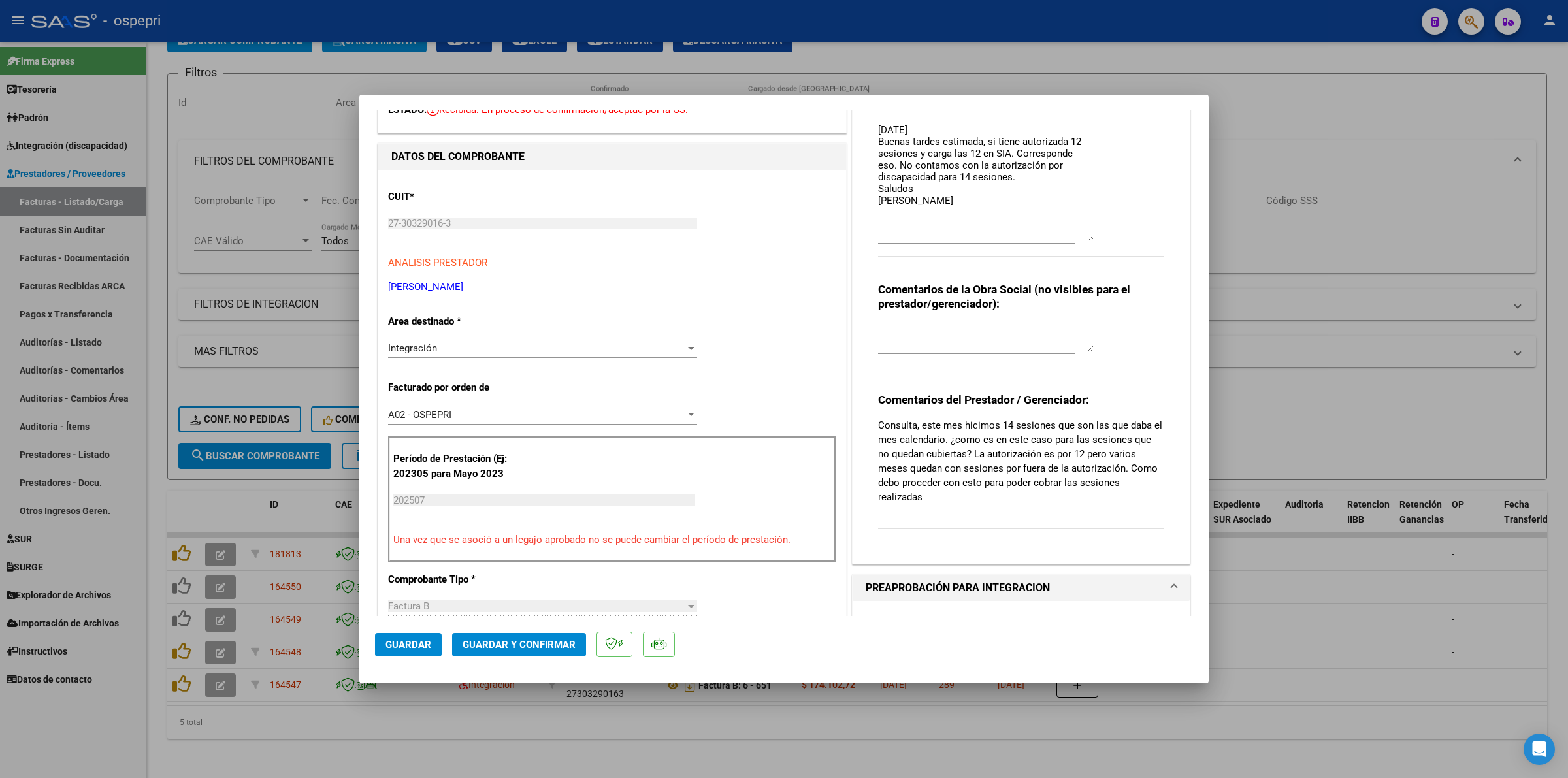
click at [505, 641] on span "Guardar y Confirmar" at bounding box center [519, 644] width 113 height 12
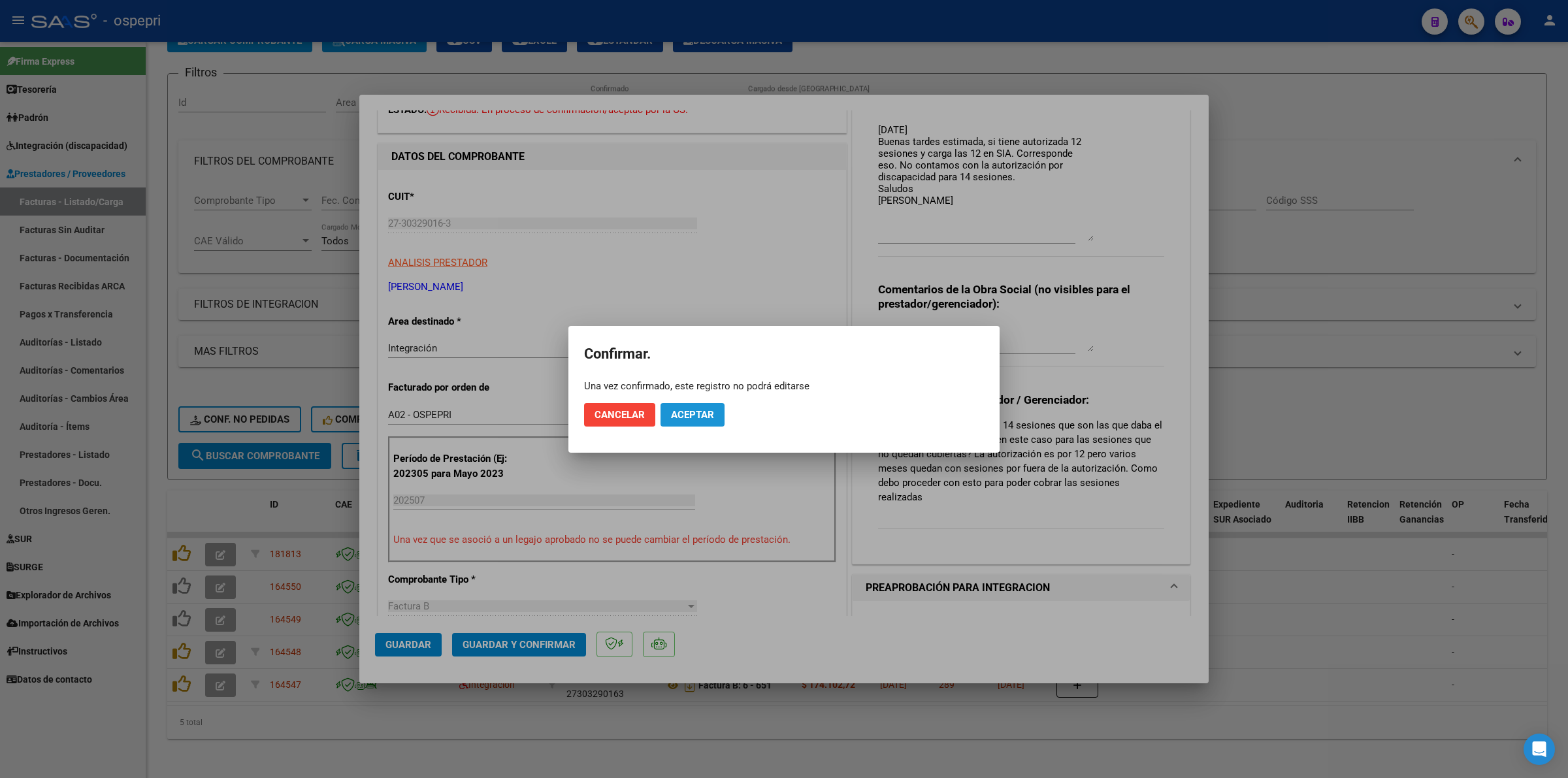
click at [690, 412] on span "Aceptar" at bounding box center [692, 415] width 43 height 12
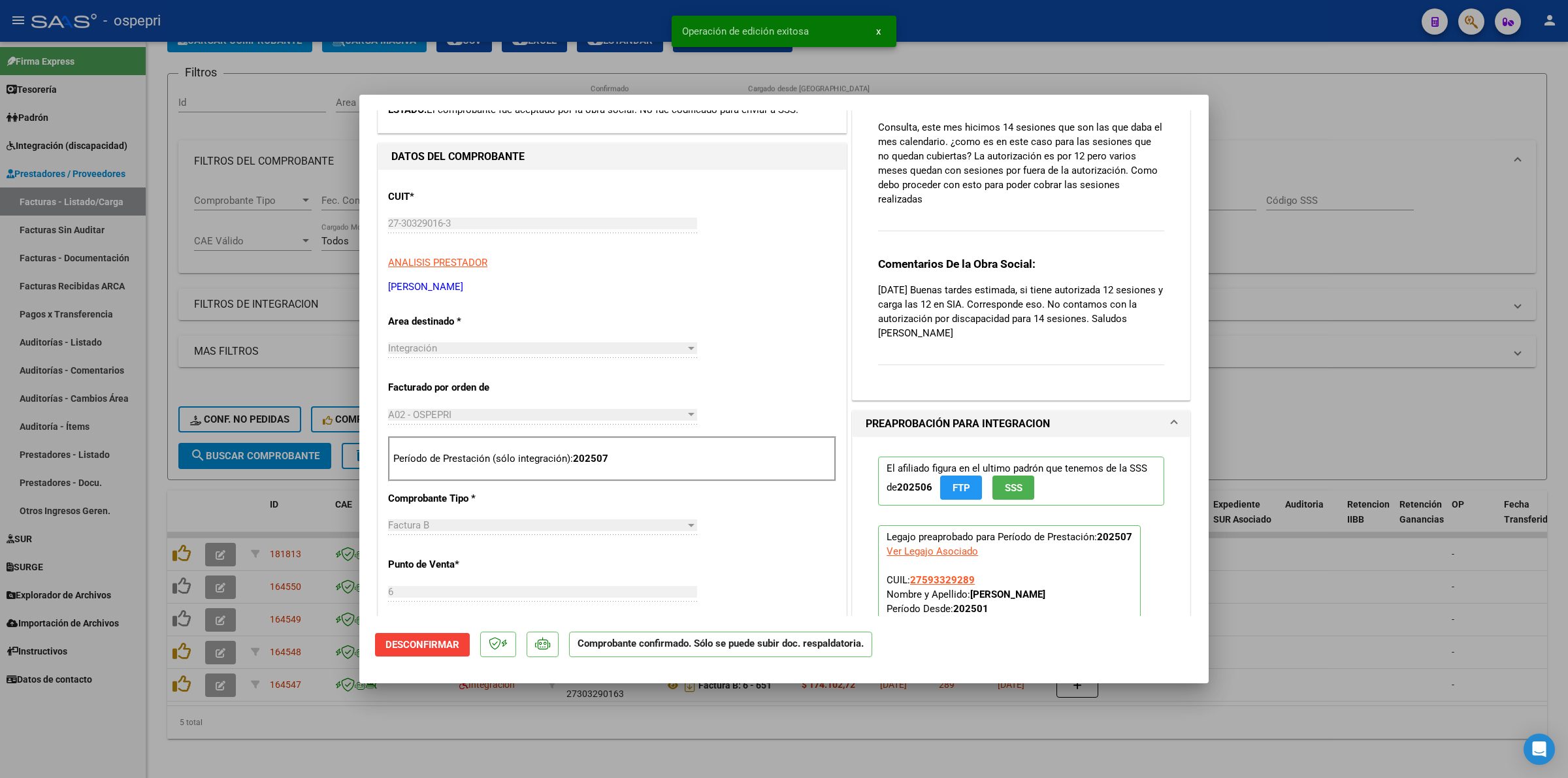
type input "$ 0,00"
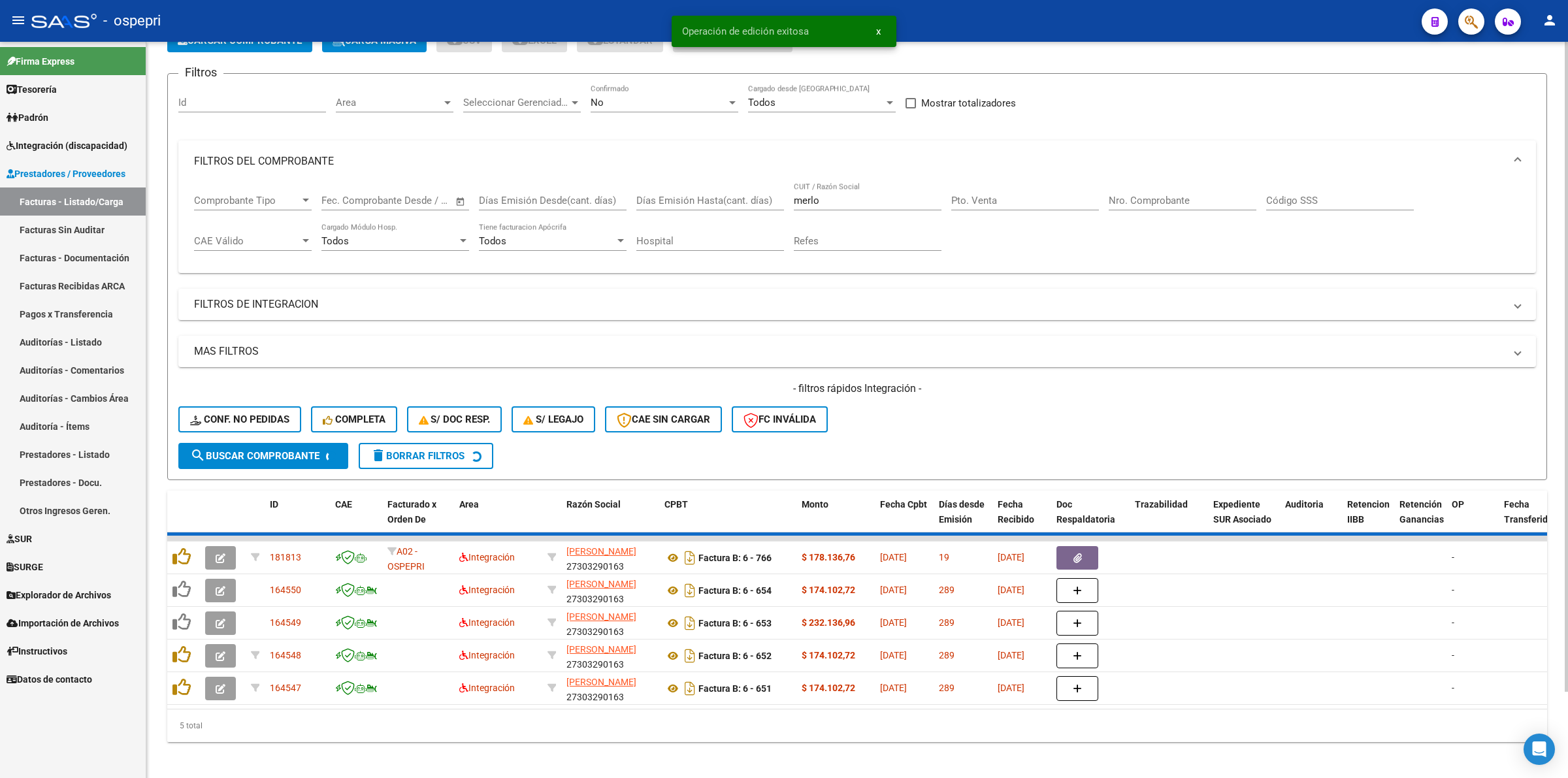
scroll to position [61, 0]
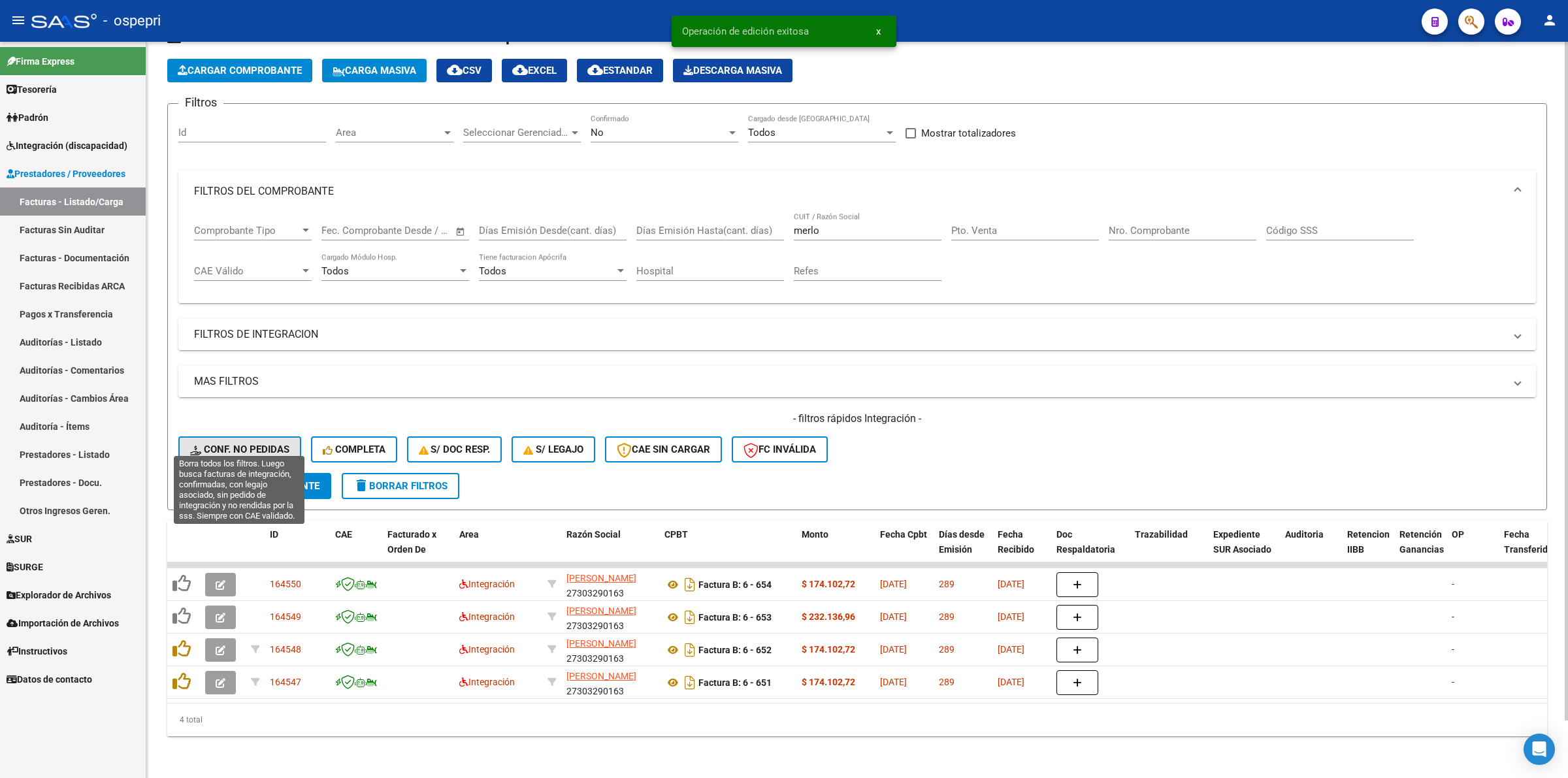
click at [265, 443] on span "Conf. no pedidas" at bounding box center [239, 449] width 99 height 12
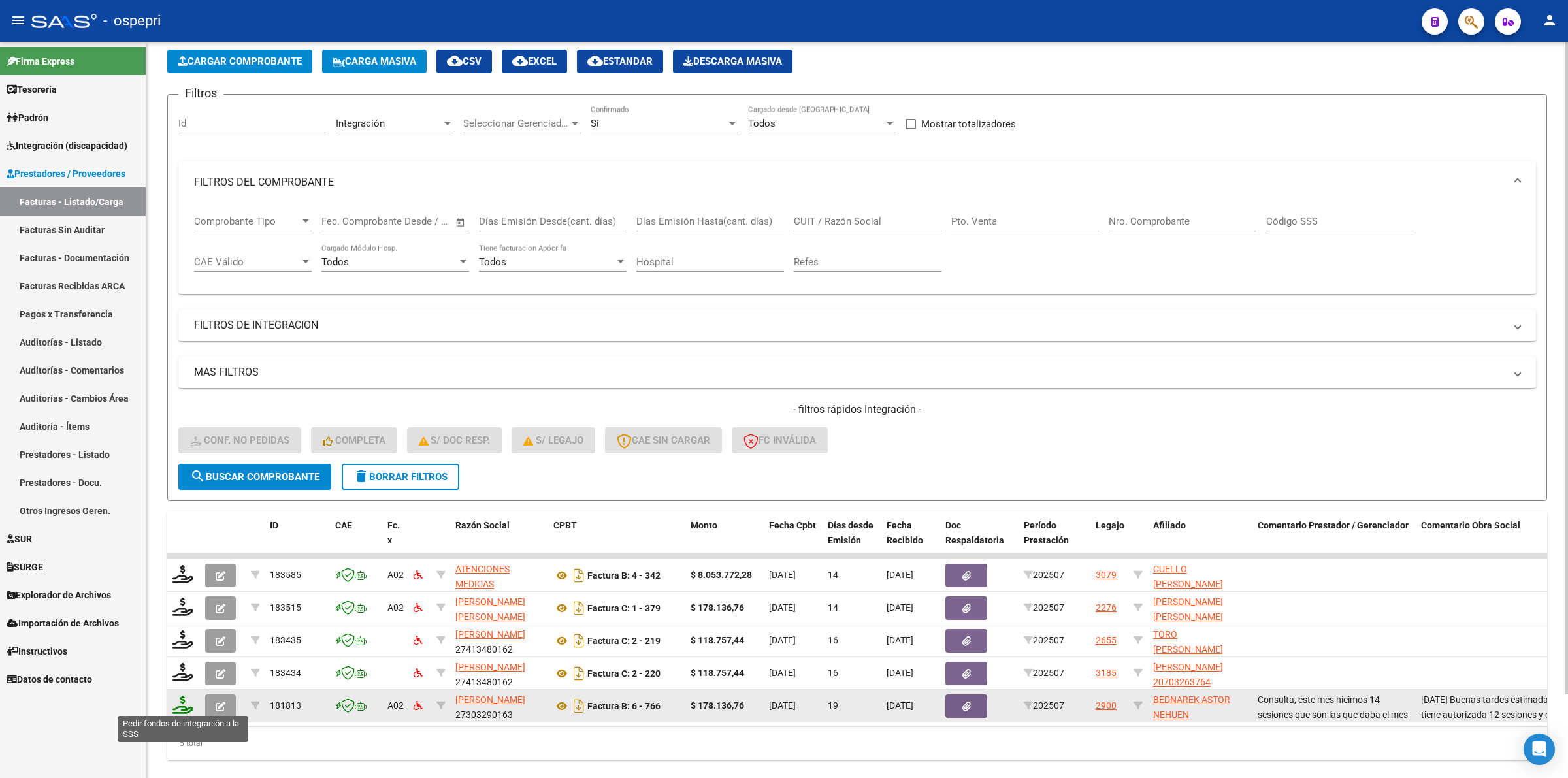
click at [185, 696] on icon at bounding box center [183, 705] width 21 height 18
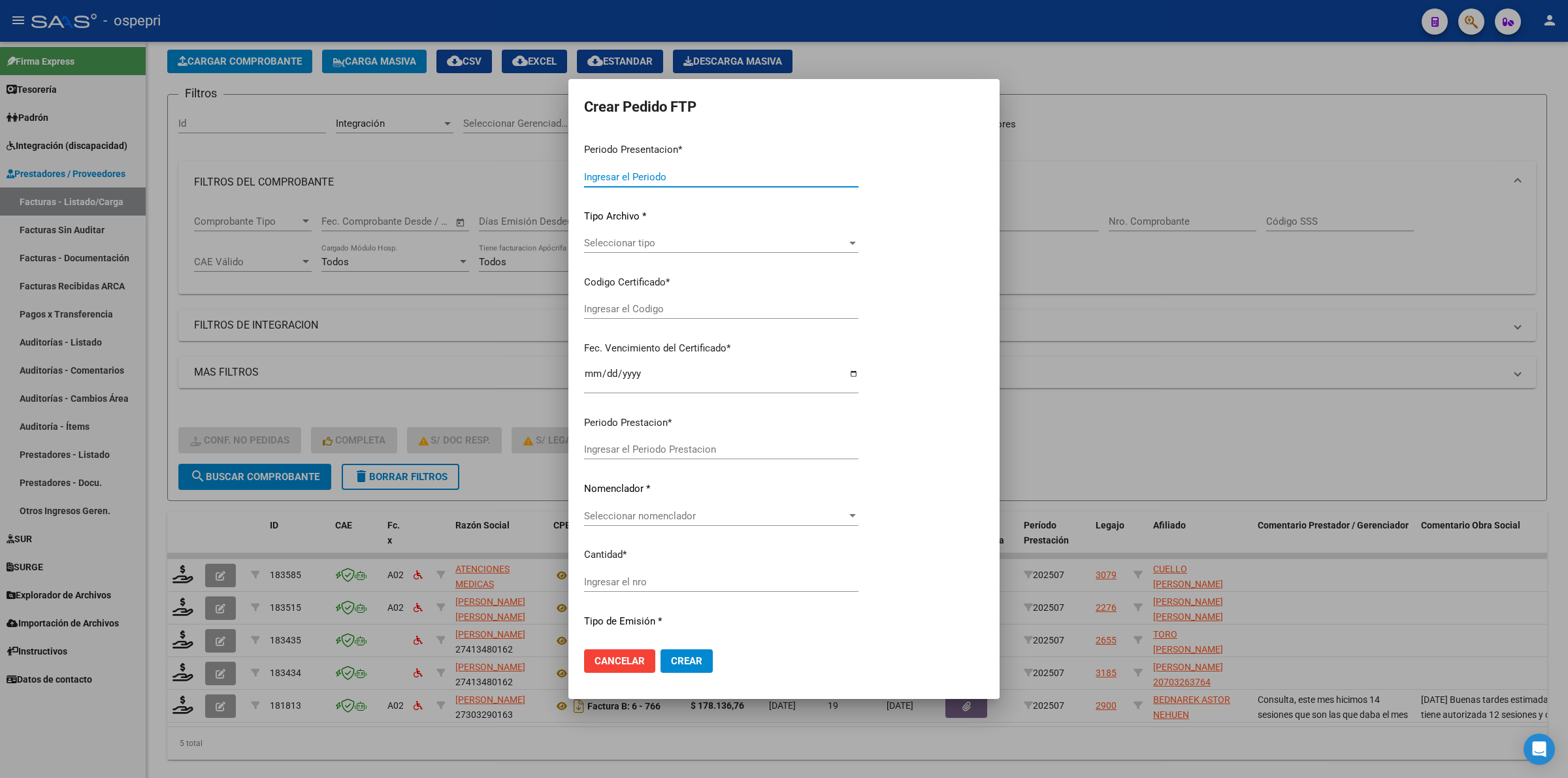
type input "202507"
type input "$ 178.136,76"
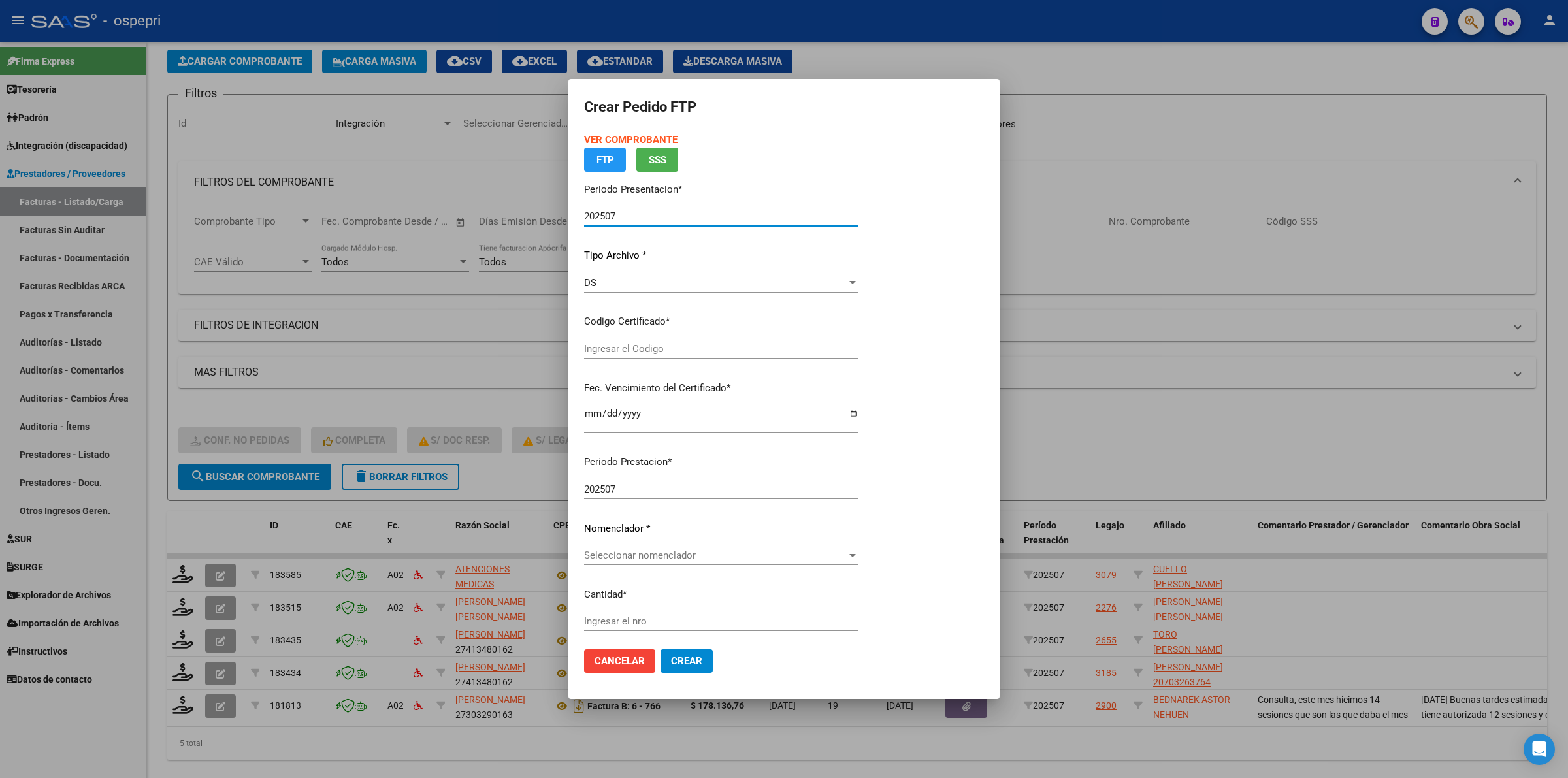
type input "2759332928-9"
type input "2026-05-05"
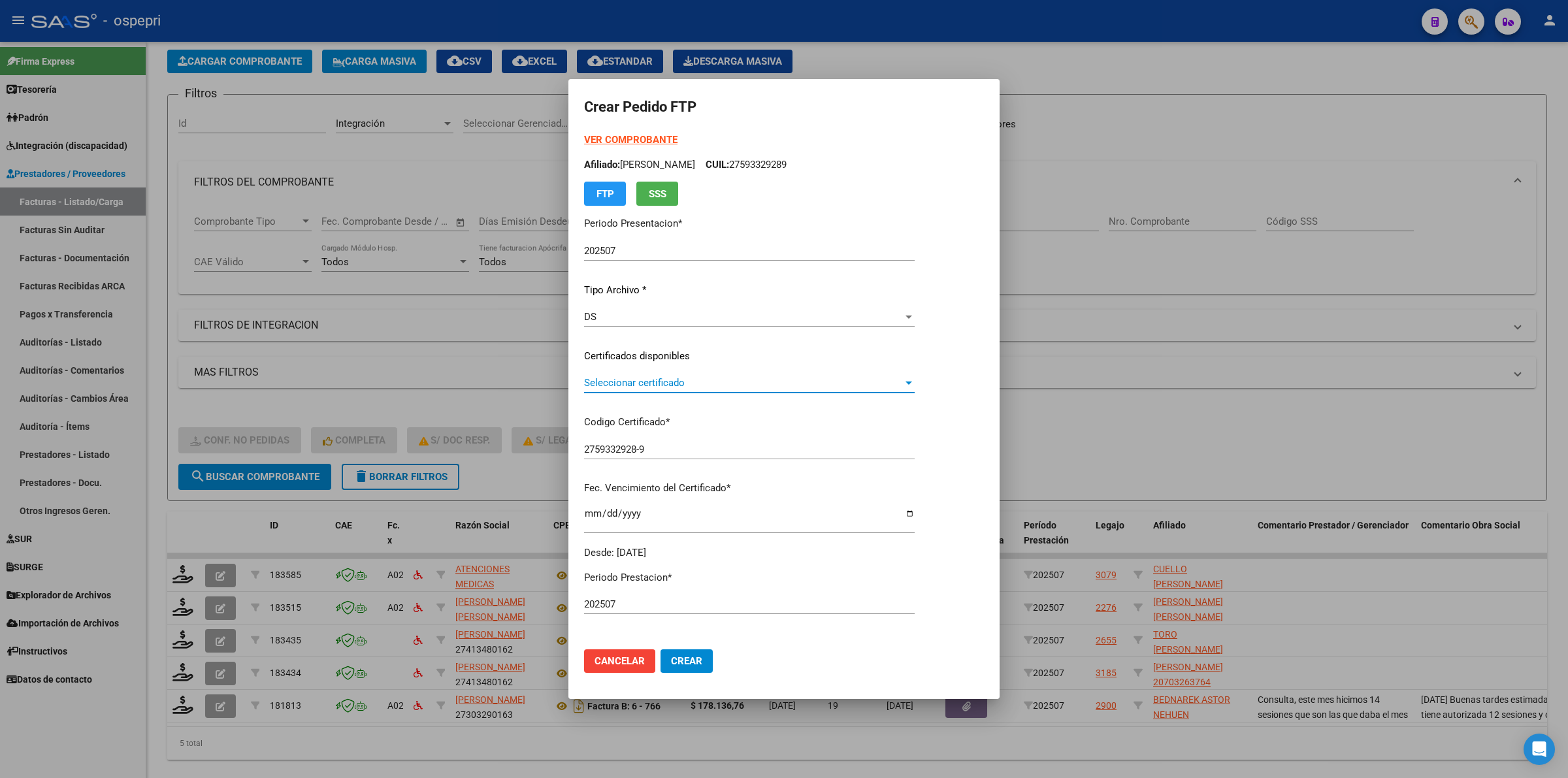
click at [649, 379] on span "Seleccionar certificado" at bounding box center [744, 382] width 319 height 12
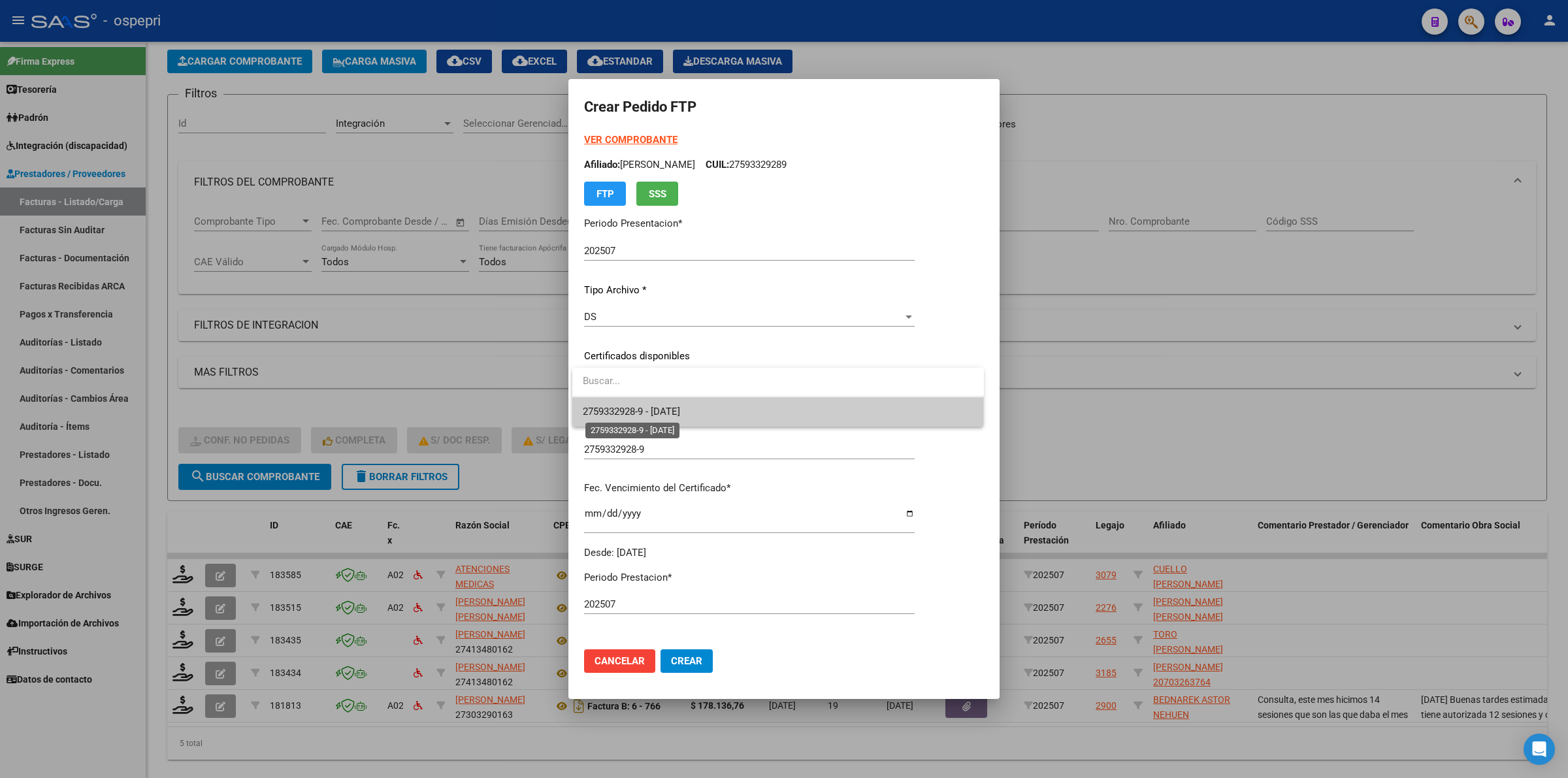
click at [661, 412] on span "2759332928-9 - 2026-05-05" at bounding box center [631, 412] width 98 height 12
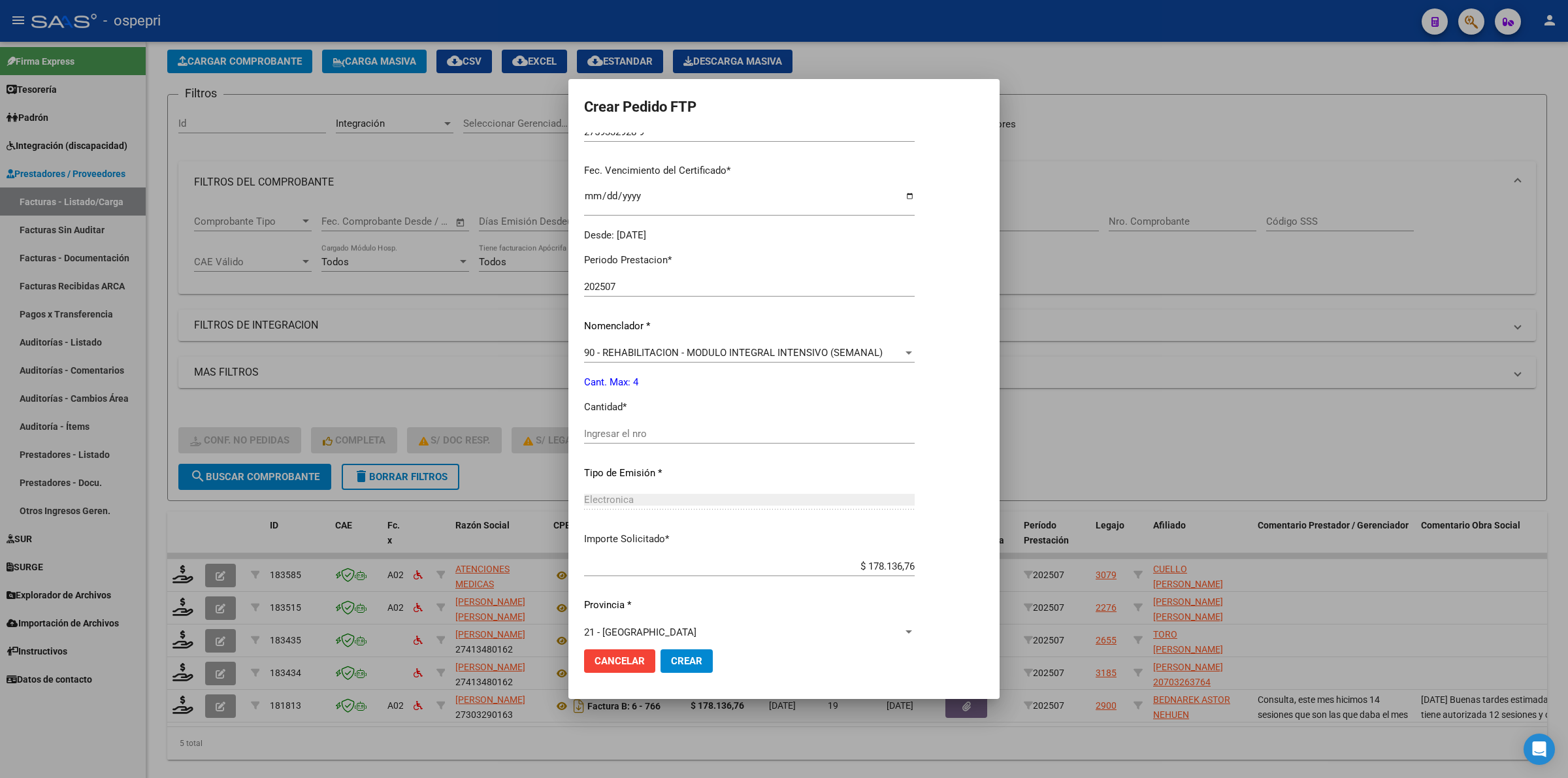
scroll to position [327, 0]
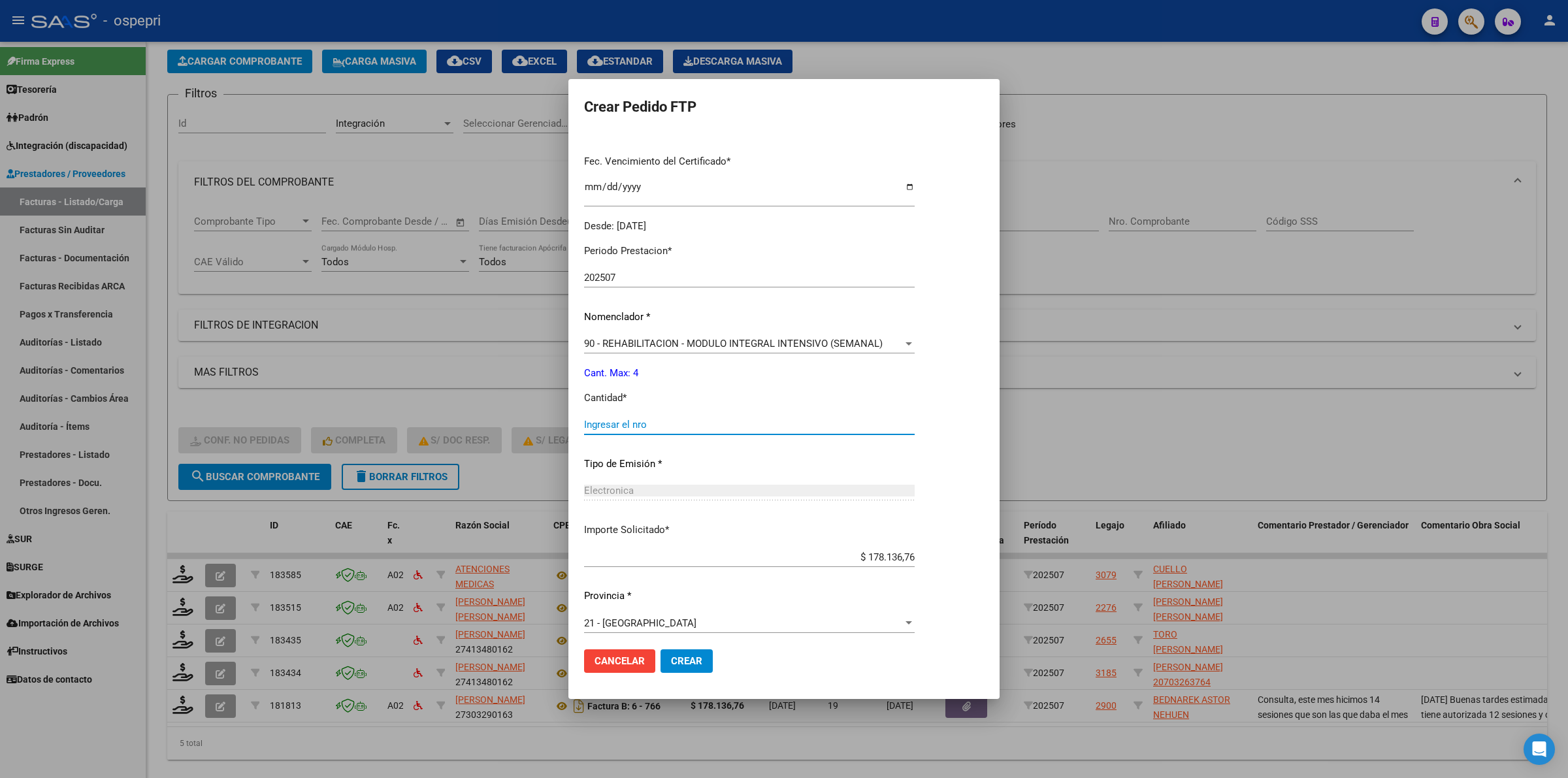
drag, startPoint x: 625, startPoint y: 429, endPoint x: 634, endPoint y: 422, distance: 11.4
click at [625, 426] on input "Ingresar el nro" at bounding box center [749, 424] width 330 height 12
type input "4"
click at [693, 657] on span "Crear" at bounding box center [686, 661] width 32 height 12
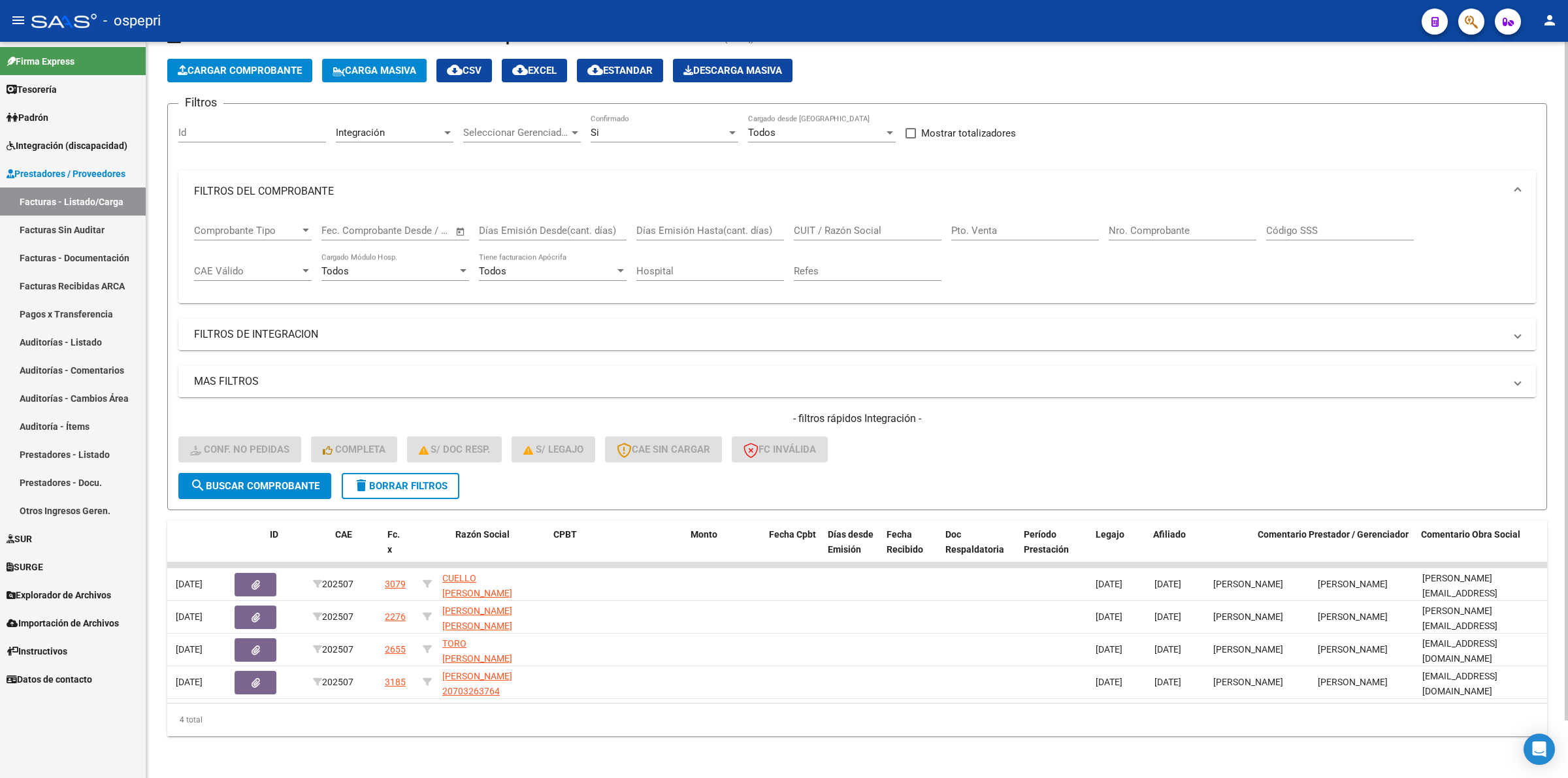
scroll to position [0, 0]
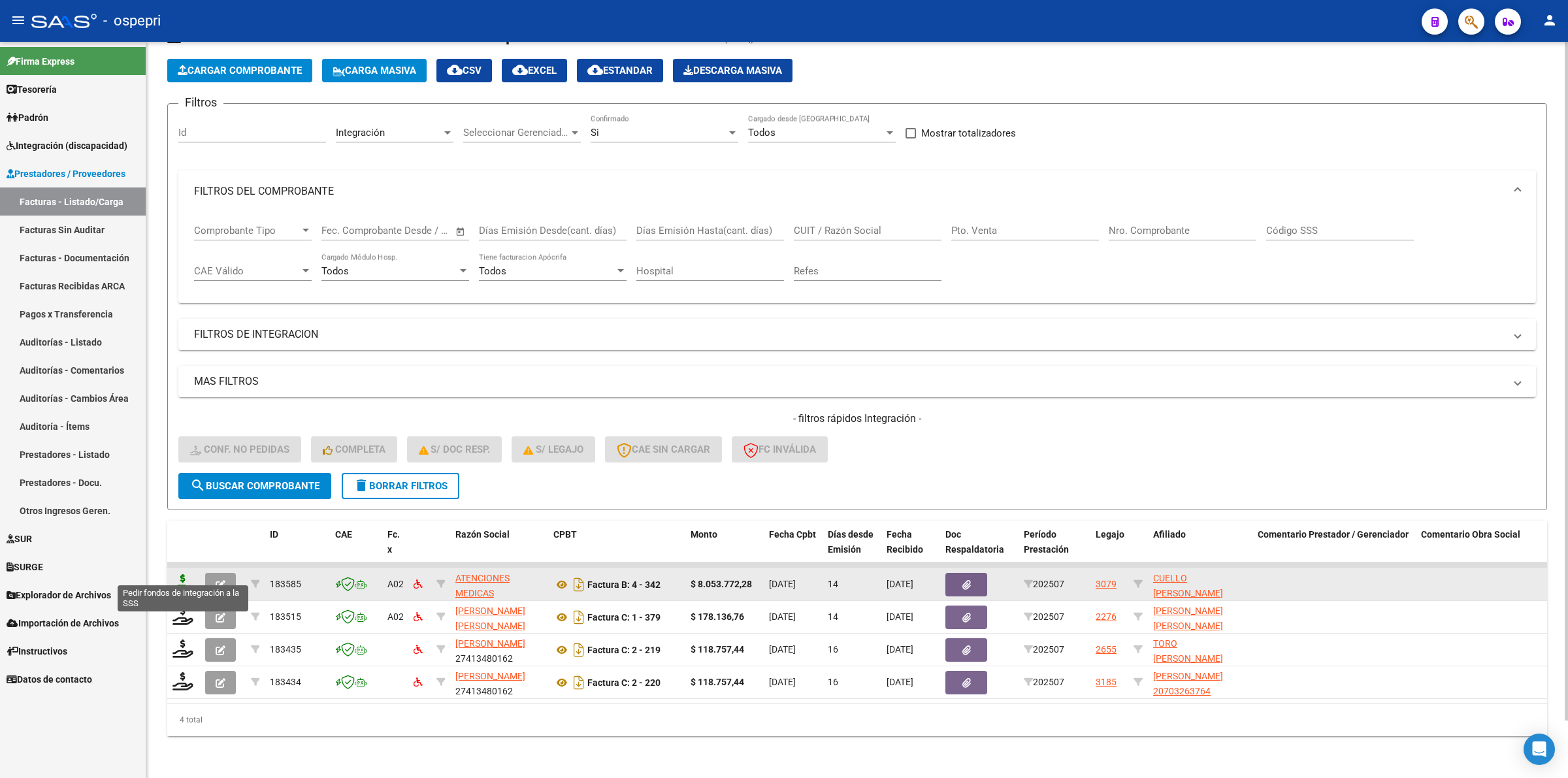
click at [184, 574] on icon at bounding box center [183, 583] width 21 height 18
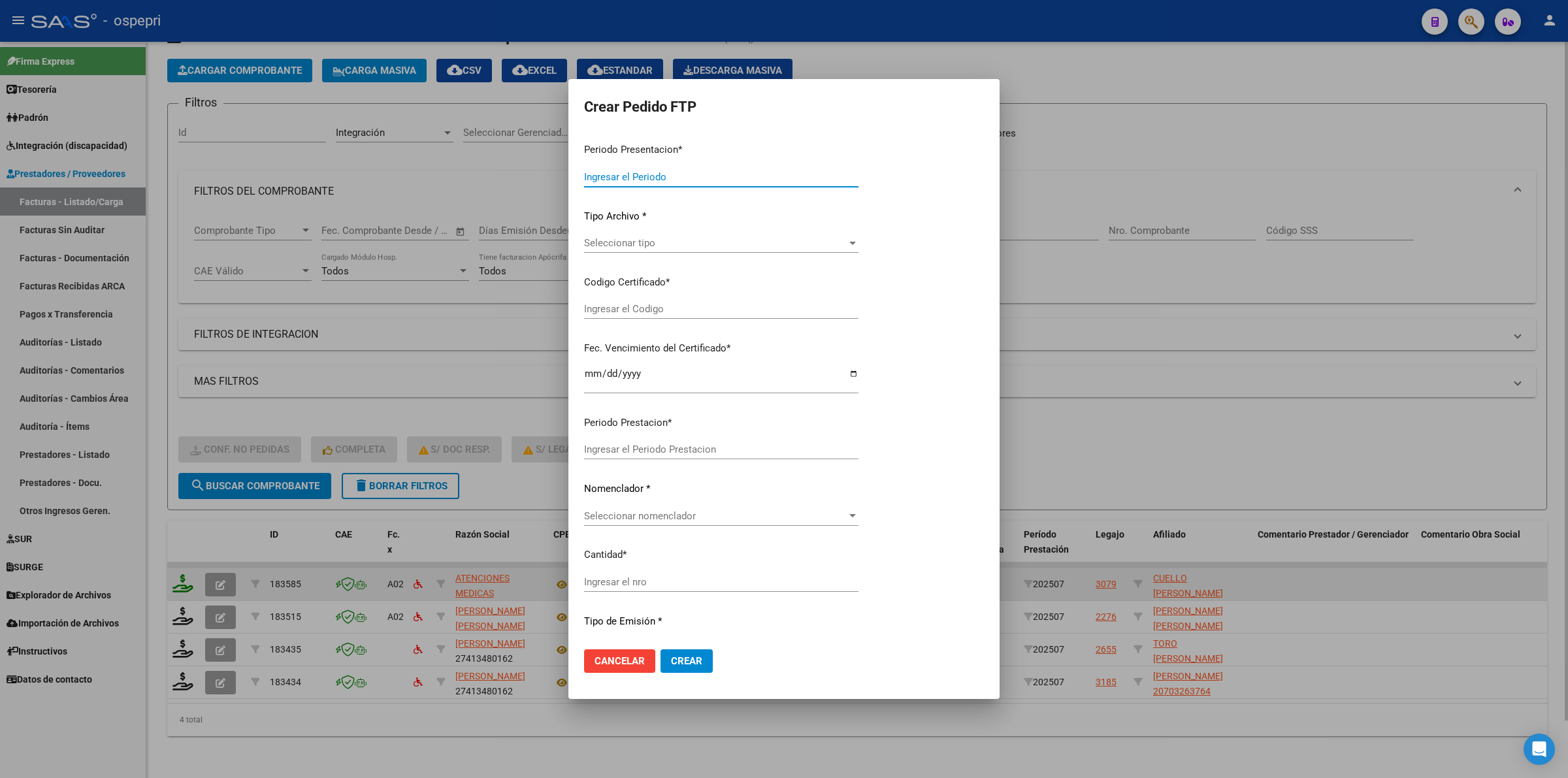
type input "202507"
type input "$ 8.053.772,28"
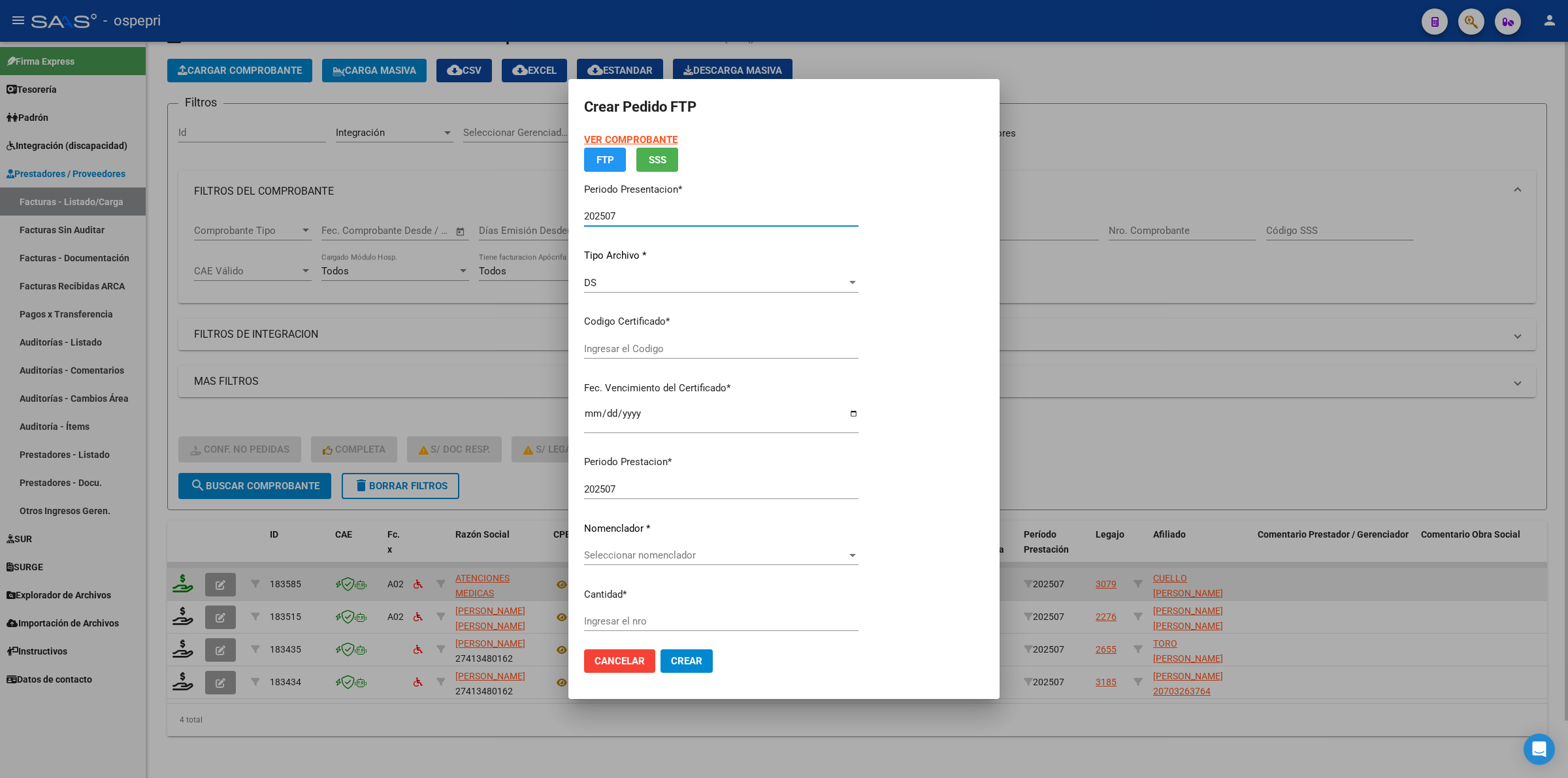
type input "ARG02000404438212018071920280719NQN249"
type input "2028-07-19"
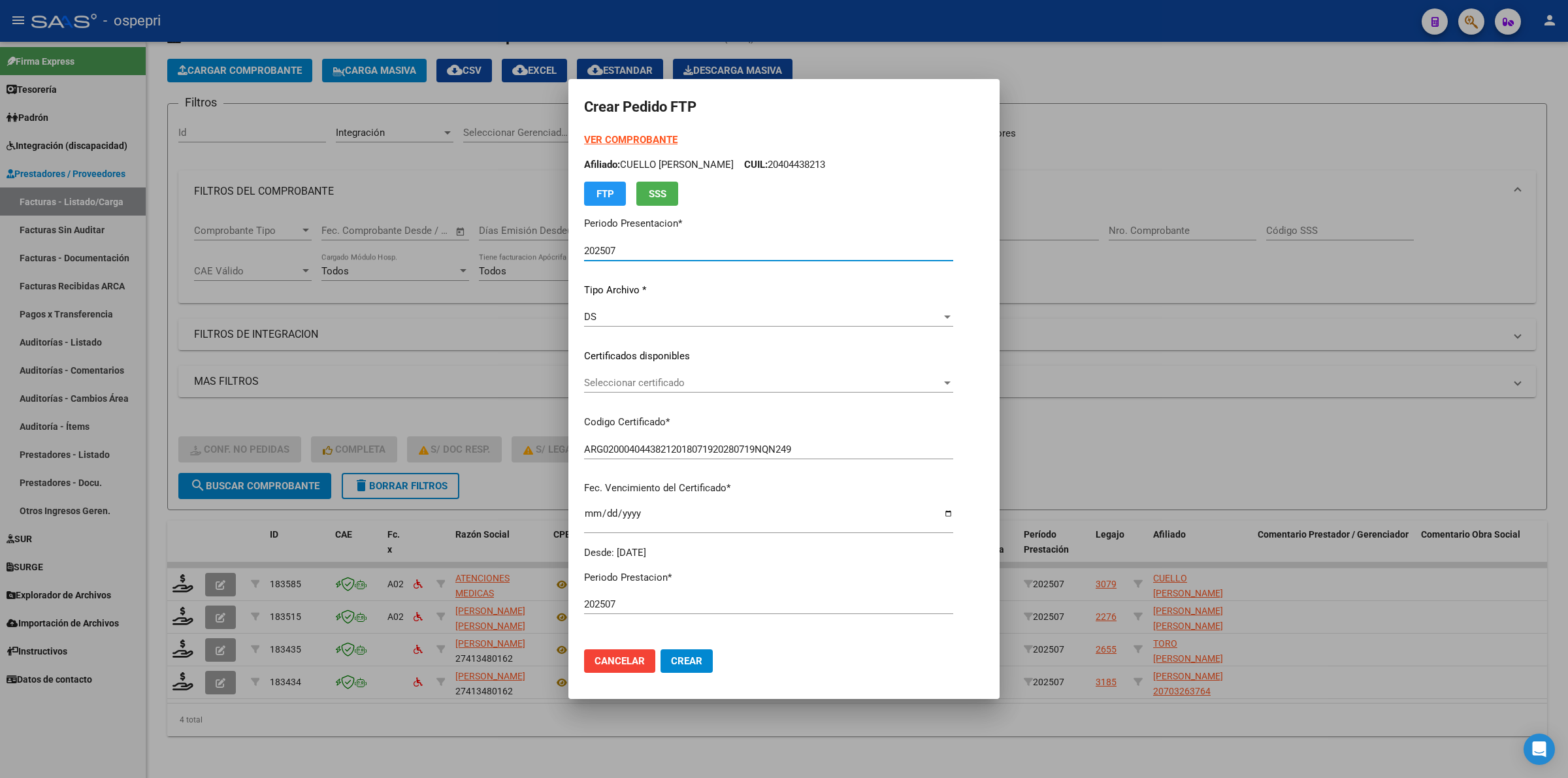
click at [747, 379] on span "Seleccionar certificado" at bounding box center [763, 382] width 357 height 12
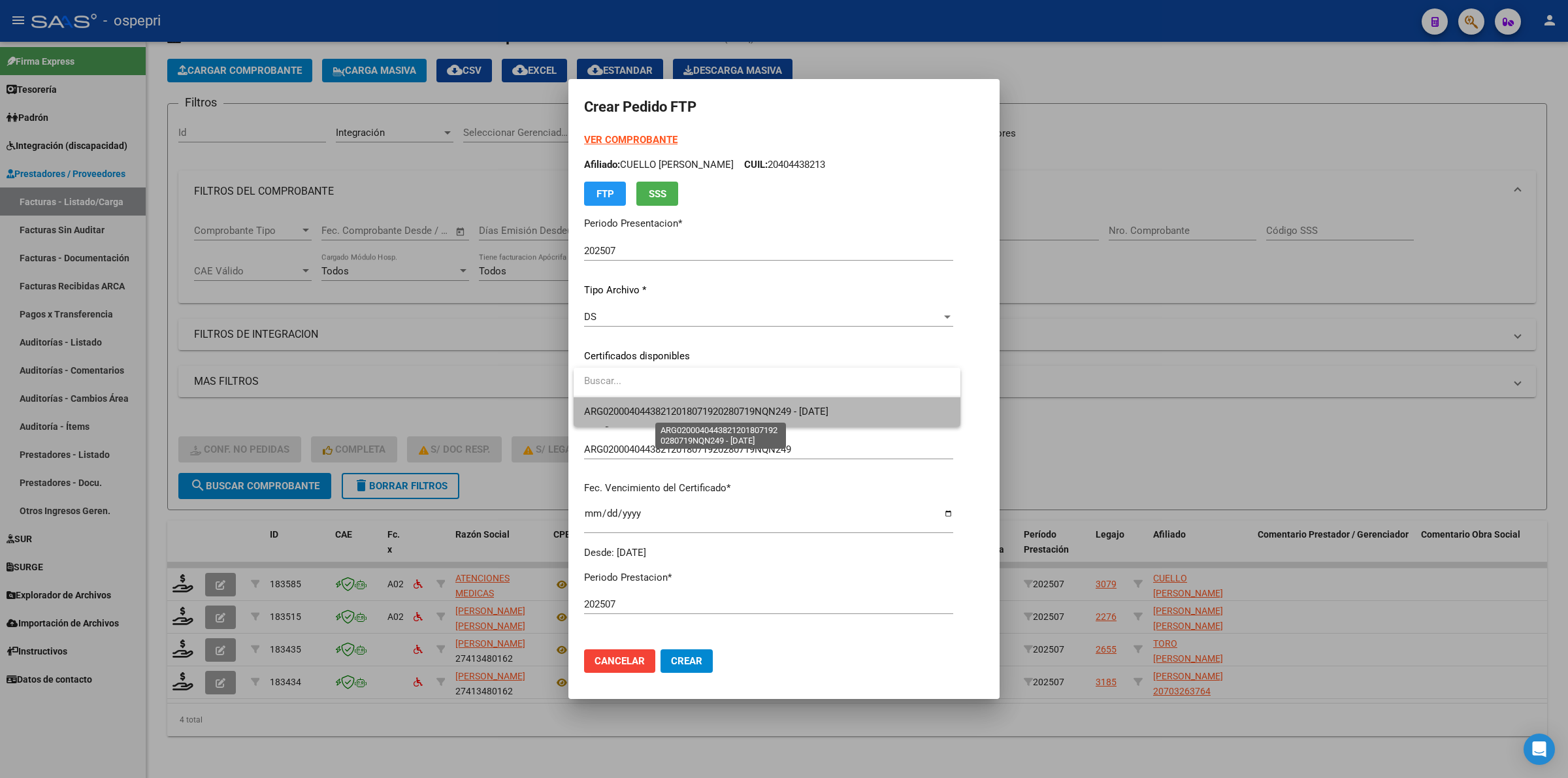
click at [740, 406] on span "ARG02000404438212018071920280719NQN249 - 2028-07-19" at bounding box center [706, 412] width 244 height 12
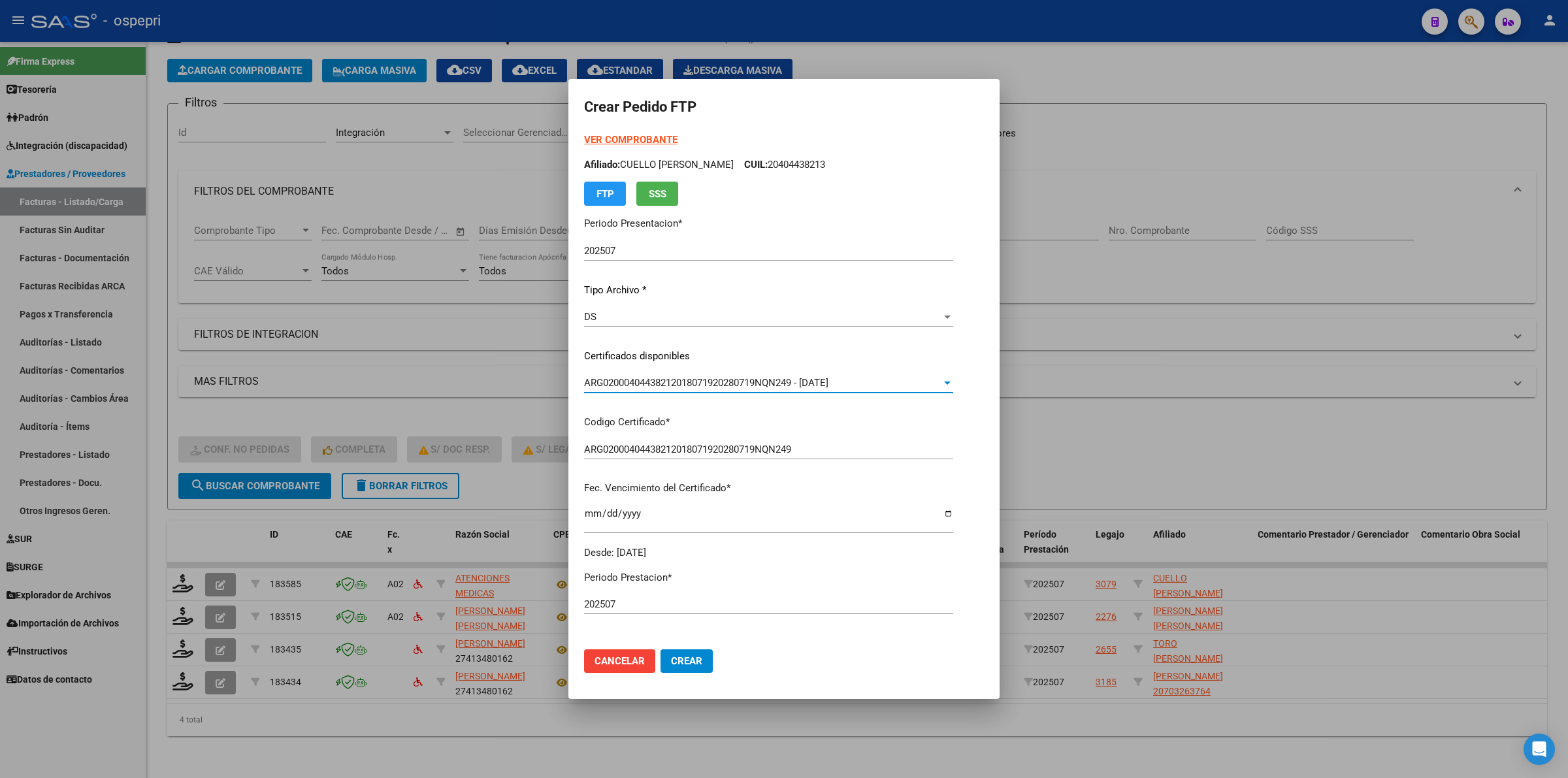
click at [629, 650] on button "Cancelar" at bounding box center [620, 661] width 71 height 23
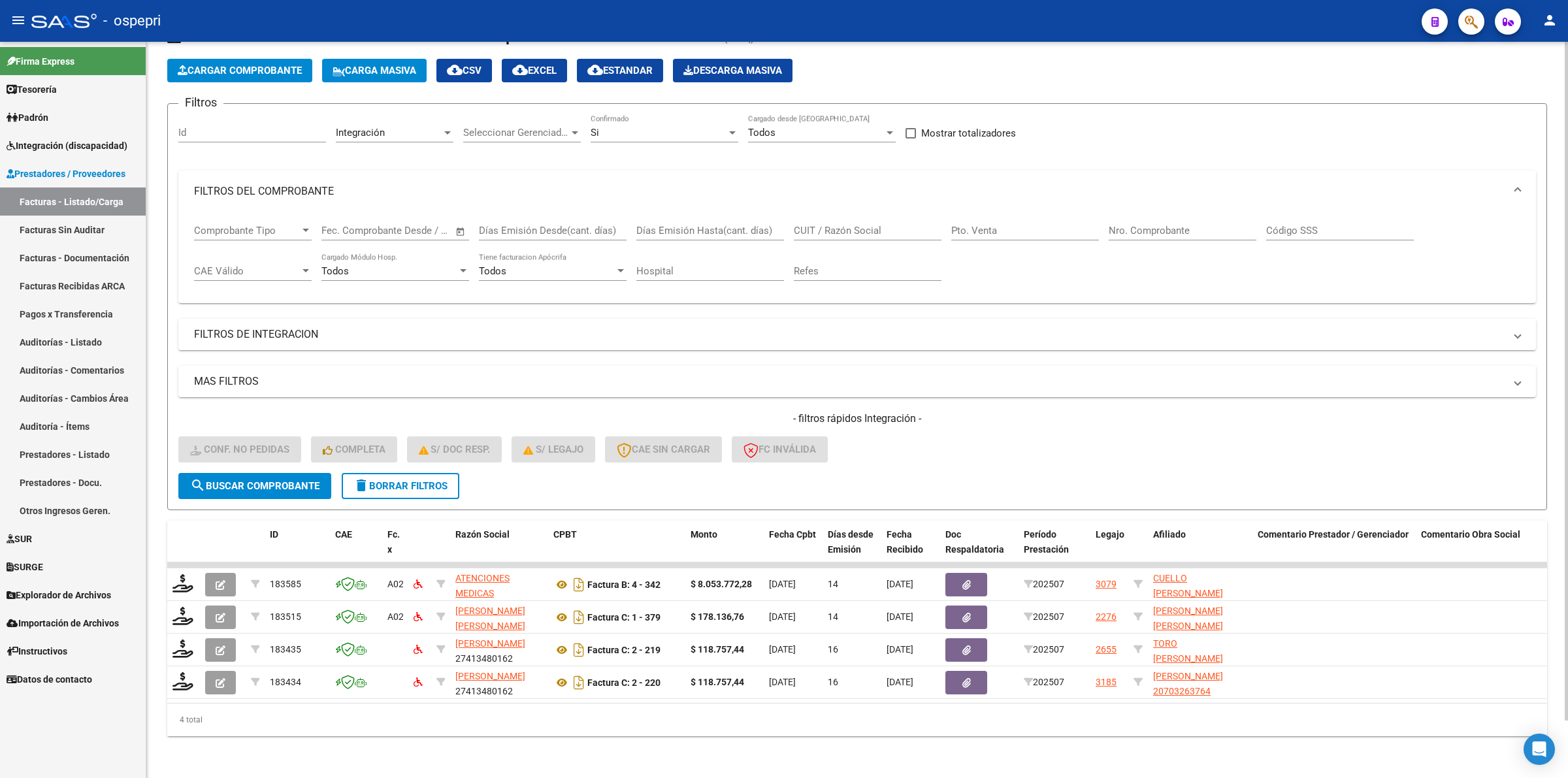
click at [453, 473] on button "delete Borrar Filtros" at bounding box center [400, 486] width 117 height 26
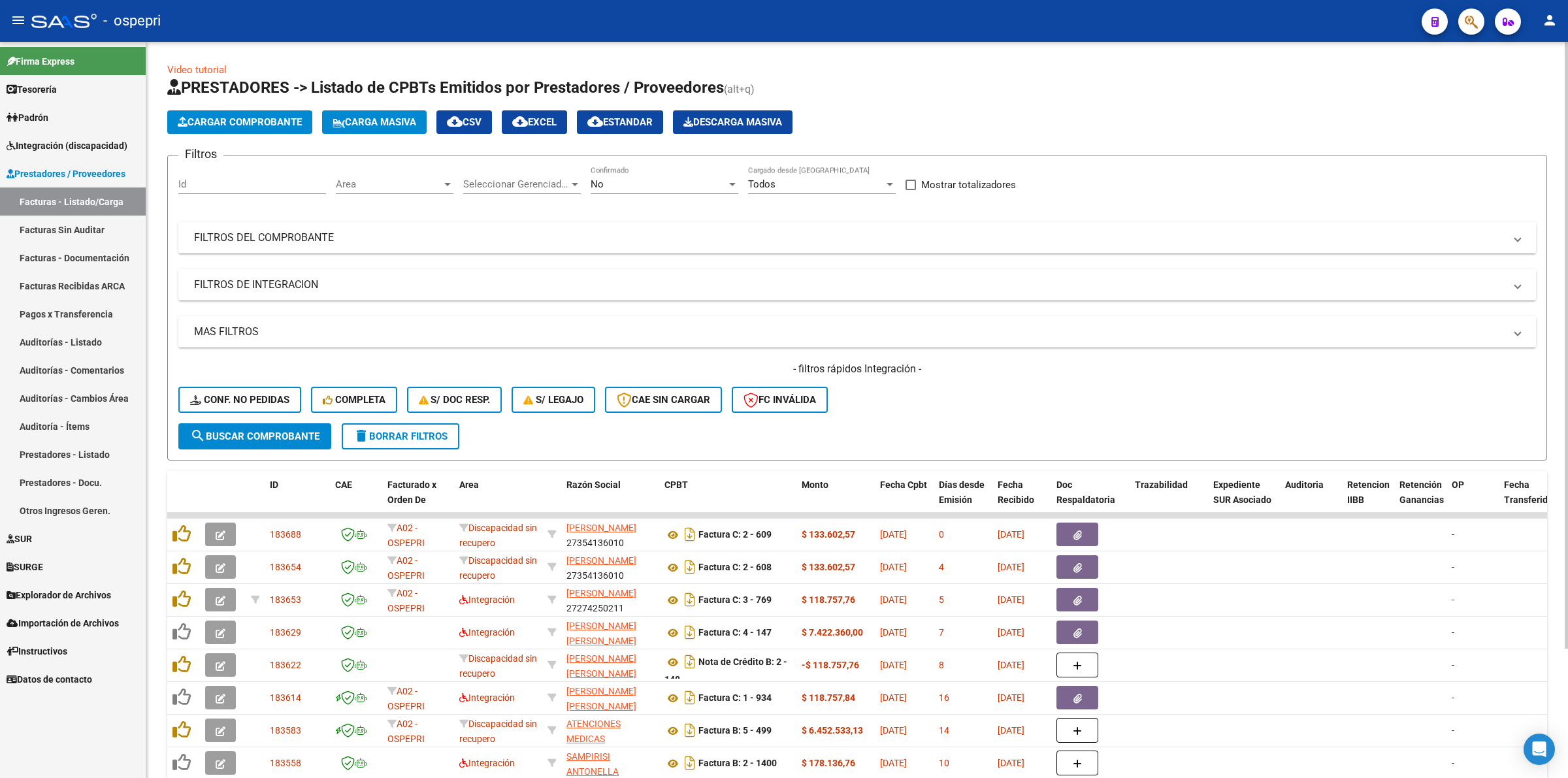
click at [299, 234] on mat-panel-title "FILTROS DEL COMPROBANTE" at bounding box center [849, 238] width 1310 height 15
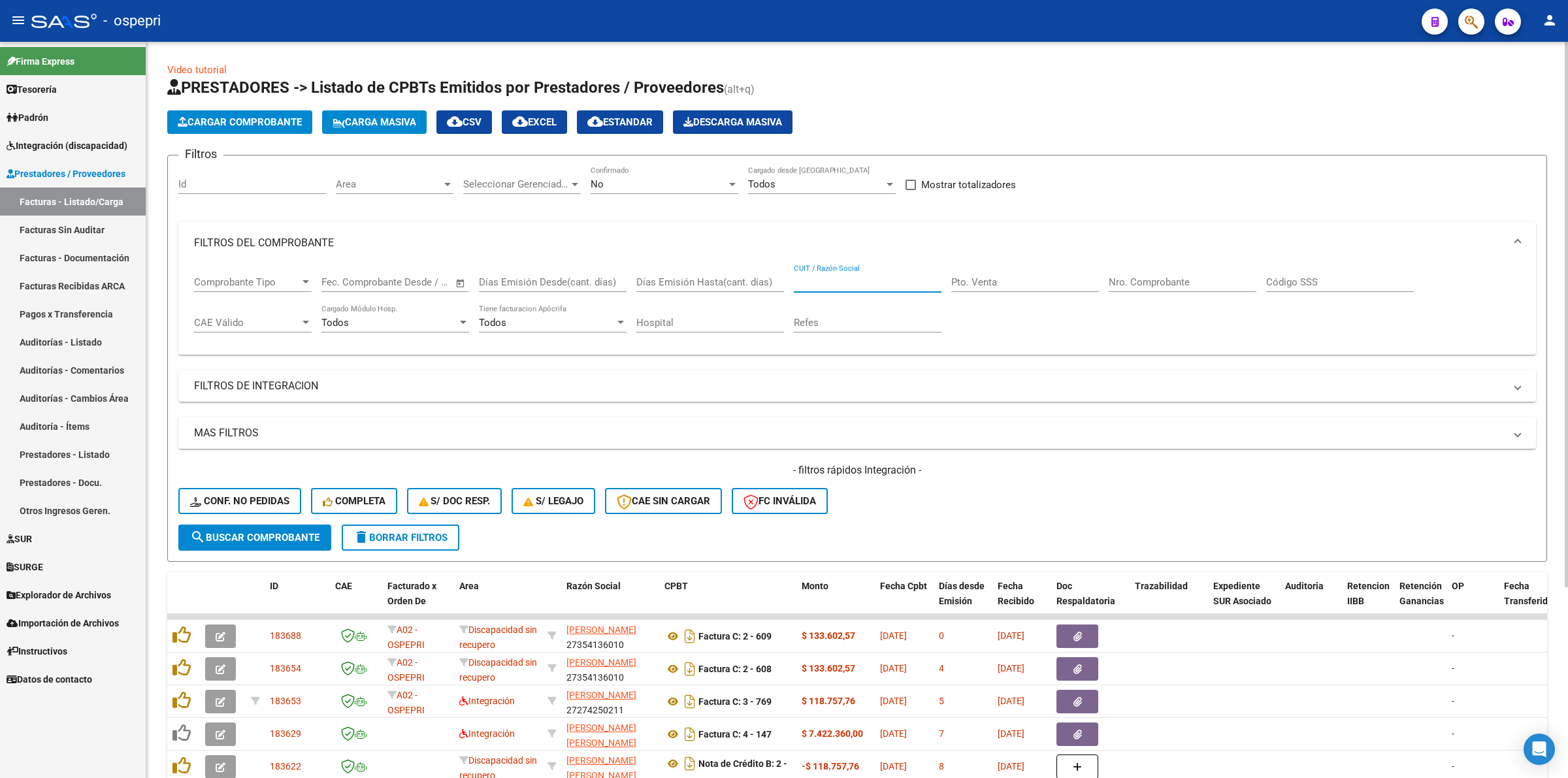
click at [863, 276] on input "CUIT / Razón Social" at bounding box center [867, 282] width 148 height 12
click at [1147, 282] on input "Nro. Comprobante" at bounding box center [1182, 282] width 148 height 12
type input "545"
click at [264, 531] on span "search Buscar Comprobante" at bounding box center [255, 537] width 129 height 12
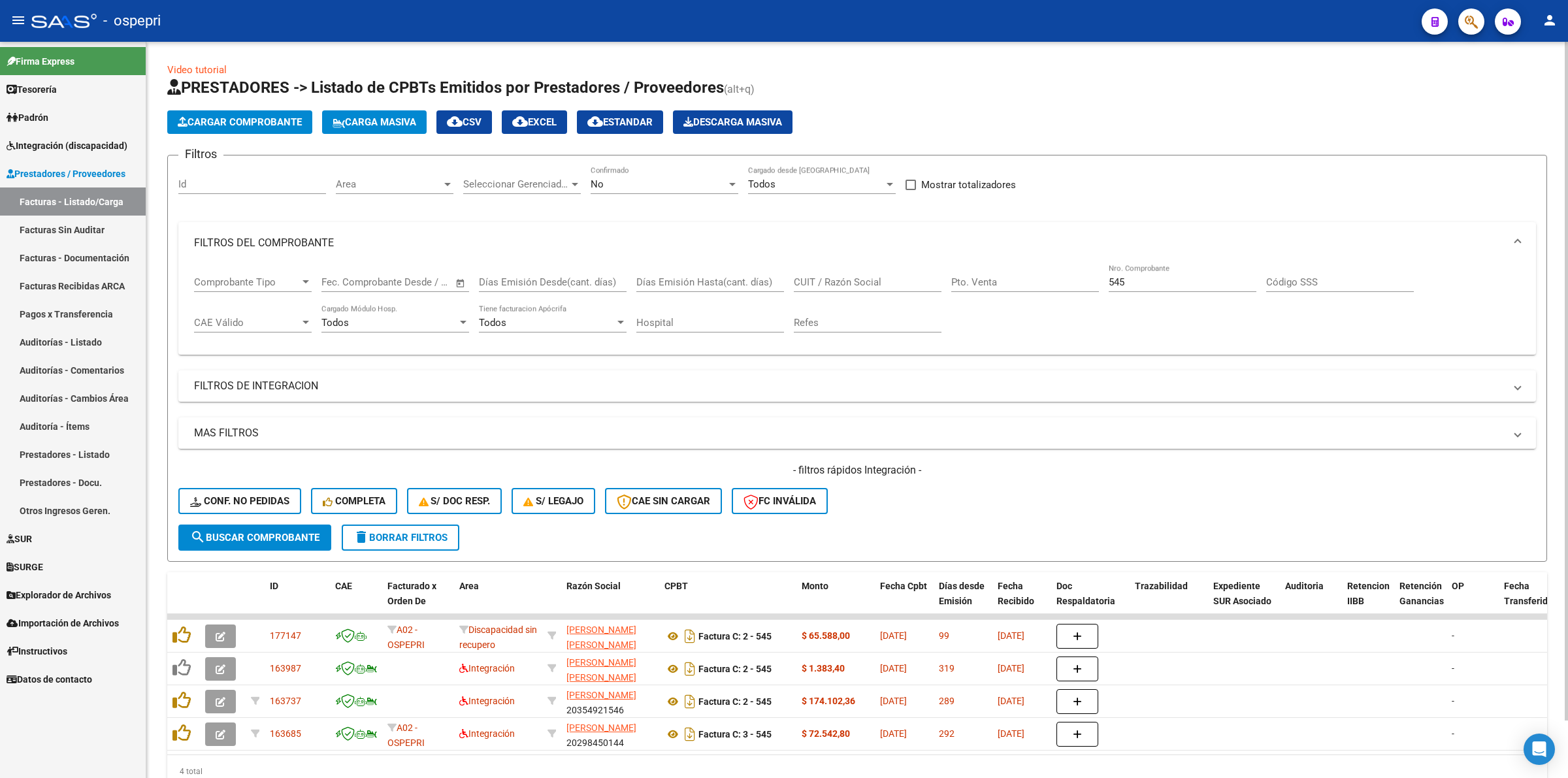
click at [642, 186] on div "No" at bounding box center [658, 184] width 136 height 12
drag, startPoint x: 642, startPoint y: 159, endPoint x: 631, endPoint y: 162, distance: 11.4
click at [641, 159] on span "Si" at bounding box center [664, 154] width 148 height 29
click at [239, 534] on span "search Buscar Comprobante" at bounding box center [255, 537] width 129 height 12
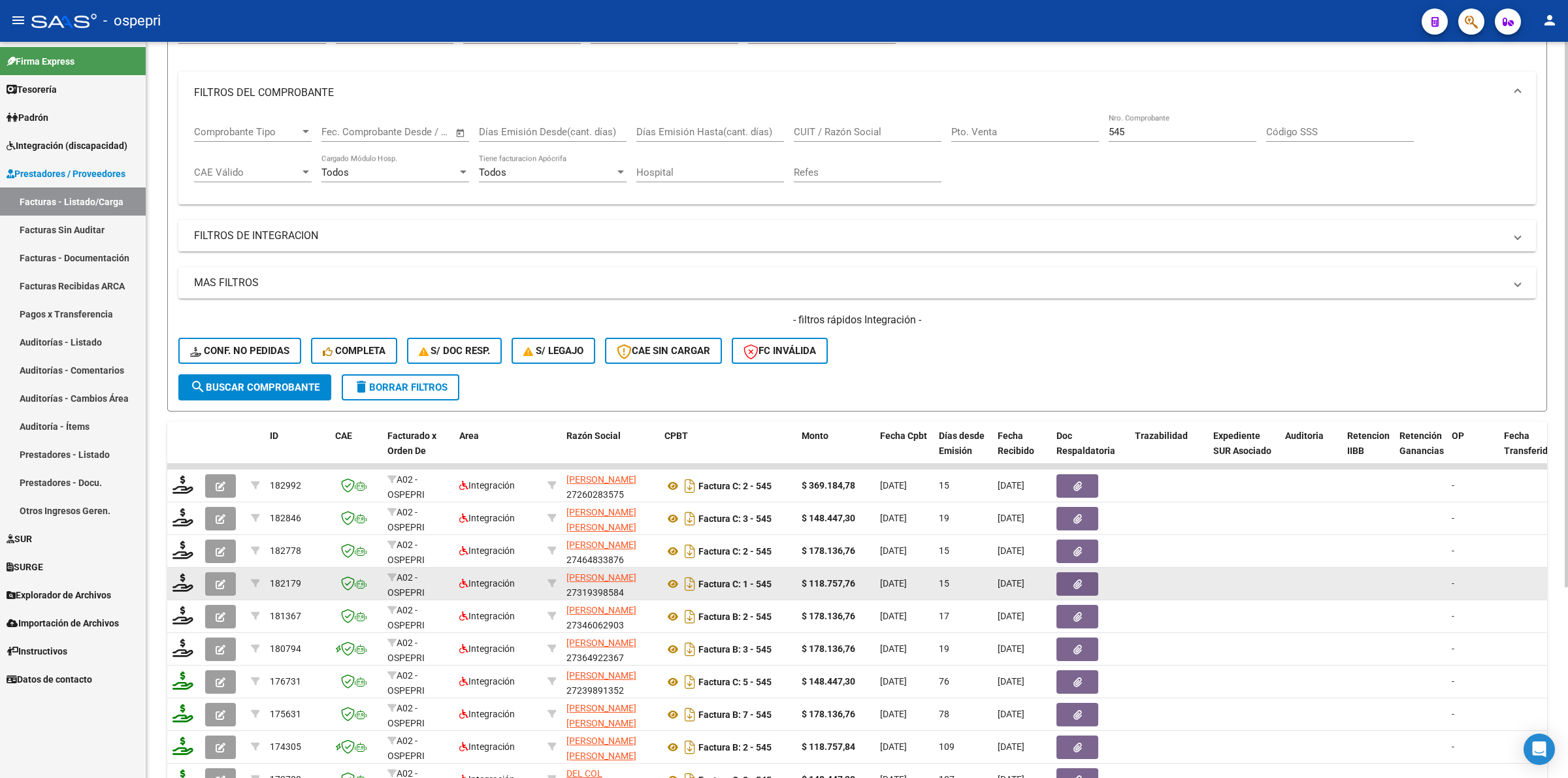
scroll to position [163, 0]
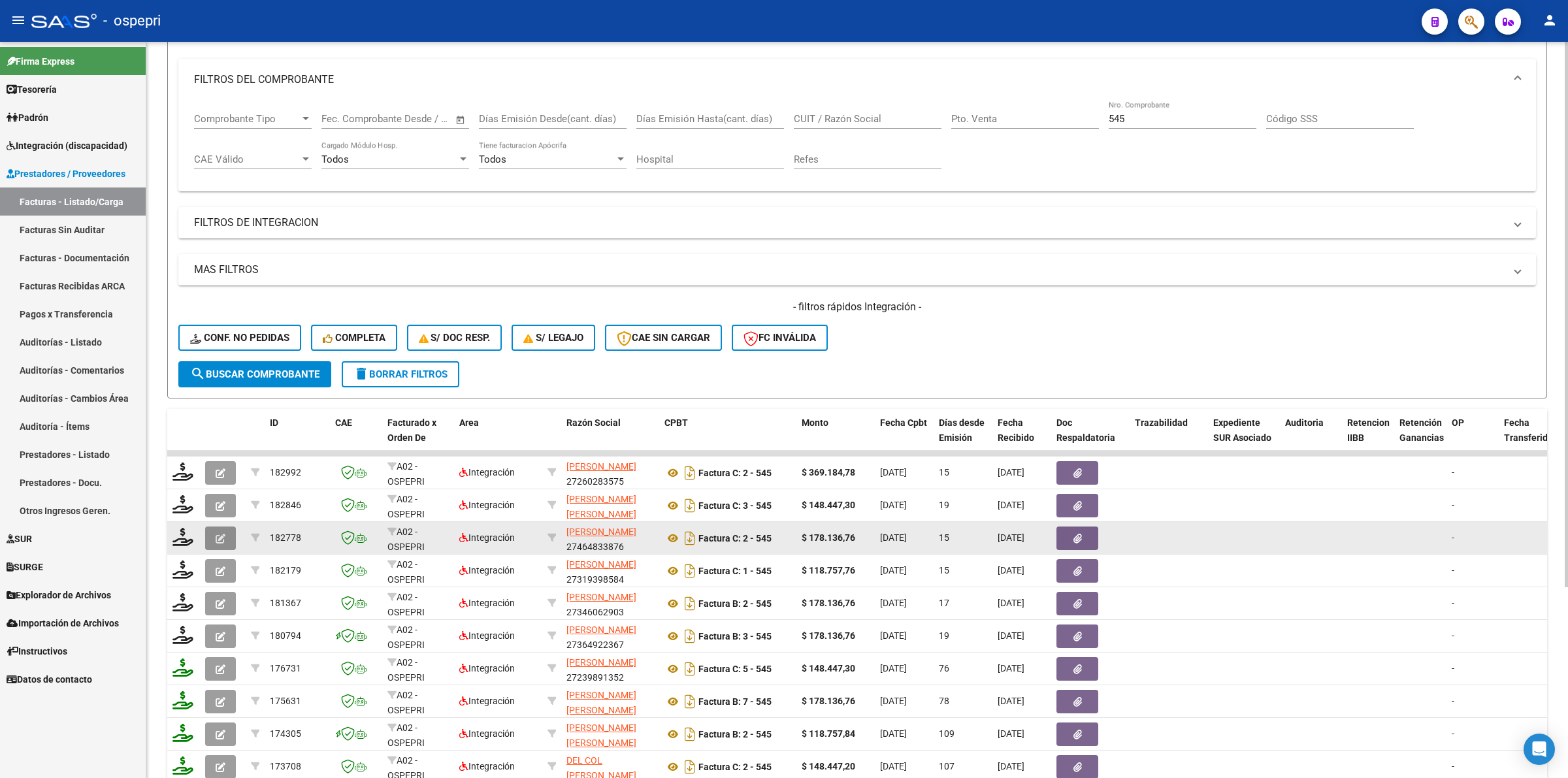
click at [213, 531] on button "button" at bounding box center [220, 538] width 31 height 23
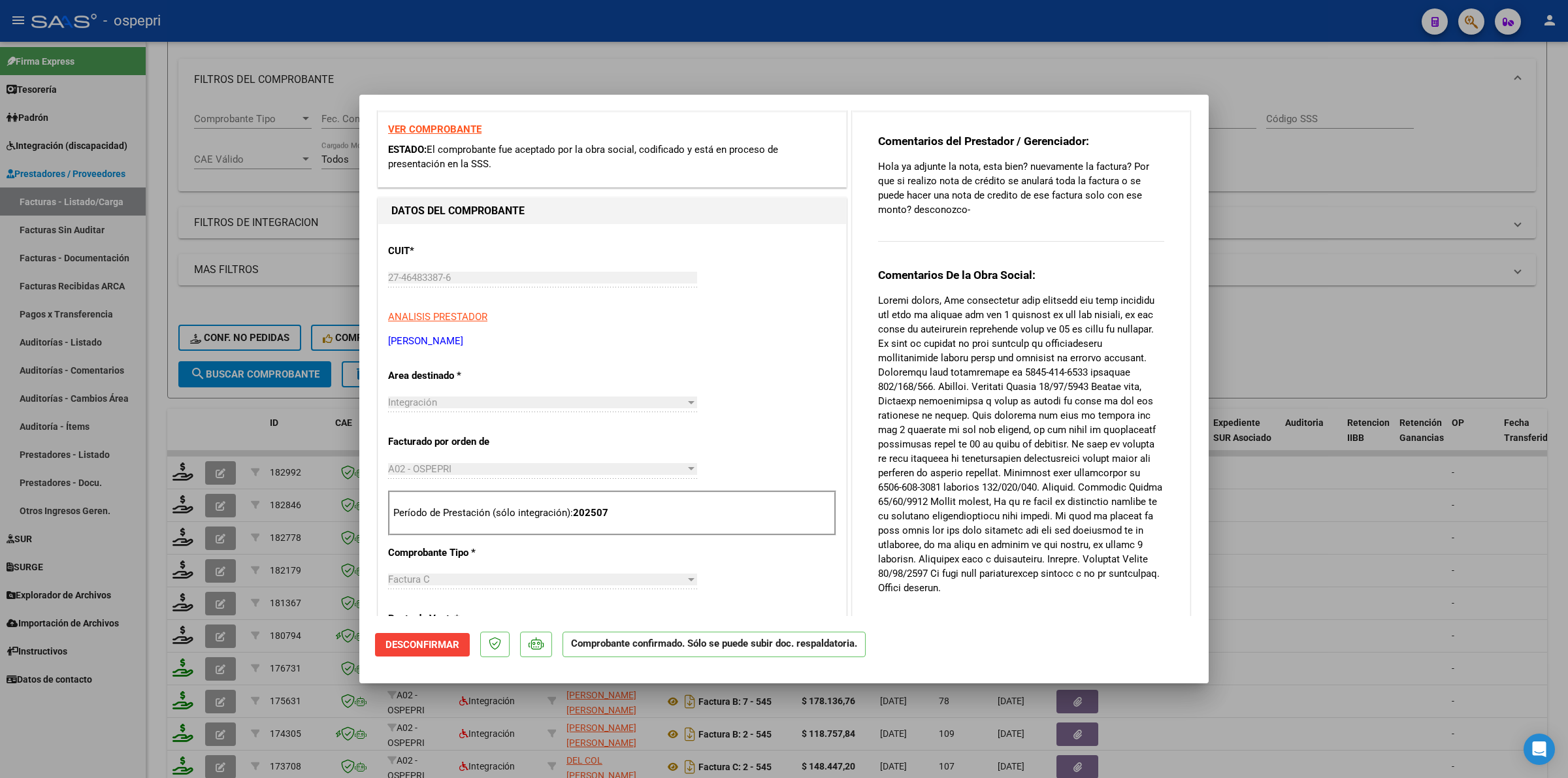
scroll to position [0, 0]
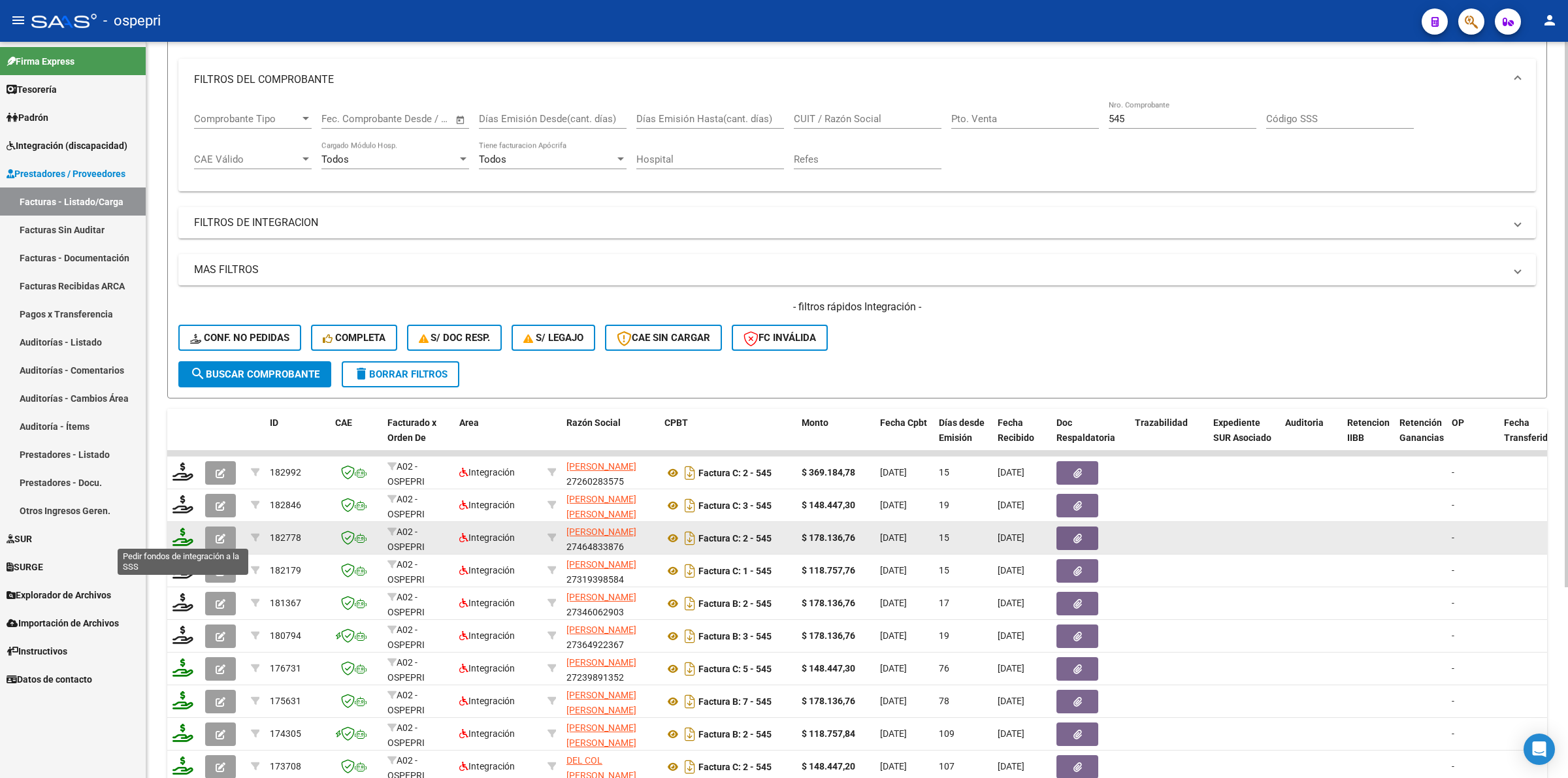
click at [181, 537] on icon at bounding box center [183, 537] width 21 height 18
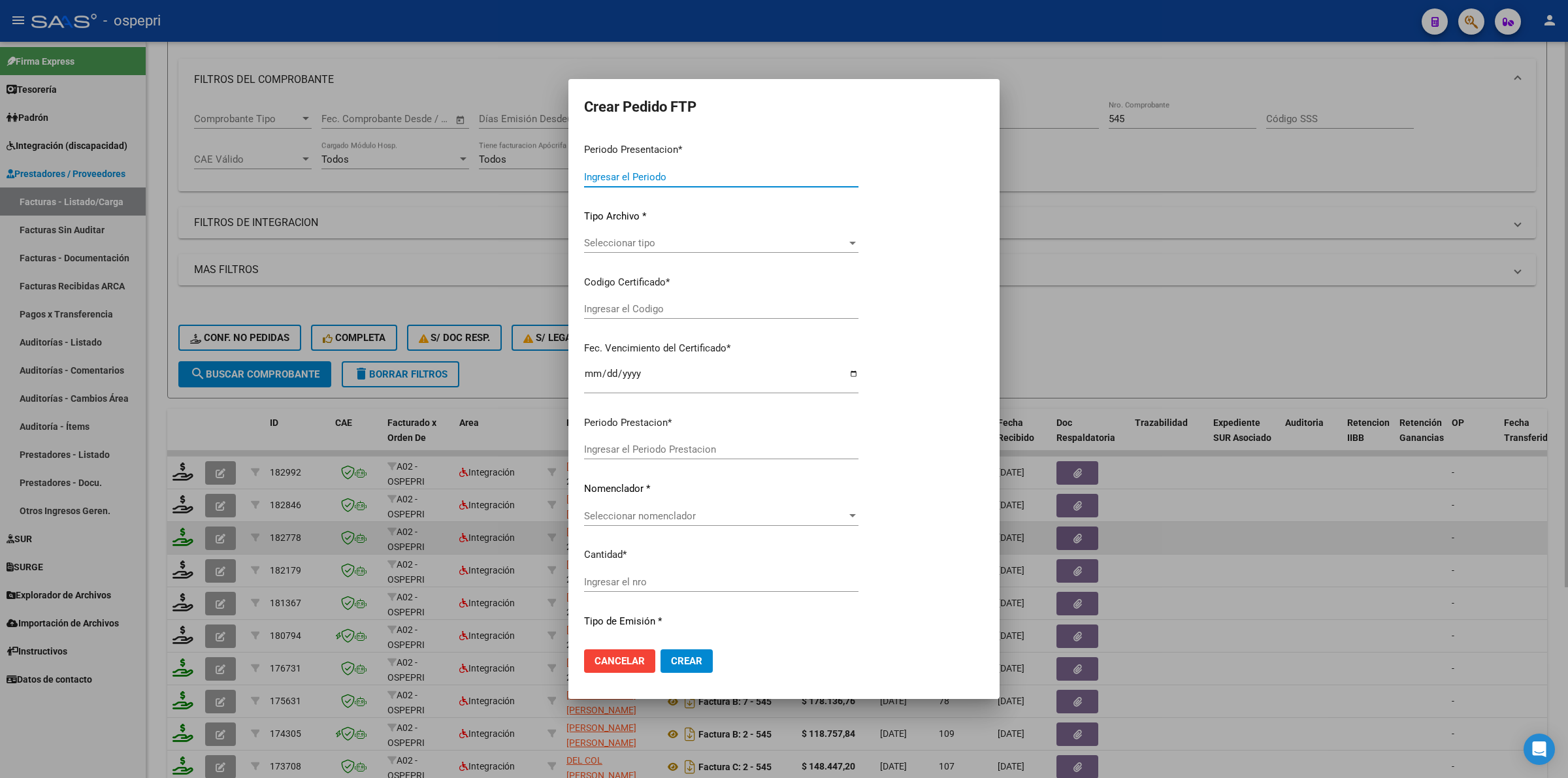
type input "202507"
type input "$ 178.136,76"
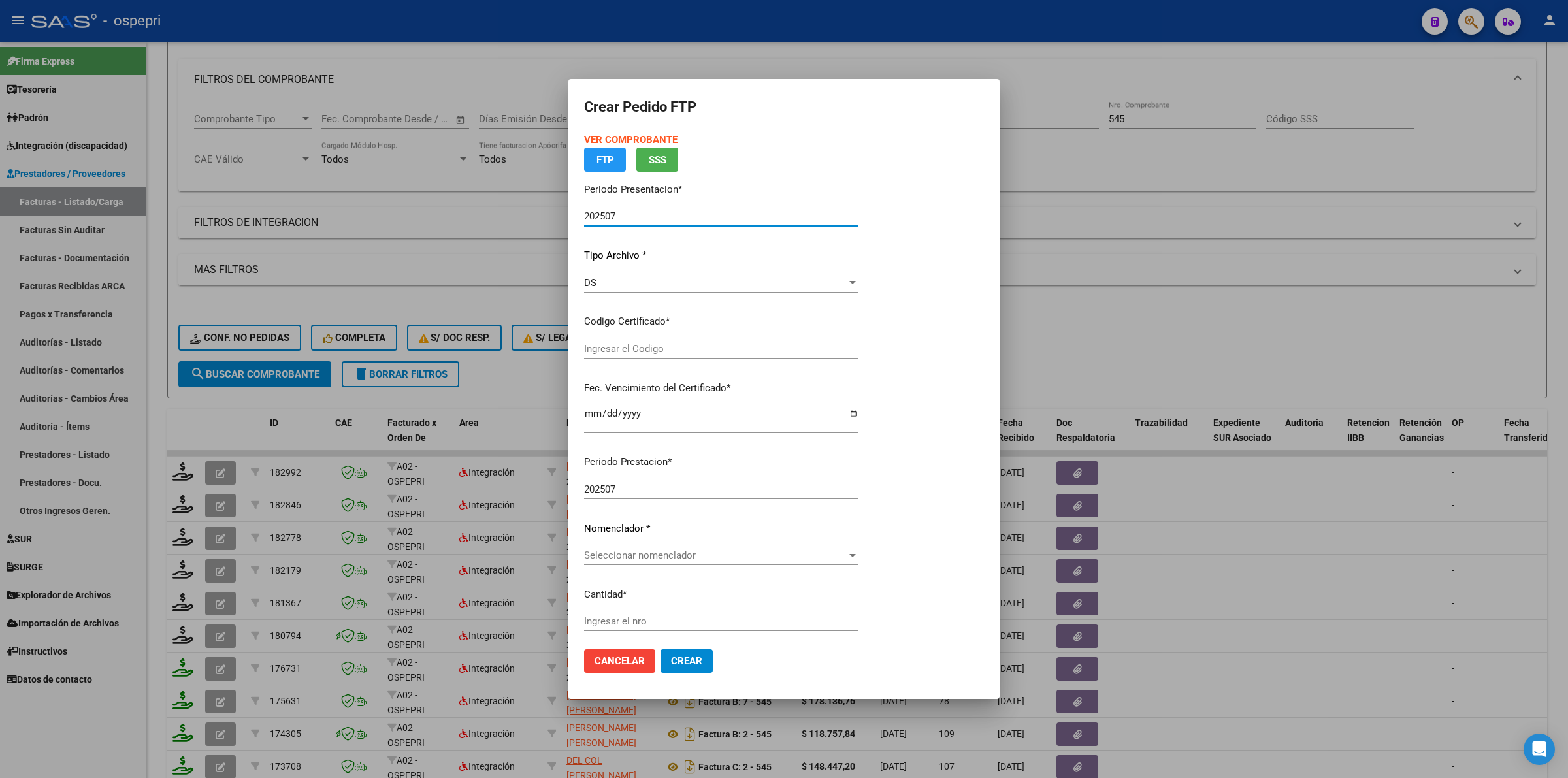
type input "2354494590-4"
type input "[DATE]"
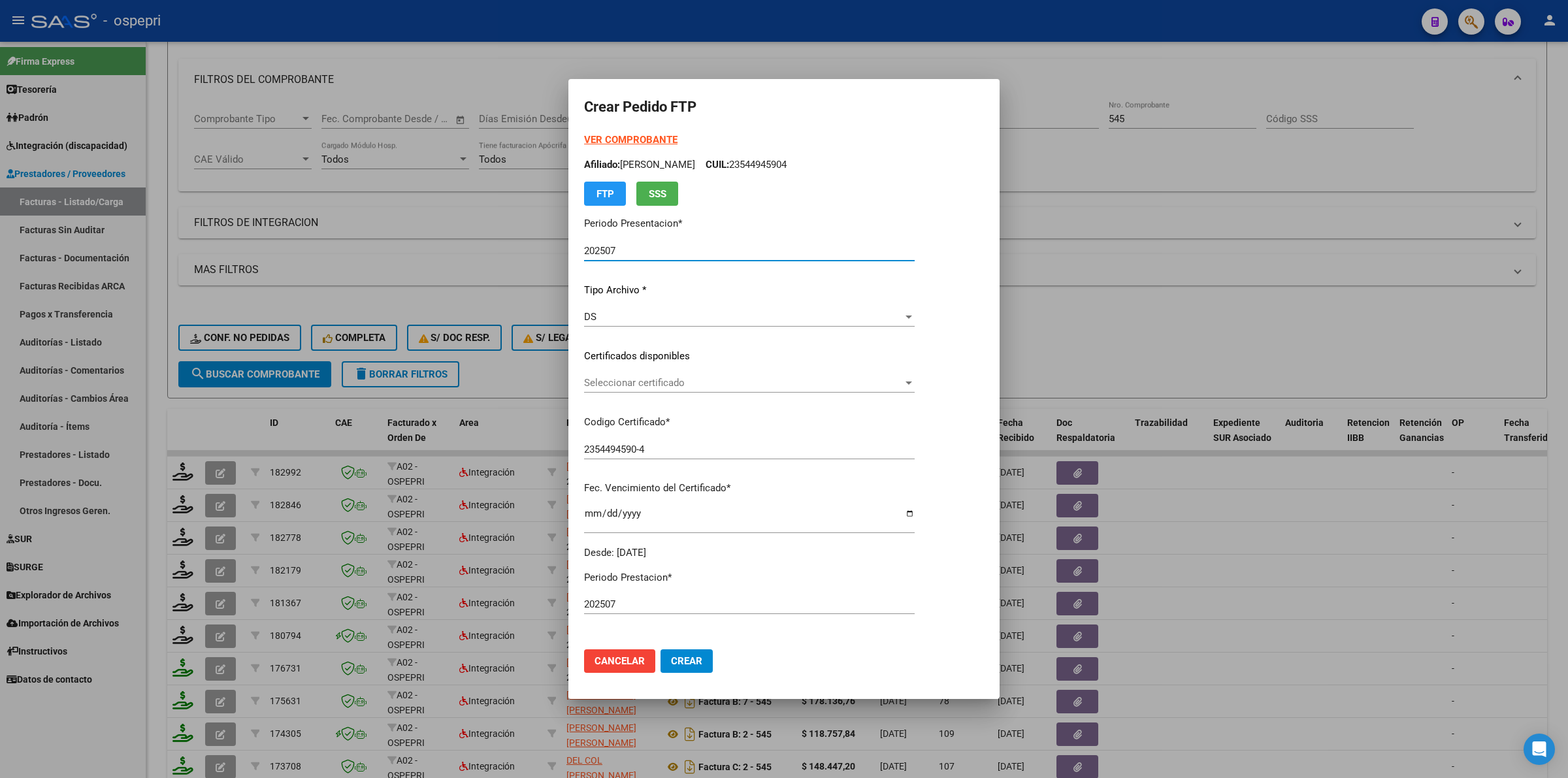
click at [645, 386] on span "Seleccionar certificado" at bounding box center [744, 382] width 319 height 12
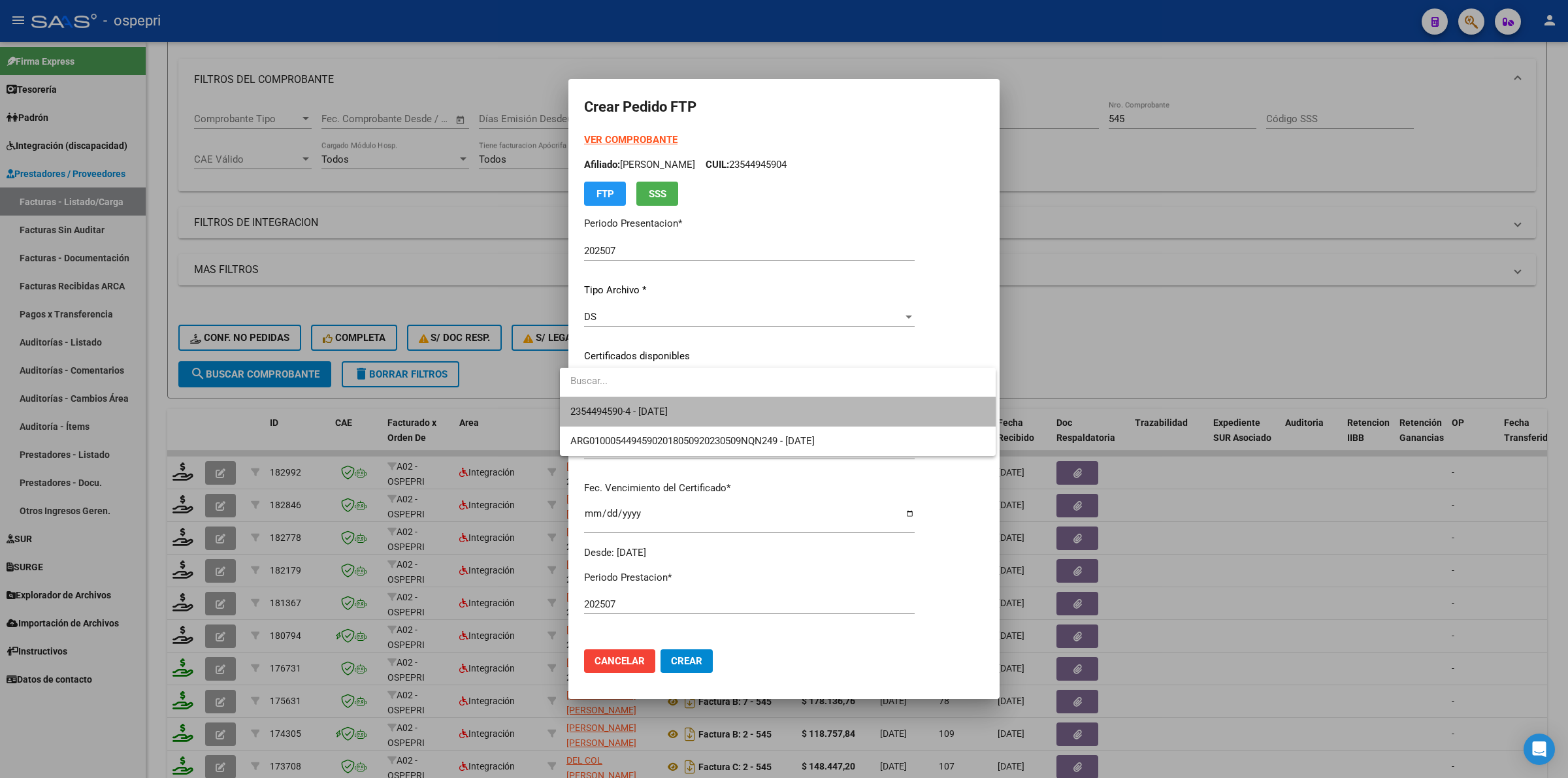
click at [651, 402] on span "2354494590-4 - [DATE]" at bounding box center [777, 412] width 415 height 29
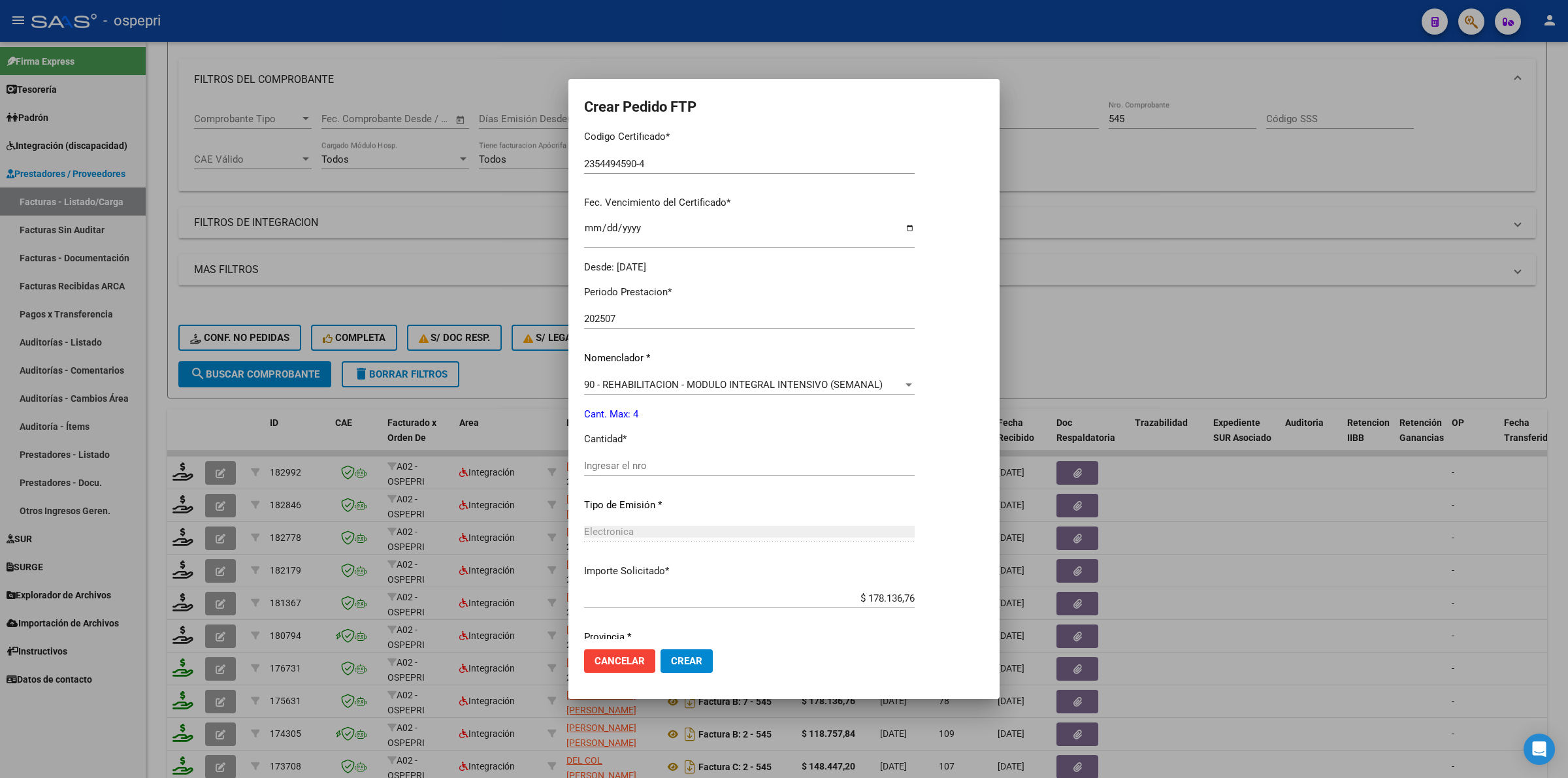
scroll to position [327, 0]
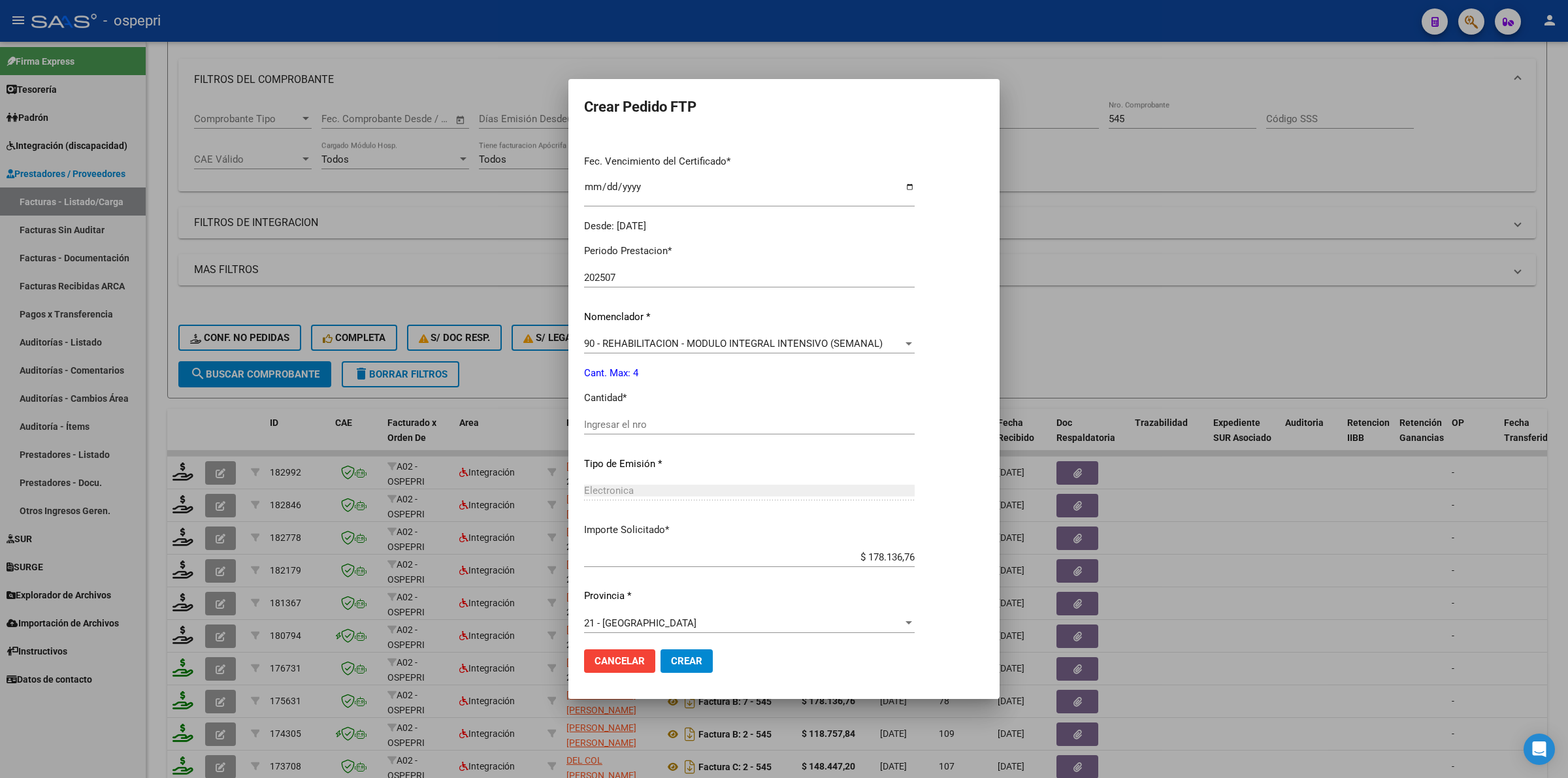
click at [658, 423] on input "Ingresar el nro" at bounding box center [749, 424] width 330 height 12
type input "4"
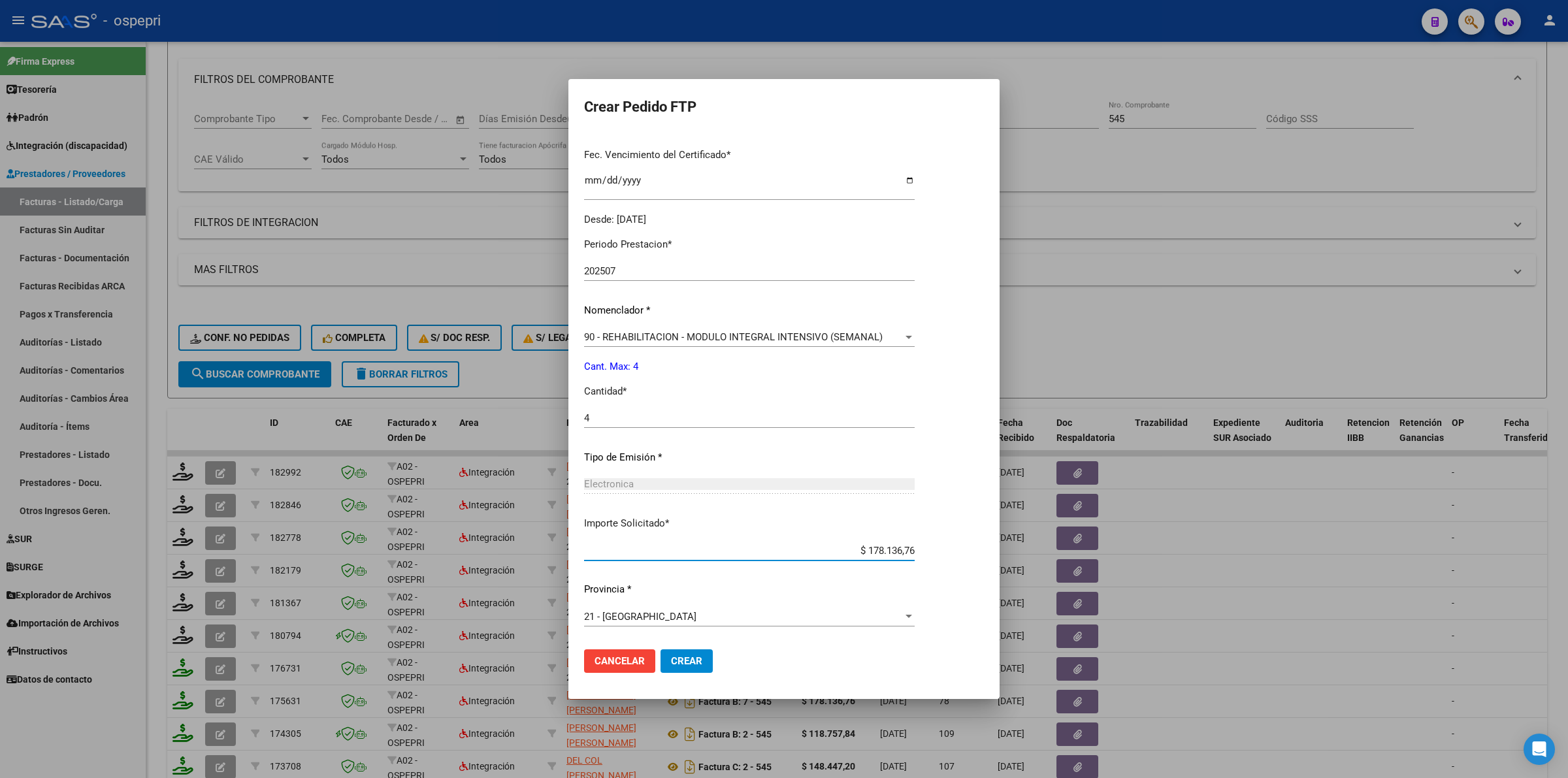
drag, startPoint x: 939, startPoint y: 546, endPoint x: 1062, endPoint y: 556, distance: 123.4
click at [1062, 556] on div "Crear Pedido FTP VER COMPROBANTE ARCA Padrón Afiliado: [PERSON_NAME] CUIL: 2354…" at bounding box center [784, 389] width 1568 height 778
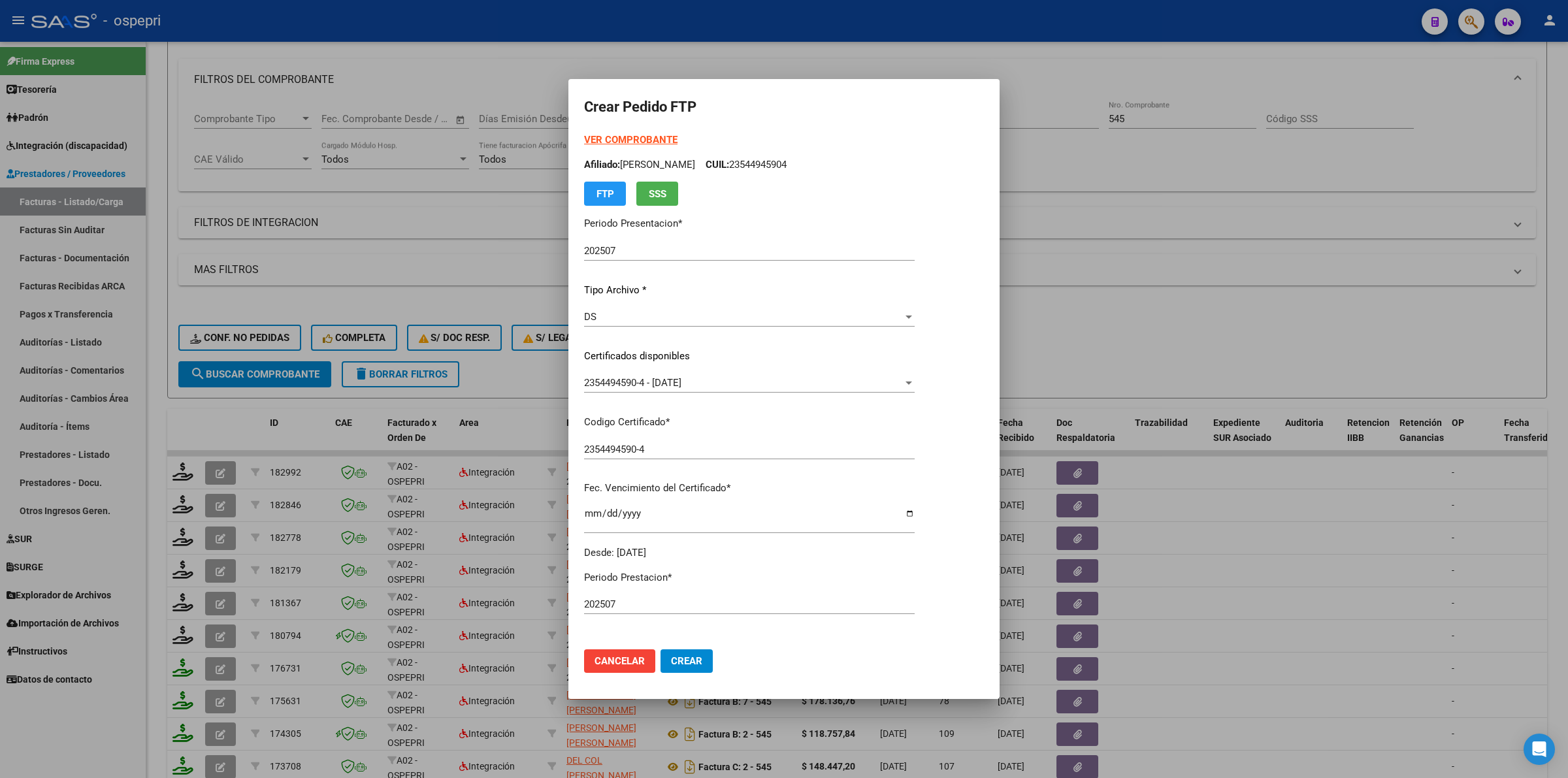
click at [601, 142] on strong "VER COMPROBANTE" at bounding box center [631, 139] width 93 height 12
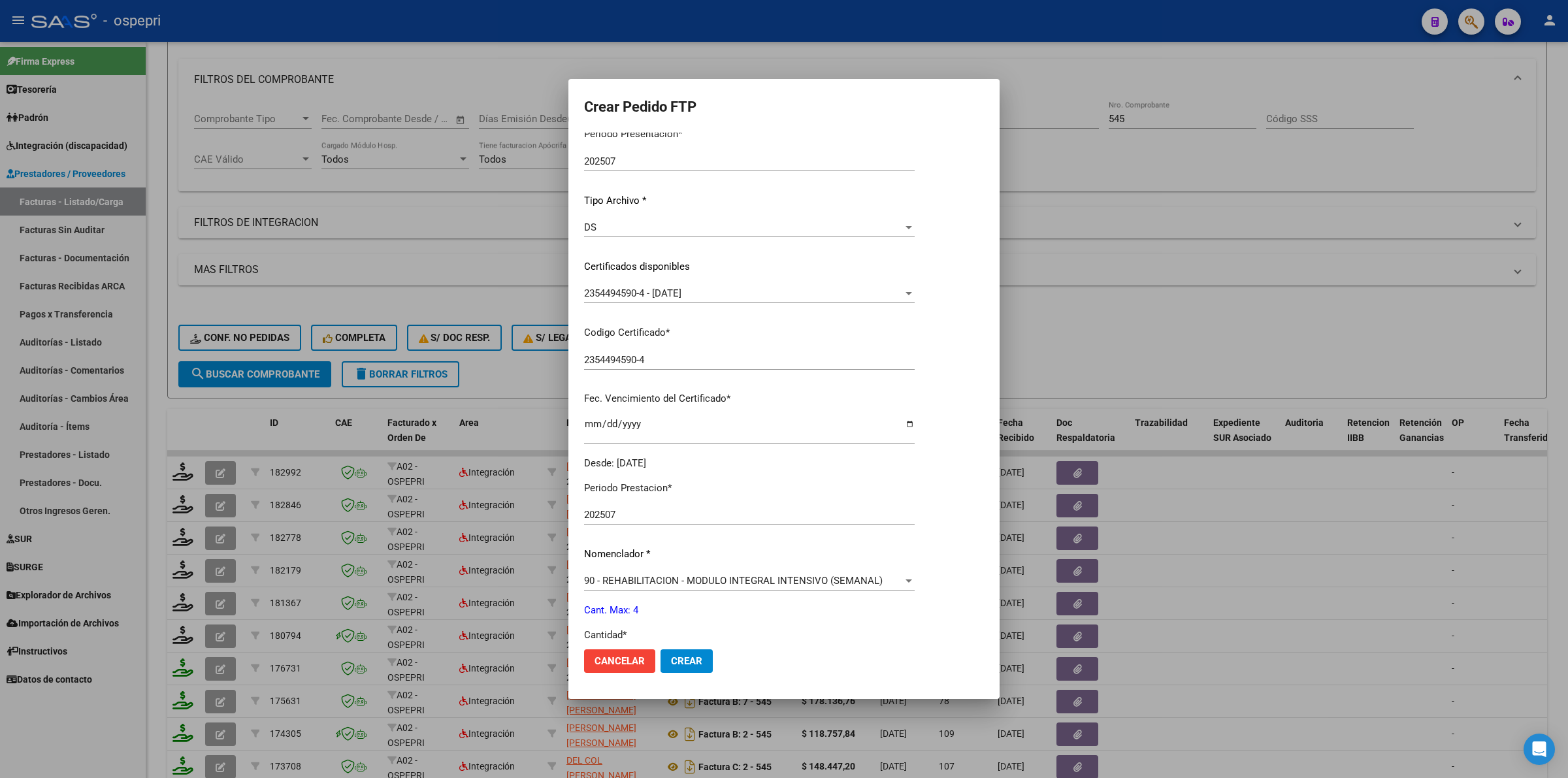
scroll to position [333, 0]
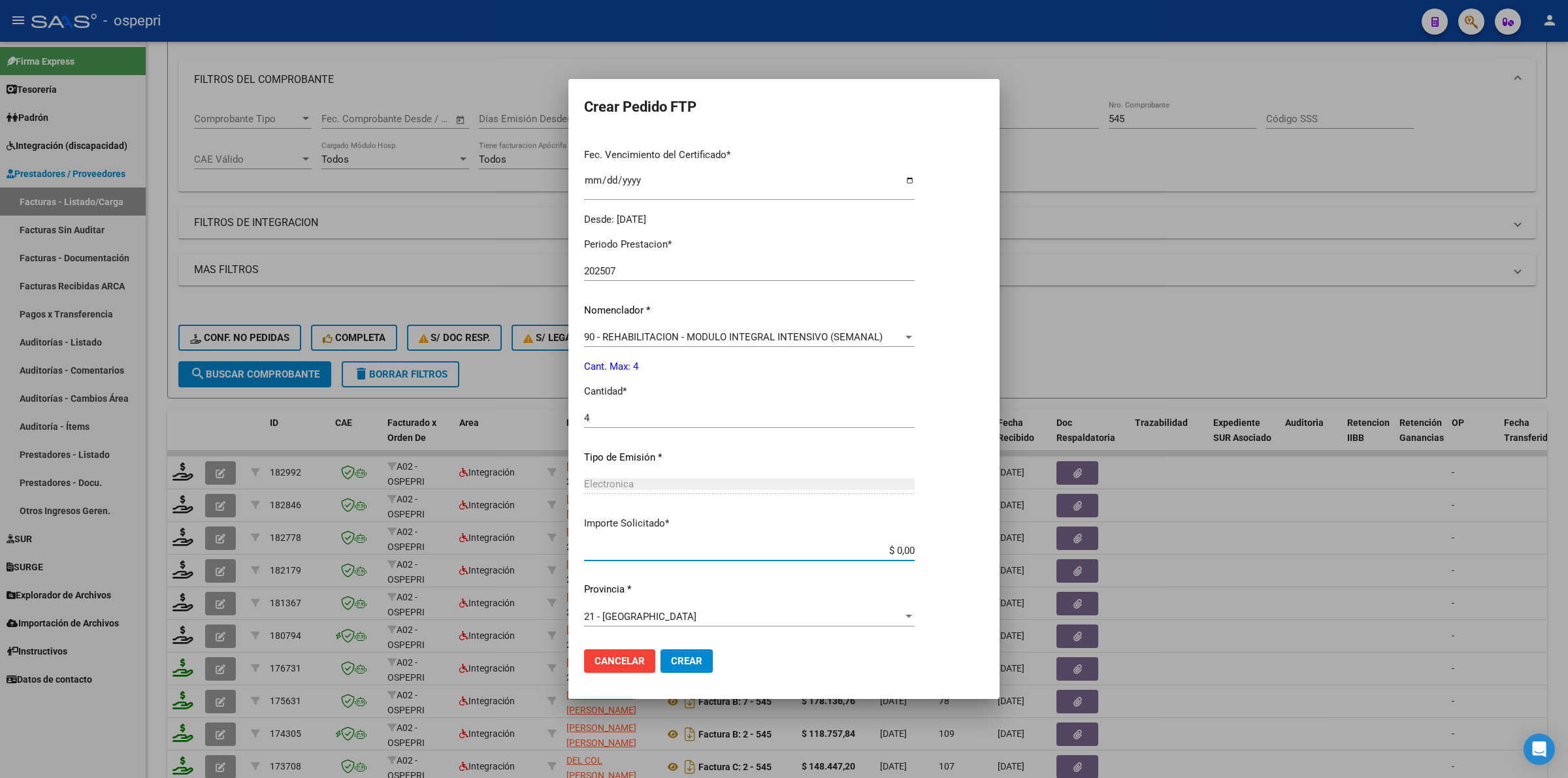
drag, startPoint x: 969, startPoint y: 549, endPoint x: 1088, endPoint y: 553, distance: 119.1
click at [1088, 553] on div "Crear Pedido FTP VER COMPROBANTE ARCA Padrón Afiliado: [PERSON_NAME] CUIL: 2354…" at bounding box center [784, 389] width 1568 height 778
drag, startPoint x: 987, startPoint y: 550, endPoint x: 990, endPoint y: 556, distance: 6.7
click at [925, 550] on app-form-text-field "Importe Solicitado * $ 1.336,02 Ingresar imp. solicitado" at bounding box center [755, 536] width 341 height 40
click at [925, 554] on app-form-text-field "Importe Solicitado * $ 1.336,02 Ingresar imp. solicitado" at bounding box center [755, 536] width 341 height 40
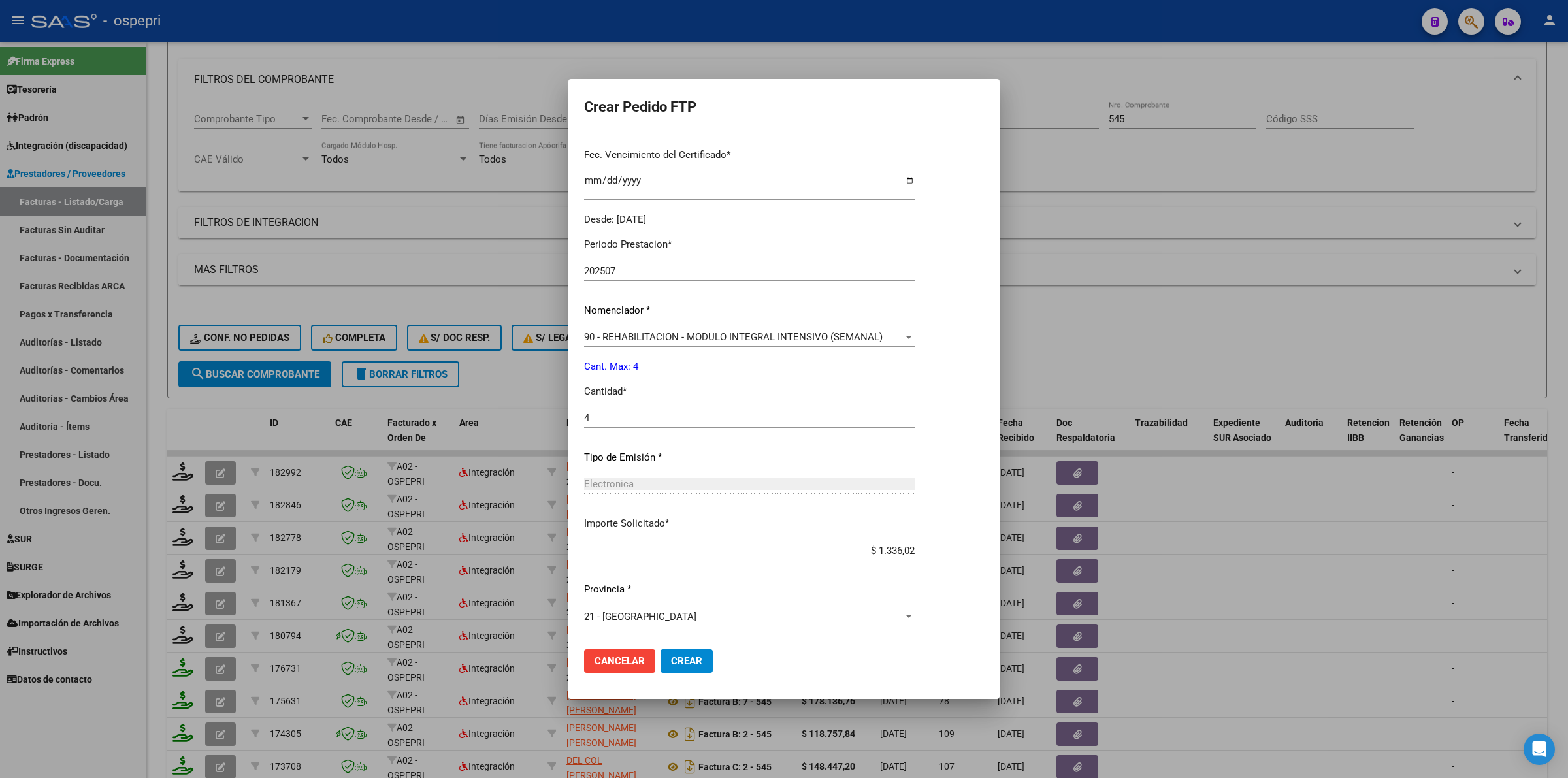
click at [925, 553] on app-form-text-field "Importe Solicitado * $ 1.336,02 Ingresar imp. solicitado" at bounding box center [755, 536] width 341 height 40
click at [925, 549] on app-form-text-field "Importe Solicitado * $ 1.336,02 Ingresar imp. solicitado" at bounding box center [755, 536] width 341 height 40
click at [915, 553] on input "$ 1.336,02" at bounding box center [749, 550] width 330 height 12
type input "$ 133.602,57"
click at [675, 664] on span "Crear" at bounding box center [686, 661] width 32 height 12
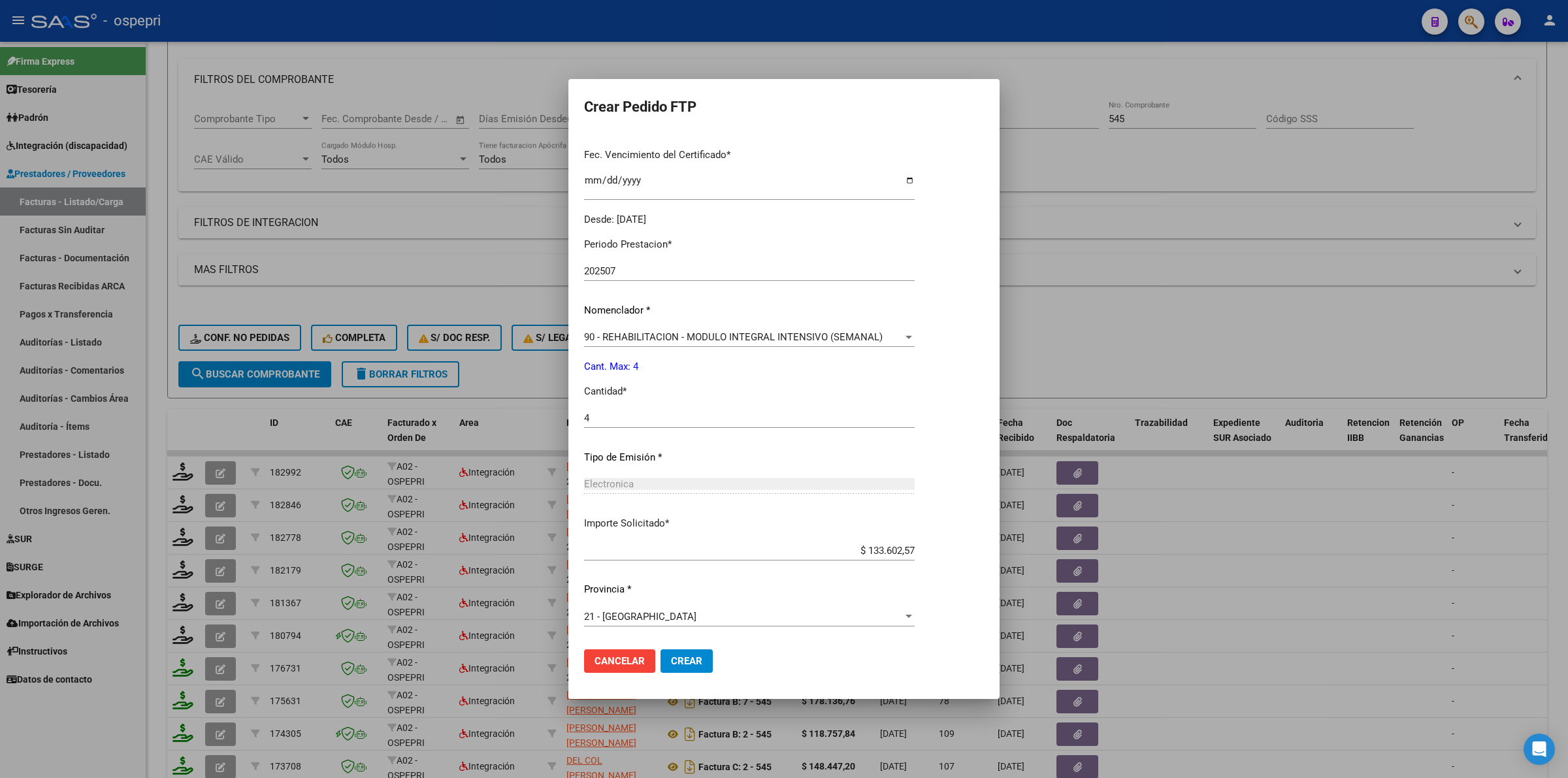
scroll to position [0, 0]
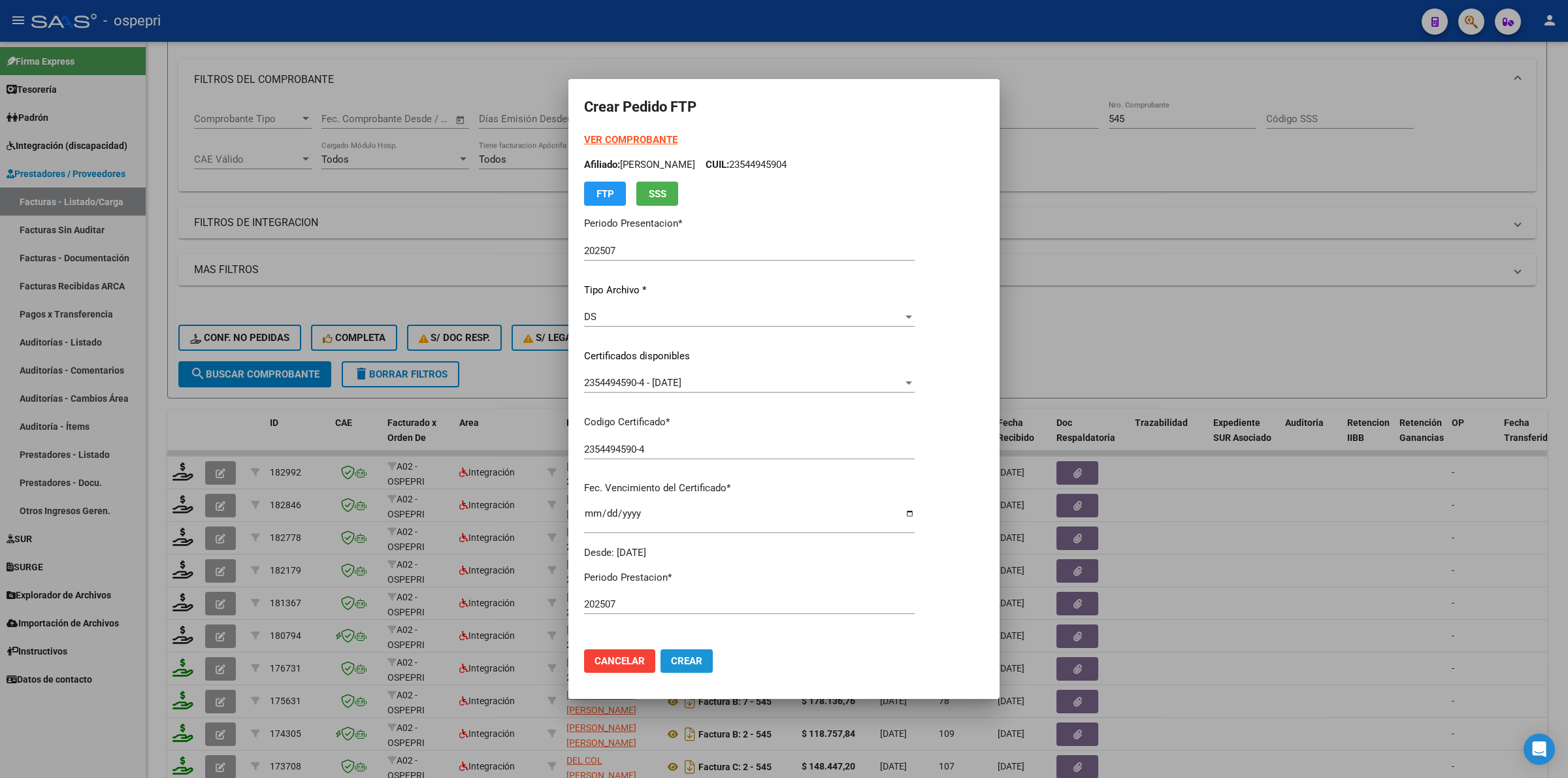
click at [665, 652] on button "Crear" at bounding box center [686, 661] width 52 height 23
click at [679, 656] on span "Crear" at bounding box center [686, 661] width 32 height 12
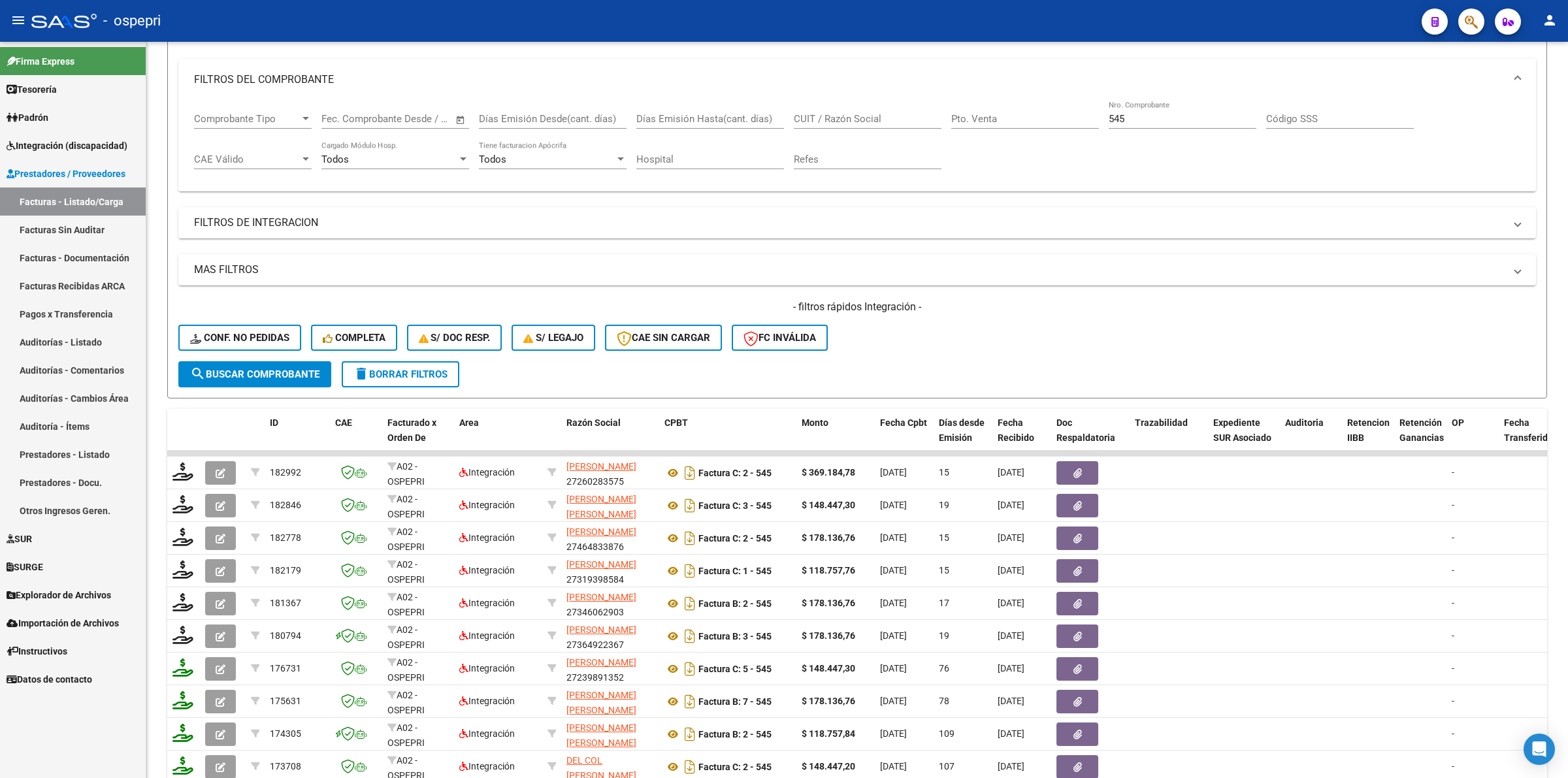
click at [54, 145] on span "Integración (discapacidad)" at bounding box center [67, 146] width 121 height 15
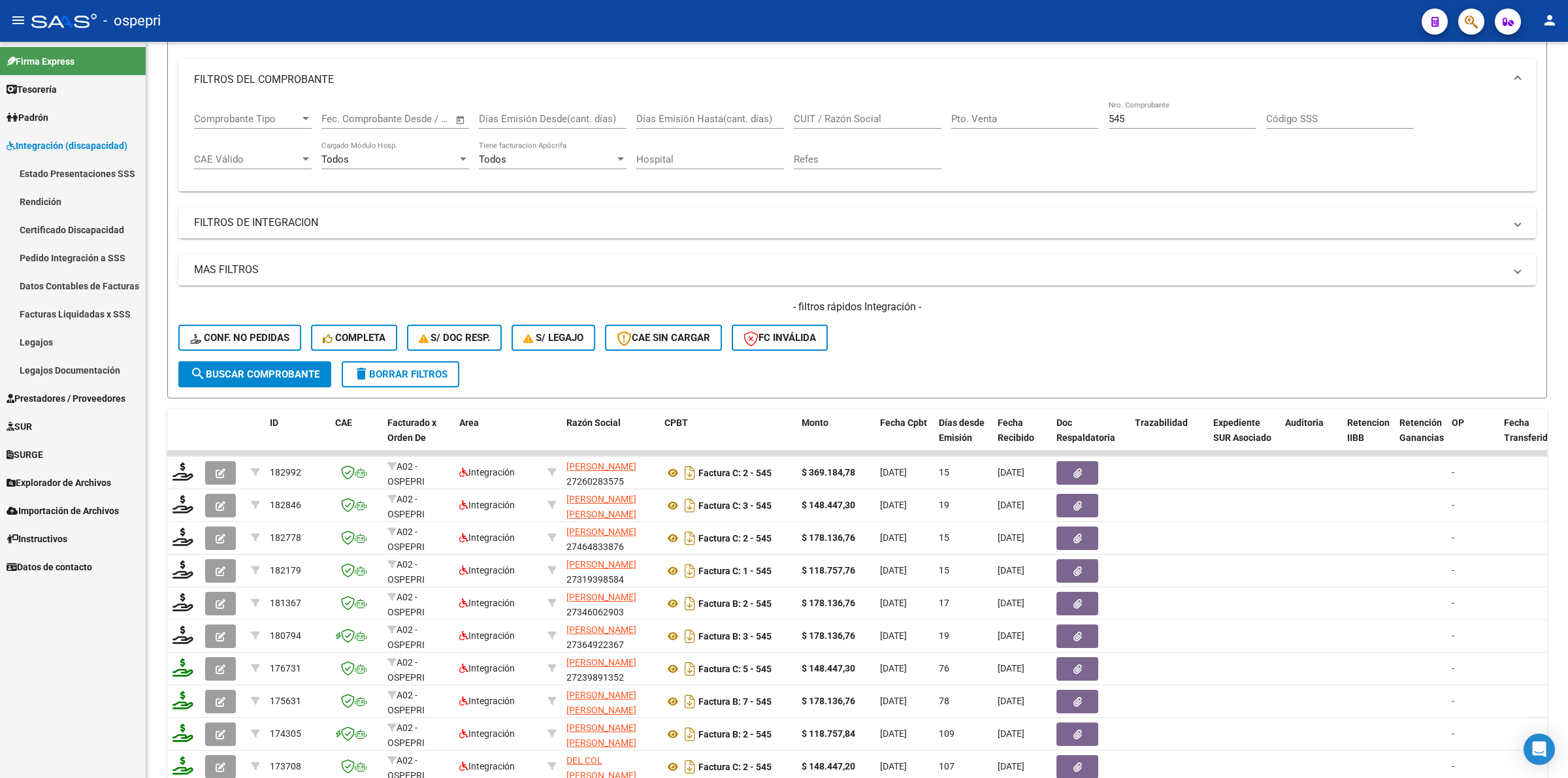
click at [79, 262] on link "Pedido Integración a SSS" at bounding box center [73, 258] width 145 height 28
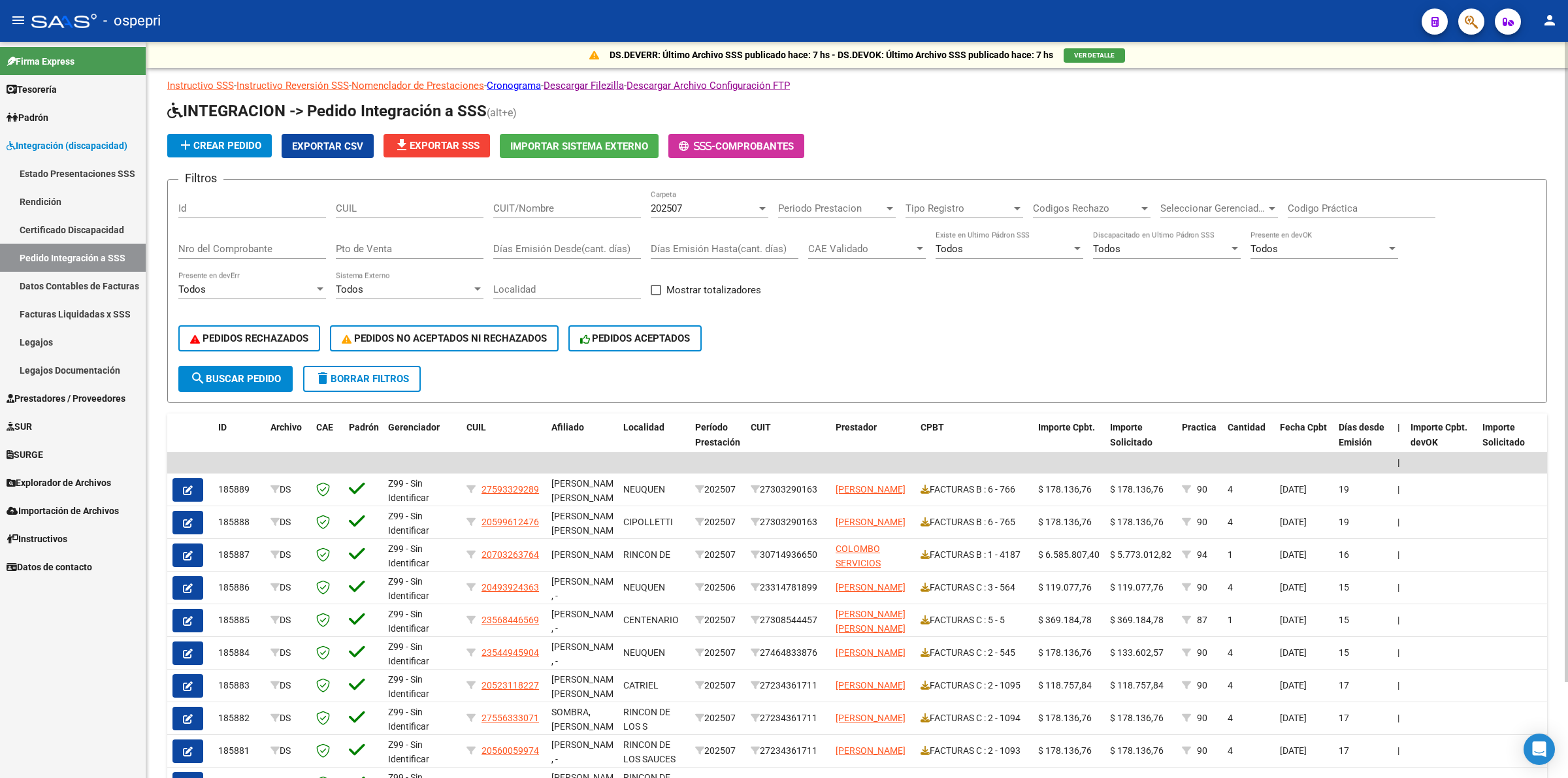
drag, startPoint x: 281, startPoint y: 230, endPoint x: 283, endPoint y: 255, distance: 25.1
click at [281, 232] on div "Nro del Comprobante" at bounding box center [252, 244] width 148 height 28
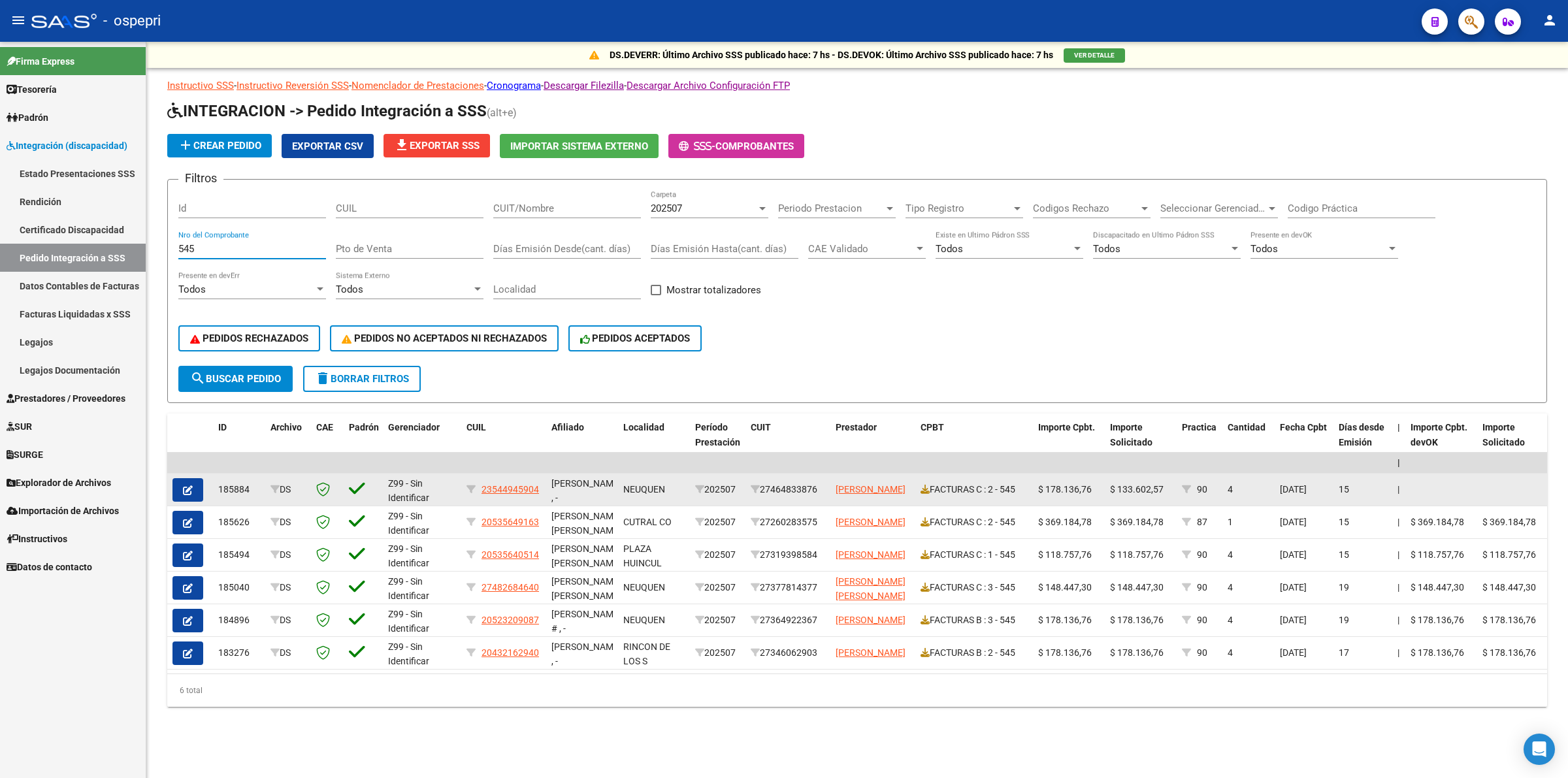
type input "545"
click at [188, 487] on icon "button" at bounding box center [187, 490] width 10 height 10
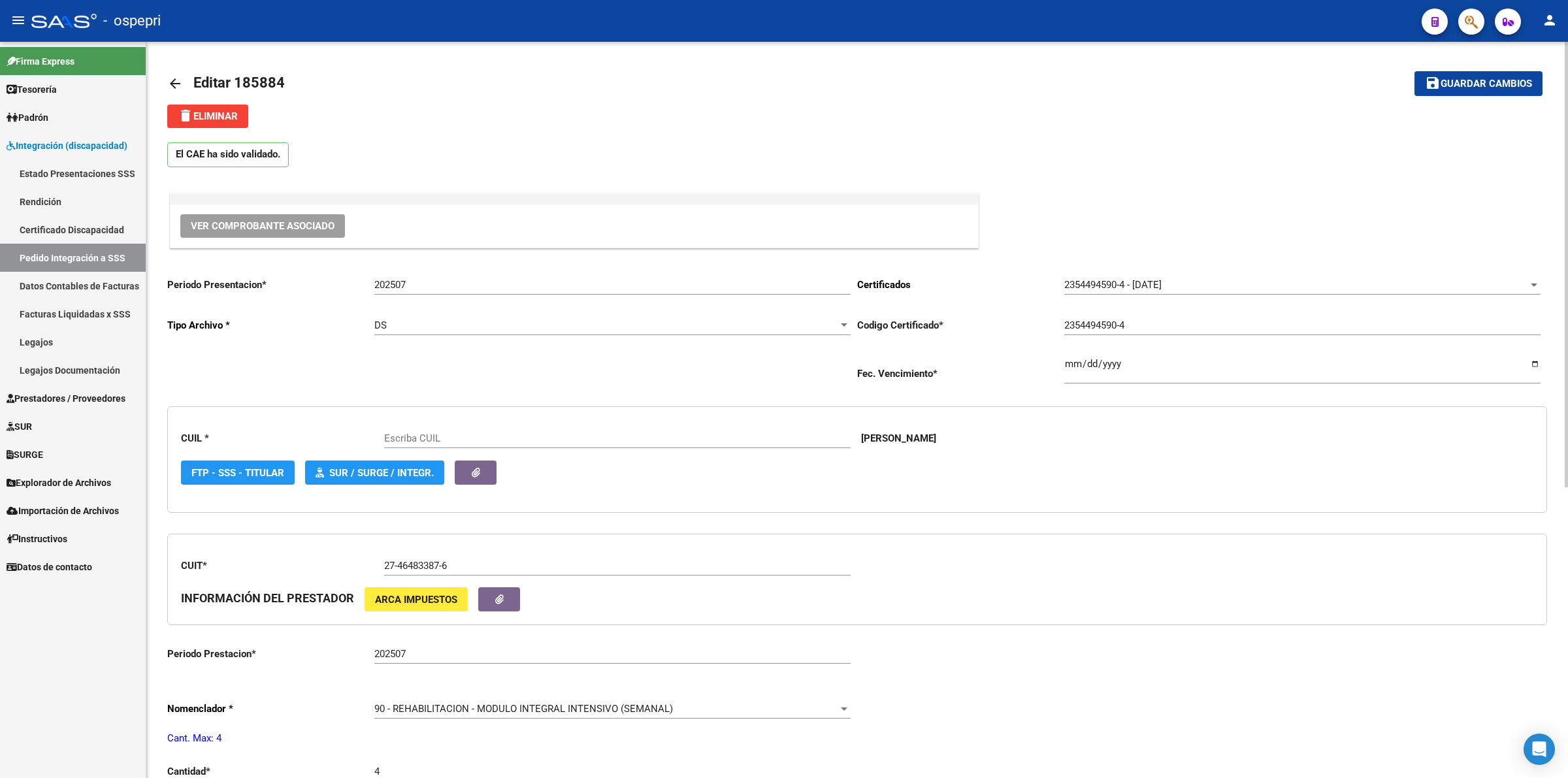
type input "23544945904"
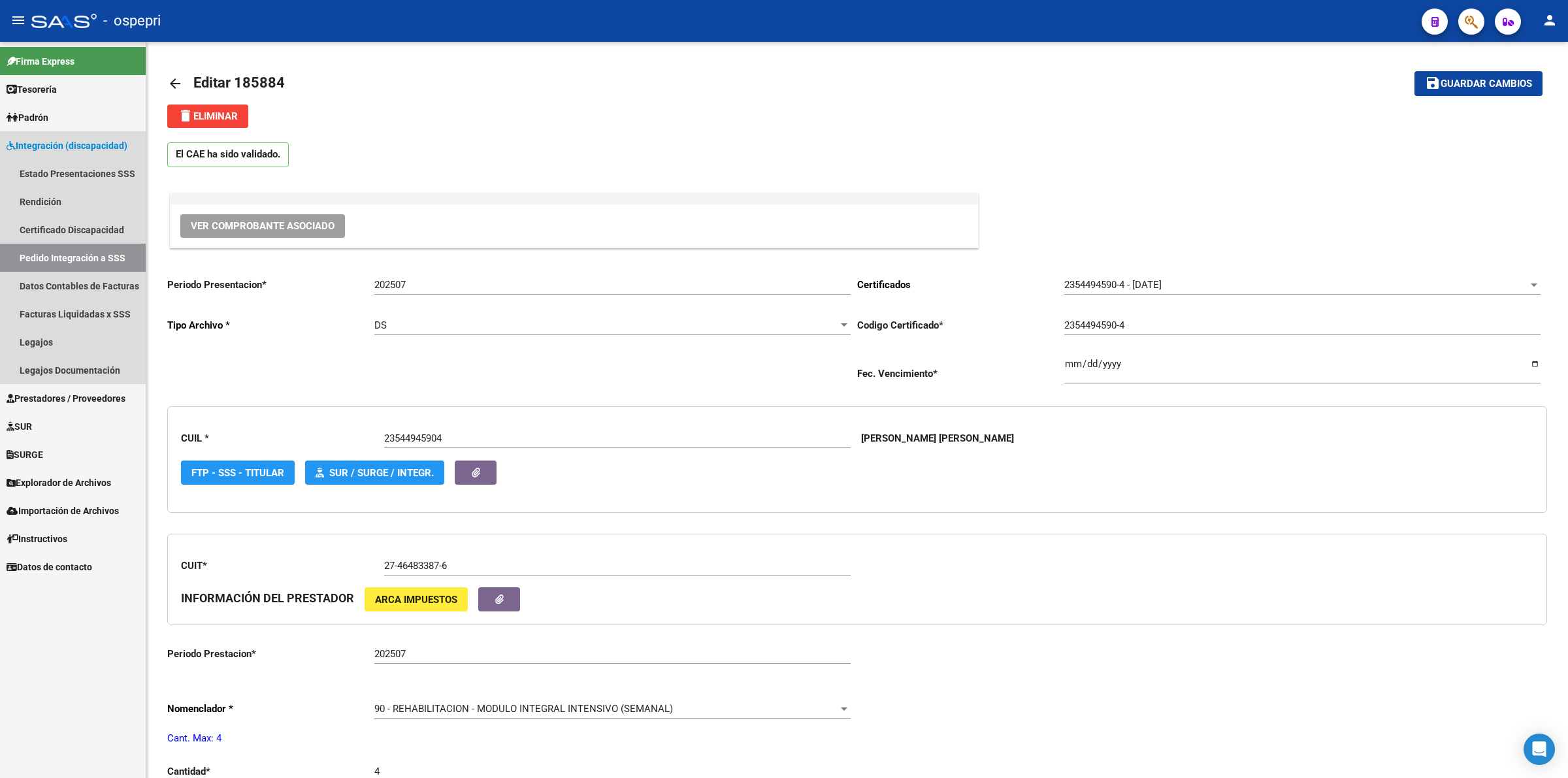
click at [63, 247] on link "Pedido Integración a SSS" at bounding box center [73, 258] width 145 height 28
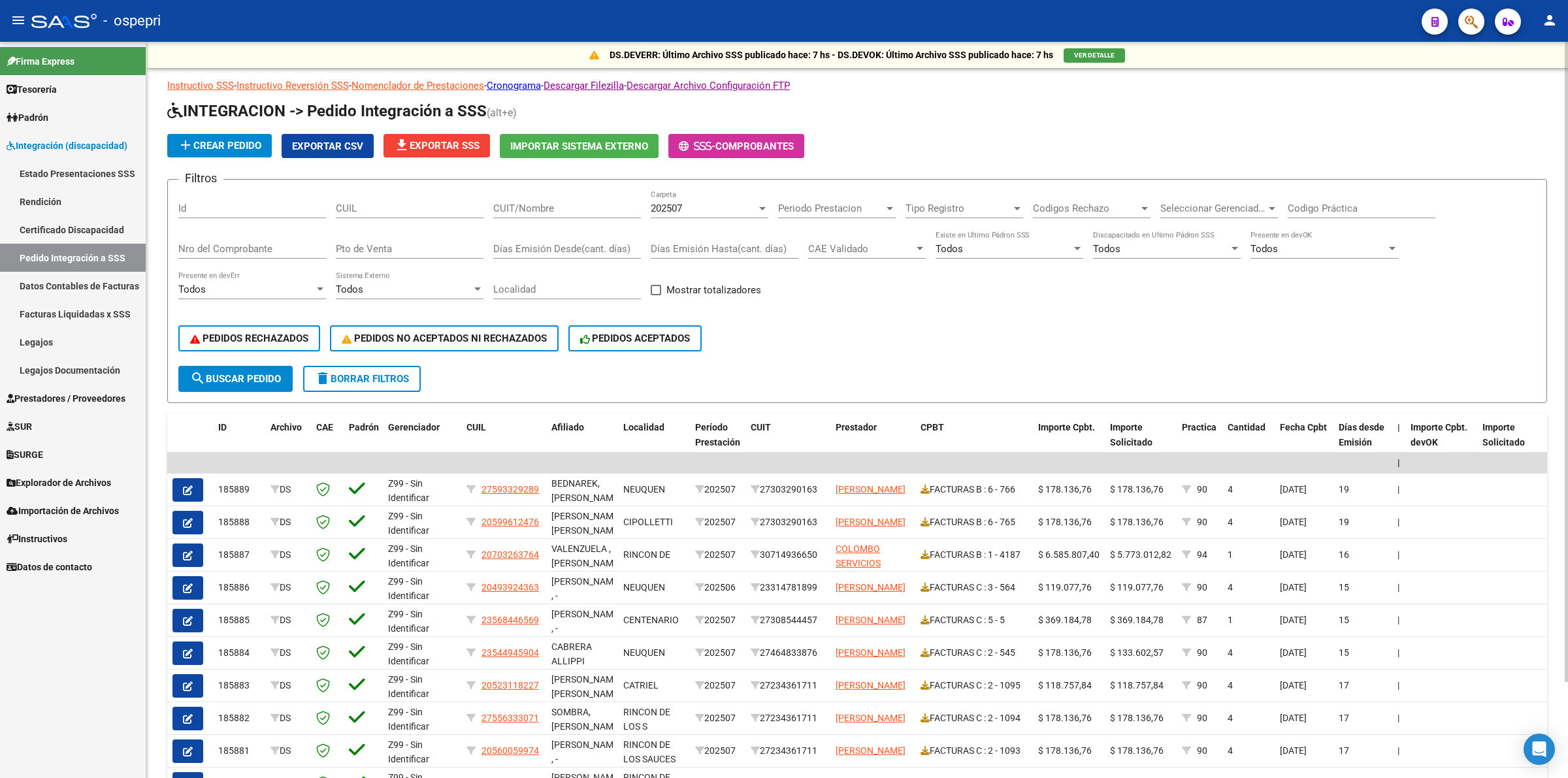
click at [235, 246] on input "Nro del Comprobante" at bounding box center [252, 249] width 148 height 12
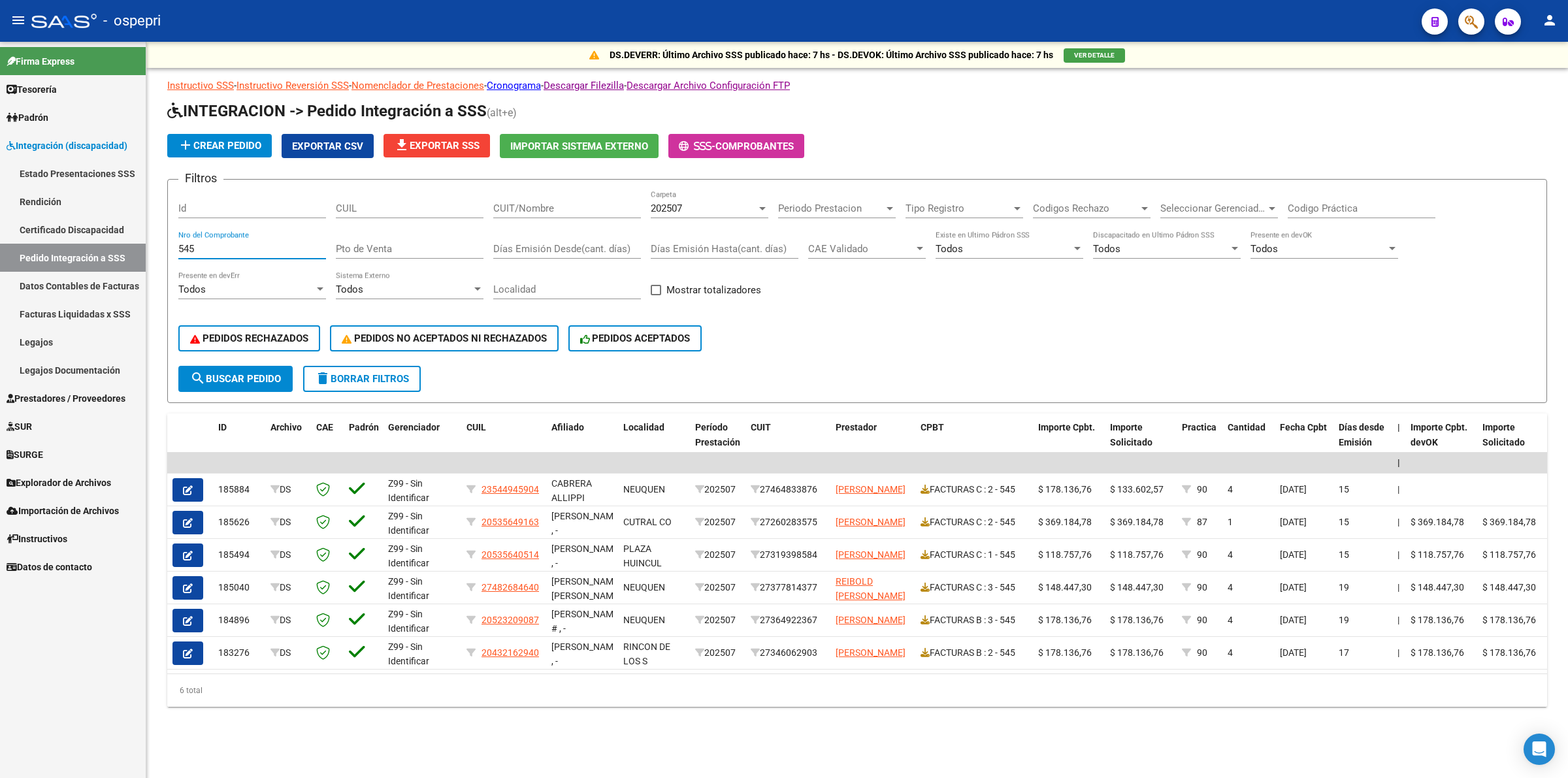
type input "545"
click at [382, 373] on span "delete Borrar Filtros" at bounding box center [362, 379] width 94 height 12
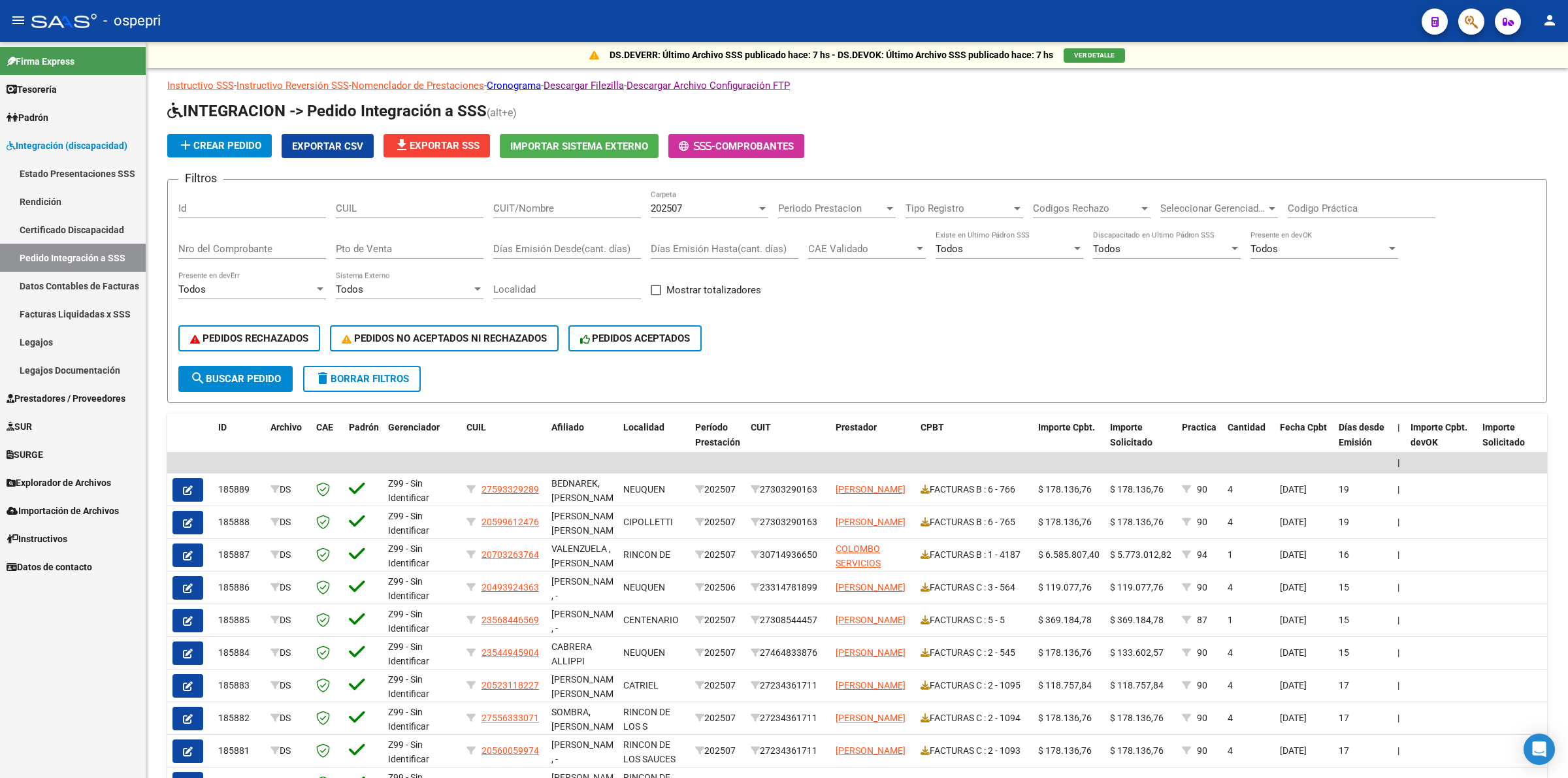
click at [106, 388] on link "Prestadores / Proveedores" at bounding box center [73, 398] width 145 height 28
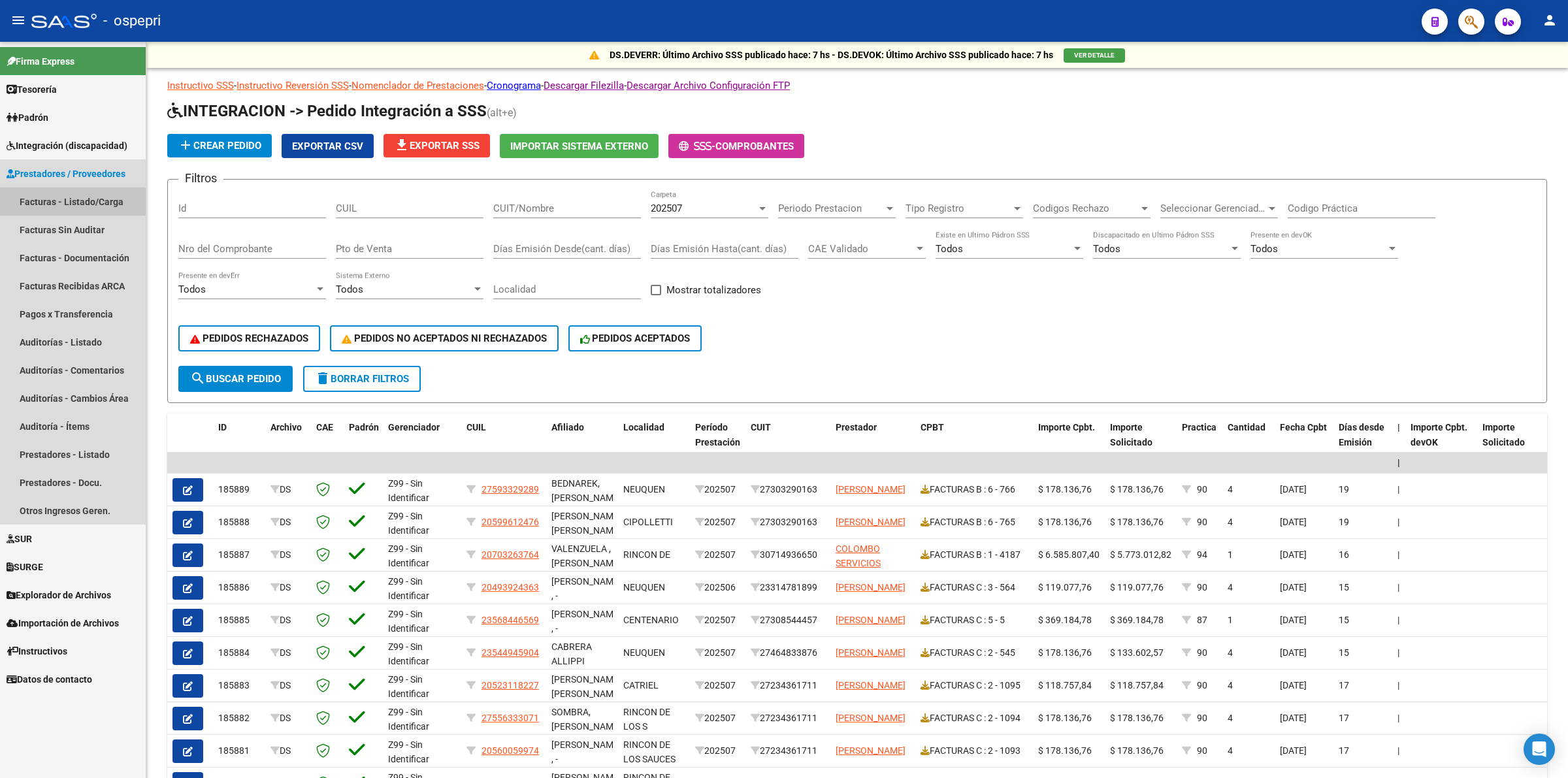
click at [87, 197] on link "Facturas - Listado/Carga" at bounding box center [73, 201] width 145 height 28
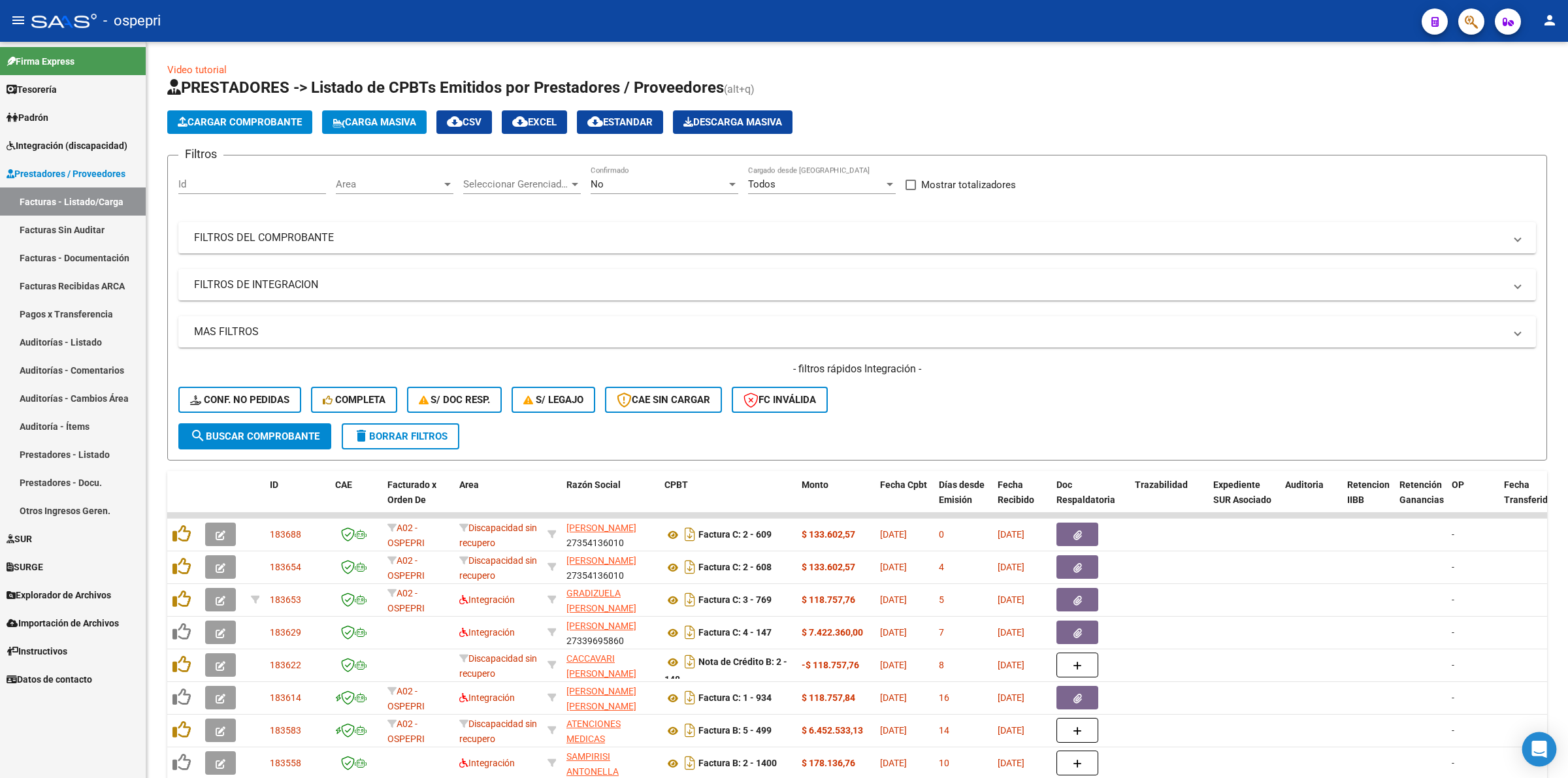
click at [1536, 745] on icon "Open Intercom Messenger" at bounding box center [1539, 749] width 15 height 17
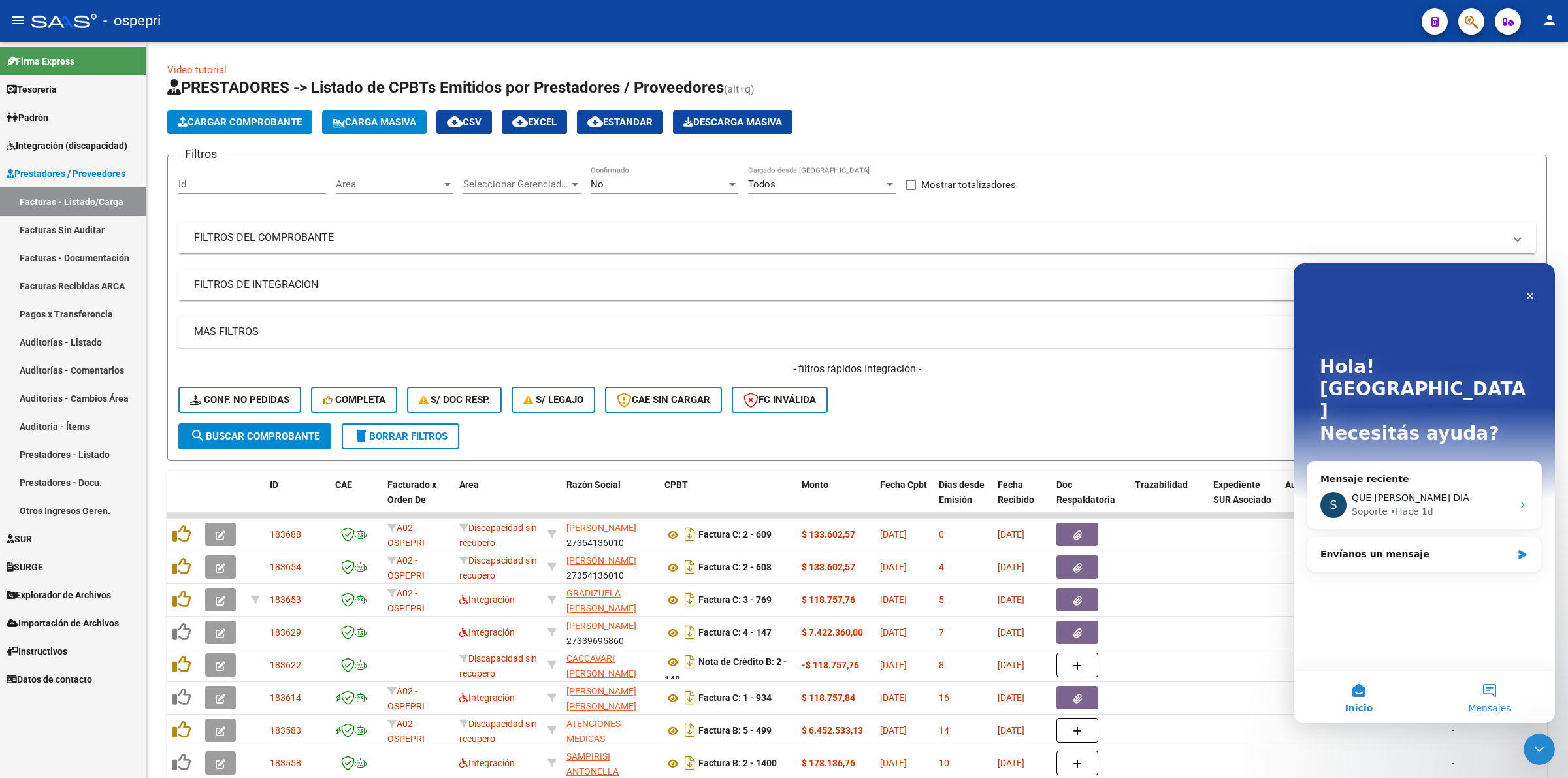
click at [1487, 685] on button "Mensajes" at bounding box center [1489, 697] width 131 height 52
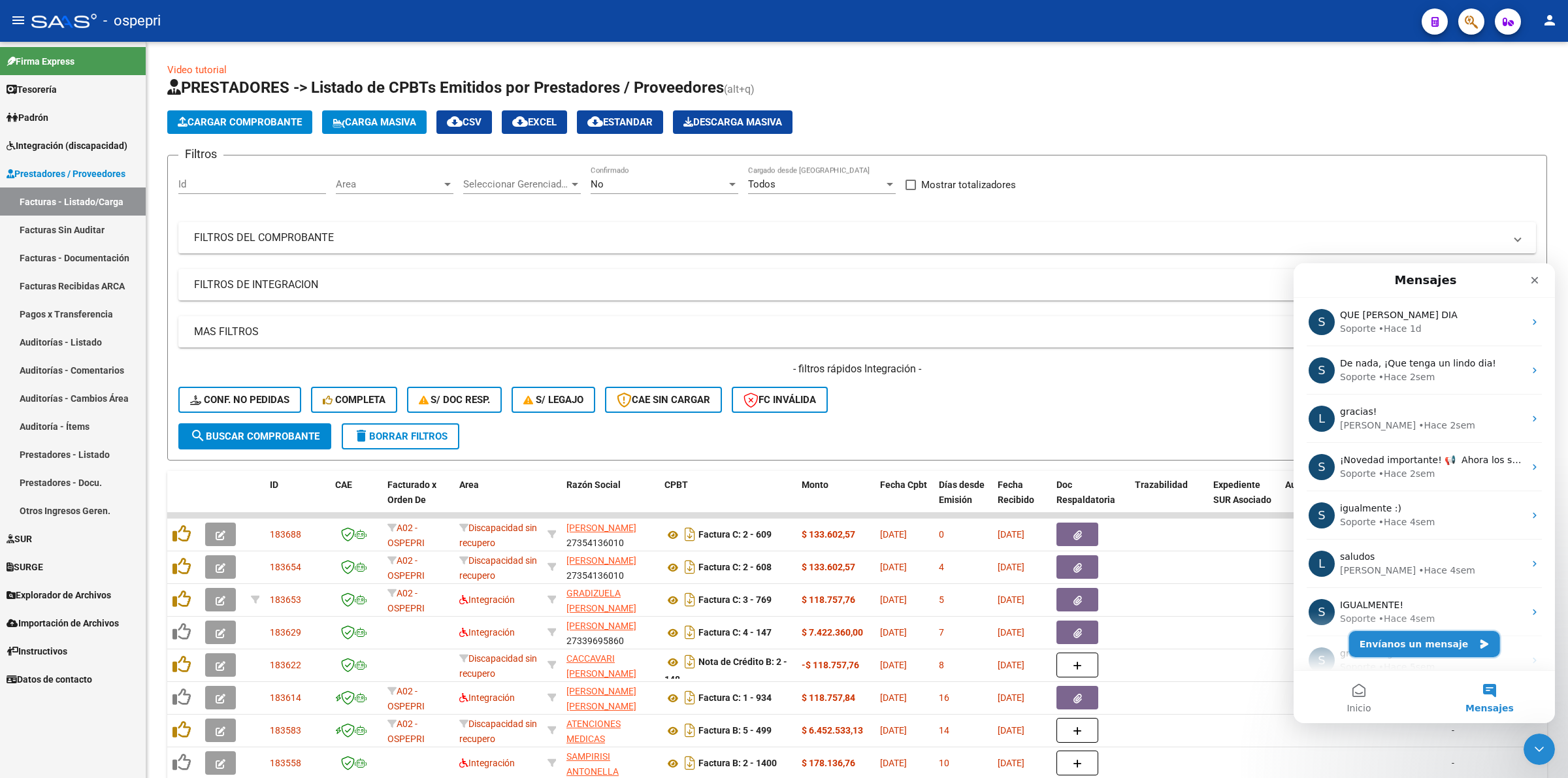
click at [1462, 643] on button "Envíanos un mensaje" at bounding box center [1424, 644] width 151 height 26
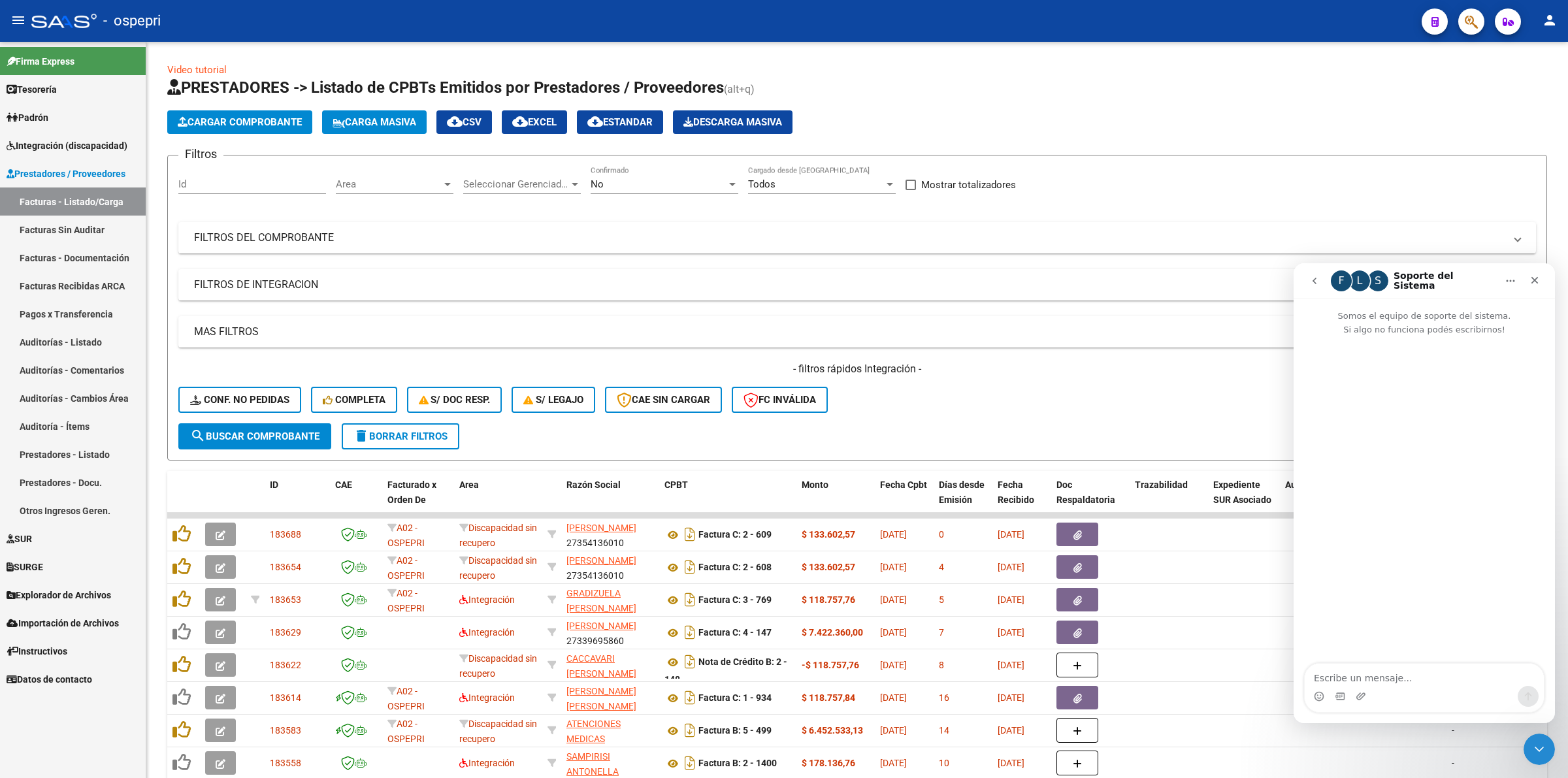
click at [1460, 687] on div "Intercom Messenger" at bounding box center [1424, 696] width 239 height 21
click at [1527, 750] on div "Cerrar Intercom Messenger" at bounding box center [1536, 747] width 32 height 32
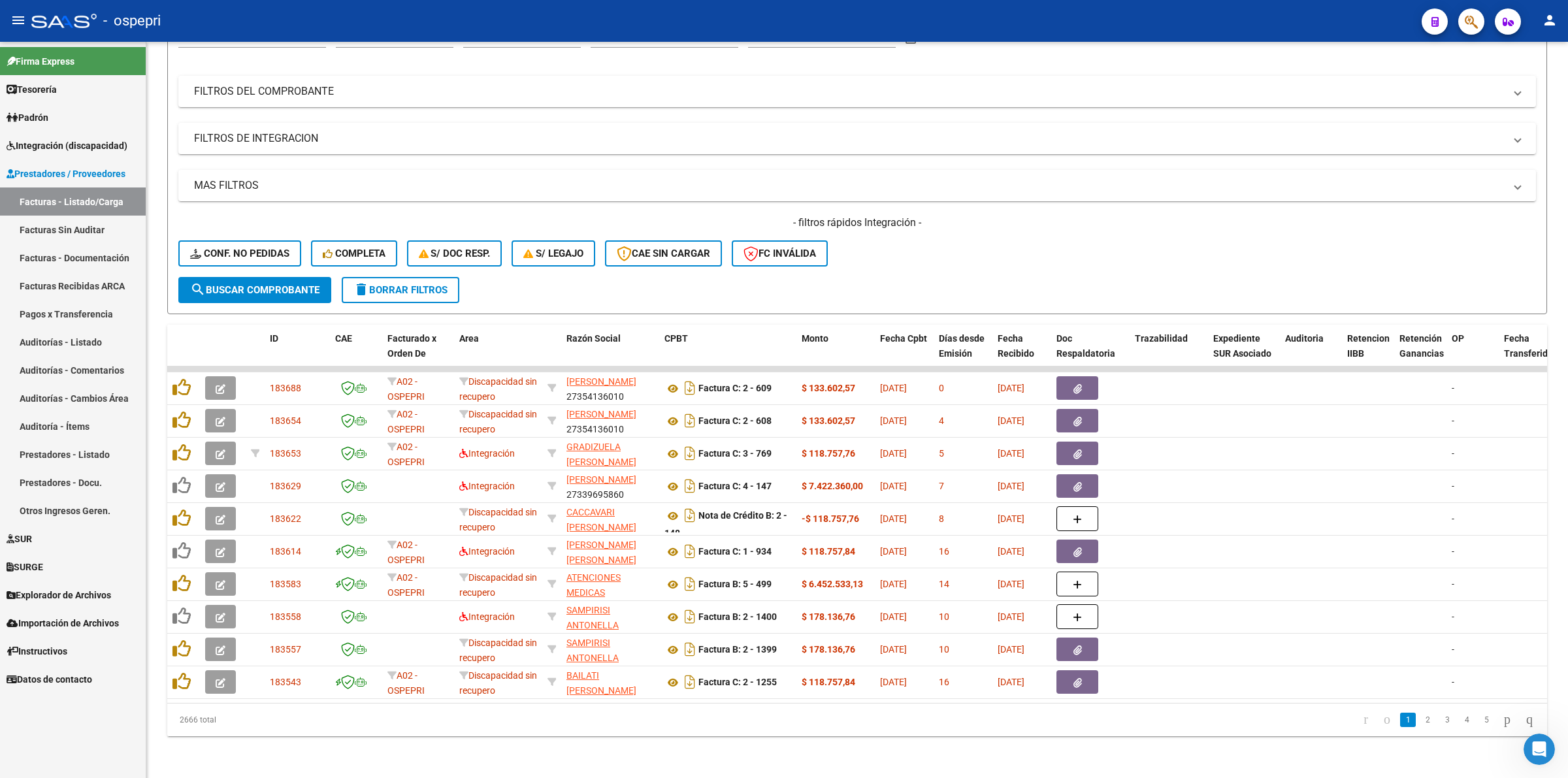
scroll to position [157, 0]
click at [98, 139] on span "Integración (discapacidad)" at bounding box center [67, 146] width 121 height 15
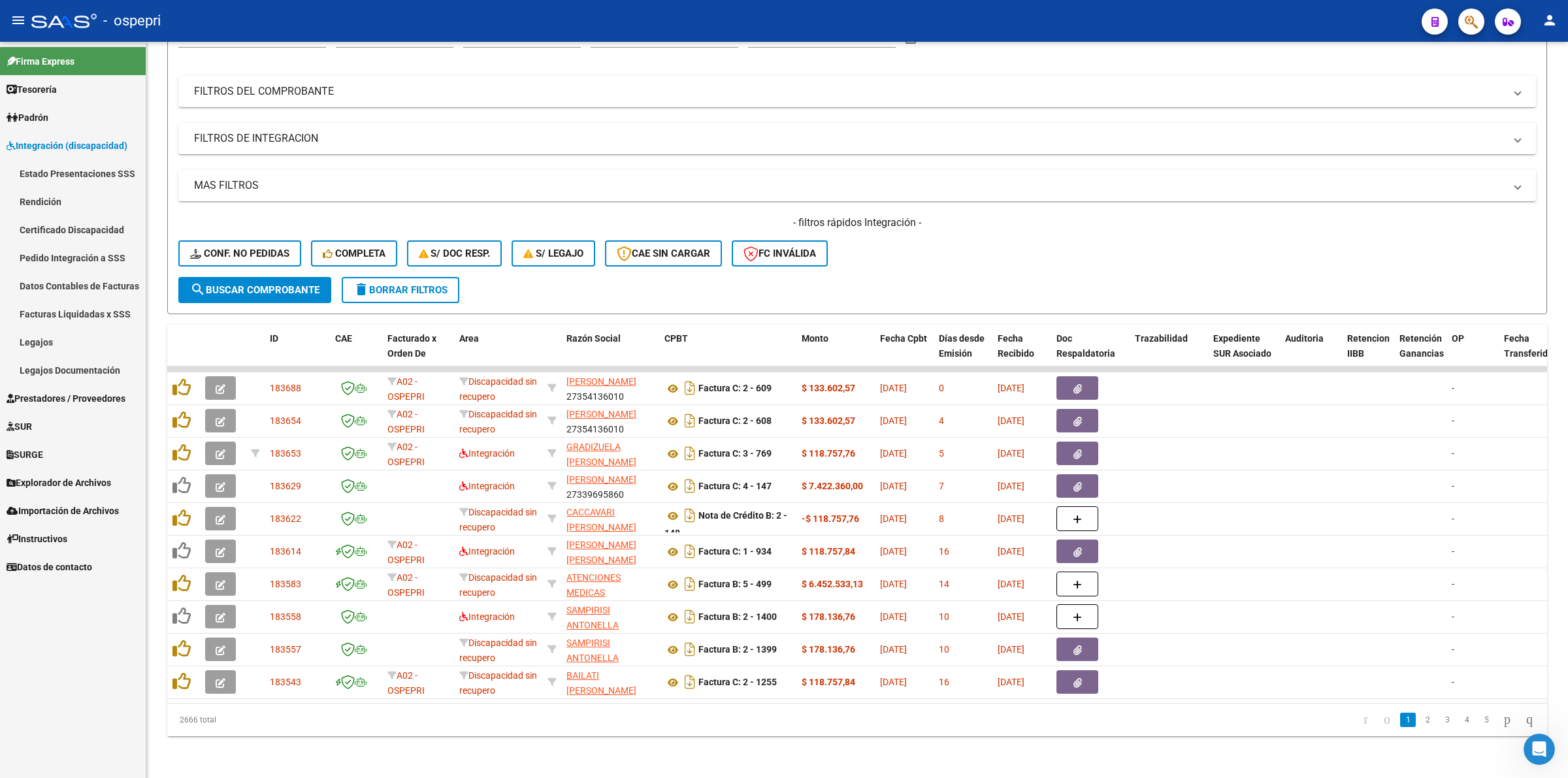
click at [115, 257] on link "Pedido Integración a SSS" at bounding box center [73, 258] width 145 height 28
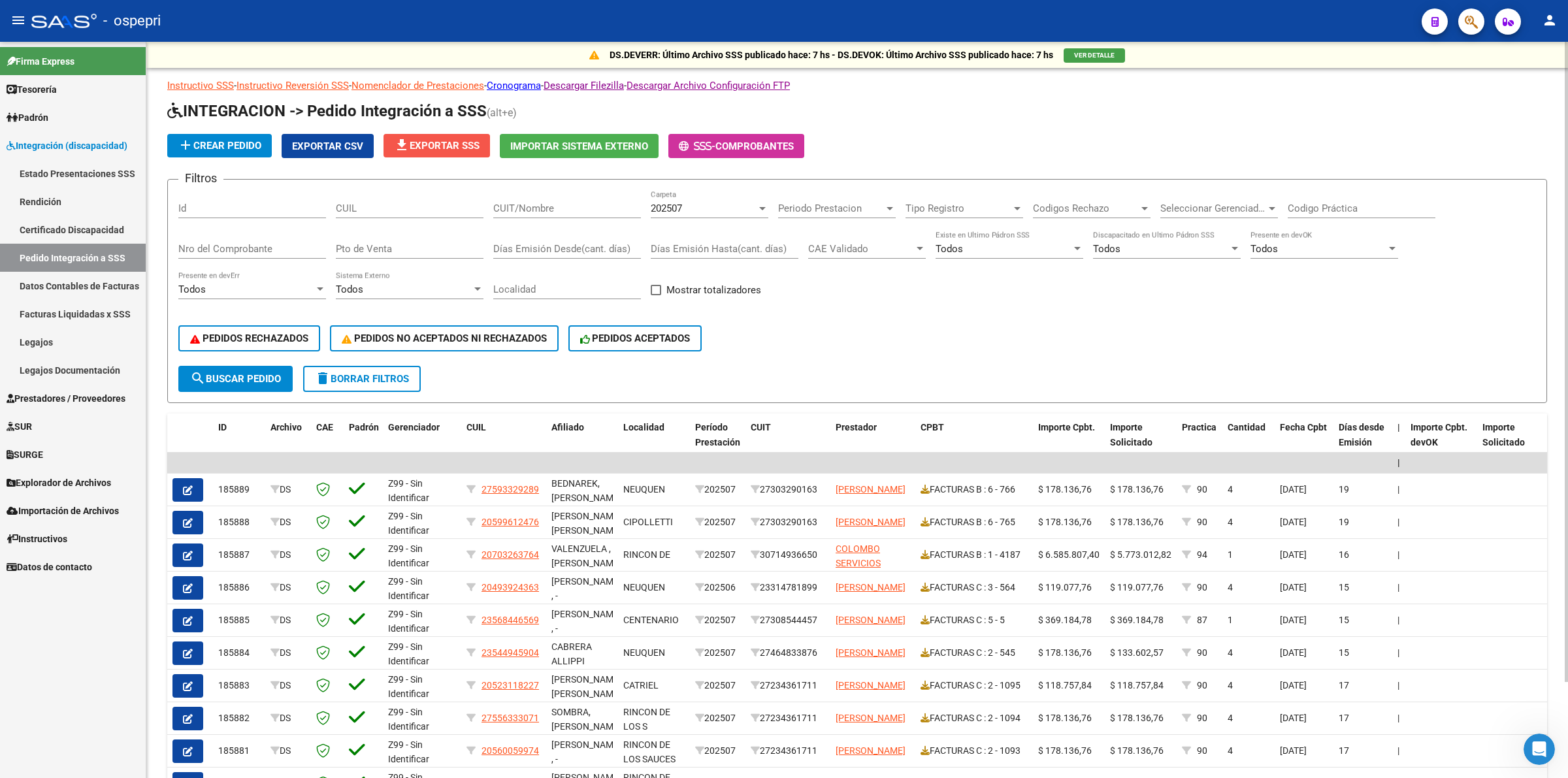
click at [435, 147] on span "file_download Exportar SSS" at bounding box center [437, 145] width 86 height 12
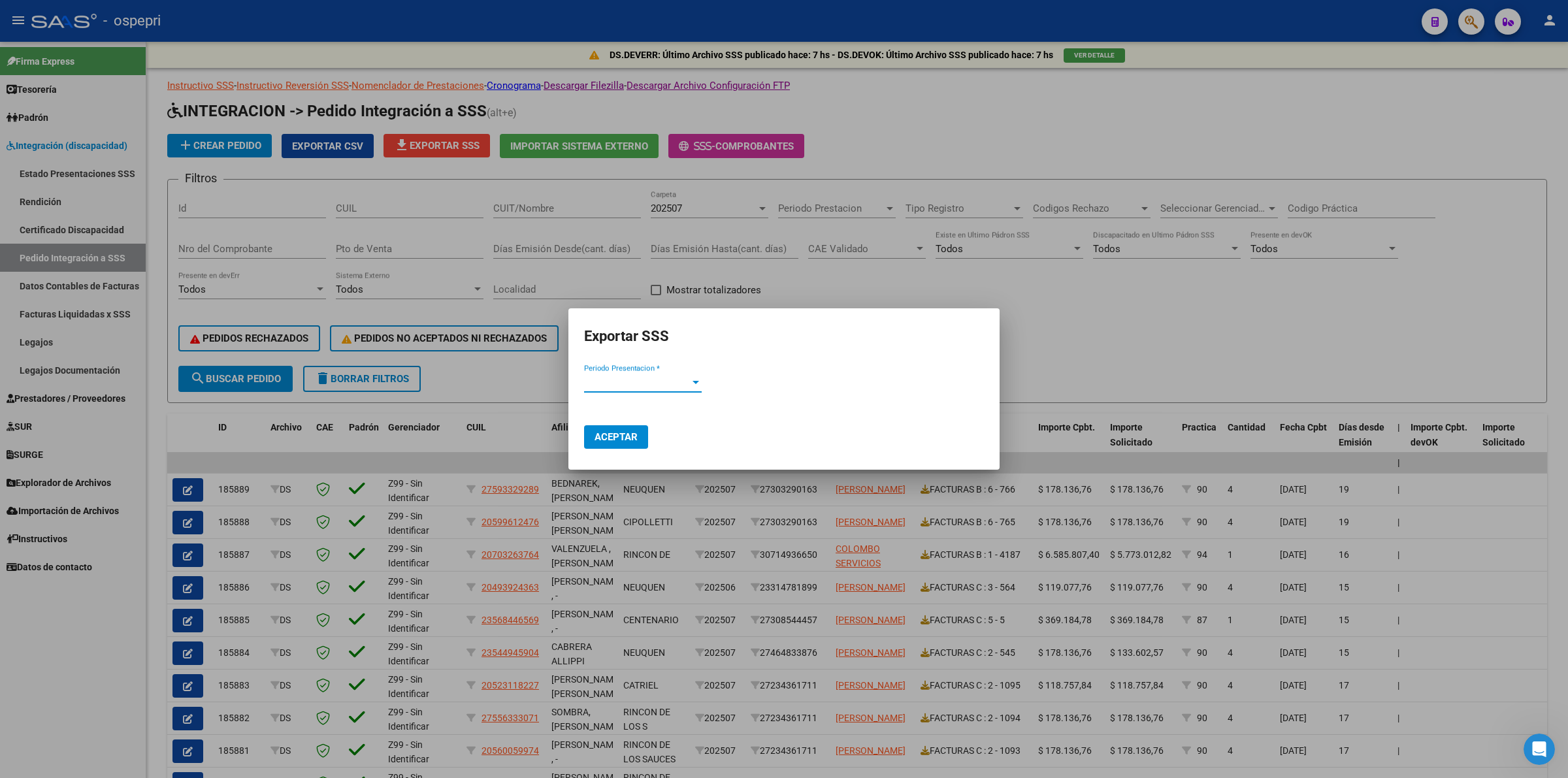
click at [640, 392] on div "Periodo Presentacion * Periodo Presentacion *" at bounding box center [643, 388] width 117 height 32
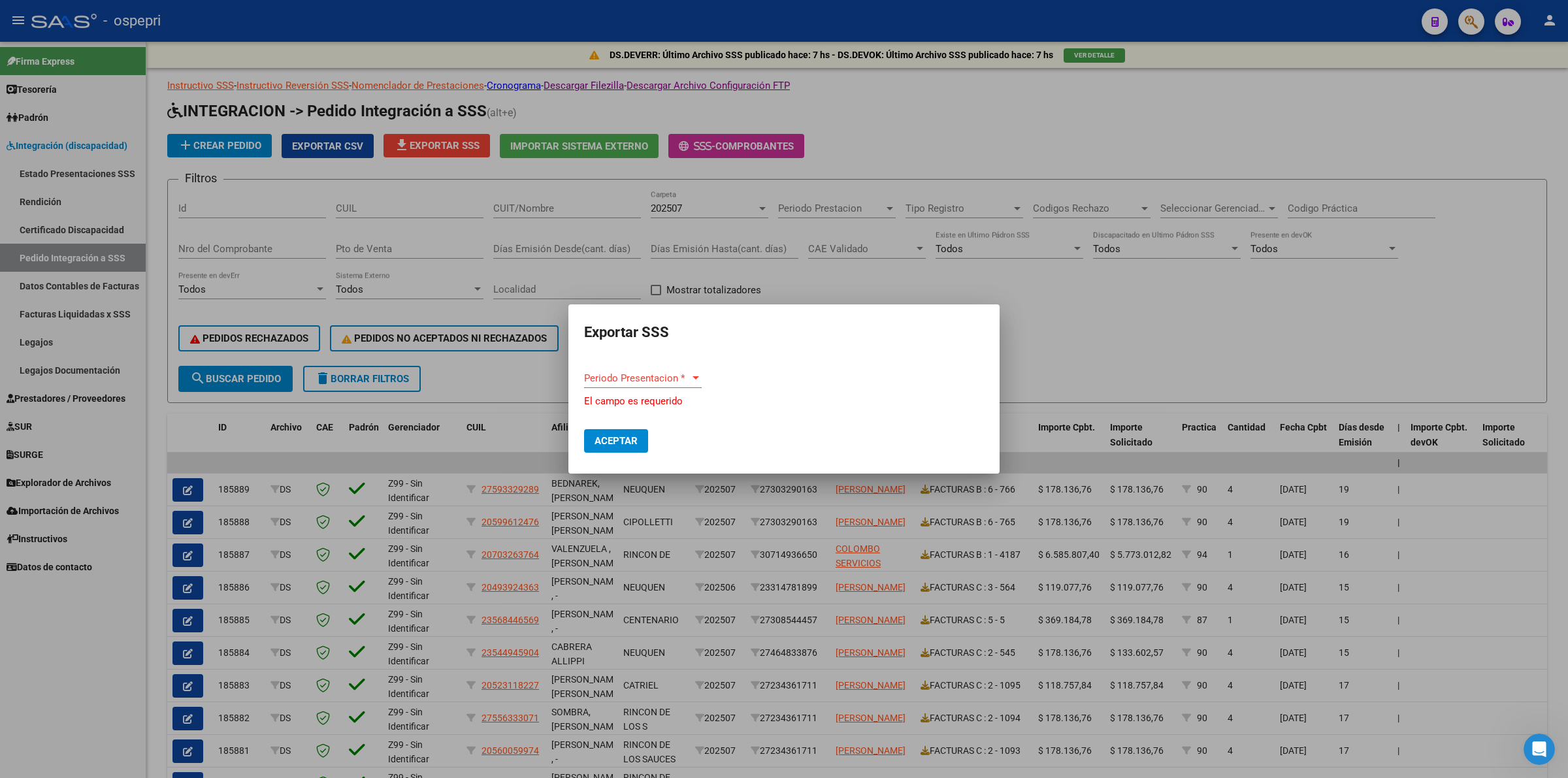
click at [642, 380] on span "Periodo Presentacion *" at bounding box center [637, 378] width 106 height 12
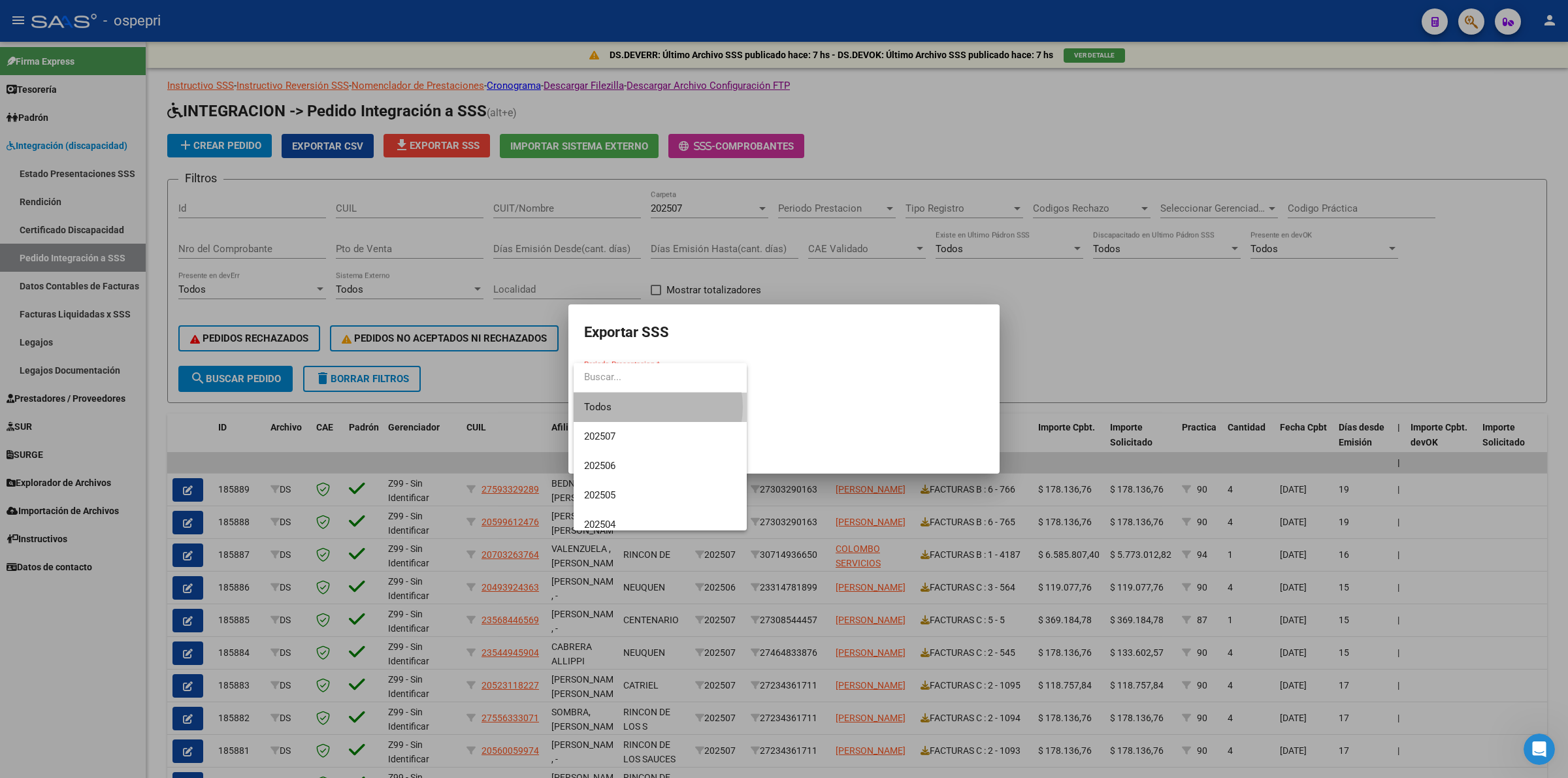
click at [649, 407] on span "Todos" at bounding box center [660, 407] width 152 height 29
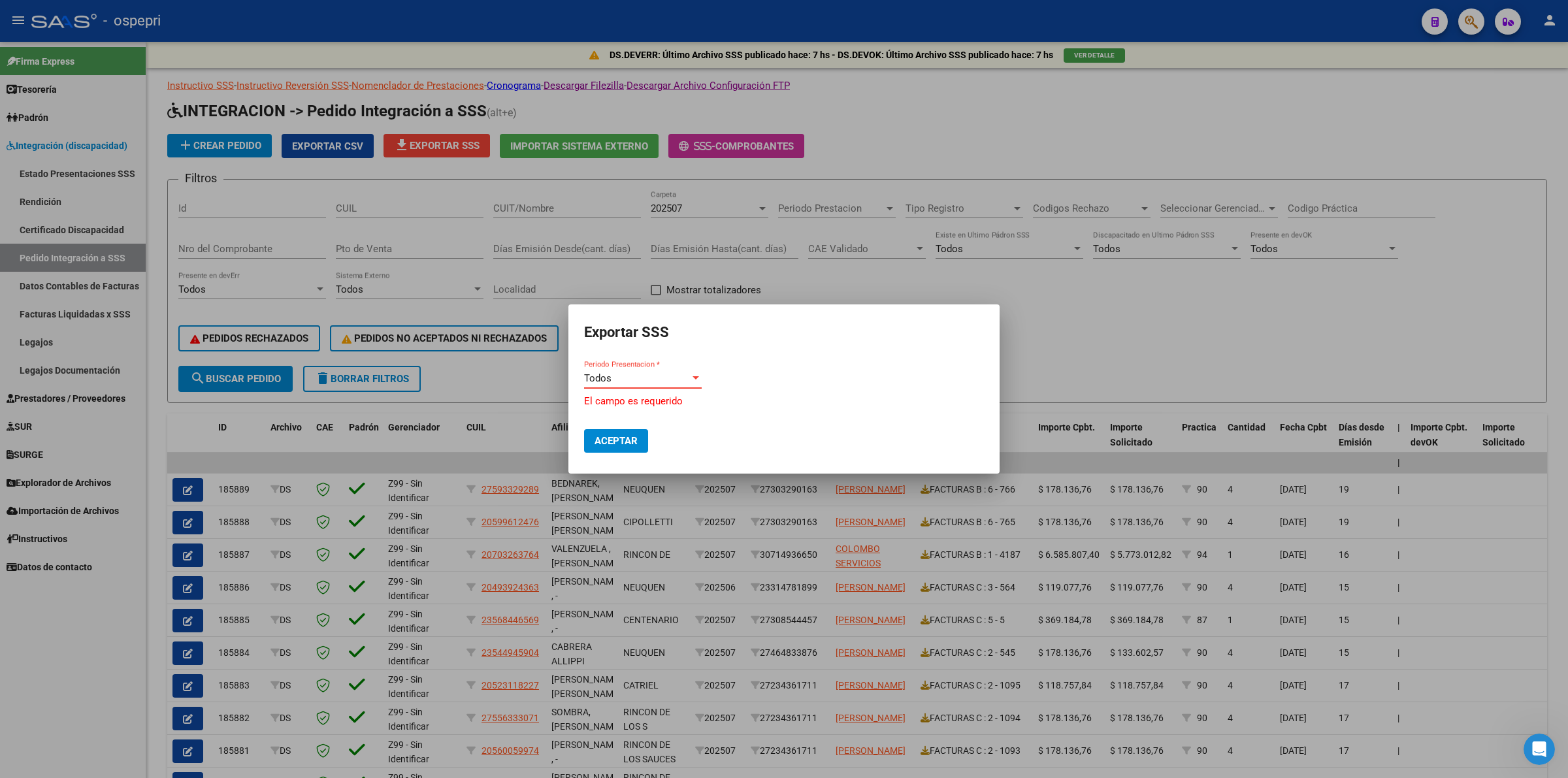
click at [649, 381] on div "Todos" at bounding box center [637, 378] width 106 height 12
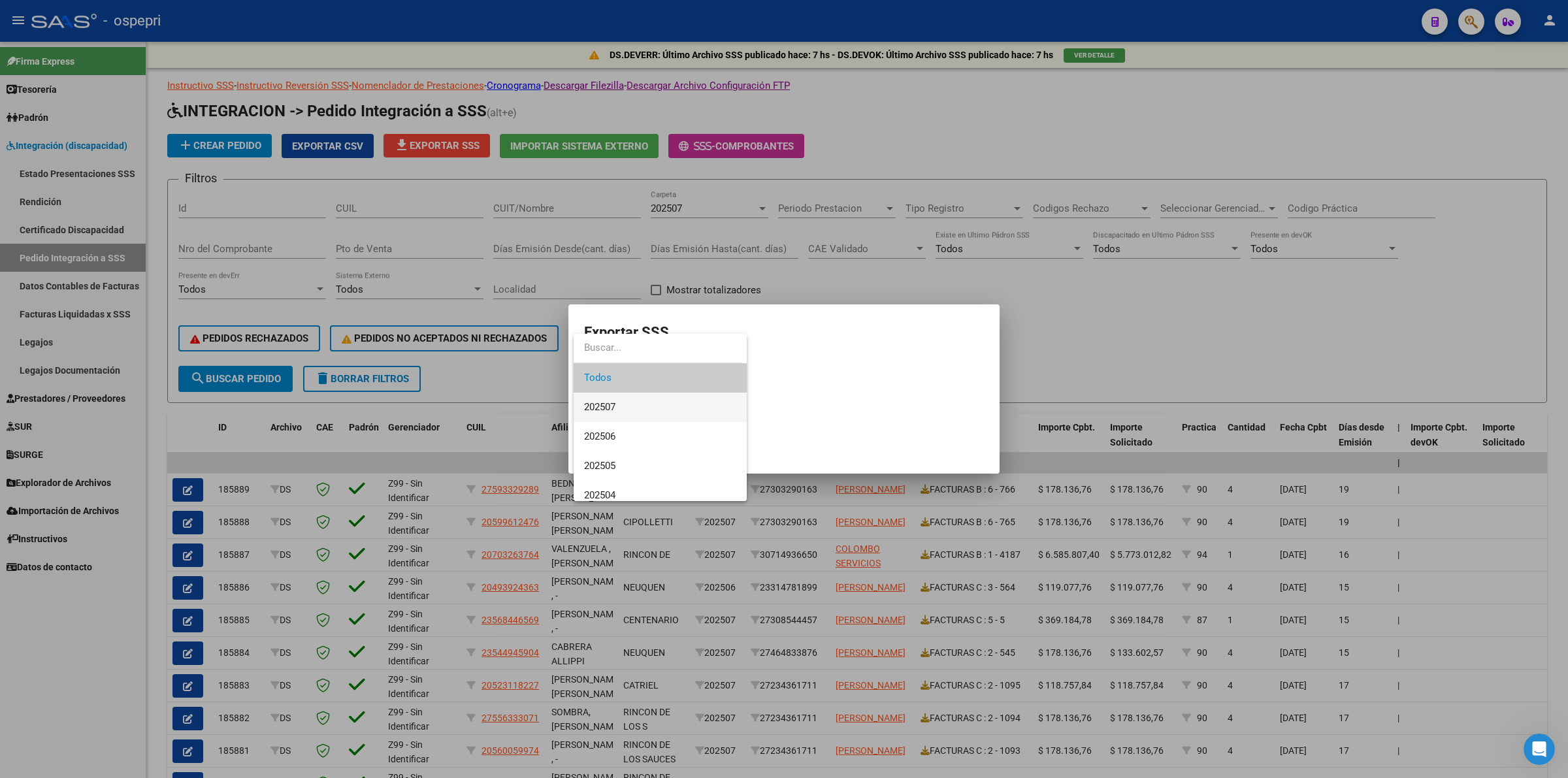
click at [652, 415] on span "202507" at bounding box center [660, 407] width 152 height 29
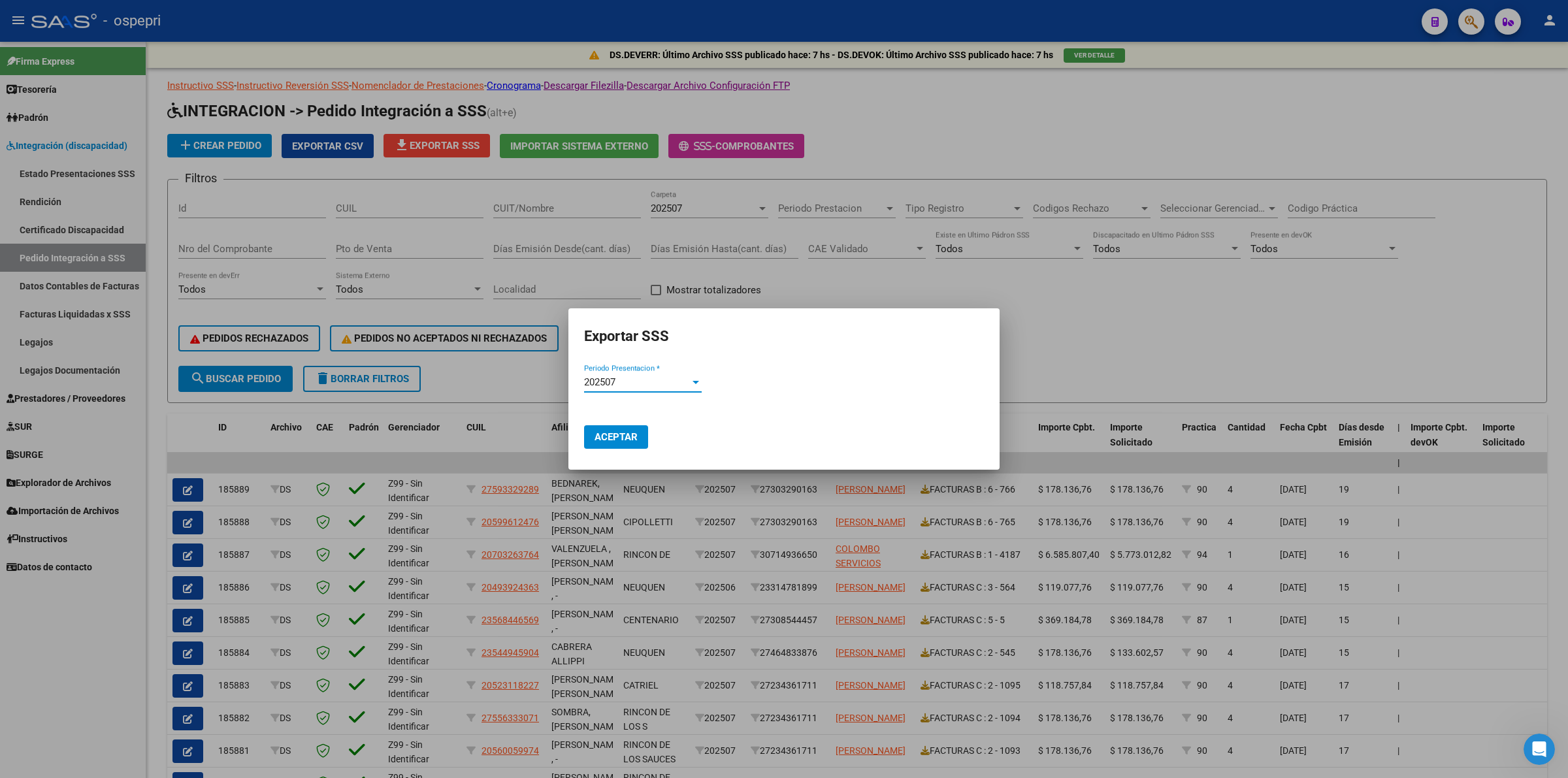
click at [635, 431] on span "Aceptar" at bounding box center [616, 437] width 43 height 12
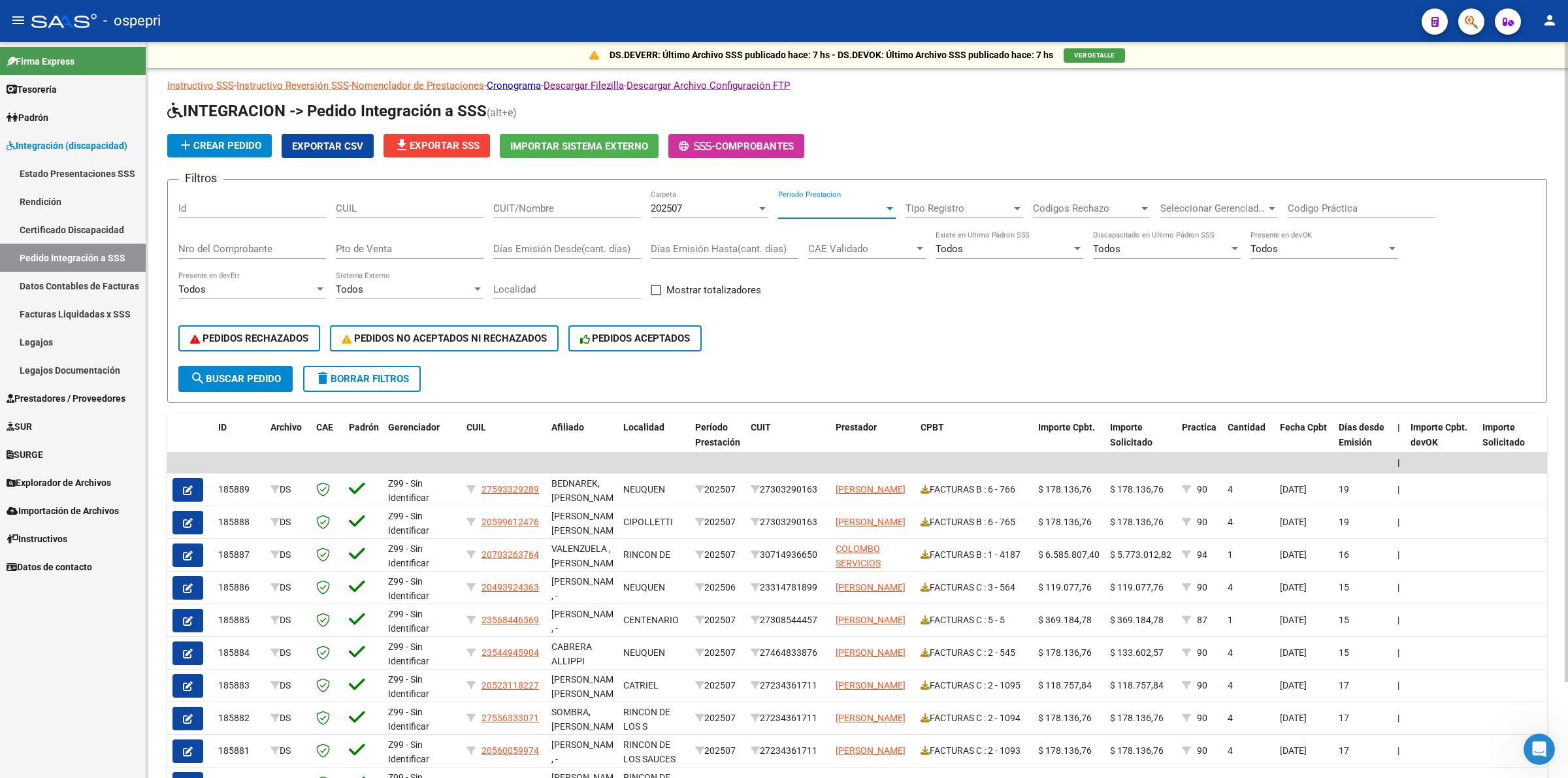
click at [850, 210] on span "Periodo Prestacion" at bounding box center [831, 208] width 106 height 12
type input "202407"
click at [801, 209] on span "Todos" at bounding box center [791, 208] width 27 height 12
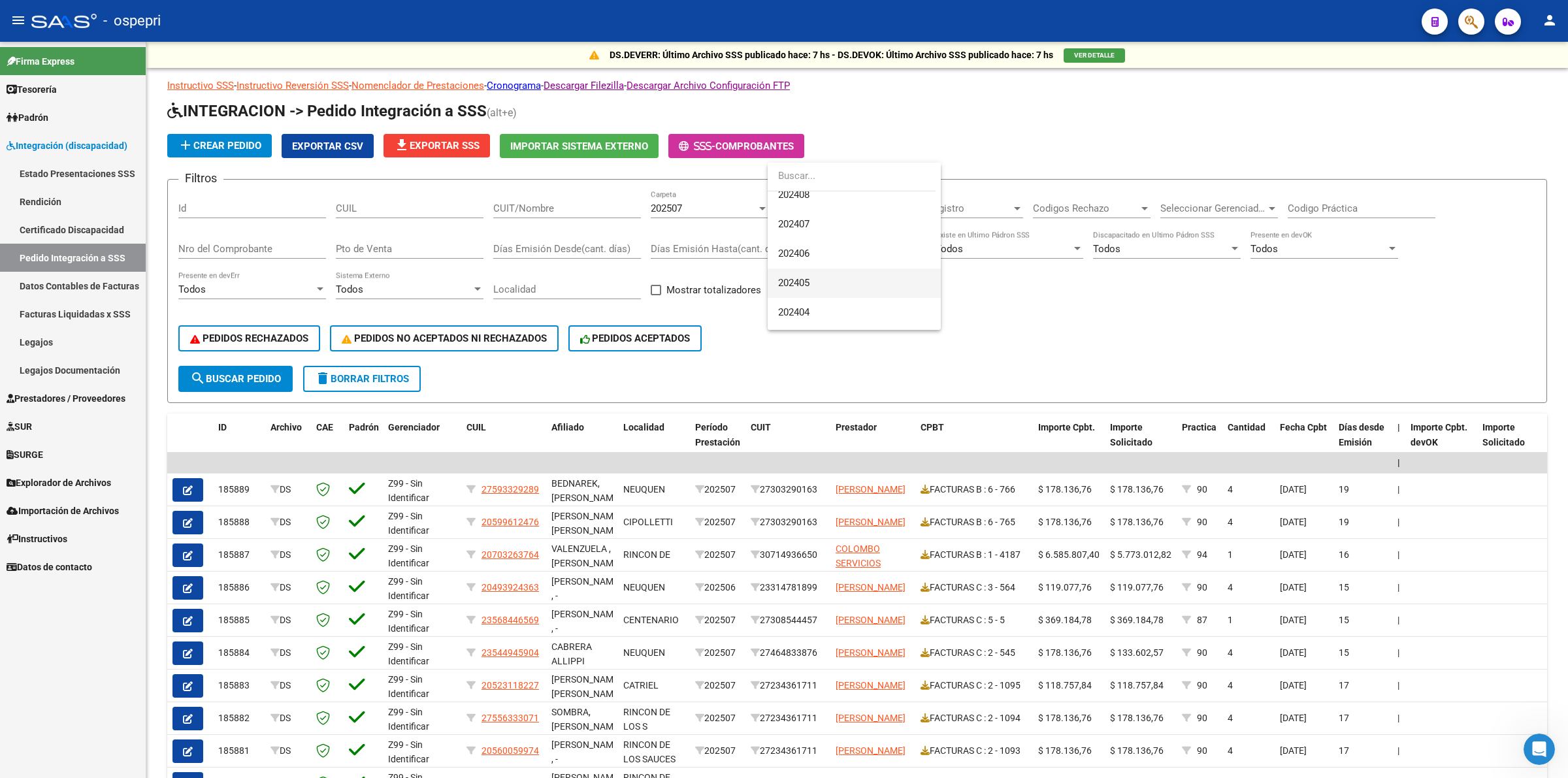
scroll to position [327, 0]
click at [805, 258] on span "202407" at bounding box center [794, 262] width 32 height 12
click at [272, 381] on button "search Buscar Pedido" at bounding box center [236, 379] width 115 height 26
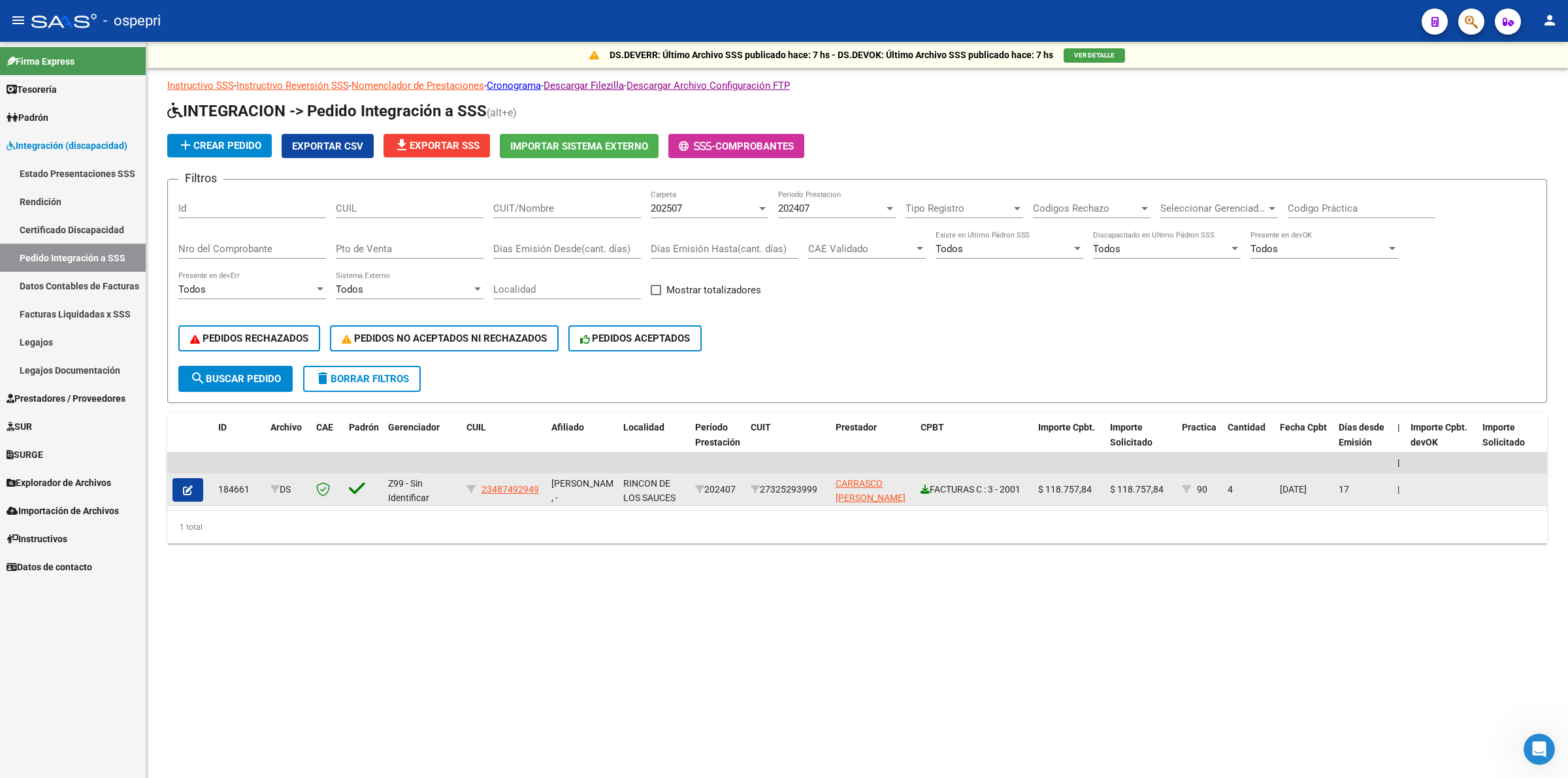
click at [921, 487] on icon at bounding box center [925, 489] width 9 height 9
click at [192, 485] on icon "button" at bounding box center [187, 490] width 10 height 10
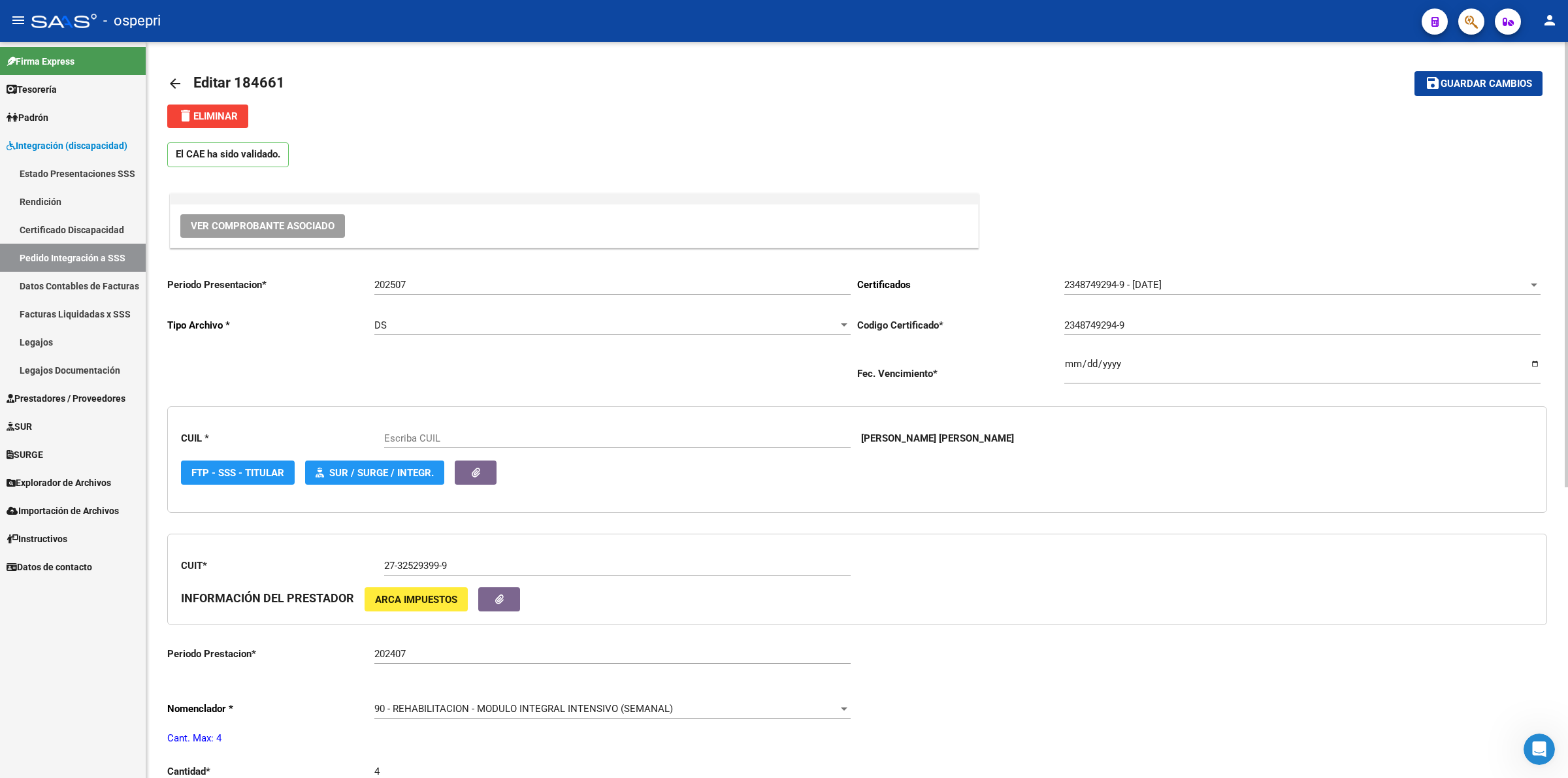
click at [201, 98] on mat-toolbar-row "arrow_back Editar 184661" at bounding box center [705, 83] width 1076 height 42
type input "23487492949"
click at [206, 104] on button "delete Eliminar" at bounding box center [208, 116] width 81 height 23
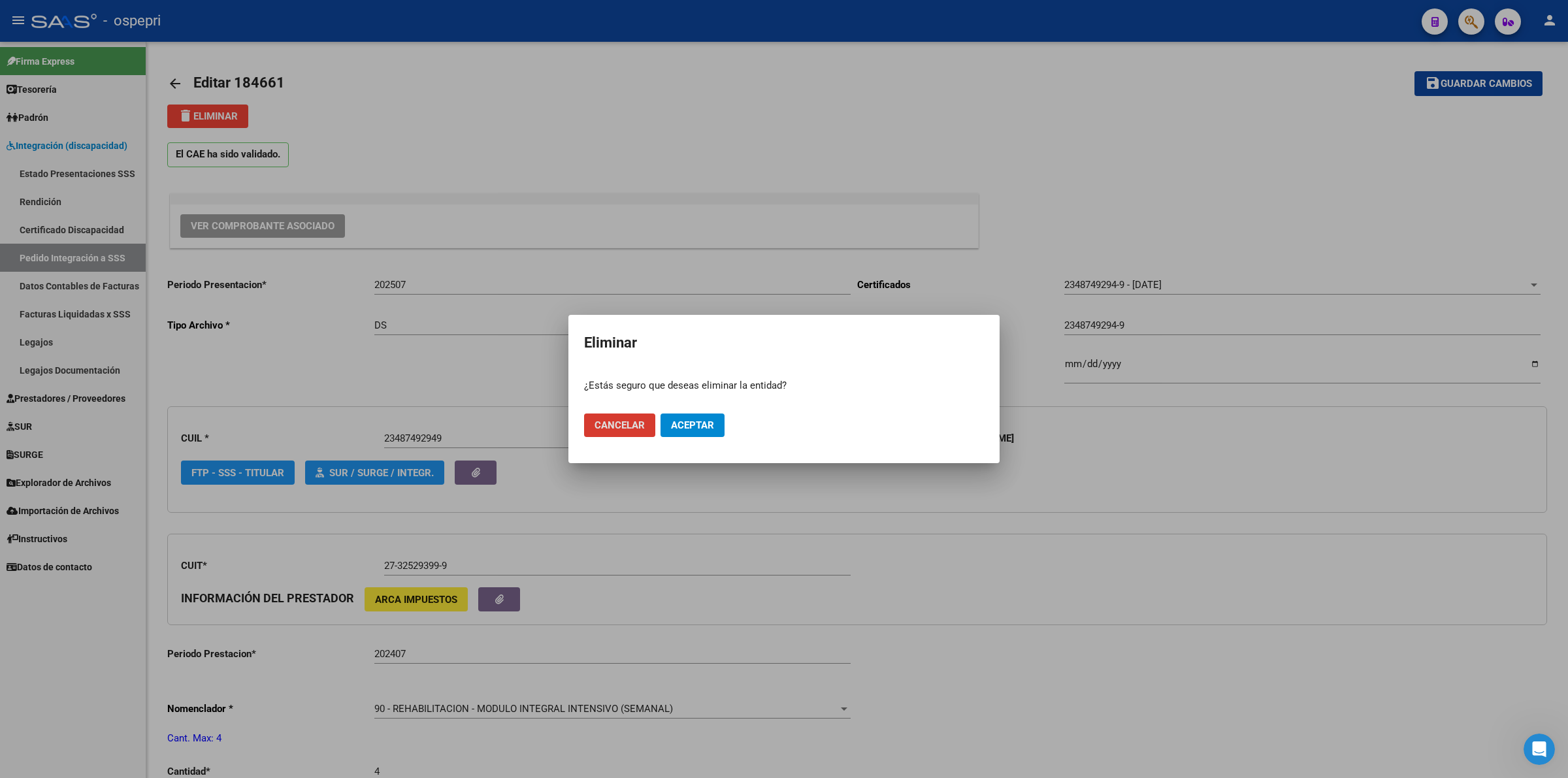
click at [612, 425] on span "Cancelar" at bounding box center [620, 425] width 51 height 12
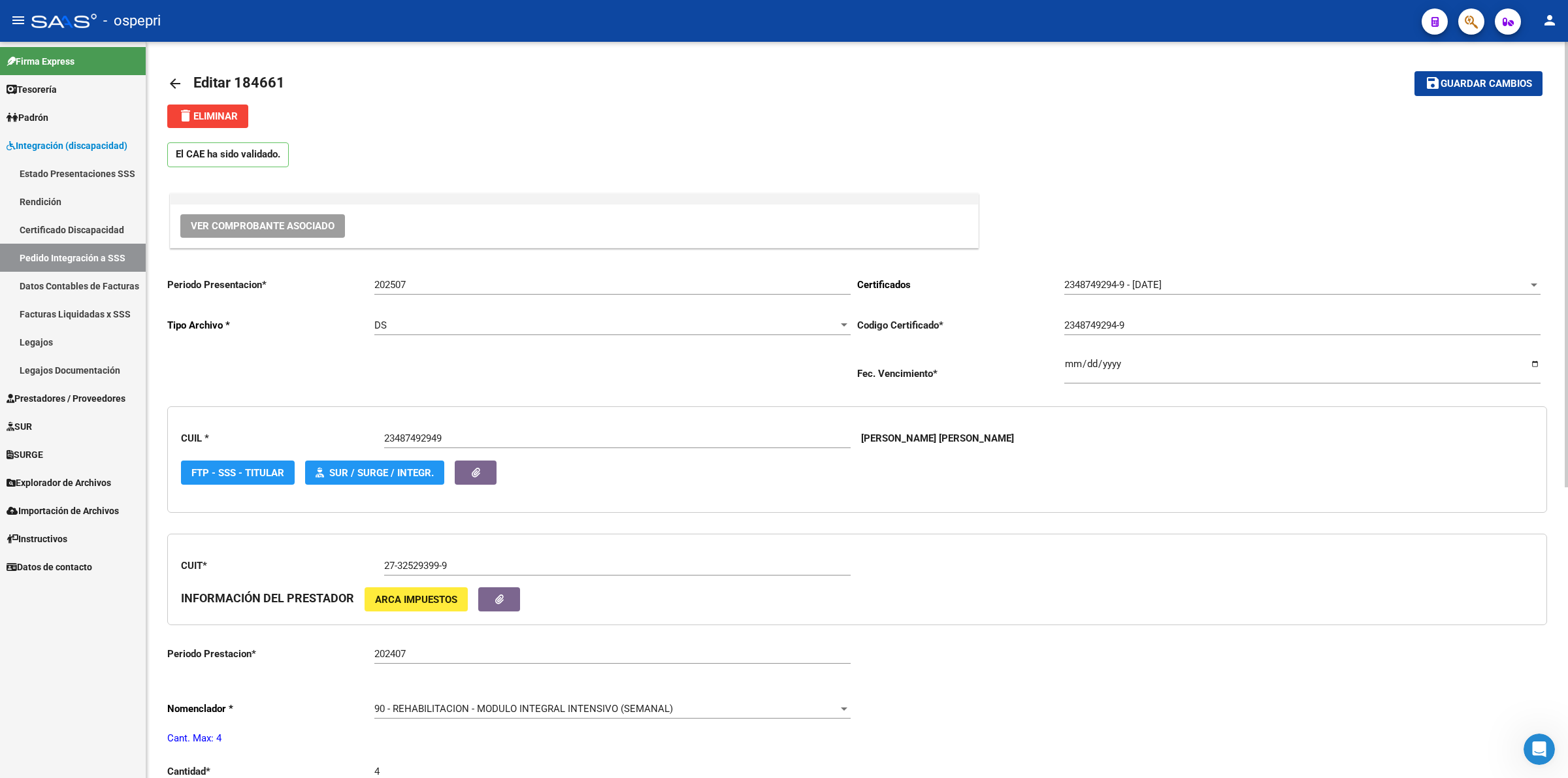
click at [489, 119] on div "delete Eliminar" at bounding box center [857, 116] width 1379 height 23
click at [62, 261] on link "Pedido Integración a SSS" at bounding box center [73, 258] width 145 height 28
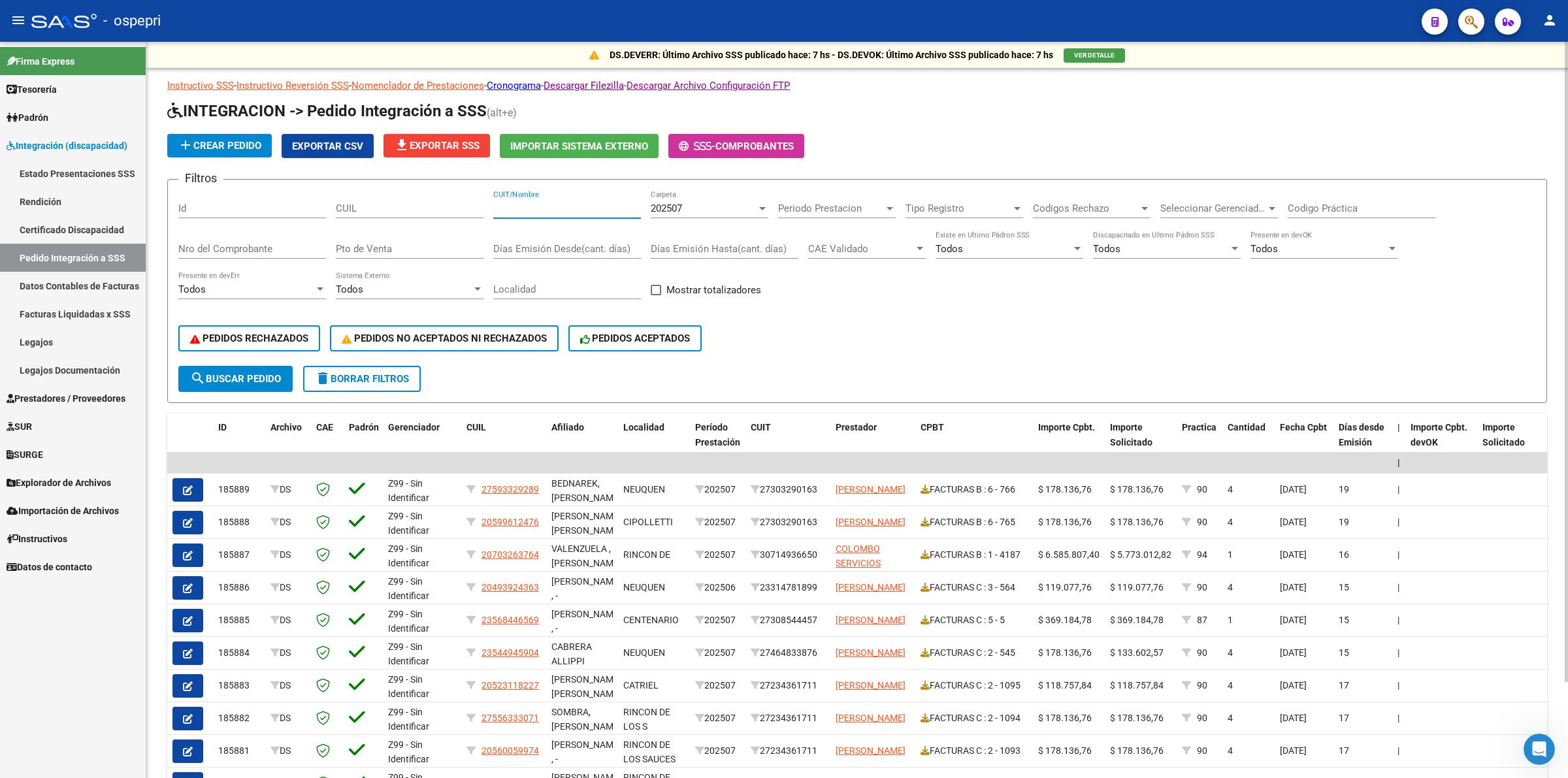
click at [551, 208] on input "CUIT/Nombre" at bounding box center [567, 208] width 148 height 12
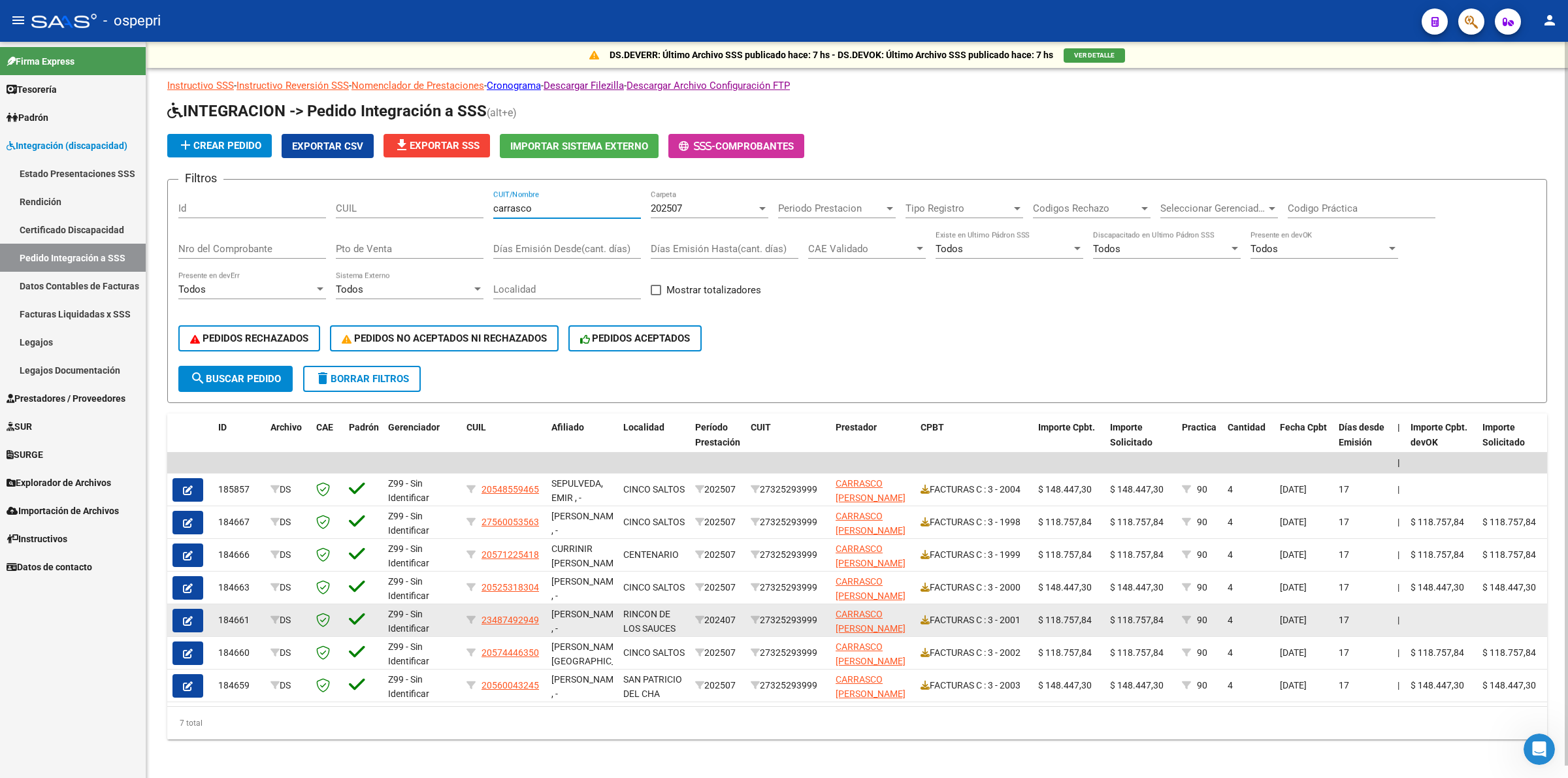
type input "carrasco"
click at [194, 619] on button "button" at bounding box center [188, 620] width 31 height 23
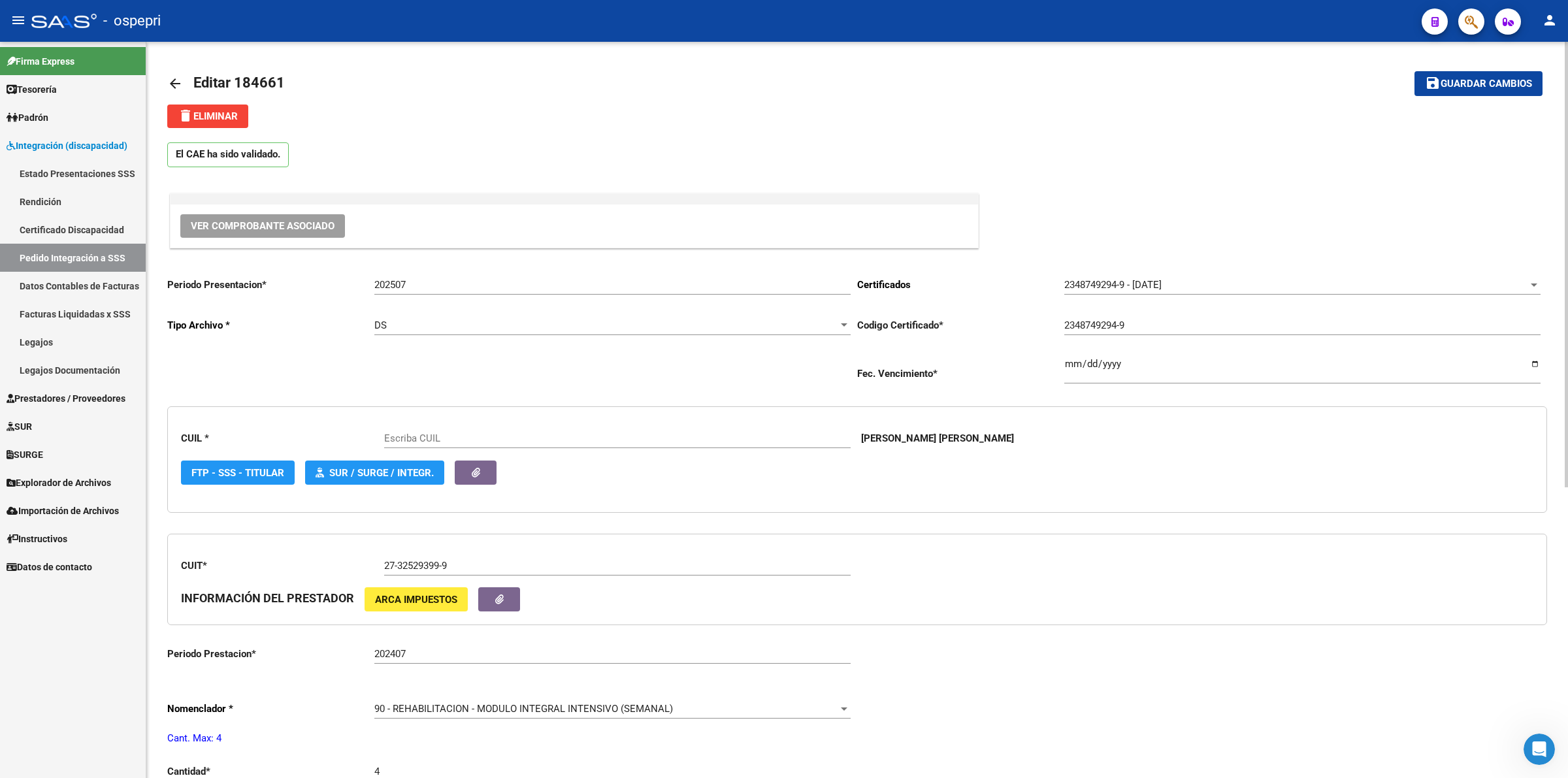
type input "23487492949"
click at [307, 230] on span "Ver Comprobante Asociado" at bounding box center [263, 226] width 144 height 12
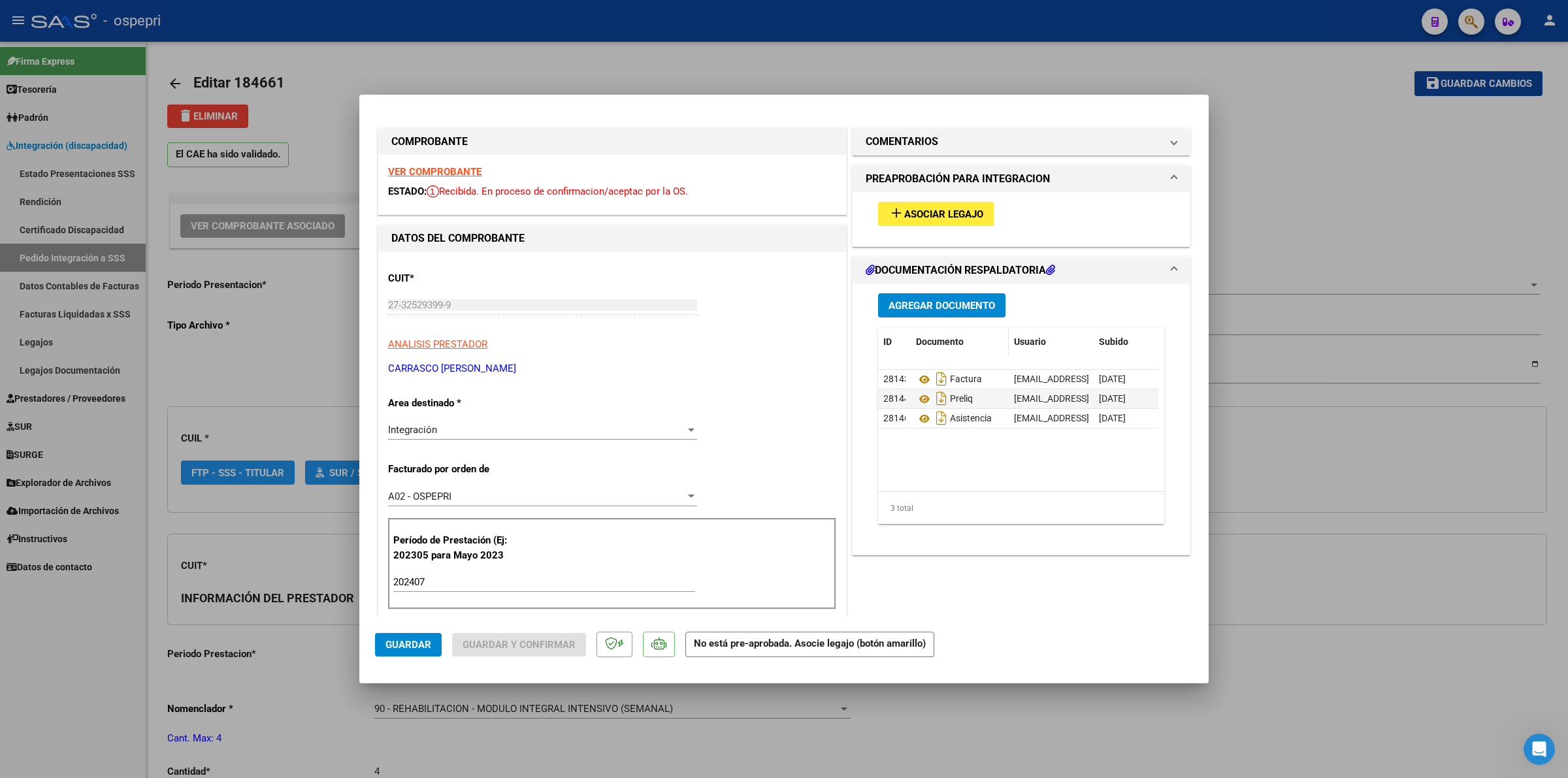
type input "$ 0,00"
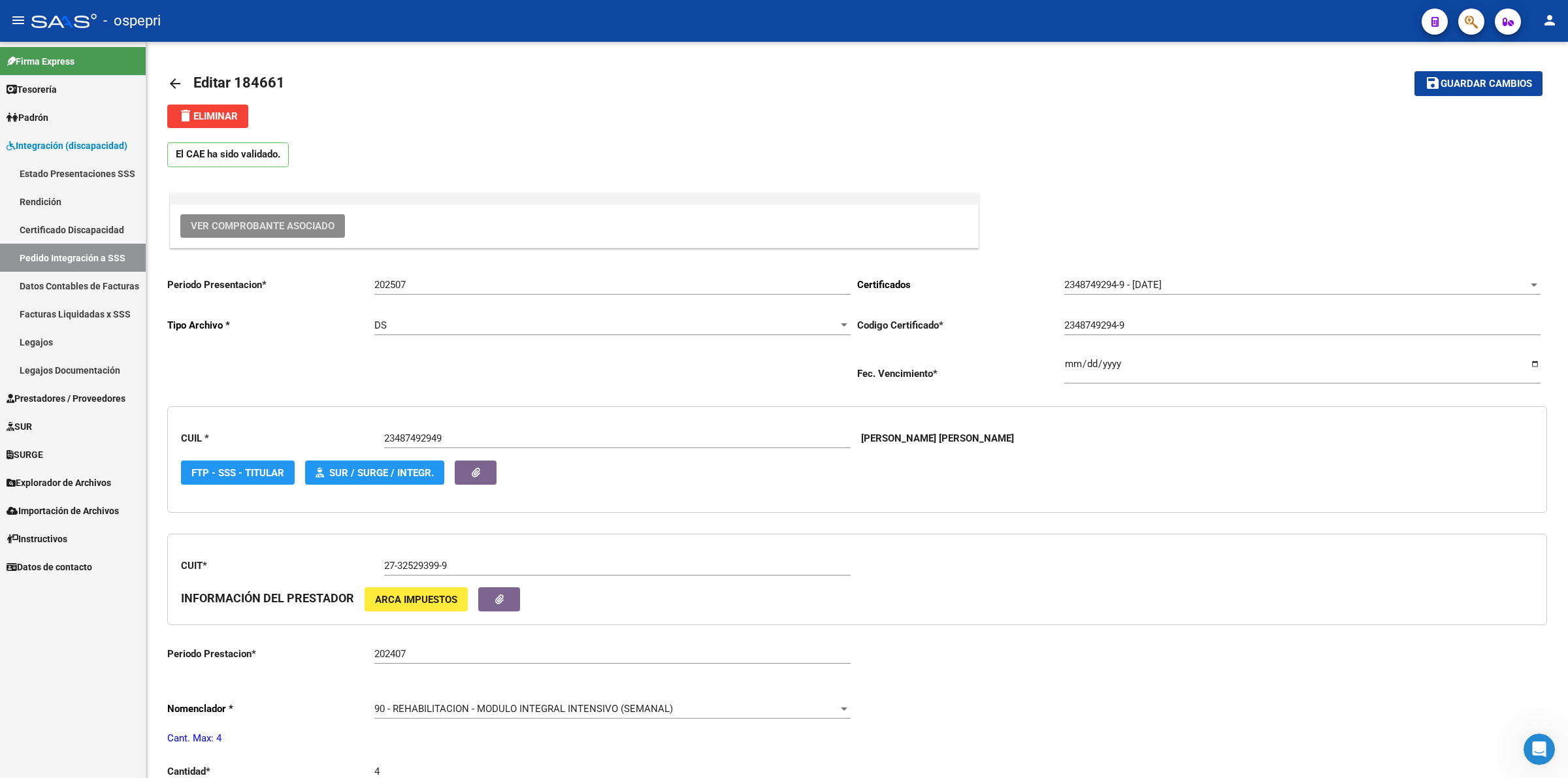
click at [74, 399] on span "Prestadores / Proveedores" at bounding box center [66, 399] width 119 height 15
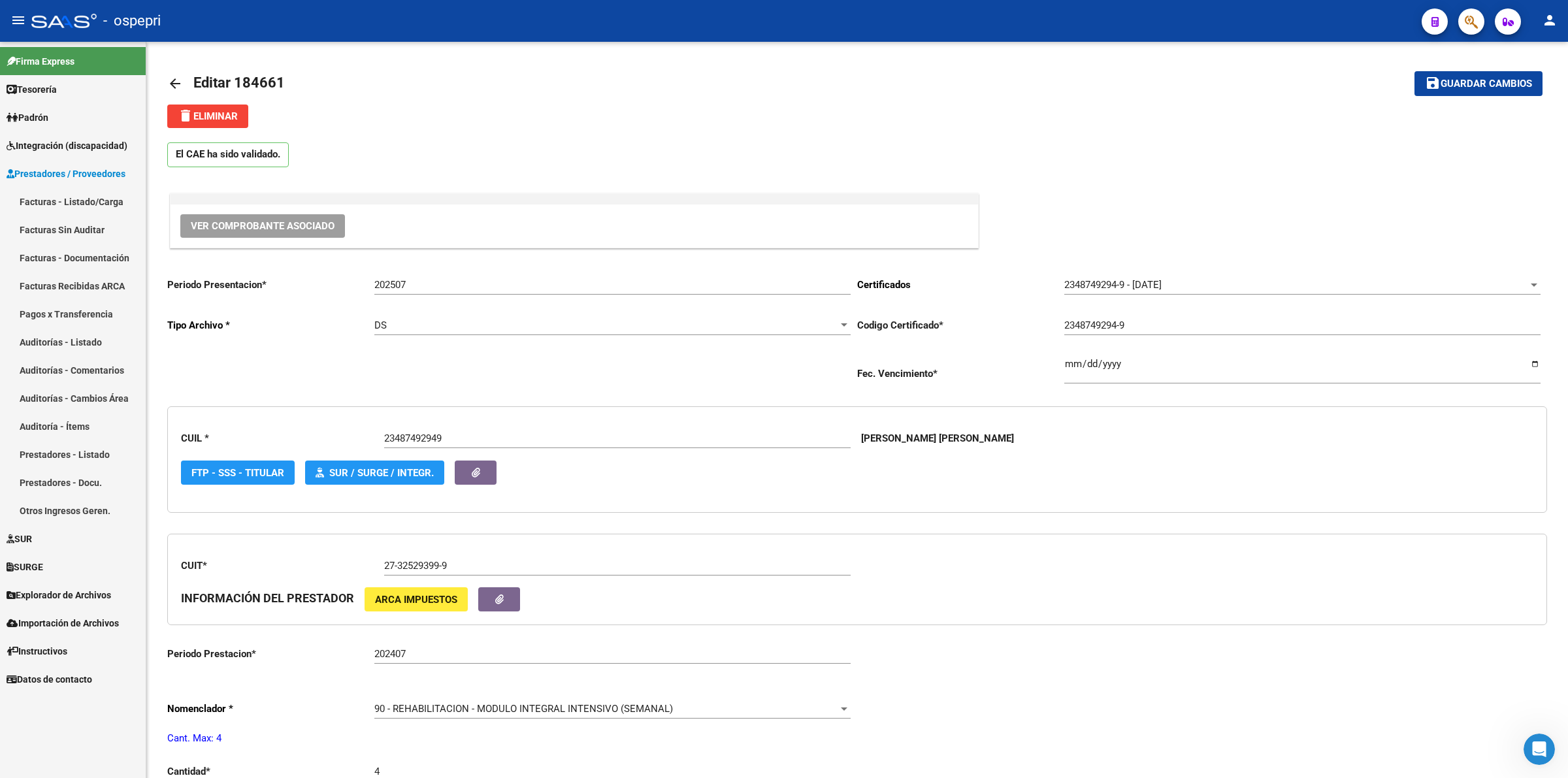
click at [79, 197] on link "Facturas - Listado/Carga" at bounding box center [73, 201] width 145 height 28
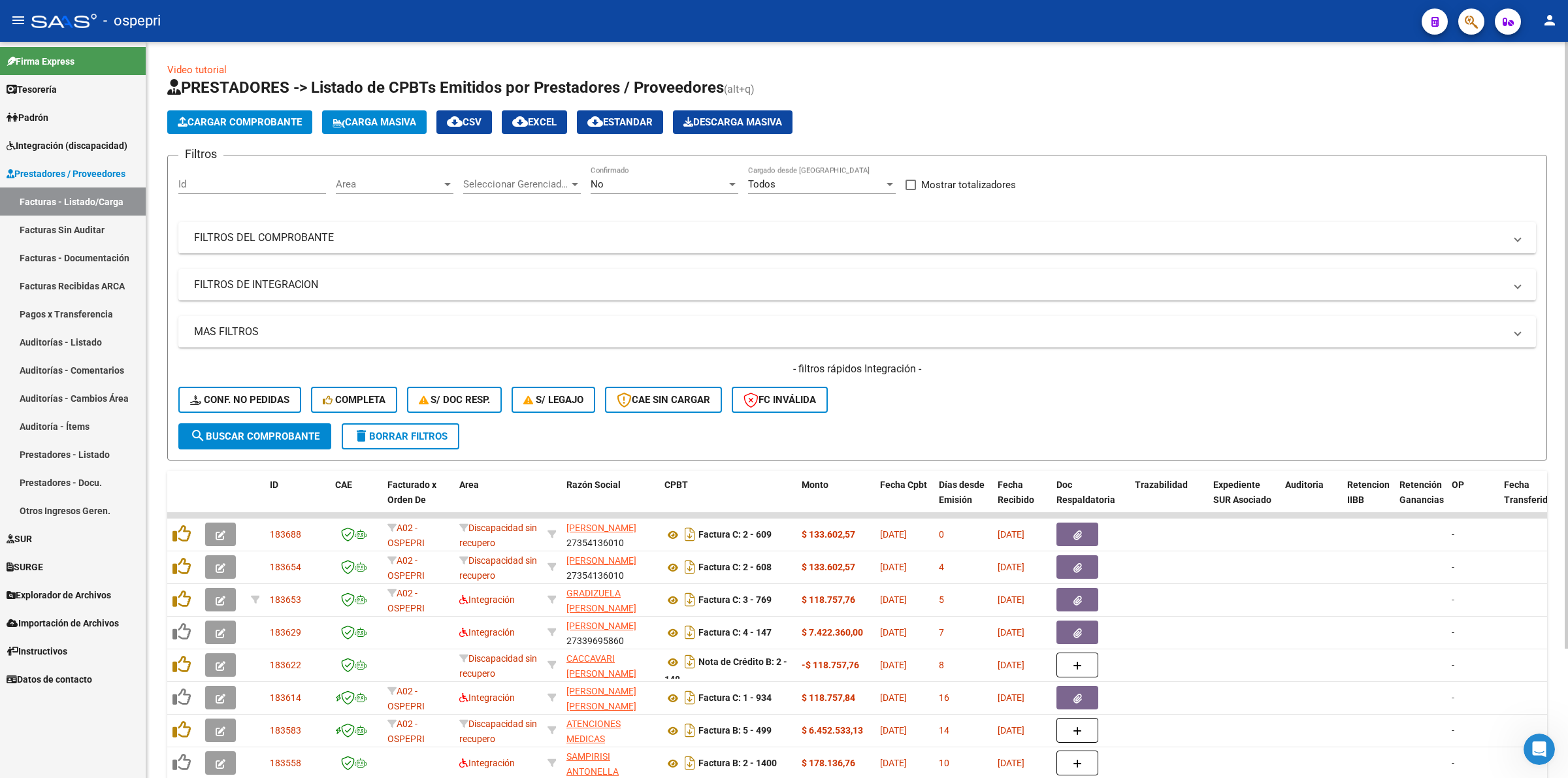
click at [244, 219] on div "Filtros Id Area Area Seleccionar Gerenciador Seleccionar Gerenciador No Confirm…" at bounding box center [857, 294] width 1357 height 258
click at [265, 234] on mat-panel-title "FILTROS DEL COMPROBANTE" at bounding box center [849, 238] width 1310 height 15
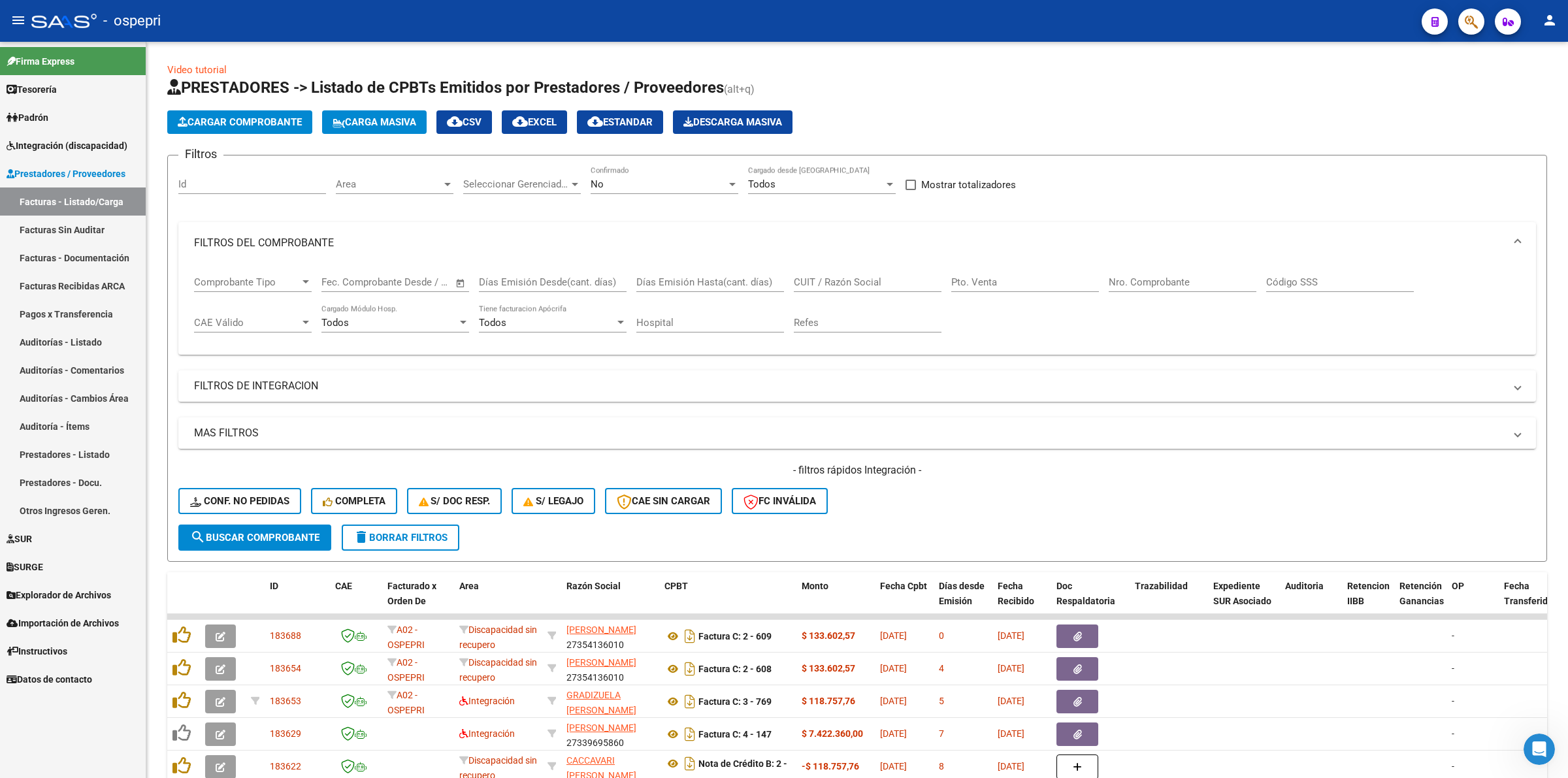
click at [73, 149] on span "Integración (discapacidad)" at bounding box center [67, 146] width 121 height 15
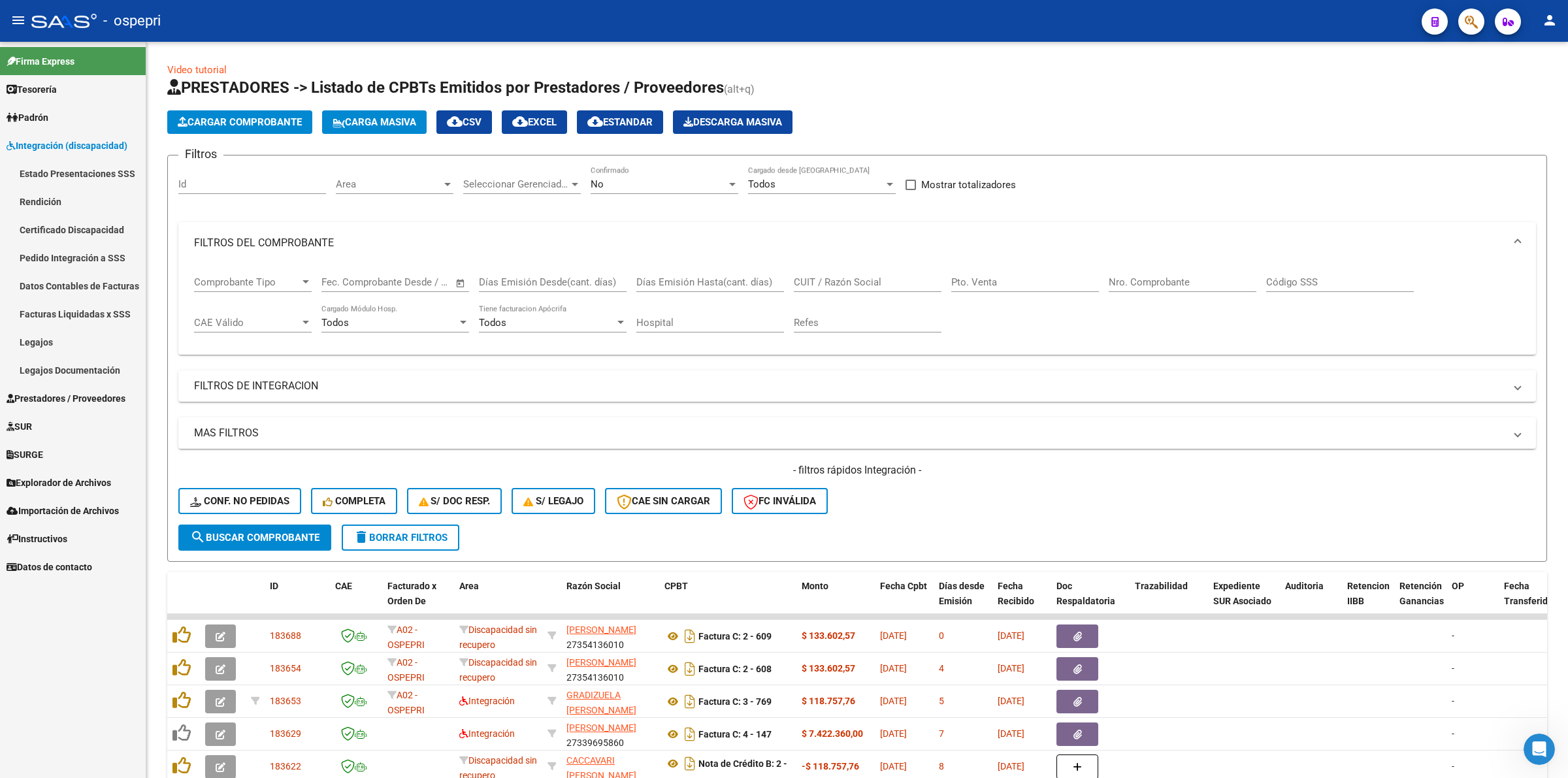
click at [100, 258] on link "Pedido Integración a SSS" at bounding box center [73, 258] width 145 height 28
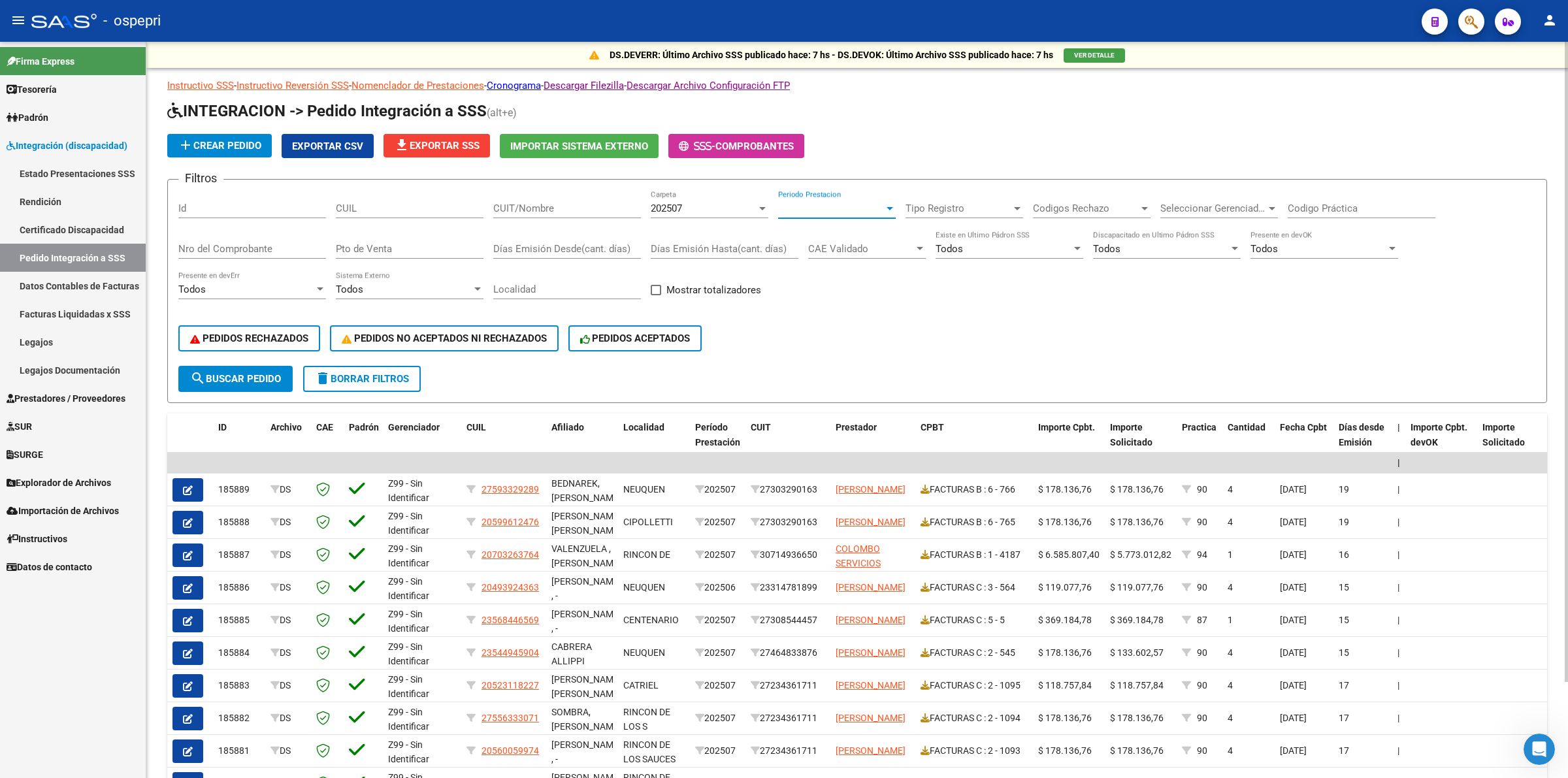
click at [839, 207] on span "Periodo Prestacion" at bounding box center [831, 208] width 106 height 12
click at [827, 328] on span "202502" at bounding box center [854, 331] width 152 height 29
drag, startPoint x: 253, startPoint y: 363, endPoint x: 346, endPoint y: 404, distance: 101.6
click at [253, 366] on button "search Buscar Pedido" at bounding box center [236, 379] width 115 height 26
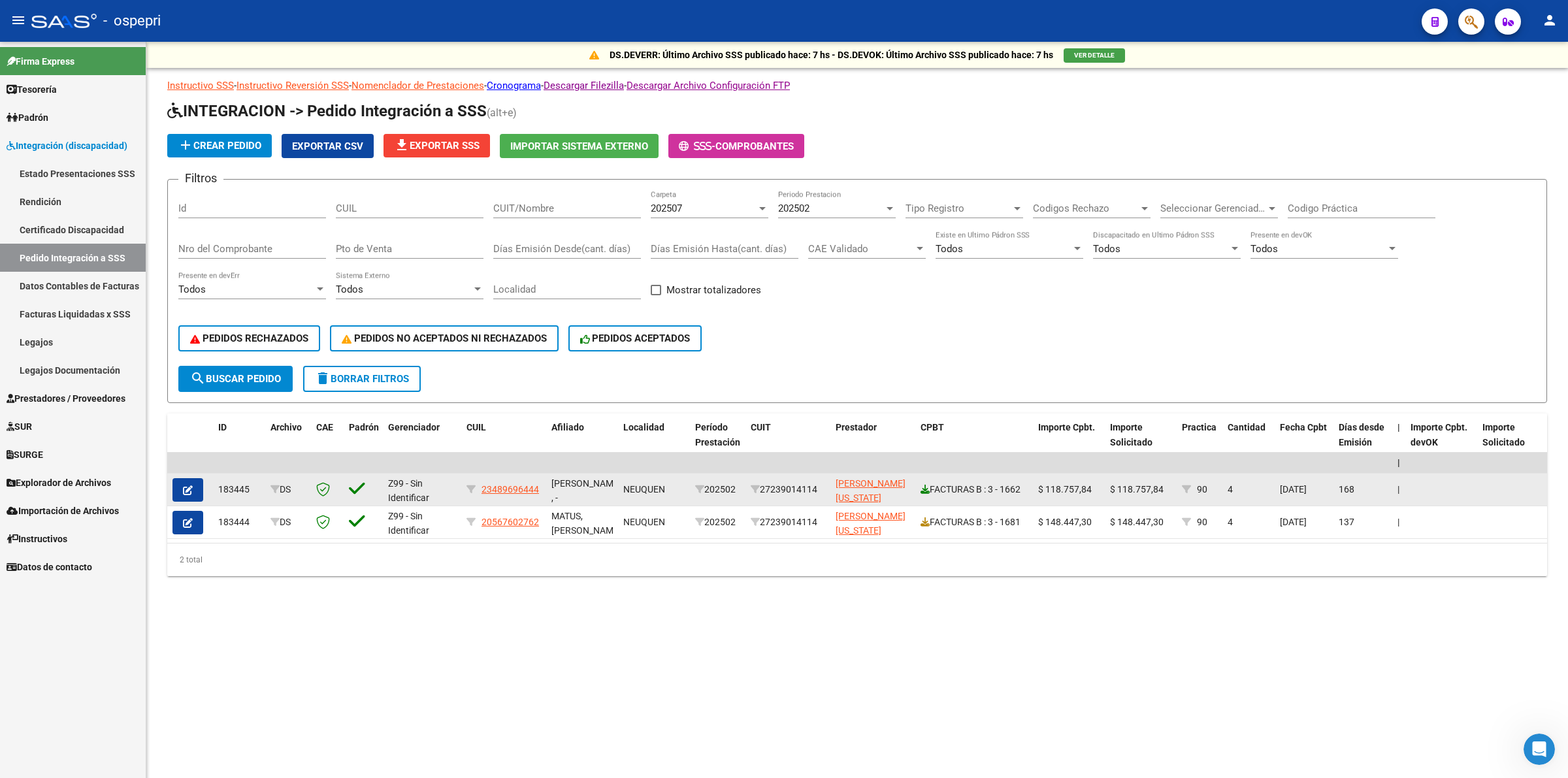
click at [928, 484] on icon at bounding box center [925, 489] width 9 height 9
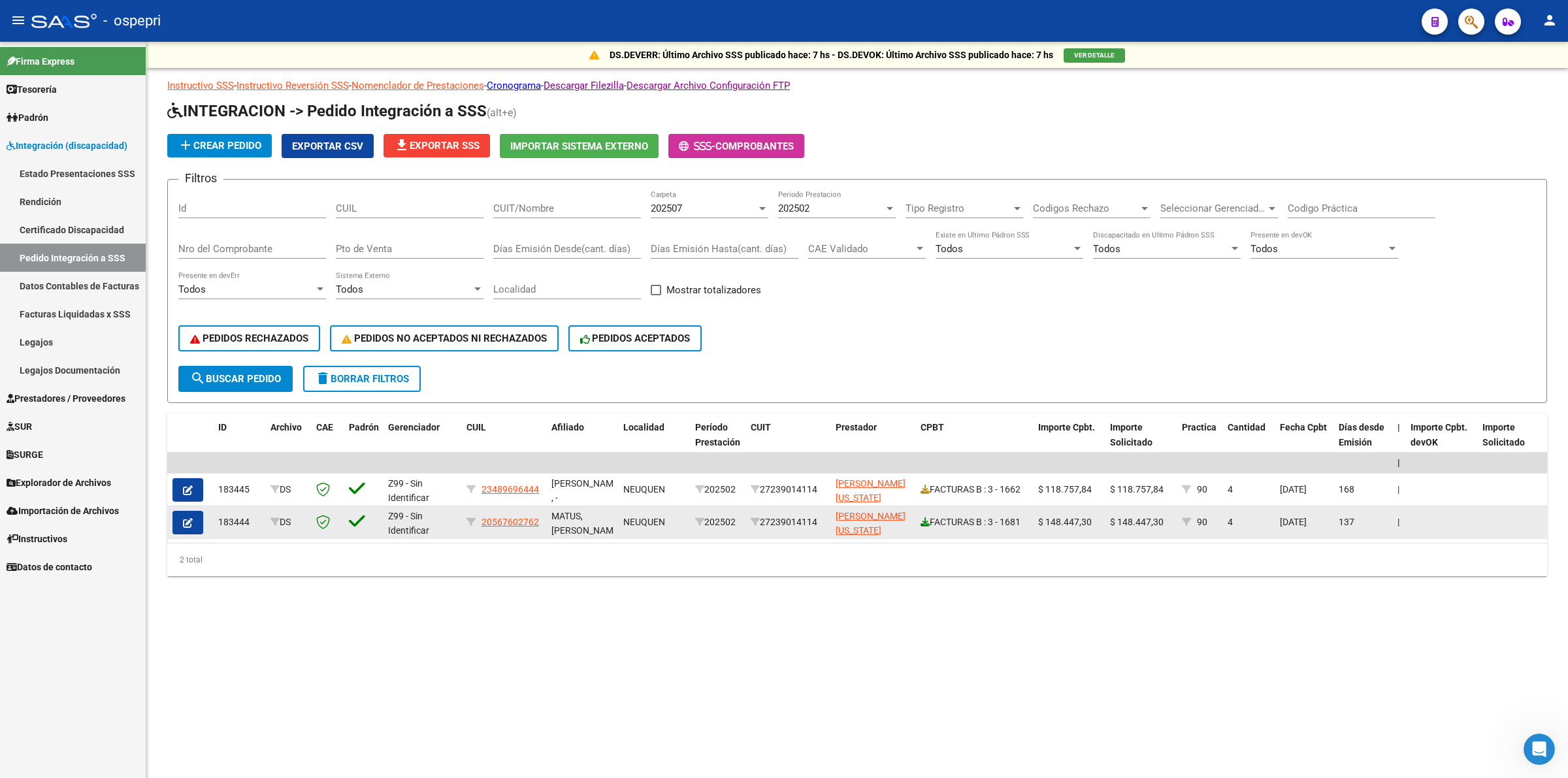
click at [925, 517] on icon at bounding box center [925, 522] width 9 height 9
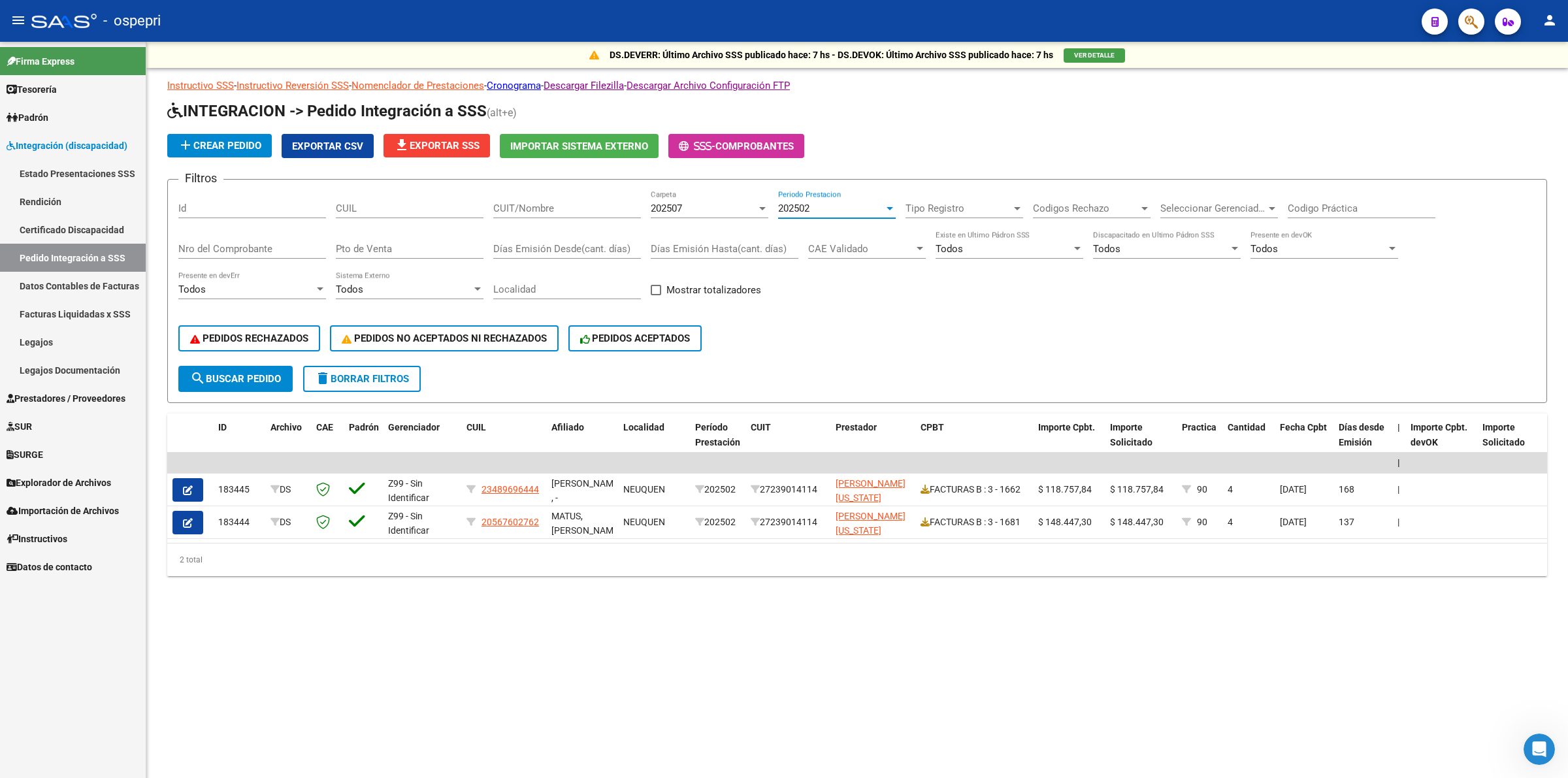
click at [805, 204] on span "202502" at bounding box center [794, 208] width 32 height 12
click at [820, 180] on span "202503" at bounding box center [854, 178] width 152 height 29
click at [804, 203] on span "202503" at bounding box center [794, 208] width 32 height 12
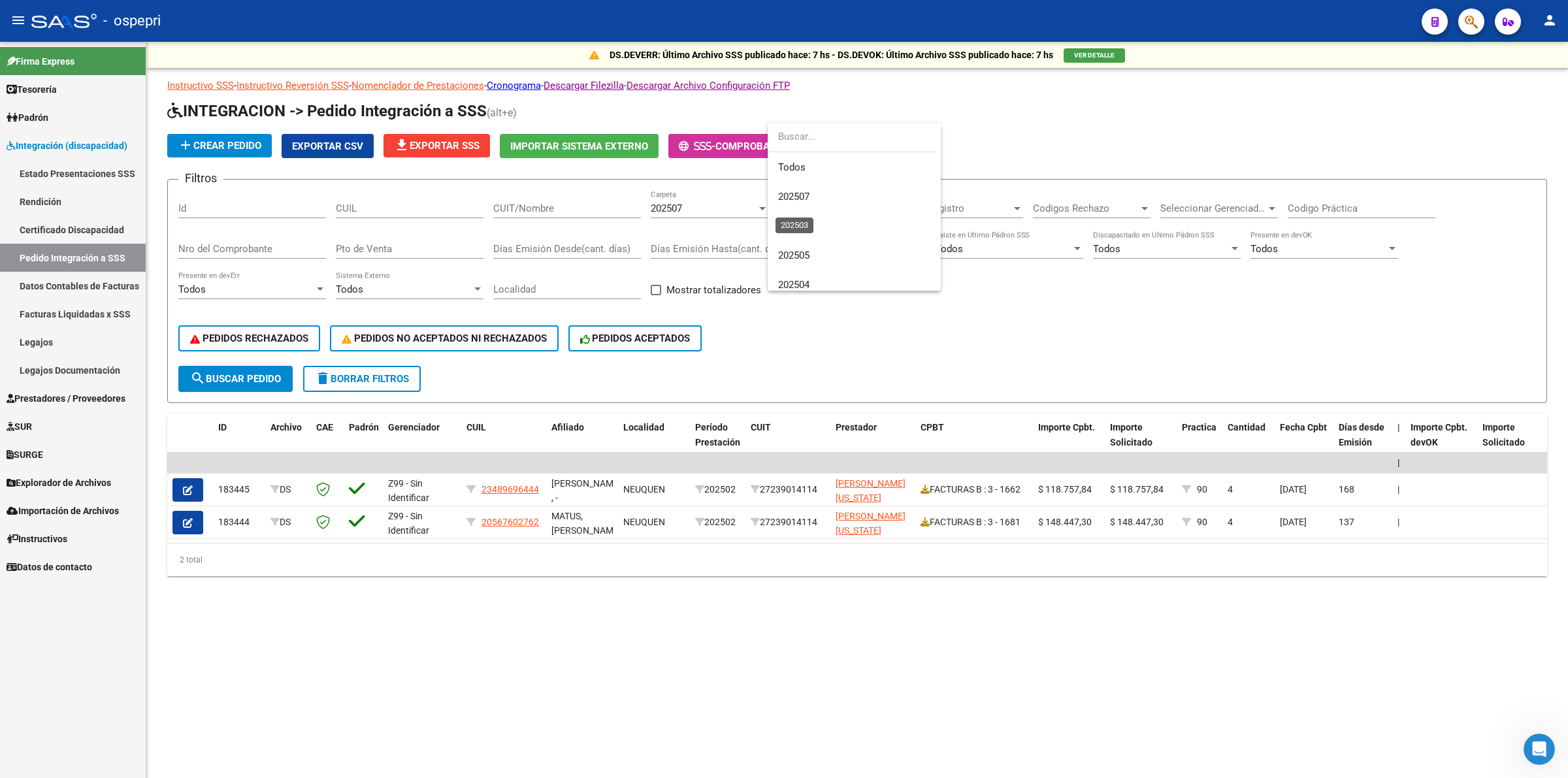
scroll to position [108, 0]
click at [827, 204] on span "202503" at bounding box center [854, 207] width 152 height 29
click at [236, 373] on span "search Buscar Pedido" at bounding box center [236, 379] width 91 height 12
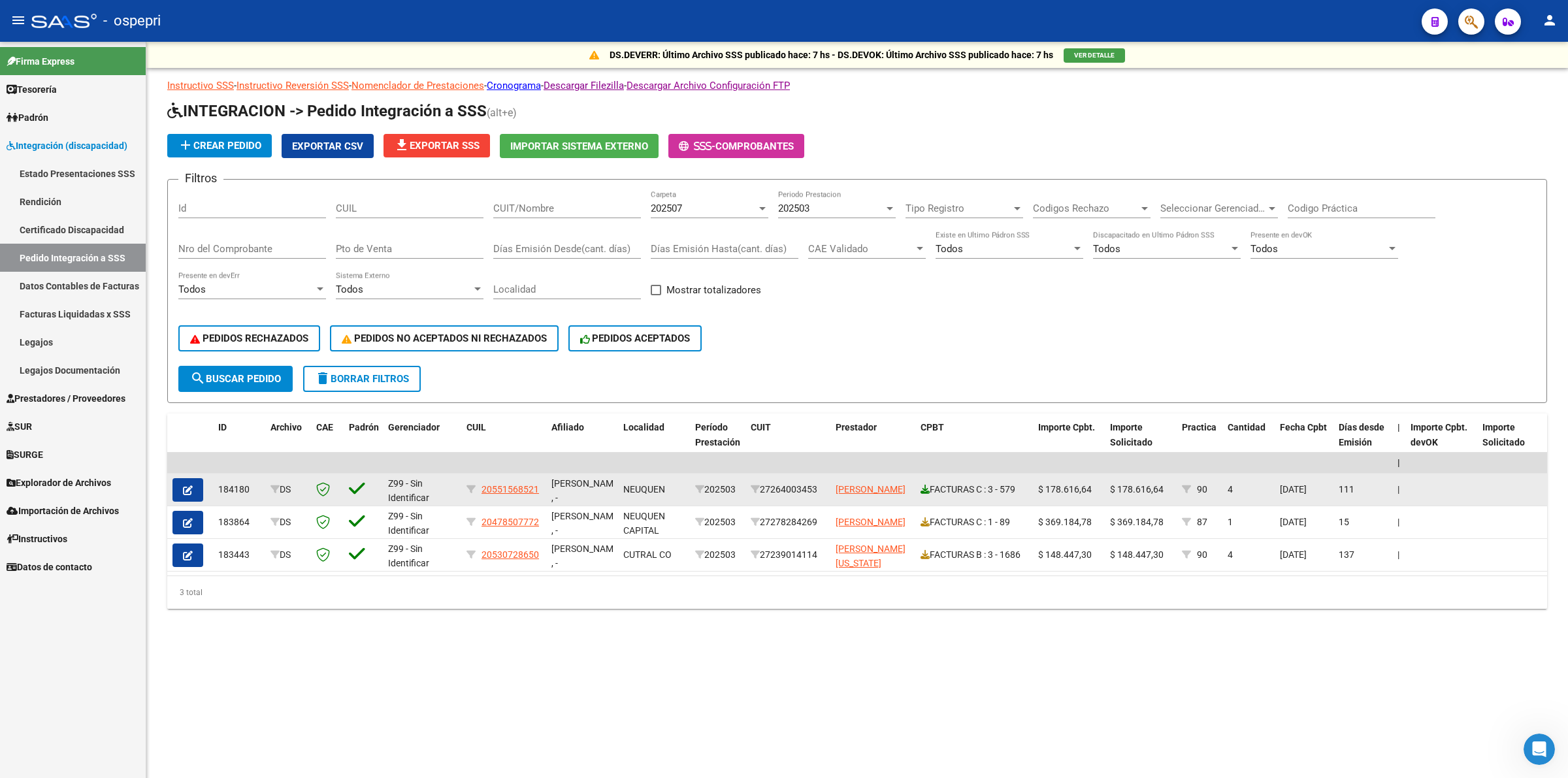
click at [924, 484] on icon at bounding box center [925, 489] width 9 height 9
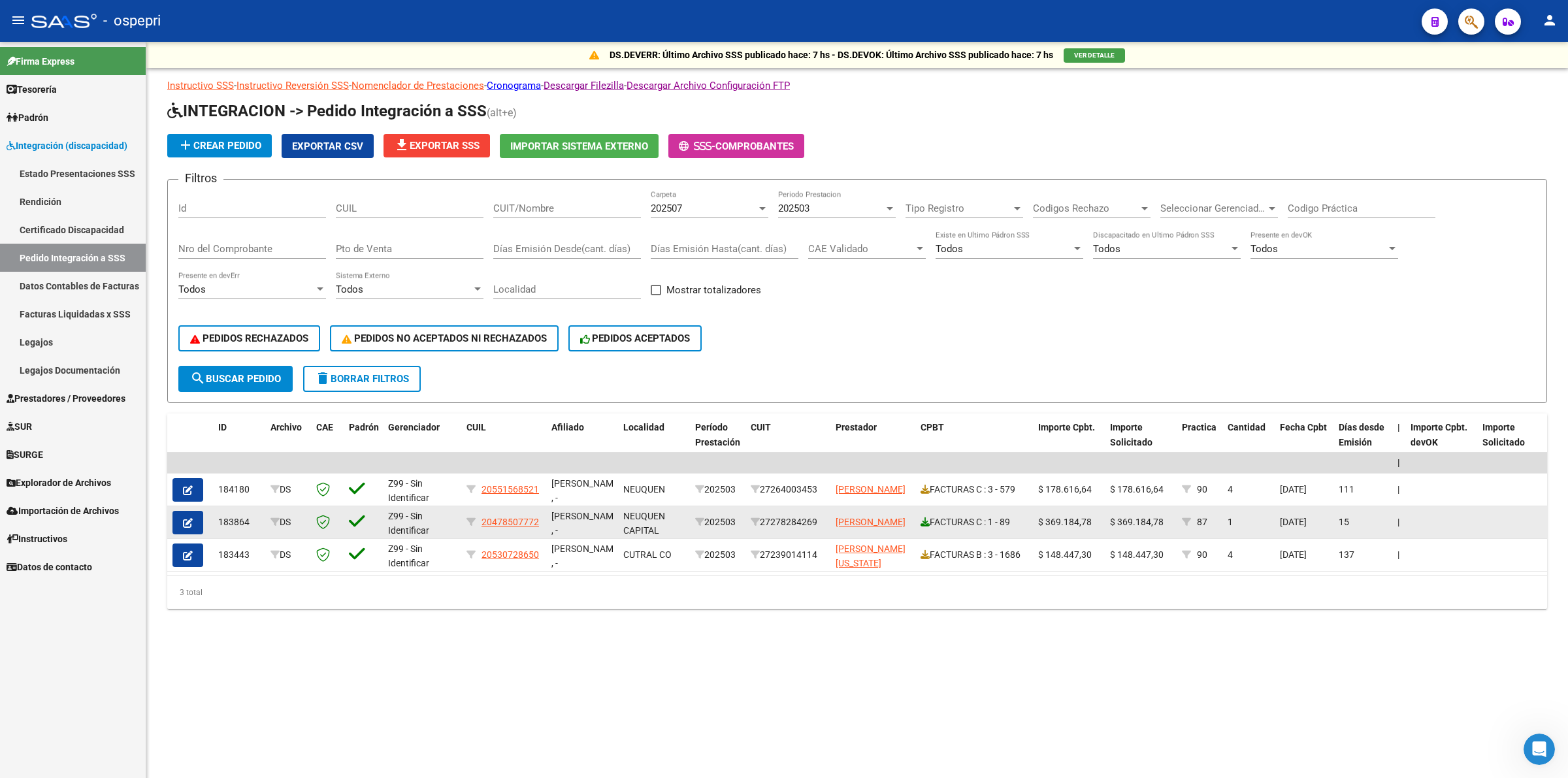
click at [926, 518] on icon at bounding box center [925, 522] width 9 height 9
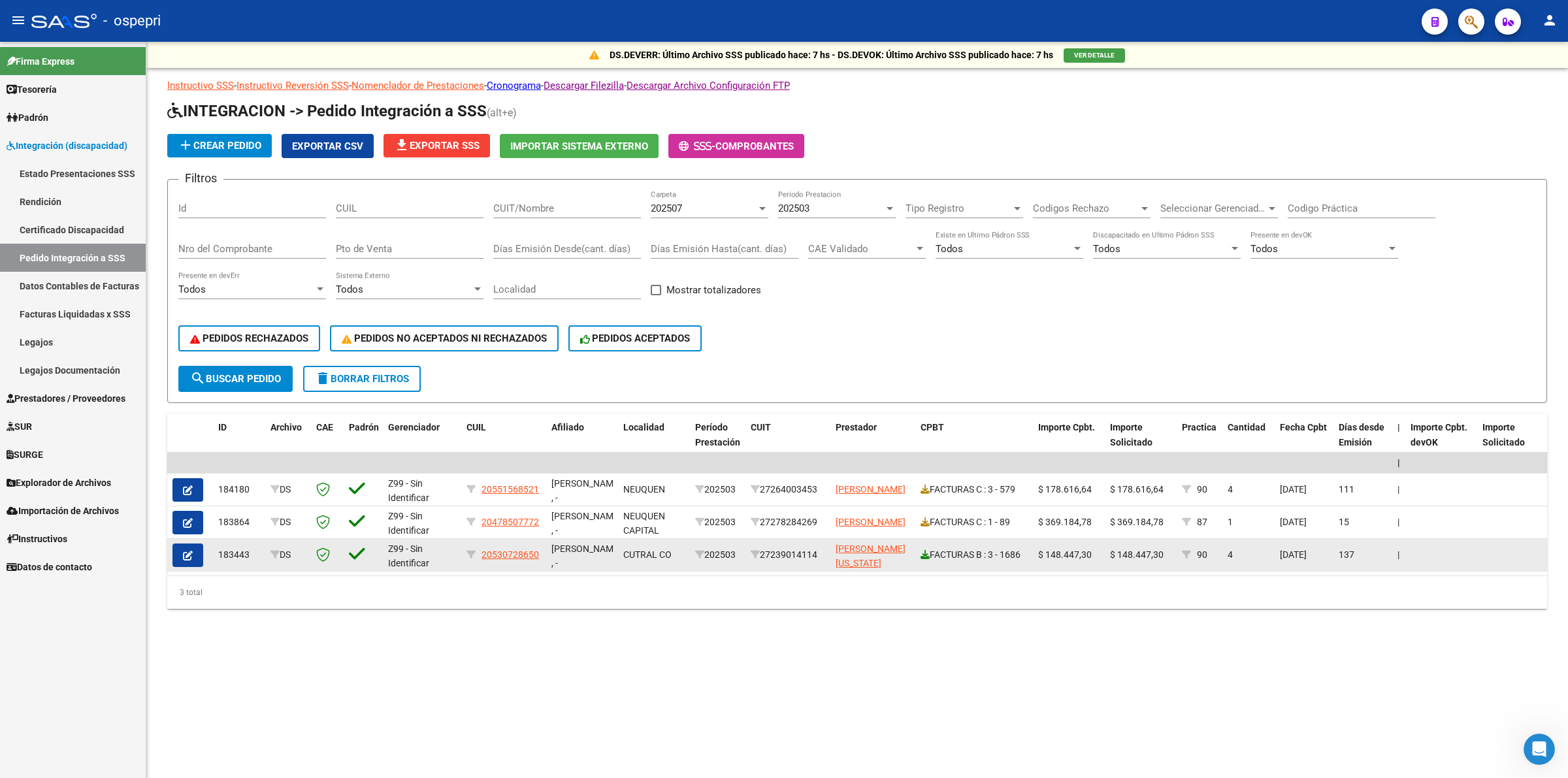
click at [925, 552] on icon at bounding box center [925, 554] width 9 height 9
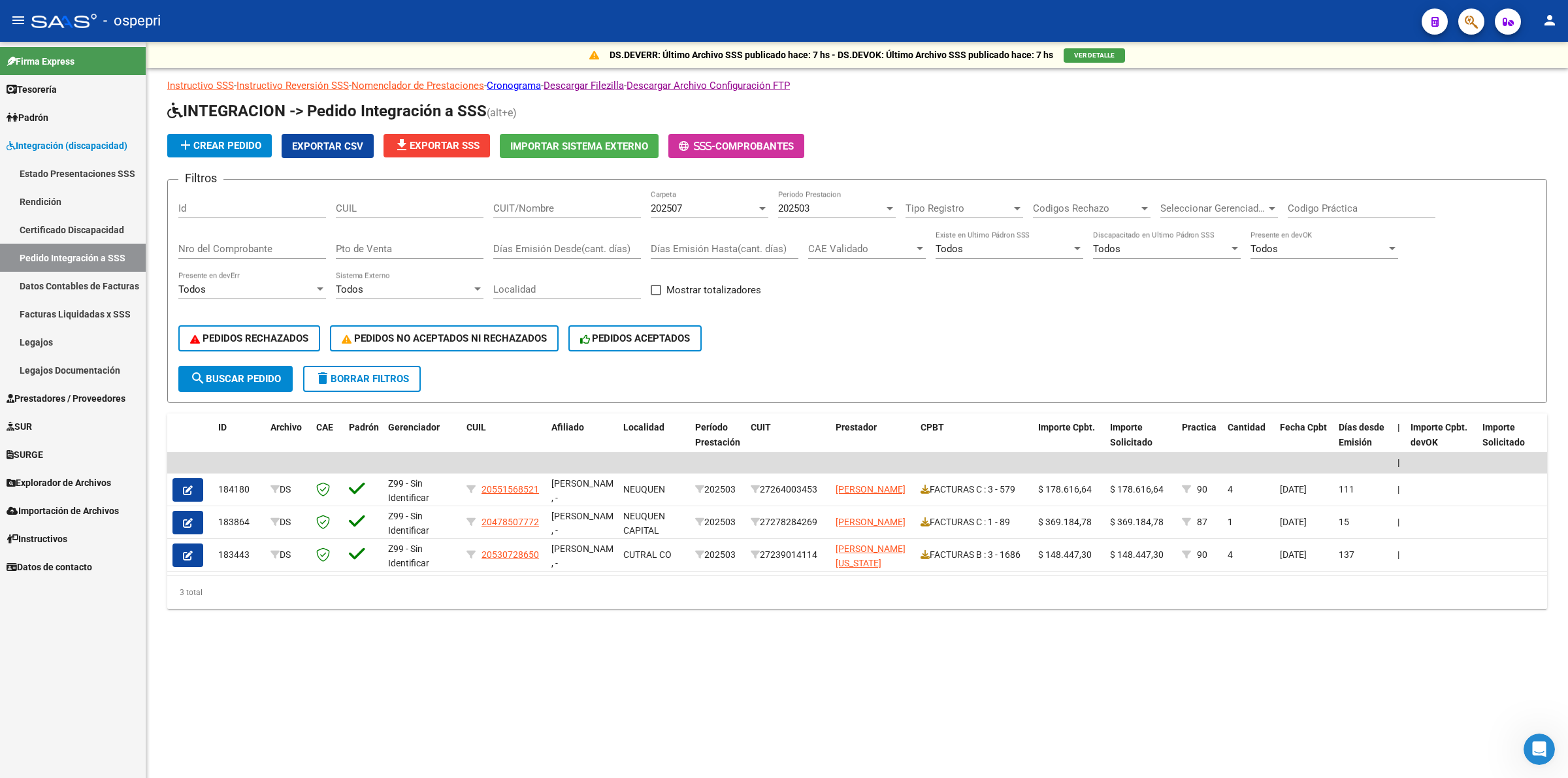
click at [810, 198] on div "202503 Periodo Prestacion" at bounding box center [837, 204] width 117 height 28
click at [814, 183] on span "202504" at bounding box center [854, 178] width 152 height 29
click at [259, 358] on div "PEDIDOS RECHAZADOS PEDIDOS NO ACEPTADOS NI RECHAZADOS PEDIDOS ACEPTADOS" at bounding box center [857, 338] width 1357 height 55
click at [259, 366] on button "search Buscar Pedido" at bounding box center [236, 379] width 115 height 26
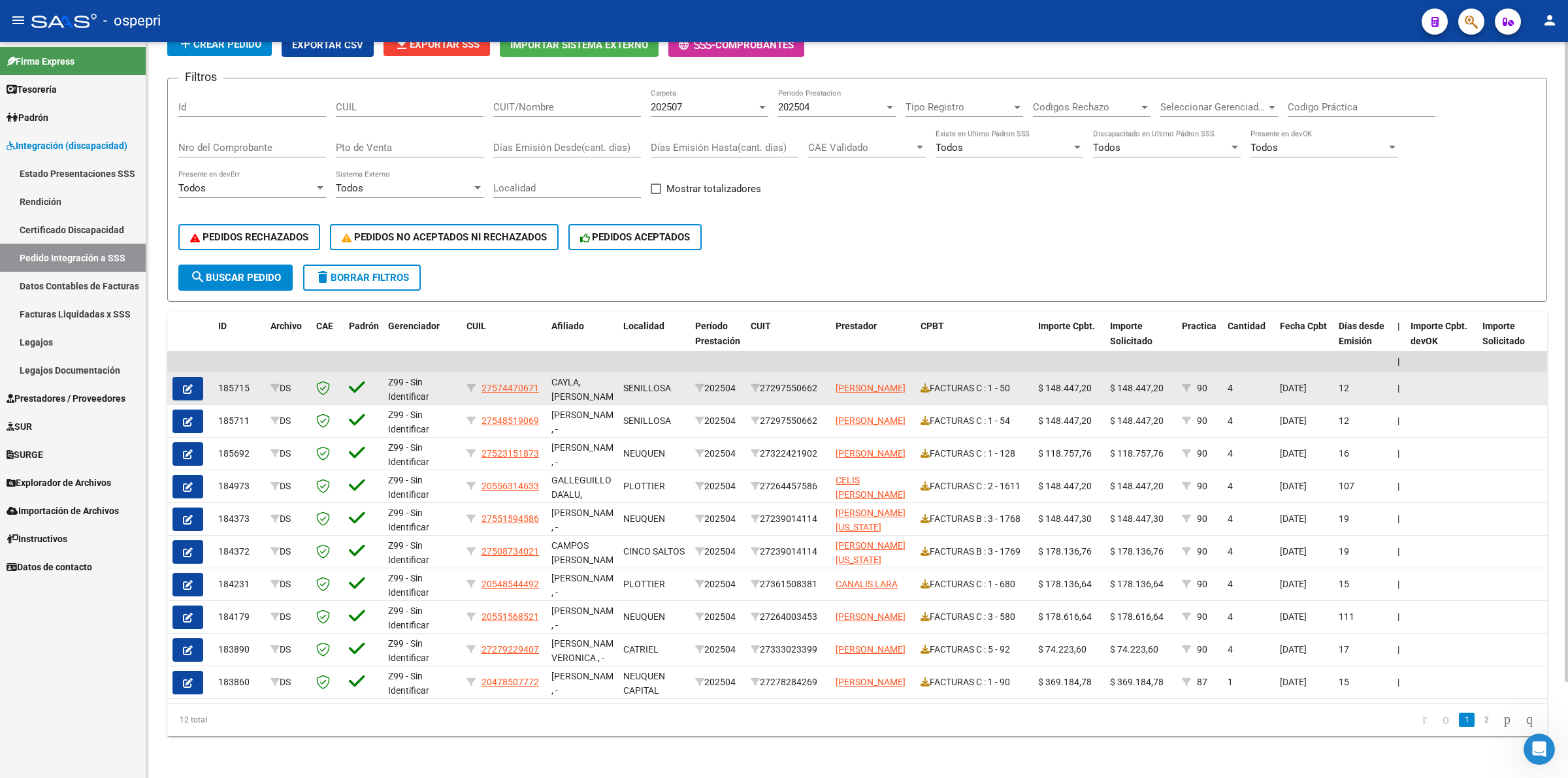
scroll to position [109, 0]
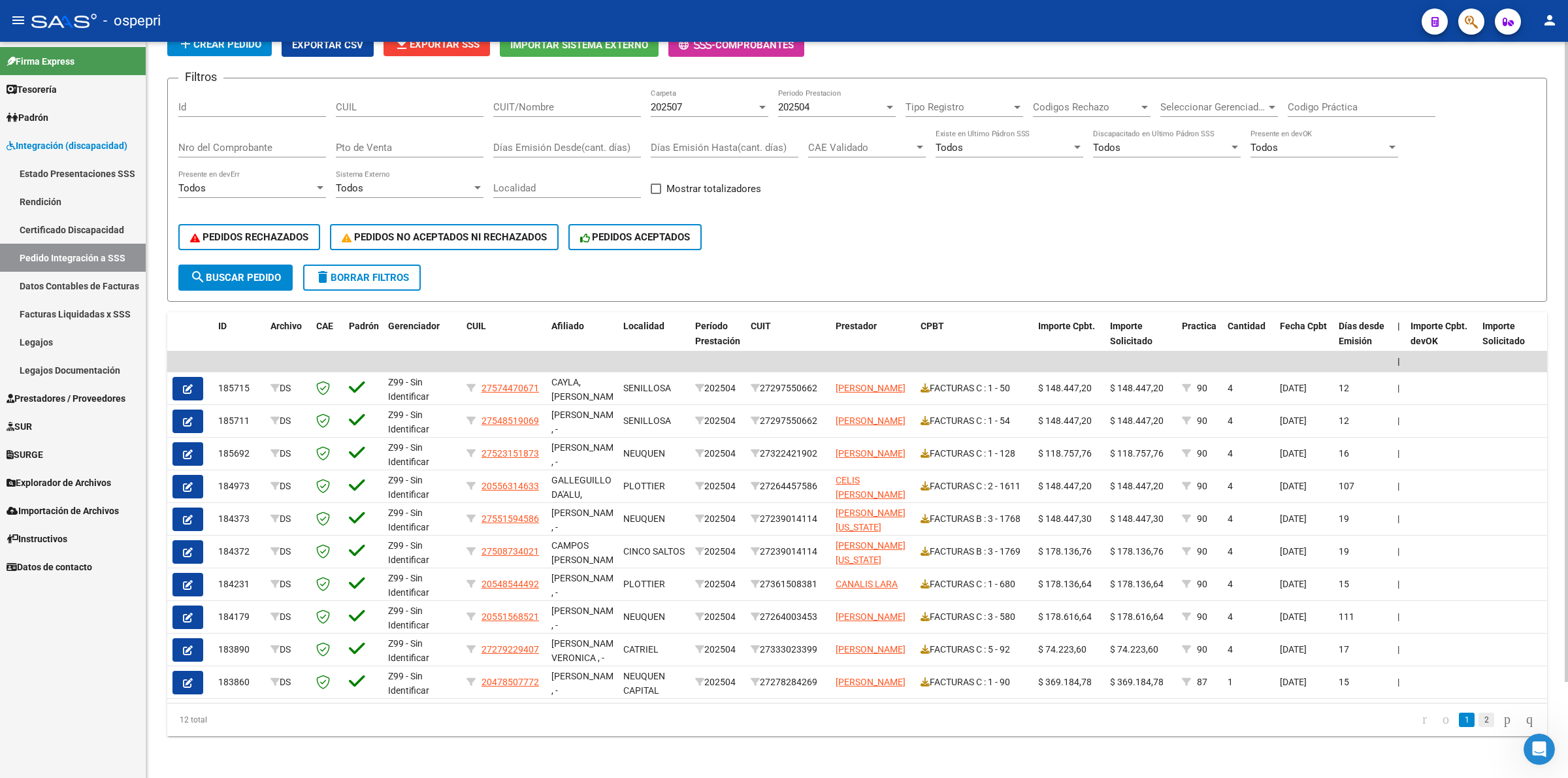
click at [1478, 720] on link "2" at bounding box center [1486, 720] width 15 height 15
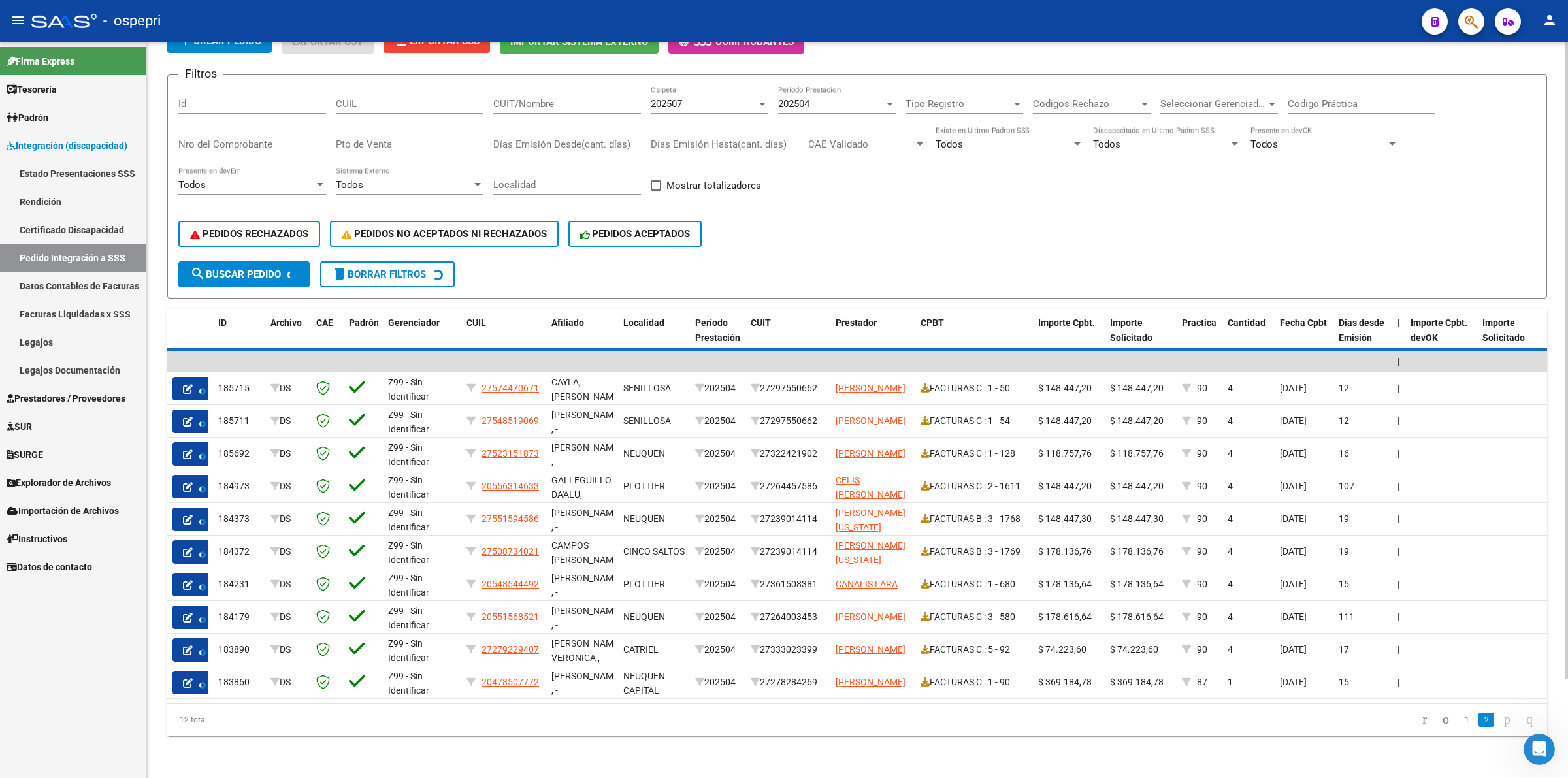
scroll to position [0, 0]
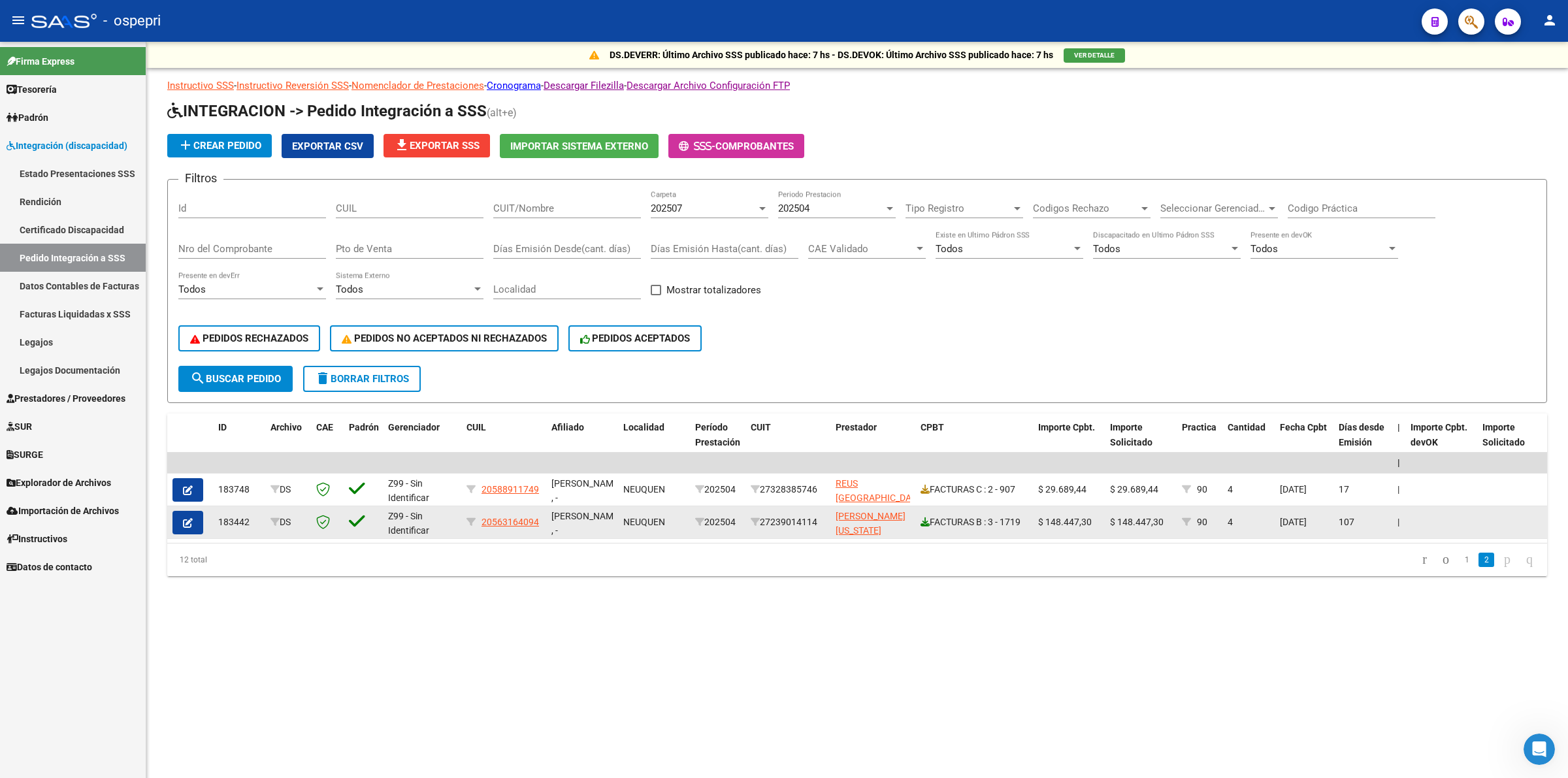
click at [928, 517] on icon at bounding box center [925, 522] width 9 height 9
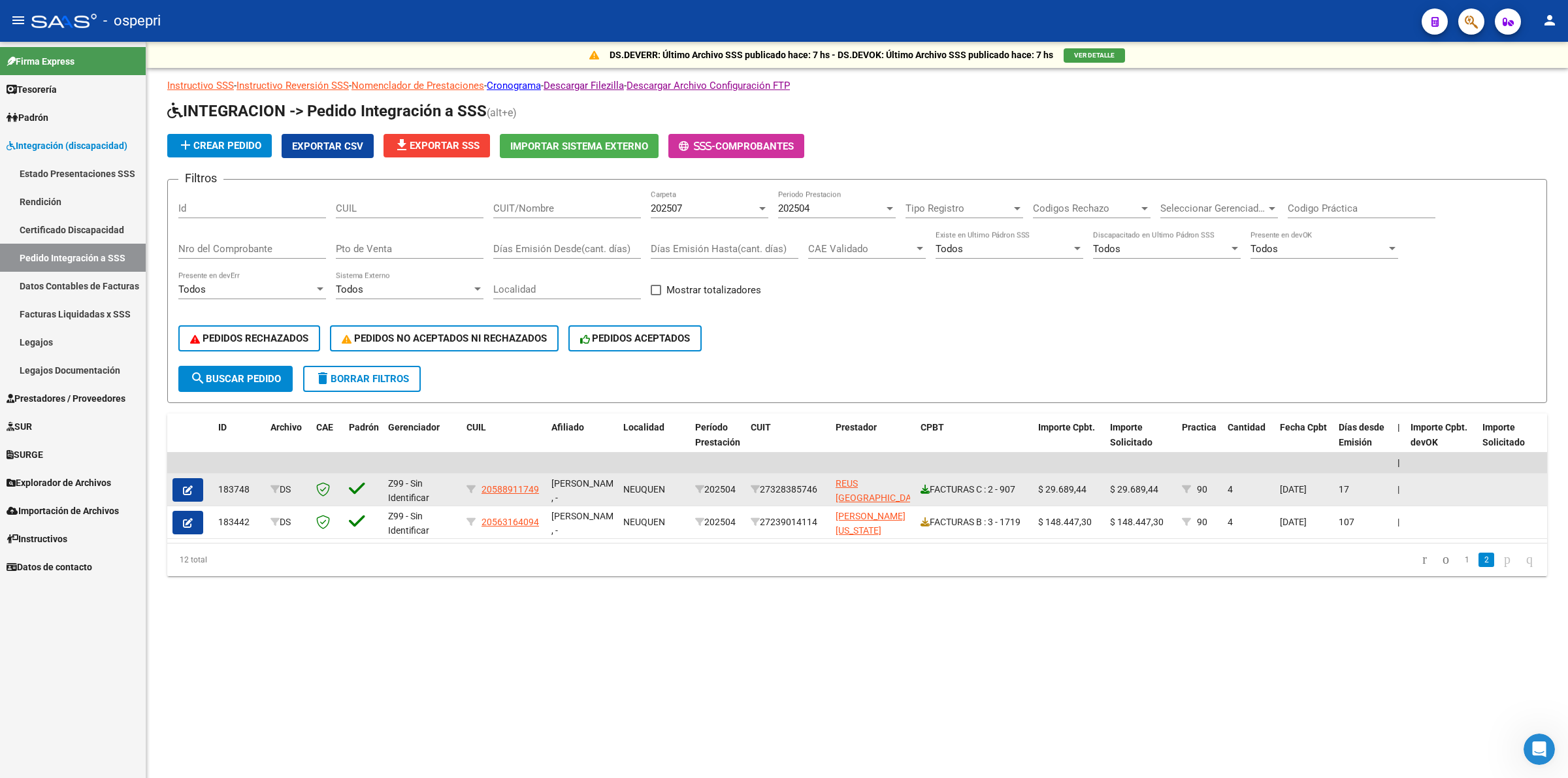
click at [926, 485] on icon at bounding box center [925, 489] width 9 height 9
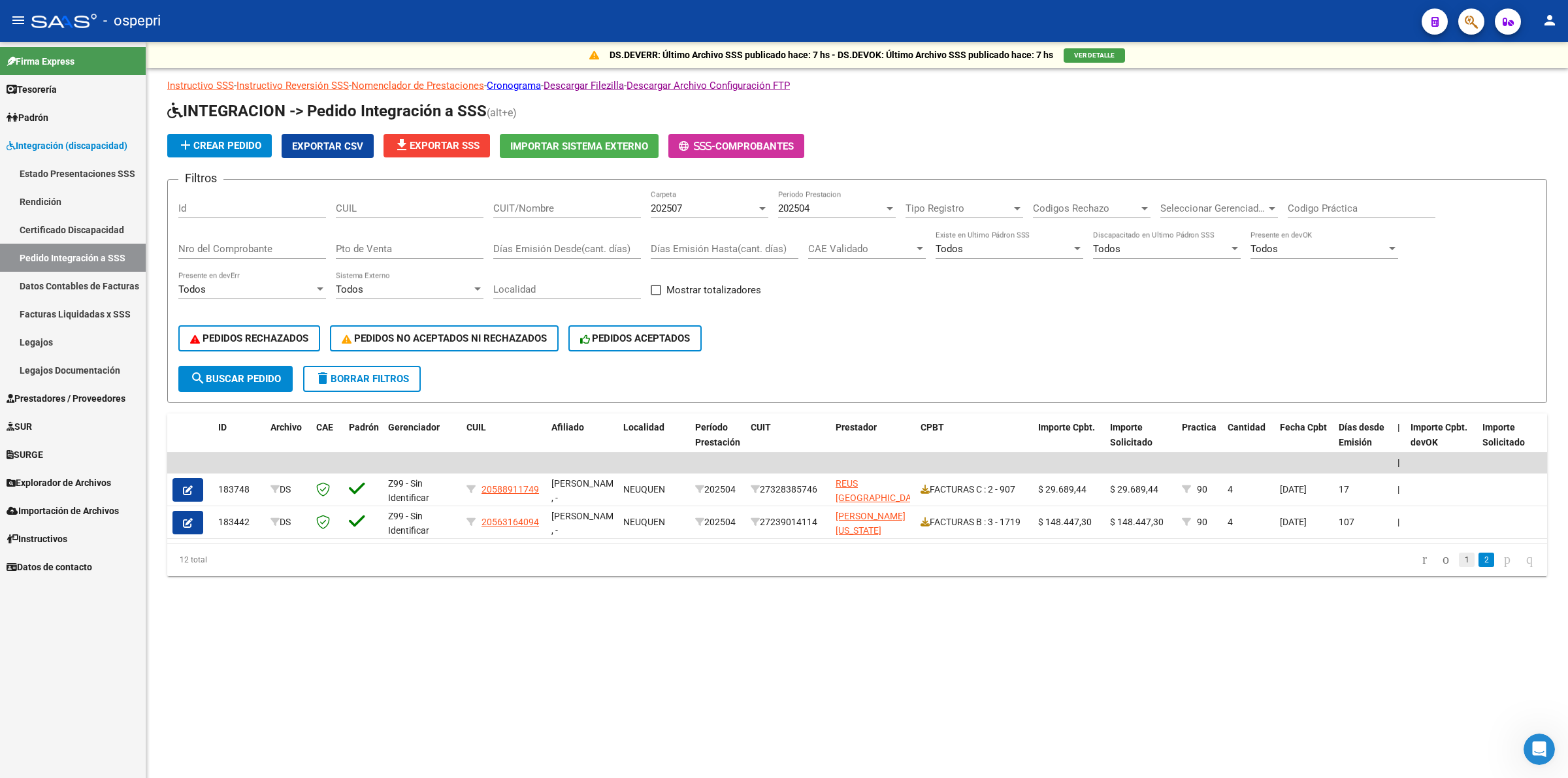
click at [1459, 566] on link "1" at bounding box center [1466, 560] width 15 height 15
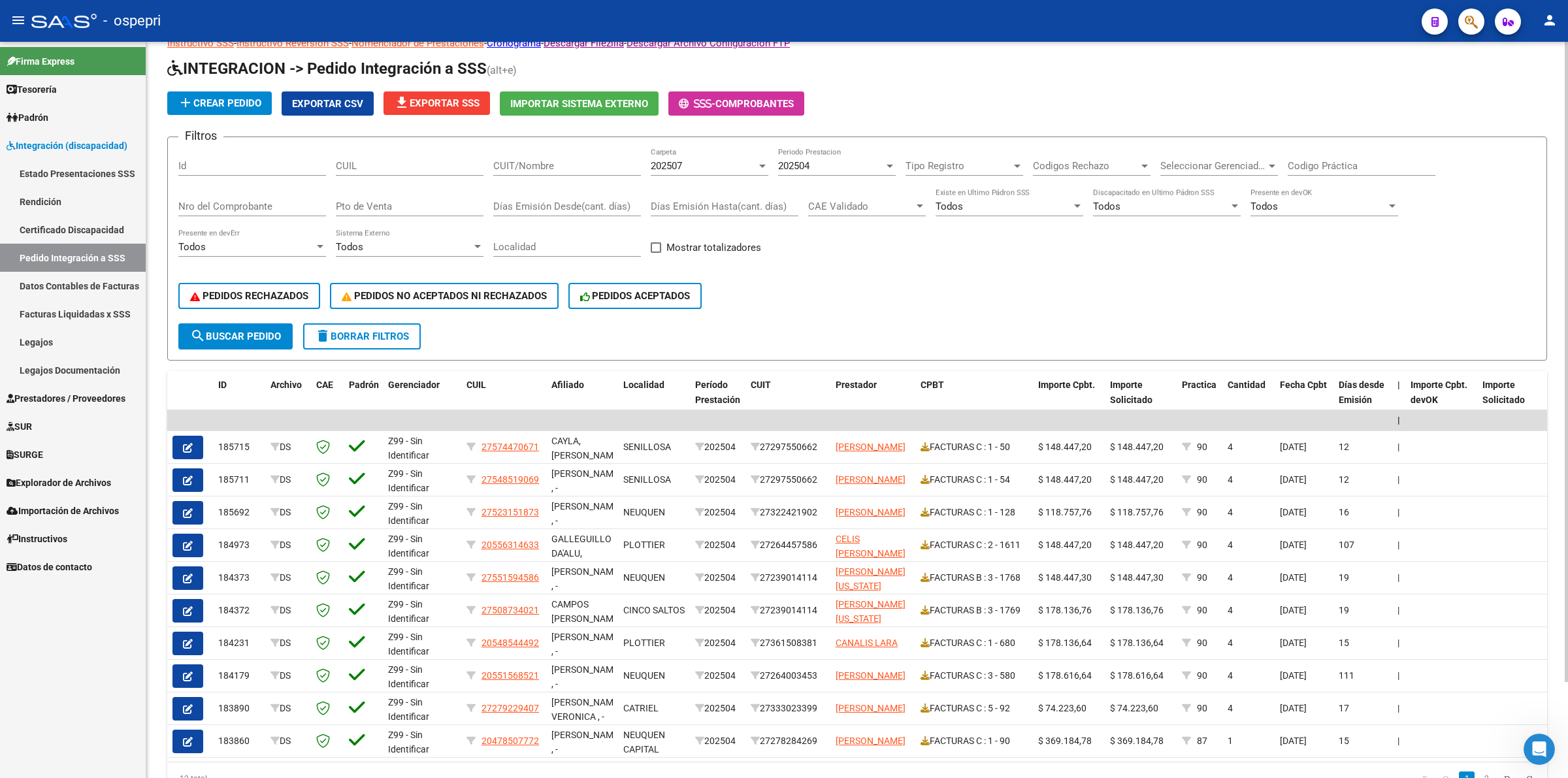
scroll to position [81, 0]
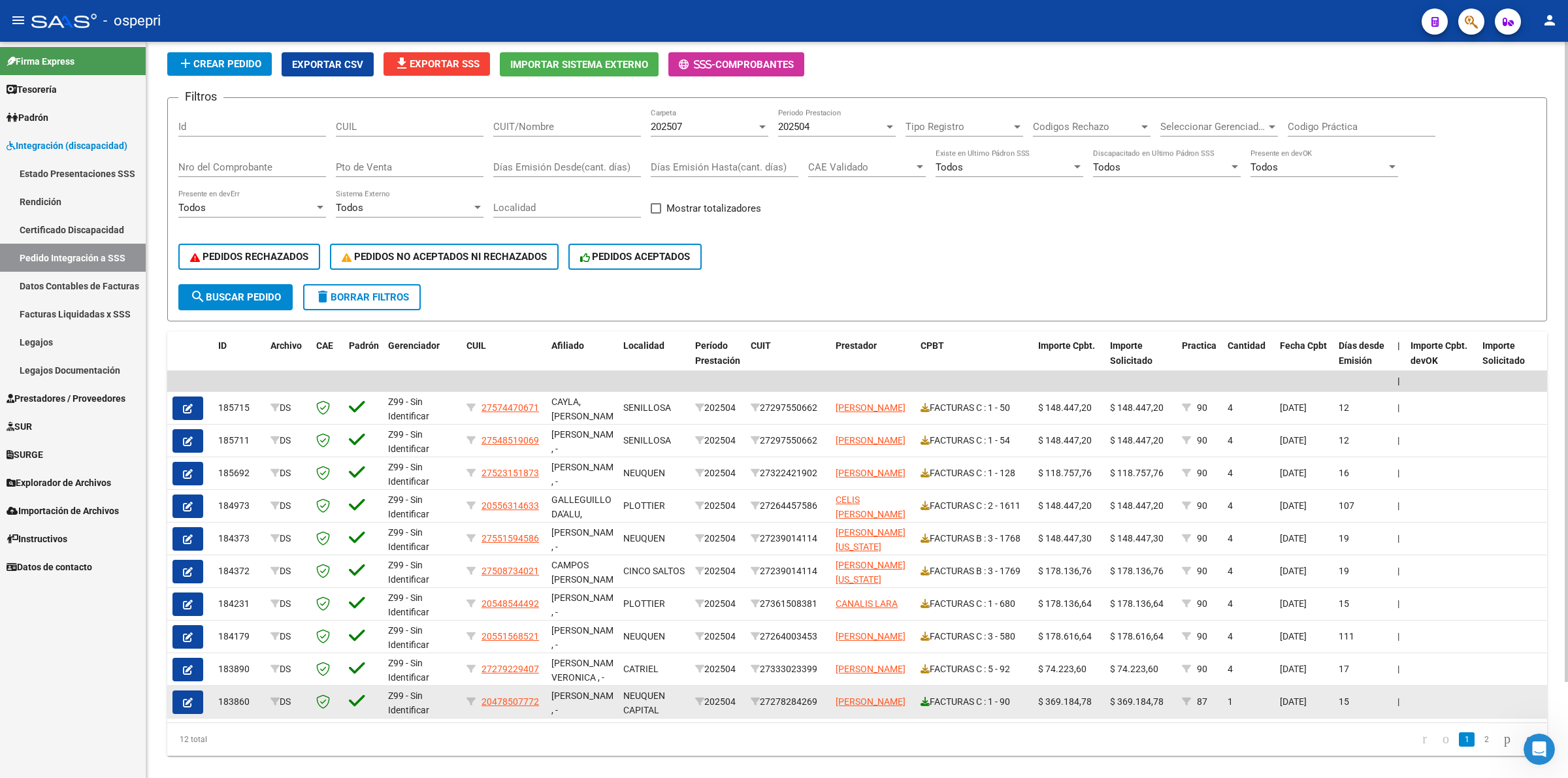
click at [928, 701] on icon at bounding box center [925, 701] width 9 height 9
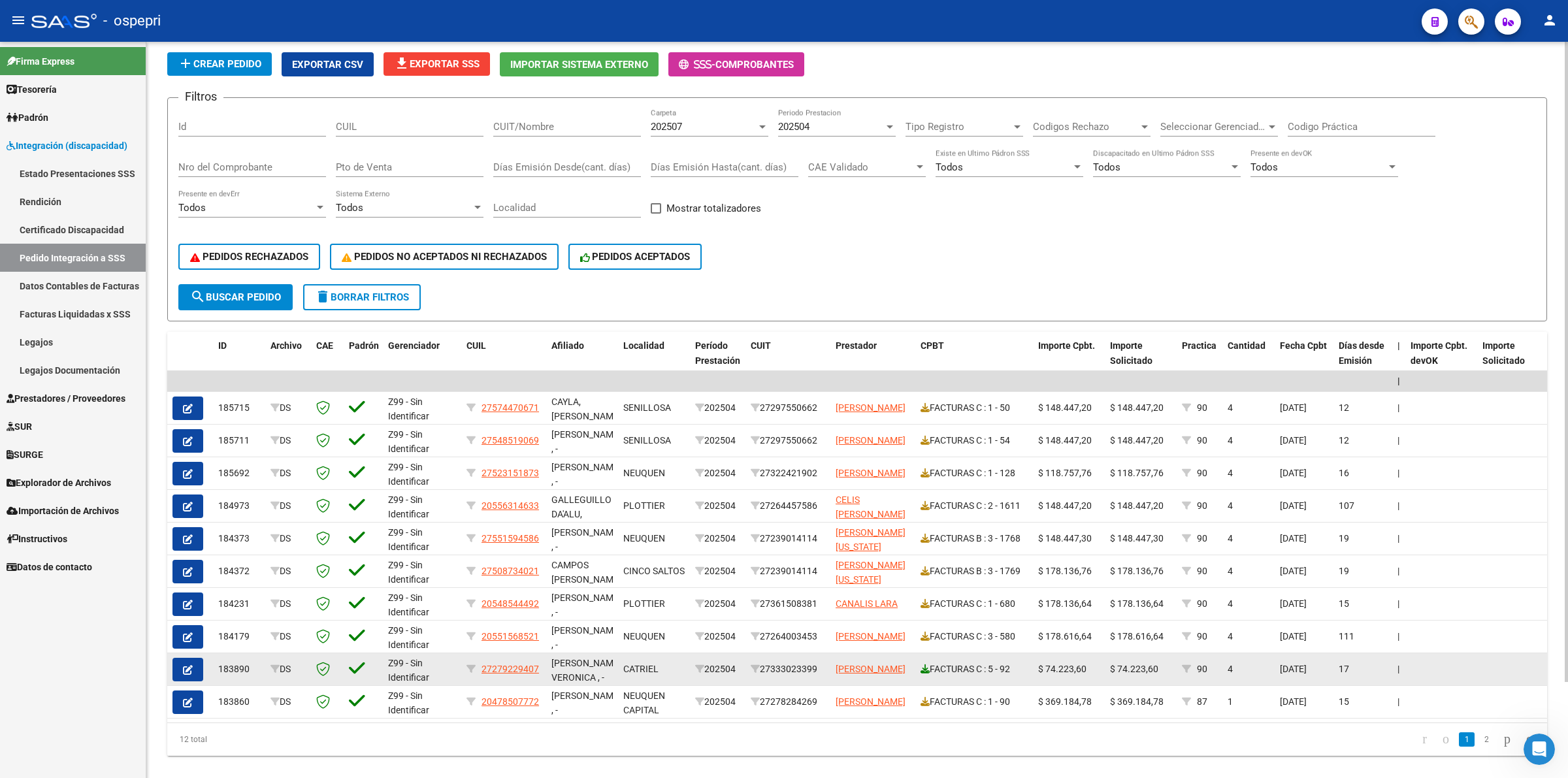
click at [923, 666] on icon at bounding box center [925, 669] width 9 height 9
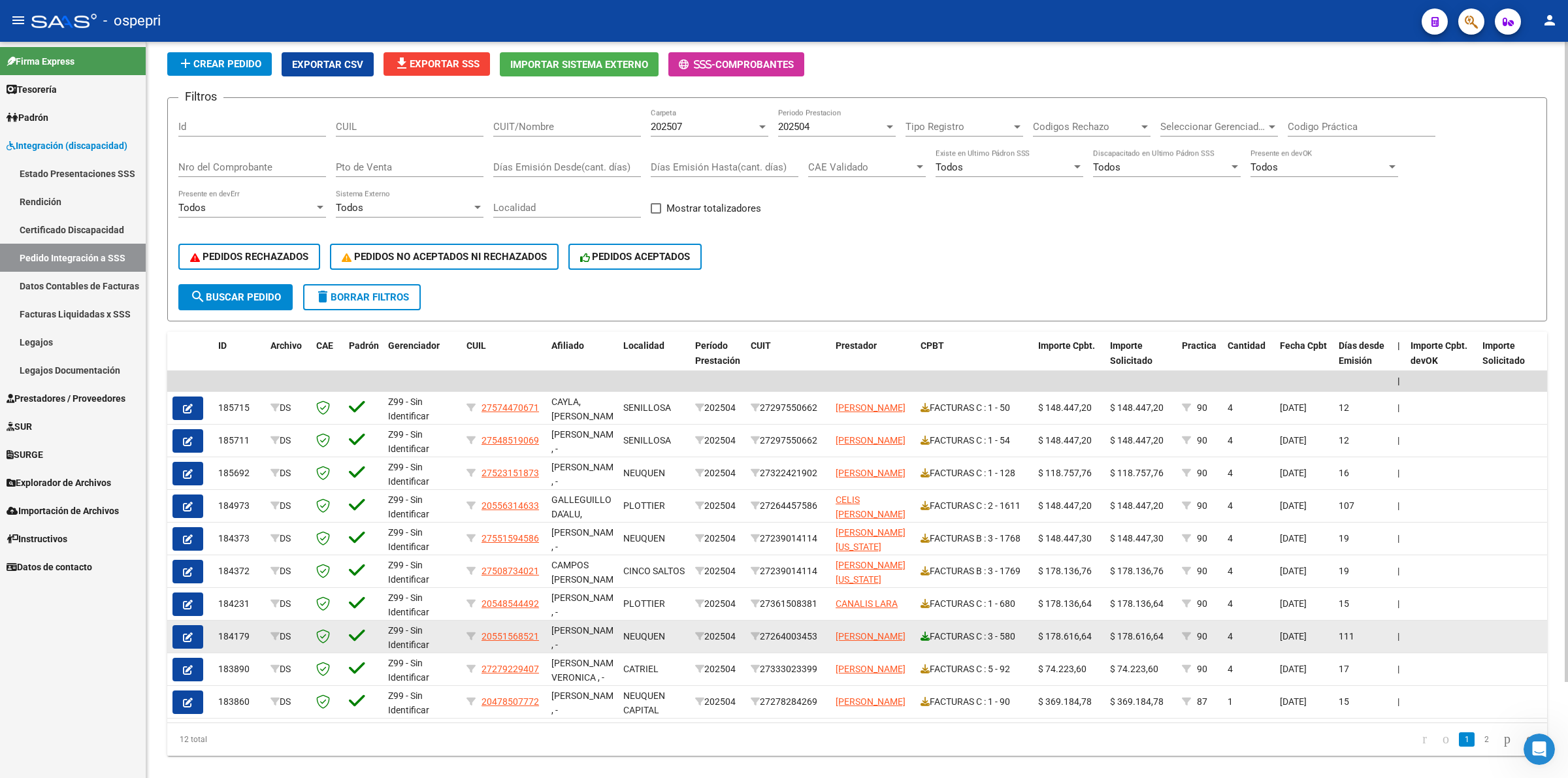
click at [922, 631] on icon at bounding box center [925, 636] width 9 height 9
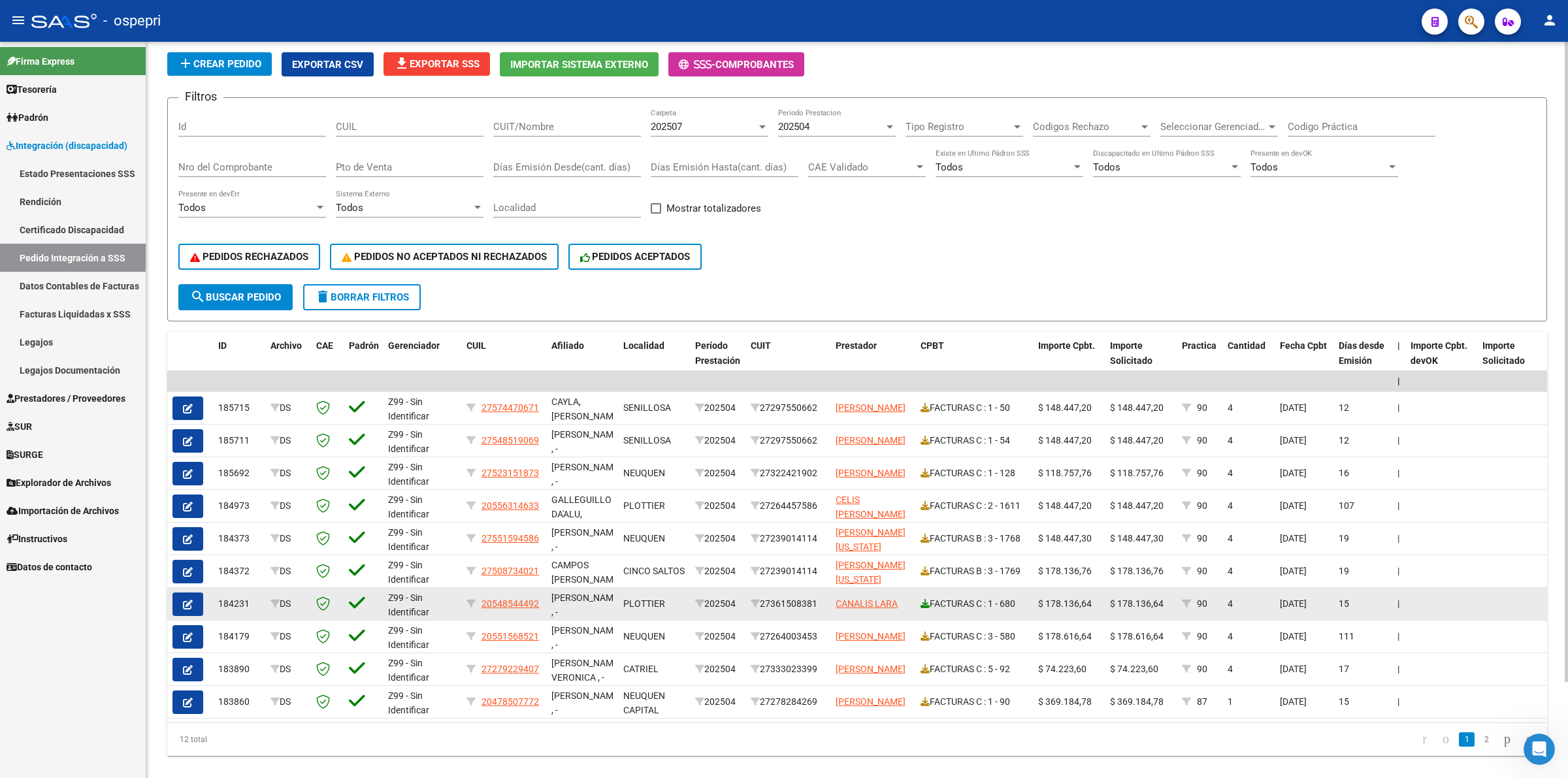
click at [918, 598] on datatable-body-cell "FACTURAS C : 1 - 680" at bounding box center [974, 604] width 117 height 32
click at [924, 599] on icon at bounding box center [925, 603] width 9 height 9
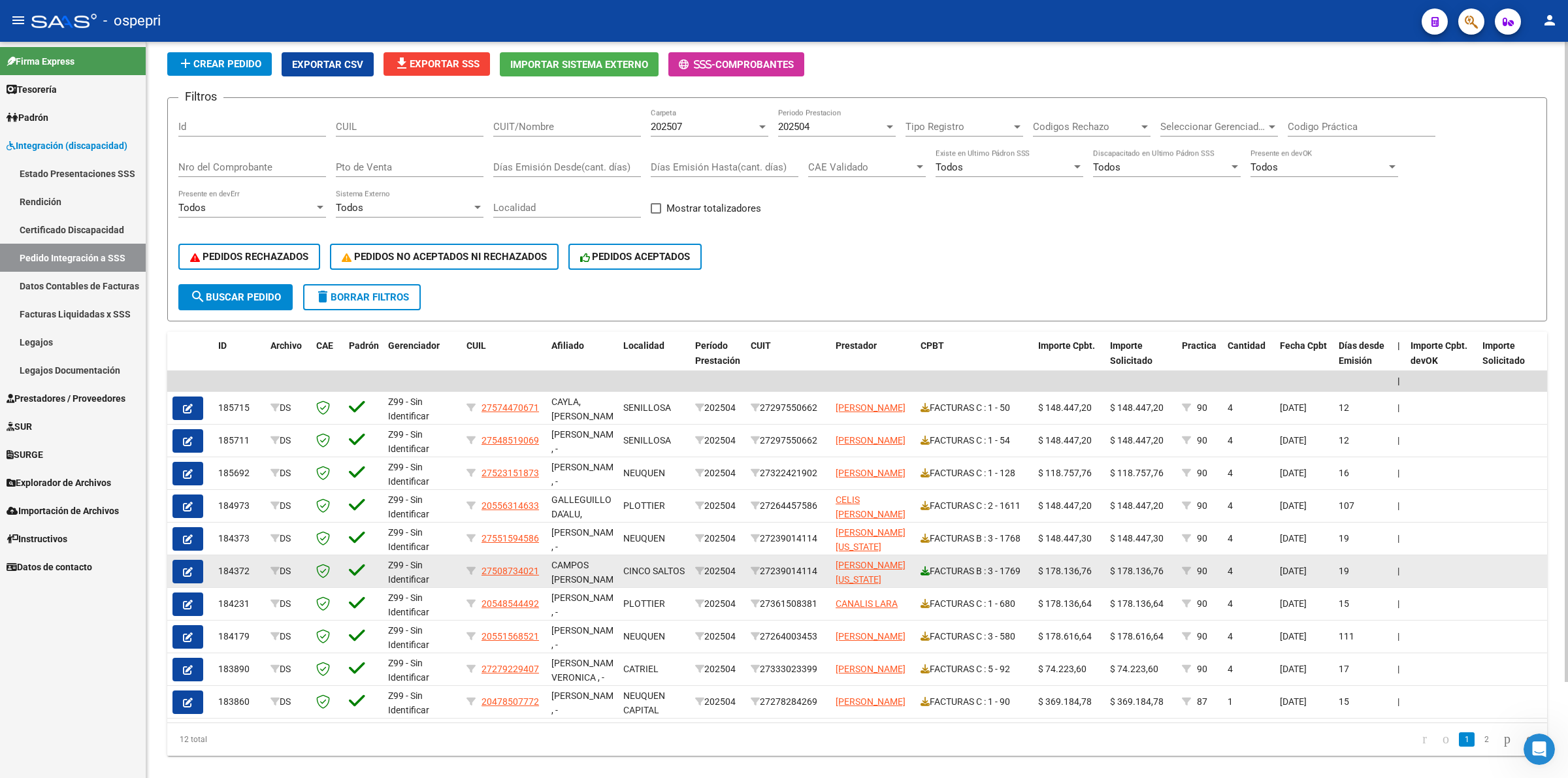
click at [926, 566] on icon at bounding box center [925, 570] width 9 height 9
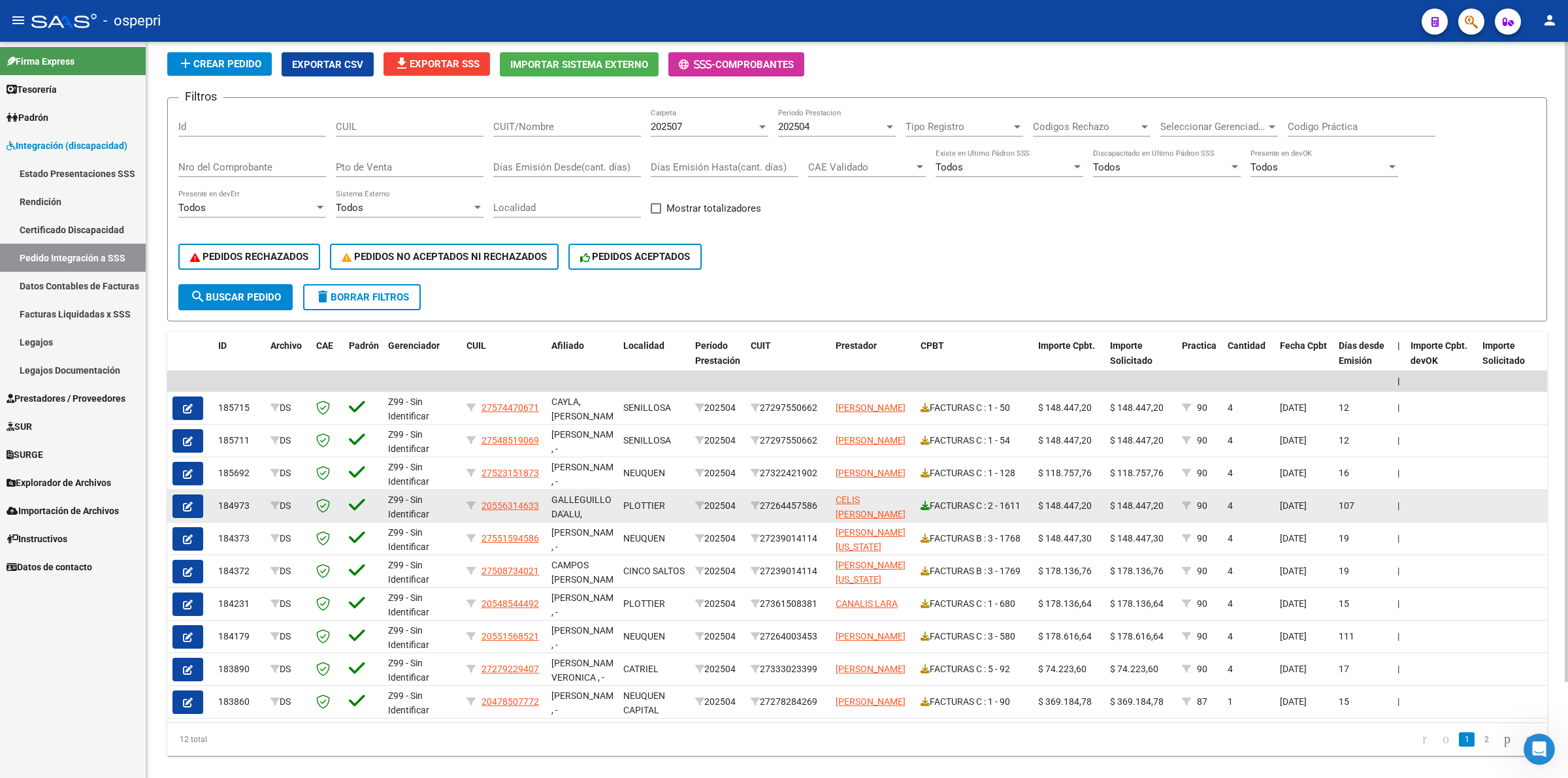
click at [921, 501] on icon at bounding box center [925, 505] width 9 height 9
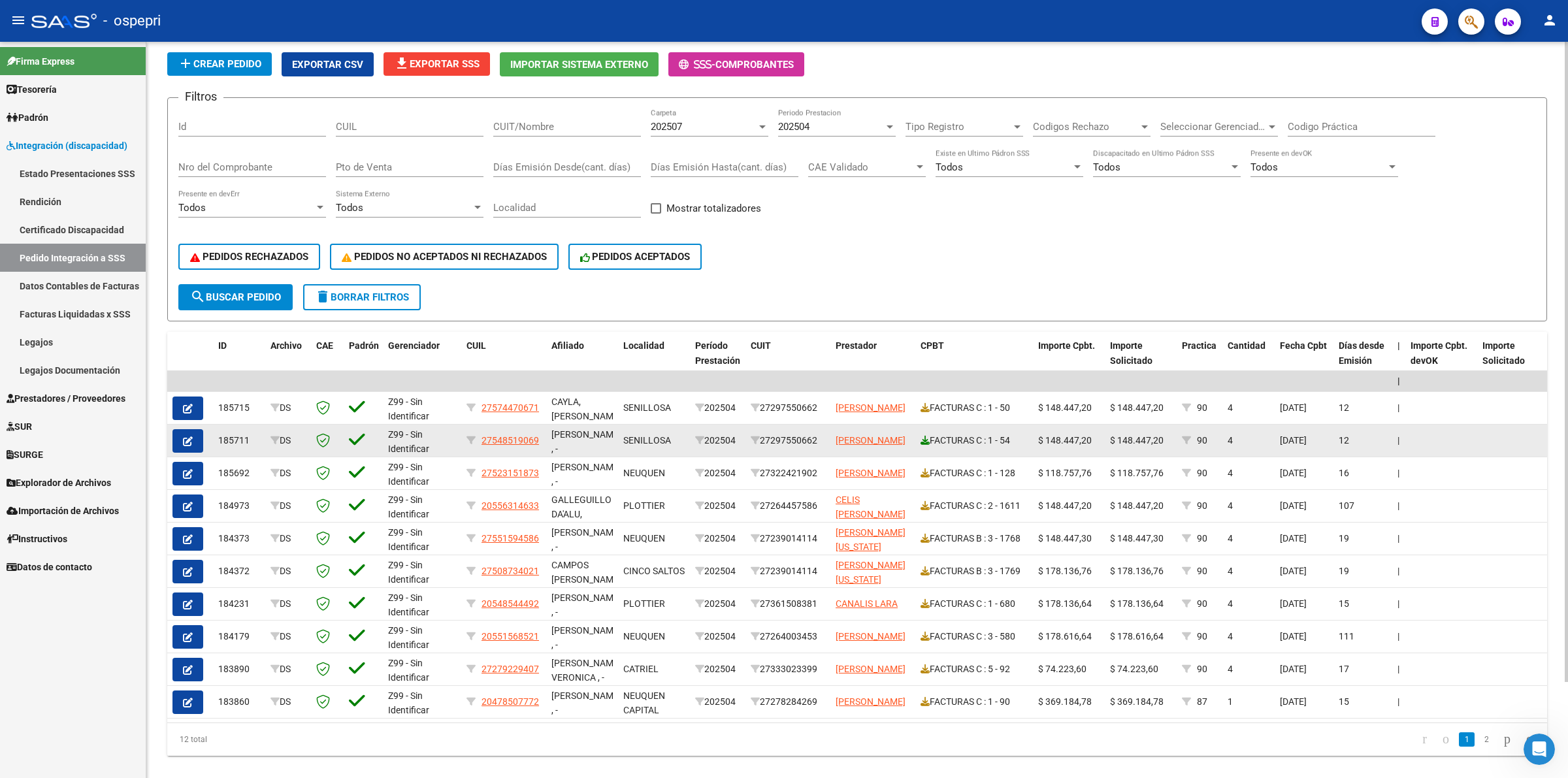
click at [922, 437] on icon at bounding box center [925, 440] width 9 height 9
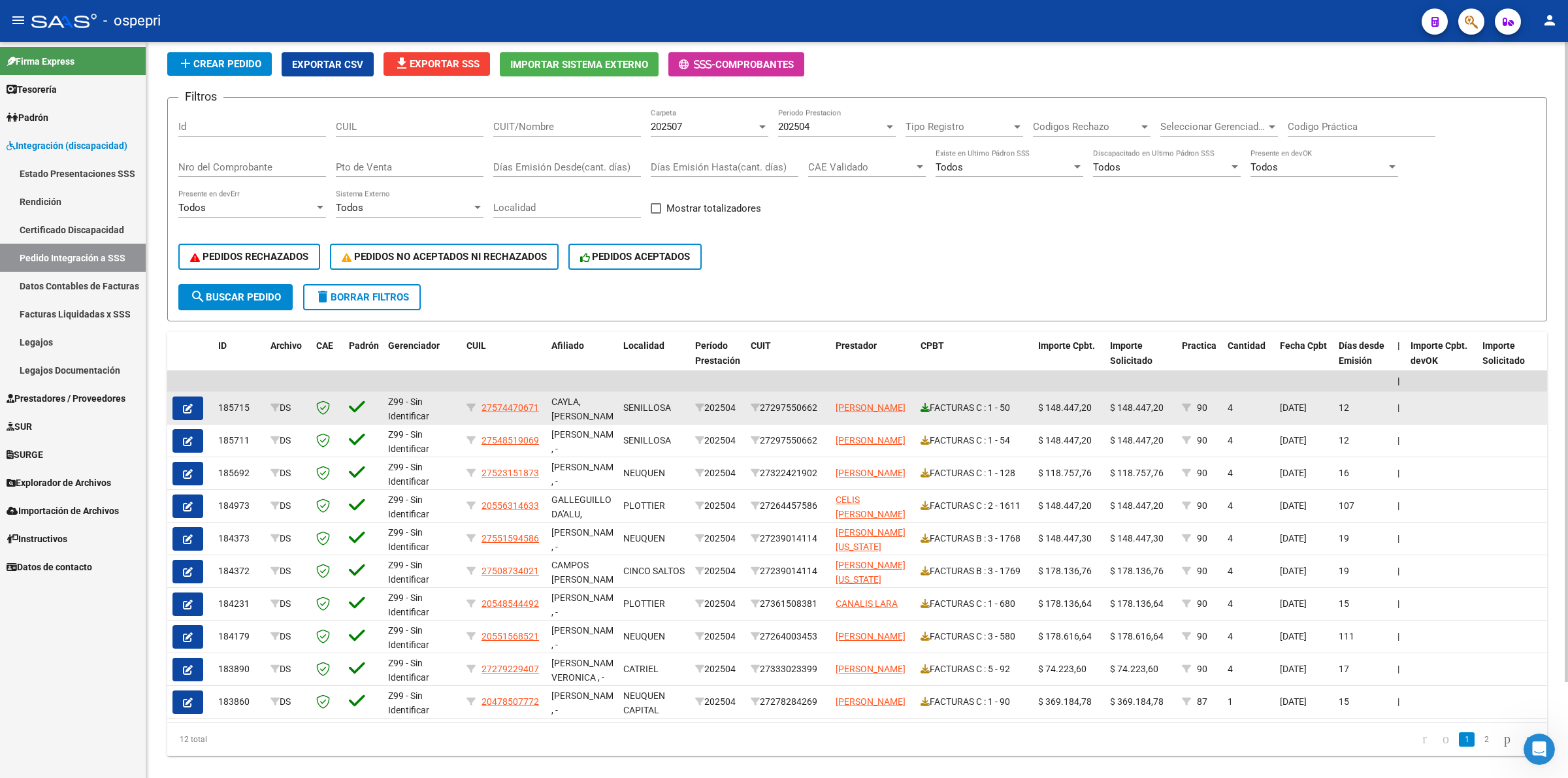
click at [926, 404] on icon at bounding box center [925, 407] width 9 height 9
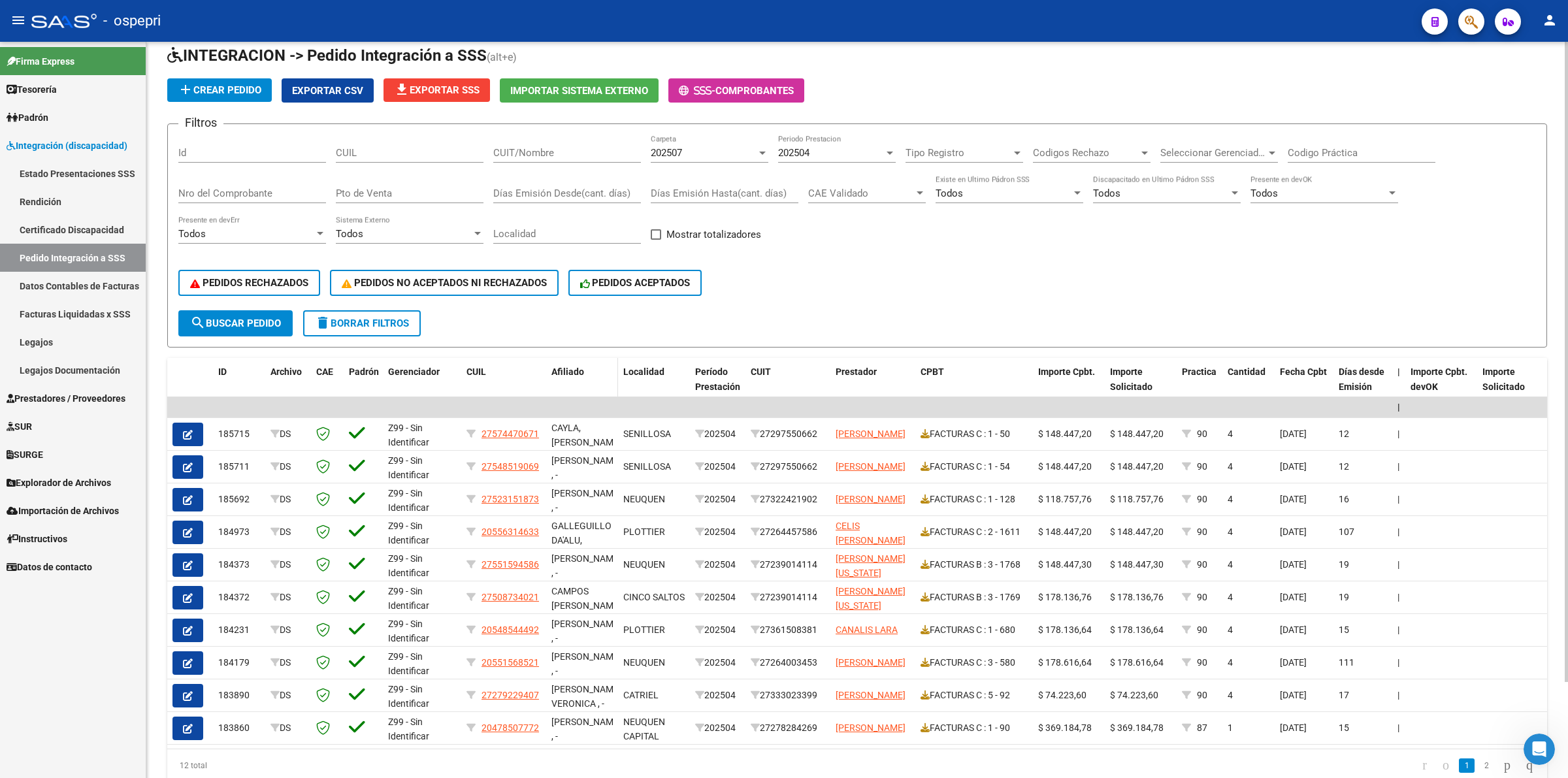
scroll to position [0, 0]
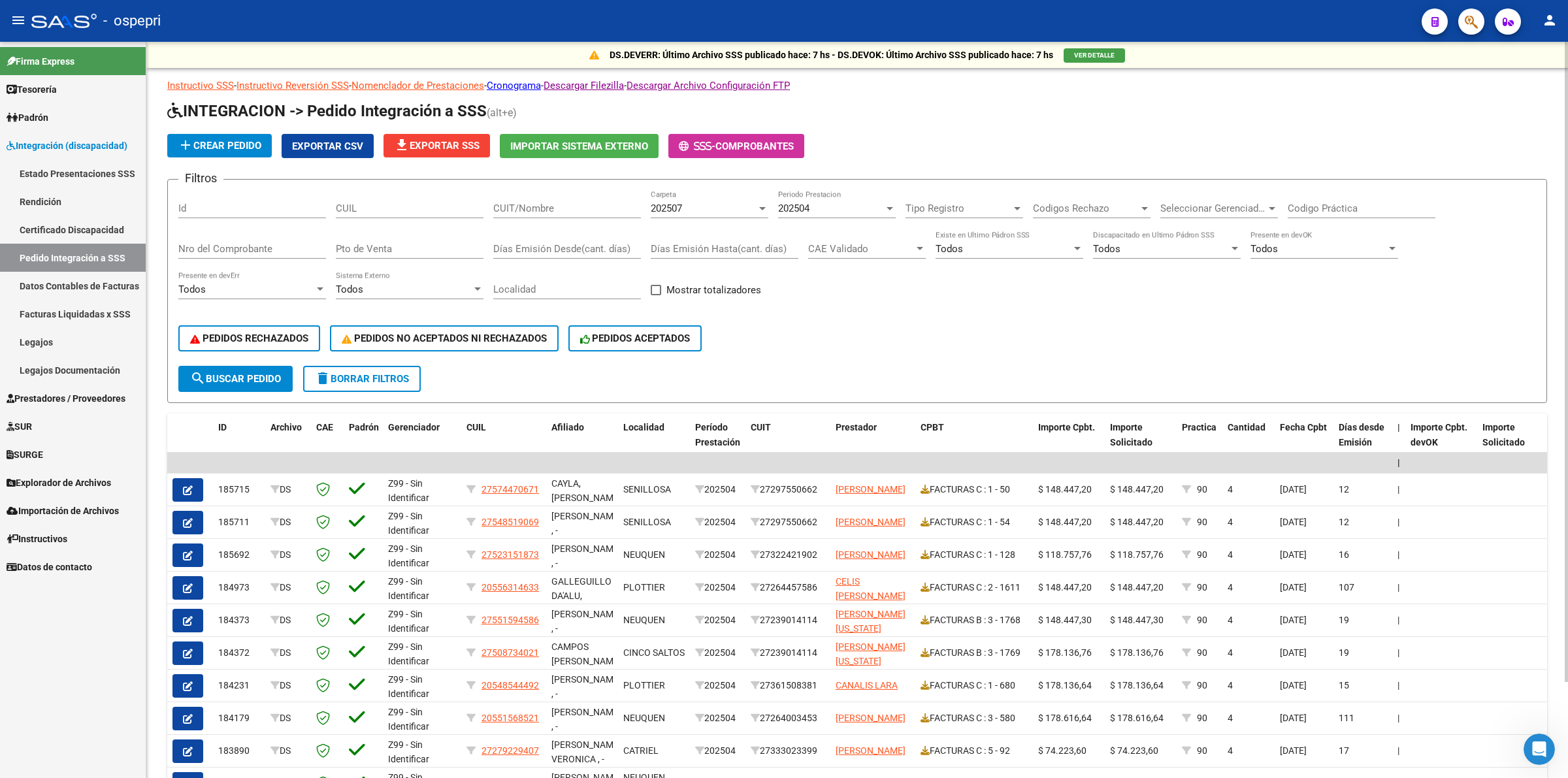
click at [363, 377] on span "delete Borrar Filtros" at bounding box center [362, 379] width 94 height 12
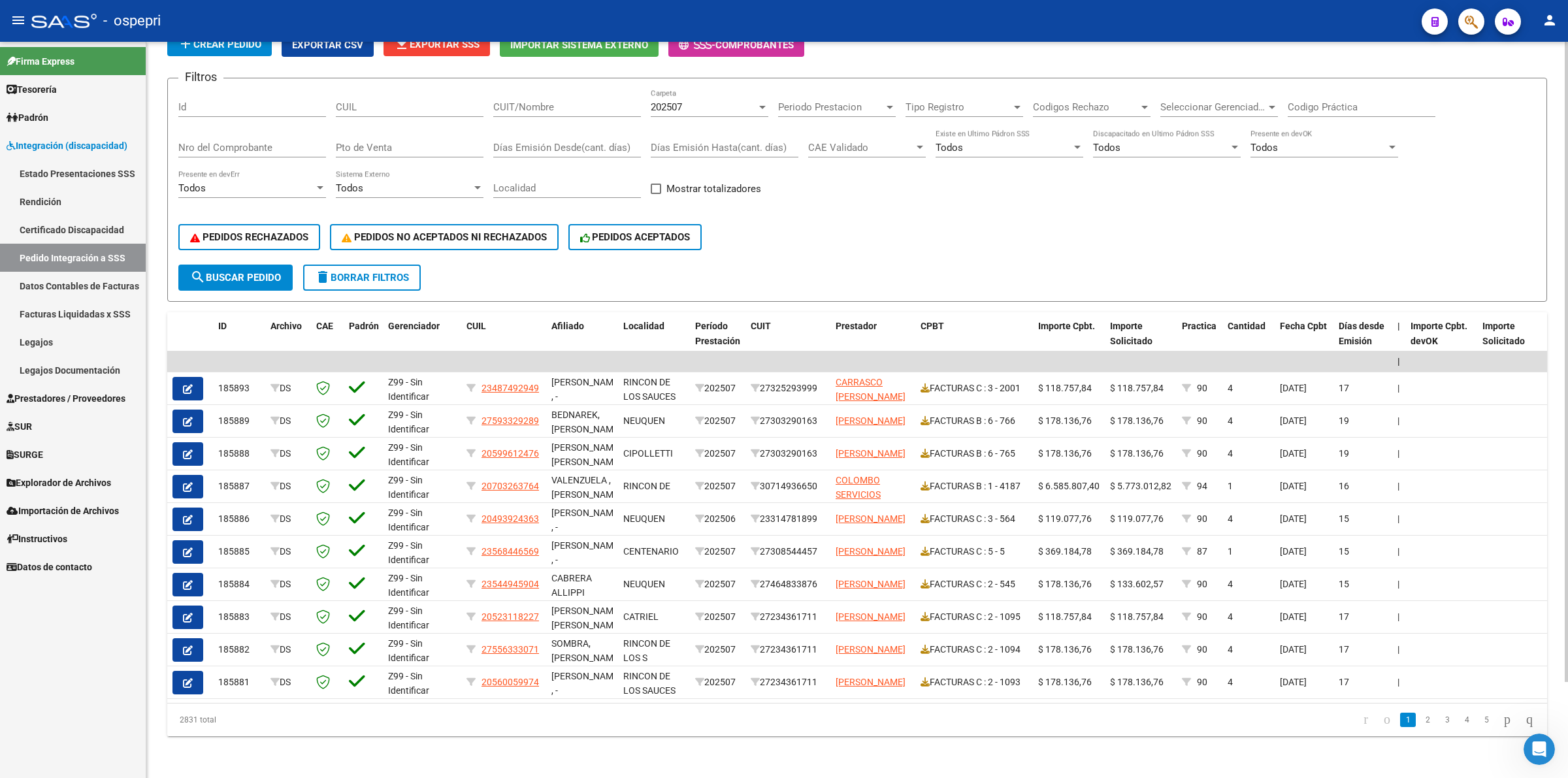
scroll to position [109, 0]
click at [748, 312] on datatable-header-cell "CUIT" at bounding box center [788, 341] width 85 height 57
